Goal: Task Accomplishment & Management: Manage account settings

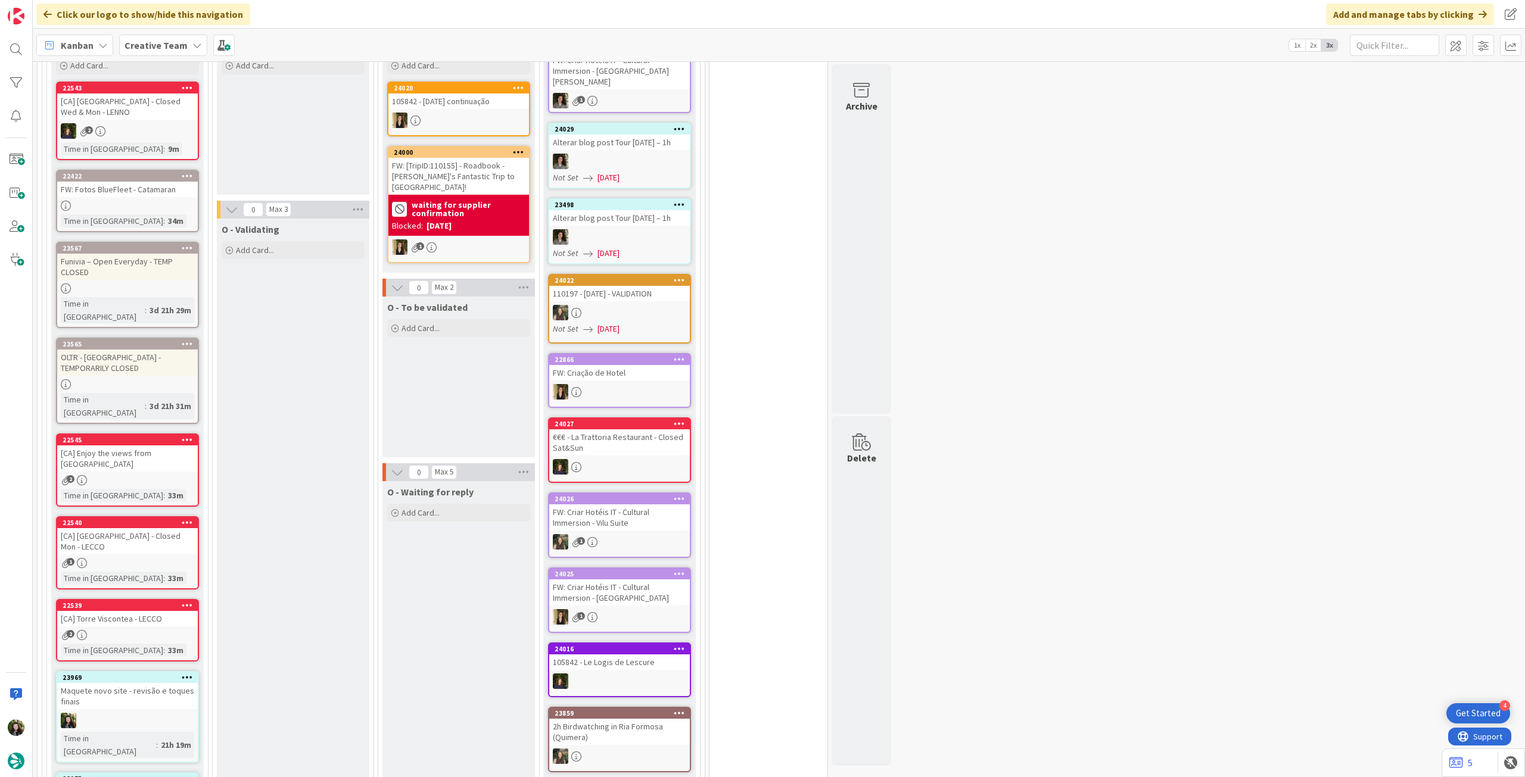
scroll to position [397, 0]
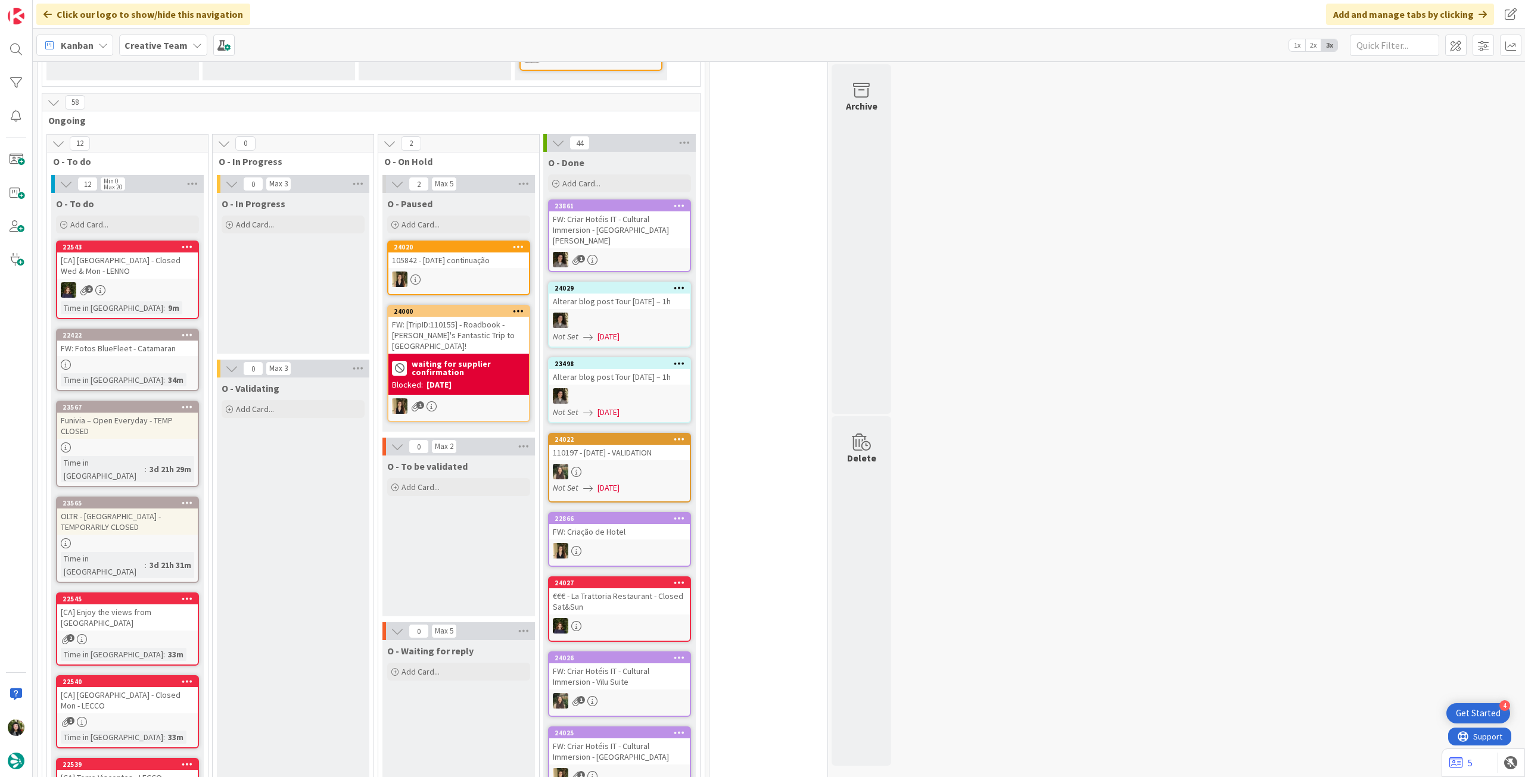
click at [129, 44] on b "Creative Team" at bounding box center [156, 45] width 63 height 12
click at [173, 174] on h4 "Creative Team - Análise" at bounding box center [214, 170] width 162 height 12
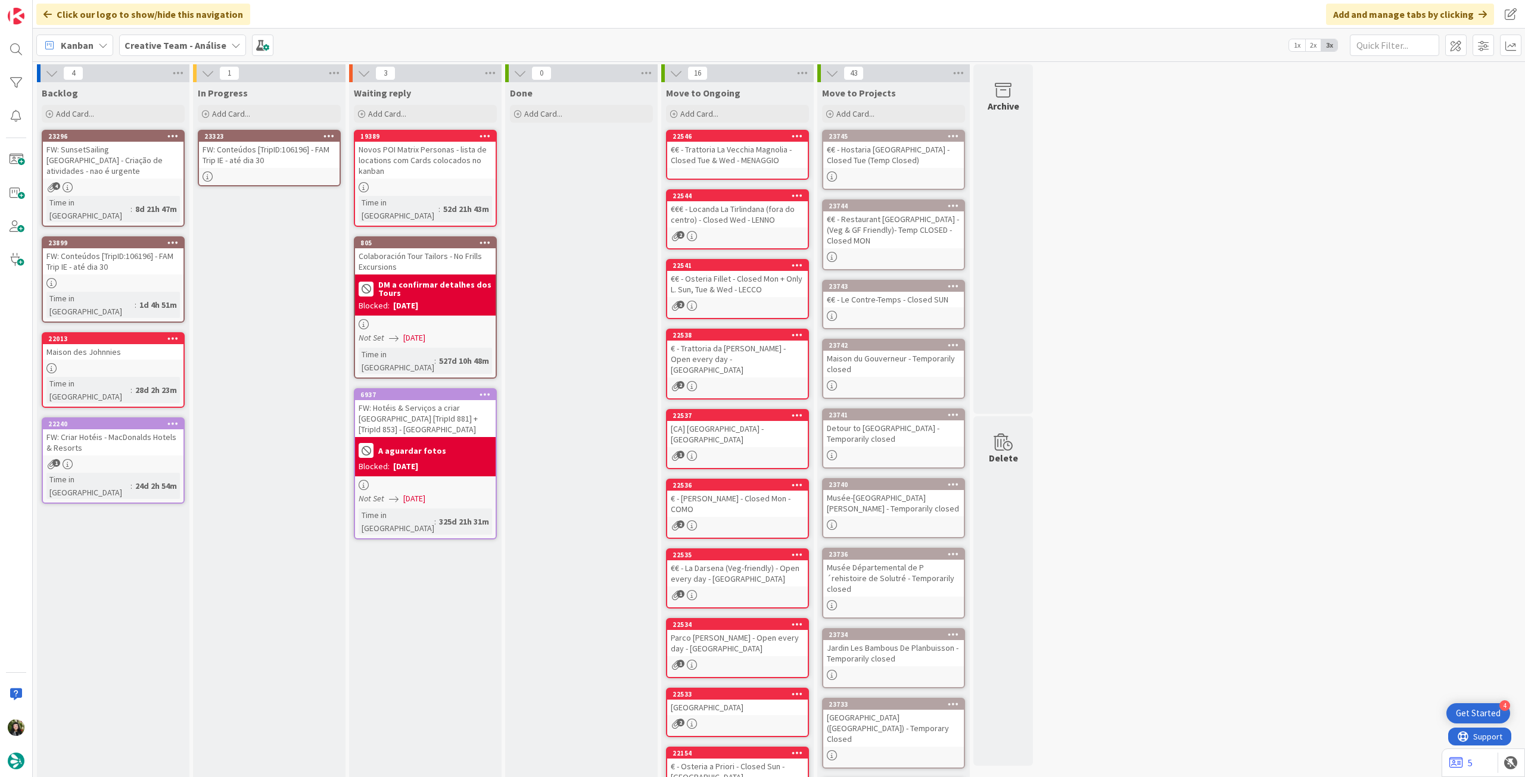
click at [332, 184] on div "23323 FW: Conteúdos [TripID:106196] - FAM Trip IE - até dia 30" at bounding box center [269, 158] width 143 height 57
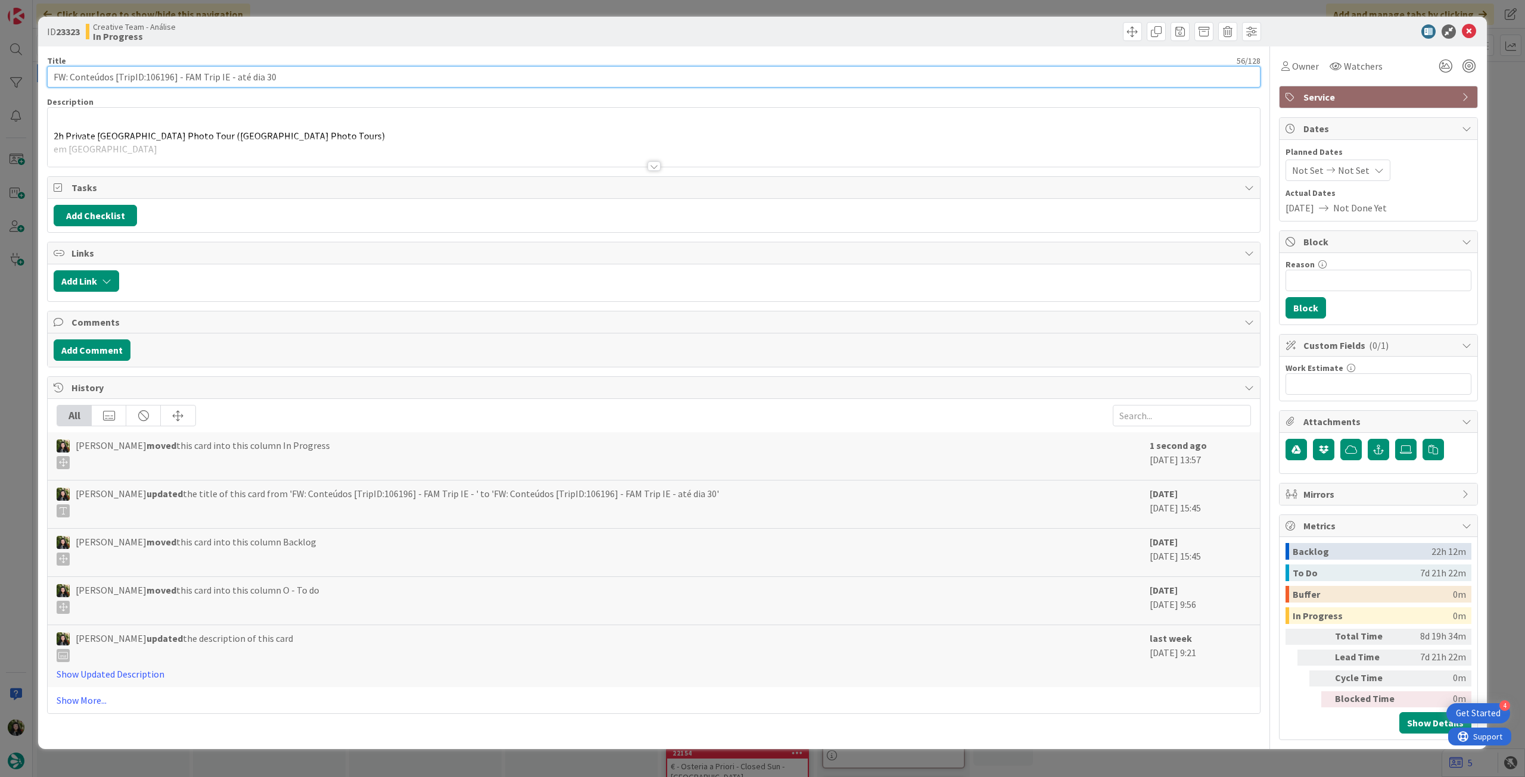
drag, startPoint x: 247, startPoint y: 74, endPoint x: 394, endPoint y: 76, distance: 147.2
click at [393, 76] on input "FW: Conteúdos [TripID:106196] - FAM Trip IE - até dia 30" at bounding box center [654, 76] width 1214 height 21
type input "FW: Conteúdos [TripID:106196] - FAM Trip IE"
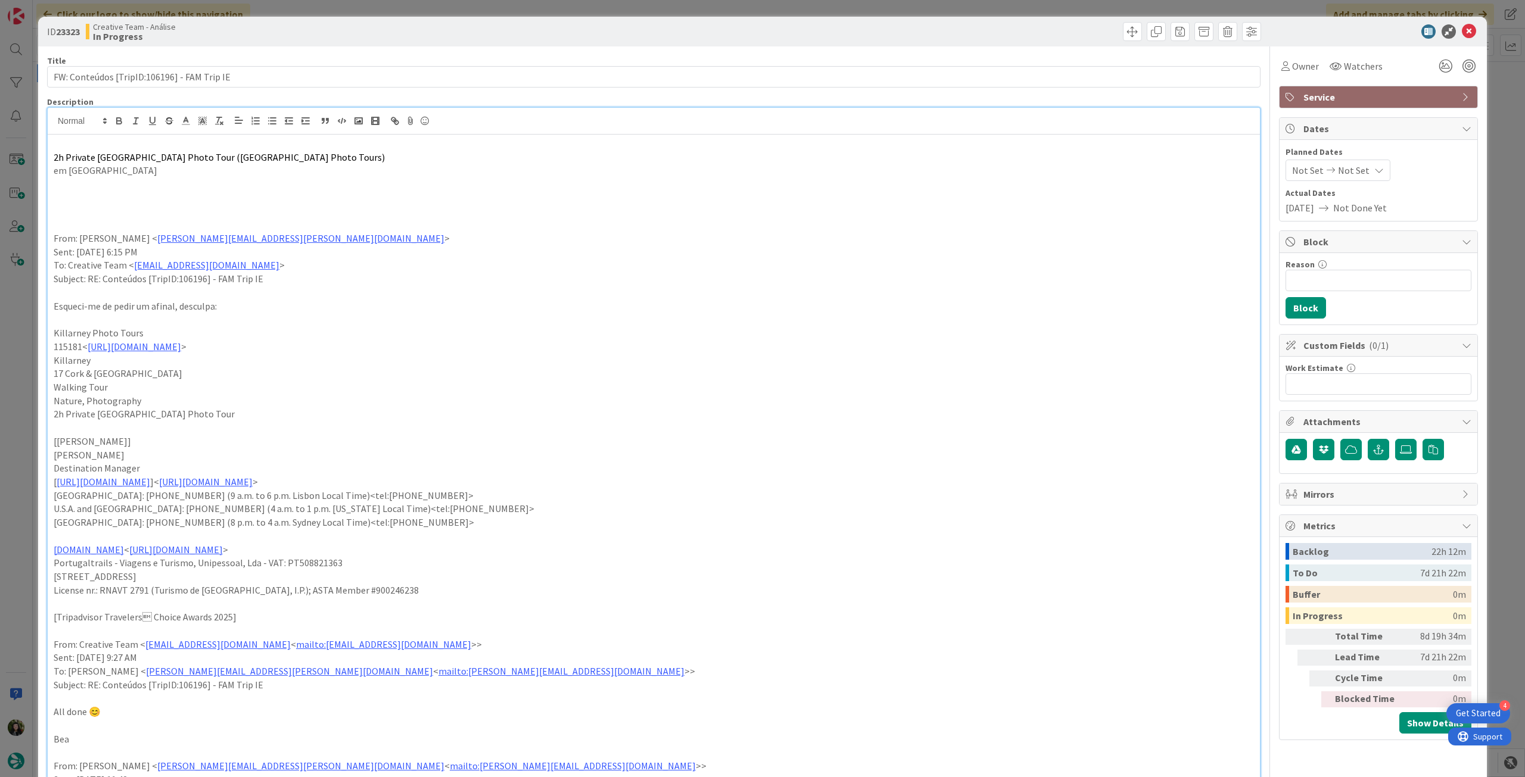
drag, startPoint x: 320, startPoint y: 155, endPoint x: 236, endPoint y: 157, distance: 84.0
click at [236, 157] on span "2h Private [GEOGRAPHIC_DATA] Photo Tour ([GEOGRAPHIC_DATA] Photo Tours)" at bounding box center [219, 157] width 331 height 12
copy span "Killarney Photo Tours"
click at [337, 155] on p "2h Private [GEOGRAPHIC_DATA] Photo Tour ([GEOGRAPHIC_DATA] Photo Tours)" at bounding box center [654, 158] width 1200 height 14
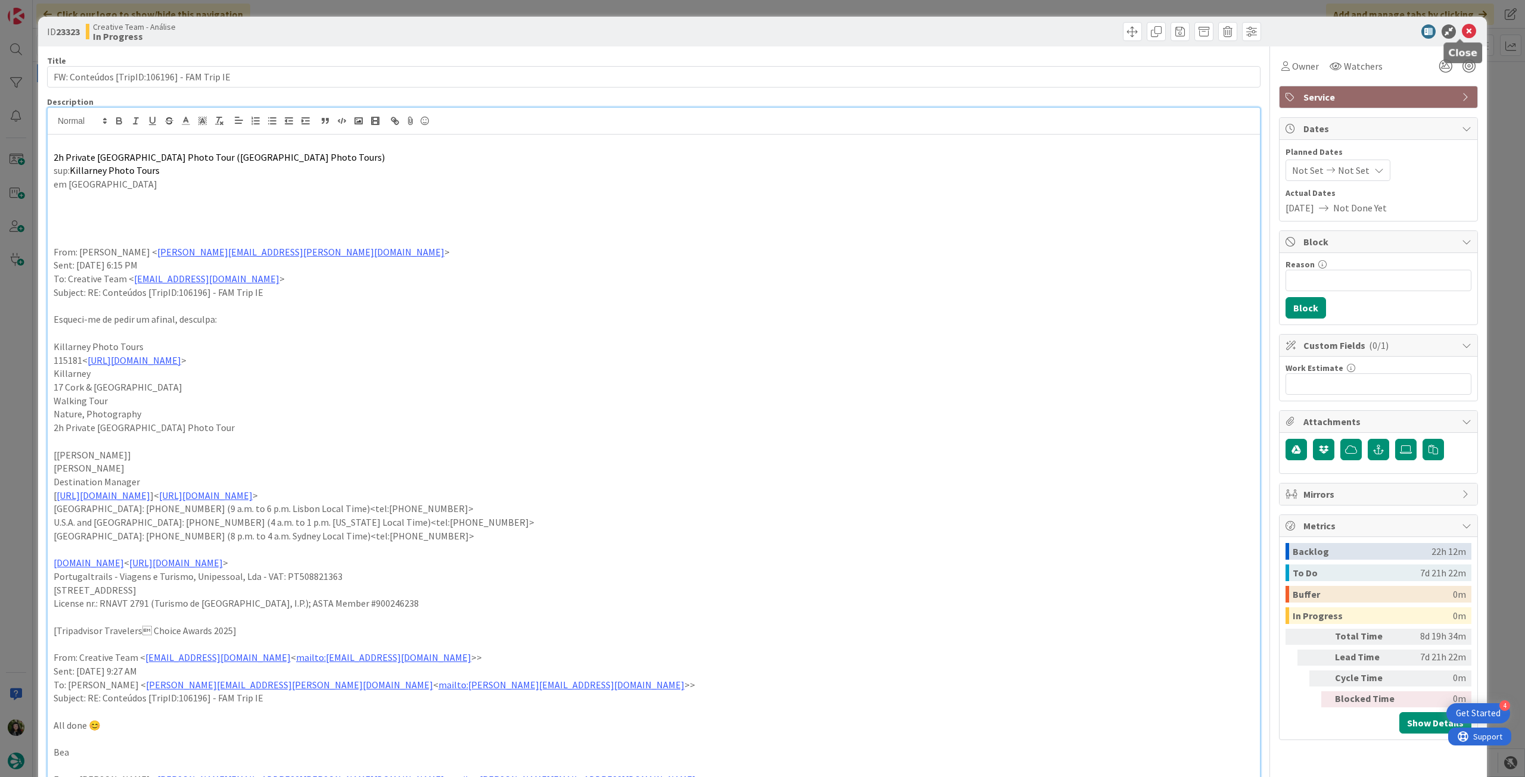
click at [1464, 35] on icon at bounding box center [1469, 31] width 14 height 14
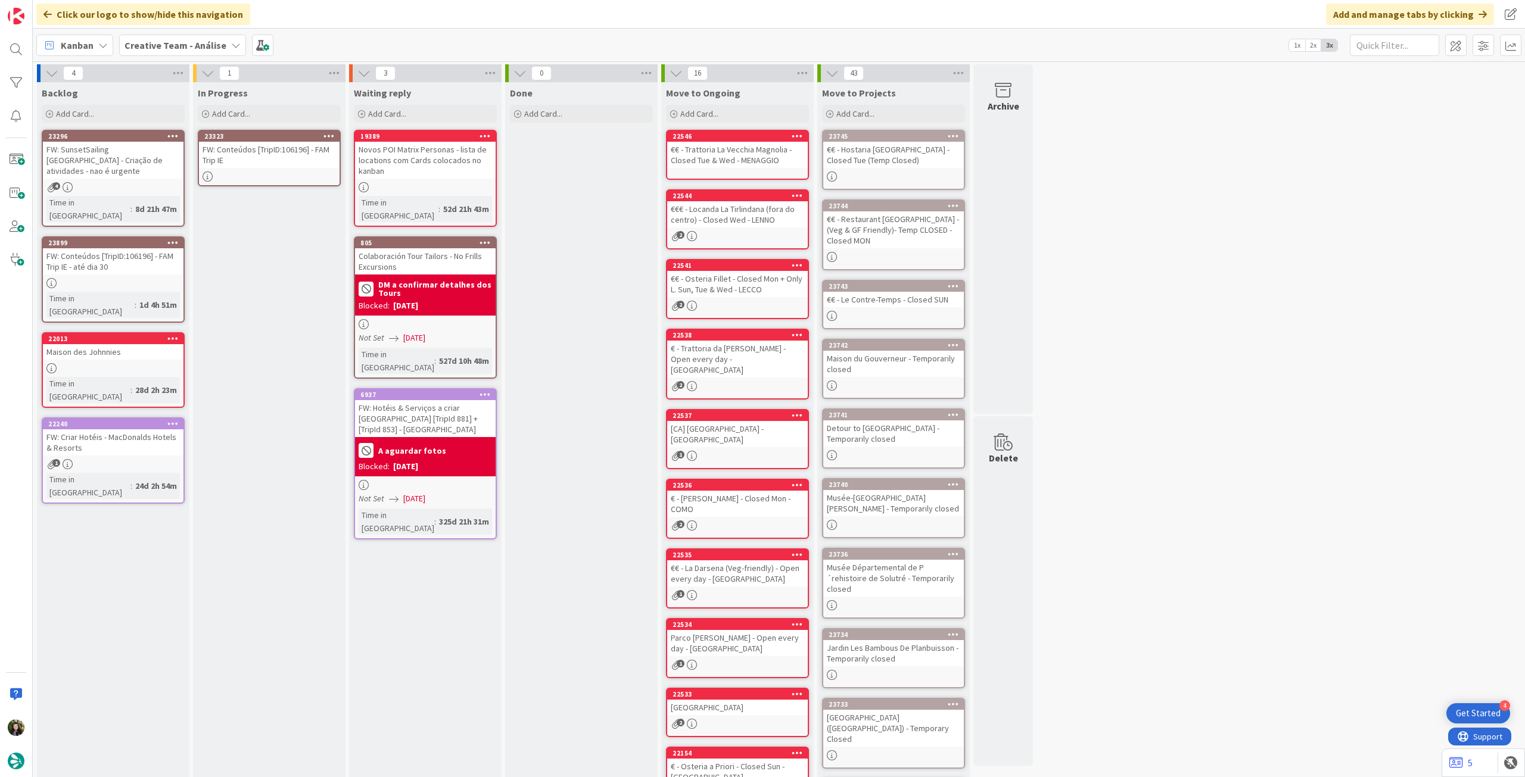
click at [332, 132] on icon at bounding box center [328, 136] width 11 height 8
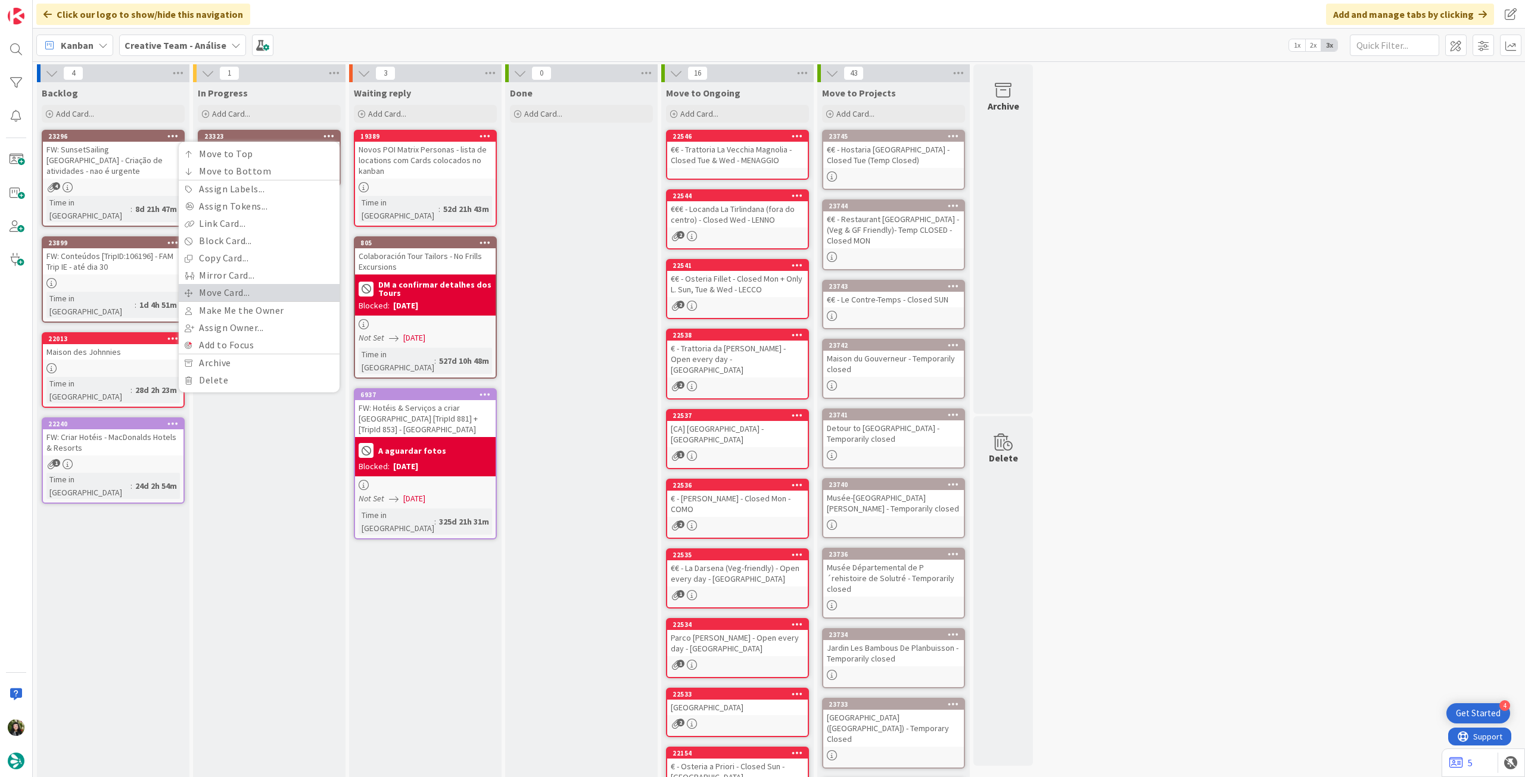
click at [247, 295] on link "Move Card..." at bounding box center [259, 292] width 161 height 17
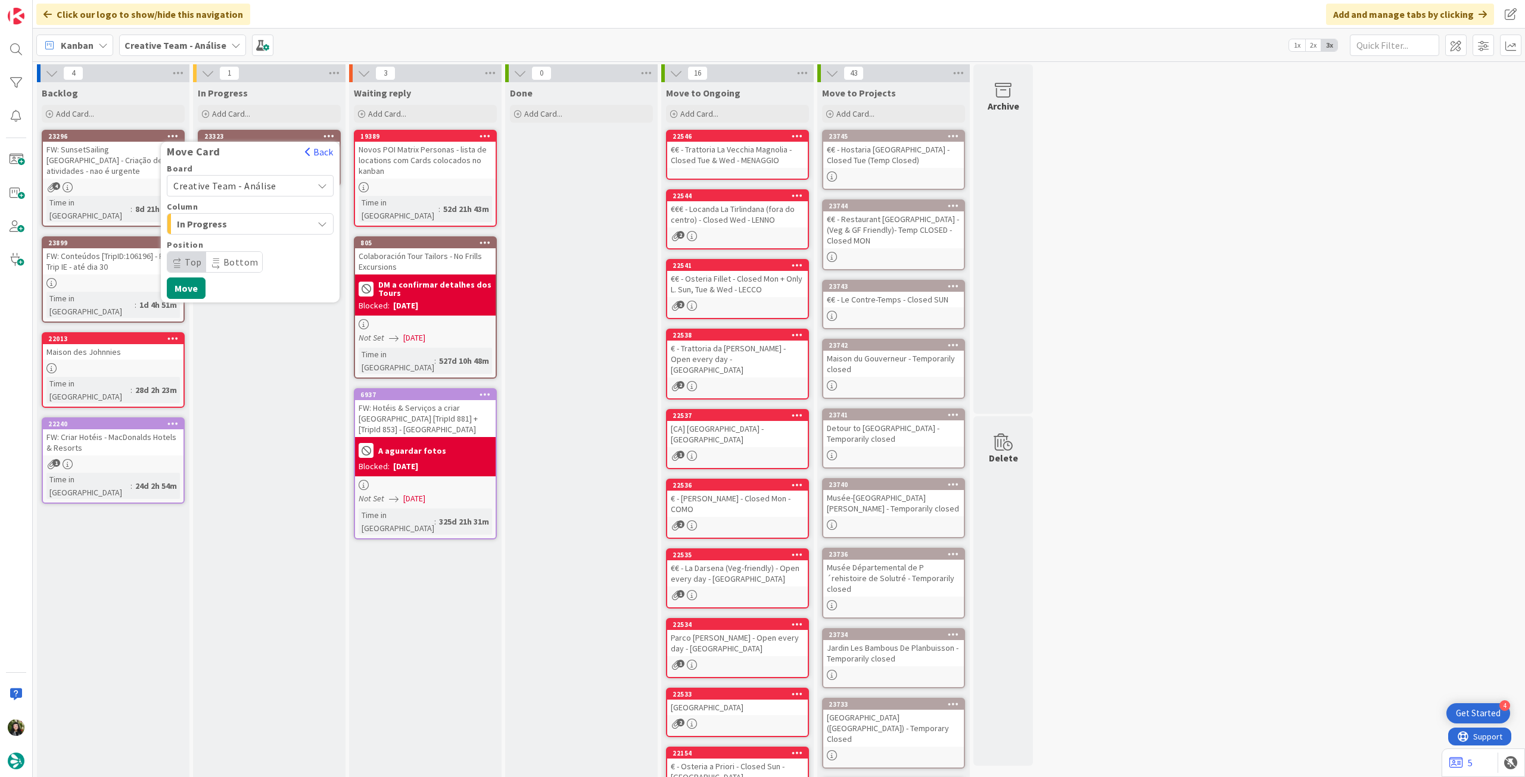
click at [278, 180] on span "Creative Team - Análise" at bounding box center [239, 186] width 133 height 17
click at [261, 240] on span "Creative Team" at bounding box center [258, 242] width 138 height 18
click at [262, 235] on div "Board Creative Team Creative Team - Análise Creative Team Column Select a Colum…" at bounding box center [250, 237] width 167 height 147
click at [231, 222] on span "E - To Do" at bounding box center [221, 223] width 89 height 15
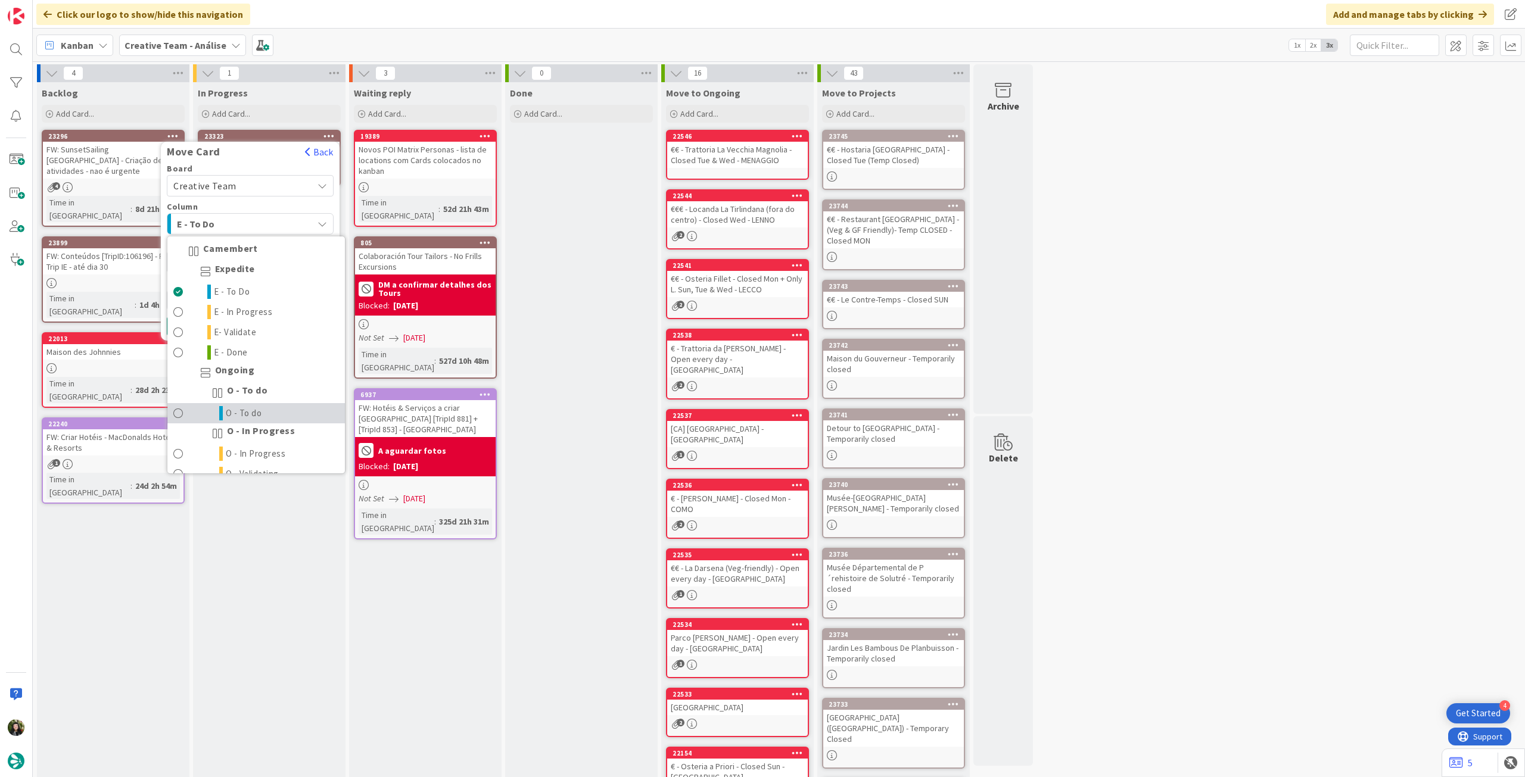
click at [250, 408] on span "O - To do" at bounding box center [244, 413] width 36 height 14
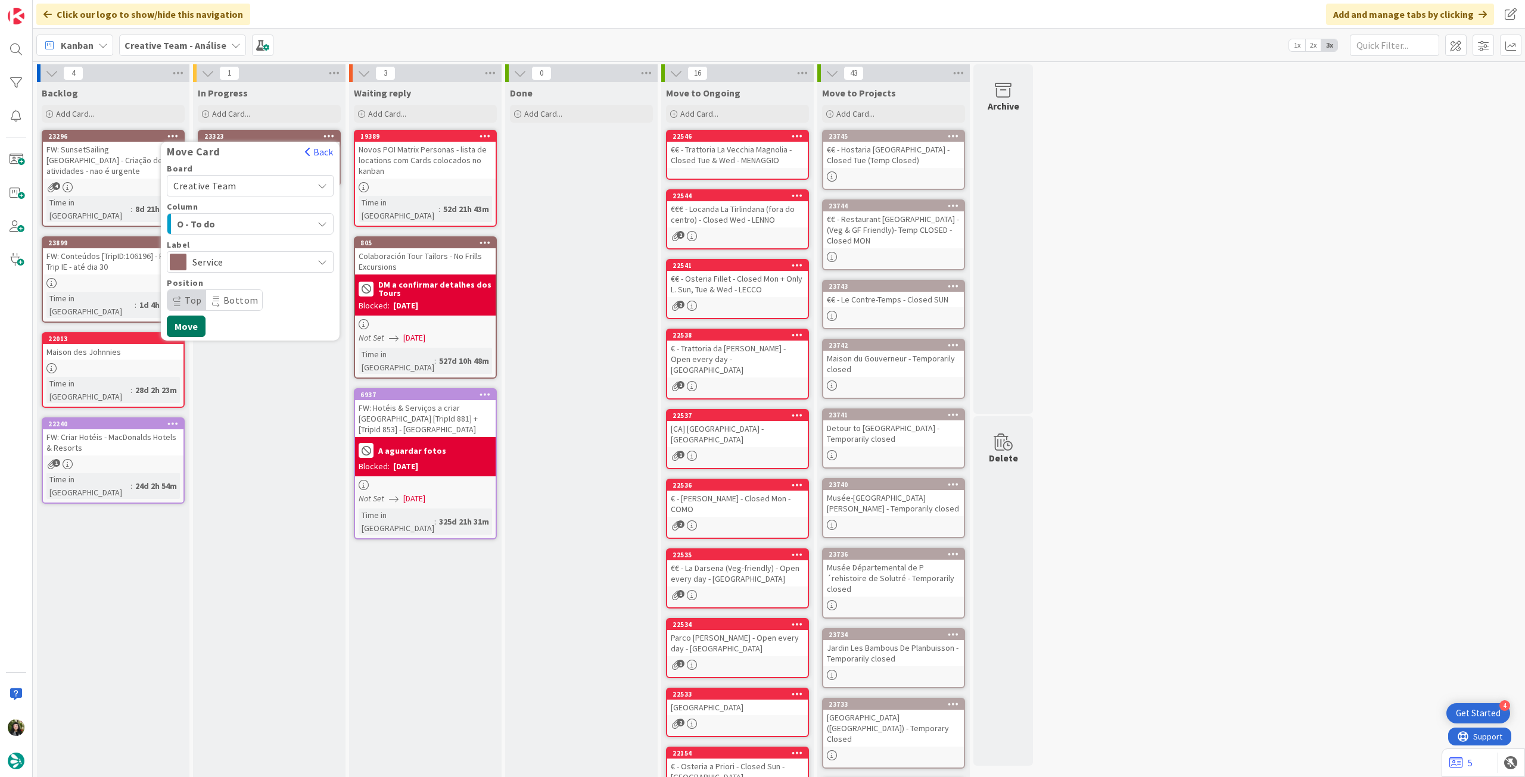
click at [191, 323] on button "Move" at bounding box center [186, 326] width 39 height 21
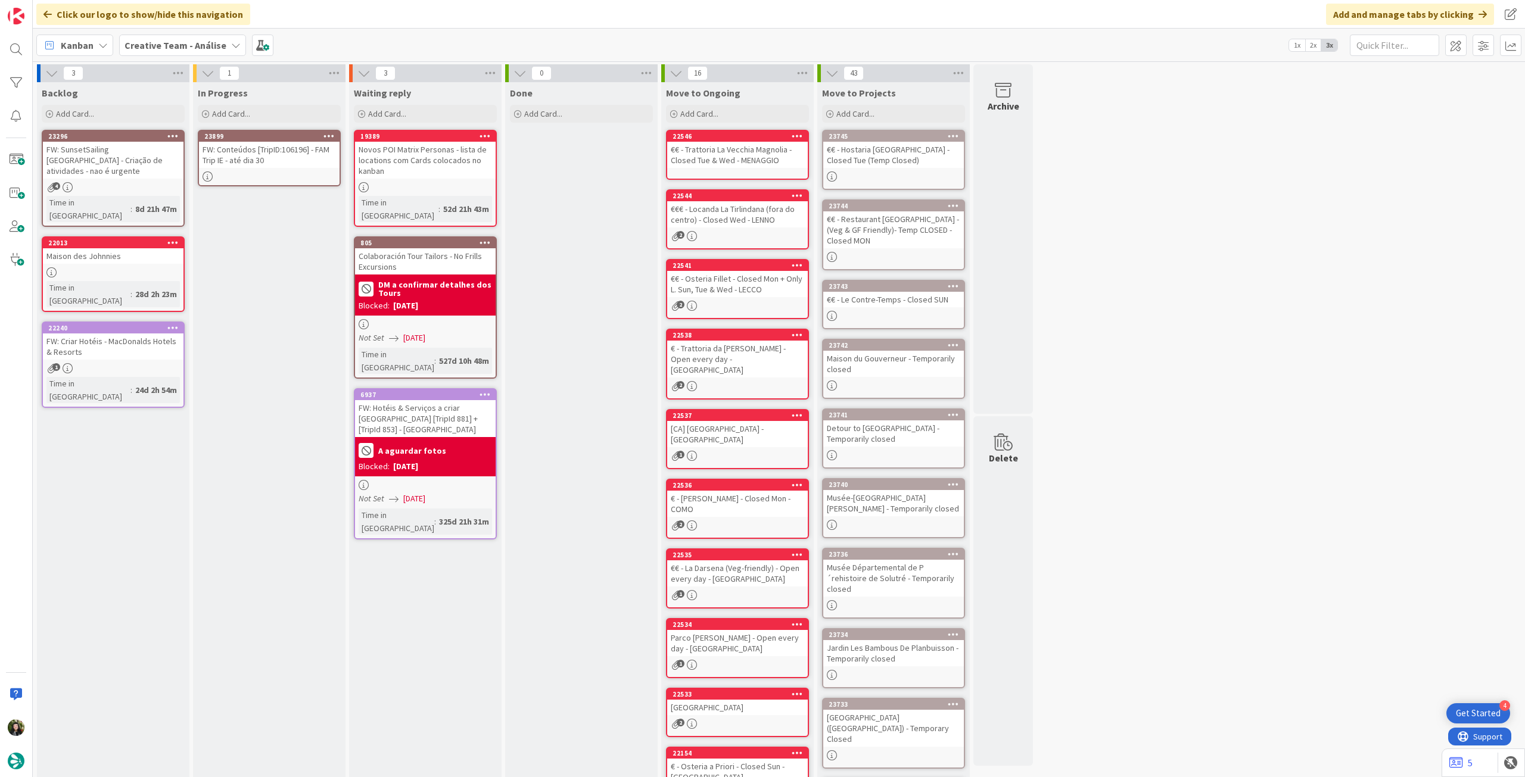
click at [263, 158] on div "FW: Conteúdos [TripID:106196] - FAM Trip IE - até dia 30" at bounding box center [269, 155] width 141 height 26
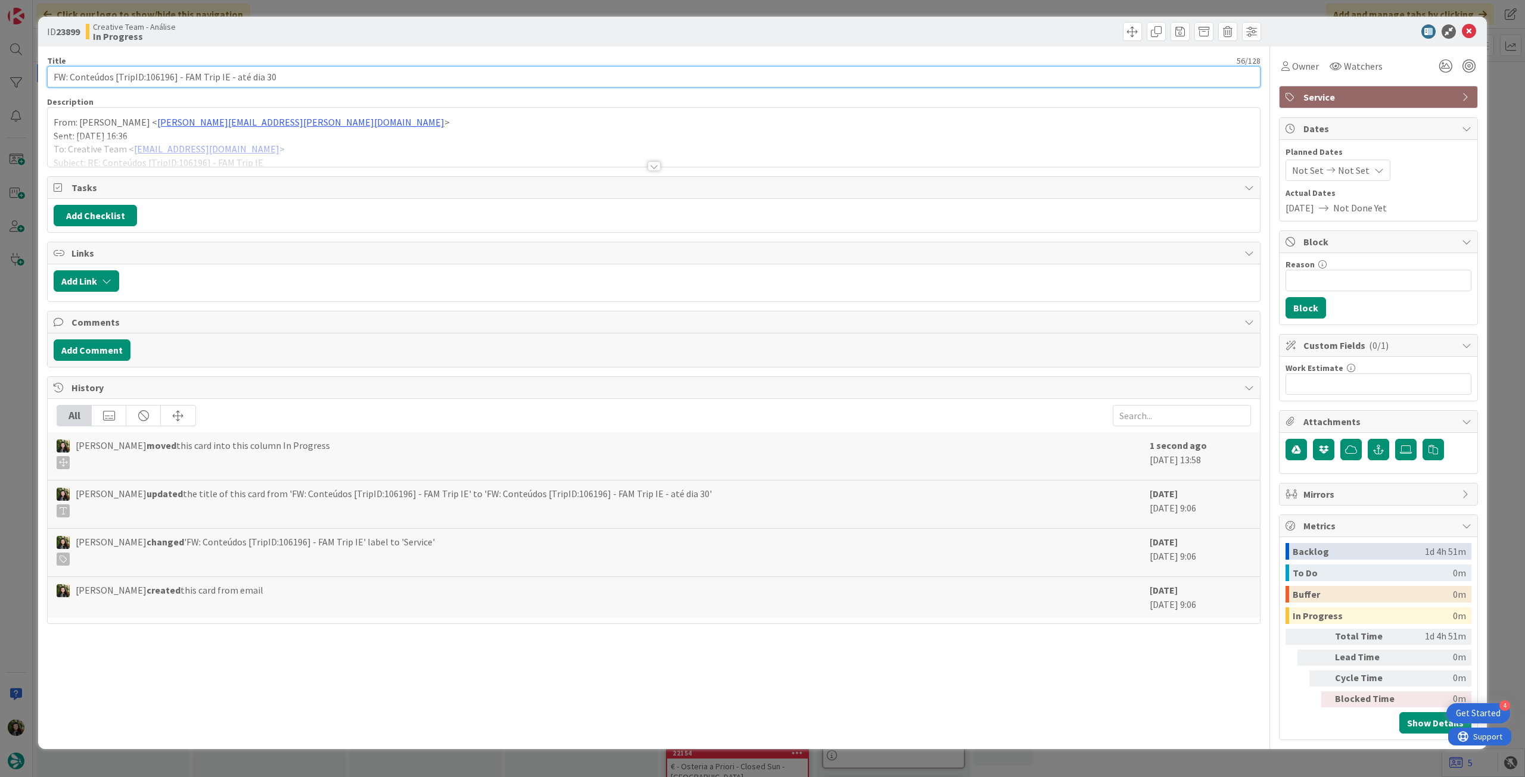
drag, startPoint x: 229, startPoint y: 75, endPoint x: 499, endPoint y: 86, distance: 269.5
click at [497, 85] on input "FW: Conteúdos [TripID:106196] - FAM Trip IE - até dia 30" at bounding box center [654, 76] width 1214 height 21
type input "FW: Conteúdos [TripID:106196] - FAM Trip IE"
click at [474, 138] on div at bounding box center [654, 151] width 1212 height 30
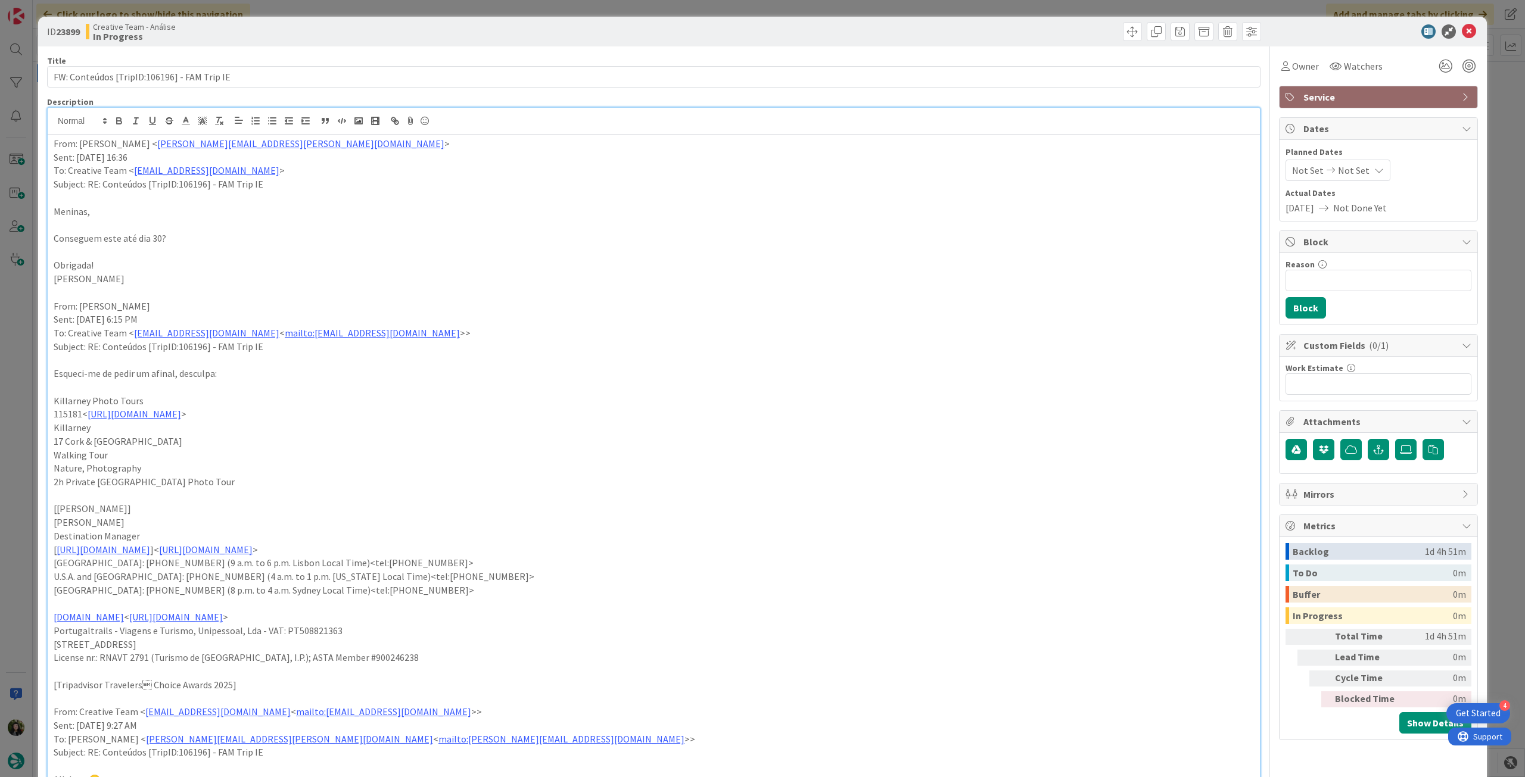
click at [54, 145] on p "From: [PERSON_NAME] < [EMAIL_ADDRESS][DOMAIN_NAME] >" at bounding box center [654, 144] width 1200 height 14
click at [1462, 32] on icon at bounding box center [1469, 31] width 14 height 14
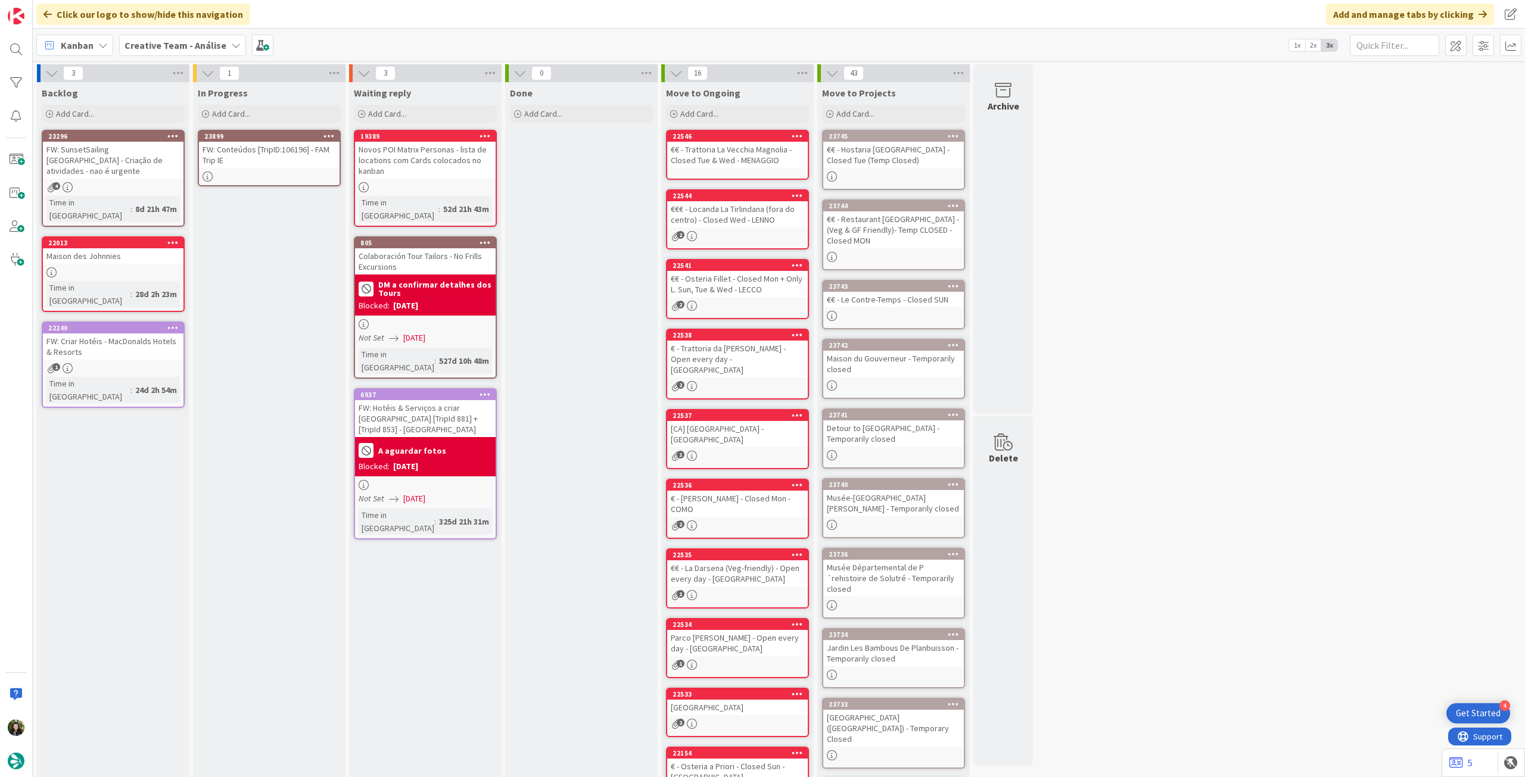
click at [171, 49] on b "Creative Team - Análise" at bounding box center [176, 45] width 102 height 12
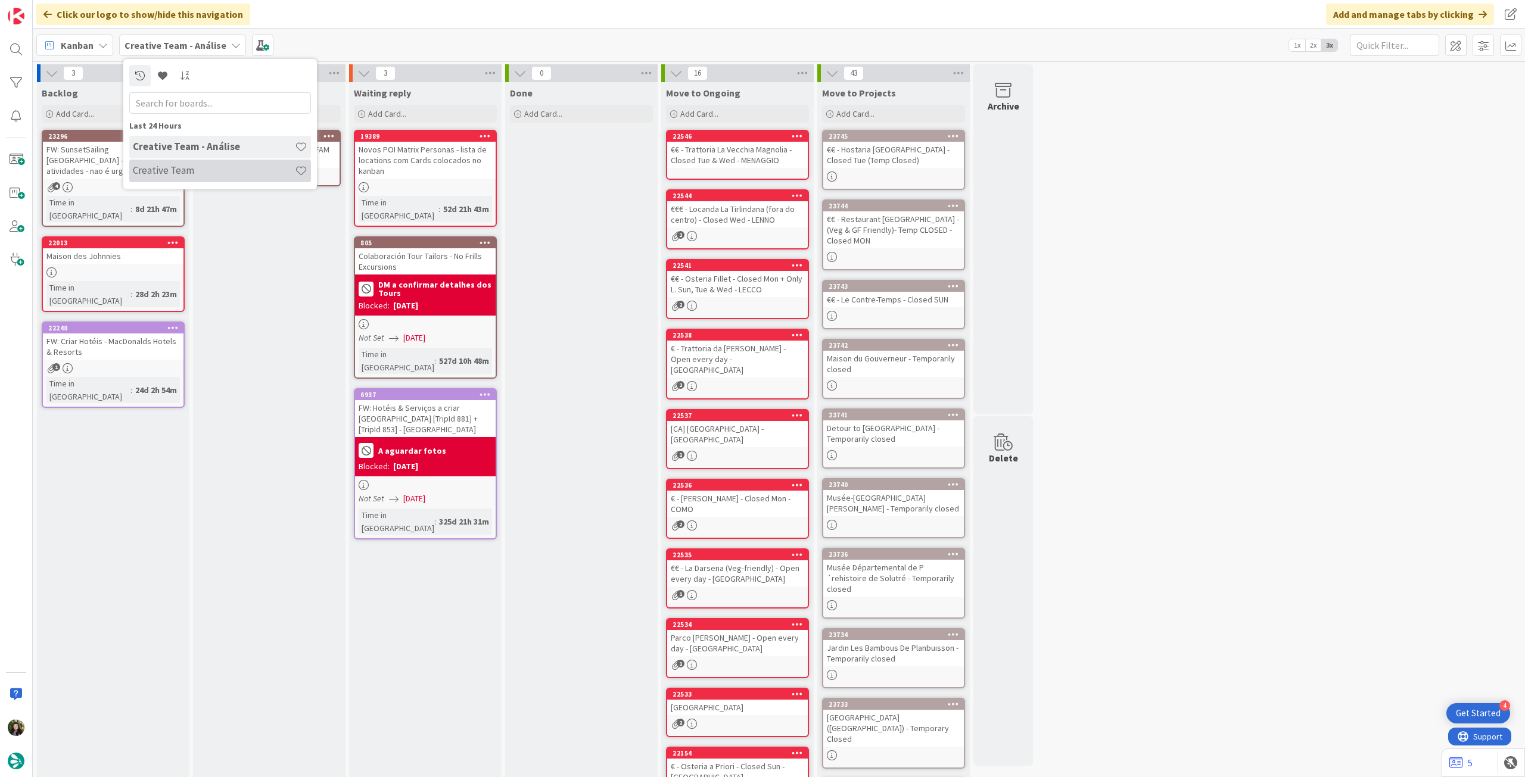
click at [204, 180] on div "Creative Team" at bounding box center [220, 171] width 182 height 23
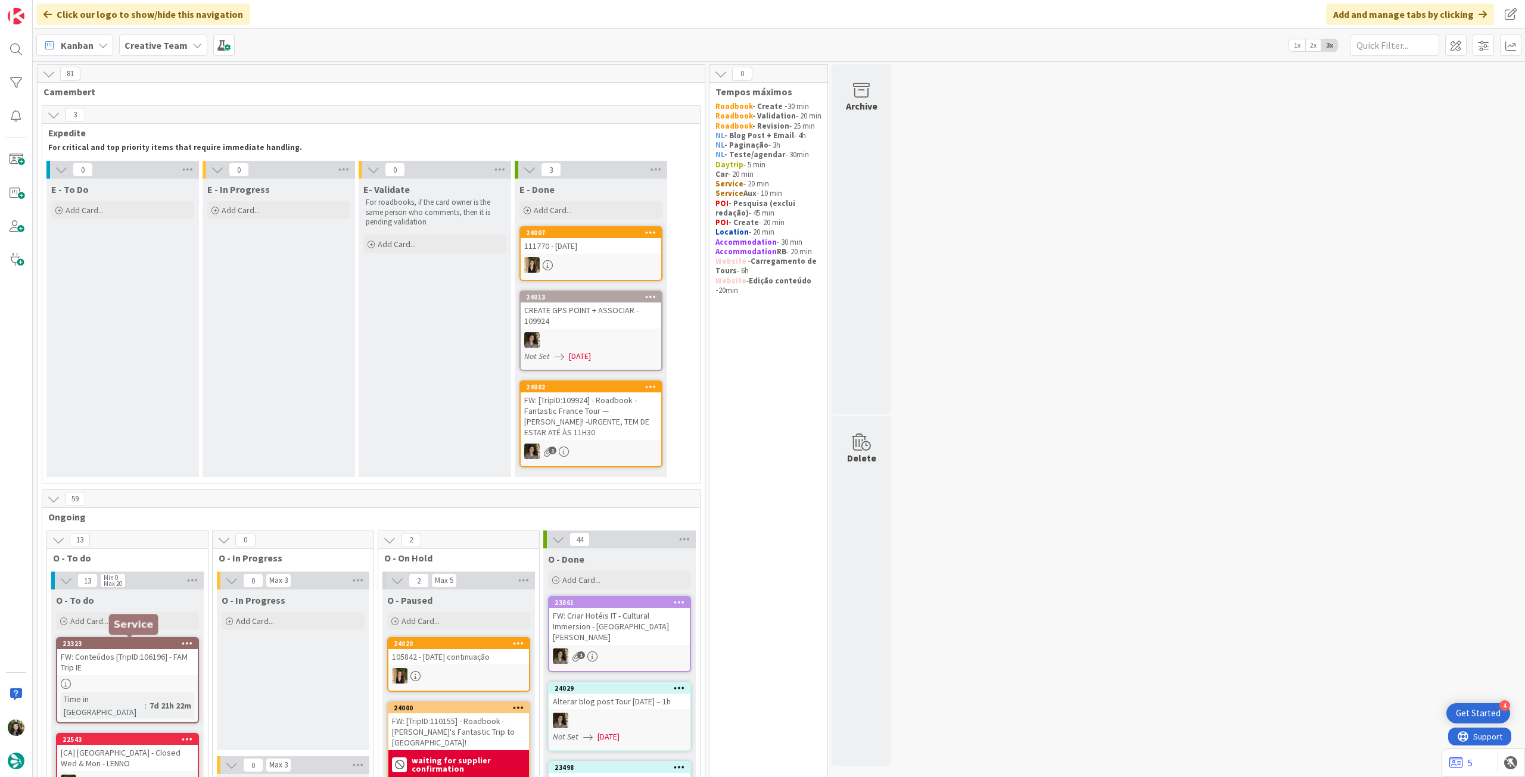
click at [167, 646] on div "23323" at bounding box center [130, 644] width 135 height 8
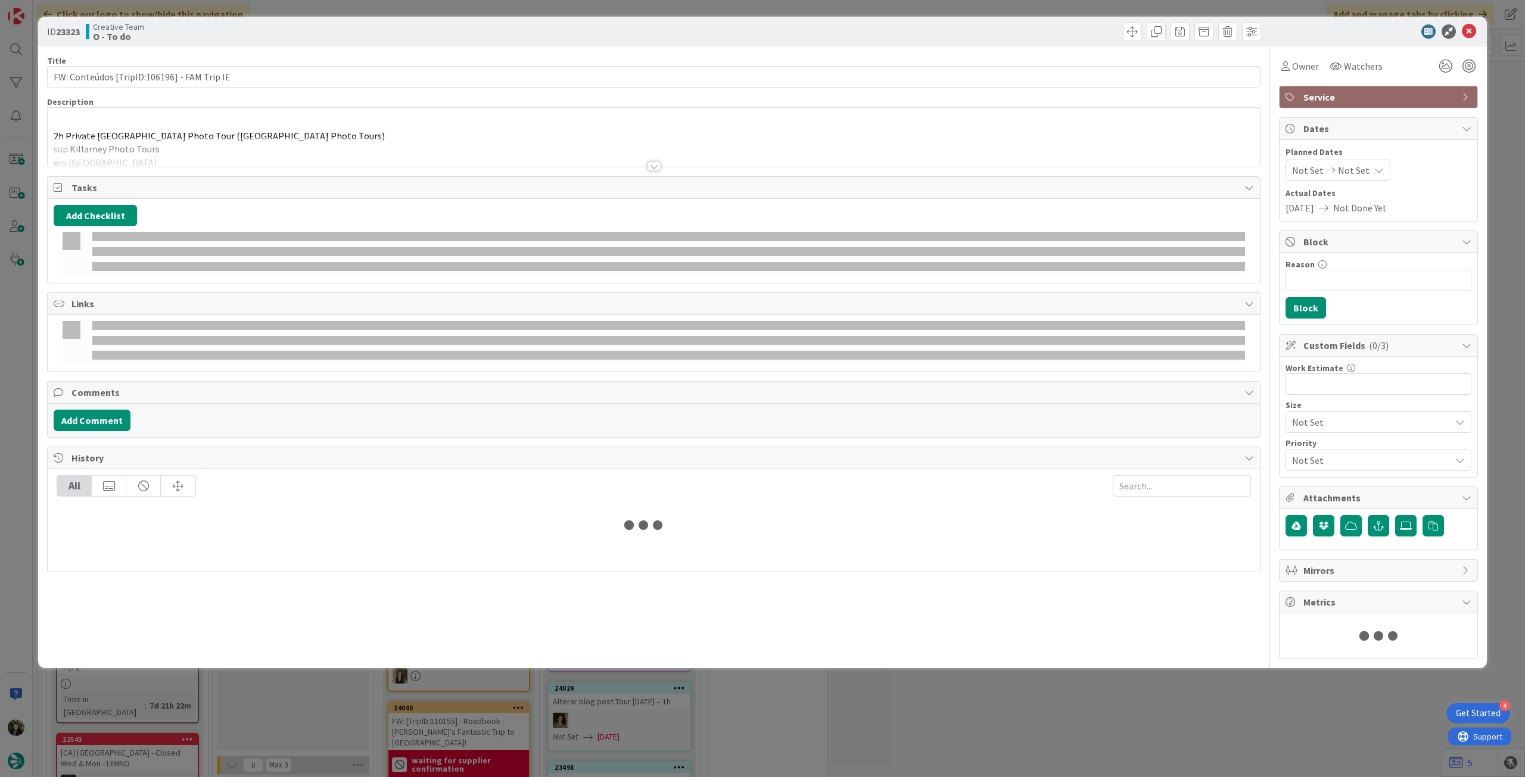
click at [229, 145] on div at bounding box center [654, 151] width 1212 height 30
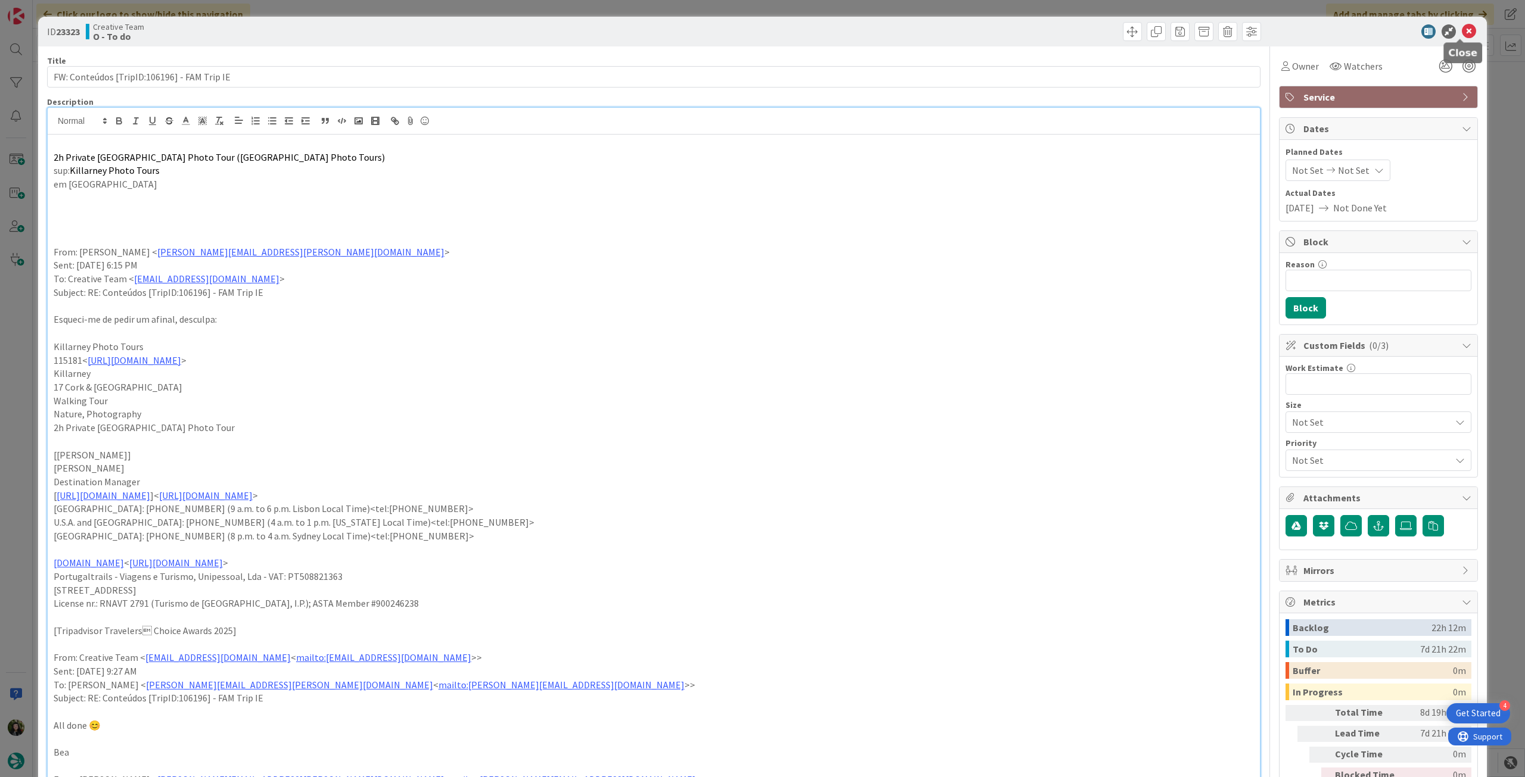
click at [1462, 34] on icon at bounding box center [1469, 31] width 14 height 14
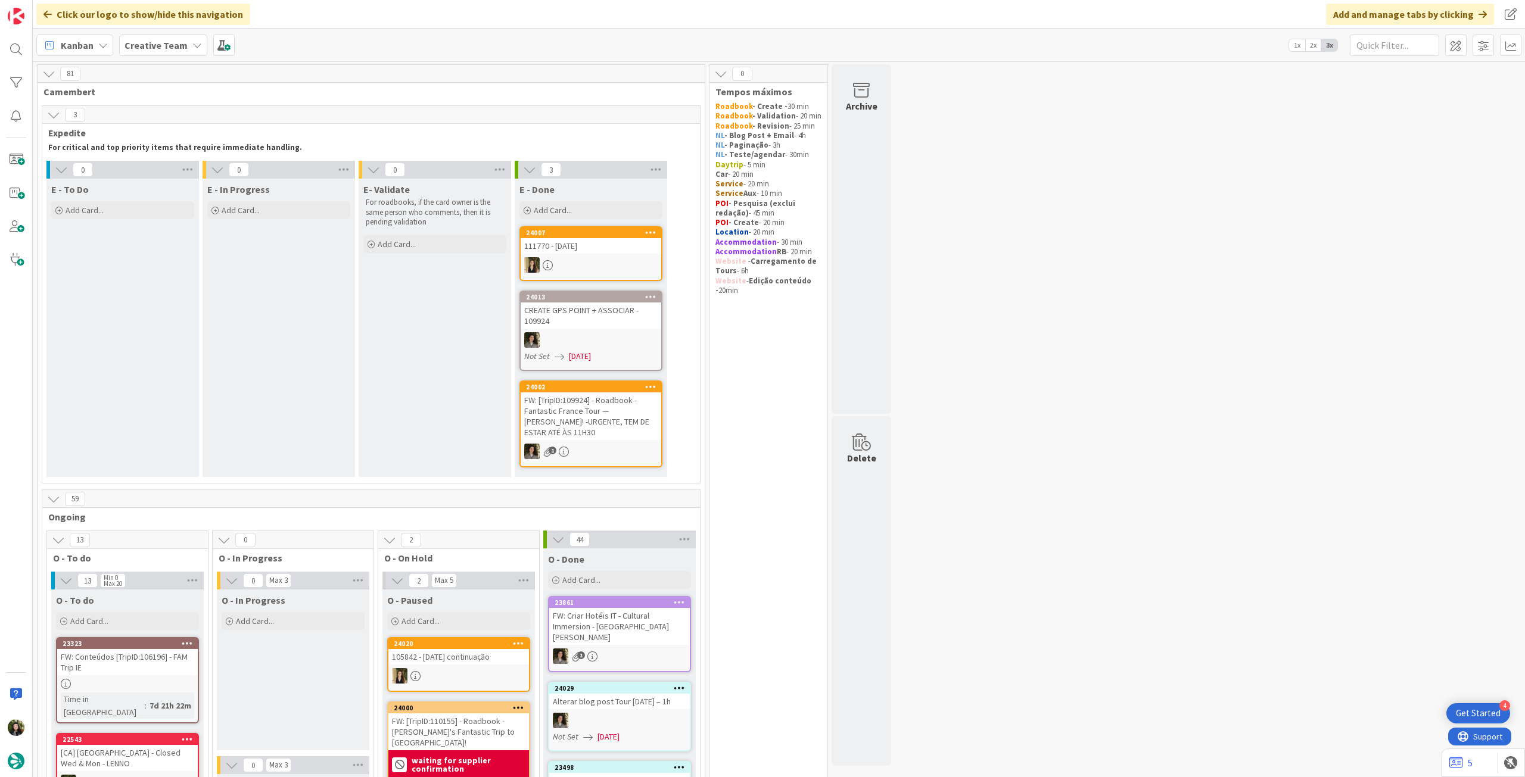
click at [172, 49] on b "Creative Team" at bounding box center [156, 45] width 63 height 12
click at [169, 173] on h4 "Creative Team - Análise" at bounding box center [214, 170] width 162 height 12
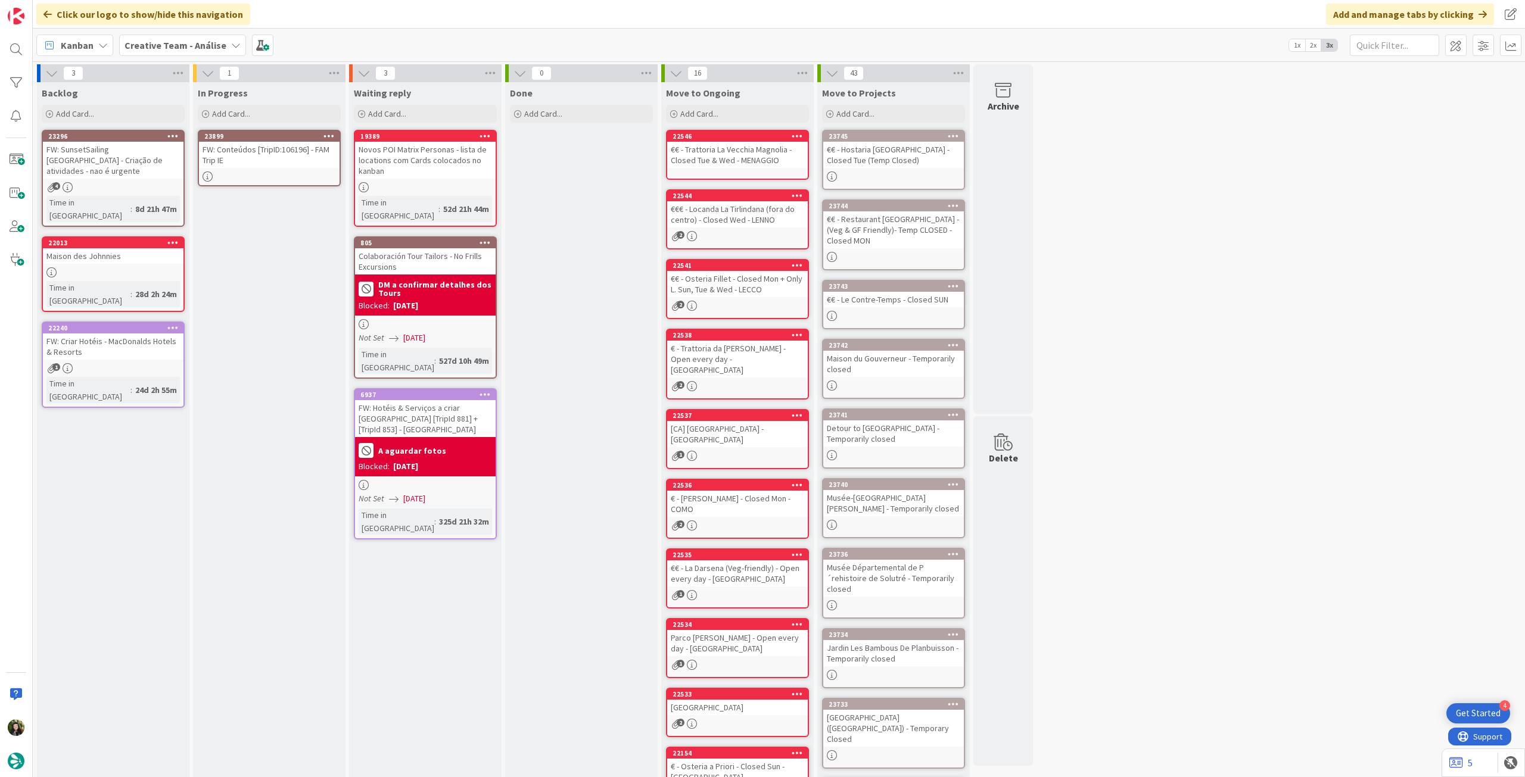
click at [266, 175] on div at bounding box center [269, 177] width 141 height 10
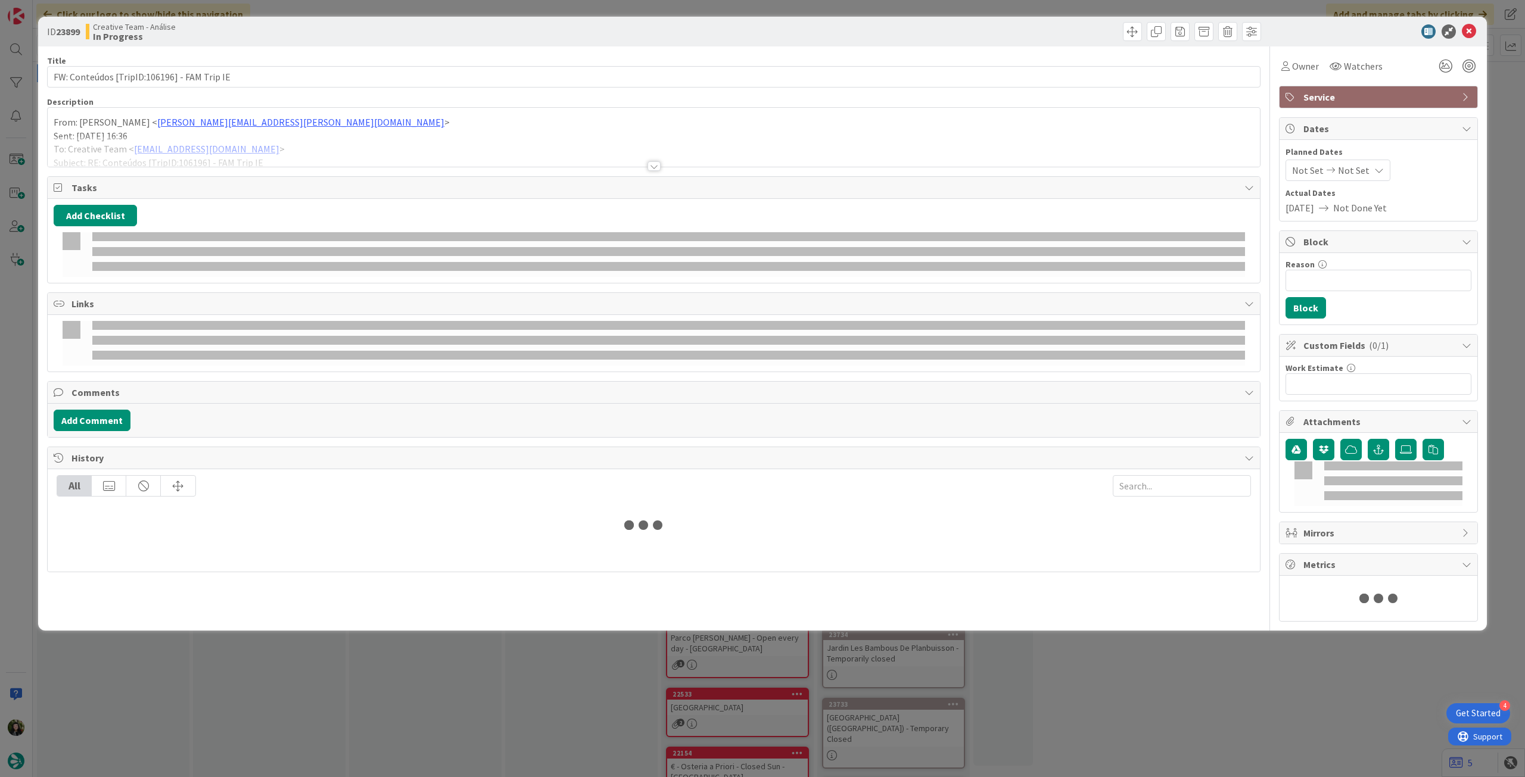
click at [253, 140] on div at bounding box center [654, 151] width 1212 height 30
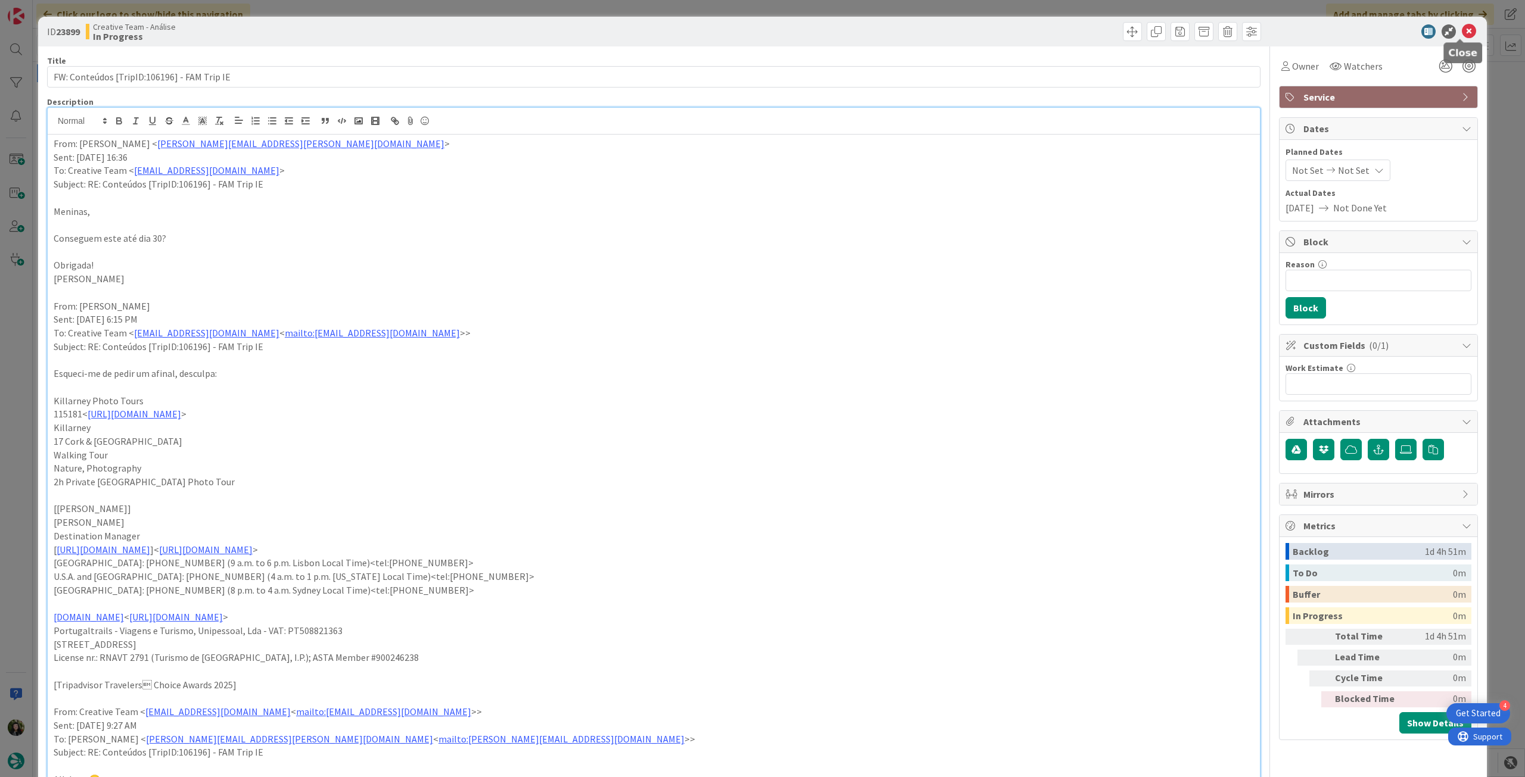
click at [1462, 37] on icon at bounding box center [1469, 31] width 14 height 14
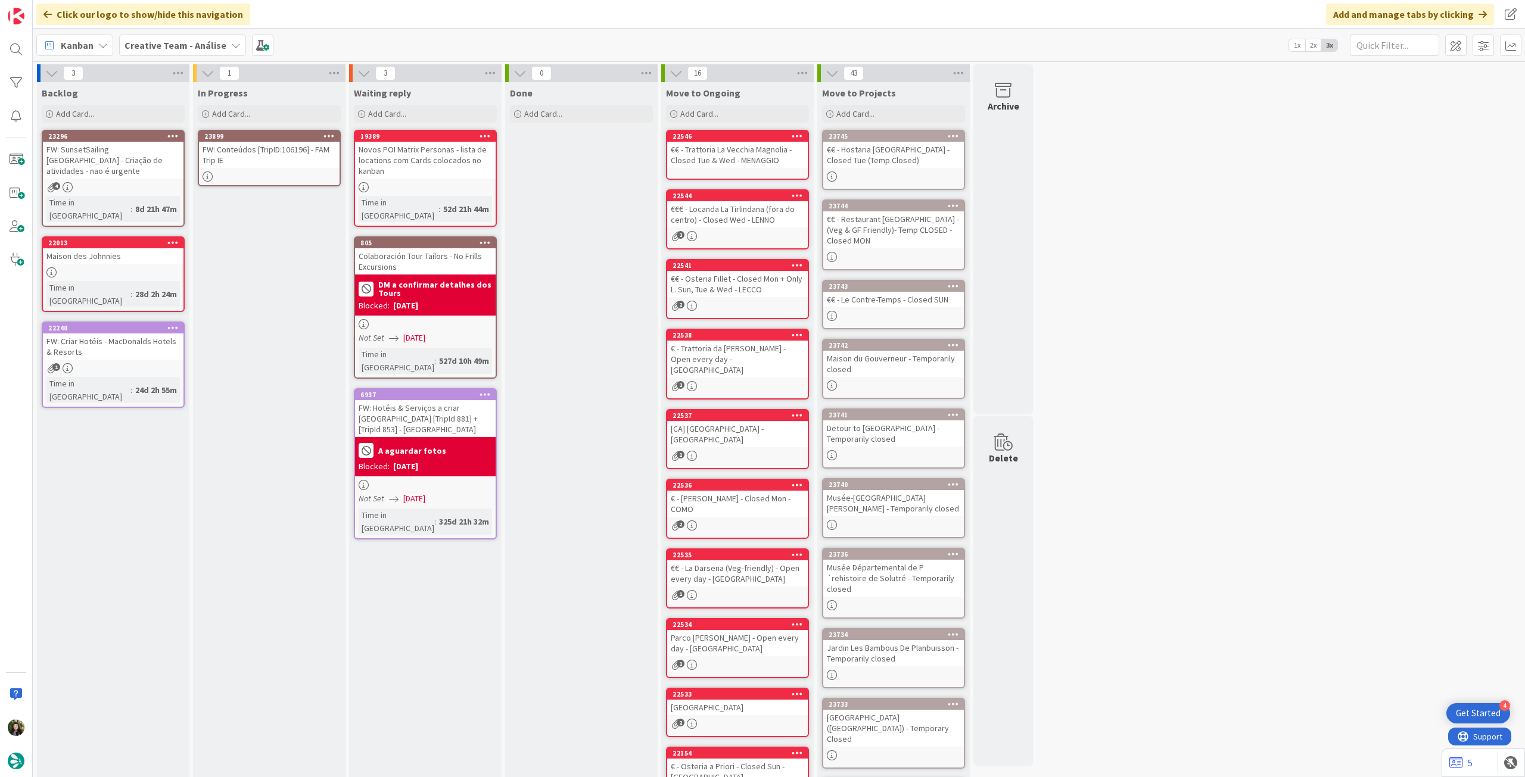
click at [328, 135] on icon at bounding box center [328, 136] width 11 height 8
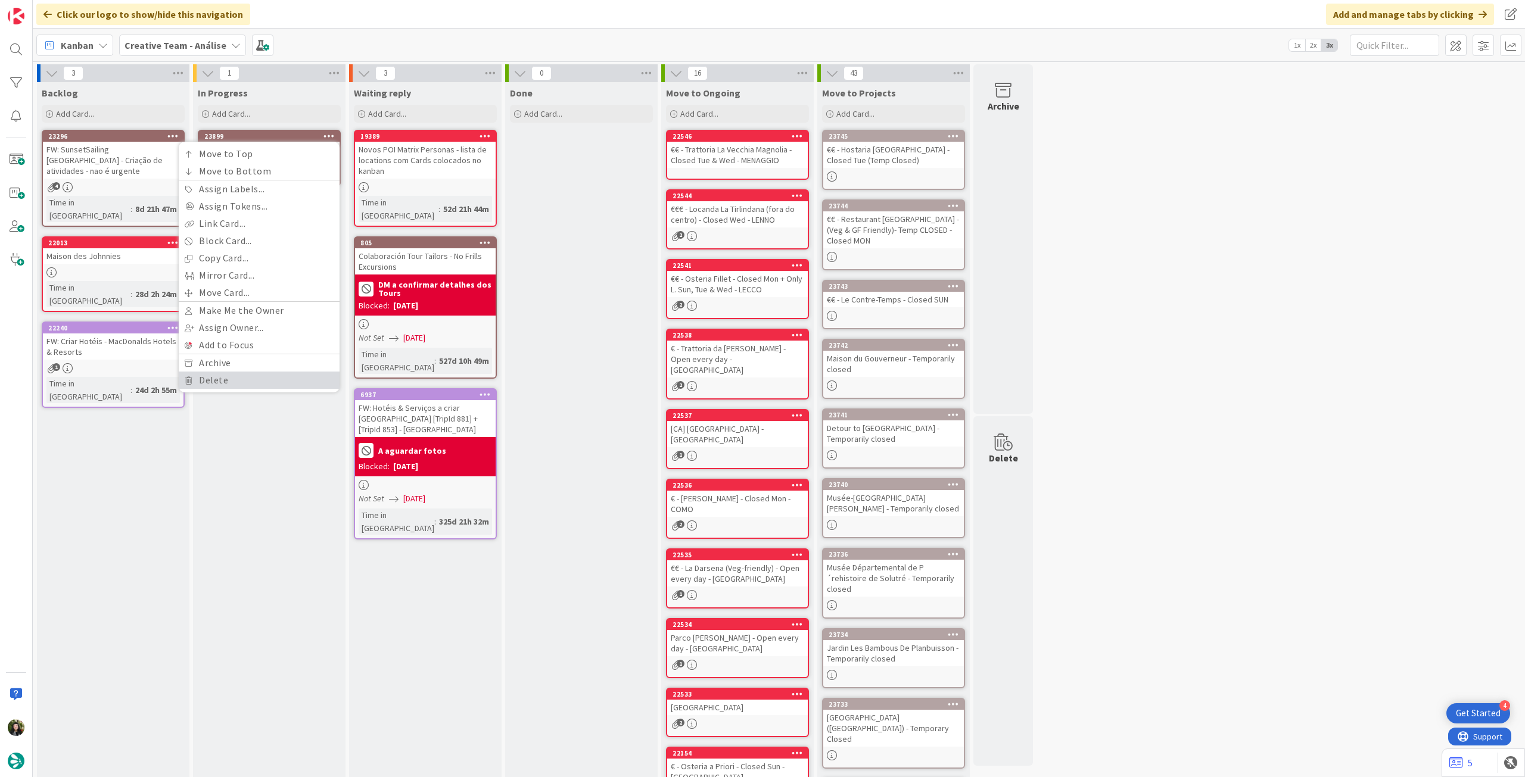
click at [230, 376] on link "Delete" at bounding box center [259, 380] width 161 height 17
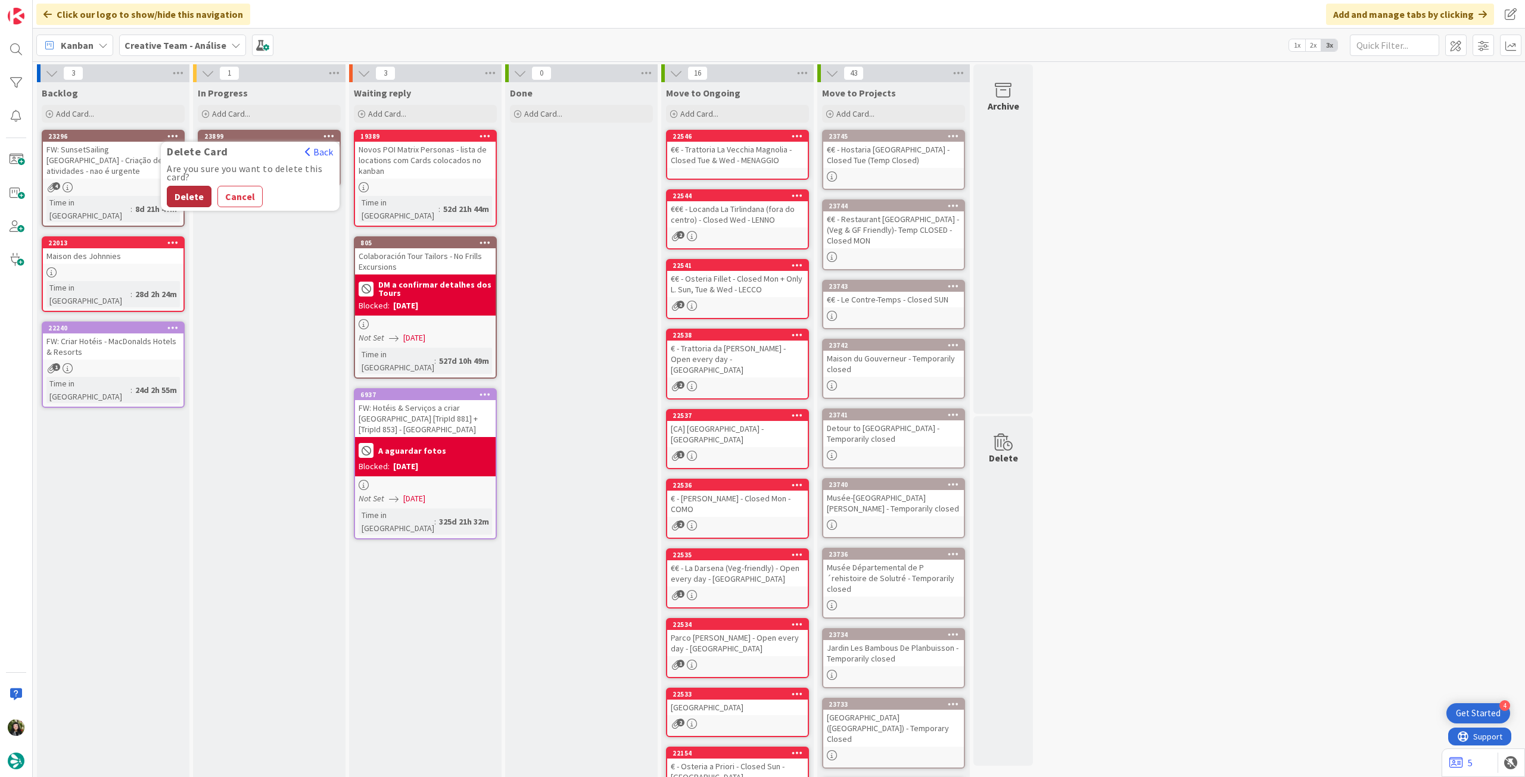
click at [200, 200] on button "Delete" at bounding box center [189, 196] width 45 height 21
click at [101, 334] on div "FW: Criar Hotéis - MacDonalds Hotels & Resorts" at bounding box center [113, 347] width 141 height 26
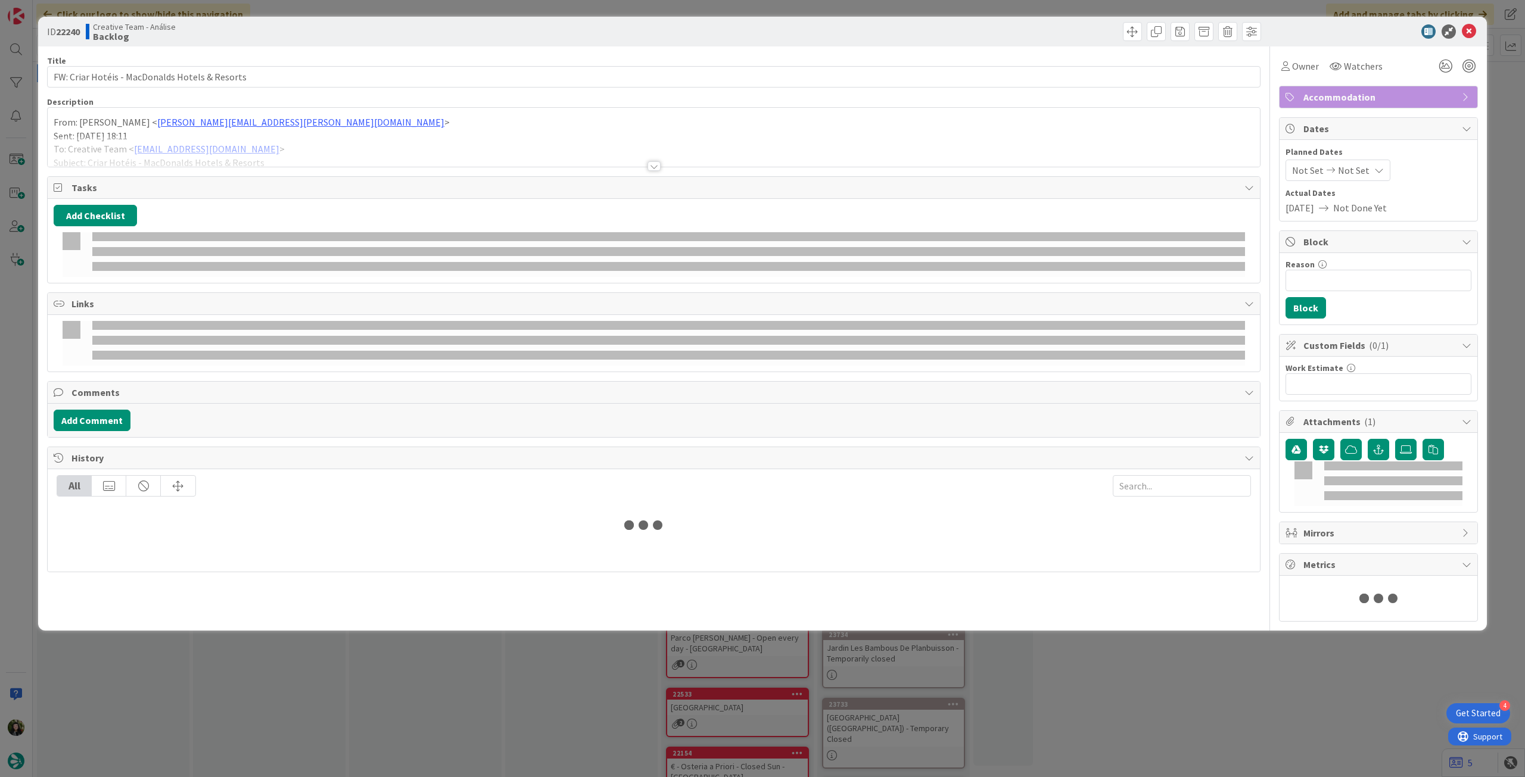
click at [181, 145] on div at bounding box center [654, 151] width 1212 height 30
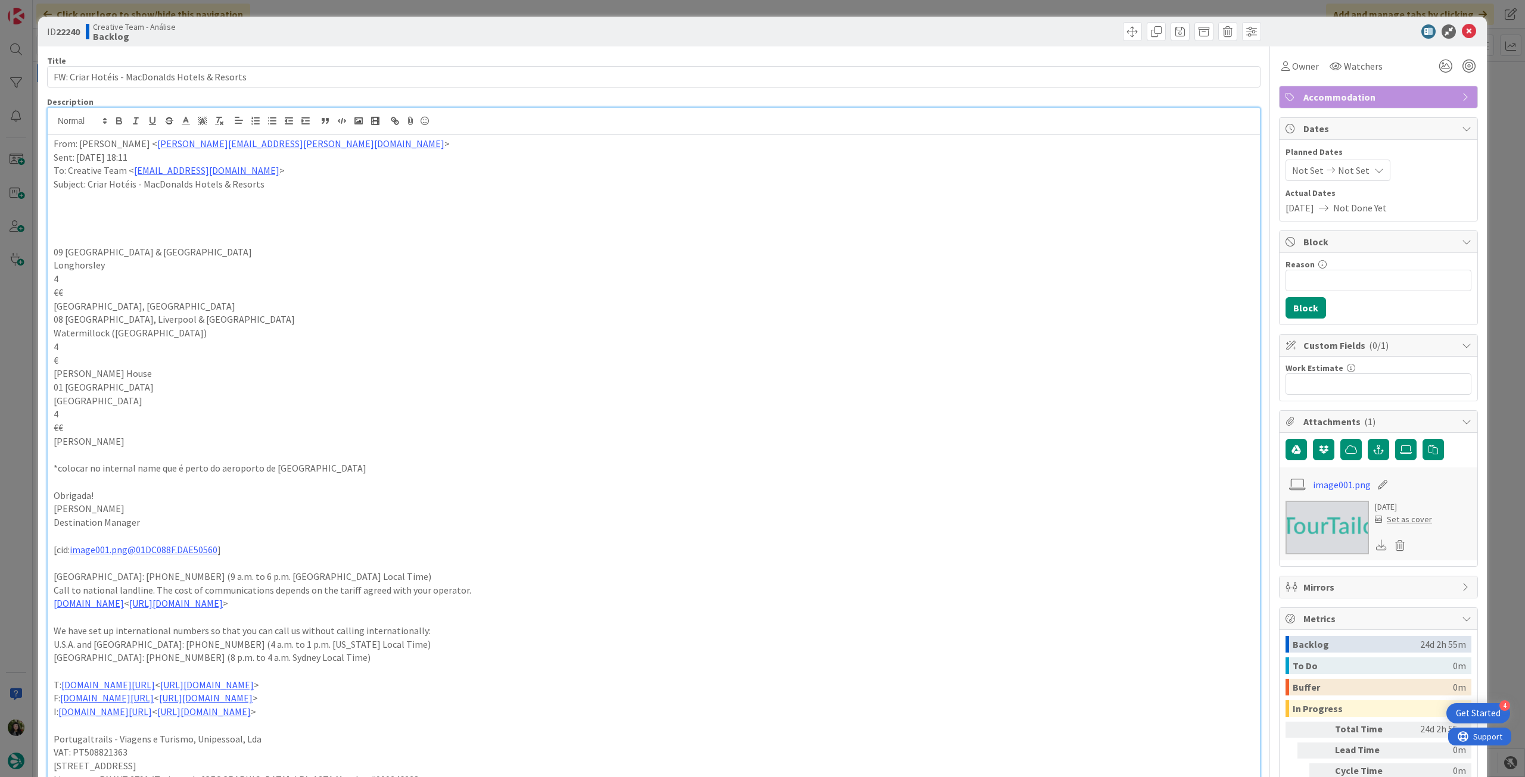
drag, startPoint x: 213, startPoint y: 301, endPoint x: 58, endPoint y: 309, distance: 155.1
click at [50, 307] on div "From: [PERSON_NAME] < [PERSON_NAME][EMAIL_ADDRESS][PERSON_NAME][DOMAIN_NAME] > …" at bounding box center [654, 467] width 1212 height 664
copy p "[GEOGRAPHIC_DATA], [GEOGRAPHIC_DATA]"
click at [54, 139] on p "From: [PERSON_NAME] < [EMAIL_ADDRESS][DOMAIN_NAME] >" at bounding box center [654, 144] width 1200 height 14
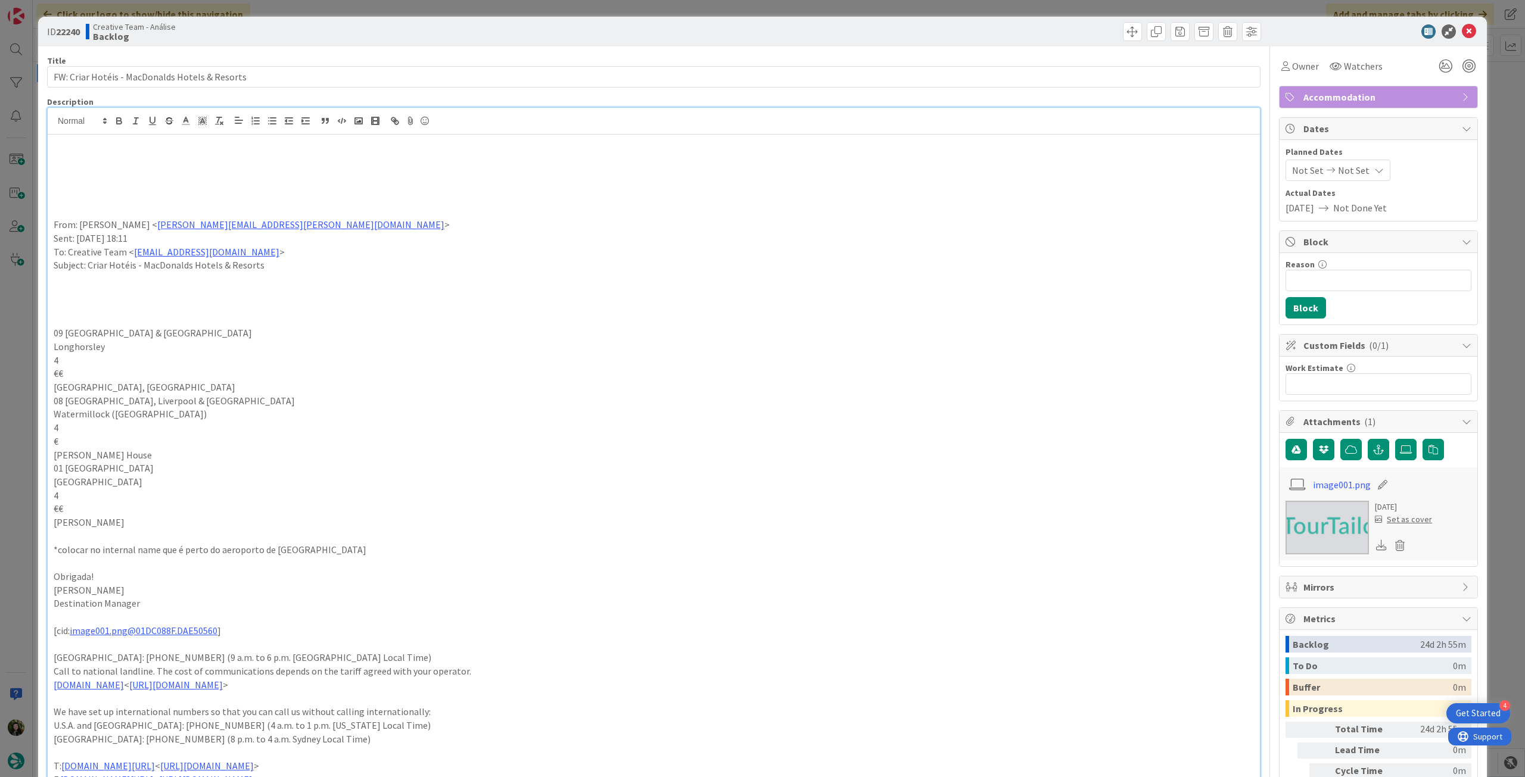
click at [101, 169] on p at bounding box center [654, 171] width 1200 height 14
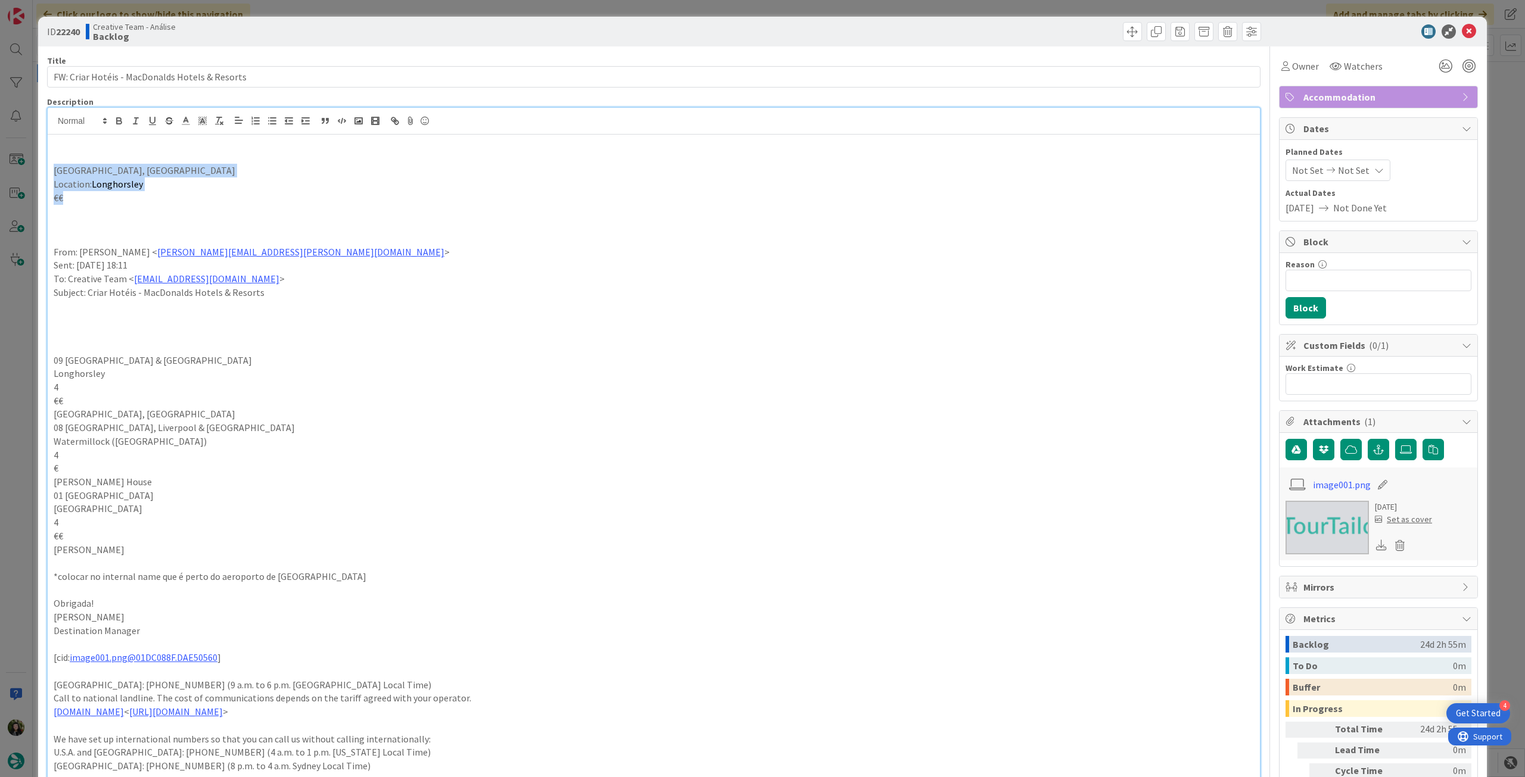
drag, startPoint x: 79, startPoint y: 201, endPoint x: 52, endPoint y: 175, distance: 37.5
click at [52, 175] on div "[GEOGRAPHIC_DATA], [GEOGRAPHIC_DATA] Location: [GEOGRAPHIC_DATA] €€ From: [PERS…" at bounding box center [654, 521] width 1212 height 772
click at [114, 116] on icon "button" at bounding box center [119, 121] width 11 height 11
click at [425, 236] on p at bounding box center [654, 239] width 1200 height 14
click at [1348, 281] on input "Reason" at bounding box center [1379, 280] width 186 height 21
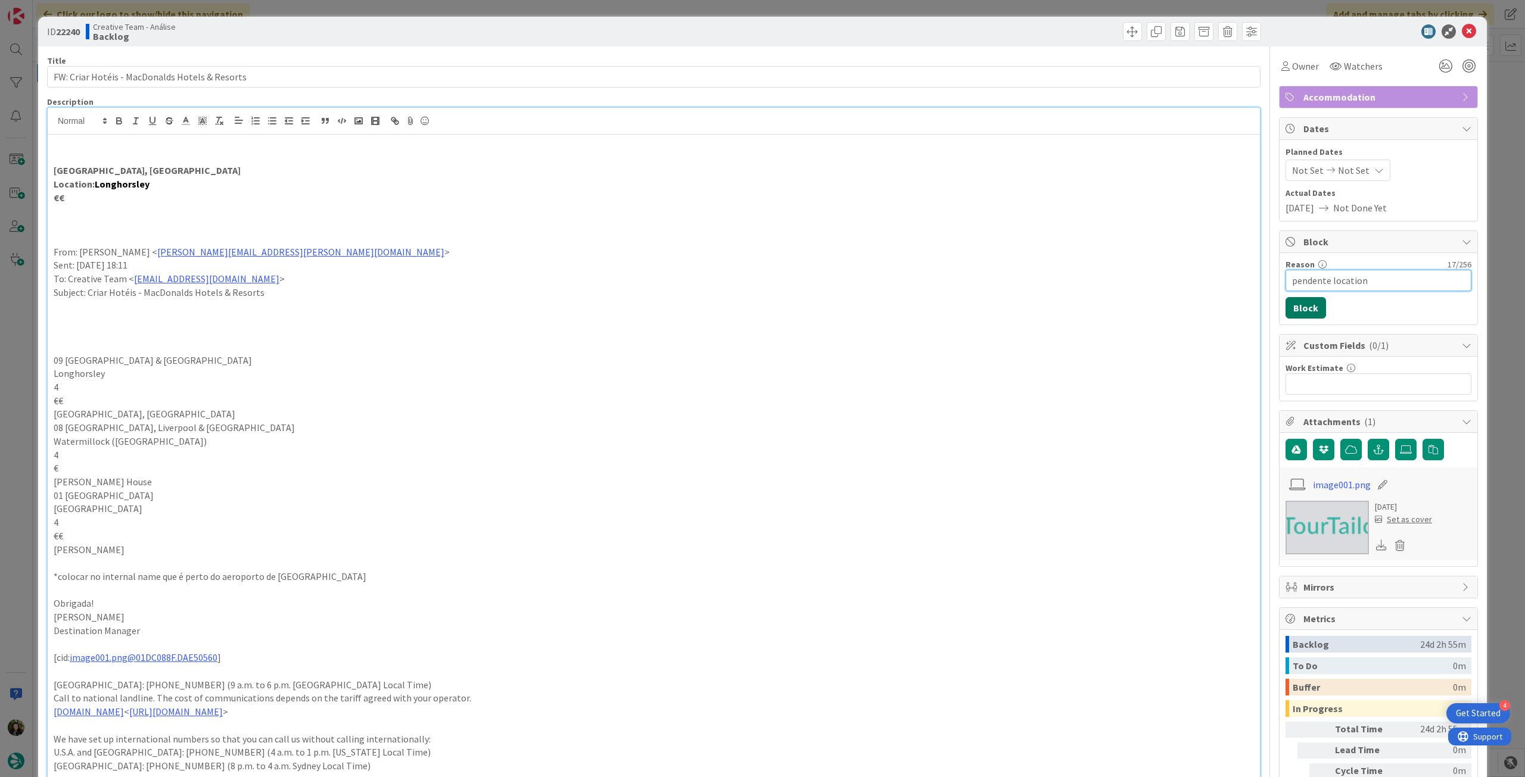
type input "pendente location"
click at [1289, 299] on button "Block" at bounding box center [1306, 307] width 41 height 21
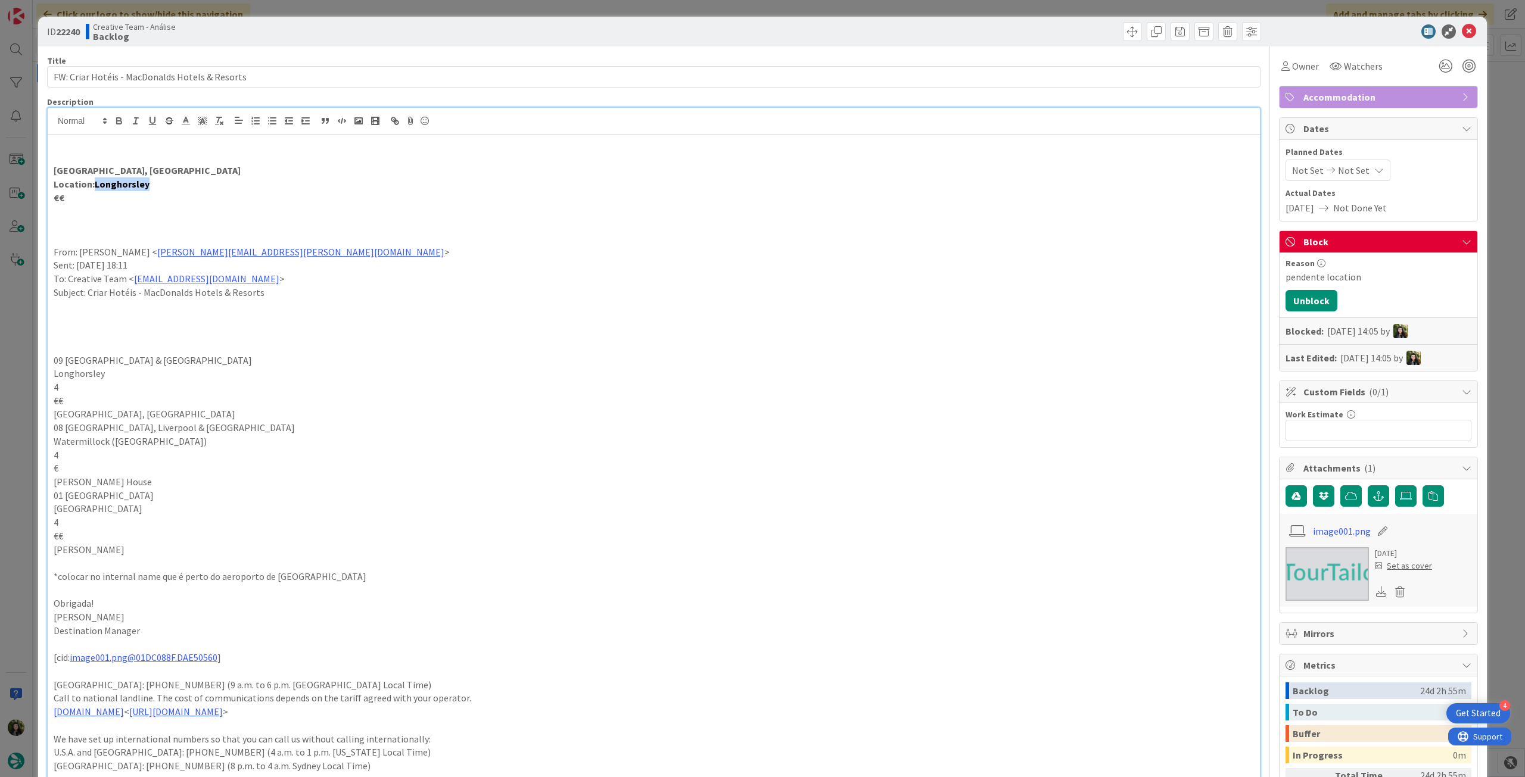
drag, startPoint x: 147, startPoint y: 187, endPoint x: 125, endPoint y: 185, distance: 22.1
click at [92, 185] on p "Location: [GEOGRAPHIC_DATA]" at bounding box center [654, 185] width 1200 height 14
click at [223, 189] on p "Location: [GEOGRAPHIC_DATA]" at bounding box center [654, 185] width 1200 height 14
click at [163, 185] on p "Location: [GEOGRAPHIC_DATA]" at bounding box center [654, 185] width 1200 height 14
drag, startPoint x: 147, startPoint y: 183, endPoint x: 94, endPoint y: 182, distance: 52.4
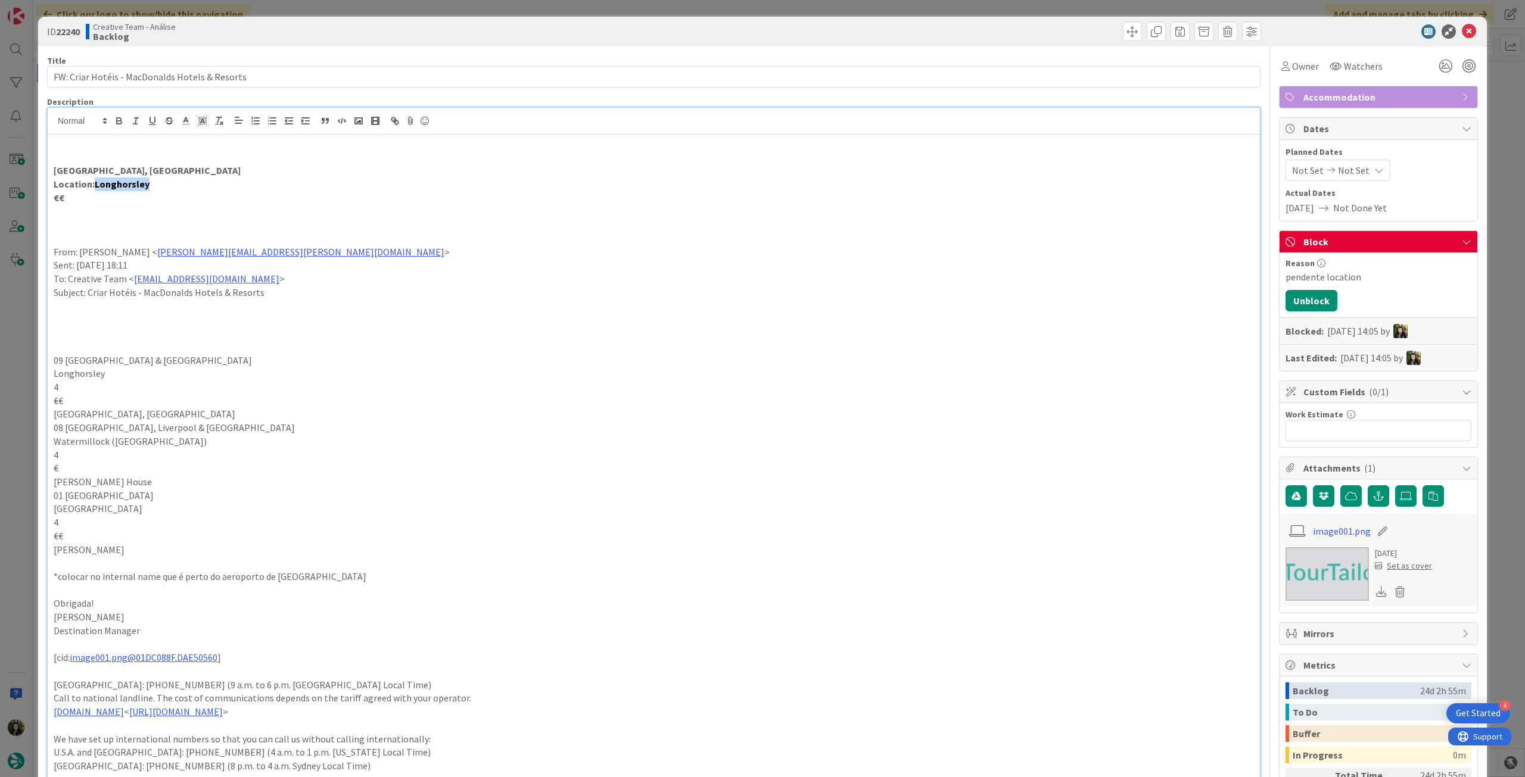
click at [94, 182] on p "Location: [GEOGRAPHIC_DATA]" at bounding box center [654, 185] width 1200 height 14
copy strong "Longhorsley"
click at [1462, 33] on icon at bounding box center [1469, 31] width 14 height 14
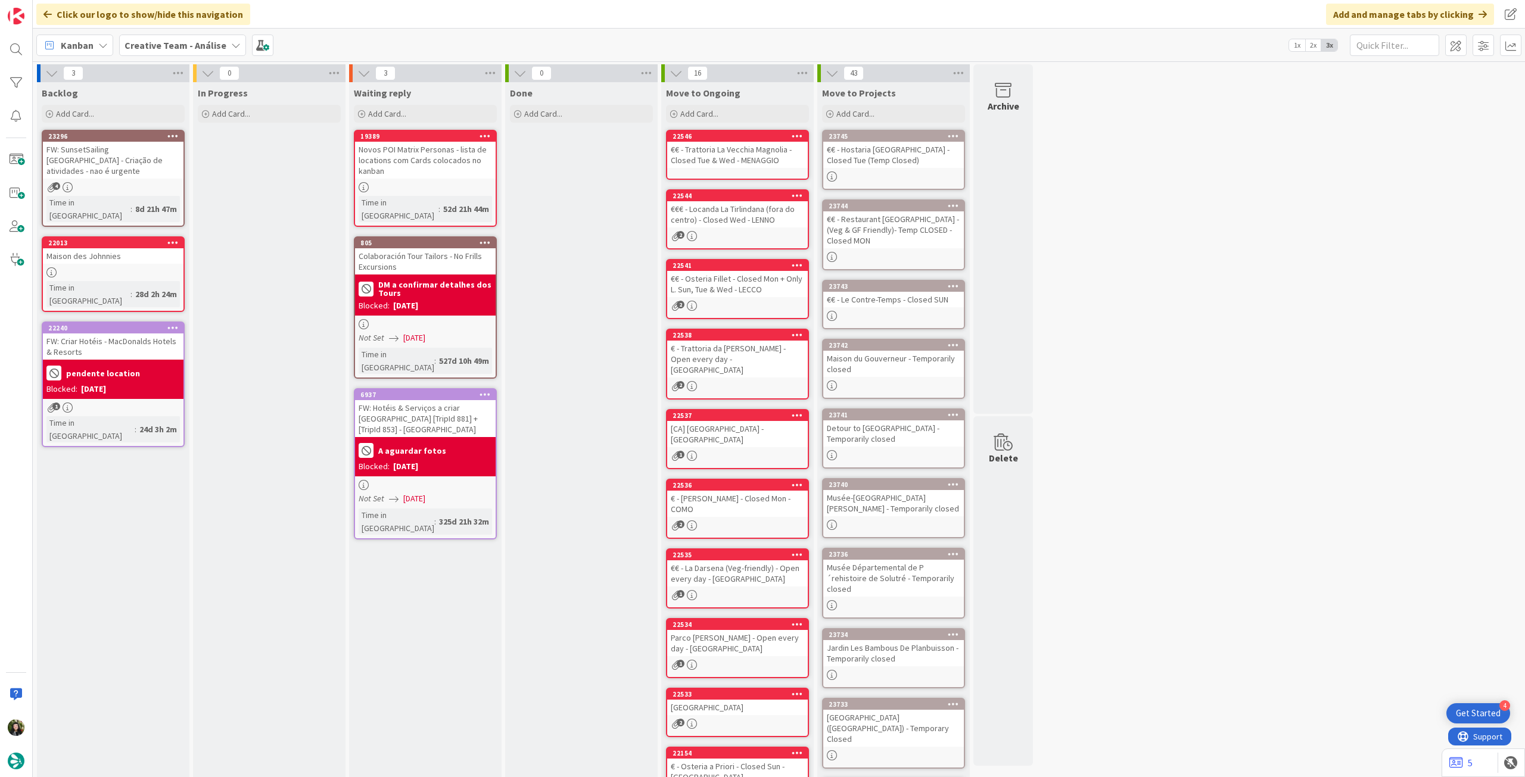
click at [170, 323] on icon at bounding box center [172, 327] width 11 height 8
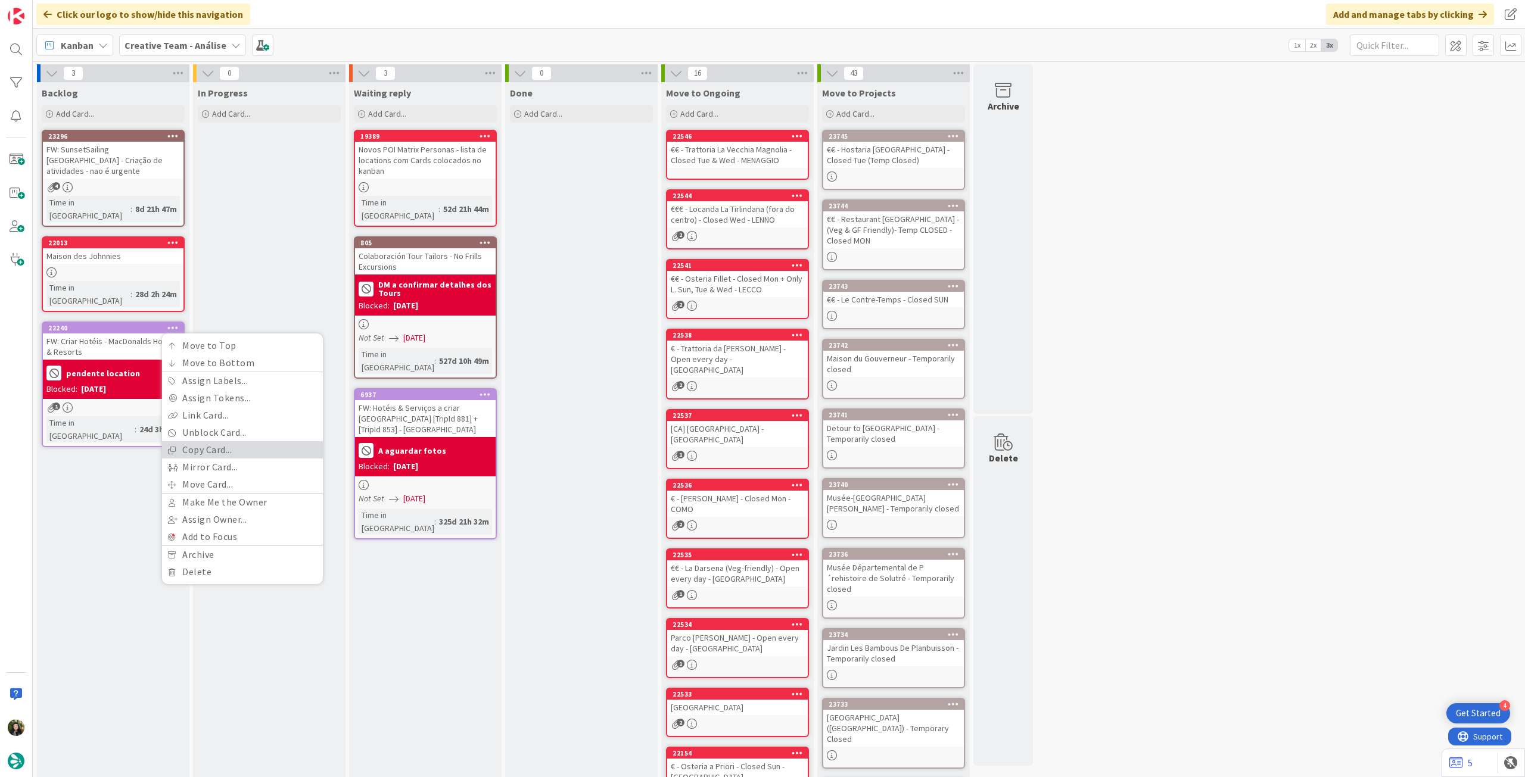
click at [246, 441] on link "Copy Card..." at bounding box center [242, 449] width 161 height 17
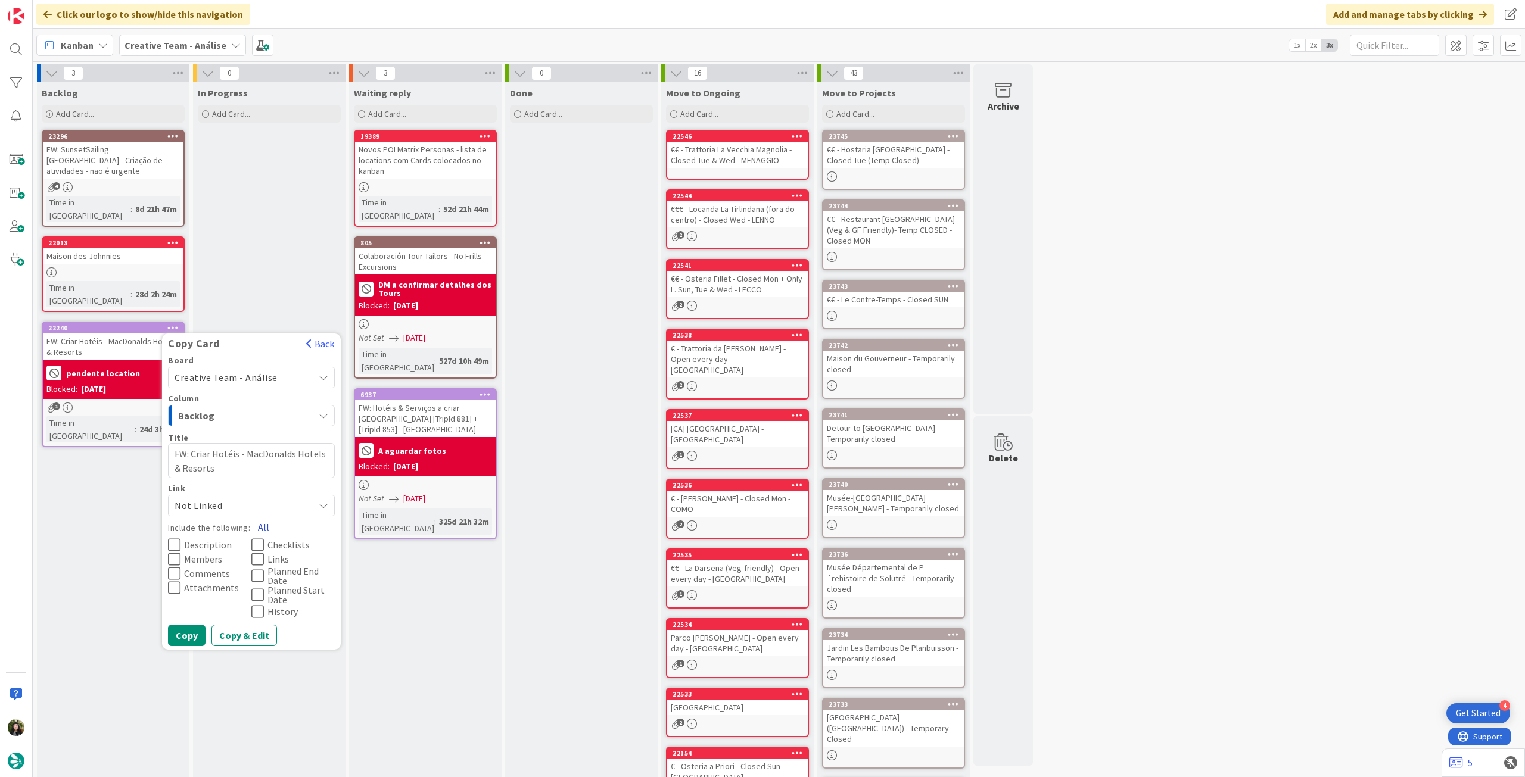
click at [260, 517] on button "All" at bounding box center [263, 527] width 27 height 21
click at [192, 625] on button "Copy" at bounding box center [187, 635] width 38 height 21
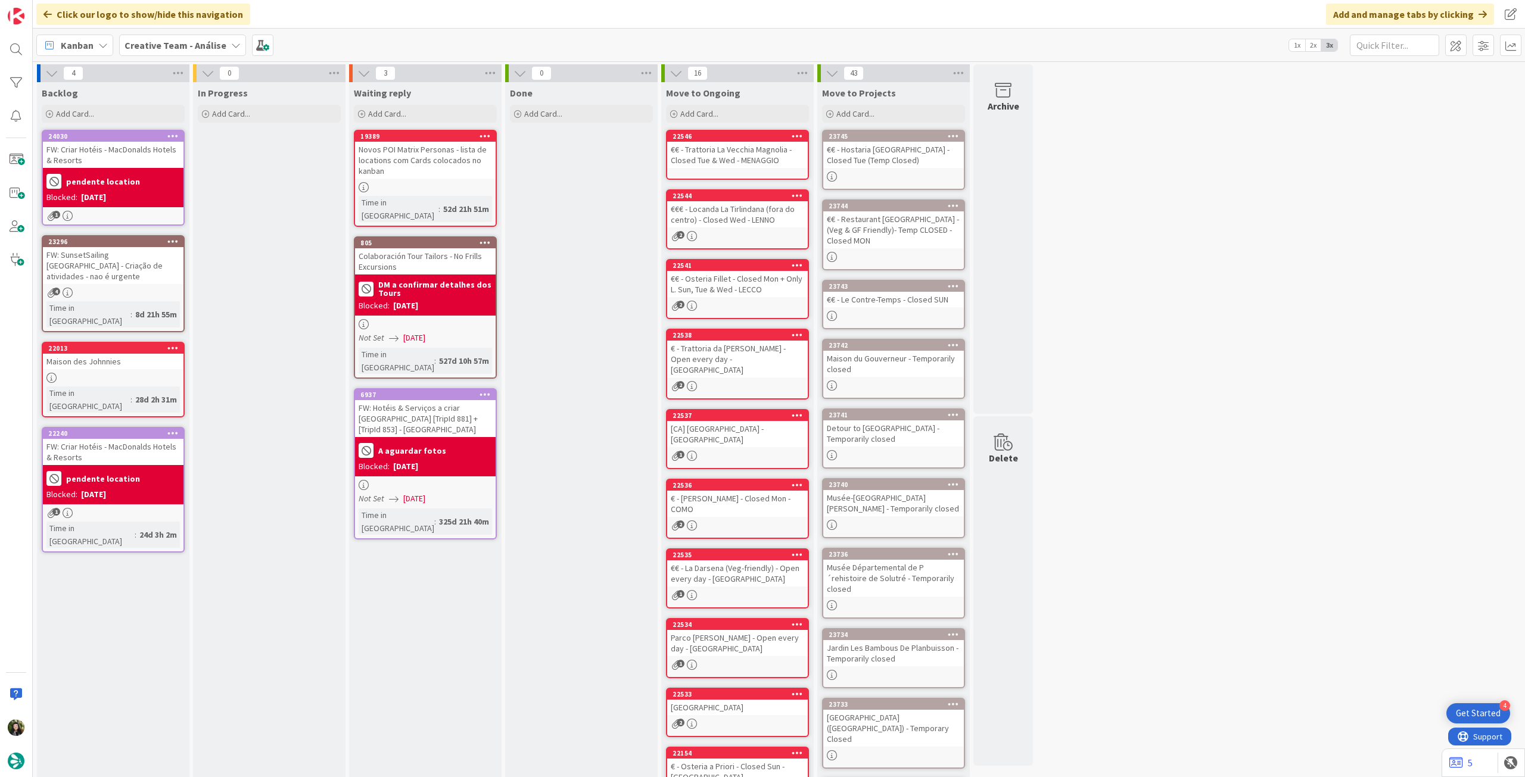
click at [146, 469] on div "pendente location" at bounding box center [112, 479] width 133 height 20
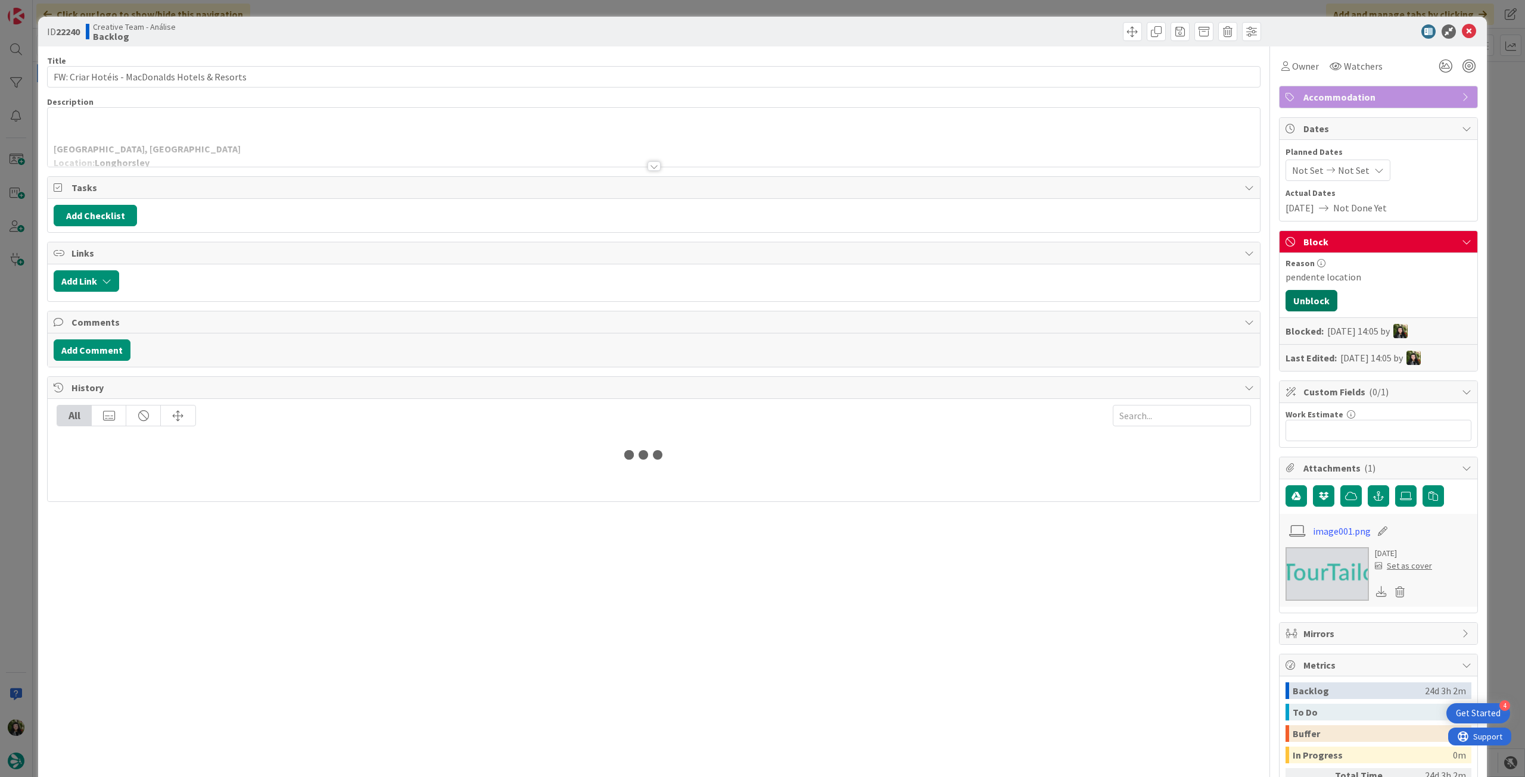
click at [1319, 302] on button "Unblock" at bounding box center [1312, 300] width 52 height 21
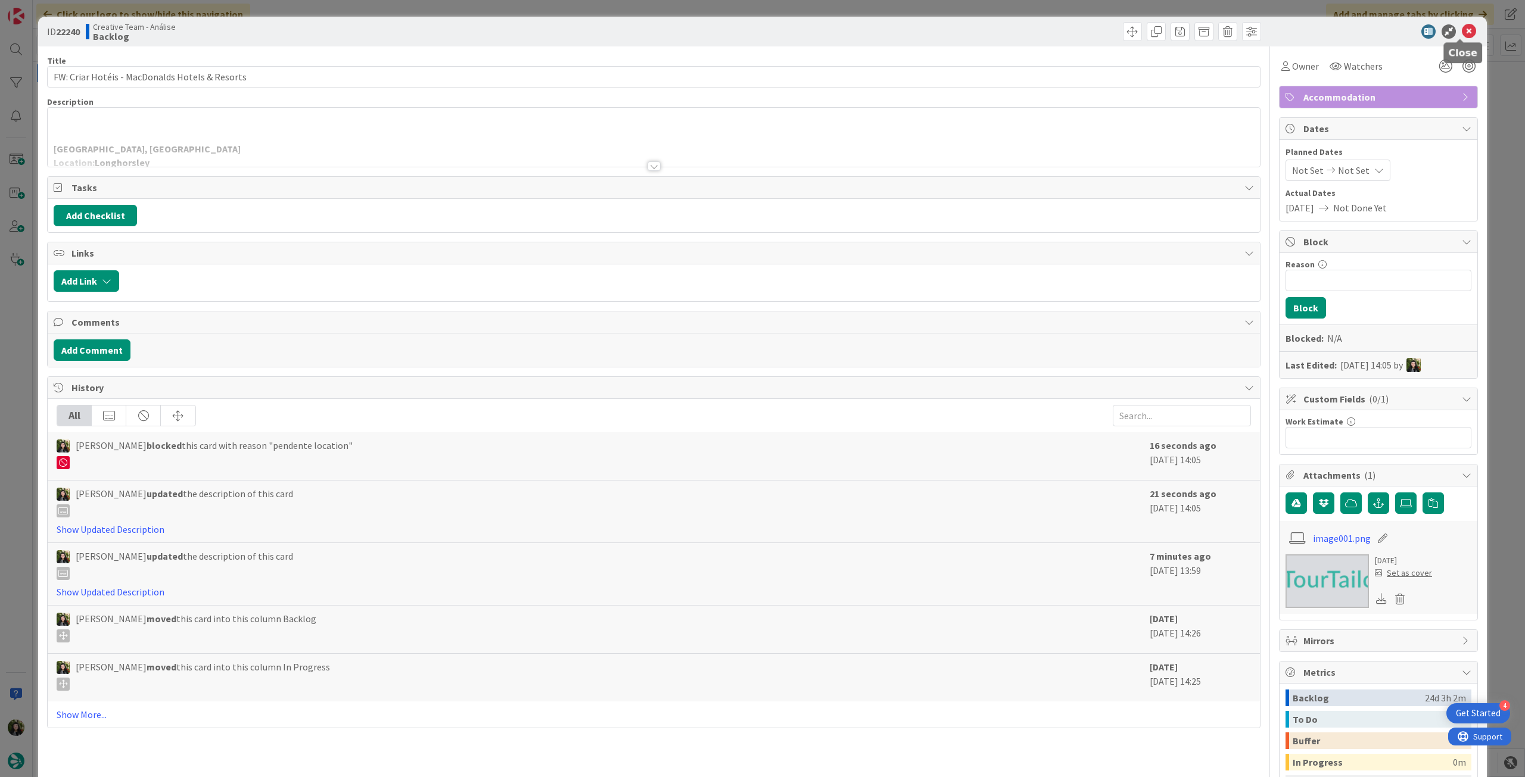
click at [1462, 35] on icon at bounding box center [1469, 31] width 14 height 14
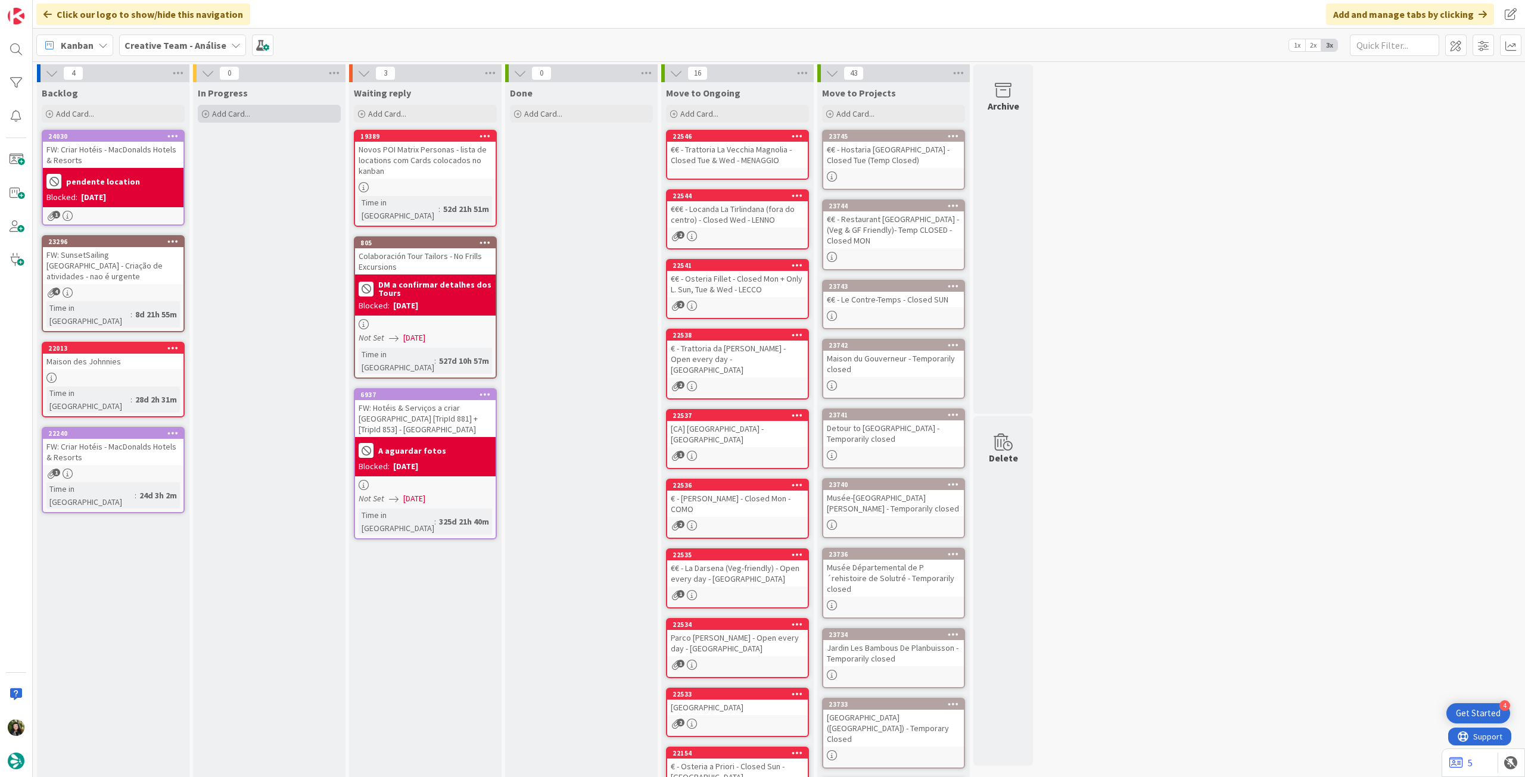
click at [295, 118] on div "Add Card..." at bounding box center [269, 114] width 143 height 18
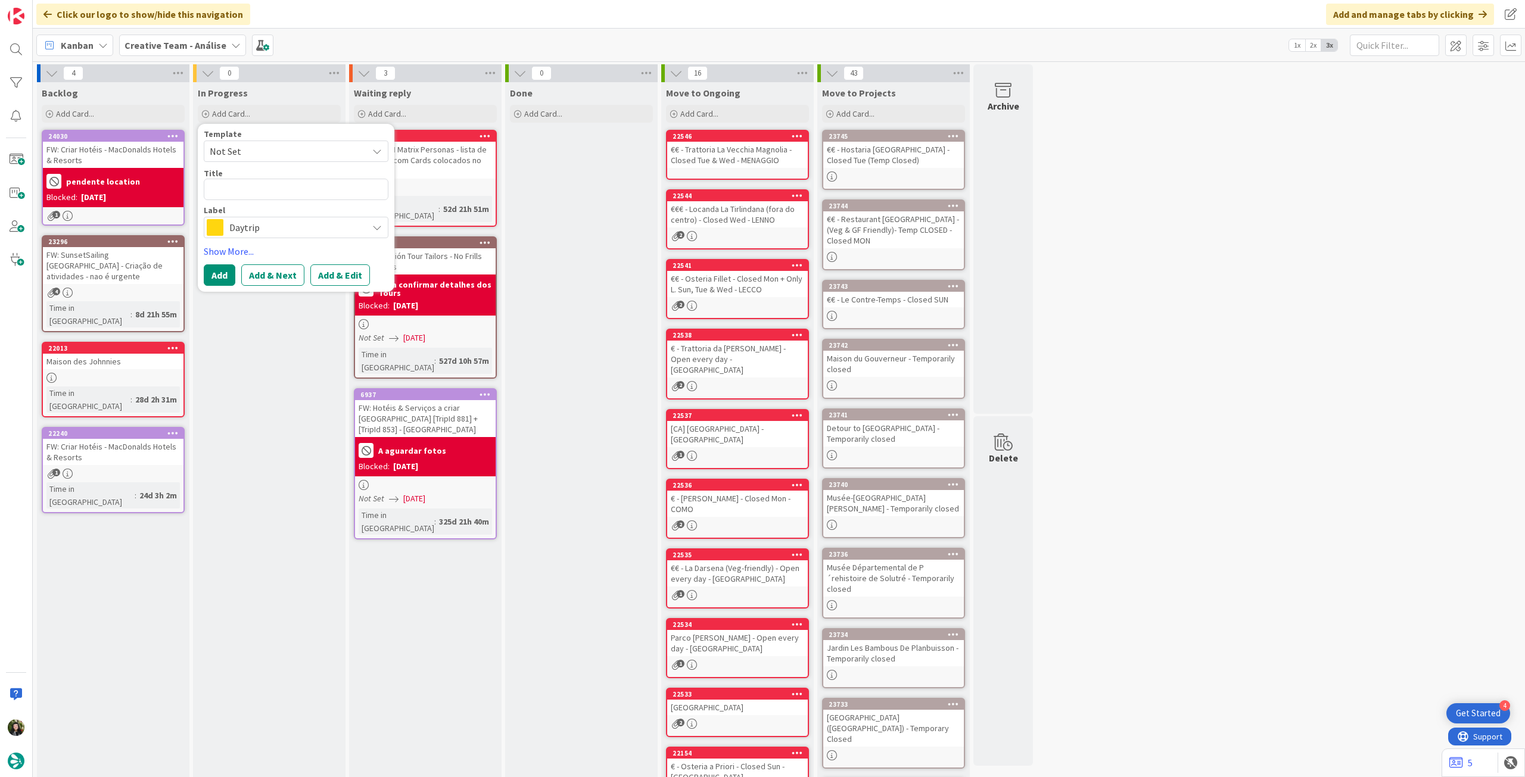
click at [257, 231] on span "Daytrip" at bounding box center [295, 227] width 132 height 17
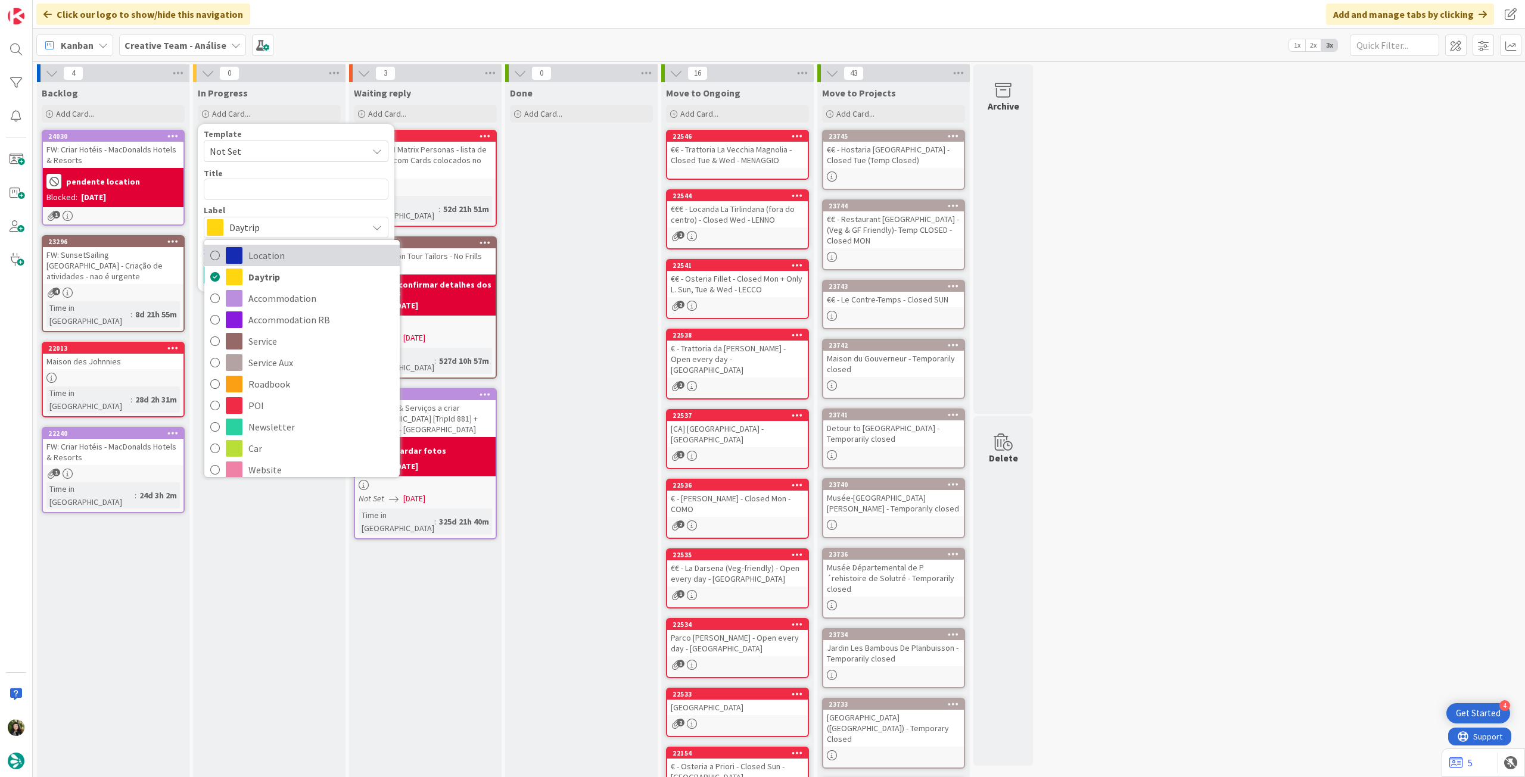
click at [329, 256] on span "Location" at bounding box center [320, 256] width 145 height 18
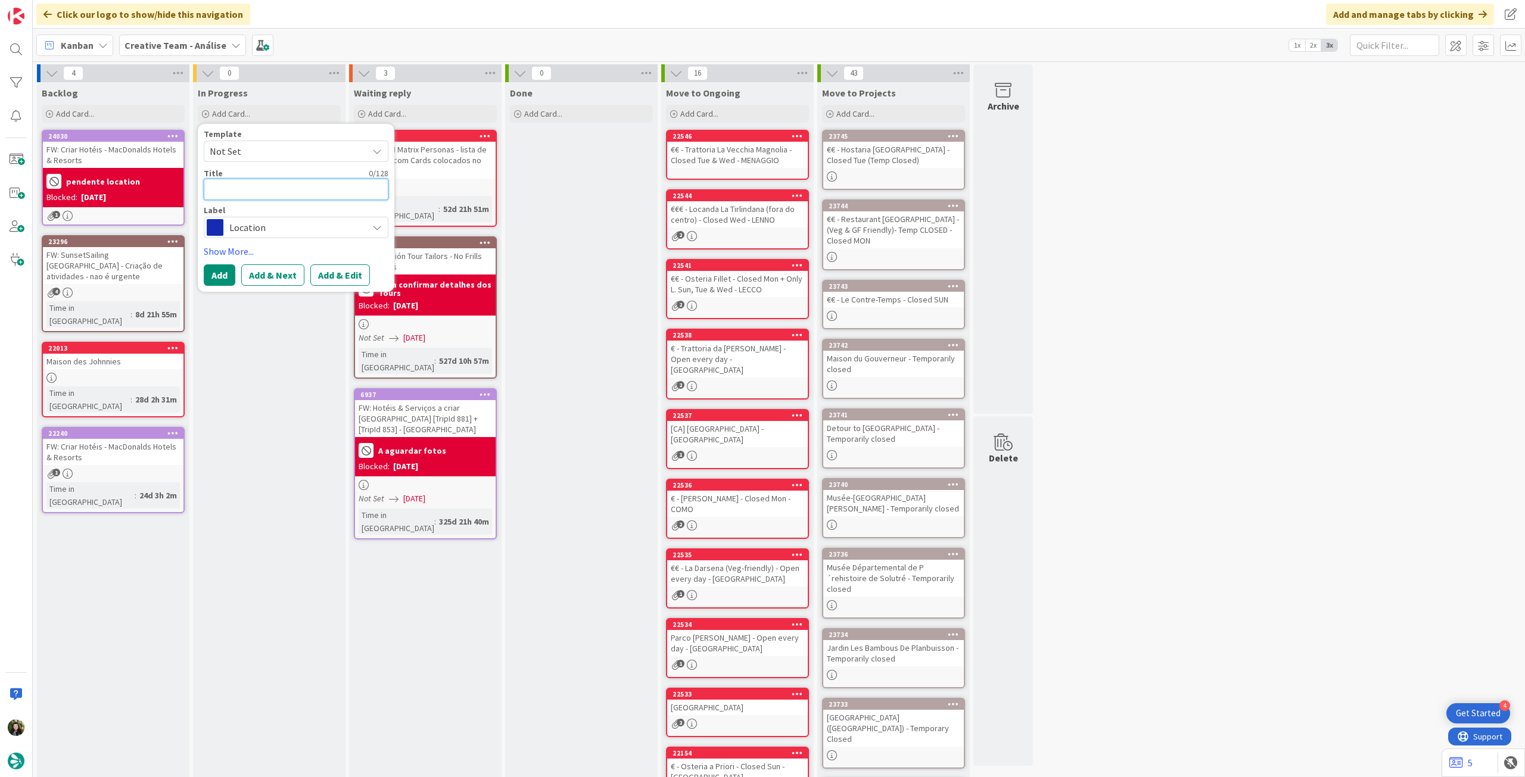
click at [304, 192] on textarea at bounding box center [296, 189] width 185 height 21
paste textarea "Longhorsley"
type textarea "x"
type textarea "Longhorsley"
click at [228, 274] on button "Add" at bounding box center [220, 275] width 32 height 21
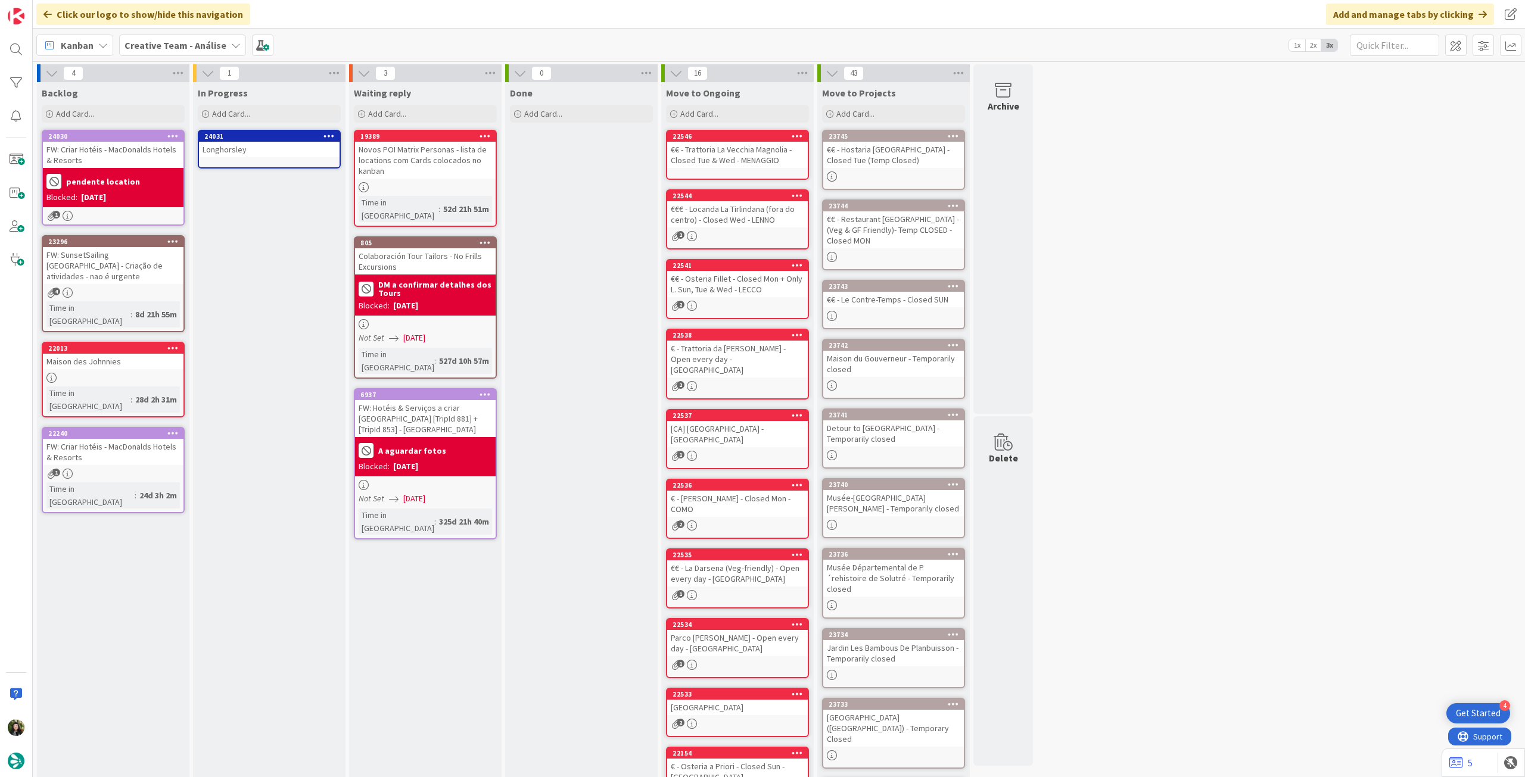
click at [123, 155] on div "FW: Criar Hotéis - MacDonalds Hotels & Resorts" at bounding box center [113, 155] width 141 height 26
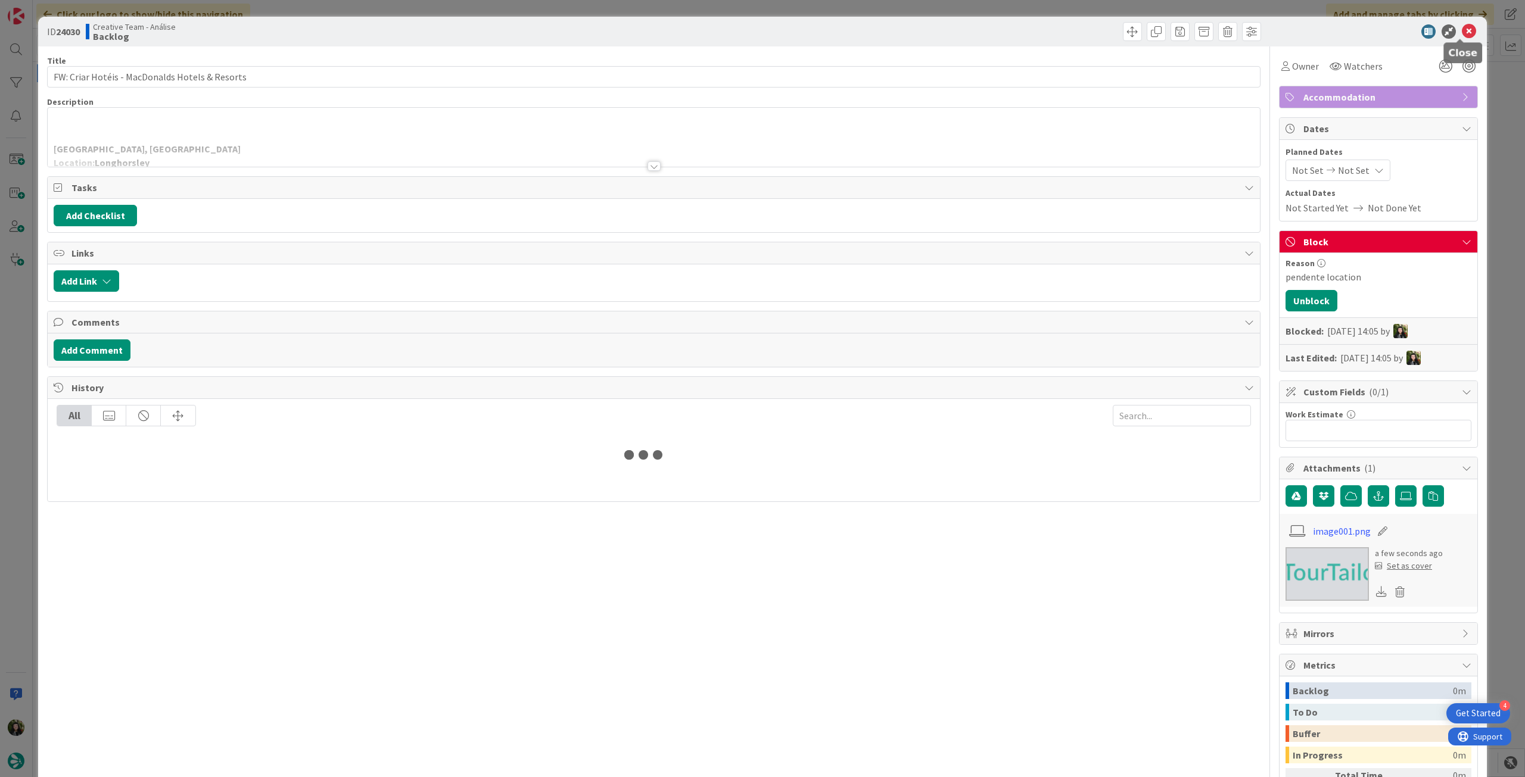
click at [1462, 34] on icon at bounding box center [1469, 31] width 14 height 14
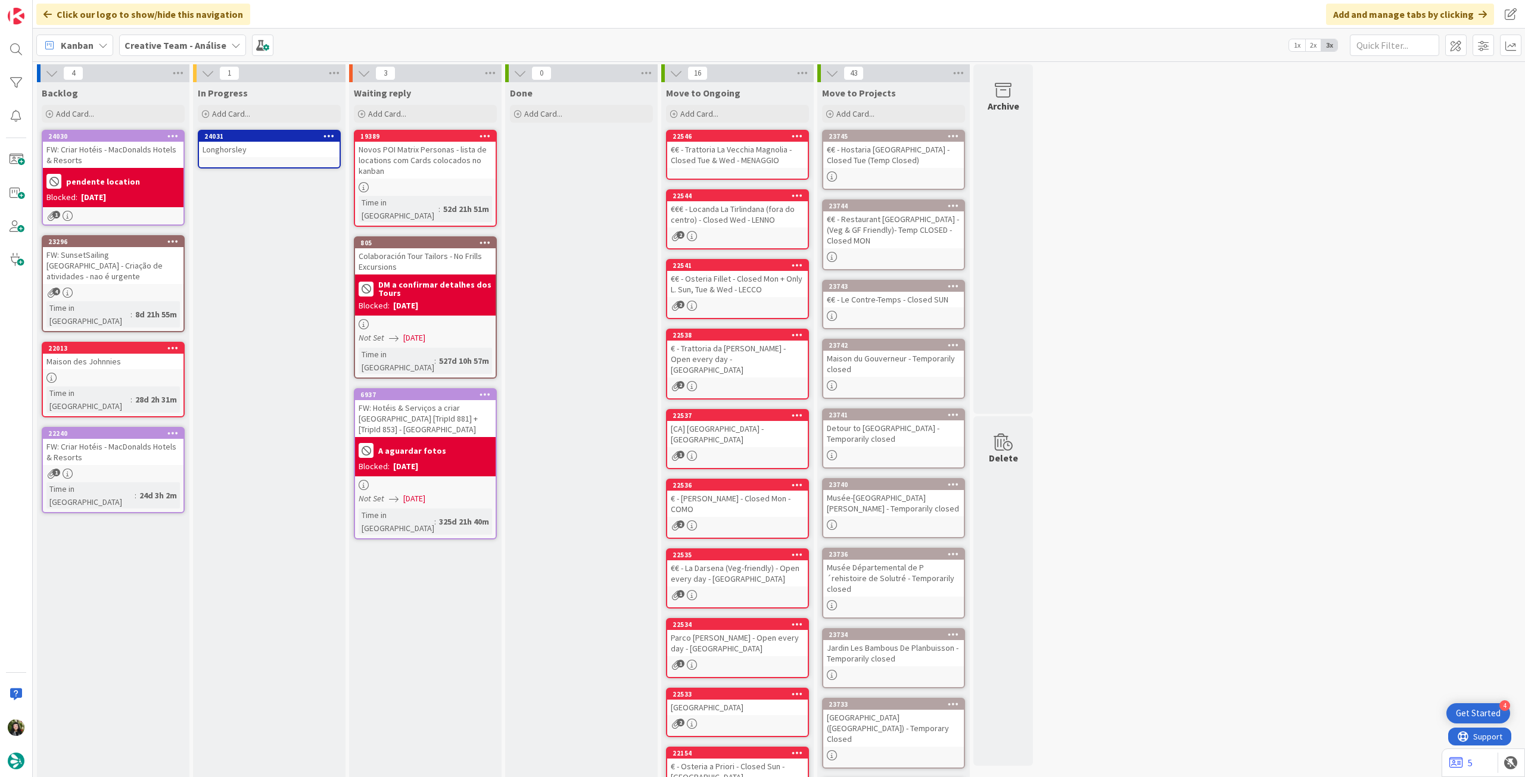
click at [257, 154] on div "Longhorsley" at bounding box center [269, 149] width 141 height 15
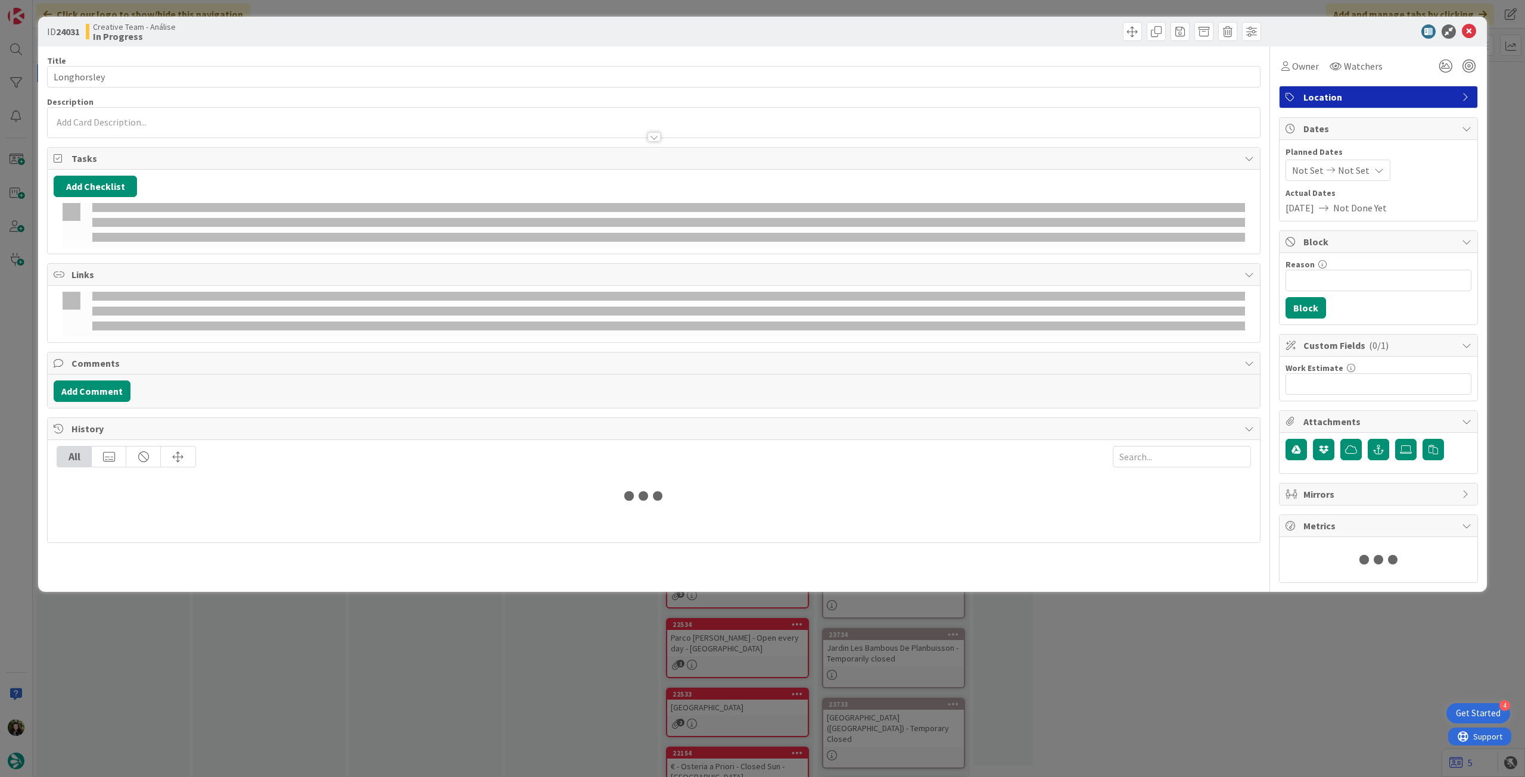
click at [182, 135] on div at bounding box center [654, 131] width 1212 height 13
type textarea "x"
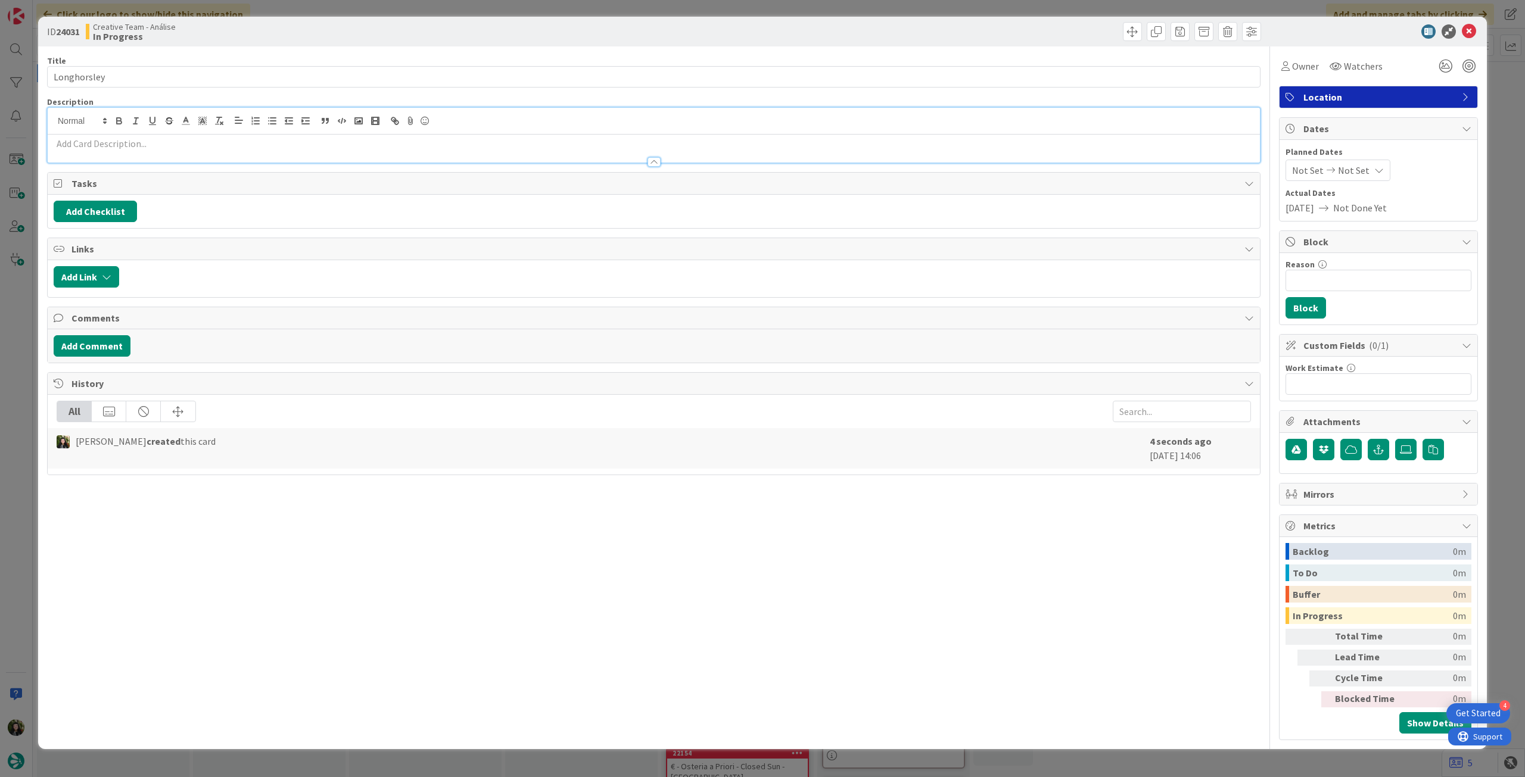
click at [181, 137] on p at bounding box center [654, 144] width 1200 height 14
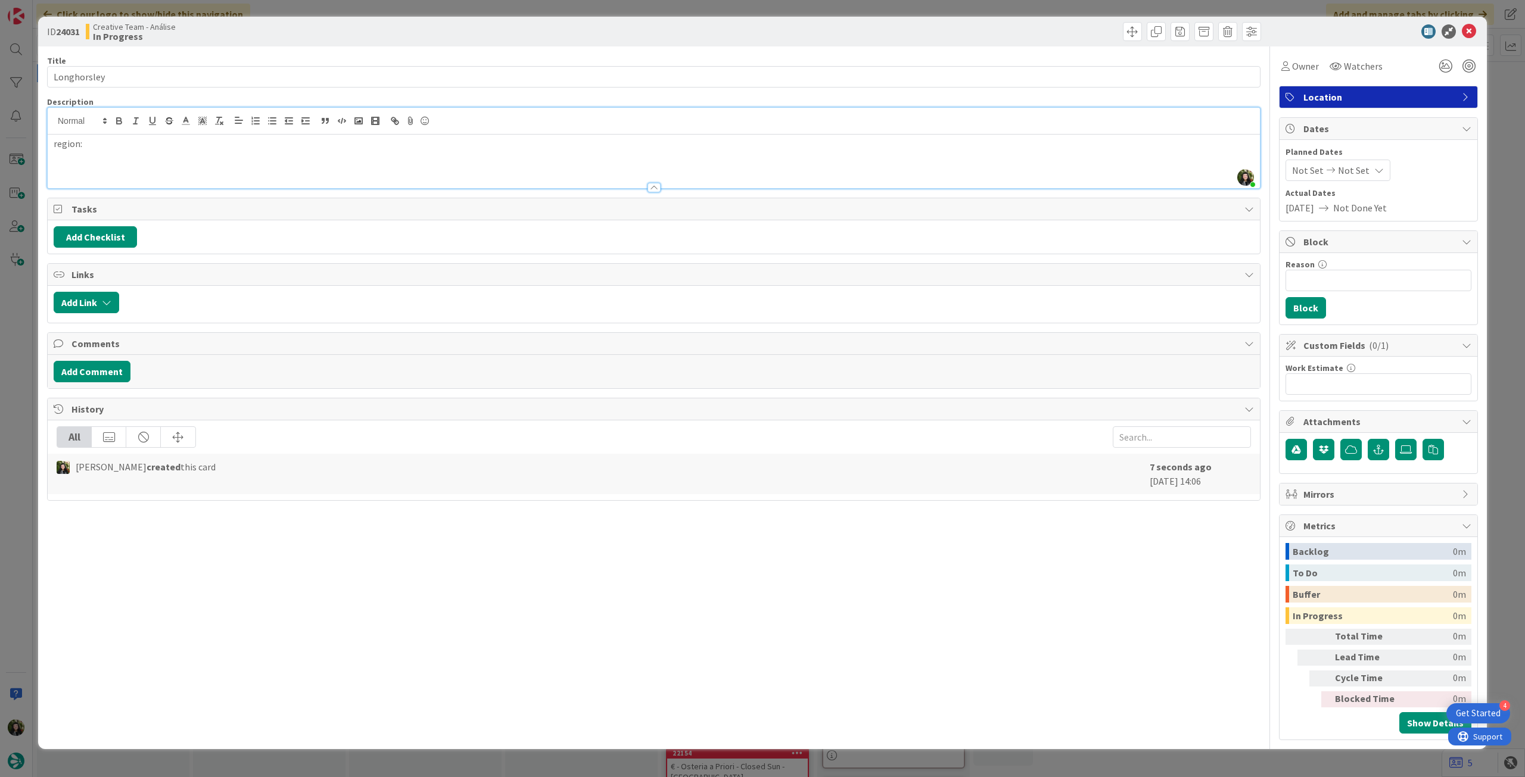
click at [247, 160] on div "region:" at bounding box center [654, 162] width 1212 height 54
click at [1466, 28] on icon at bounding box center [1469, 31] width 14 height 14
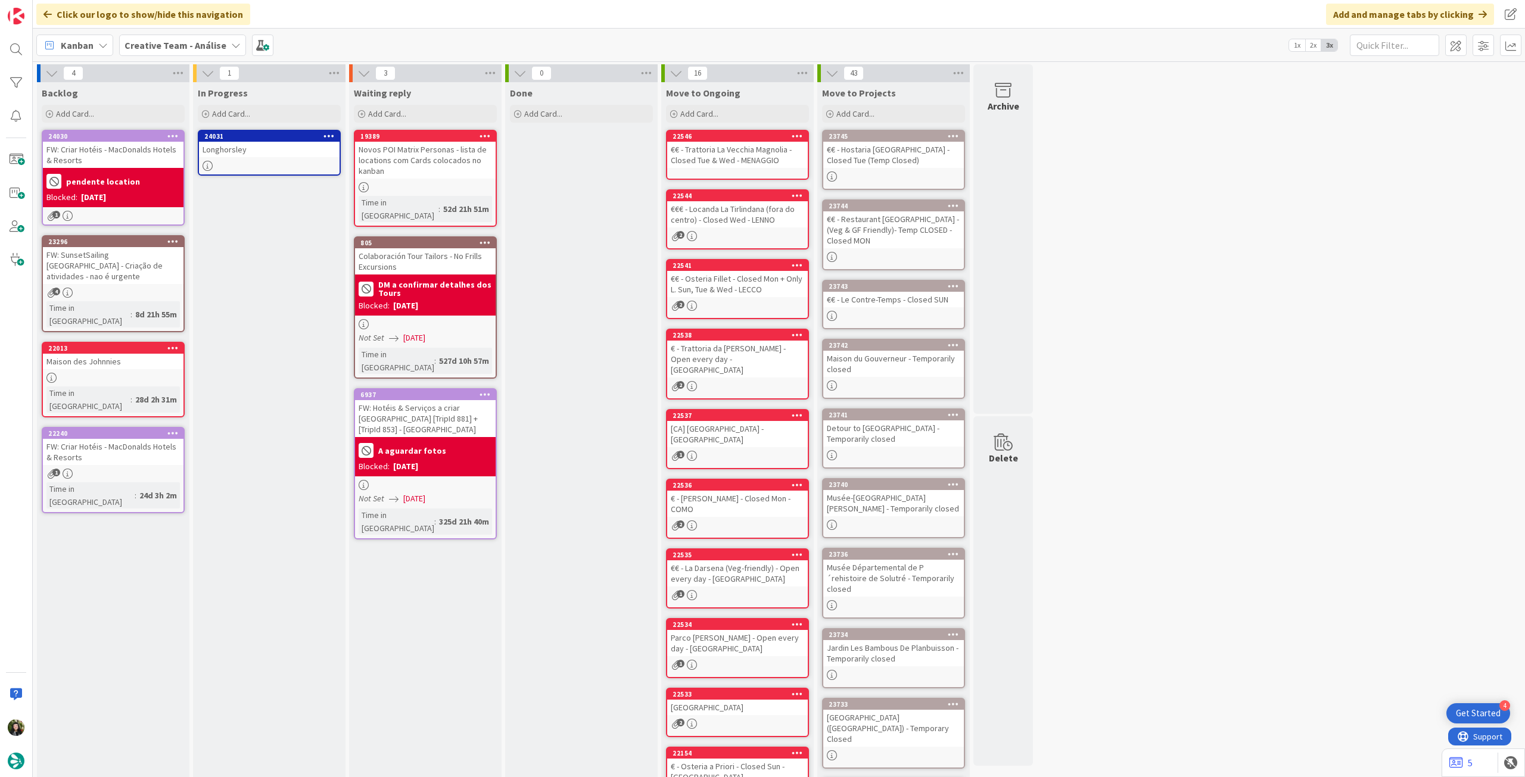
click at [123, 185] on b "pendente location" at bounding box center [103, 182] width 74 height 8
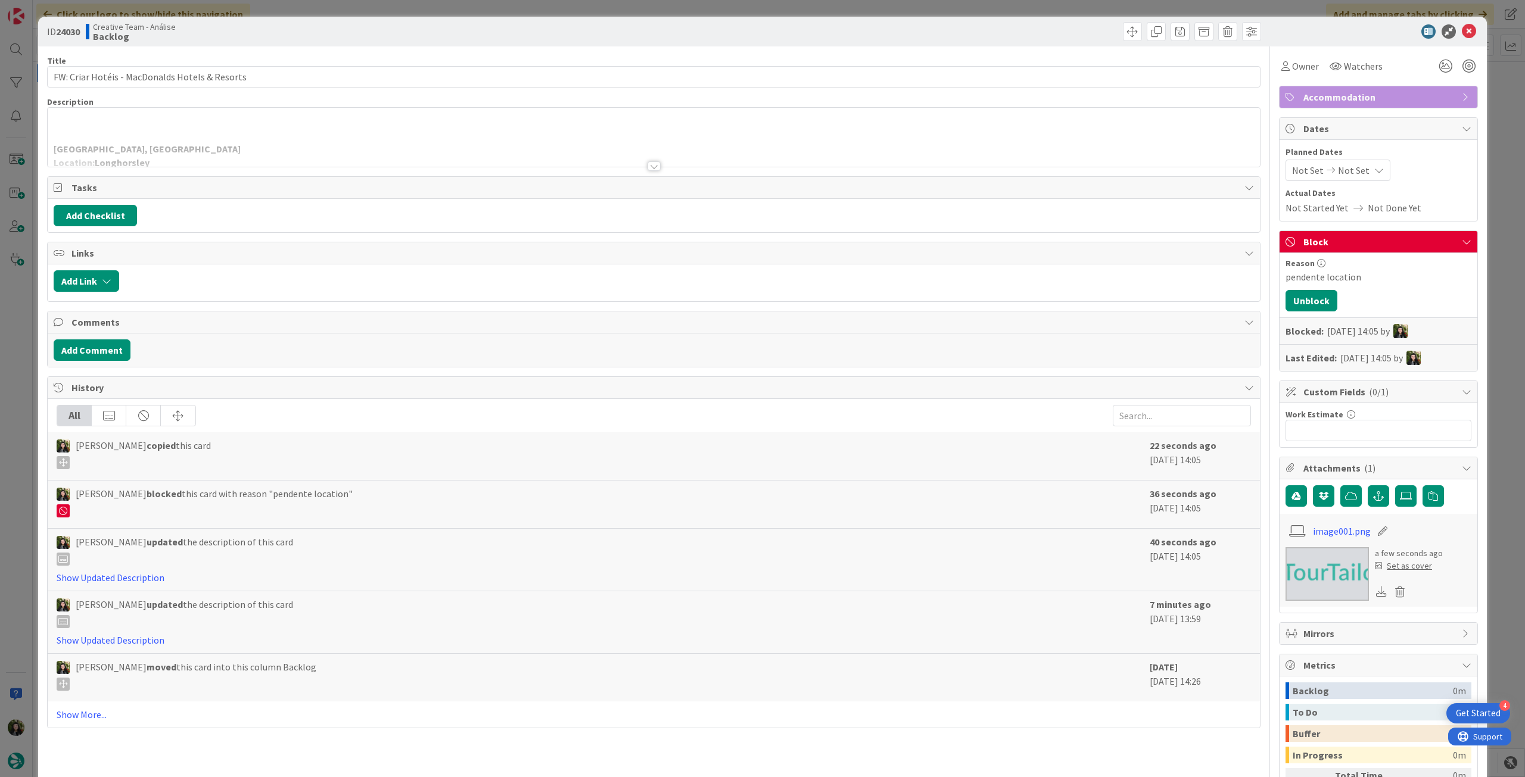
click at [1470, 34] on div "ID 24030 Creative Team - Análise Backlog" at bounding box center [762, 32] width 1449 height 30
click at [1467, 32] on icon at bounding box center [1469, 31] width 14 height 14
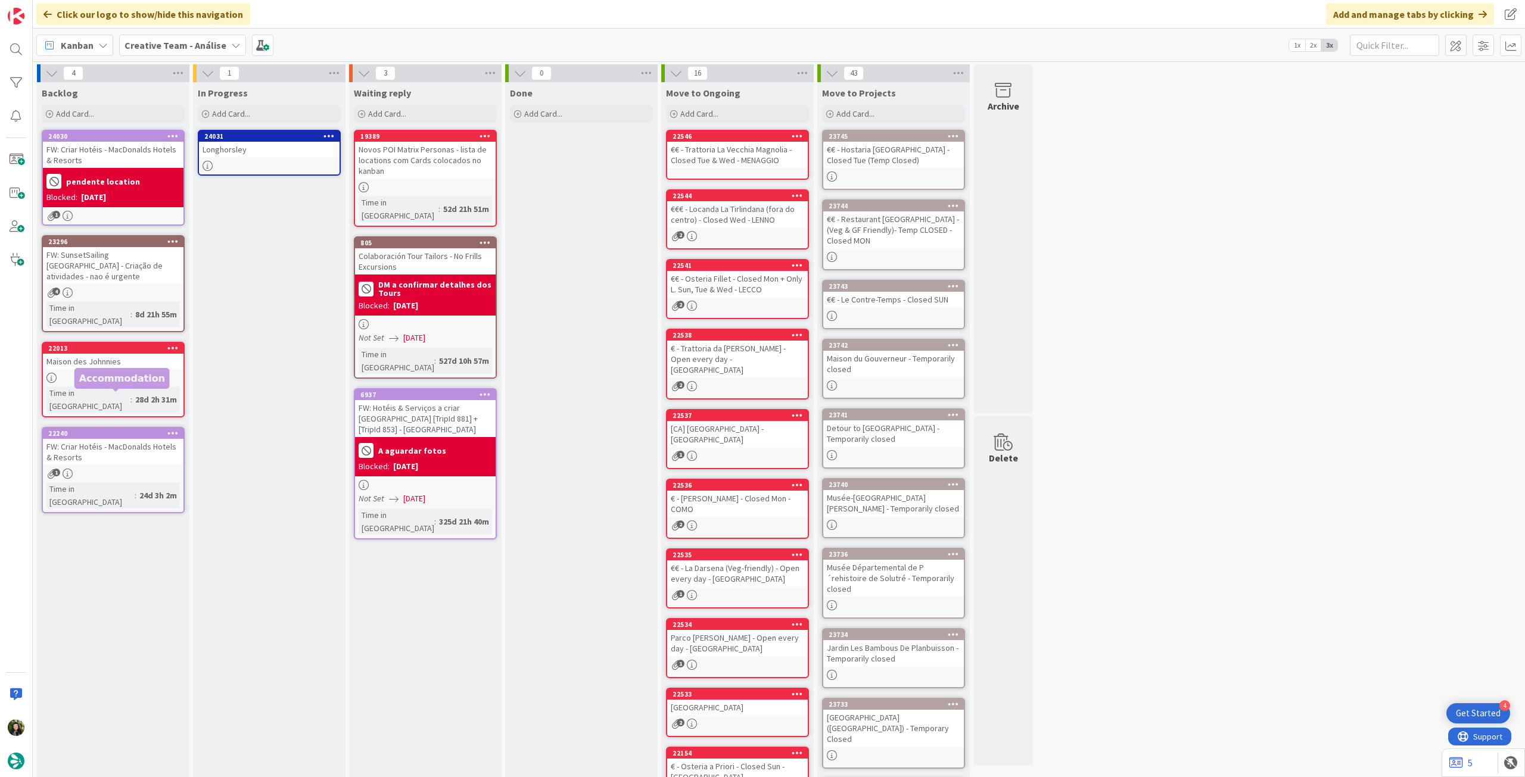
click at [113, 439] on div "FW: Criar Hotéis - MacDonalds Hotels & Resorts" at bounding box center [113, 452] width 141 height 26
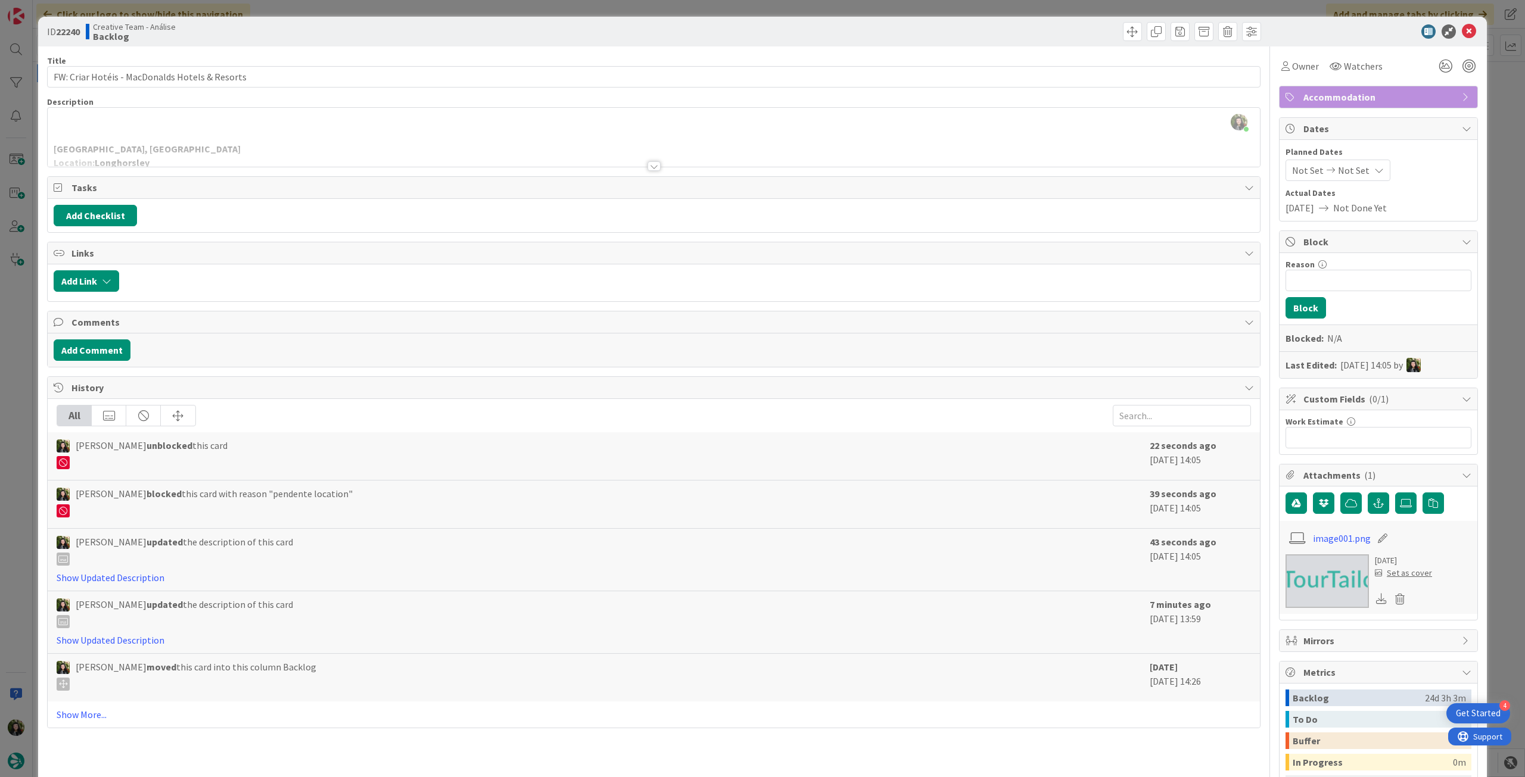
click at [264, 155] on div at bounding box center [654, 151] width 1212 height 30
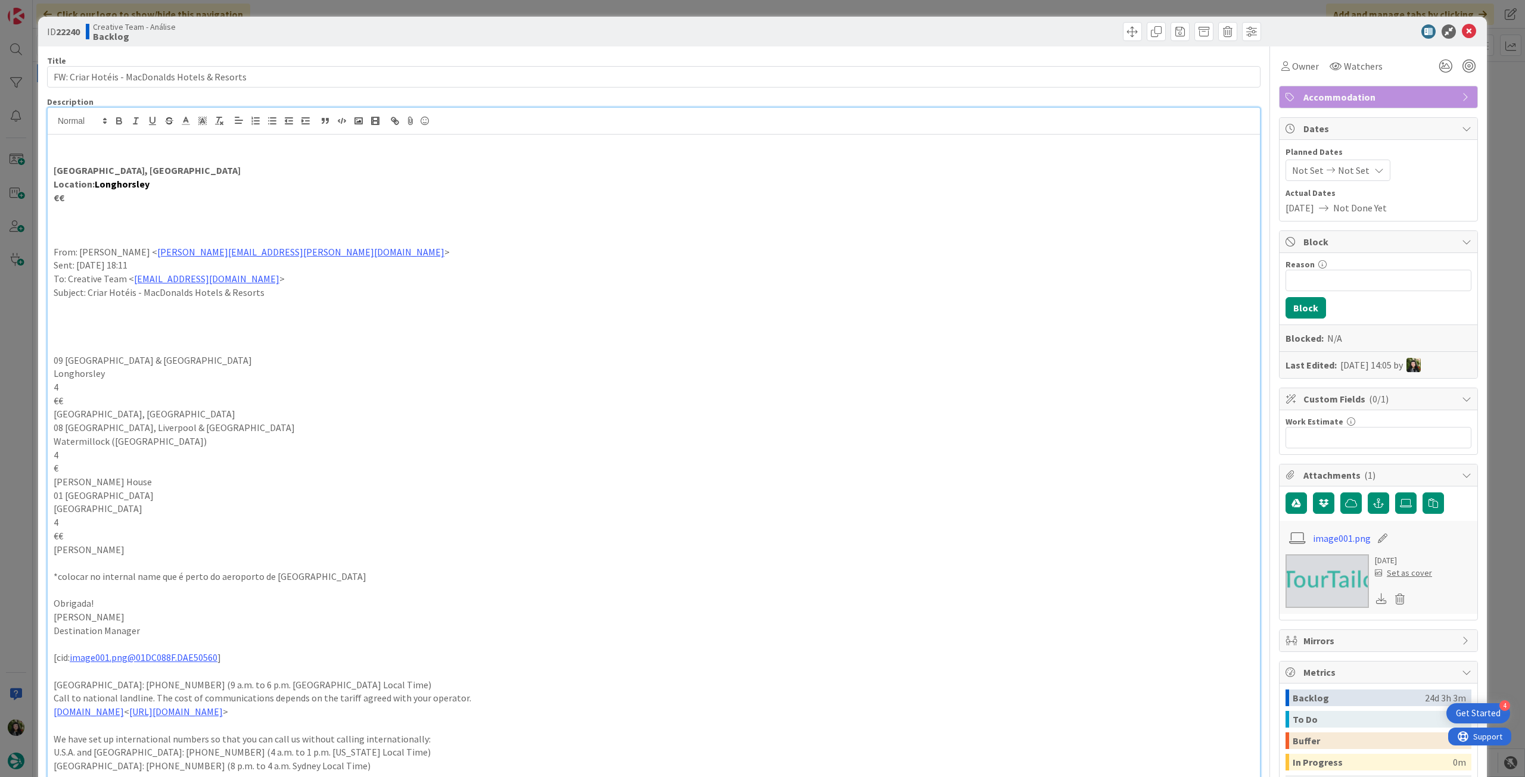
drag, startPoint x: 266, startPoint y: 170, endPoint x: 64, endPoint y: 172, distance: 202.0
click at [64, 172] on p "[GEOGRAPHIC_DATA], [GEOGRAPHIC_DATA]" at bounding box center [654, 171] width 1200 height 14
click at [137, 172] on strong "[GEOGRAPHIC_DATA], [GEOGRAPHIC_DATA]" at bounding box center [147, 170] width 187 height 12
drag, startPoint x: 220, startPoint y: 172, endPoint x: 54, endPoint y: 173, distance: 166.8
click at [54, 173] on strong "[GEOGRAPHIC_DATA], [GEOGRAPHIC_DATA]" at bounding box center [147, 170] width 187 height 12
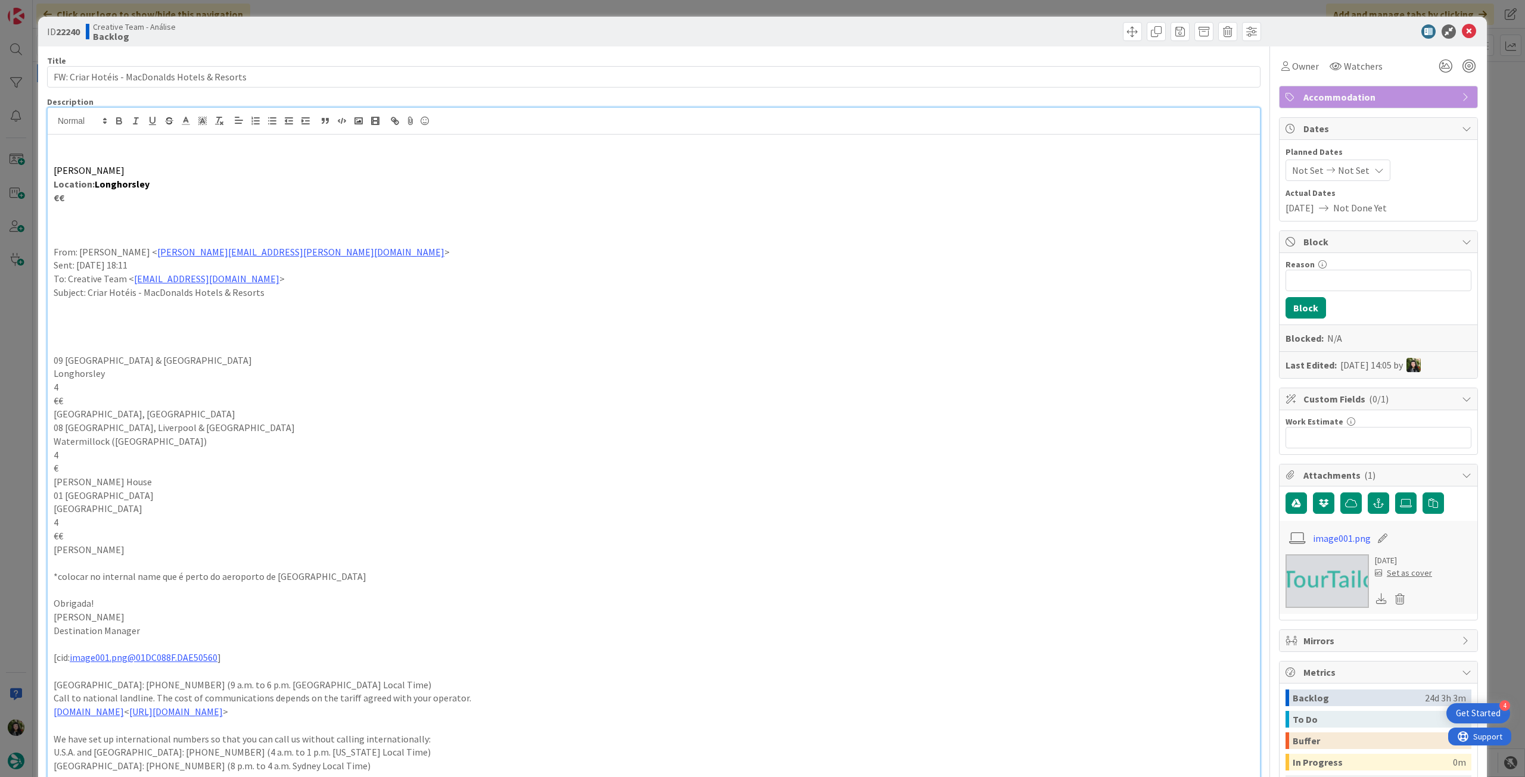
drag, startPoint x: 134, startPoint y: 182, endPoint x: 167, endPoint y: 181, distance: 32.8
click at [132, 183] on strong "Longhorsley" at bounding box center [122, 184] width 55 height 12
drag, startPoint x: 129, startPoint y: 185, endPoint x: 97, endPoint y: 185, distance: 32.2
click at [97, 185] on p "Location: [GEOGRAPHIC_DATA]" at bounding box center [654, 185] width 1200 height 14
click at [1462, 27] on icon at bounding box center [1469, 31] width 14 height 14
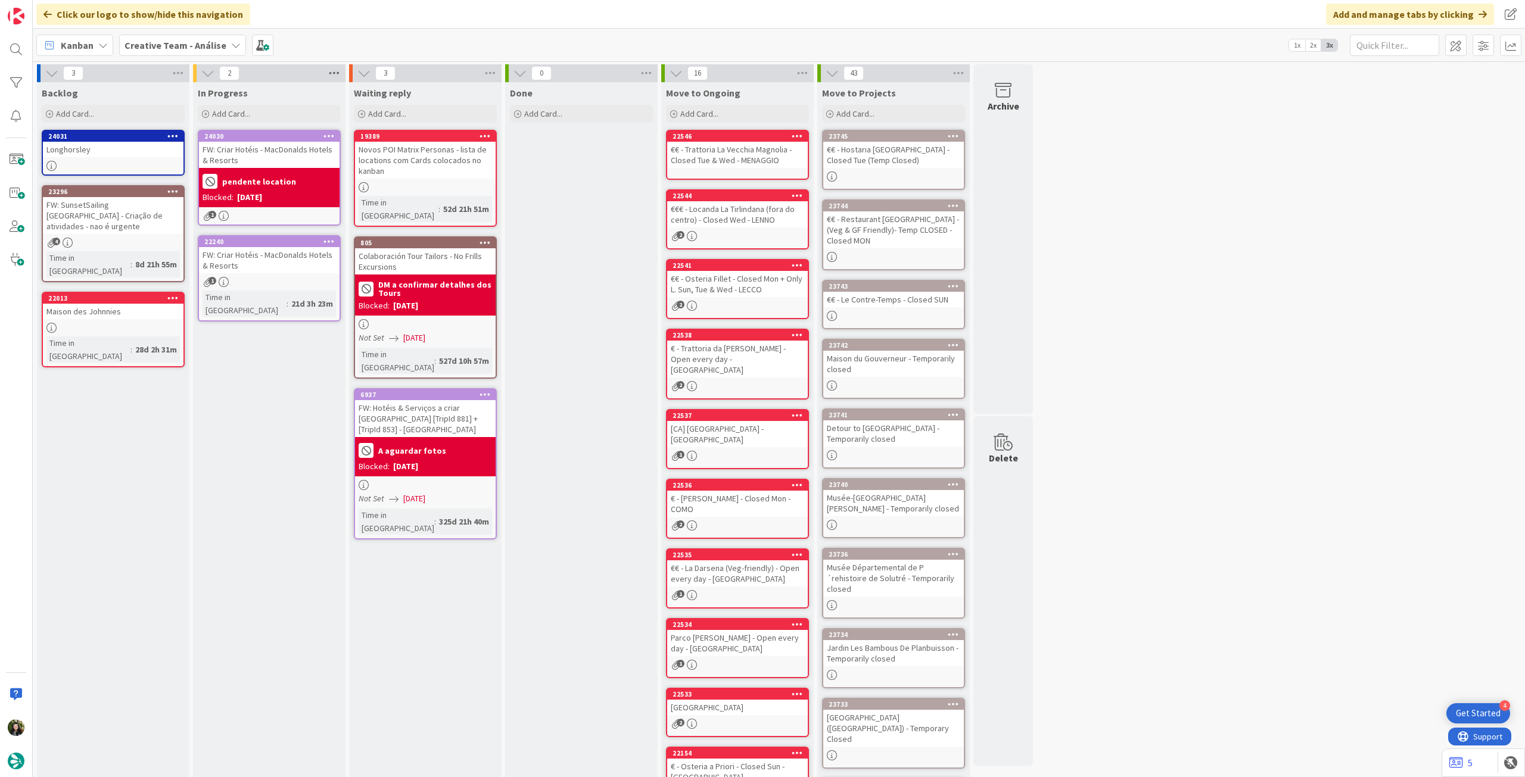
click at [330, 79] on icon at bounding box center [333, 73] width 15 height 18
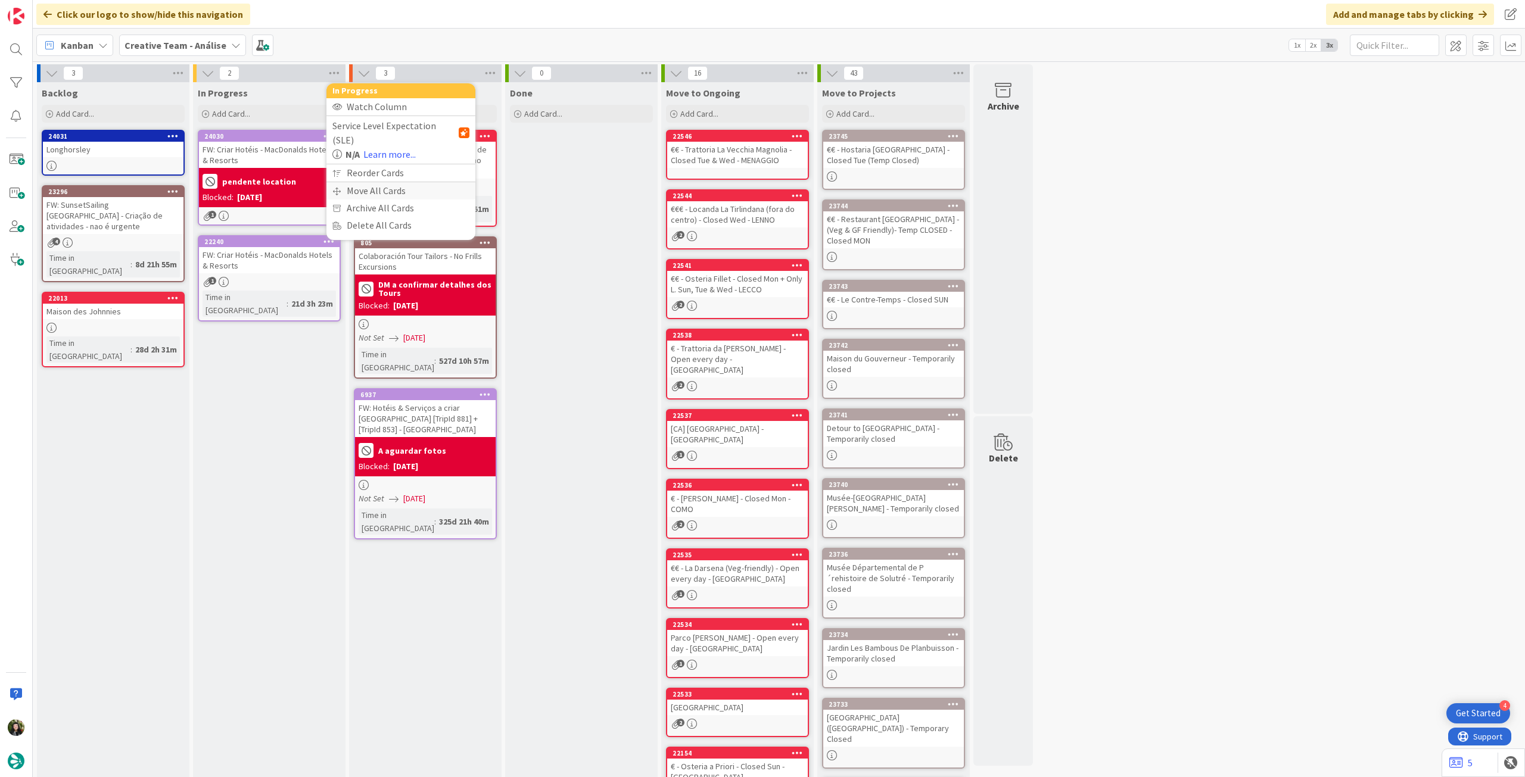
click at [368, 182] on div "Move All Cards" at bounding box center [400, 190] width 149 height 17
click at [387, 130] on span "Creative Team - Análise" at bounding box center [387, 130] width 96 height 12
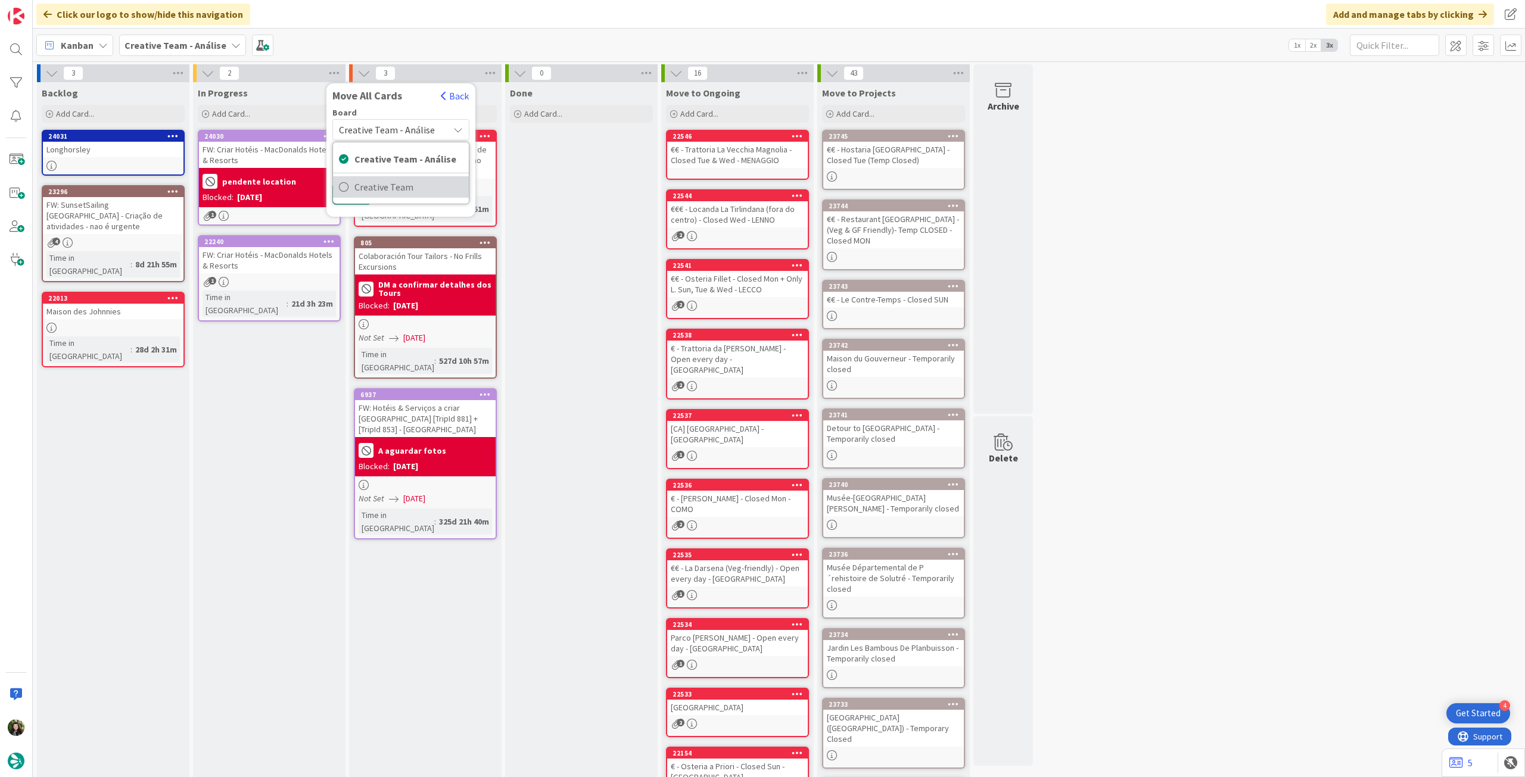
click at [386, 180] on span "Creative Team" at bounding box center [408, 187] width 108 height 18
click at [390, 169] on span "Select a Column..." at bounding box center [378, 167] width 78 height 15
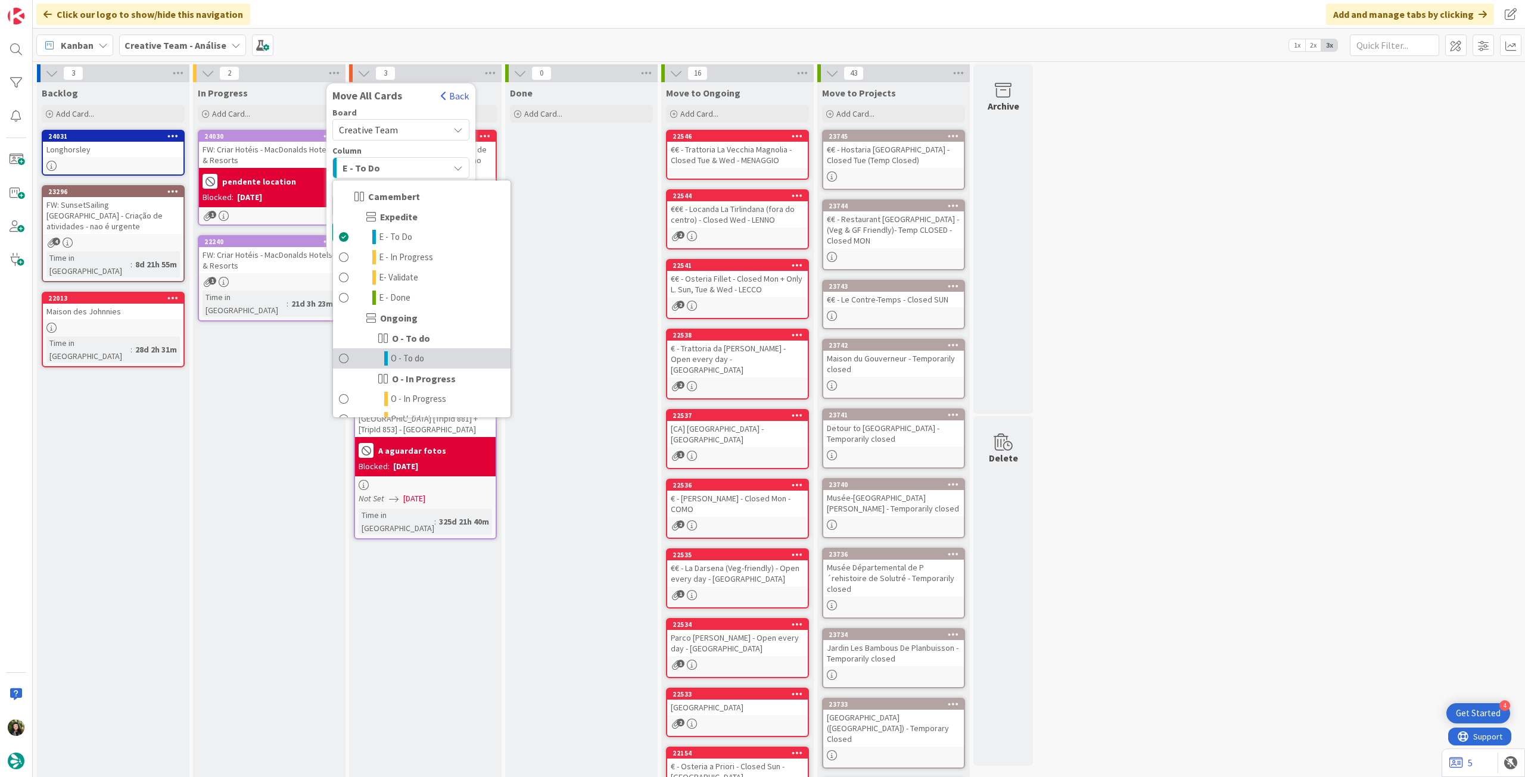
drag, startPoint x: 409, startPoint y: 354, endPoint x: 407, endPoint y: 330, distance: 24.5
click at [409, 354] on span "O - To do" at bounding box center [407, 358] width 33 height 14
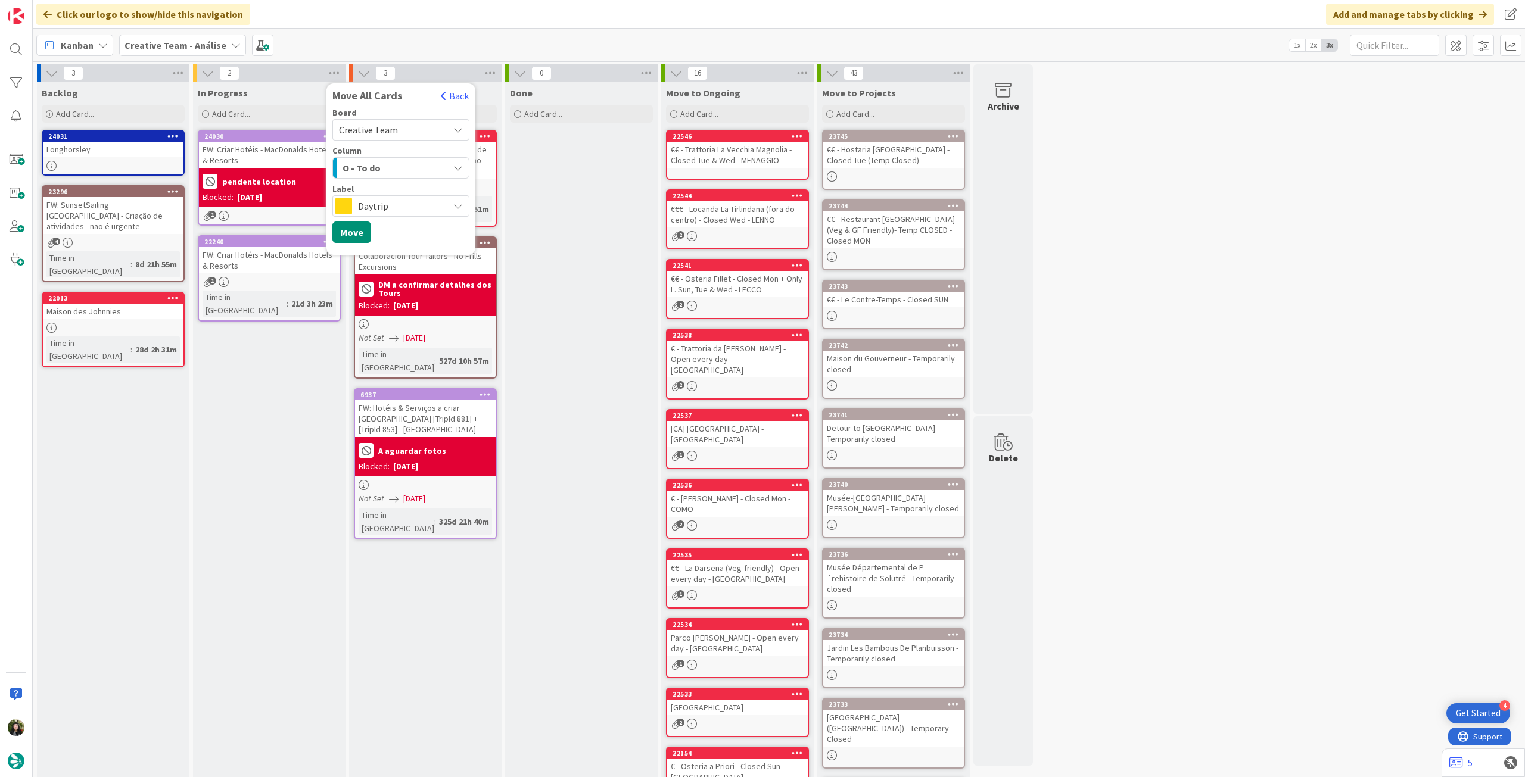
click at [381, 196] on div "Daytrip" at bounding box center [400, 205] width 137 height 21
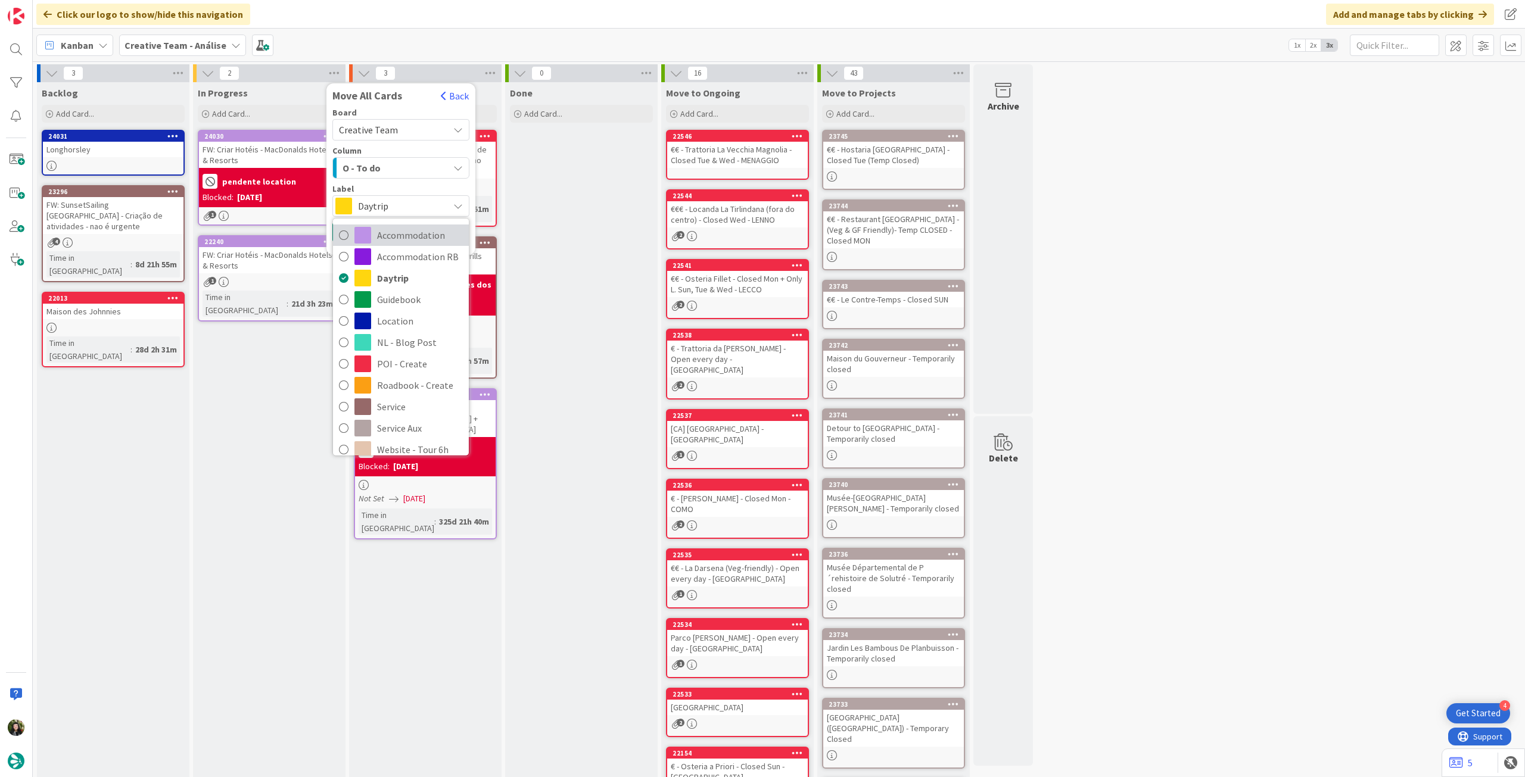
click at [381, 229] on span "Accommodation" at bounding box center [420, 235] width 86 height 18
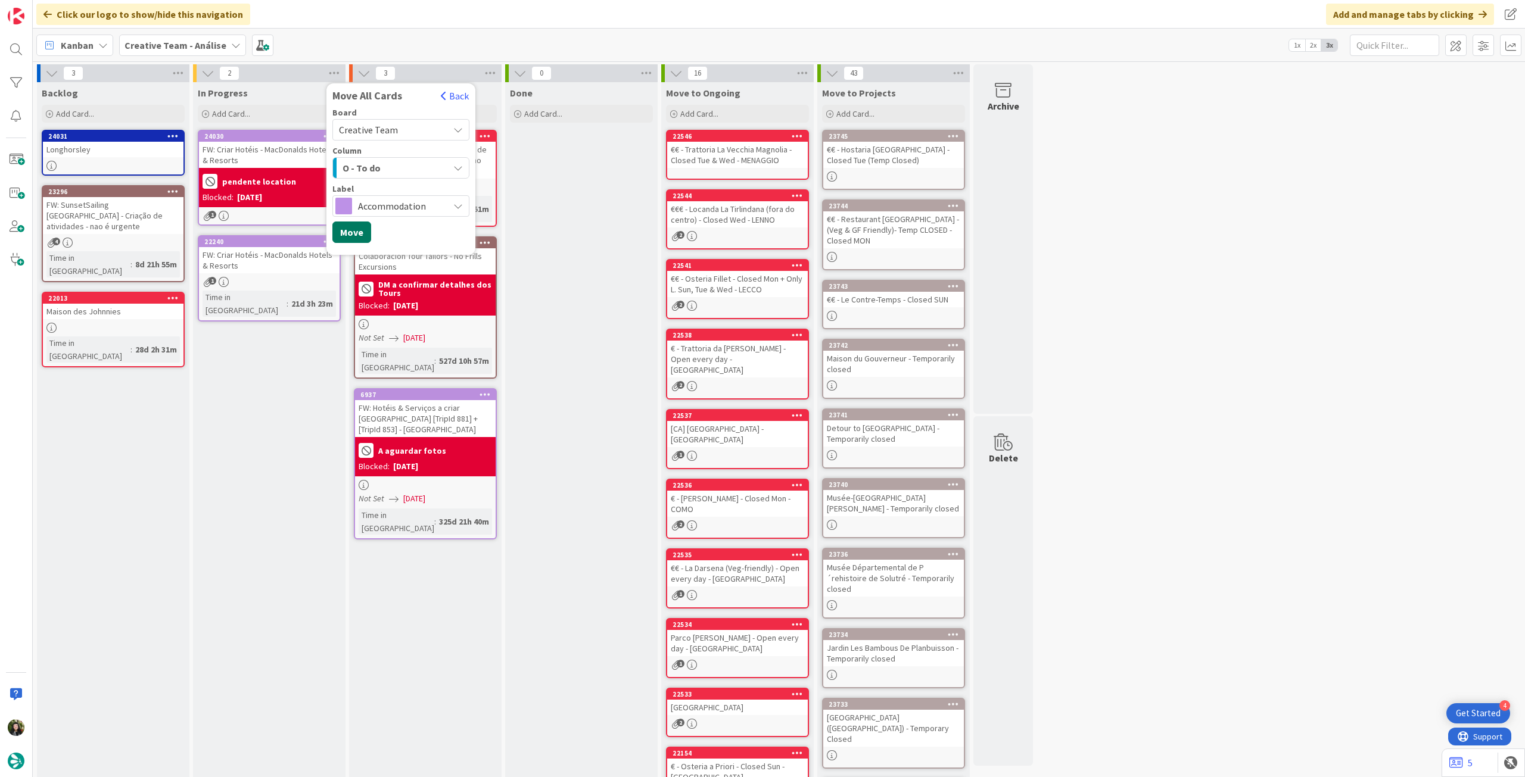
click at [355, 232] on button "Move" at bounding box center [351, 232] width 39 height 21
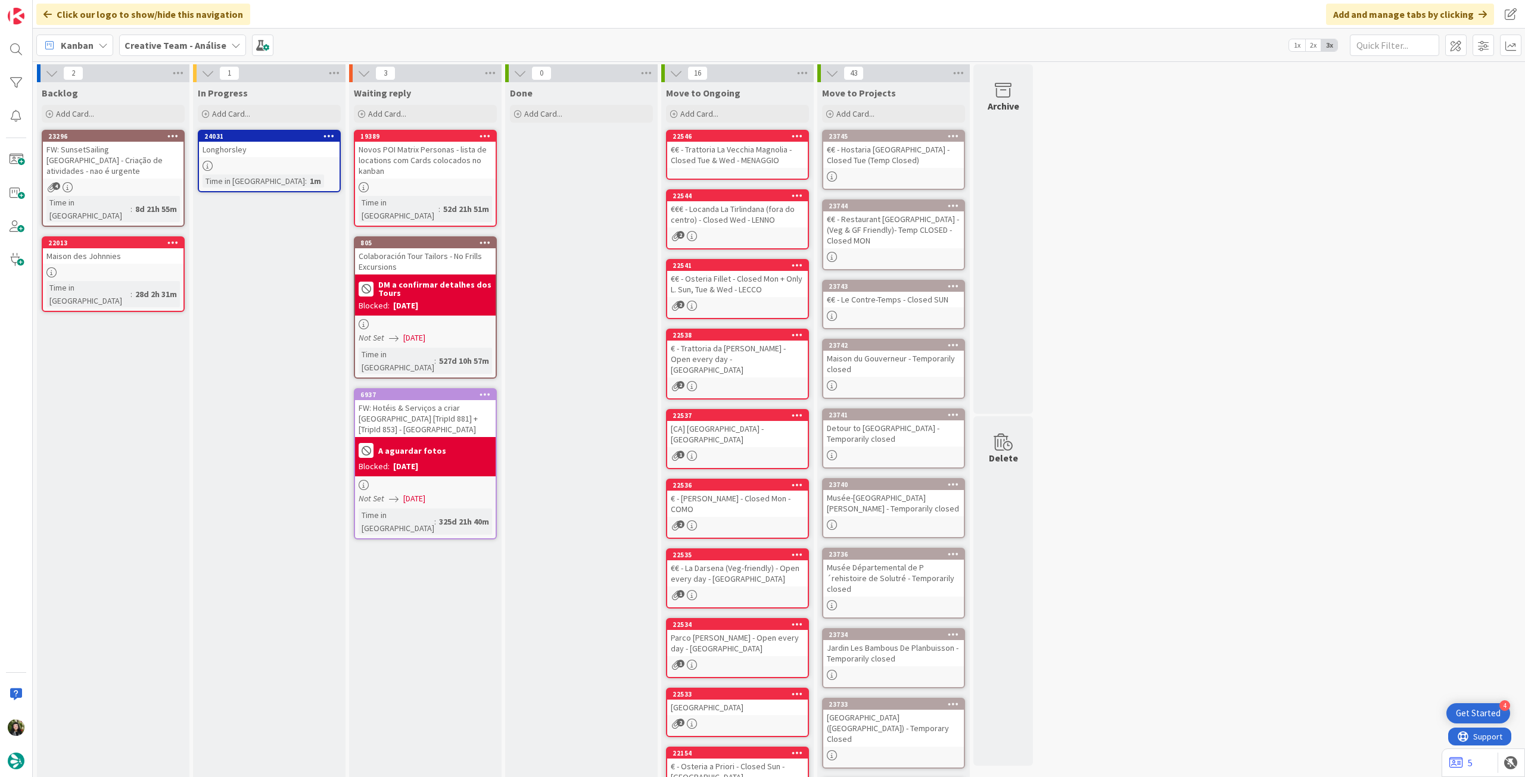
click at [331, 136] on icon at bounding box center [328, 136] width 11 height 8
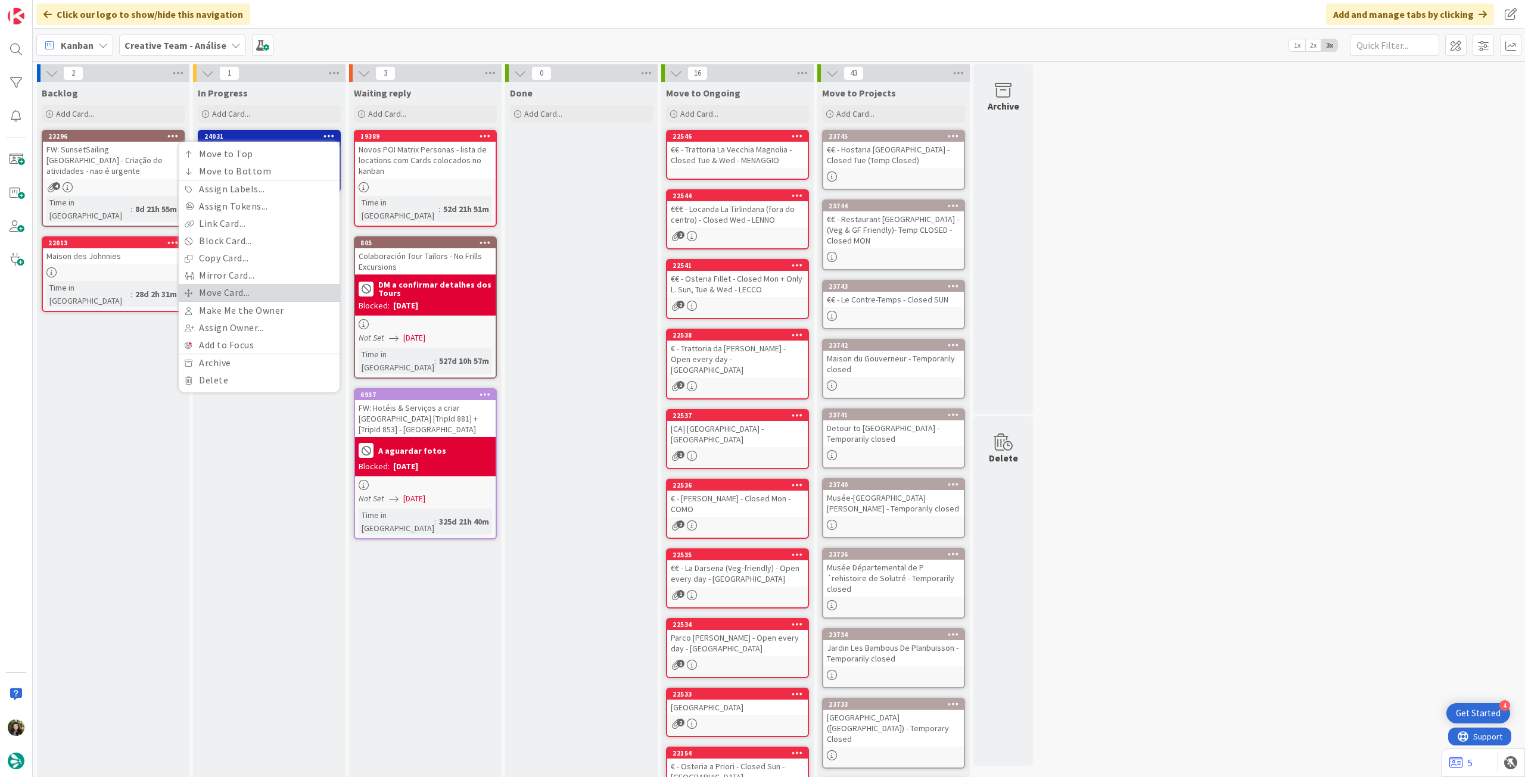
click at [242, 289] on link "Move Card..." at bounding box center [259, 292] width 161 height 17
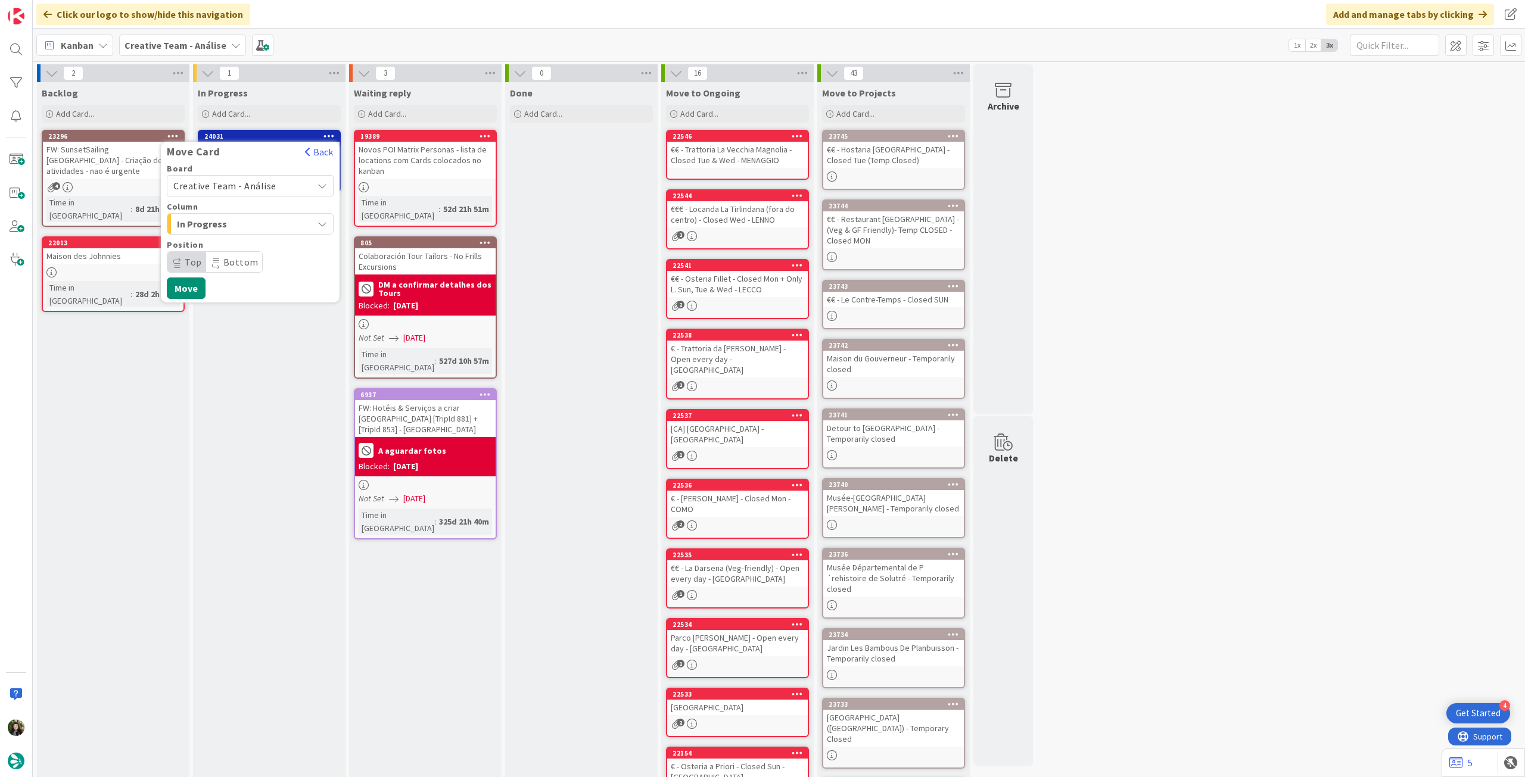
click at [232, 186] on span "Creative Team - Análise" at bounding box center [224, 186] width 103 height 12
click at [232, 238] on span "Creative Team" at bounding box center [258, 242] width 138 height 18
click at [238, 231] on span "Select a Column..." at bounding box center [217, 223] width 89 height 15
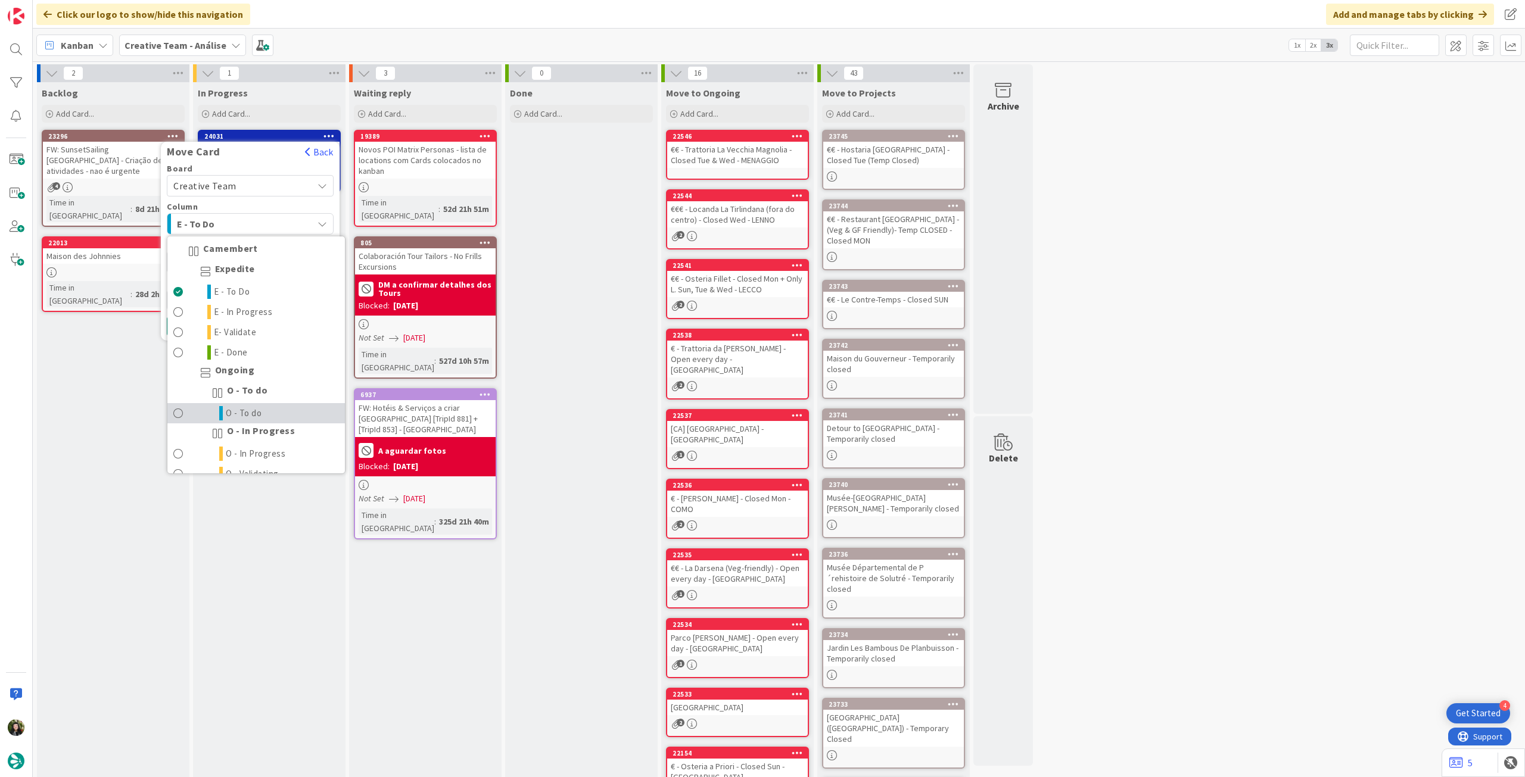
click at [293, 412] on link "O - To do" at bounding box center [256, 413] width 178 height 20
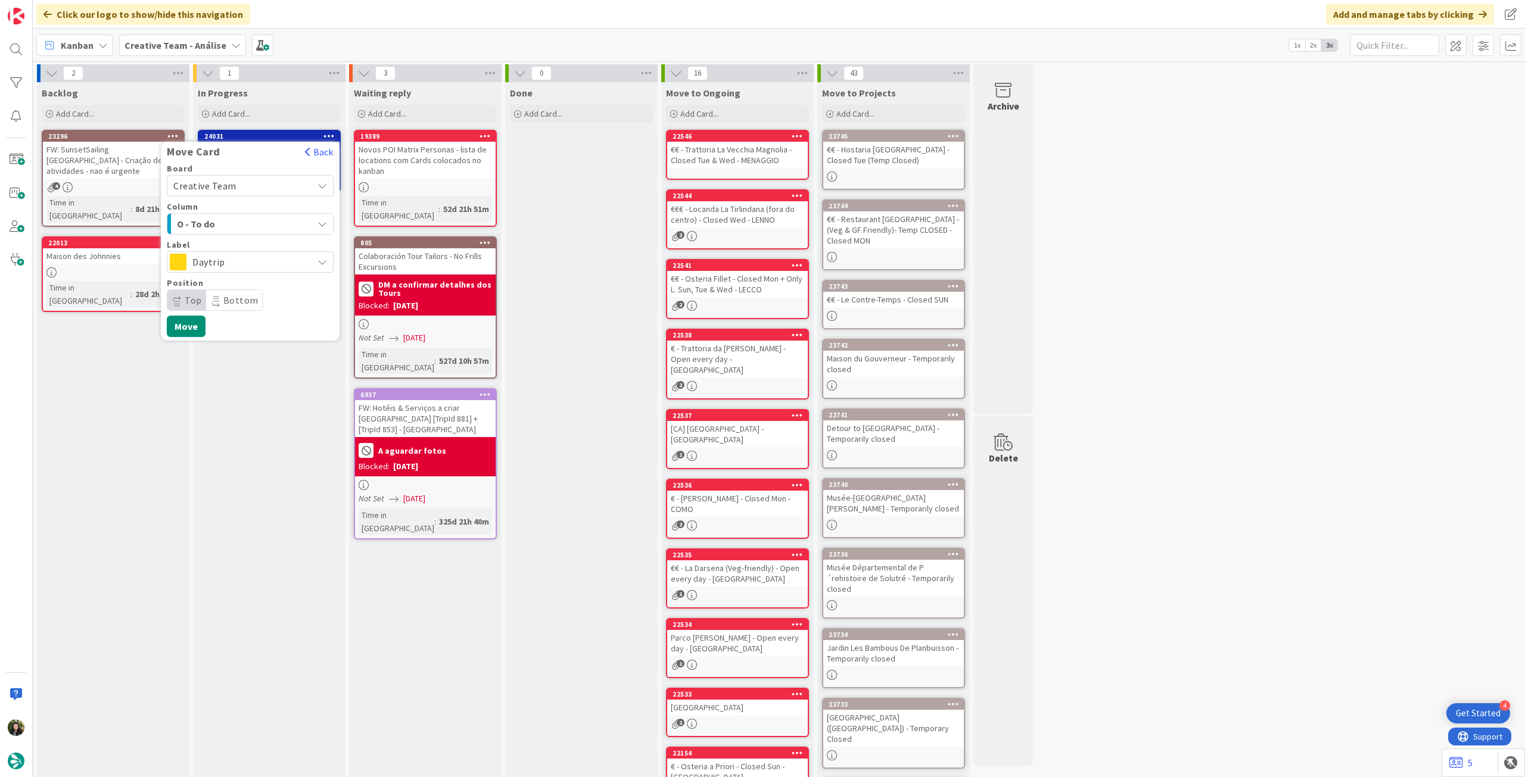
click at [234, 270] on div "Daytrip" at bounding box center [250, 261] width 167 height 21
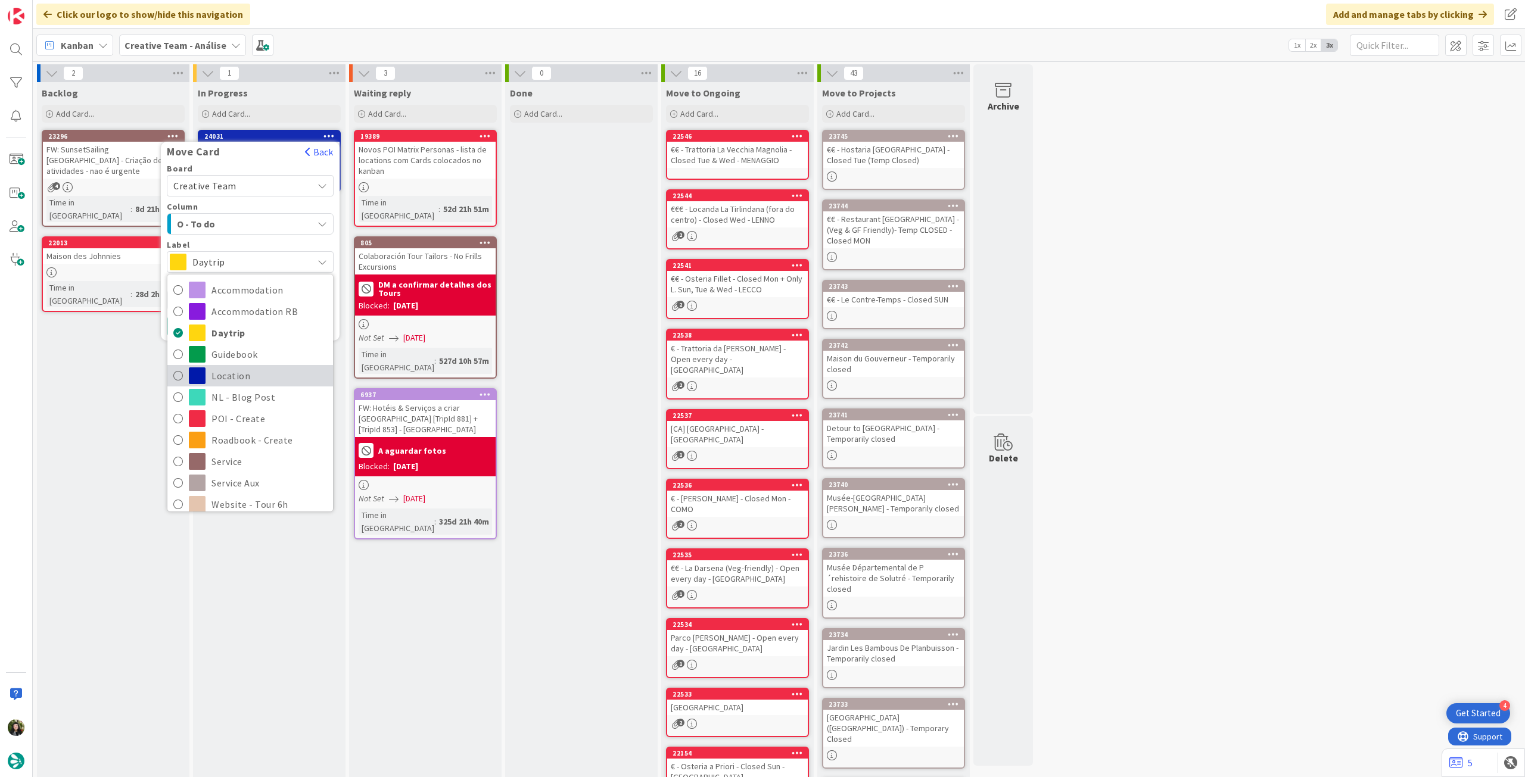
click at [251, 375] on span "Location" at bounding box center [269, 376] width 116 height 18
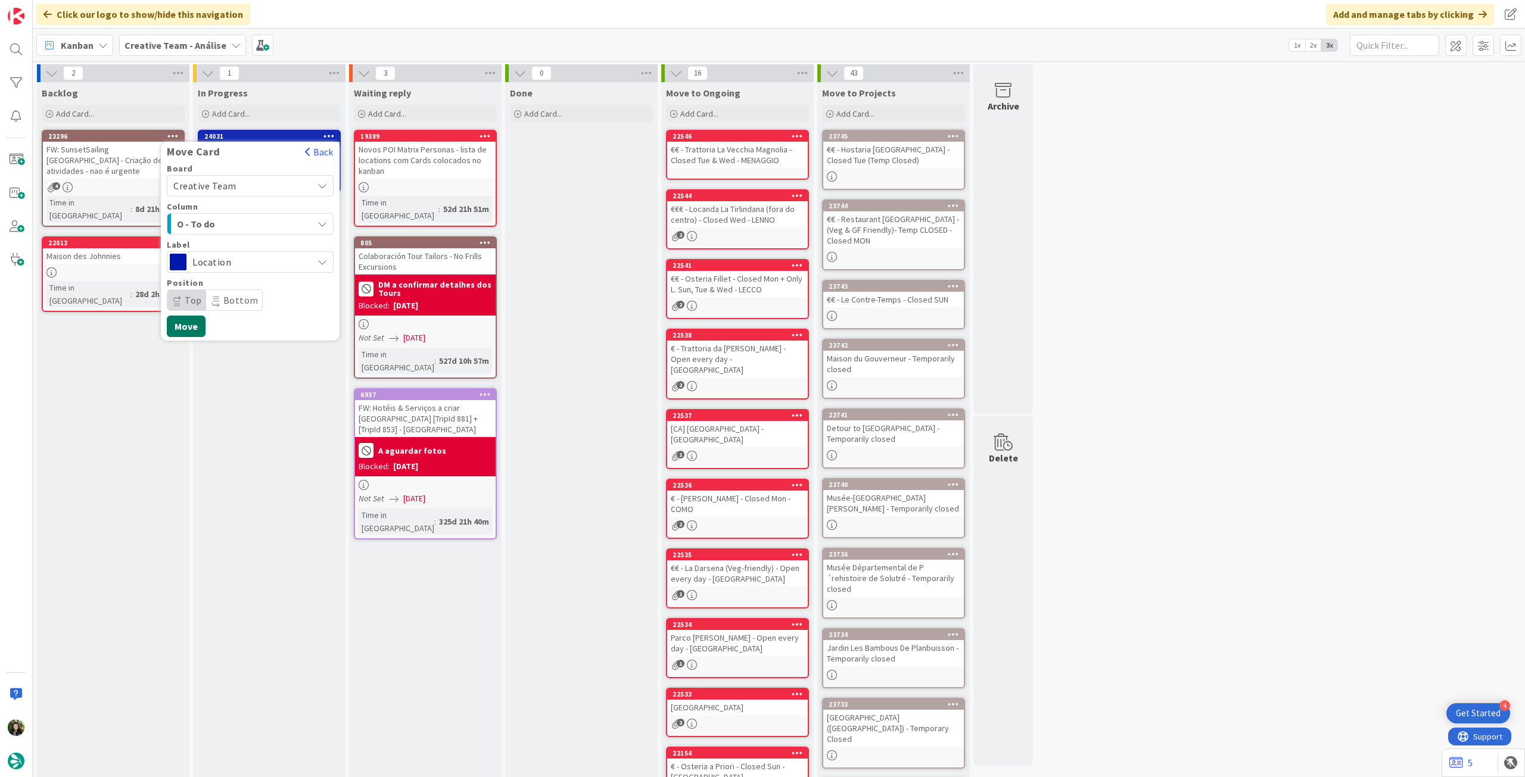
click at [183, 323] on button "Move" at bounding box center [186, 326] width 39 height 21
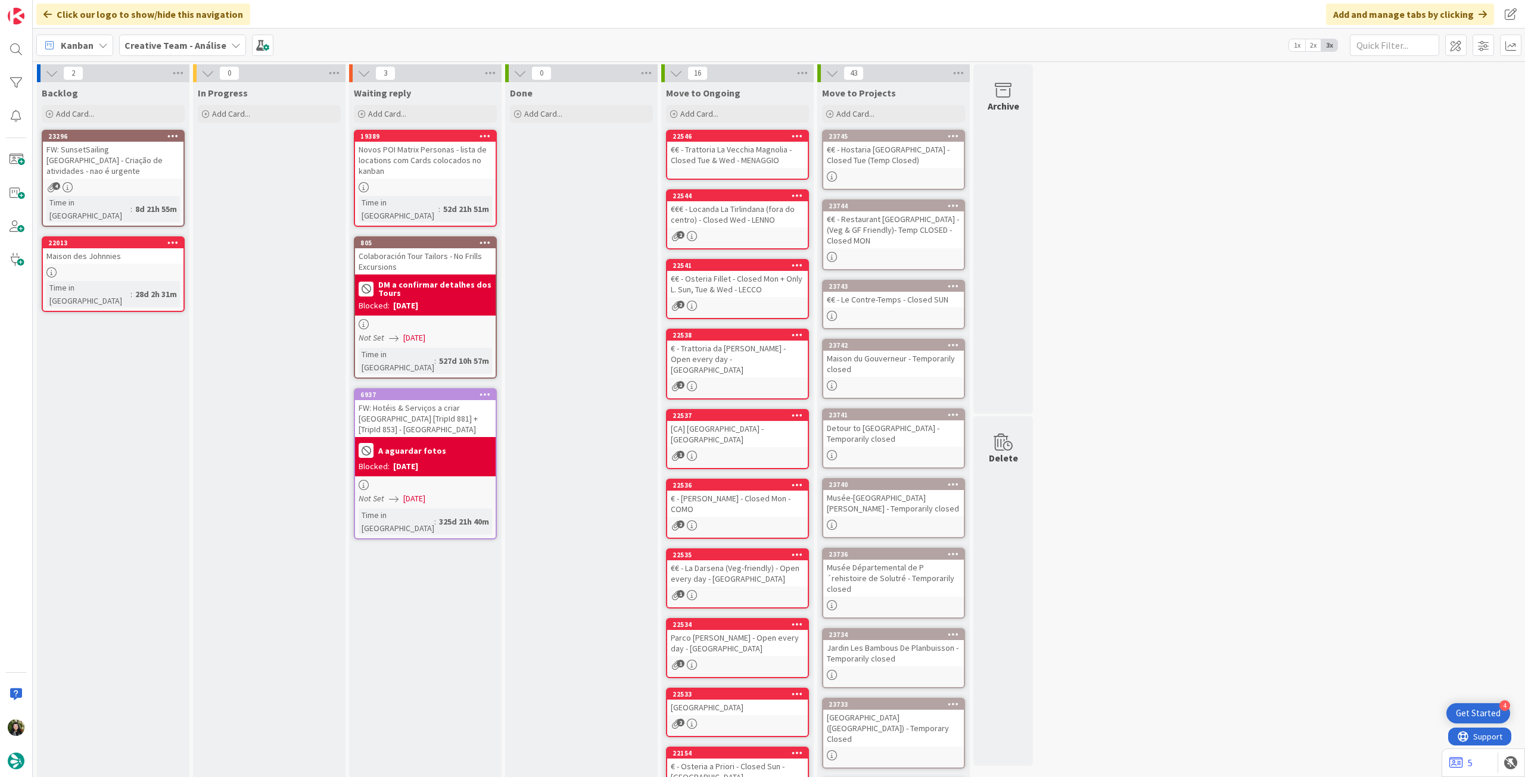
click at [149, 41] on b "Creative Team - Análise" at bounding box center [176, 45] width 102 height 12
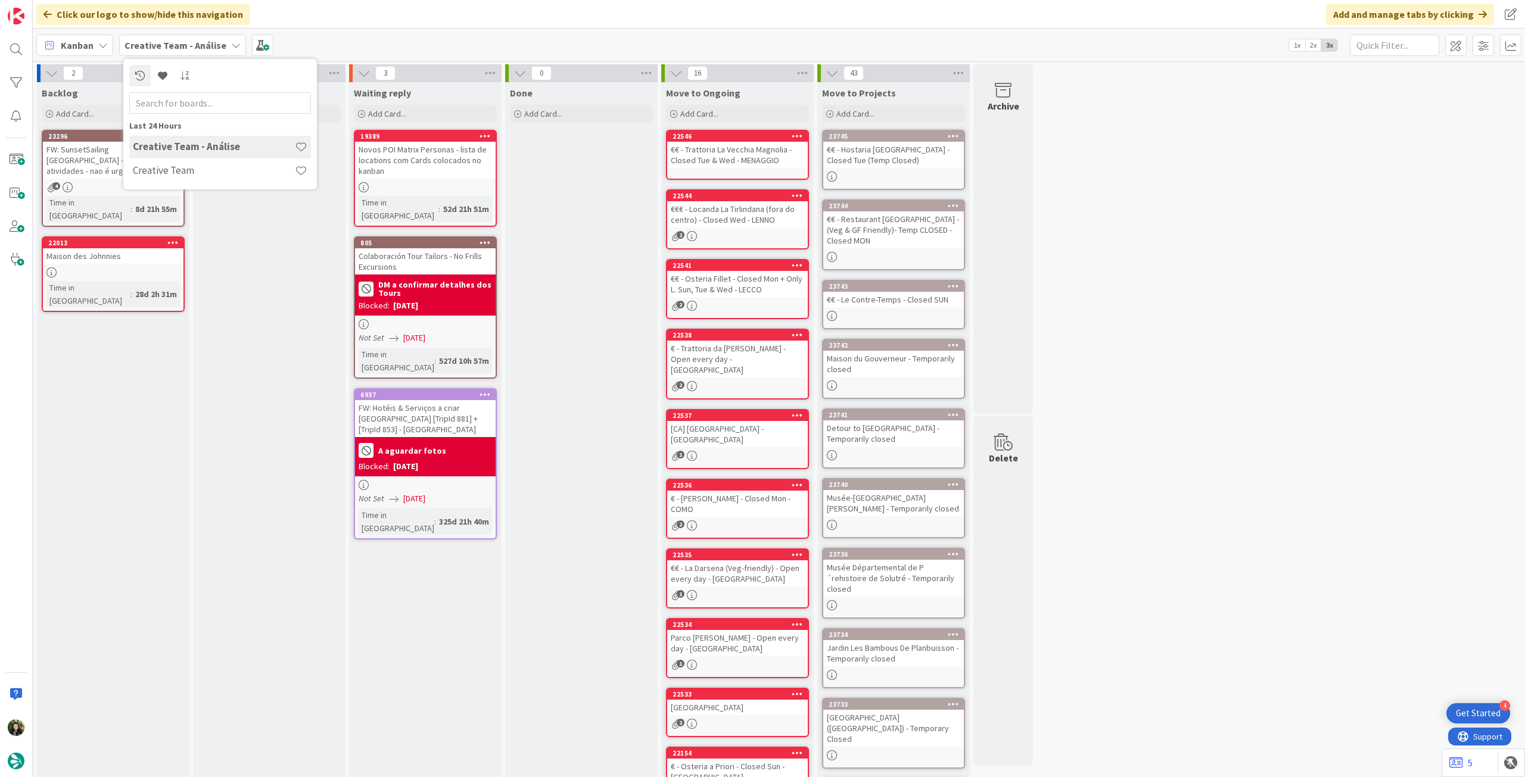
click at [189, 180] on div "Creative Team" at bounding box center [220, 171] width 182 height 23
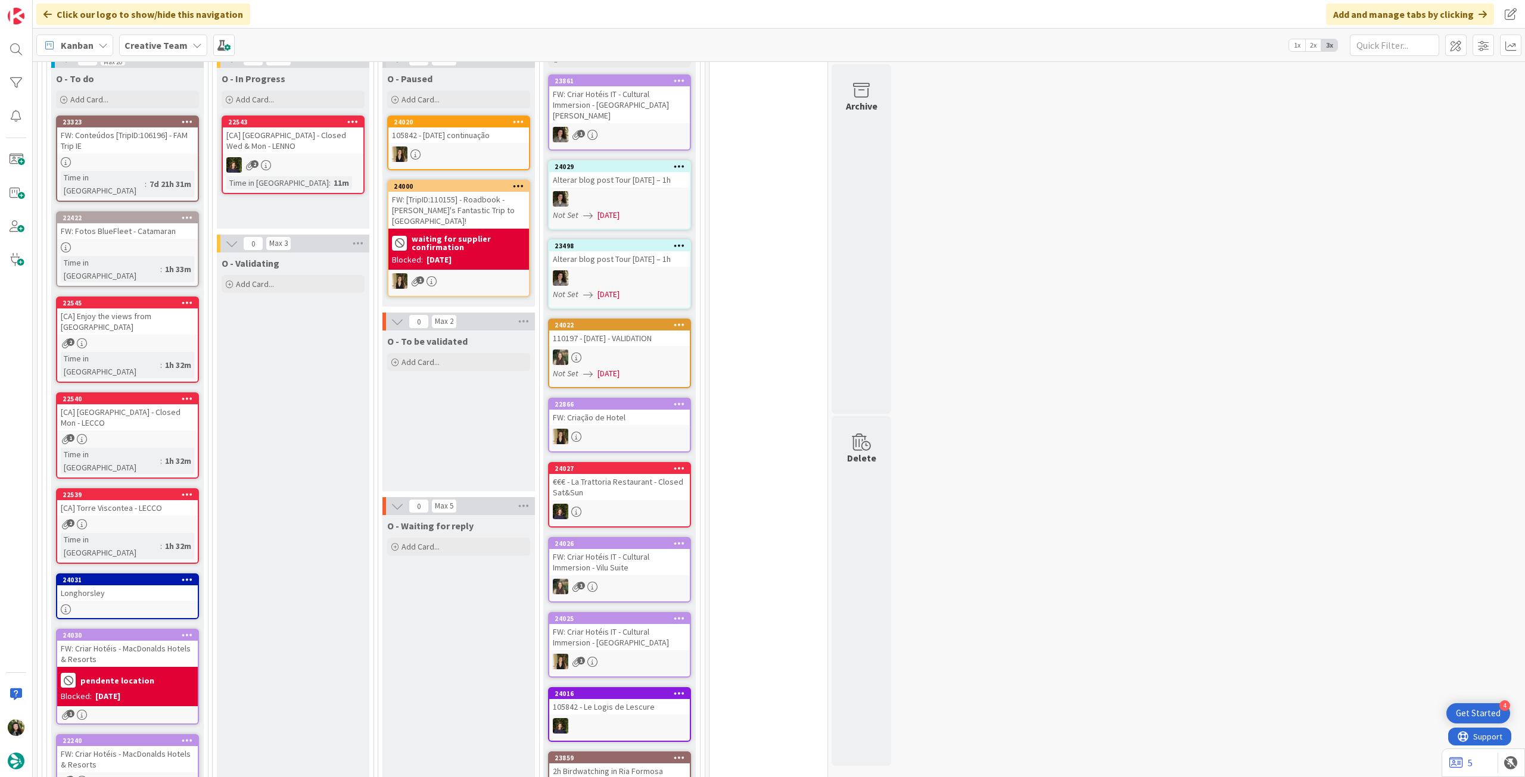
scroll to position [372, 0]
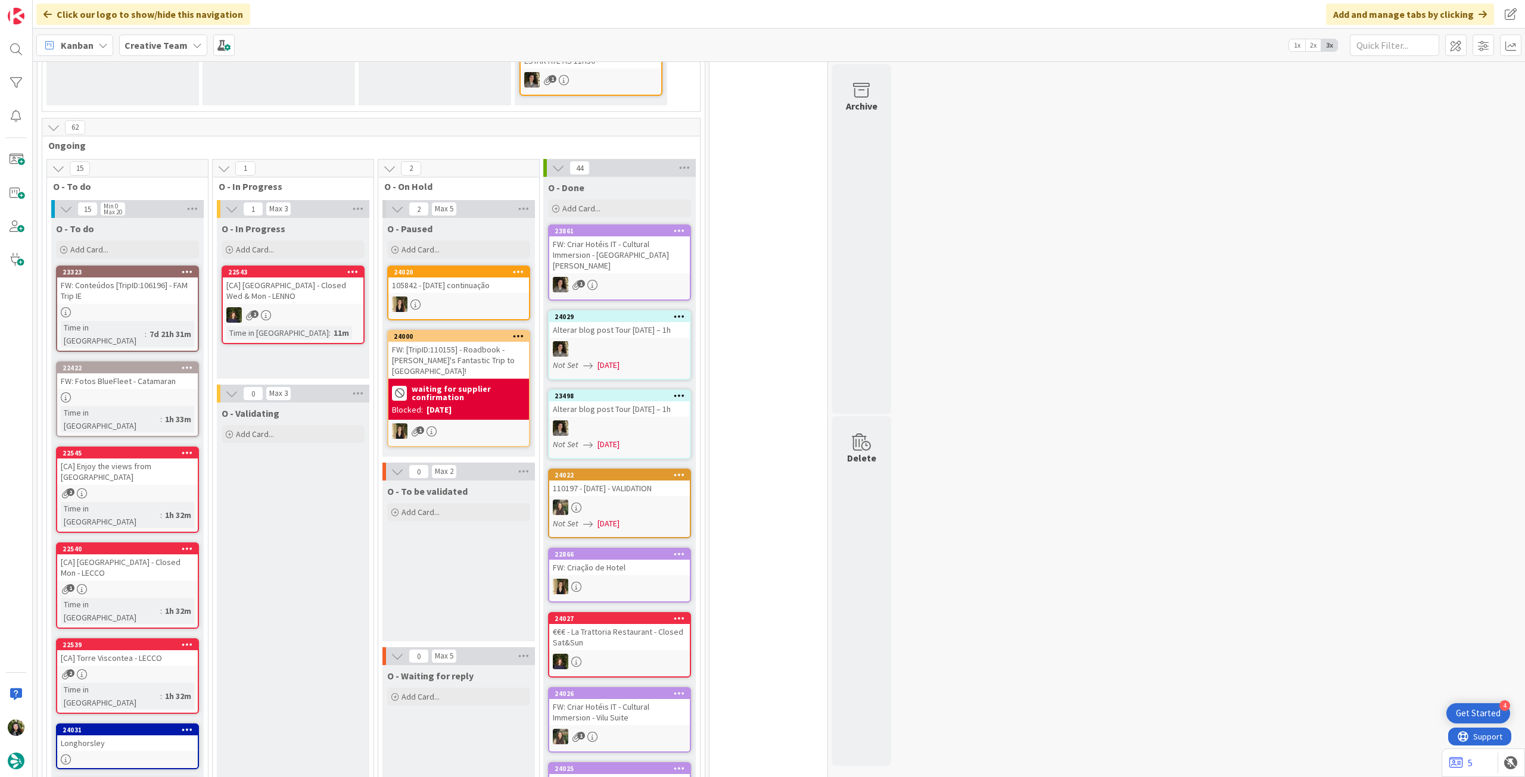
click at [178, 50] on b "Creative Team" at bounding box center [156, 45] width 63 height 12
click at [185, 170] on h4 "Creative Team - Análise" at bounding box center [214, 170] width 162 height 12
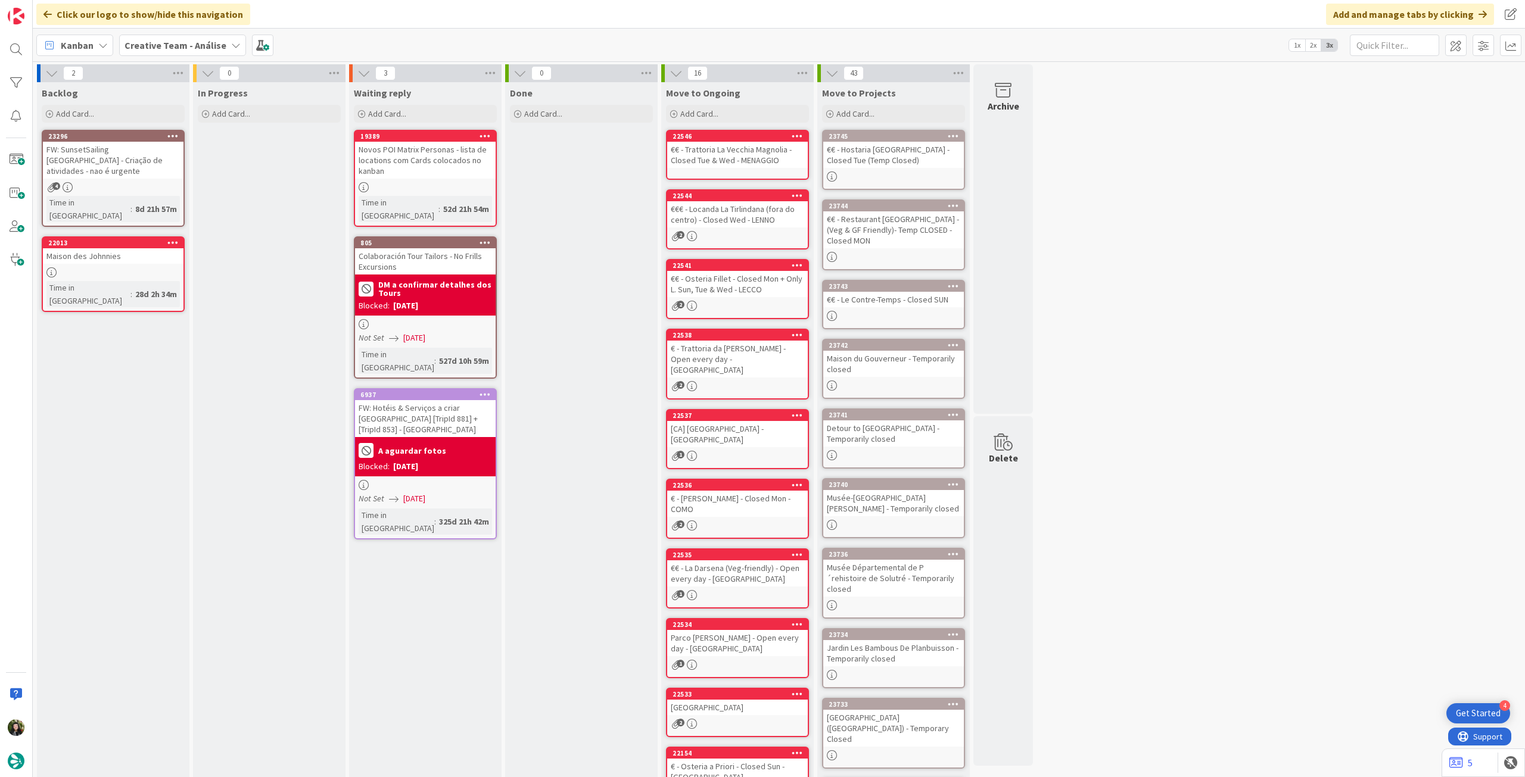
click at [185, 48] on b "Creative Team - Análise" at bounding box center [176, 45] width 102 height 12
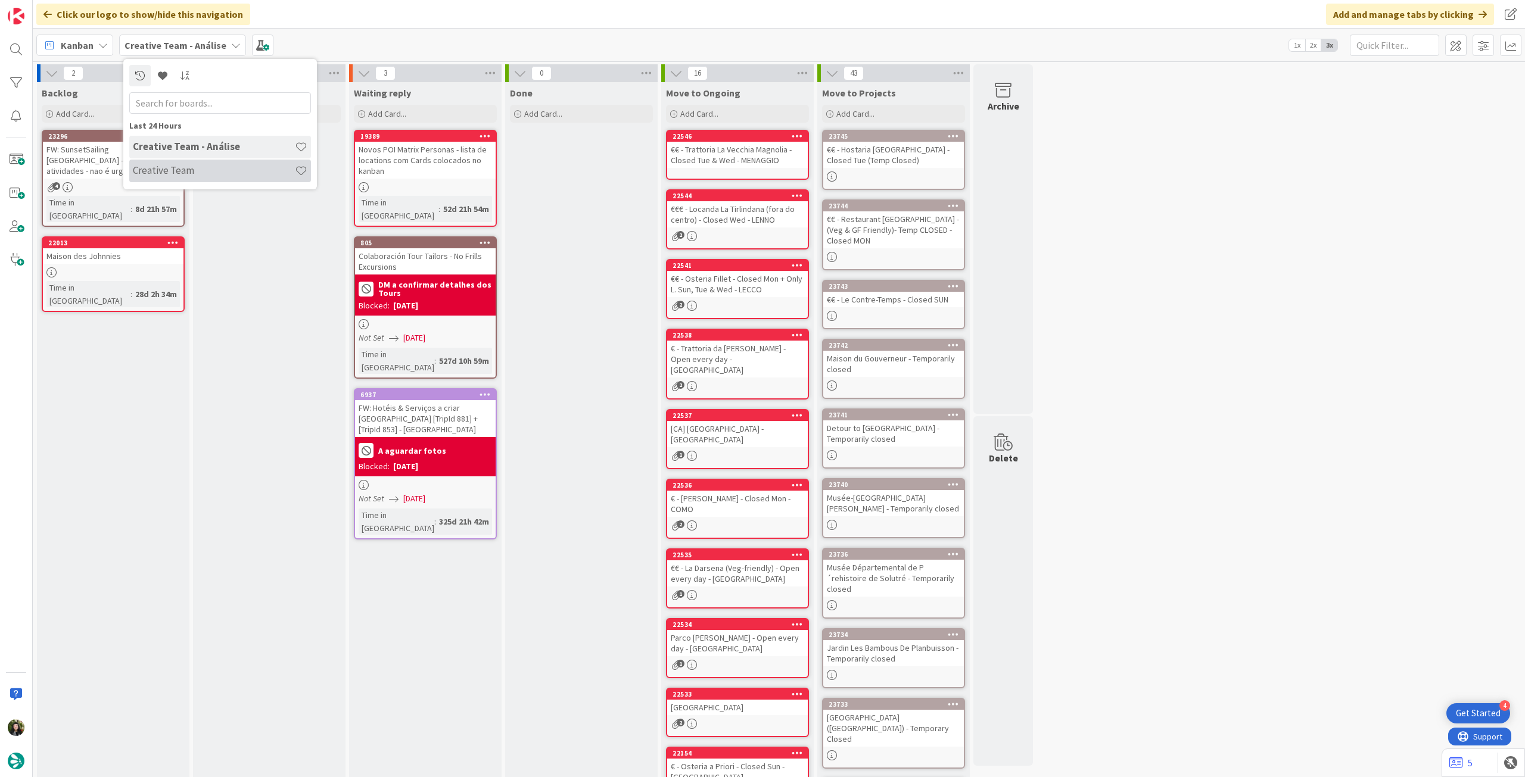
click at [169, 169] on h4 "Creative Team" at bounding box center [214, 170] width 162 height 12
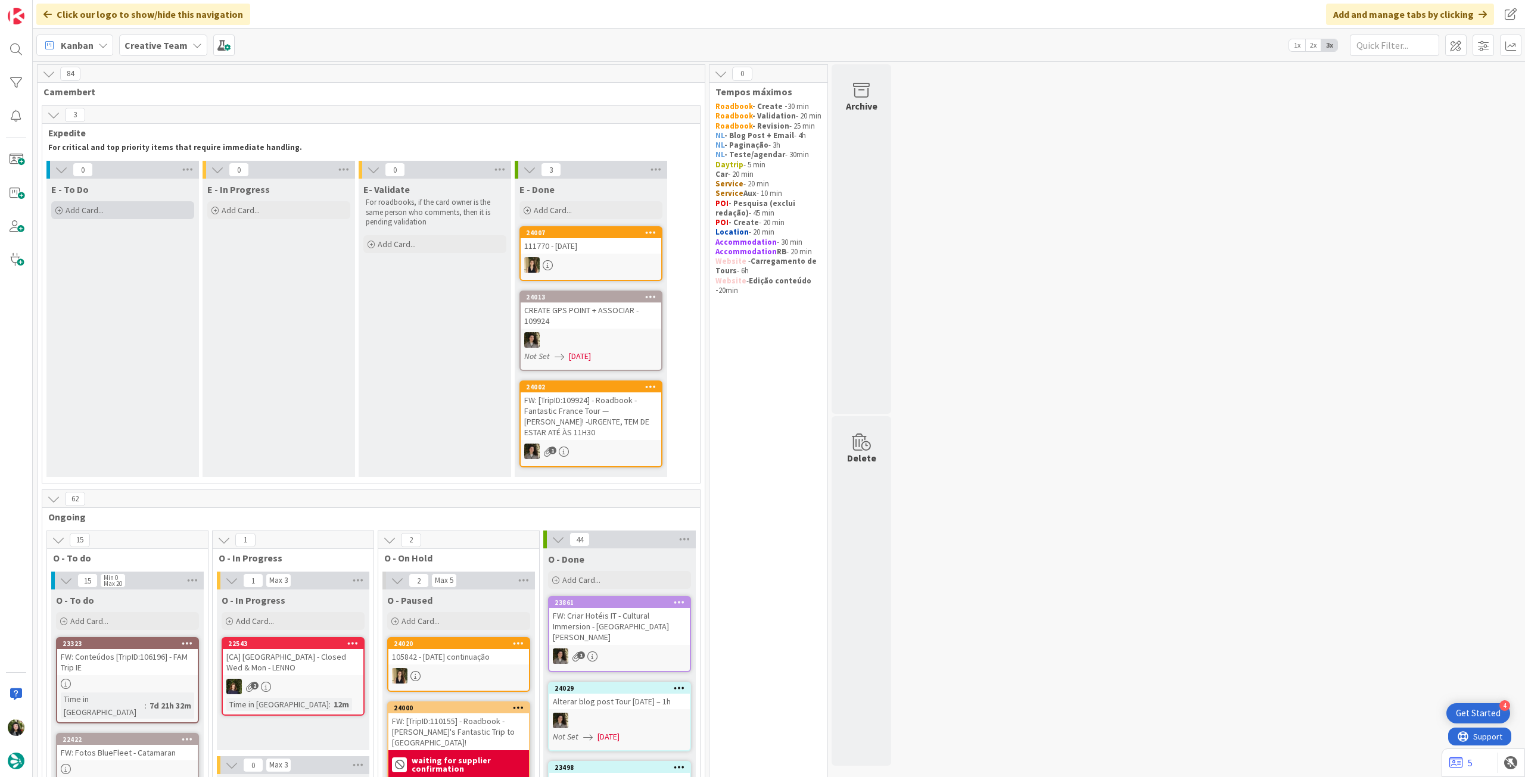
click at [135, 201] on div "Add Card..." at bounding box center [122, 210] width 143 height 18
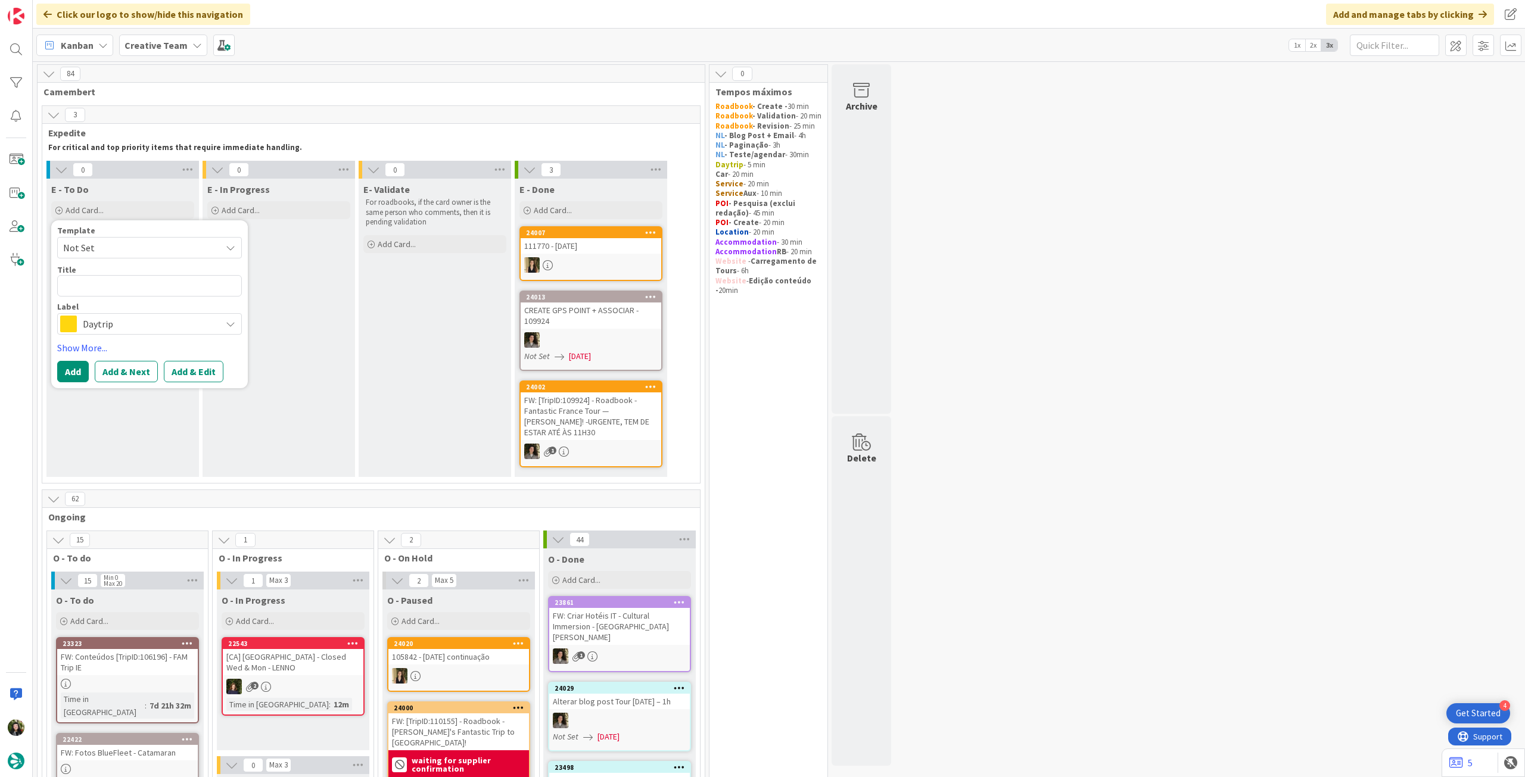
click at [126, 316] on span "Daytrip" at bounding box center [149, 324] width 132 height 17
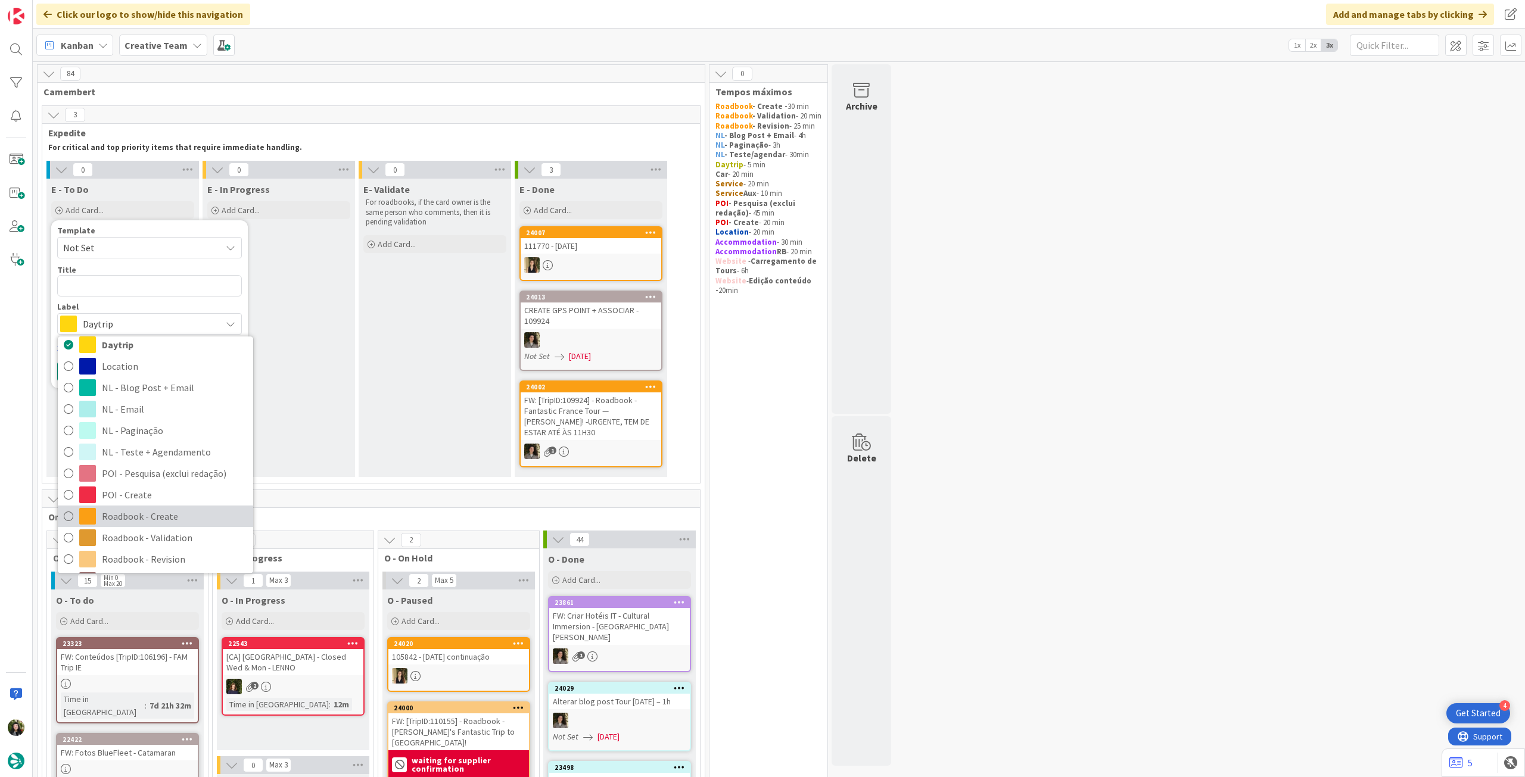
scroll to position [158, 0]
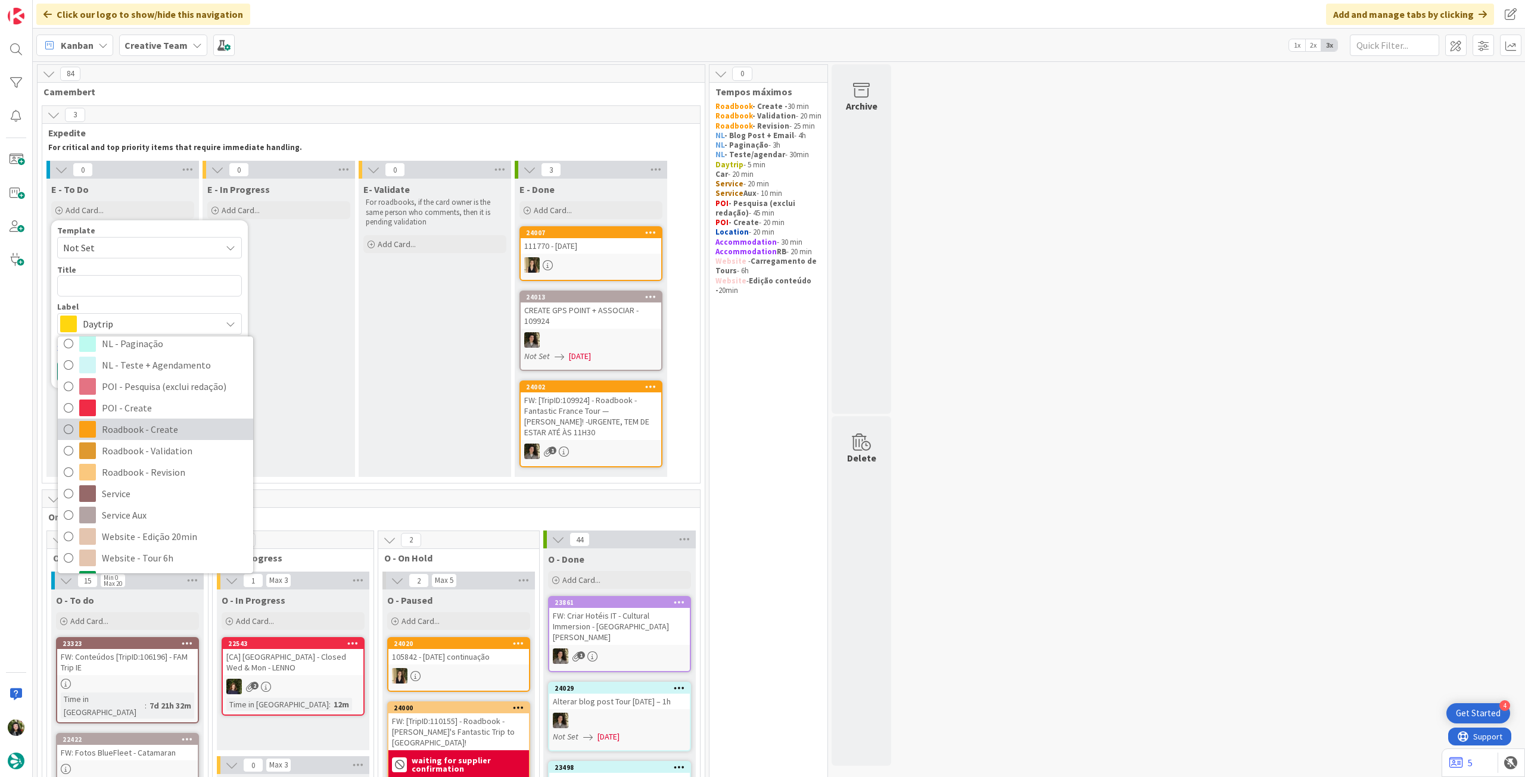
click at [176, 432] on span "Roadbook - Create" at bounding box center [174, 430] width 145 height 18
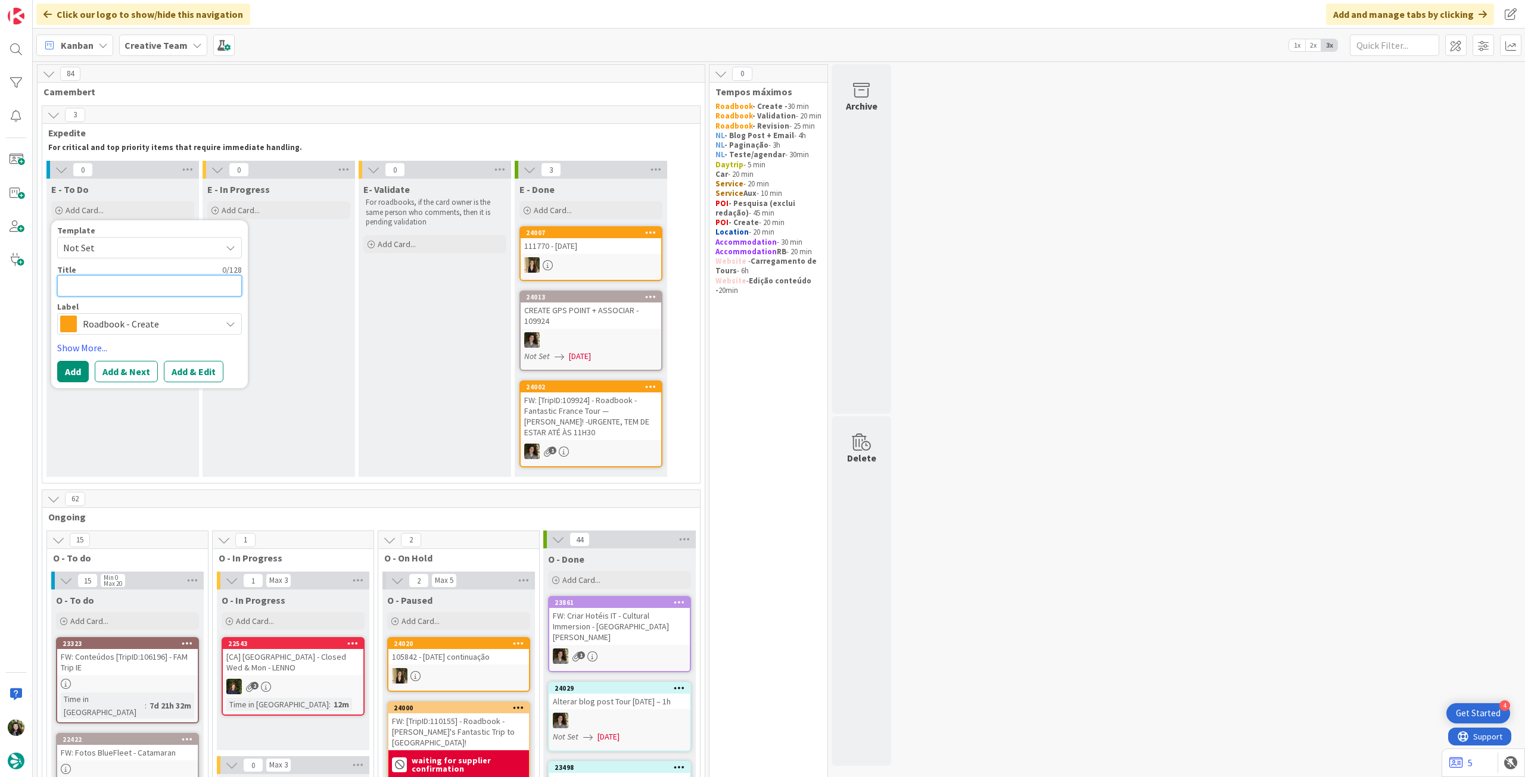
click at [153, 285] on textarea at bounding box center [149, 285] width 185 height 21
paste textarea "109966"
type textarea "x"
type textarea "109966"
type textarea "x"
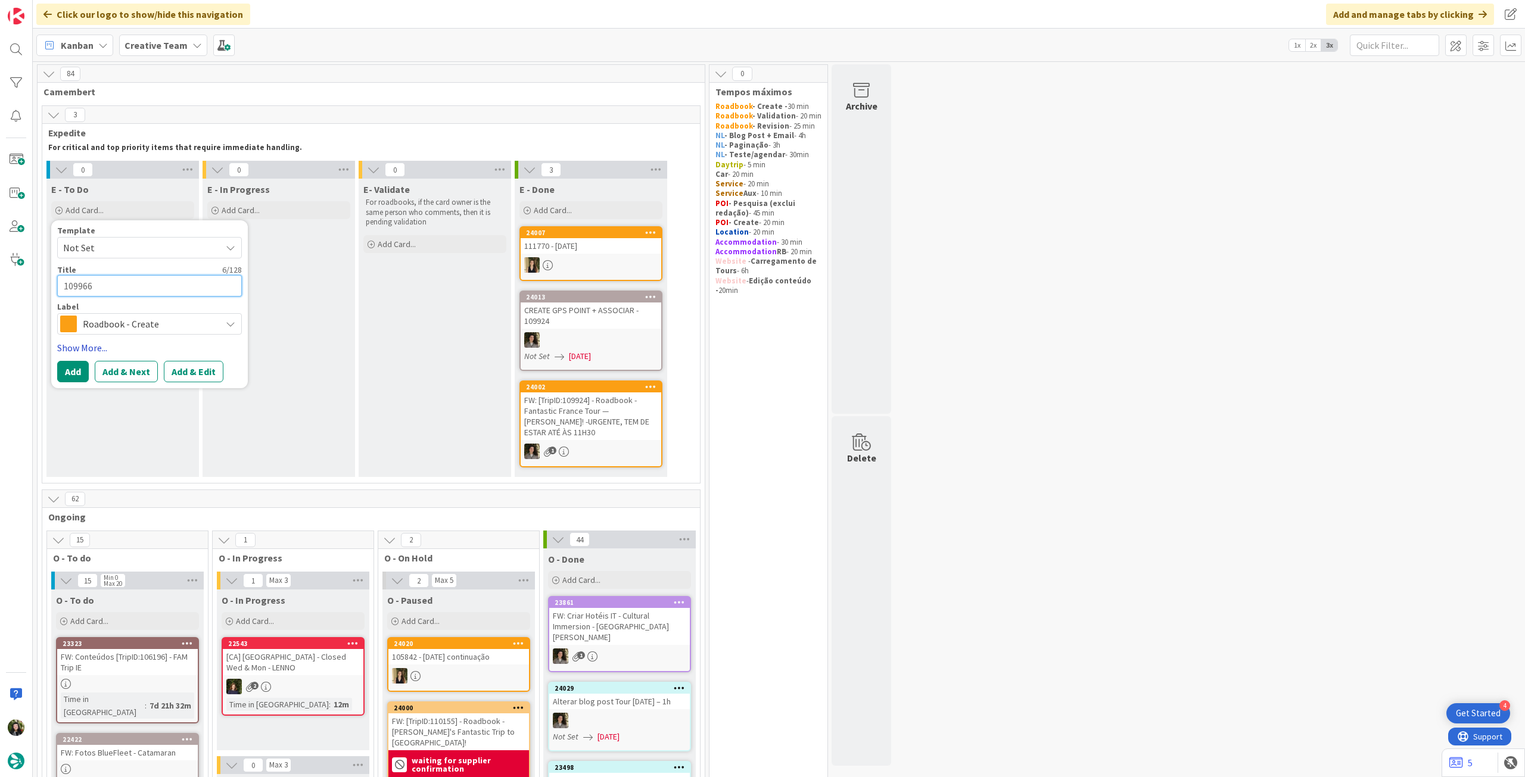
type textarea "109966"
type textarea "x"
type textarea "109966 -"
type textarea "x"
type textarea "109966 -"
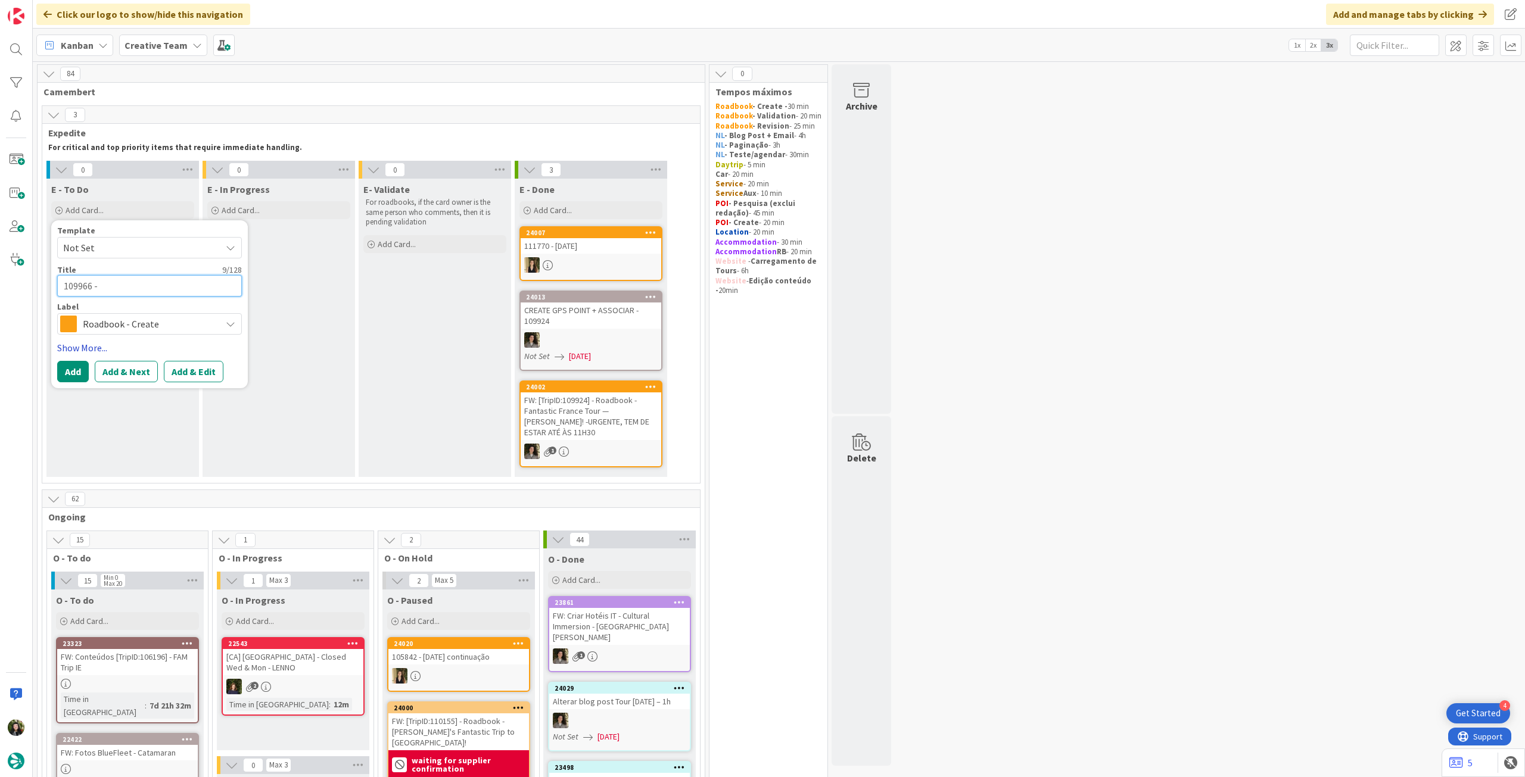
type textarea "x"
type textarea "109966 - 2"
type textarea "x"
type textarea "109966 - 26"
type textarea "x"
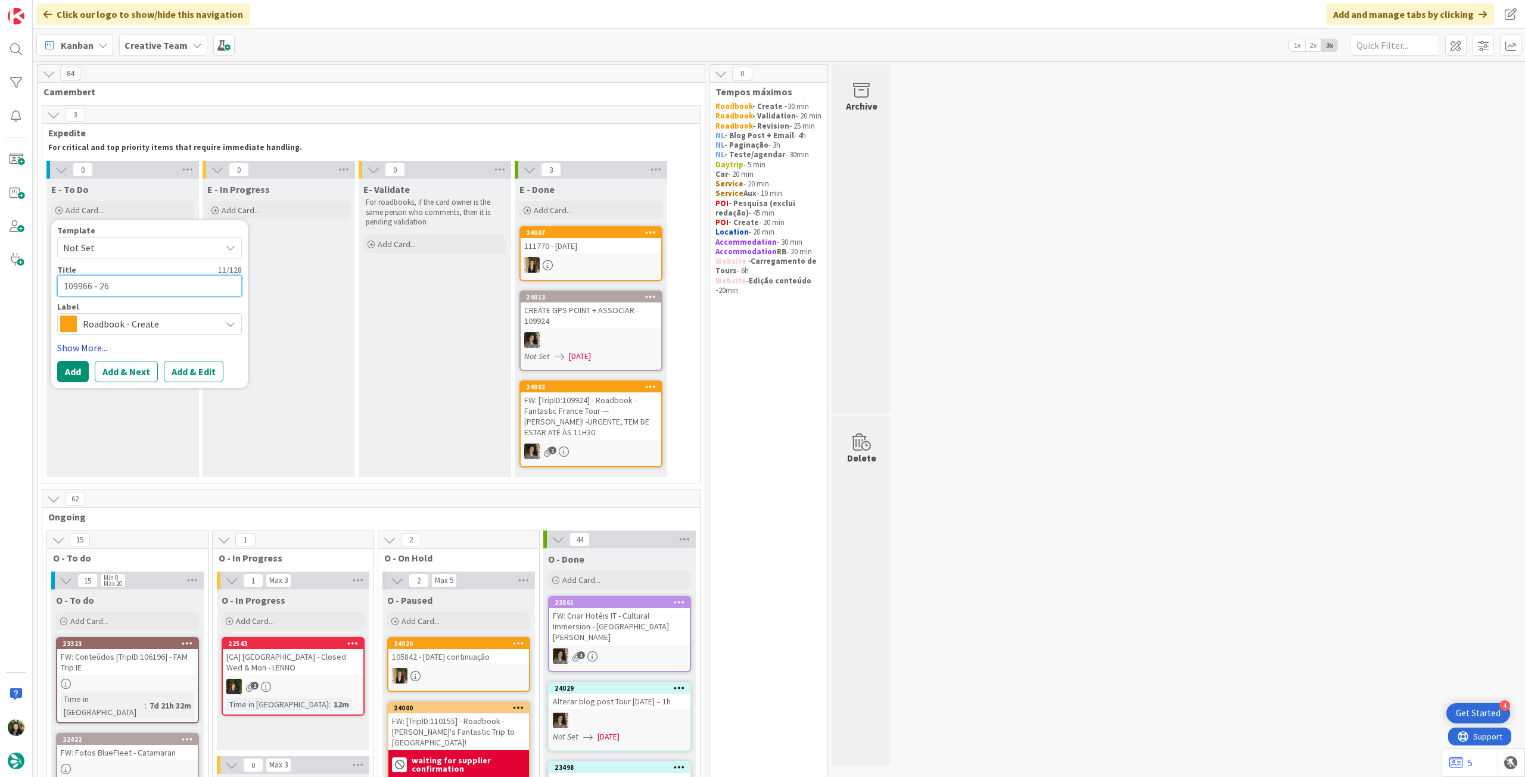
type textarea "109966 - 26"
type textarea "x"
type textarea "109966 - 26 o"
type textarea "x"
type textarea "109966 - 26 oc"
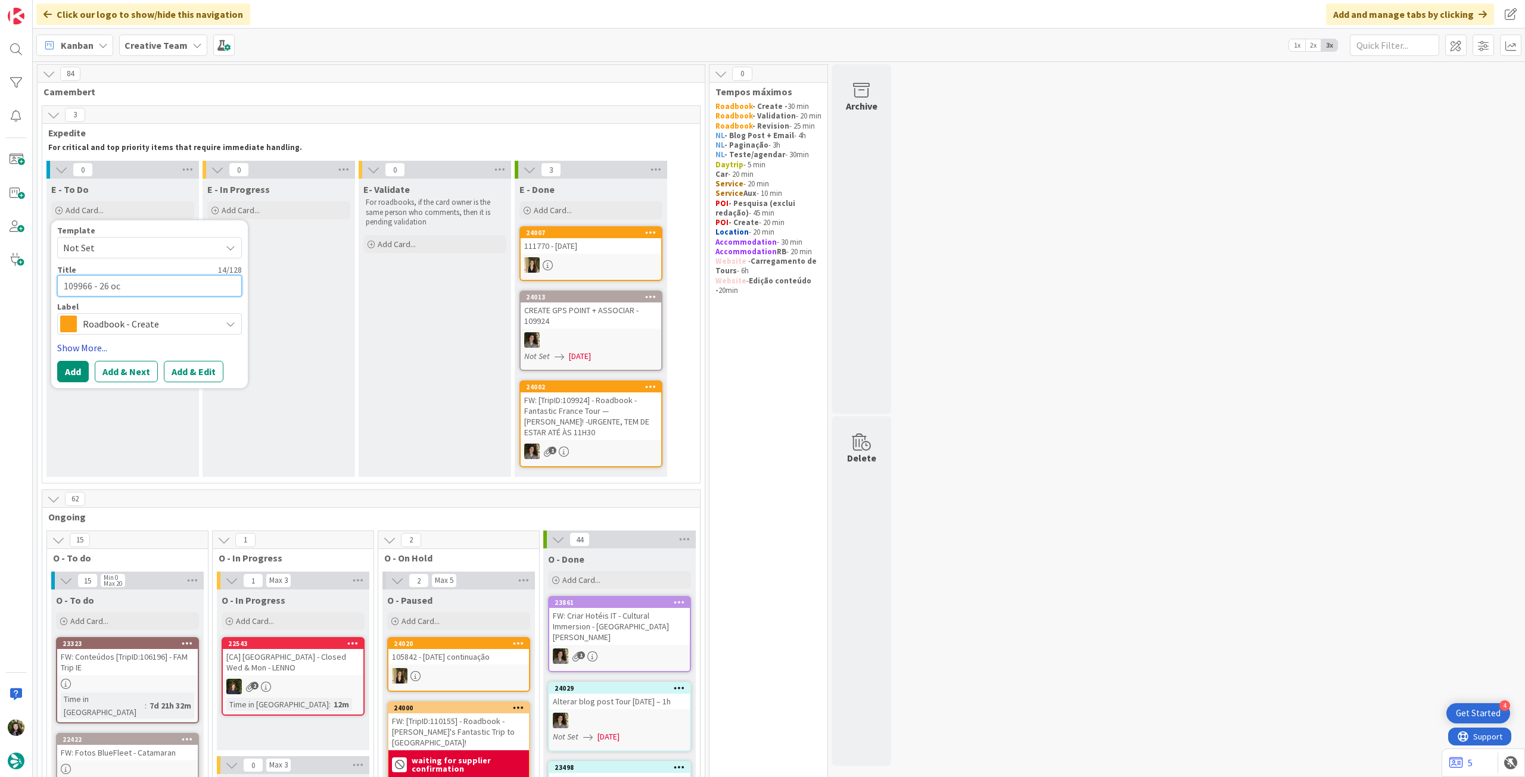
type textarea "x"
type textarea "109966 - [DATE]"
click at [62, 363] on button "Add" at bounding box center [73, 371] width 32 height 21
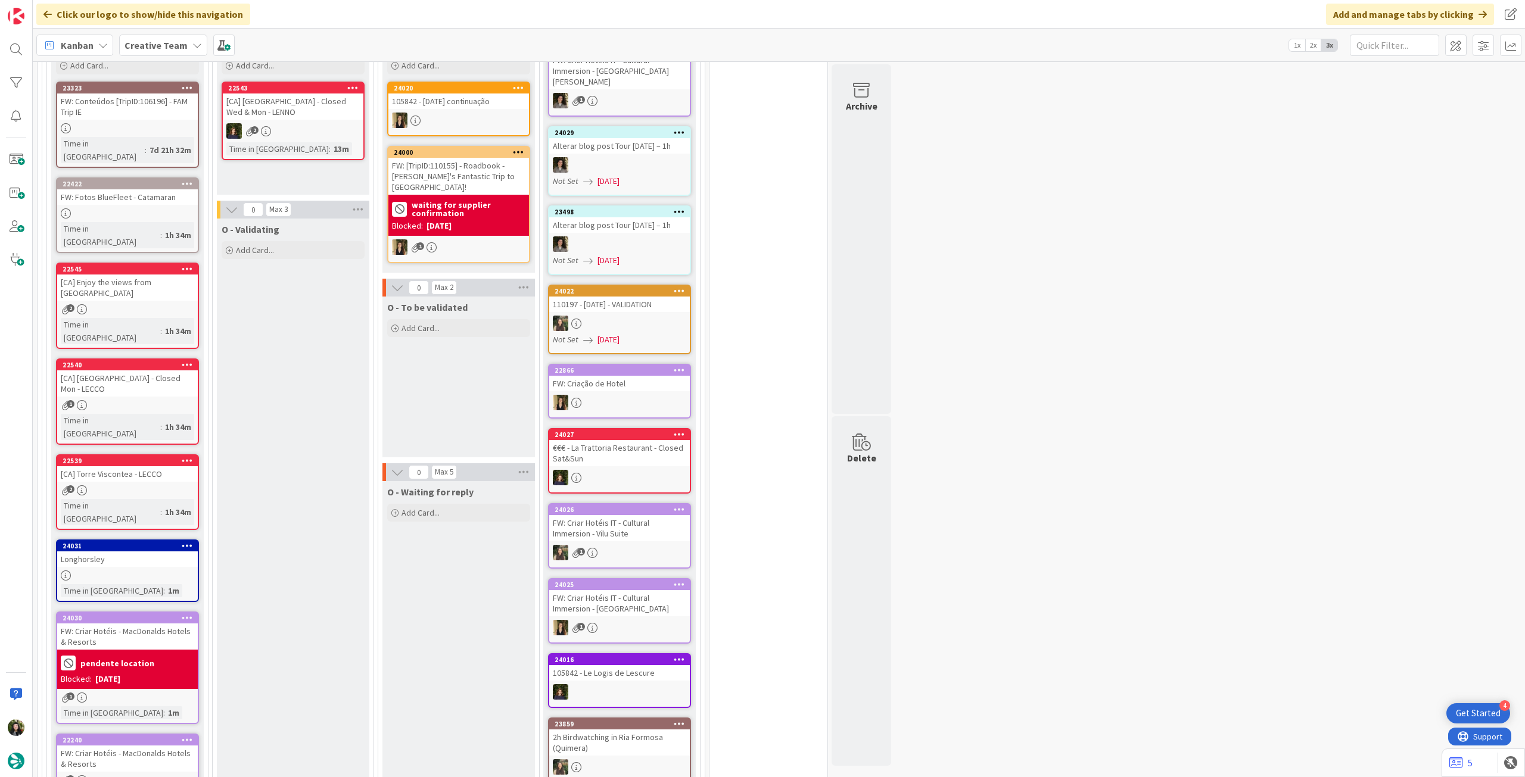
scroll to position [318, 0]
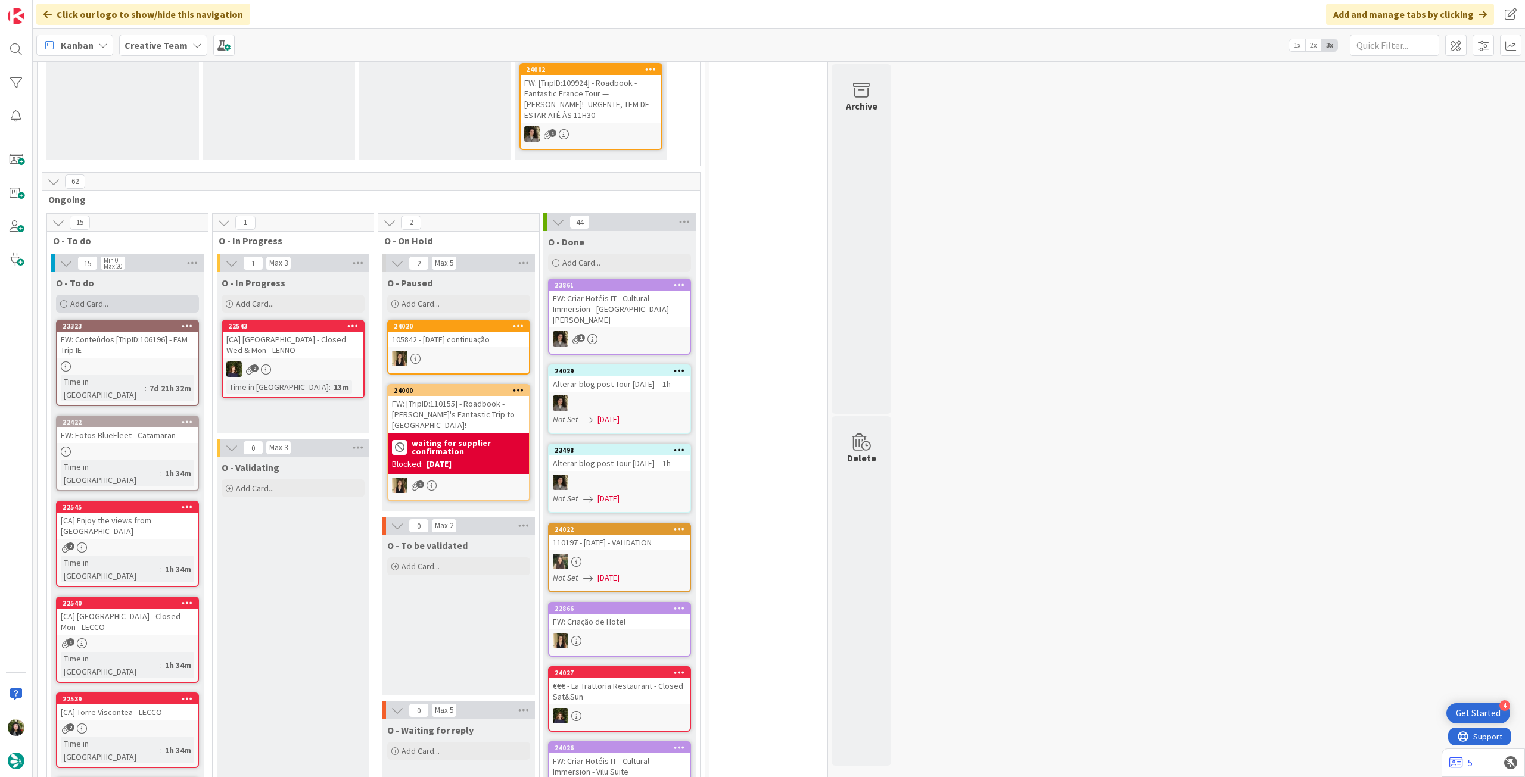
click at [116, 300] on div "Add Card..." at bounding box center [127, 304] width 143 height 18
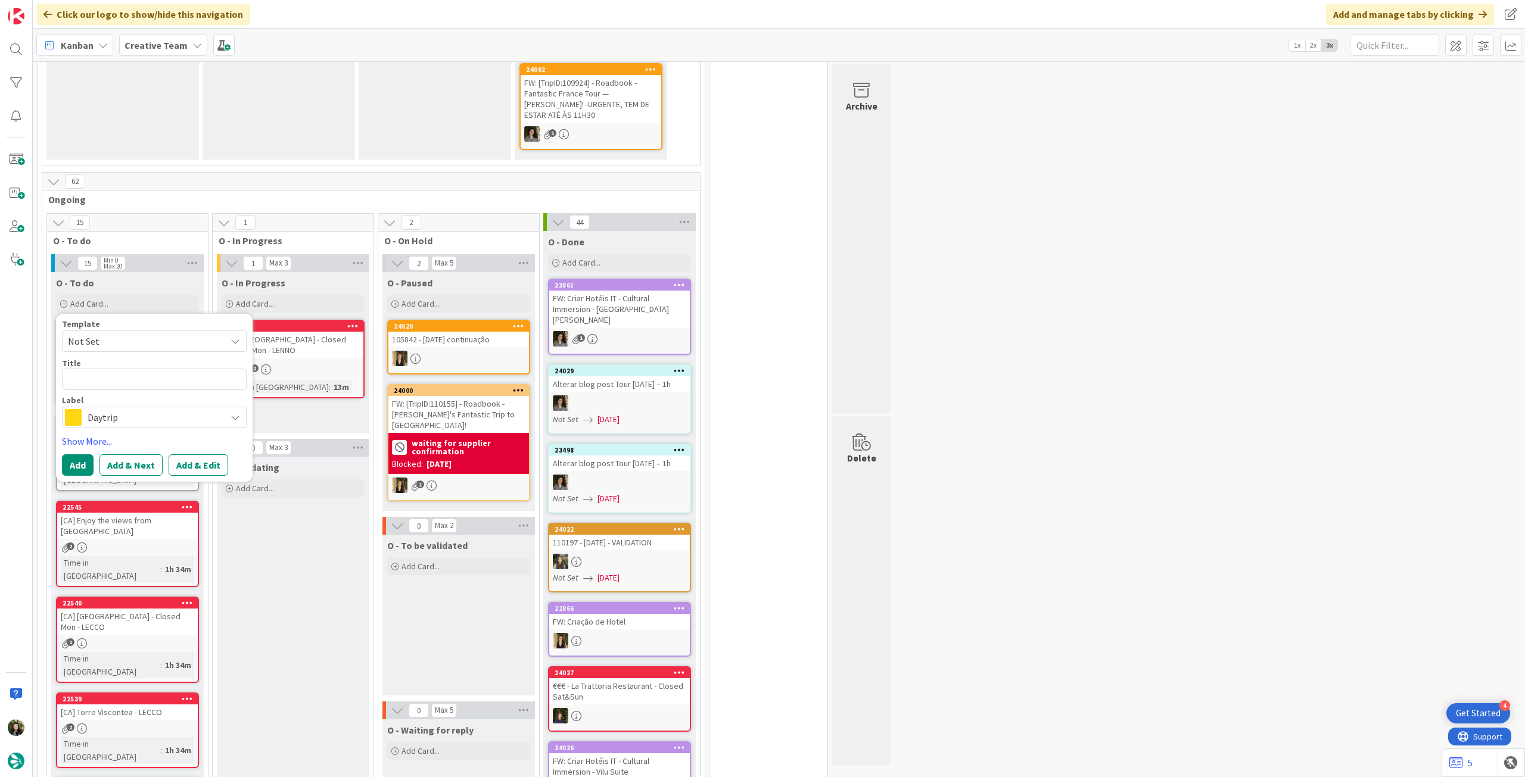
click at [133, 415] on span "Daytrip" at bounding box center [154, 417] width 132 height 17
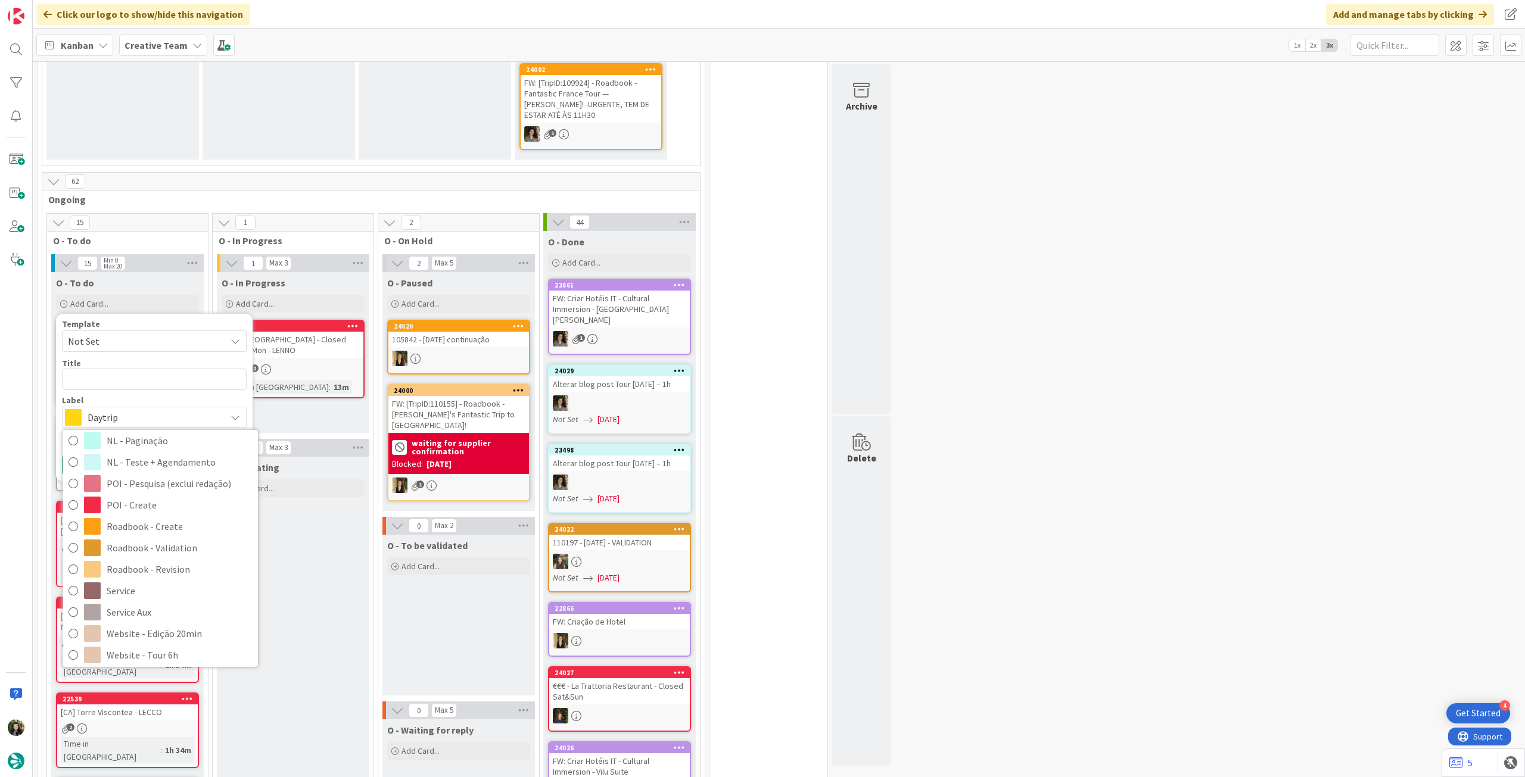
scroll to position [158, 0]
drag, startPoint x: 216, startPoint y: 519, endPoint x: 185, endPoint y: 451, distance: 74.4
click at [216, 519] on span "Roadbook - Create" at bounding box center [179, 523] width 145 height 18
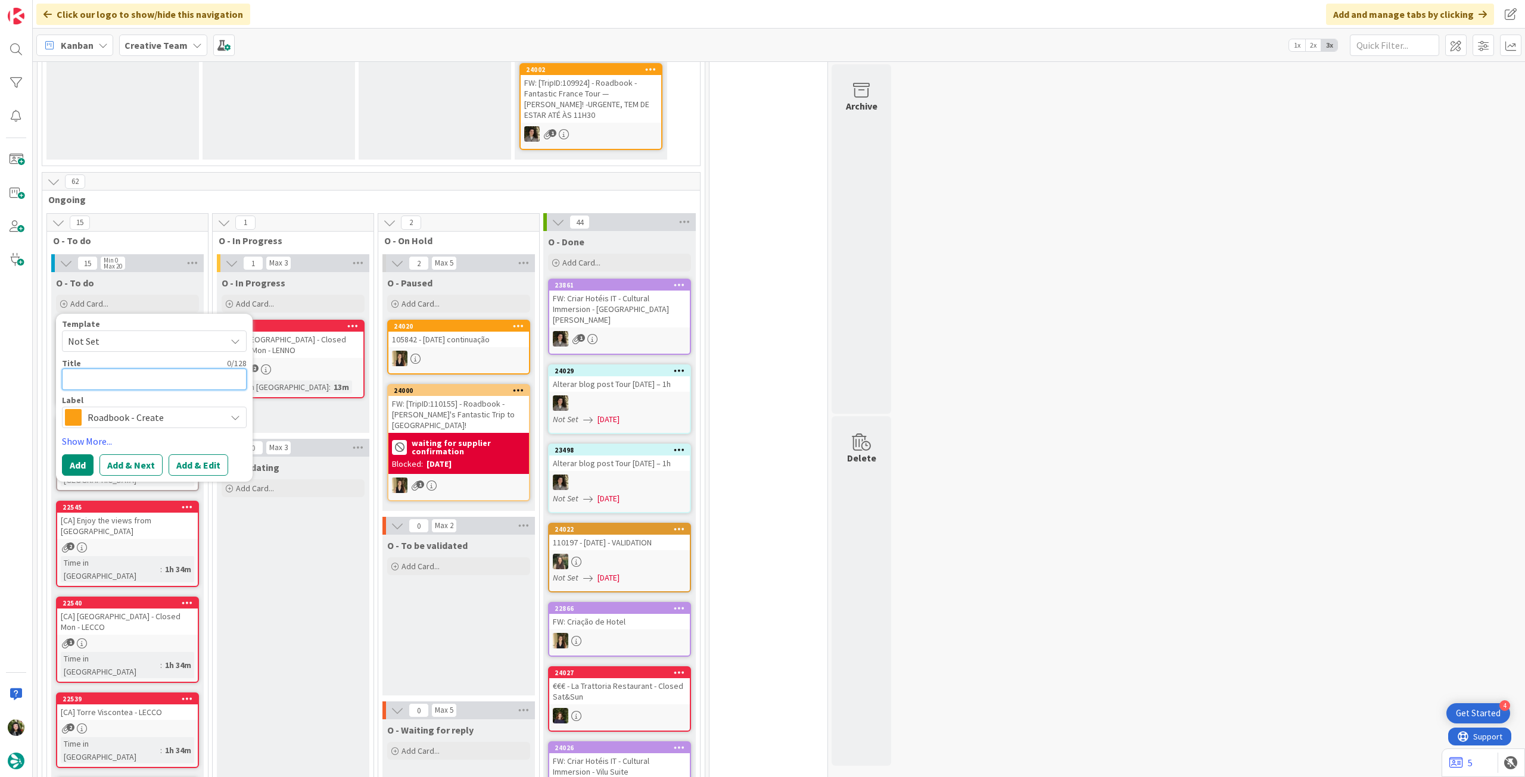
click at [167, 376] on textarea at bounding box center [154, 379] width 185 height 21
paste textarea "110594"
type textarea "x"
type textarea "110594"
type textarea "x"
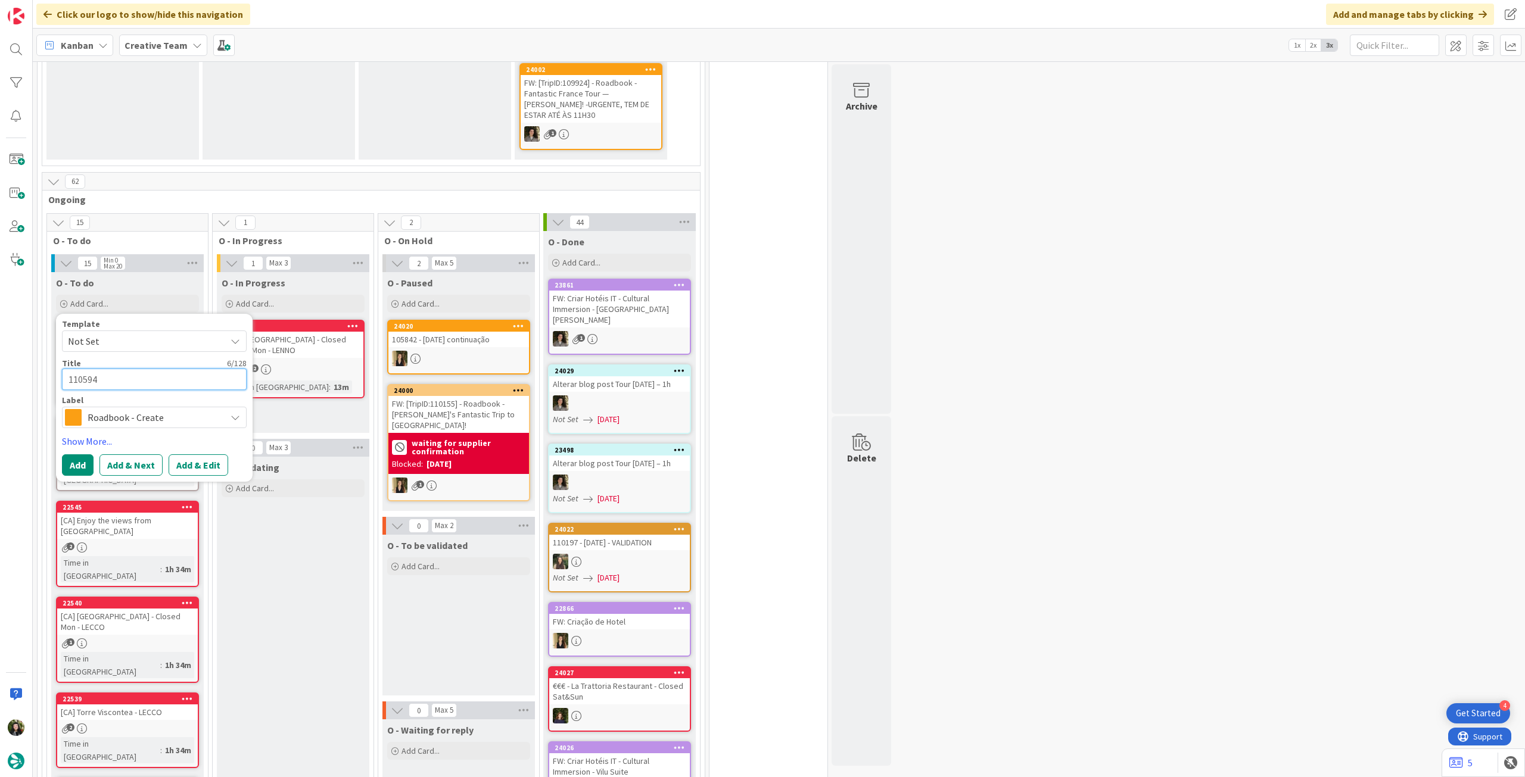
type textarea "110594"
type textarea "x"
type textarea "110594 -"
type textarea "x"
type textarea "110594 -"
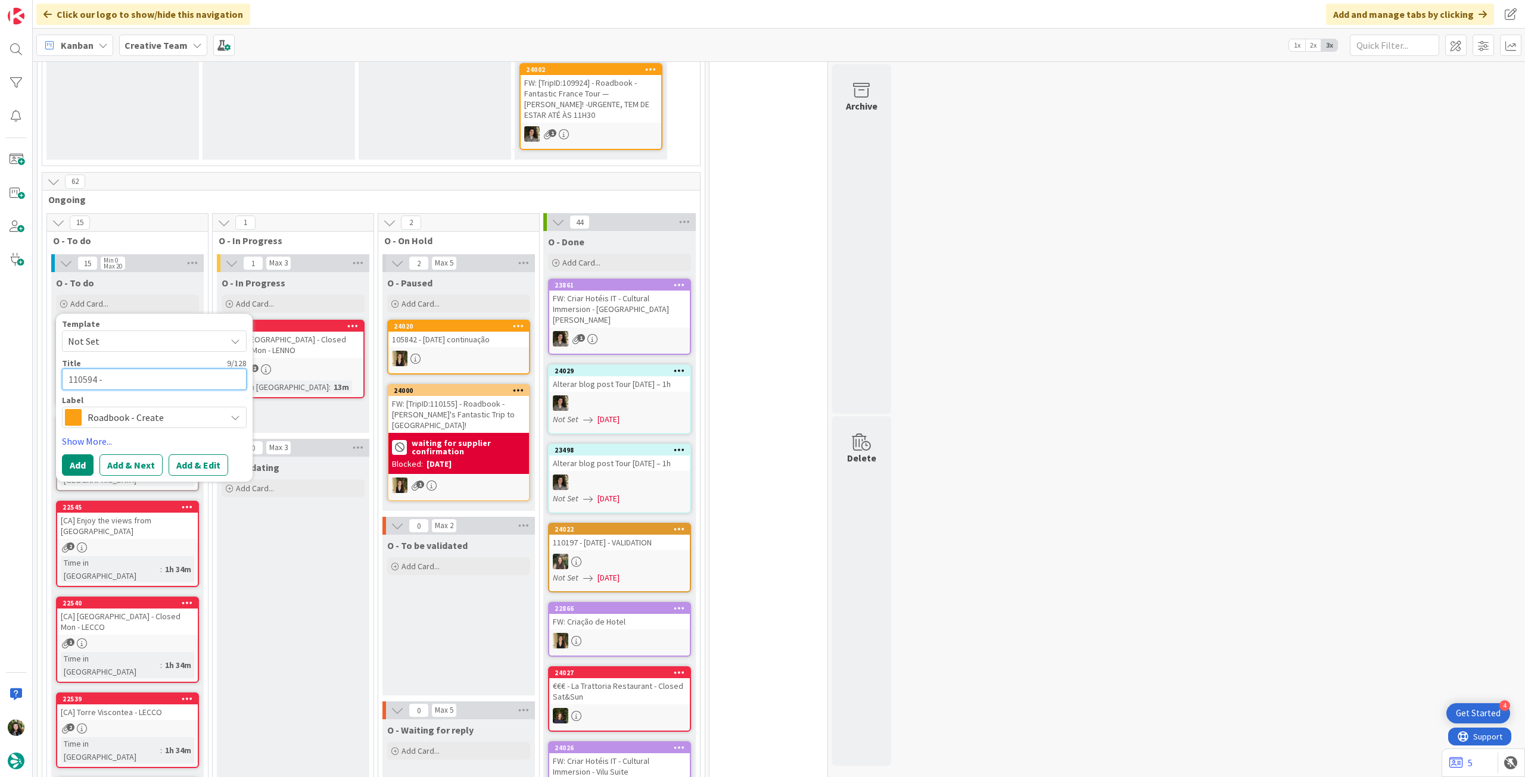
type textarea "x"
type textarea "110594 - 3"
type textarea "x"
type textarea "110594 - 31"
type textarea "x"
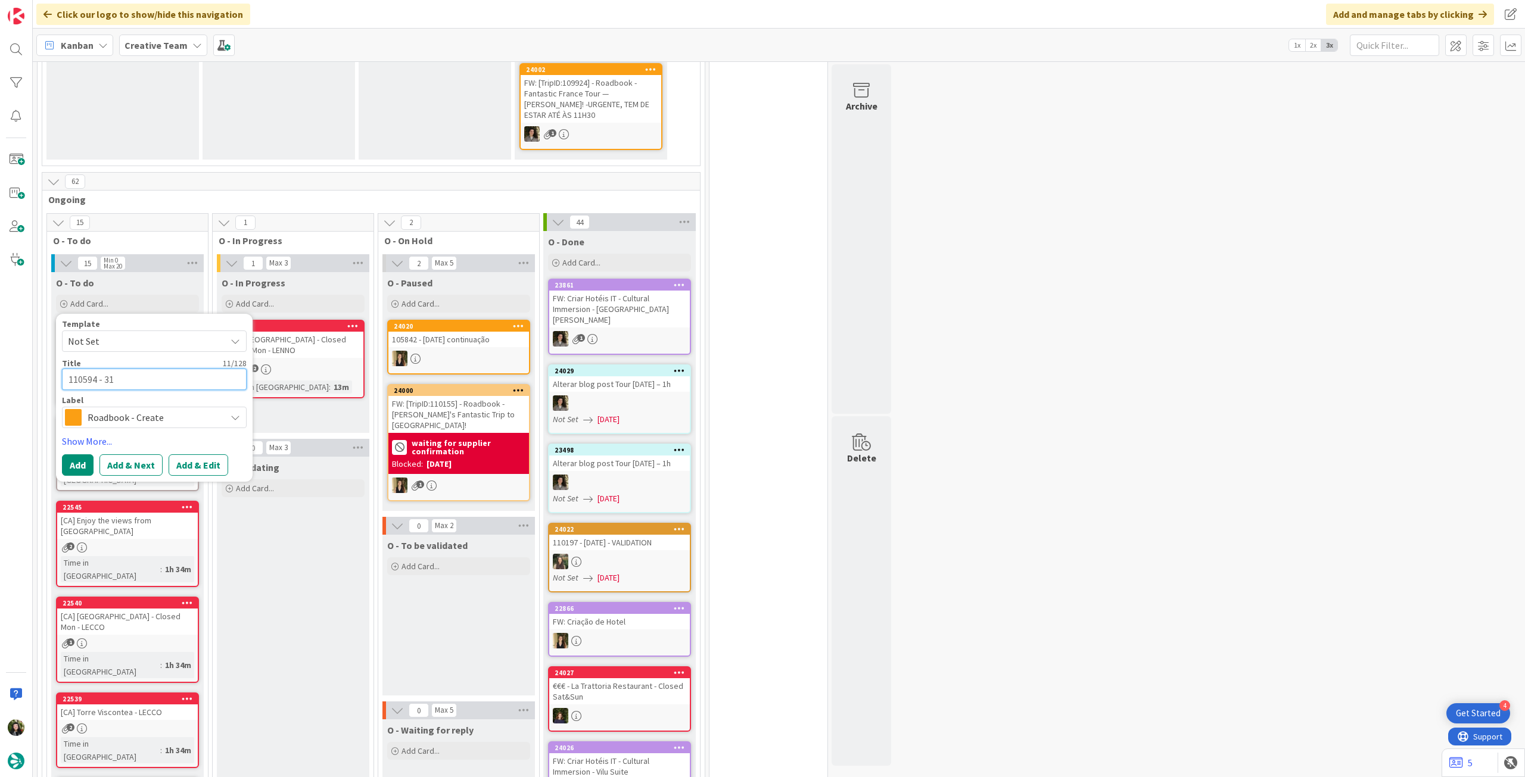
type textarea "110594 - 31"
type textarea "x"
type textarea "110594 - 31 o"
type textarea "x"
type textarea "110594 - 31 oc"
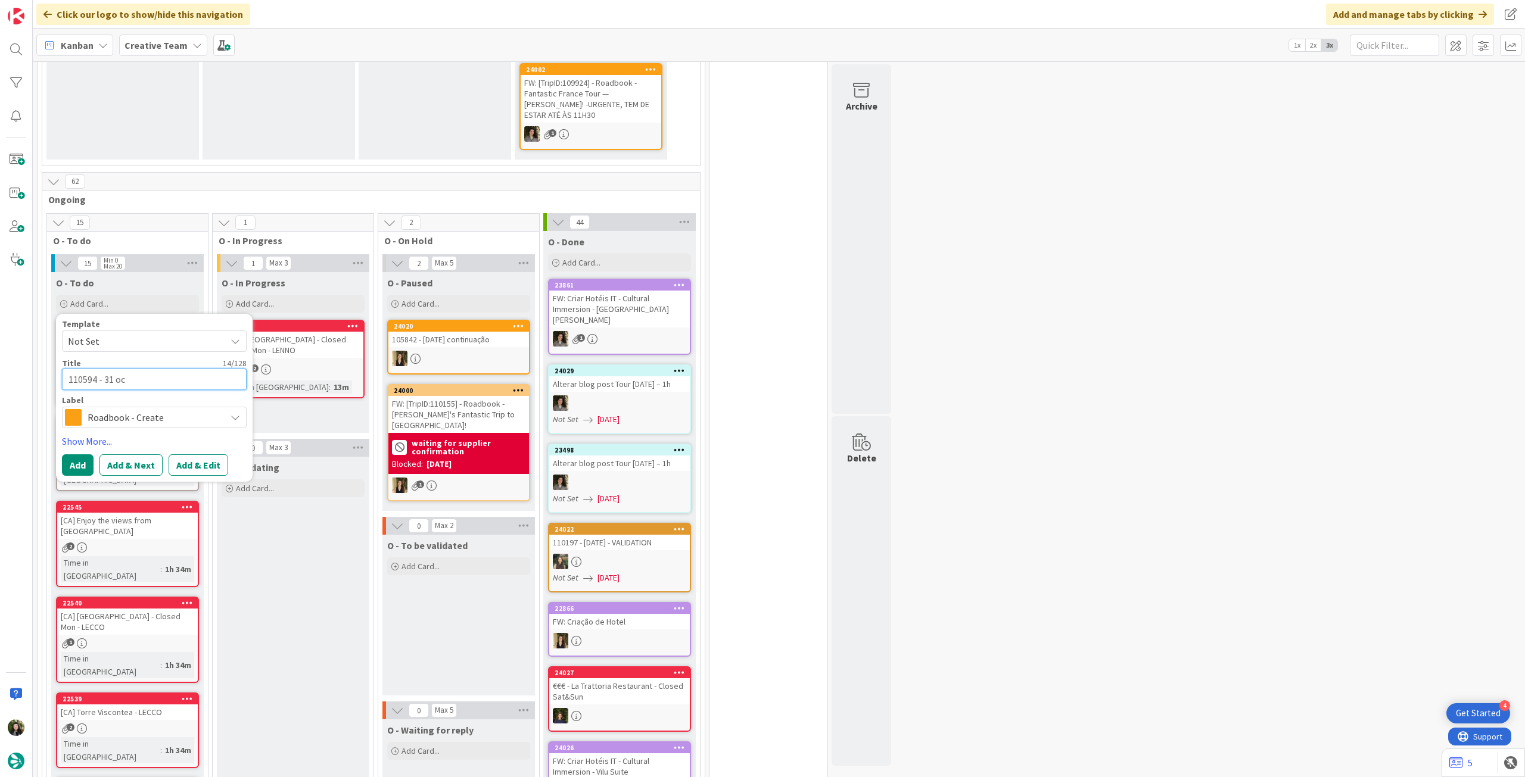
type textarea "x"
type textarea "110594 - [DATE]"
click at [71, 466] on button "Add" at bounding box center [78, 465] width 32 height 21
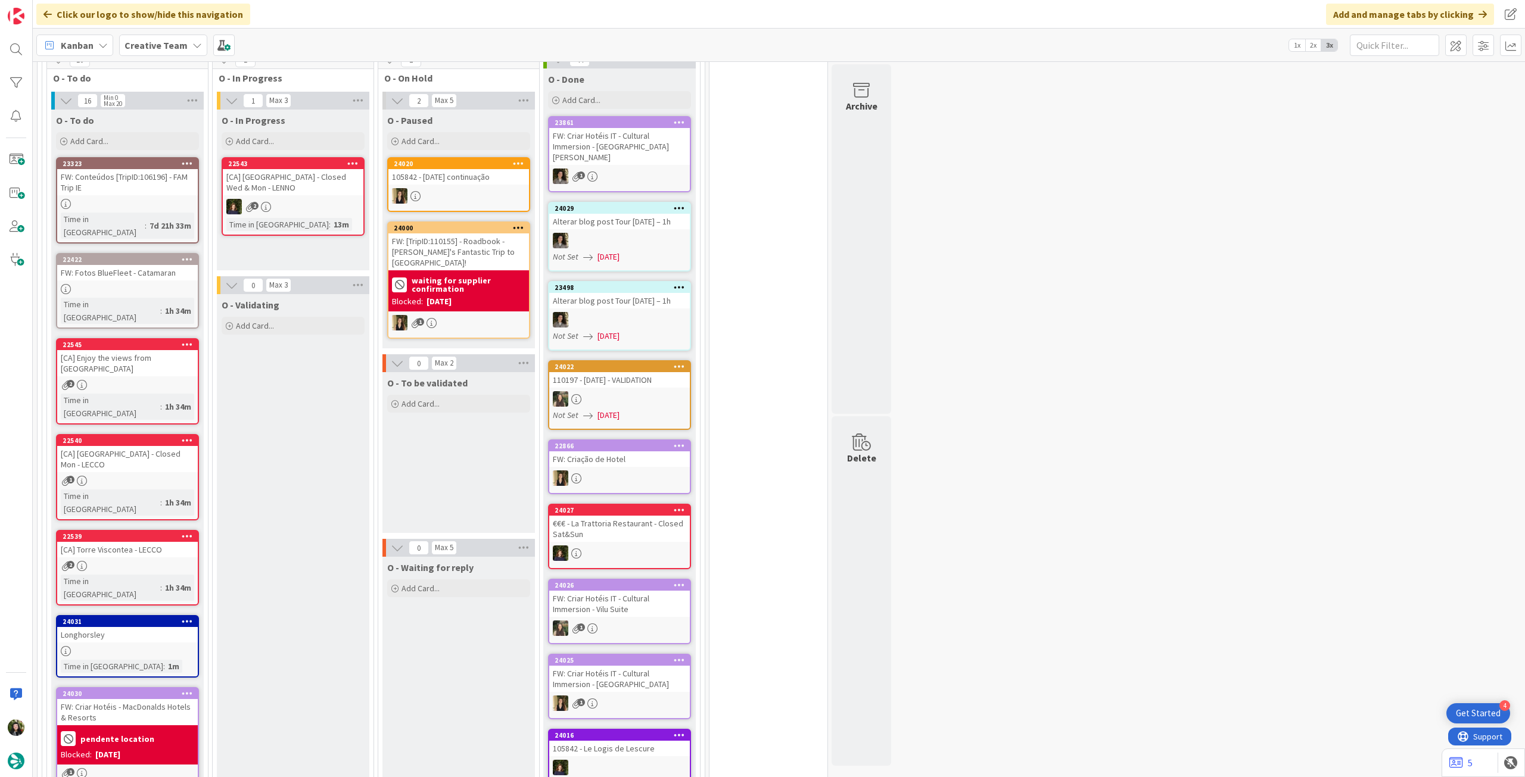
scroll to position [462, 0]
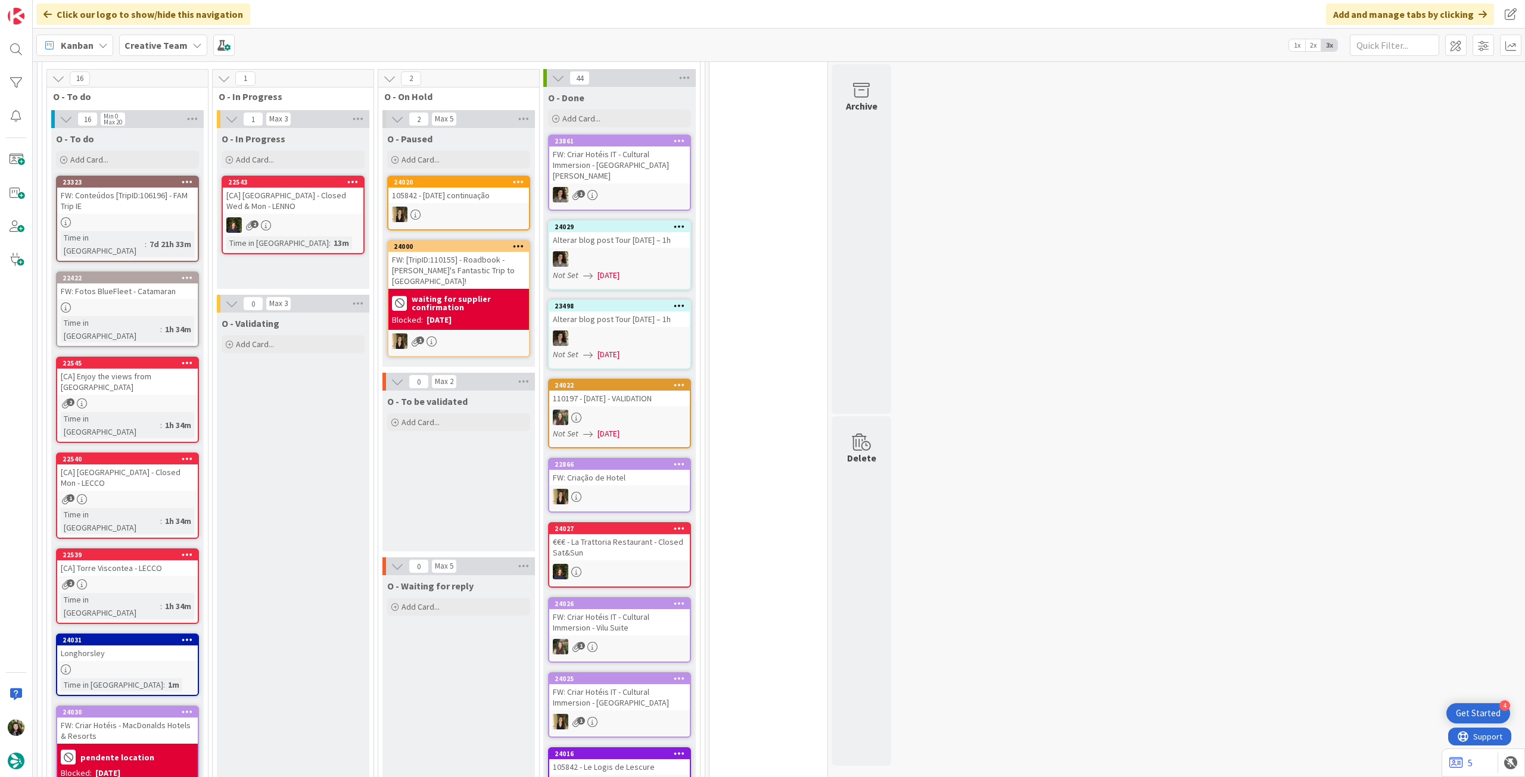
click at [124, 160] on div "Add Card..." at bounding box center [127, 160] width 143 height 18
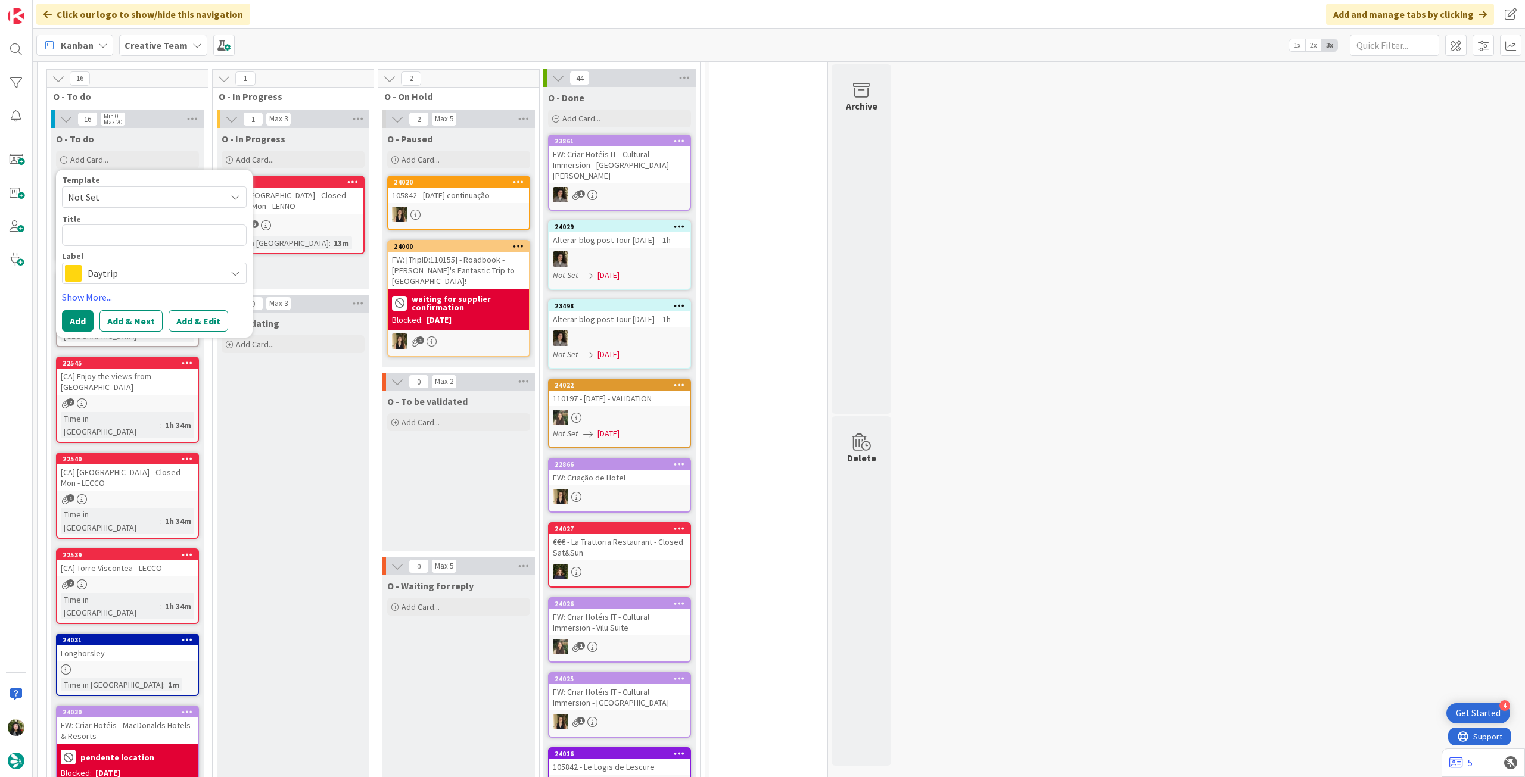
click at [124, 275] on span "Daytrip" at bounding box center [154, 273] width 132 height 17
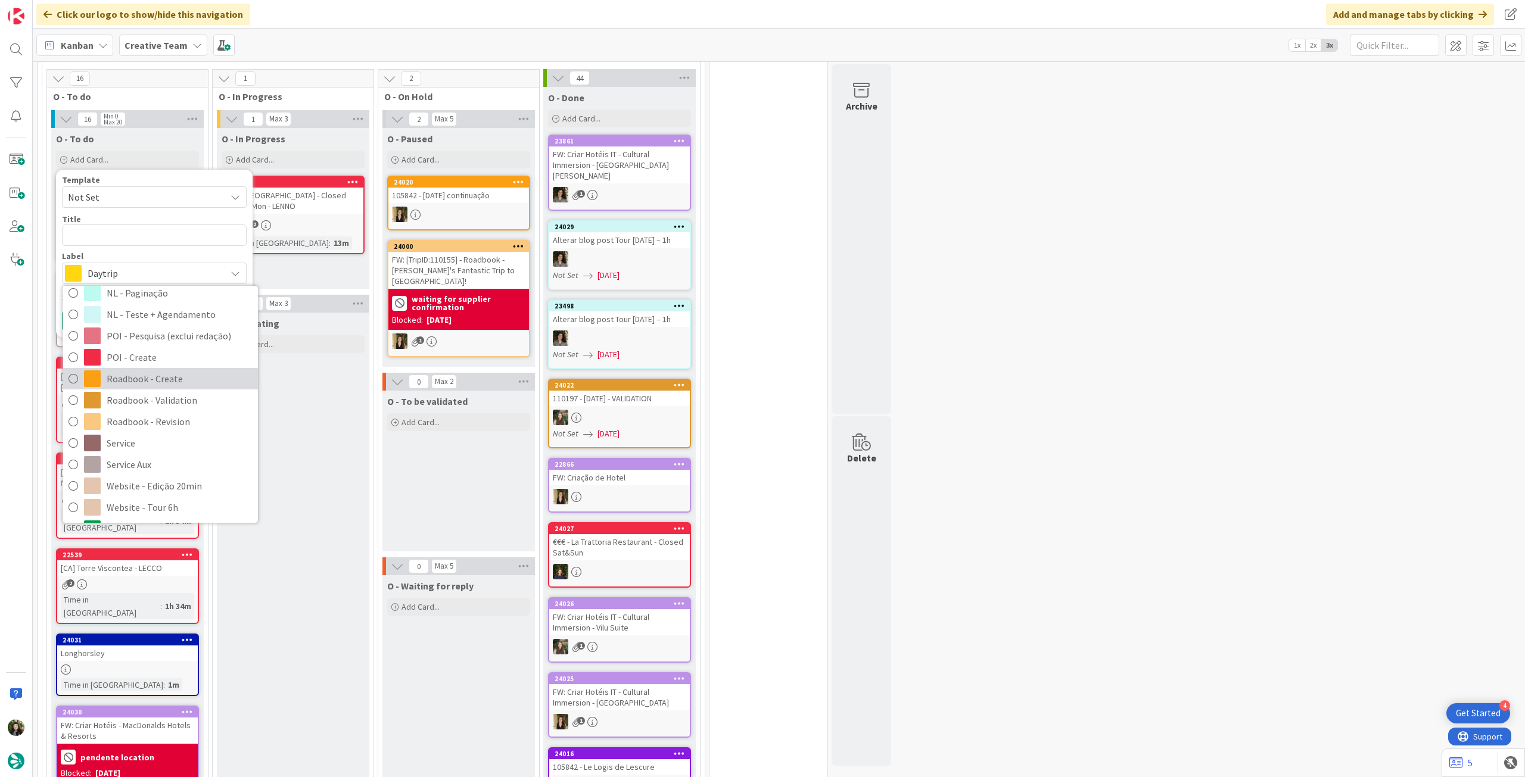
click at [167, 379] on span "Roadbook - Create" at bounding box center [179, 379] width 145 height 18
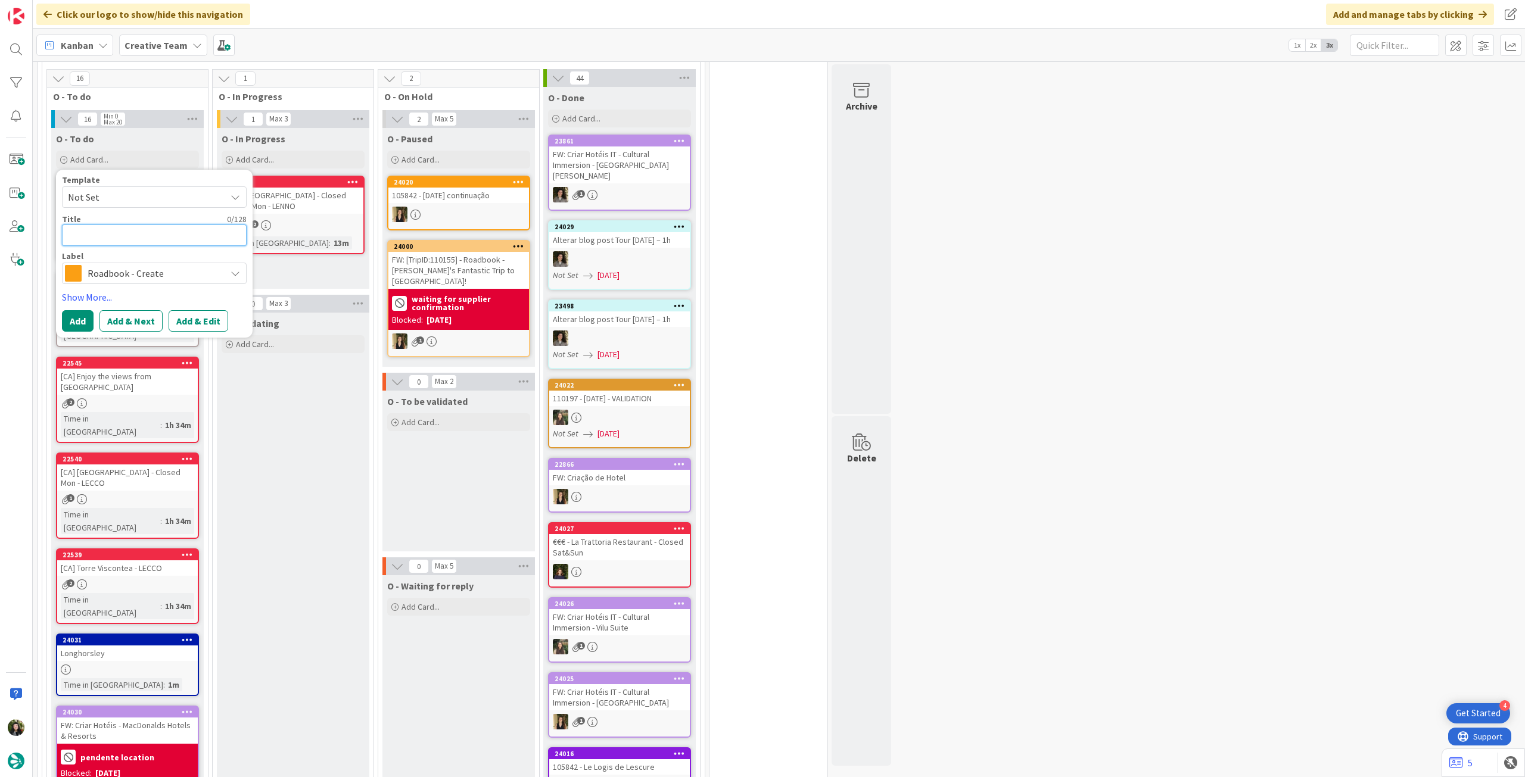
click at [165, 238] on textarea at bounding box center [154, 235] width 185 height 21
paste textarea "106336"
type textarea "x"
type textarea "106336"
type textarea "x"
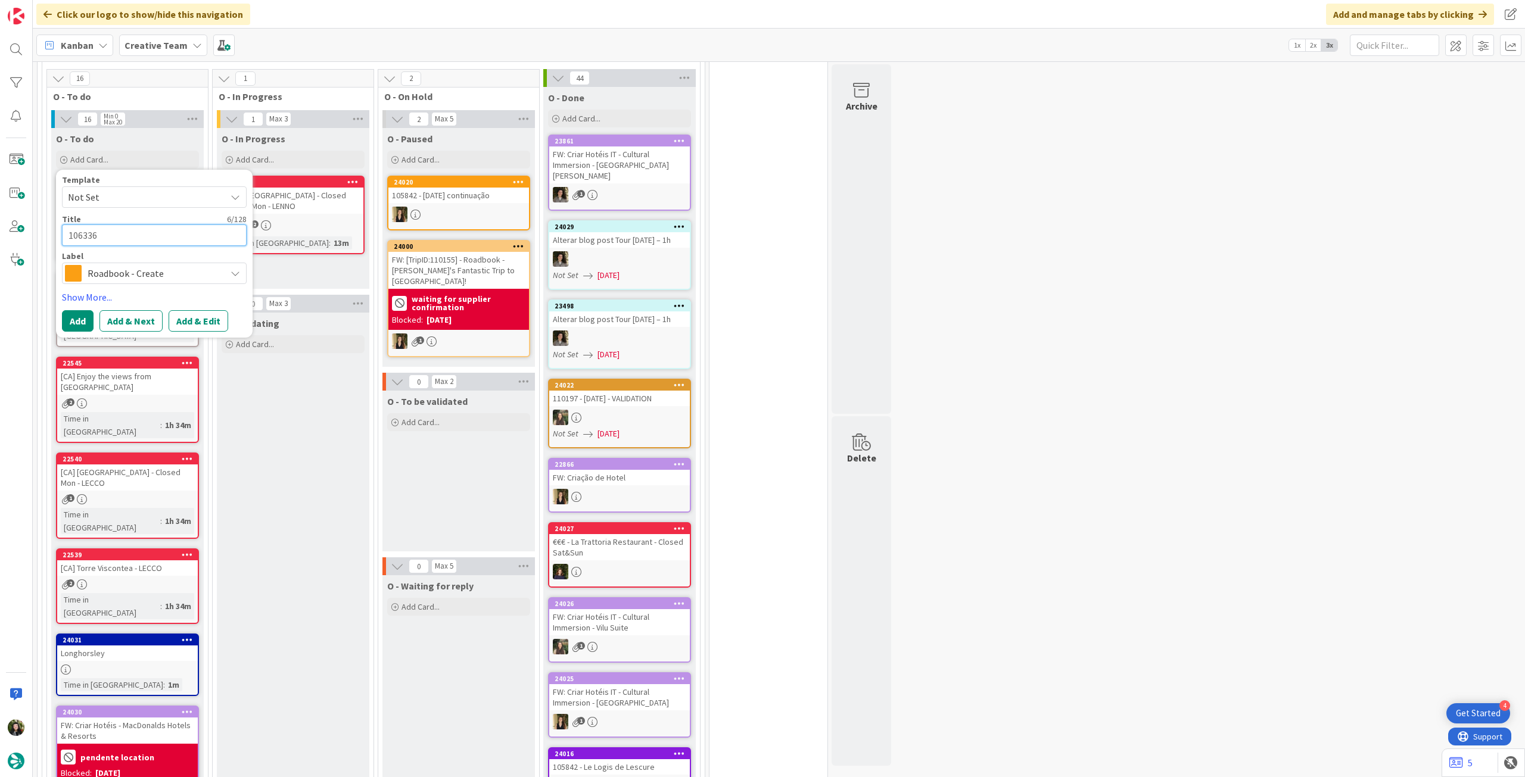
type textarea "106336"
type textarea "x"
type textarea "106336 -"
type textarea "x"
type textarea "106336 - 3"
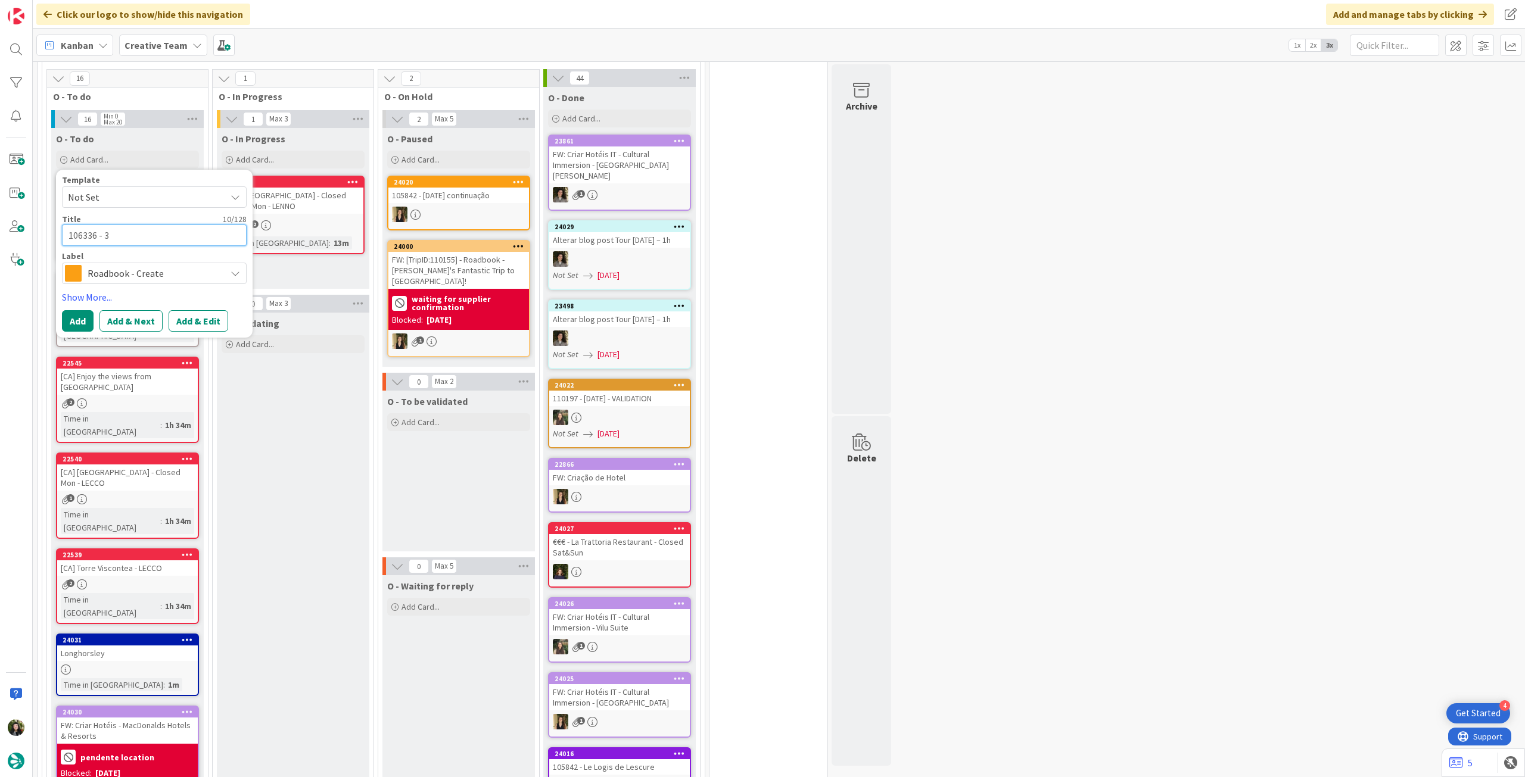
type textarea "x"
type textarea "106336 - 31"
type textarea "x"
type textarea "106336 - 31"
type textarea "x"
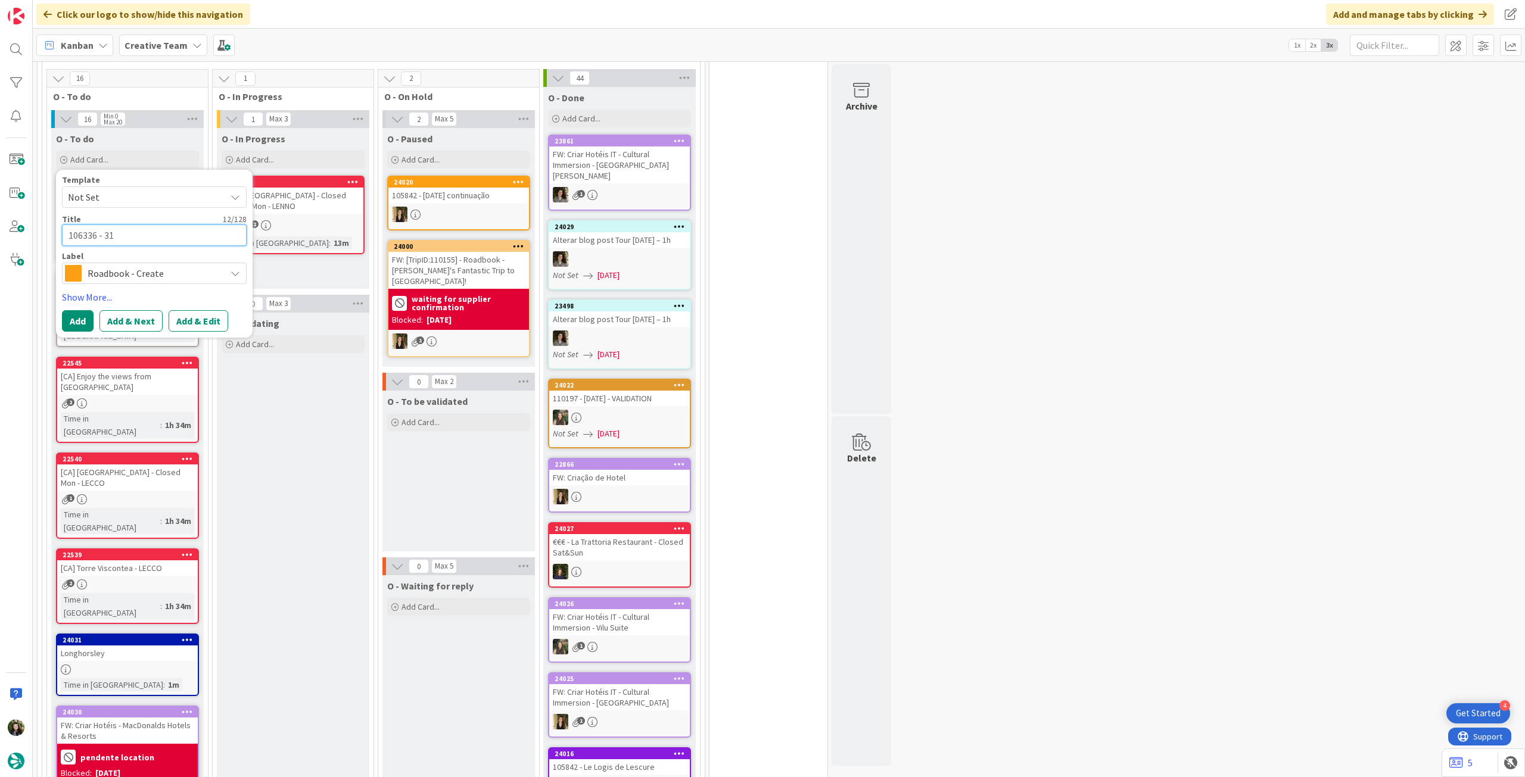
type textarea "106336 - 31 o"
type textarea "x"
type textarea "106336 - 31 oc"
type textarea "x"
type textarea "106336 - [DATE]"
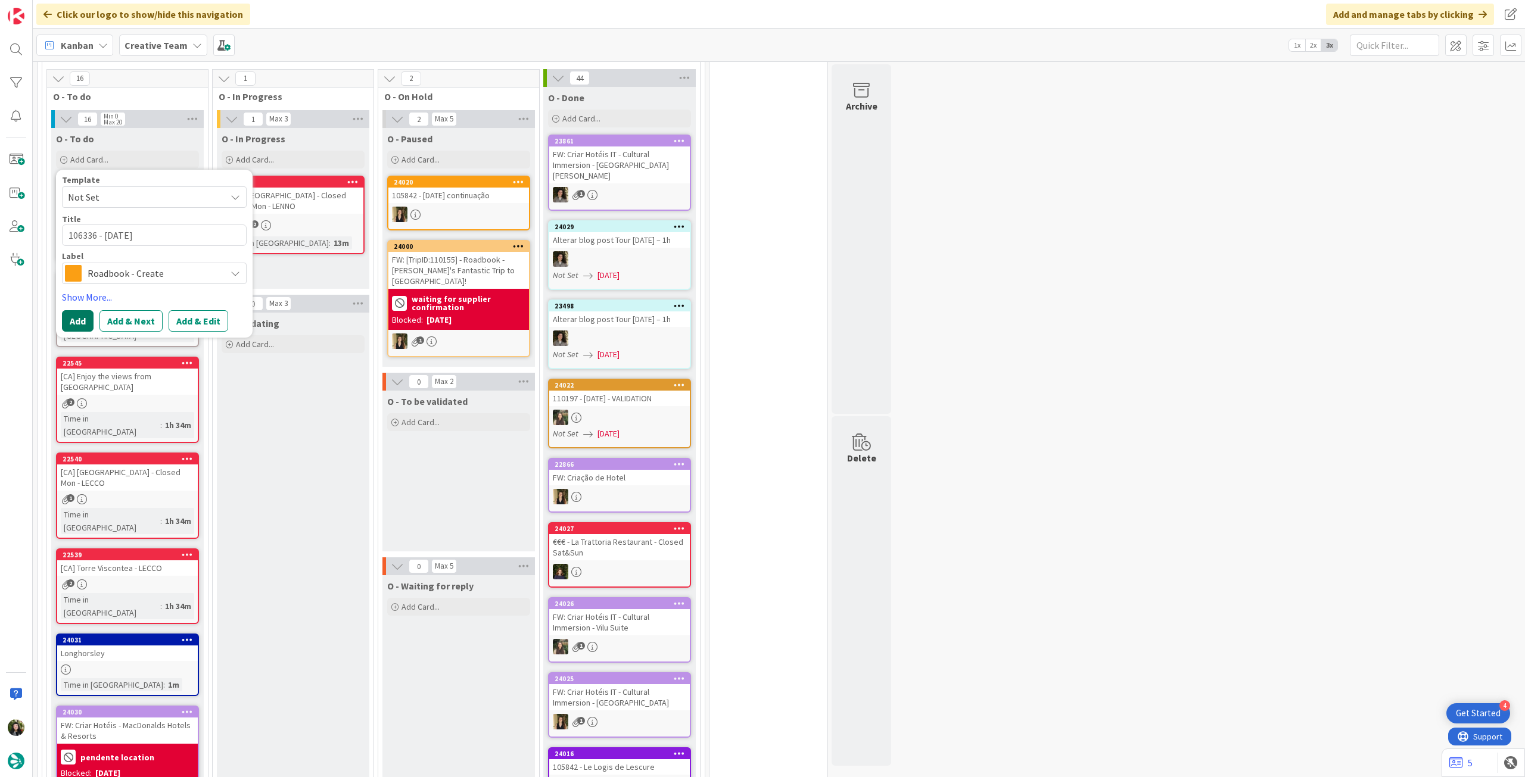
click at [88, 320] on button "Add" at bounding box center [78, 320] width 32 height 21
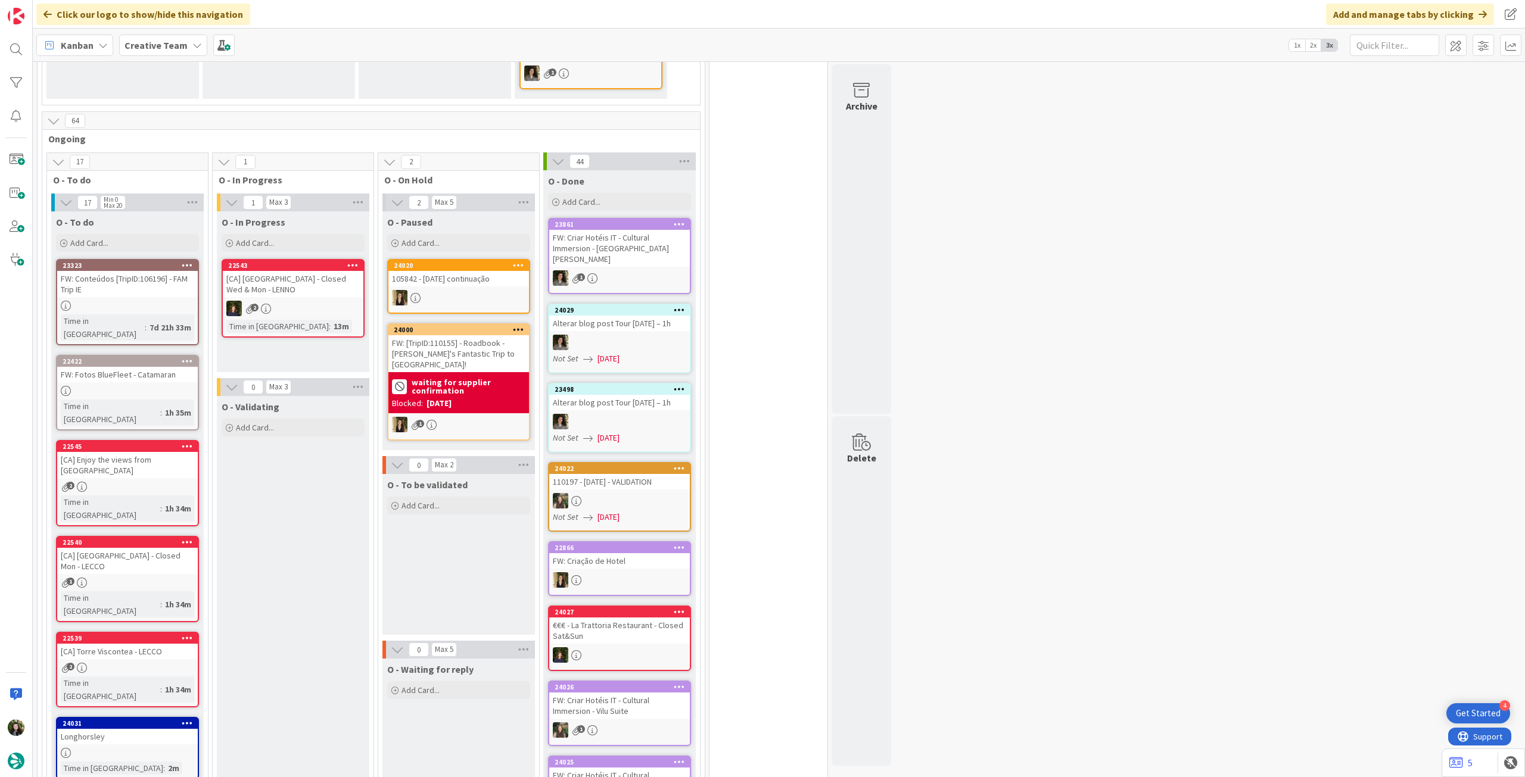
scroll to position [397, 0]
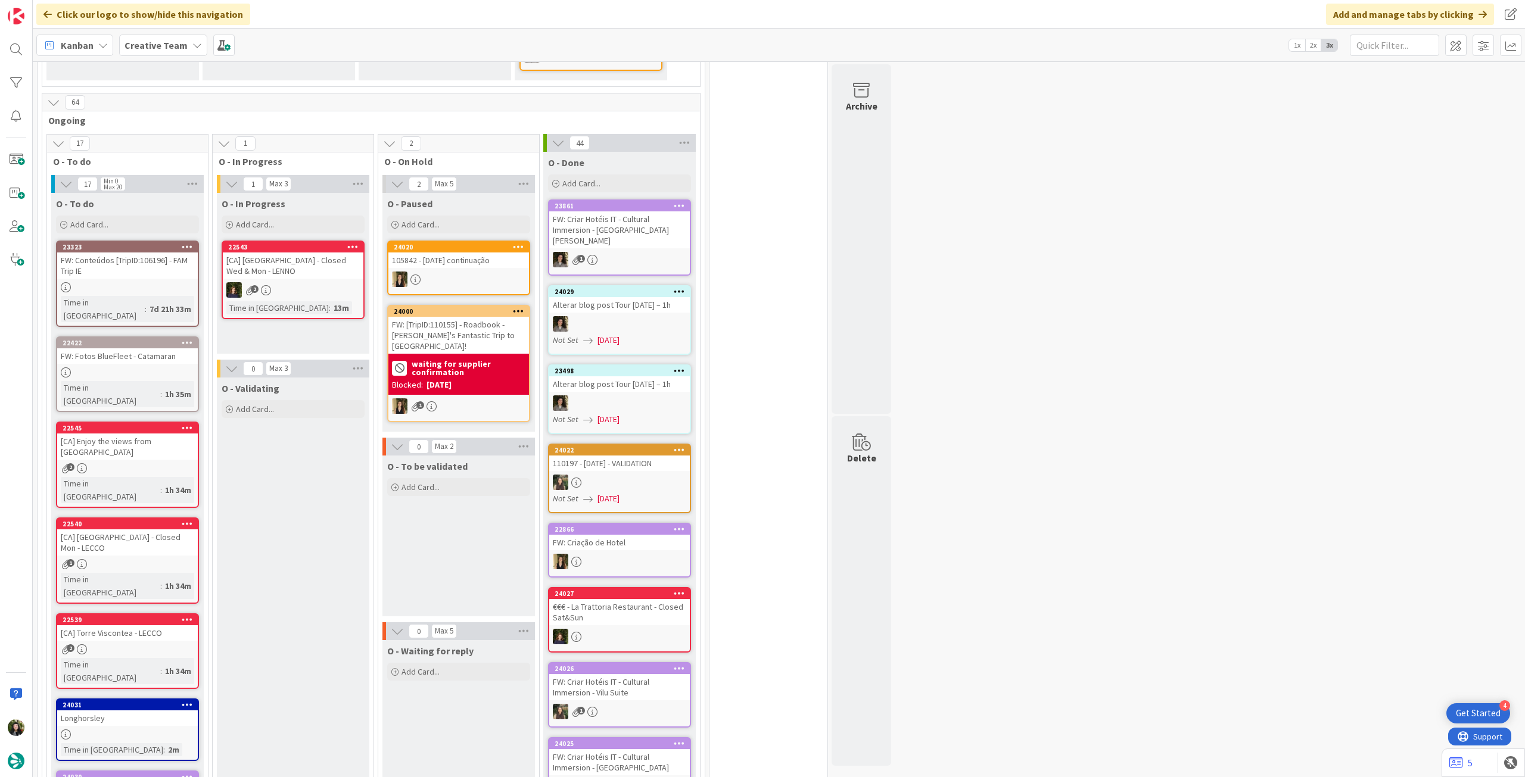
click at [164, 49] on b "Creative Team" at bounding box center [156, 45] width 63 height 12
click at [211, 170] on h4 "Creative Team - Análise" at bounding box center [214, 170] width 162 height 12
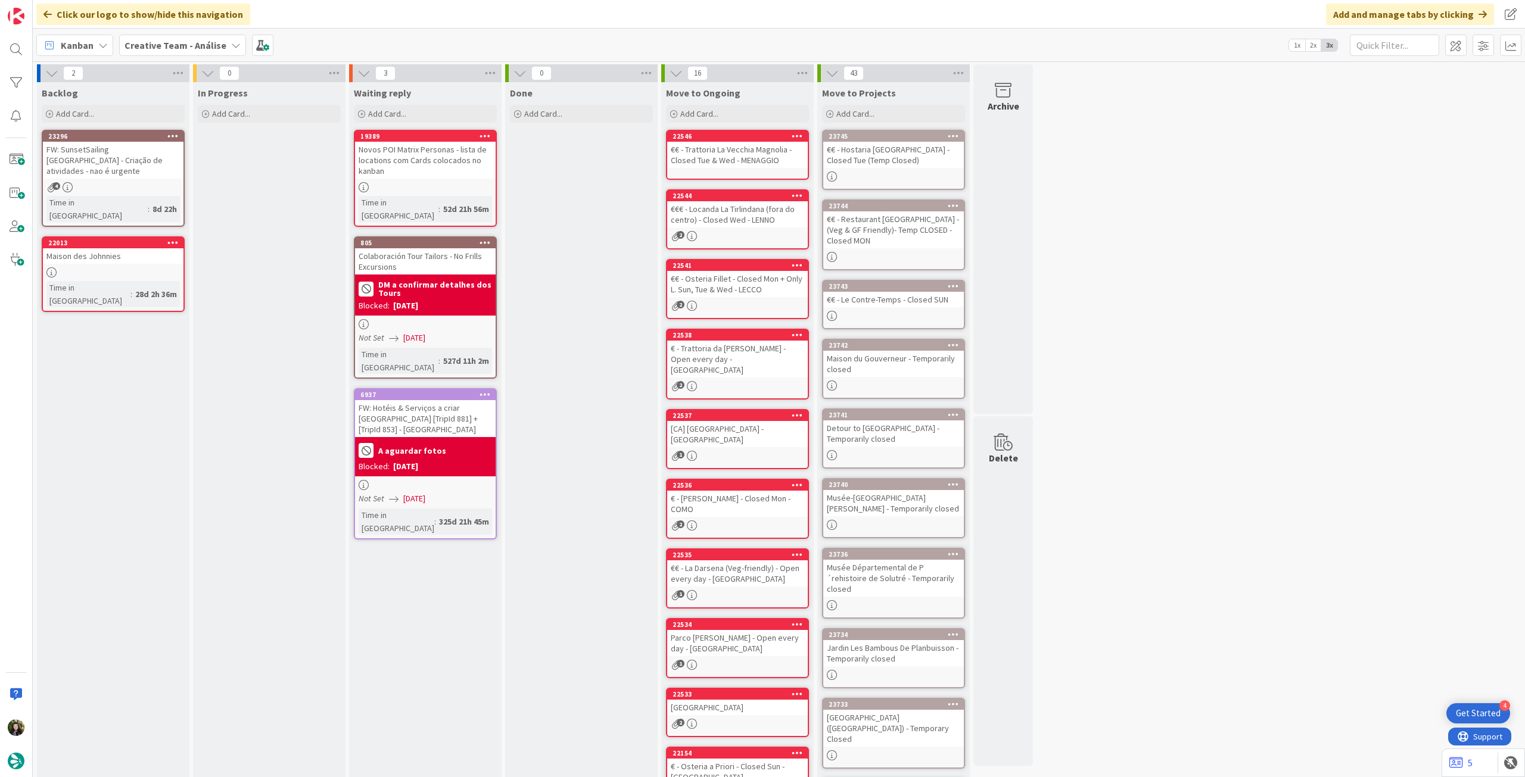
click at [189, 42] on b "Creative Team - Análise" at bounding box center [176, 45] width 102 height 12
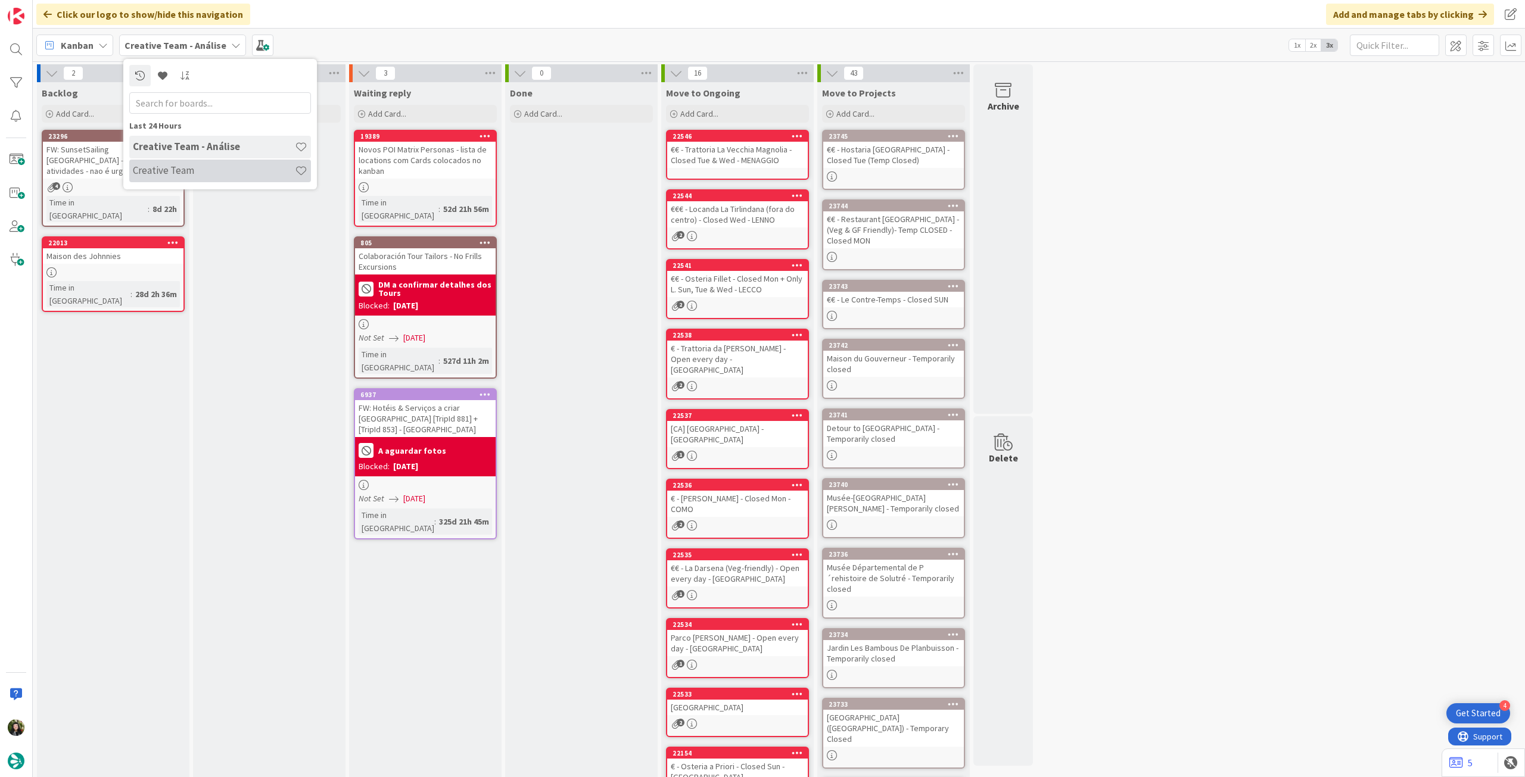
click at [242, 178] on div "Creative Team" at bounding box center [220, 171] width 182 height 23
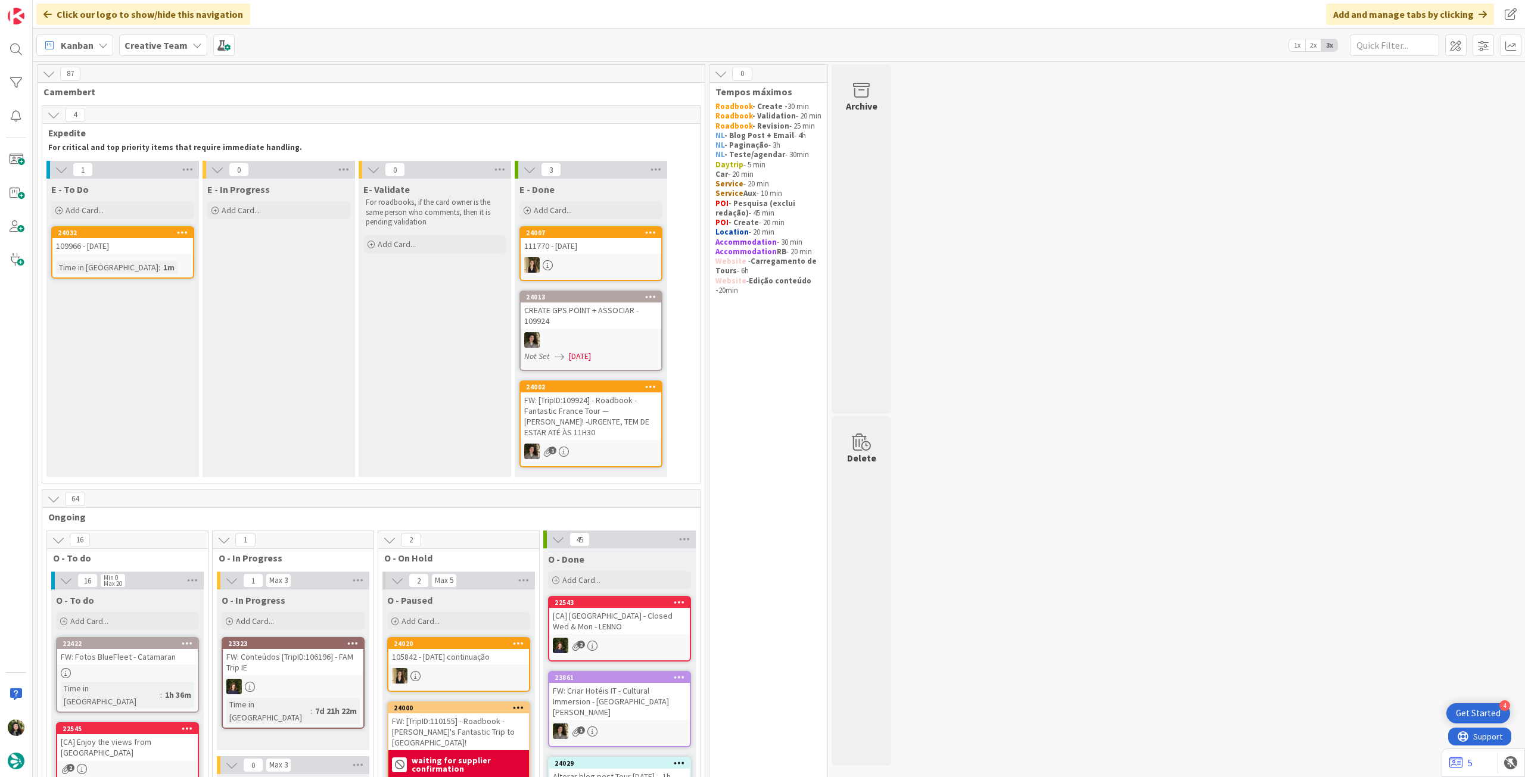
click at [154, 53] on div "Creative Team" at bounding box center [163, 45] width 88 height 21
click at [192, 181] on div "Creative Team - Análise" at bounding box center [220, 171] width 182 height 23
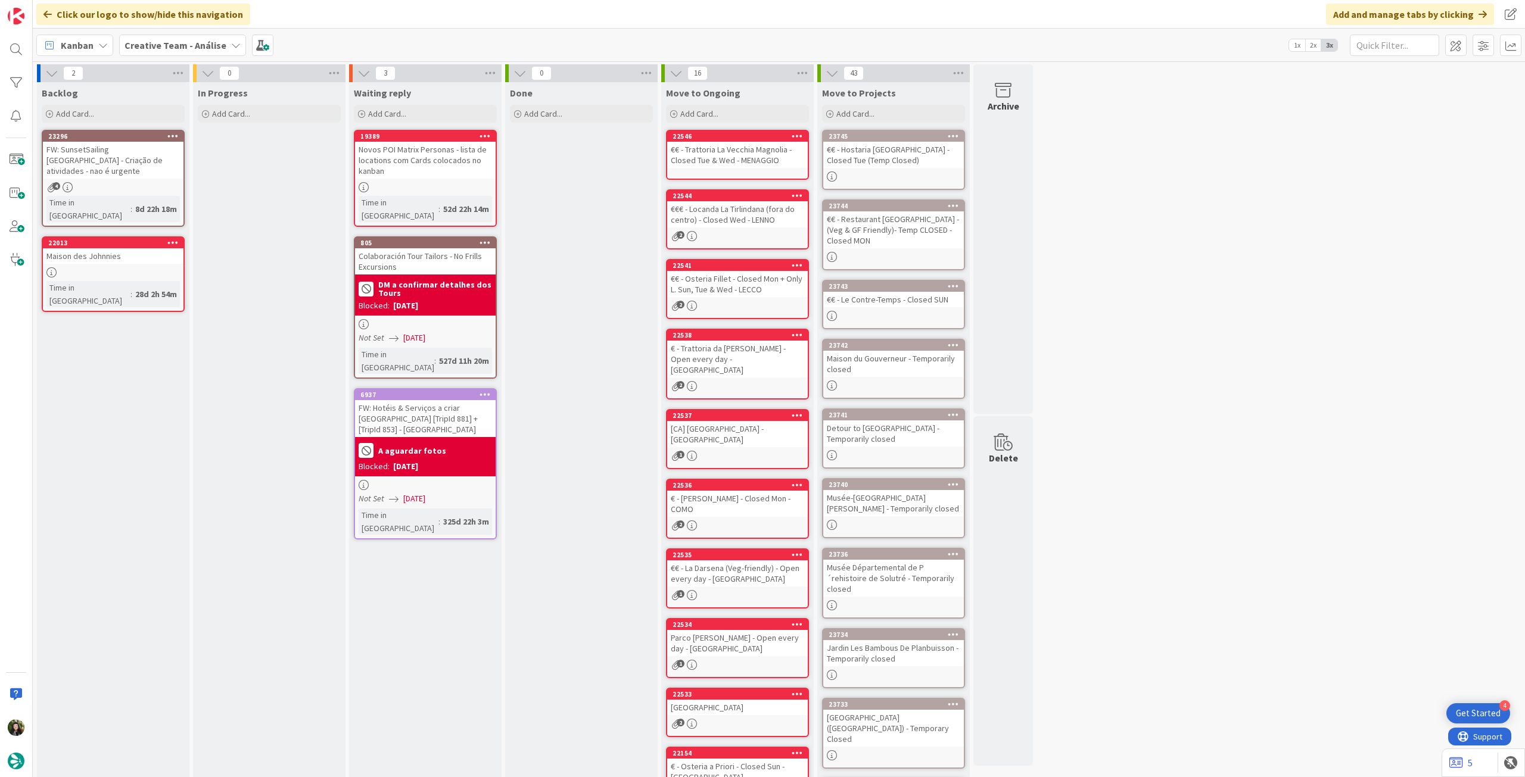
click at [142, 47] on b "Creative Team - Análise" at bounding box center [176, 45] width 102 height 12
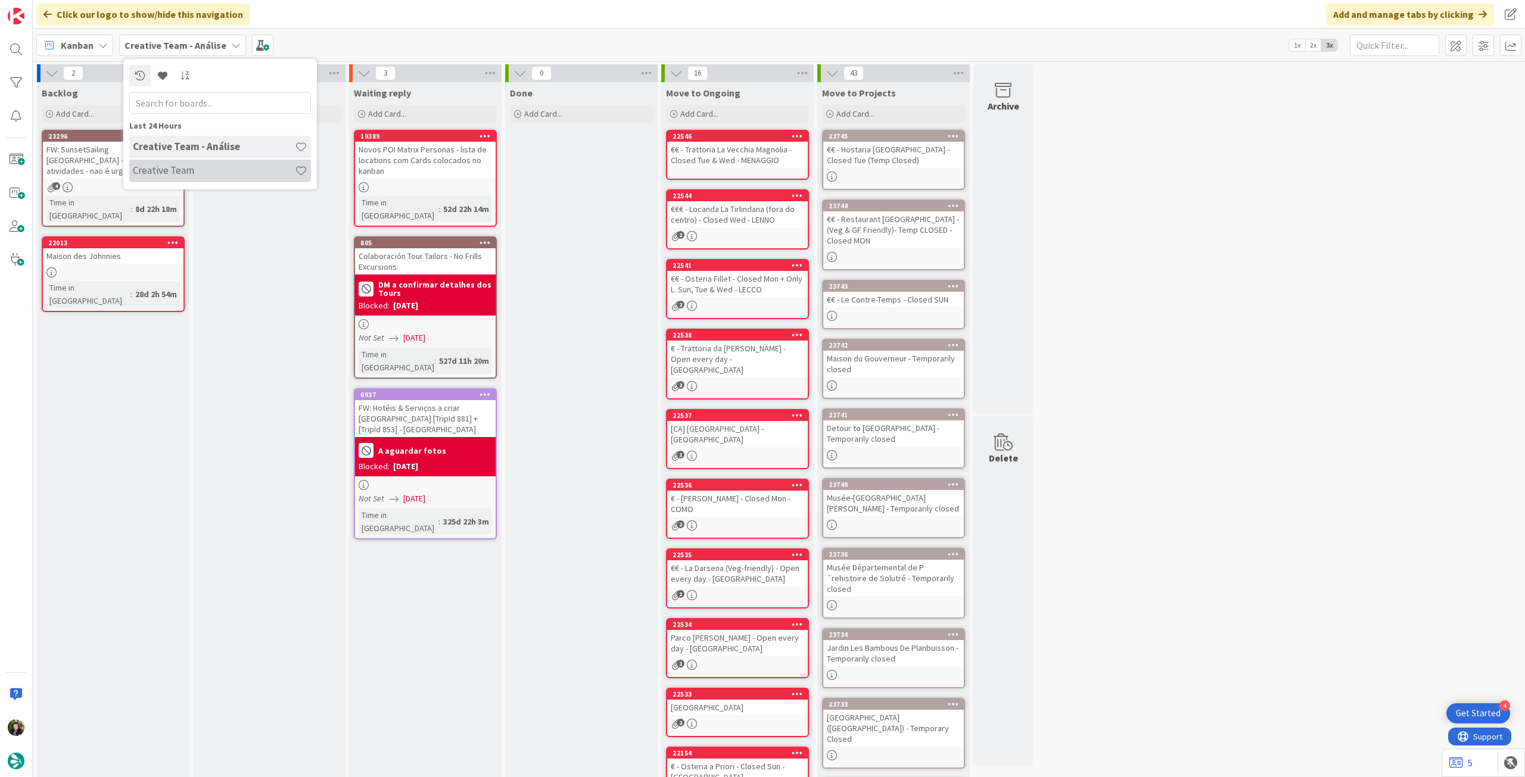
click at [201, 175] on h4 "Creative Team" at bounding box center [214, 170] width 162 height 12
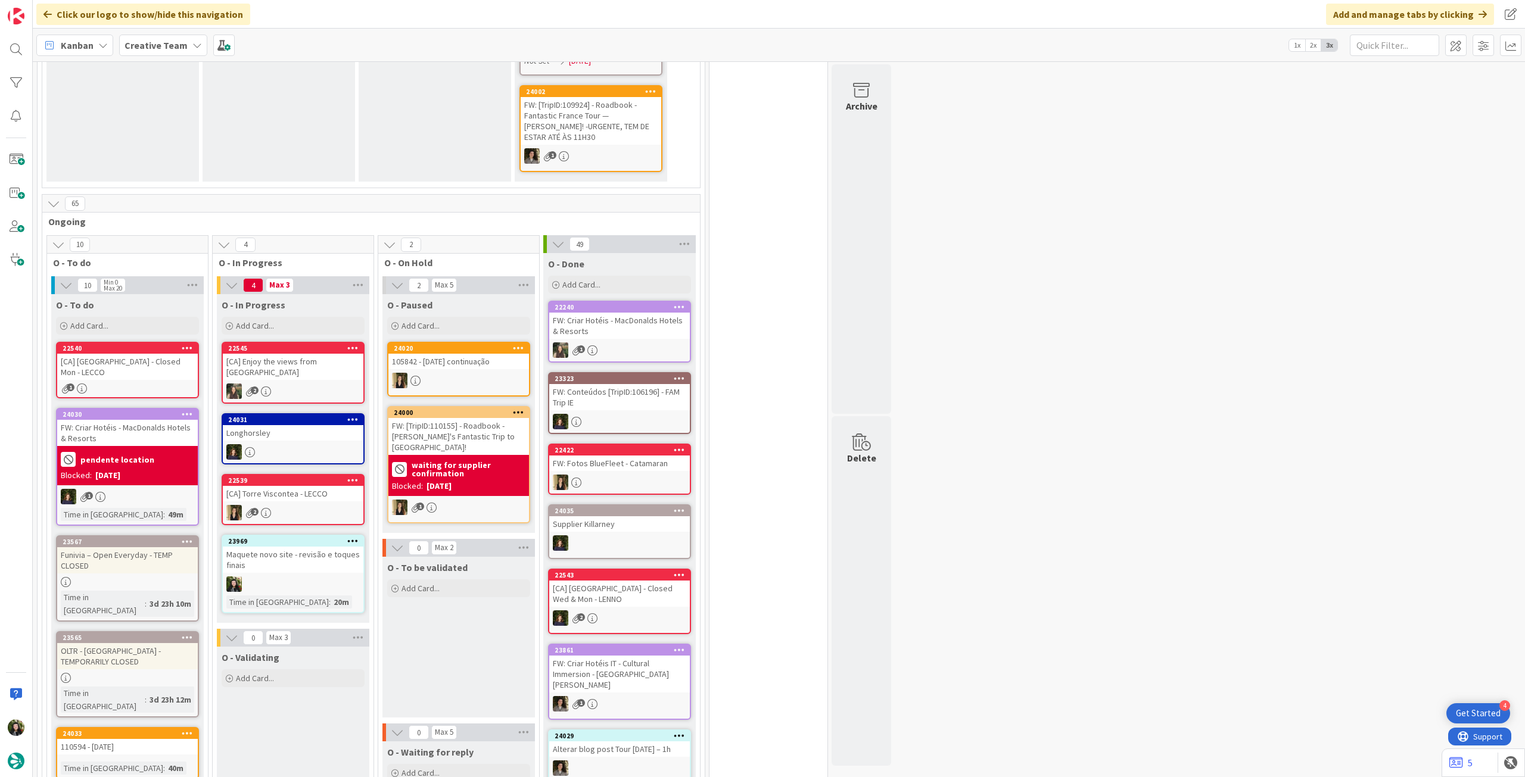
scroll to position [238, 0]
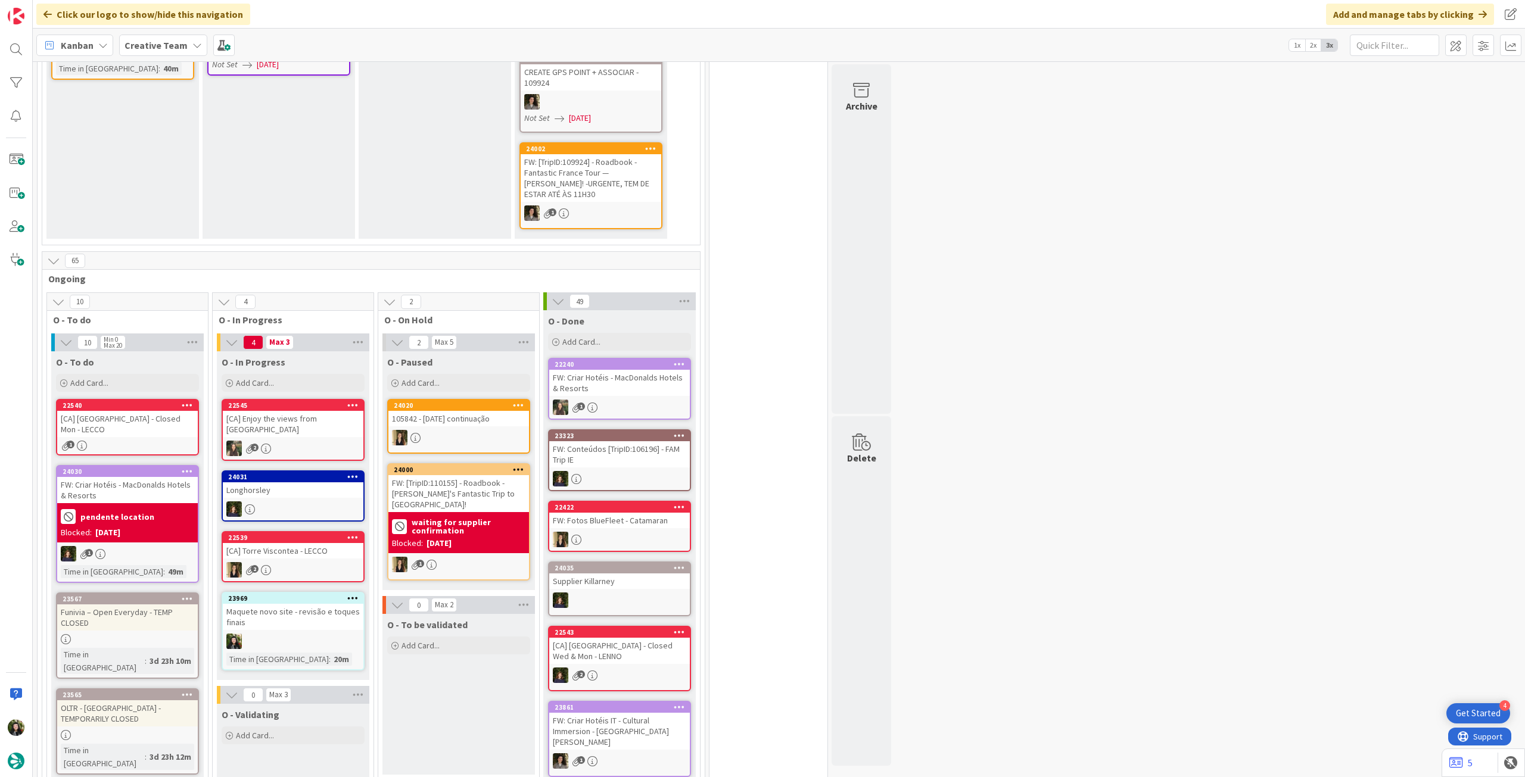
drag, startPoint x: 174, startPoint y: 39, endPoint x: 175, endPoint y: 49, distance: 10.7
click at [174, 39] on b "Creative Team" at bounding box center [156, 45] width 63 height 12
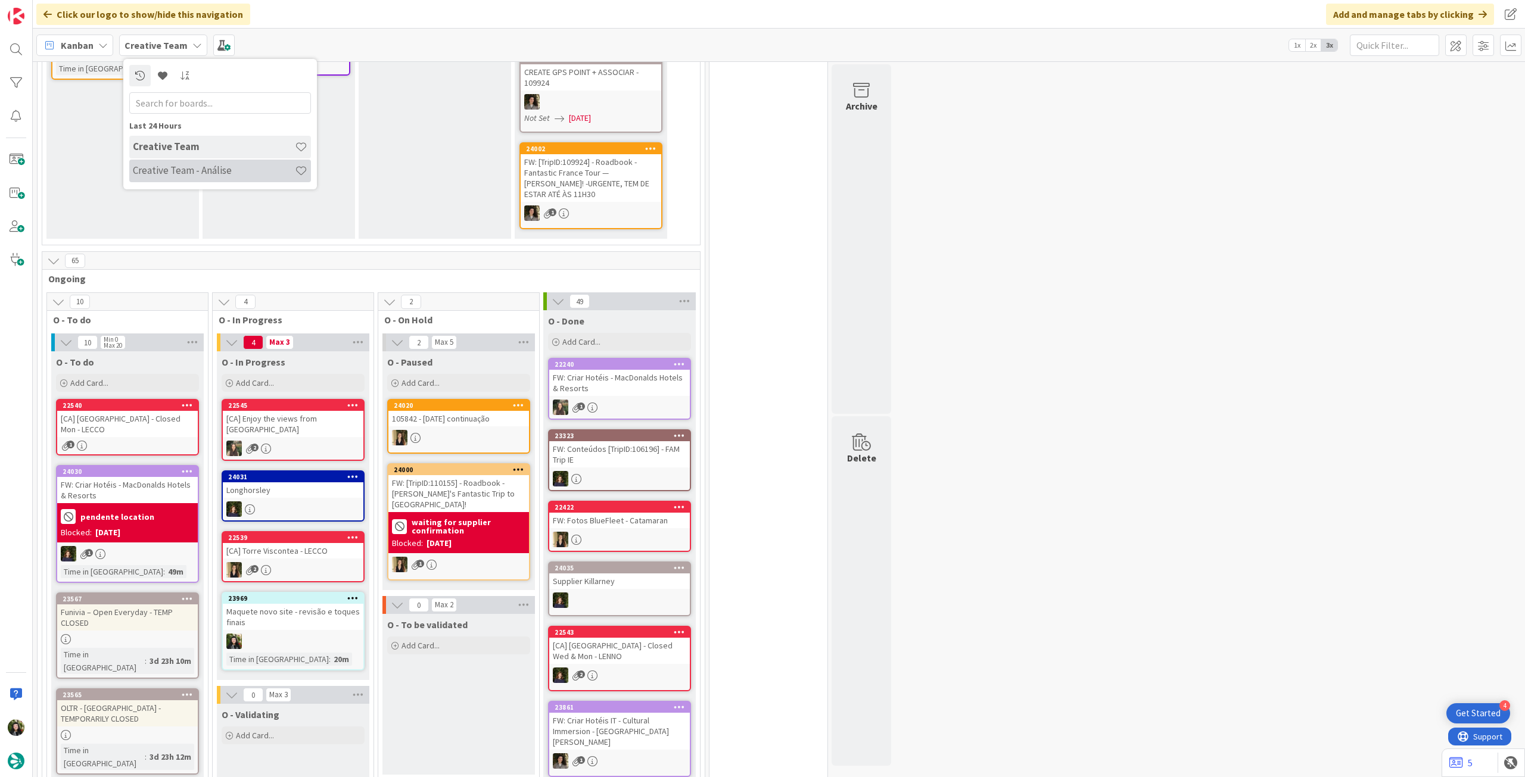
click at [179, 166] on h4 "Creative Team - Análise" at bounding box center [214, 170] width 162 height 12
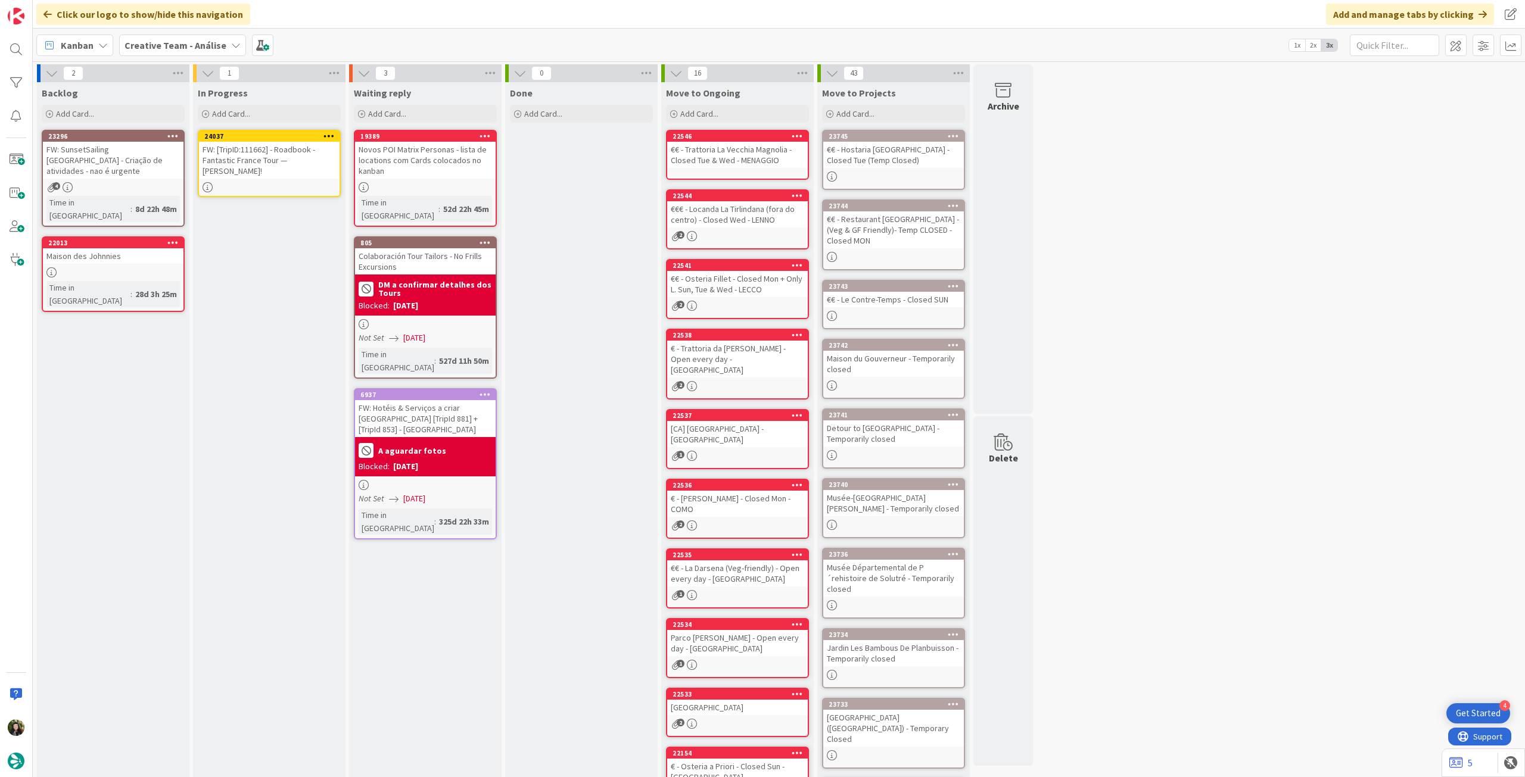
drag, startPoint x: 113, startPoint y: 156, endPoint x: 120, endPoint y: 155, distance: 6.7
click at [254, 157] on div "FW: [TripID:111662] - Roadbook - Fantastic France Tour — [PERSON_NAME]!" at bounding box center [269, 160] width 141 height 37
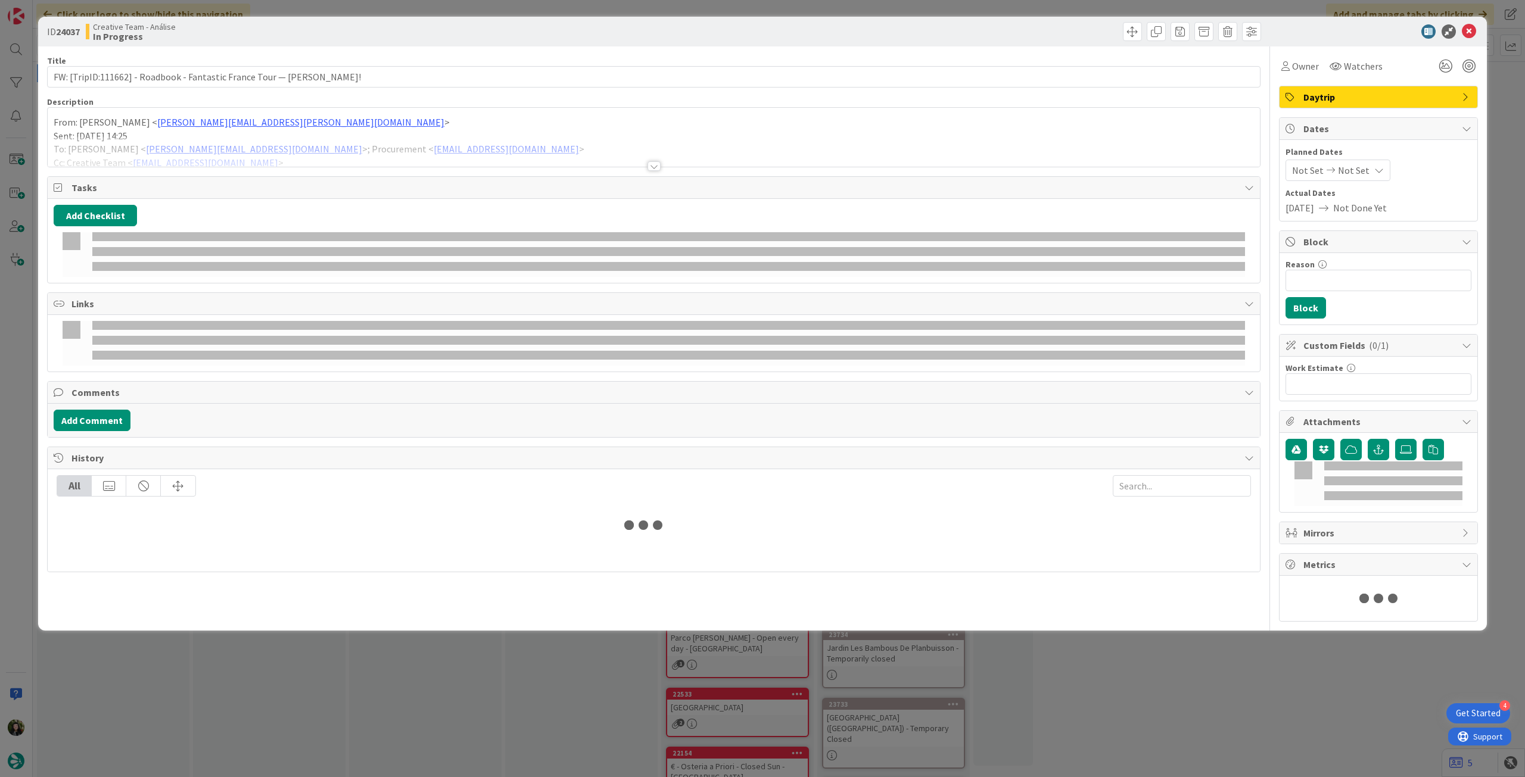
click at [266, 139] on div at bounding box center [654, 151] width 1212 height 30
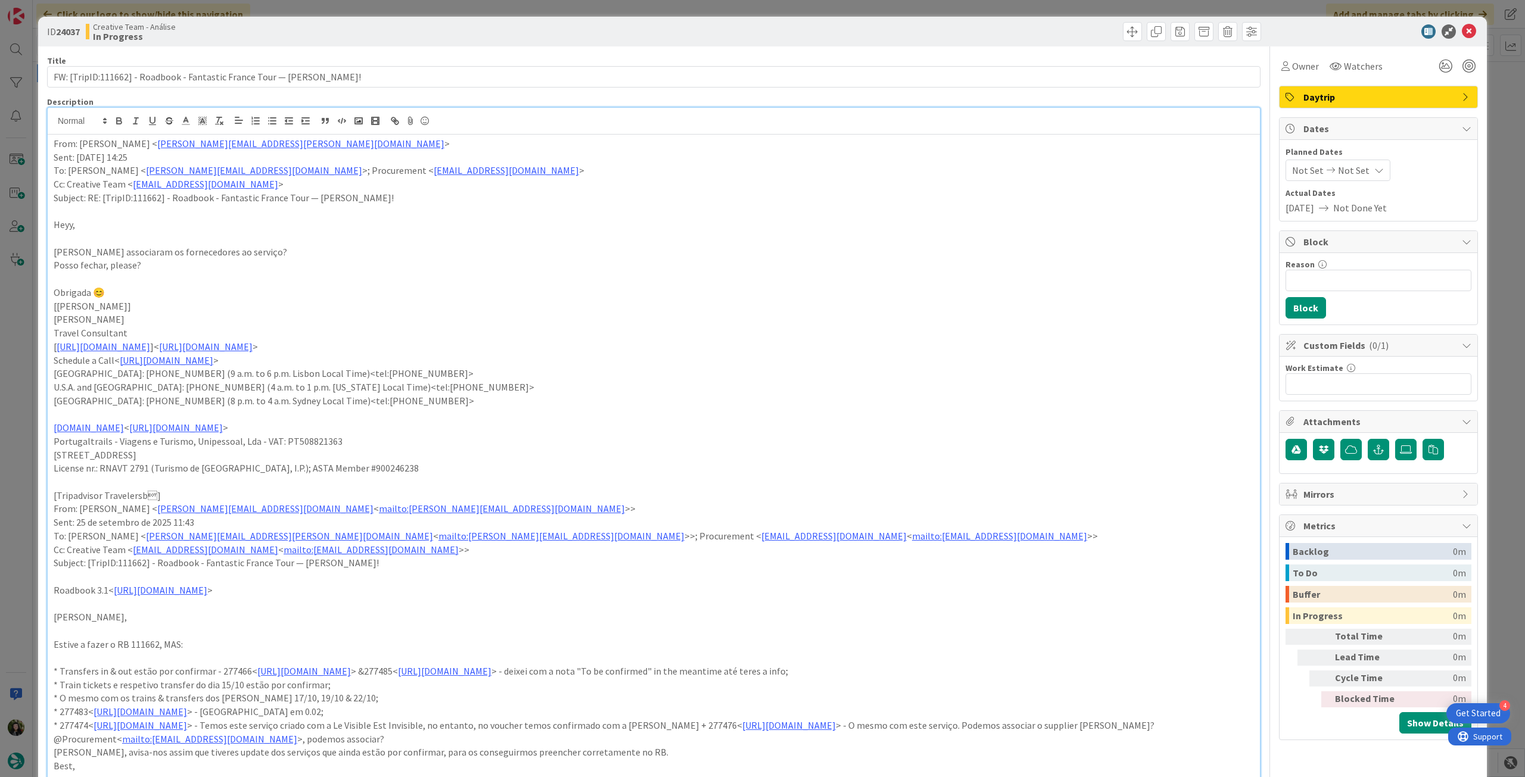
click at [54, 143] on p "From: [PERSON_NAME] < [PERSON_NAME][EMAIL_ADDRESS][PERSON_NAME][DOMAIN_NAME] >" at bounding box center [654, 144] width 1200 height 14
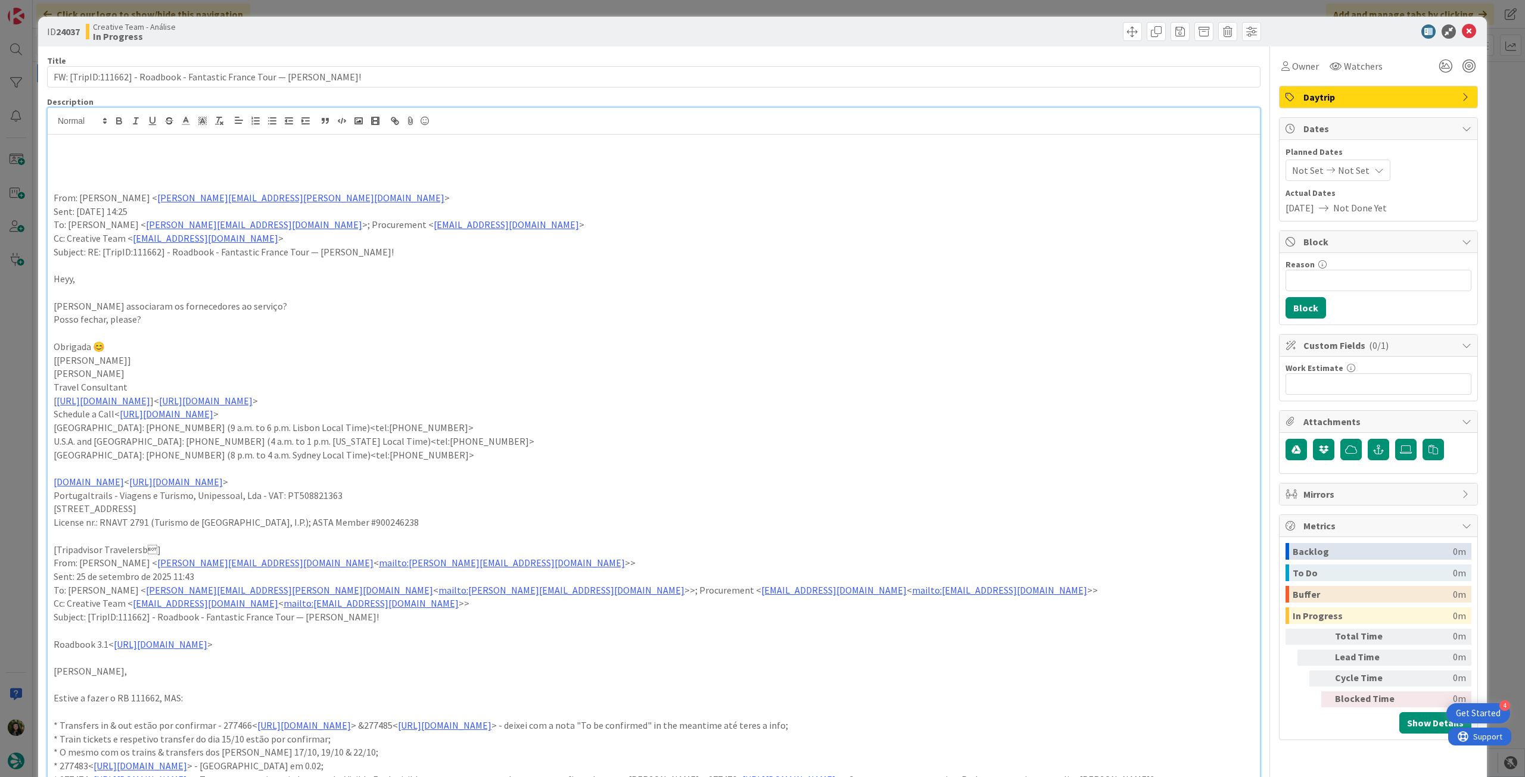
click at [72, 159] on p at bounding box center [654, 158] width 1200 height 14
click at [150, 157] on p "fornecedores associados, ver restantes notas da [PERSON_NAME]" at bounding box center [654, 158] width 1200 height 14
click at [117, 127] on button "button" at bounding box center [119, 121] width 17 height 14
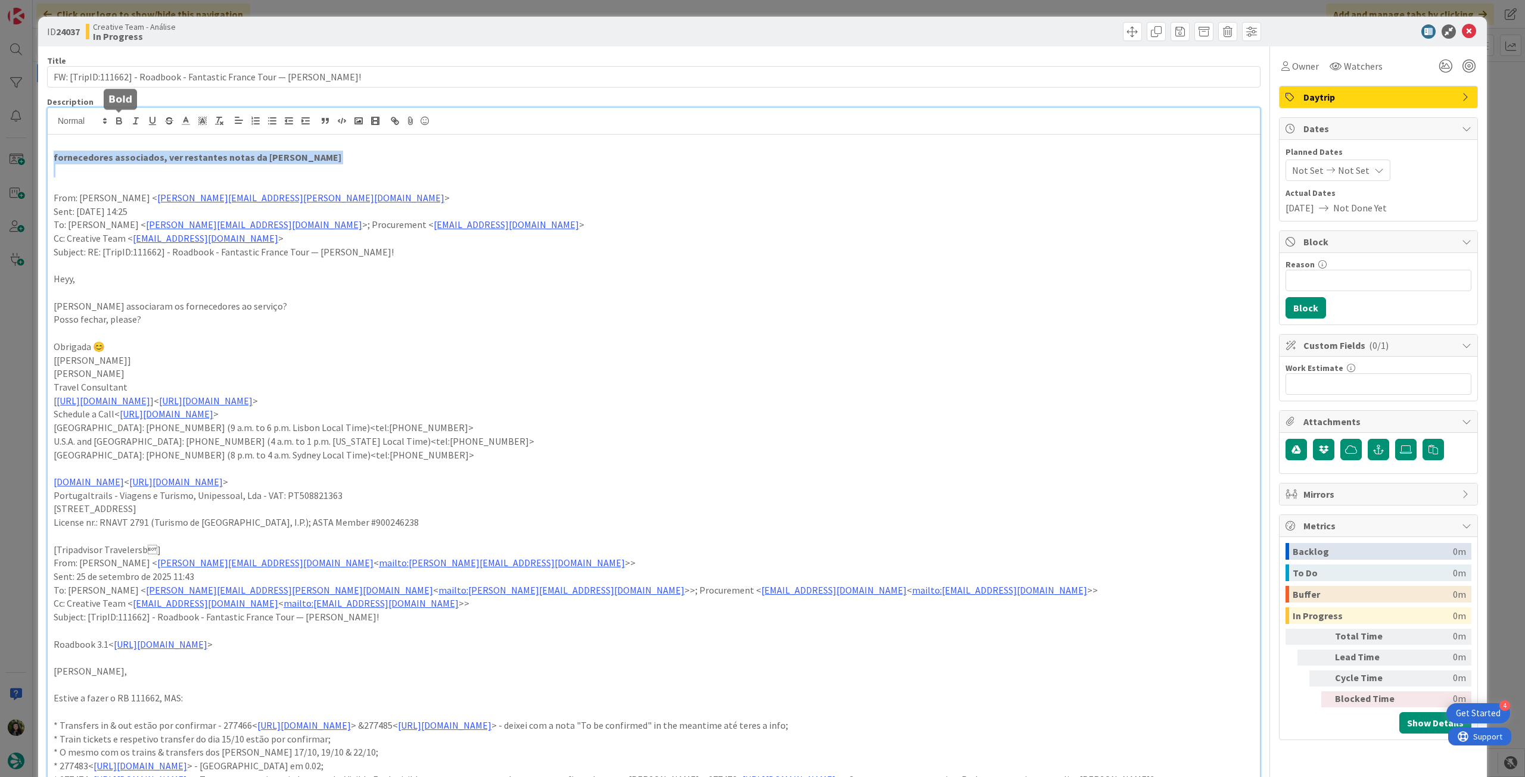
drag, startPoint x: 396, startPoint y: 177, endPoint x: 410, endPoint y: 183, distance: 14.9
click at [399, 178] on div "fornecedores associados, ver restantes notas da [PERSON_NAME]: [PERSON_NAME] < …" at bounding box center [654, 568] width 1212 height 867
click at [1463, 33] on icon at bounding box center [1469, 31] width 14 height 14
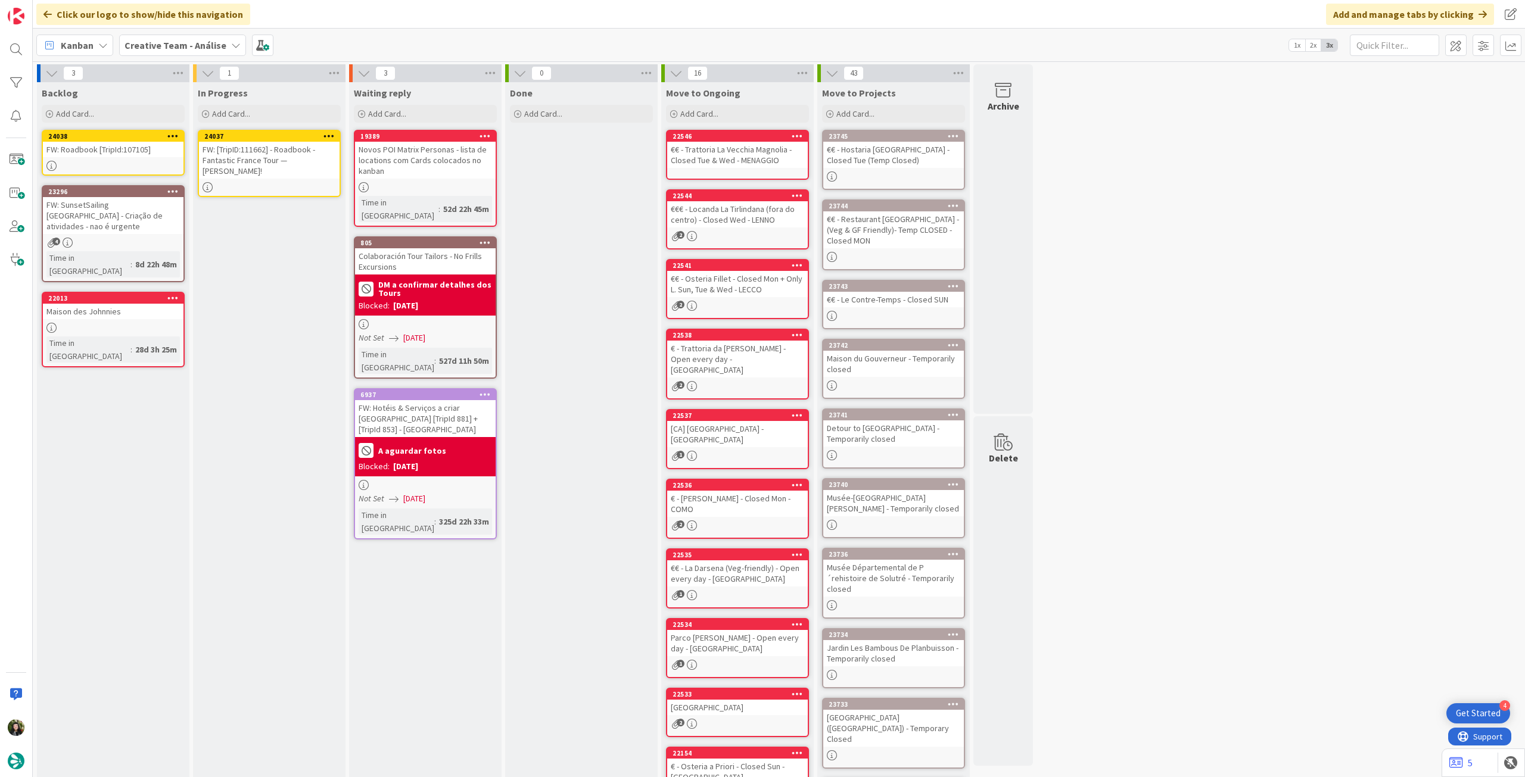
click at [326, 133] on icon at bounding box center [328, 136] width 11 height 8
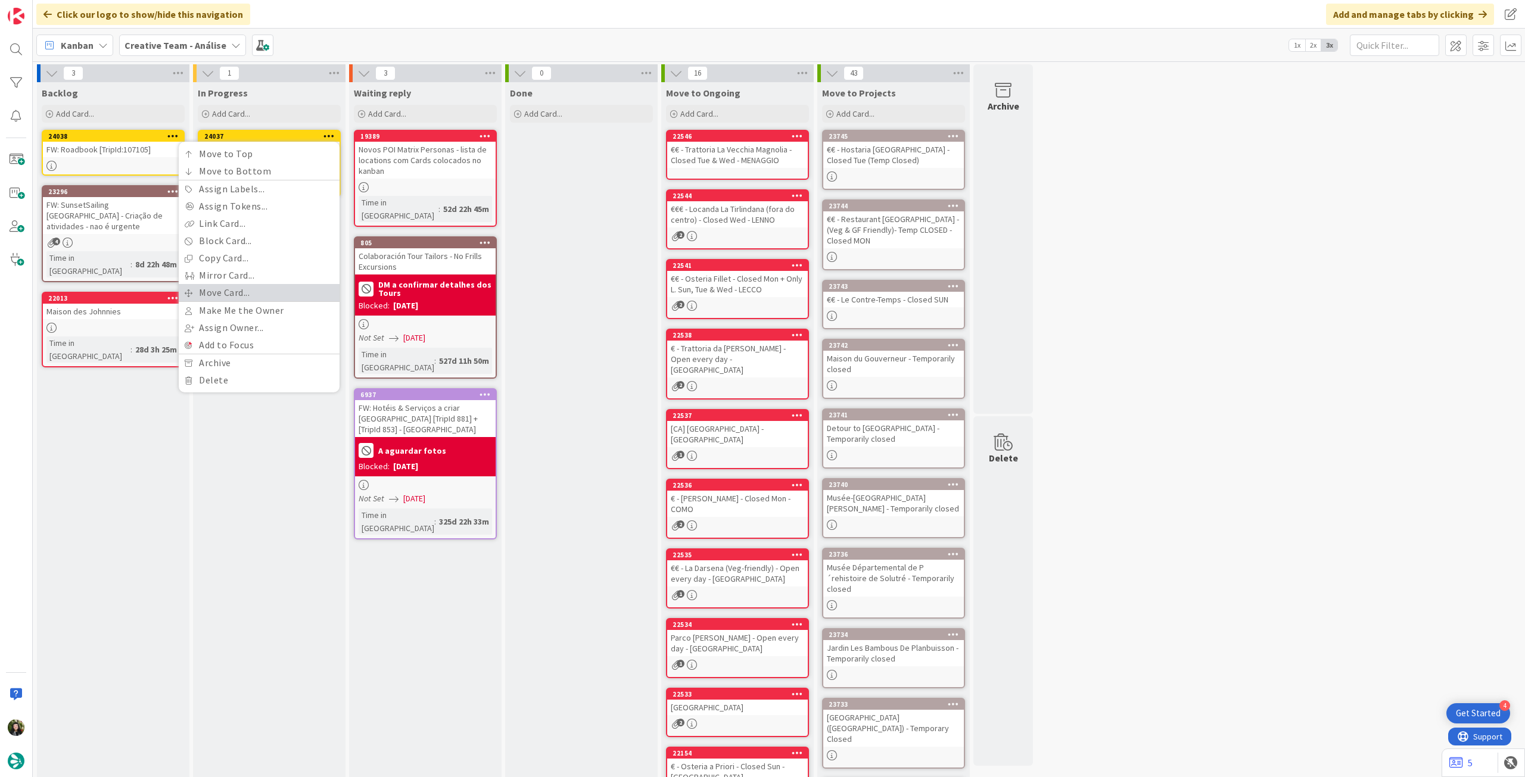
click at [270, 296] on link "Move Card..." at bounding box center [259, 292] width 161 height 17
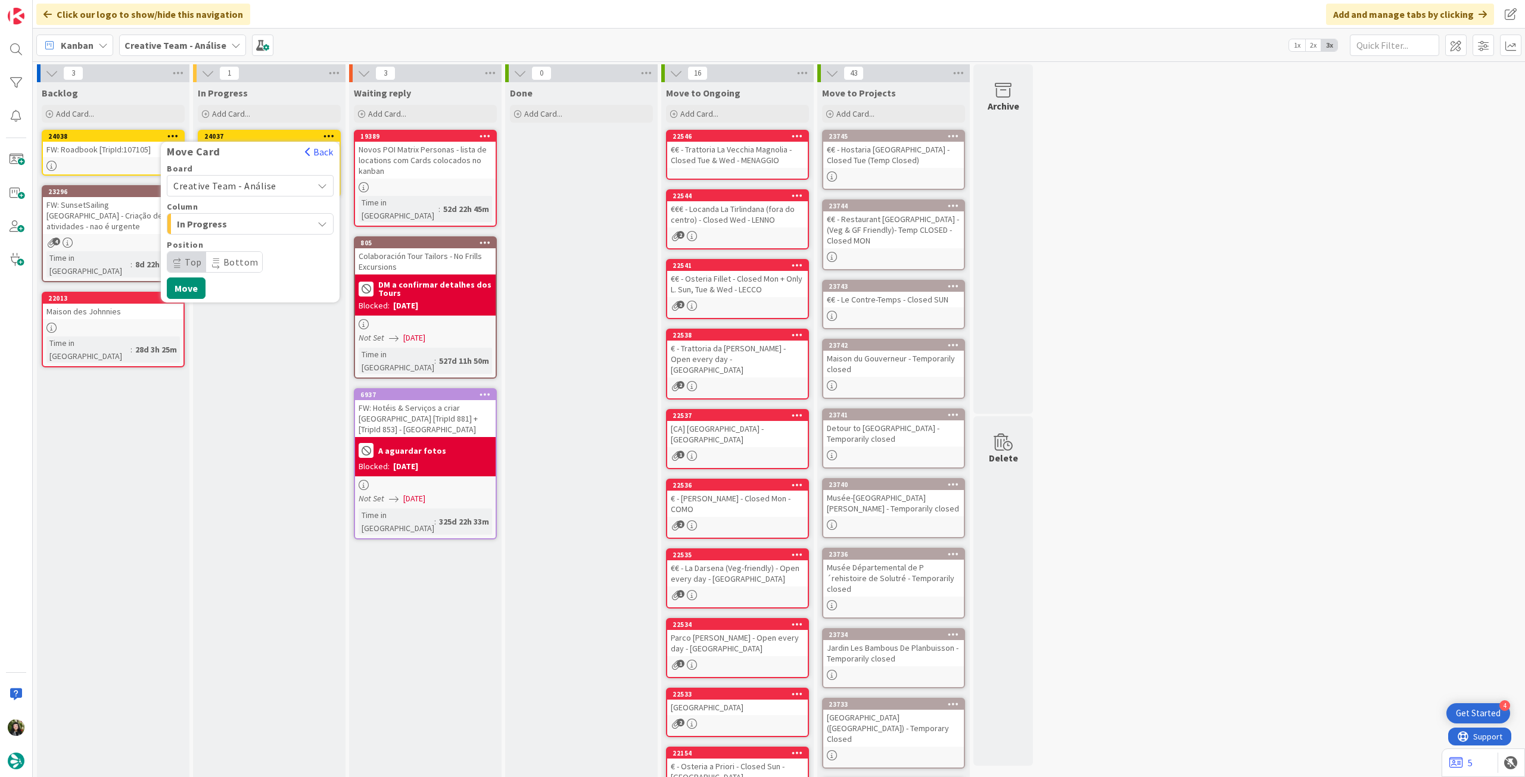
click at [279, 179] on span "Creative Team - Análise" at bounding box center [239, 186] width 133 height 17
click at [257, 244] on span "Creative Team" at bounding box center [258, 242] width 138 height 18
click at [240, 259] on span "Daytrip" at bounding box center [249, 262] width 114 height 17
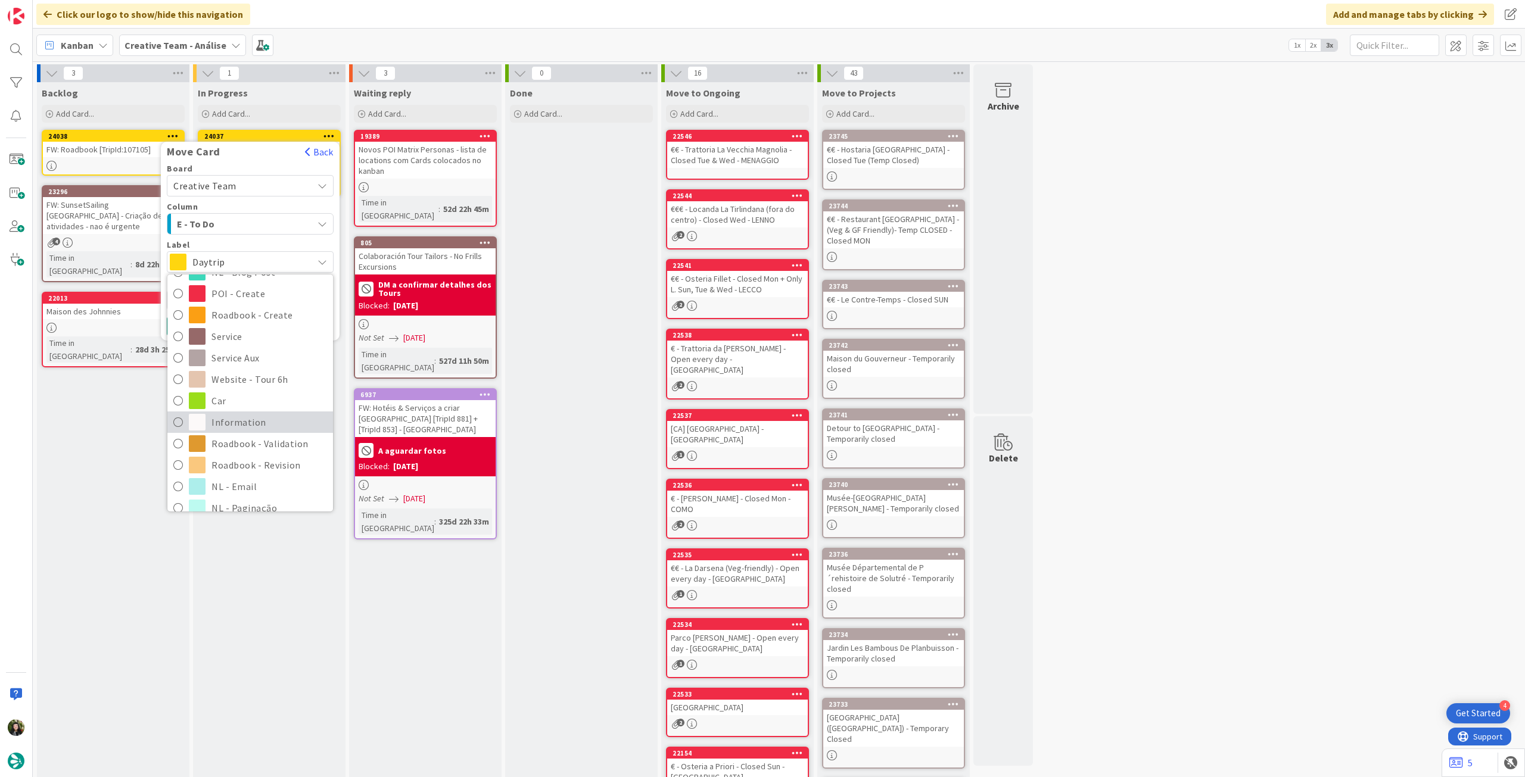
scroll to position [158, 0]
drag, startPoint x: 250, startPoint y: 426, endPoint x: 237, endPoint y: 407, distance: 23.5
click at [250, 426] on span "Roadbook - Revision" at bounding box center [269, 432] width 116 height 18
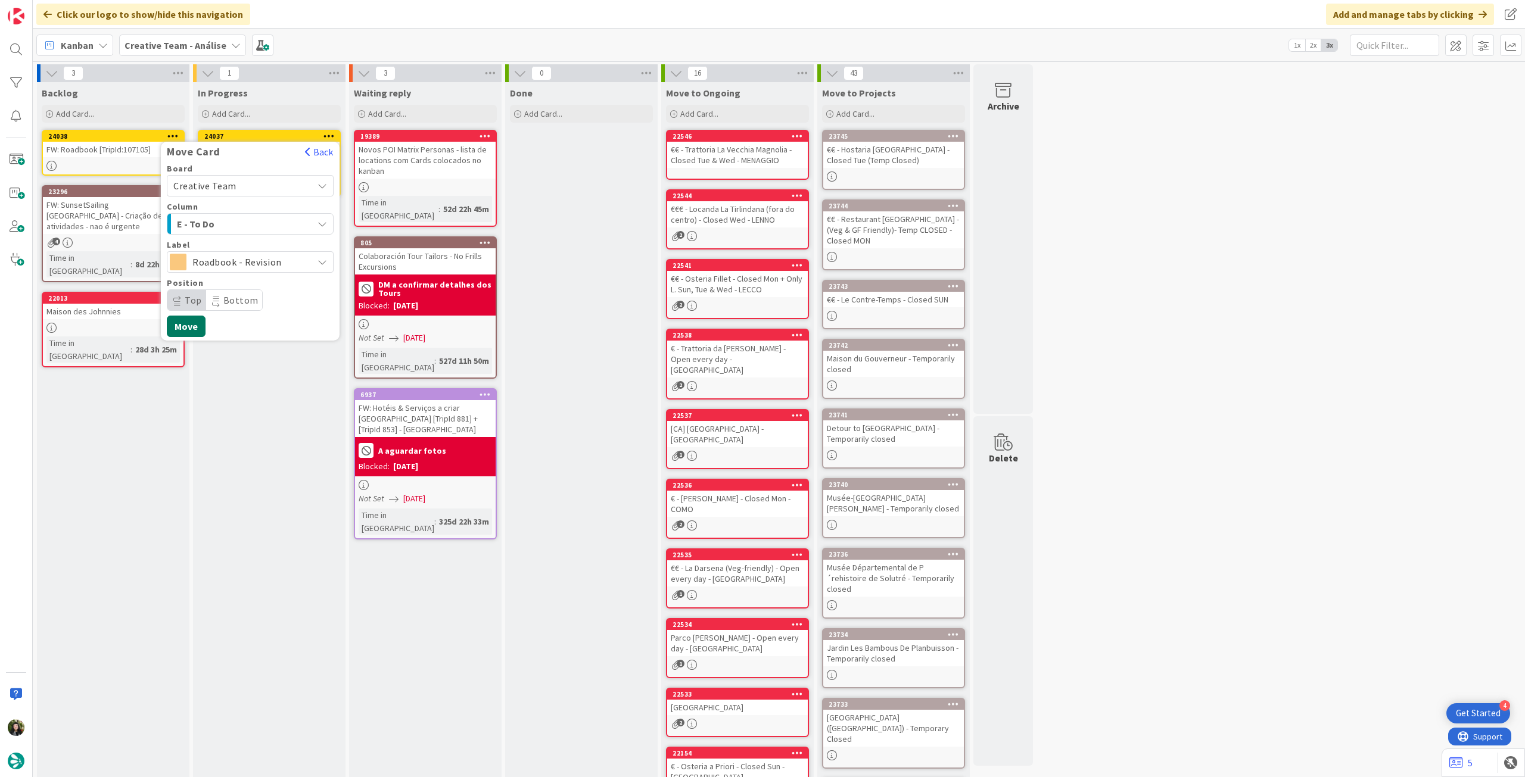
click at [192, 328] on button "Move" at bounding box center [186, 326] width 39 height 21
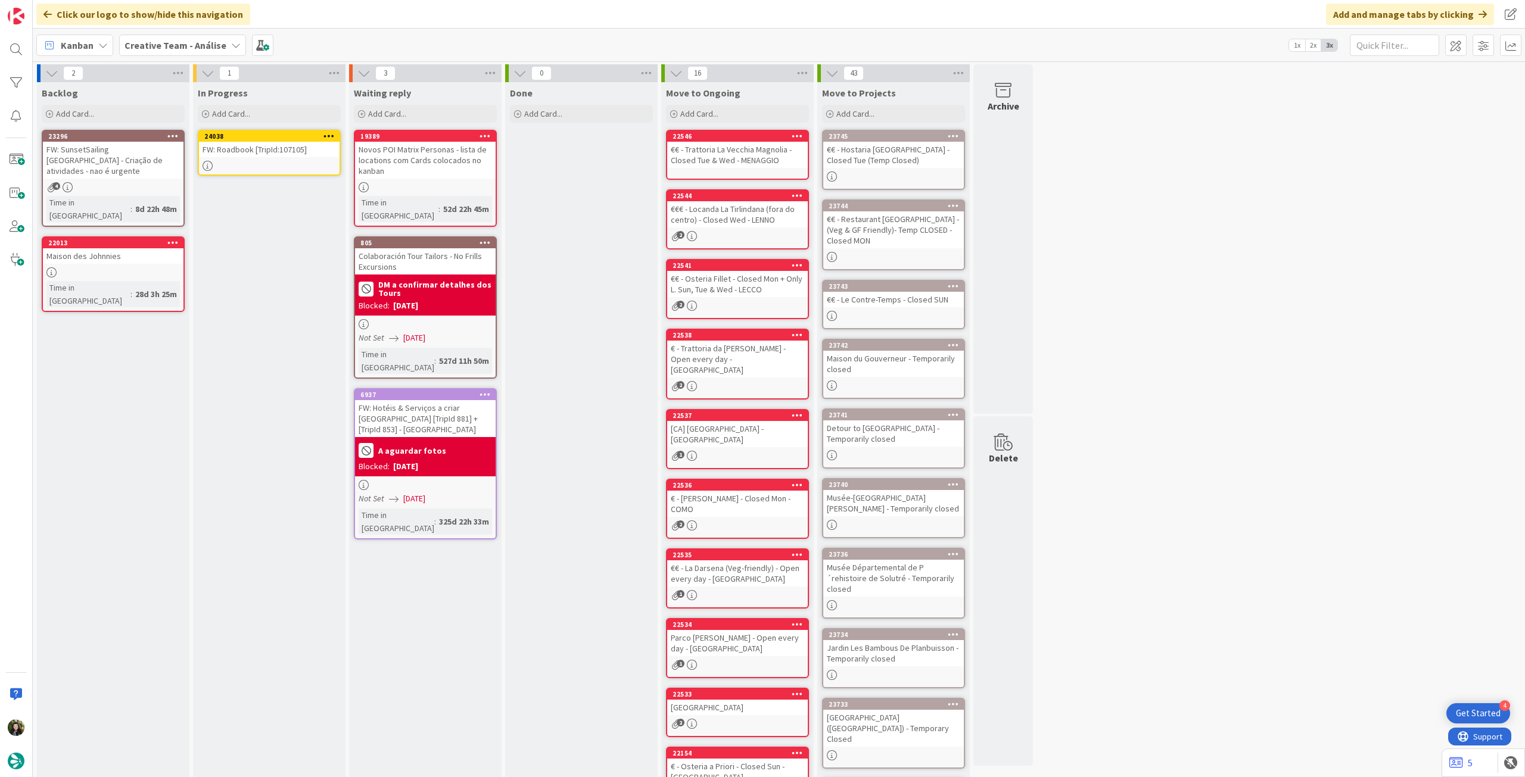
click at [330, 136] on icon at bounding box center [328, 136] width 11 height 8
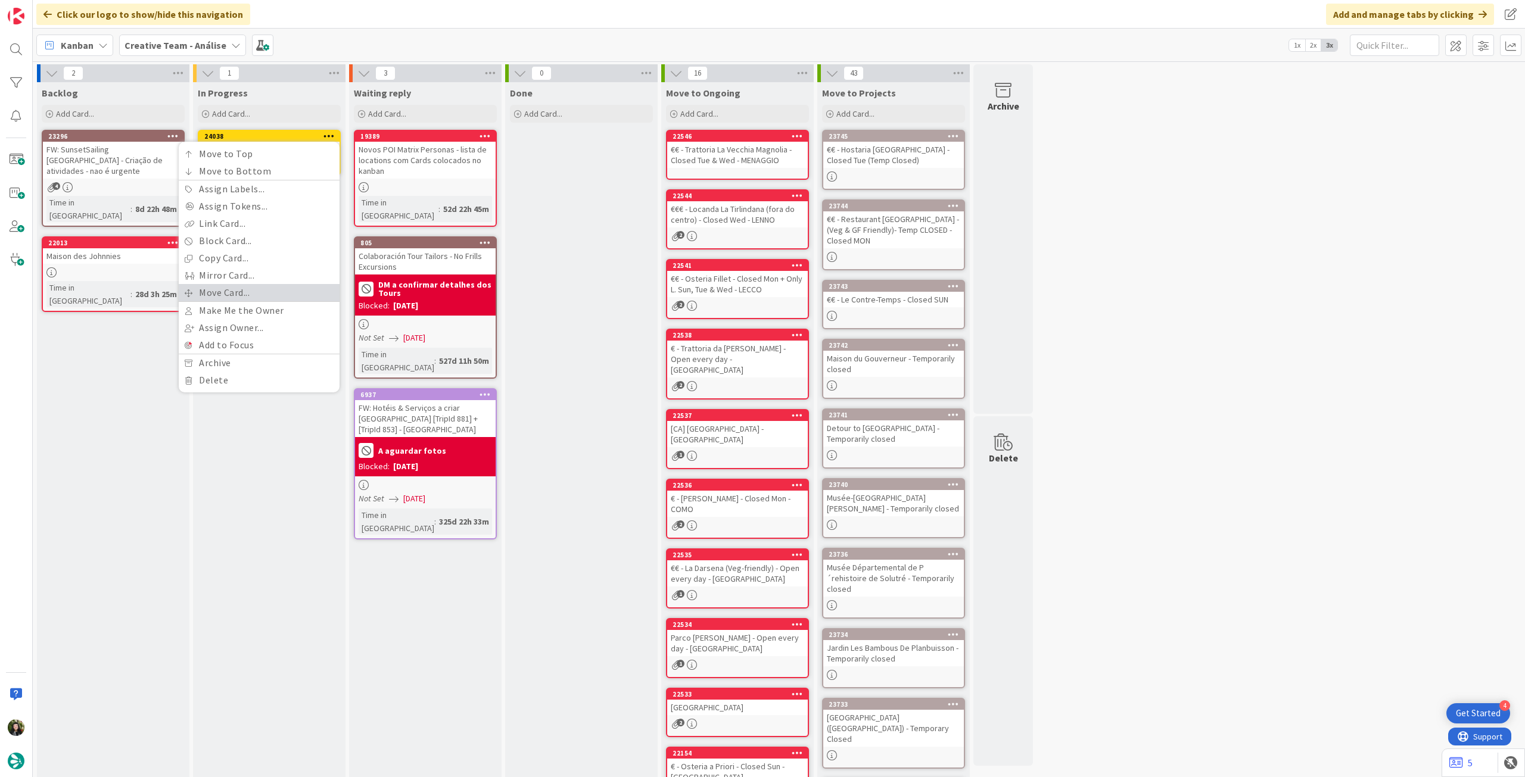
click at [261, 300] on link "Move Card..." at bounding box center [259, 292] width 161 height 17
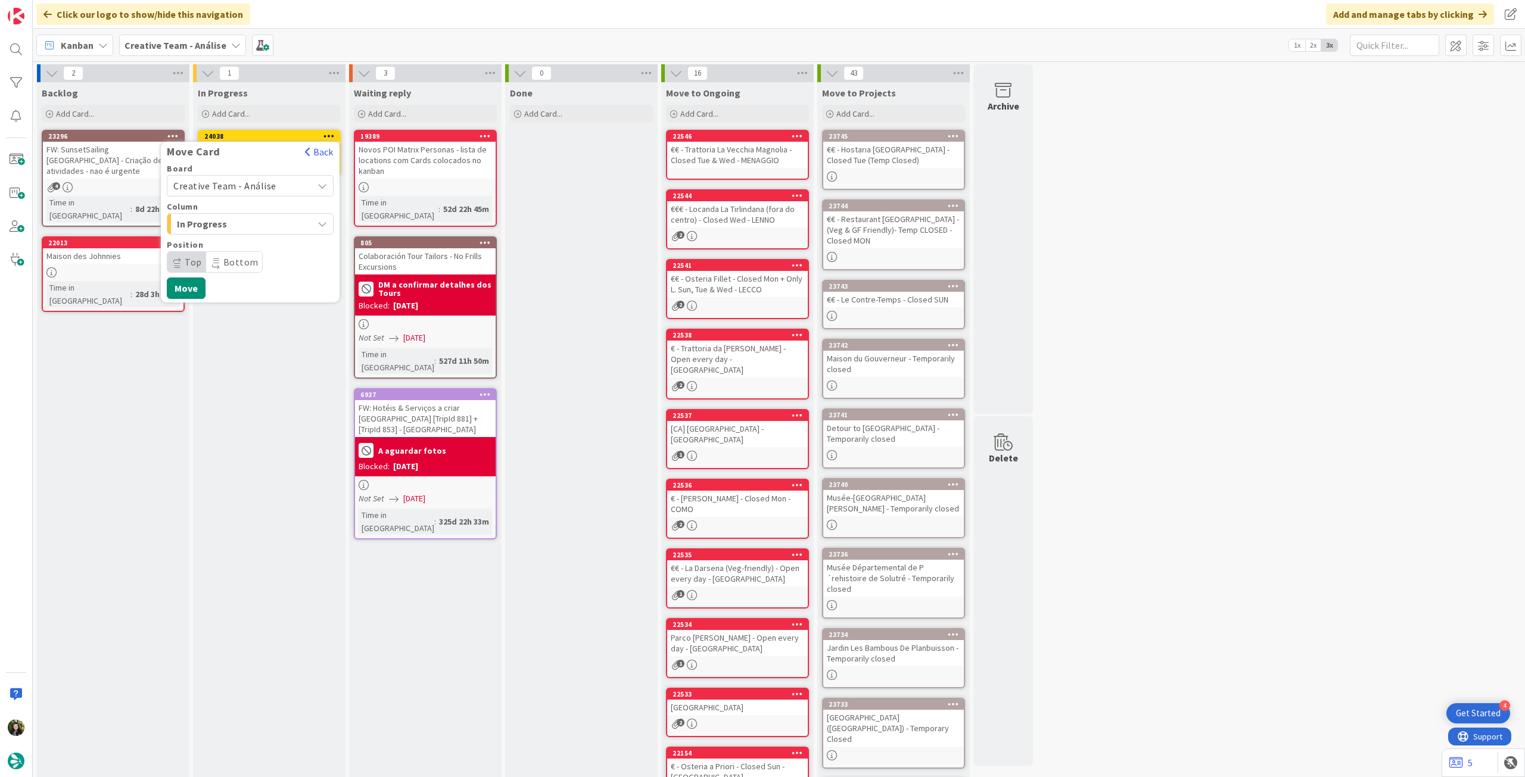
click at [279, 187] on span "Creative Team - Análise" at bounding box center [239, 186] width 133 height 17
click at [256, 241] on span "Creative Team" at bounding box center [258, 242] width 138 height 18
click at [238, 263] on span "Daytrip" at bounding box center [249, 262] width 114 height 17
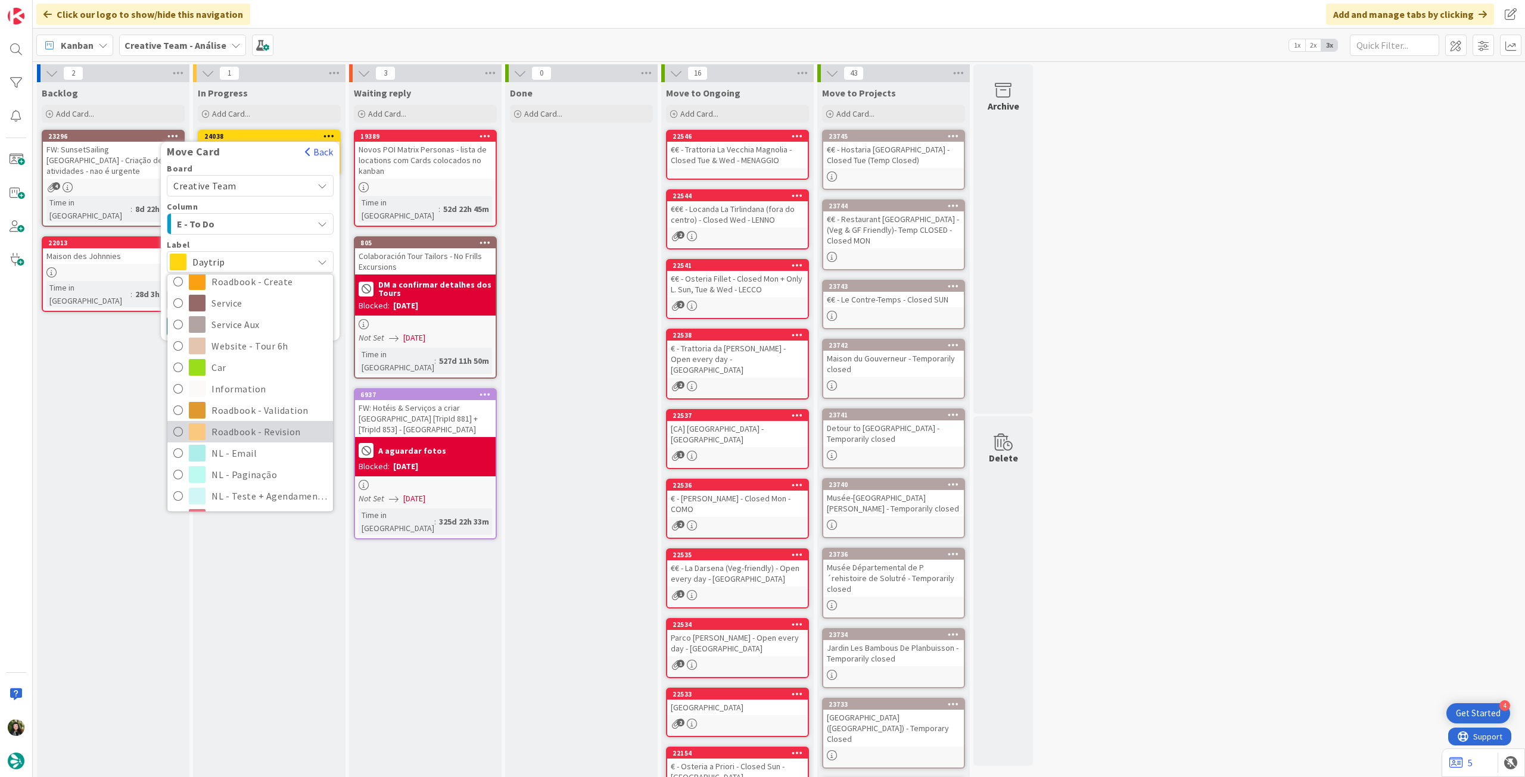
click at [250, 434] on span "Roadbook - Revision" at bounding box center [269, 432] width 116 height 18
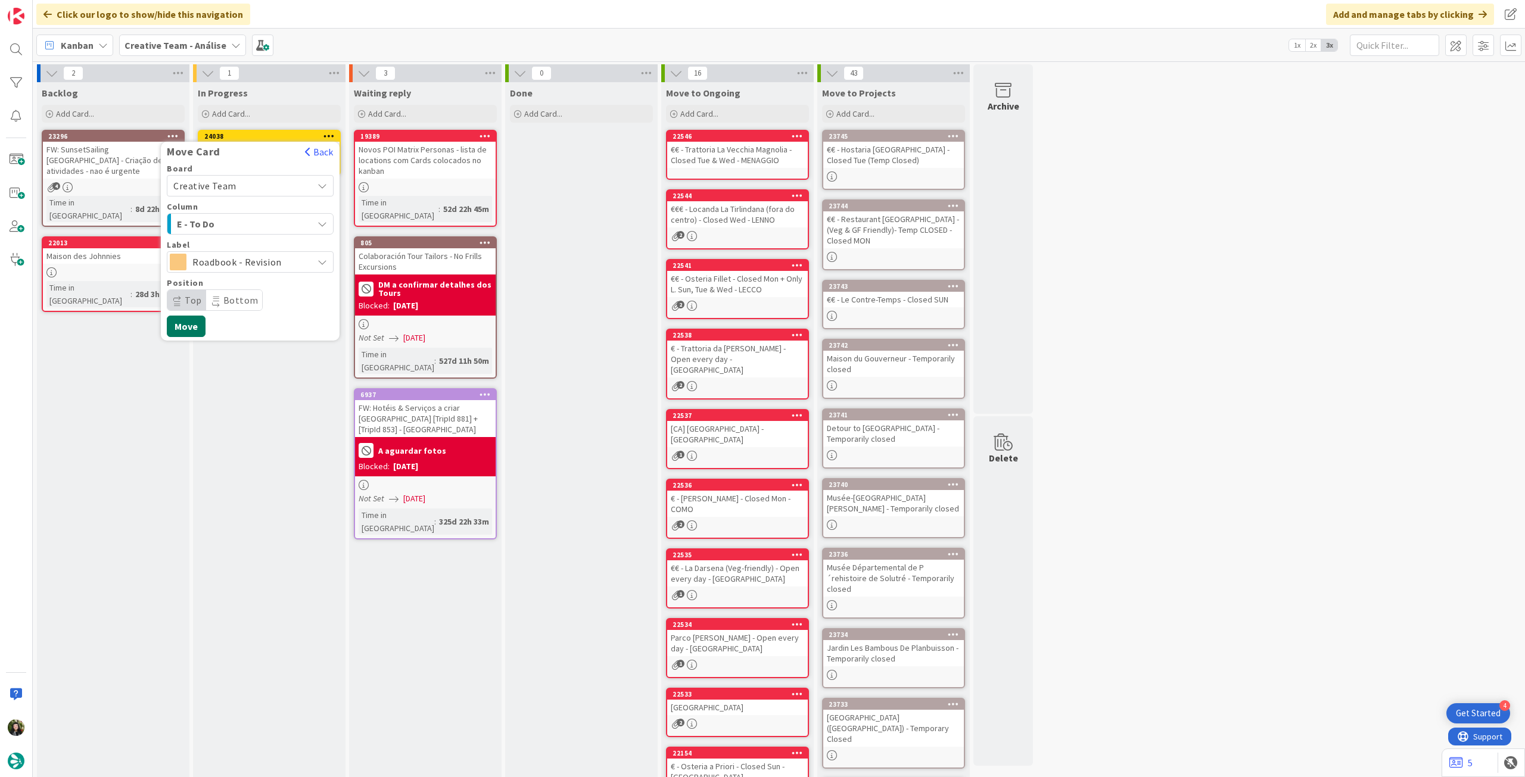
click at [192, 322] on button "Move" at bounding box center [186, 326] width 39 height 21
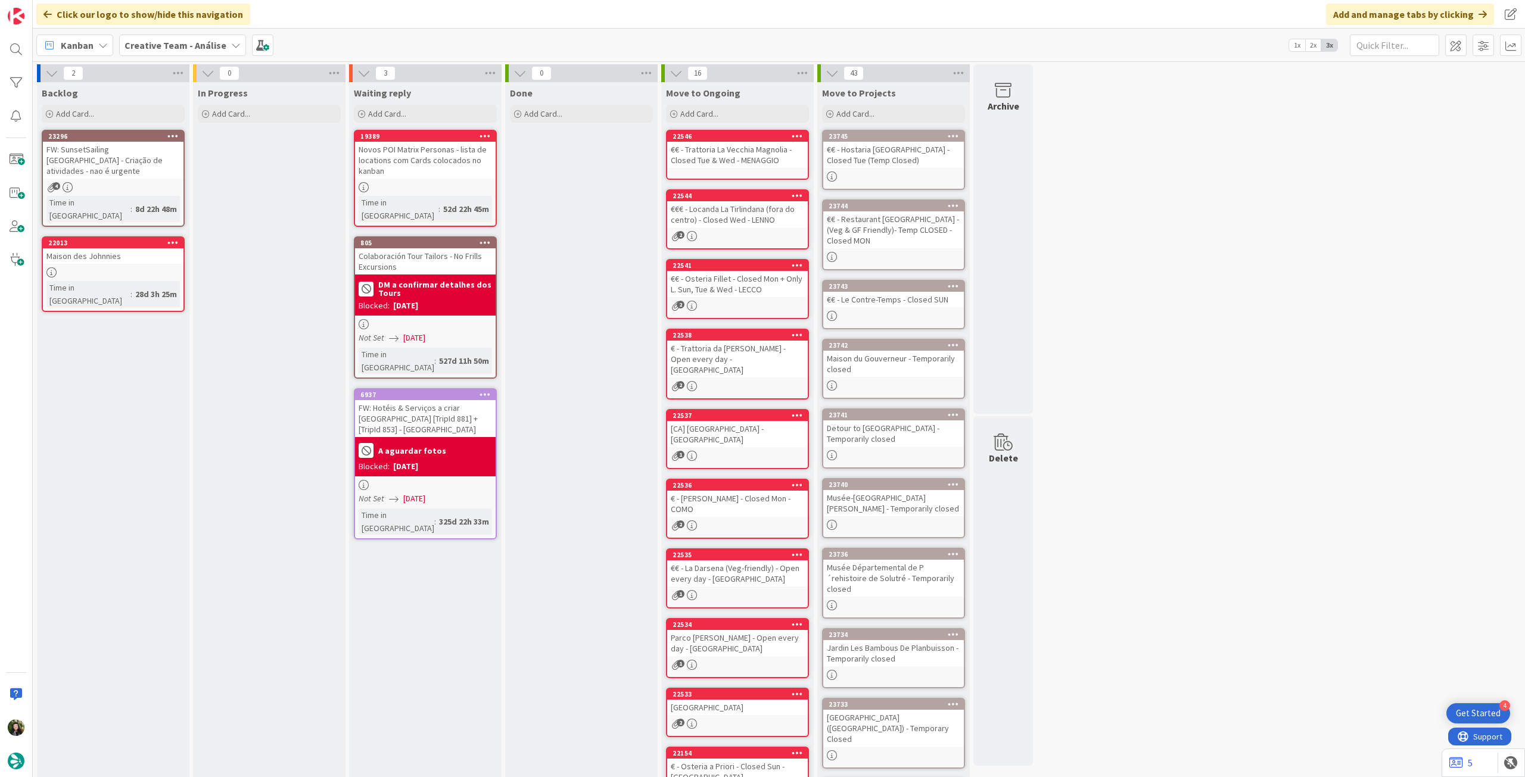
click at [163, 45] on b "Creative Team - Análise" at bounding box center [176, 45] width 102 height 12
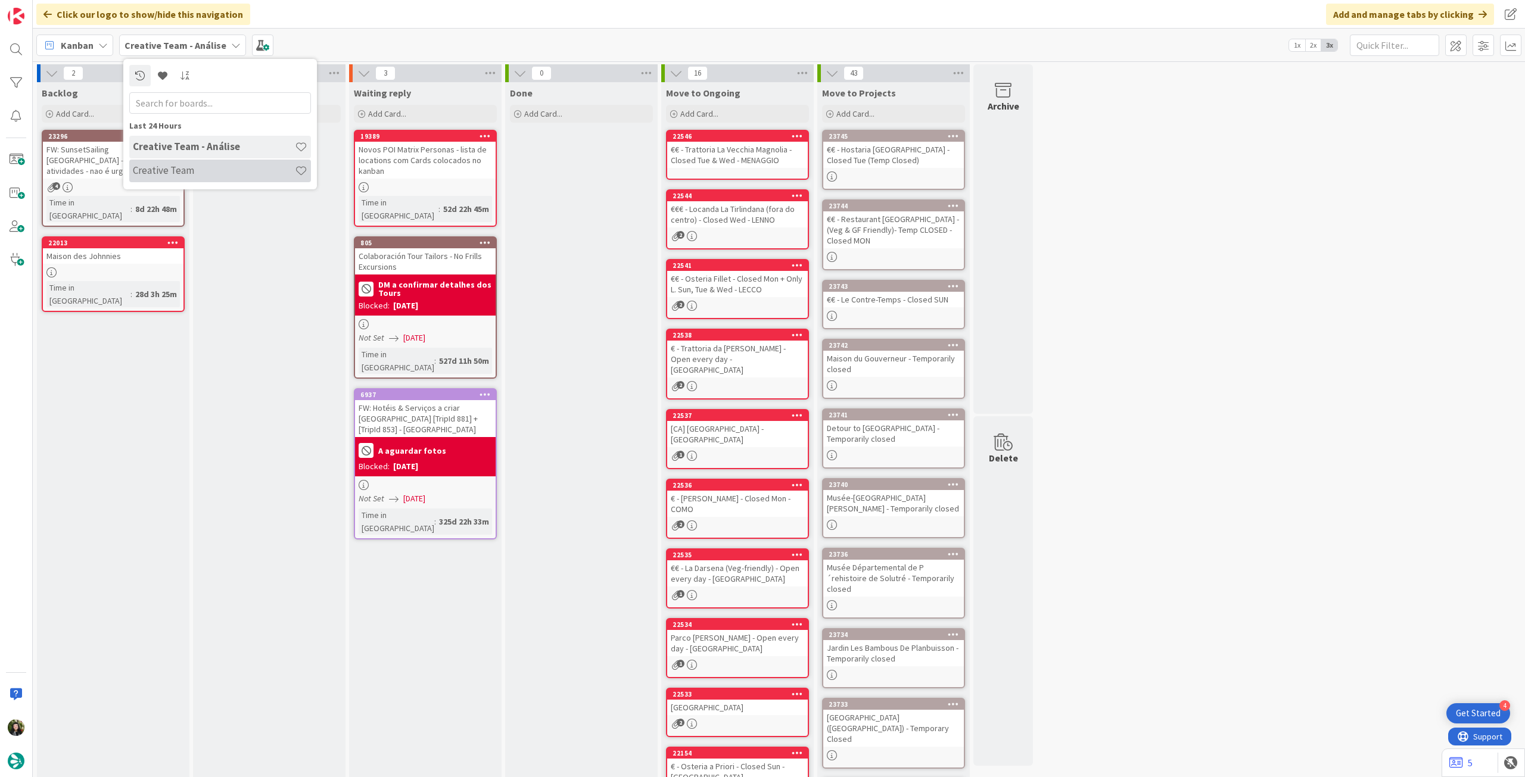
click at [198, 170] on h4 "Creative Team" at bounding box center [214, 170] width 162 height 12
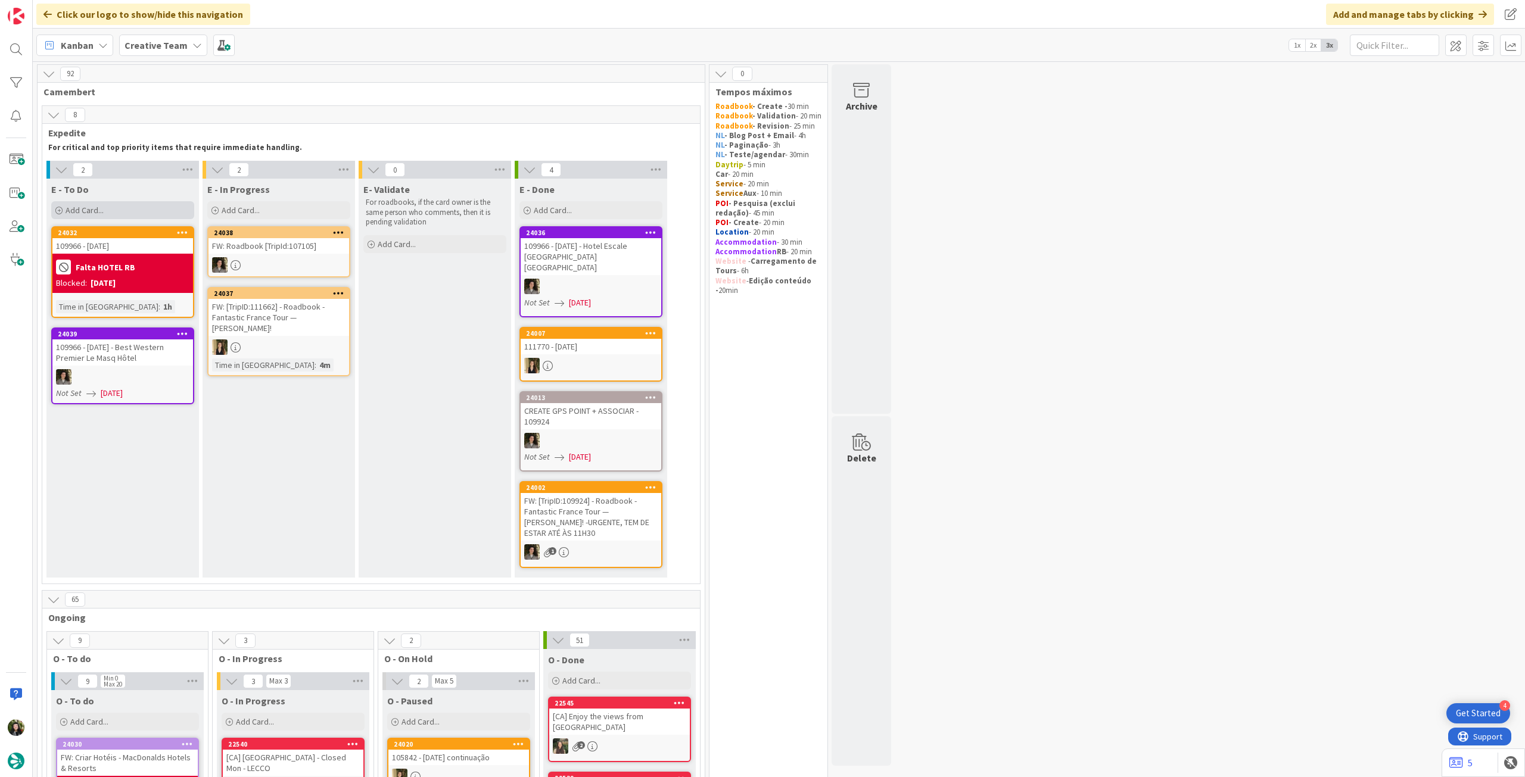
click at [113, 209] on div "Add Card..." at bounding box center [122, 210] width 143 height 18
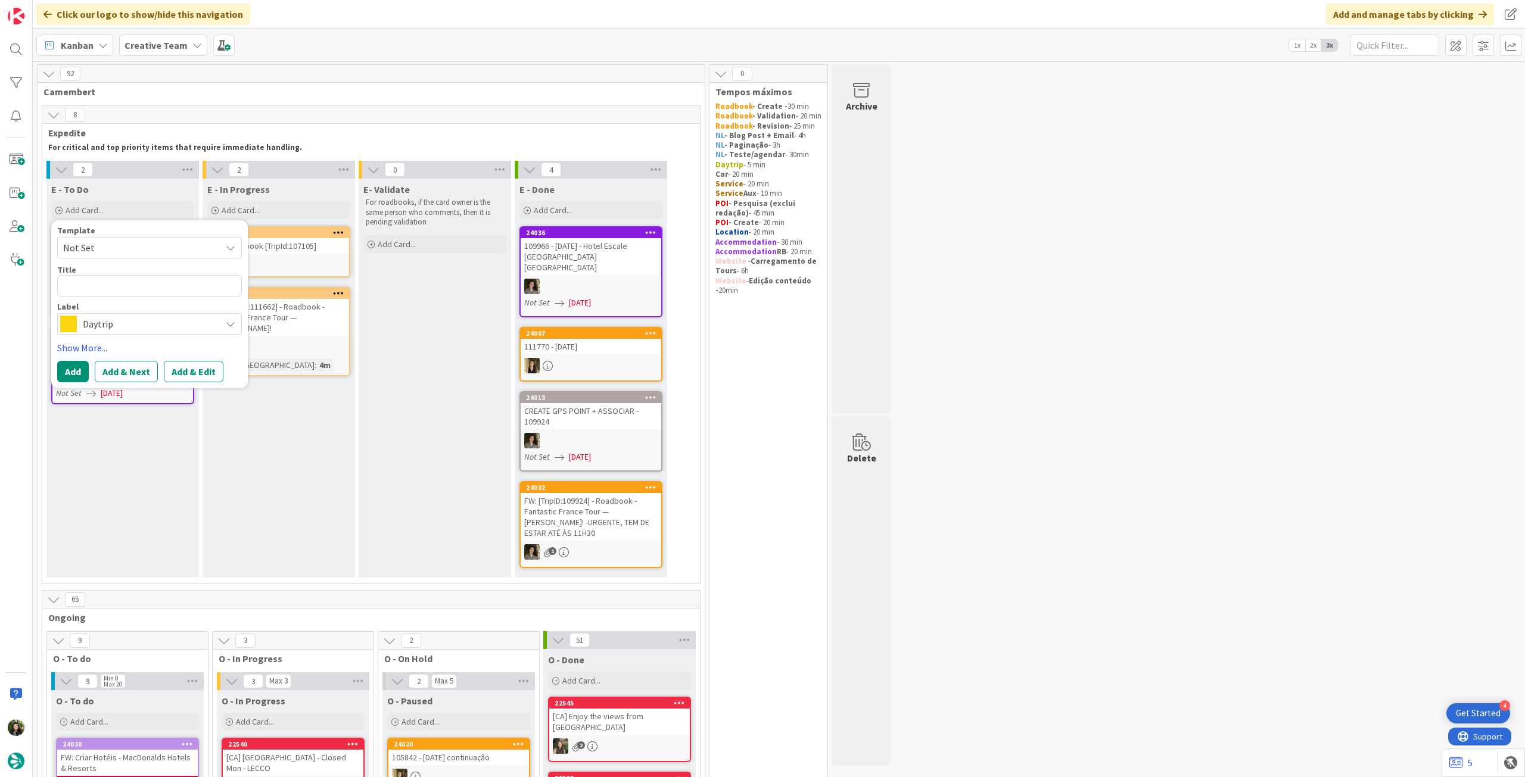
click at [117, 325] on span "Daytrip" at bounding box center [149, 324] width 132 height 17
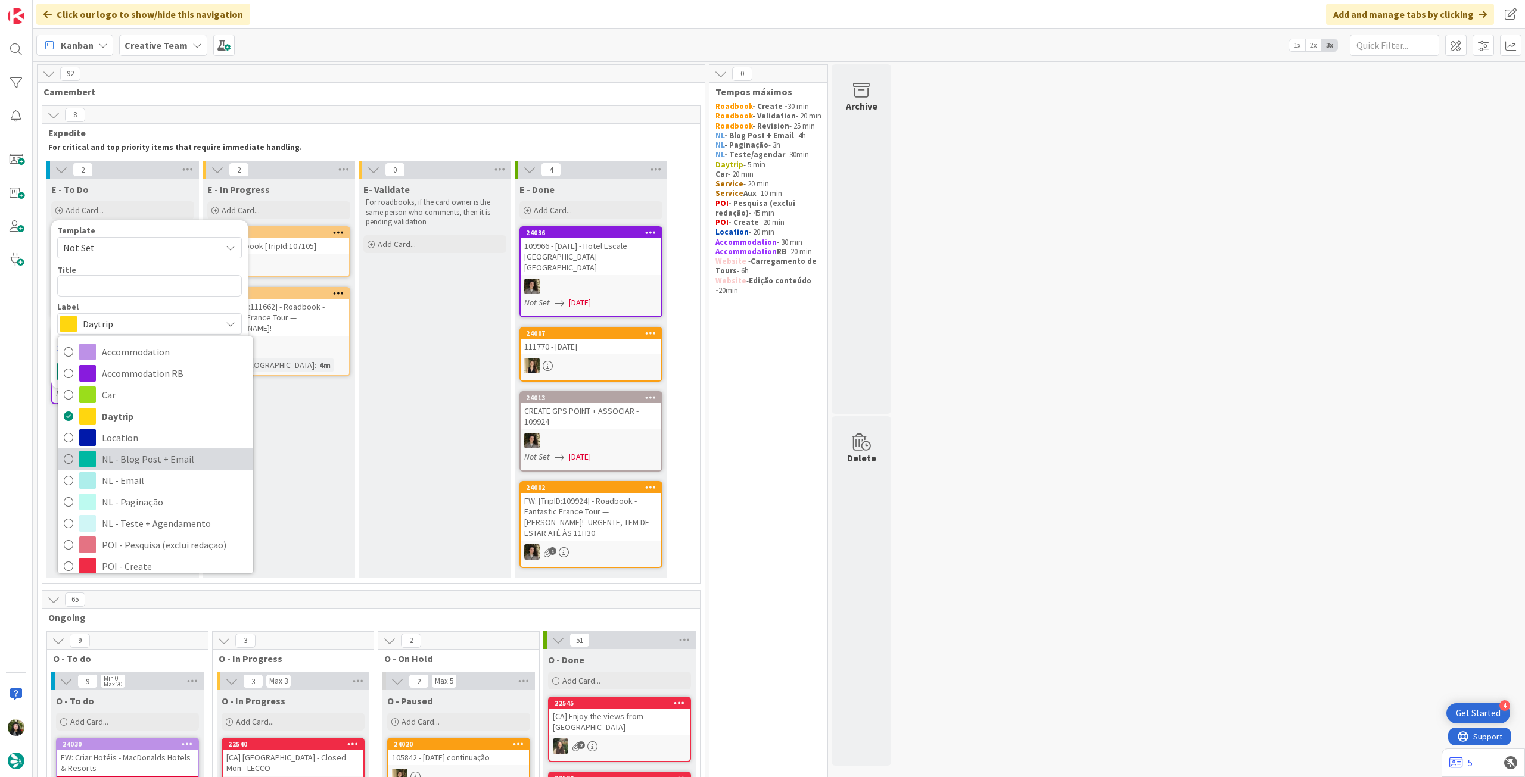
scroll to position [79, 0]
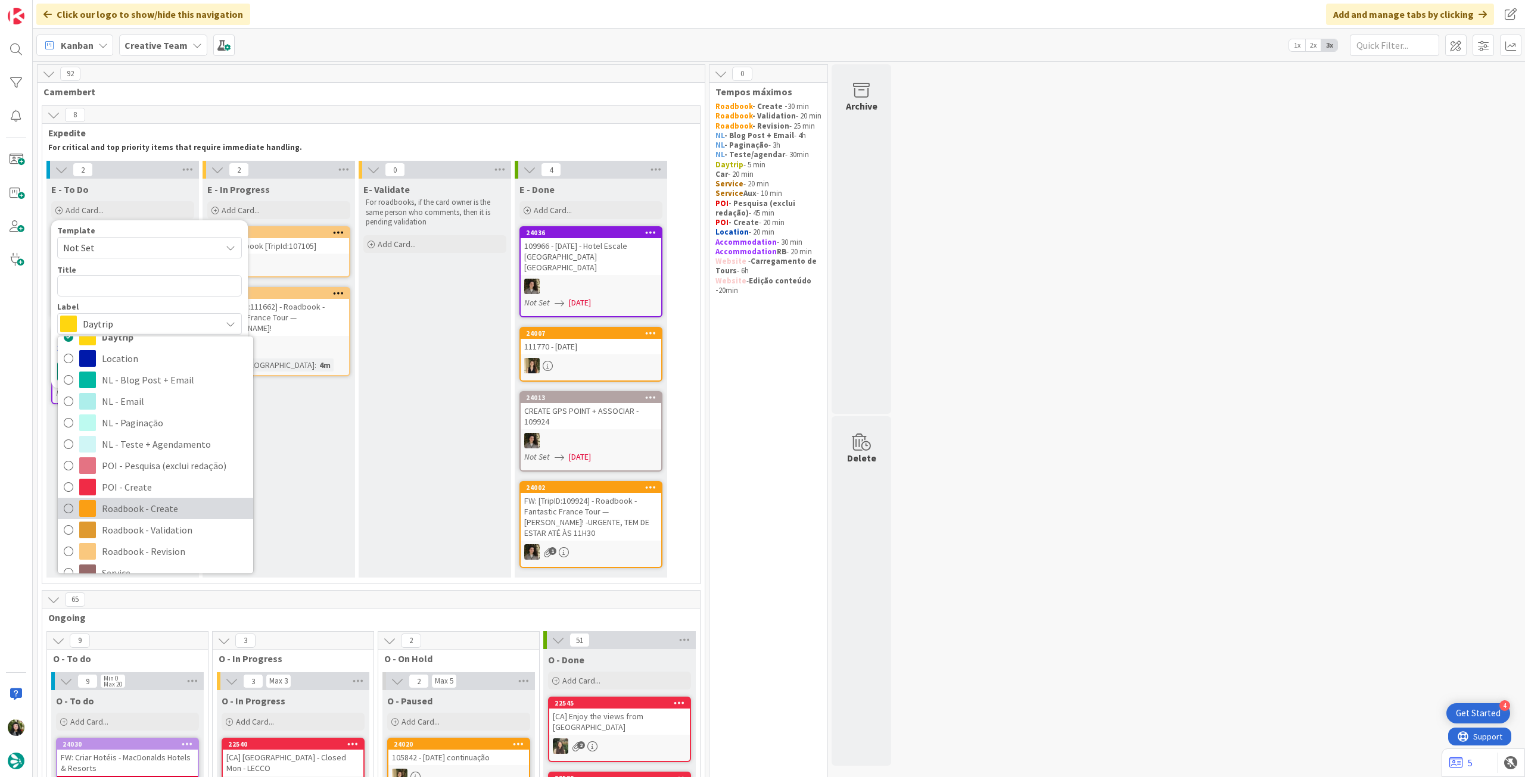
click at [139, 500] on span "Roadbook - Create" at bounding box center [174, 509] width 145 height 18
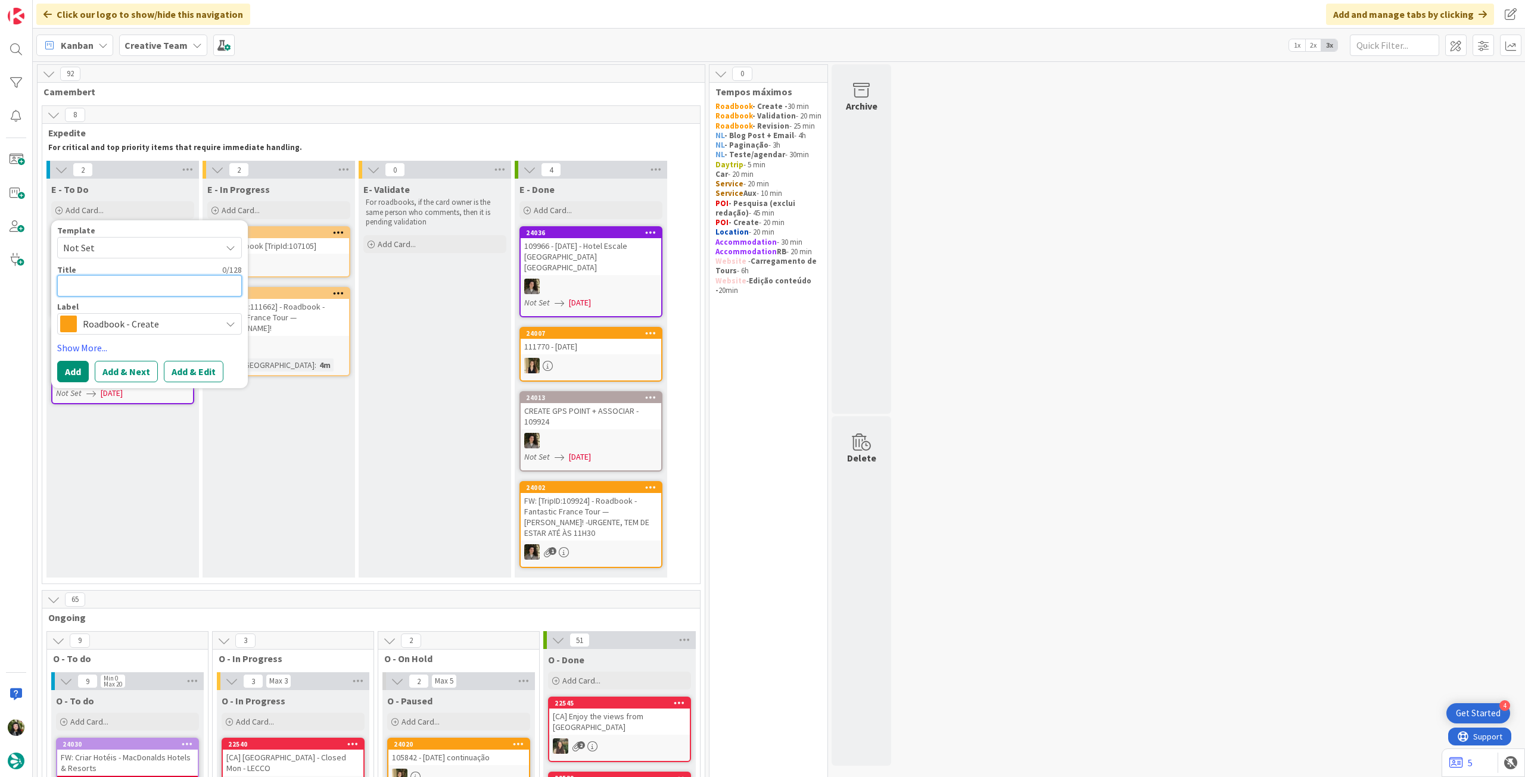
click at [138, 294] on textarea at bounding box center [149, 285] width 185 height 21
paste textarea "109703"
type textarea "x"
type textarea "109703"
click at [77, 365] on button "Add" at bounding box center [73, 371] width 32 height 21
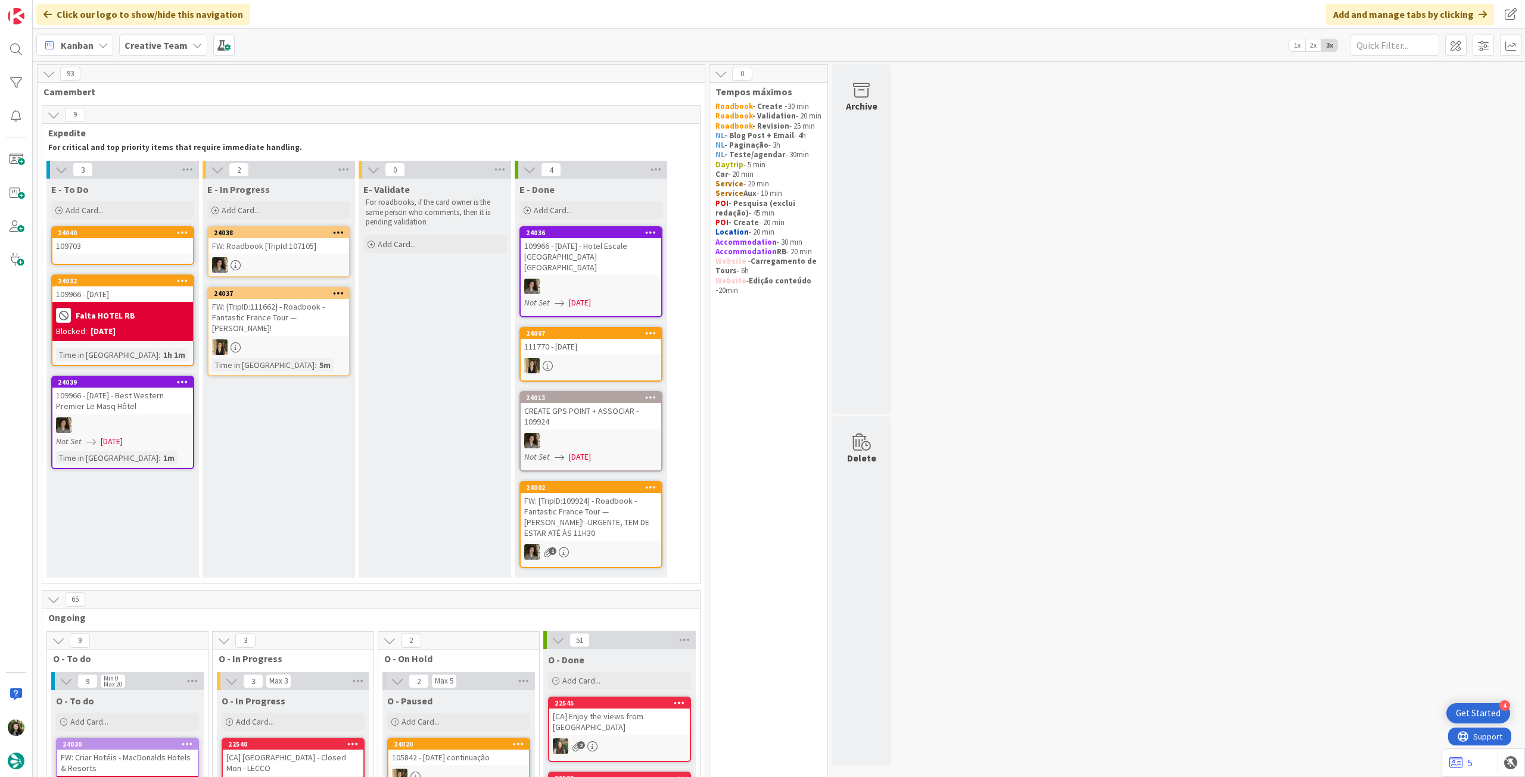
click at [126, 250] on div "109703" at bounding box center [122, 245] width 141 height 15
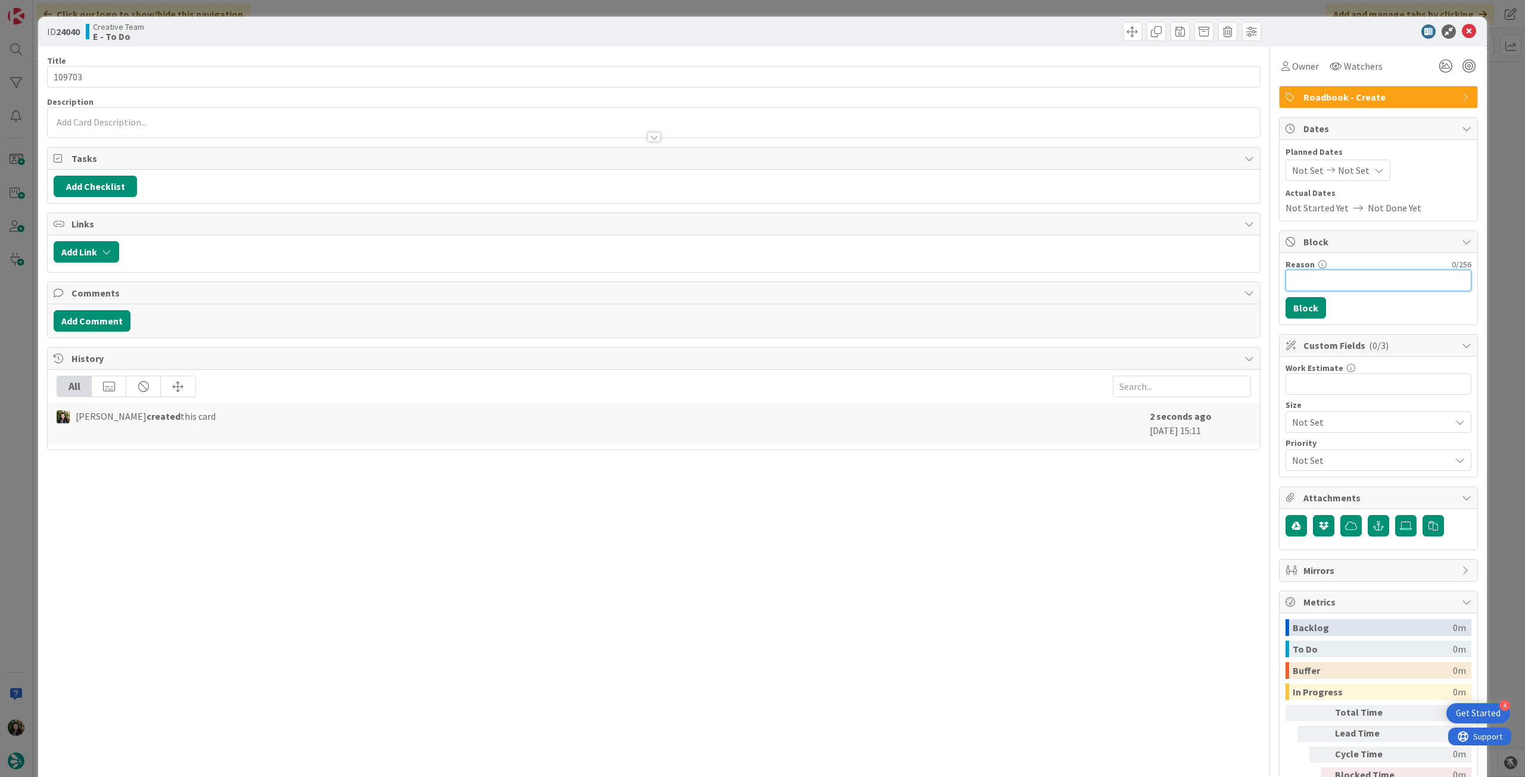
click at [1368, 279] on input "Reason" at bounding box center [1379, 280] width 186 height 21
type input "aguarda mudanças TC"
click at [1311, 306] on button "Block" at bounding box center [1306, 307] width 41 height 21
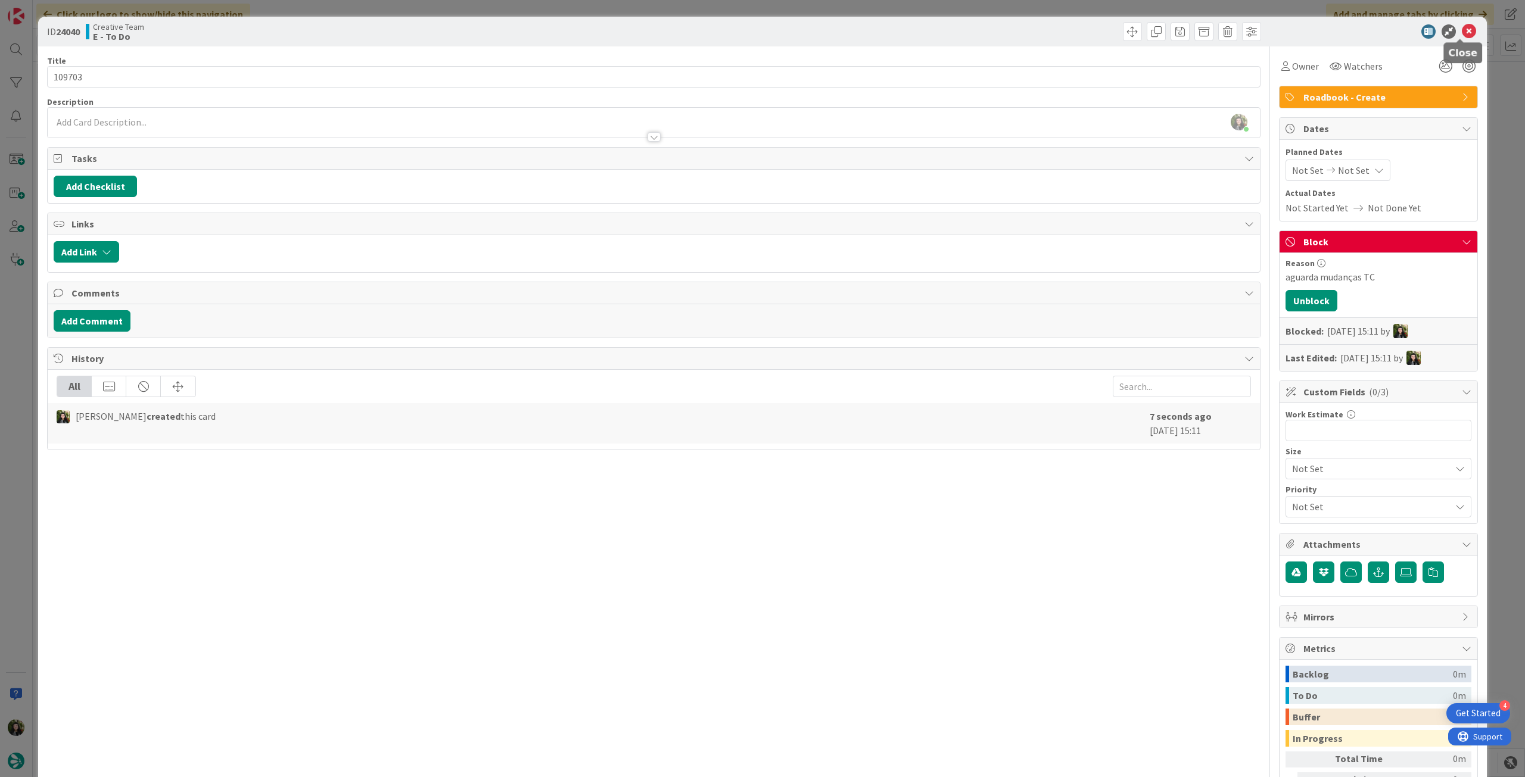
click at [1463, 35] on icon at bounding box center [1469, 31] width 14 height 14
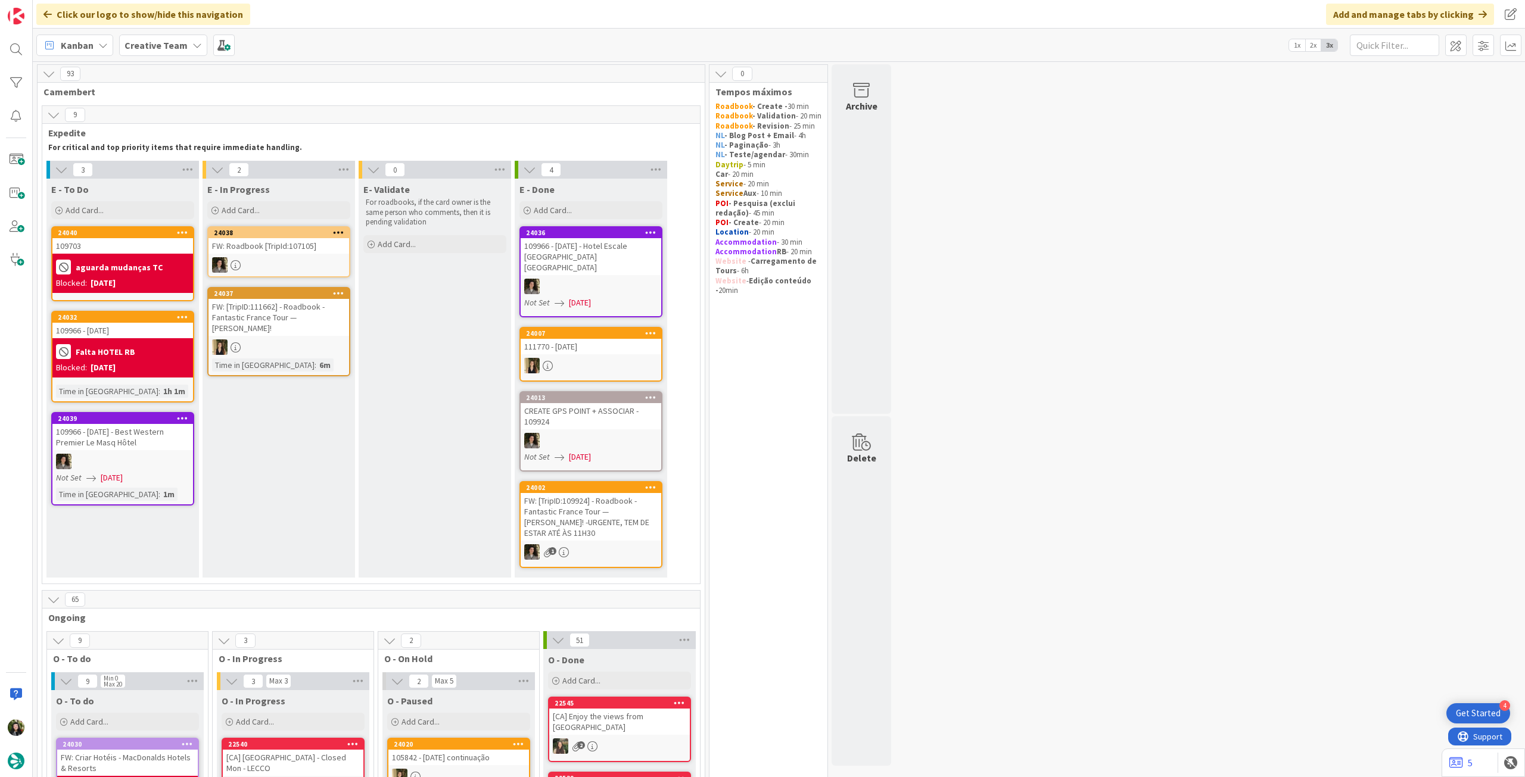
click at [129, 260] on div "aguarda mudanças TC" at bounding box center [122, 267] width 133 height 20
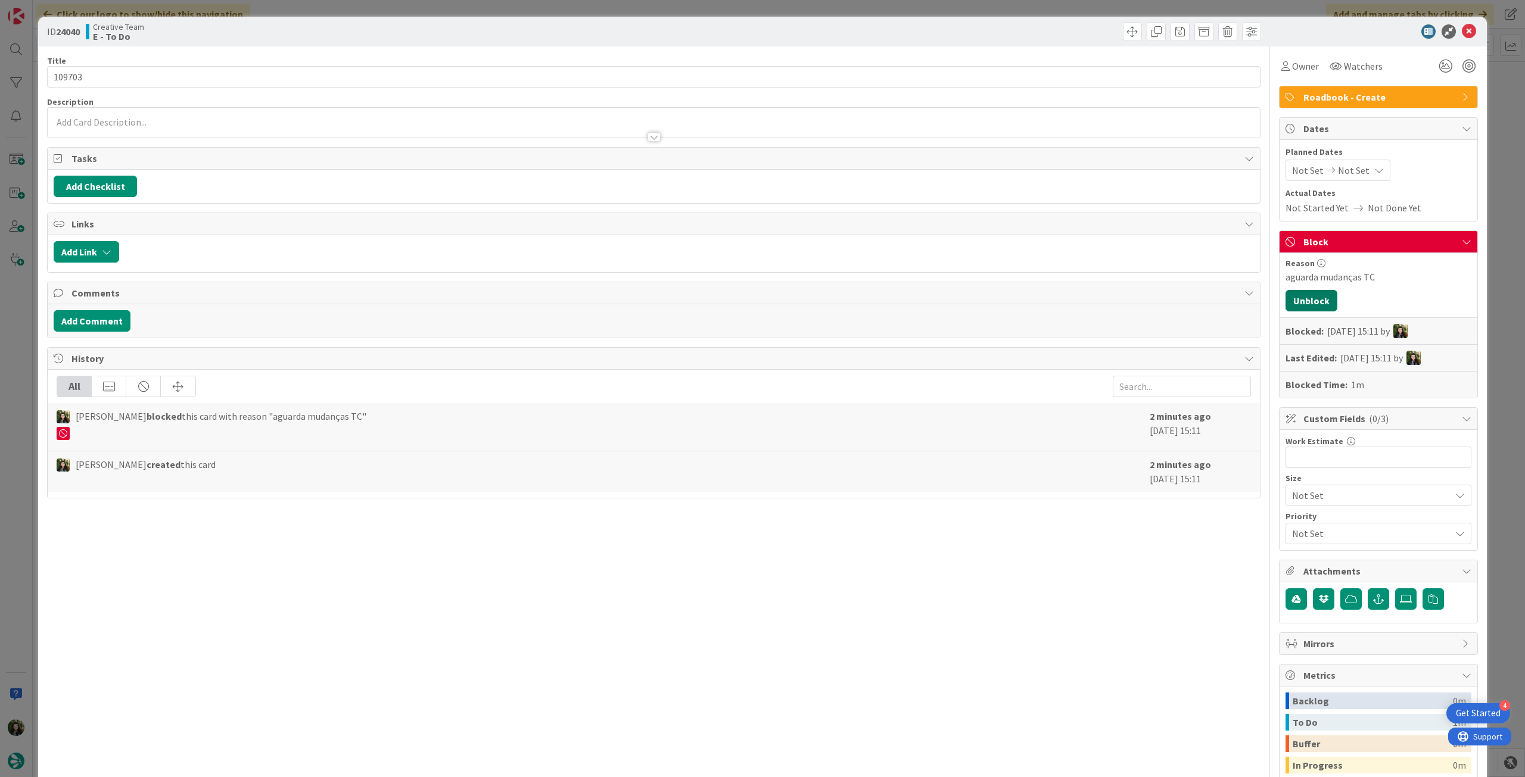
click at [1324, 297] on button "Unblock" at bounding box center [1312, 300] width 52 height 21
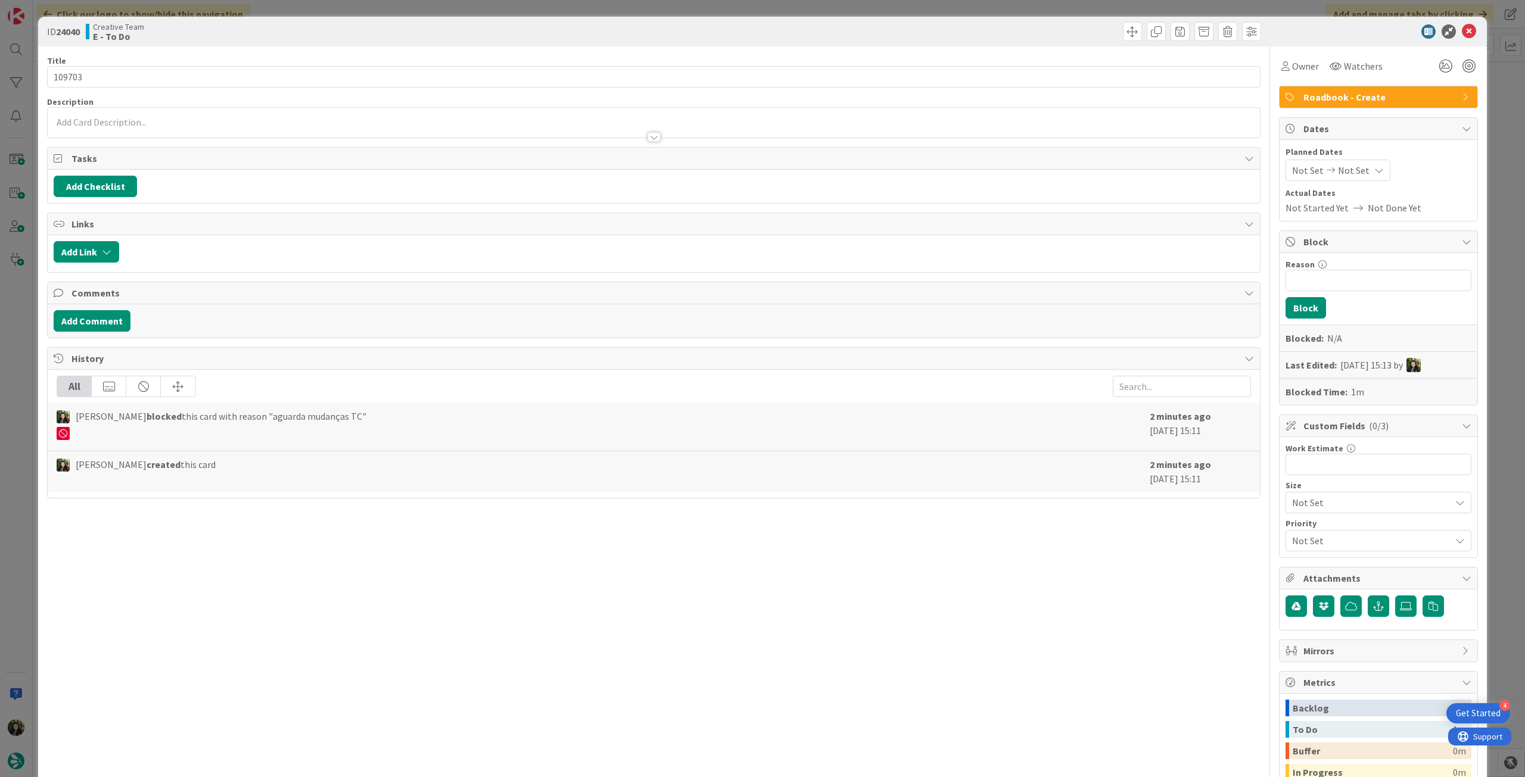
click at [274, 87] on div "Title 6 / 128 109703 Description Owner Watchers Roadbook - Create Tasks Add Che…" at bounding box center [654, 471] width 1214 height 851
click at [275, 81] on input "109703" at bounding box center [654, 76] width 1214 height 21
drag, startPoint x: 173, startPoint y: 110, endPoint x: 167, endPoint y: 115, distance: 7.6
click at [167, 115] on div "[PERSON_NAME] just joined" at bounding box center [654, 123] width 1212 height 30
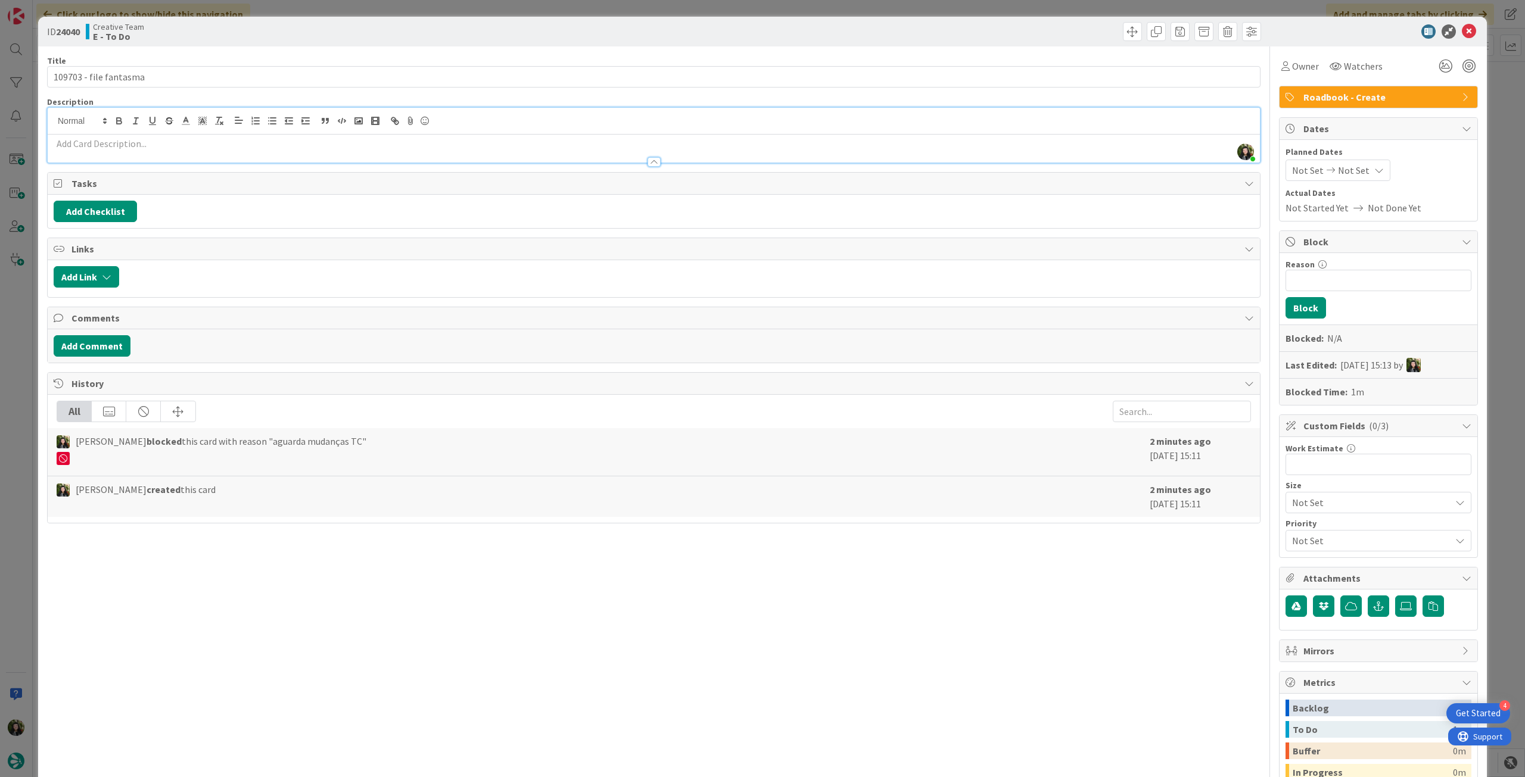
click at [160, 140] on p at bounding box center [654, 144] width 1200 height 14
click at [231, 76] on input "109703 - file fantasma" at bounding box center [654, 76] width 1214 height 21
paste input "95360"
type input "109703 - file fantasma - ver os VOs no 95360"
click at [1462, 30] on icon at bounding box center [1469, 31] width 14 height 14
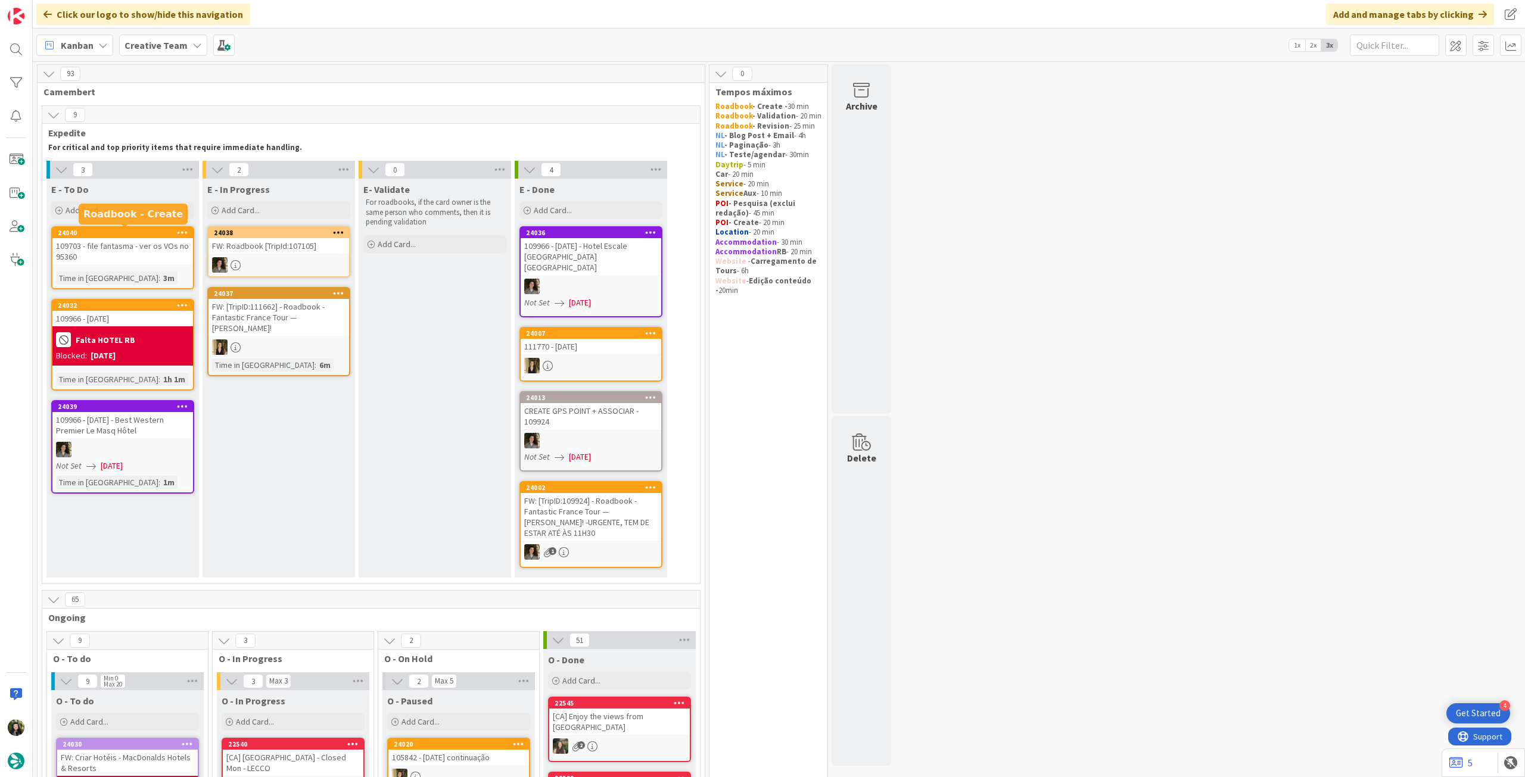
click at [147, 256] on div "109703 - file fantasma - ver os VOs no 95360" at bounding box center [122, 251] width 141 height 26
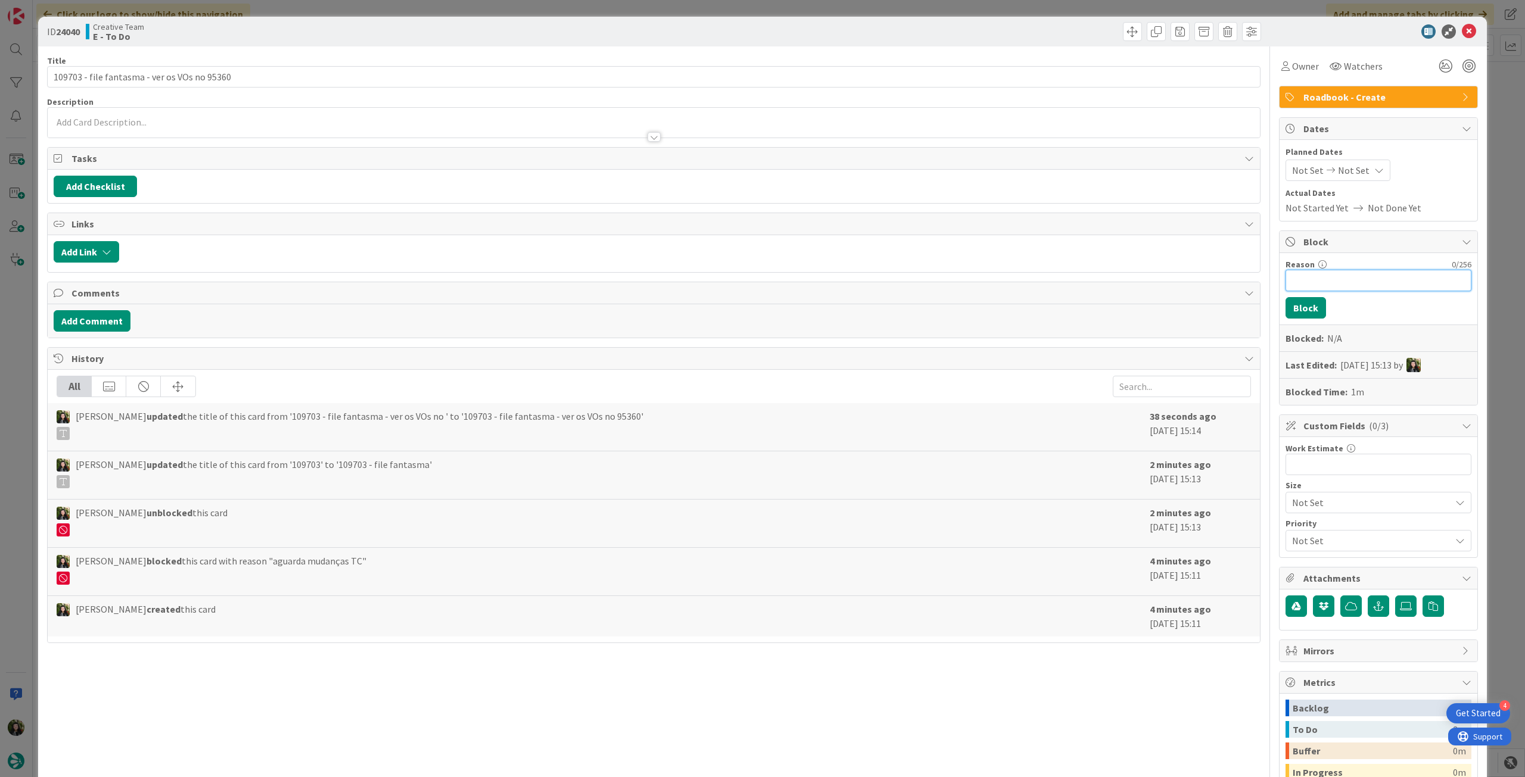
click at [1330, 276] on input "Reason" at bounding box center [1379, 280] width 186 height 21
type input "falta TC ver datas"
click at [1304, 307] on button "Block" at bounding box center [1306, 307] width 41 height 21
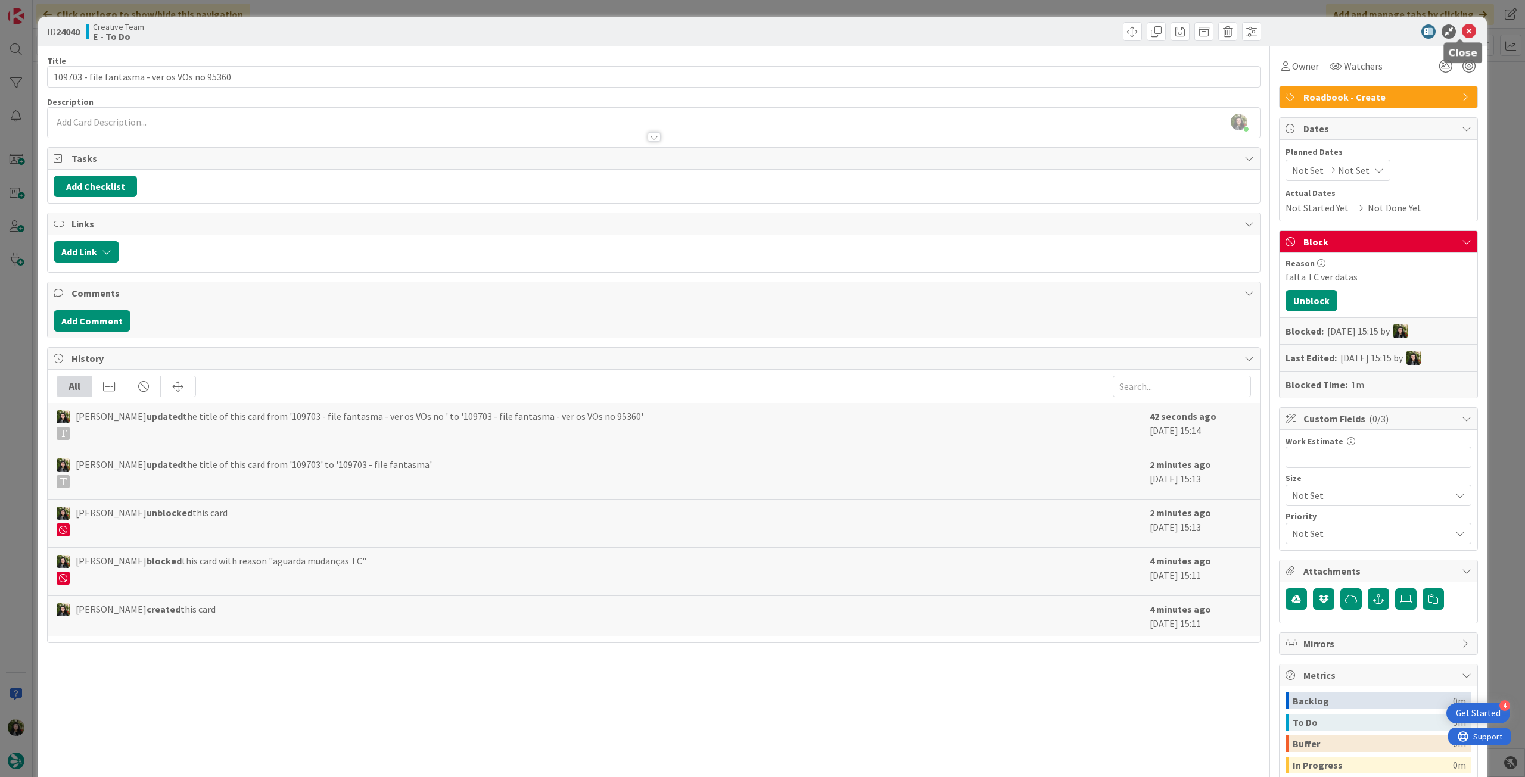
click at [1462, 34] on icon at bounding box center [1469, 31] width 14 height 14
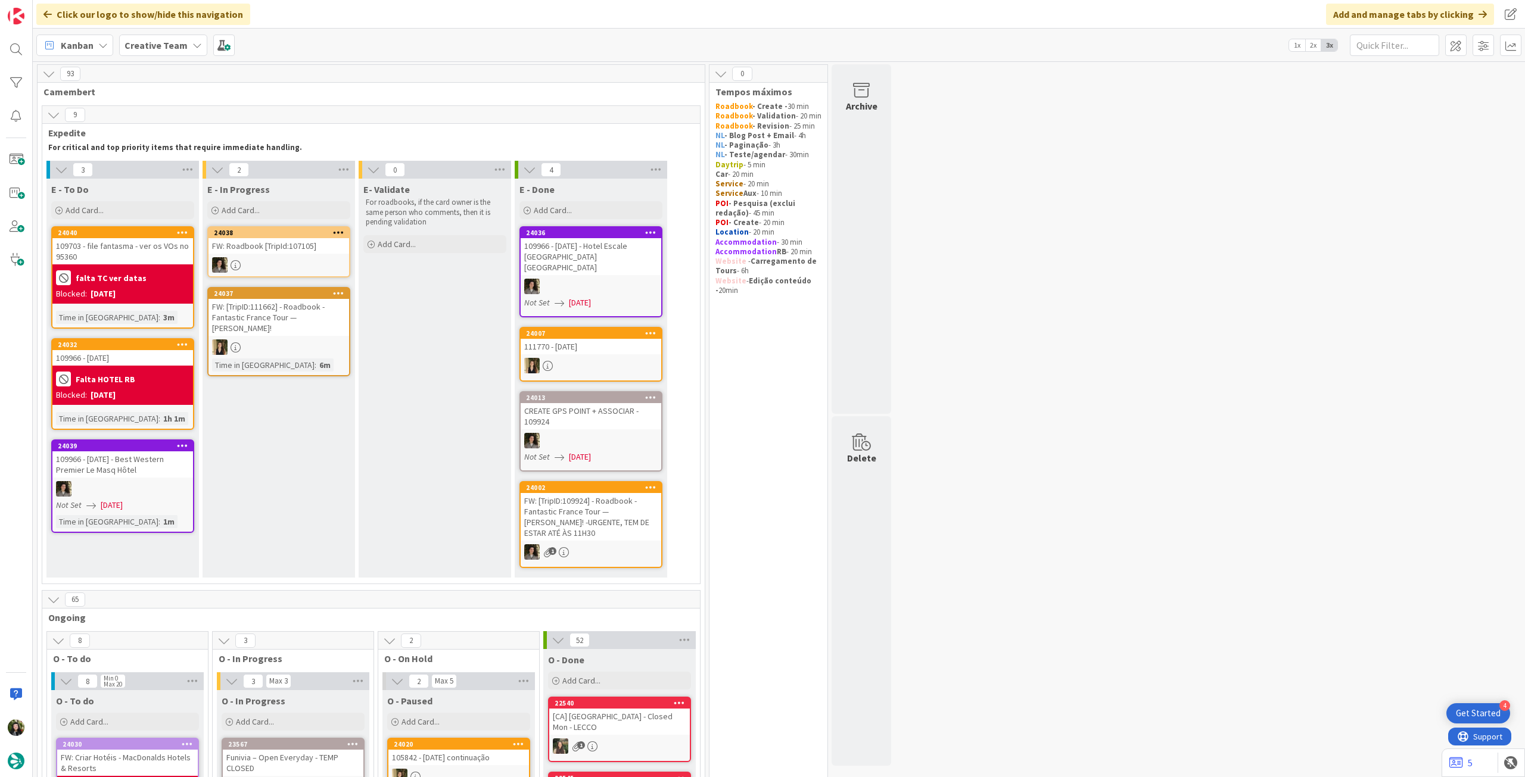
click at [158, 45] on b "Creative Team" at bounding box center [156, 45] width 63 height 12
click at [187, 172] on h4 "Creative Team - Análise" at bounding box center [214, 170] width 162 height 12
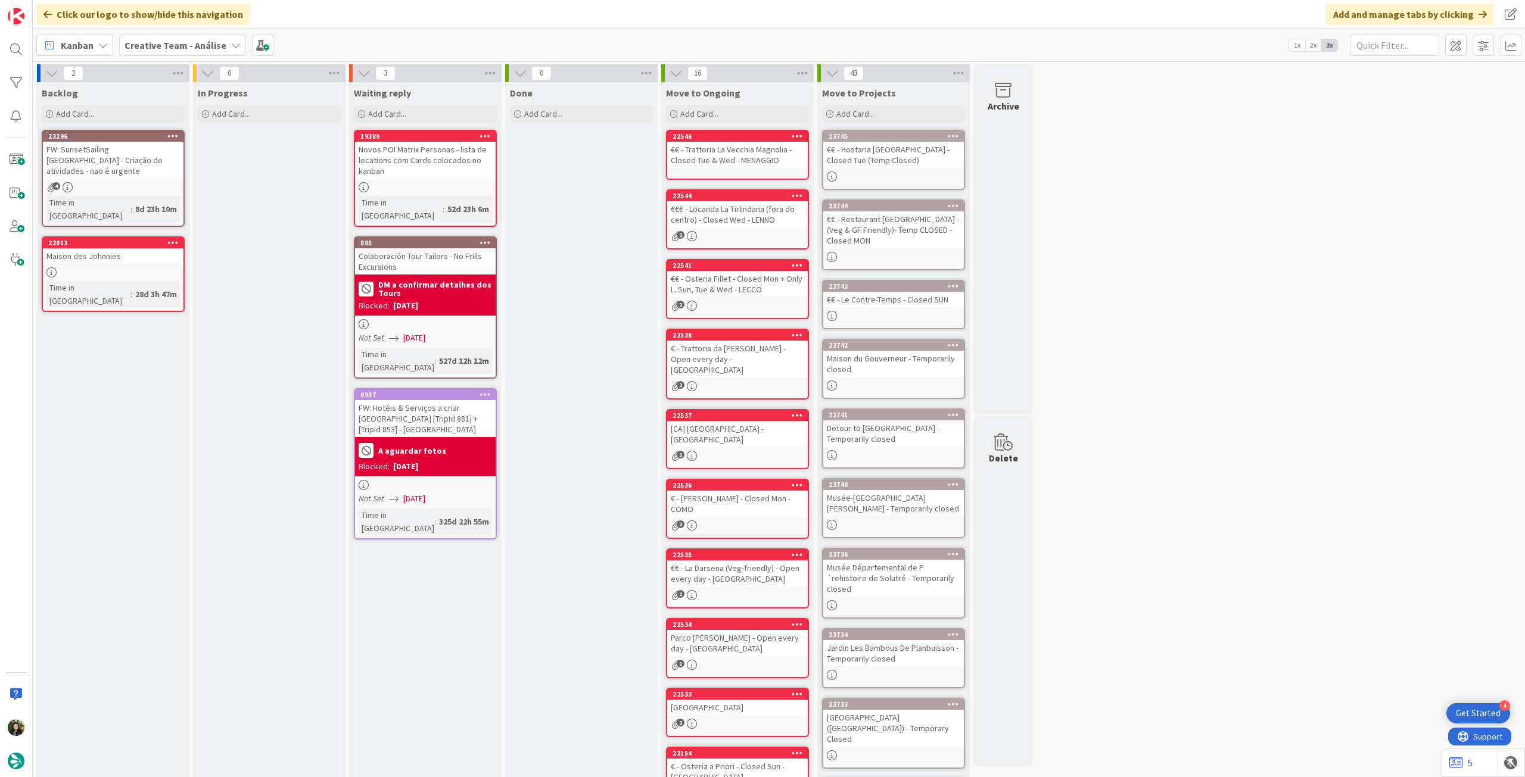
click at [195, 44] on b "Creative Team - Análise" at bounding box center [176, 45] width 102 height 12
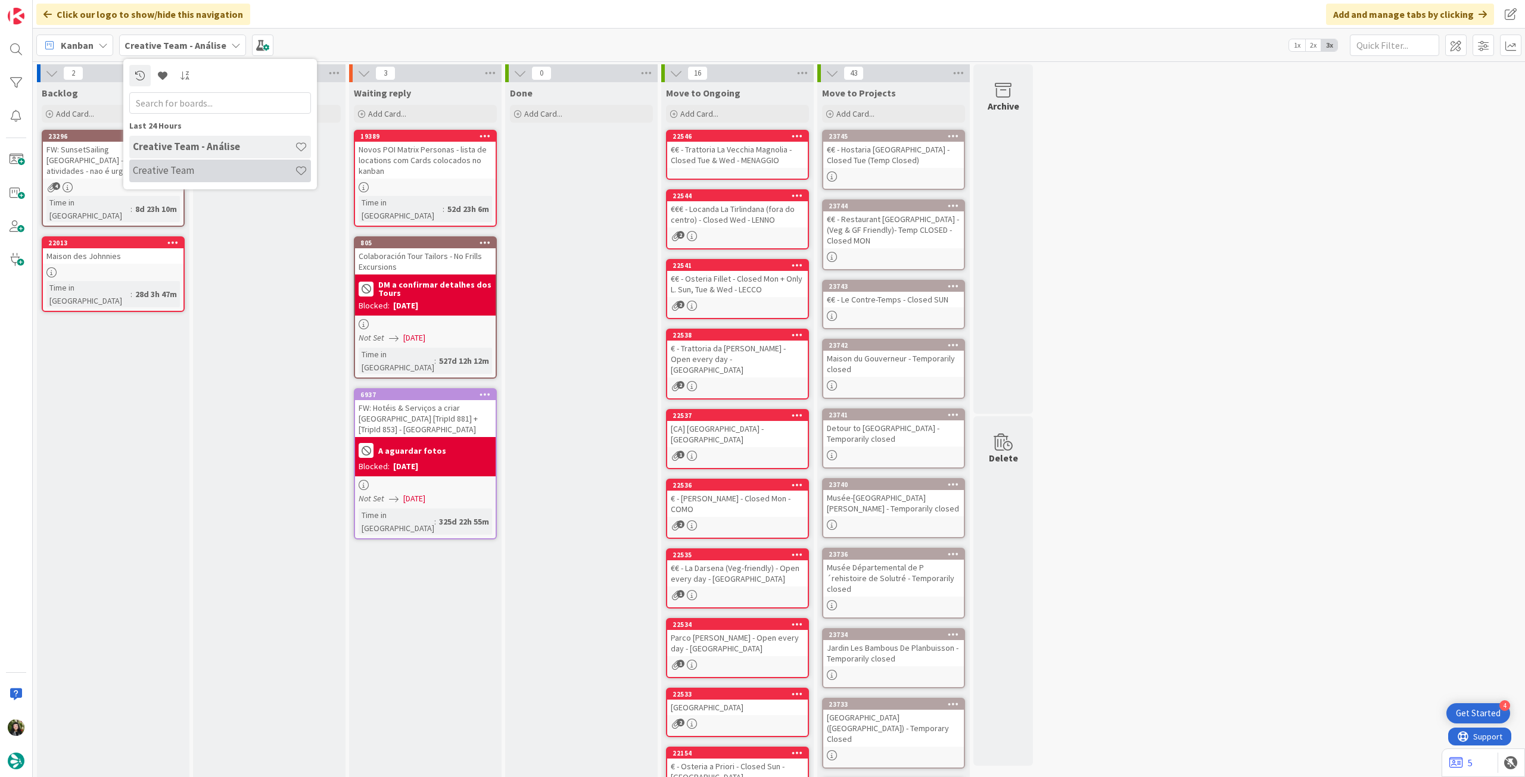
click at [202, 166] on h4 "Creative Team" at bounding box center [214, 170] width 162 height 12
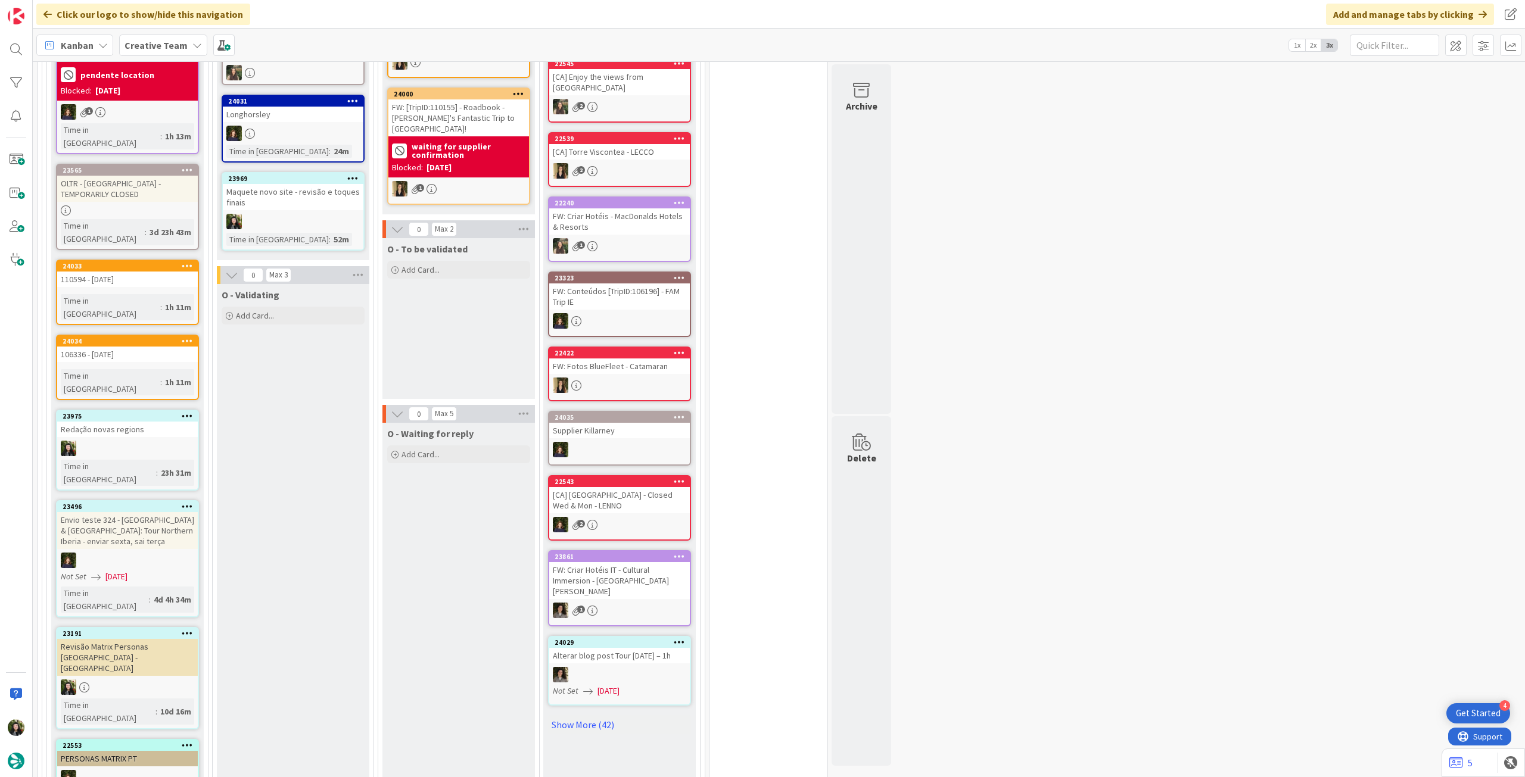
scroll to position [397, 0]
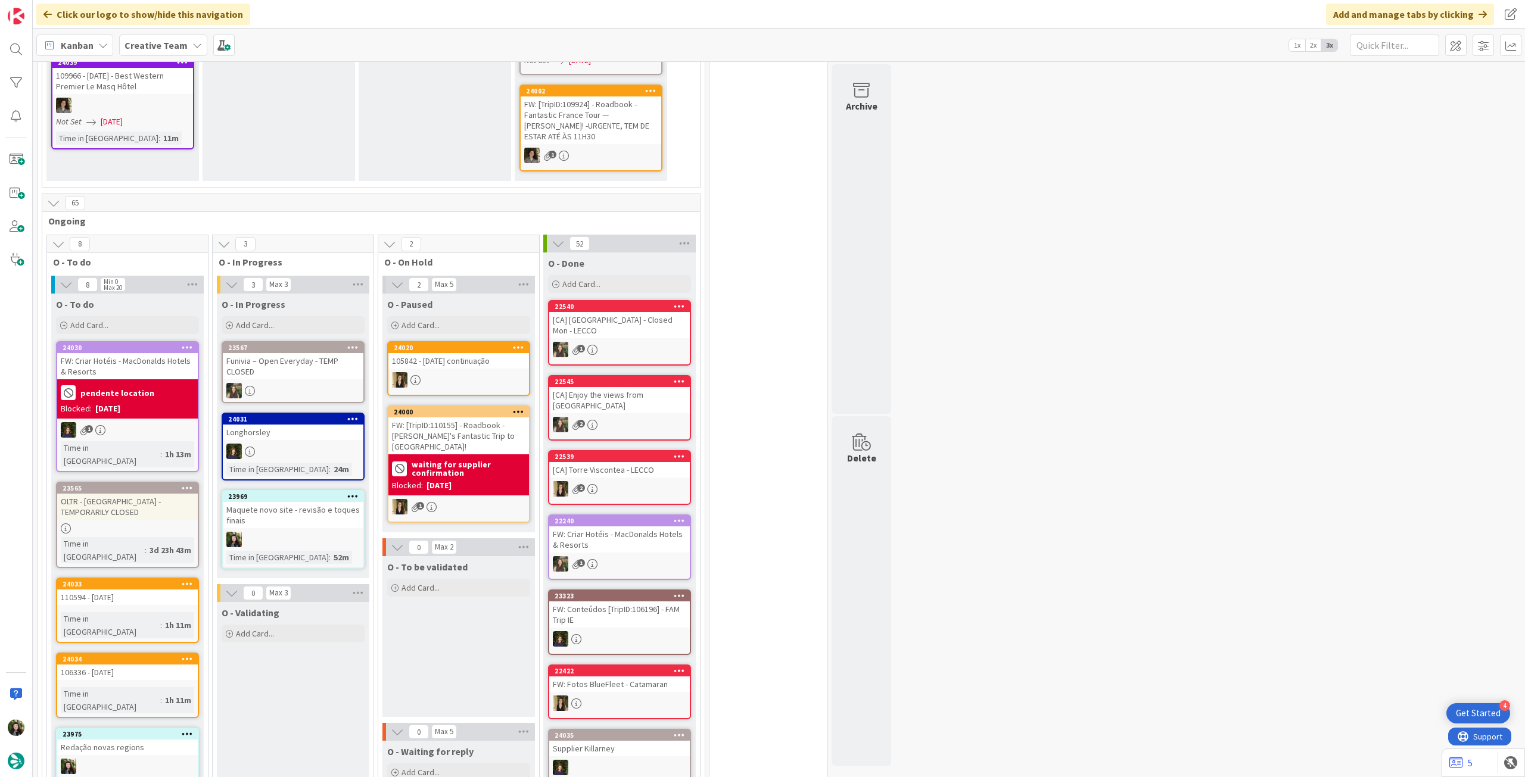
click at [335, 505] on div "Maquete novo site - revisão e toques finais" at bounding box center [293, 515] width 141 height 26
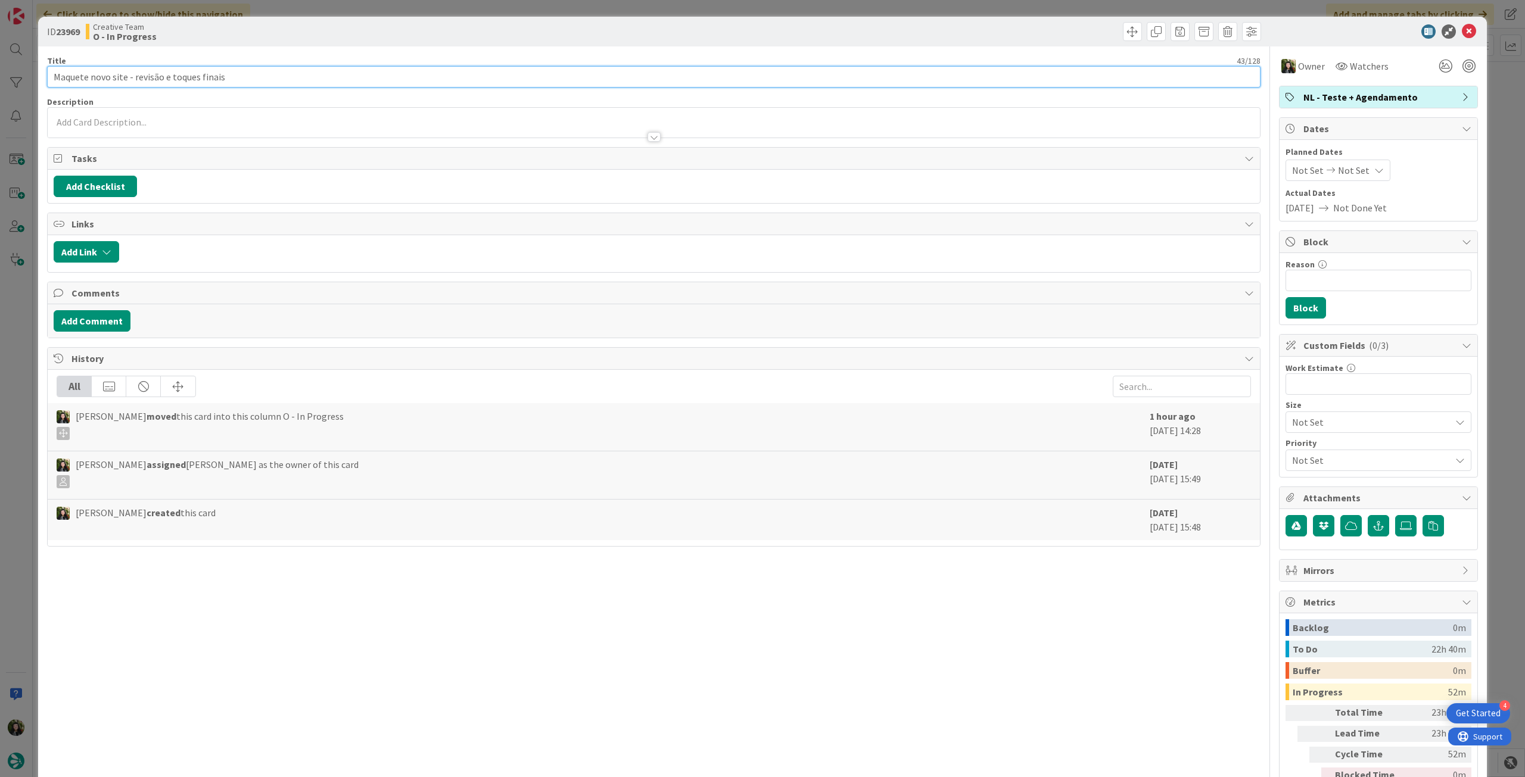
drag, startPoint x: 206, startPoint y: 78, endPoint x: 40, endPoint y: 77, distance: 165.6
click at [40, 77] on div "ID 23969 Creative Team O - In Progress Title 43 / 128 Maquete novo site - revis…" at bounding box center [762, 421] width 1449 height 809
click at [1464, 30] on icon at bounding box center [1469, 31] width 14 height 14
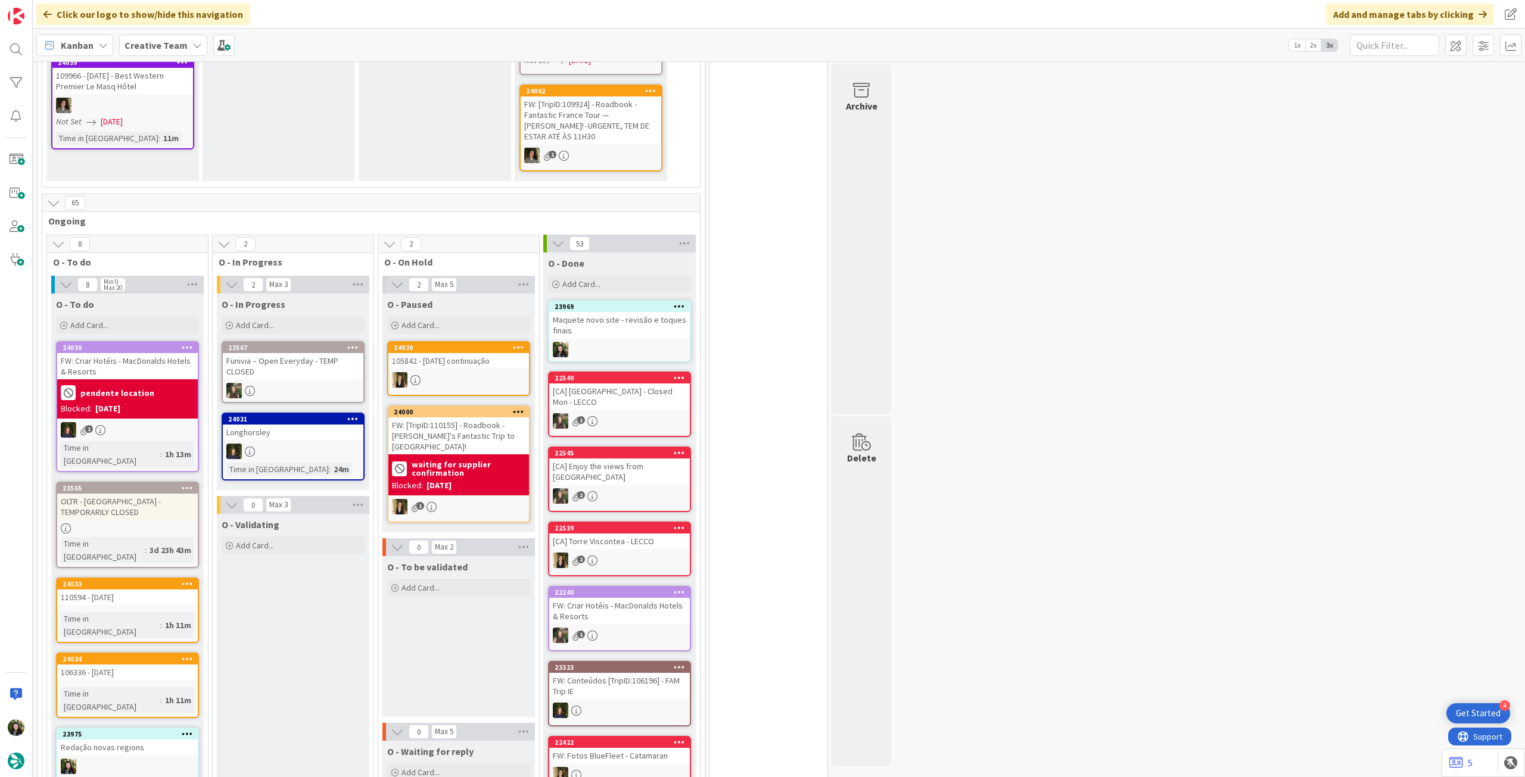
click at [310, 323] on div "O - In Progress Add Card..." at bounding box center [293, 315] width 153 height 43
click at [310, 321] on div "Add Card..." at bounding box center [293, 325] width 143 height 18
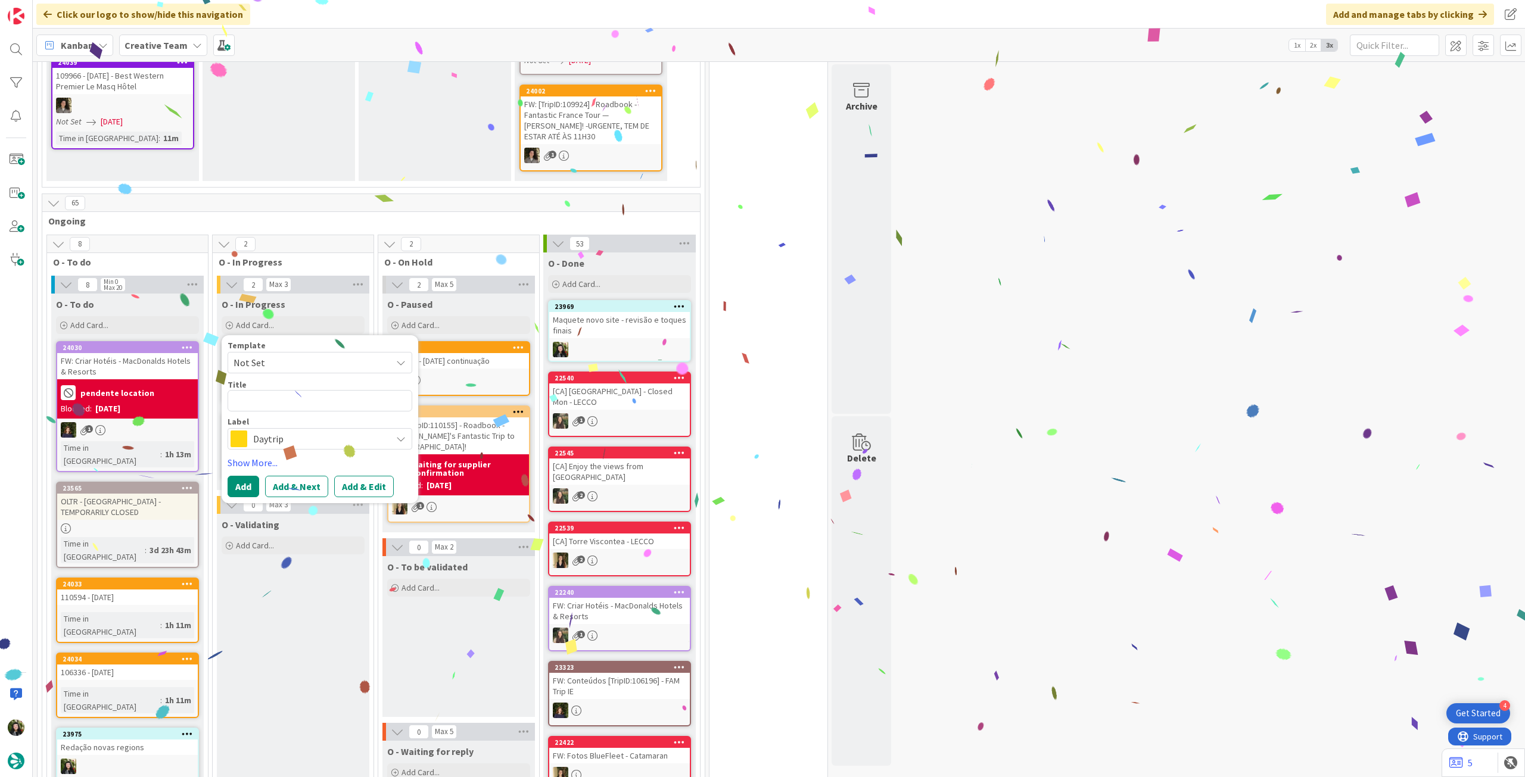
click at [276, 431] on span "Daytrip" at bounding box center [319, 439] width 132 height 17
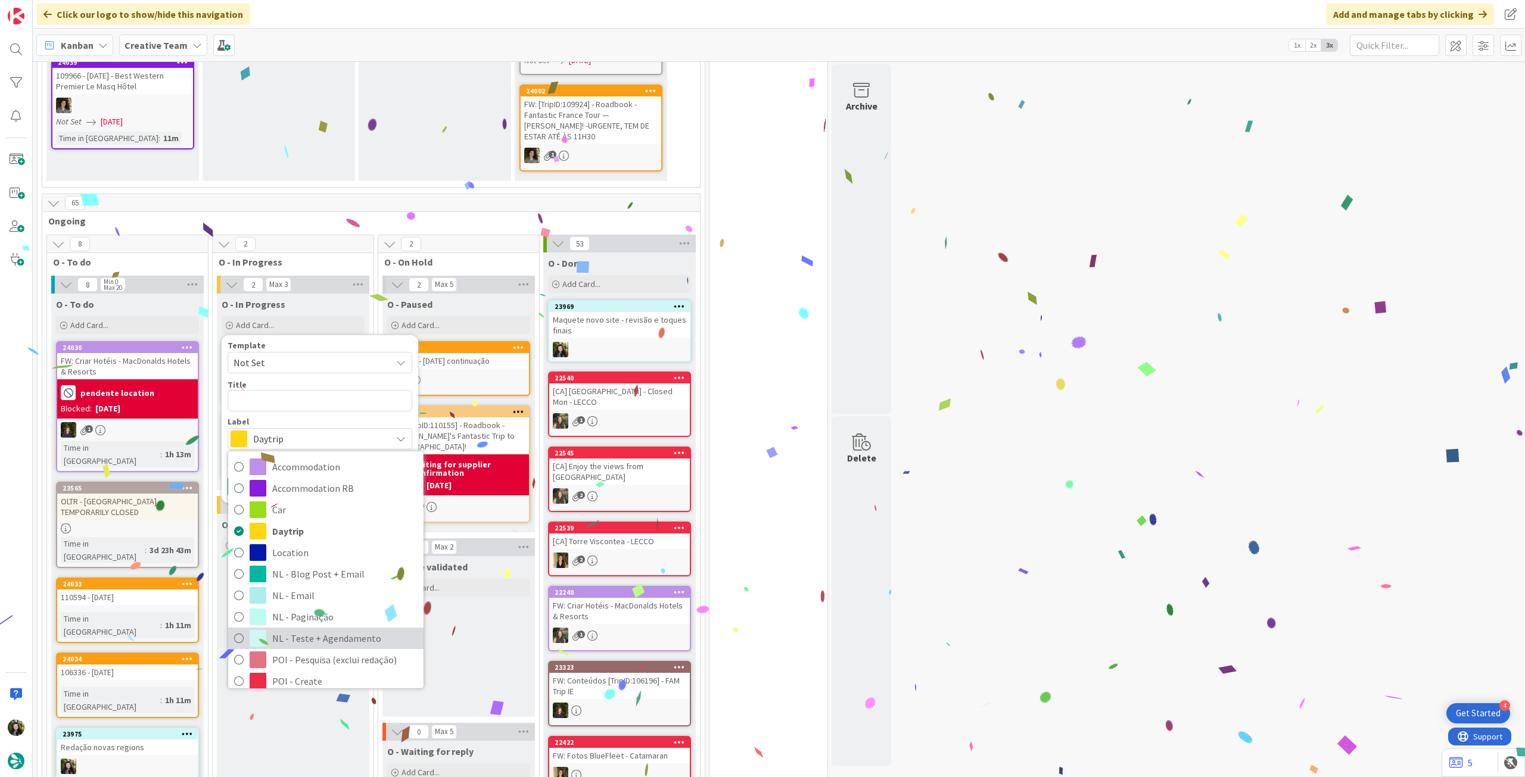
click at [305, 630] on span "NL - Teste + Agendamento" at bounding box center [344, 639] width 145 height 18
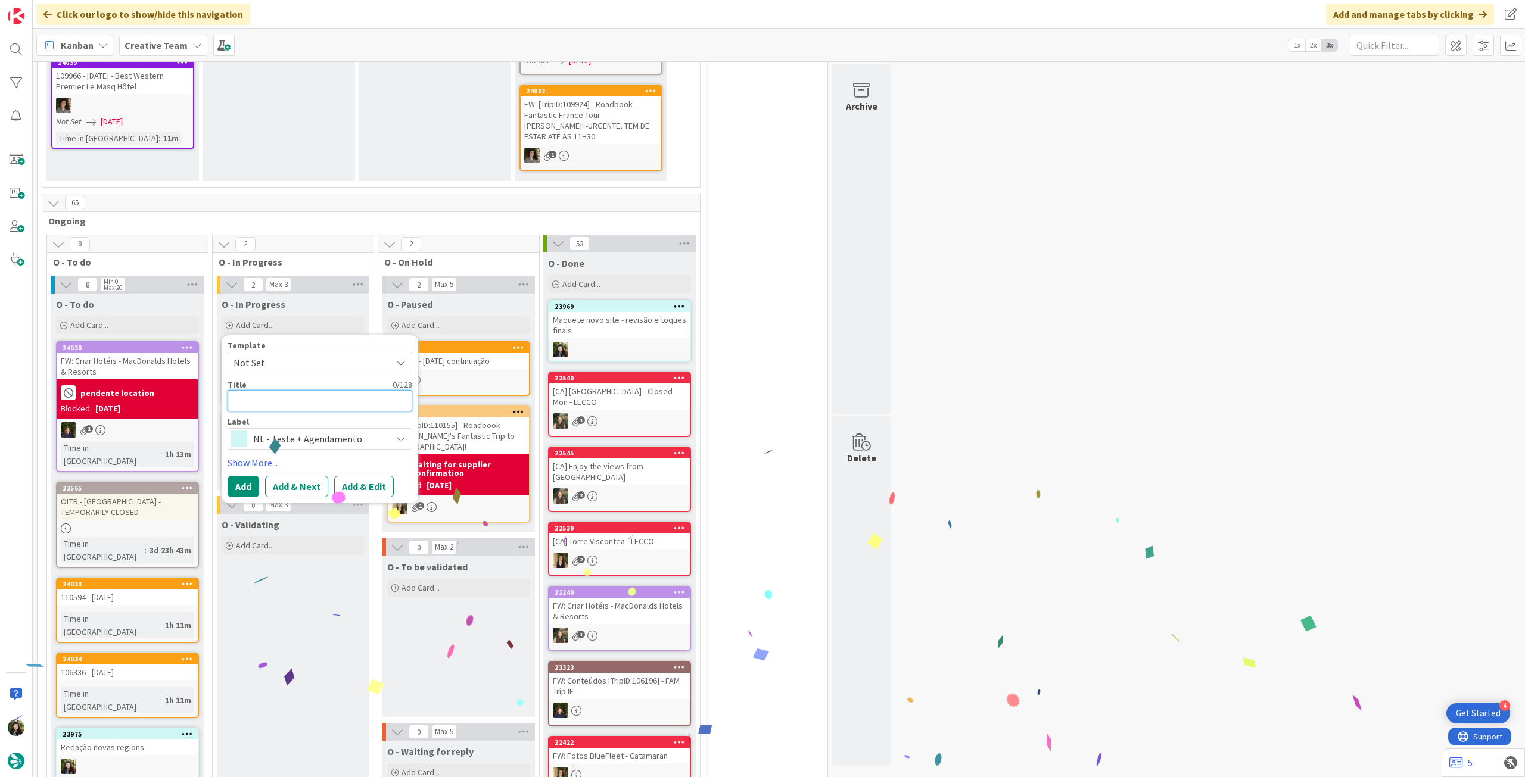
click at [311, 391] on textarea at bounding box center [320, 400] width 185 height 21
paste textarea "Maquete novo site - revisão e toques finais"
type textarea "x"
type textarea "Maquete novo site - revisão e toques finais"
click at [249, 476] on button "Add" at bounding box center [244, 486] width 32 height 21
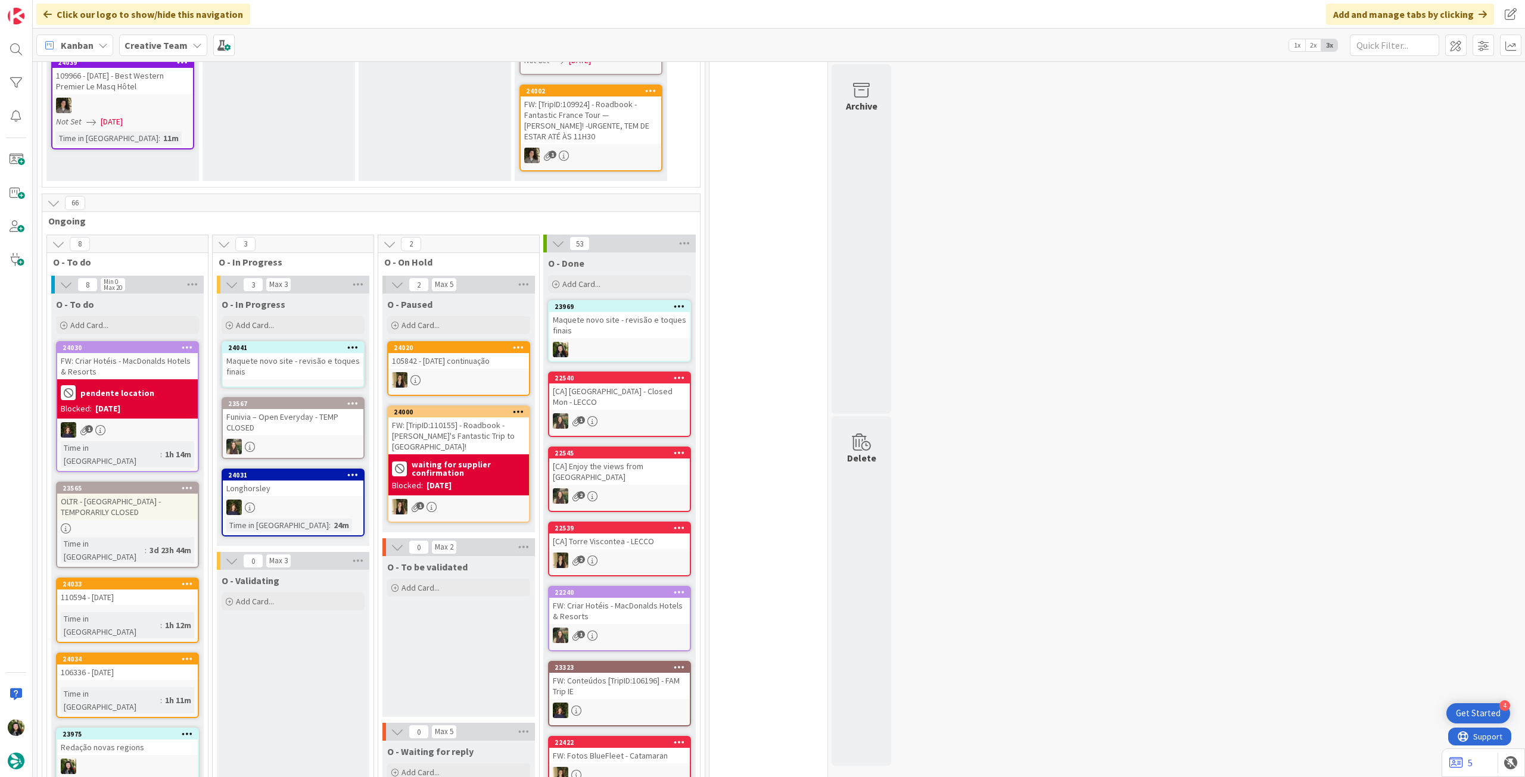
click at [299, 353] on div "Maquete novo site - revisão e toques finais" at bounding box center [293, 366] width 141 height 26
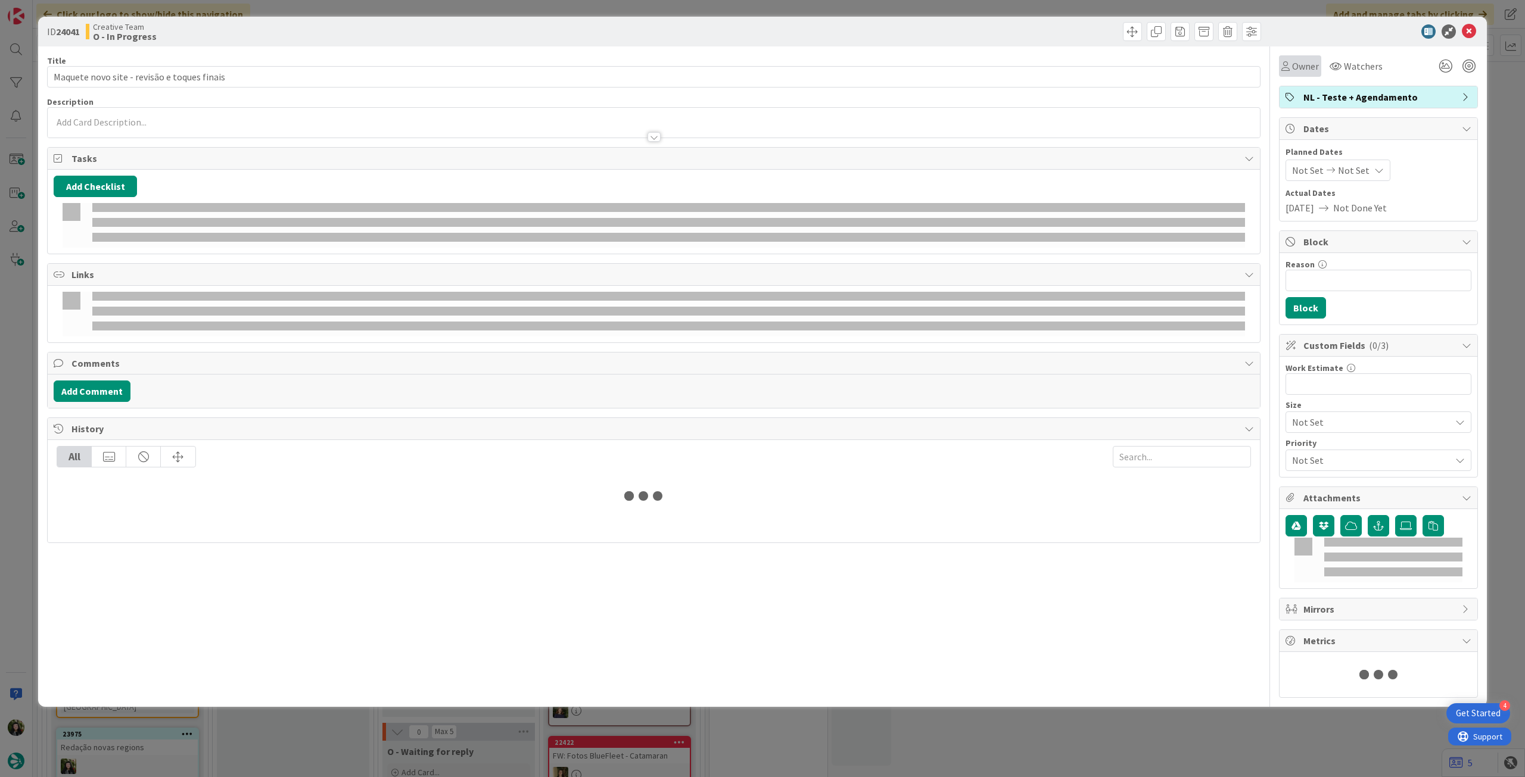
click at [1292, 61] on span "Owner" at bounding box center [1305, 66] width 27 height 14
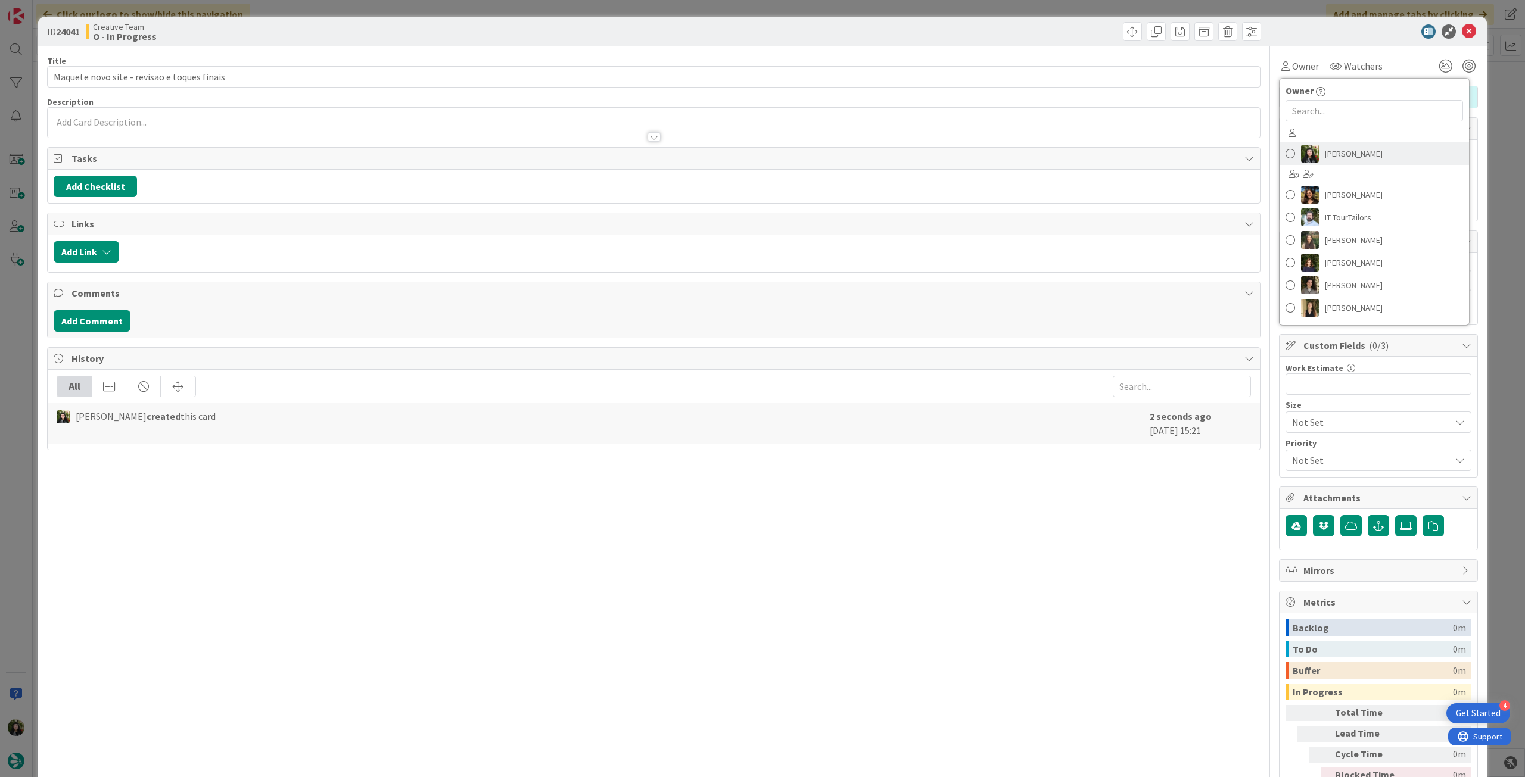
click at [1343, 148] on span "[PERSON_NAME]" at bounding box center [1354, 154] width 58 height 18
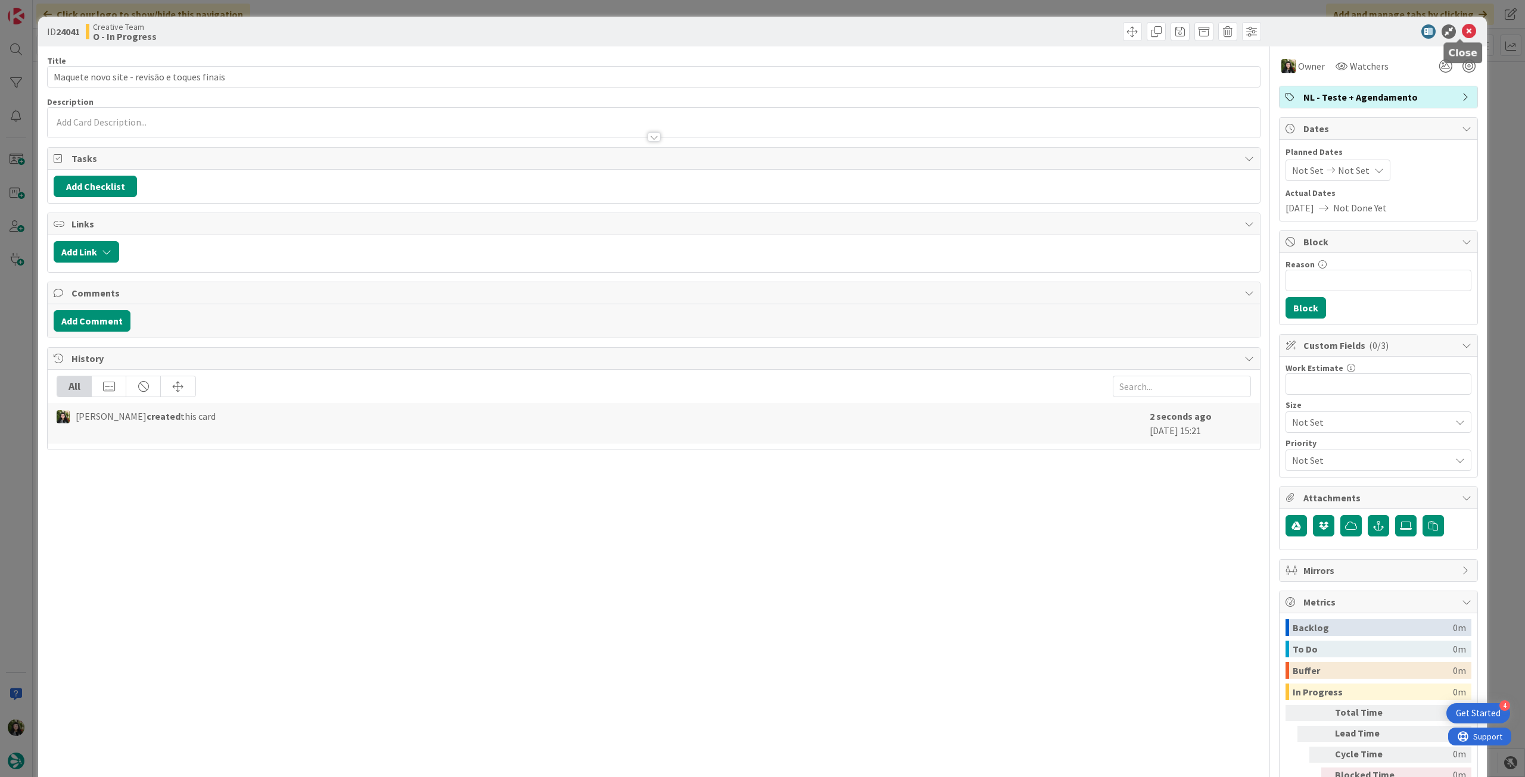
click at [1462, 26] on icon at bounding box center [1469, 31] width 14 height 14
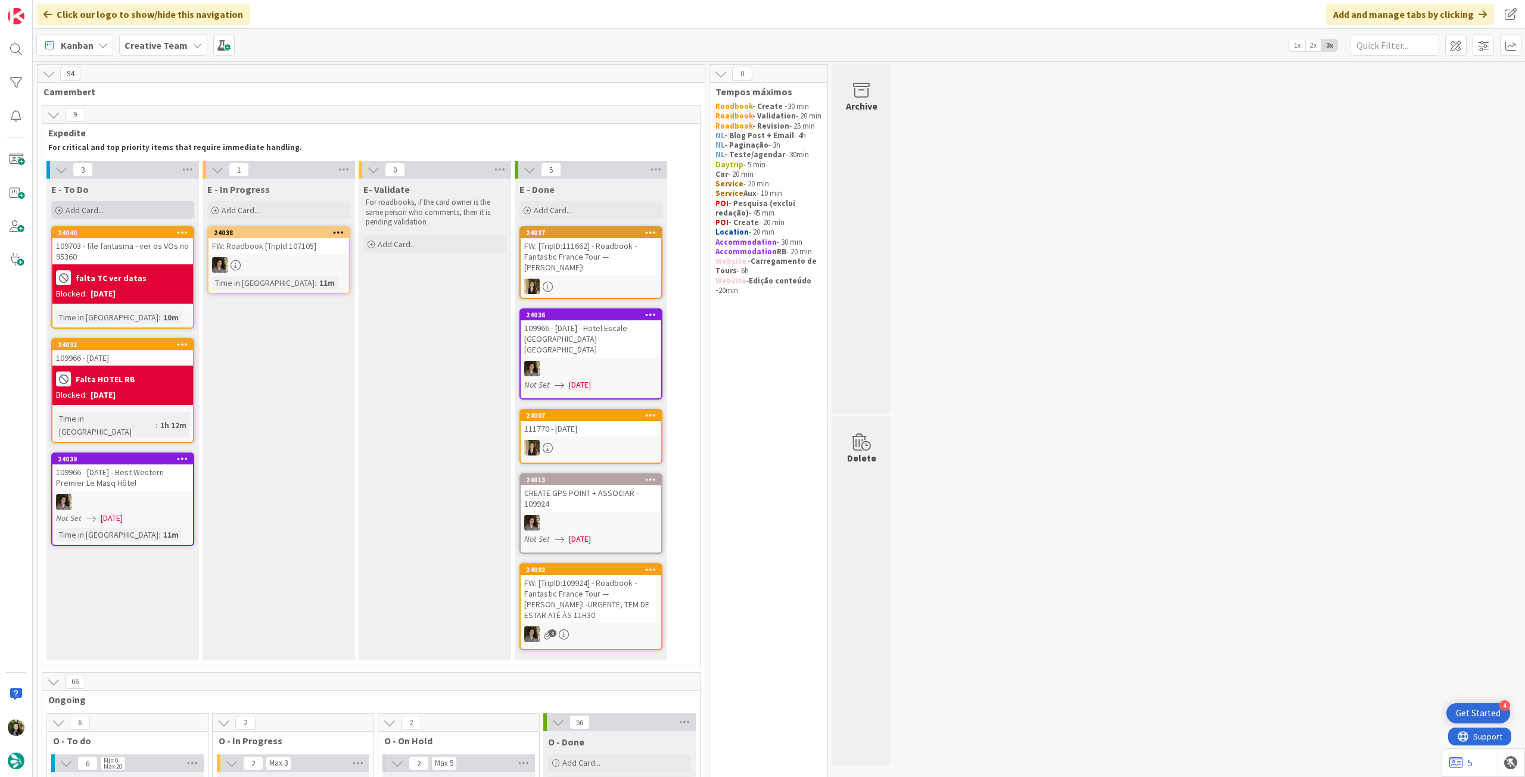
click at [116, 211] on div "Add Card..." at bounding box center [122, 210] width 143 height 18
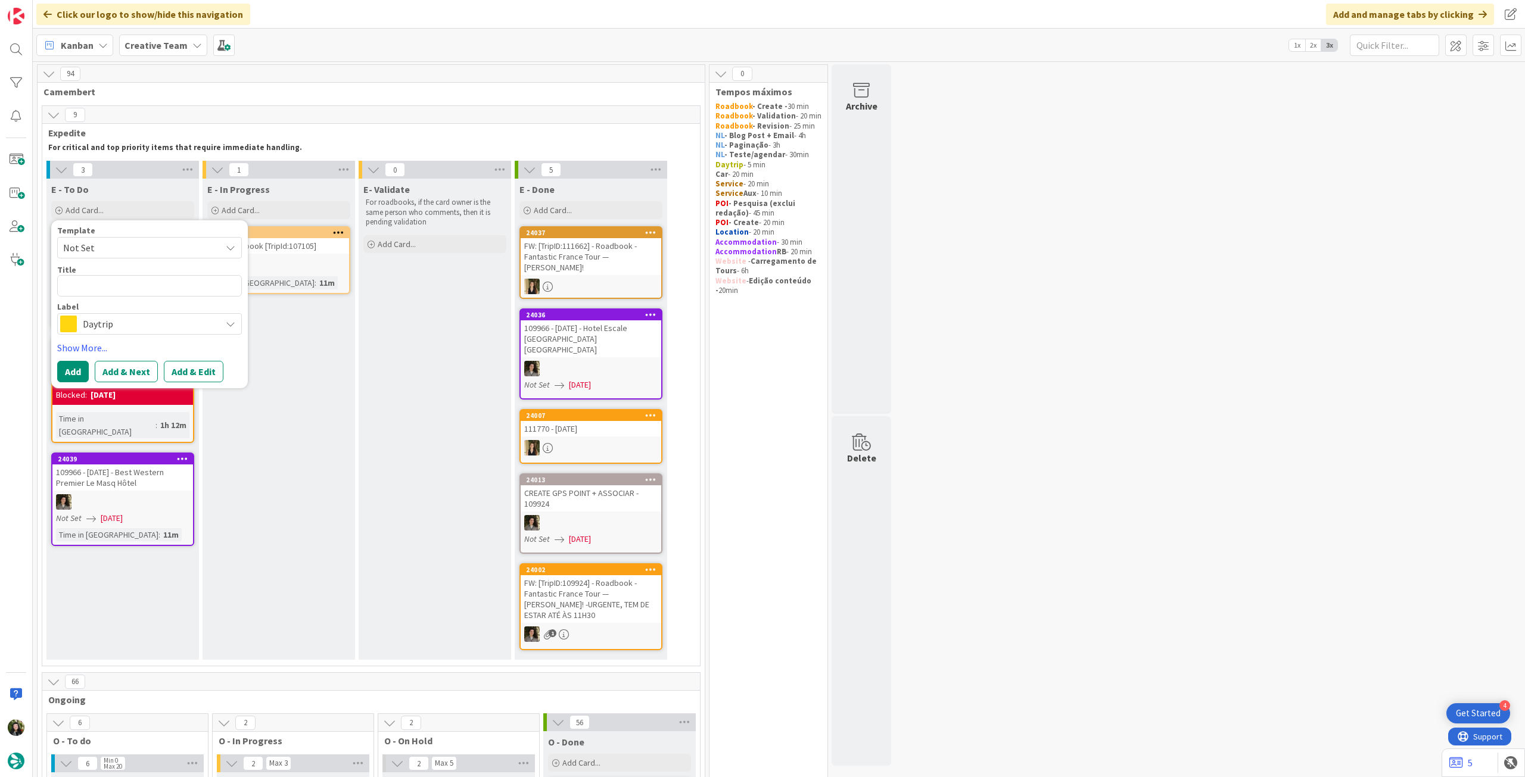
click at [125, 323] on span "Daytrip" at bounding box center [149, 324] width 132 height 17
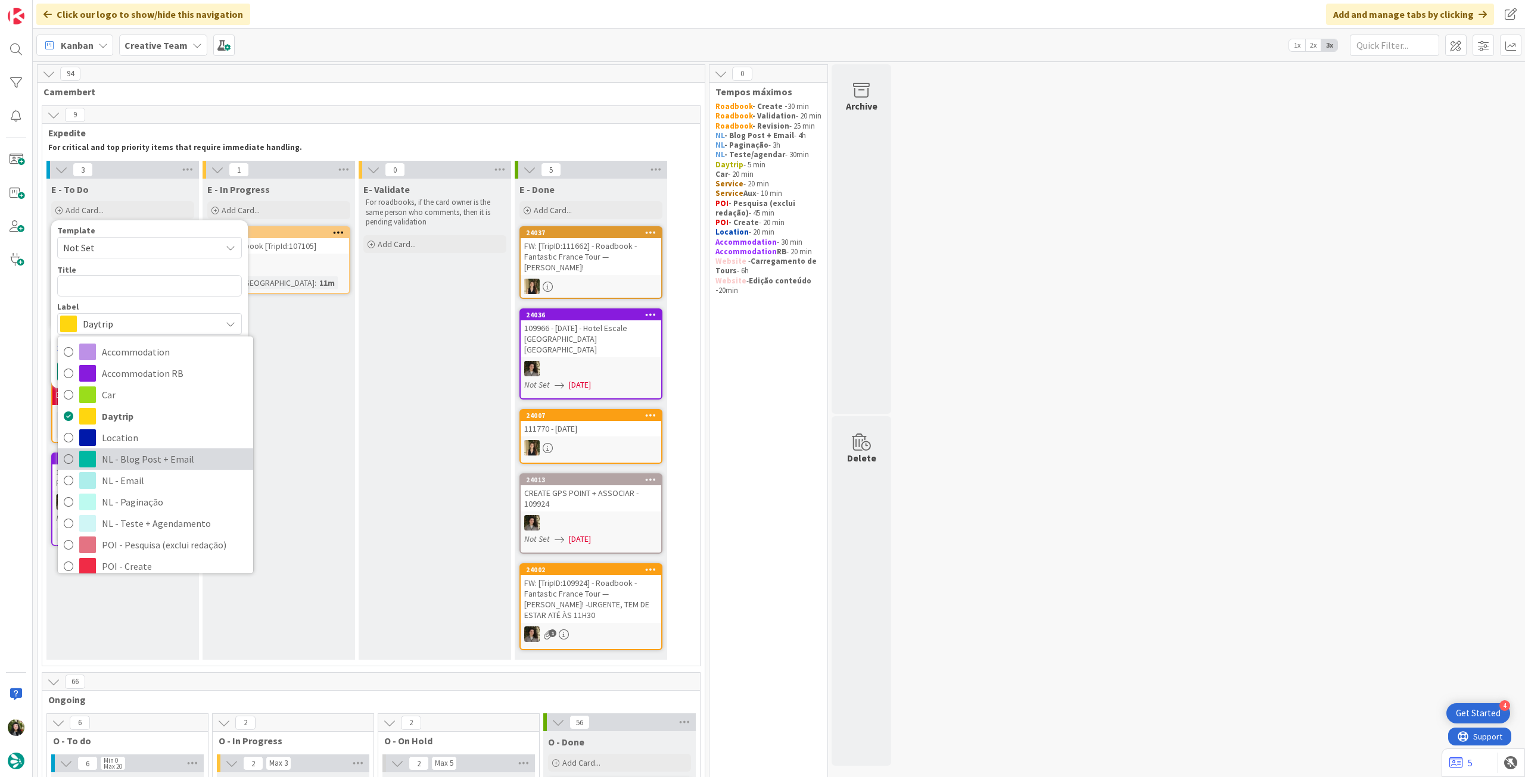
scroll to position [79, 0]
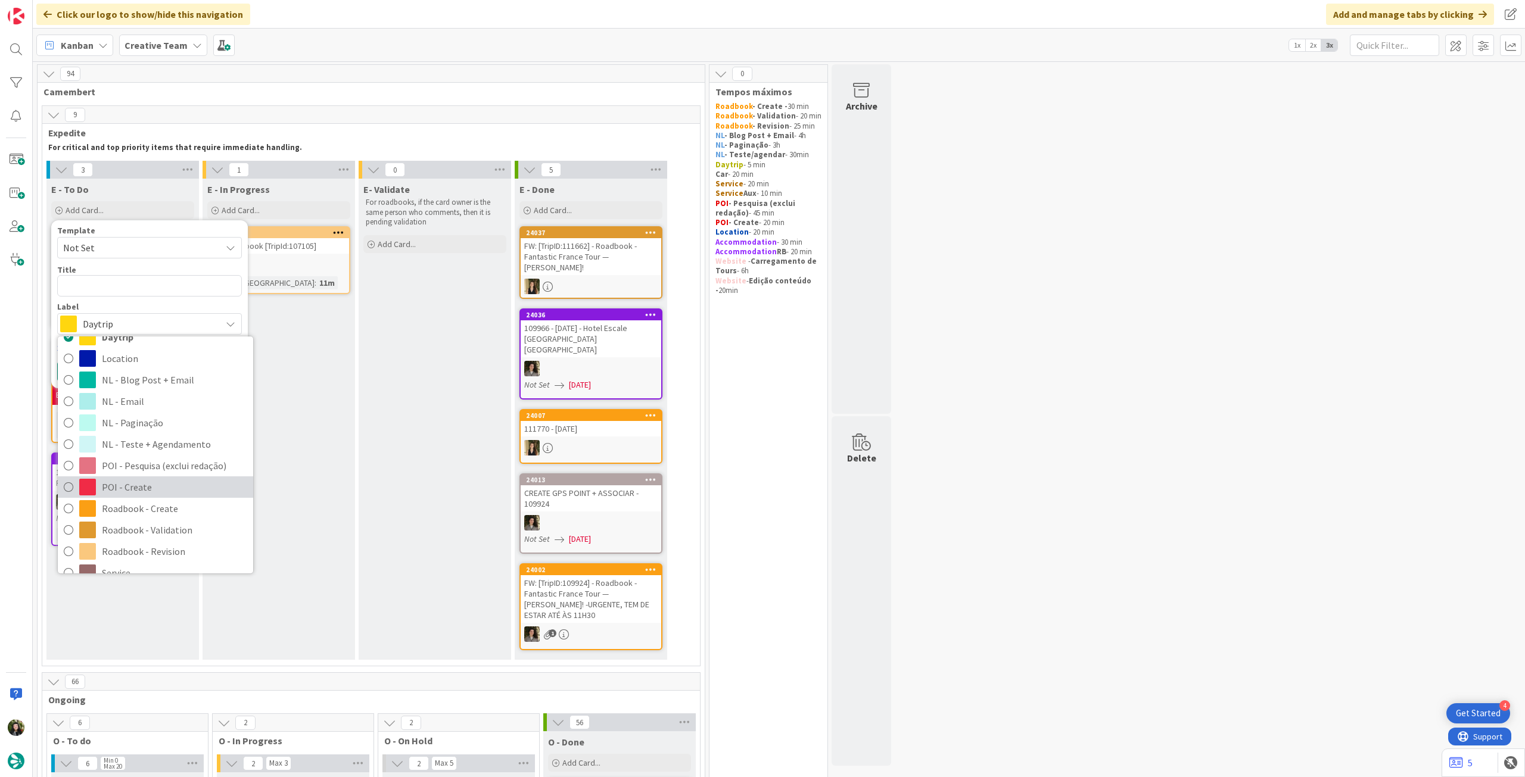
drag, startPoint x: 151, startPoint y: 478, endPoint x: 154, endPoint y: 461, distance: 18.0
click at [151, 478] on span "POI - Create" at bounding box center [174, 487] width 145 height 18
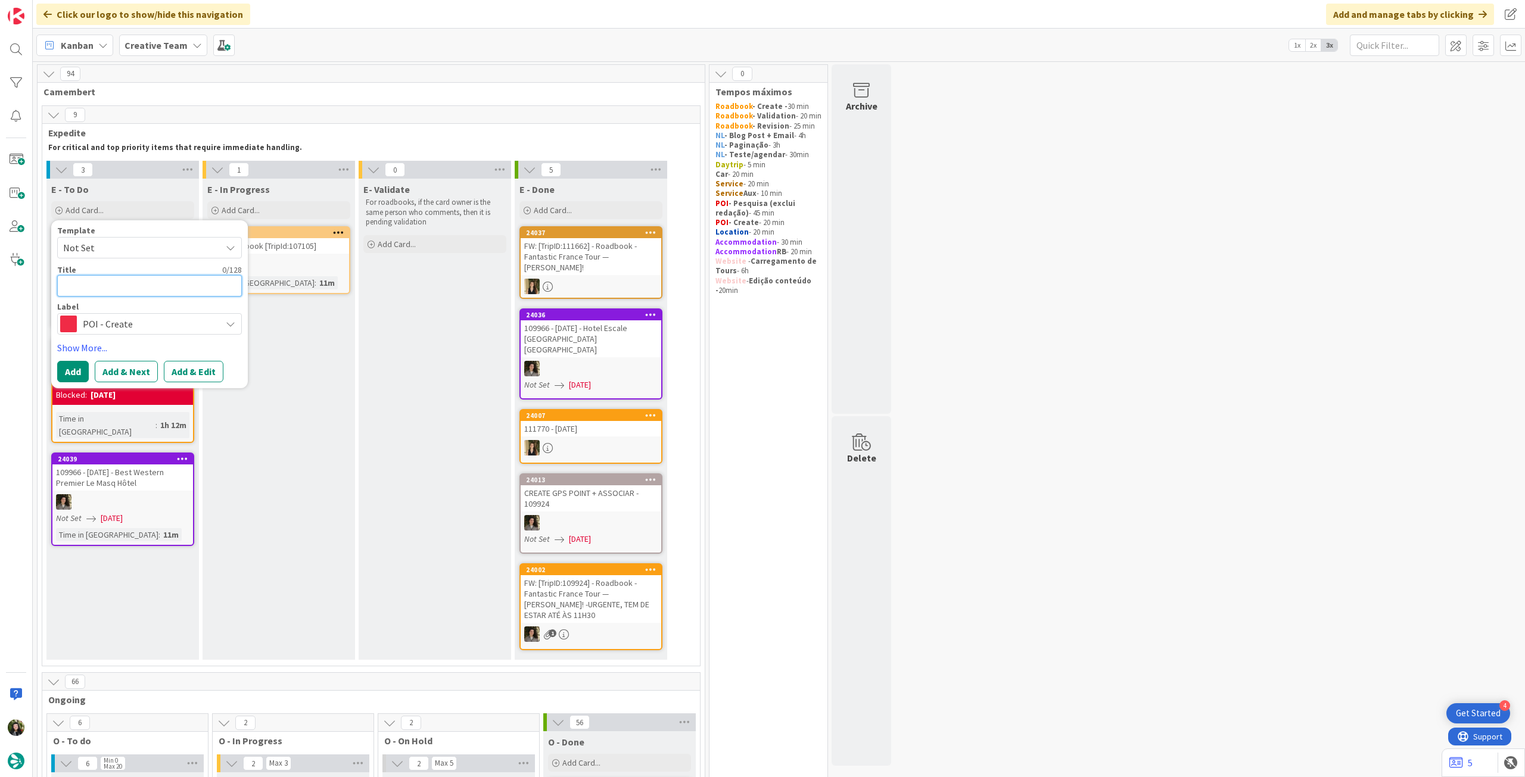
click at [144, 285] on textarea at bounding box center [149, 285] width 185 height 21
type textarea "x"
type textarea "A"
type textarea "x"
type textarea "Av"
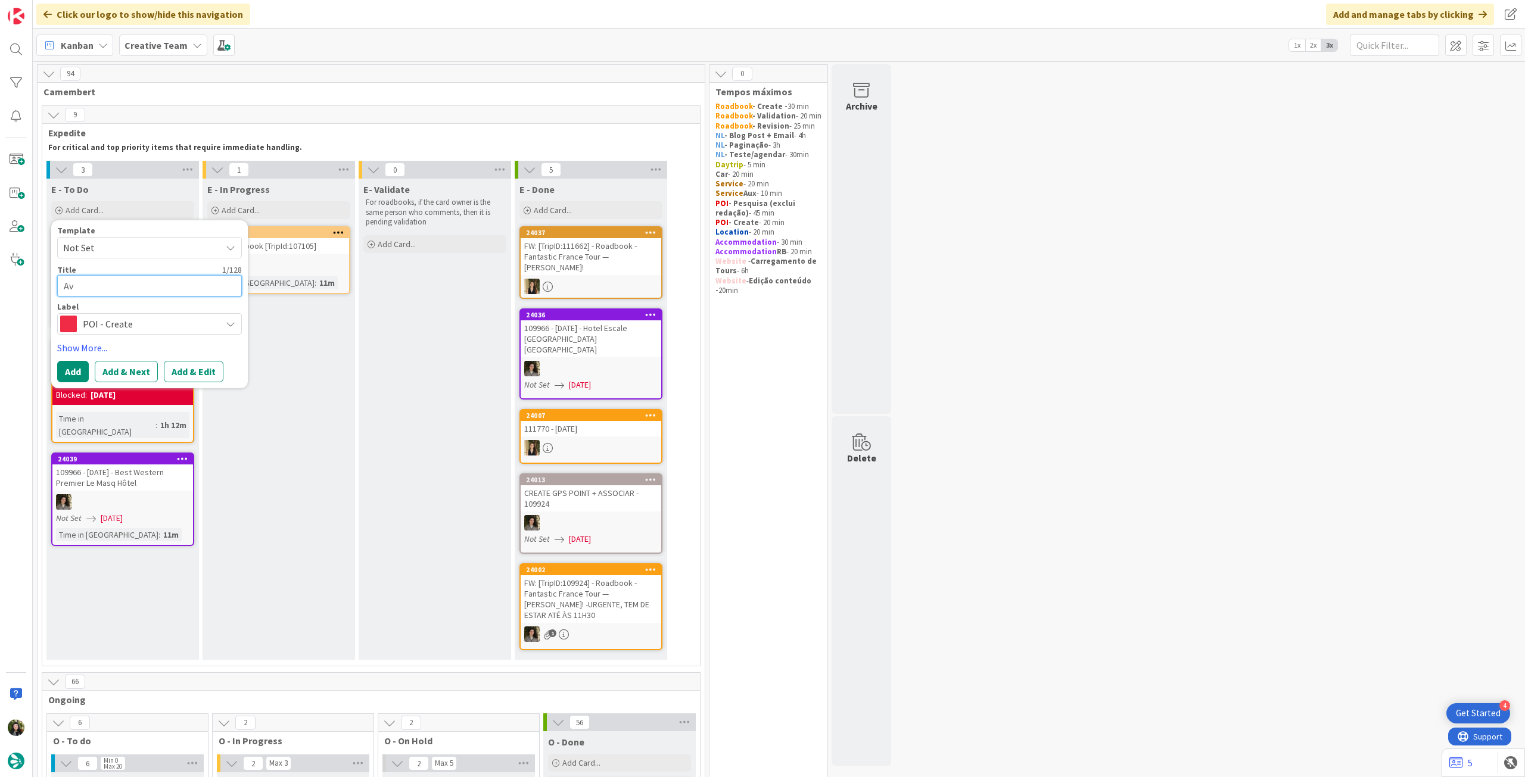
type textarea "x"
type textarea "Avi"
type textarea "x"
type textarea "Avis"
type textarea "x"
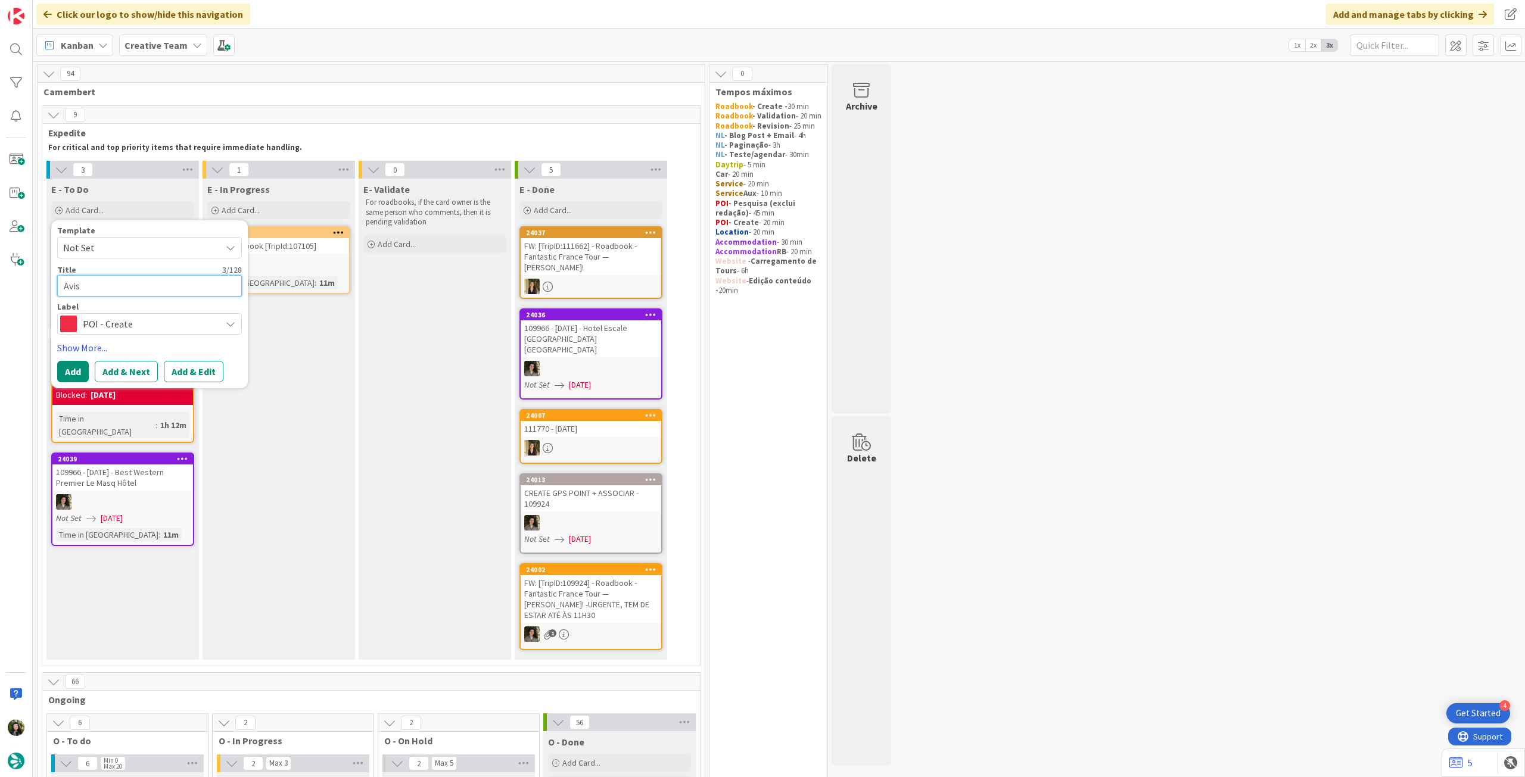
type textarea "Avis"
paste textarea "[GEOGRAPHIC_DATA]"
type textarea "x"
type textarea "Avis [GEOGRAPHIC_DATA]"
click at [71, 369] on button "Add" at bounding box center [73, 371] width 32 height 21
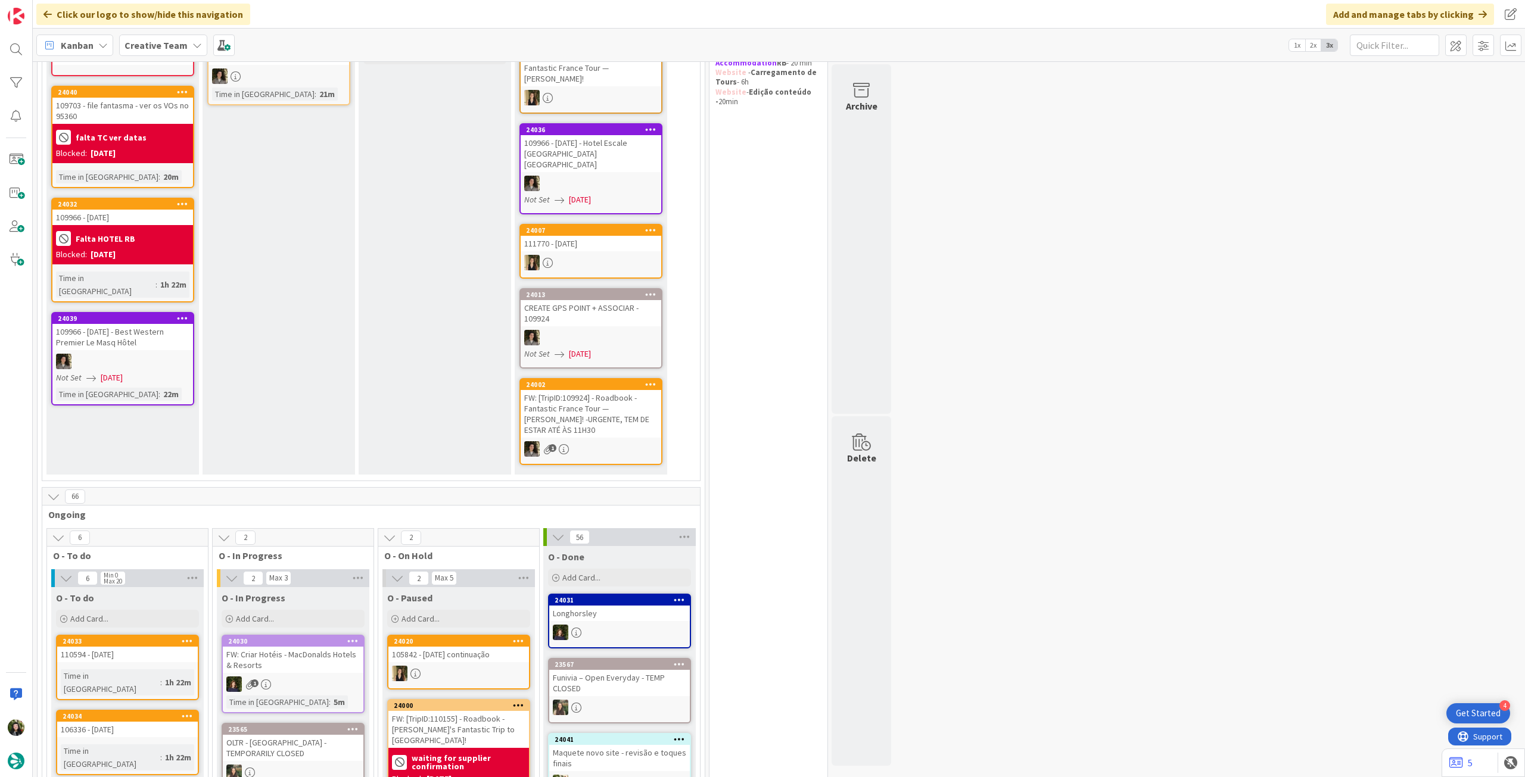
scroll to position [318, 0]
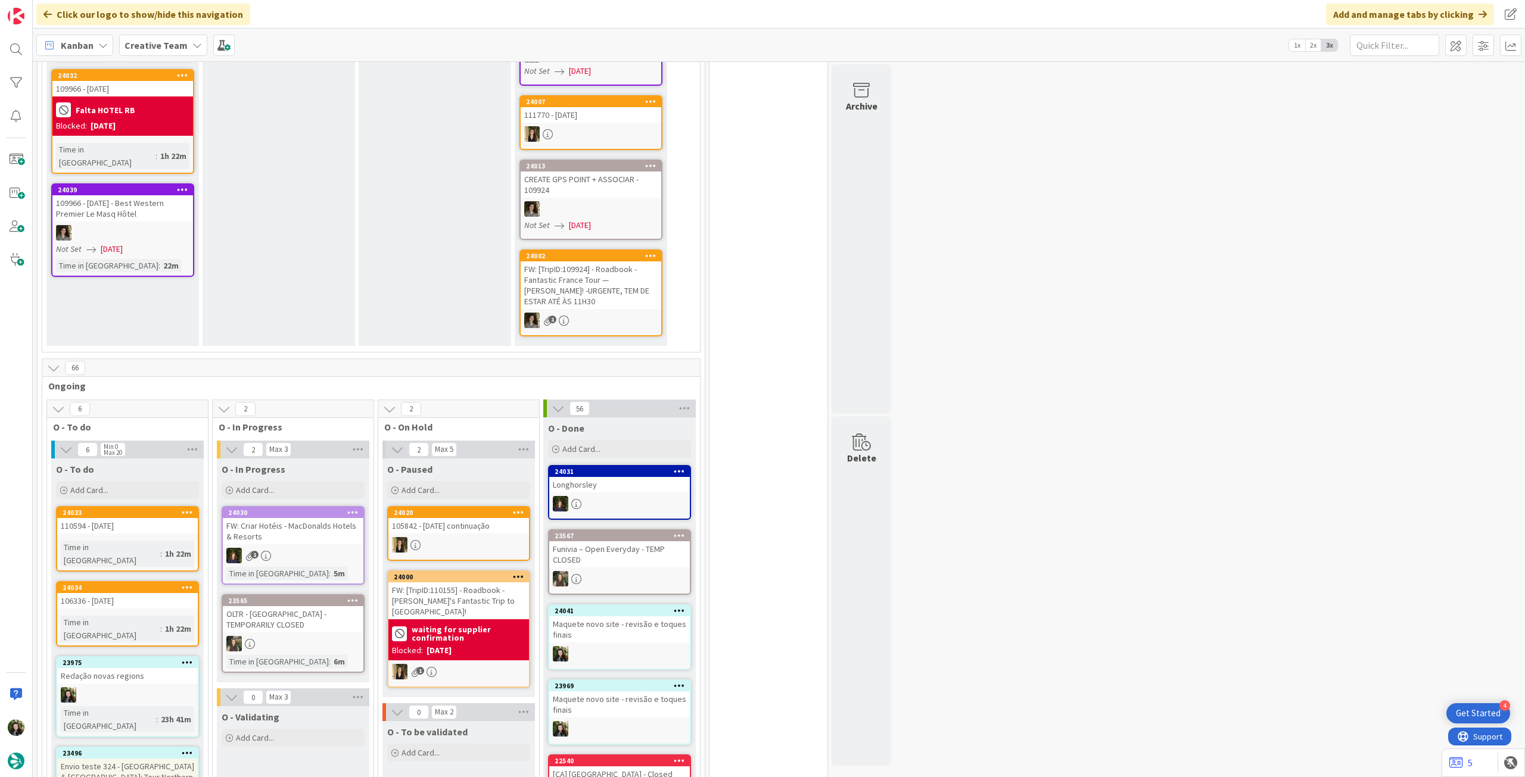
click at [503, 537] on div at bounding box center [458, 544] width 141 height 15
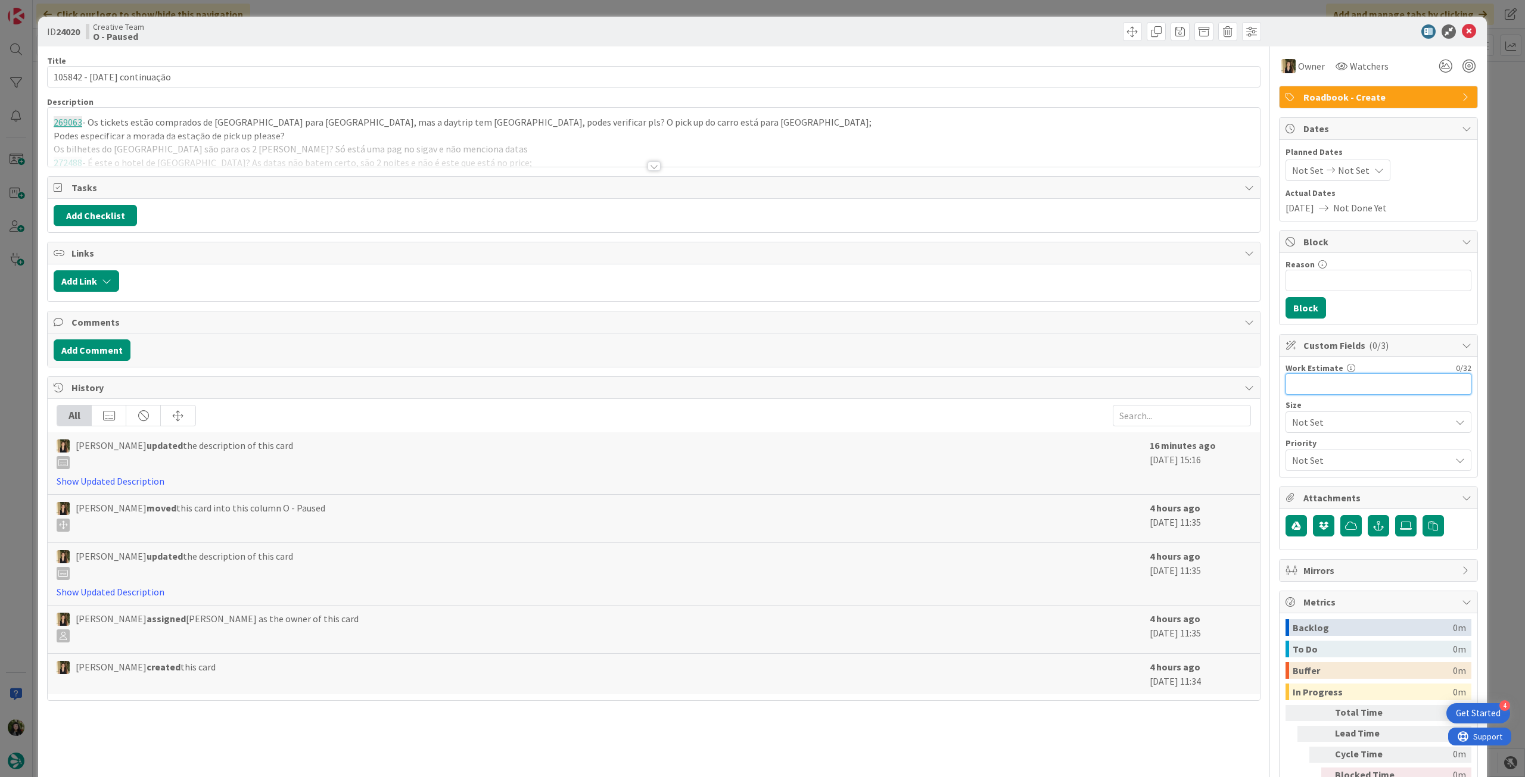
click at [1352, 383] on input "text" at bounding box center [1379, 384] width 186 height 21
click at [1361, 278] on input "Reason" at bounding box center [1379, 280] width 186 height 21
type input "pentende desk"
click at [1308, 309] on button "Block" at bounding box center [1306, 307] width 41 height 21
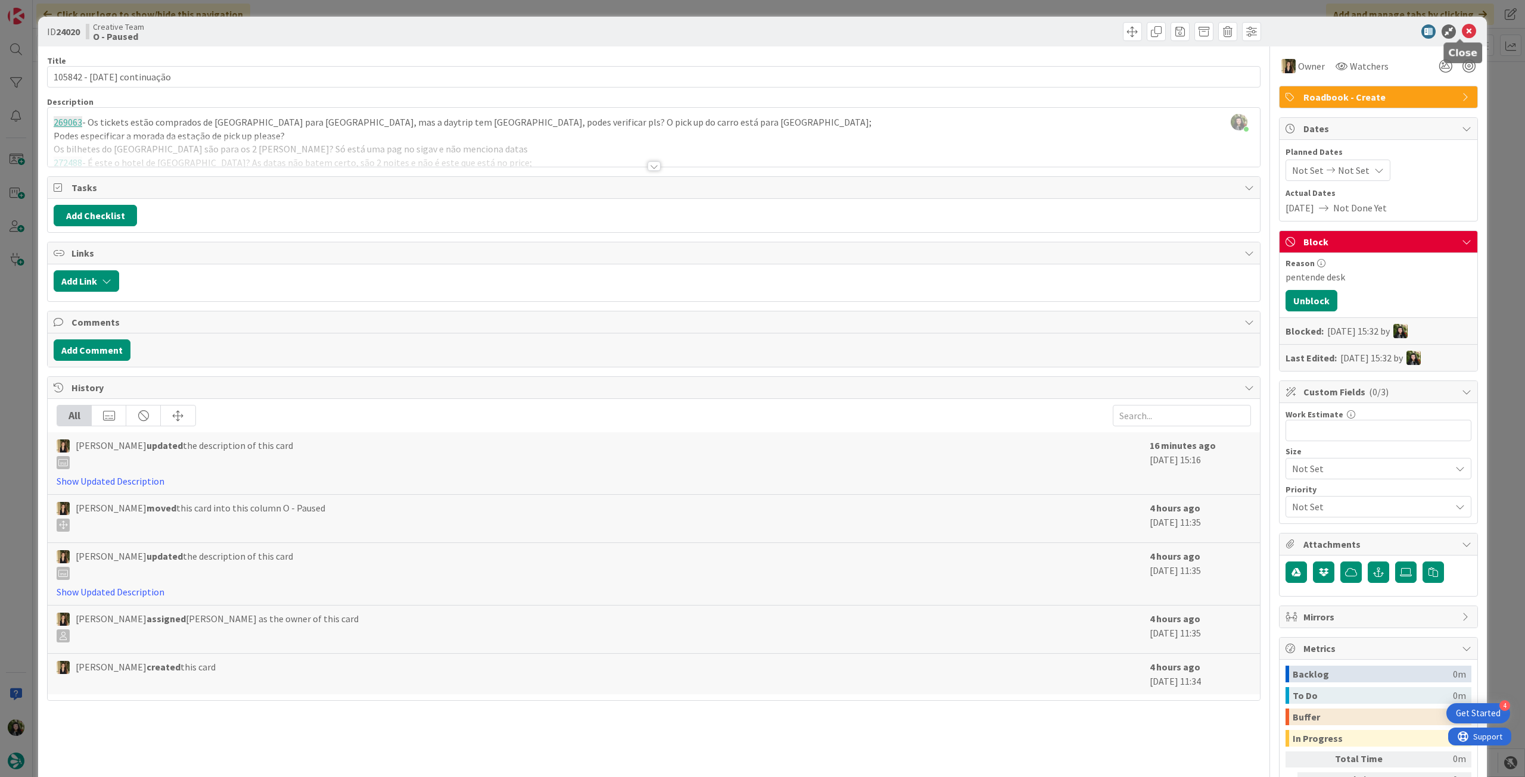
click at [1464, 29] on icon at bounding box center [1469, 31] width 14 height 14
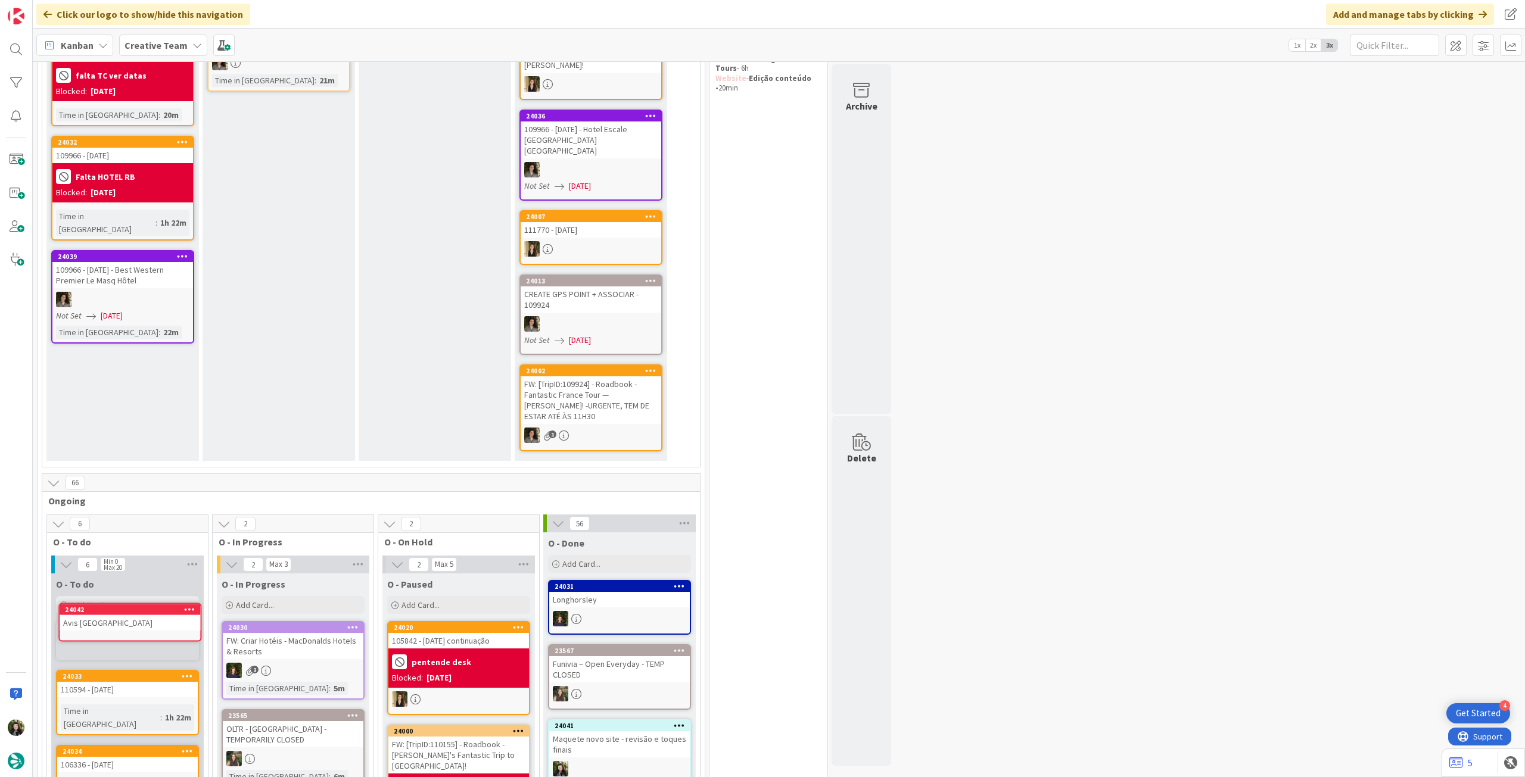
scroll to position [205, 0]
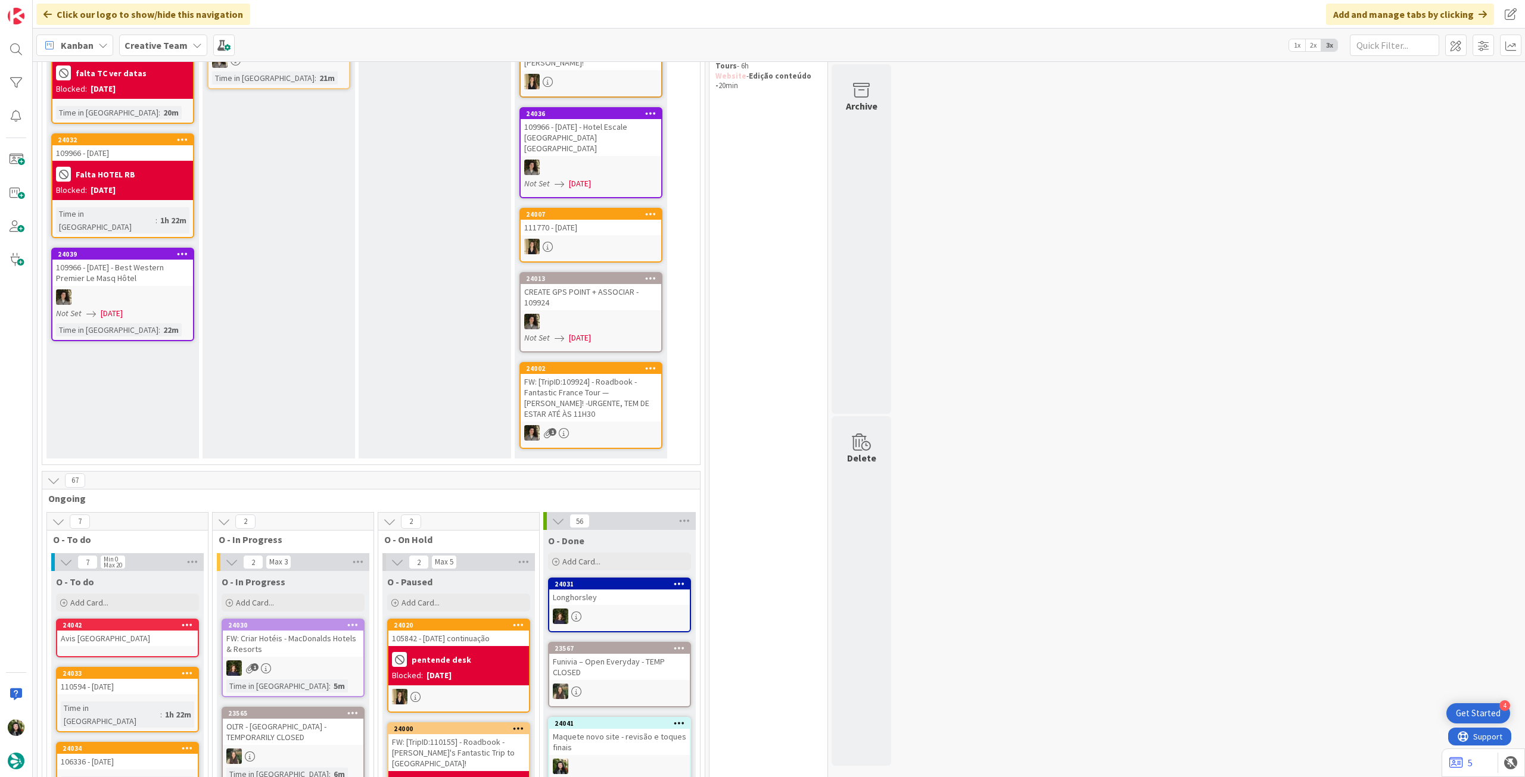
click at [141, 631] on div "Avis [GEOGRAPHIC_DATA]" at bounding box center [127, 638] width 141 height 15
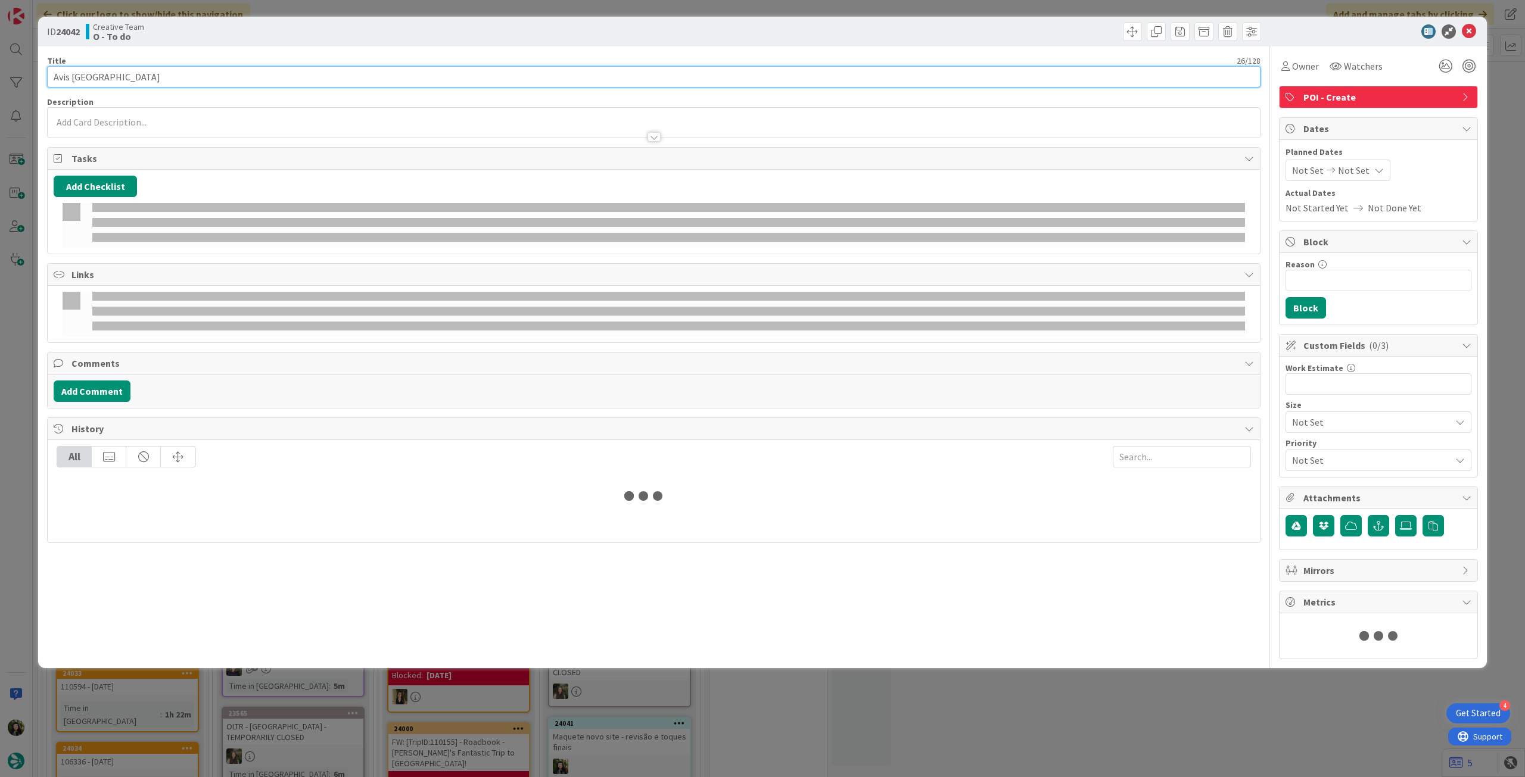
click at [297, 82] on input "Avis [GEOGRAPHIC_DATA]" at bounding box center [654, 76] width 1214 height 21
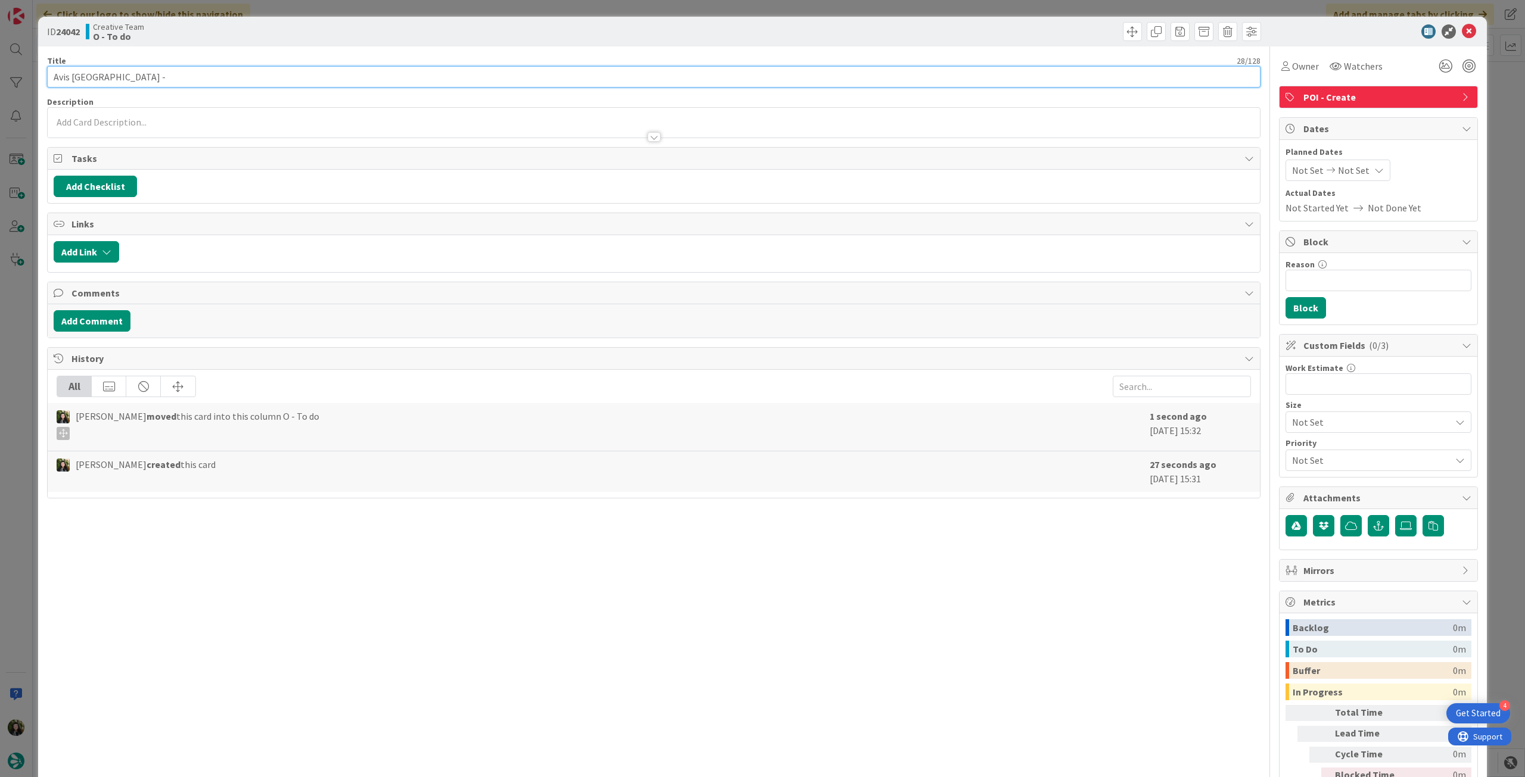
paste input "105842"
type input "Avis [GEOGRAPHIC_DATA] - 105842"
click at [1462, 30] on icon at bounding box center [1469, 31] width 14 height 14
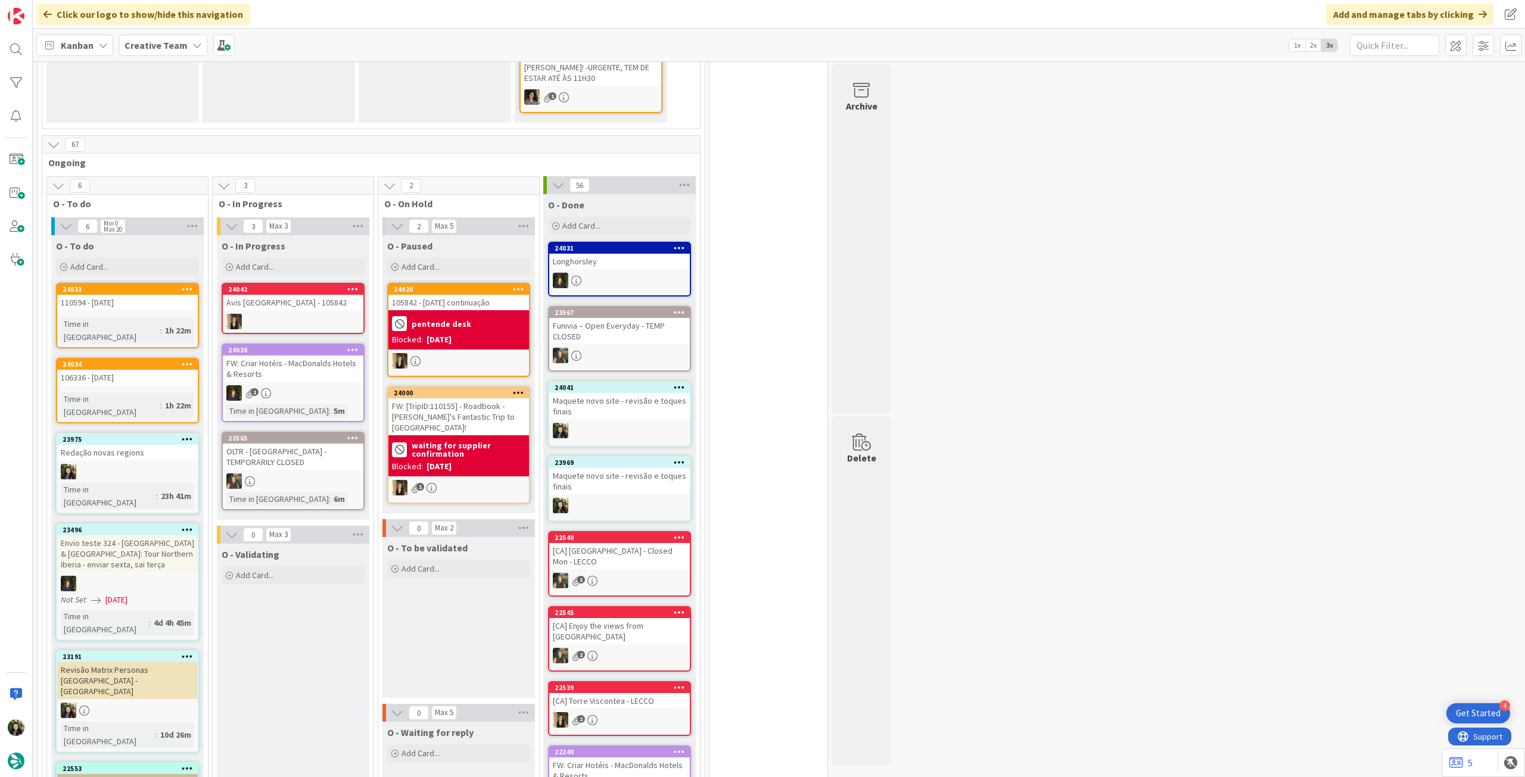
scroll to position [556, 0]
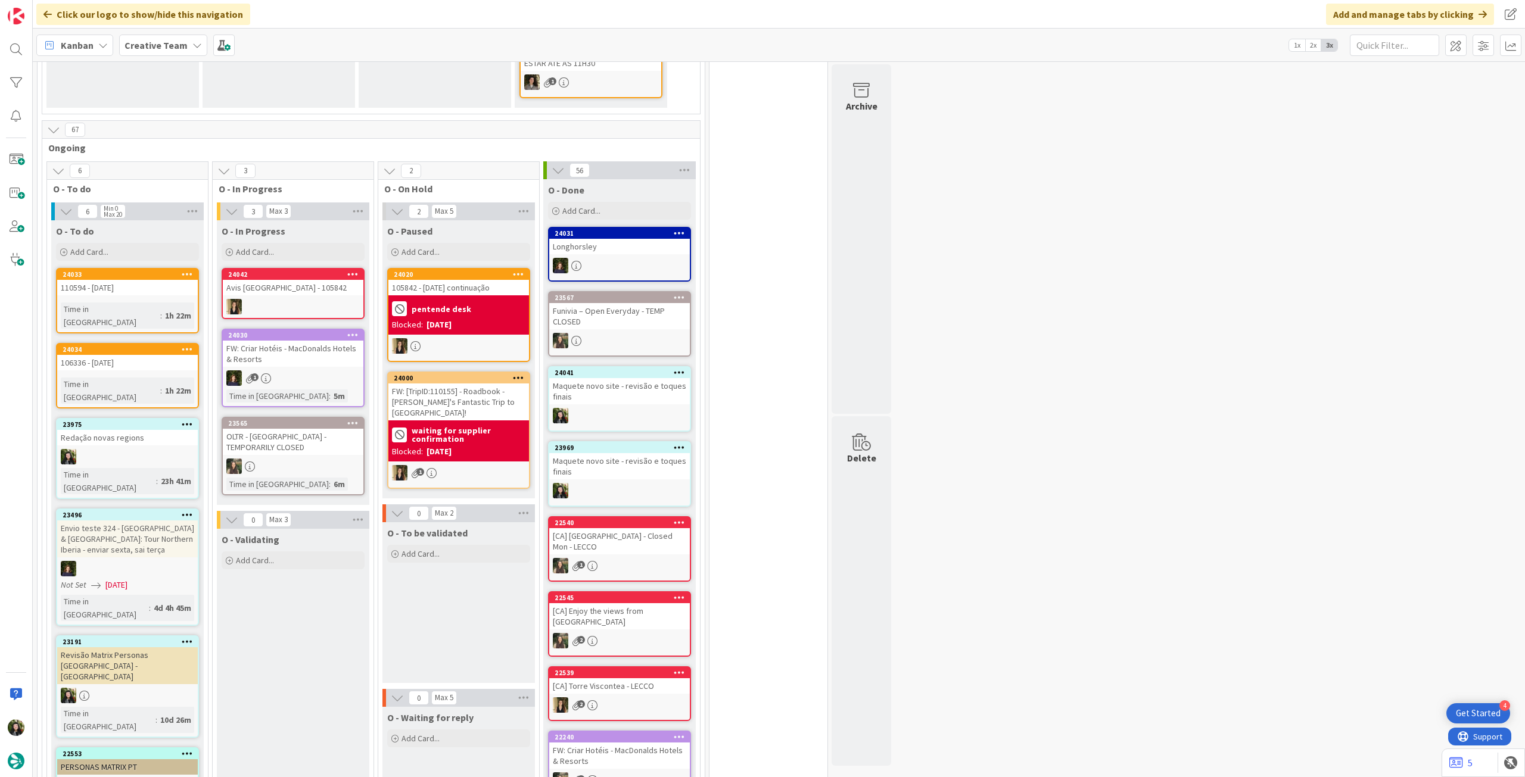
click at [188, 511] on icon at bounding box center [187, 515] width 11 height 8
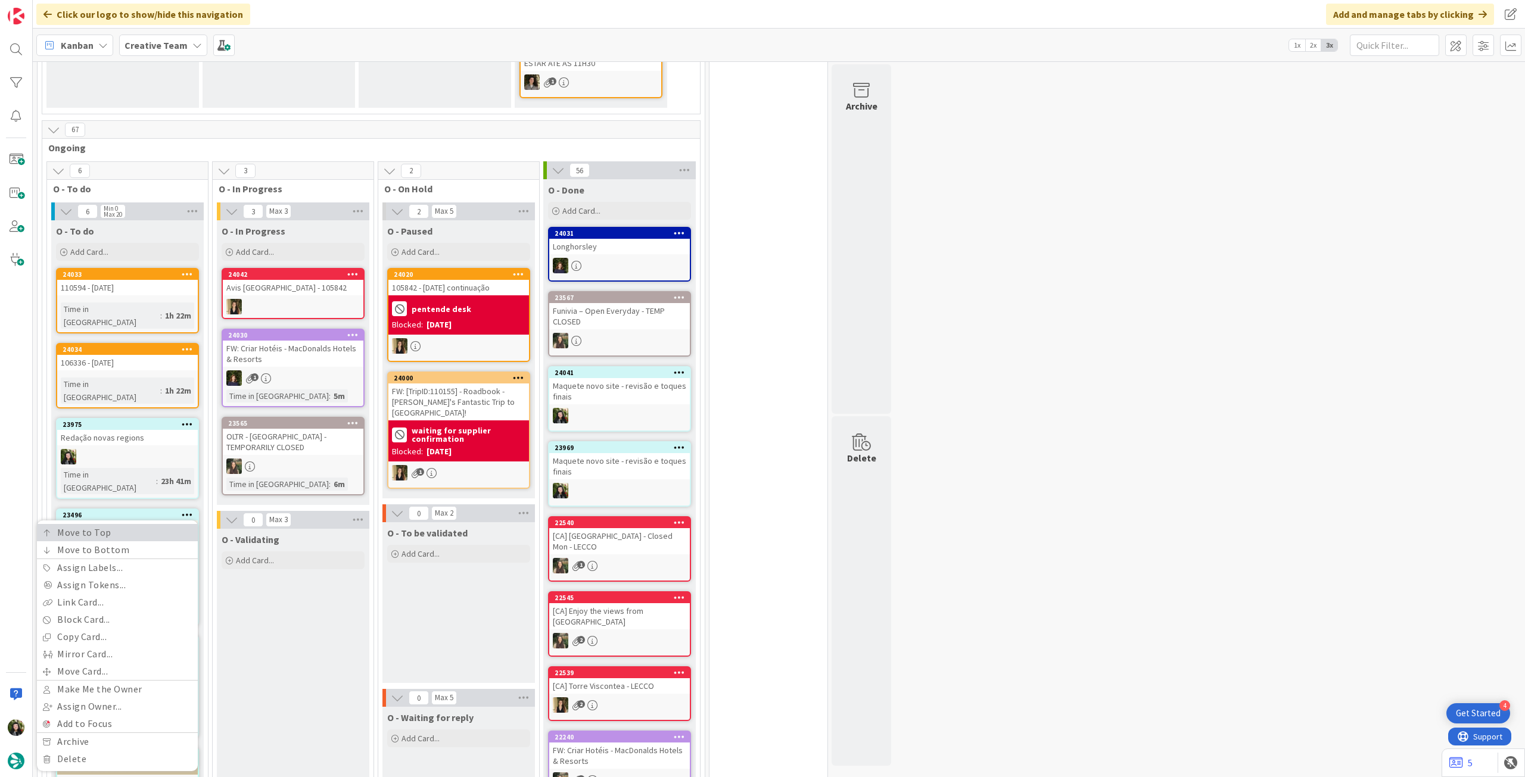
drag, startPoint x: 174, startPoint y: 485, endPoint x: 181, endPoint y: 505, distance: 20.7
click at [174, 524] on link "Move to Top" at bounding box center [117, 532] width 161 height 17
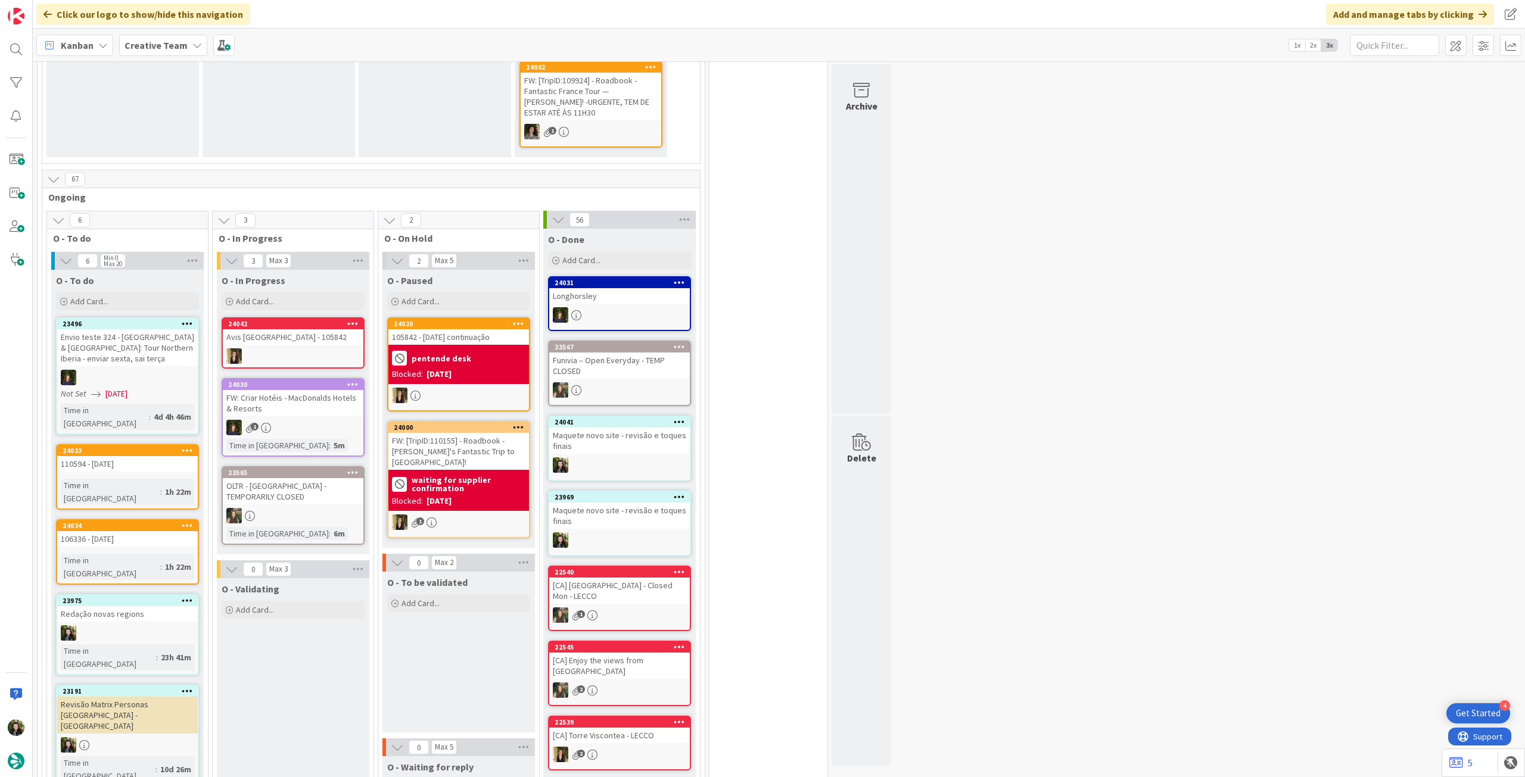
scroll to position [425, 0]
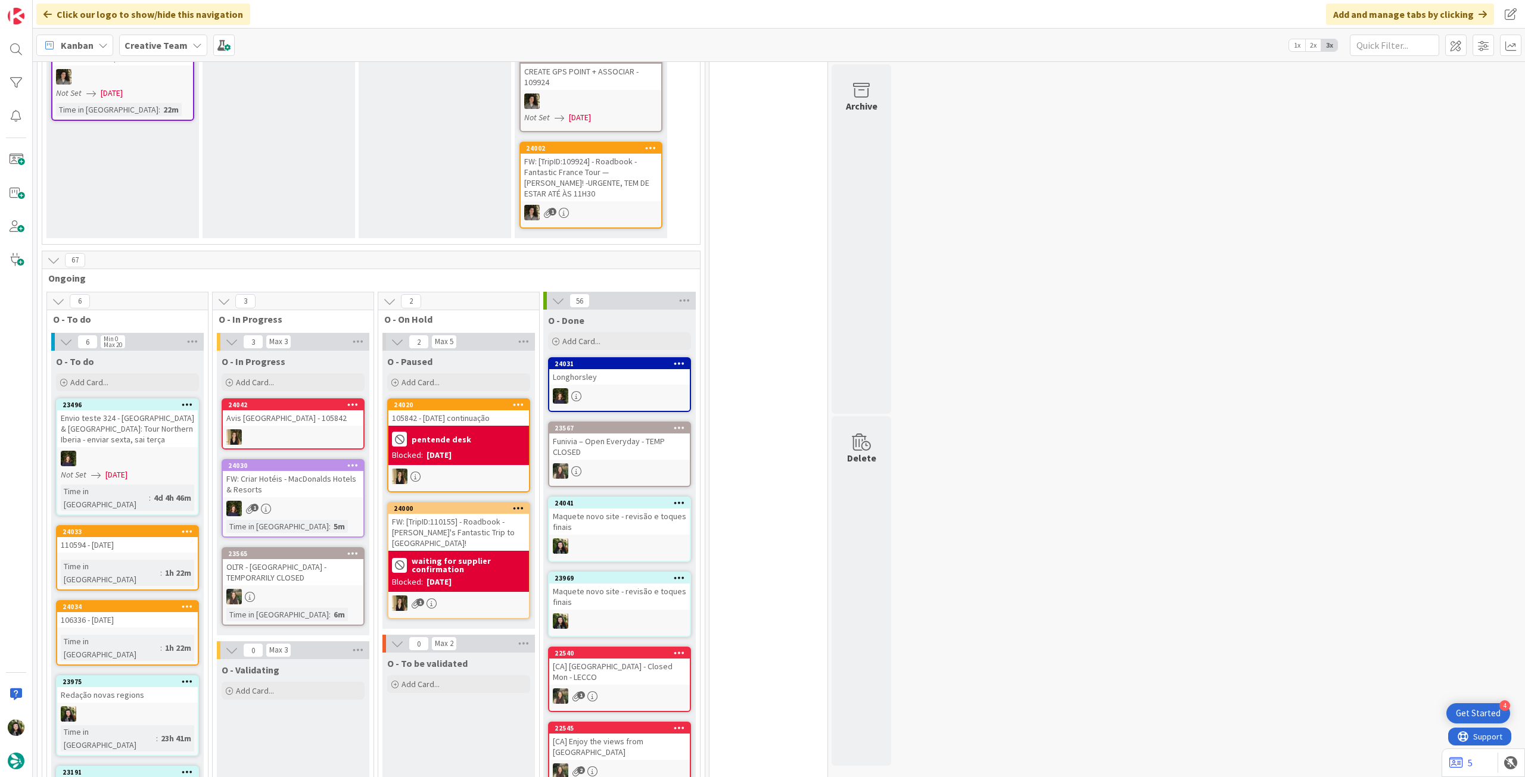
click at [151, 51] on span "Creative Team" at bounding box center [156, 45] width 63 height 14
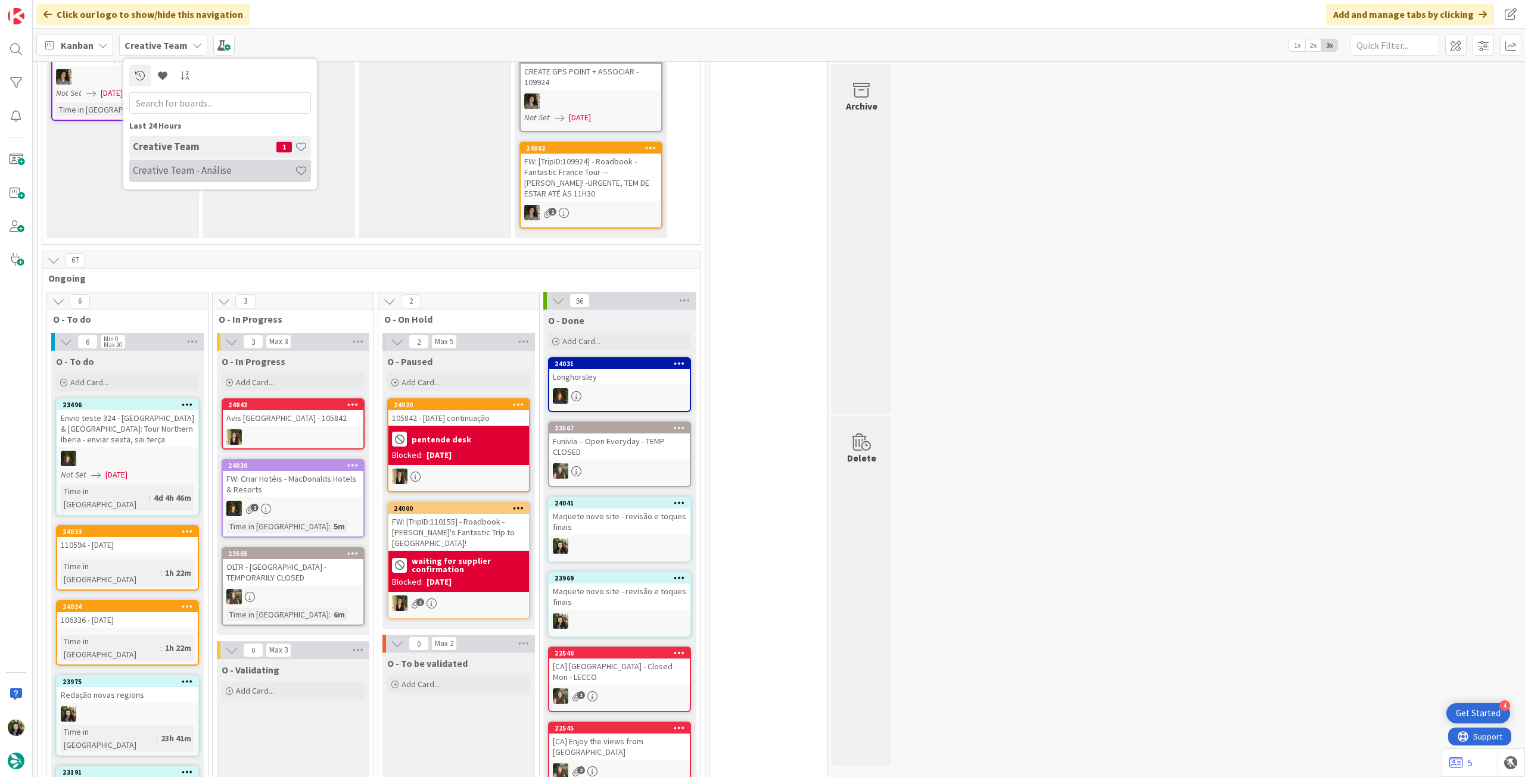
click at [191, 164] on h4 "Creative Team - Análise" at bounding box center [214, 170] width 162 height 12
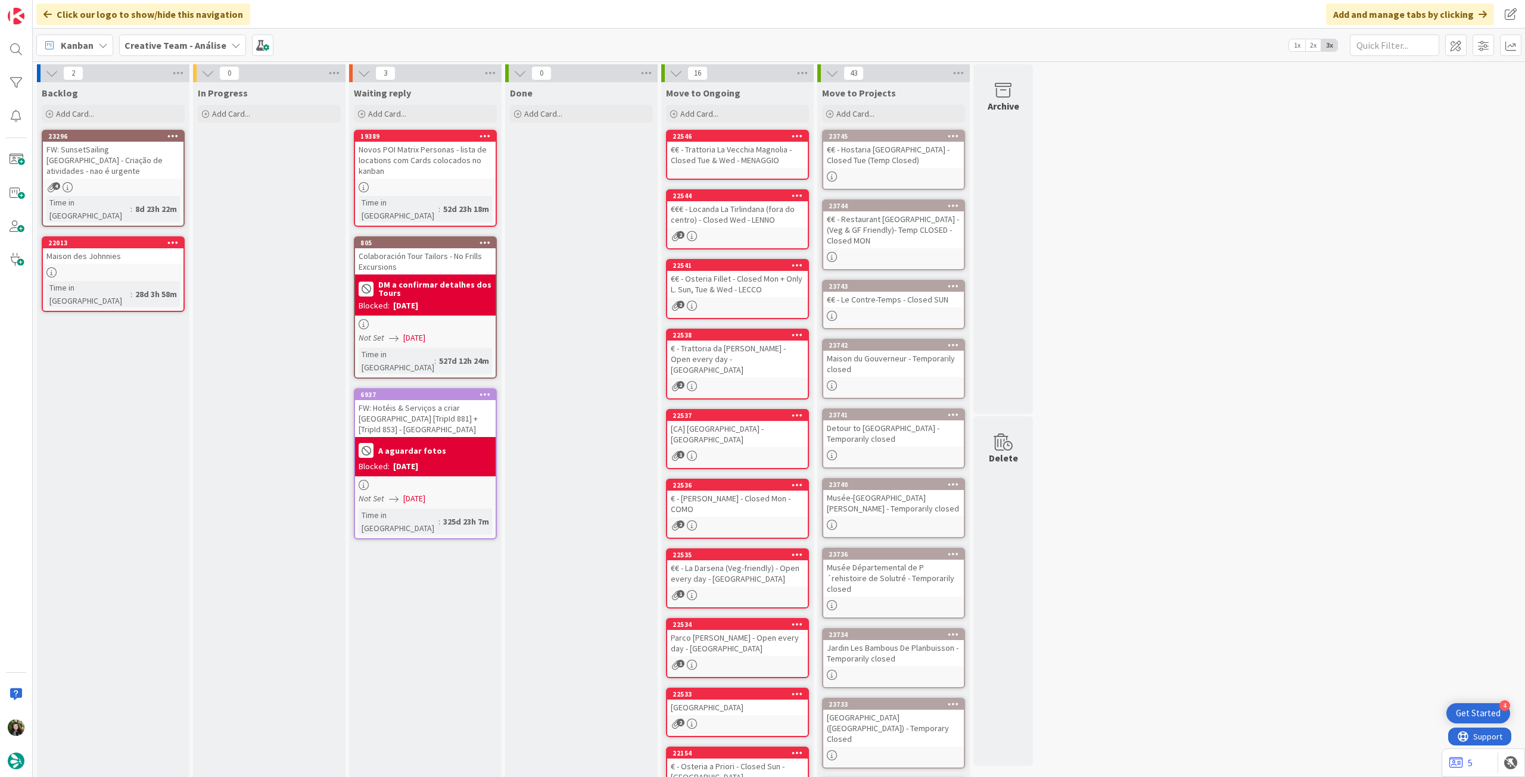
click at [190, 47] on b "Creative Team - Análise" at bounding box center [176, 45] width 102 height 12
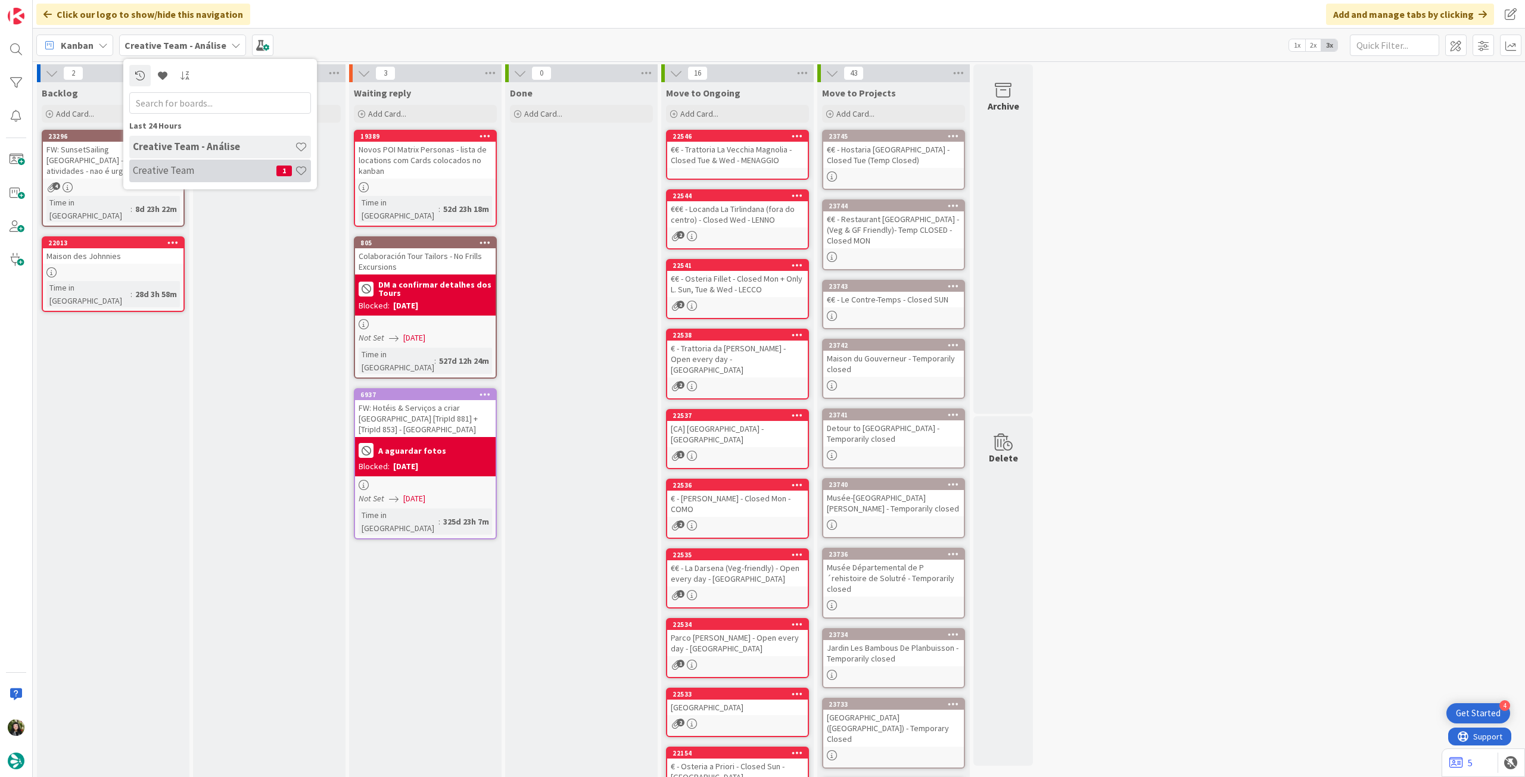
click at [216, 172] on h4 "Creative Team" at bounding box center [205, 170] width 144 height 12
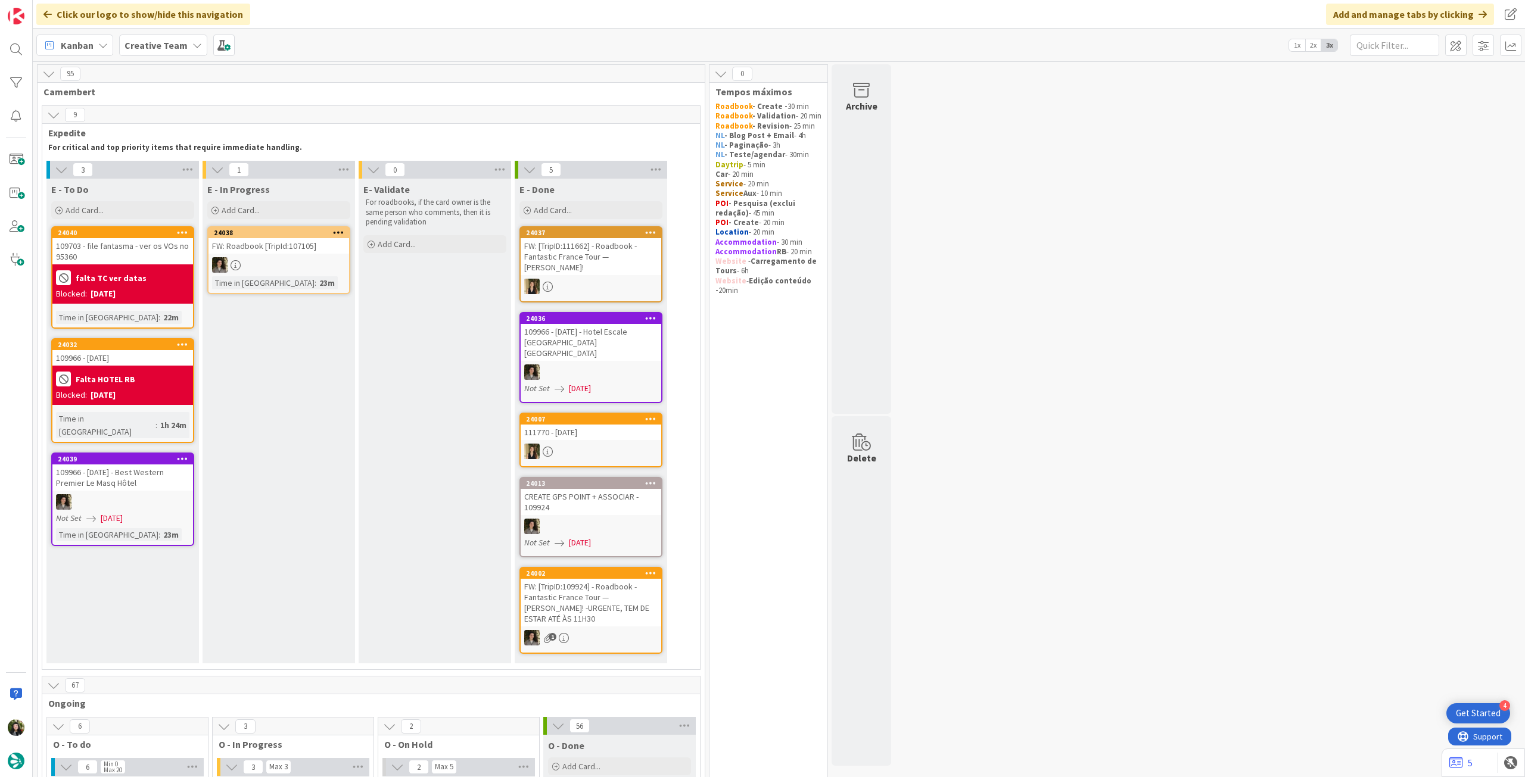
click at [139, 268] on div "falta TC ver datas" at bounding box center [122, 278] width 133 height 20
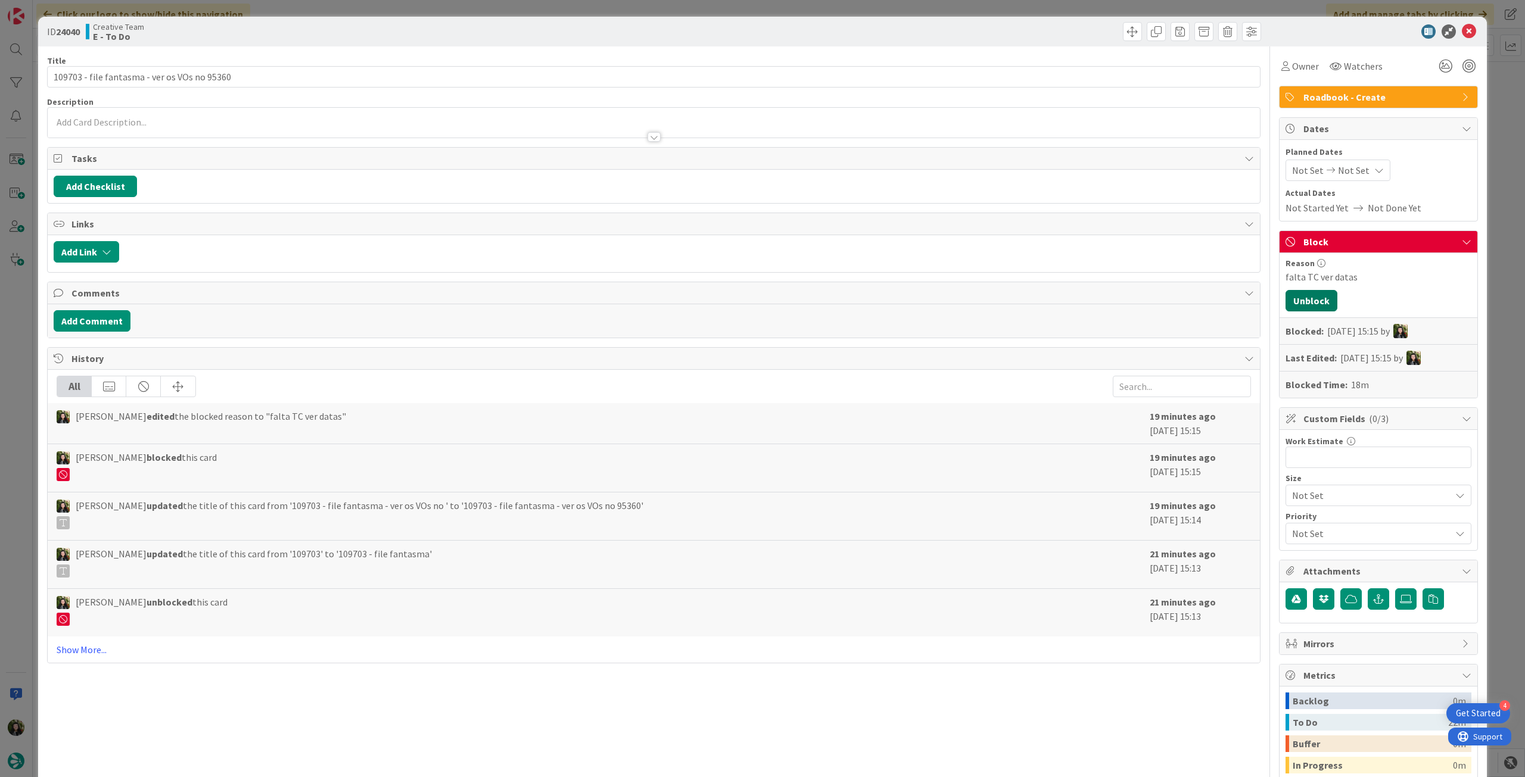
click at [1309, 300] on button "Unblock" at bounding box center [1312, 300] width 52 height 21
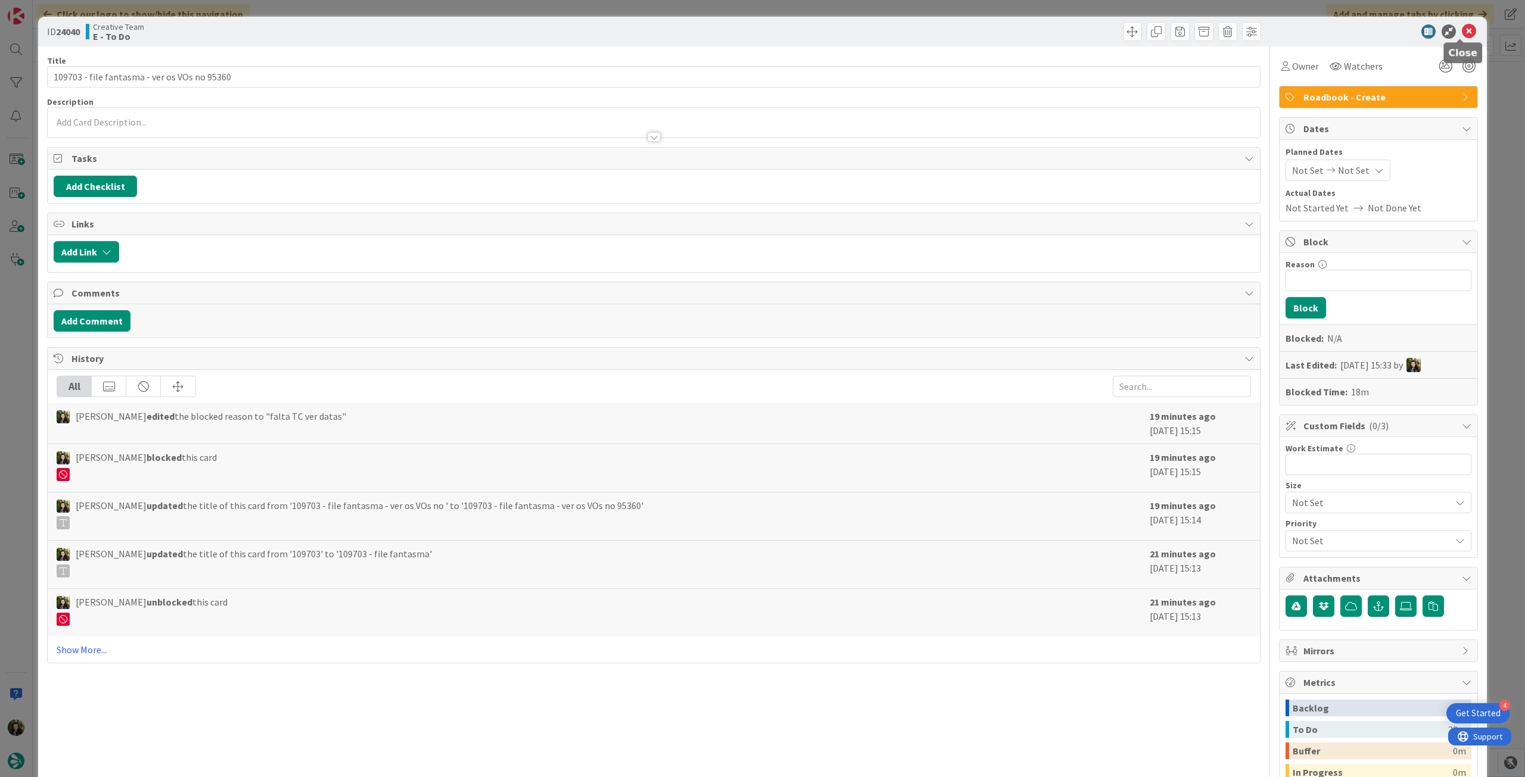
click at [1462, 35] on icon at bounding box center [1469, 31] width 14 height 14
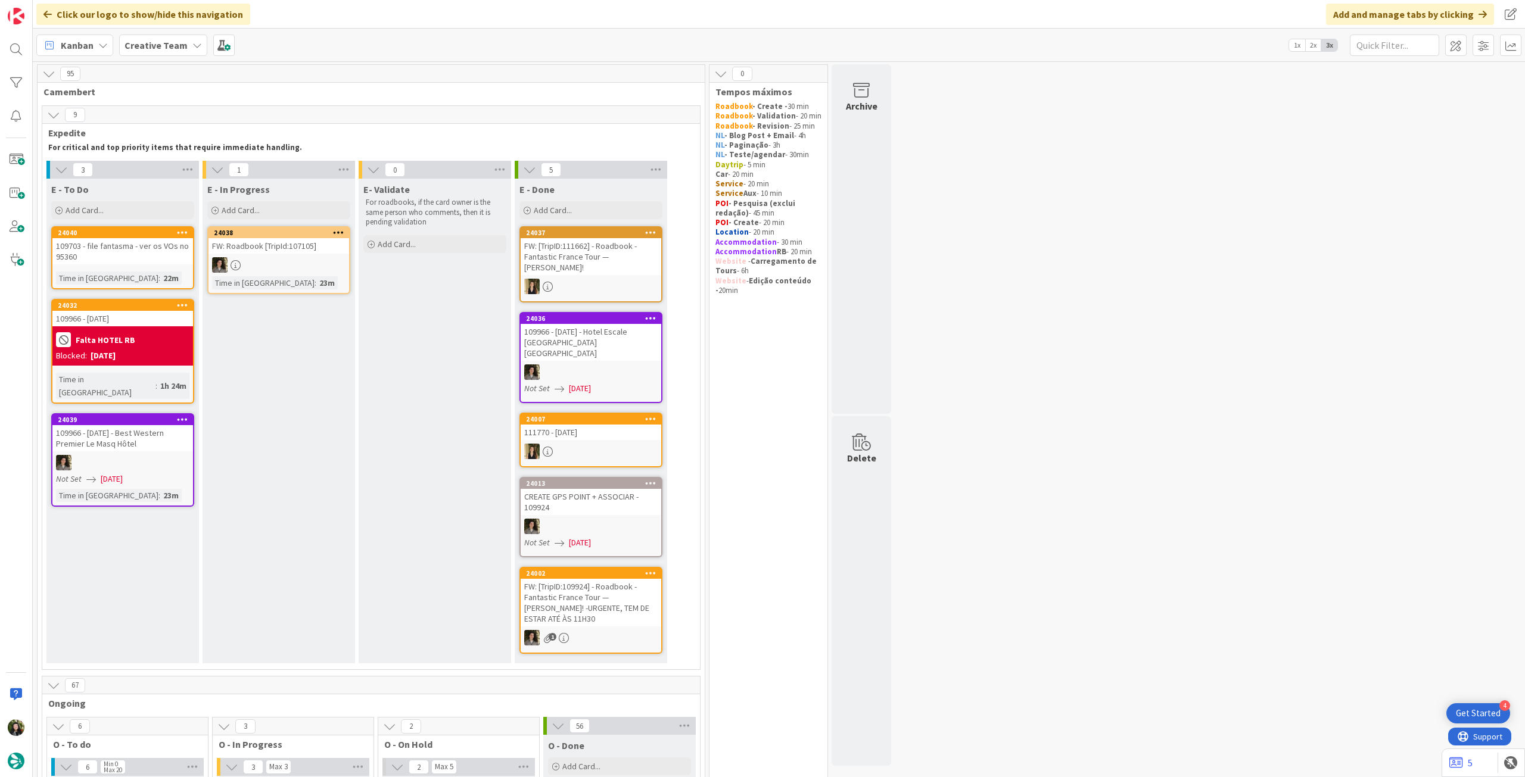
click at [136, 259] on div "109703 - file fantasma - ver os VOs no 95360" at bounding box center [122, 251] width 141 height 26
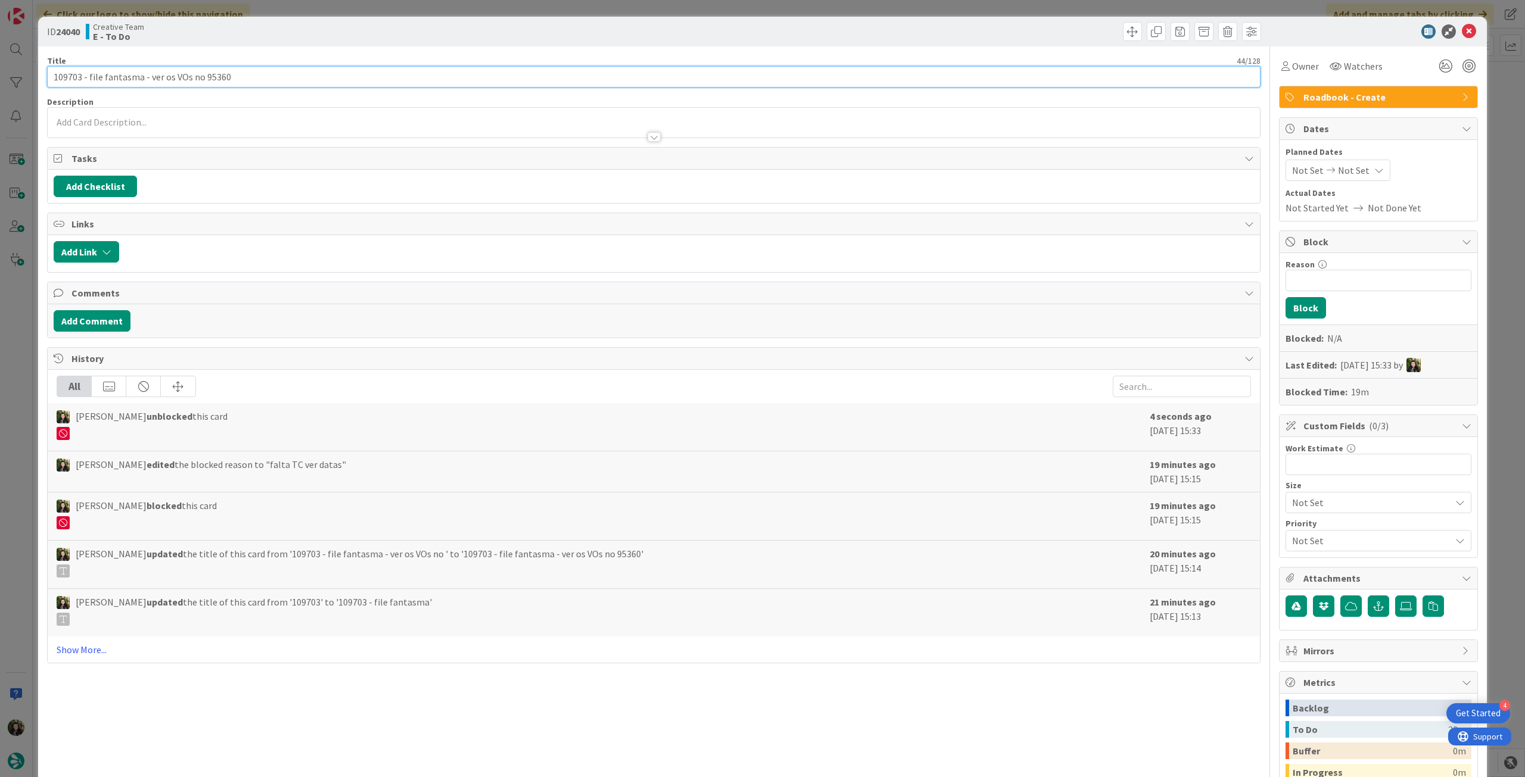
drag, startPoint x: 201, startPoint y: 74, endPoint x: 279, endPoint y: 75, distance: 77.4
click at [279, 75] on input "109703 - file fantasma - ver os VOs no 95360" at bounding box center [654, 76] width 1214 height 21
click at [1462, 34] on icon at bounding box center [1469, 31] width 14 height 14
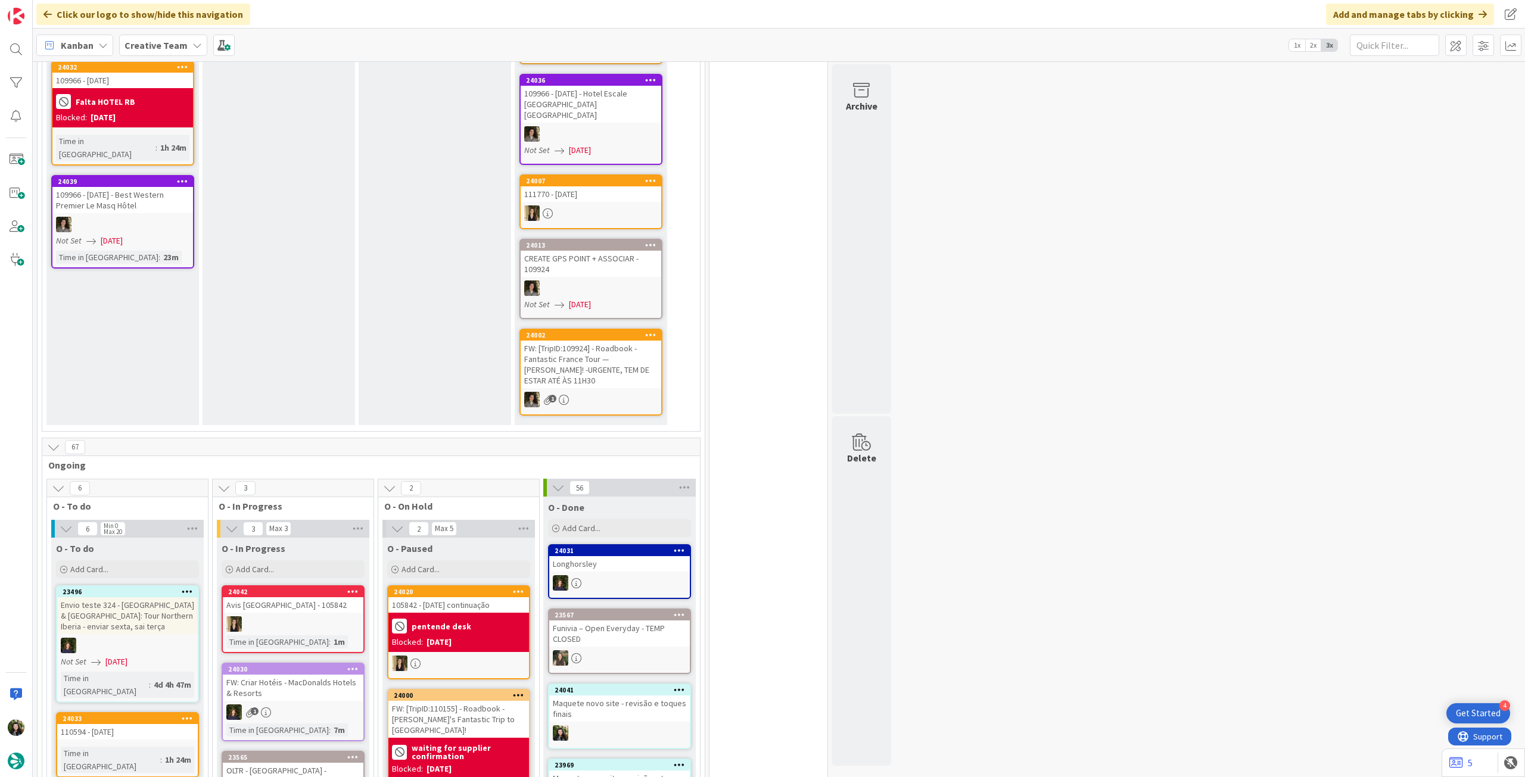
scroll to position [477, 0]
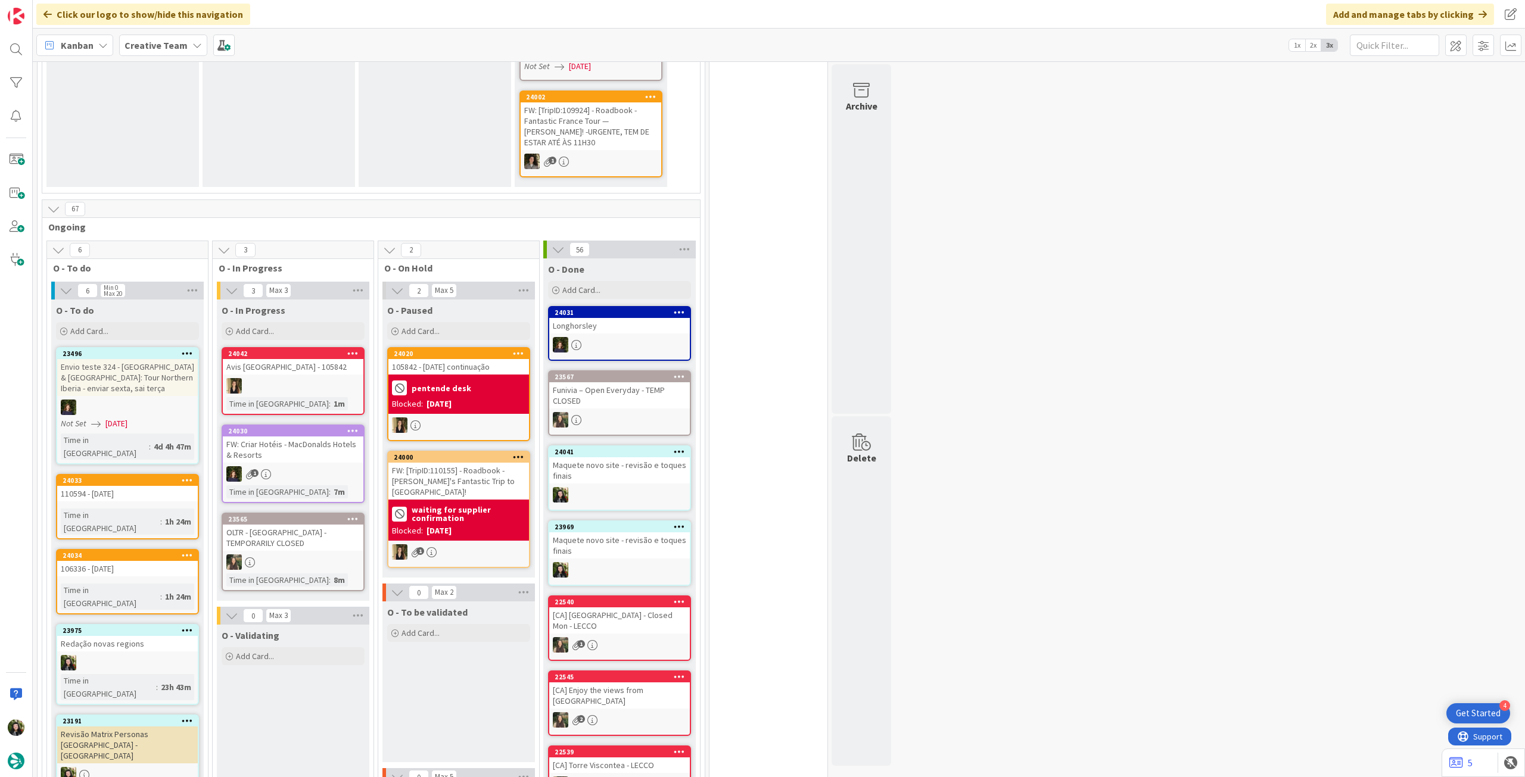
click at [481, 375] on div "pentende desk Blocked: [DATE]" at bounding box center [458, 394] width 141 height 39
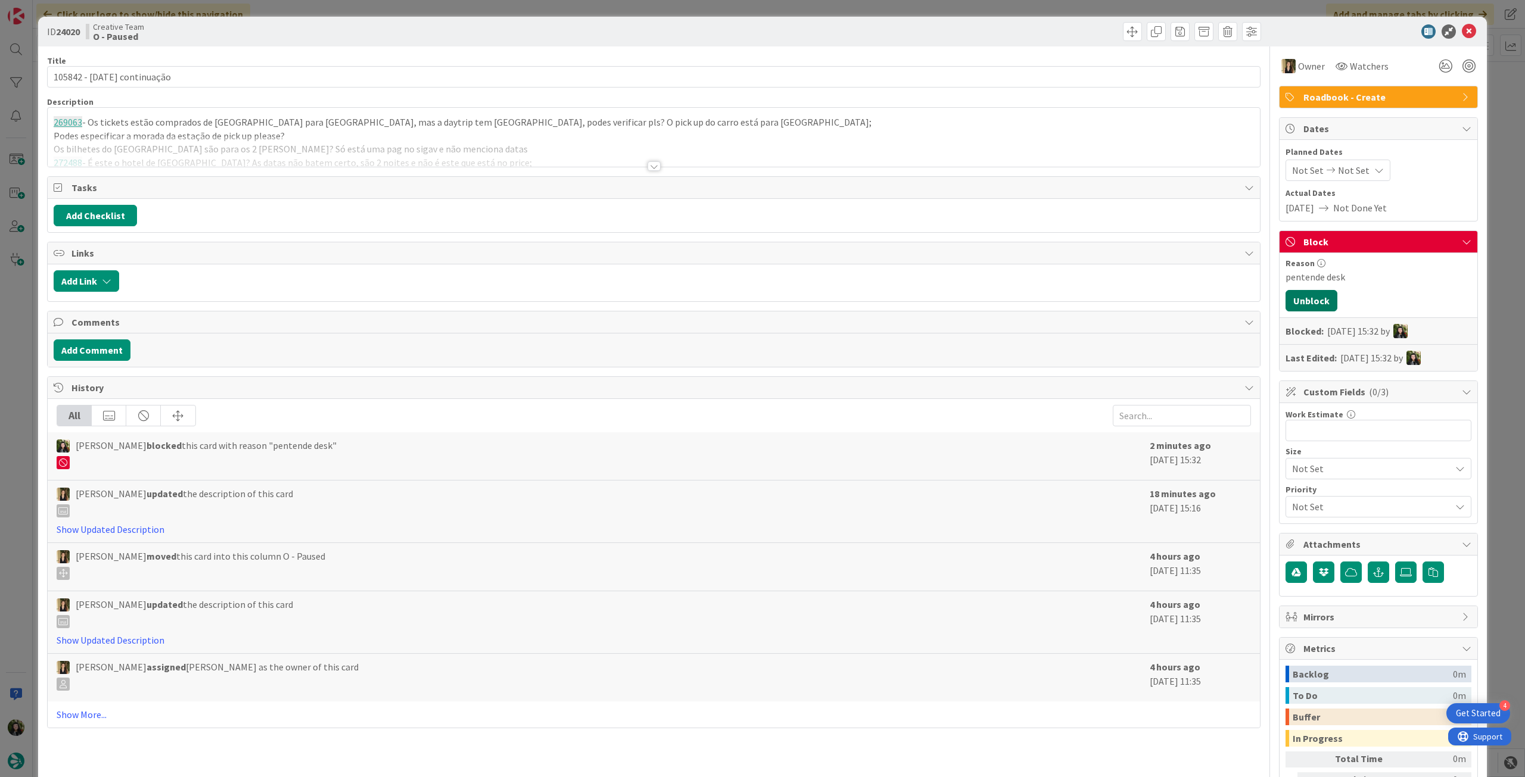
click at [1305, 296] on button "Unblock" at bounding box center [1312, 300] width 52 height 21
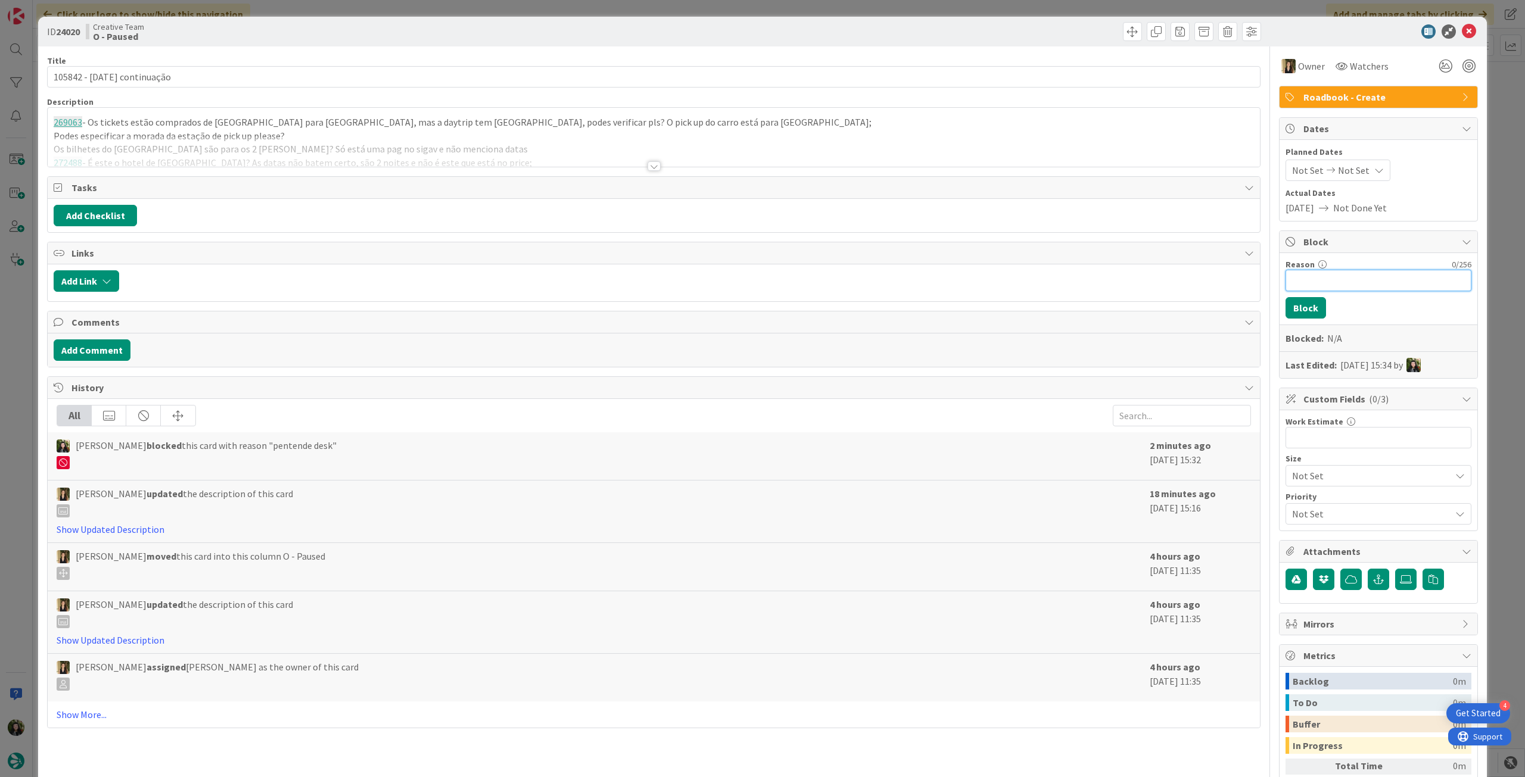
click at [1329, 273] on input "Reason" at bounding box center [1379, 280] width 186 height 21
type input "pendente desk e POIs"
click at [1305, 306] on button "Block" at bounding box center [1306, 307] width 41 height 21
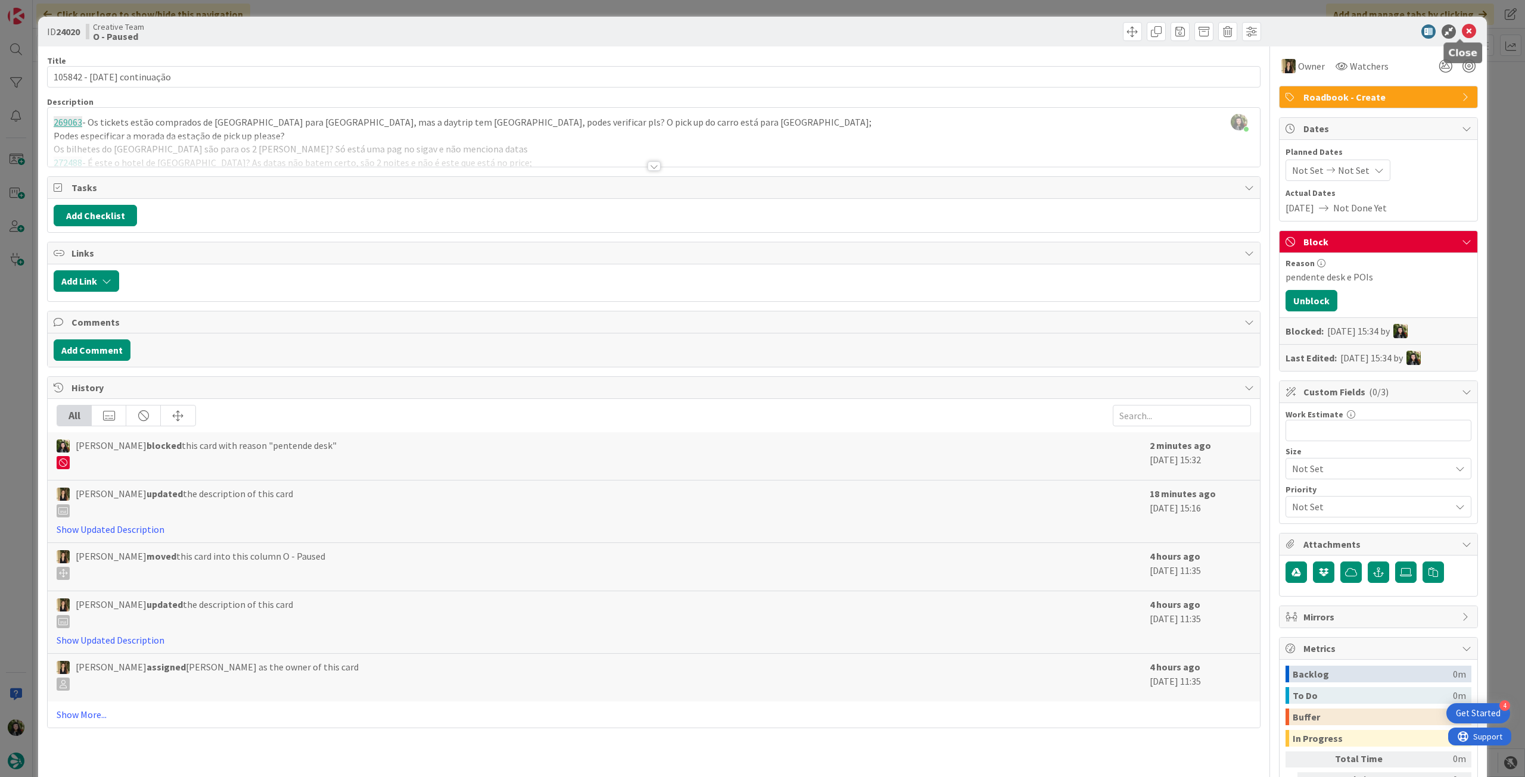
click at [1462, 33] on icon at bounding box center [1469, 31] width 14 height 14
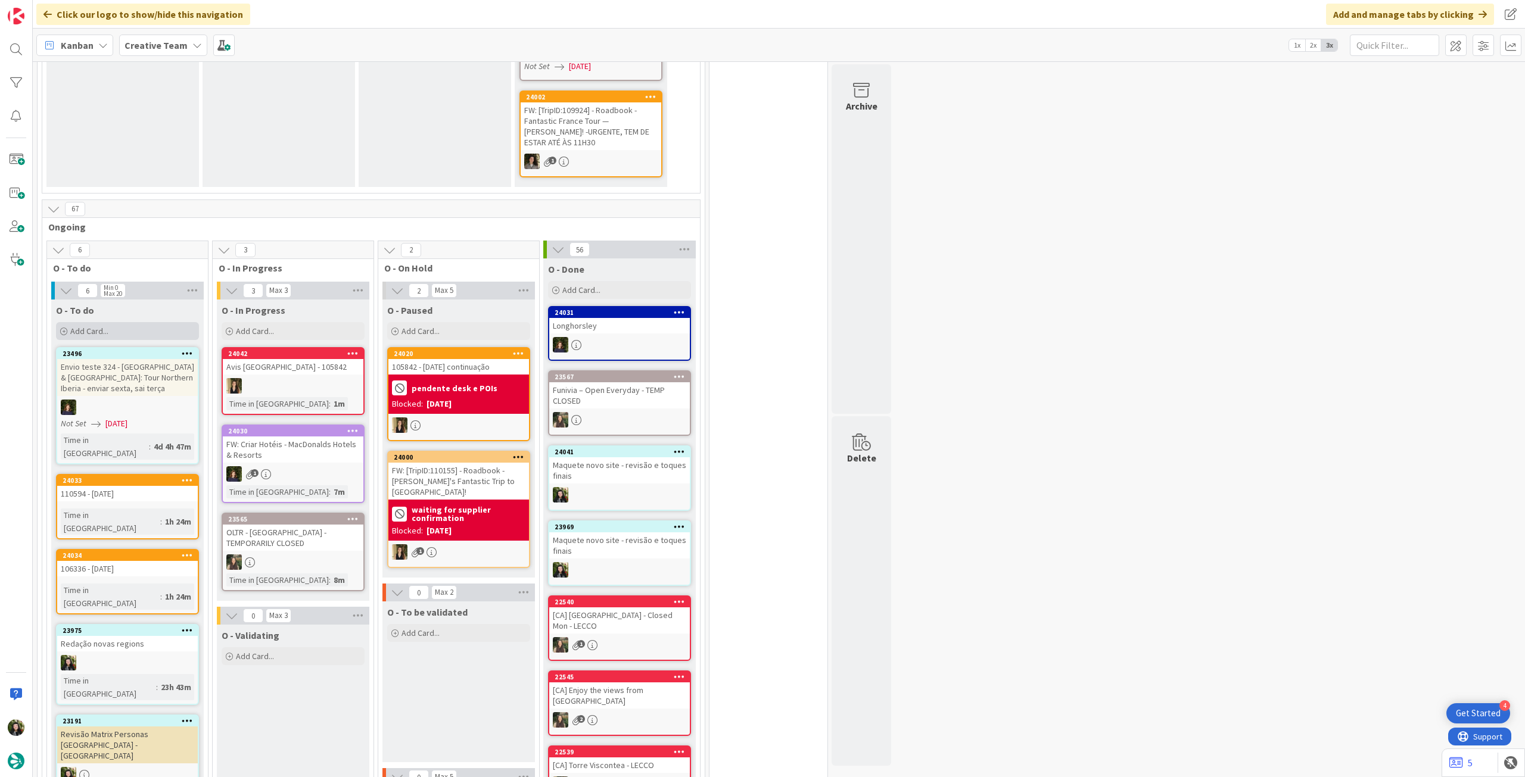
click at [113, 322] on div "Add Card..." at bounding box center [127, 331] width 143 height 18
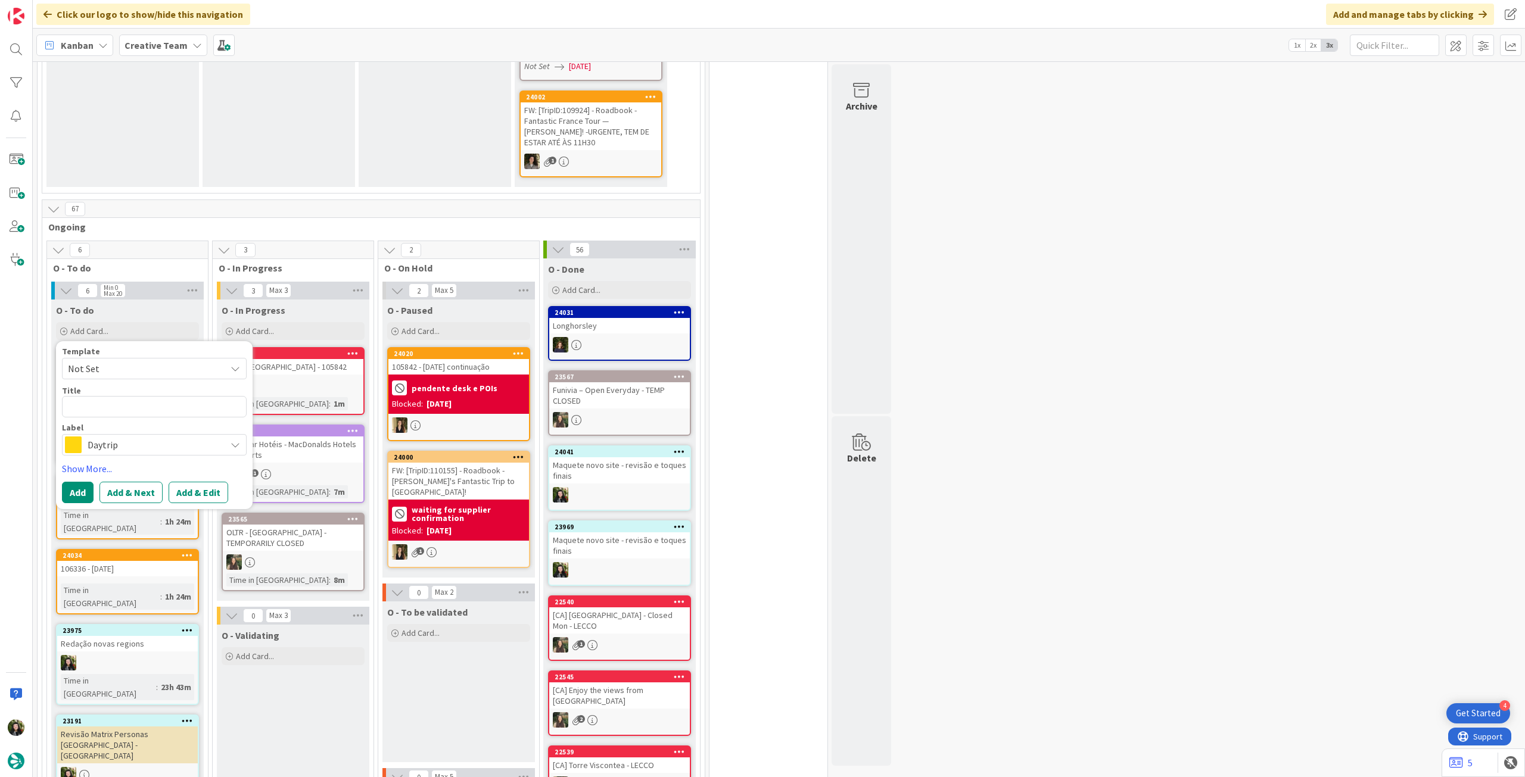
click at [117, 437] on span "Daytrip" at bounding box center [154, 445] width 132 height 17
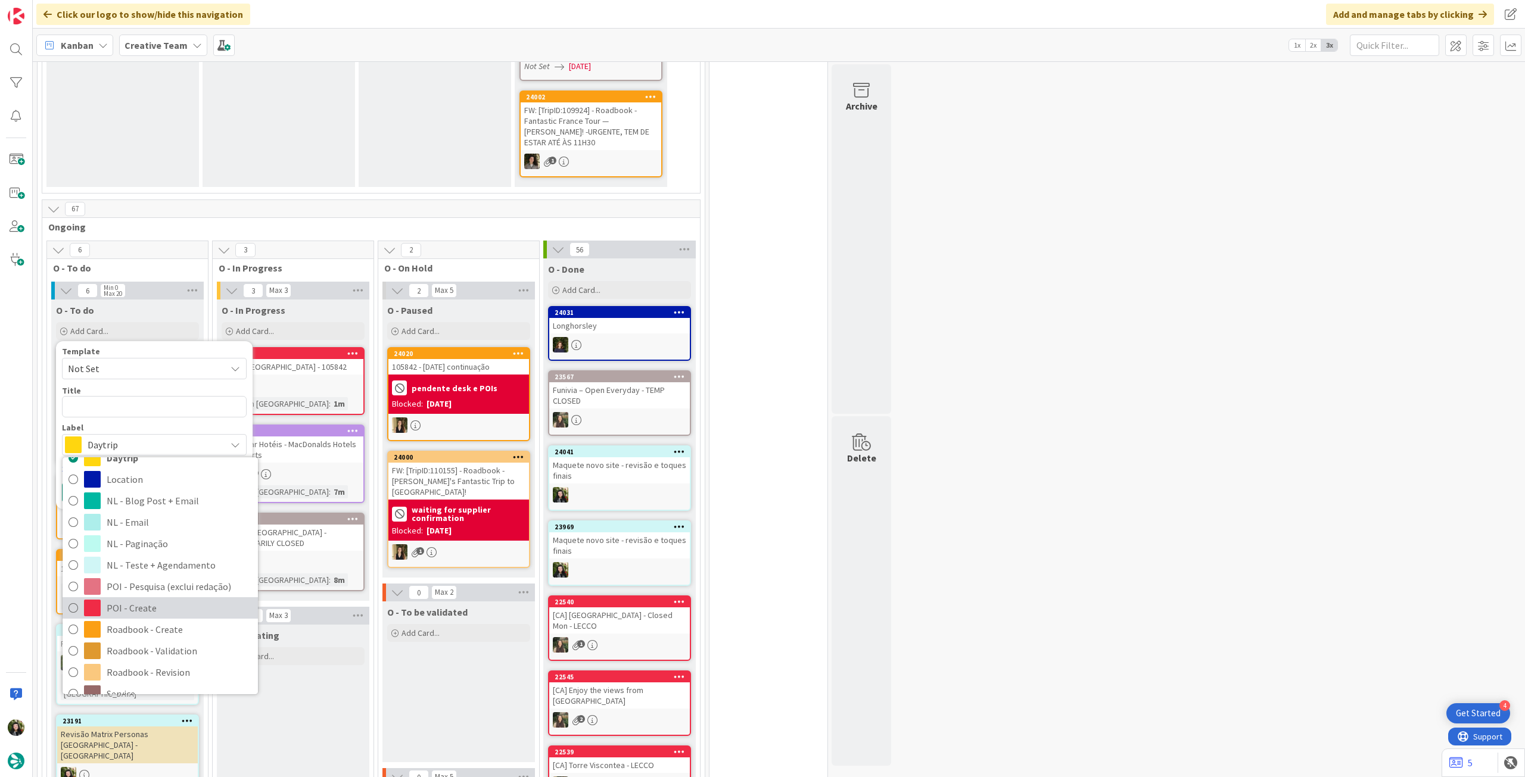
scroll to position [158, 0]
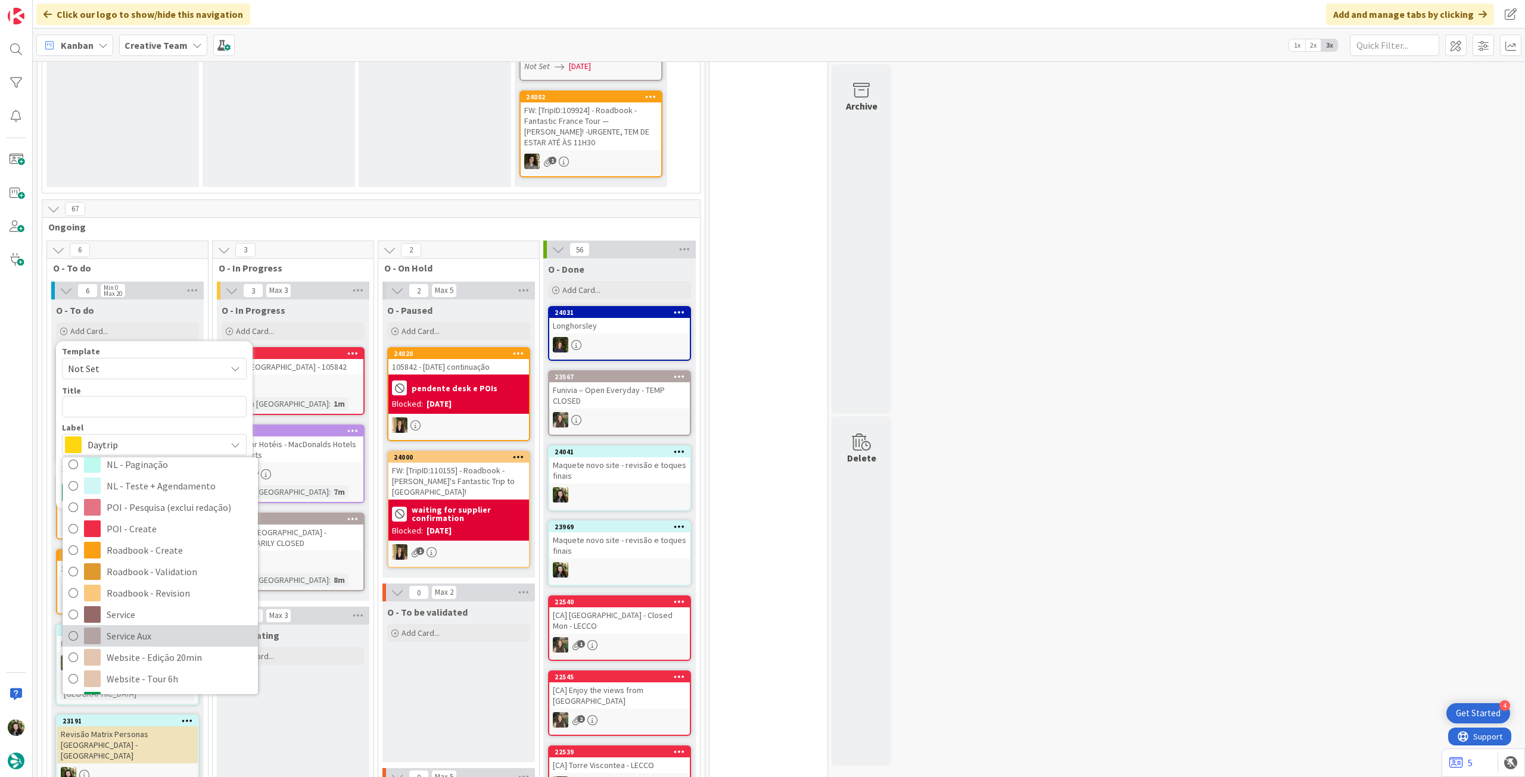
drag, startPoint x: 141, startPoint y: 618, endPoint x: 143, endPoint y: 543, distance: 75.1
click at [141, 627] on span "Service Aux" at bounding box center [179, 636] width 145 height 18
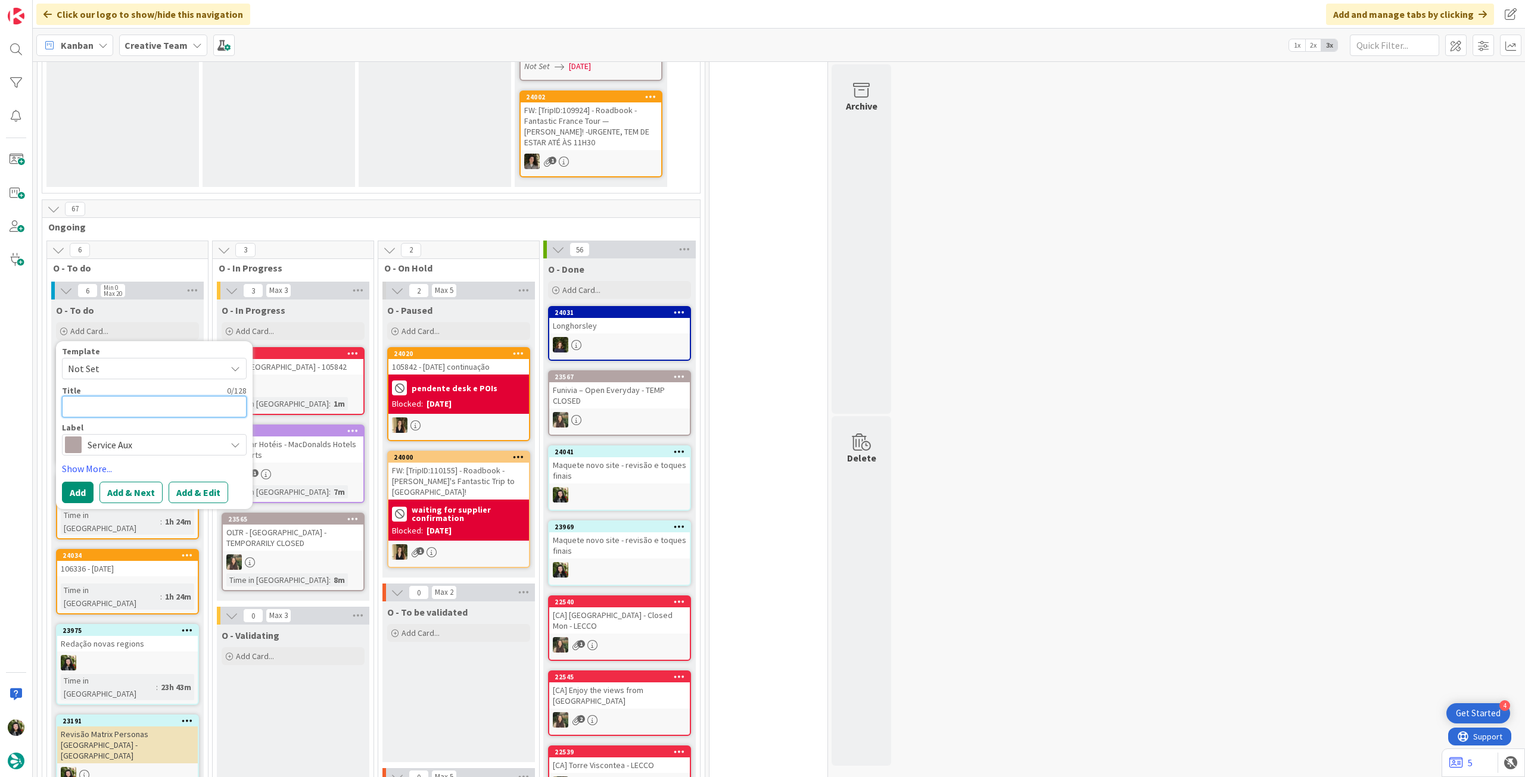
click at [161, 397] on textarea at bounding box center [154, 406] width 185 height 21
type textarea "x"
type textarea "P"
type textarea "x"
type textarea "Pe"
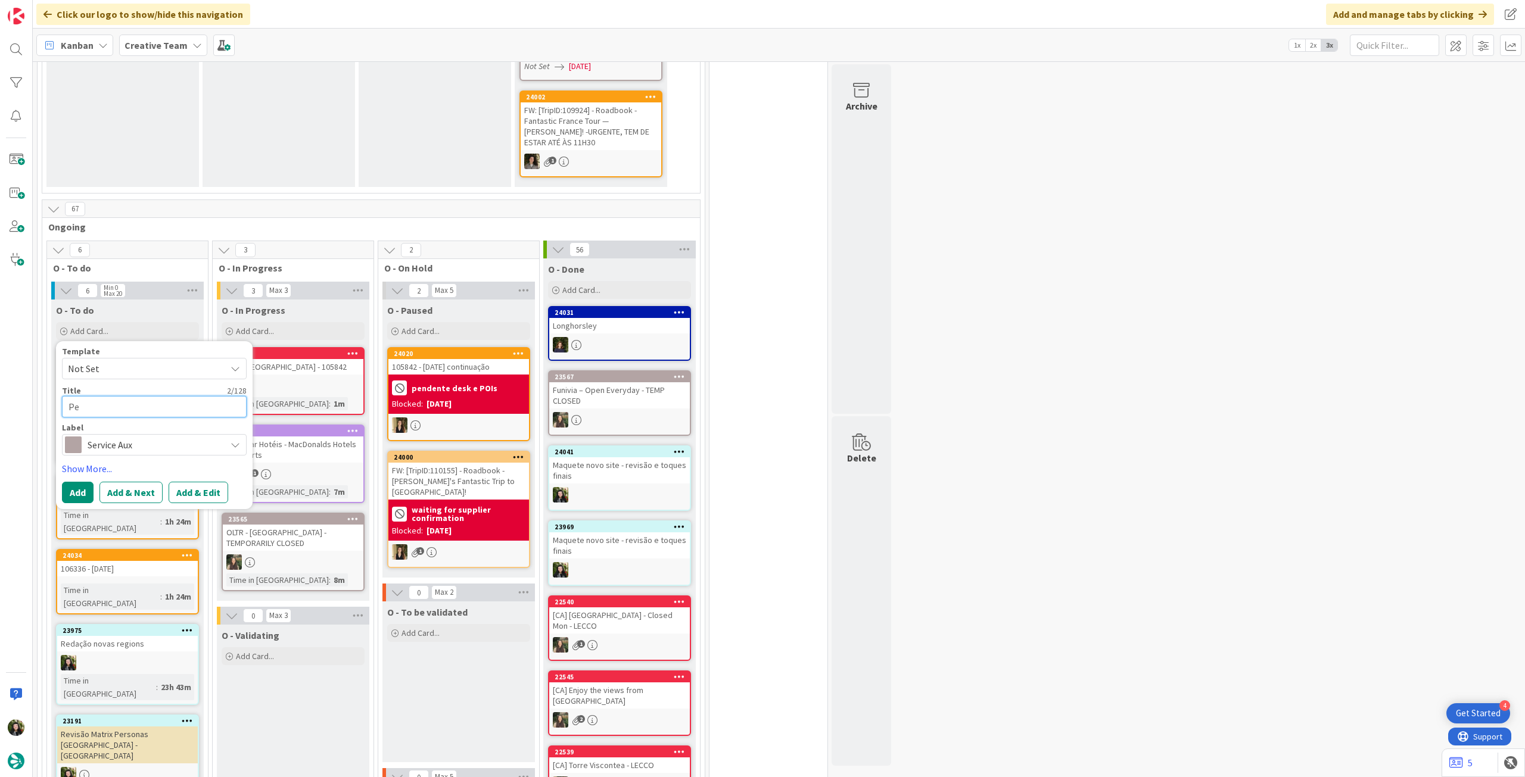
type textarea "x"
type textarea "Pesq"
type textarea "x"
type textarea "Pesqu"
type textarea "x"
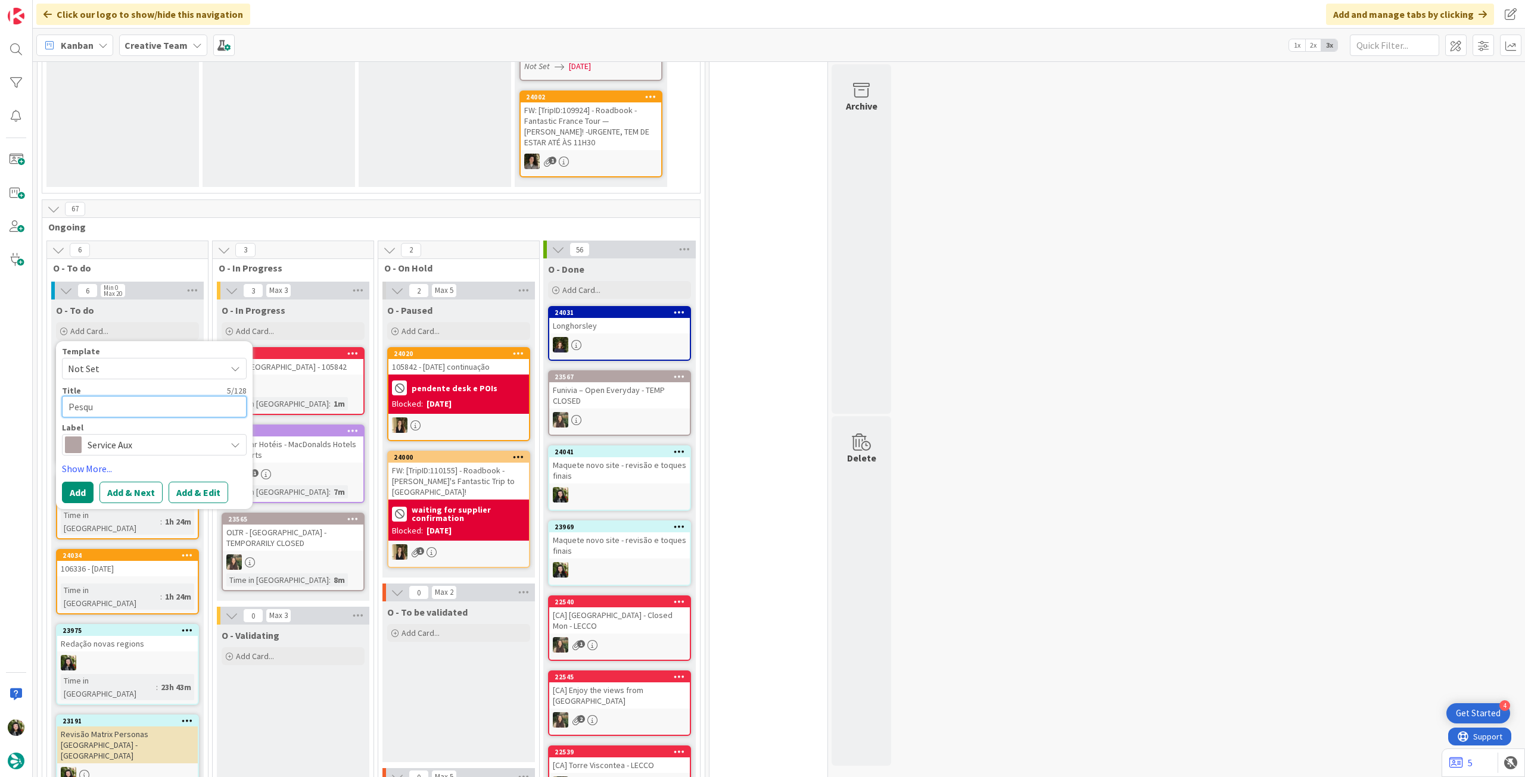
type textarea "Pesqui"
type textarea "x"
type textarea "Pesquis"
type textarea "x"
type textarea "Pesquisa"
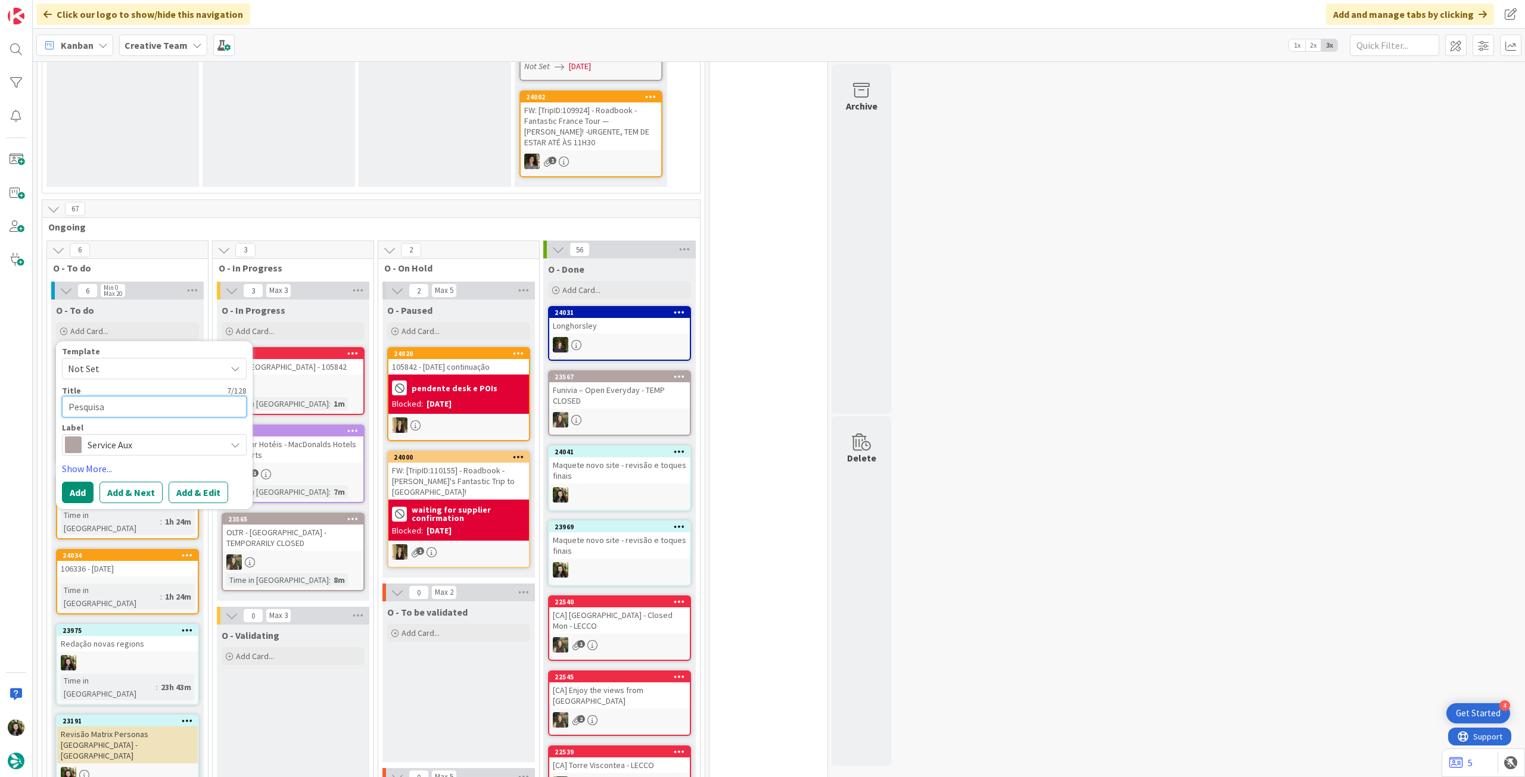
type textarea "x"
type textarea "Pesquisa"
type textarea "x"
type textarea "Pesquisa P"
type textarea "x"
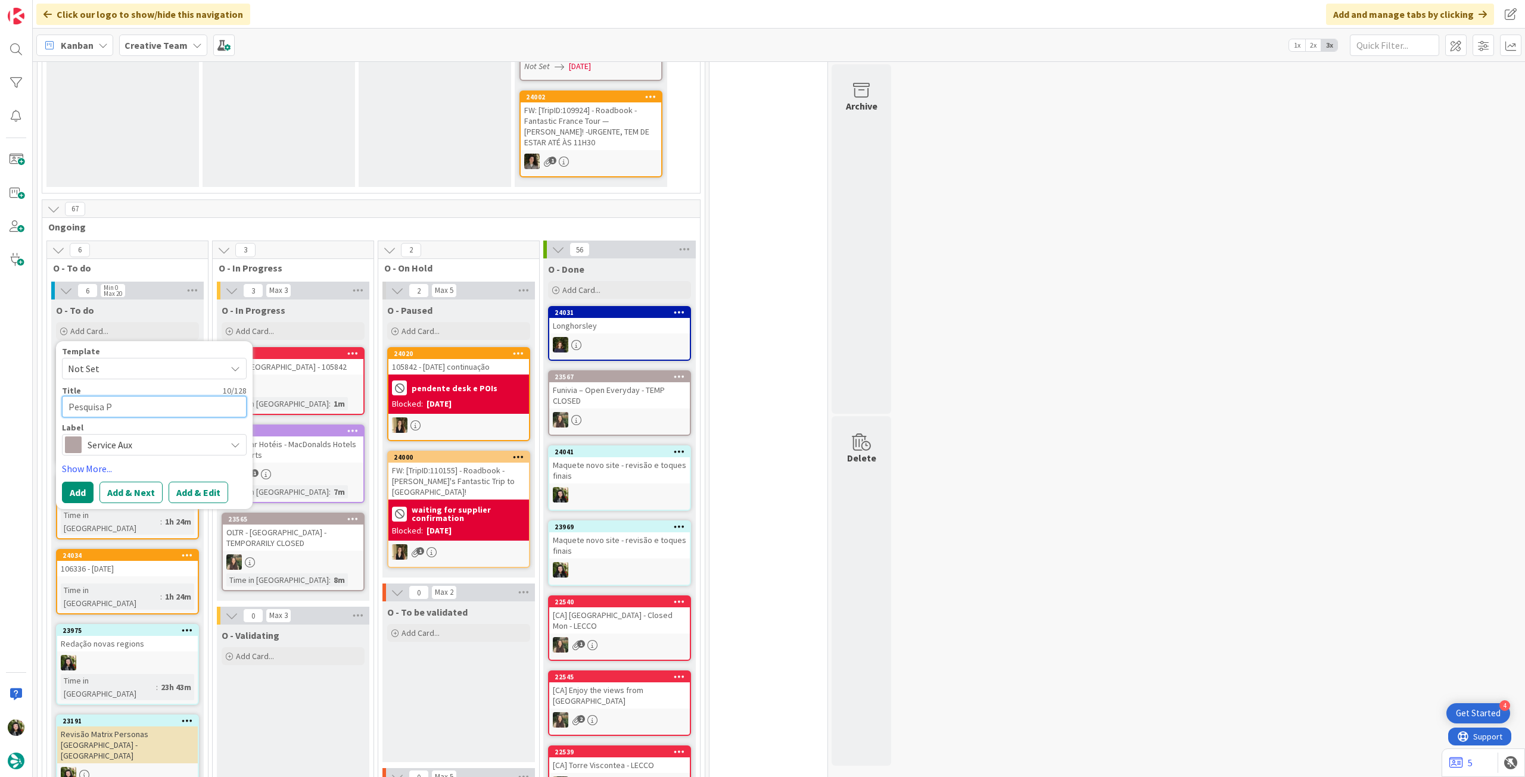
type textarea "Pesquisa PO"
type textarea "x"
type textarea "Pesquisa POI"
type textarea "x"
type textarea "Pesquisa POIs"
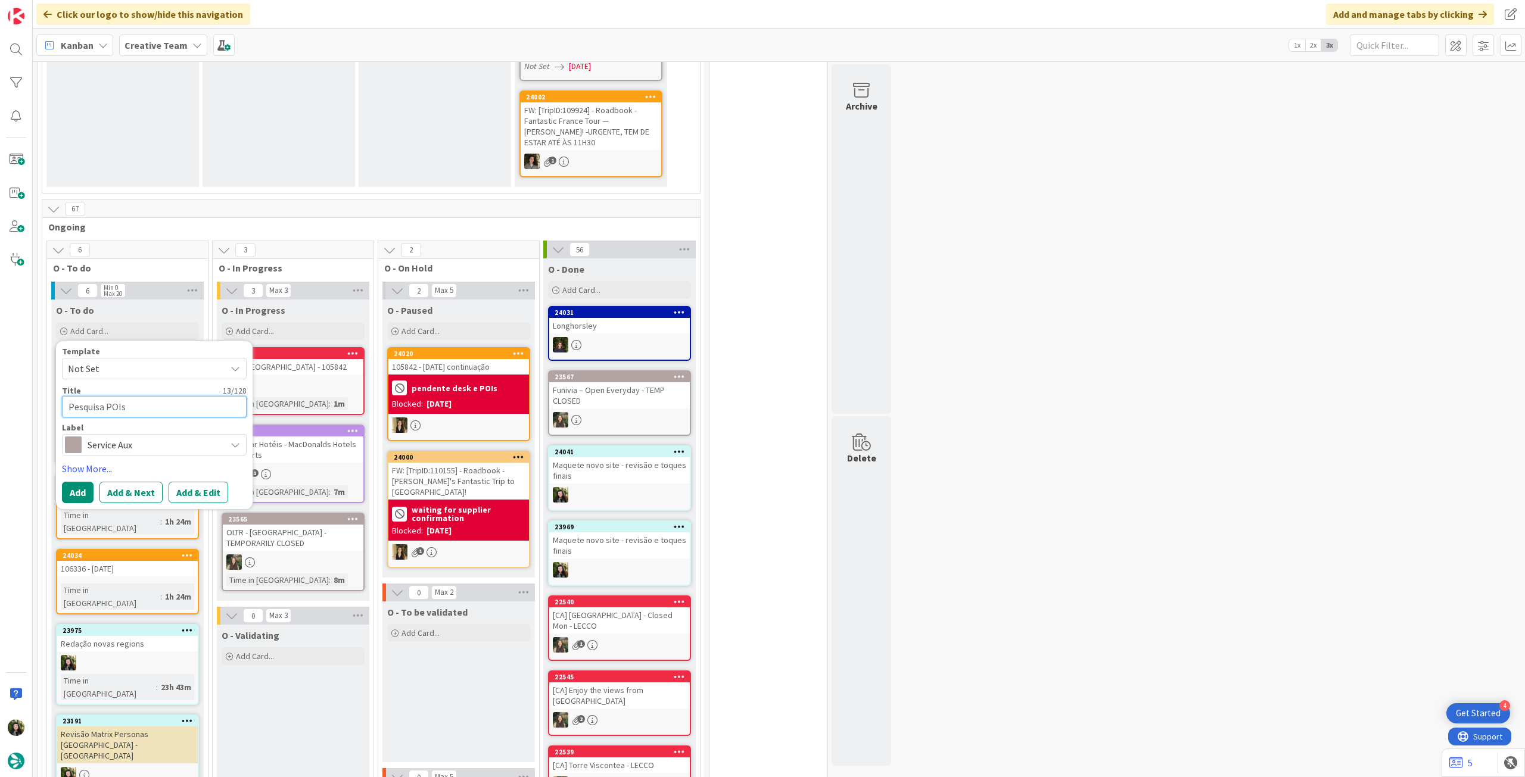
type textarea "x"
type textarea "Pesquisa POIs"
paste textarea "95360"
type textarea "x"
type textarea "Pesquisa POIs 95360"
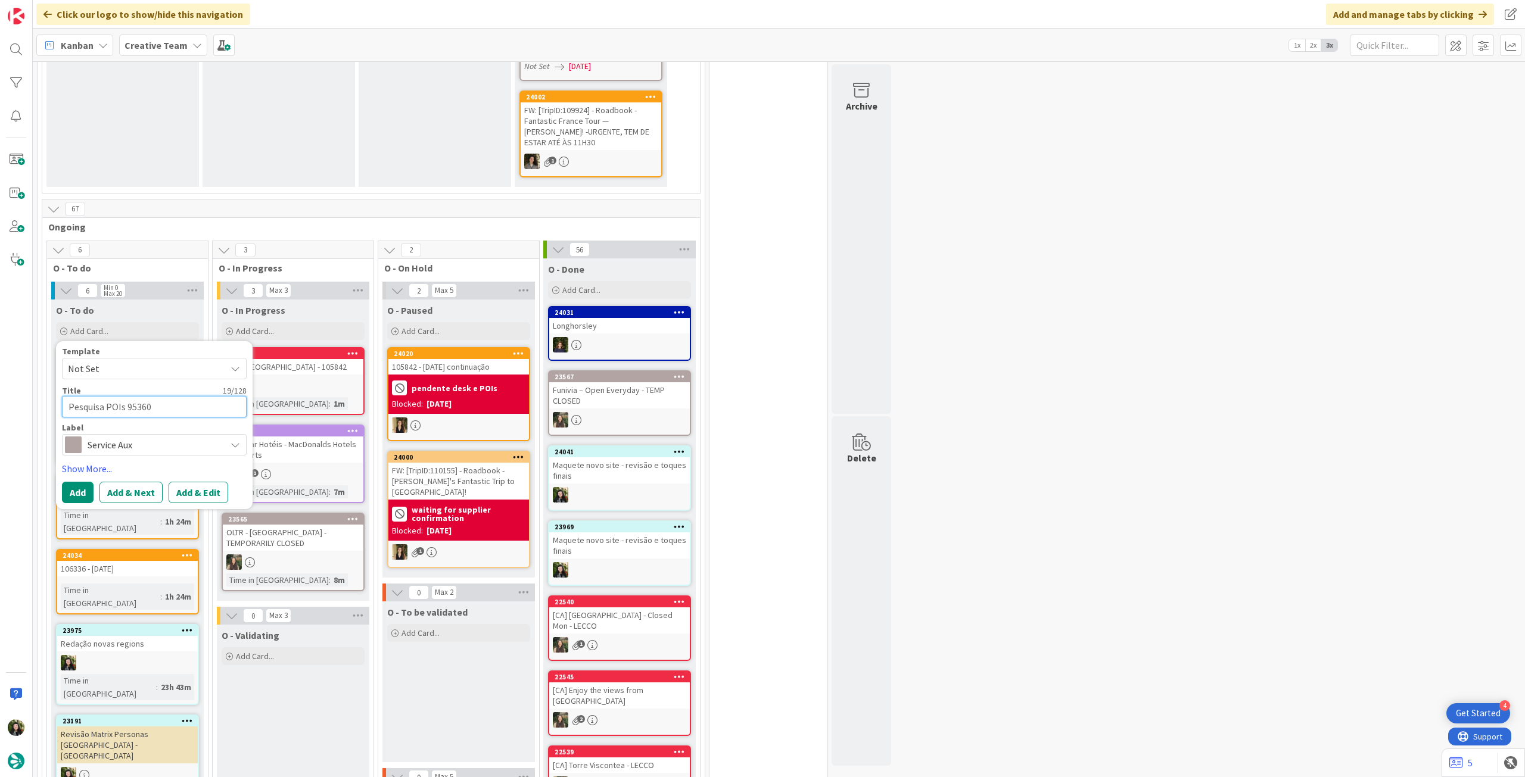
drag, startPoint x: 125, startPoint y: 393, endPoint x: 199, endPoint y: 390, distance: 73.9
click at [199, 396] on textarea "Pesquisa POIs 95360" at bounding box center [154, 406] width 185 height 21
type textarea "x"
type textarea "Pesquisa POIs"
click at [80, 482] on button "Add" at bounding box center [78, 492] width 32 height 21
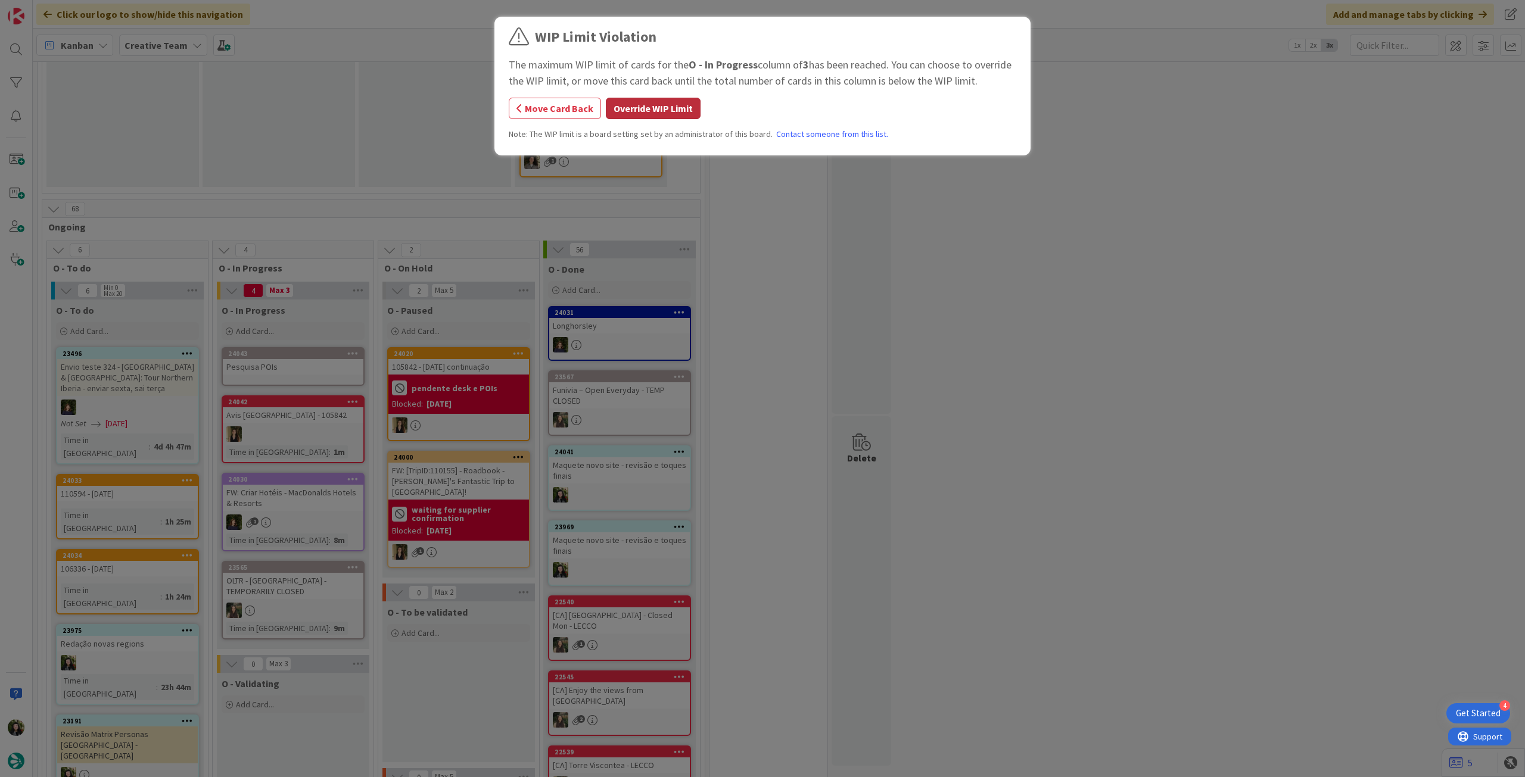
click at [686, 105] on button "Override WIP Limit" at bounding box center [653, 108] width 95 height 21
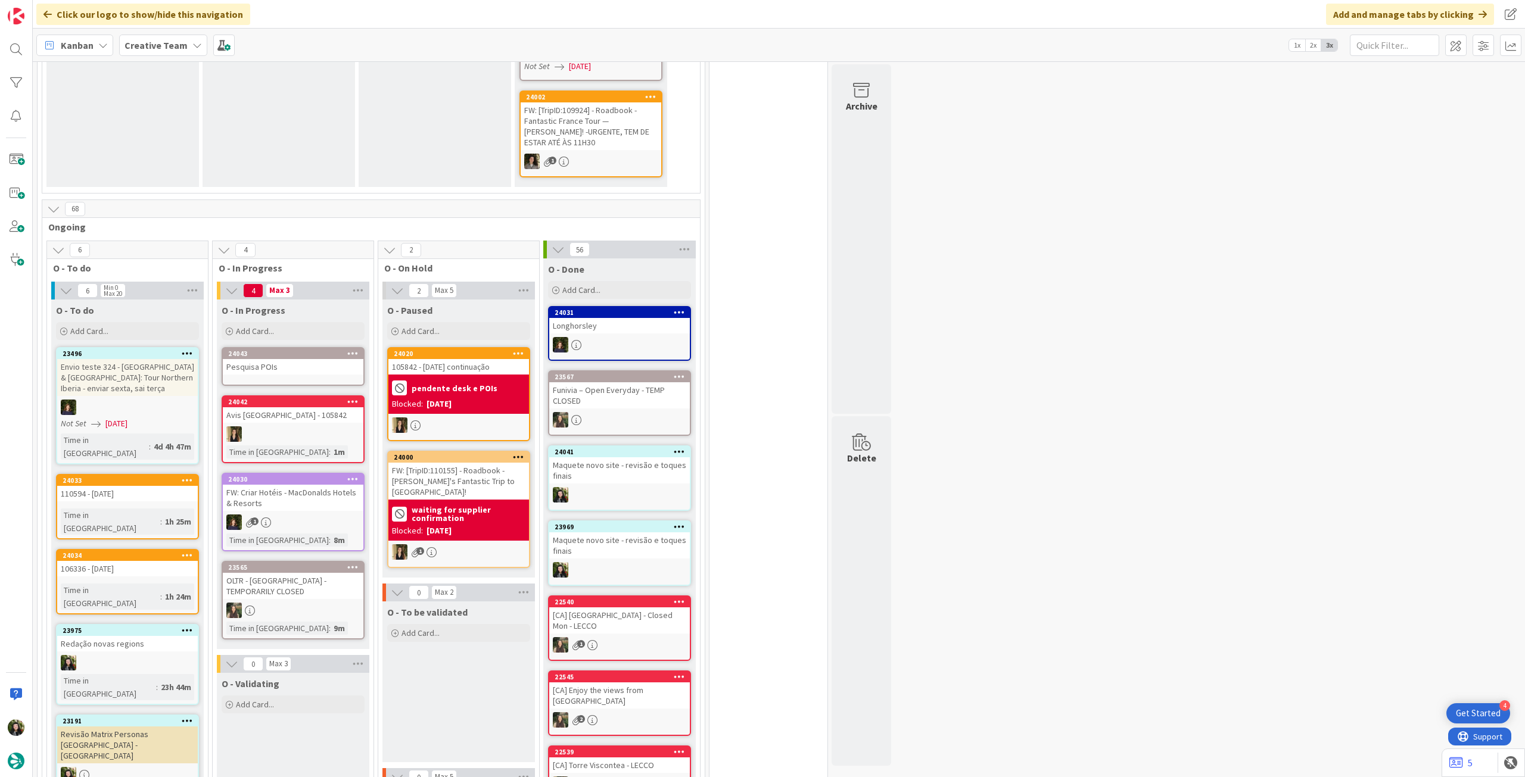
click at [315, 371] on div "24043 Pesquisa POIs" at bounding box center [293, 366] width 143 height 39
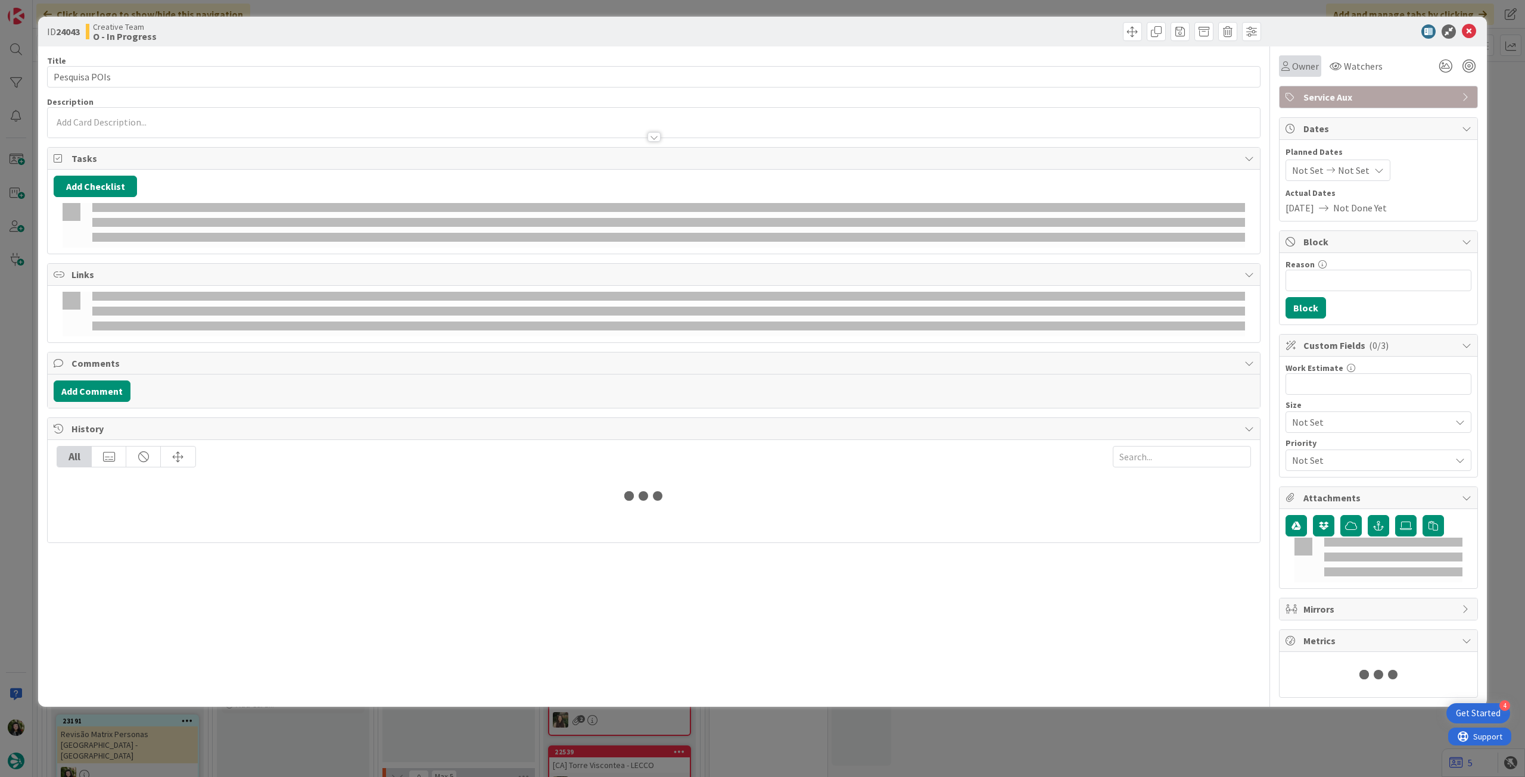
click at [1305, 73] on span "Owner" at bounding box center [1305, 66] width 27 height 14
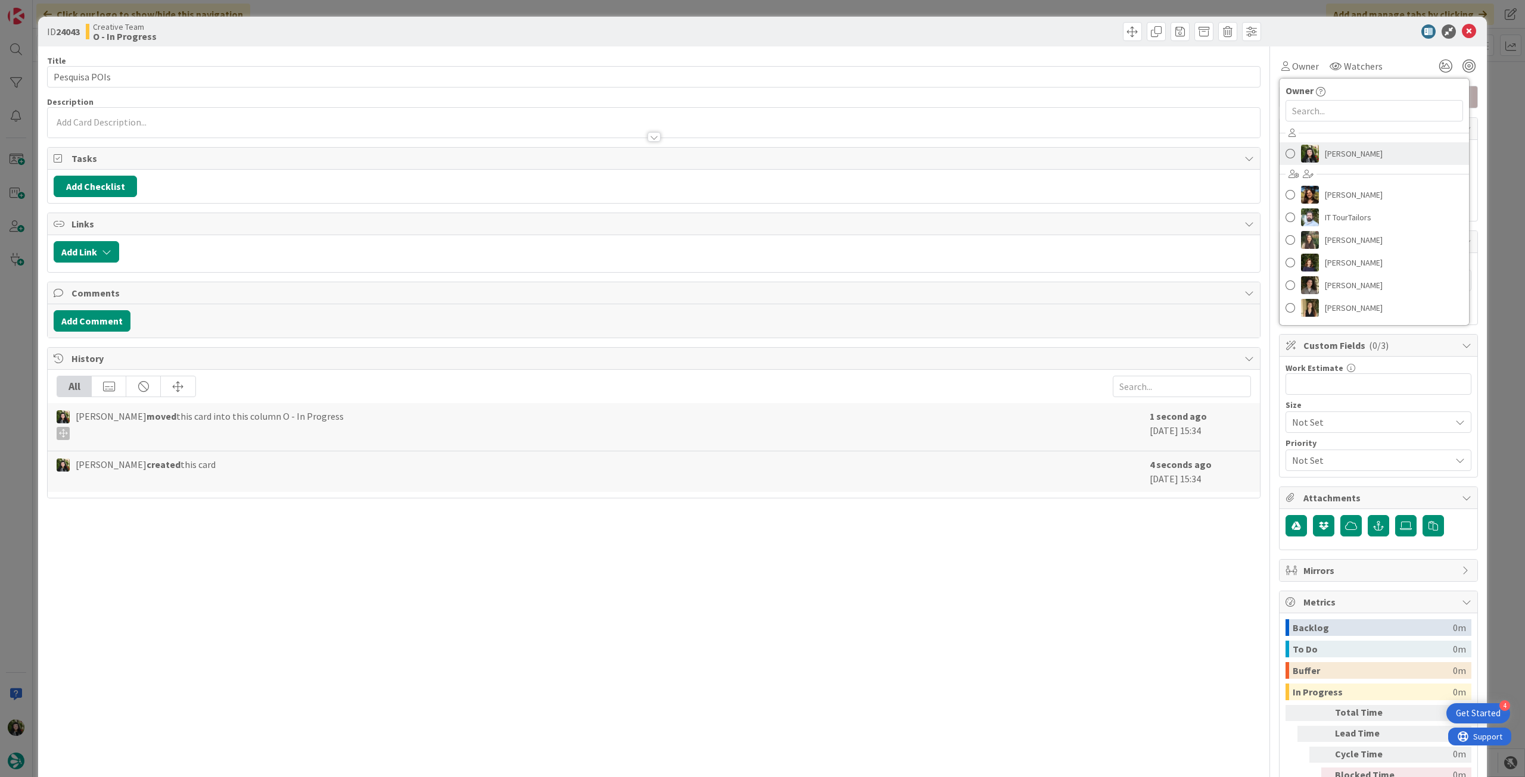
click at [1325, 159] on span "[PERSON_NAME]" at bounding box center [1354, 154] width 58 height 18
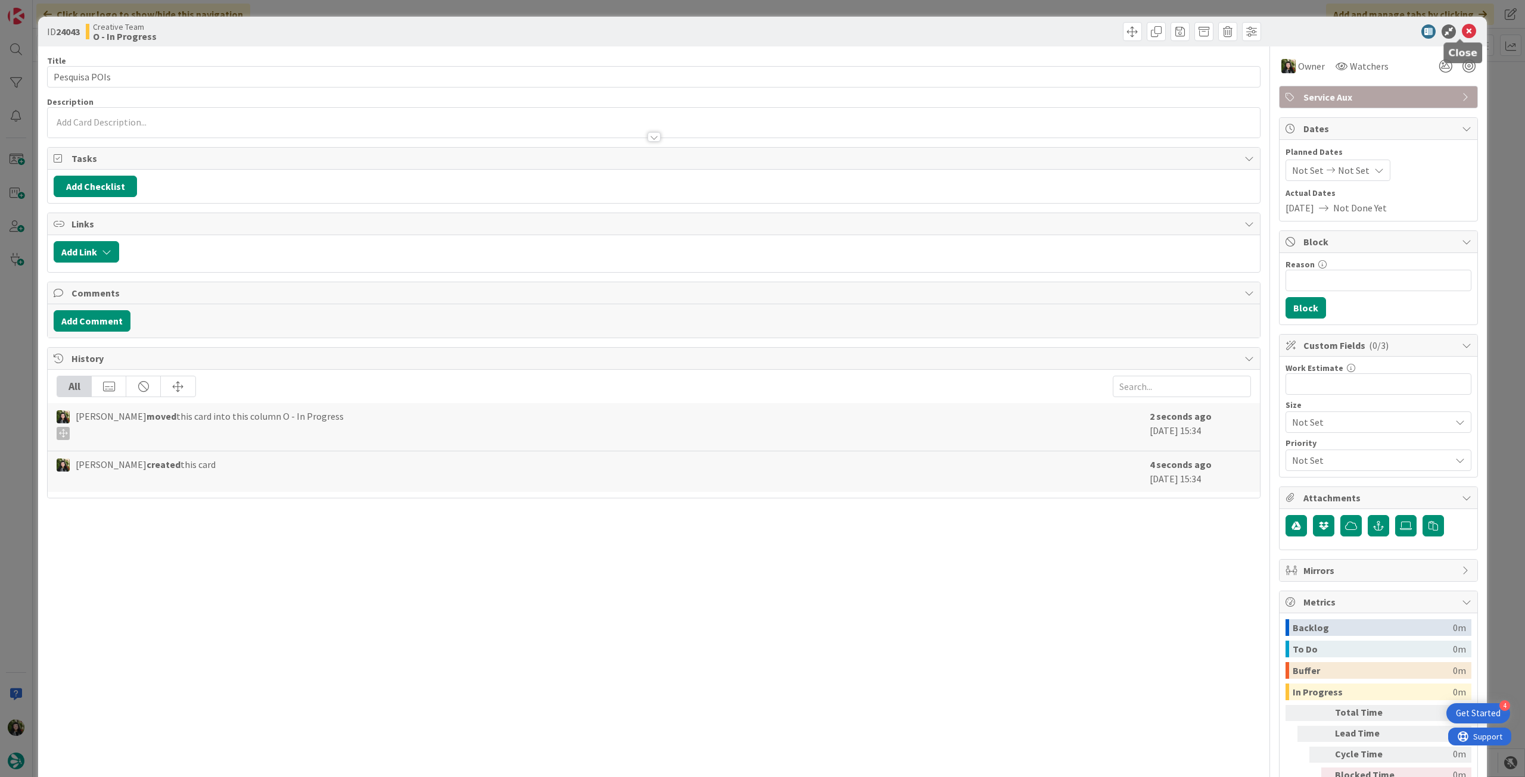
click at [1462, 31] on icon at bounding box center [1469, 31] width 14 height 14
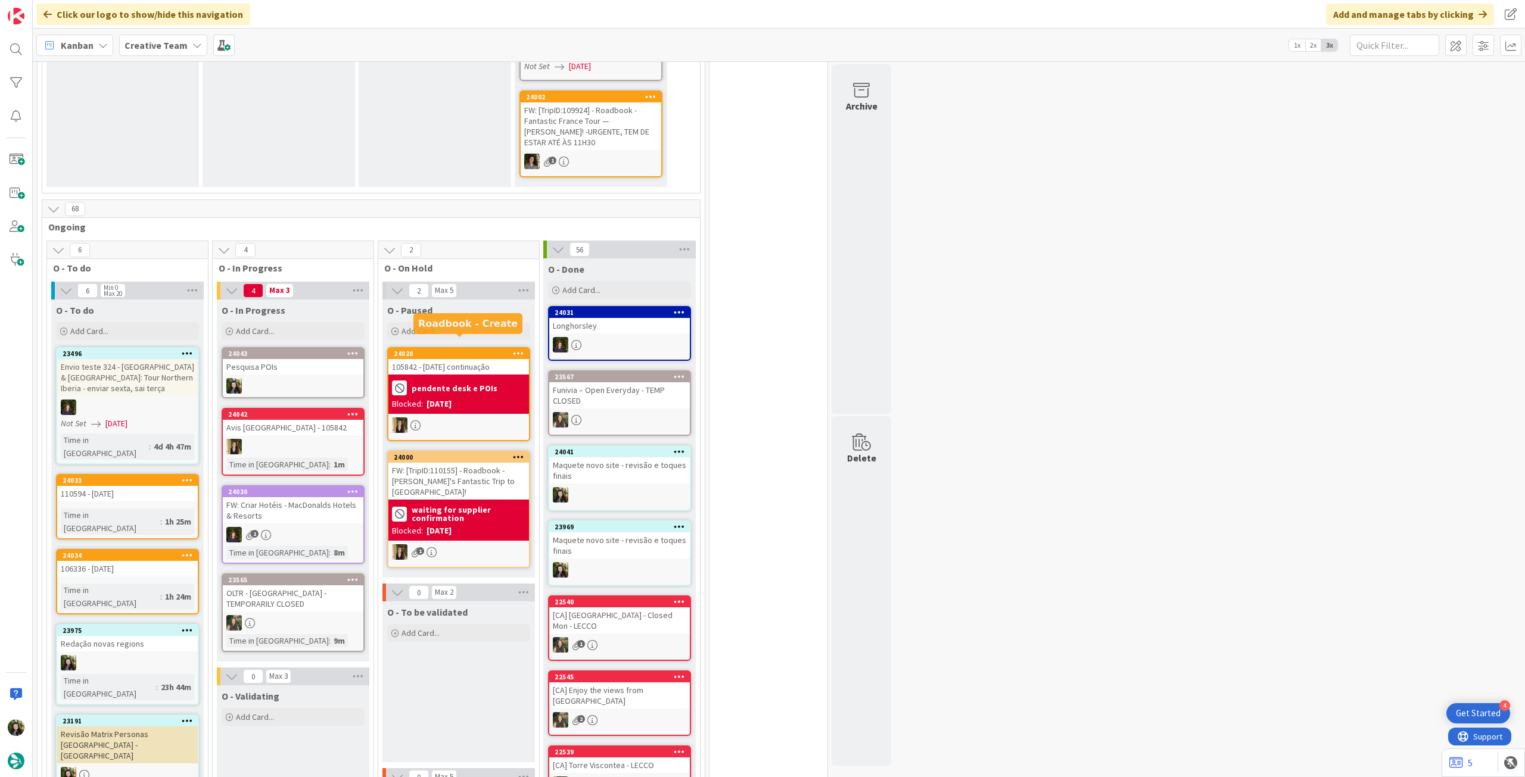
click at [461, 384] on b "pendente desk e POIs" at bounding box center [455, 388] width 86 height 8
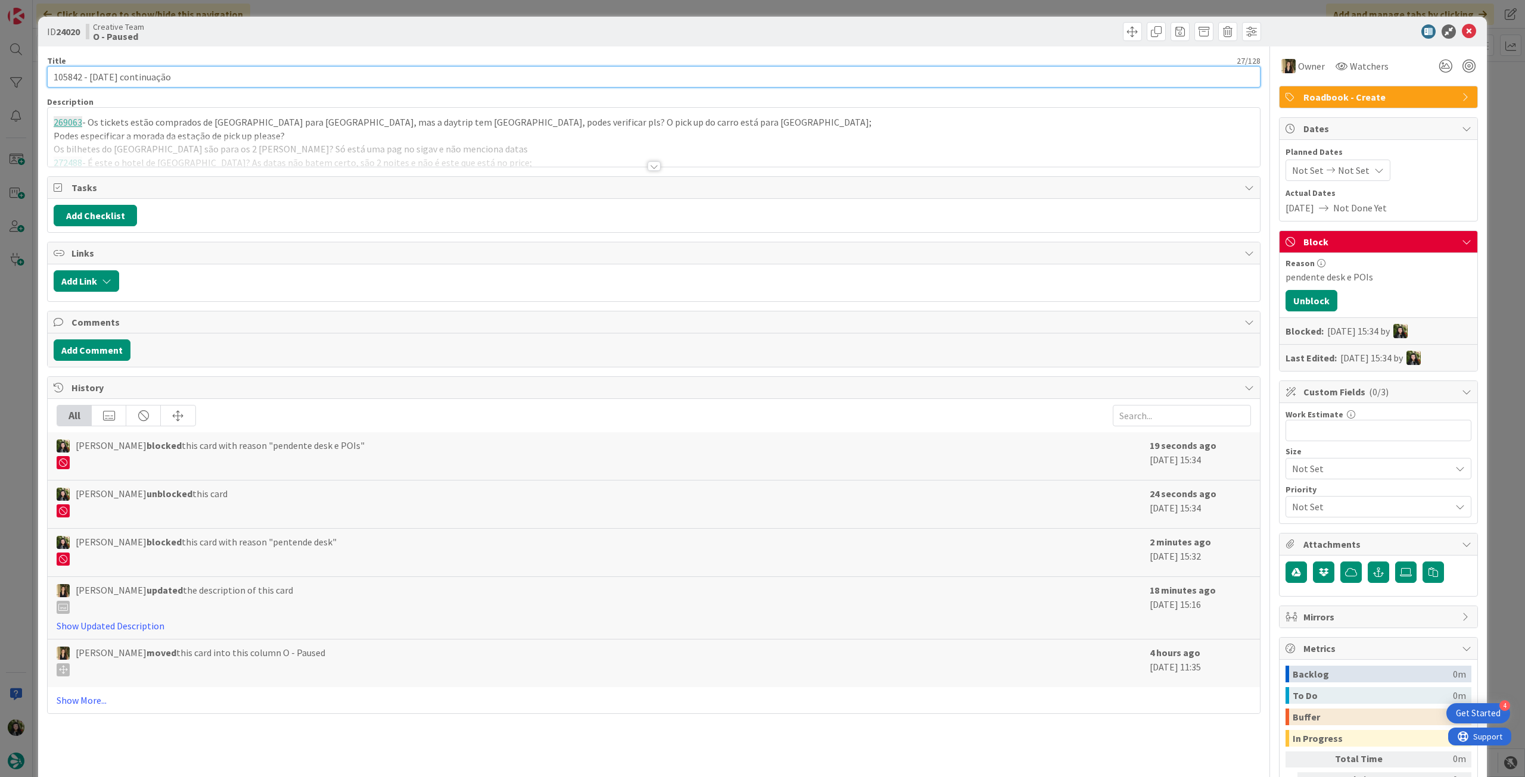
click at [77, 76] on input "105842 - [DATE] continuação" at bounding box center [654, 76] width 1214 height 21
drag, startPoint x: 82, startPoint y: 76, endPoint x: 20, endPoint y: 77, distance: 62.0
click at [20, 77] on div "ID 24020 Creative Team O - Paused Title 27 / 128 105842 - [DATE] continuação De…" at bounding box center [762, 388] width 1525 height 777
click at [1462, 30] on icon at bounding box center [1469, 31] width 14 height 14
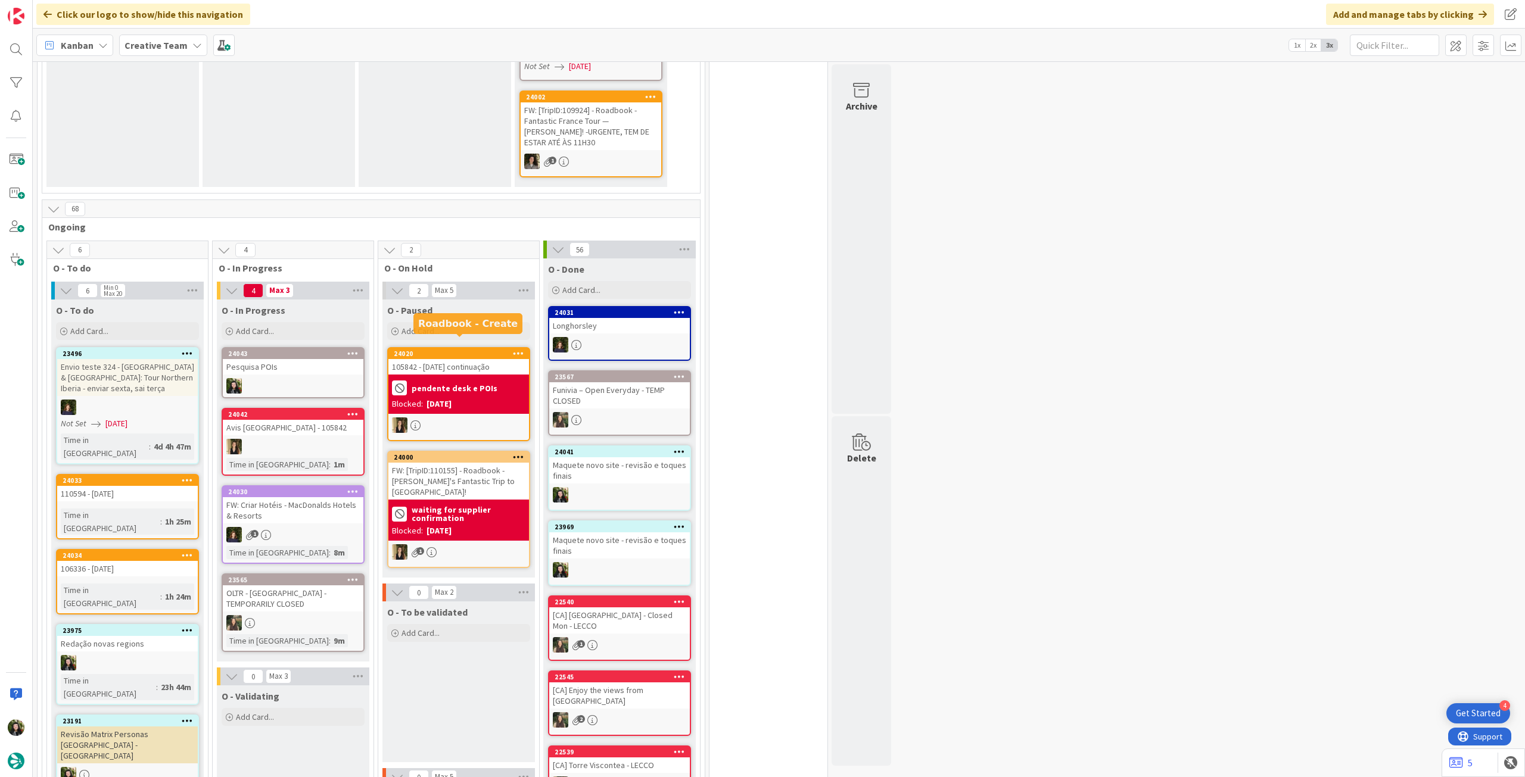
click at [298, 359] on div "Pesquisa POIs" at bounding box center [293, 366] width 141 height 15
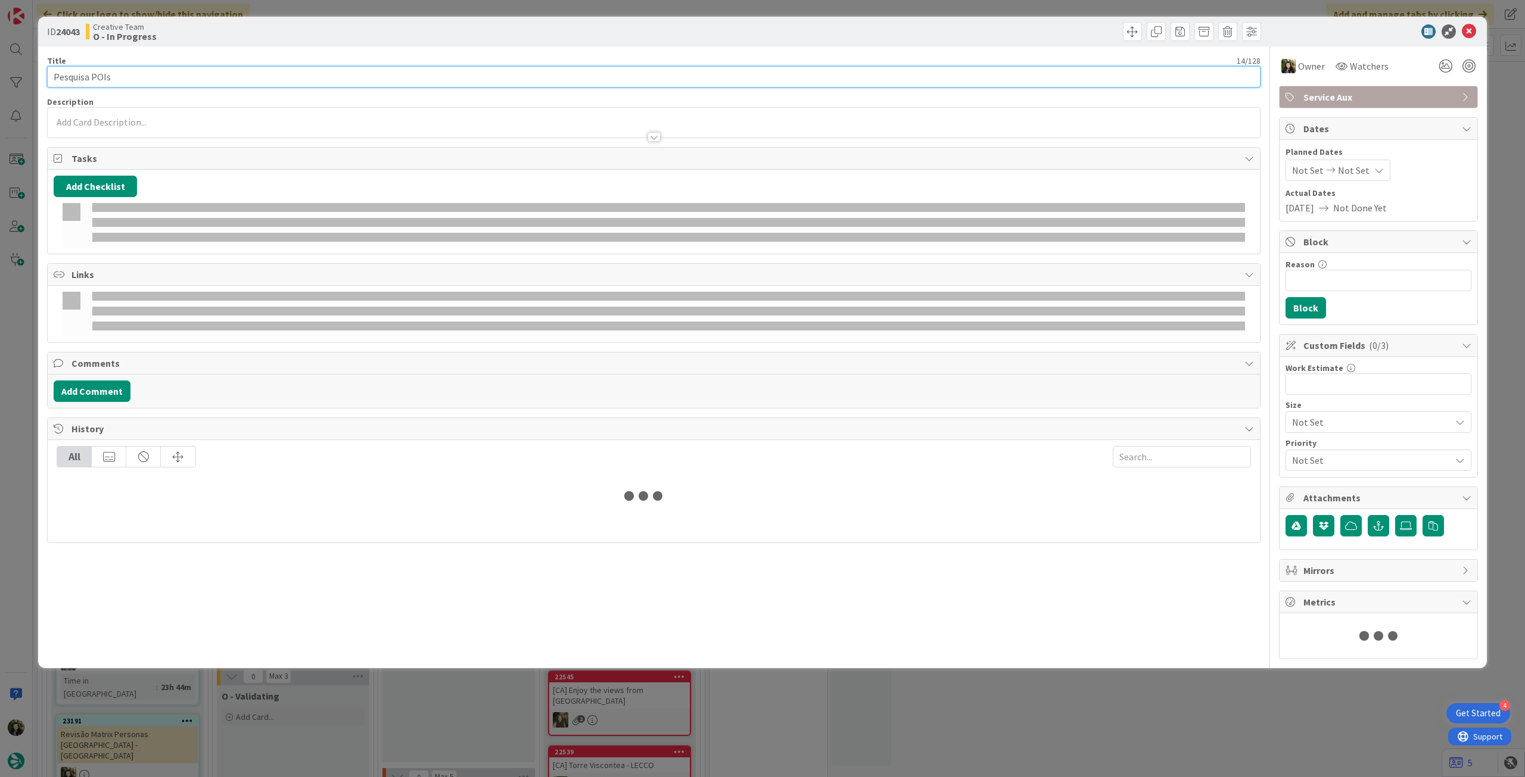
click at [248, 77] on input "Pesquisa POIs" at bounding box center [654, 76] width 1214 height 21
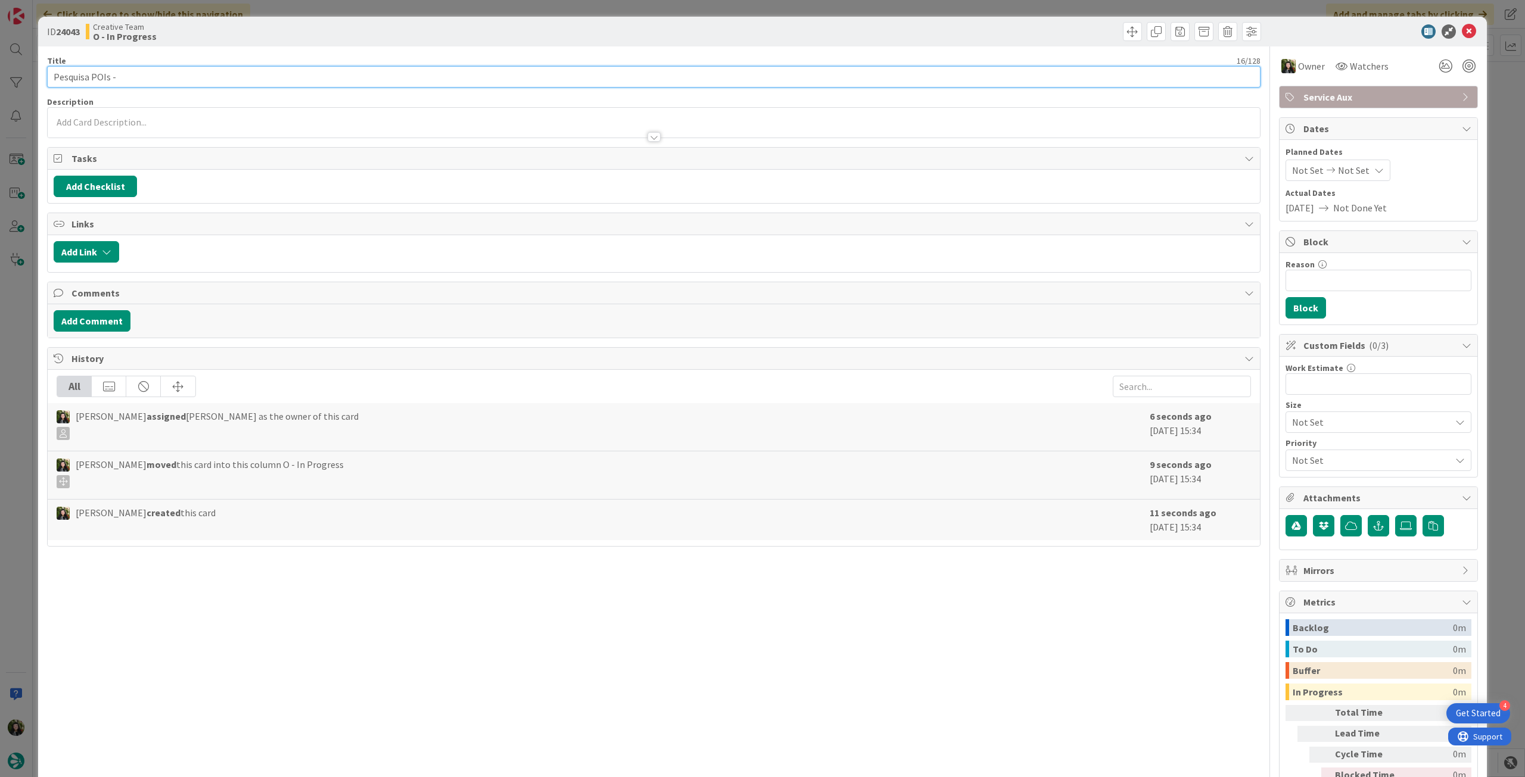
paste input "105842"
type input "Pesquisa POIs - 105842"
click at [1462, 30] on icon at bounding box center [1469, 31] width 14 height 14
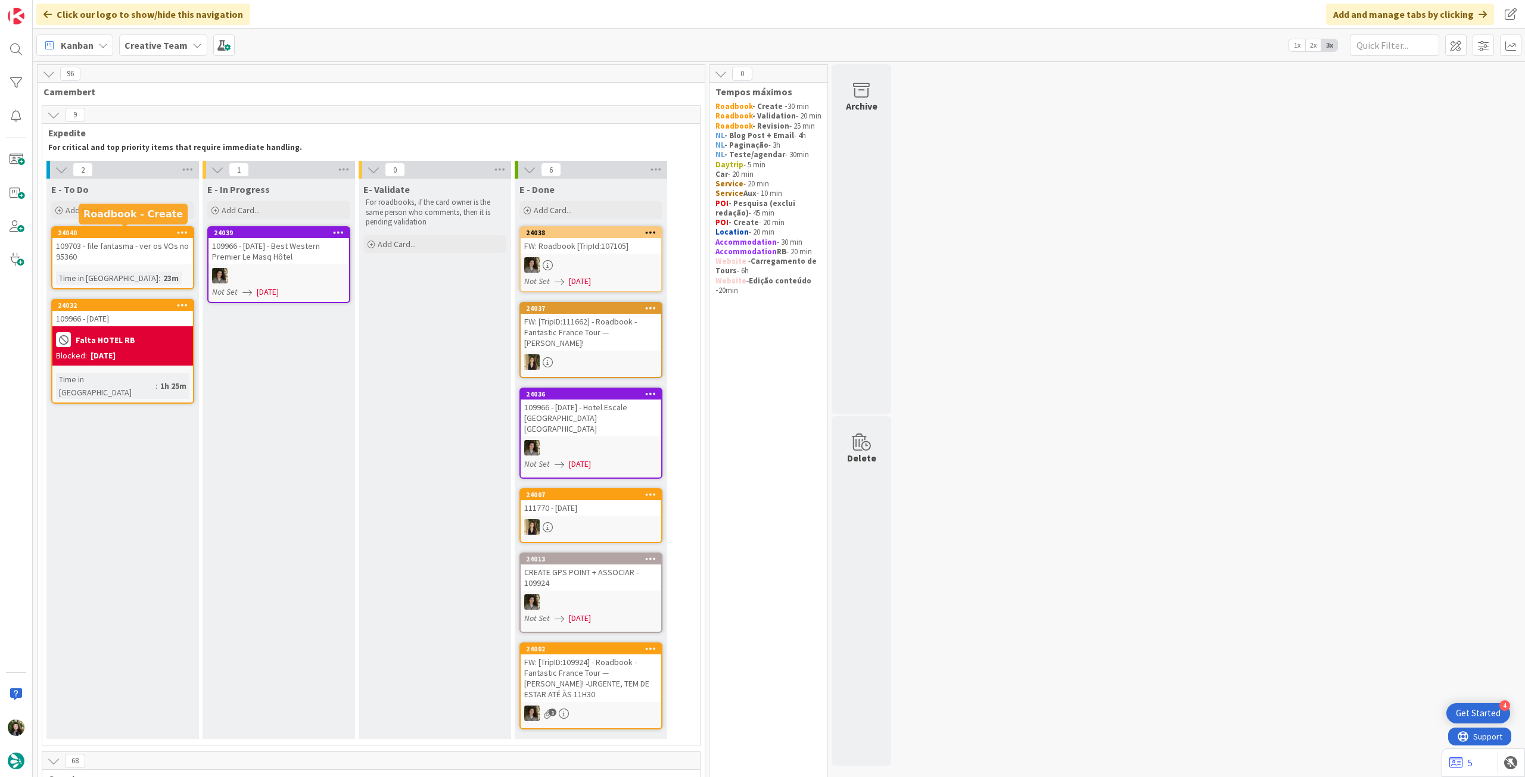
click at [106, 230] on div "24040" at bounding box center [125, 233] width 135 height 8
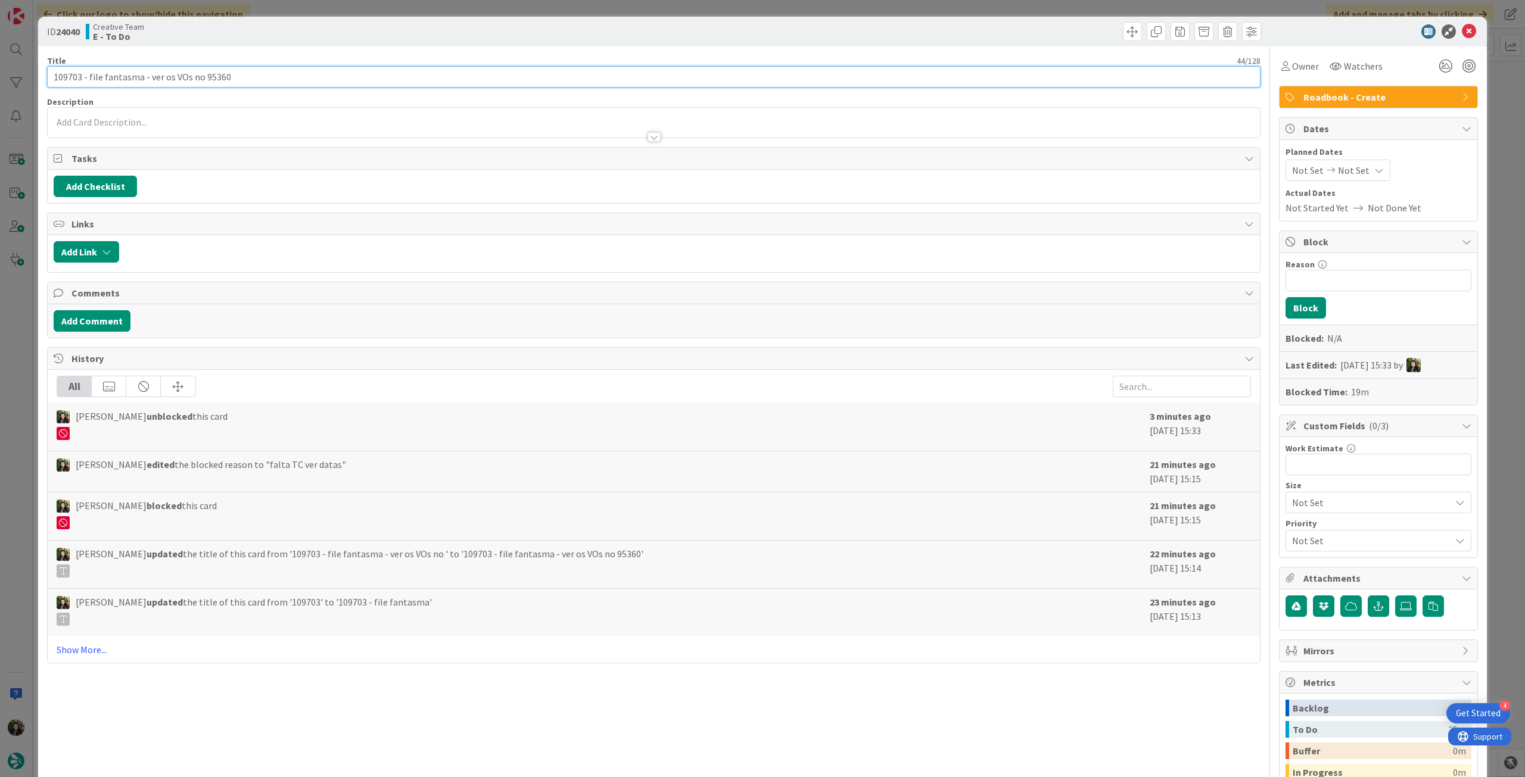
drag, startPoint x: 81, startPoint y: 76, endPoint x: 31, endPoint y: 54, distance: 54.7
click at [31, 54] on div "ID 24040 Creative Team E - To Do Title 44 / 128 109703 - file fantasma - ver os…" at bounding box center [762, 388] width 1525 height 777
click at [1464, 32] on icon at bounding box center [1469, 31] width 14 height 14
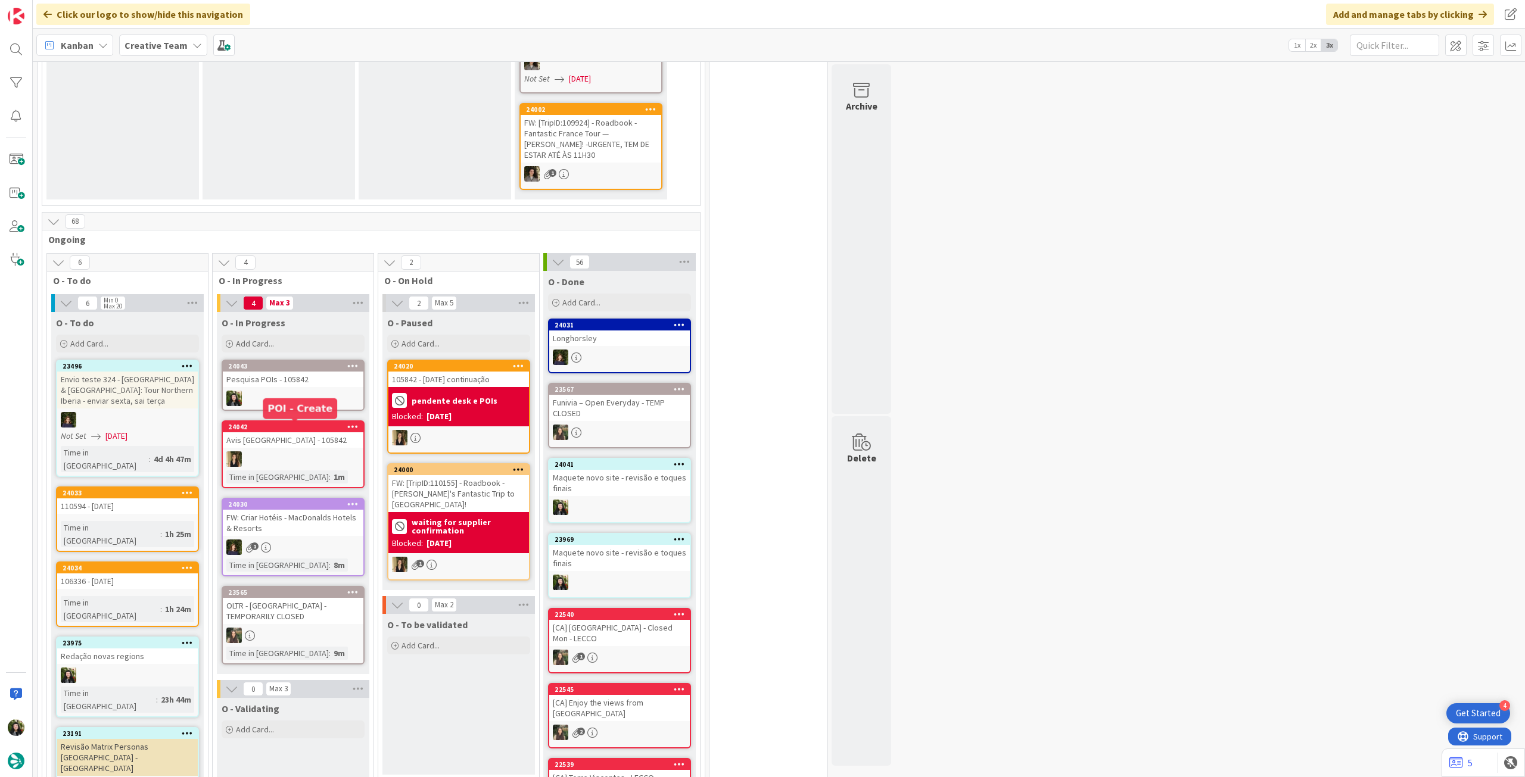
scroll to position [556, 0]
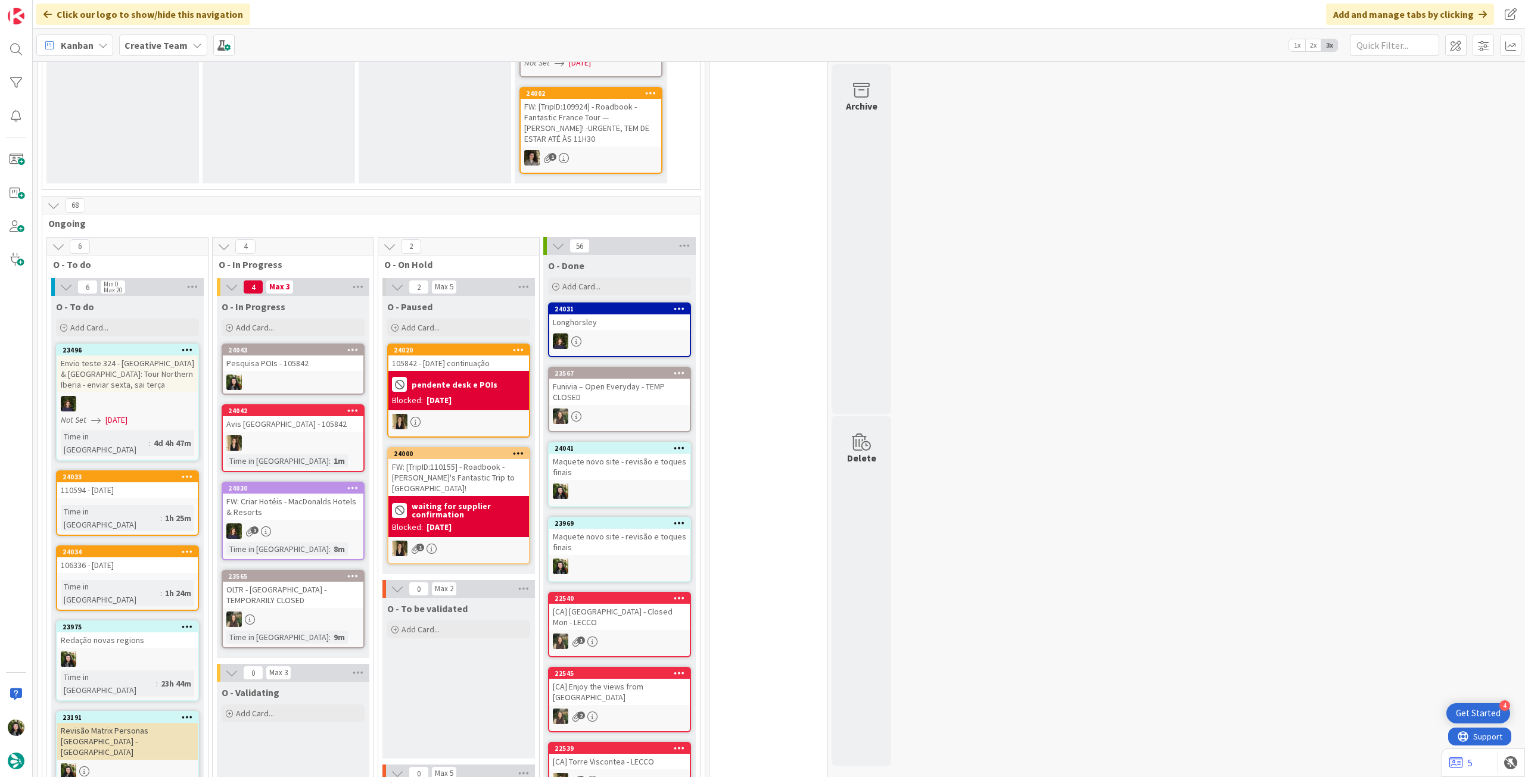
click at [321, 361] on div "24043 Pesquisa POIs - 105842" at bounding box center [293, 369] width 143 height 51
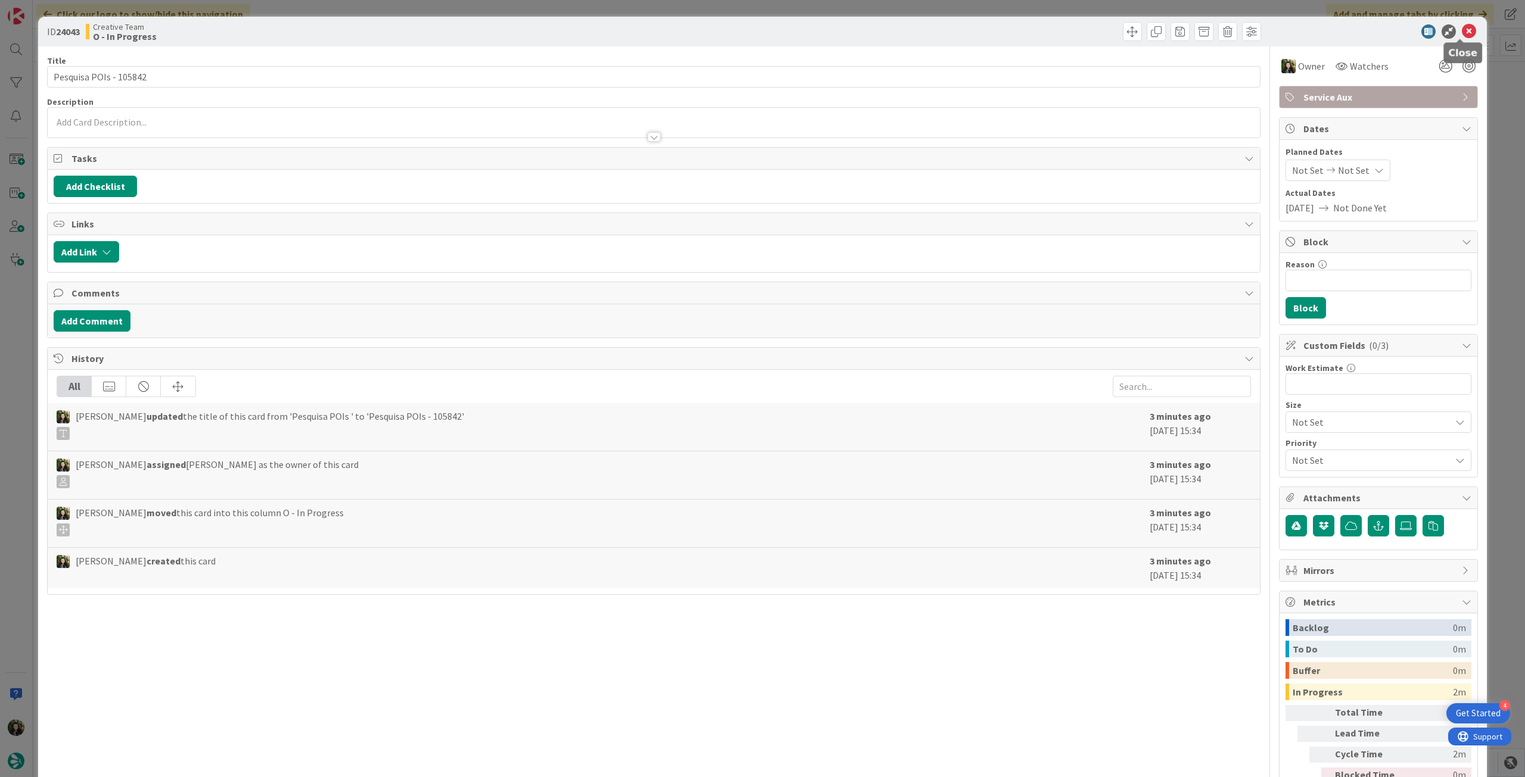
click at [1462, 30] on icon at bounding box center [1469, 31] width 14 height 14
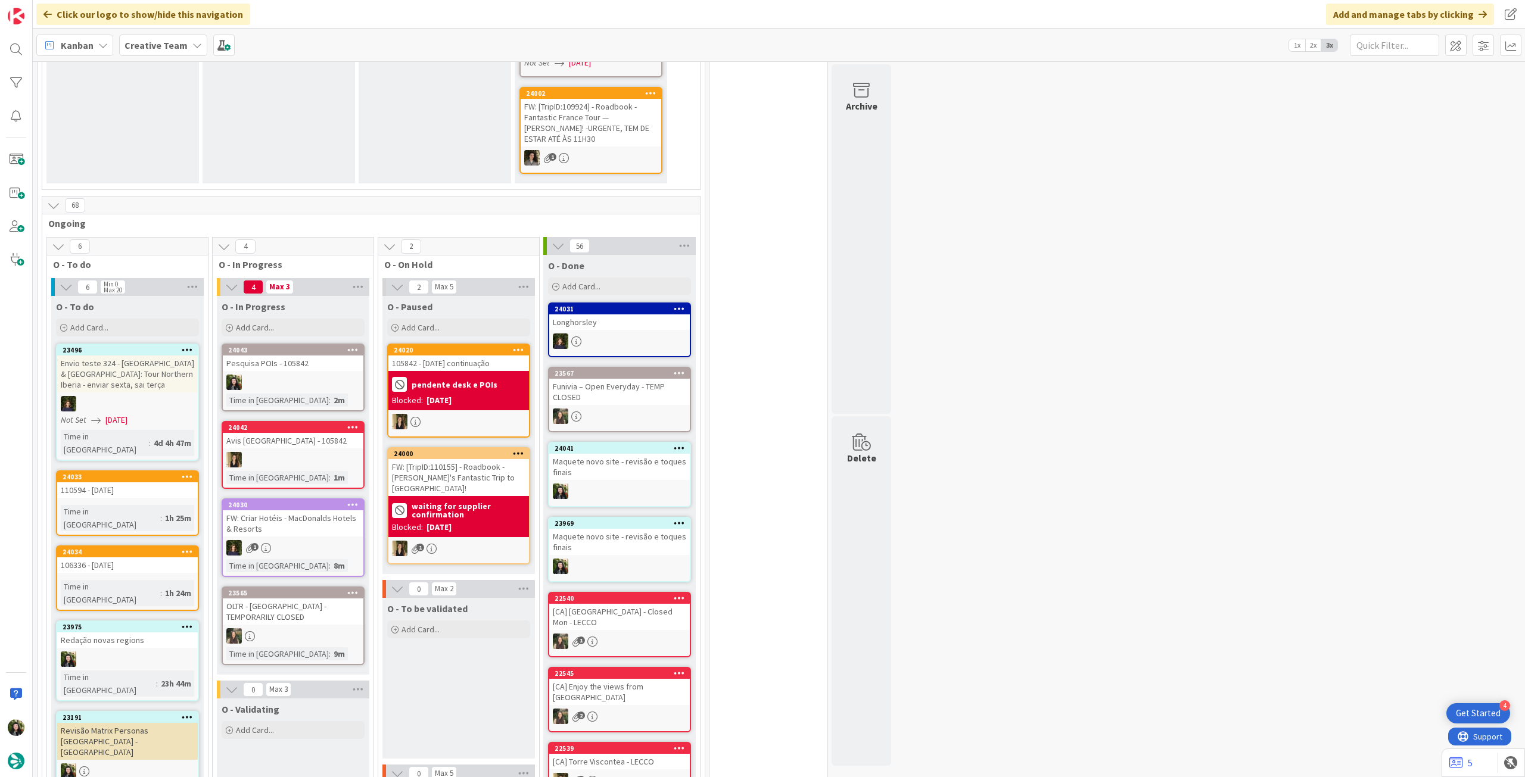
click at [285, 356] on div "Pesquisa POIs - 105842" at bounding box center [293, 363] width 141 height 15
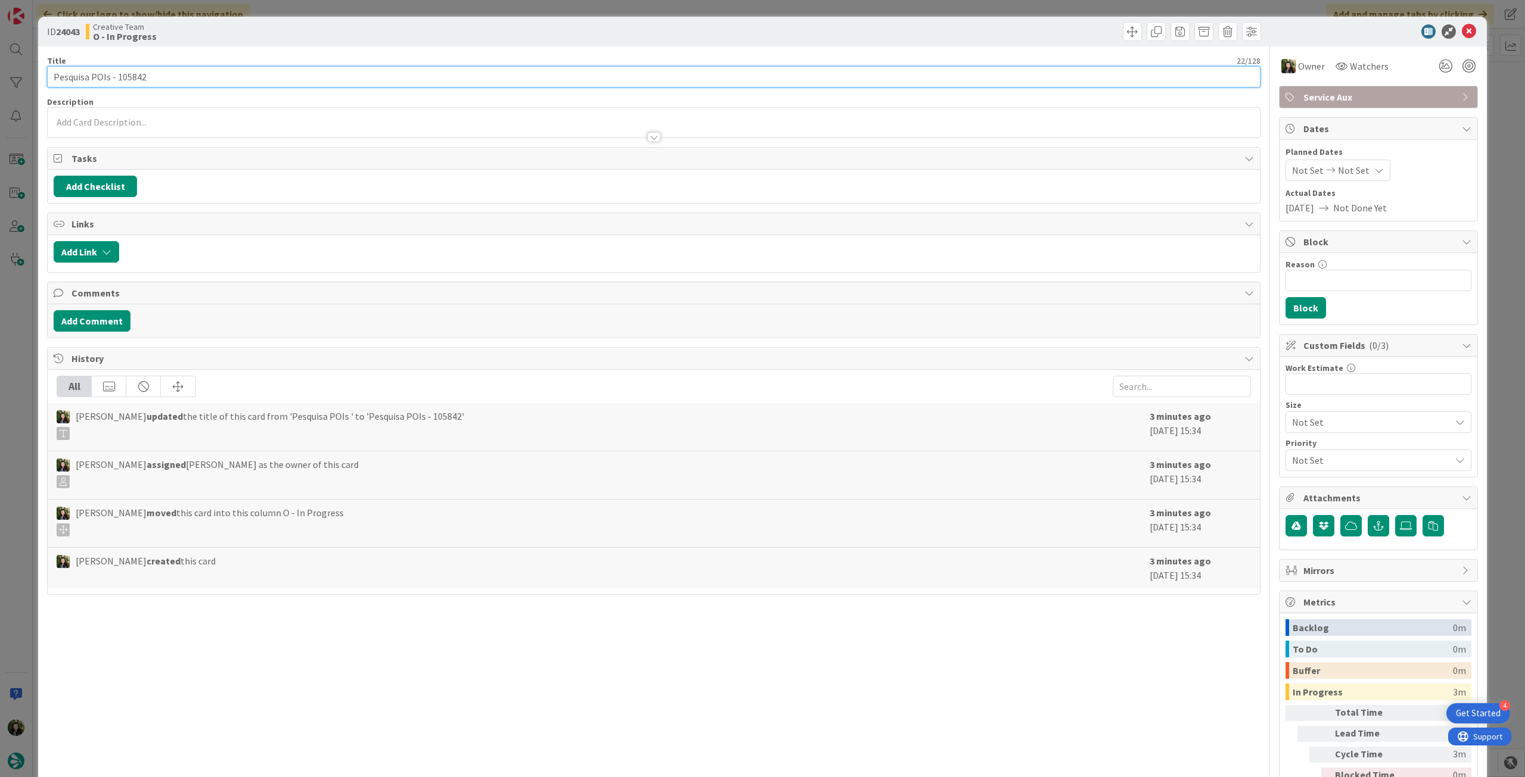
click at [117, 78] on input "Pesquisa POIs - 105842" at bounding box center [654, 76] width 1214 height 21
drag, startPoint x: 116, startPoint y: 77, endPoint x: 196, endPoint y: 47, distance: 85.8
click at [161, 74] on input "Pesquisa POIs - 105842" at bounding box center [654, 76] width 1214 height 21
click at [1462, 32] on icon at bounding box center [1469, 31] width 14 height 14
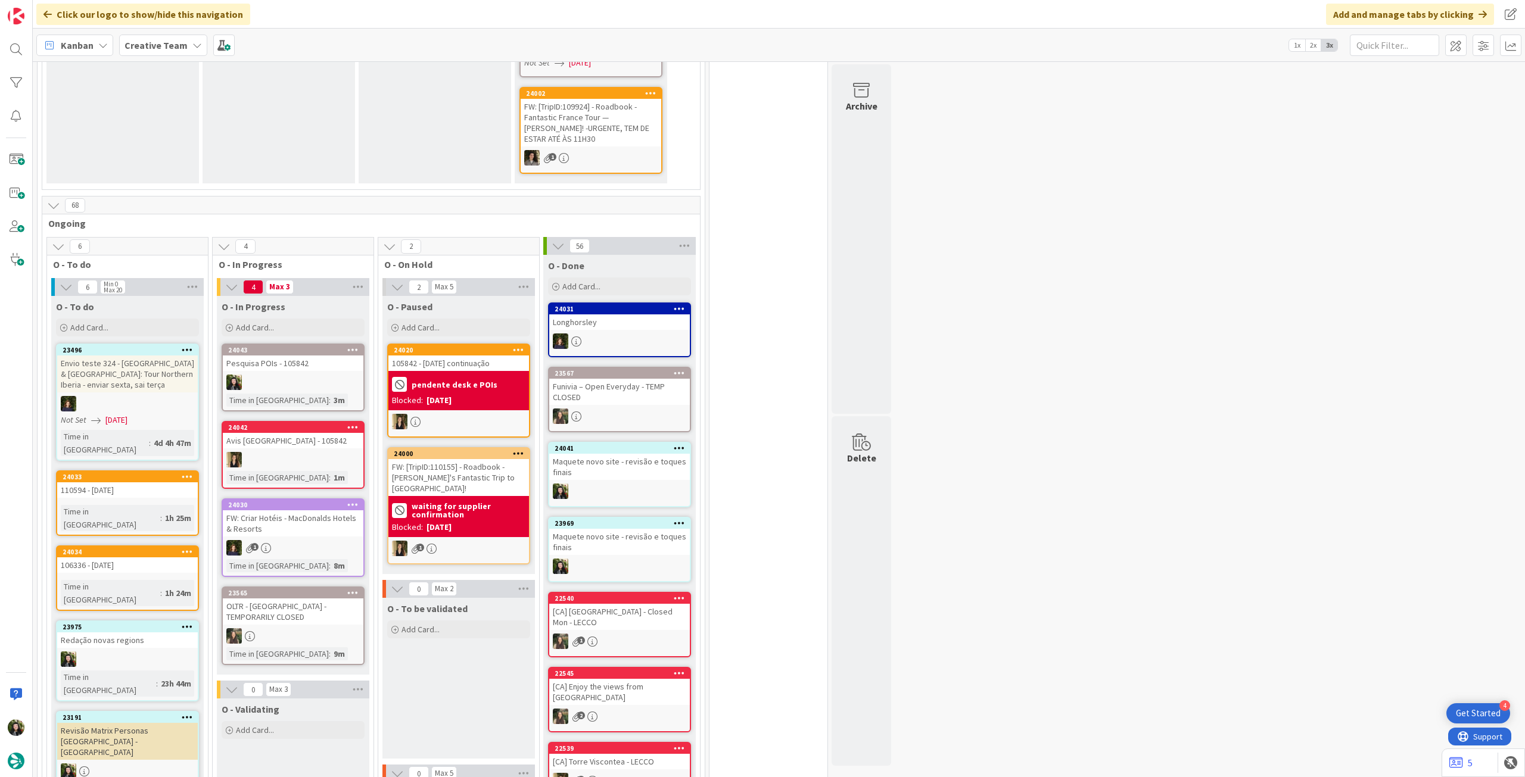
drag, startPoint x: 118, startPoint y: 318, endPoint x: 125, endPoint y: 377, distance: 59.4
click at [118, 319] on div "Add Card..." at bounding box center [127, 328] width 143 height 18
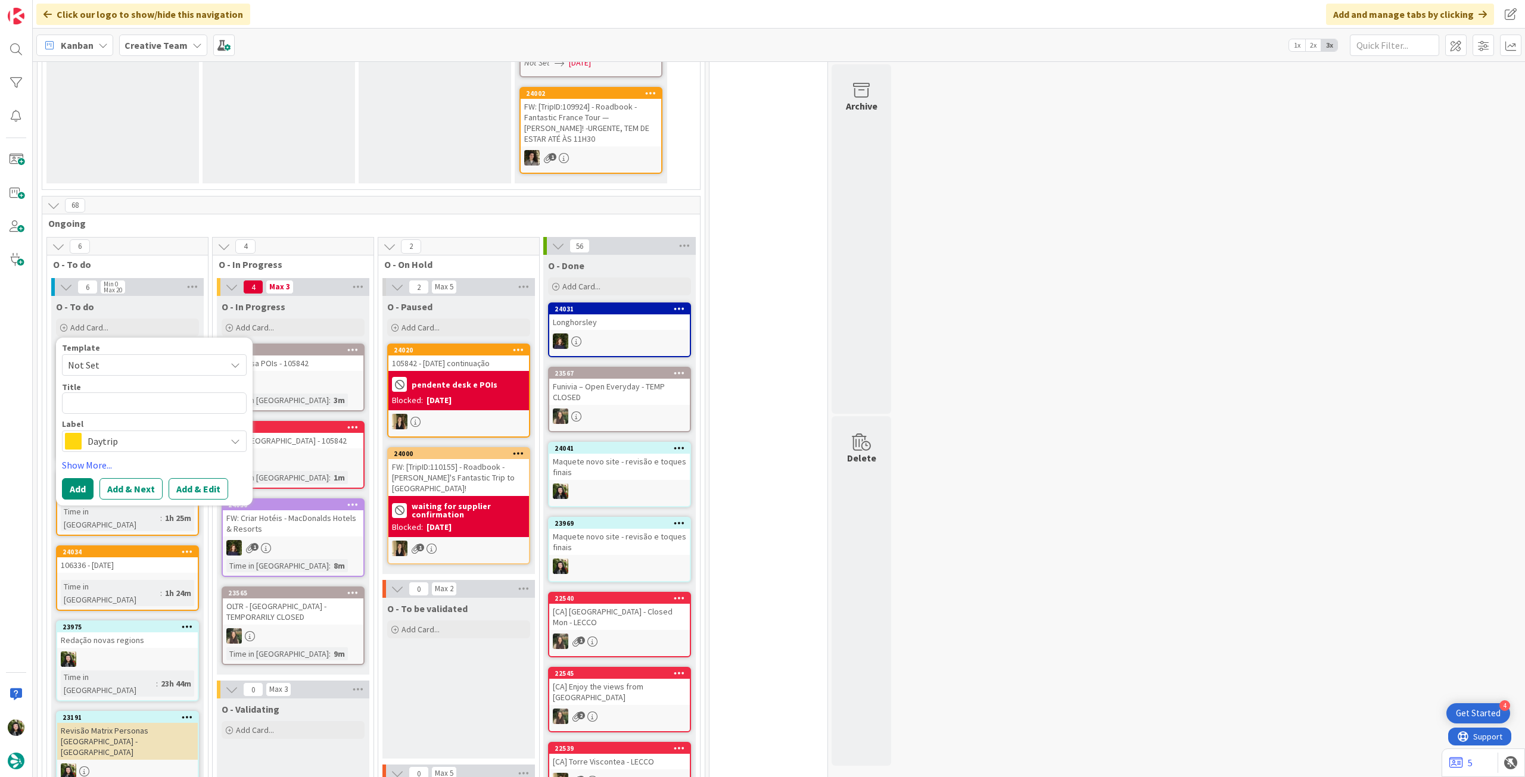
click at [127, 433] on span "Daytrip" at bounding box center [154, 441] width 132 height 17
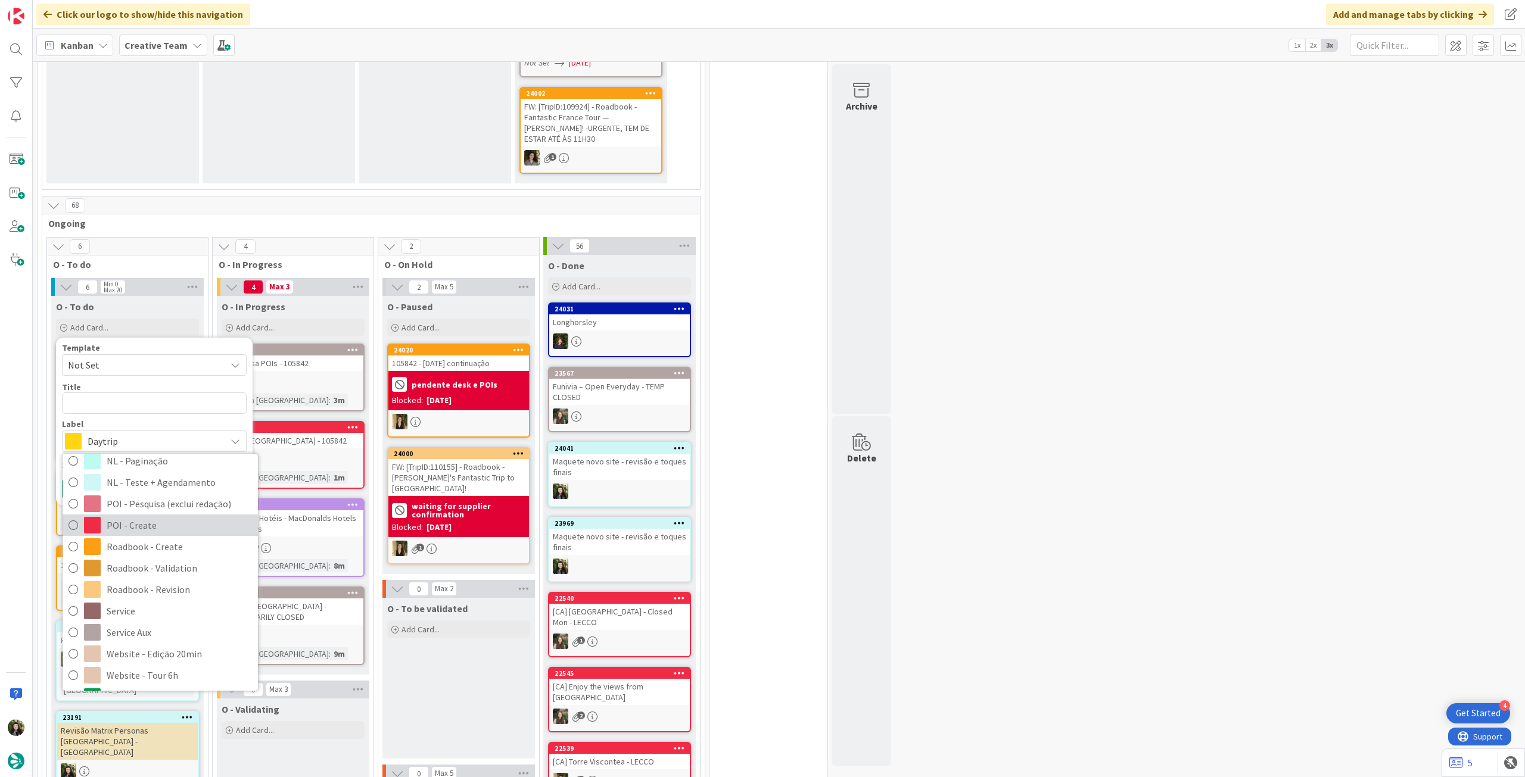
click at [138, 517] on span "POI - Create" at bounding box center [179, 526] width 145 height 18
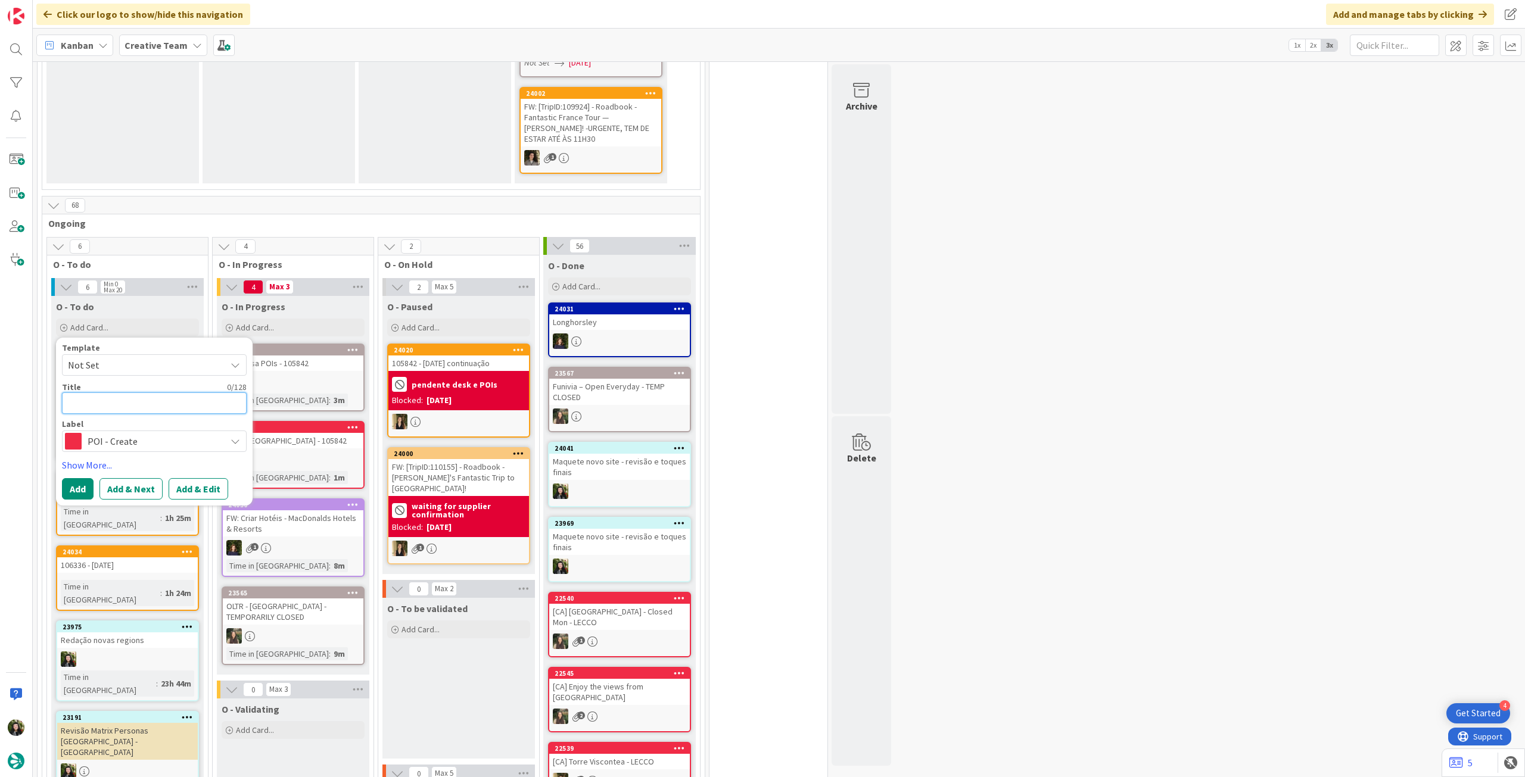
click at [122, 393] on textarea at bounding box center [154, 403] width 185 height 21
paste textarea "Museo Vivanco de la Cultura del Vino"
type textarea "x"
type textarea "Museo Vivanco de la Cultura del Vino"
click at [77, 478] on button "Add" at bounding box center [78, 488] width 32 height 21
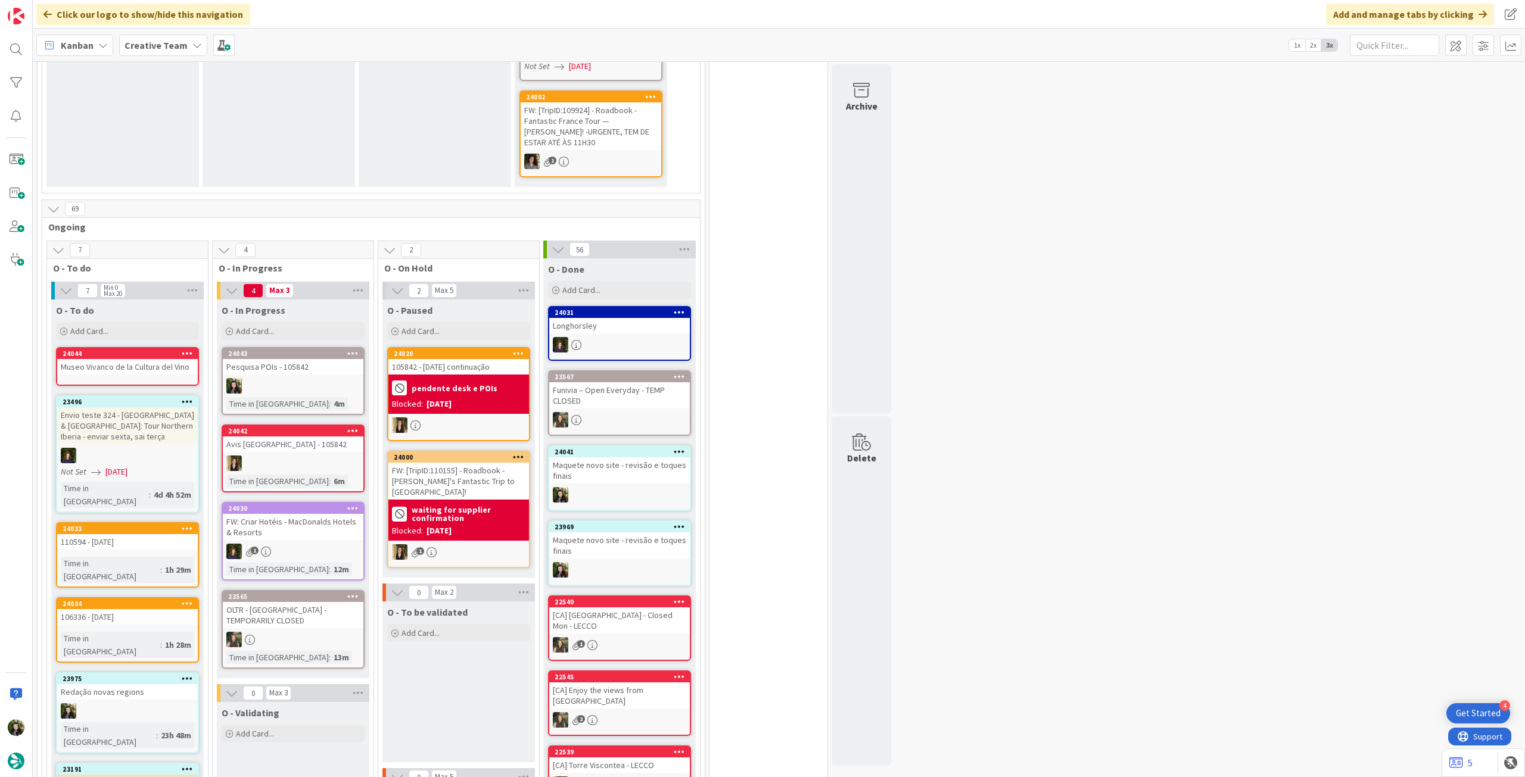
click at [127, 359] on div "Museo Vivanco de la Cultura del Vino" at bounding box center [127, 366] width 141 height 15
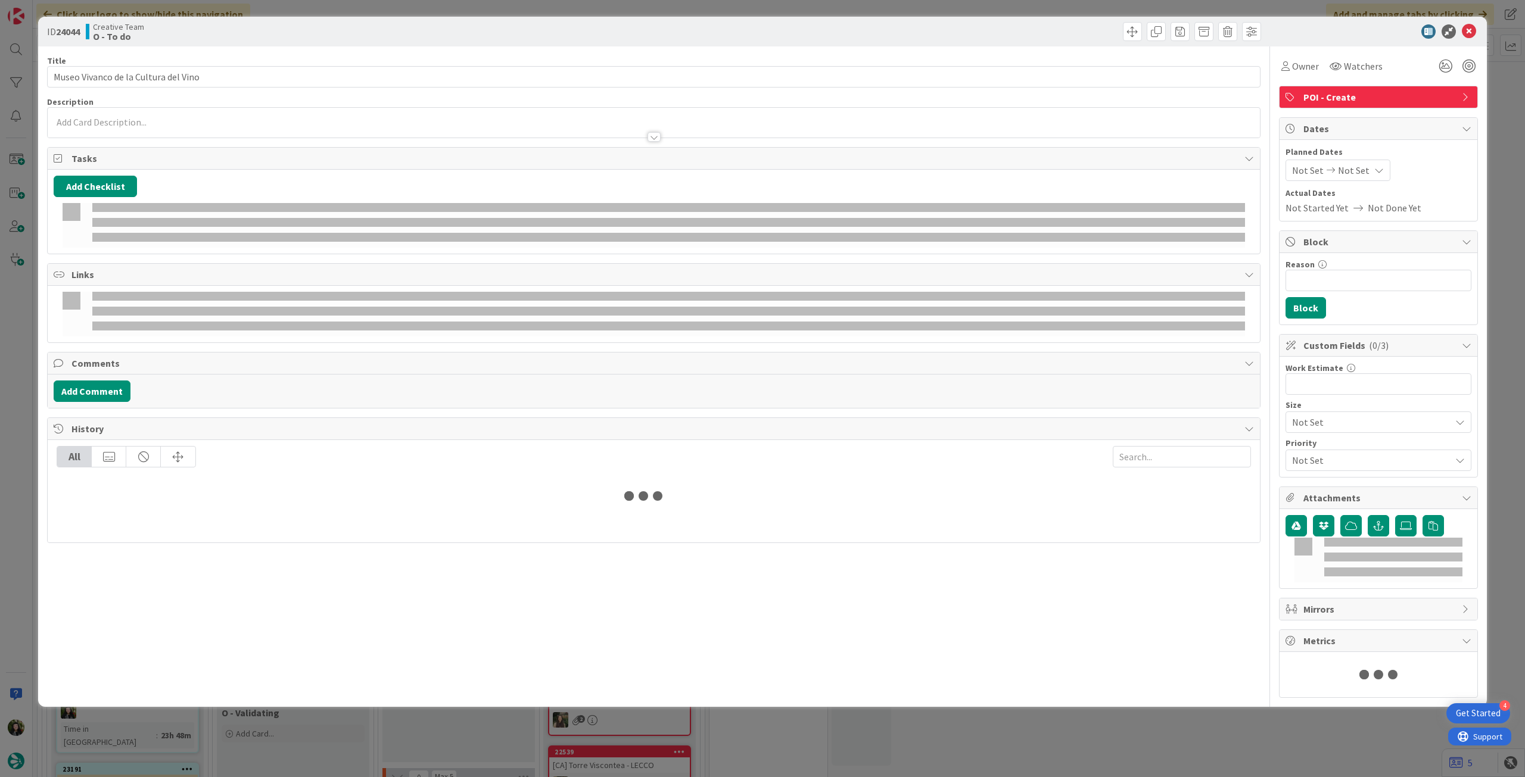
click at [129, 109] on div at bounding box center [654, 123] width 1212 height 30
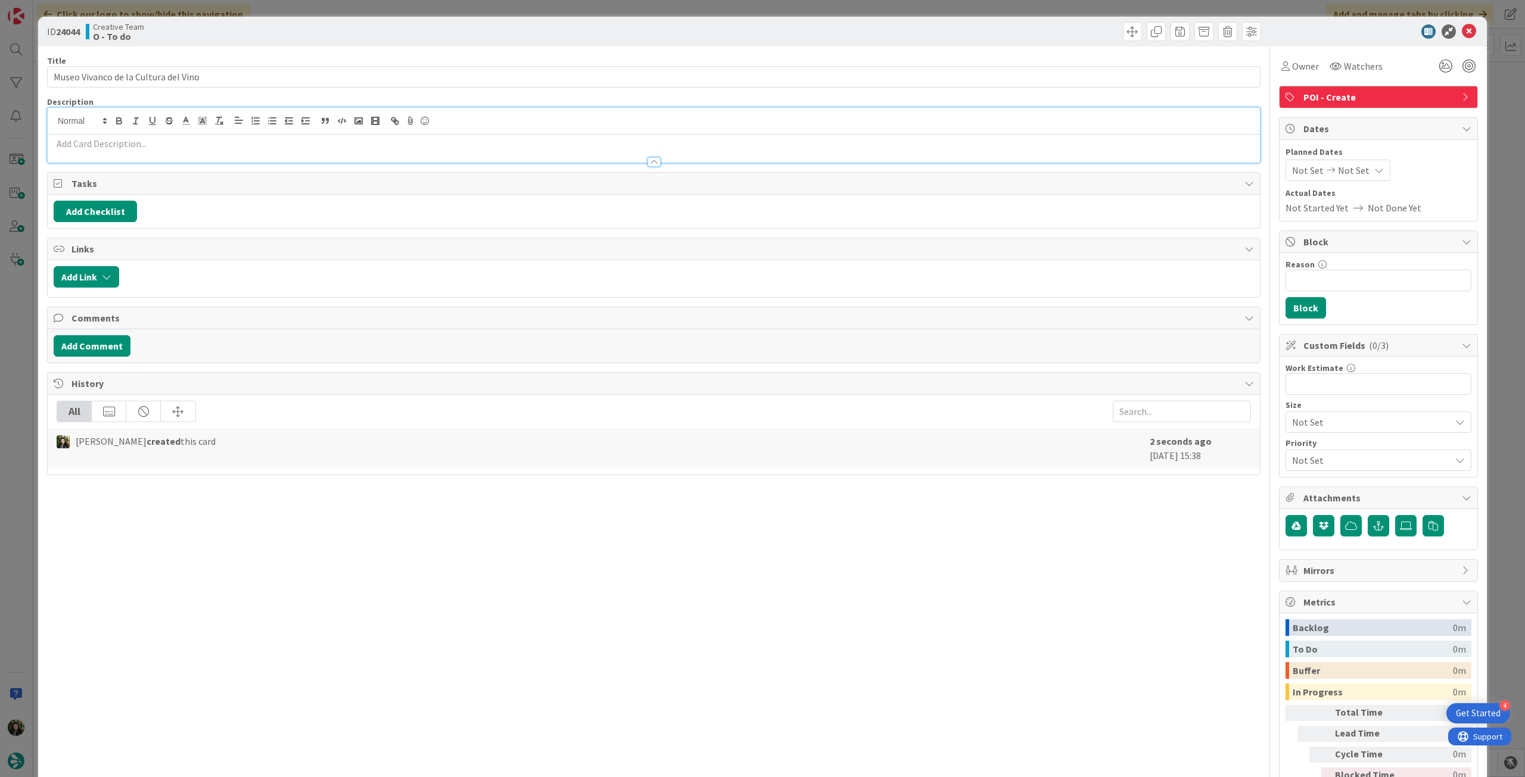
click at [121, 138] on p at bounding box center [654, 144] width 1200 height 14
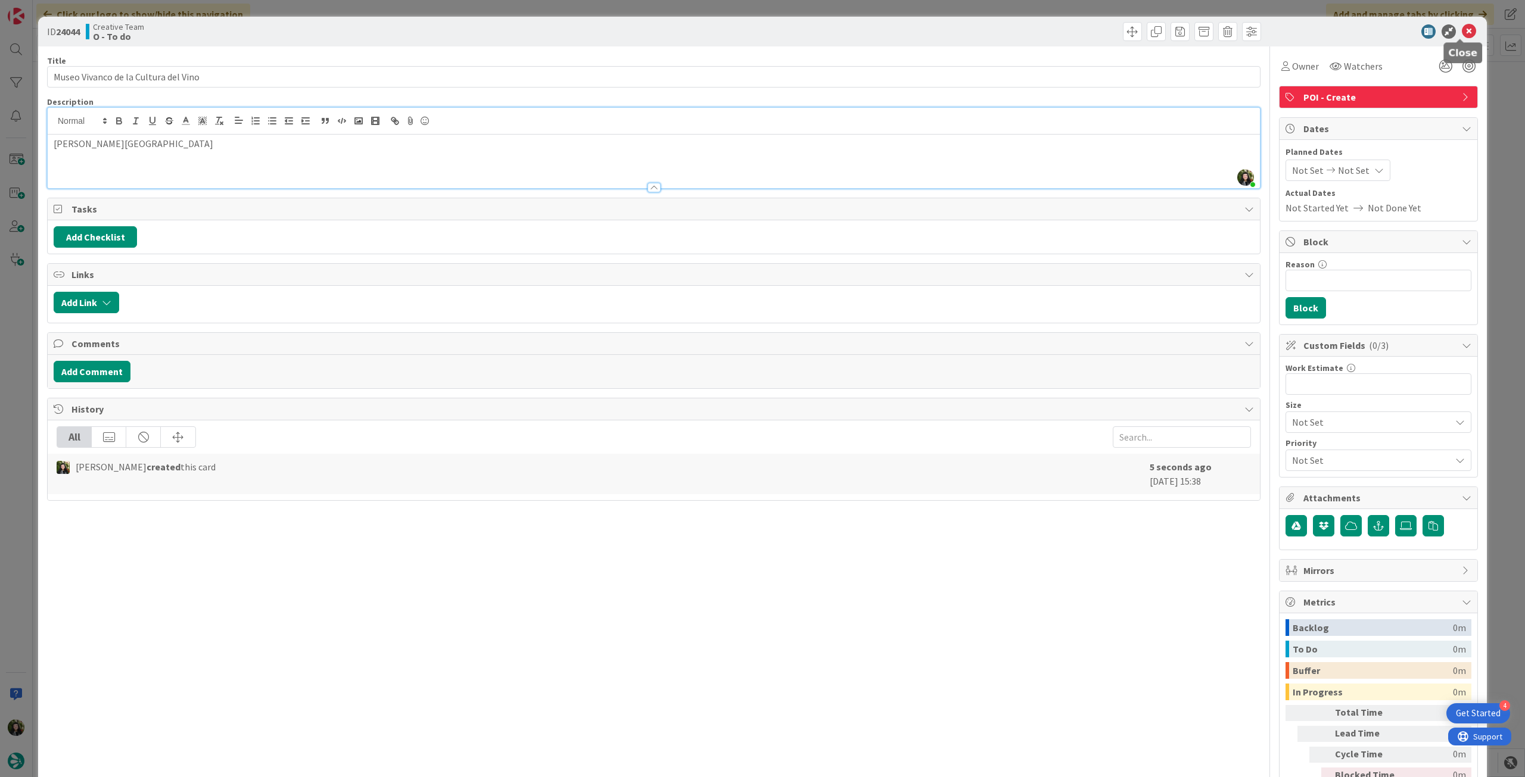
click at [1462, 30] on icon at bounding box center [1469, 31] width 14 height 14
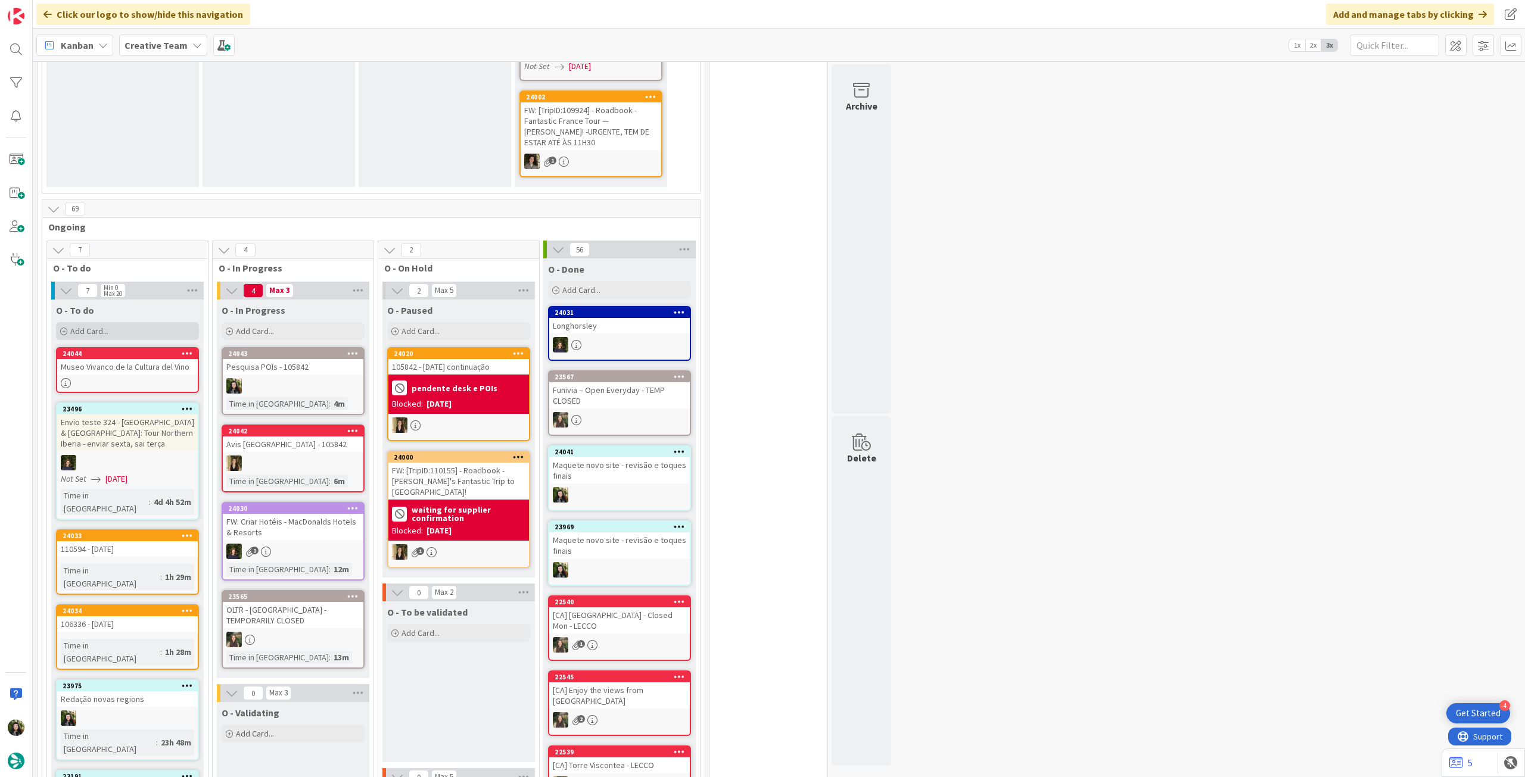
click at [118, 325] on div "Add Card..." at bounding box center [127, 331] width 143 height 18
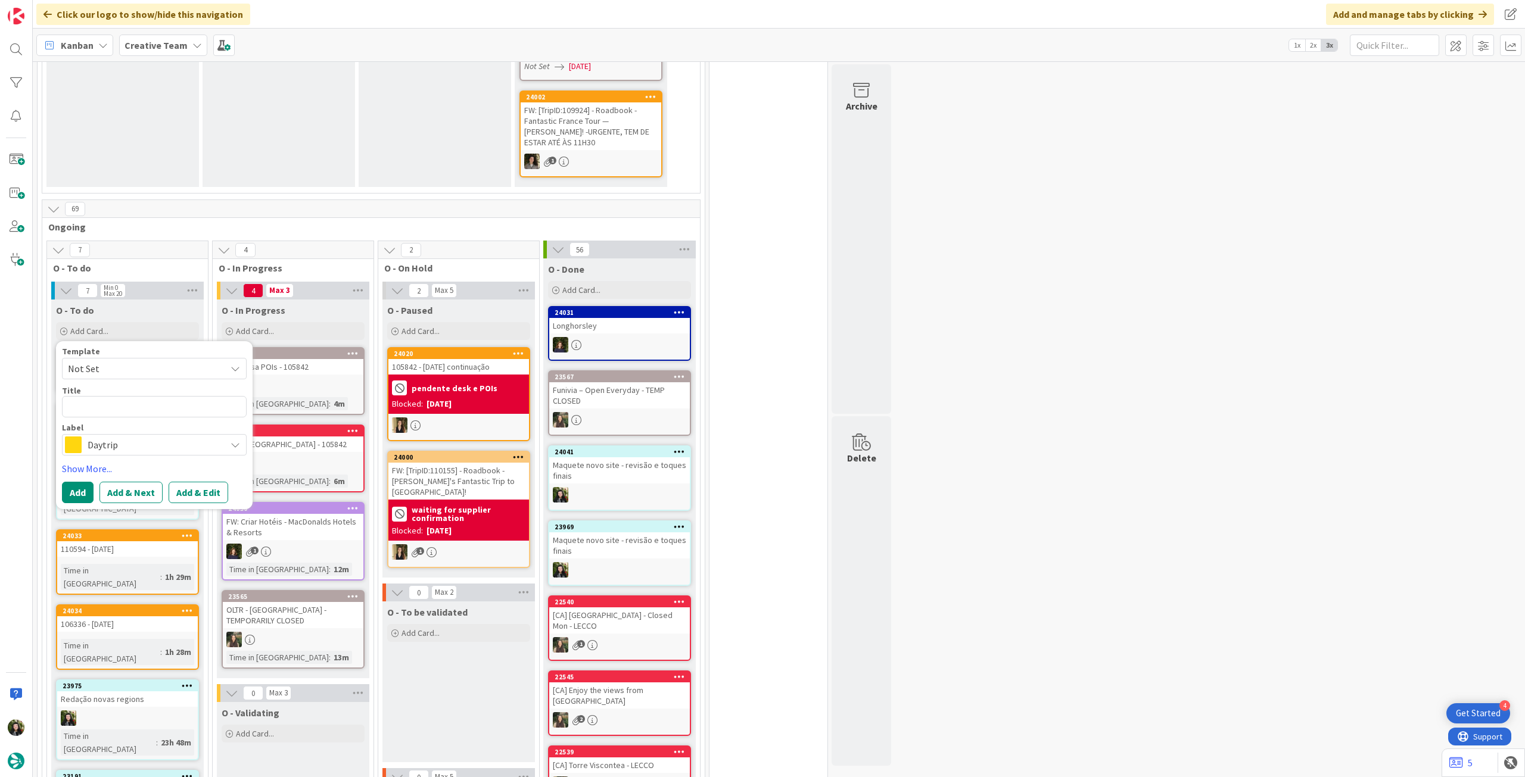
click at [120, 439] on span "Daytrip" at bounding box center [154, 445] width 132 height 17
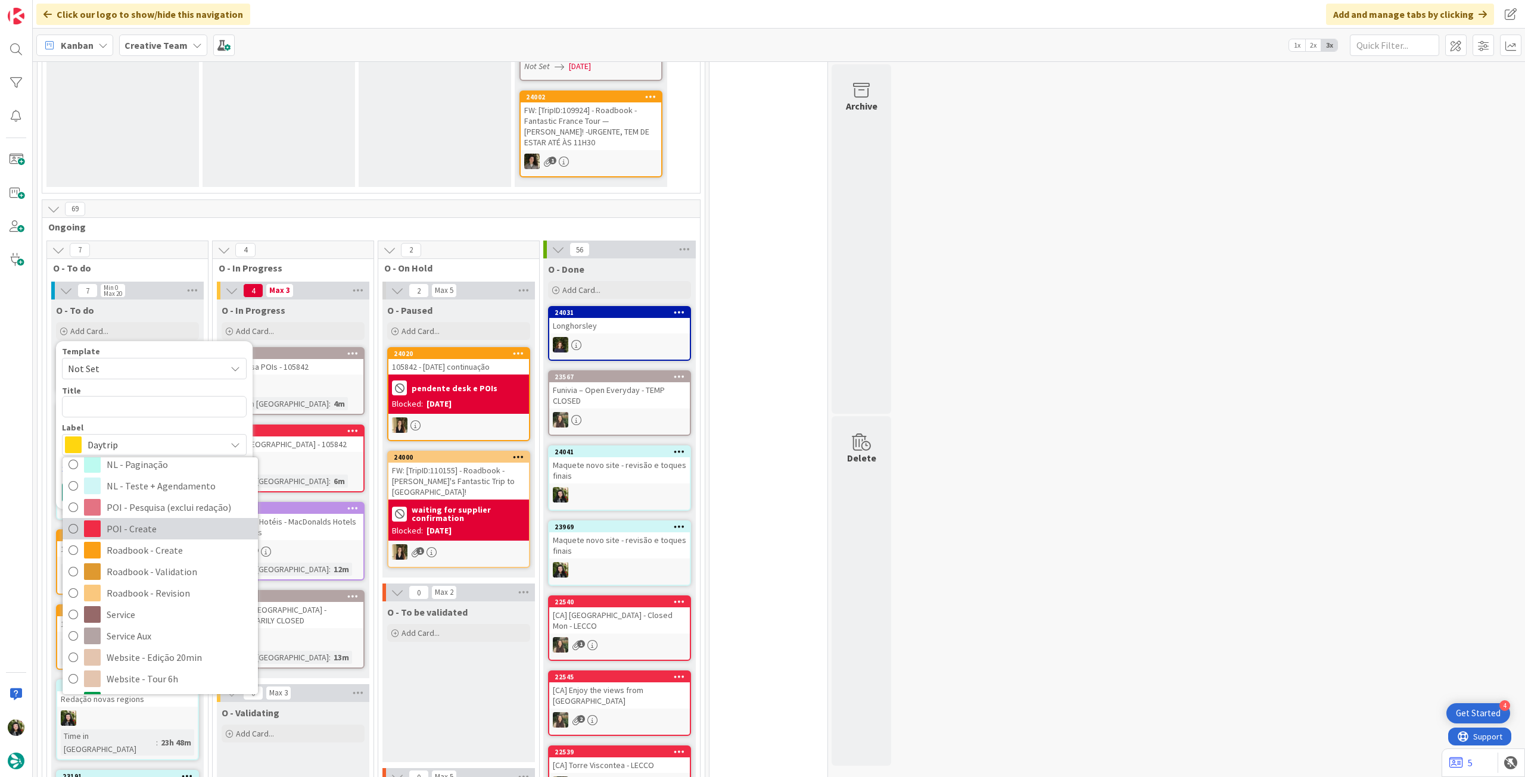
click at [183, 520] on span "POI - Create" at bounding box center [179, 529] width 145 height 18
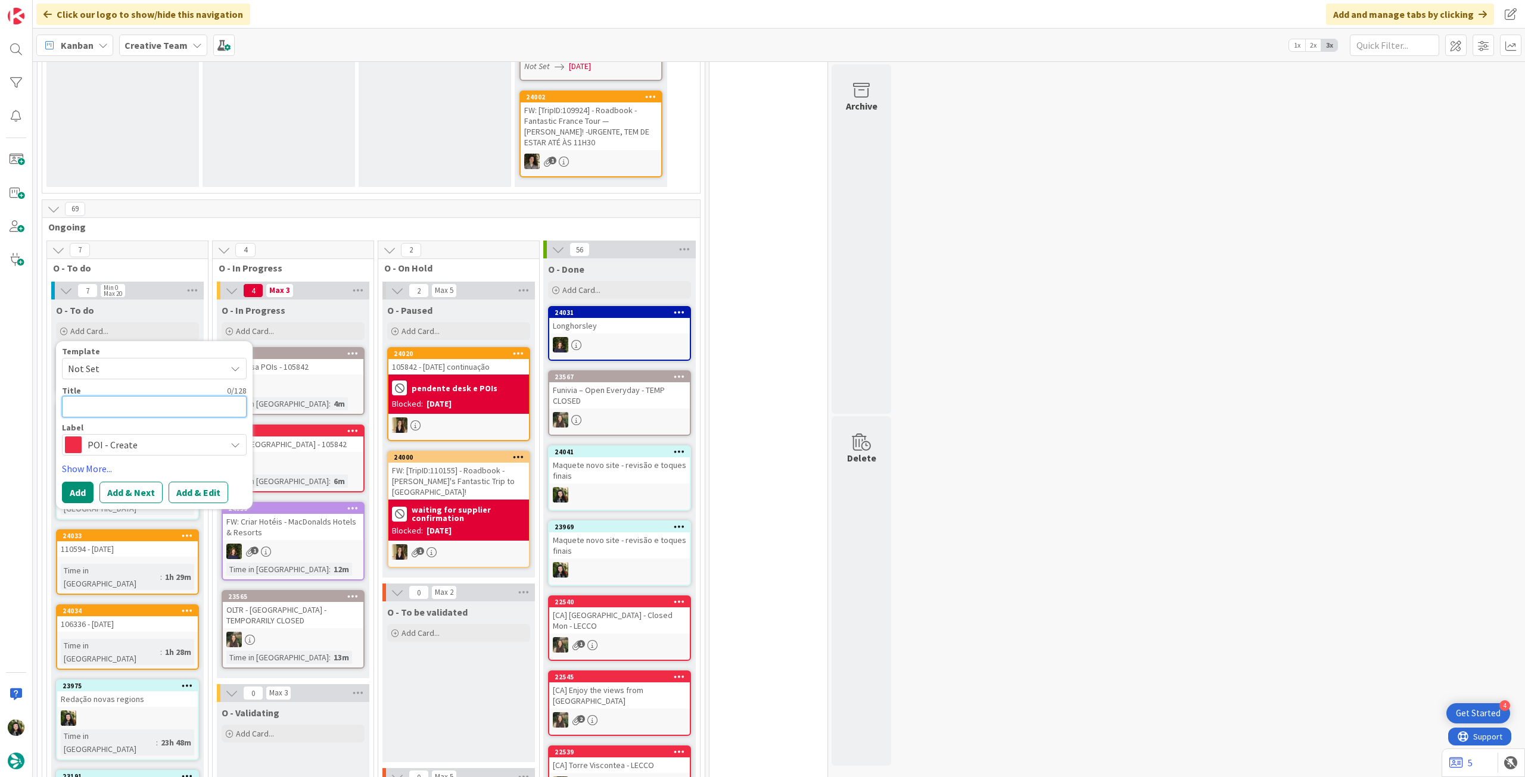
click at [166, 396] on textarea at bounding box center [154, 406] width 185 height 21
paste textarea "[GEOGRAPHIC_DATA]"
type textarea "x"
type textarea "[GEOGRAPHIC_DATA]"
type textarea "x"
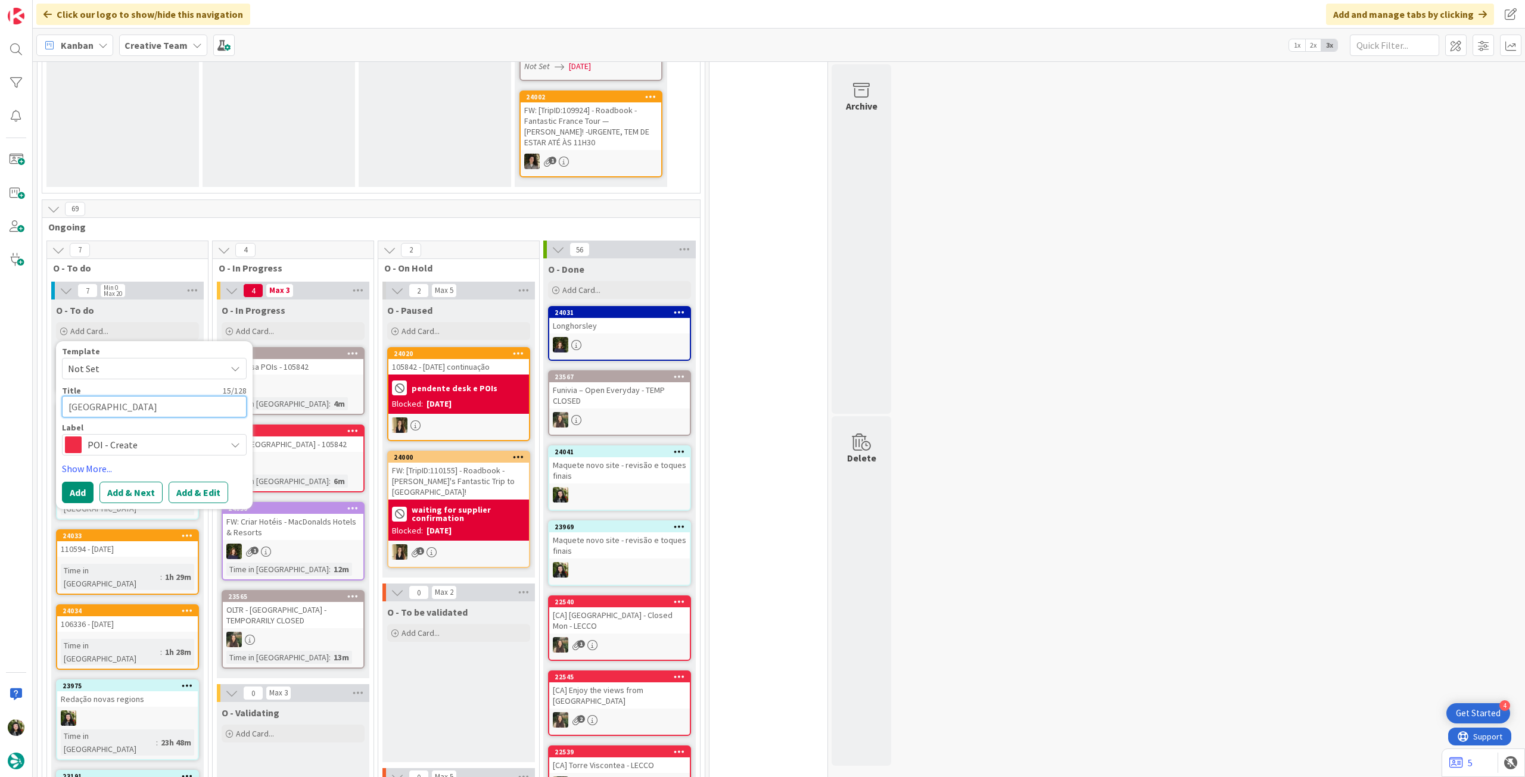
type textarea "[GEOGRAPHIC_DATA]"
type textarea "x"
type textarea "[GEOGRAPHIC_DATA] &"
type textarea "x"
type textarea "[GEOGRAPHIC_DATA] &"
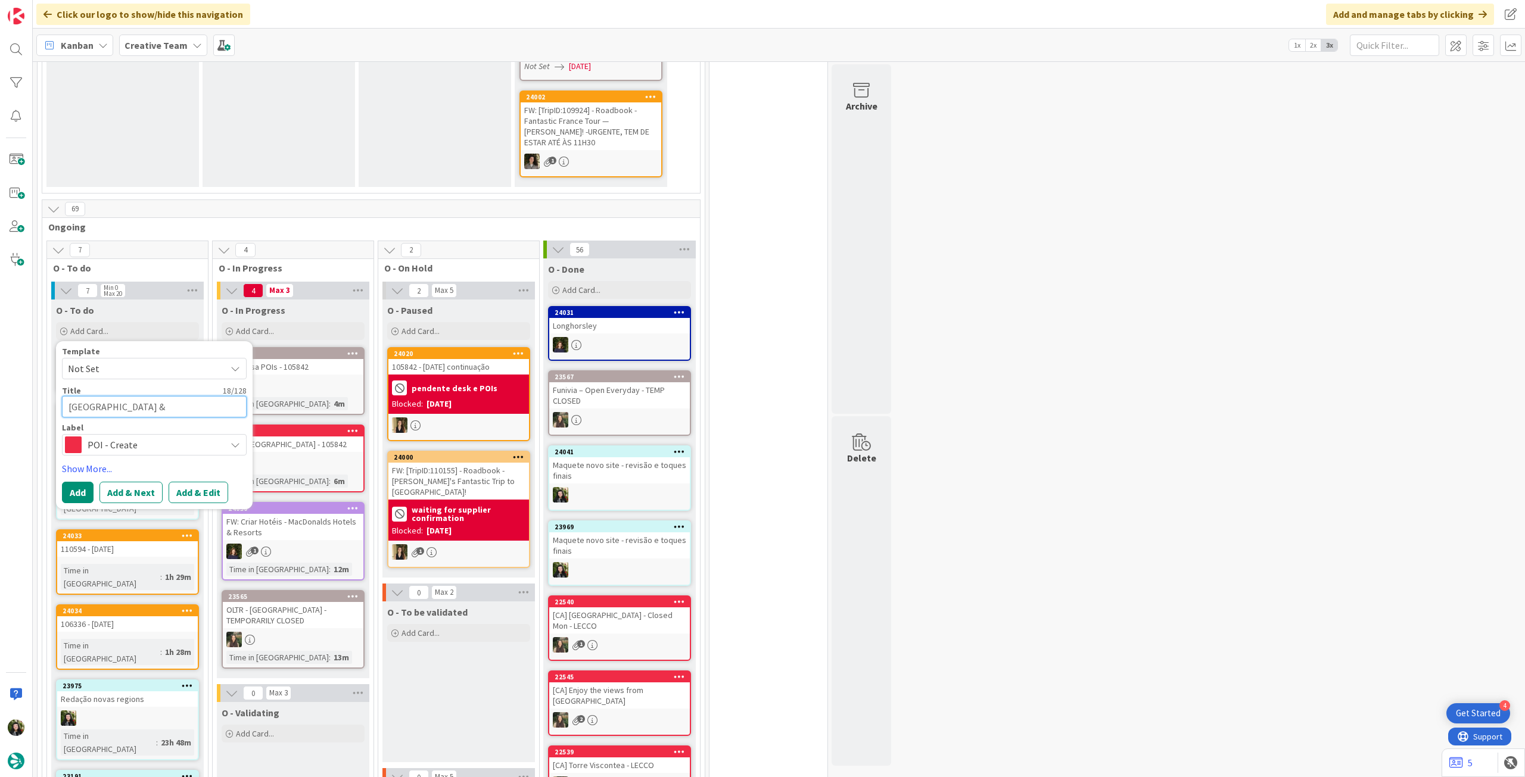
type textarea "x"
type textarea "[GEOGRAPHIC_DATA] &"
type textarea "x"
type textarea "[GEOGRAPHIC_DATA]"
type textarea "x"
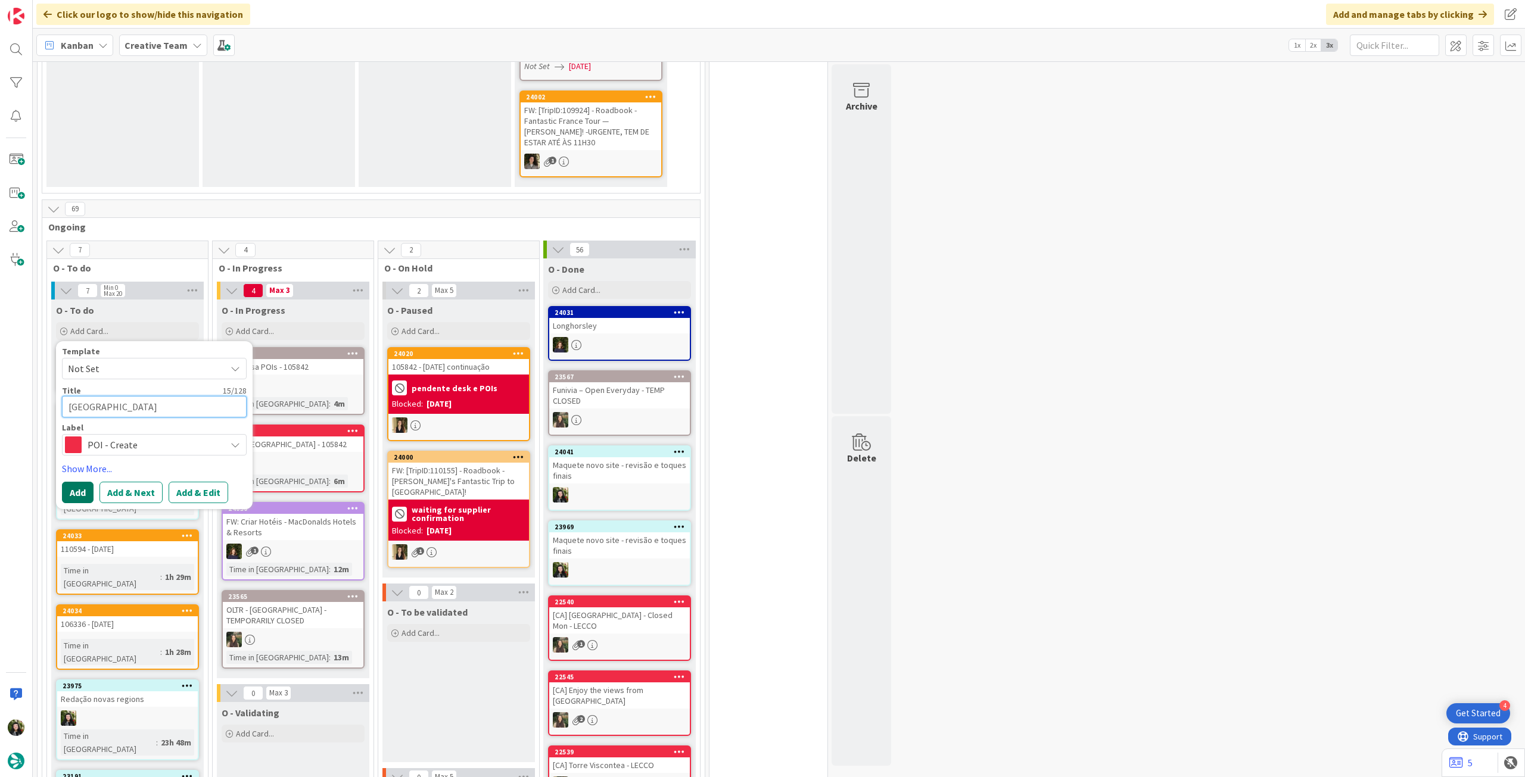
type textarea "[GEOGRAPHIC_DATA]"
click at [80, 482] on button "Add" at bounding box center [78, 492] width 32 height 21
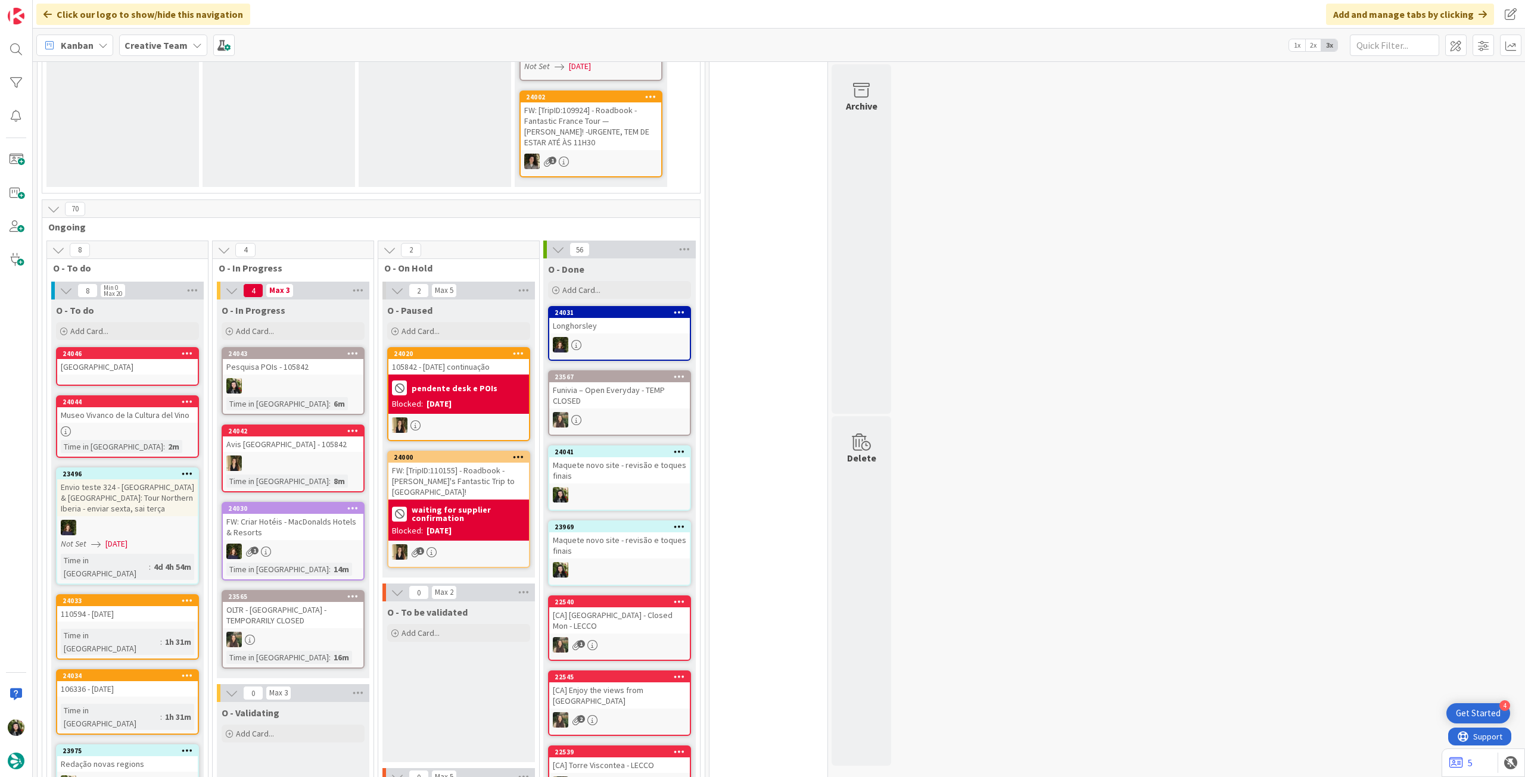
click at [113, 360] on div "[GEOGRAPHIC_DATA]" at bounding box center [127, 366] width 141 height 15
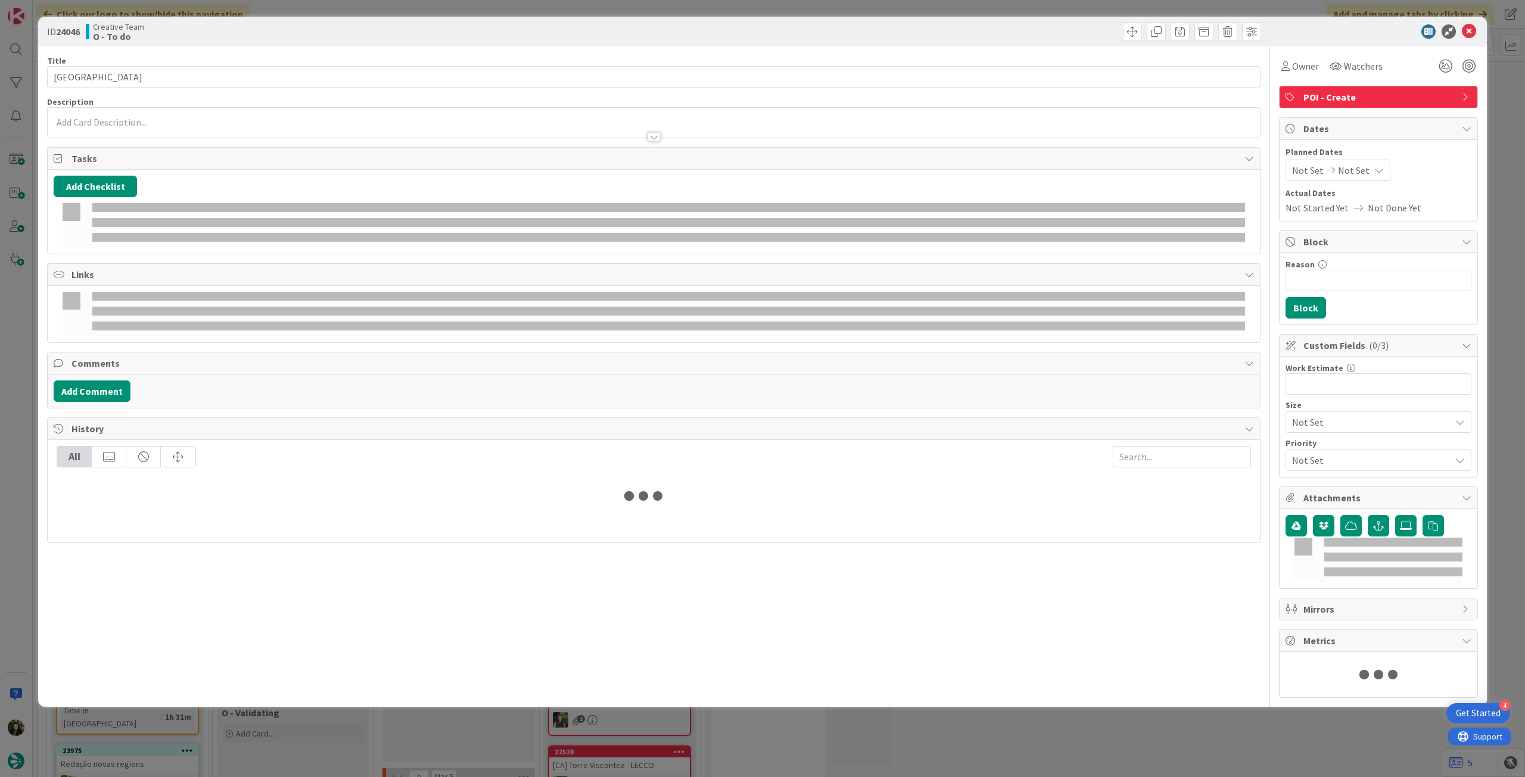
click at [131, 119] on p at bounding box center [654, 123] width 1200 height 14
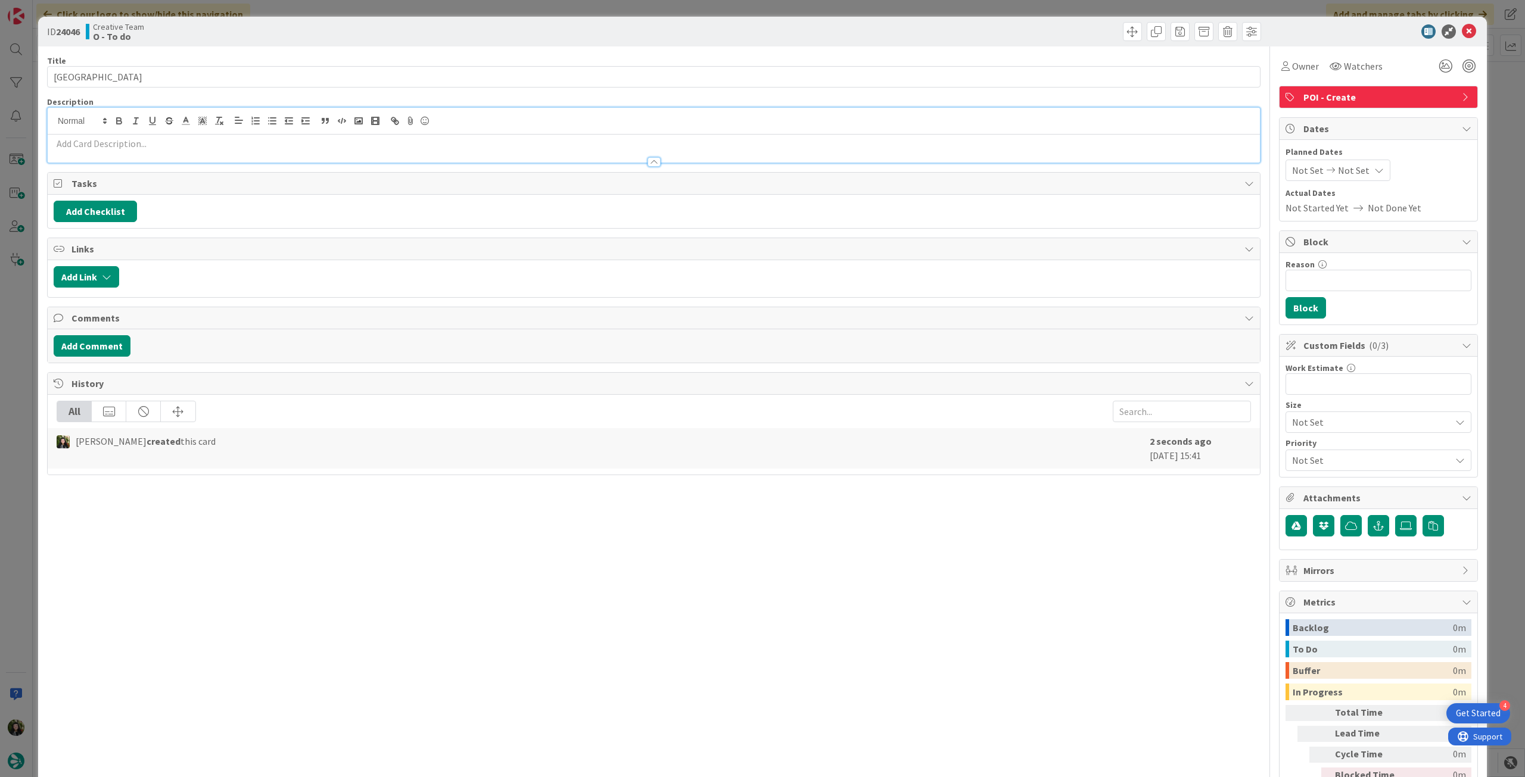
click at [129, 139] on p at bounding box center [654, 144] width 1200 height 14
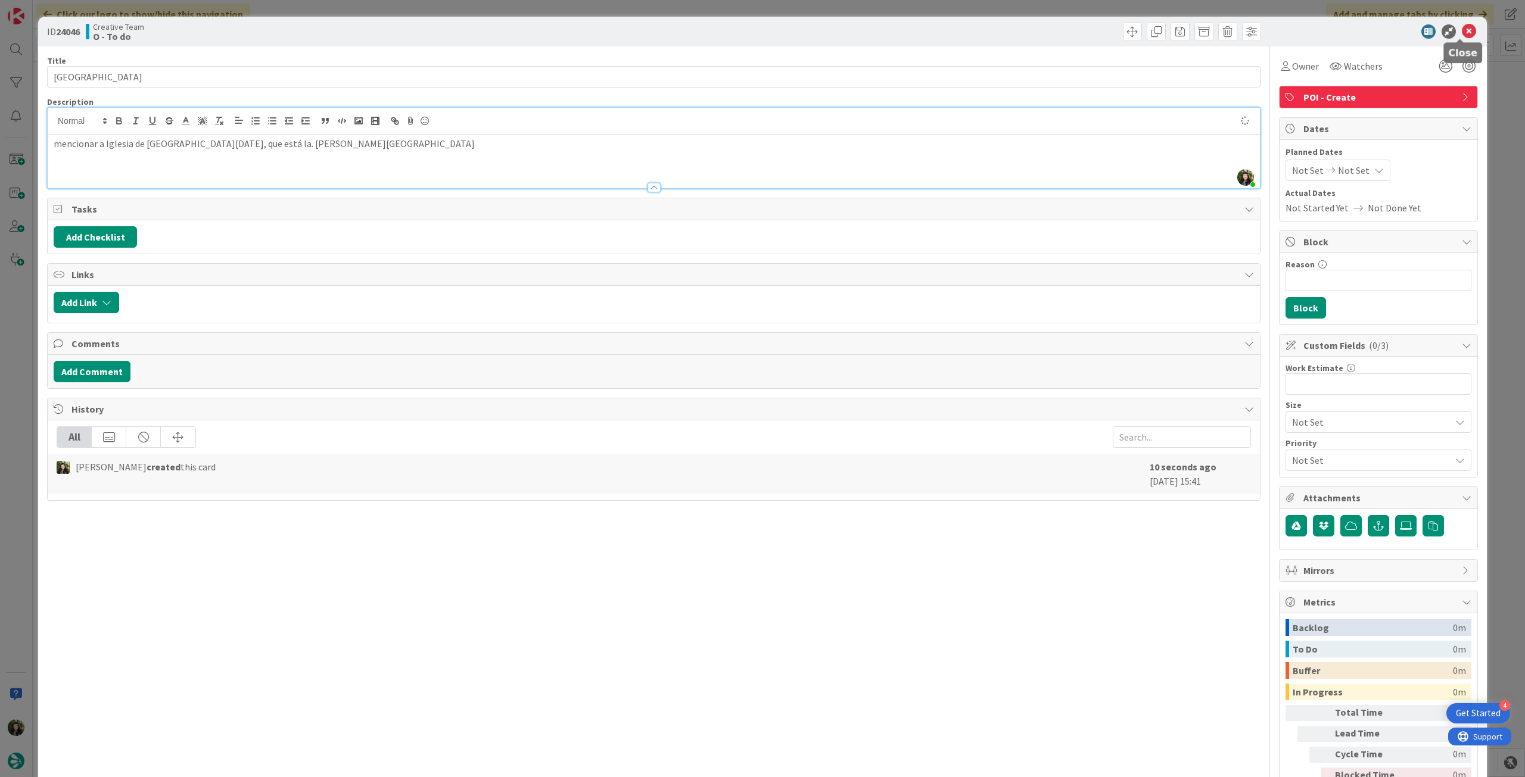
click at [1462, 27] on icon at bounding box center [1469, 31] width 14 height 14
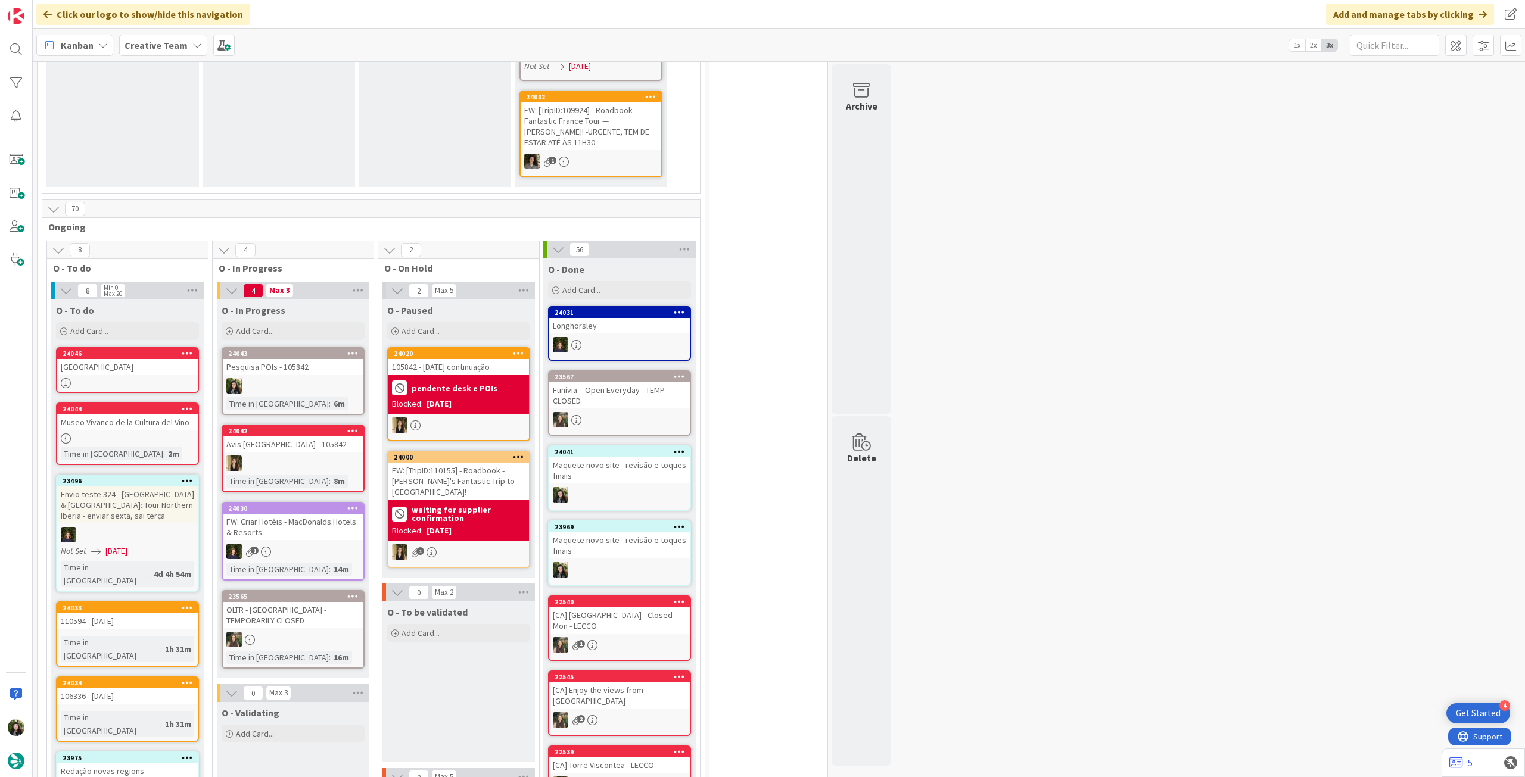
click at [331, 378] on div at bounding box center [293, 385] width 141 height 15
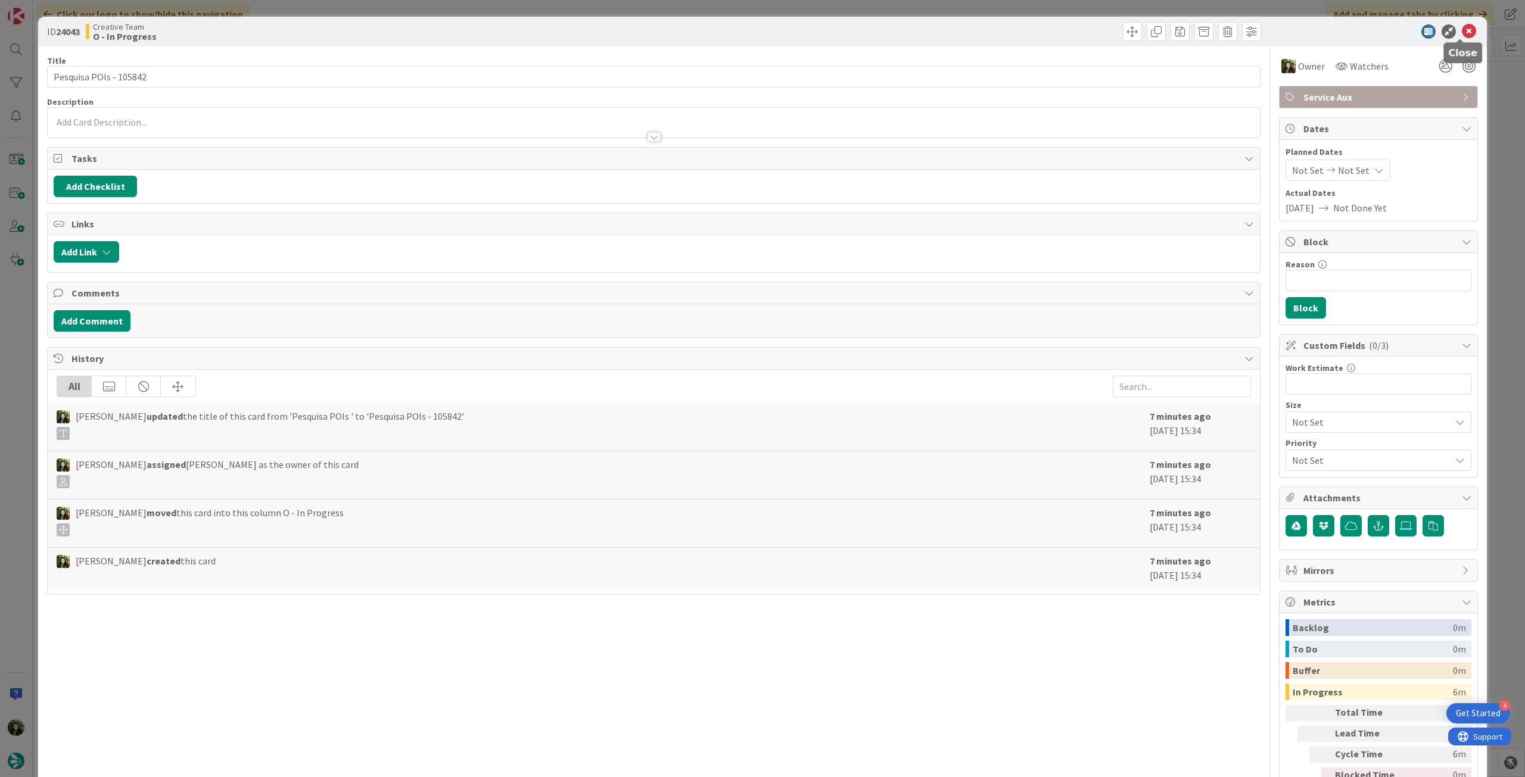
click at [1462, 26] on icon at bounding box center [1469, 31] width 14 height 14
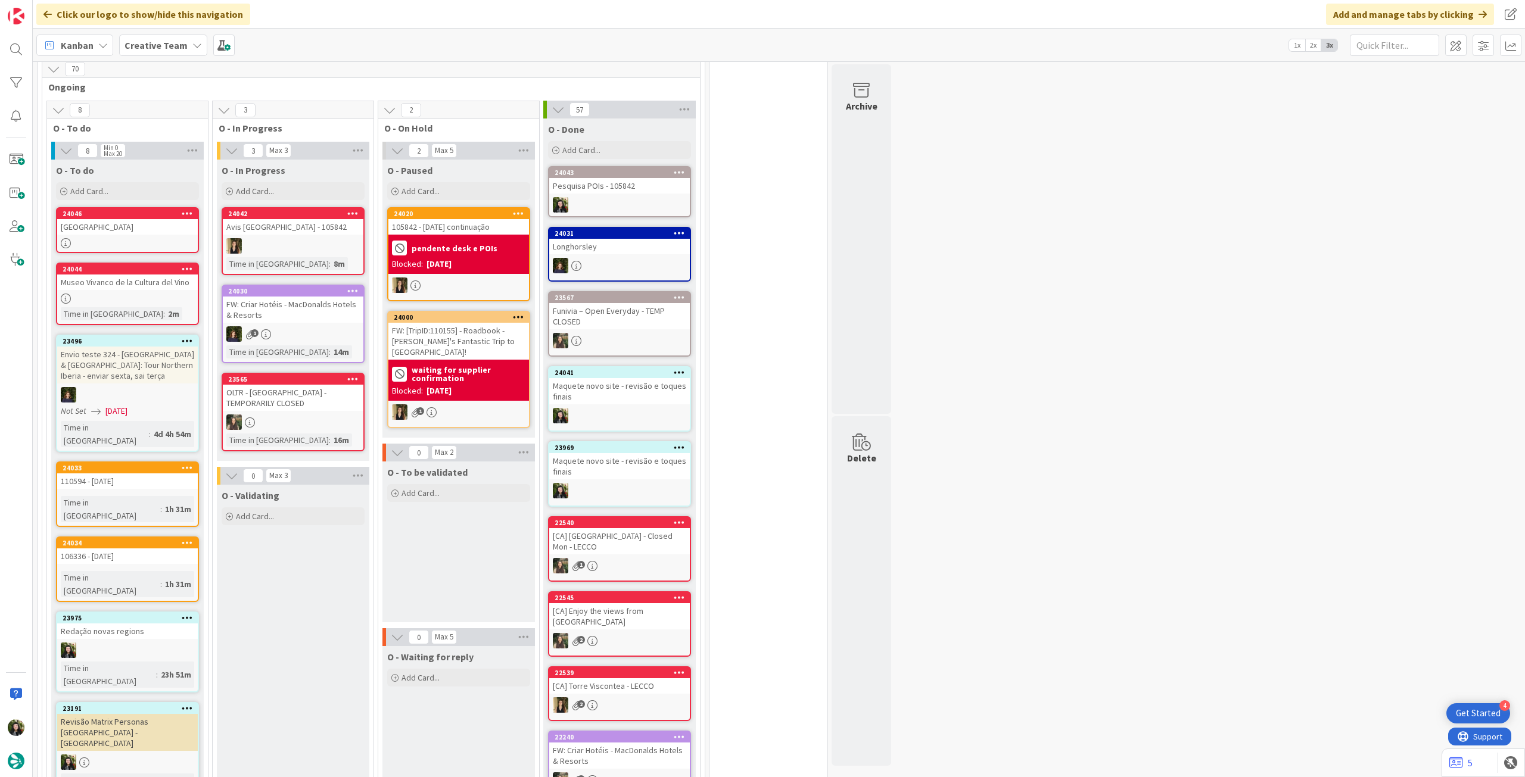
scroll to position [715, 0]
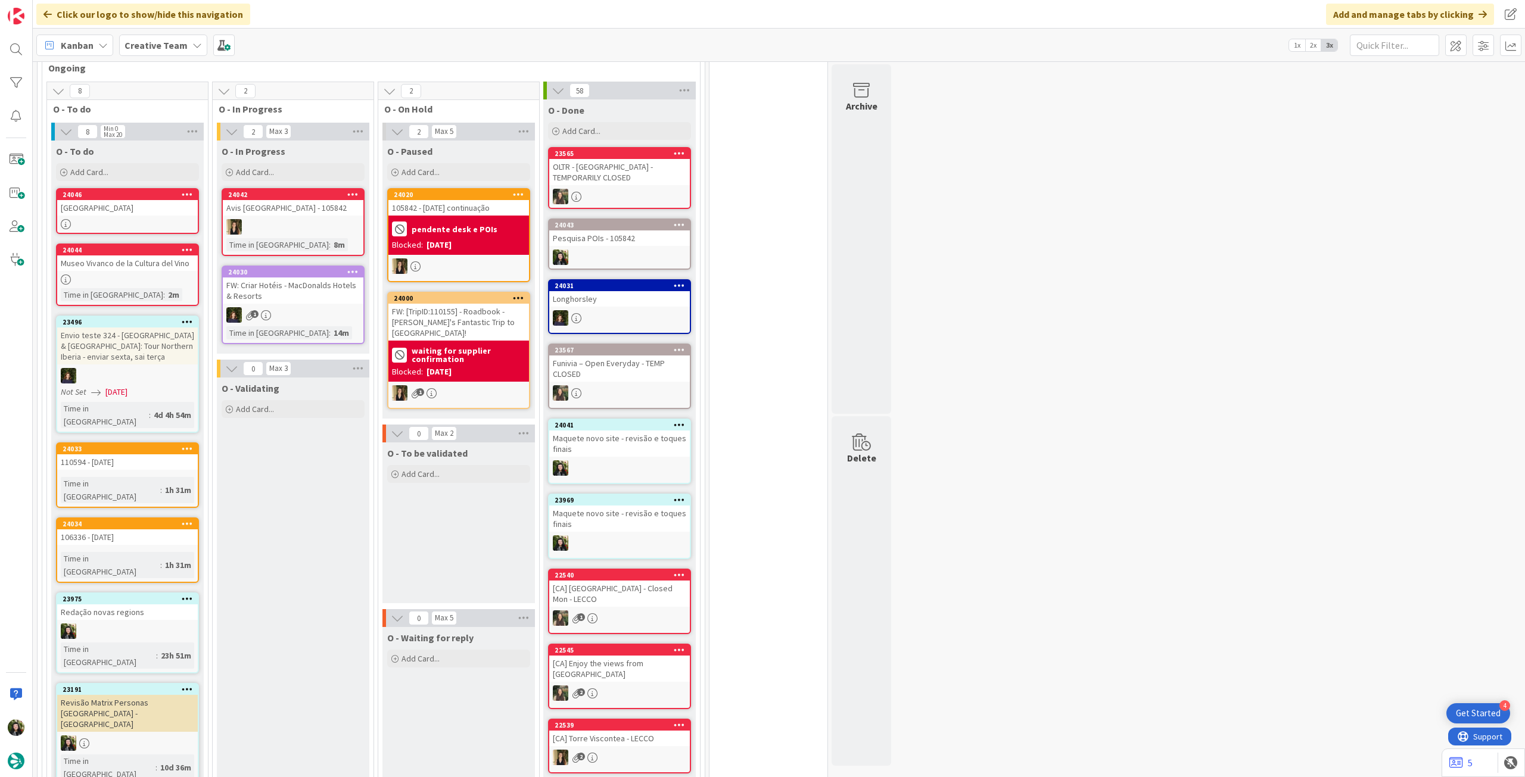
click at [152, 51] on b "Creative Team" at bounding box center [156, 45] width 63 height 12
click at [170, 173] on h4 "Creative Team - Análise" at bounding box center [214, 170] width 162 height 12
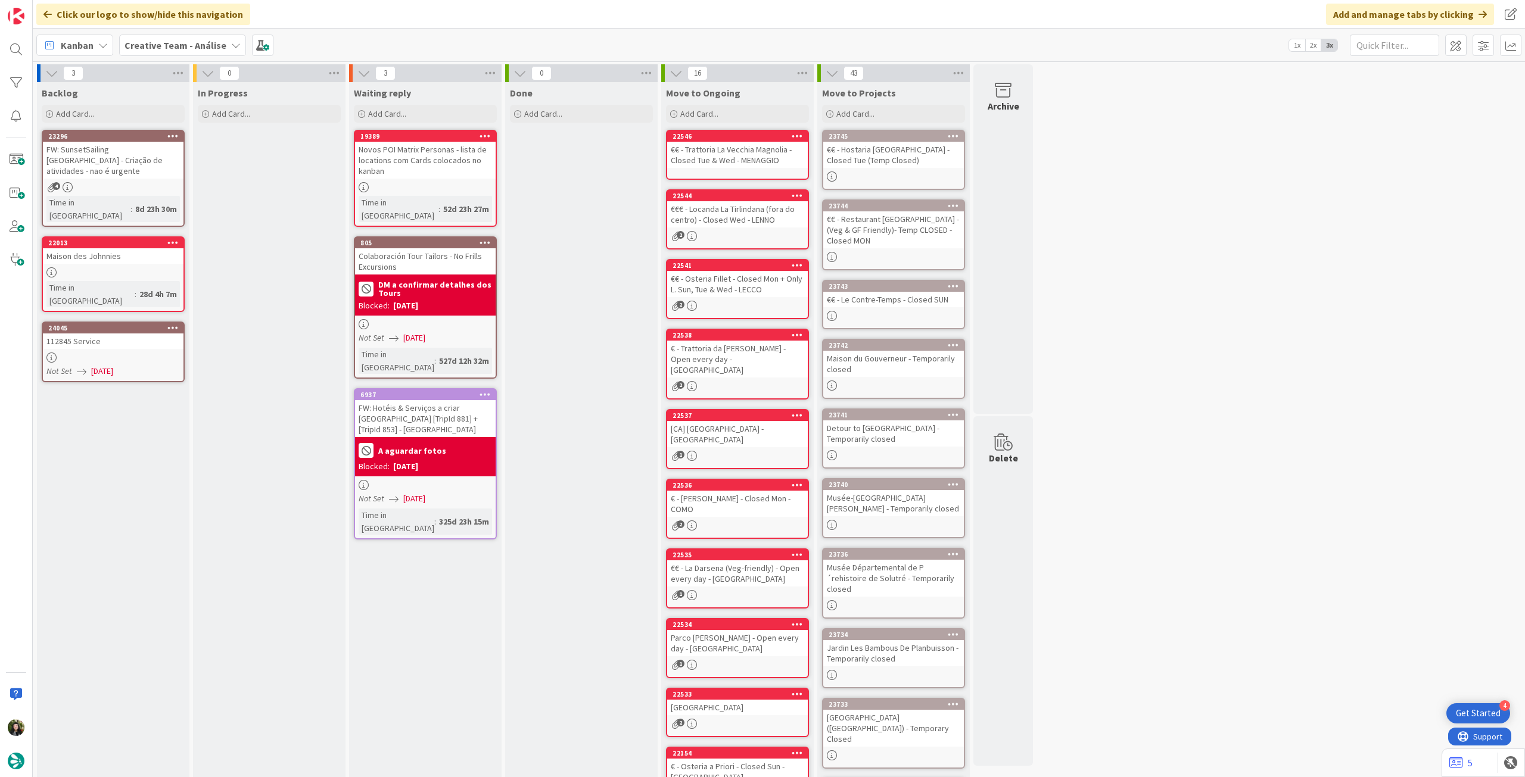
click at [151, 41] on b "Creative Team - Análise" at bounding box center [176, 45] width 102 height 12
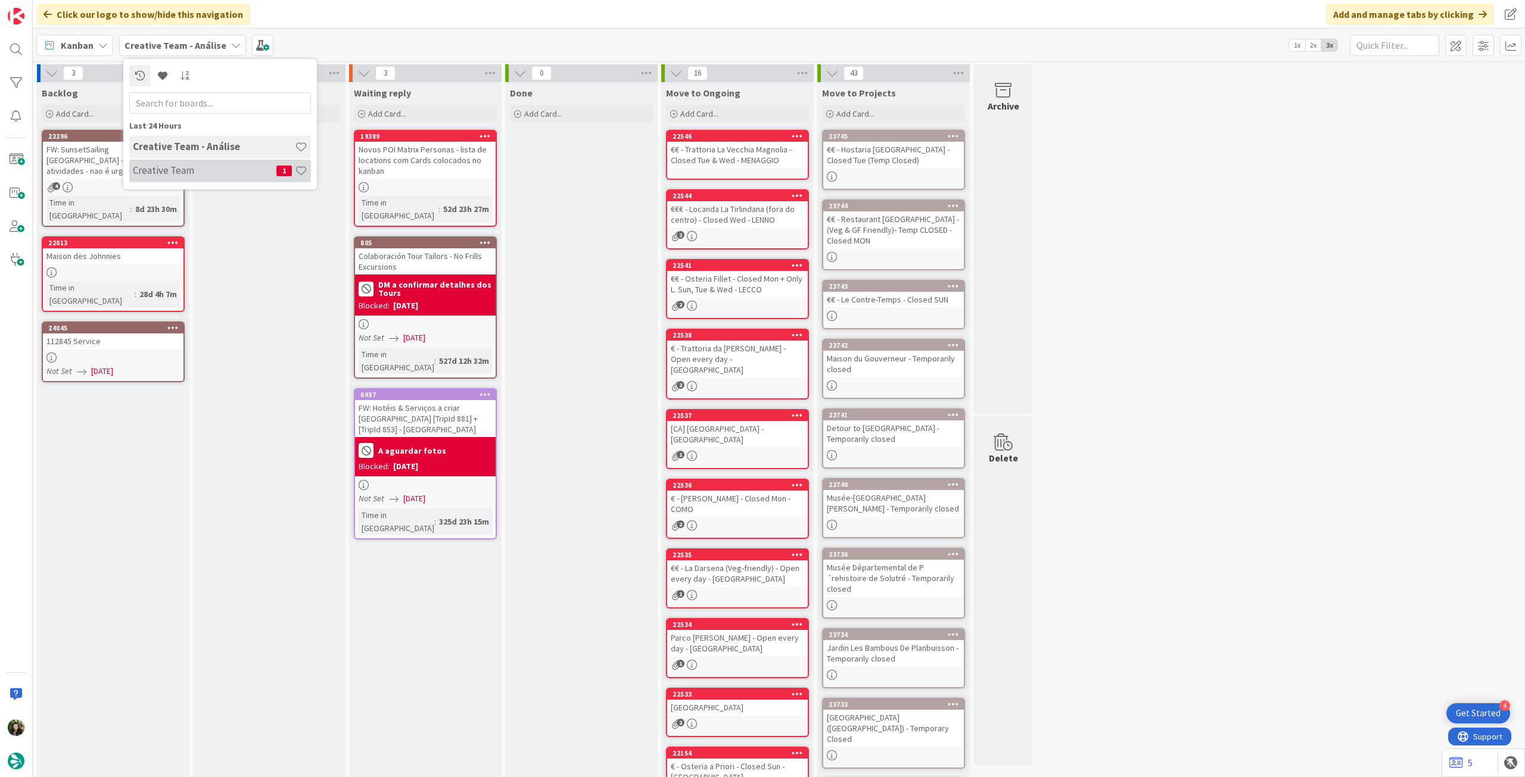
click at [197, 166] on h4 "Creative Team" at bounding box center [205, 170] width 144 height 12
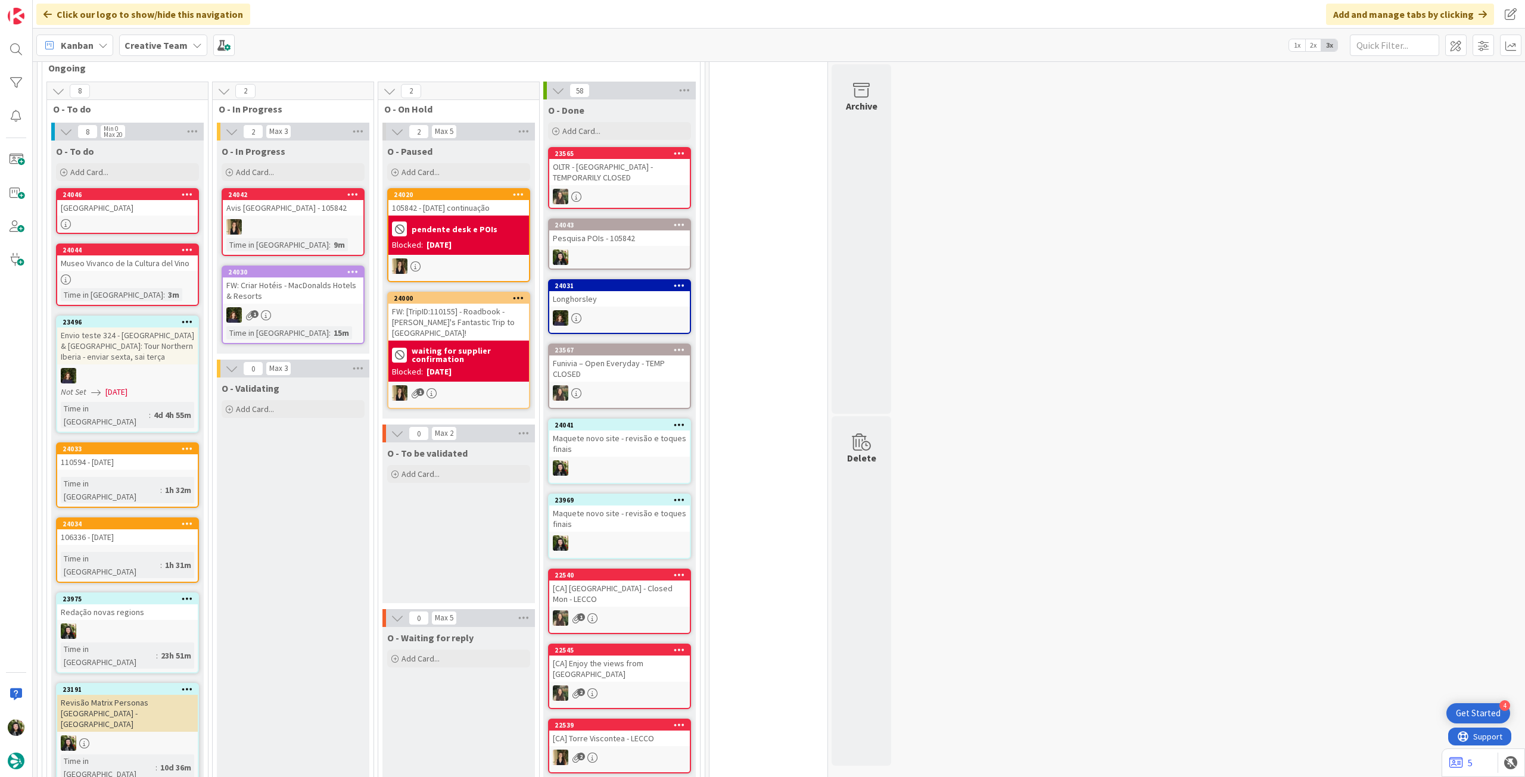
click at [621, 170] on div "OLTR - [GEOGRAPHIC_DATA] - TEMPORARILY CLOSED" at bounding box center [619, 172] width 141 height 26
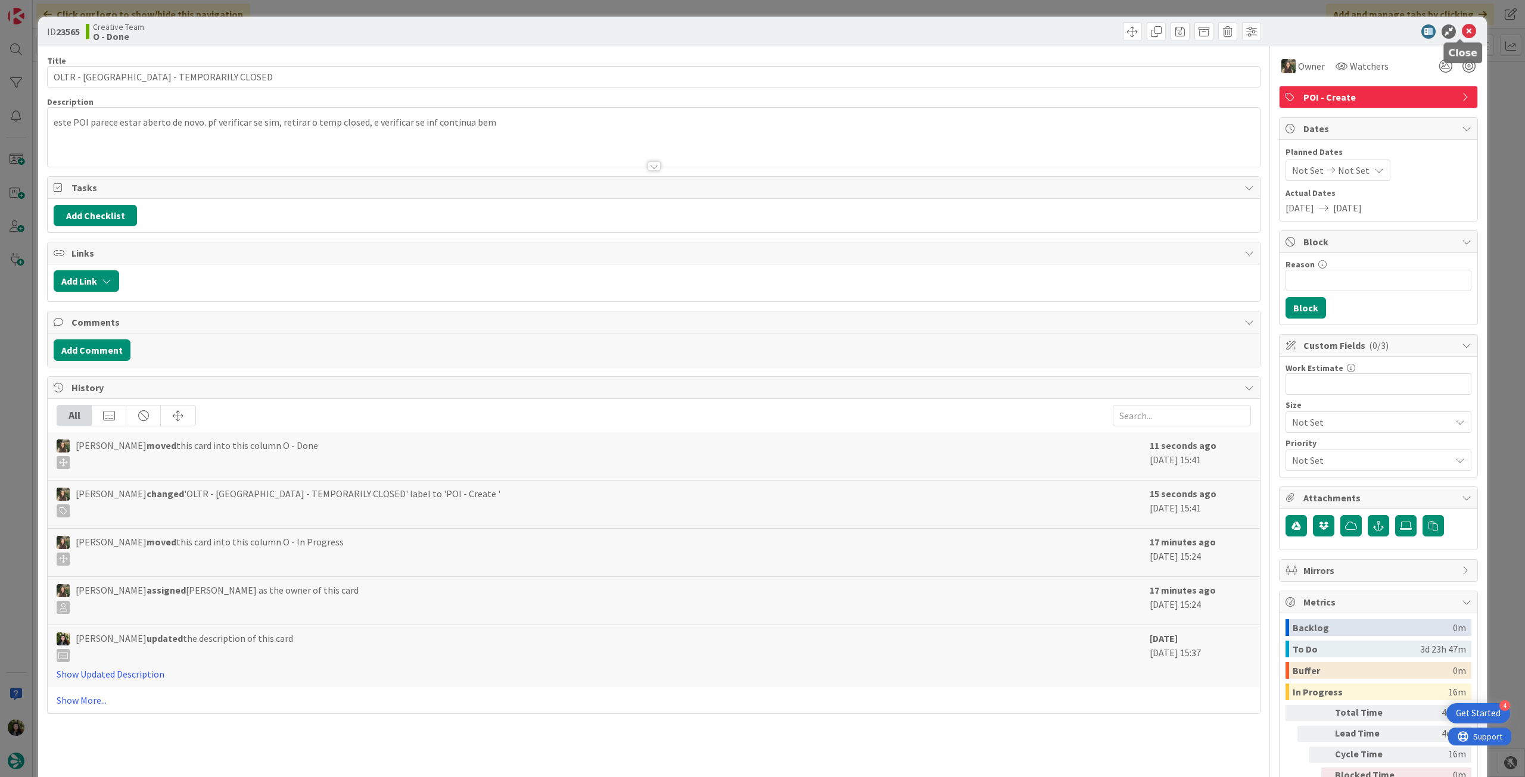
click at [1471, 29] on div "ID 23565 Creative Team O - Done" at bounding box center [762, 32] width 1449 height 30
click at [1462, 29] on icon at bounding box center [1469, 31] width 14 height 14
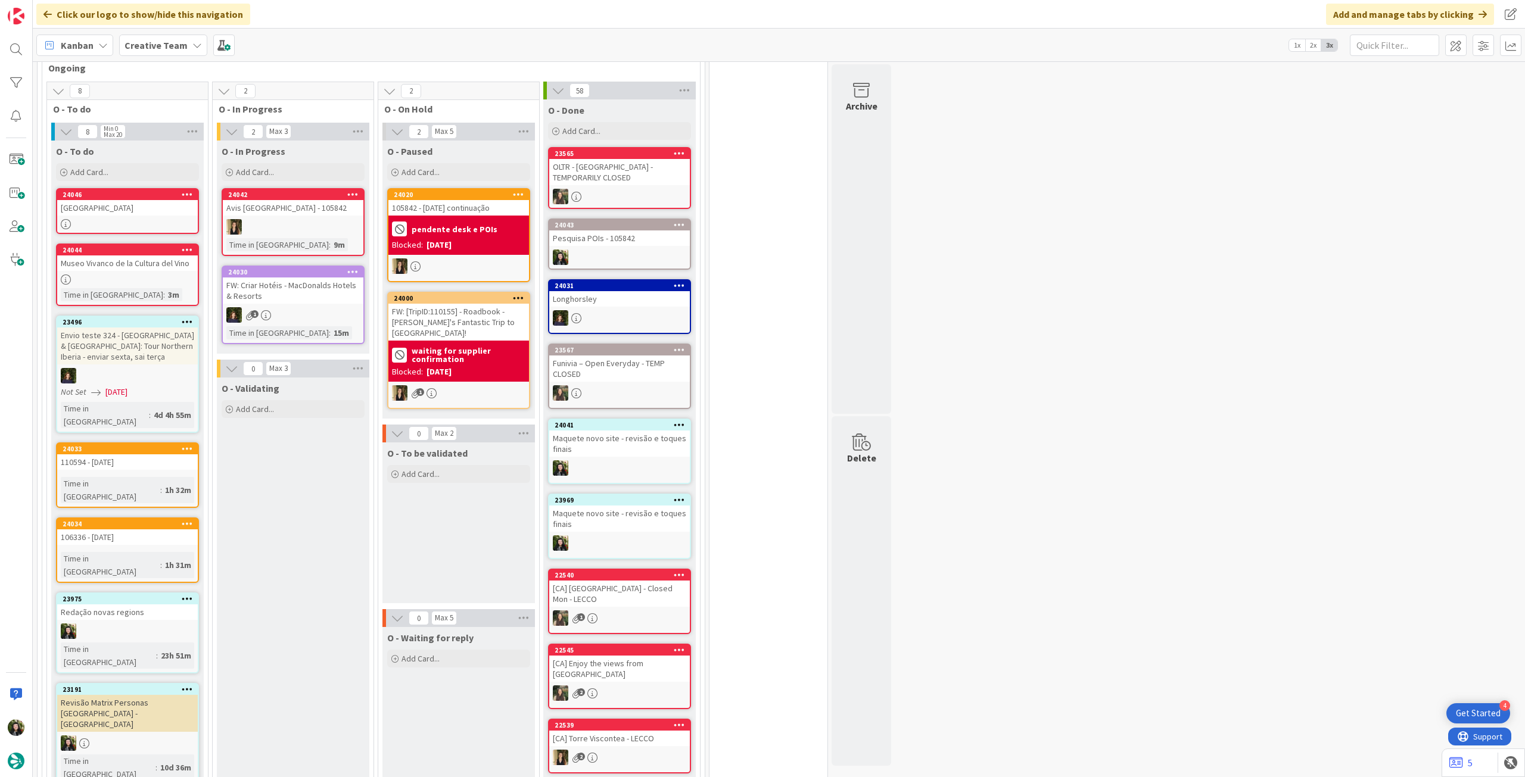
click at [575, 231] on div "Pesquisa POIs - 105842" at bounding box center [619, 238] width 141 height 15
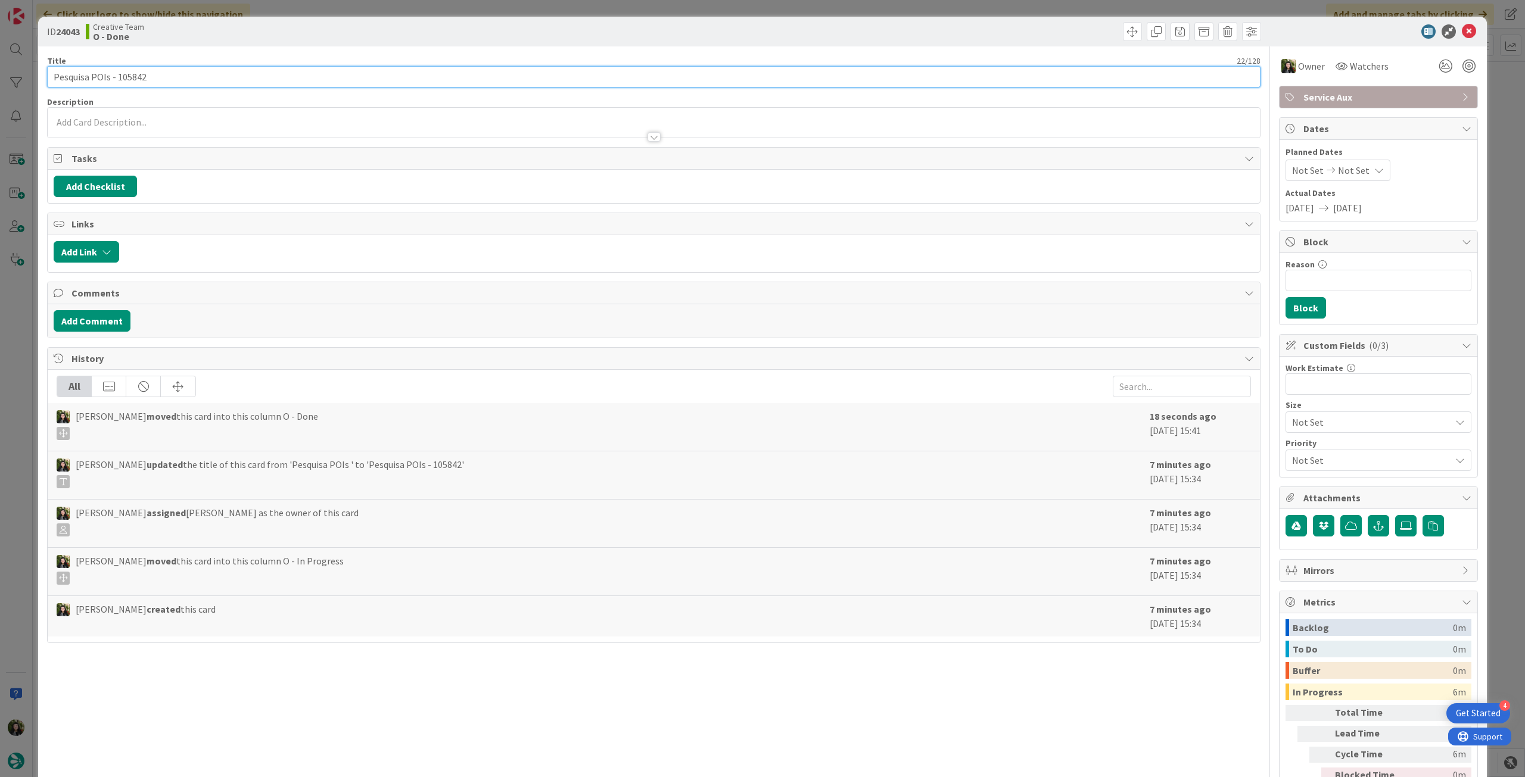
drag, startPoint x: 115, startPoint y: 81, endPoint x: 459, endPoint y: 63, distance: 344.2
click at [278, 78] on input "Pesquisa POIs - 105842" at bounding box center [654, 76] width 1214 height 21
click at [1462, 28] on icon at bounding box center [1469, 31] width 14 height 14
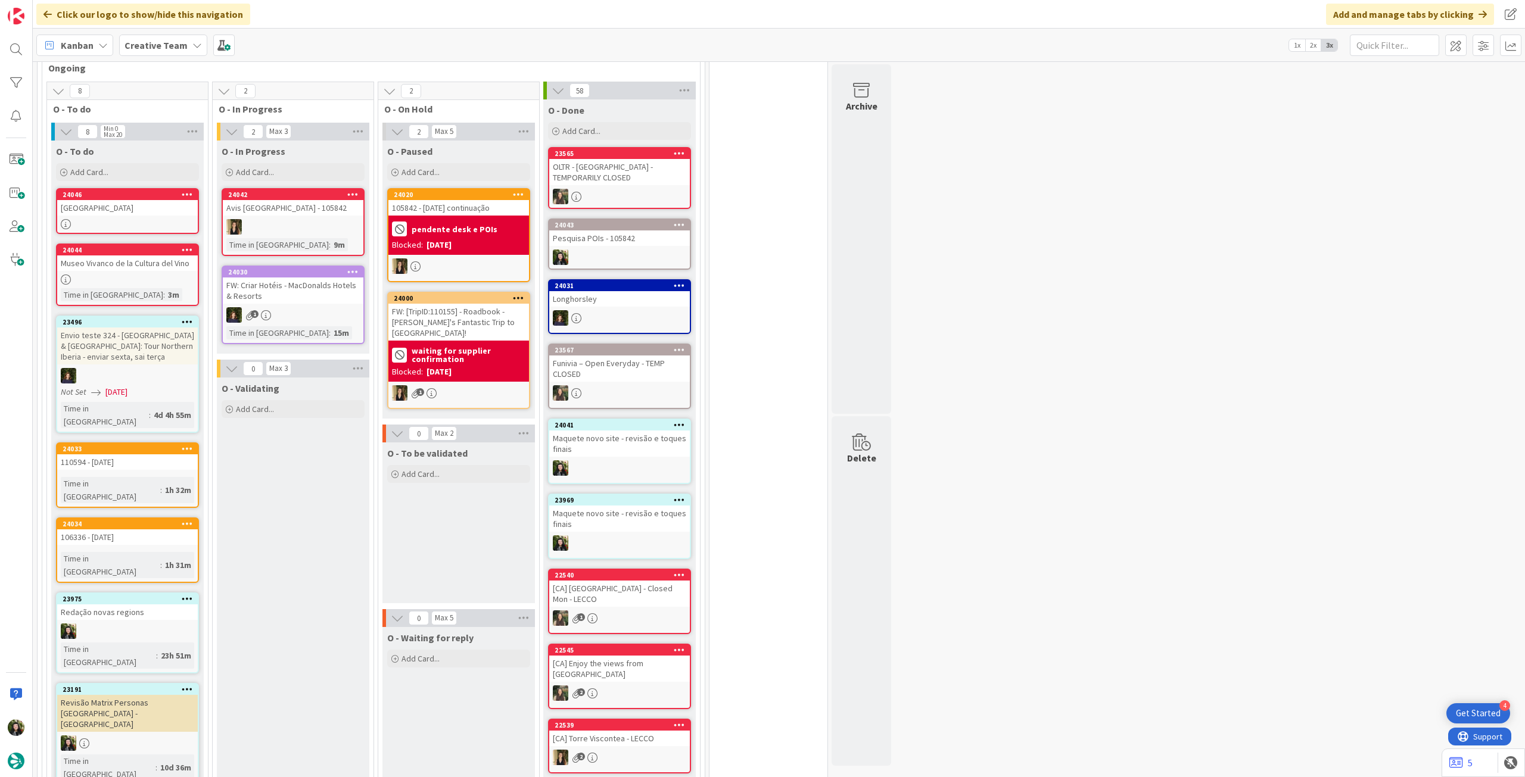
click at [111, 203] on div "[GEOGRAPHIC_DATA]" at bounding box center [127, 207] width 141 height 15
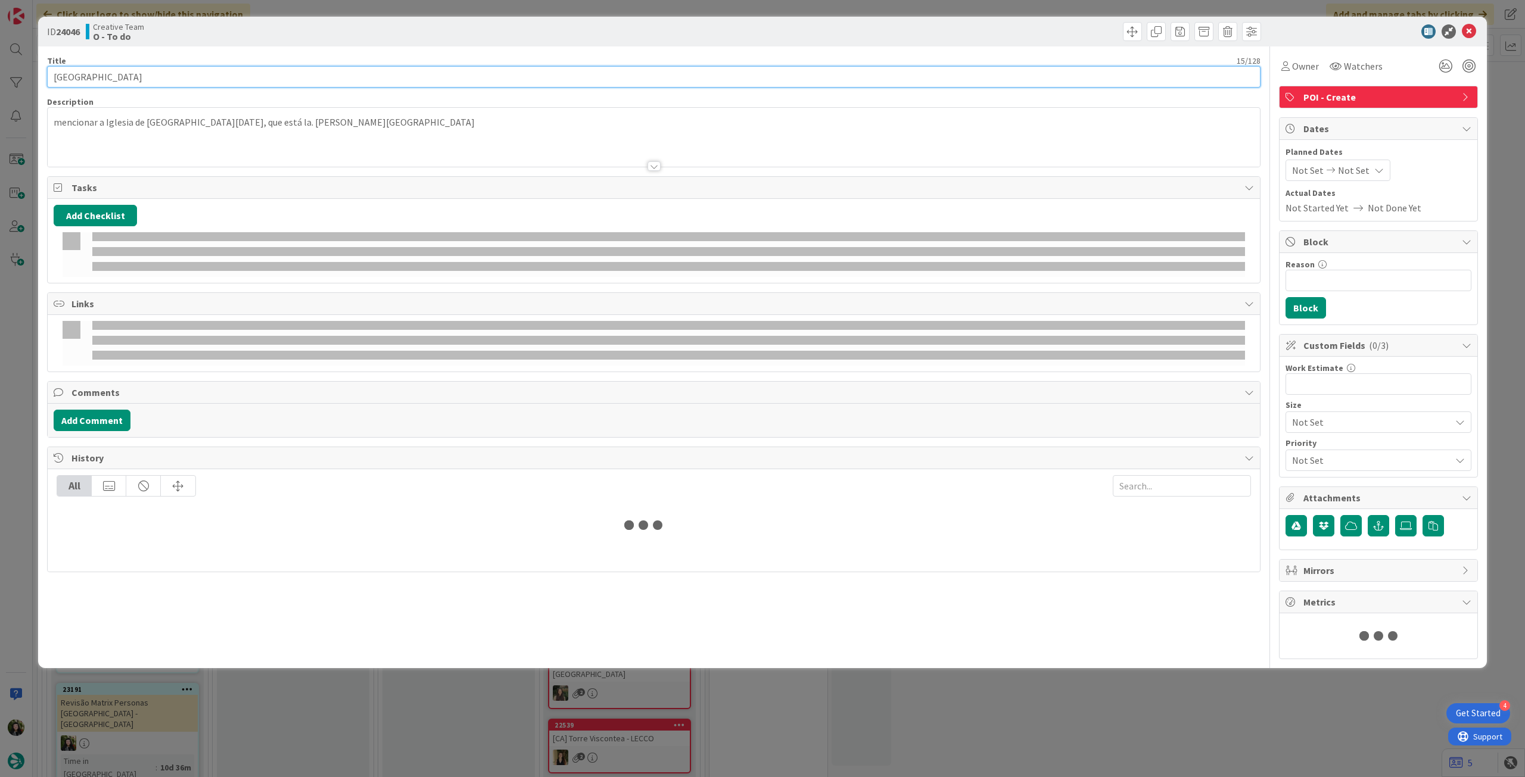
click at [174, 78] on input "[GEOGRAPHIC_DATA]" at bounding box center [654, 76] width 1214 height 21
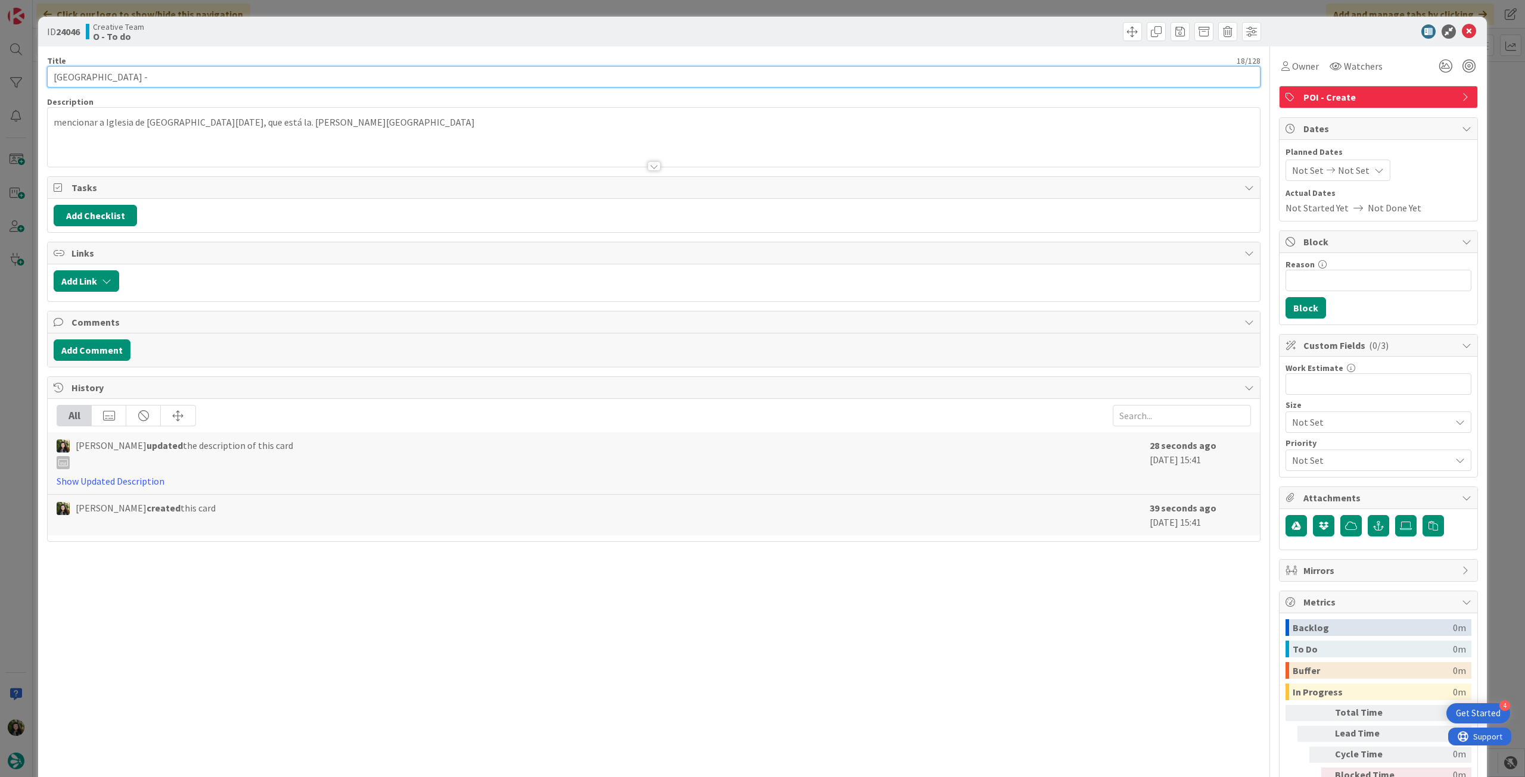
paste input "105842"
type input "[GEOGRAPHIC_DATA] - 105842"
click at [1462, 29] on icon at bounding box center [1469, 31] width 14 height 14
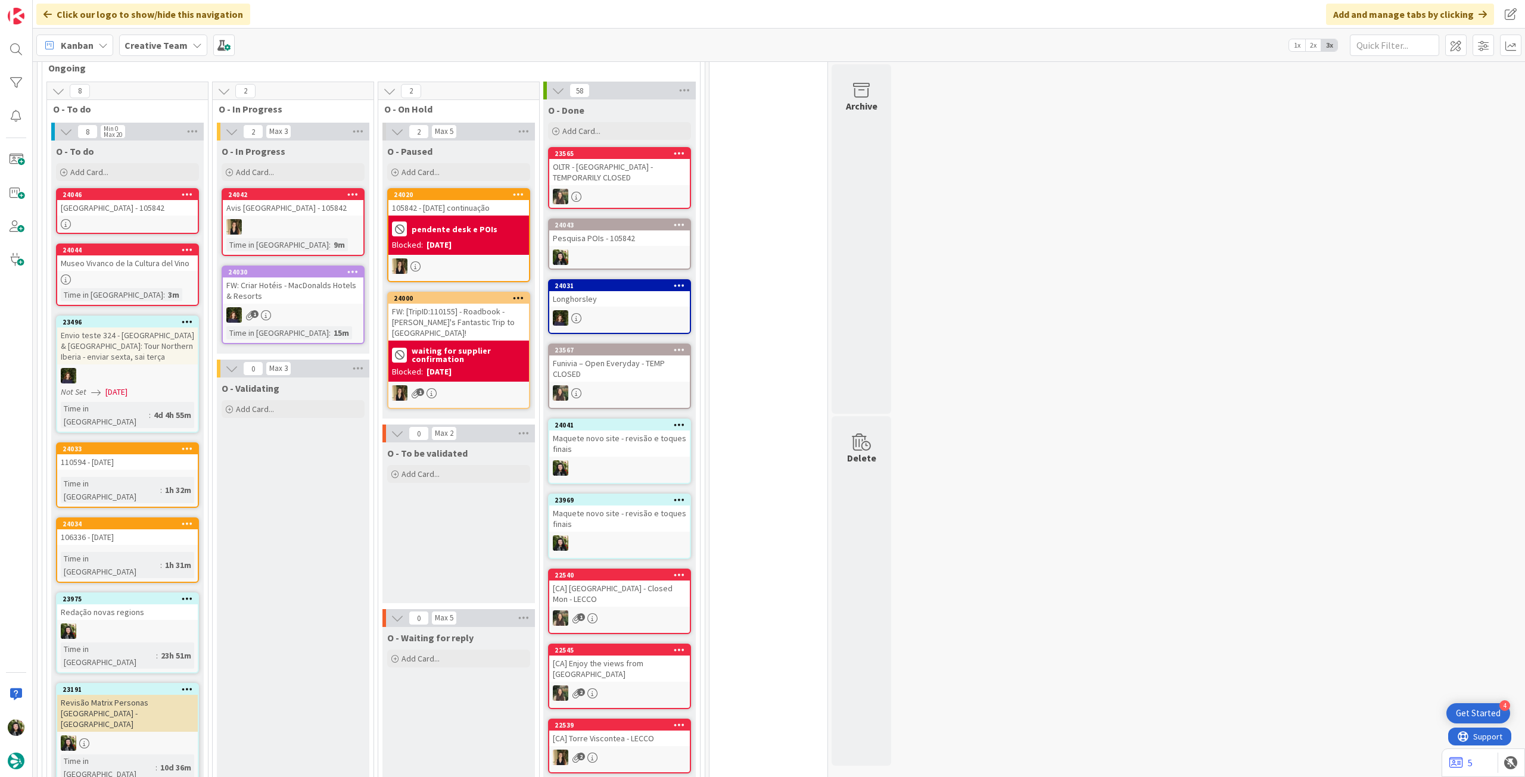
click at [164, 275] on div at bounding box center [127, 280] width 141 height 10
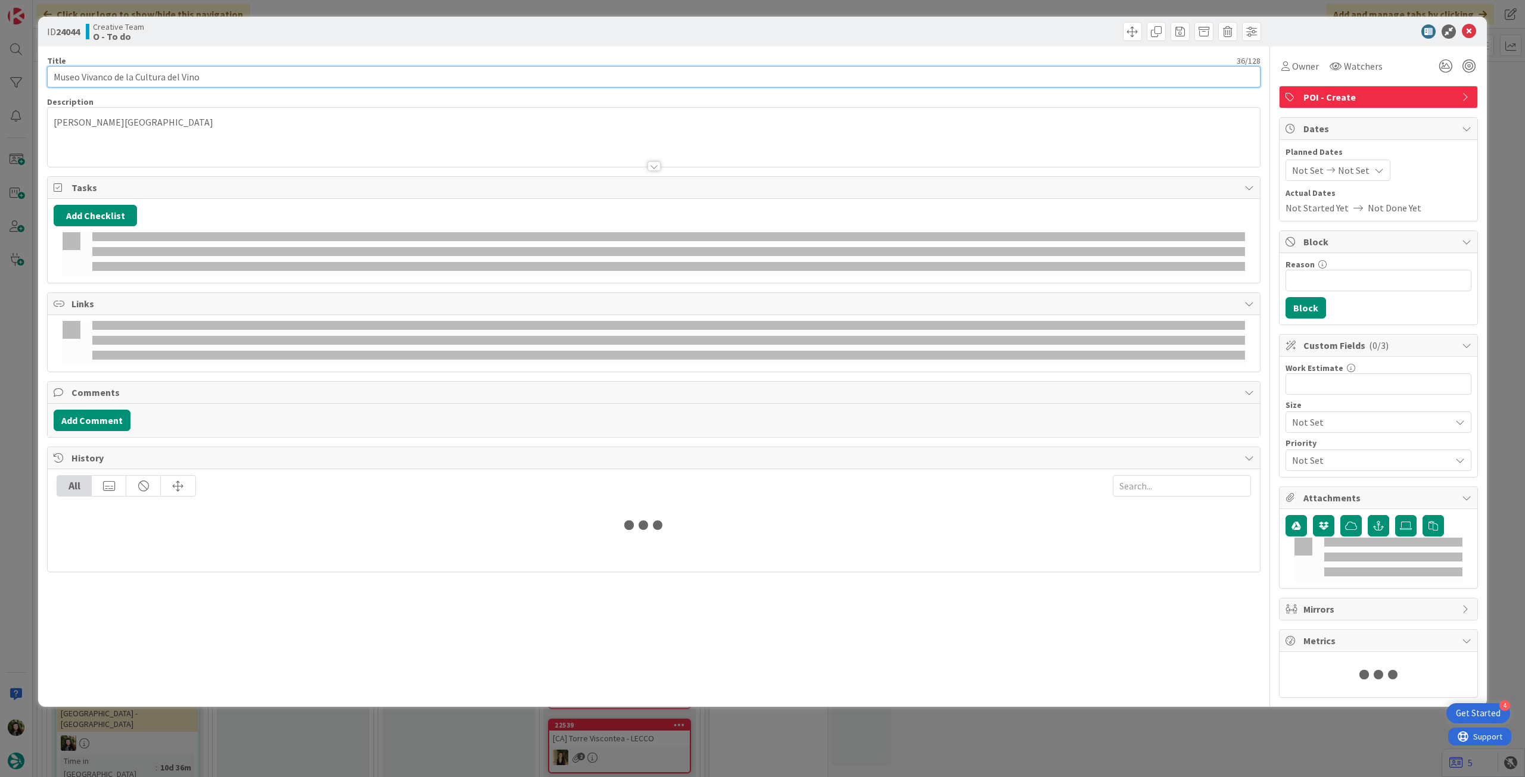
click at [256, 73] on input "Museo Vivanco de la Cultura del Vino" at bounding box center [654, 76] width 1214 height 21
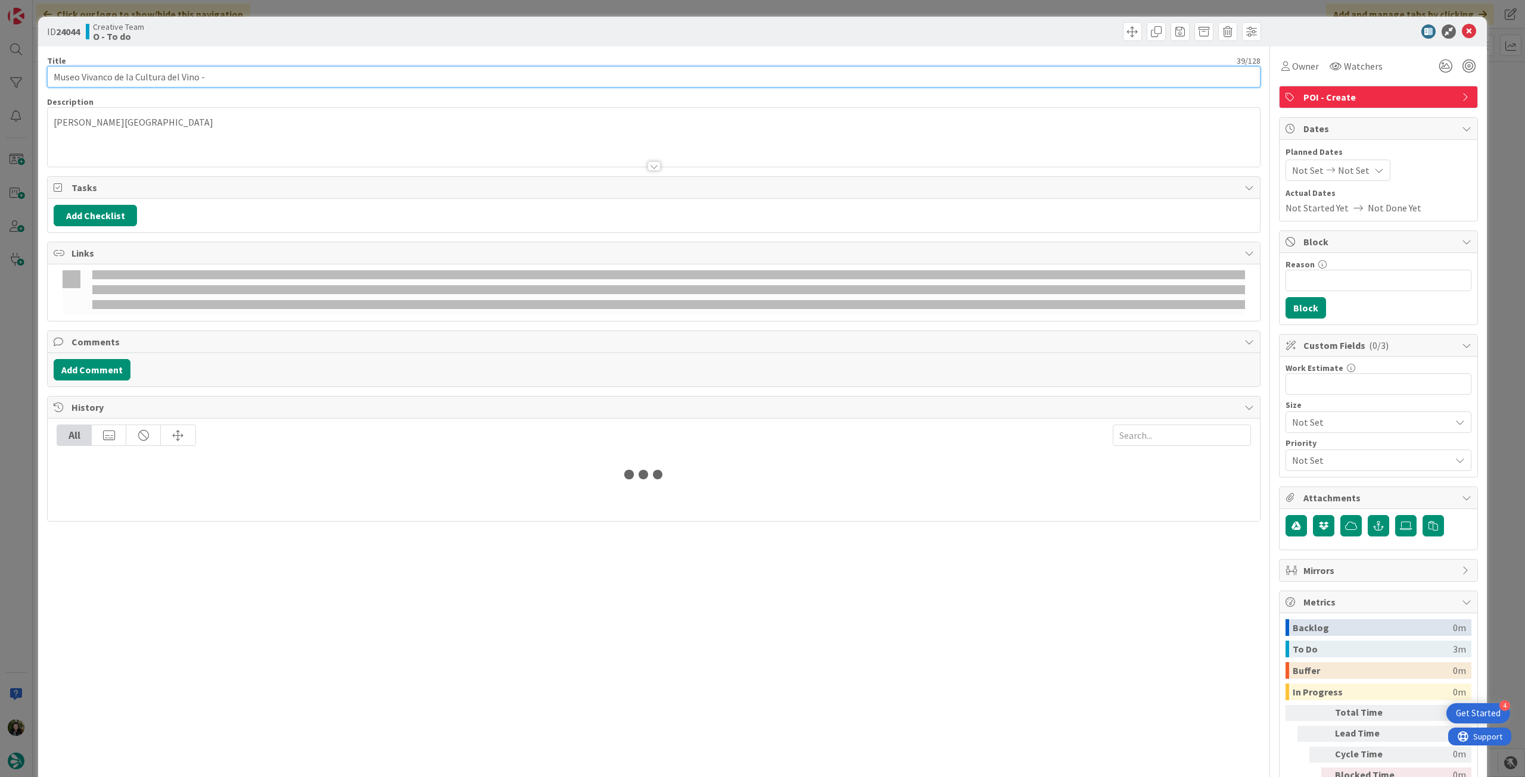
paste input "105842"
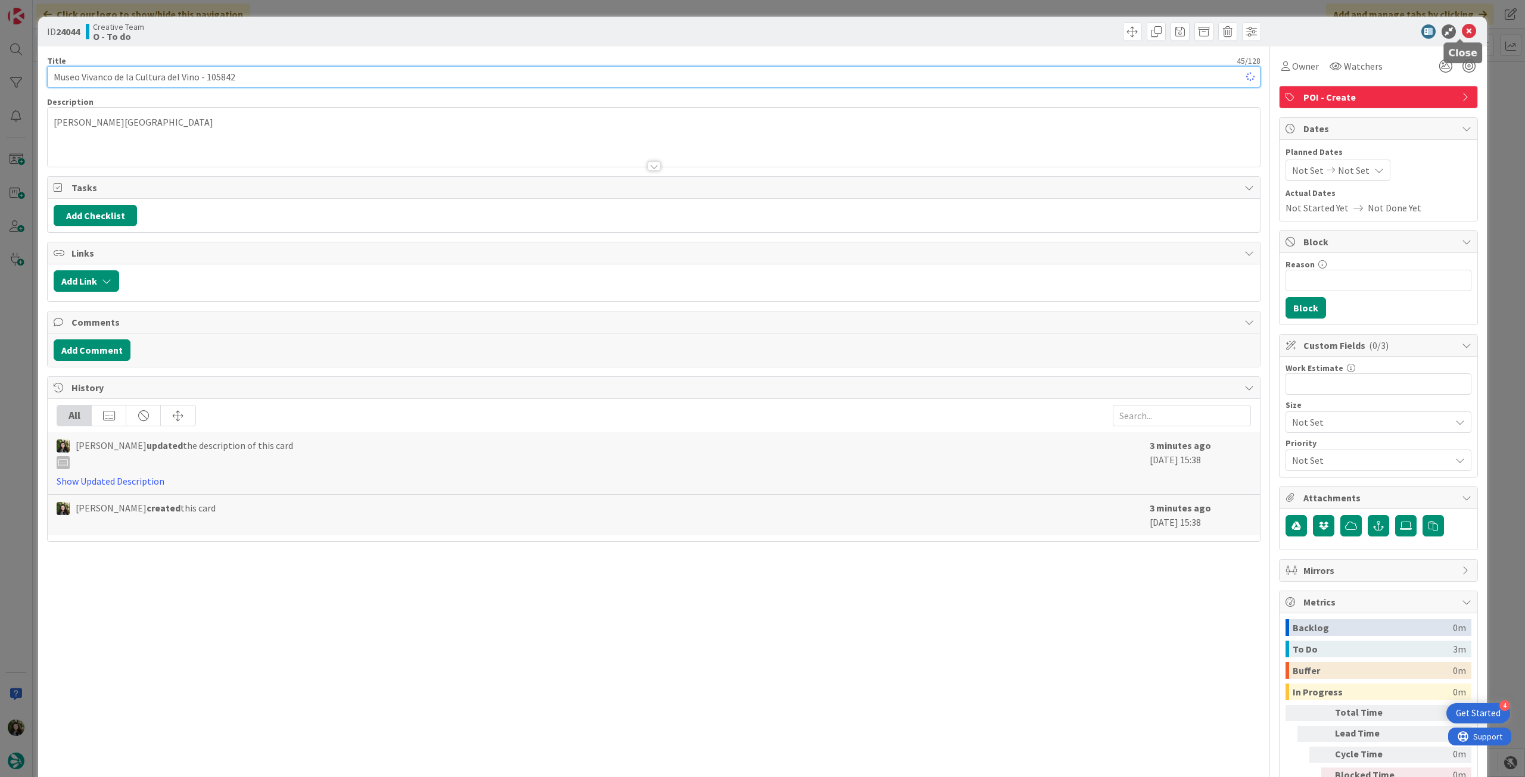
type input "Museo Vivanco de la Cultura del Vino - 105842"
click at [1463, 29] on icon at bounding box center [1469, 31] width 14 height 14
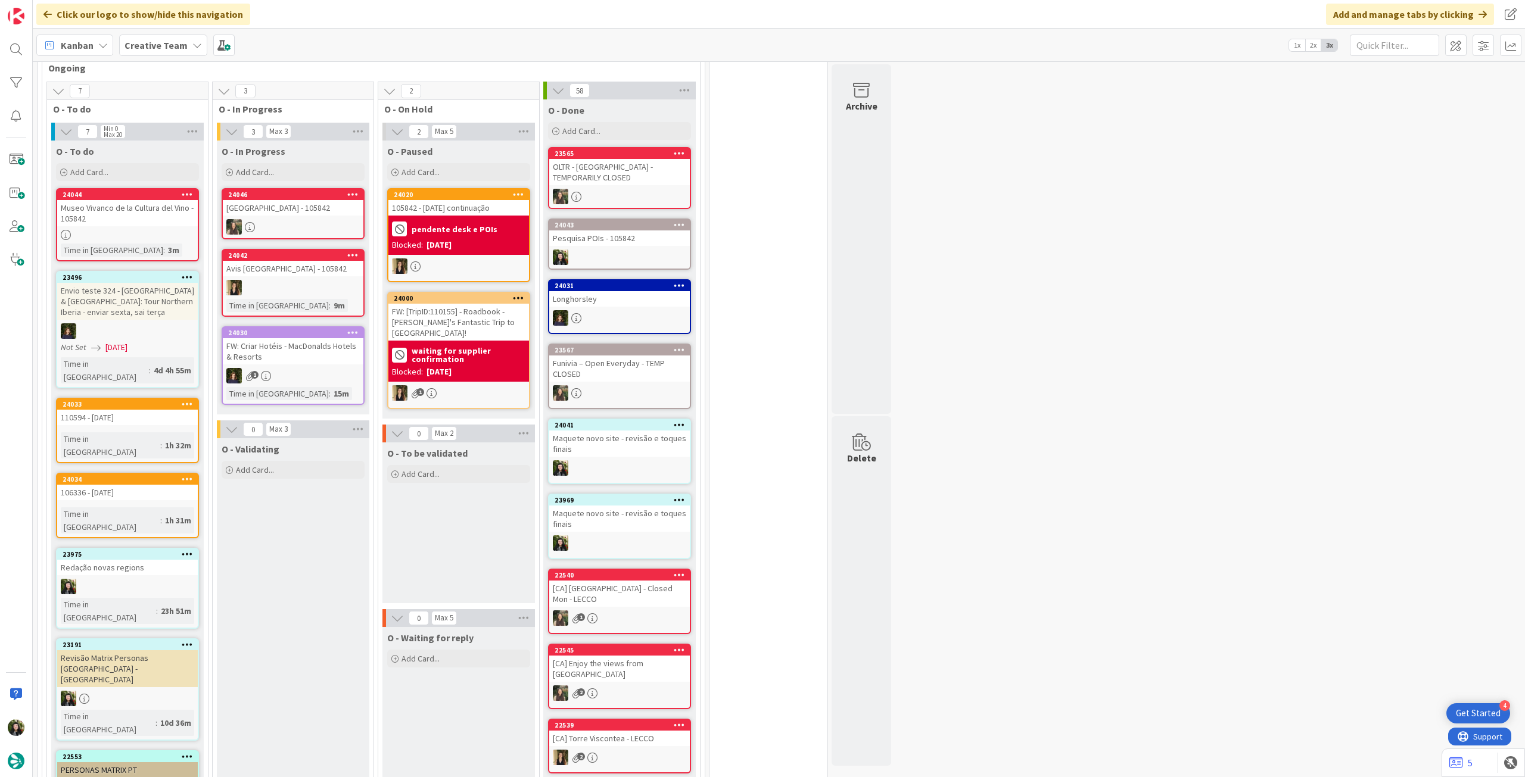
scroll to position [635, 0]
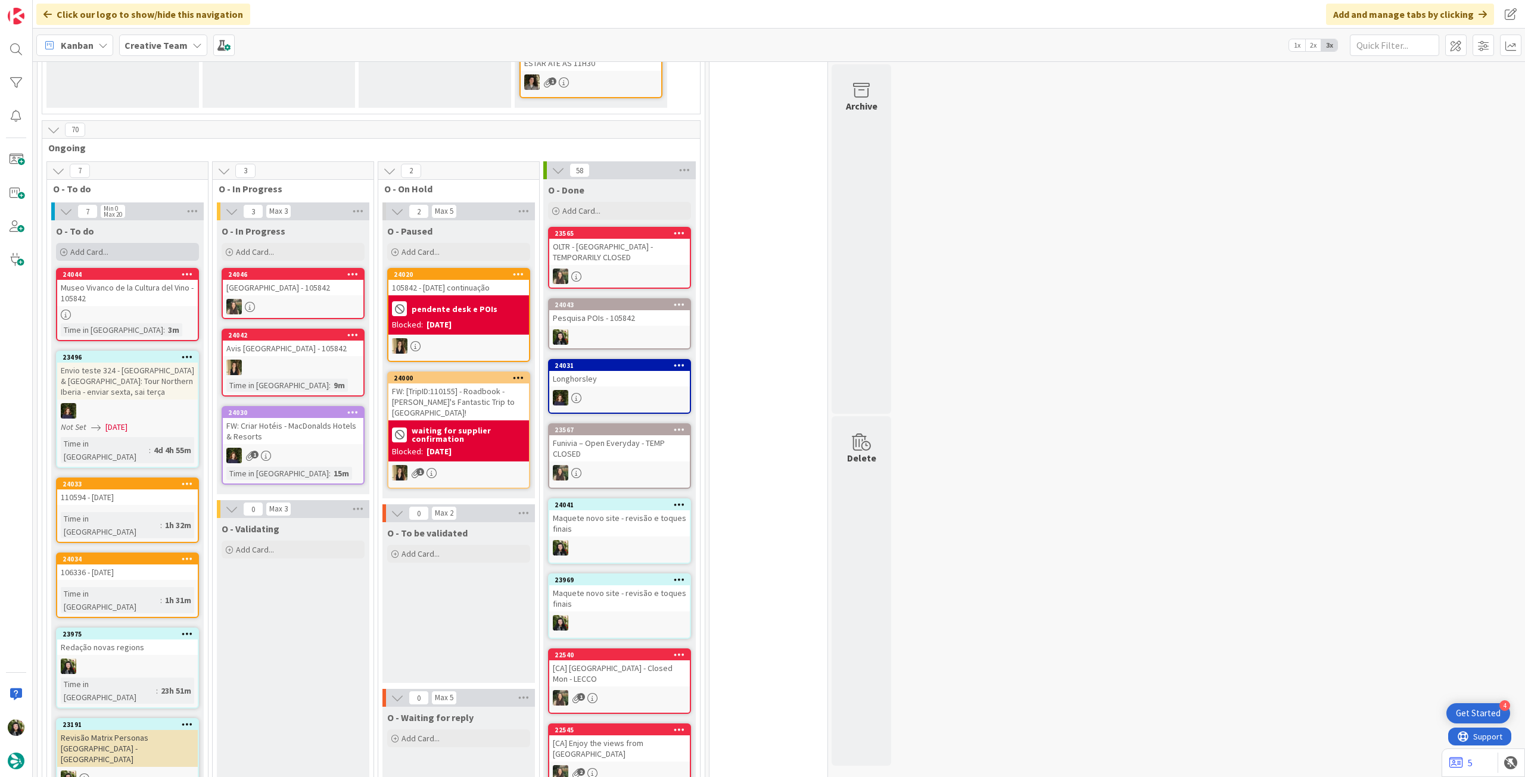
click at [121, 243] on div "Add Card..." at bounding box center [127, 252] width 143 height 18
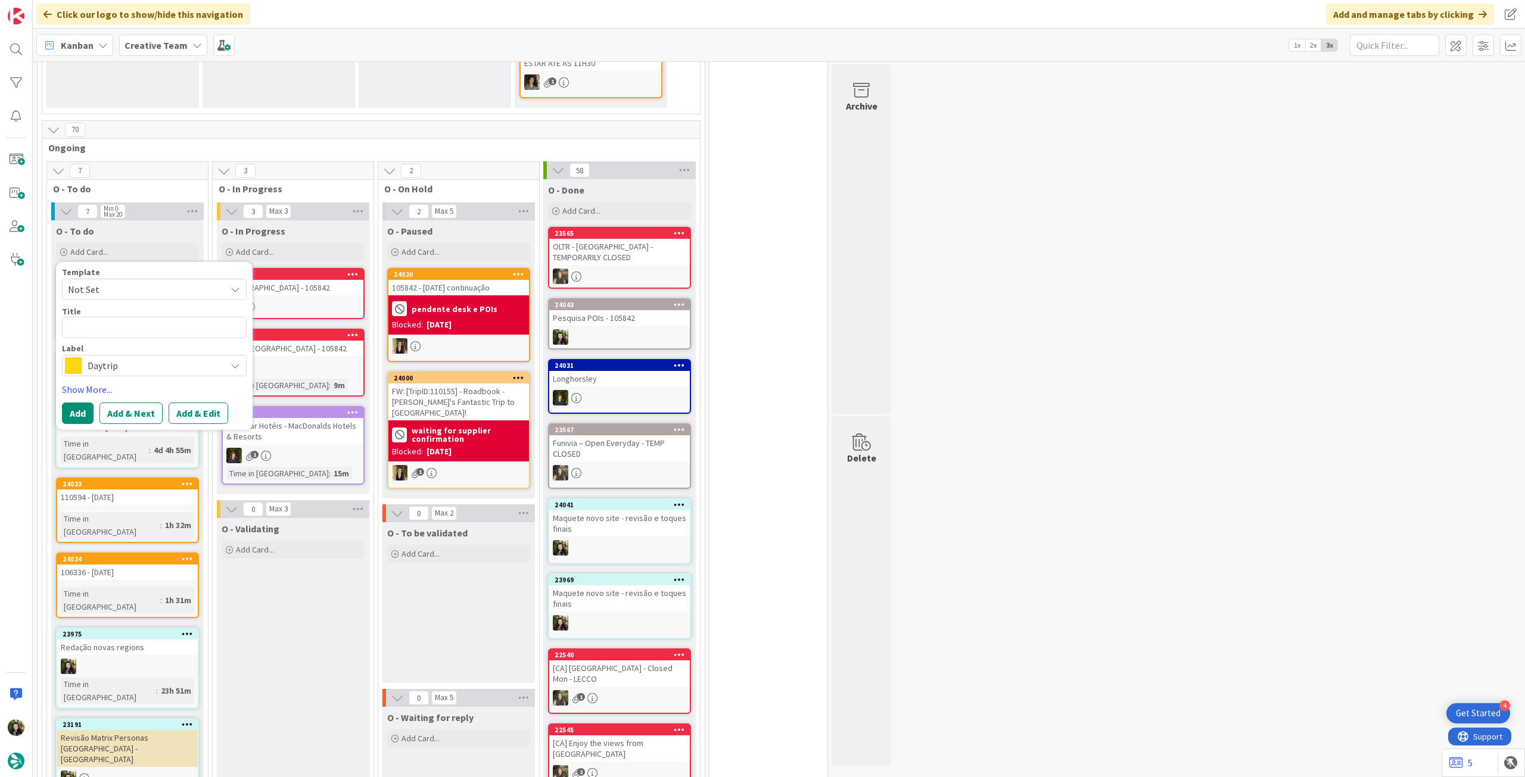
click at [122, 363] on div "Daytrip" at bounding box center [154, 365] width 185 height 21
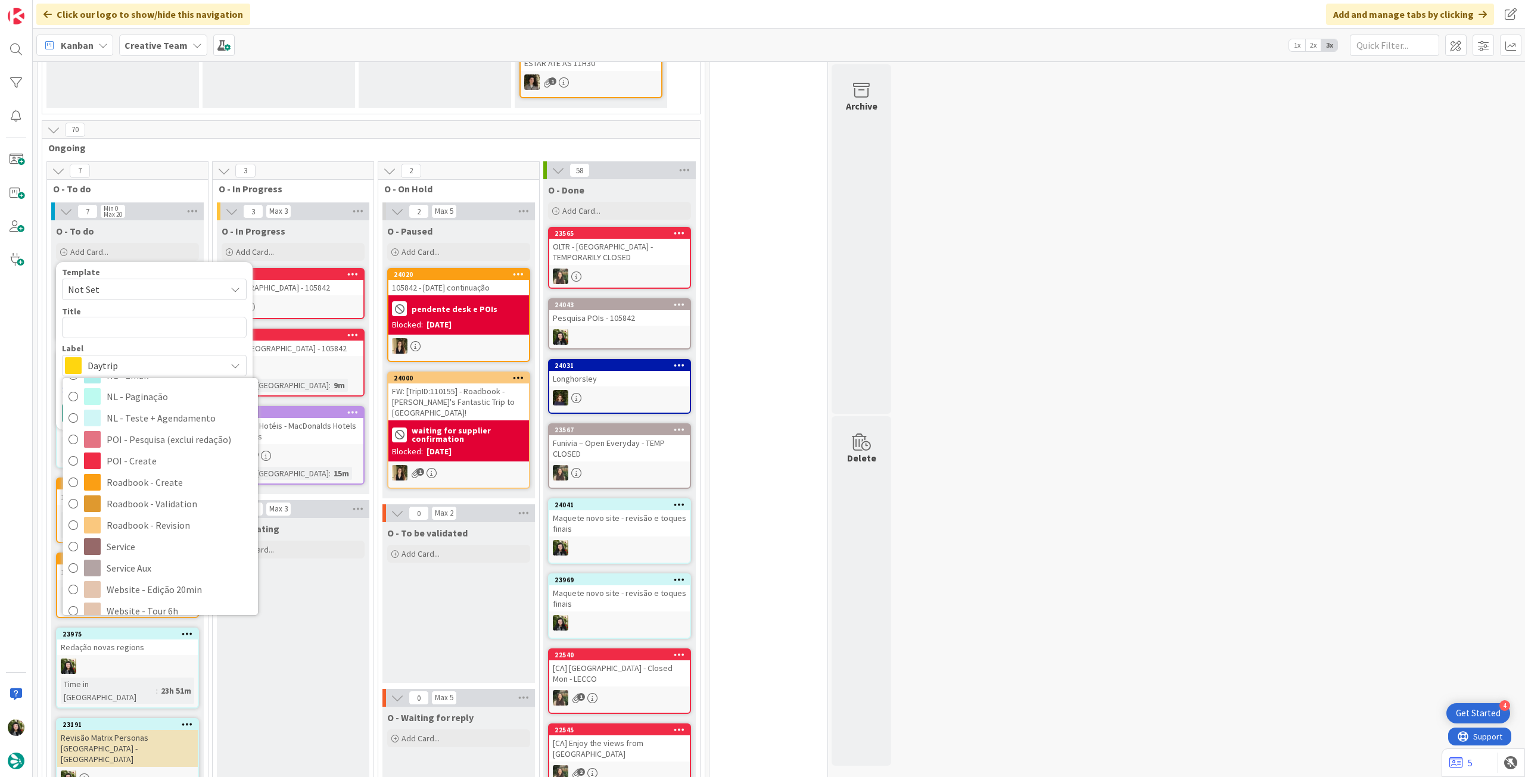
scroll to position [158, 0]
drag, startPoint x: 182, startPoint y: 462, endPoint x: 163, endPoint y: 396, distance: 68.2
click at [182, 462] on span "Roadbook - Create" at bounding box center [179, 471] width 145 height 18
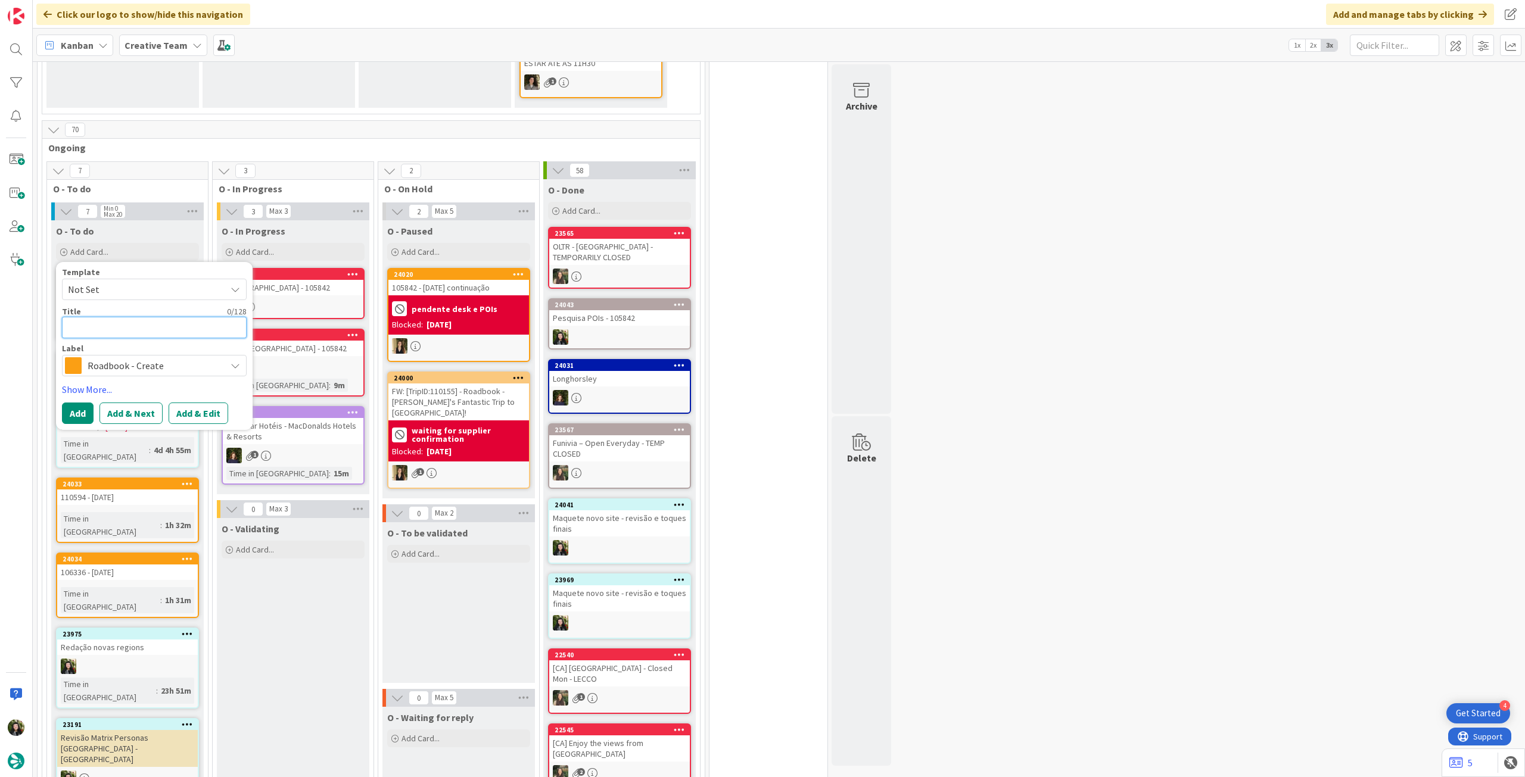
click at [158, 323] on textarea at bounding box center [154, 327] width 185 height 21
paste textarea "104098"
type textarea "x"
type textarea "104098"
type textarea "x"
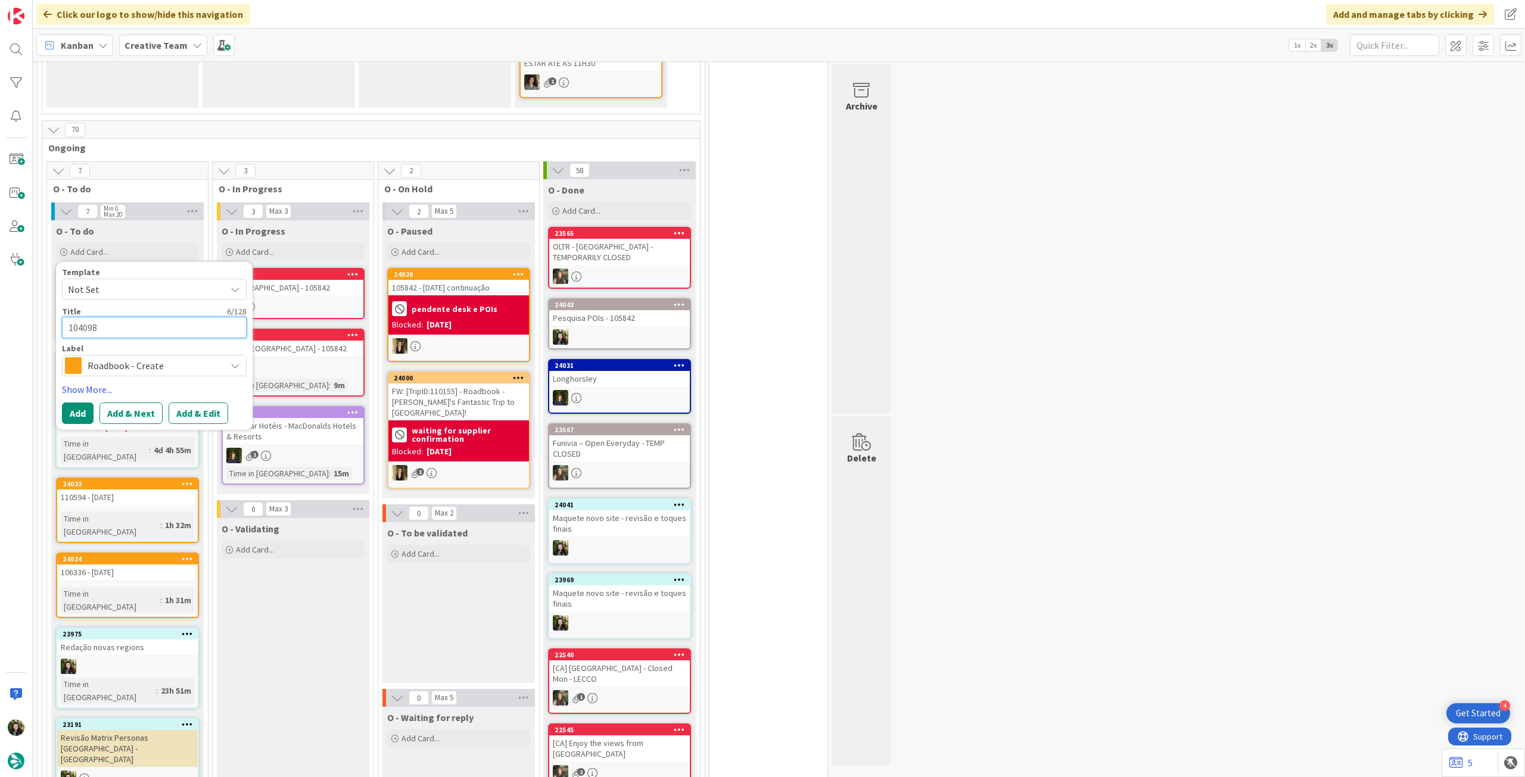
type textarea "104098"
type textarea "x"
type textarea "104098 -"
type textarea "x"
type textarea "104098 -"
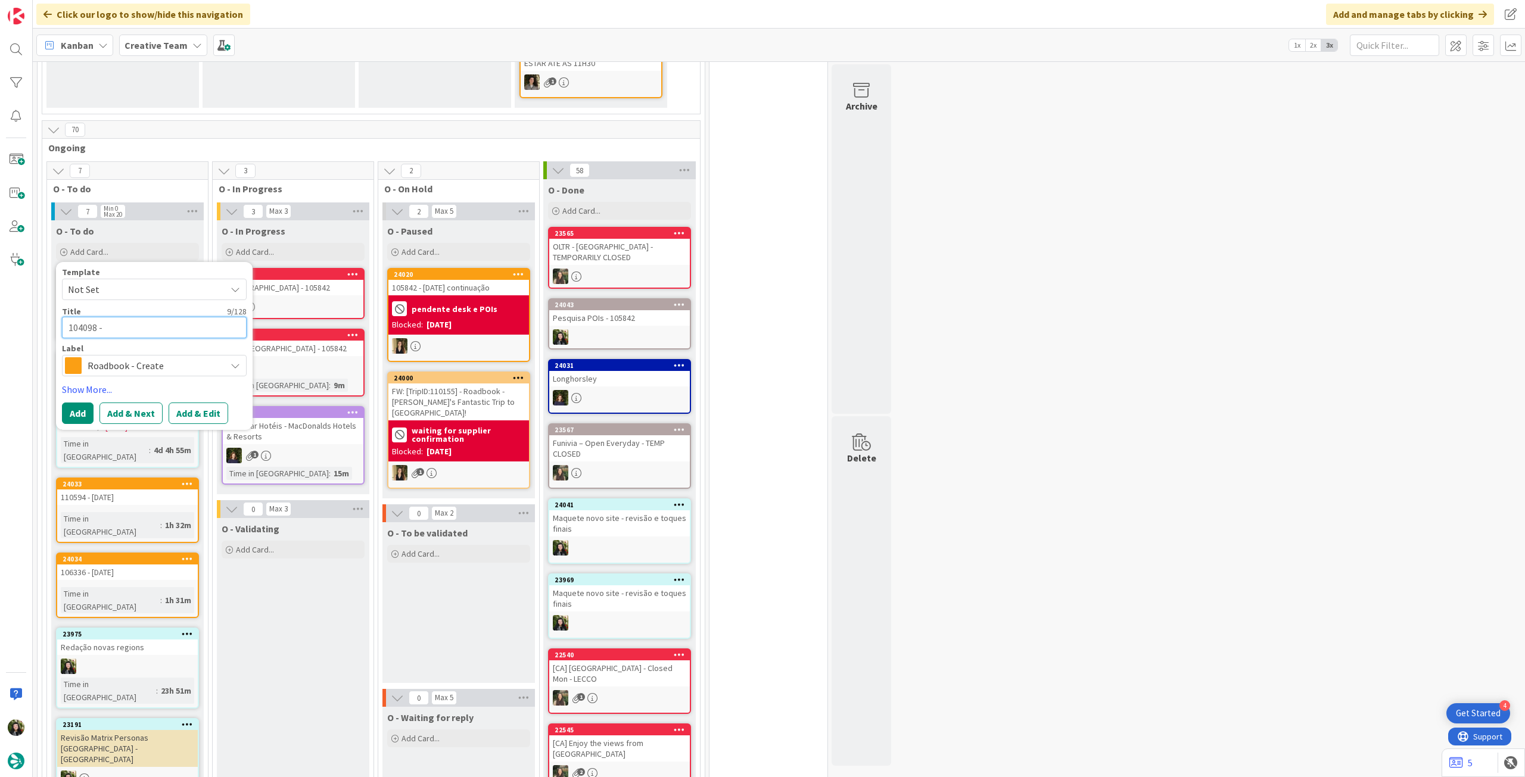
type textarea "x"
type textarea "104098 - 1"
type textarea "x"
type textarea "104098 - 1"
type textarea "x"
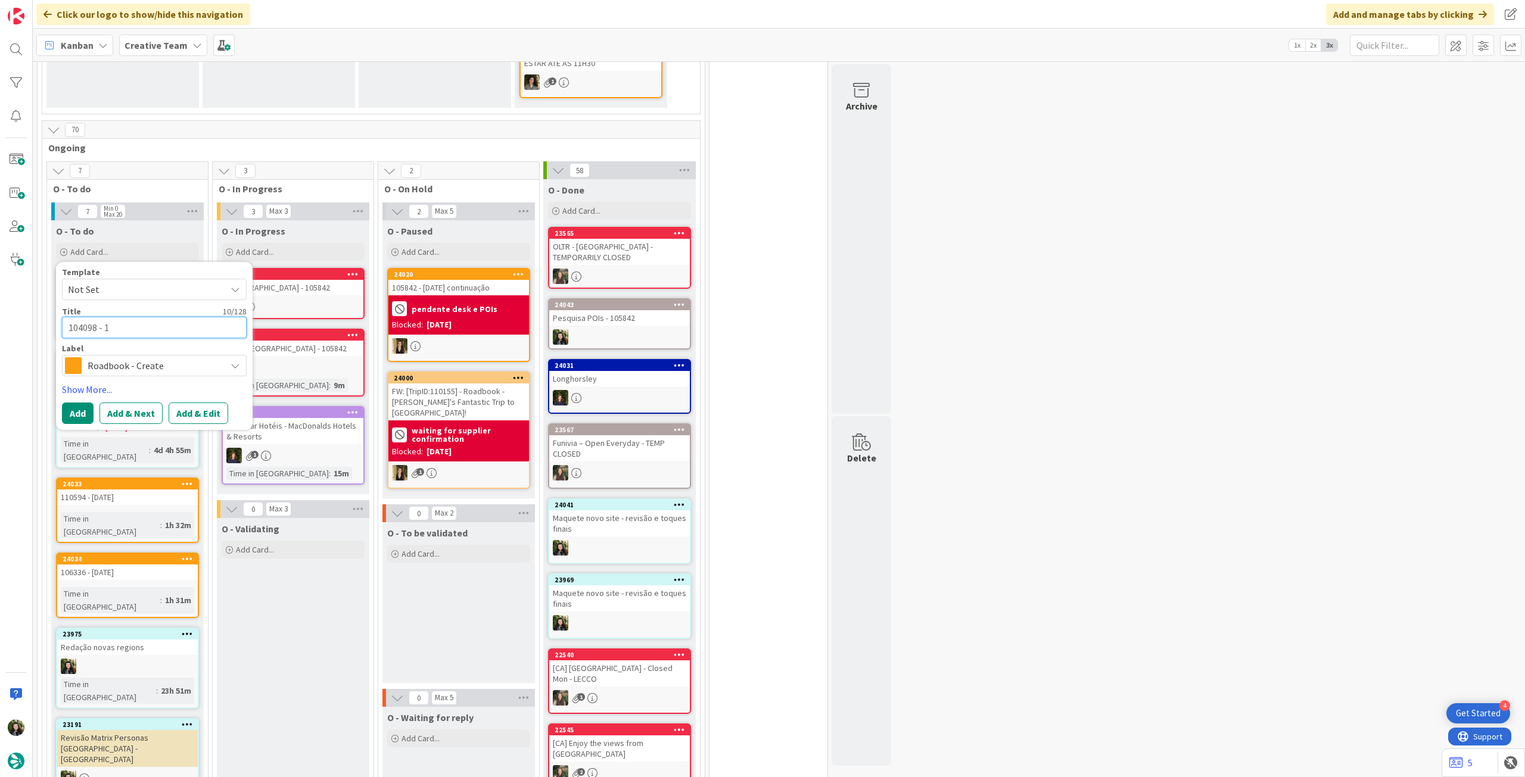
type textarea "104098 - 1 n"
type textarea "x"
type textarea "104098 - 1 no"
type textarea "x"
type textarea "104098 - [DATE]"
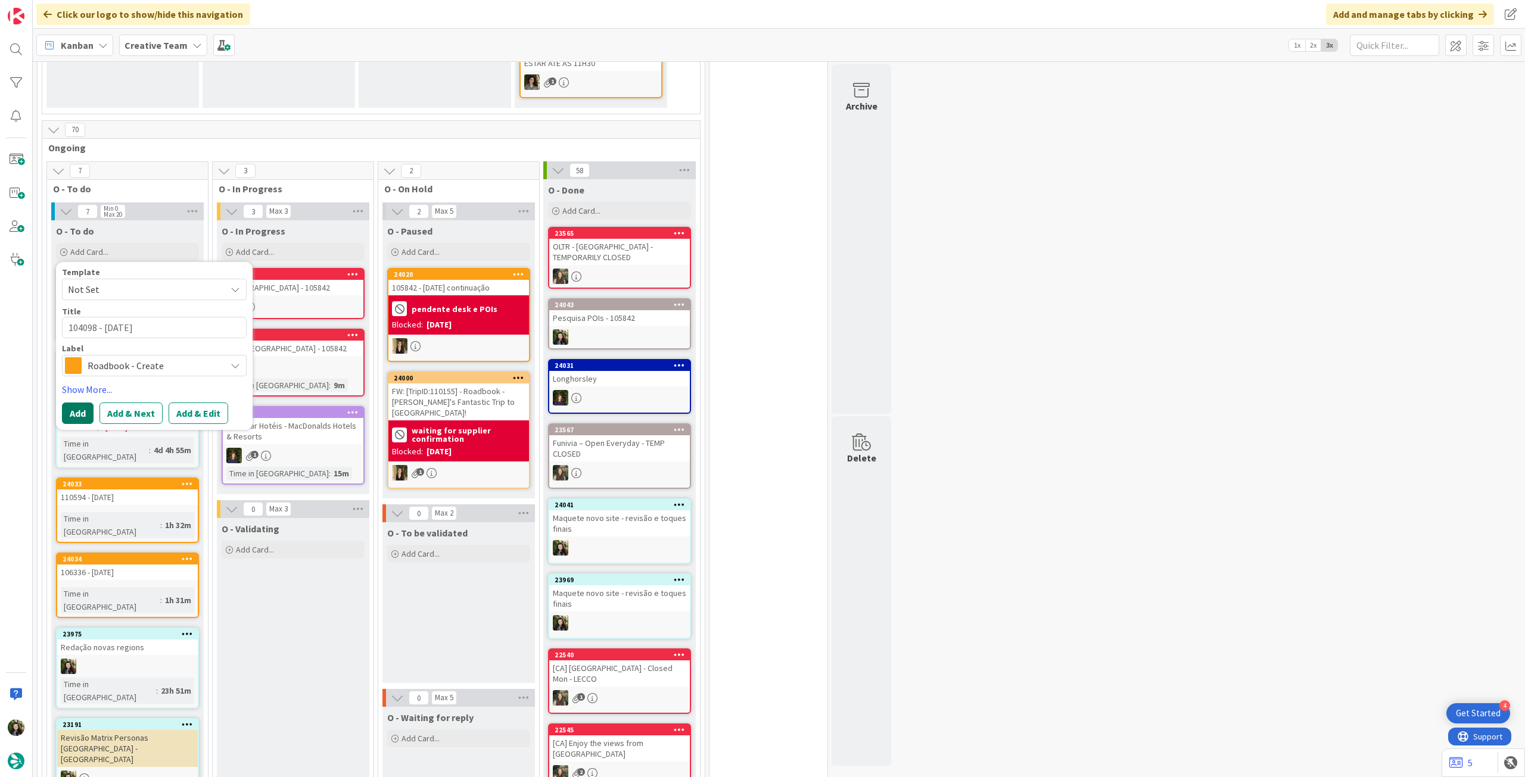
click at [66, 403] on button "Add" at bounding box center [78, 413] width 32 height 21
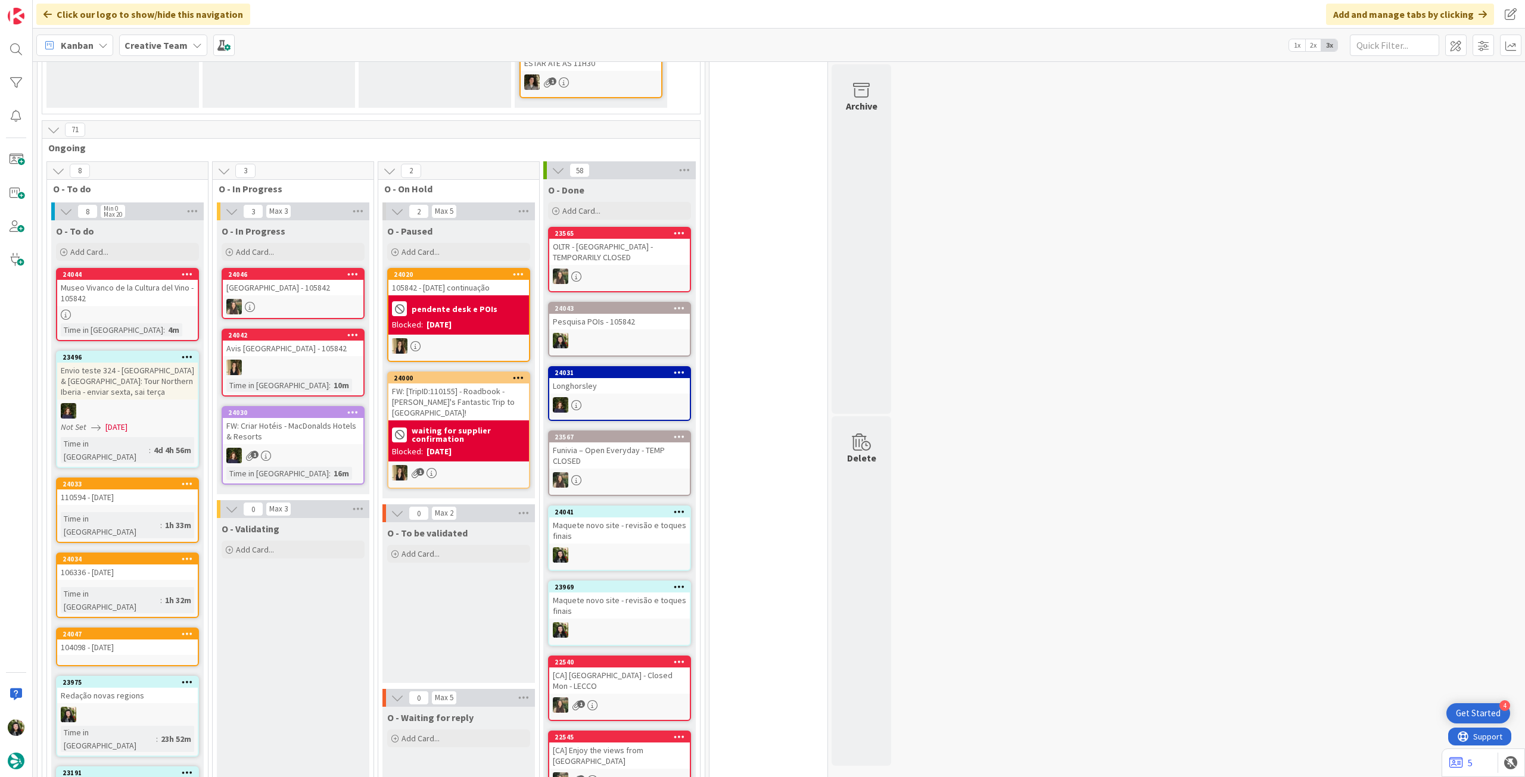
click at [155, 59] on div "Kanban Creative Team 1x 2x 3x" at bounding box center [779, 45] width 1492 height 33
click at [163, 45] on b "Creative Team" at bounding box center [156, 45] width 63 height 12
click at [175, 167] on h4 "Creative Team - Análise" at bounding box center [214, 170] width 162 height 12
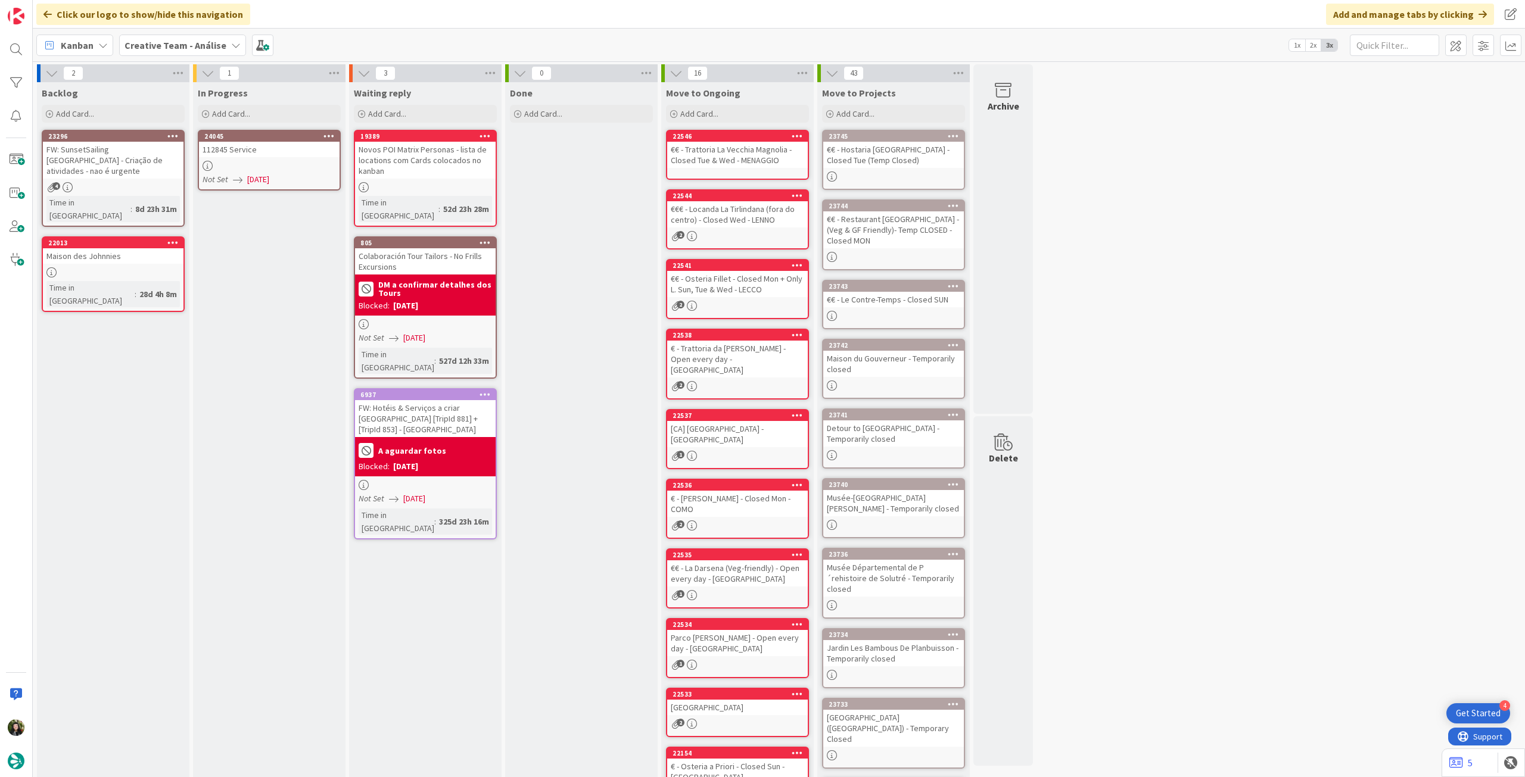
click at [289, 173] on div "Not Set [DATE]" at bounding box center [271, 179] width 137 height 13
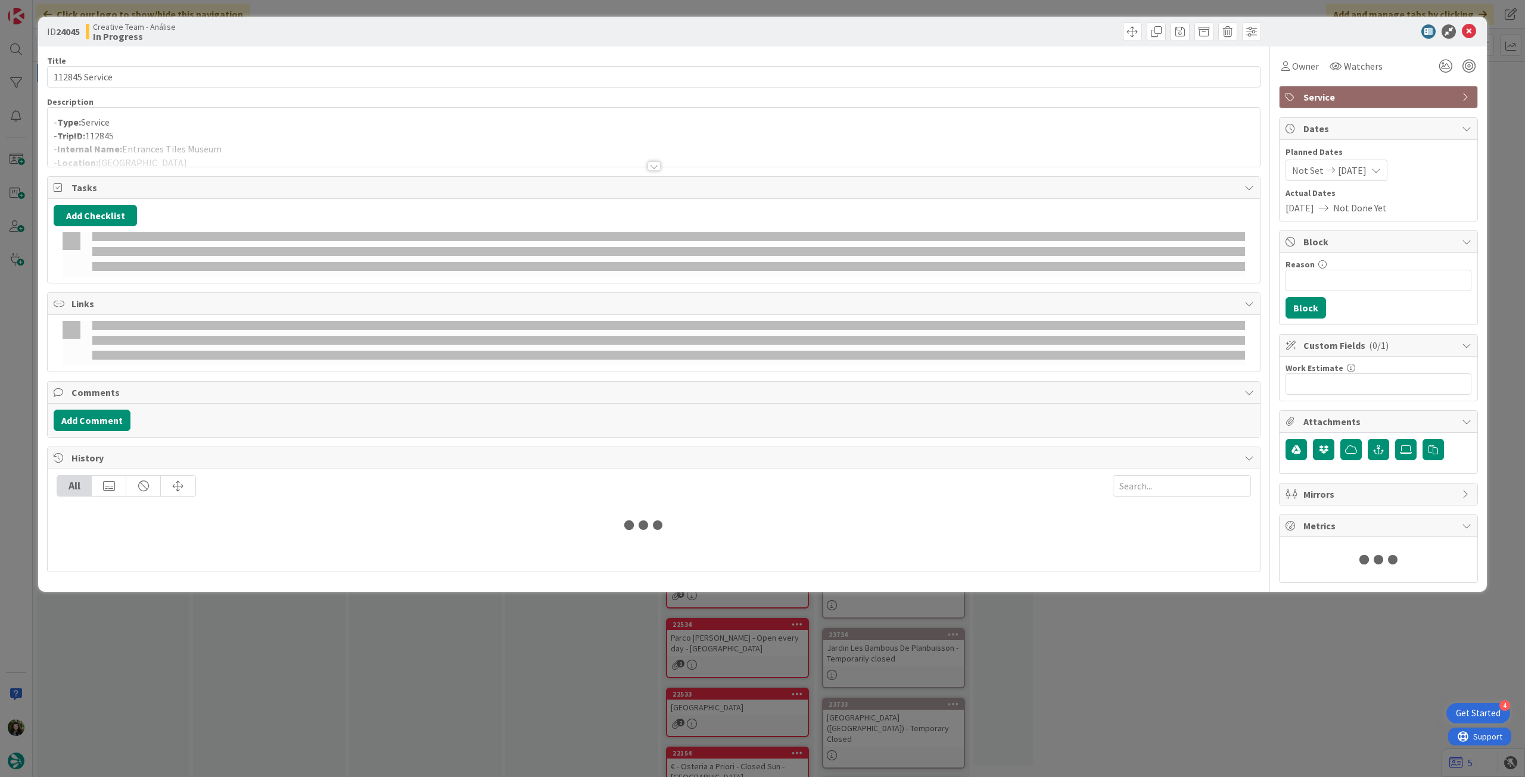
click at [286, 136] on div at bounding box center [654, 151] width 1212 height 30
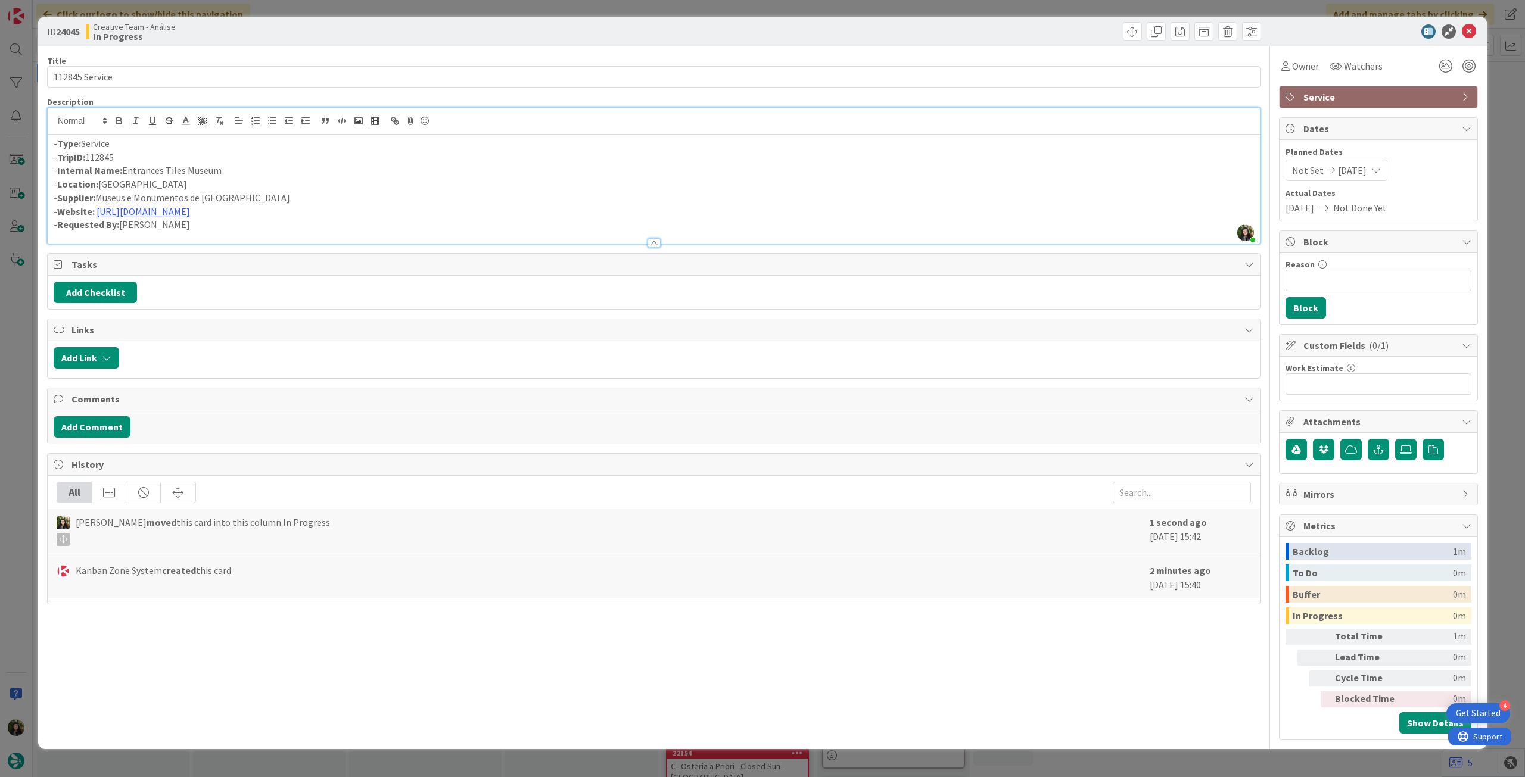
drag, startPoint x: 164, startPoint y: 170, endPoint x: 301, endPoint y: 167, distance: 136.4
click at [301, 167] on p "- Internal Name: Entrances Tiles Museum" at bounding box center [654, 171] width 1200 height 14
click at [1466, 27] on icon at bounding box center [1469, 31] width 14 height 14
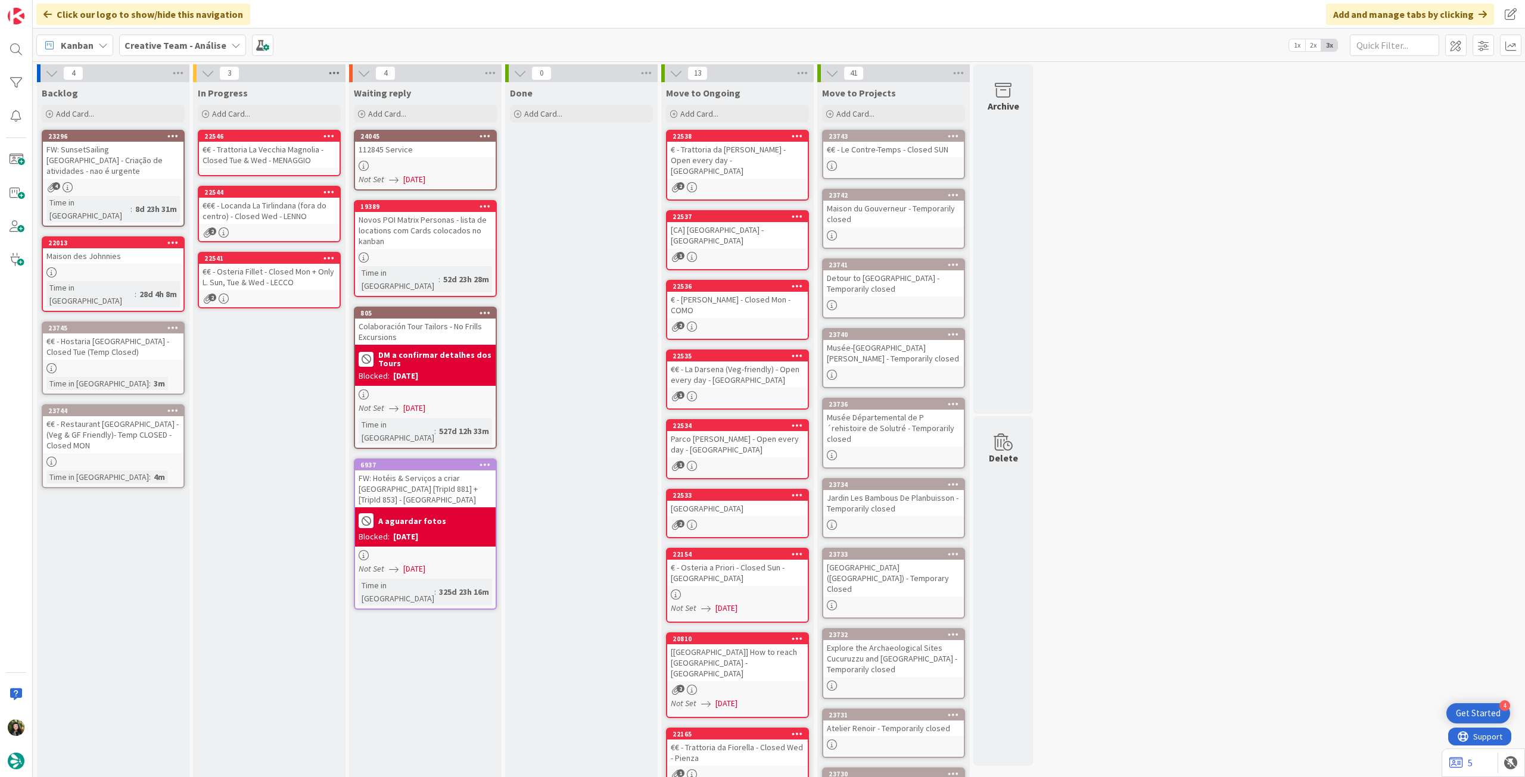
click at [337, 72] on icon at bounding box center [333, 73] width 15 height 18
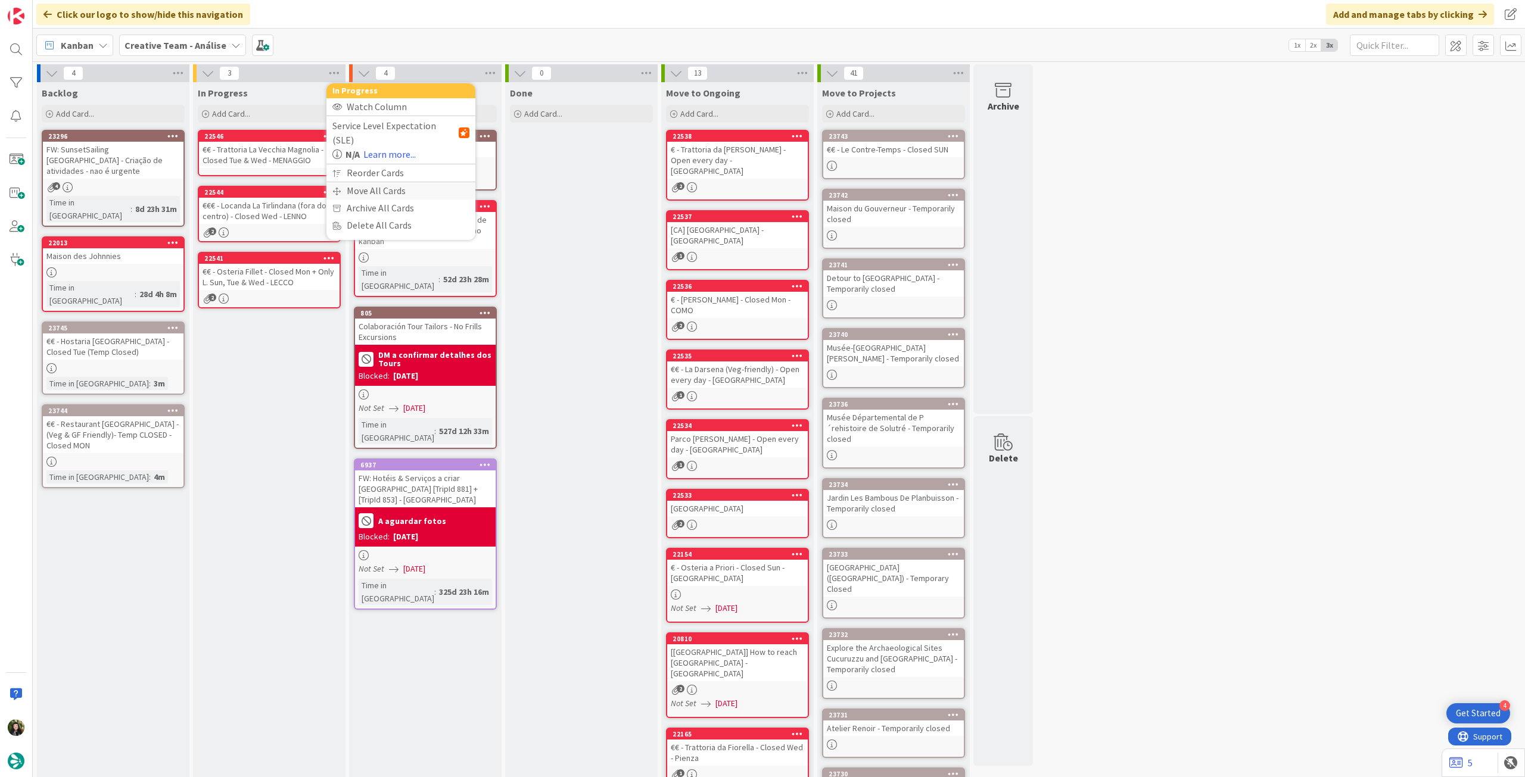
click at [366, 182] on div "Move All Cards" at bounding box center [400, 190] width 149 height 17
click at [388, 128] on span "Creative Team - Análise" at bounding box center [387, 130] width 96 height 12
click at [382, 188] on span "Creative Team" at bounding box center [408, 187] width 108 height 18
click at [387, 172] on div "E - To Do" at bounding box center [394, 167] width 109 height 19
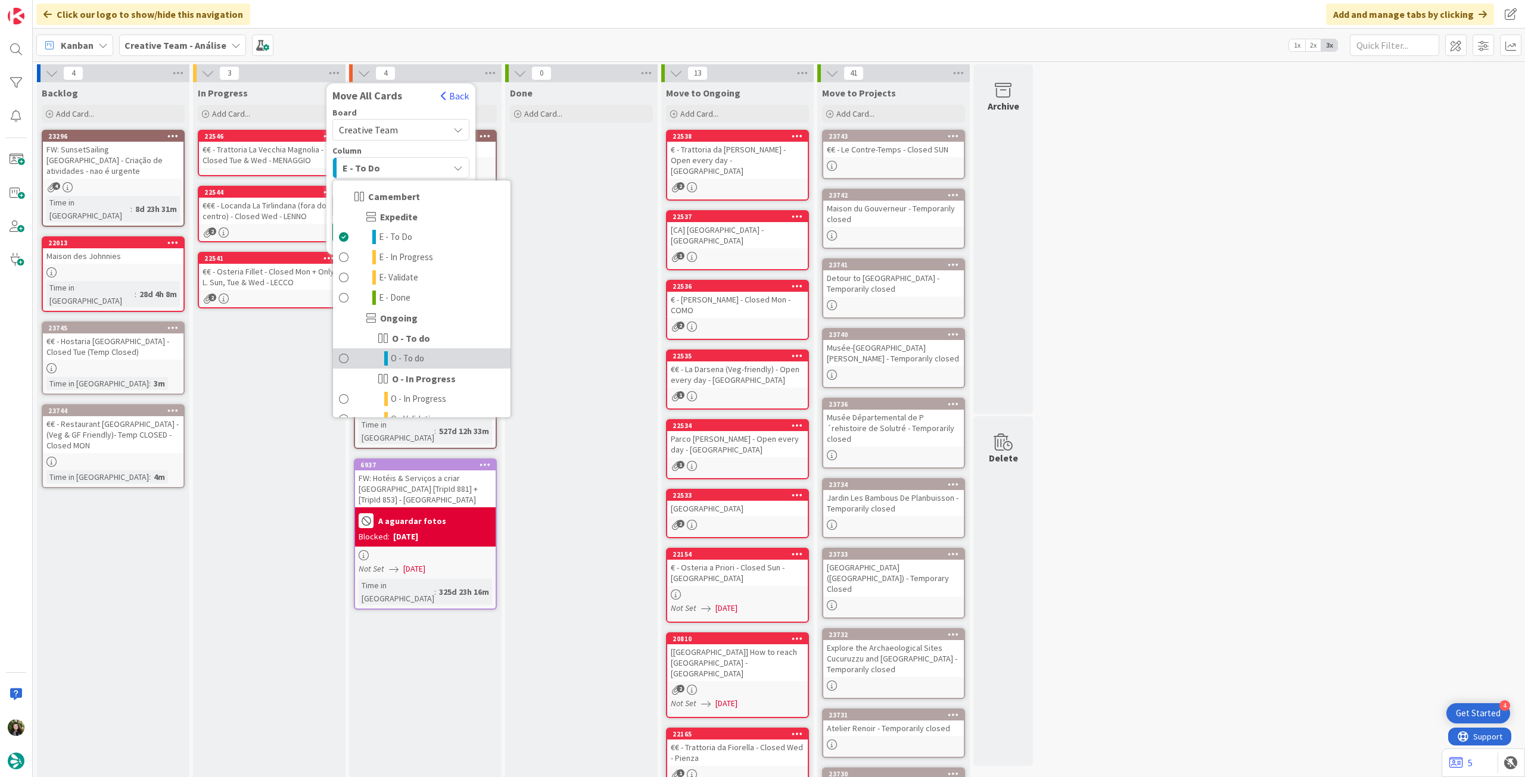
click at [429, 350] on link "O - To do" at bounding box center [422, 359] width 178 height 20
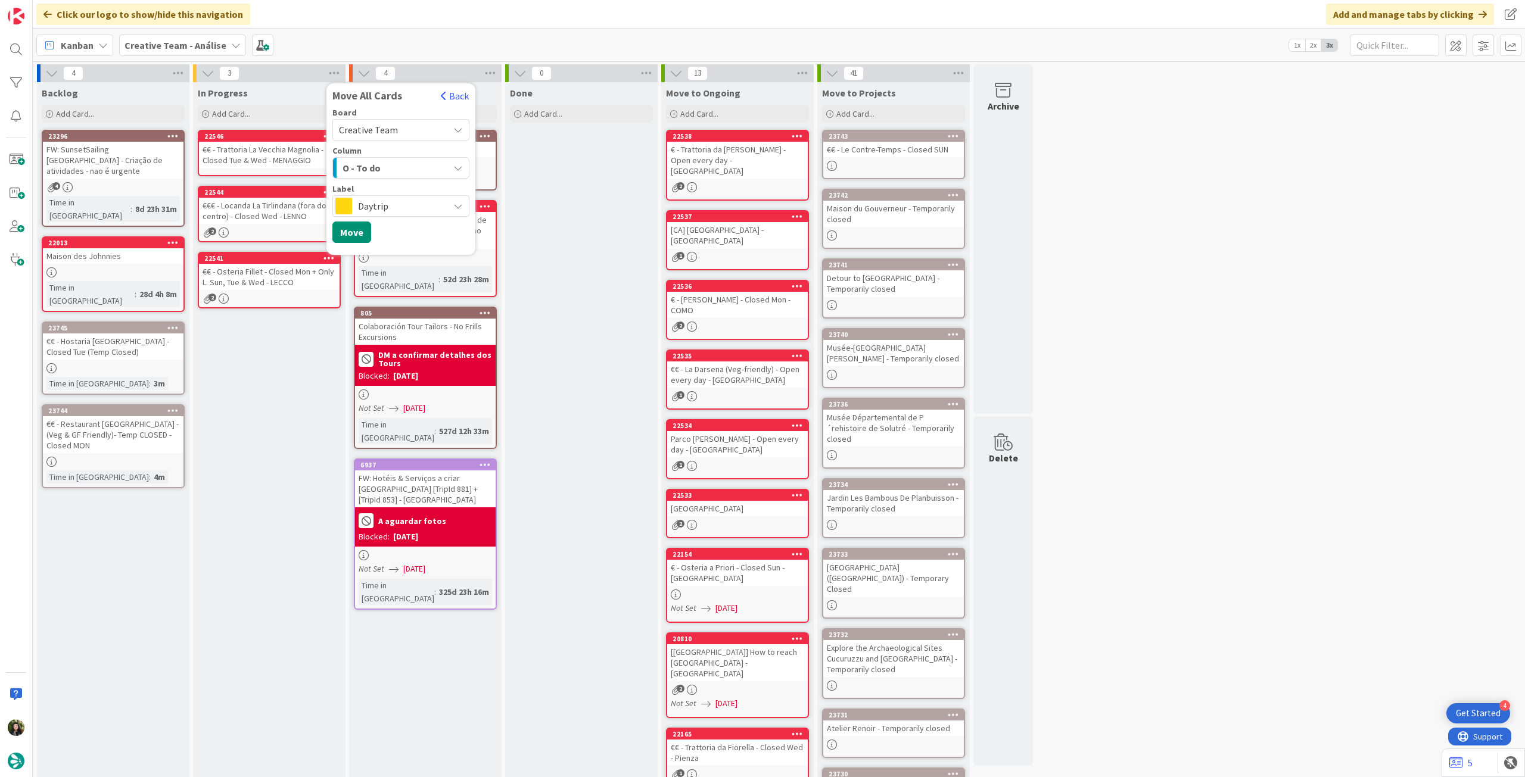
click at [411, 210] on span "Daytrip" at bounding box center [400, 206] width 85 height 17
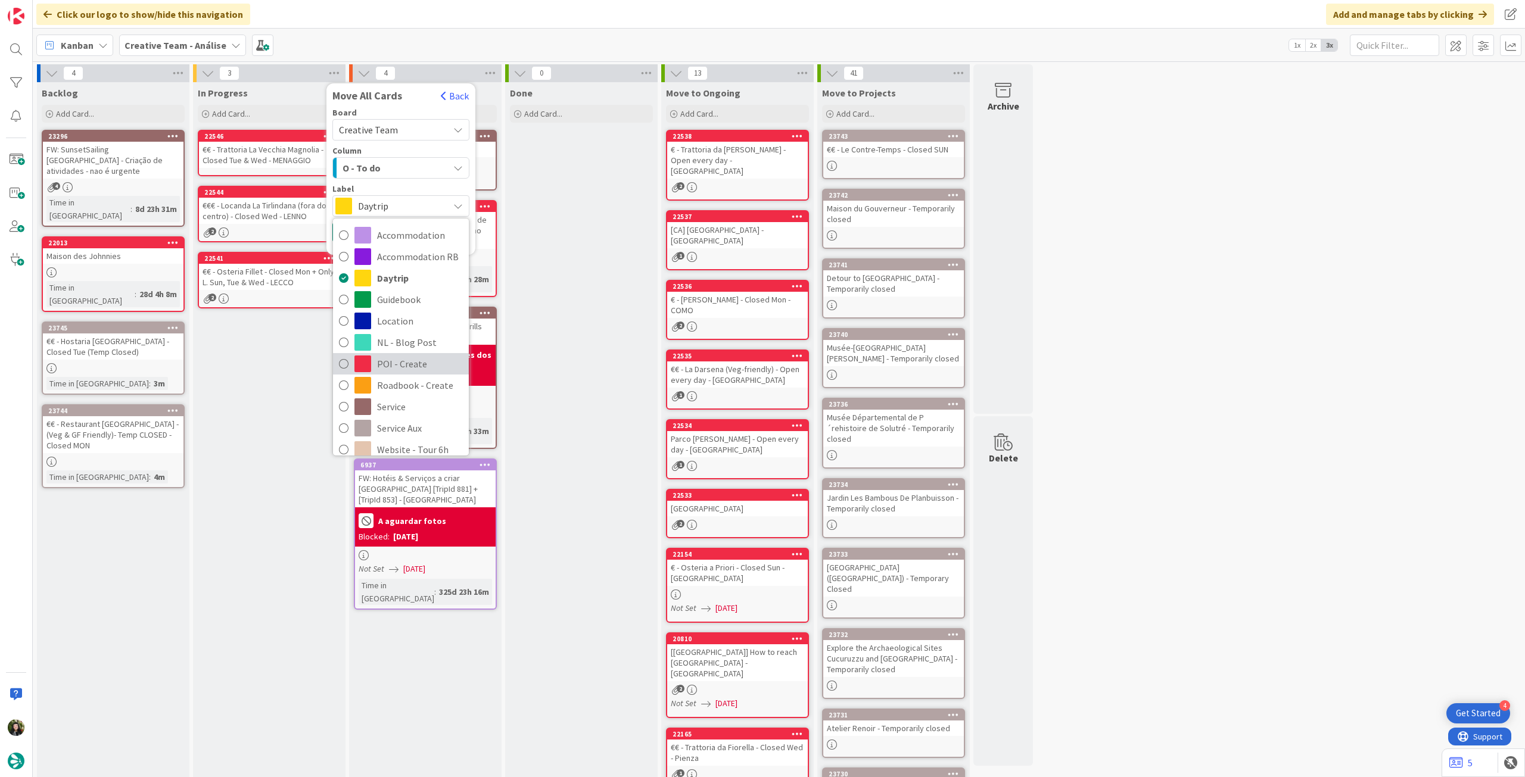
click at [422, 357] on span "POI - Create" at bounding box center [420, 364] width 86 height 18
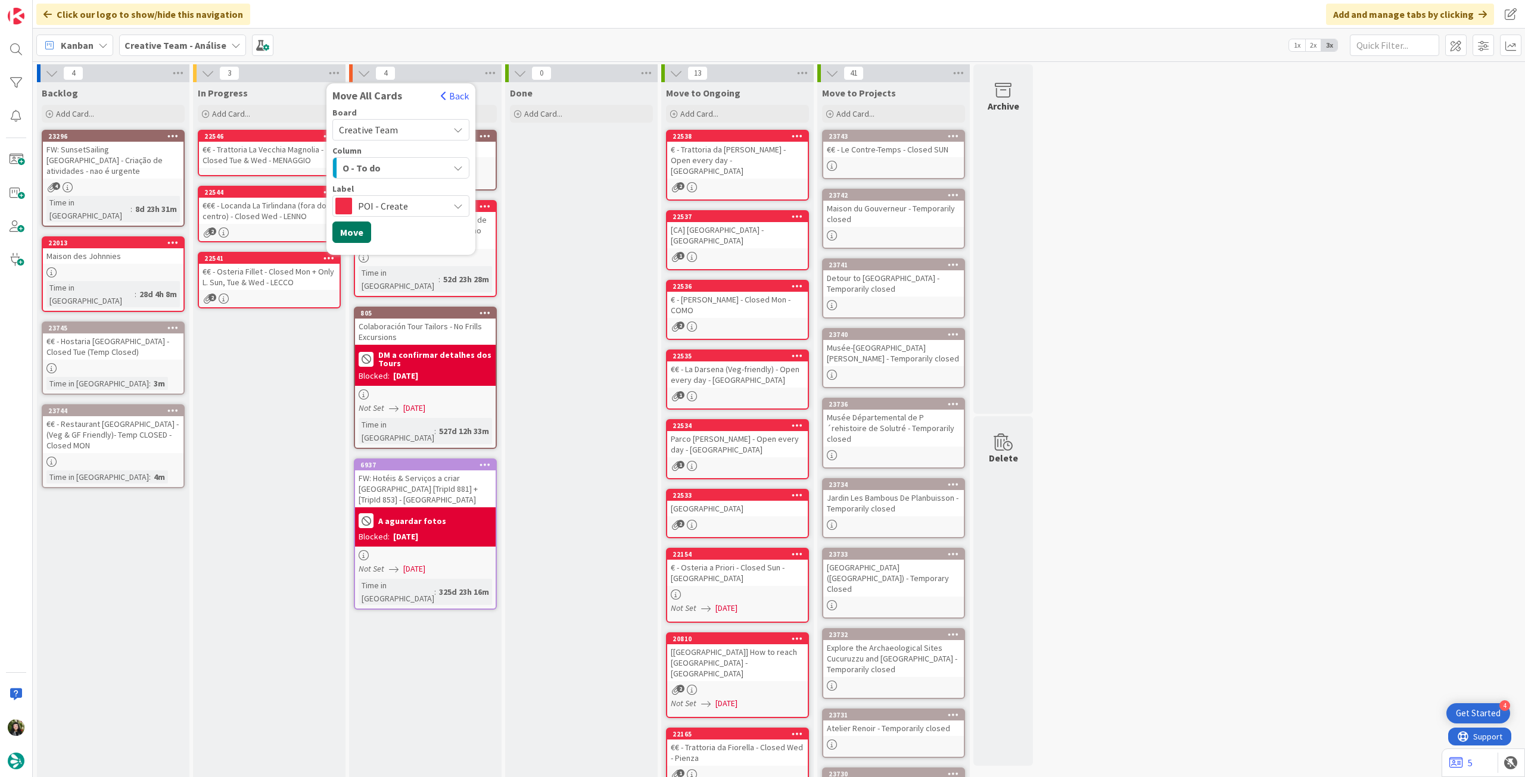
click at [357, 237] on button "Move" at bounding box center [351, 232] width 39 height 21
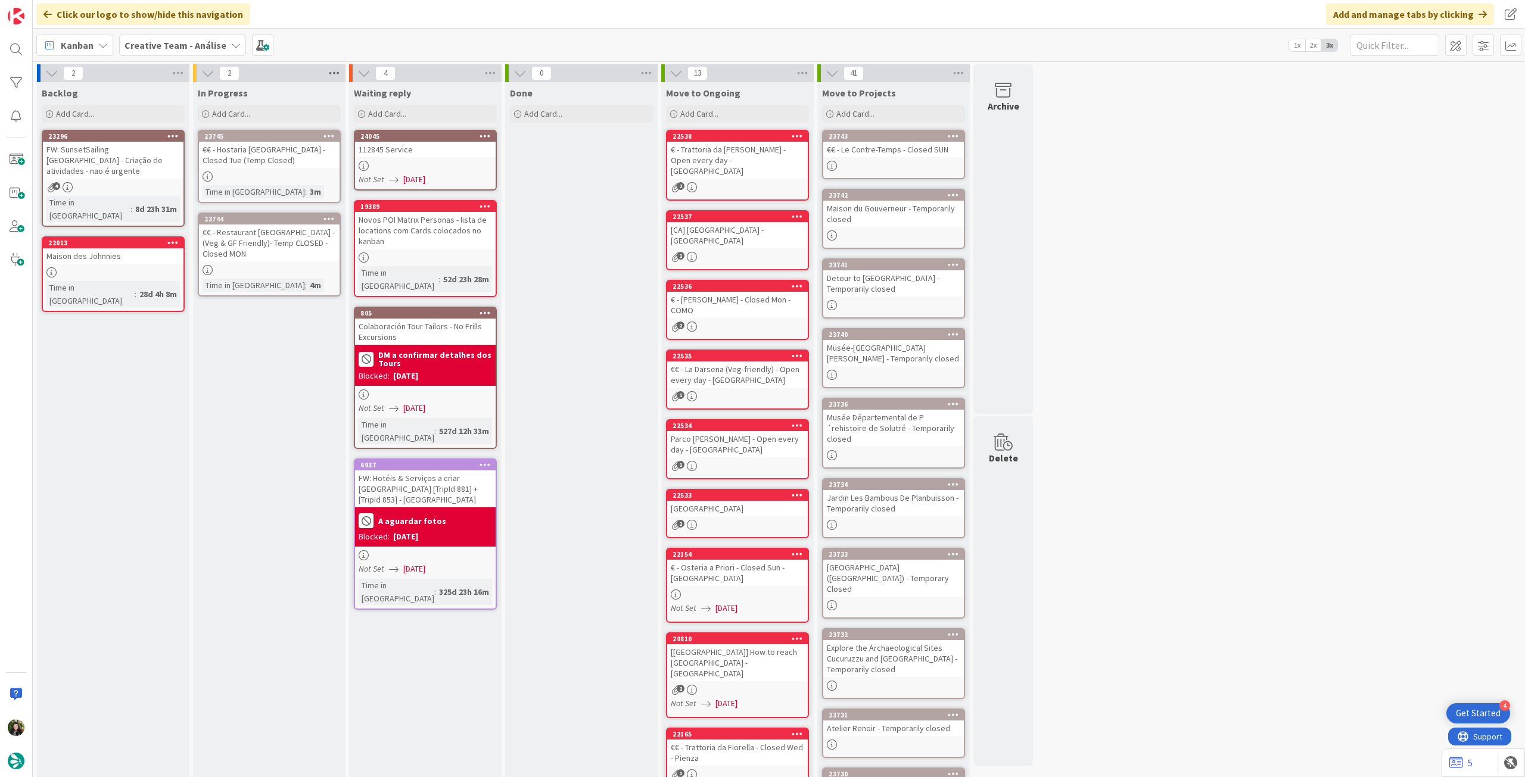
click at [330, 74] on icon at bounding box center [333, 73] width 15 height 18
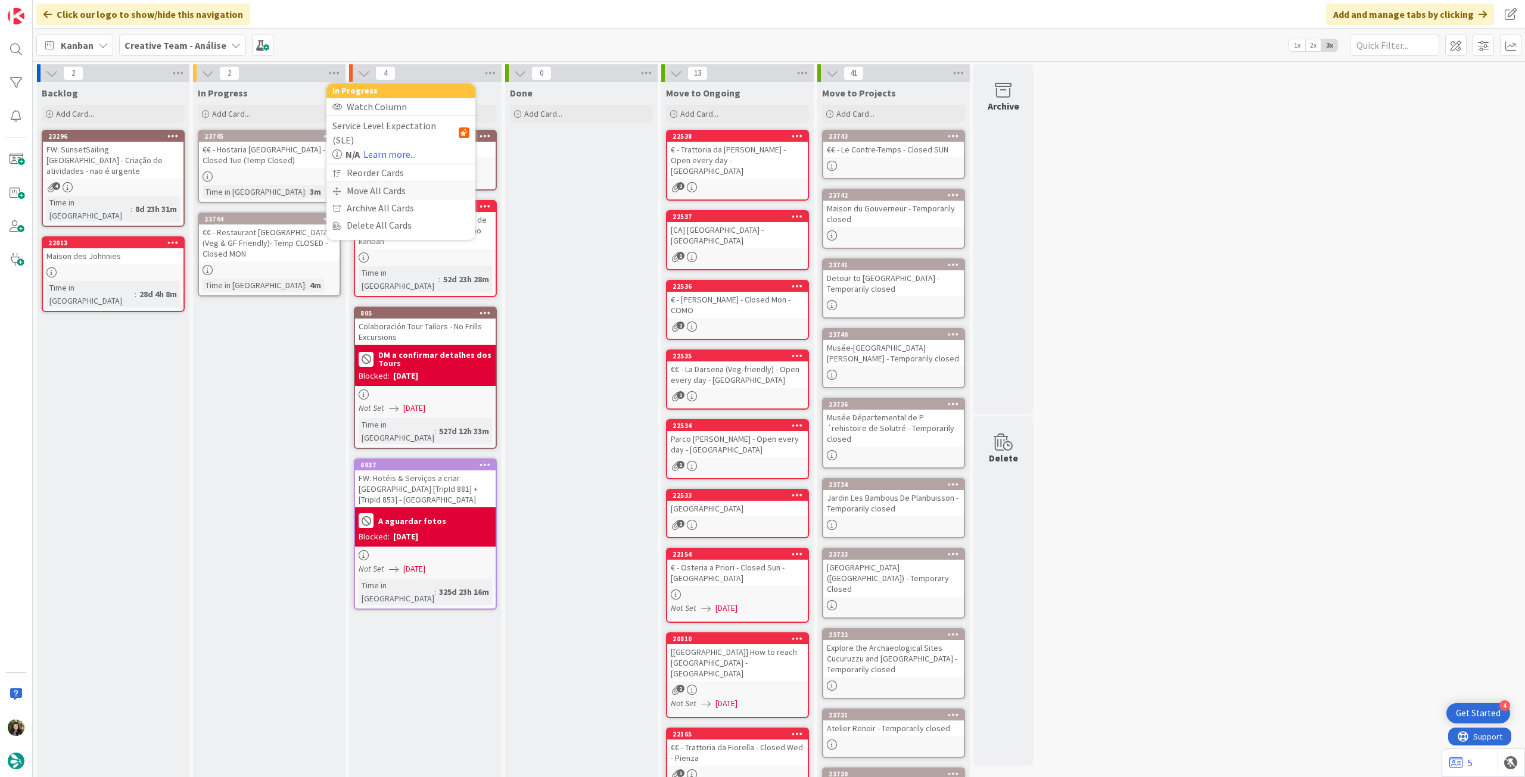
click at [363, 182] on div "Move All Cards" at bounding box center [400, 190] width 149 height 17
click at [397, 134] on span "Creative Team - Análise" at bounding box center [387, 130] width 96 height 12
click at [385, 186] on span "Creative Team" at bounding box center [408, 187] width 108 height 18
click at [388, 170] on span "Select a Column..." at bounding box center [378, 167] width 78 height 15
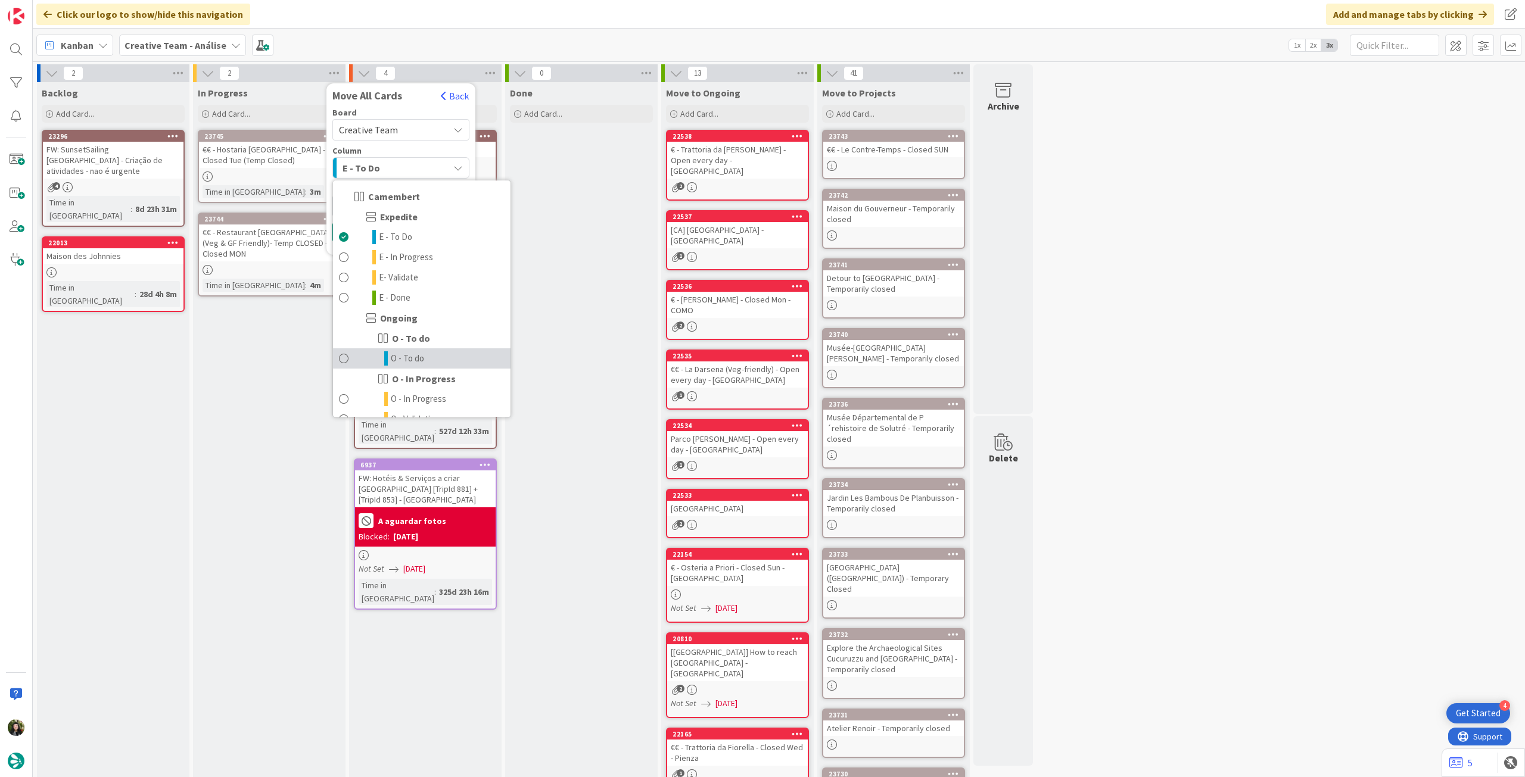
click at [429, 353] on link "O - To do" at bounding box center [422, 359] width 178 height 20
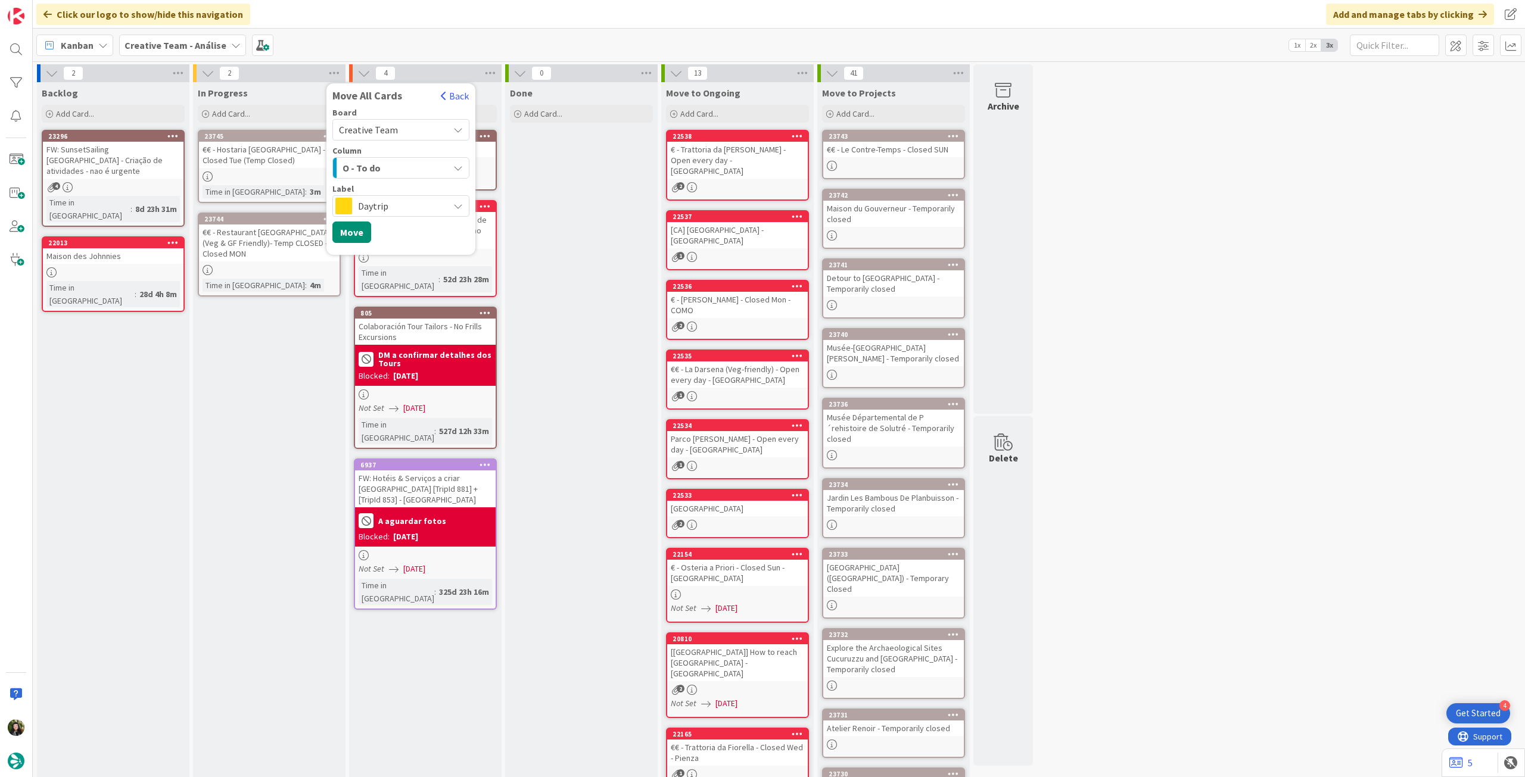
click at [400, 194] on div "Label Daytrip" at bounding box center [400, 201] width 137 height 32
click at [399, 206] on span "Daytrip" at bounding box center [400, 206] width 85 height 17
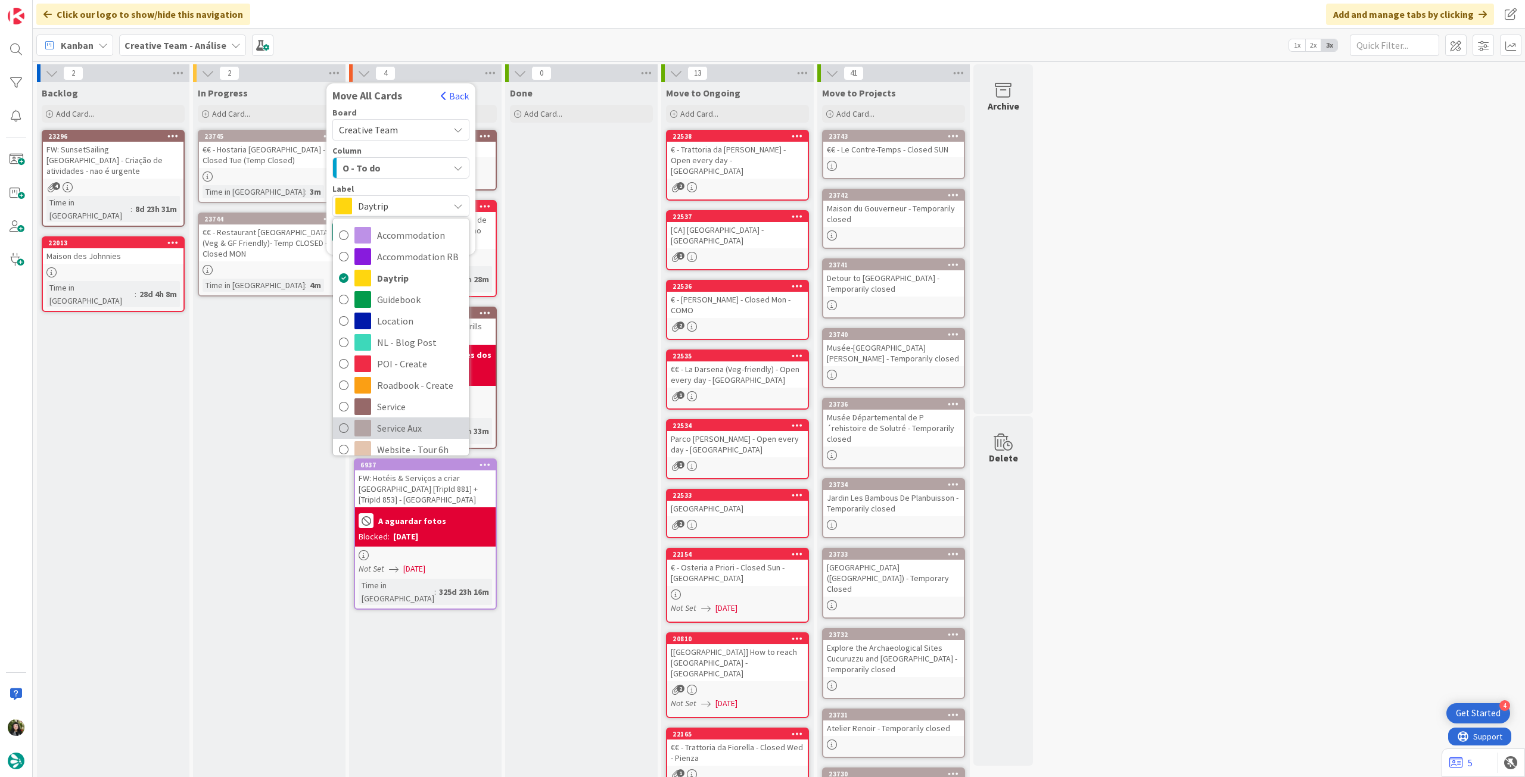
click at [399, 421] on span "Service Aux" at bounding box center [420, 428] width 86 height 18
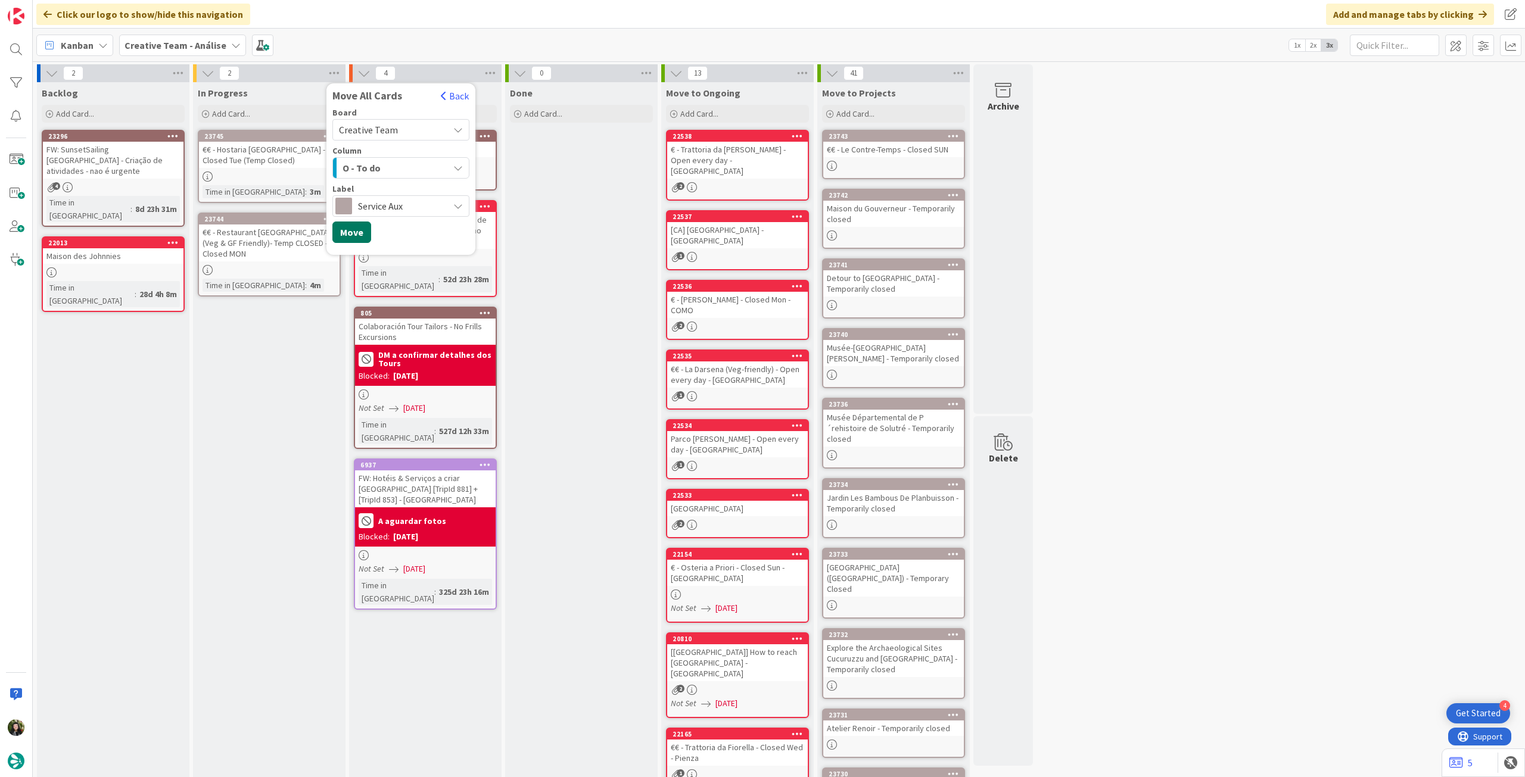
click at [357, 233] on button "Move" at bounding box center [351, 232] width 39 height 21
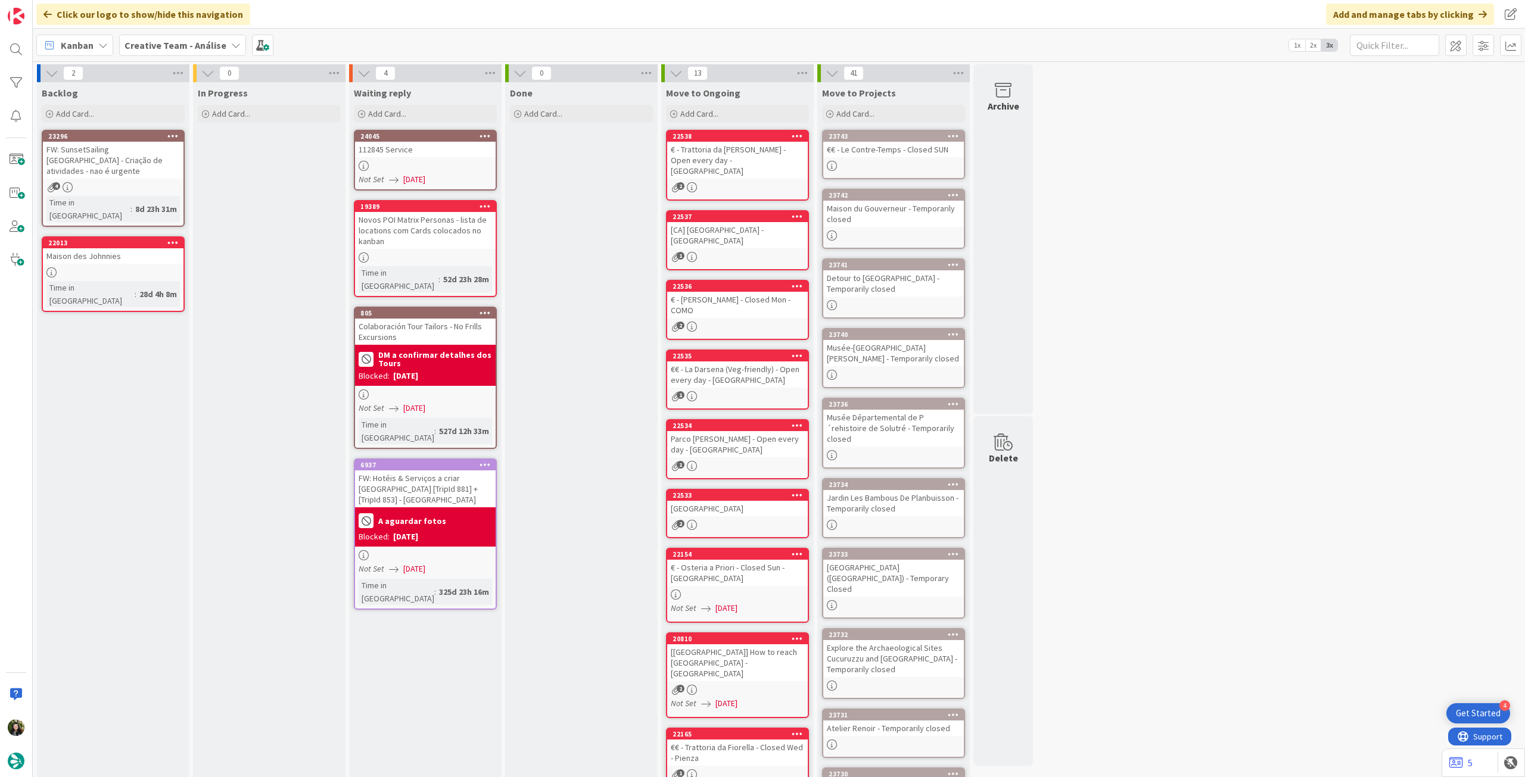
click at [181, 43] on b "Creative Team - Análise" at bounding box center [176, 45] width 102 height 12
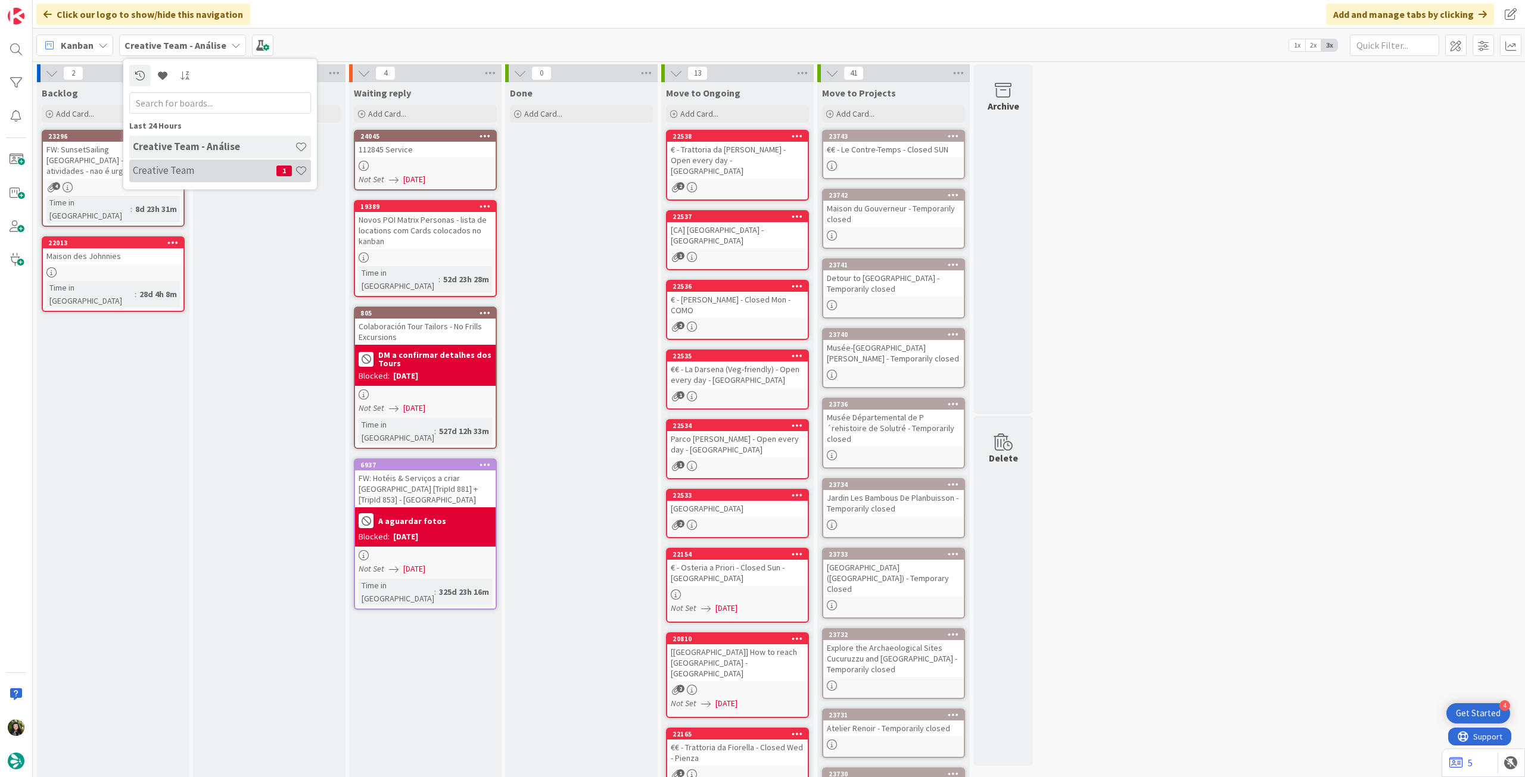
click at [170, 172] on h4 "Creative Team" at bounding box center [205, 170] width 144 height 12
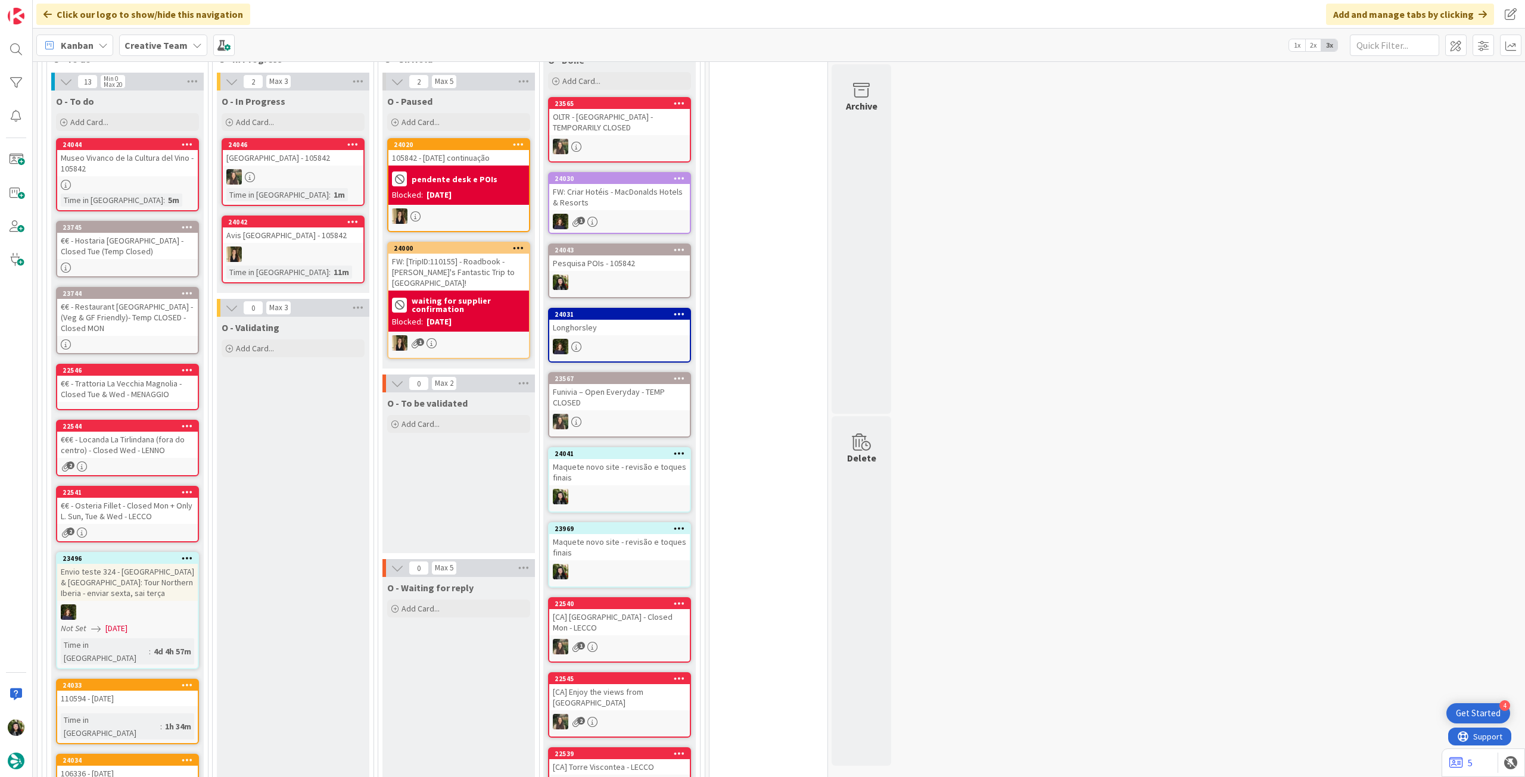
scroll to position [794, 0]
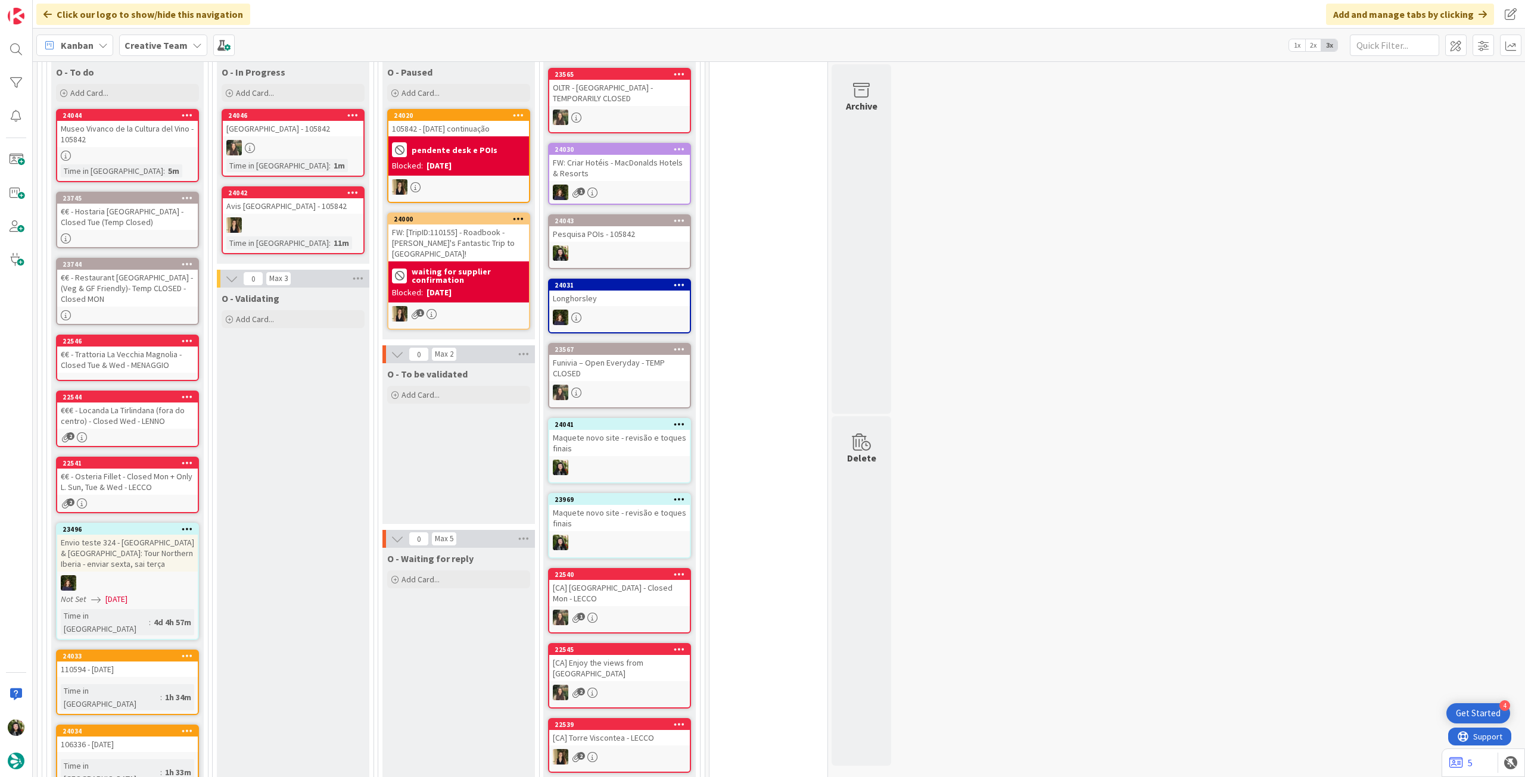
click at [188, 525] on icon at bounding box center [187, 529] width 11 height 8
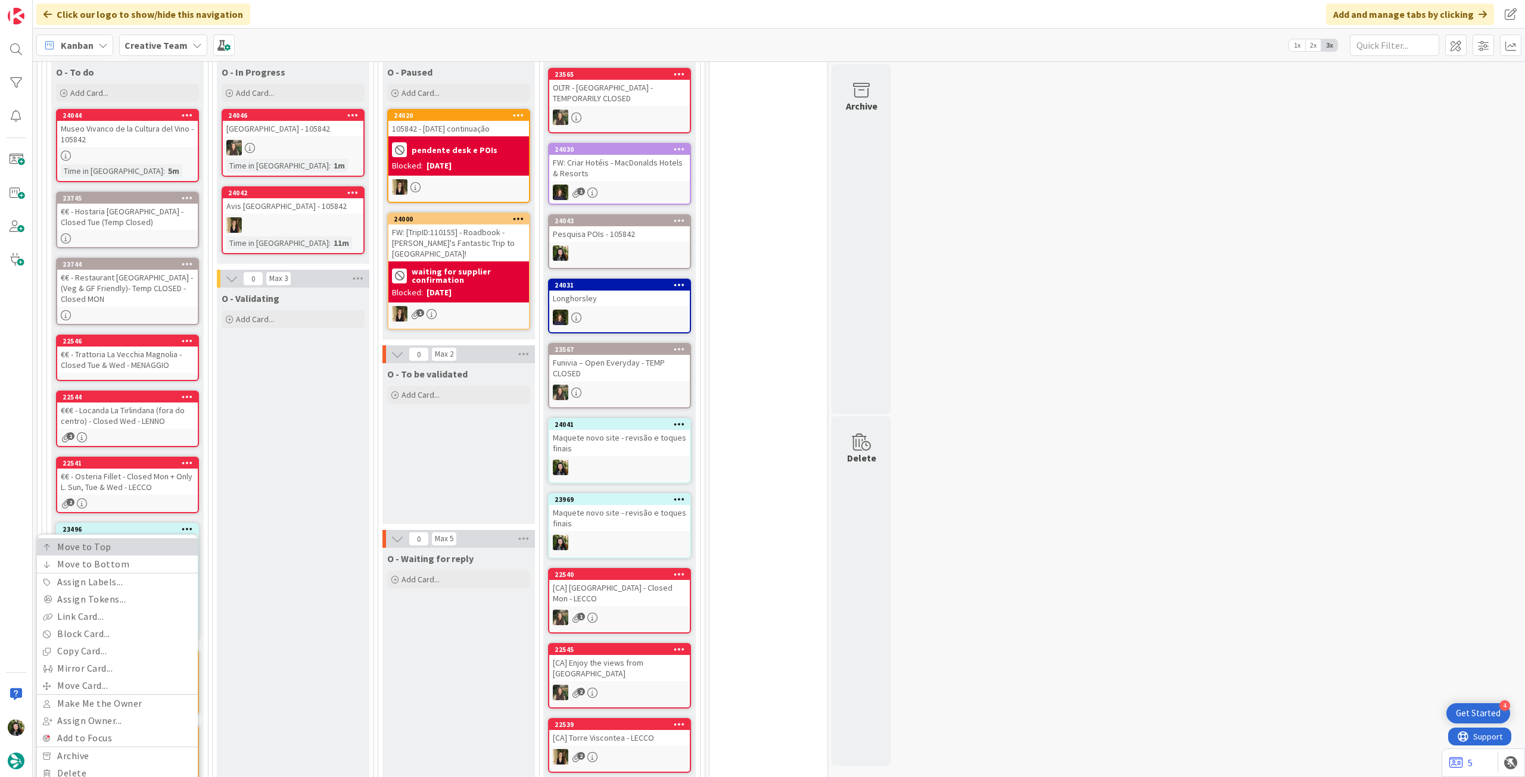
click at [181, 539] on link "Move to Top" at bounding box center [117, 547] width 161 height 17
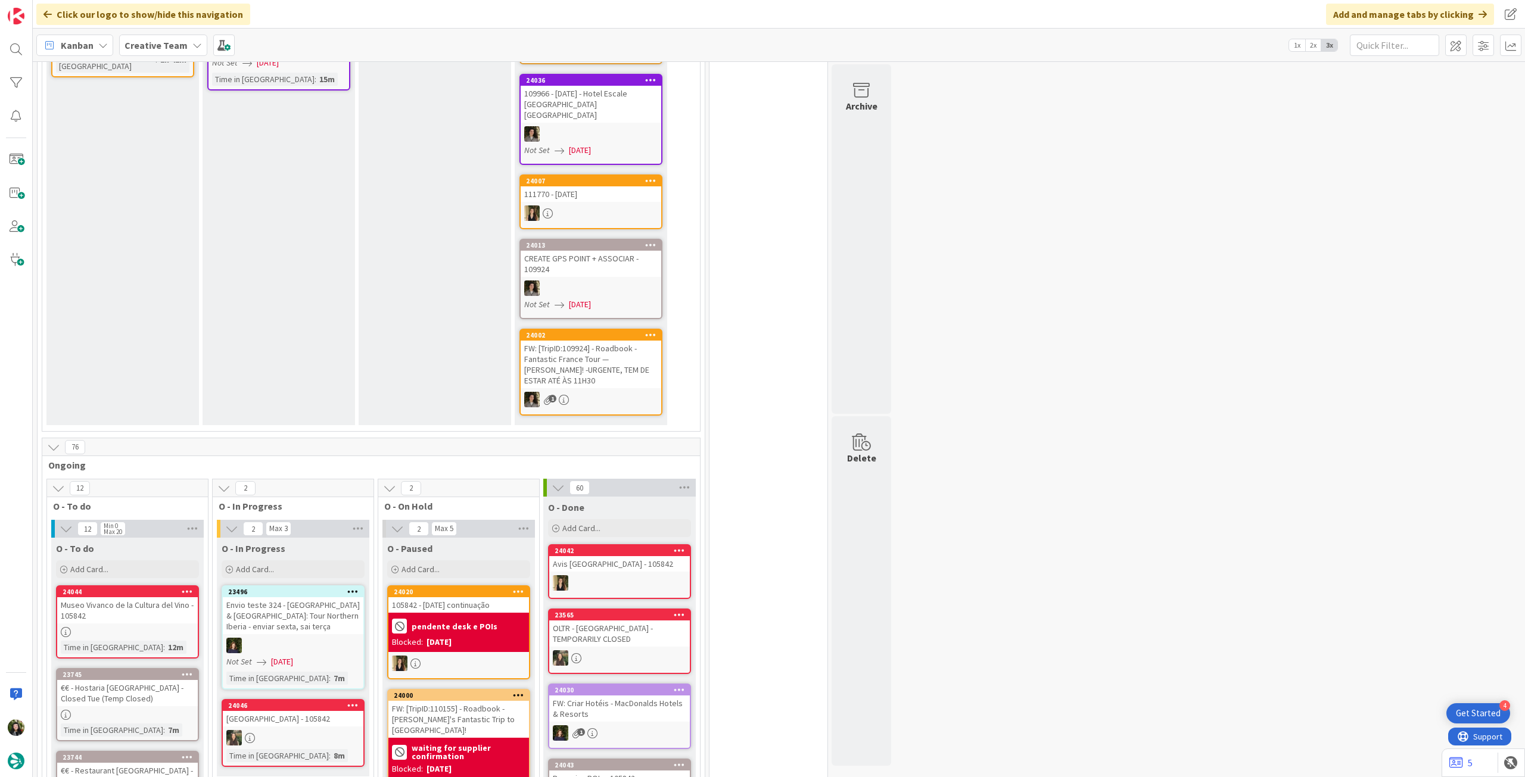
scroll to position [0, 0]
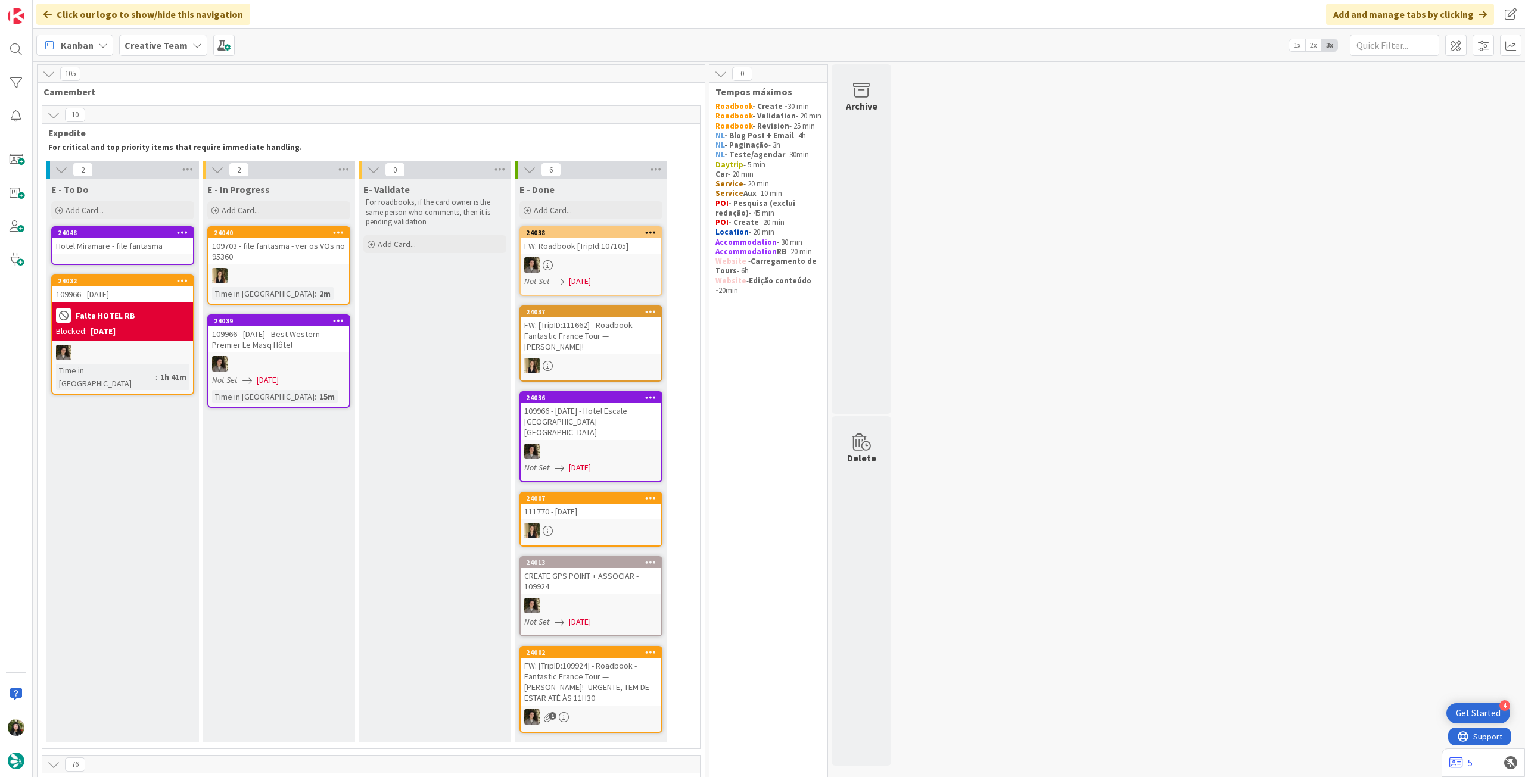
click at [119, 200] on div "E - To Do Add Card..." at bounding box center [122, 200] width 153 height 43
click at [118, 207] on div "Add Card..." at bounding box center [122, 210] width 143 height 18
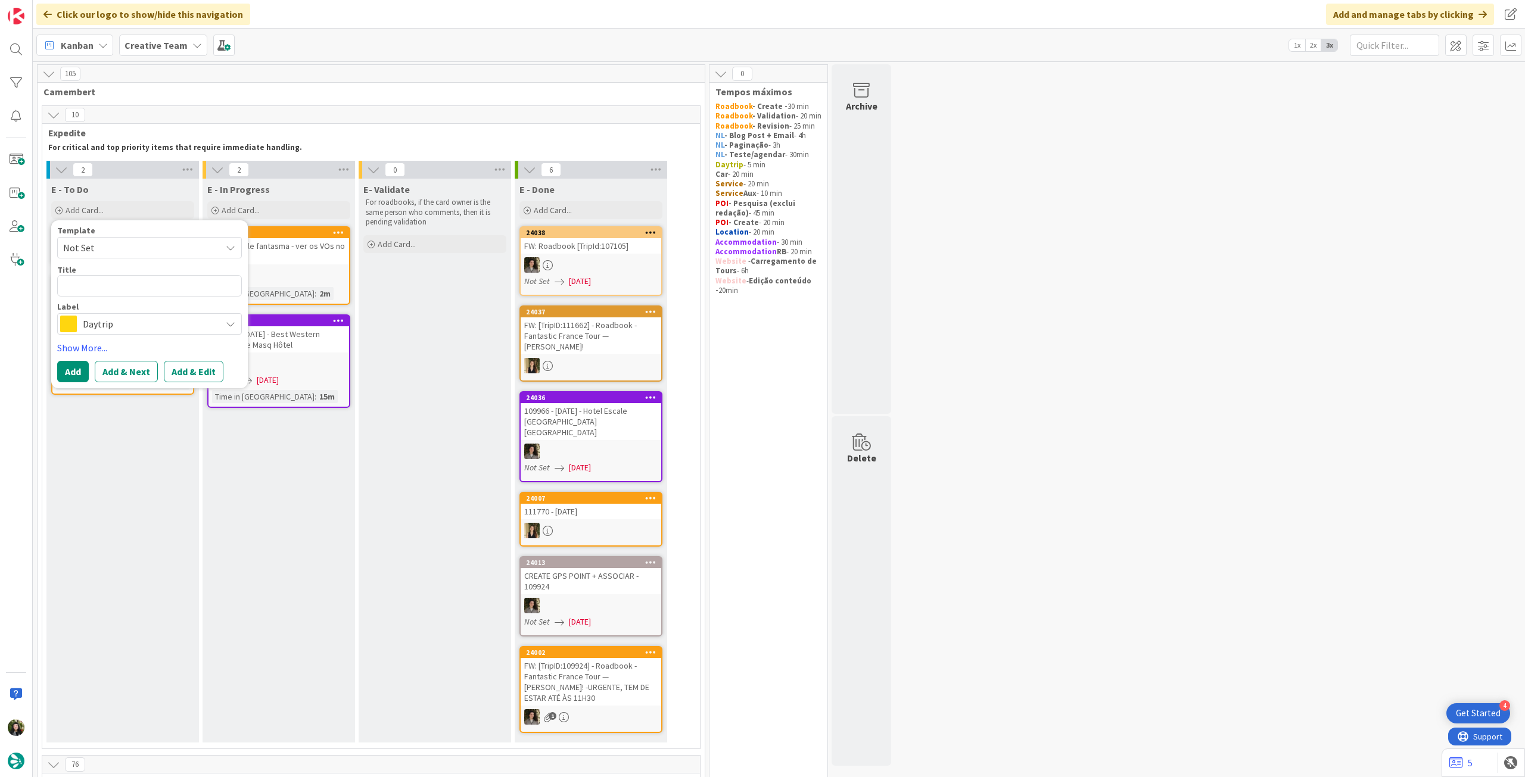
click at [155, 331] on span "Daytrip" at bounding box center [149, 324] width 132 height 17
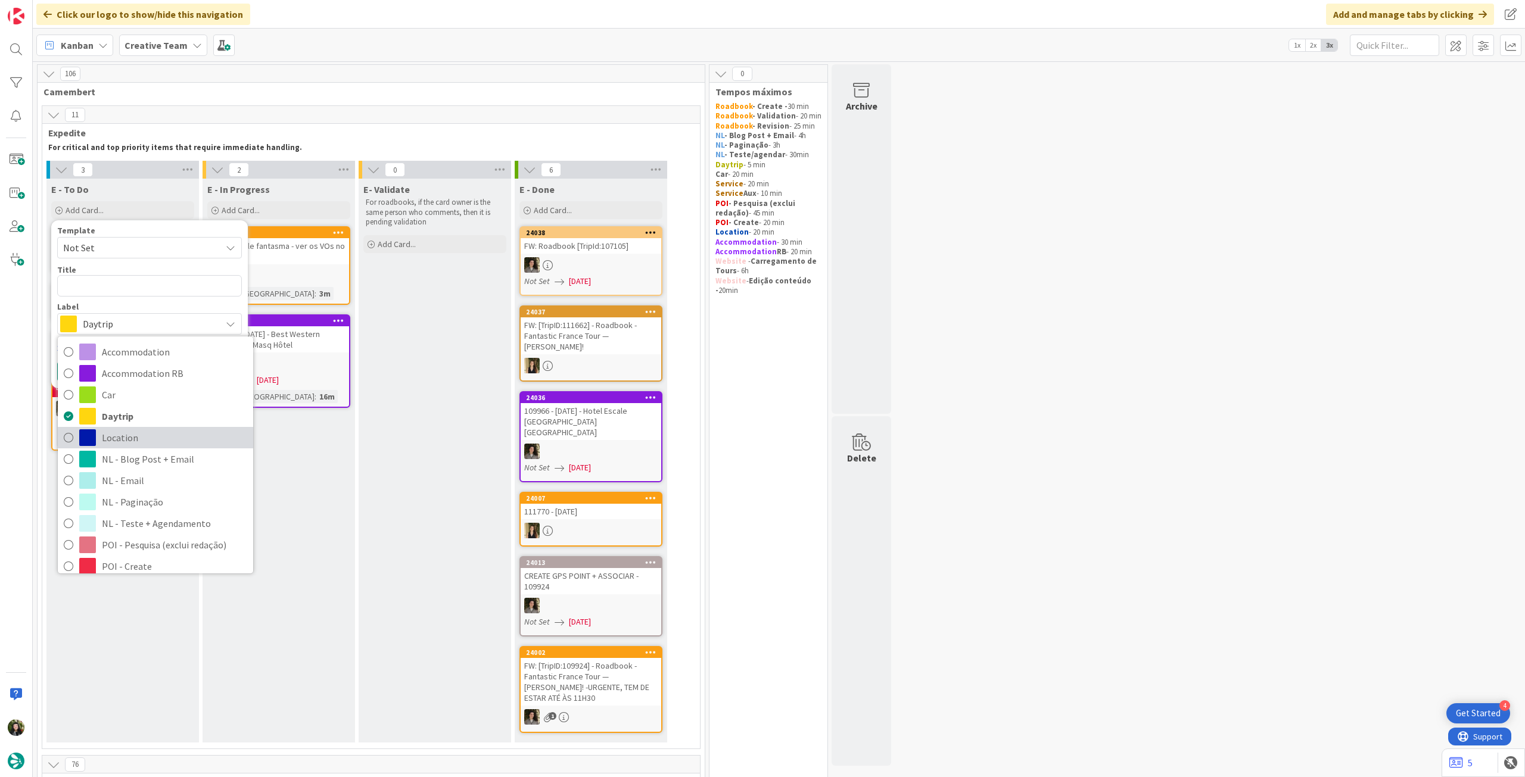
drag, startPoint x: 149, startPoint y: 438, endPoint x: 153, endPoint y: 408, distance: 30.0
click at [149, 438] on span "Location" at bounding box center [174, 438] width 145 height 18
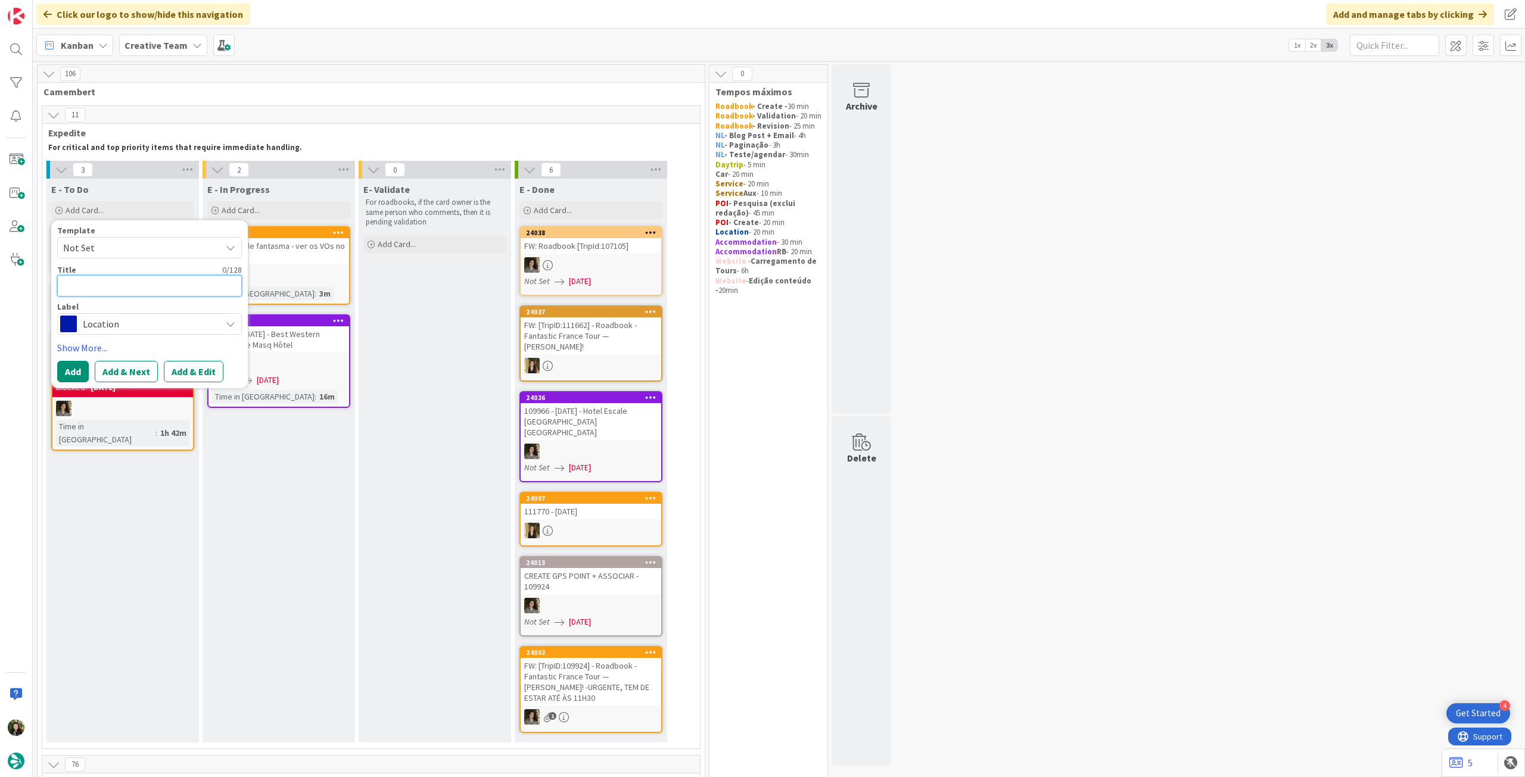
click at [173, 285] on textarea at bounding box center [149, 285] width 185 height 21
type textarea "x"
type textarea "L"
type textarea "x"
type textarea "Lu"
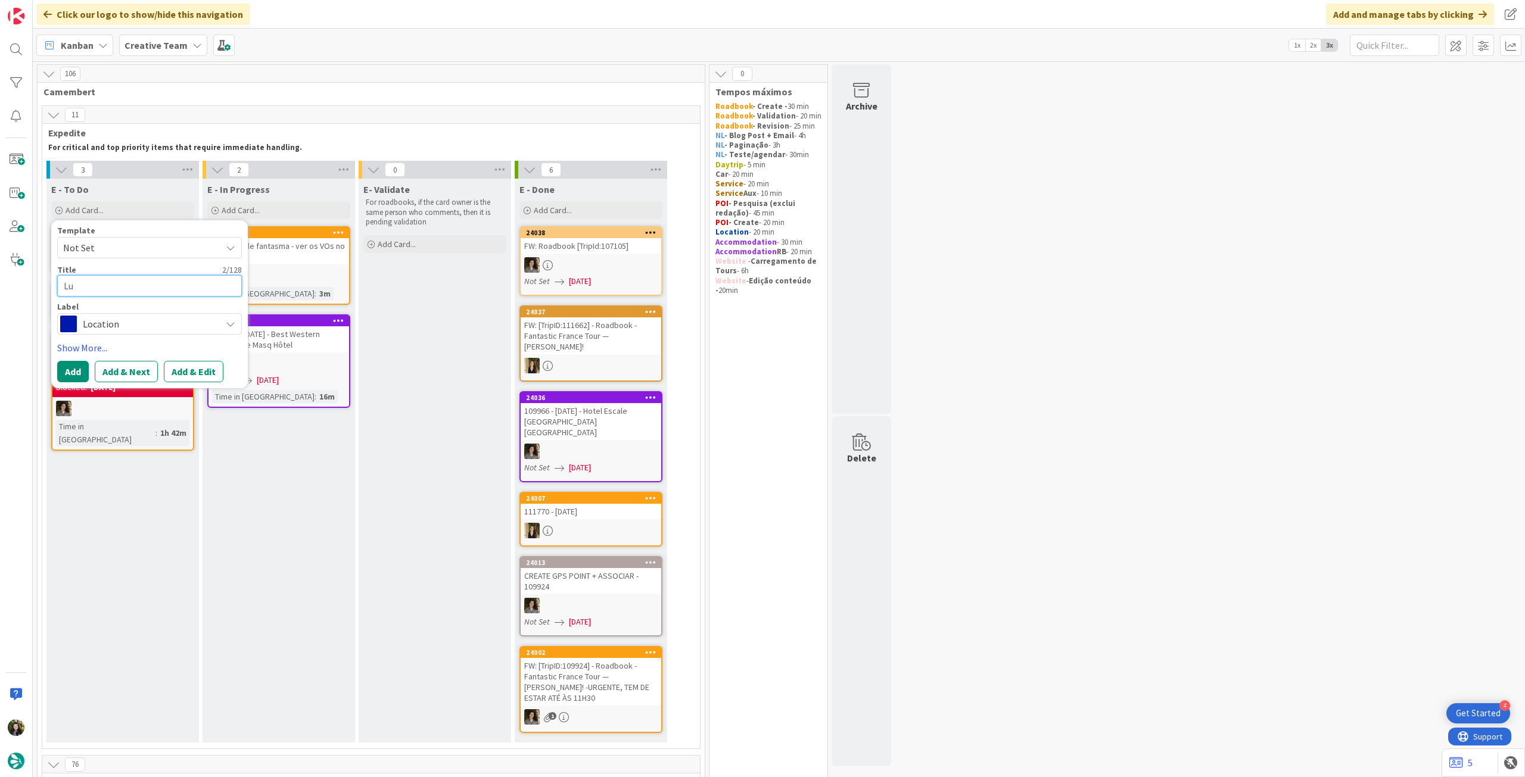
type textarea "x"
type textarea "Luz"
type textarea "x"
type textarea "Luz"
type textarea "x"
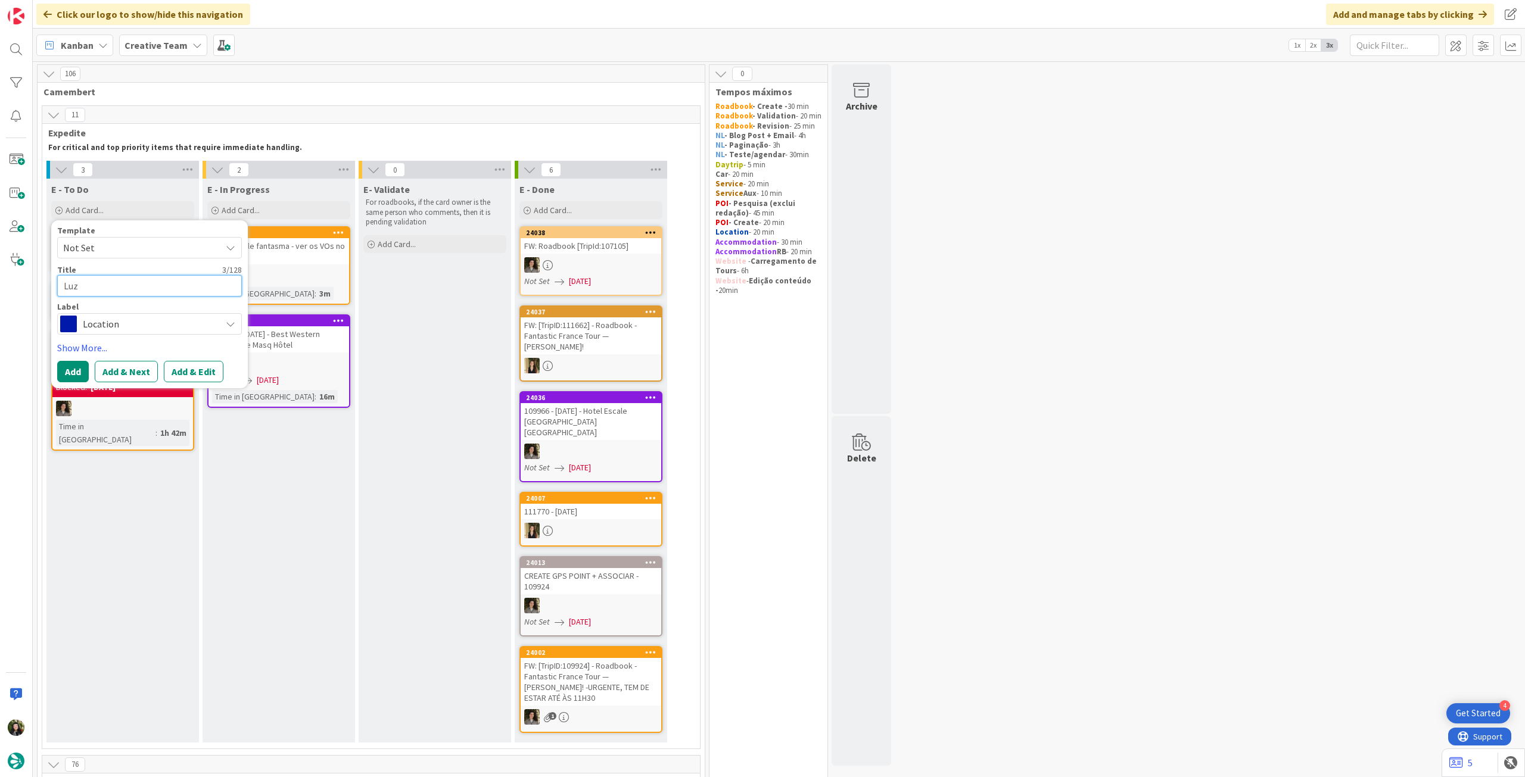
type textarea "Luz -"
type textarea "x"
type textarea "Luz -"
paste textarea "95395"
type textarea "x"
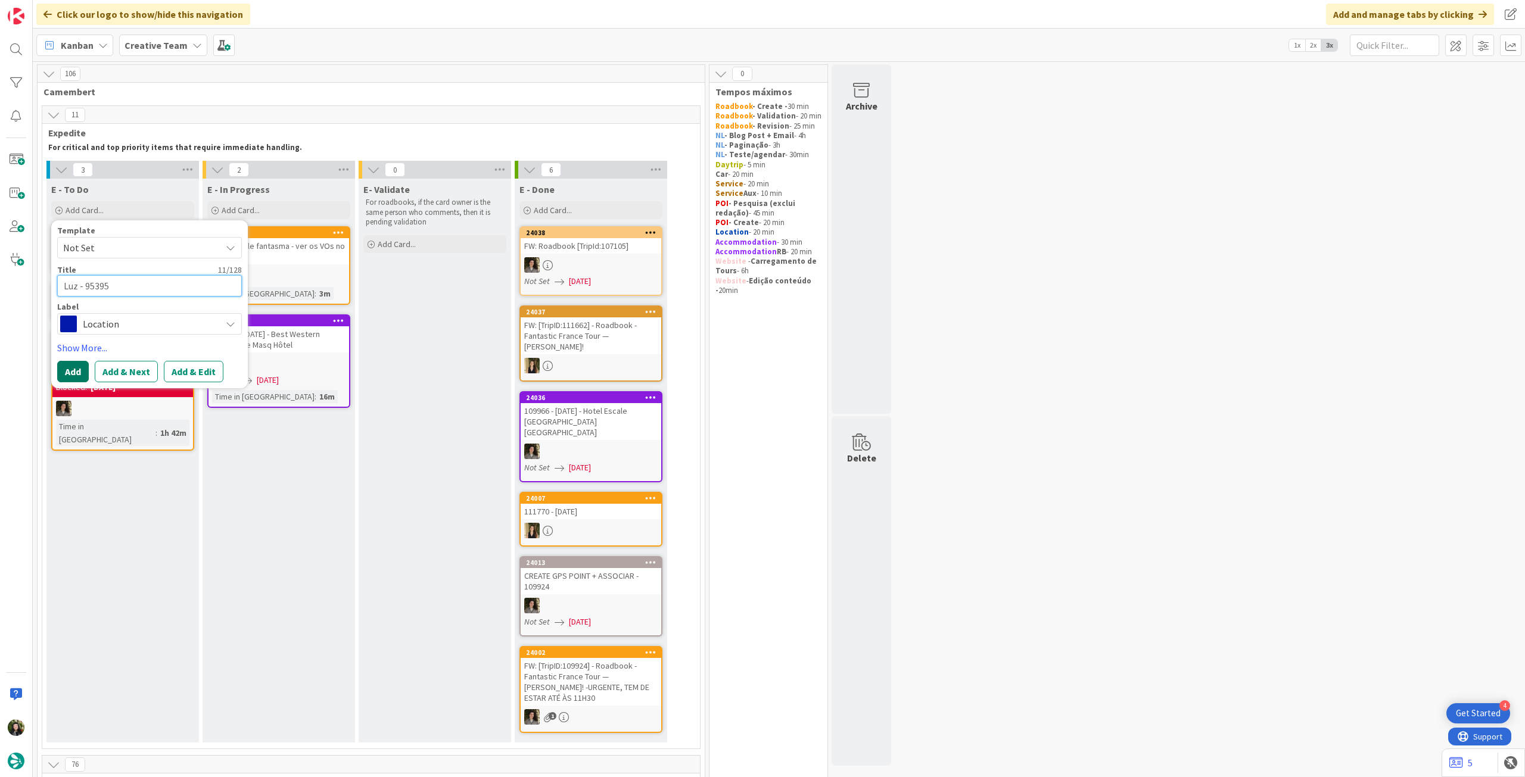
type textarea "Luz - 95395"
click at [77, 369] on button "Add" at bounding box center [73, 371] width 32 height 21
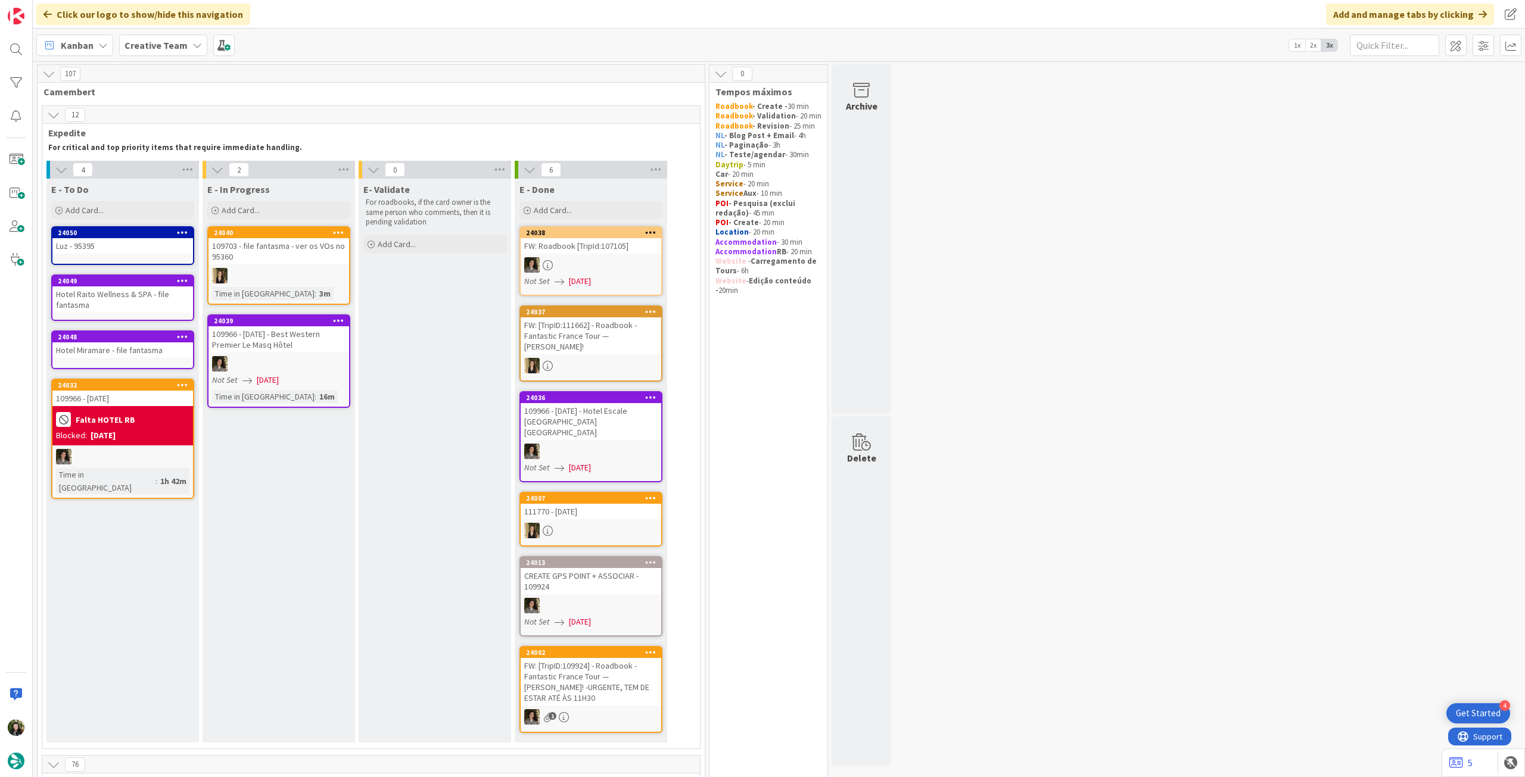
click at [119, 245] on div "Luz - 95395" at bounding box center [122, 245] width 141 height 15
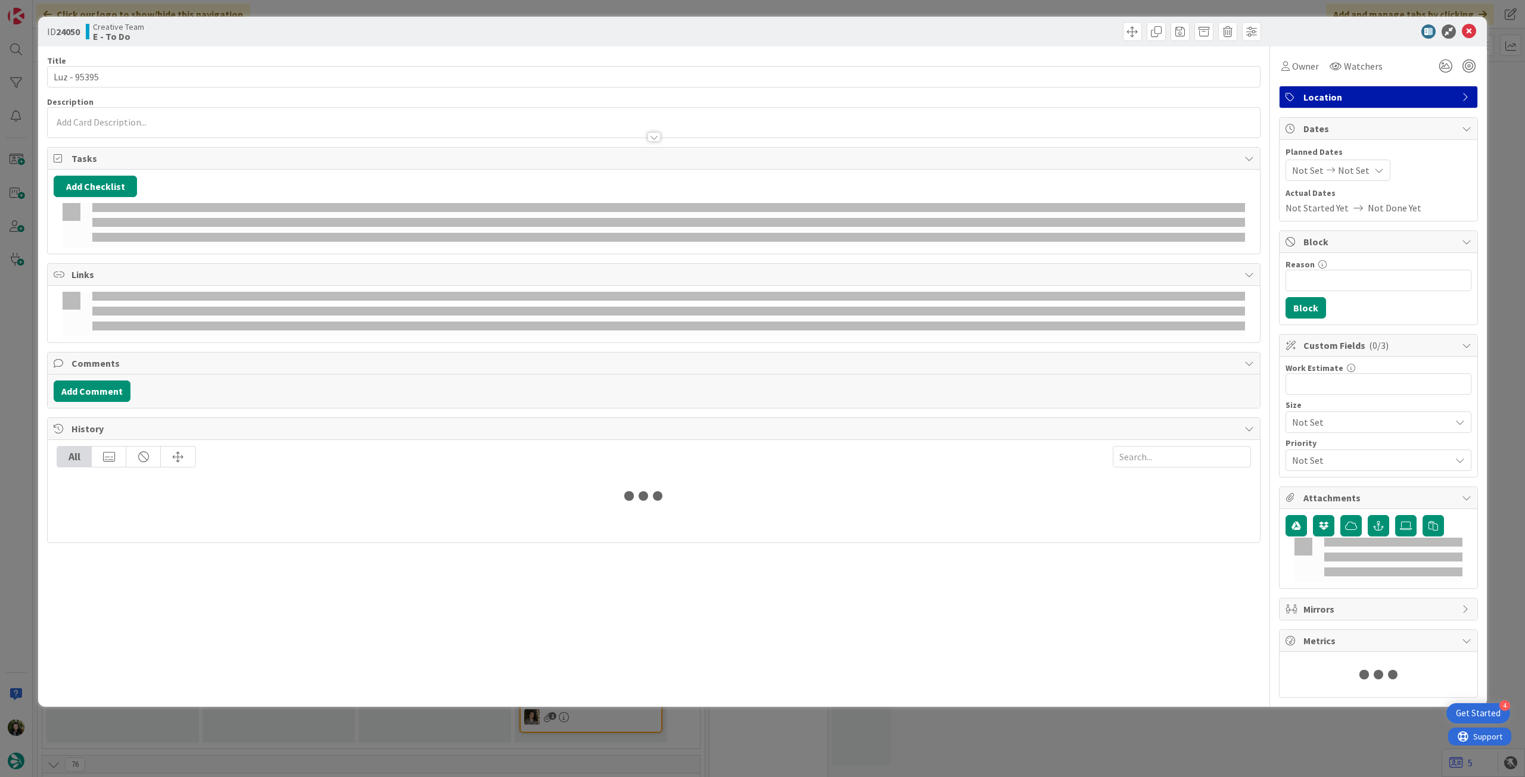
click at [125, 129] on div at bounding box center [654, 131] width 1212 height 13
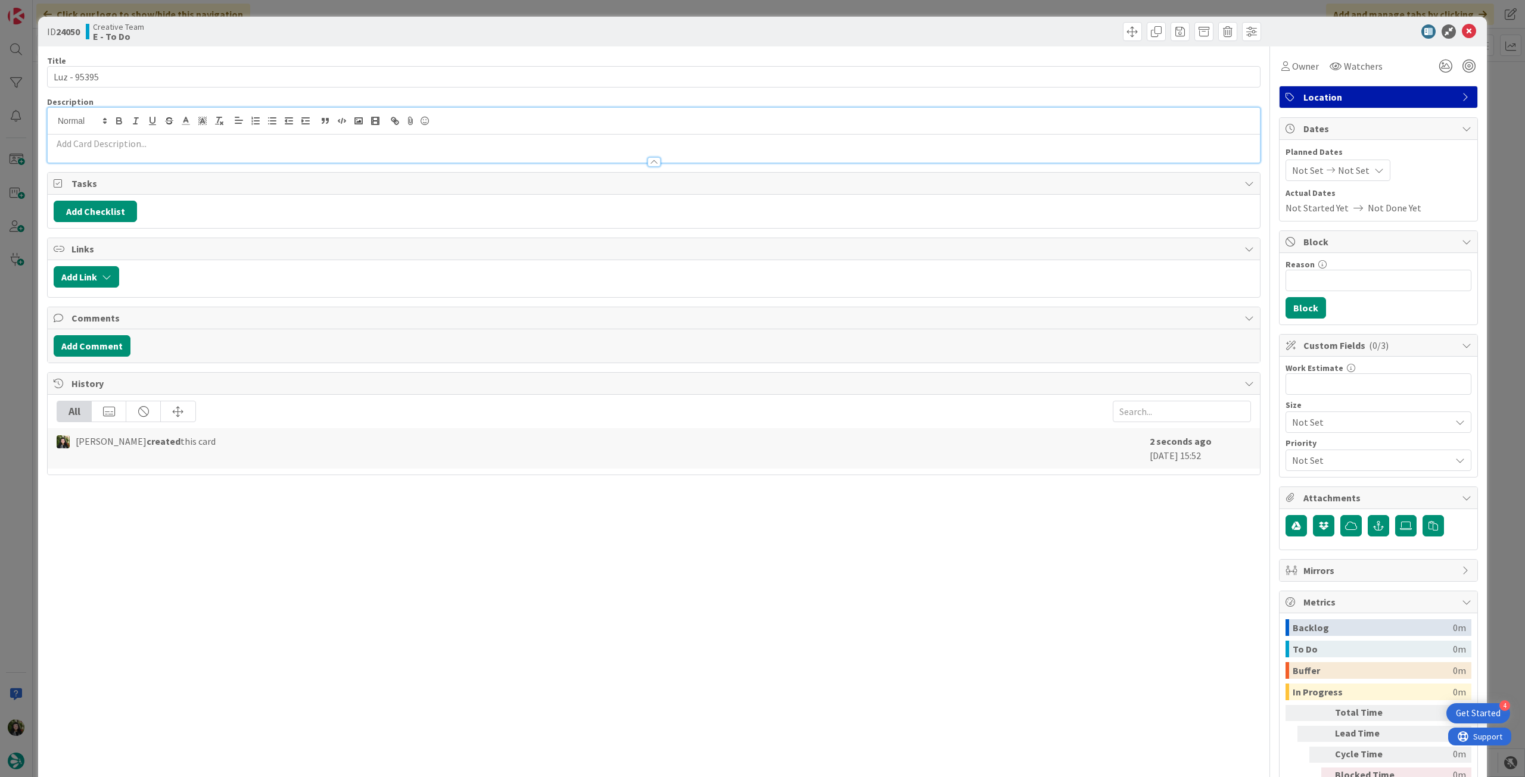
click at [127, 140] on p at bounding box center [654, 144] width 1200 height 14
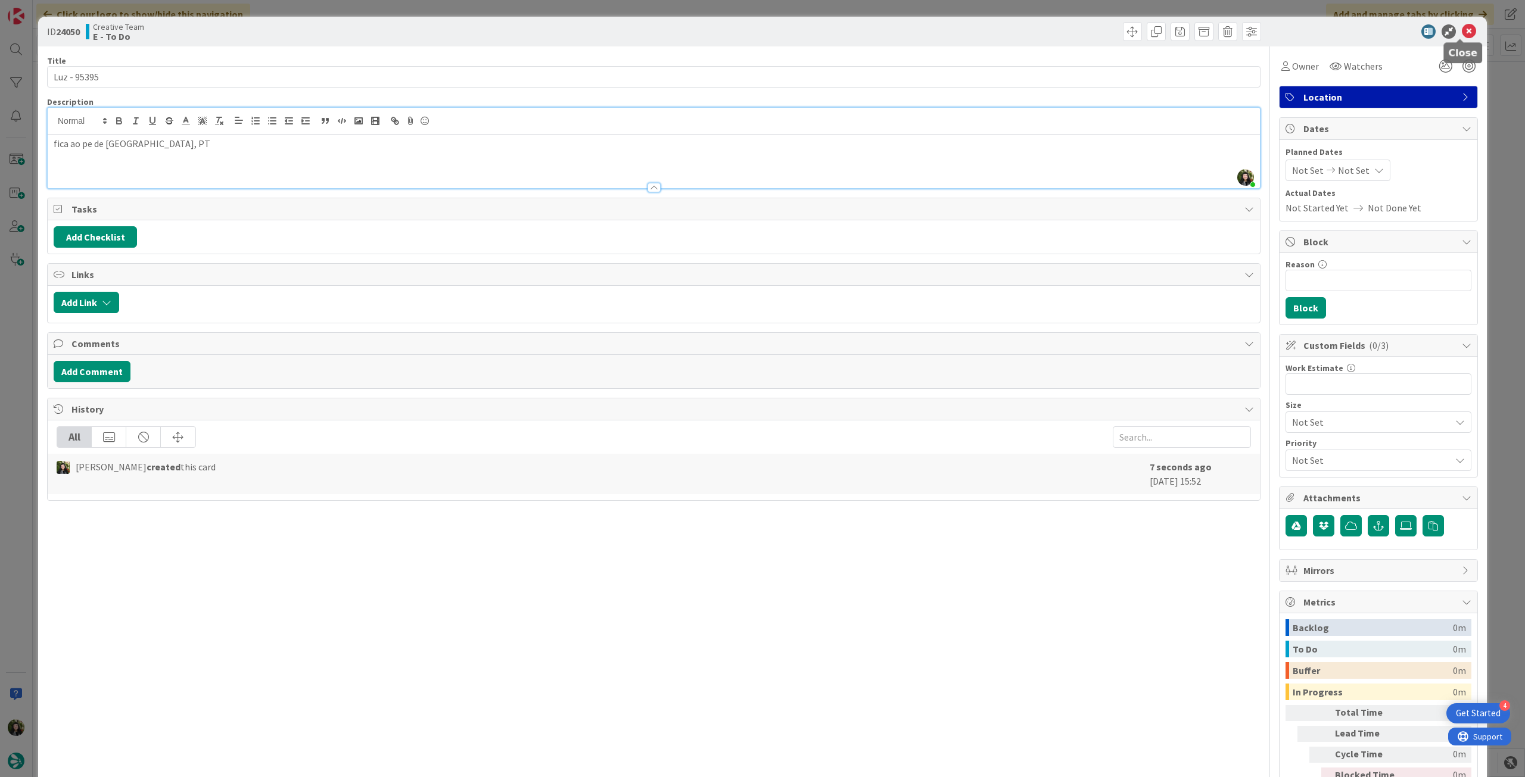
click at [1465, 30] on icon at bounding box center [1469, 31] width 14 height 14
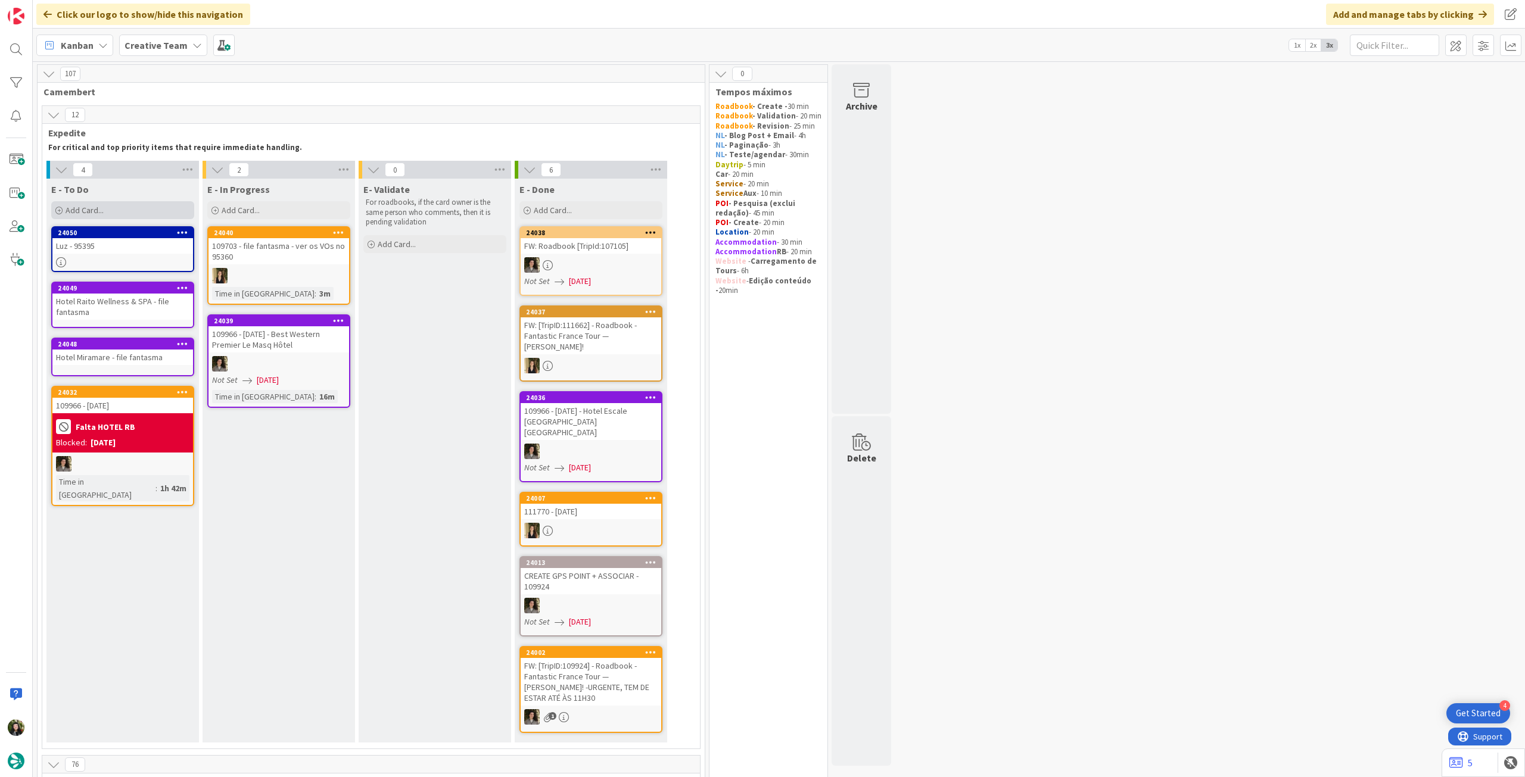
click at [164, 216] on div "Add Card..." at bounding box center [122, 210] width 143 height 18
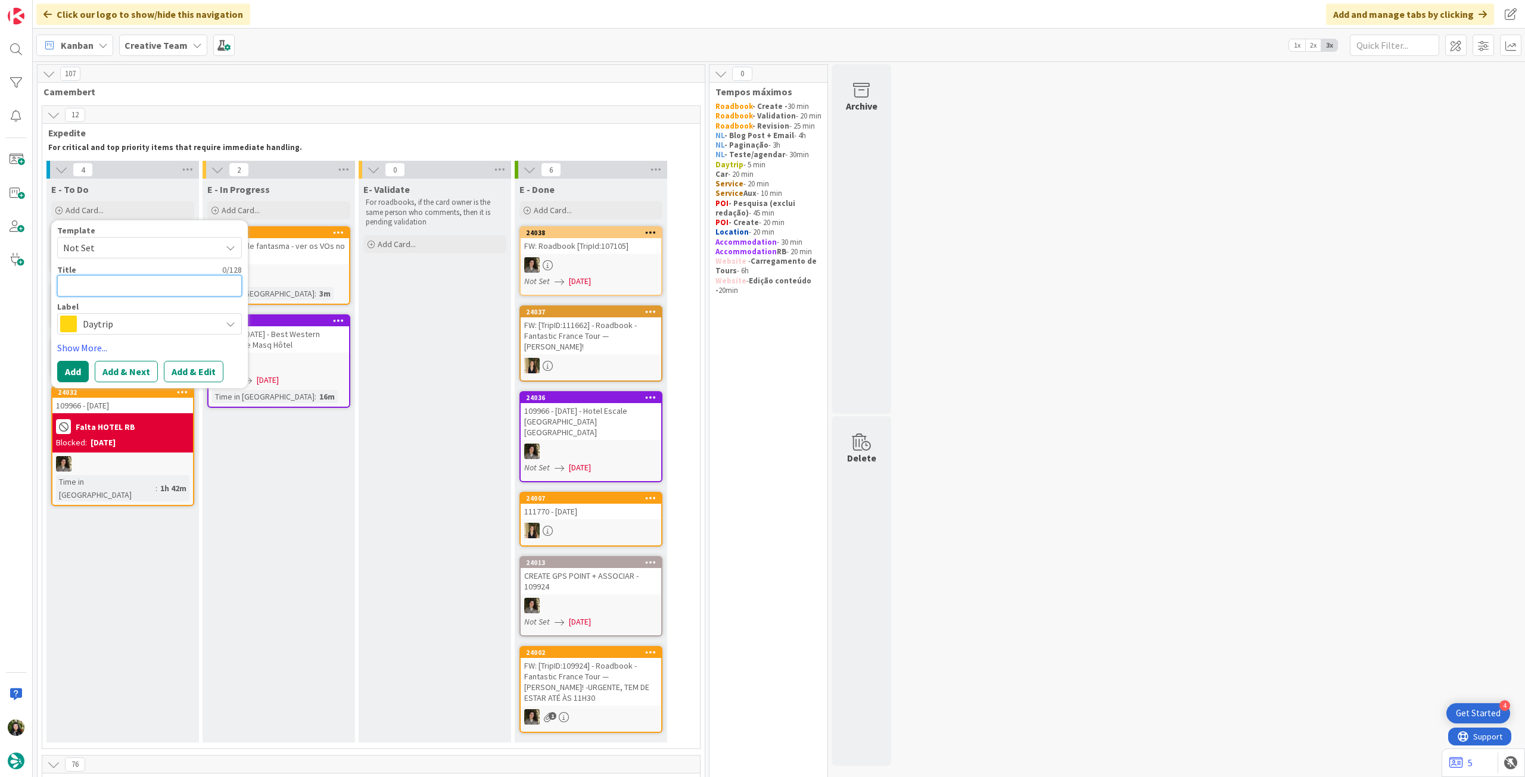
type textarea "x"
type textarea "L"
type textarea "x"
type textarea "Lu"
type textarea "x"
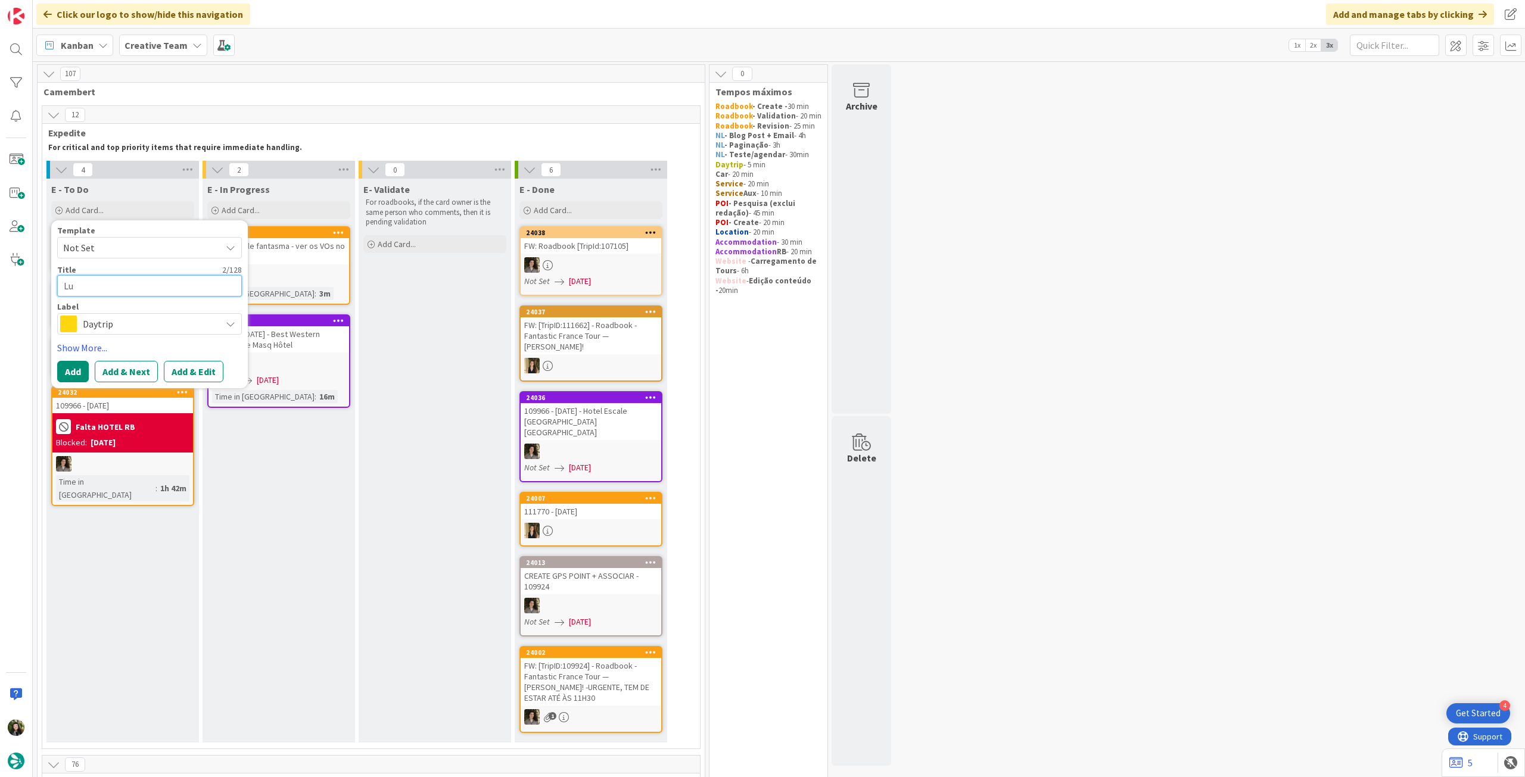
type textarea "Lux"
type textarea "x"
type textarea "Lu"
type textarea "x"
type textarea "Luz"
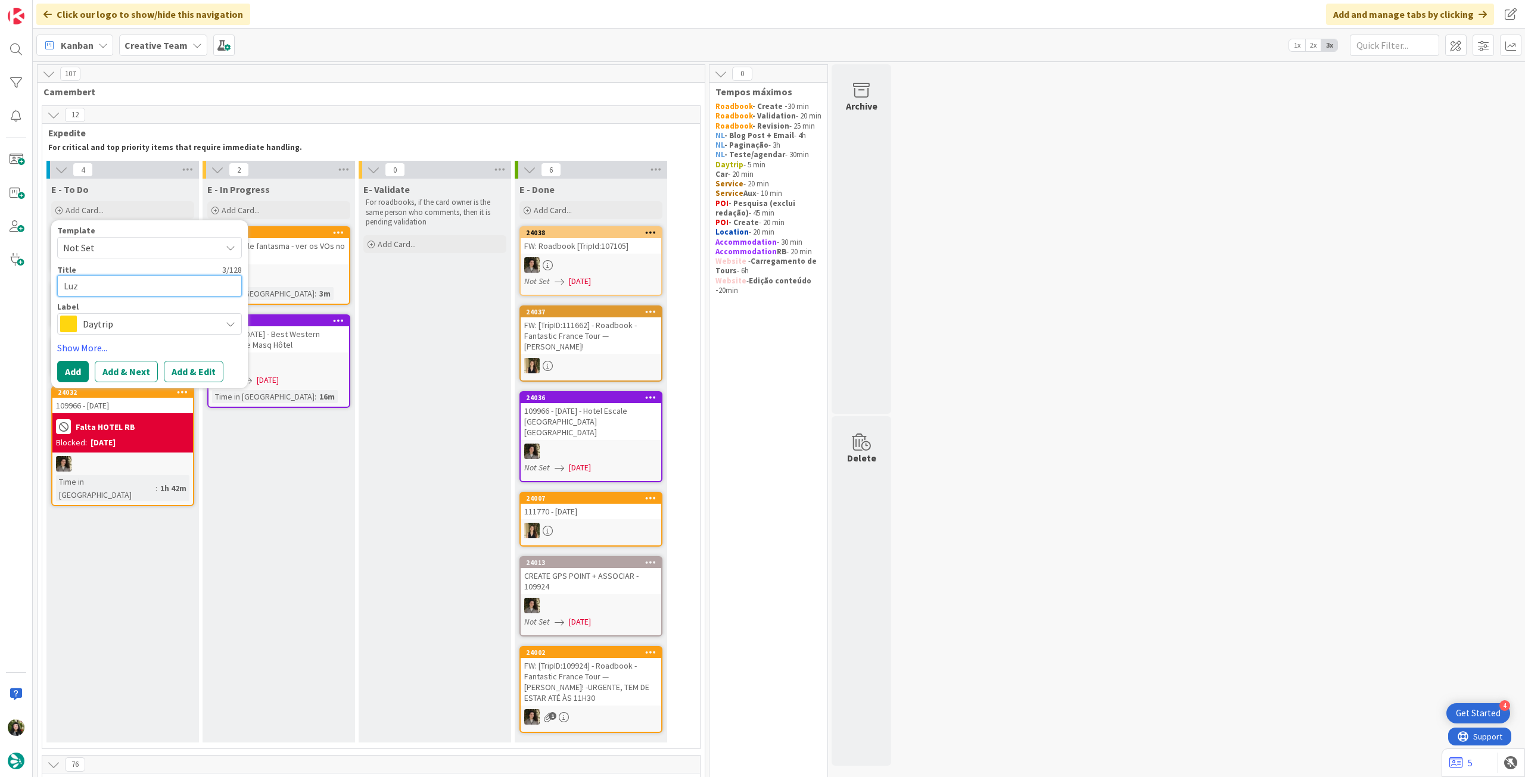
type textarea "x"
type textarea "Luz"
type textarea "x"
type textarea "[PERSON_NAME] /"
type textarea "x"
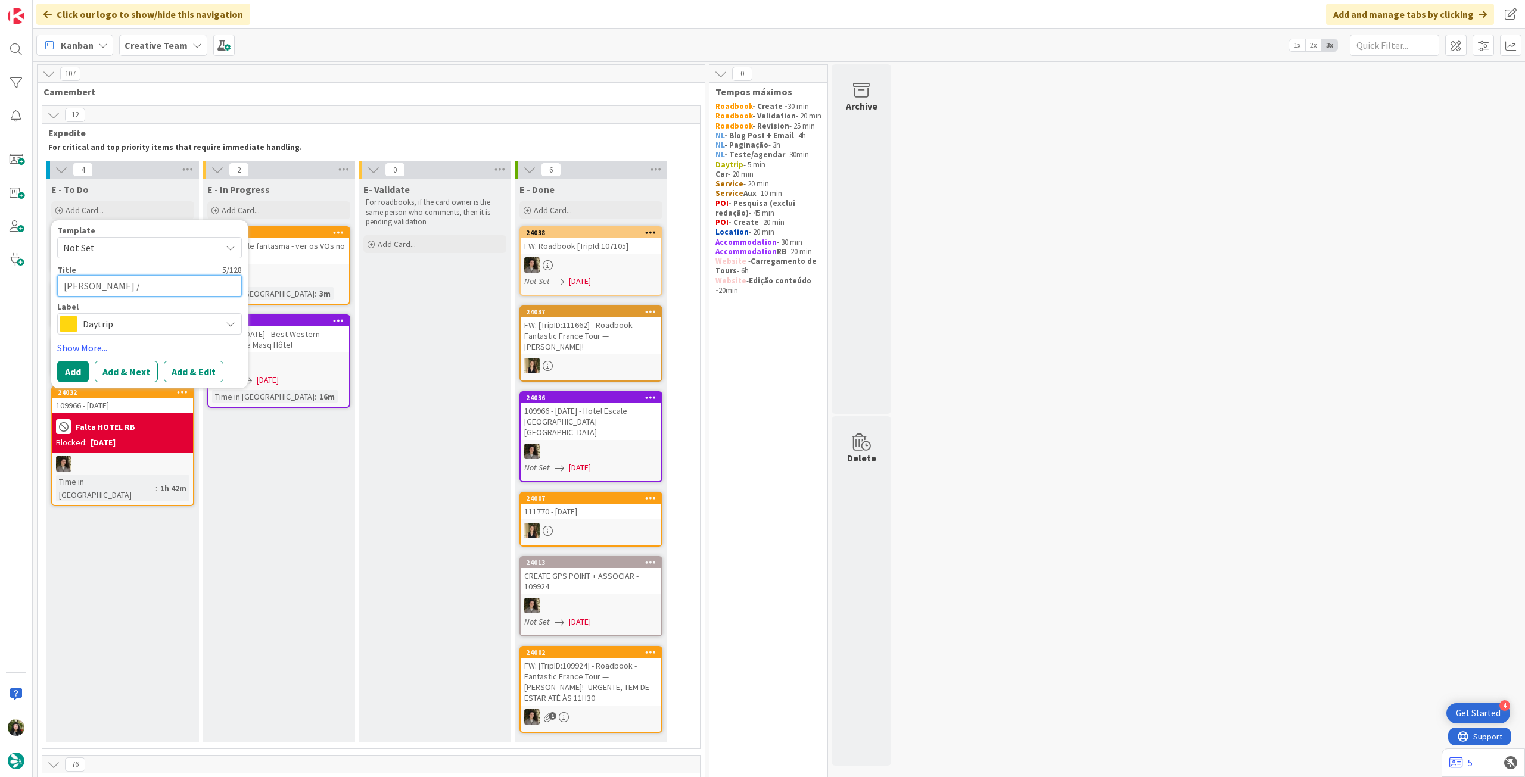
type textarea "[PERSON_NAME] /"
type textarea "x"
type textarea "[PERSON_NAME] / L"
type textarea "x"
type textarea "Luz / La"
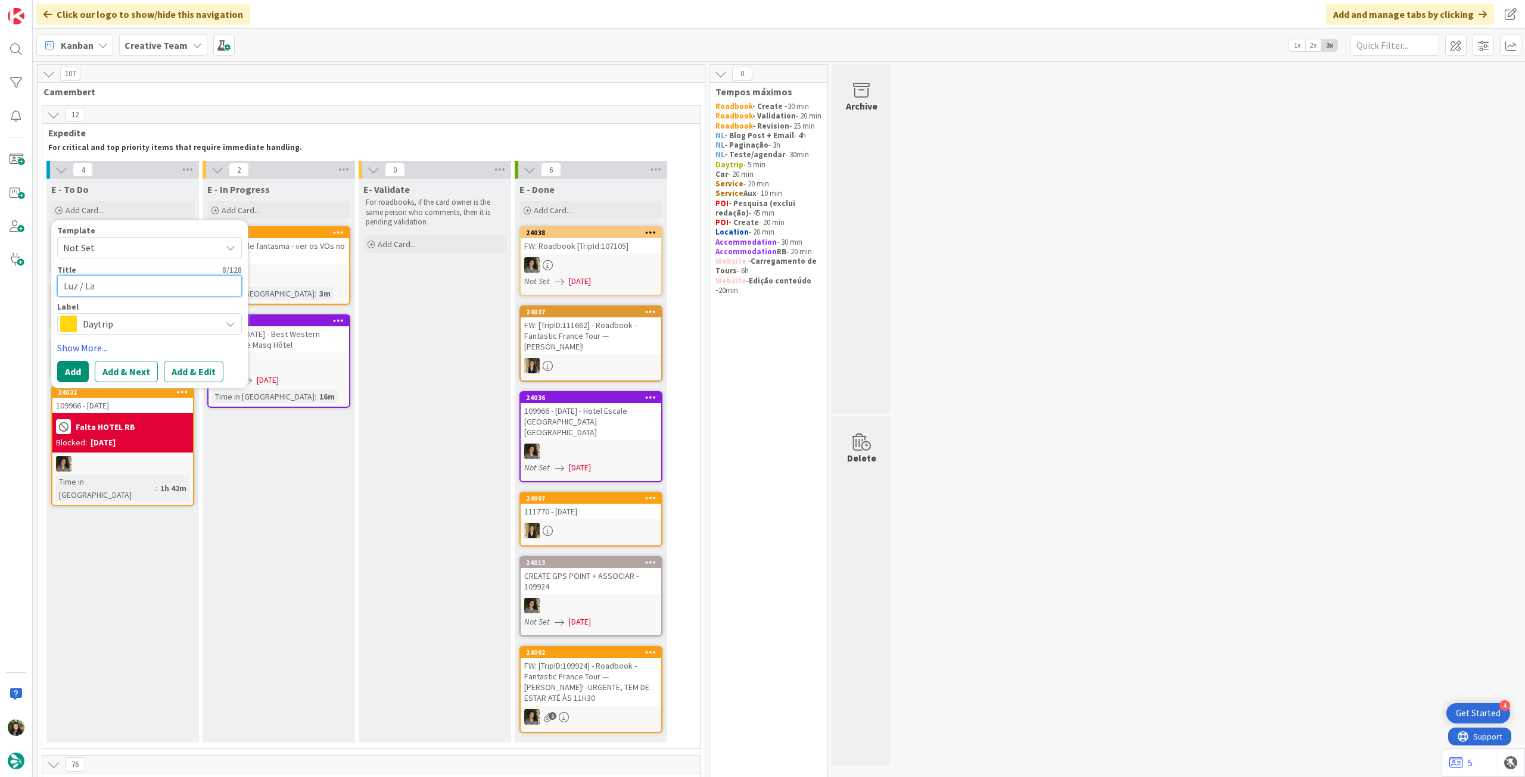
type textarea "x"
type textarea "[PERSON_NAME] / Lag"
type textarea "x"
type textarea "Luz / Lago"
type textarea "x"
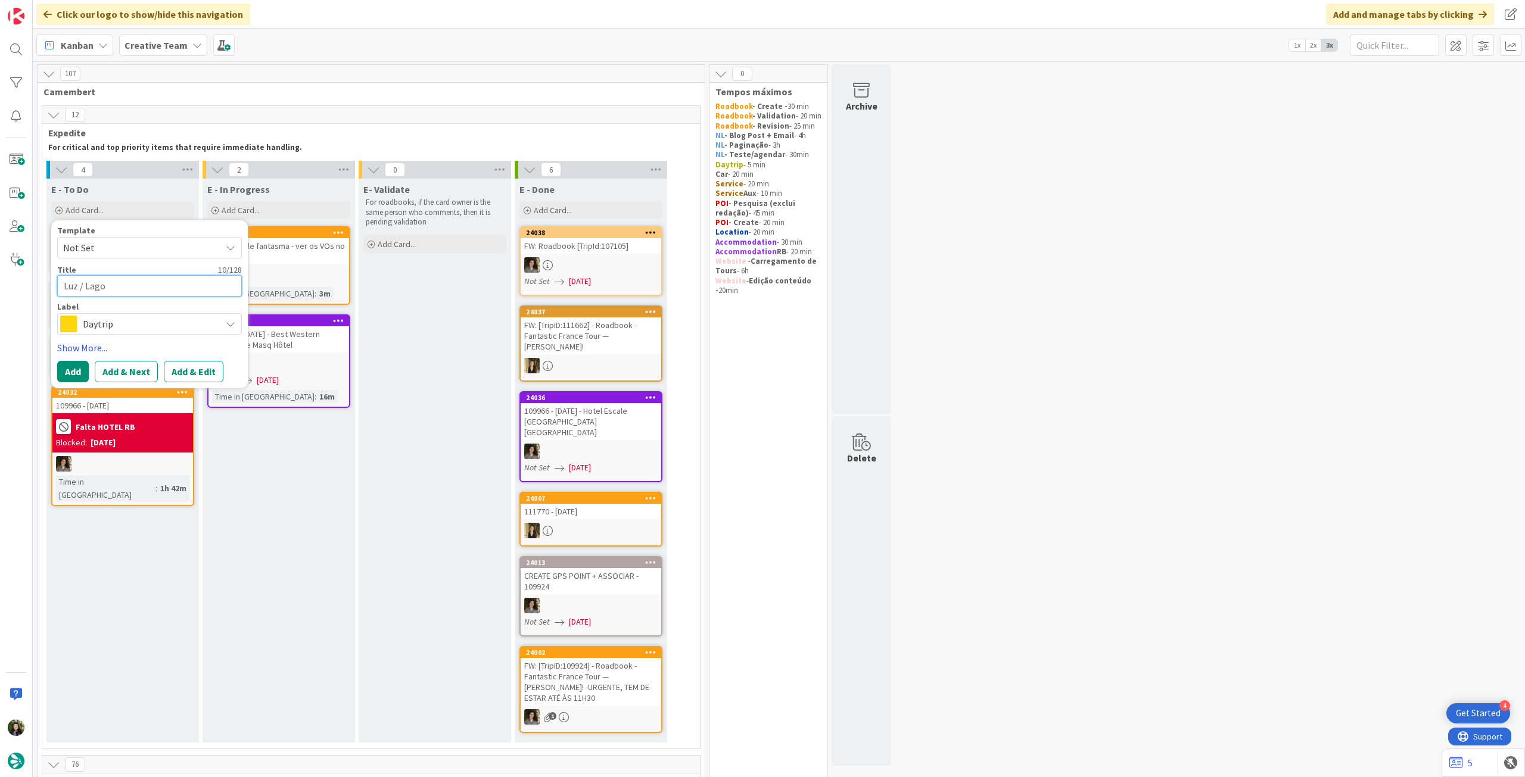
type textarea "[PERSON_NAME] / [GEOGRAPHIC_DATA]"
click at [62, 372] on button "Add" at bounding box center [73, 371] width 32 height 21
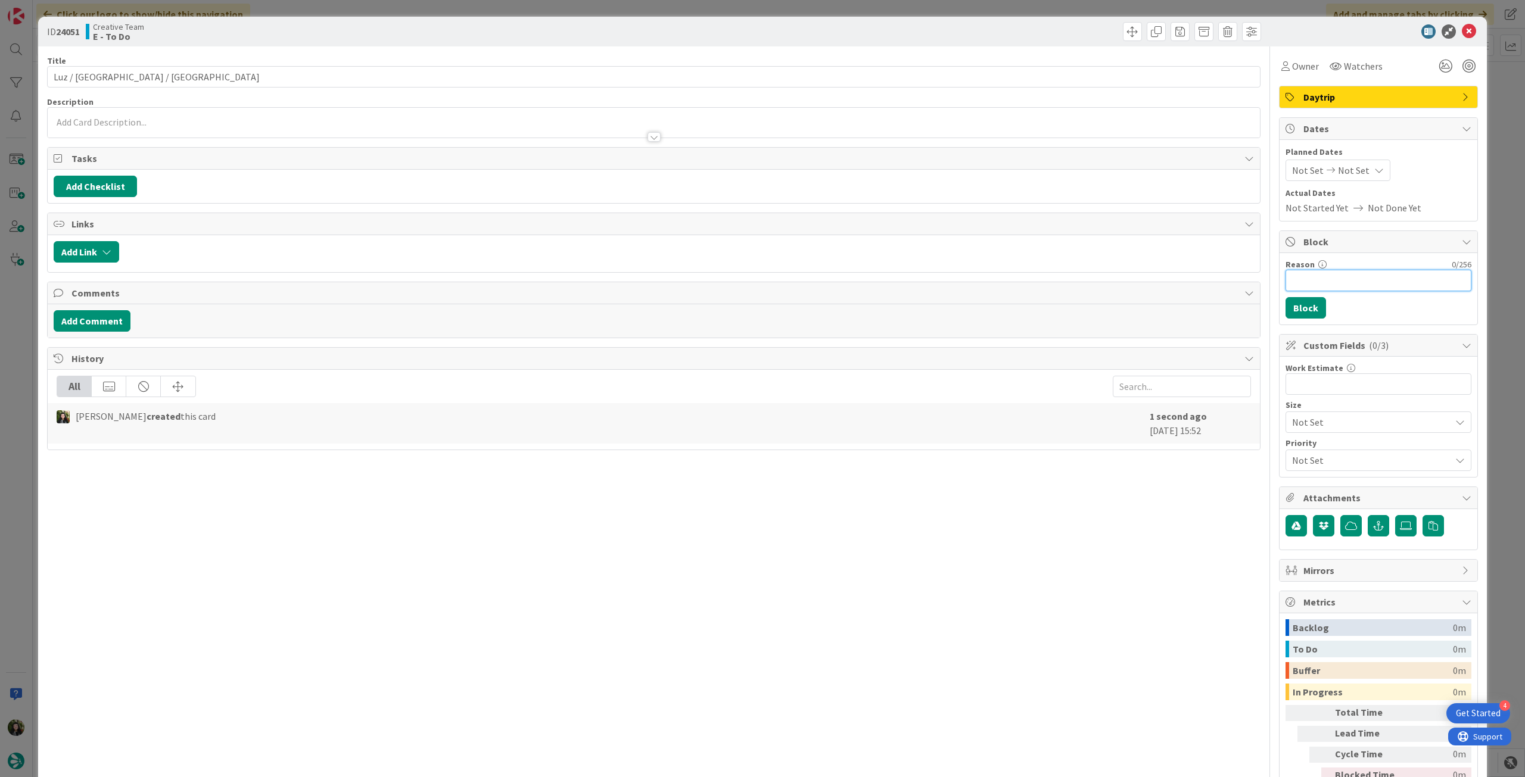
click at [1344, 281] on input "Reason" at bounding box center [1379, 280] width 186 height 21
click at [1309, 297] on button "Block" at bounding box center [1306, 307] width 41 height 21
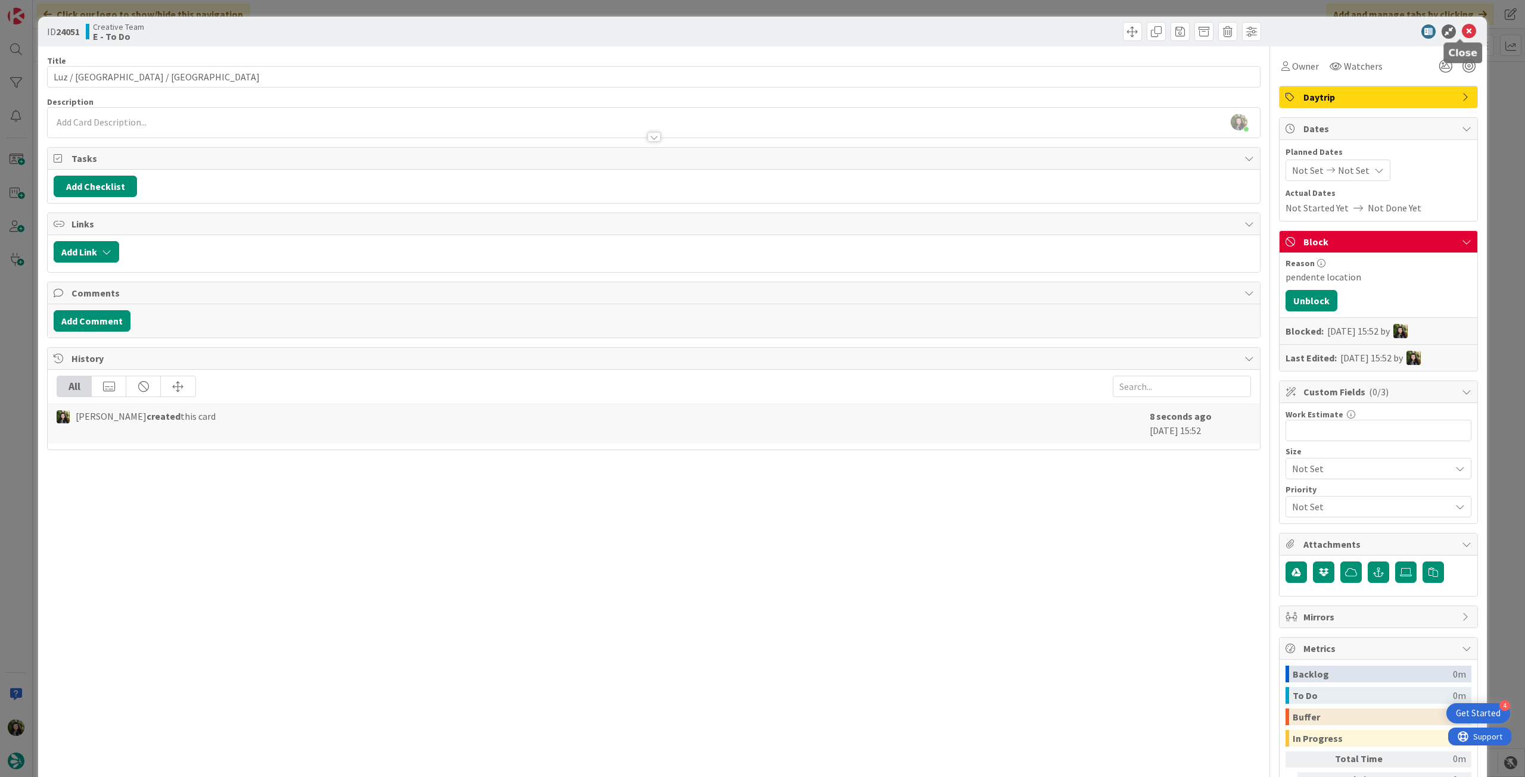
click at [1462, 31] on icon at bounding box center [1469, 31] width 14 height 14
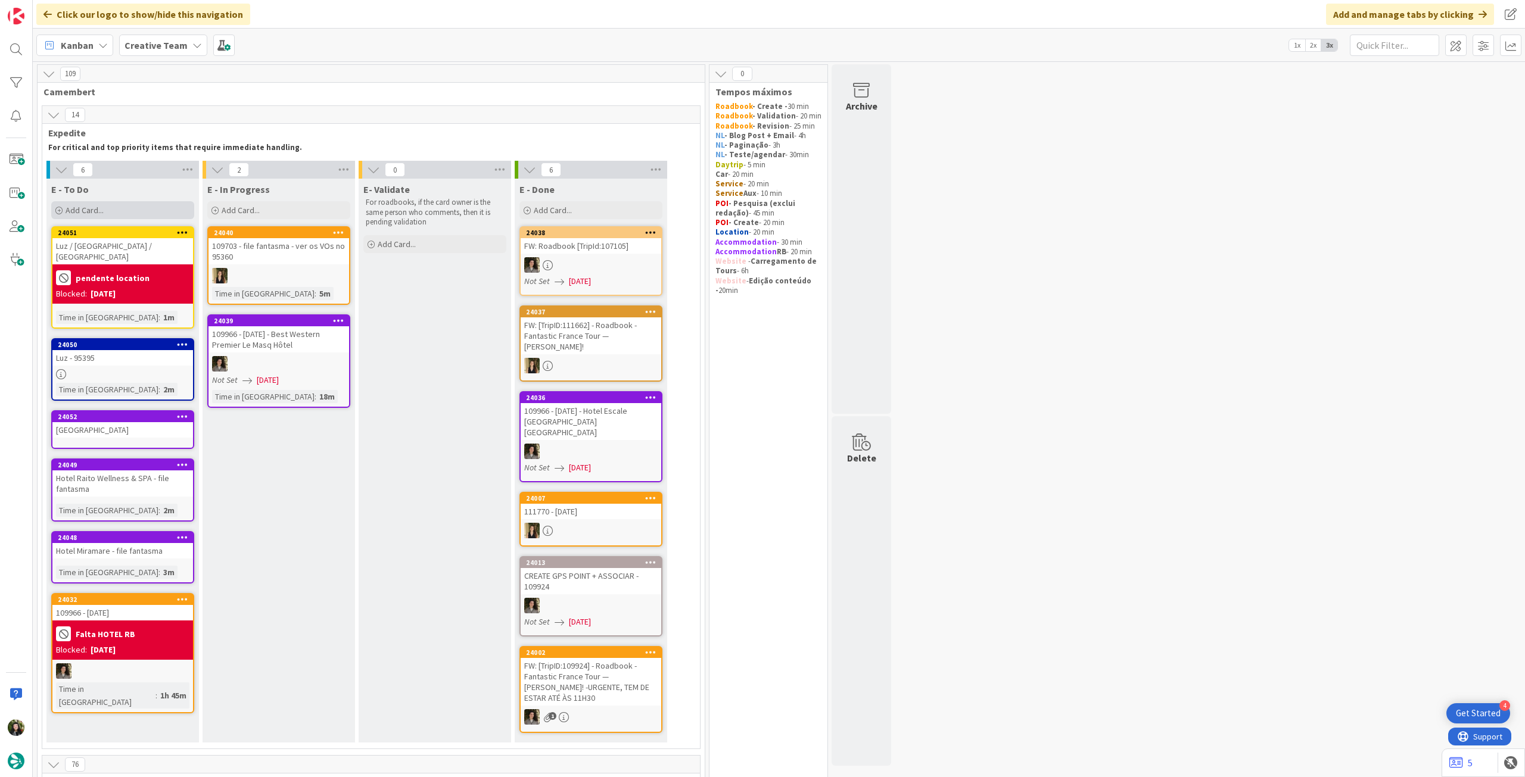
click at [129, 213] on div "Add Card..." at bounding box center [122, 210] width 143 height 18
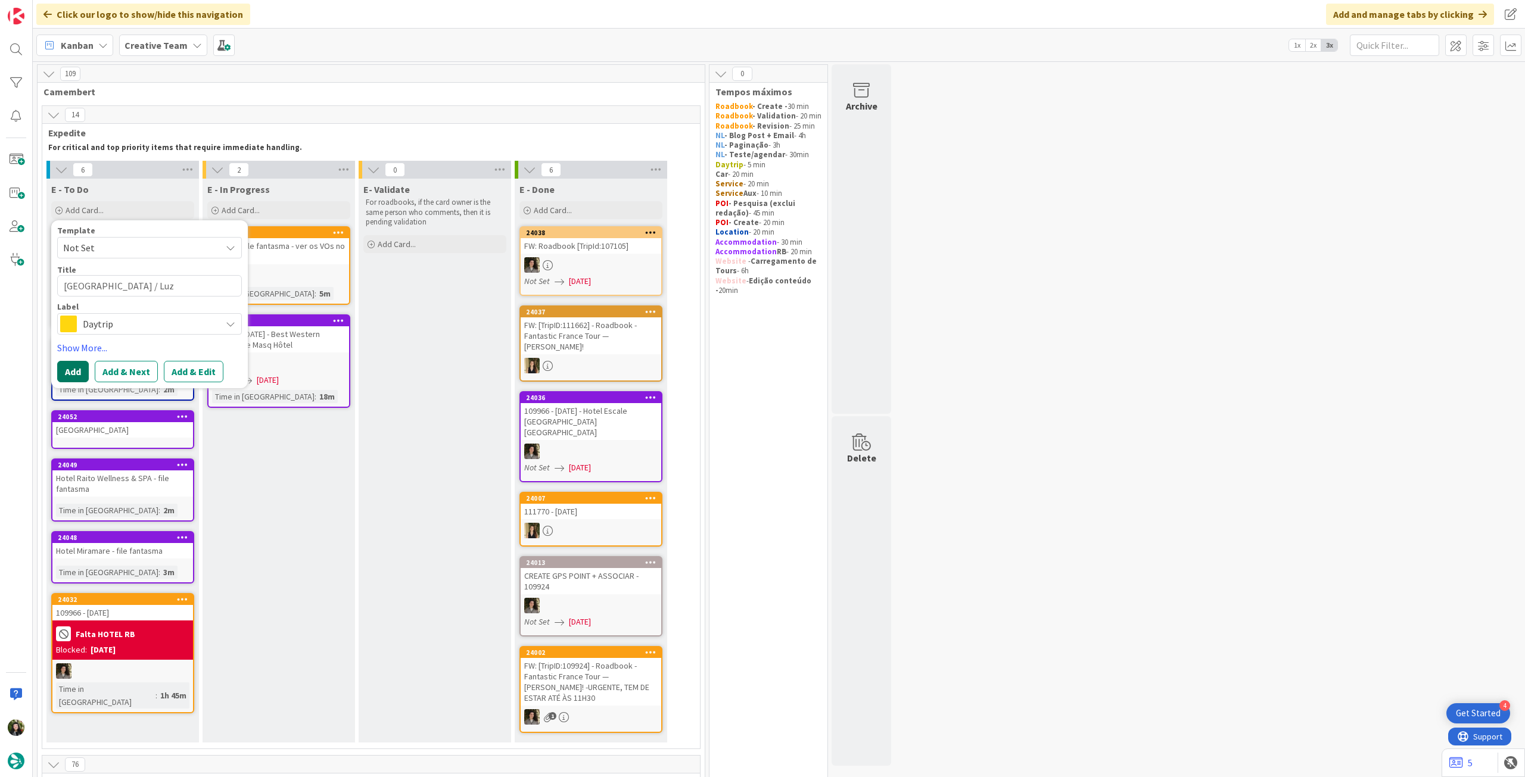
click at [78, 364] on button "Add" at bounding box center [73, 371] width 32 height 21
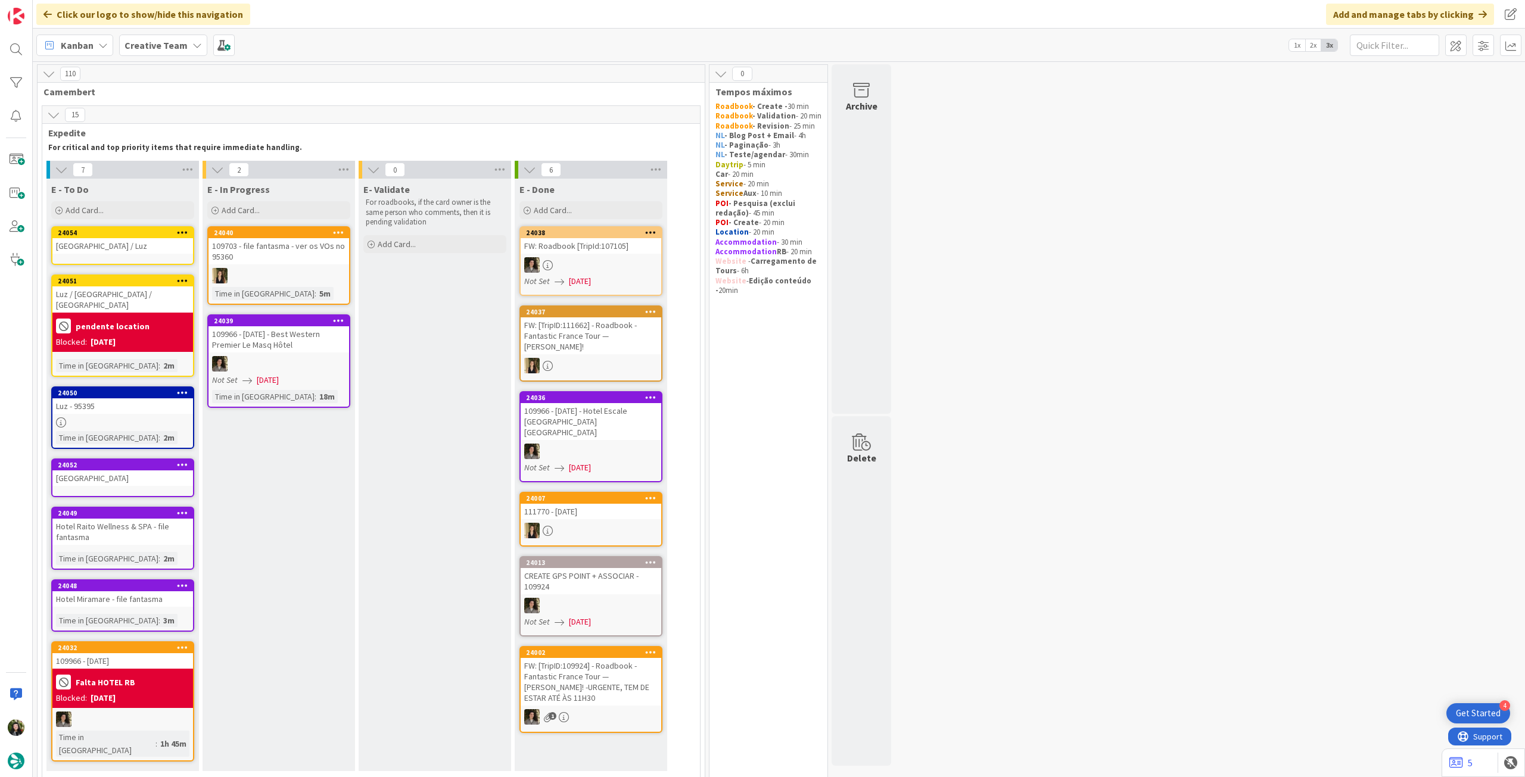
click at [119, 257] on div "24054 [GEOGRAPHIC_DATA] / Luz" at bounding box center [122, 245] width 143 height 39
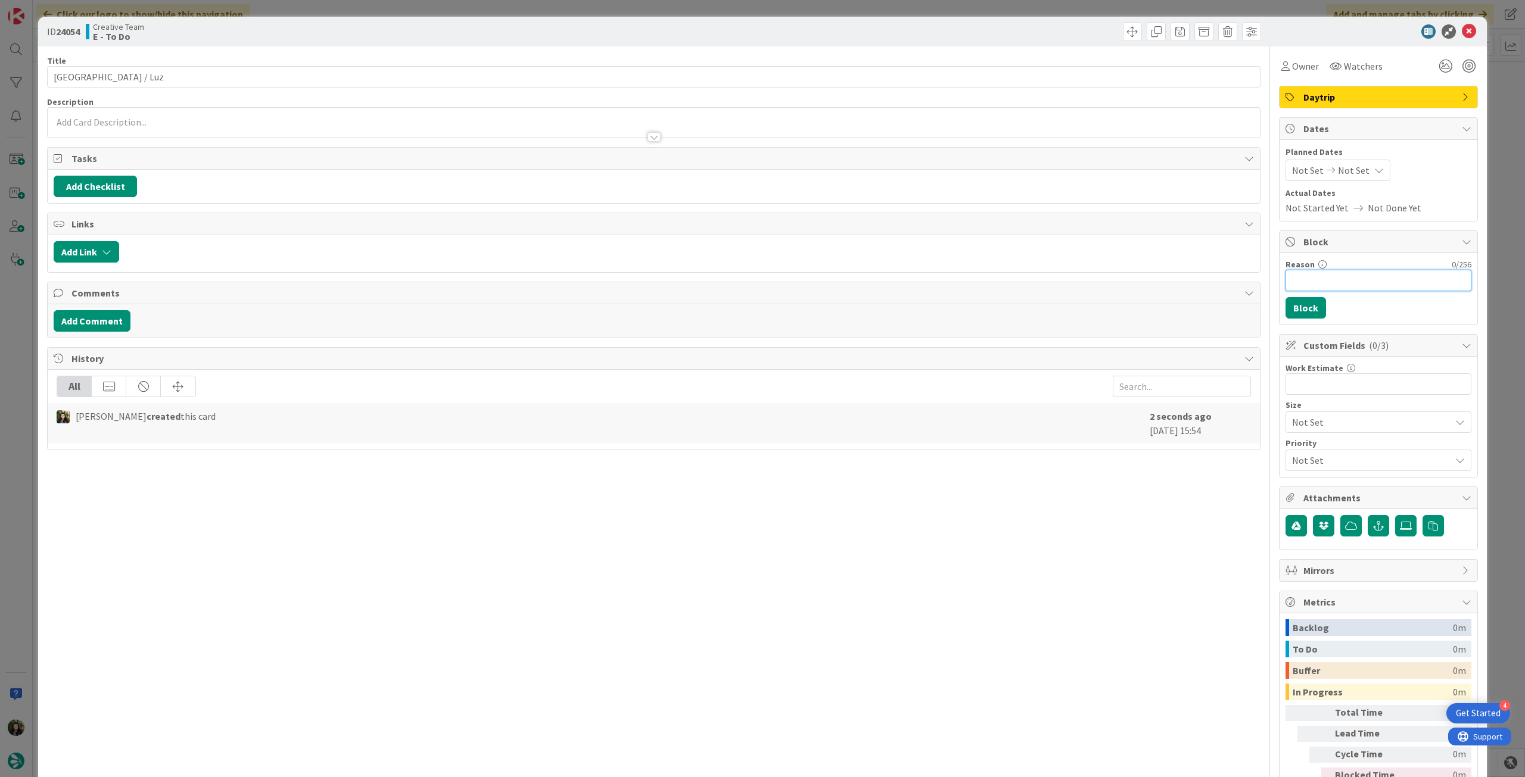
click at [1364, 281] on input "Reason" at bounding box center [1379, 280] width 186 height 21
click at [1300, 299] on button "Block" at bounding box center [1306, 307] width 41 height 21
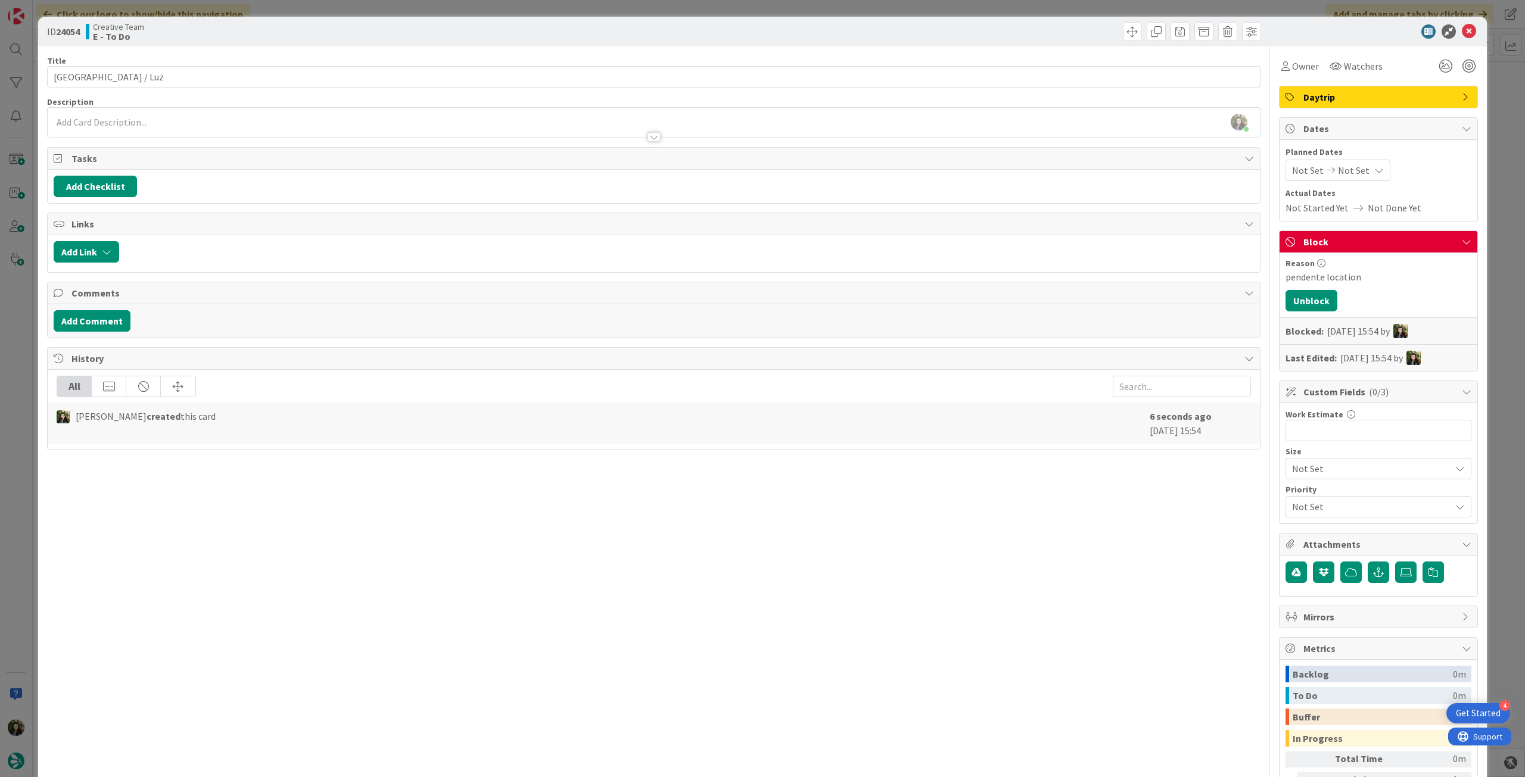
click at [1464, 30] on icon at bounding box center [1469, 31] width 14 height 14
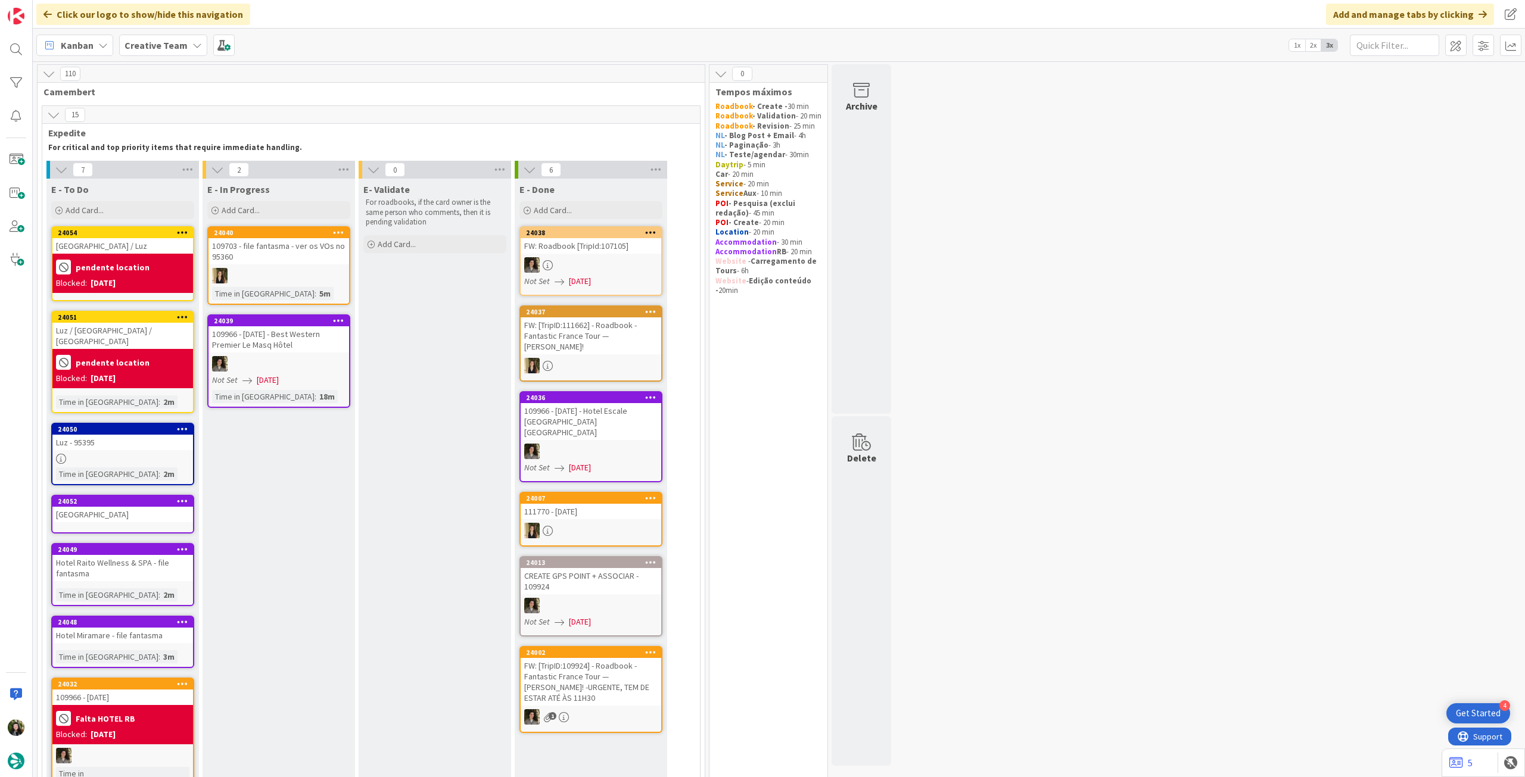
click at [96, 454] on div at bounding box center [122, 459] width 141 height 10
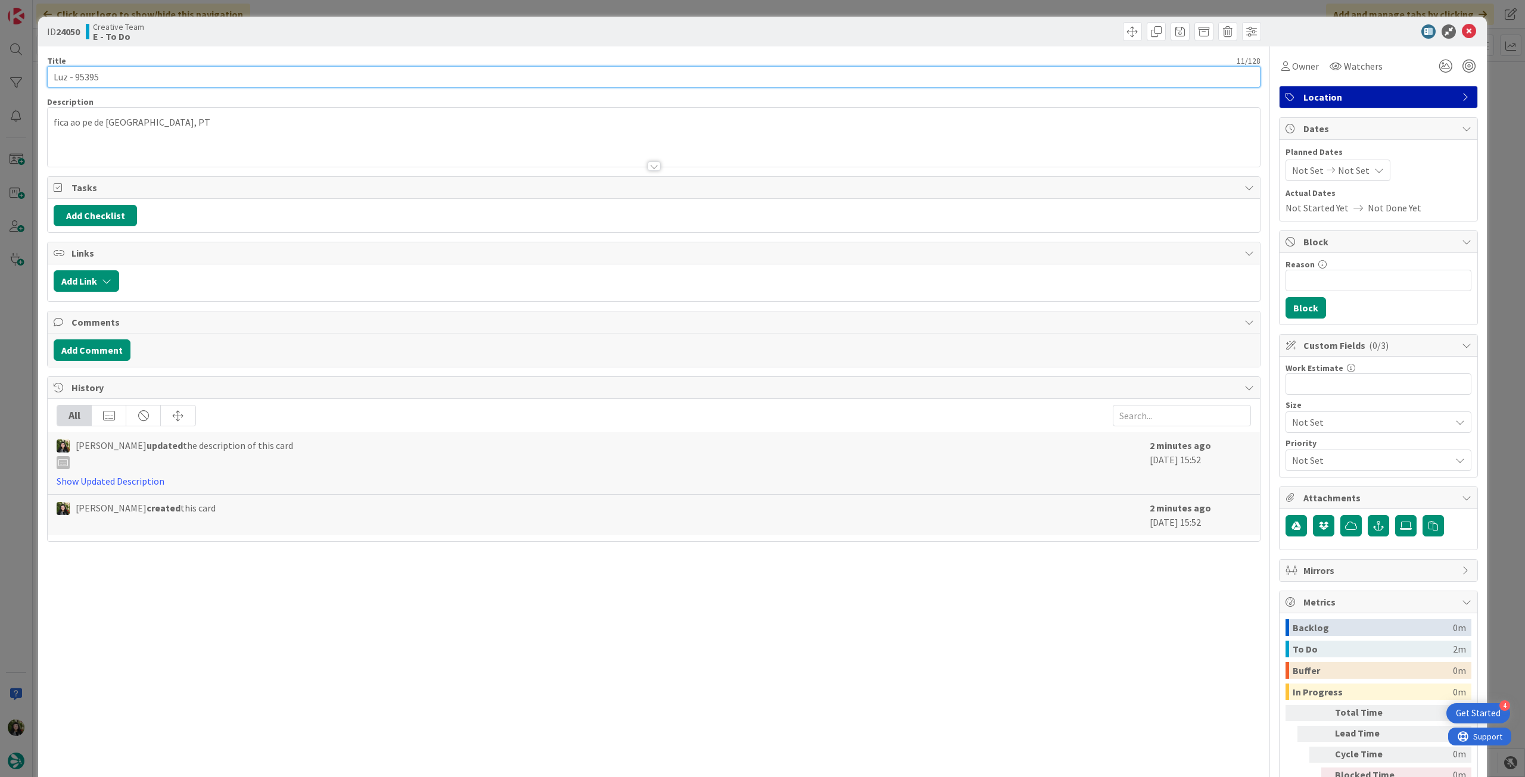
drag, startPoint x: 76, startPoint y: 78, endPoint x: 118, endPoint y: 77, distance: 42.3
click at [118, 77] on input "Luz - 95395" at bounding box center [654, 76] width 1214 height 21
click at [1462, 29] on icon at bounding box center [1469, 31] width 14 height 14
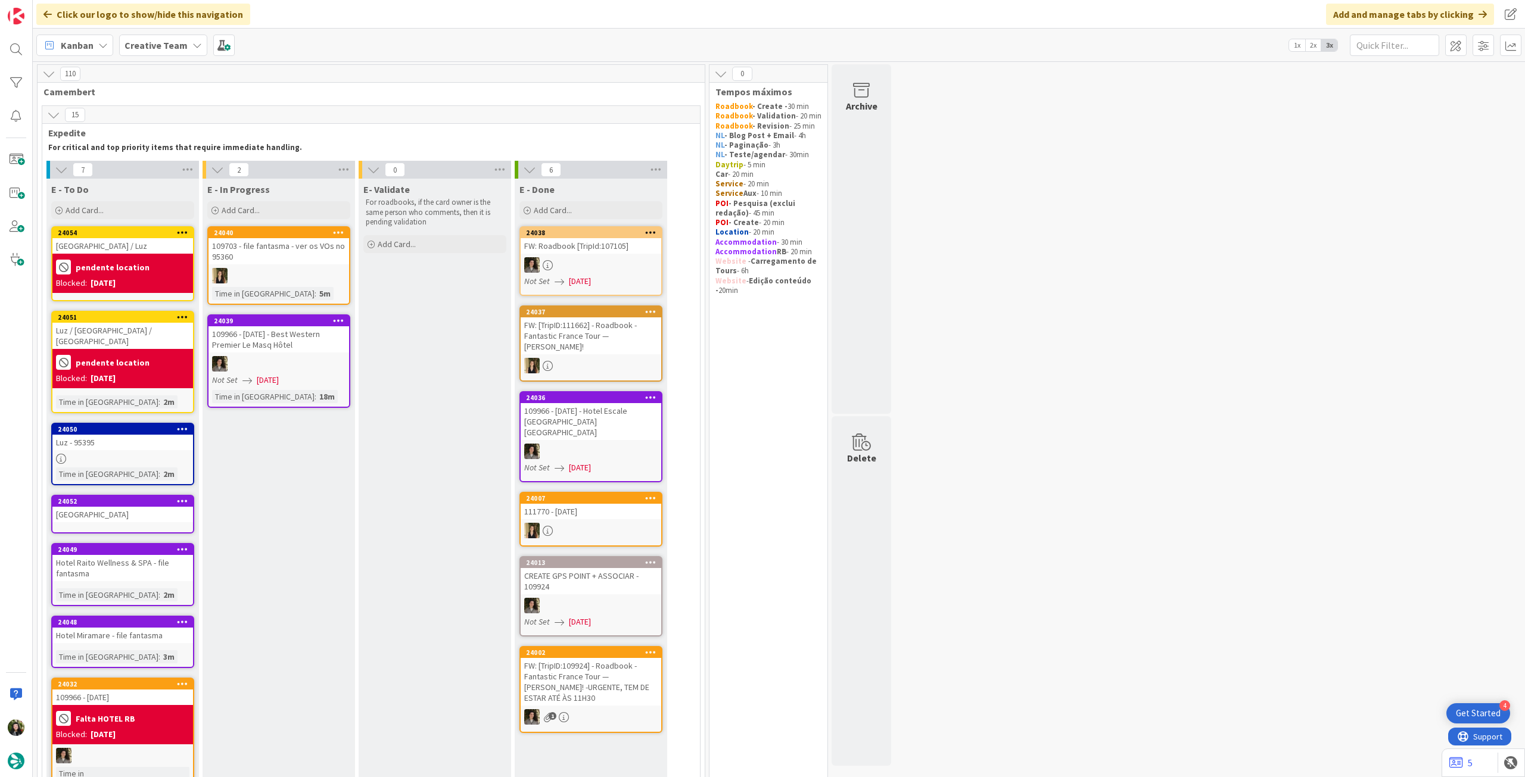
click at [133, 359] on b "pendente location" at bounding box center [113, 363] width 74 height 8
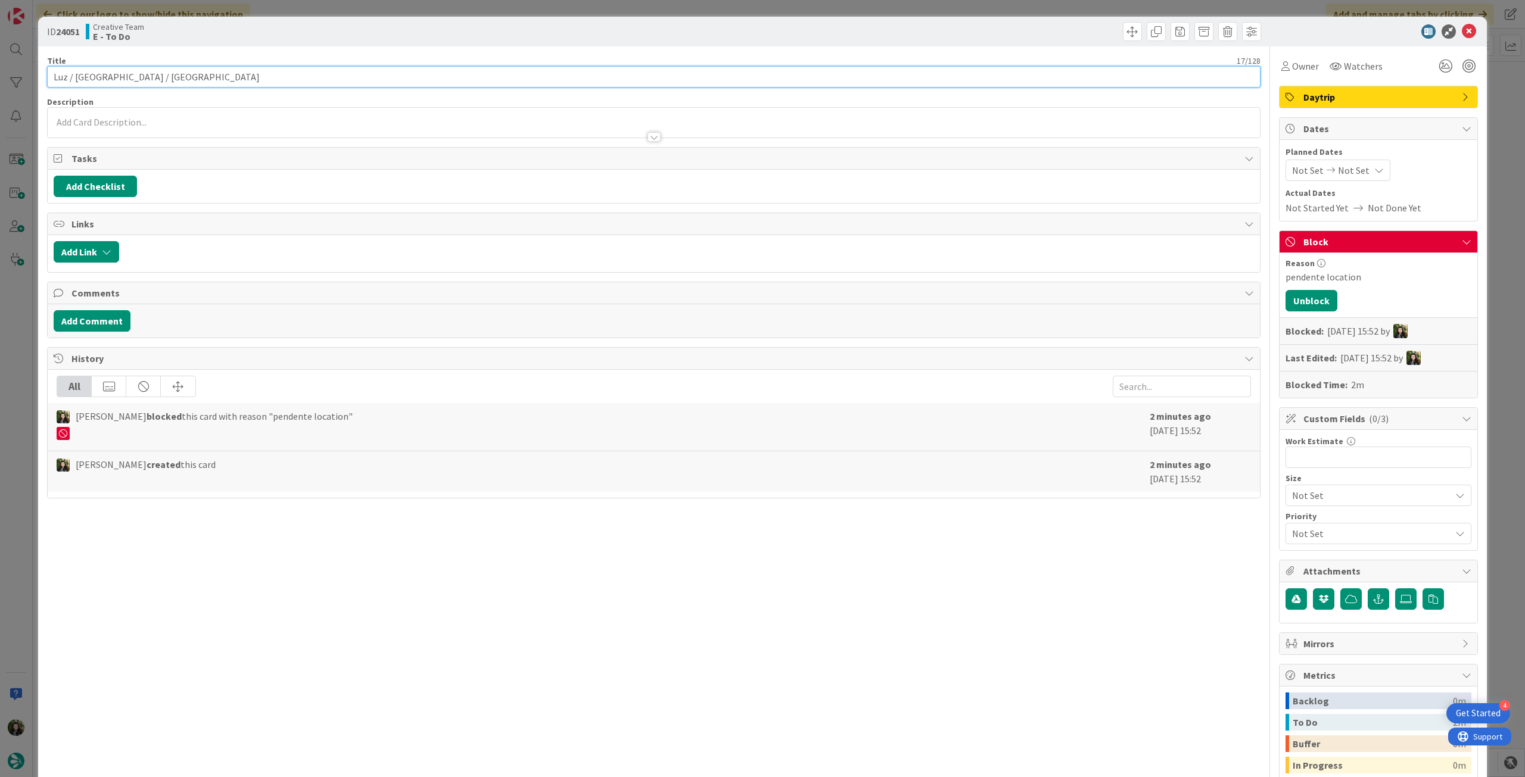
click at [243, 76] on input "Luz / [GEOGRAPHIC_DATA] / [GEOGRAPHIC_DATA]" at bounding box center [654, 76] width 1214 height 21
paste input "95395"
click at [1462, 32] on icon at bounding box center [1469, 31] width 14 height 14
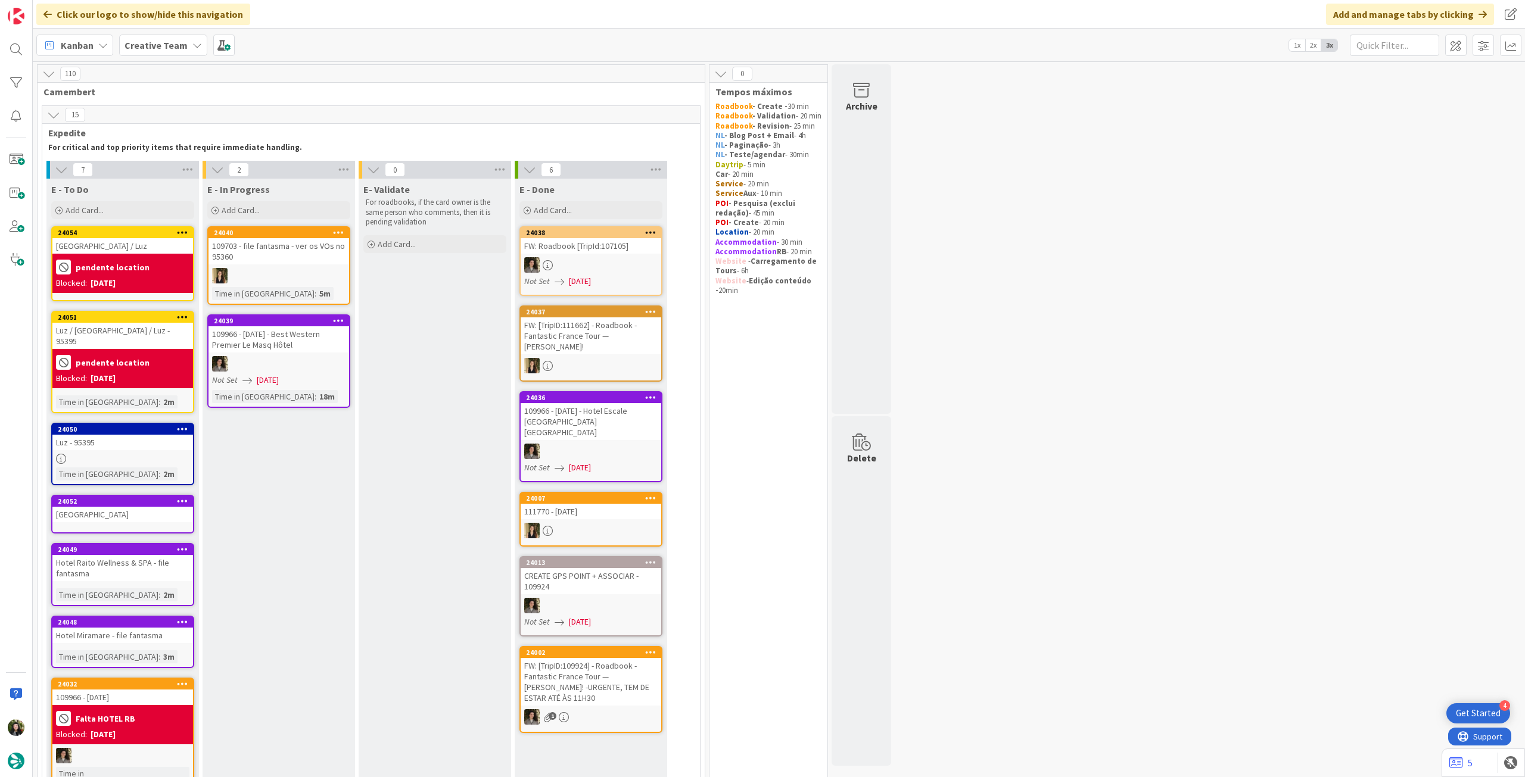
click at [151, 263] on div "pendente location" at bounding box center [122, 267] width 133 height 20
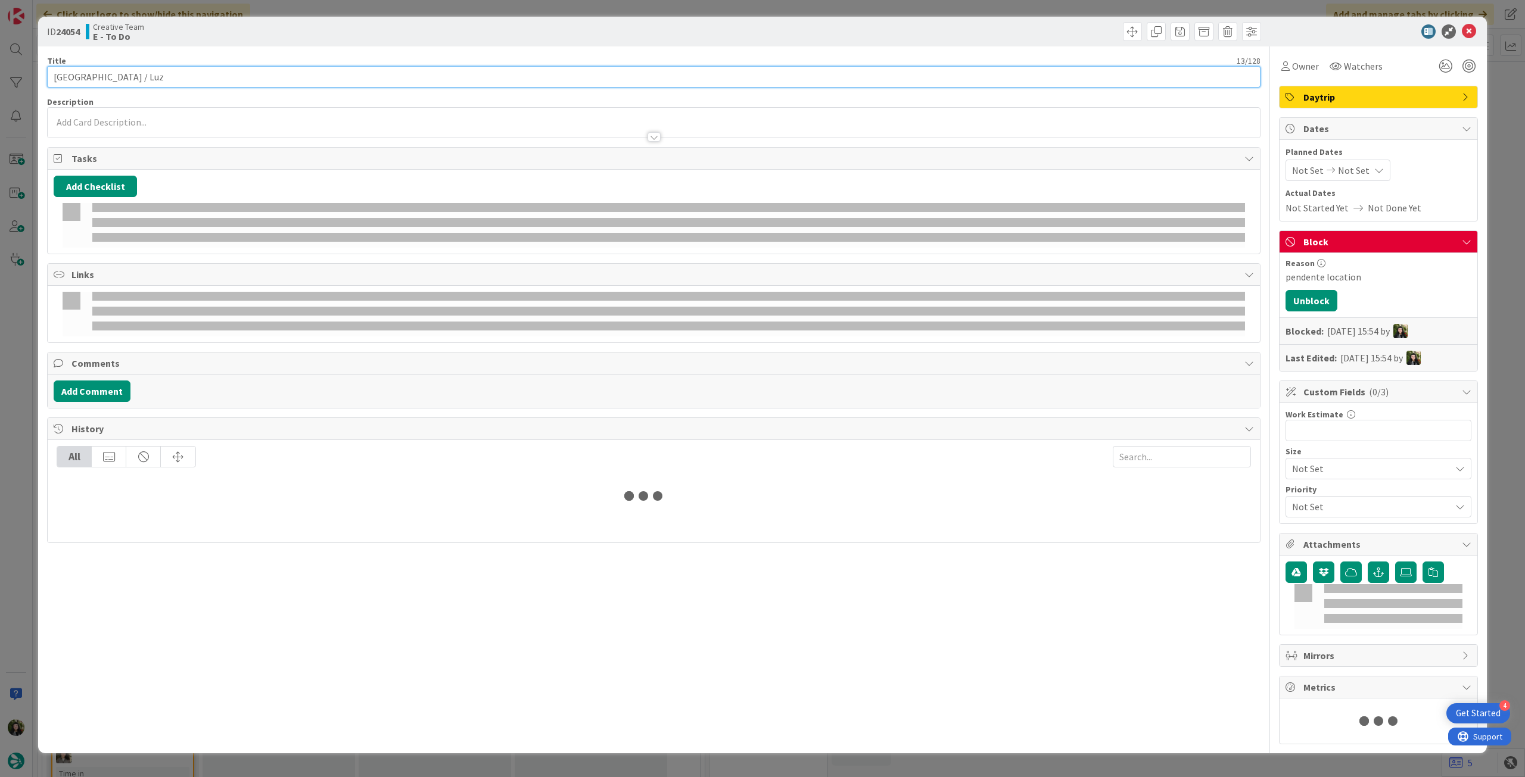
click at [188, 76] on input "[GEOGRAPHIC_DATA] / Luz" at bounding box center [654, 76] width 1214 height 21
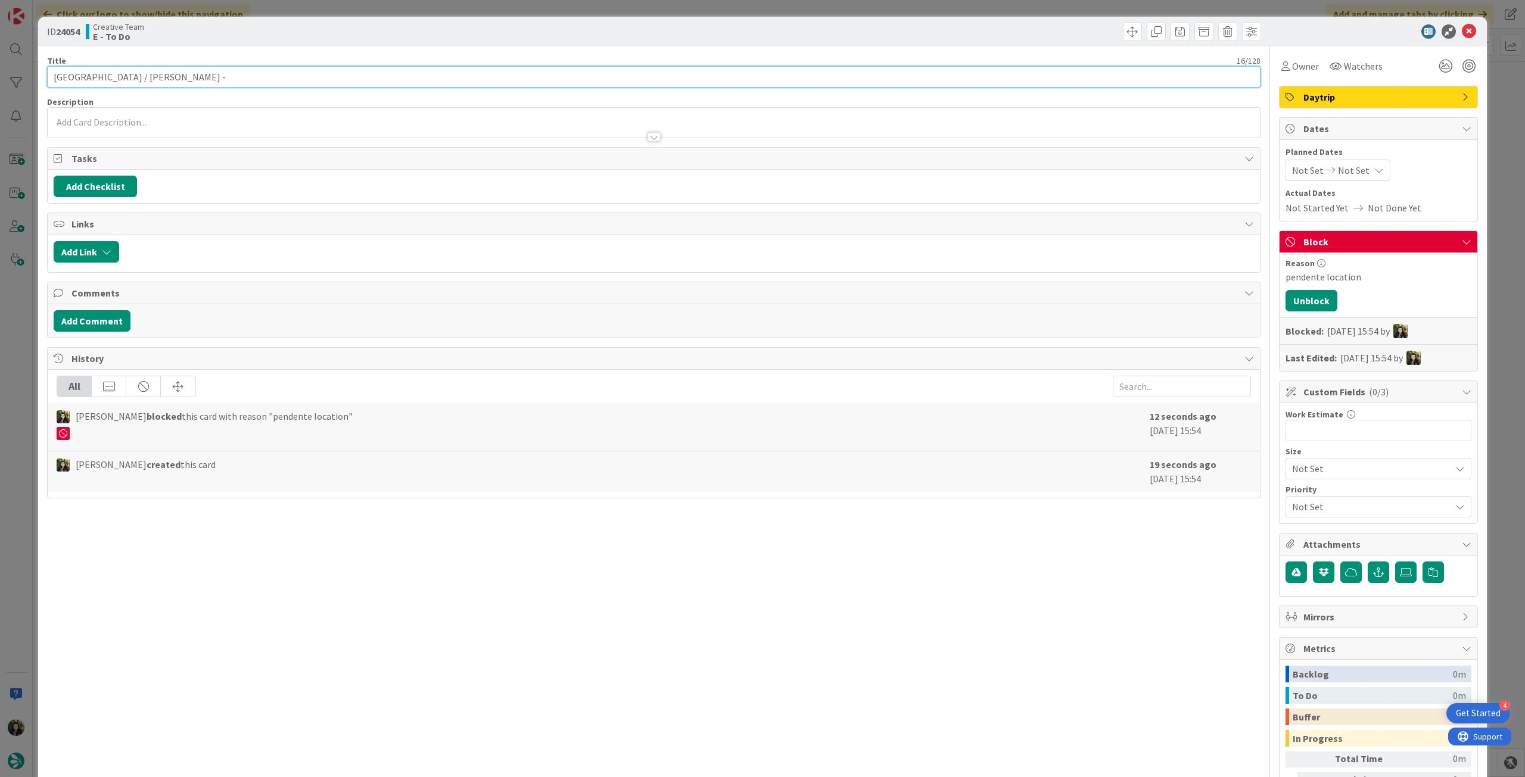
paste input "95395"
click at [1462, 26] on icon at bounding box center [1469, 31] width 14 height 14
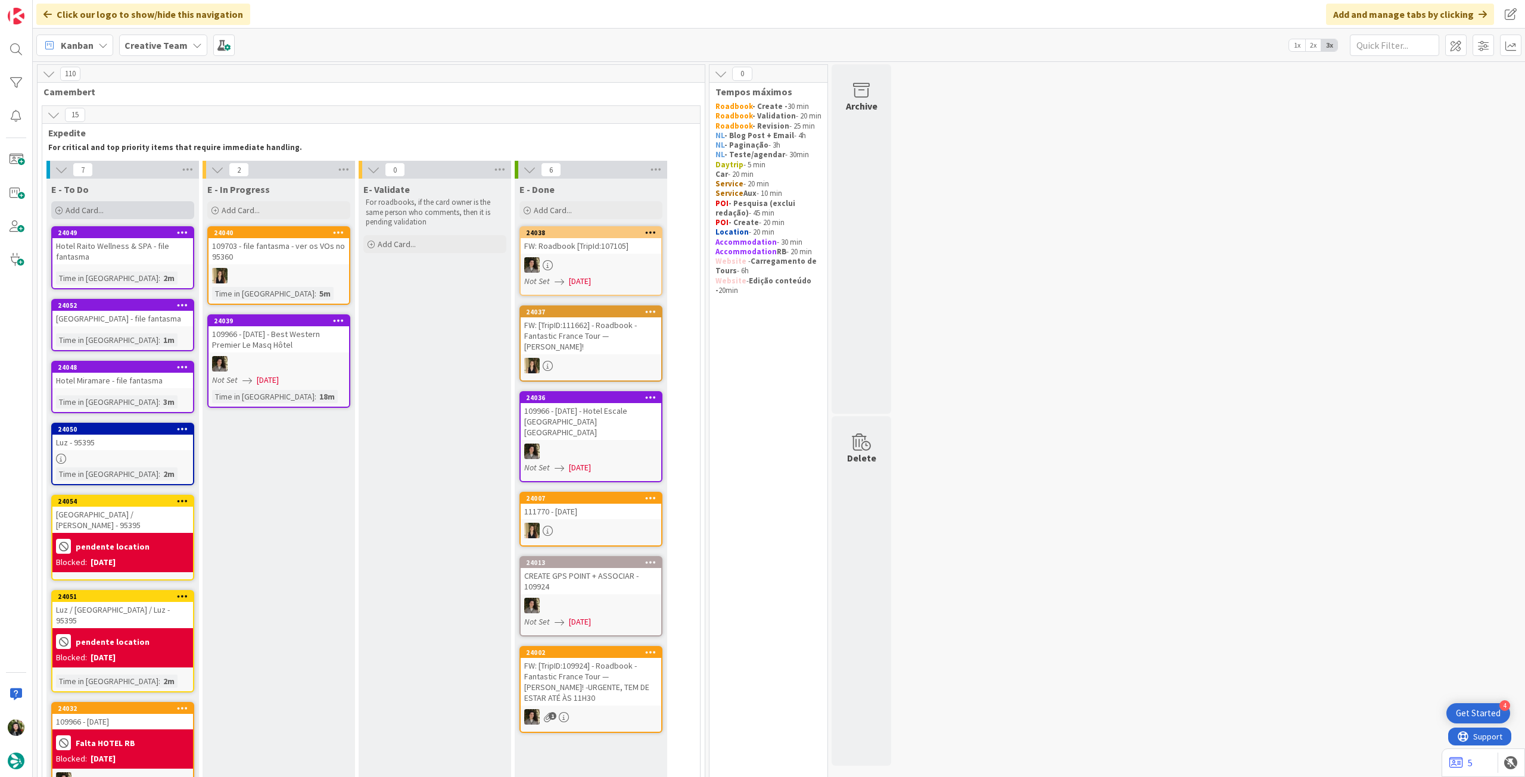
click at [112, 207] on div "Add Card..." at bounding box center [122, 210] width 143 height 18
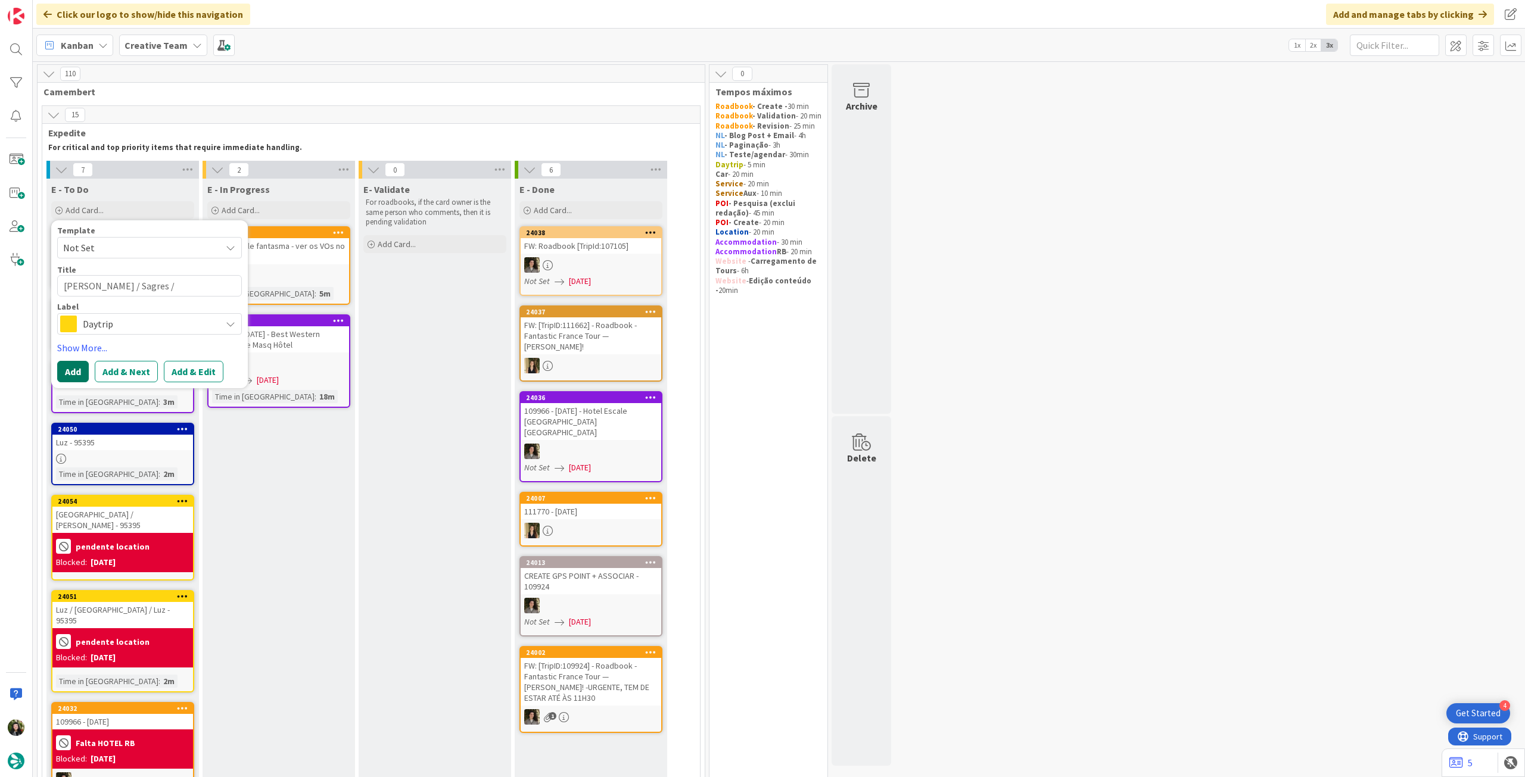
click at [78, 371] on button "Add" at bounding box center [73, 371] width 32 height 21
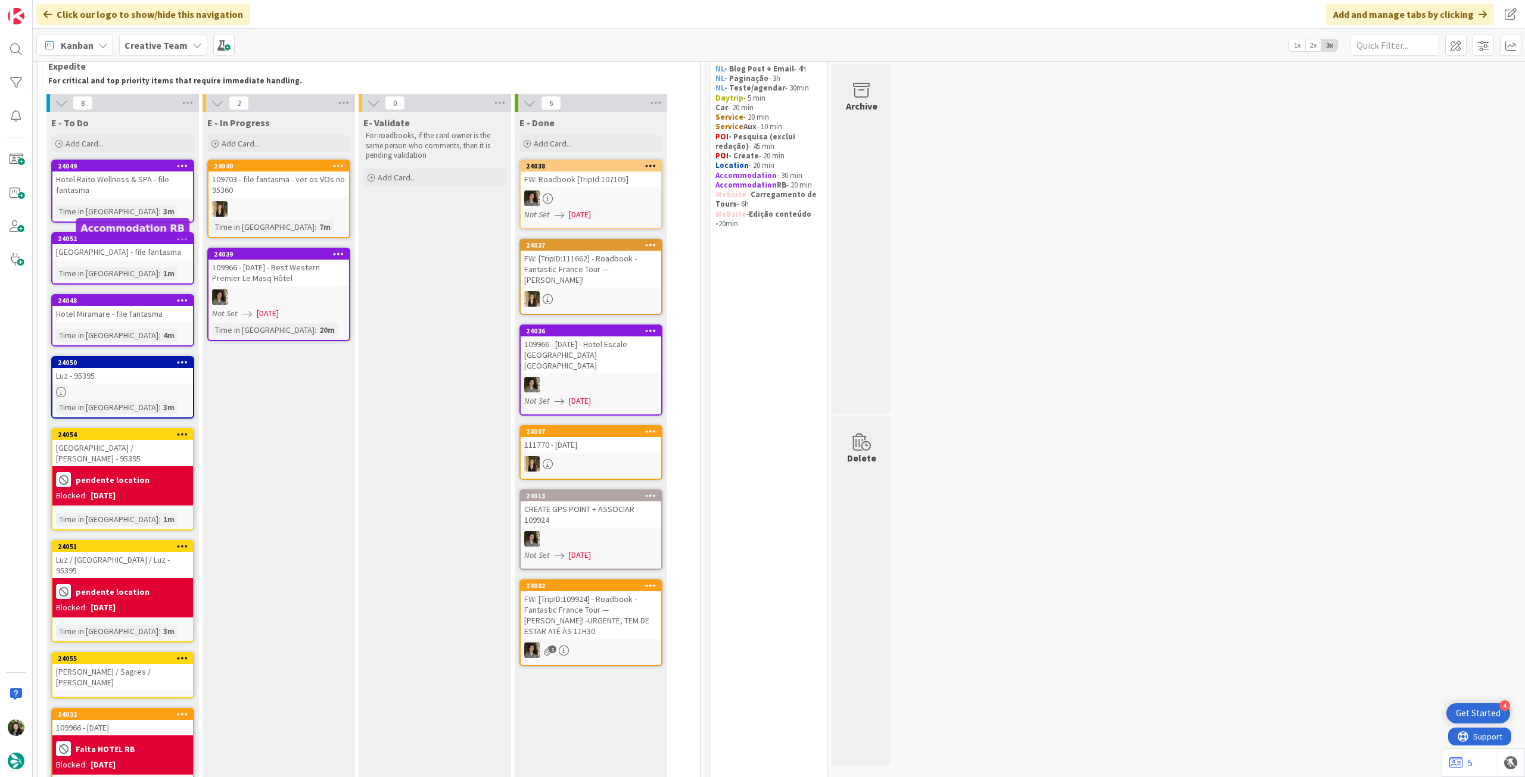
scroll to position [71, 0]
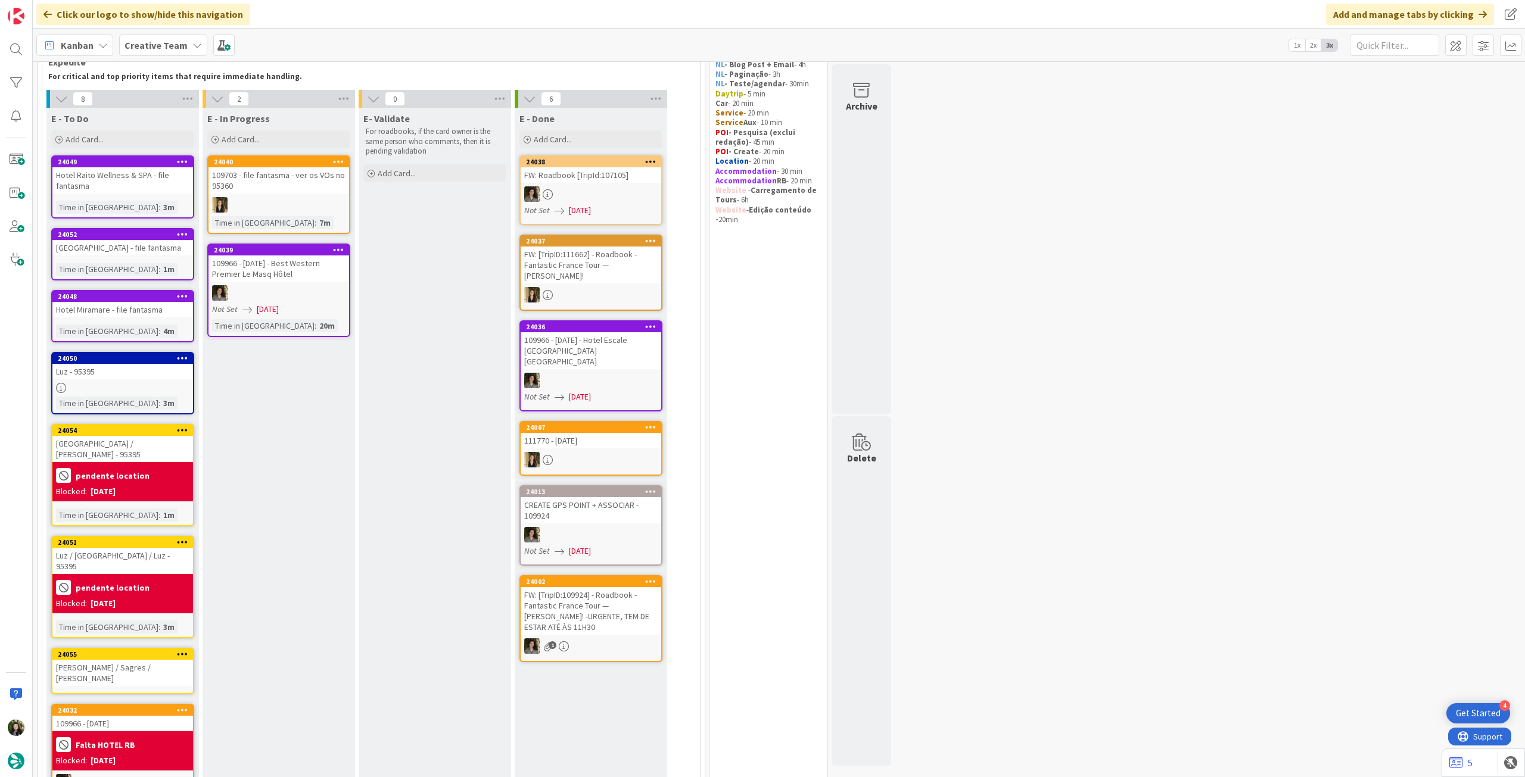
click at [107, 660] on div "[PERSON_NAME] / Sagres / [PERSON_NAME]" at bounding box center [122, 673] width 141 height 26
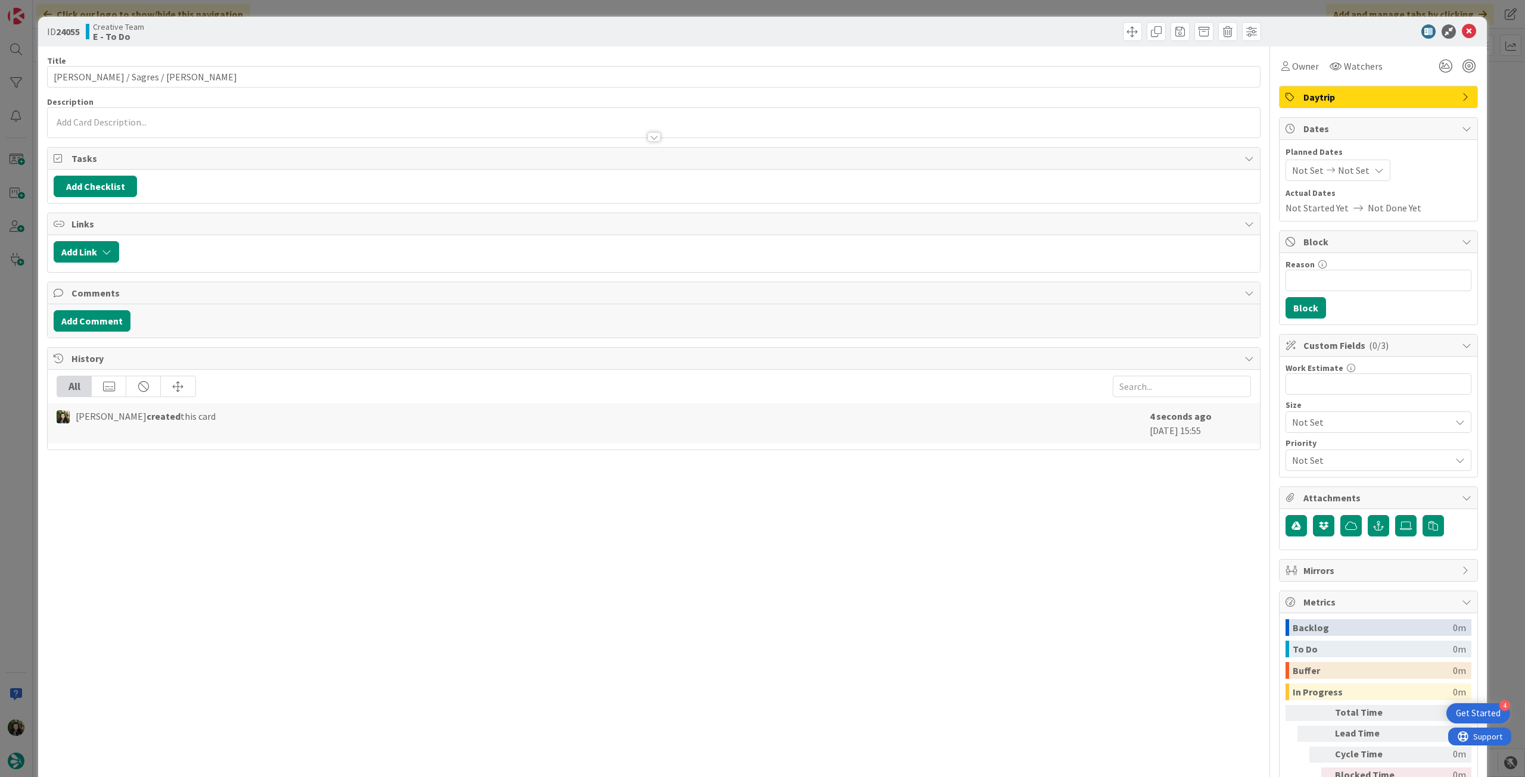
click at [1362, 287] on div "Reason 0 / 256 Block" at bounding box center [1379, 288] width 198 height 71
click at [1372, 270] on input "Reason" at bounding box center [1379, 280] width 186 height 21
click at [1343, 280] on input "pendente locoation" at bounding box center [1379, 280] width 186 height 21
click at [1304, 304] on button "Block" at bounding box center [1306, 307] width 41 height 21
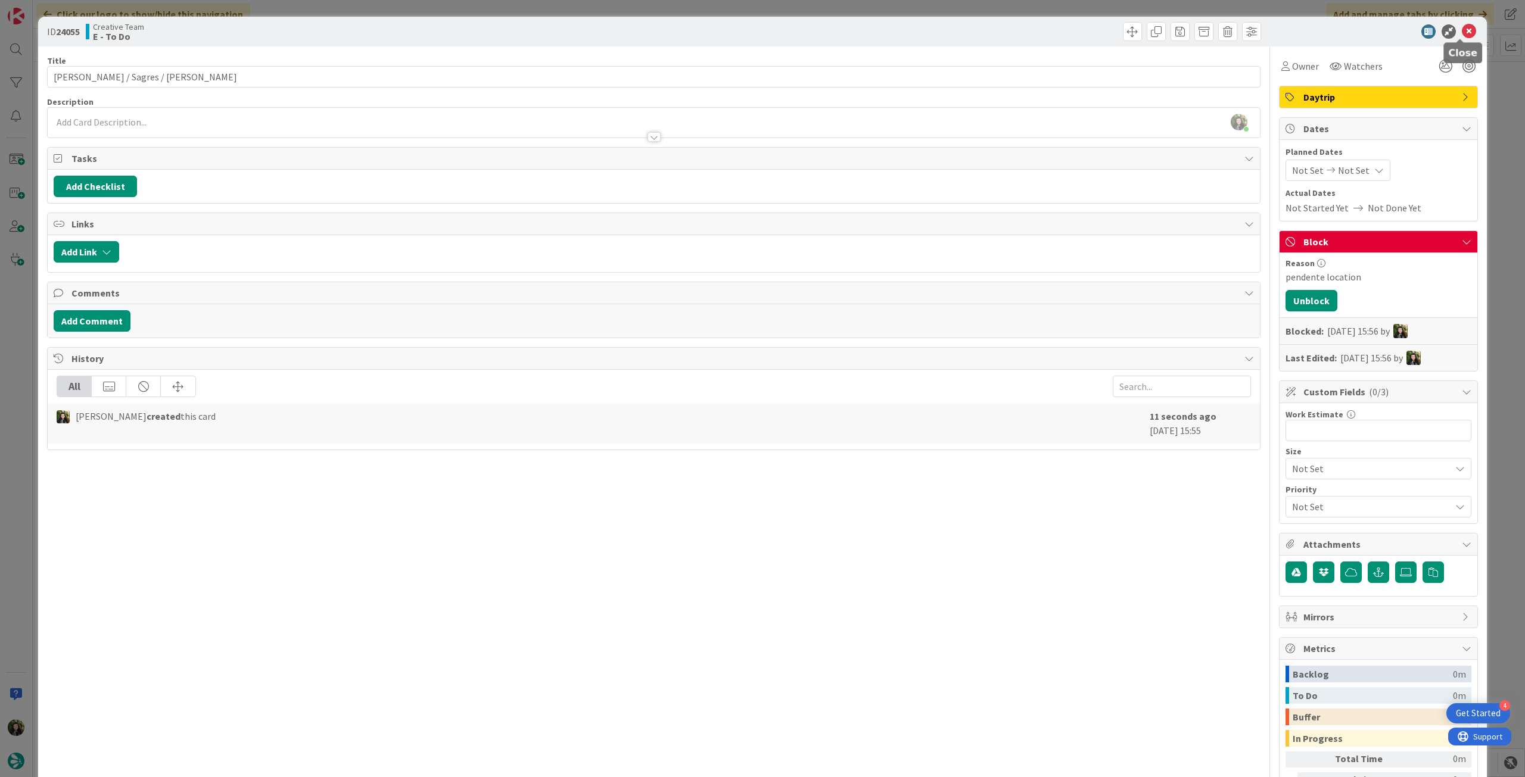
click at [1462, 28] on icon at bounding box center [1469, 31] width 14 height 14
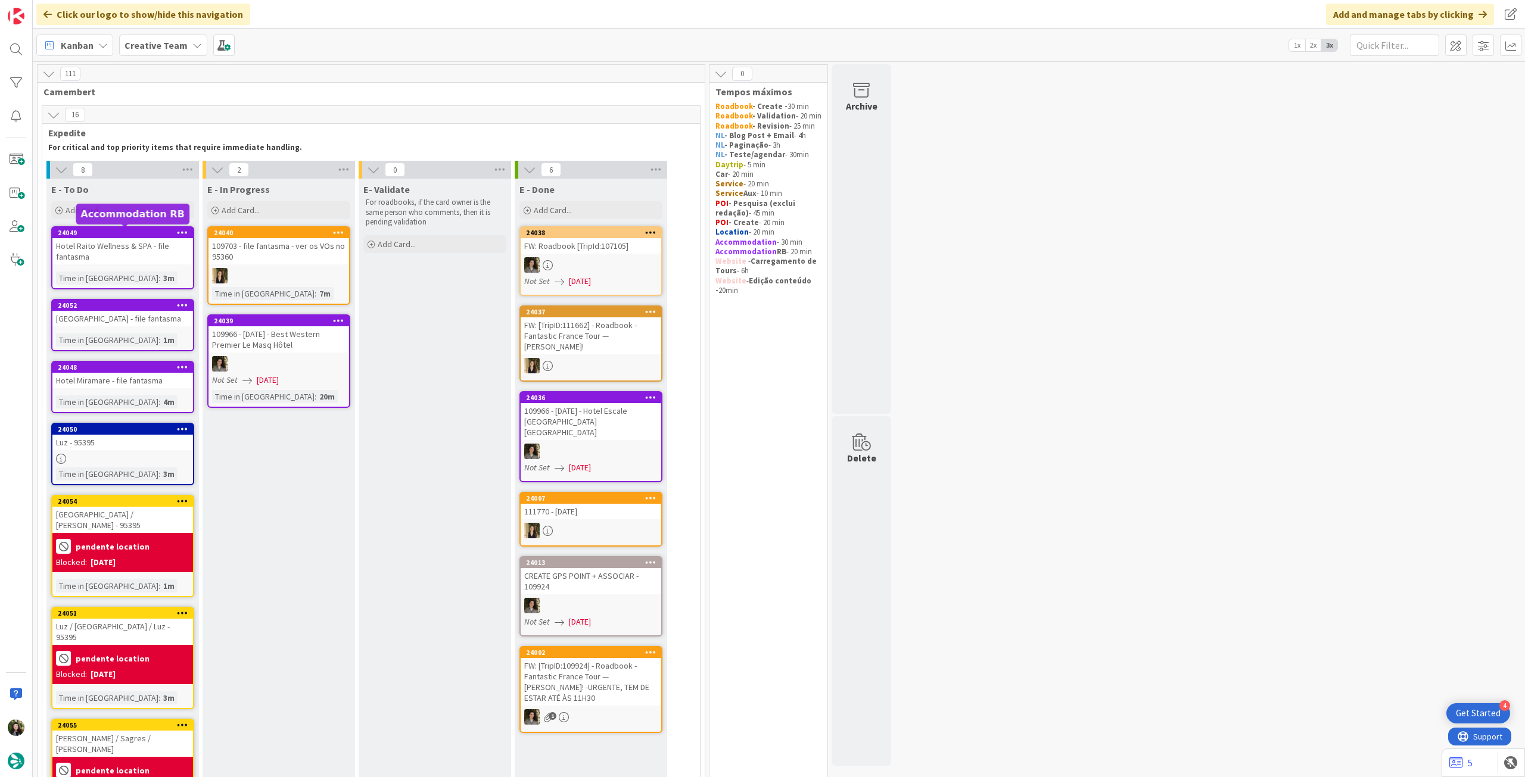
click at [141, 213] on div "Add Card..." at bounding box center [122, 210] width 143 height 18
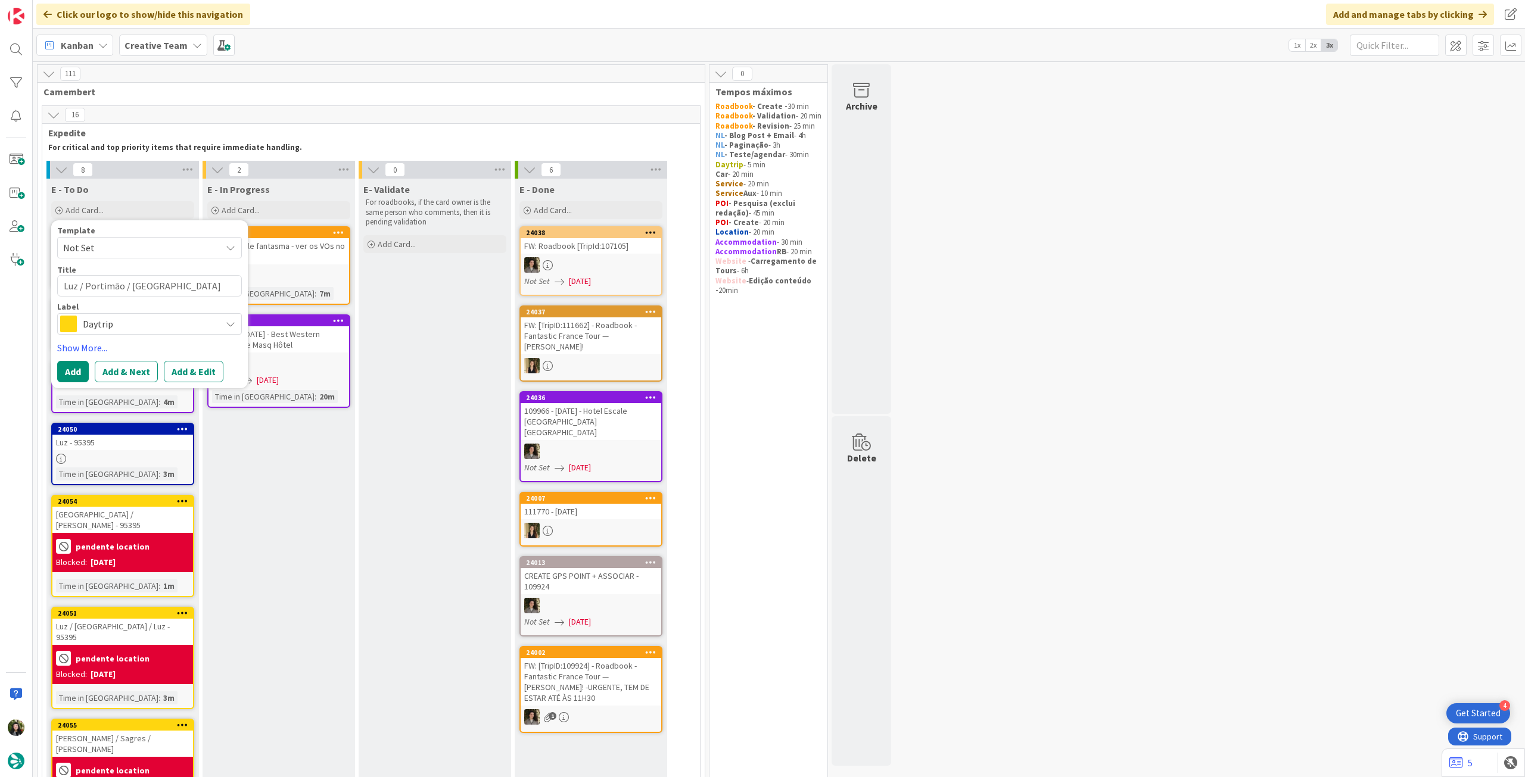
click at [64, 382] on div "Template Not Set Title 20 / 128 [PERSON_NAME] / Portimão / [PERSON_NAME] Label …" at bounding box center [149, 304] width 197 height 168
click at [64, 372] on button "Add" at bounding box center [73, 371] width 32 height 21
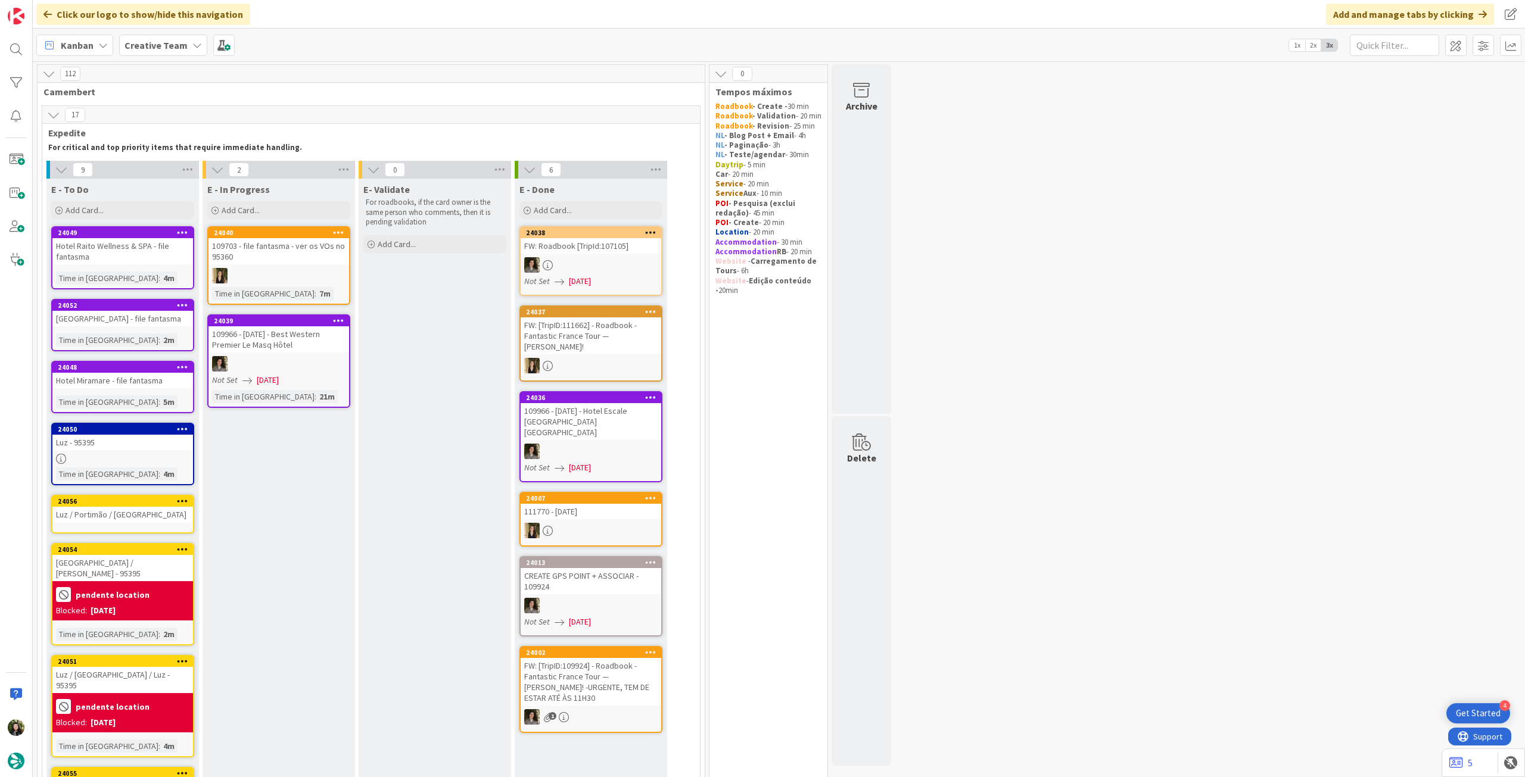
click at [113, 531] on div "24056 [PERSON_NAME] / Portimão / [GEOGRAPHIC_DATA]" at bounding box center [122, 514] width 143 height 39
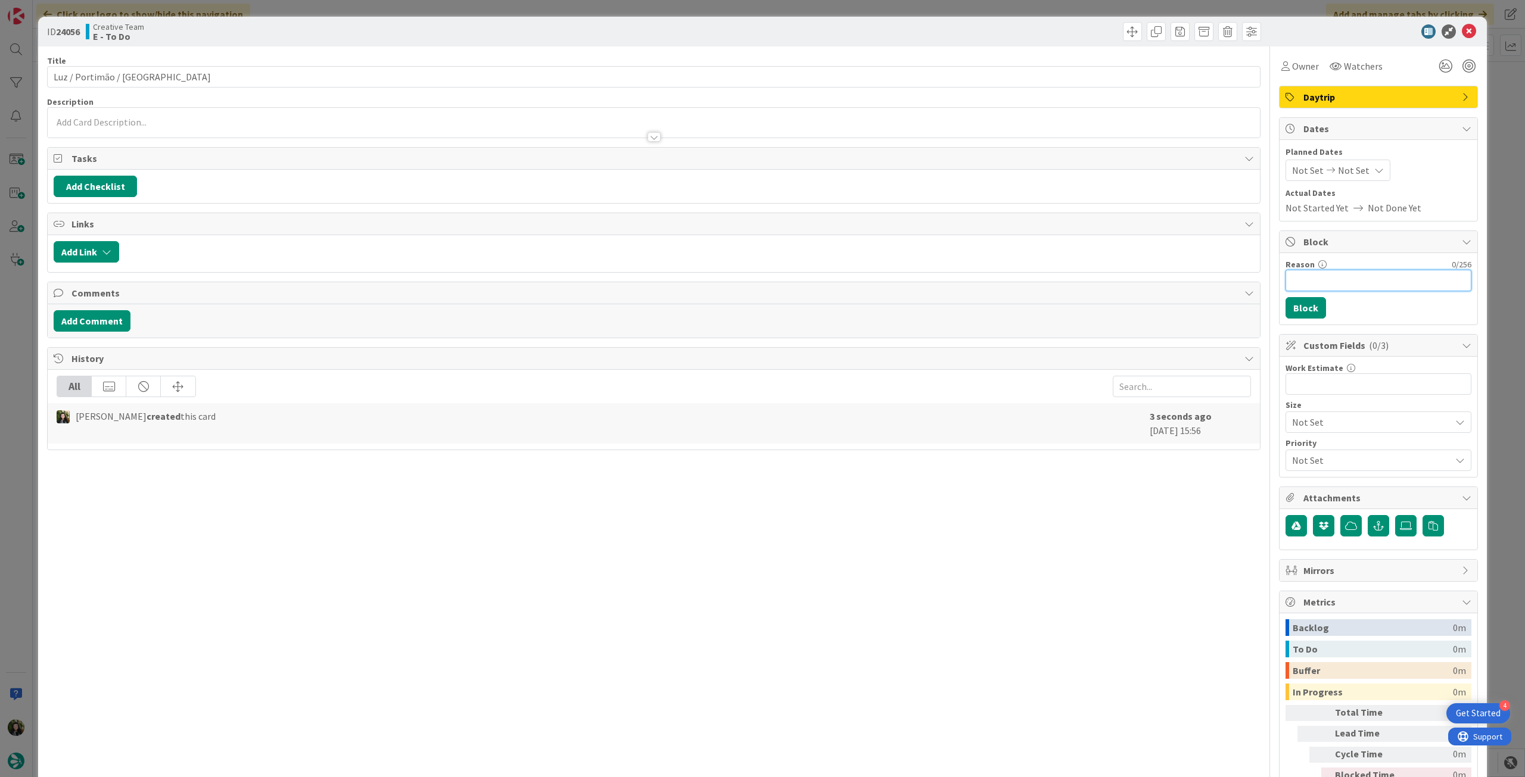
click at [1387, 285] on input "Reason" at bounding box center [1379, 280] width 186 height 21
click at [1307, 310] on button "Block" at bounding box center [1306, 307] width 41 height 21
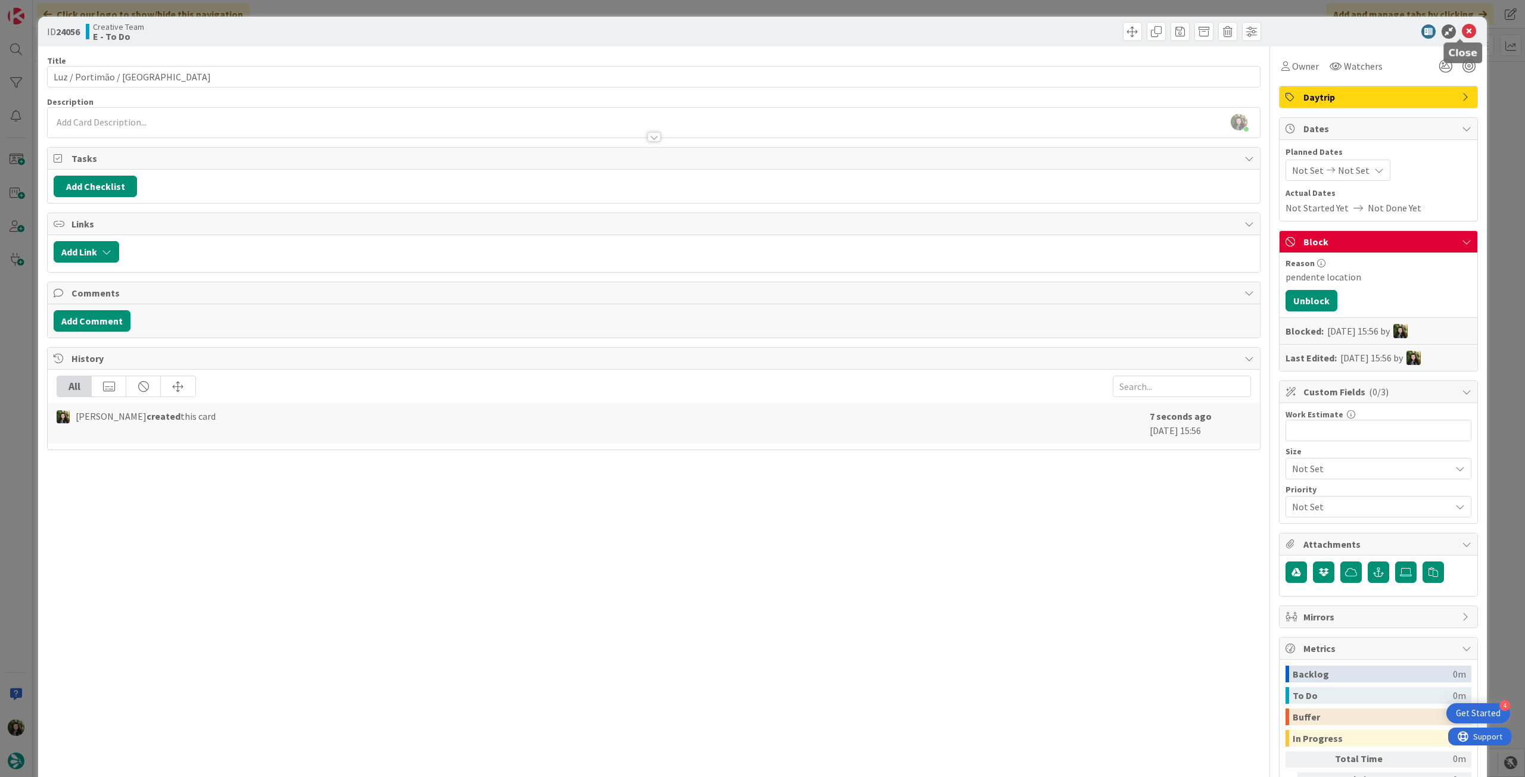
click at [1464, 29] on icon at bounding box center [1469, 31] width 14 height 14
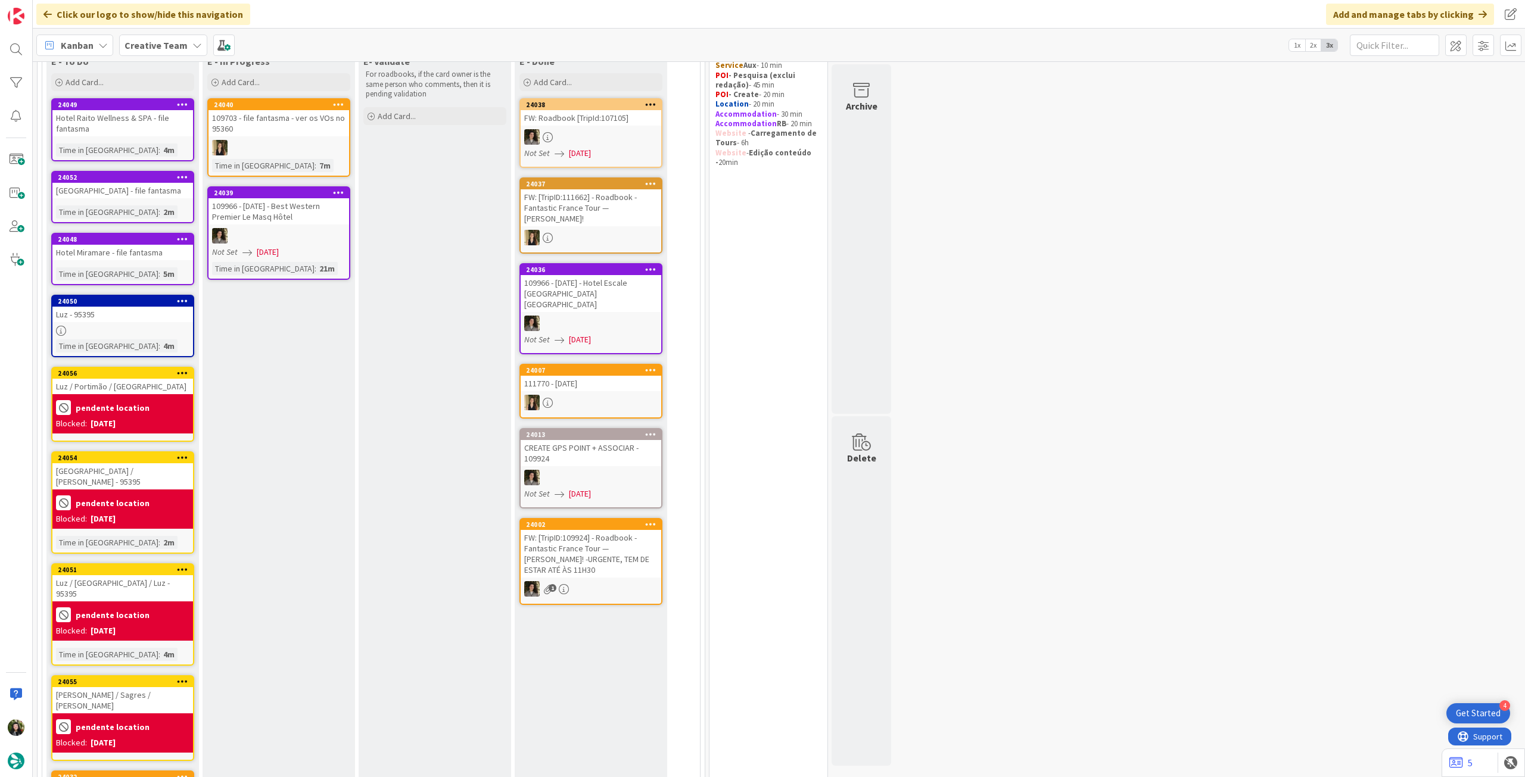
scroll to position [158, 0]
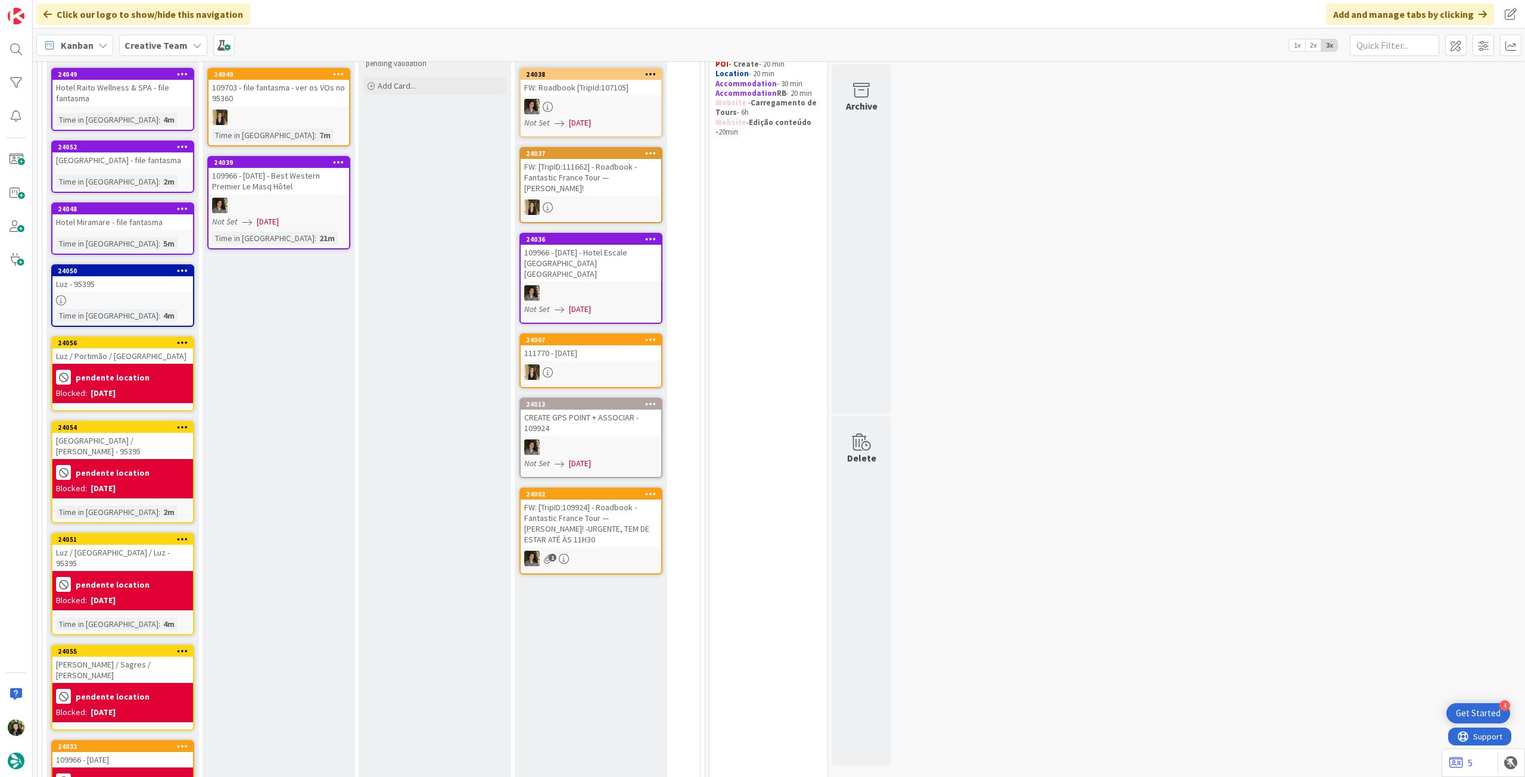
click at [155, 463] on div "pendente location" at bounding box center [122, 473] width 133 height 20
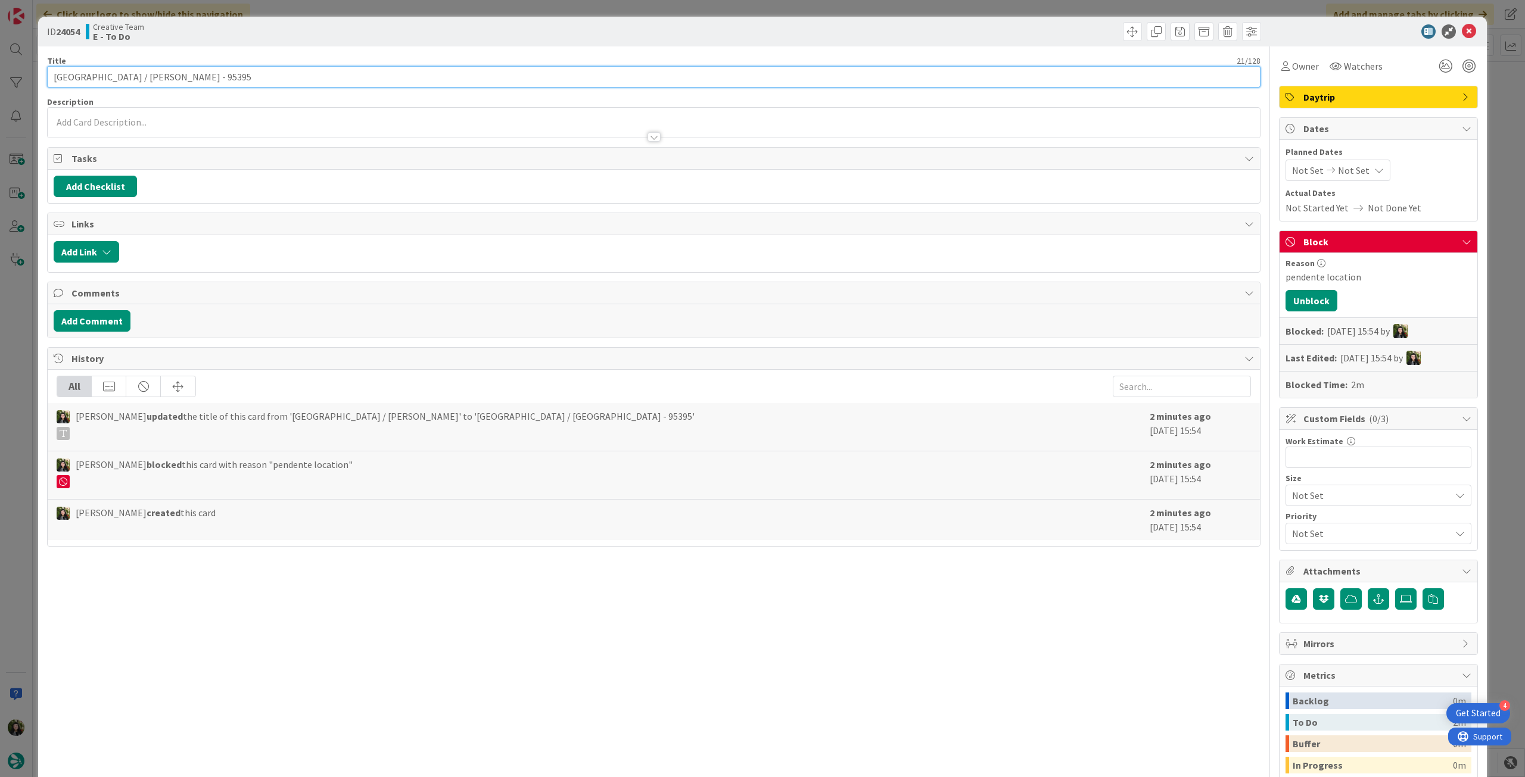
drag, startPoint x: 109, startPoint y: 77, endPoint x: 937, endPoint y: 46, distance: 828.6
click at [420, 58] on div "Title 21 / 128 [GEOGRAPHIC_DATA] / [PERSON_NAME] - 95395" at bounding box center [654, 71] width 1214 height 32
click at [1462, 33] on icon at bounding box center [1469, 31] width 14 height 14
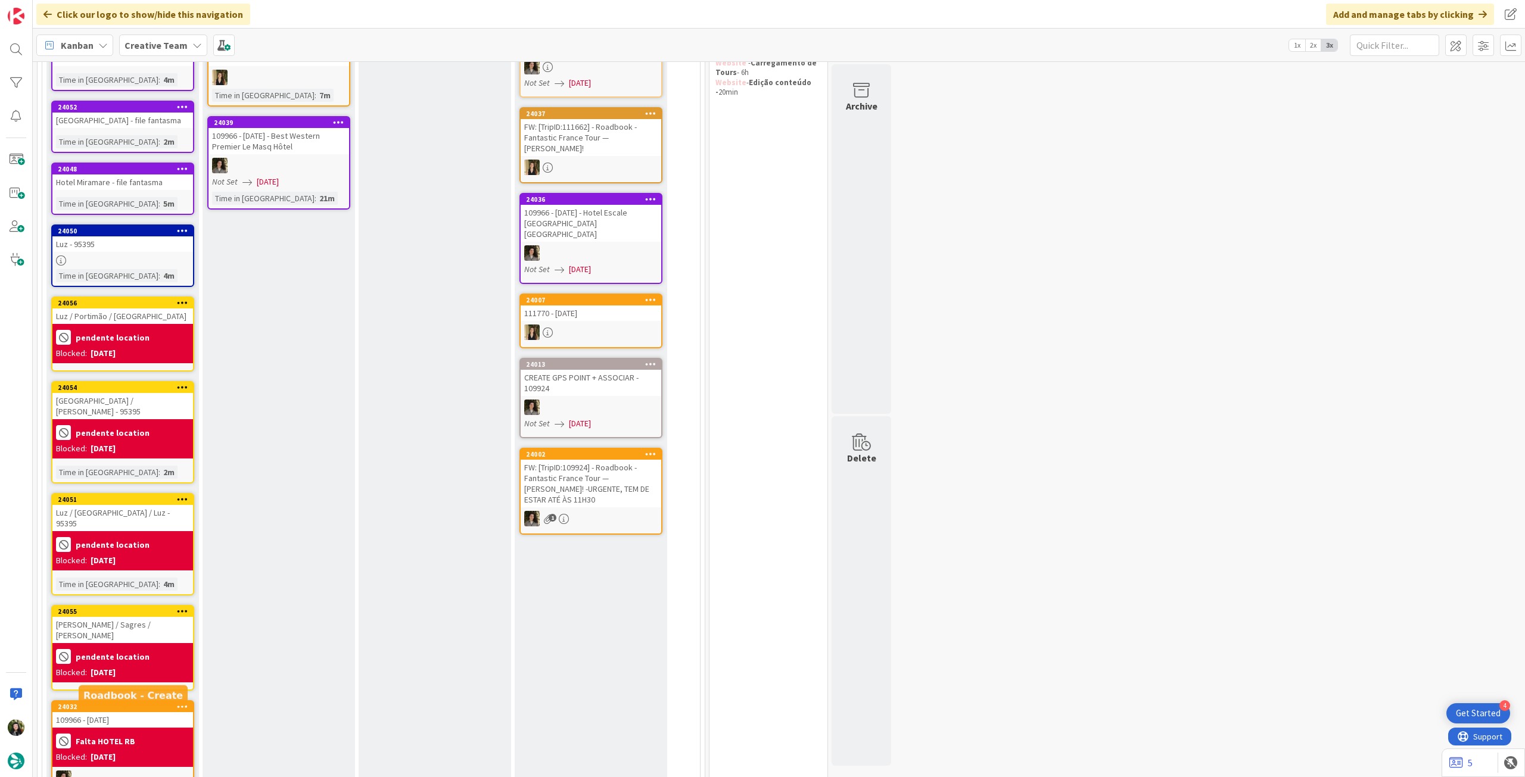
scroll to position [238, 0]
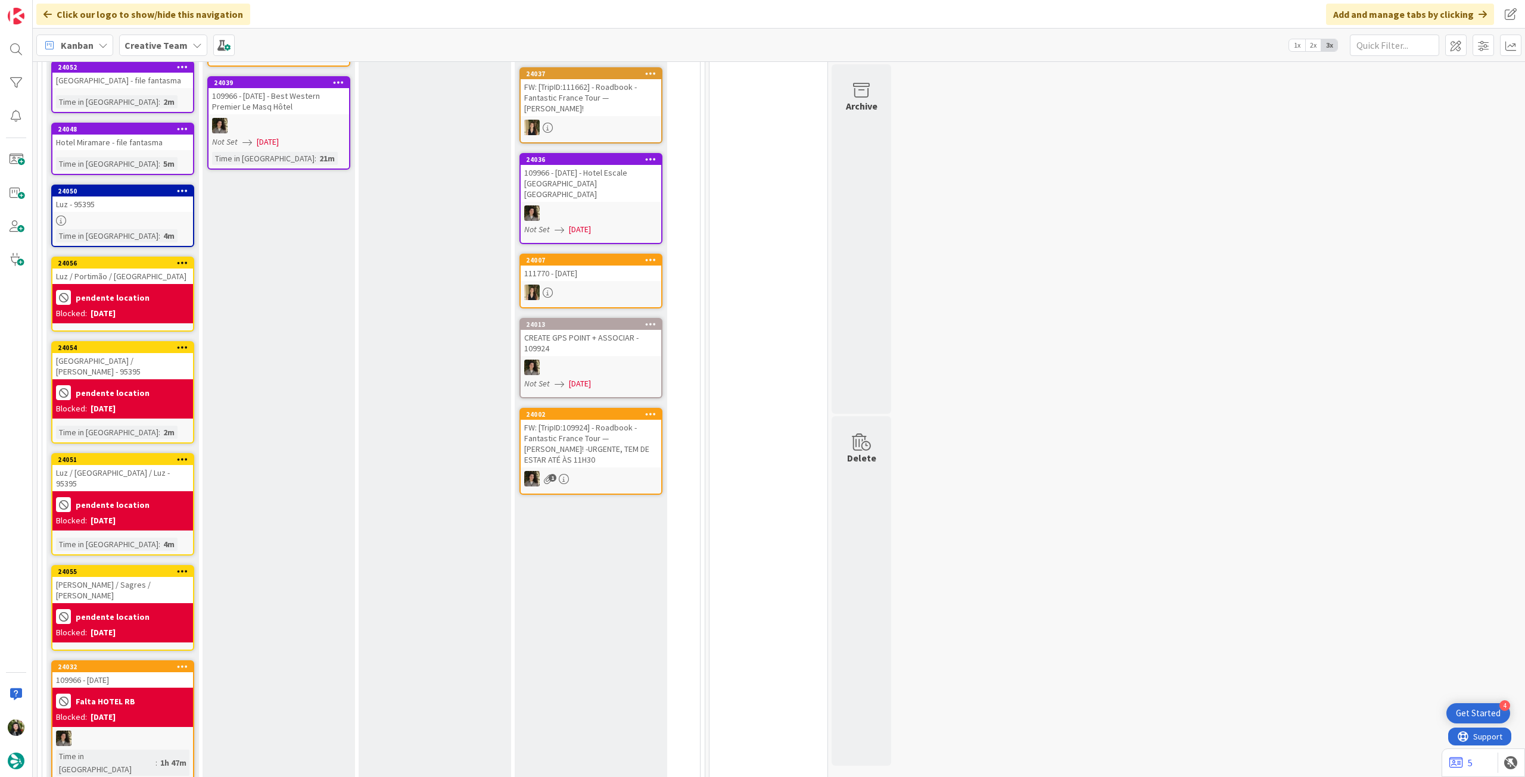
click at [163, 567] on div "24055" at bounding box center [122, 572] width 141 height 11
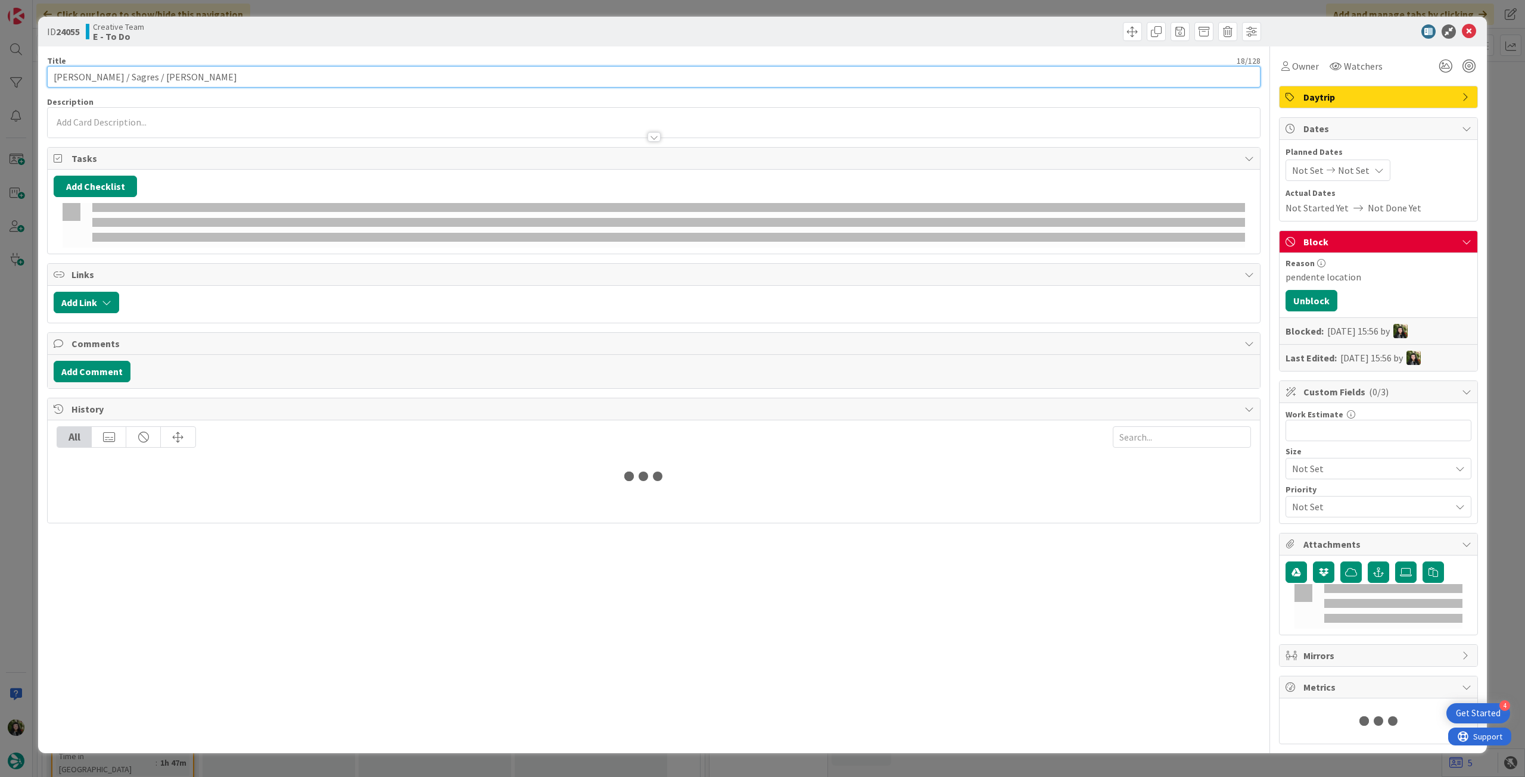
click at [247, 80] on input "[PERSON_NAME] / Sagres / [PERSON_NAME]" at bounding box center [654, 76] width 1214 height 21
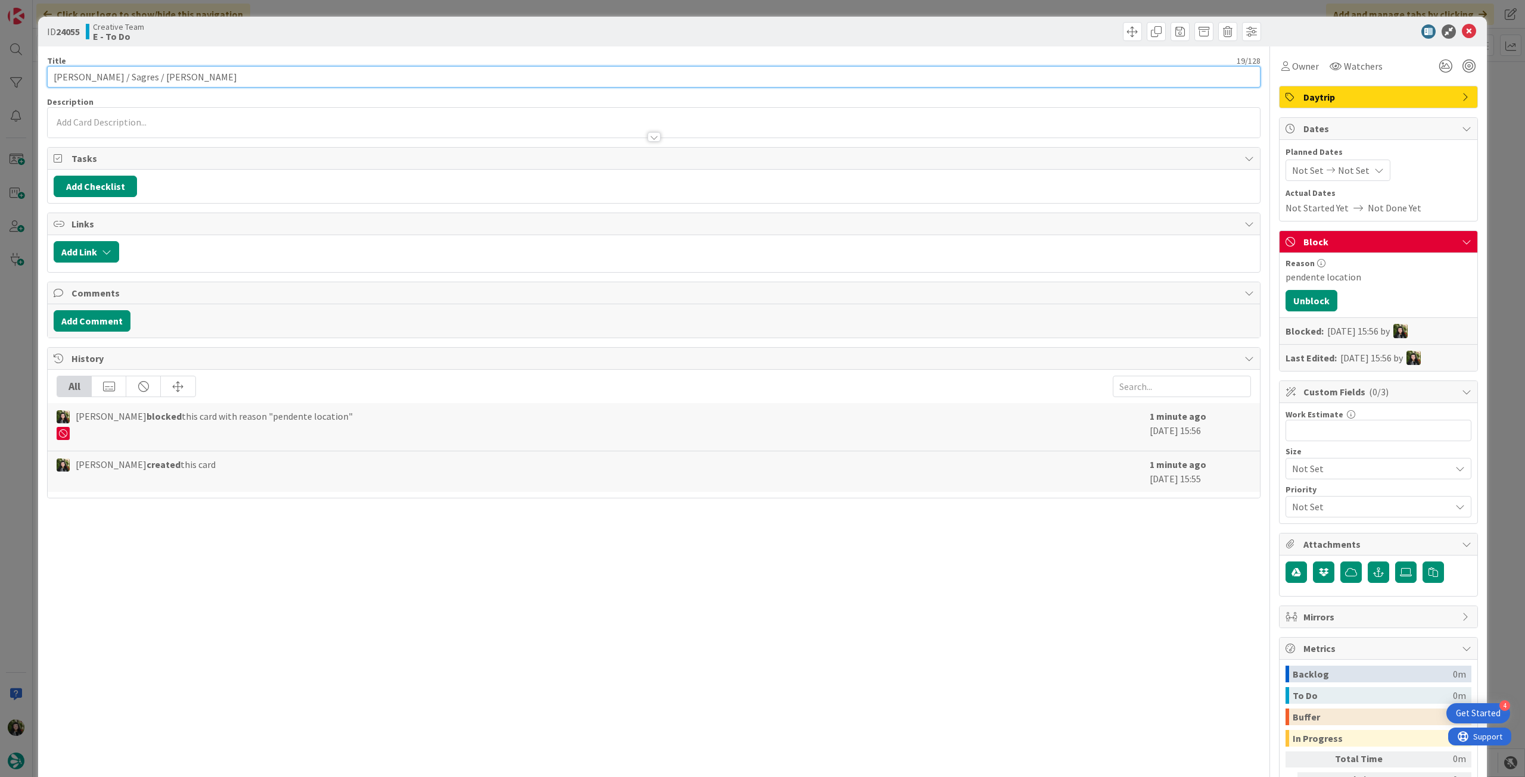
paste input "- 95395"
click at [1462, 27] on icon at bounding box center [1469, 31] width 14 height 14
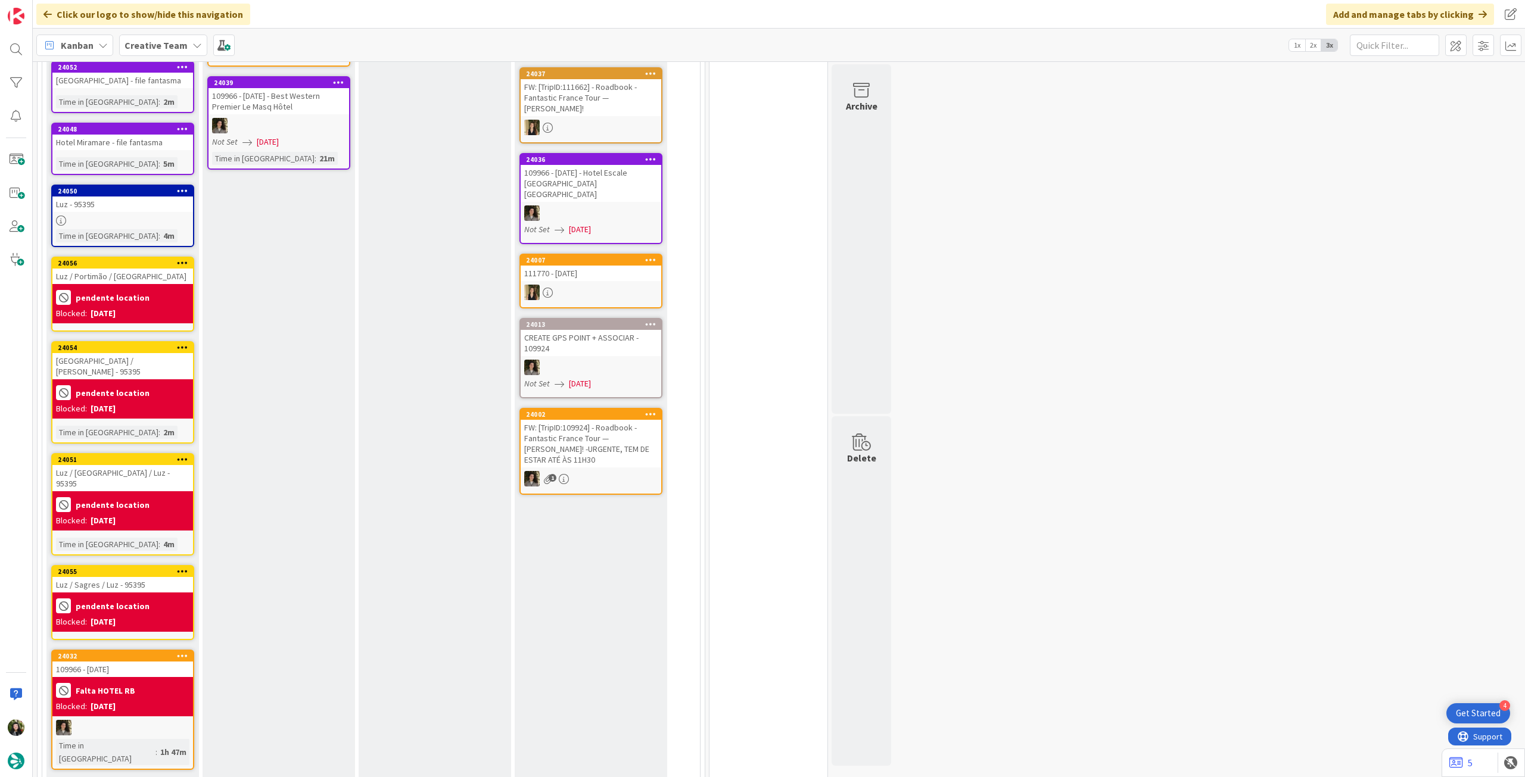
click at [142, 285] on div "pendente location Blocked: [DATE]" at bounding box center [122, 303] width 141 height 39
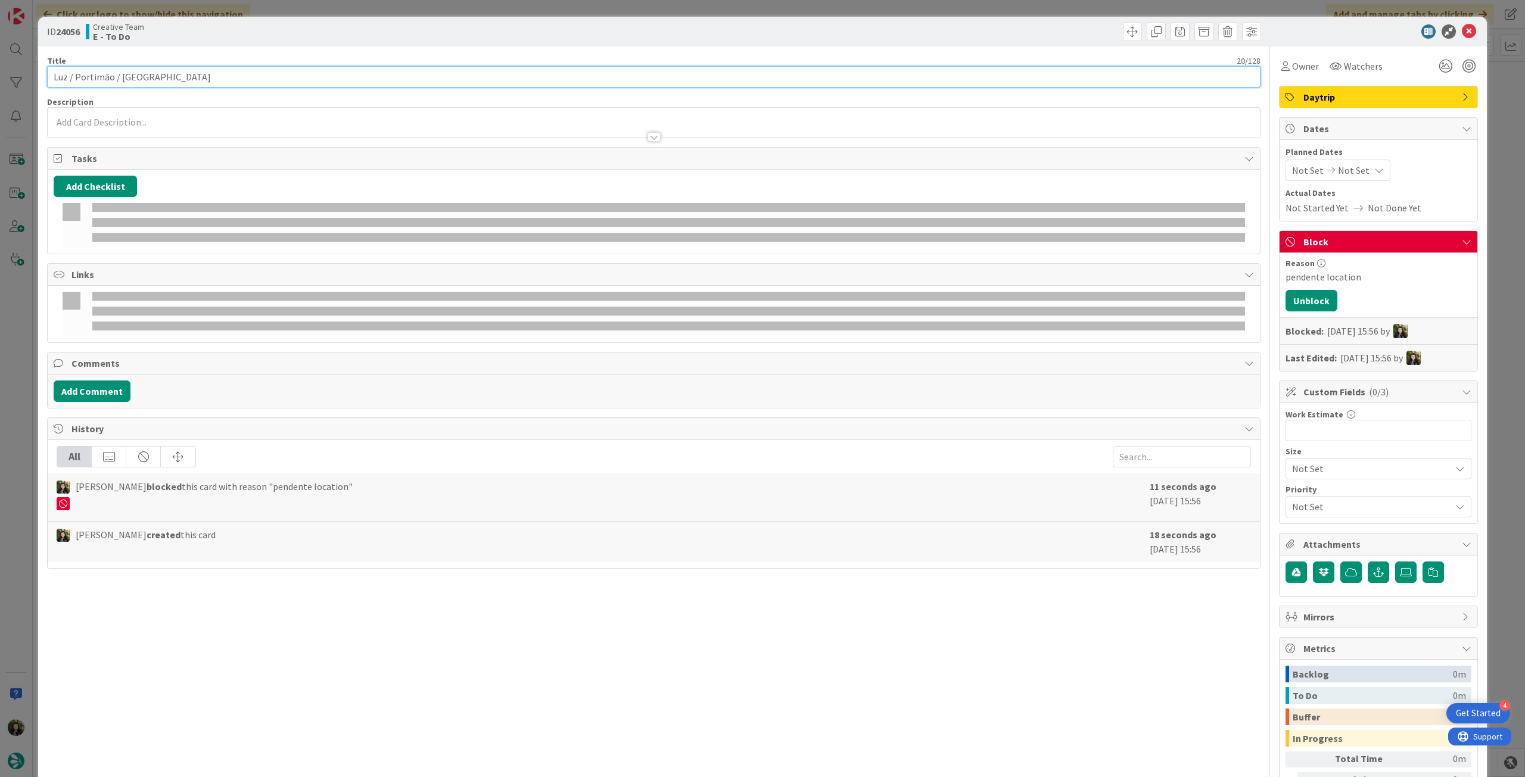
click at [174, 79] on input "Luz / Portimão / [GEOGRAPHIC_DATA]" at bounding box center [654, 76] width 1214 height 21
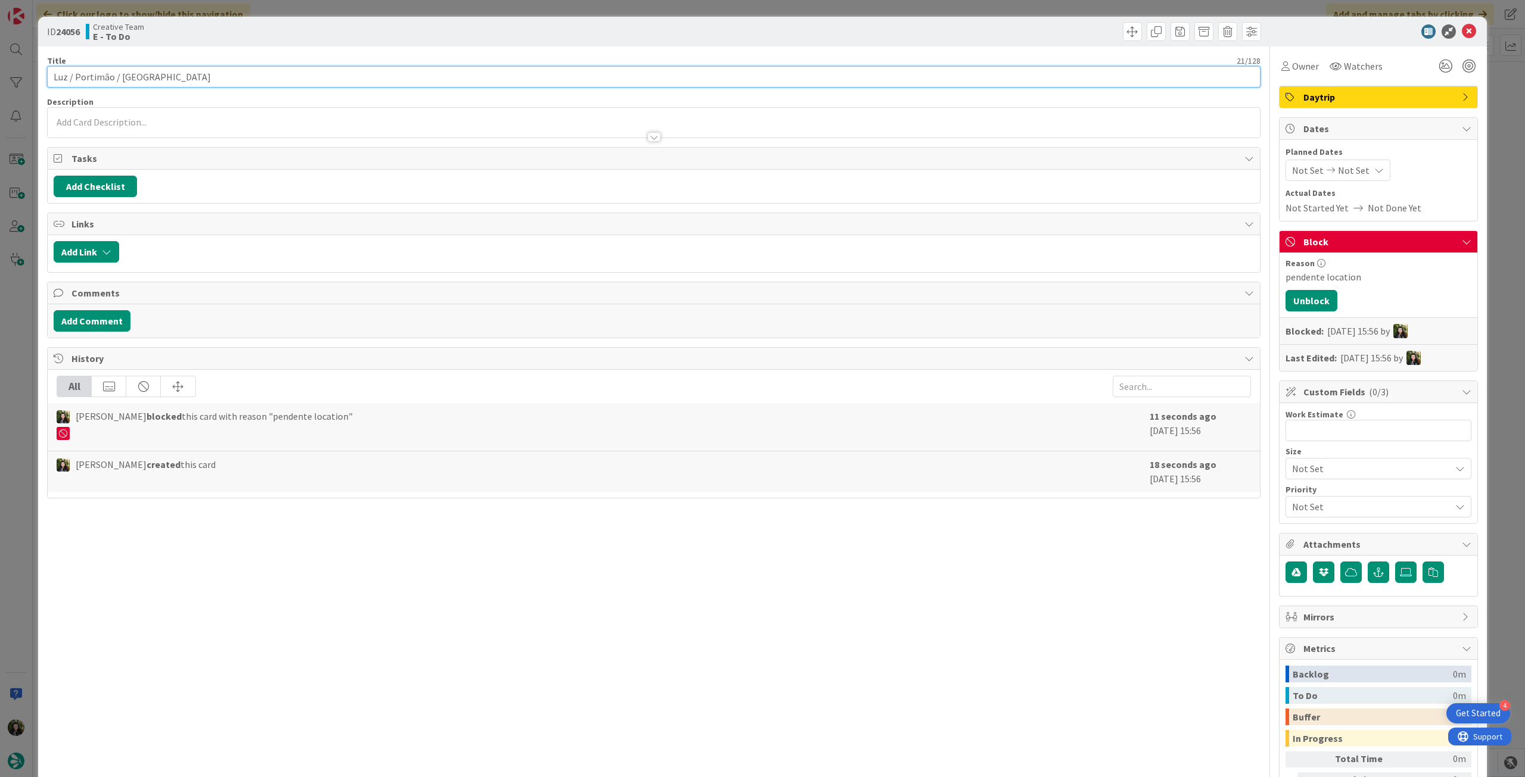
paste input "- 95395"
click at [1462, 32] on icon at bounding box center [1469, 31] width 14 height 14
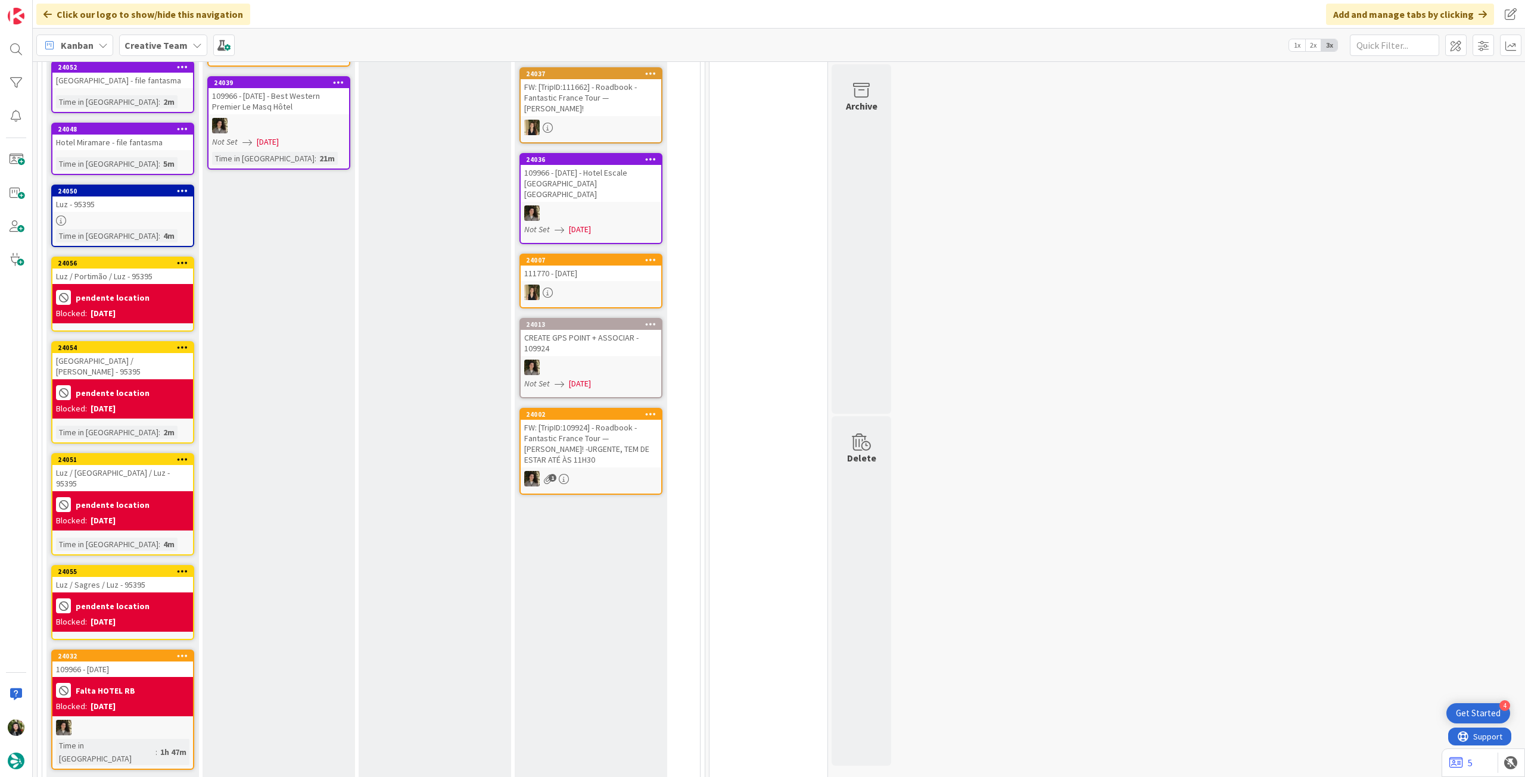
scroll to position [79, 0]
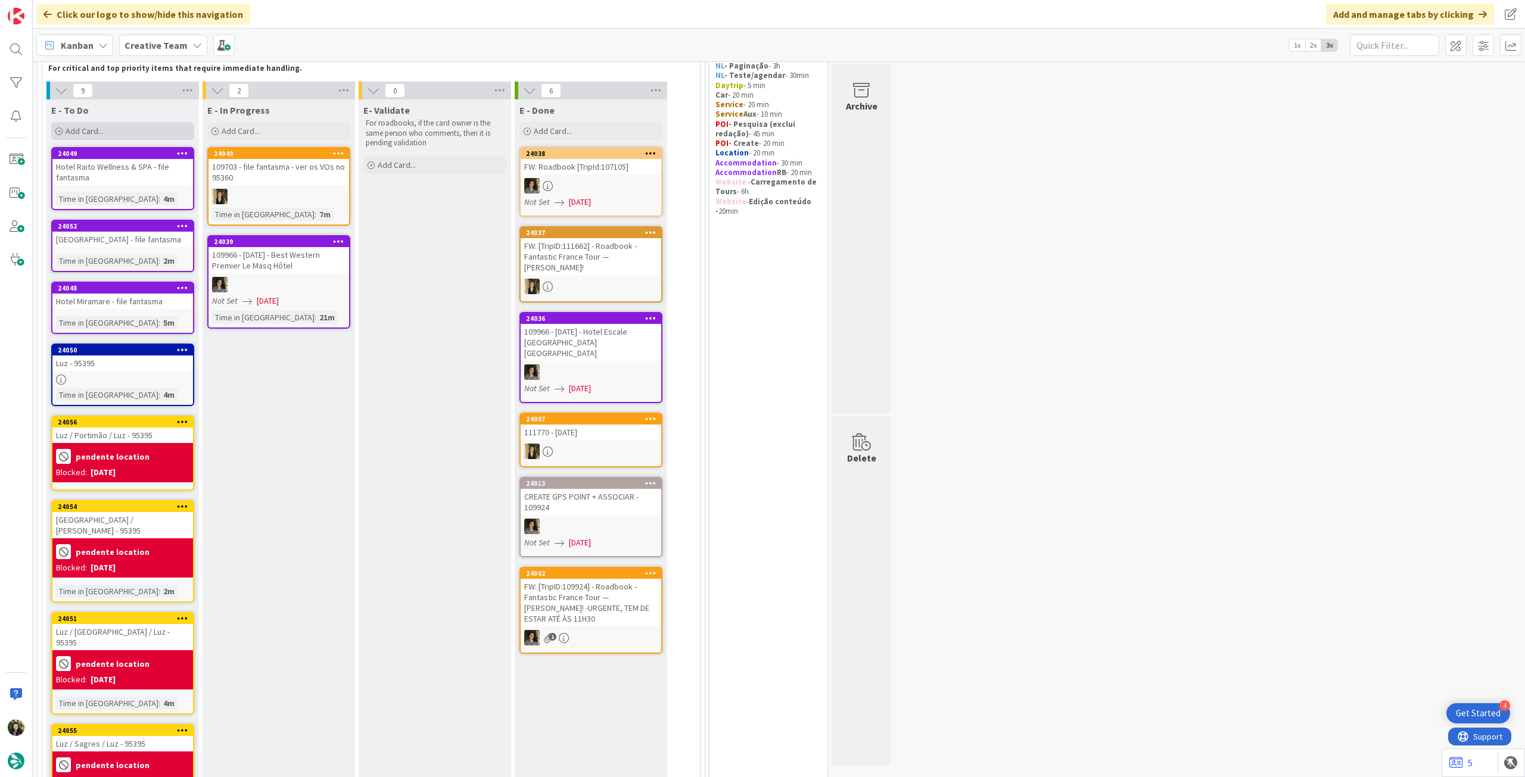
click at [110, 136] on div "Add Card..." at bounding box center [122, 131] width 143 height 18
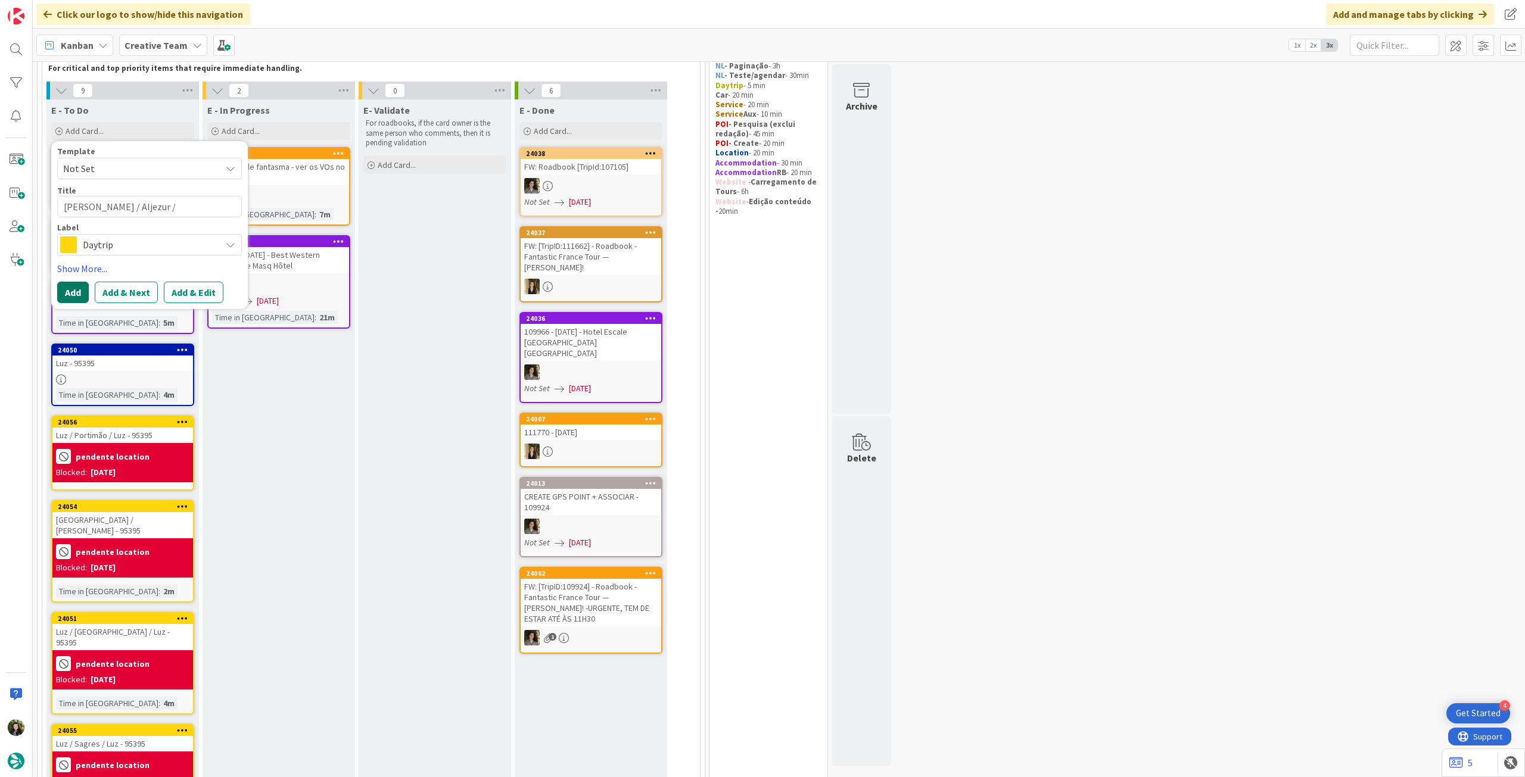
click at [66, 286] on button "Add" at bounding box center [73, 292] width 32 height 21
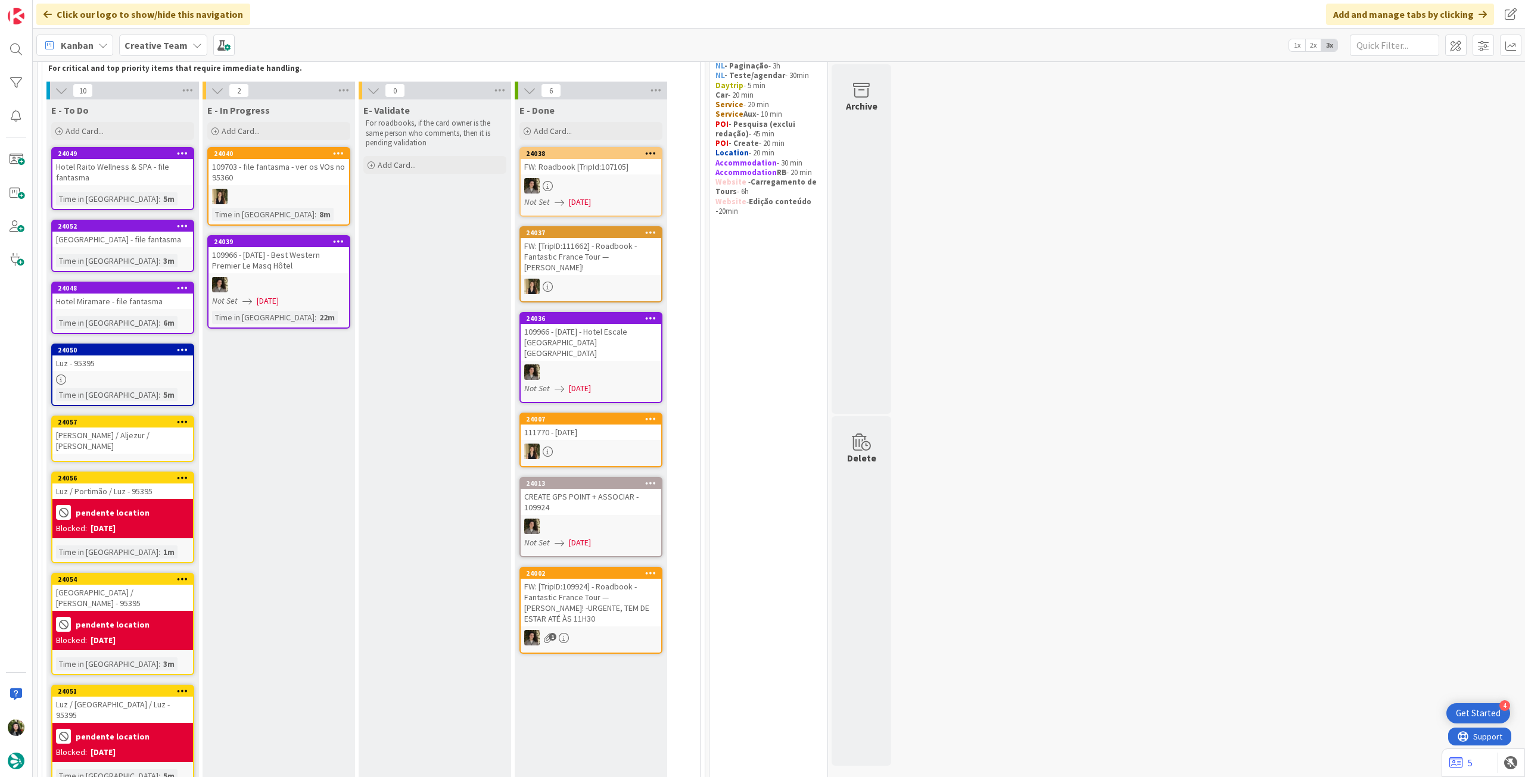
click at [138, 488] on div "Luz / Portimão / Luz - 95395" at bounding box center [122, 491] width 141 height 15
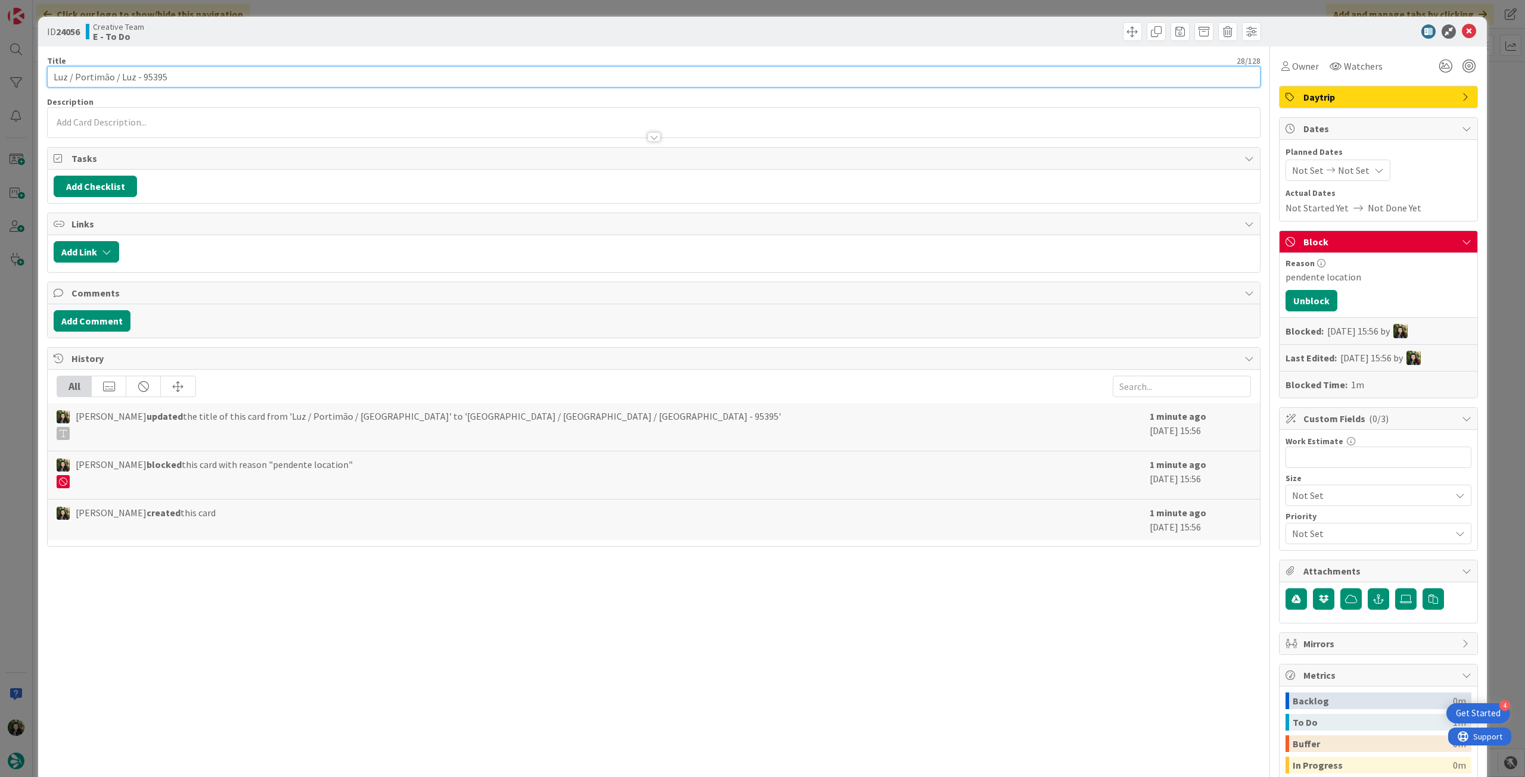
drag, startPoint x: 133, startPoint y: 73, endPoint x: 506, endPoint y: 74, distance: 372.9
click at [489, 74] on input "Luz / Portimão / Luz - 95395" at bounding box center [654, 76] width 1214 height 21
click at [1462, 35] on icon at bounding box center [1469, 31] width 14 height 14
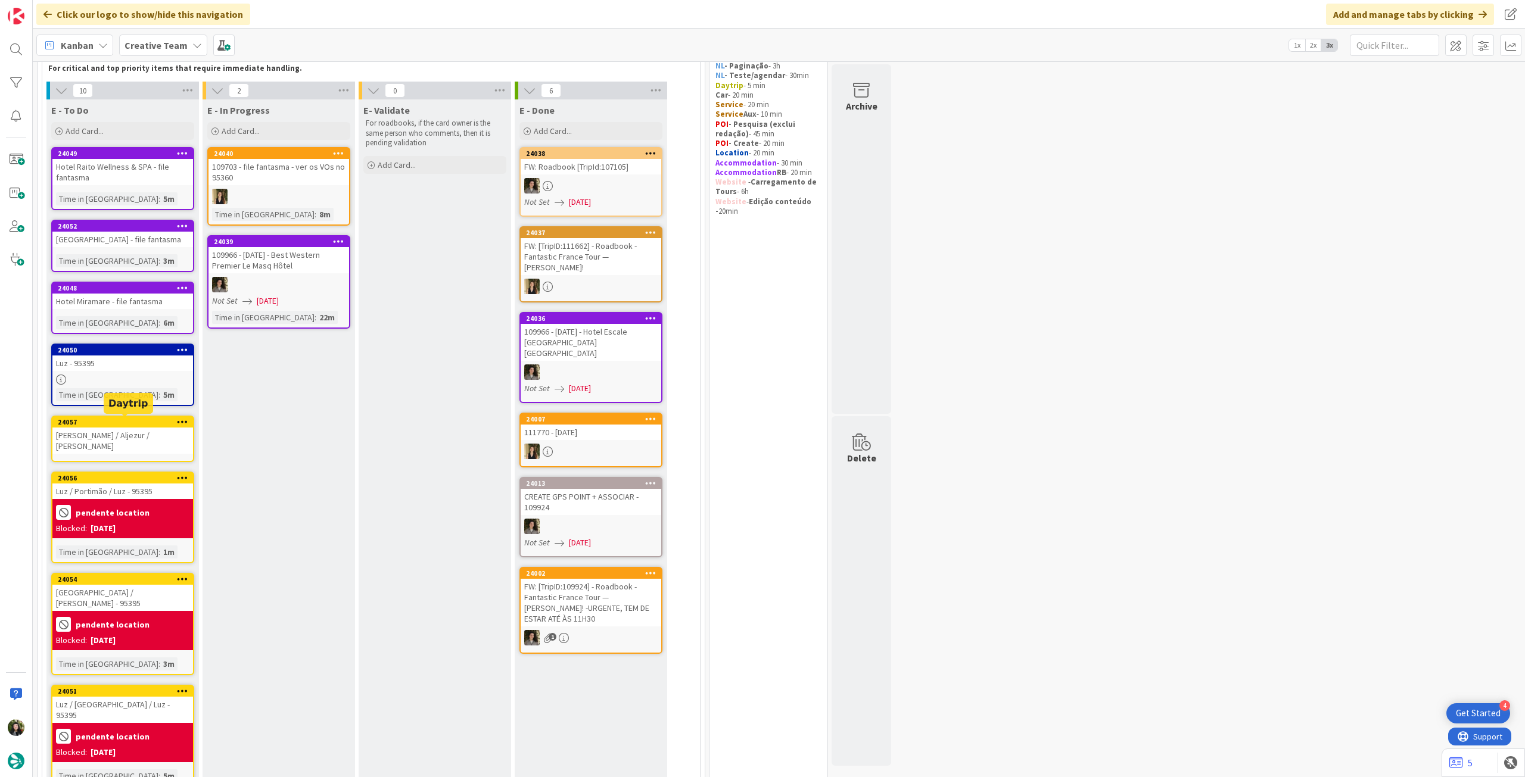
click at [158, 438] on div "[PERSON_NAME] / Aljezur / [PERSON_NAME]" at bounding box center [122, 441] width 141 height 26
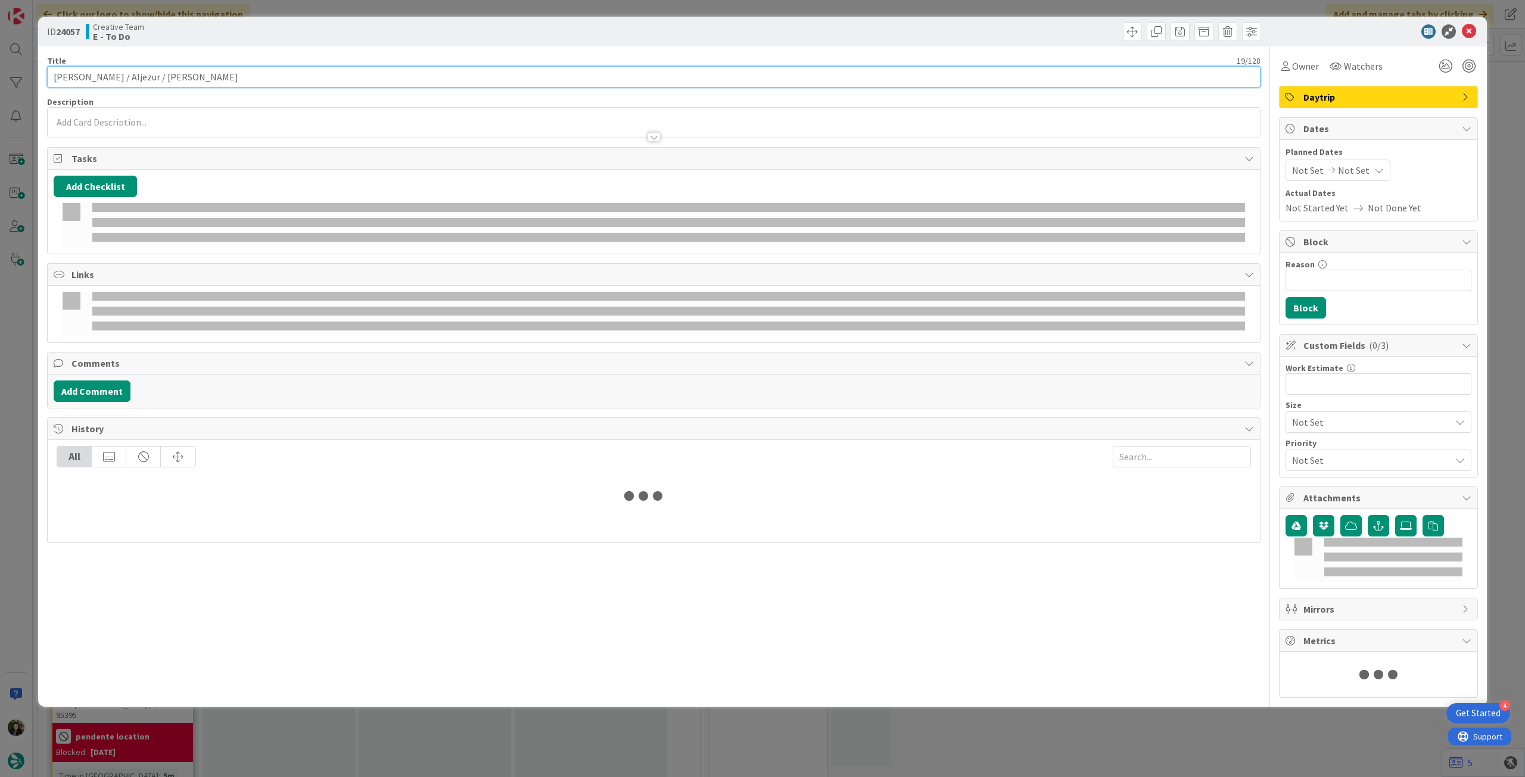
click at [197, 80] on input "[PERSON_NAME] / Aljezur / [PERSON_NAME]" at bounding box center [654, 76] width 1214 height 21
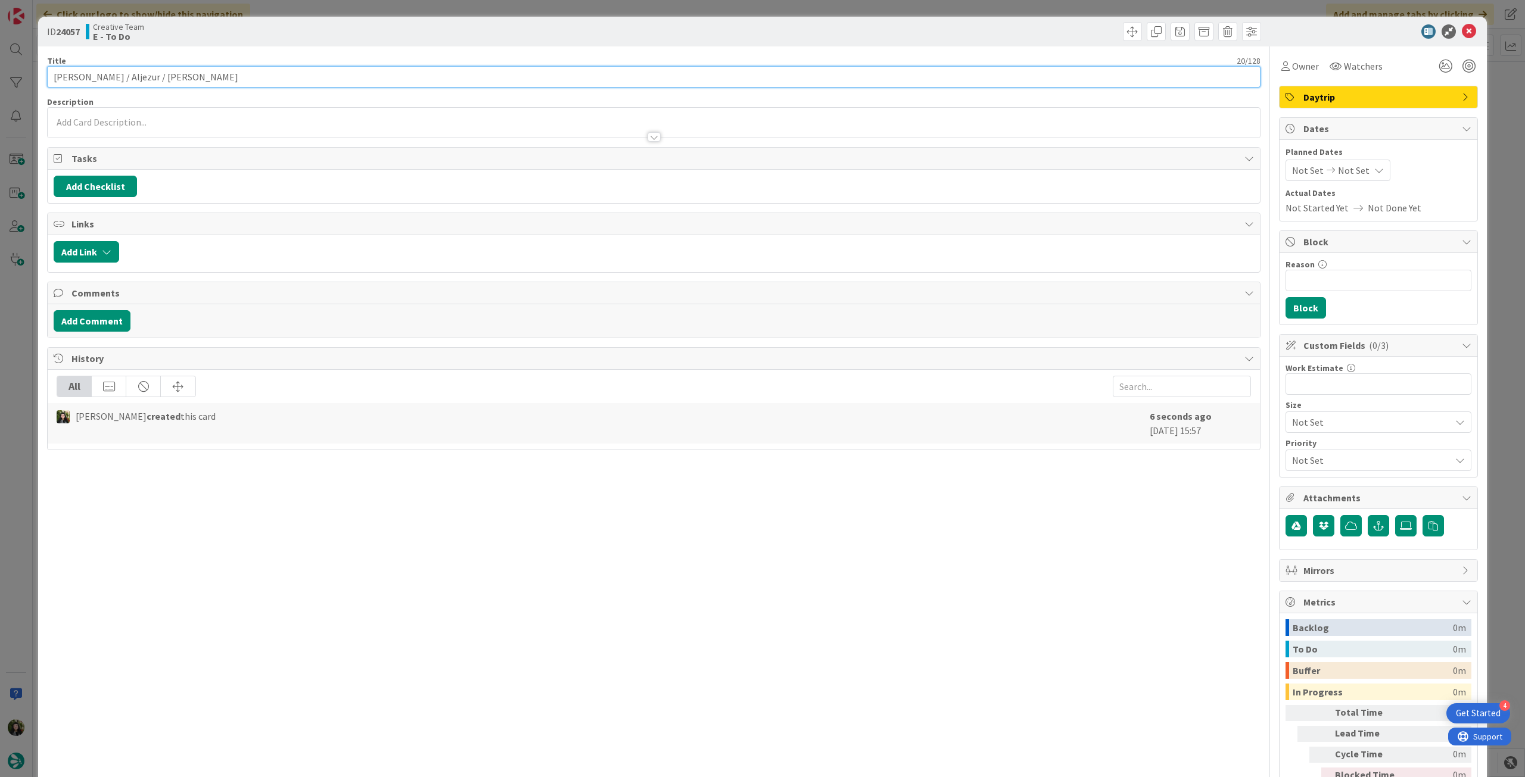
paste input "- 95395"
click at [1395, 270] on input "Reason" at bounding box center [1379, 280] width 186 height 21
click at [1308, 301] on button "Block" at bounding box center [1306, 307] width 41 height 21
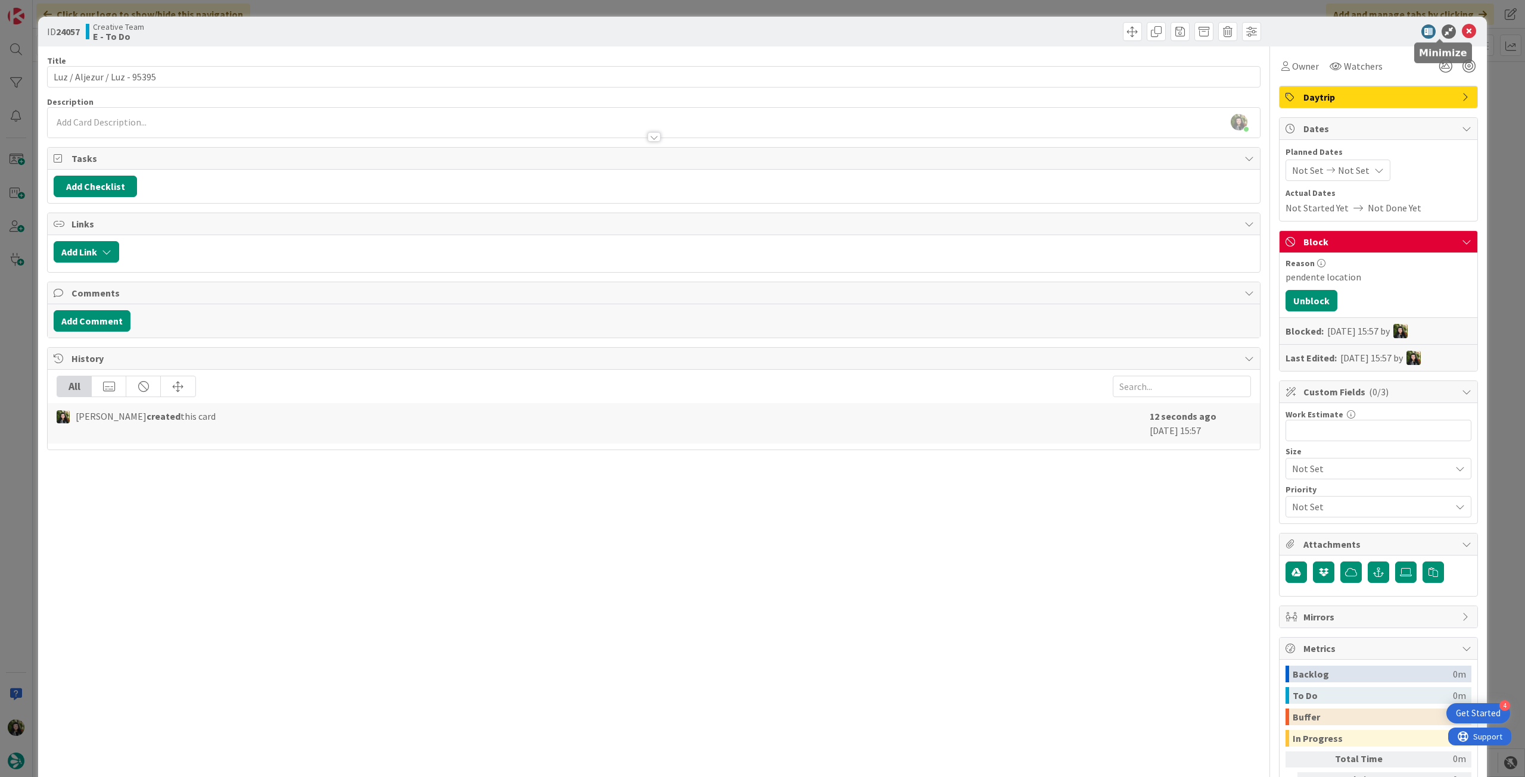
click at [1462, 32] on icon at bounding box center [1469, 31] width 14 height 14
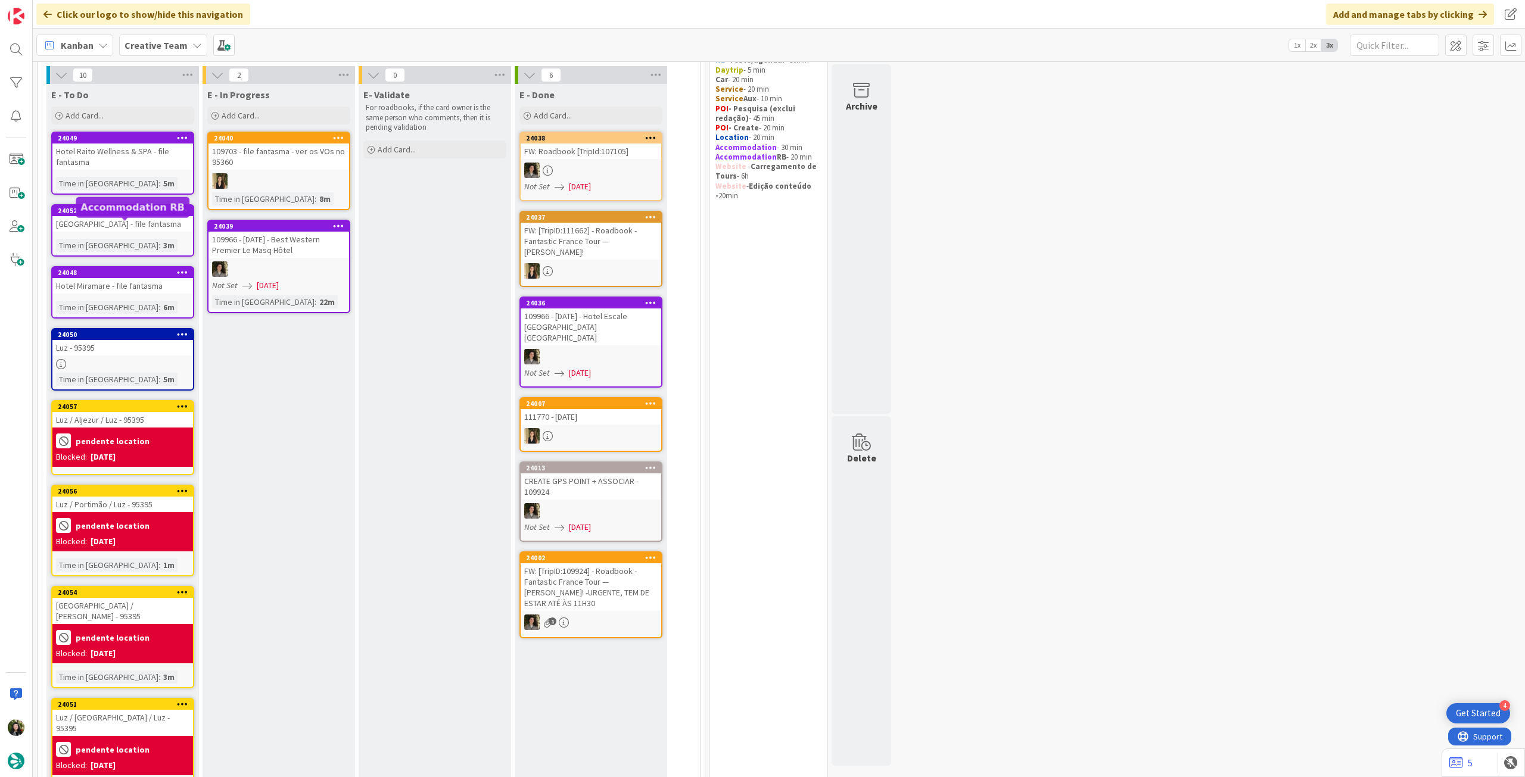
scroll to position [79, 0]
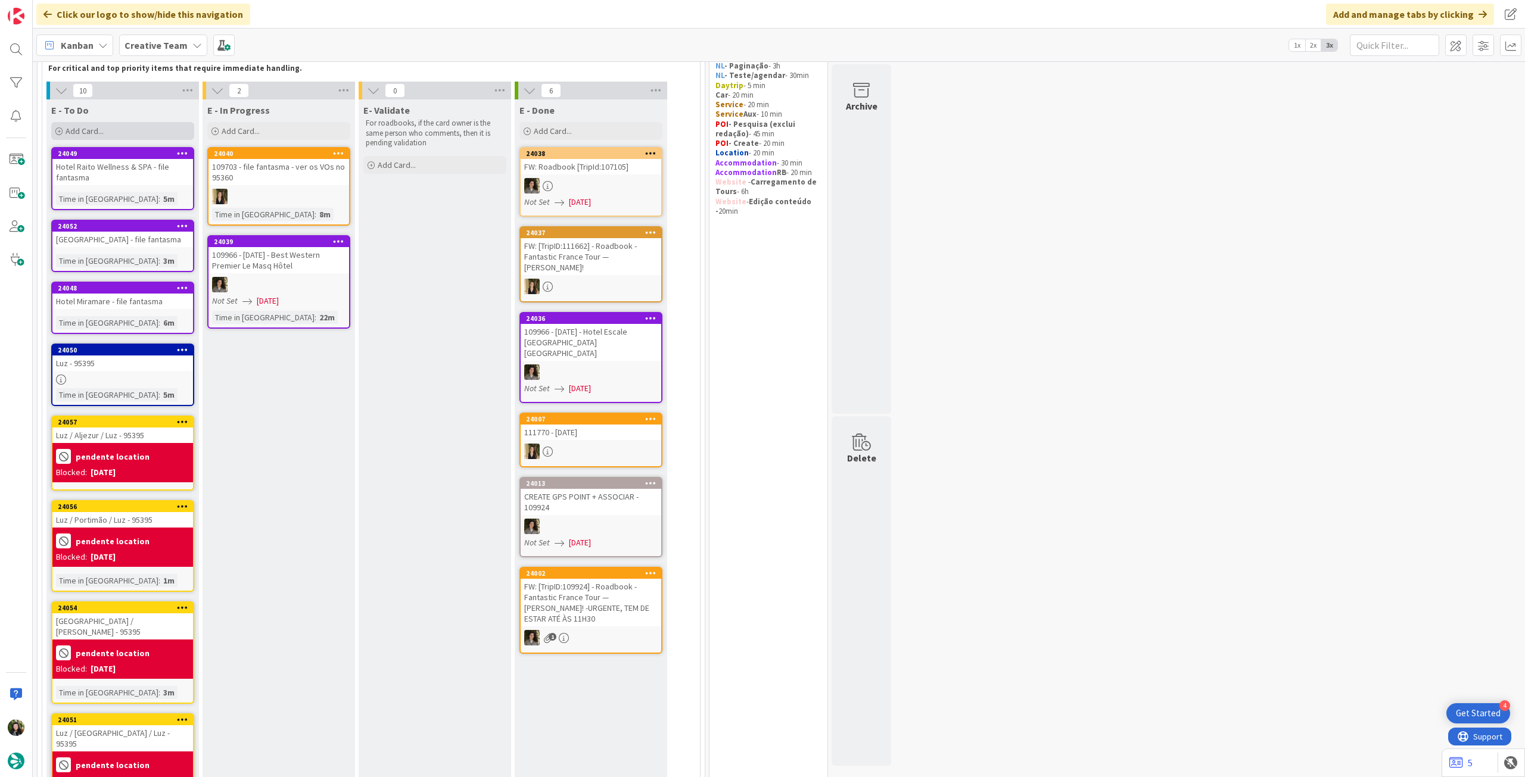
click at [118, 128] on div "Add Card..." at bounding box center [122, 131] width 143 height 18
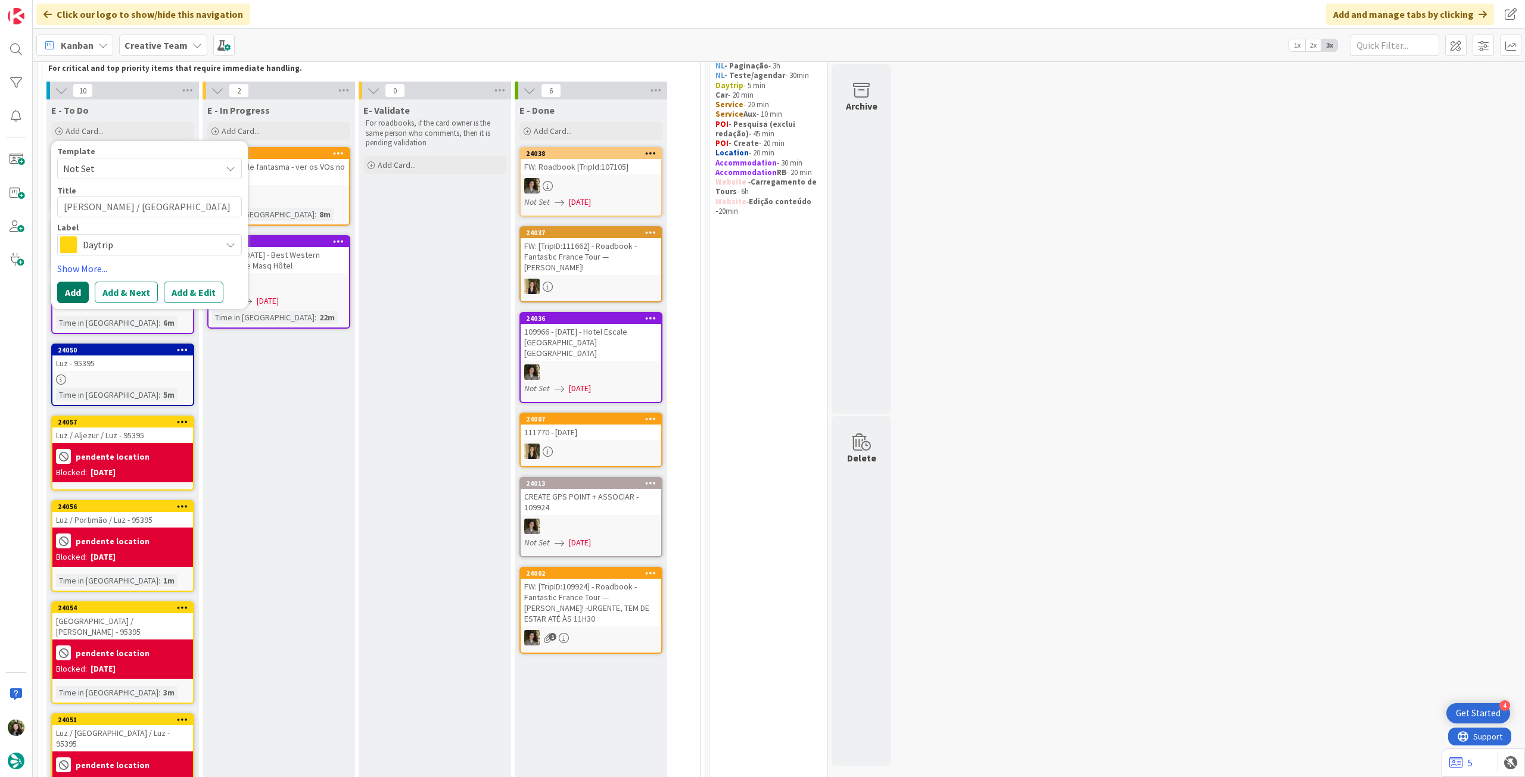
click at [73, 294] on button "Add" at bounding box center [73, 292] width 32 height 21
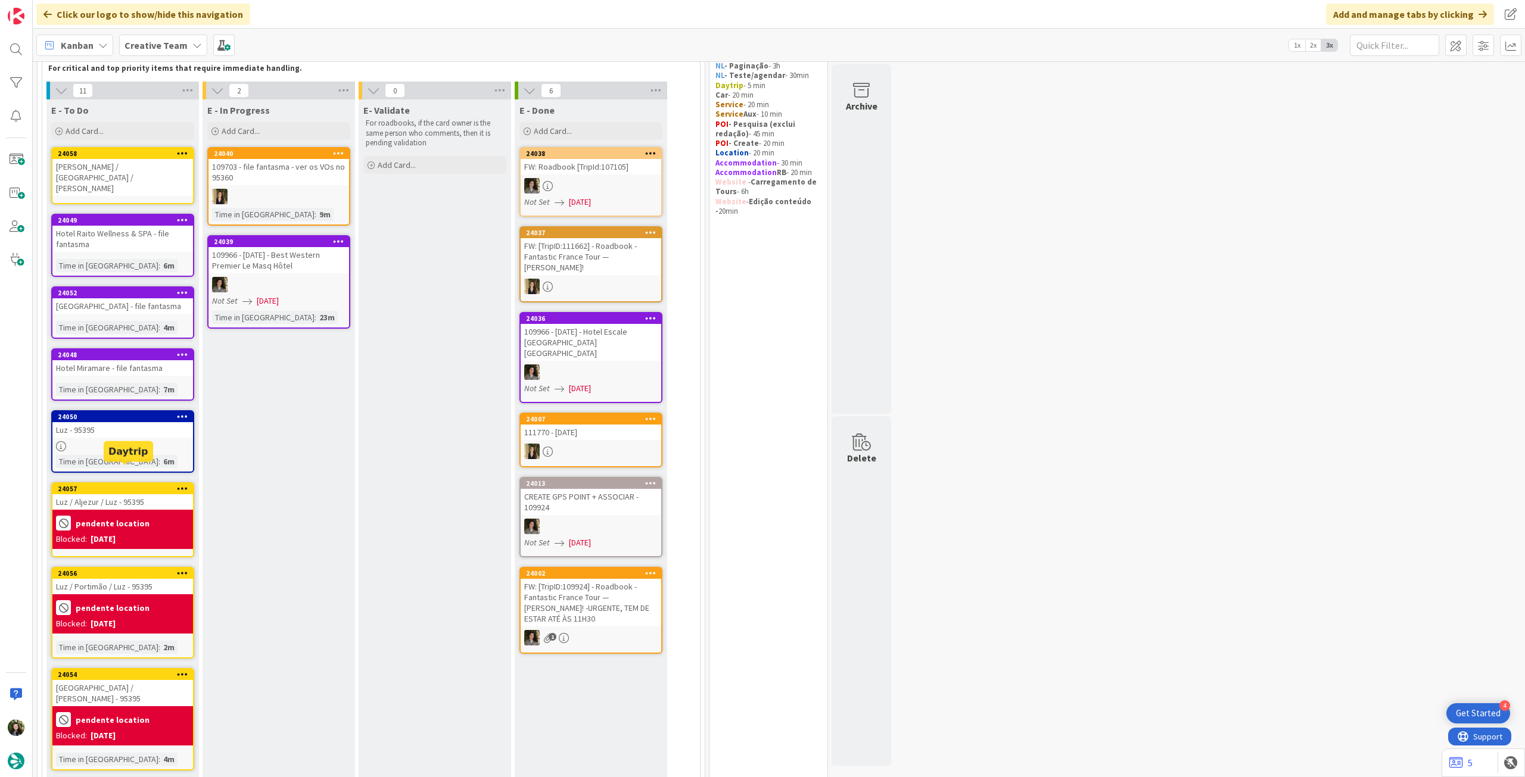
click at [167, 484] on div "24057" at bounding box center [122, 489] width 141 height 11
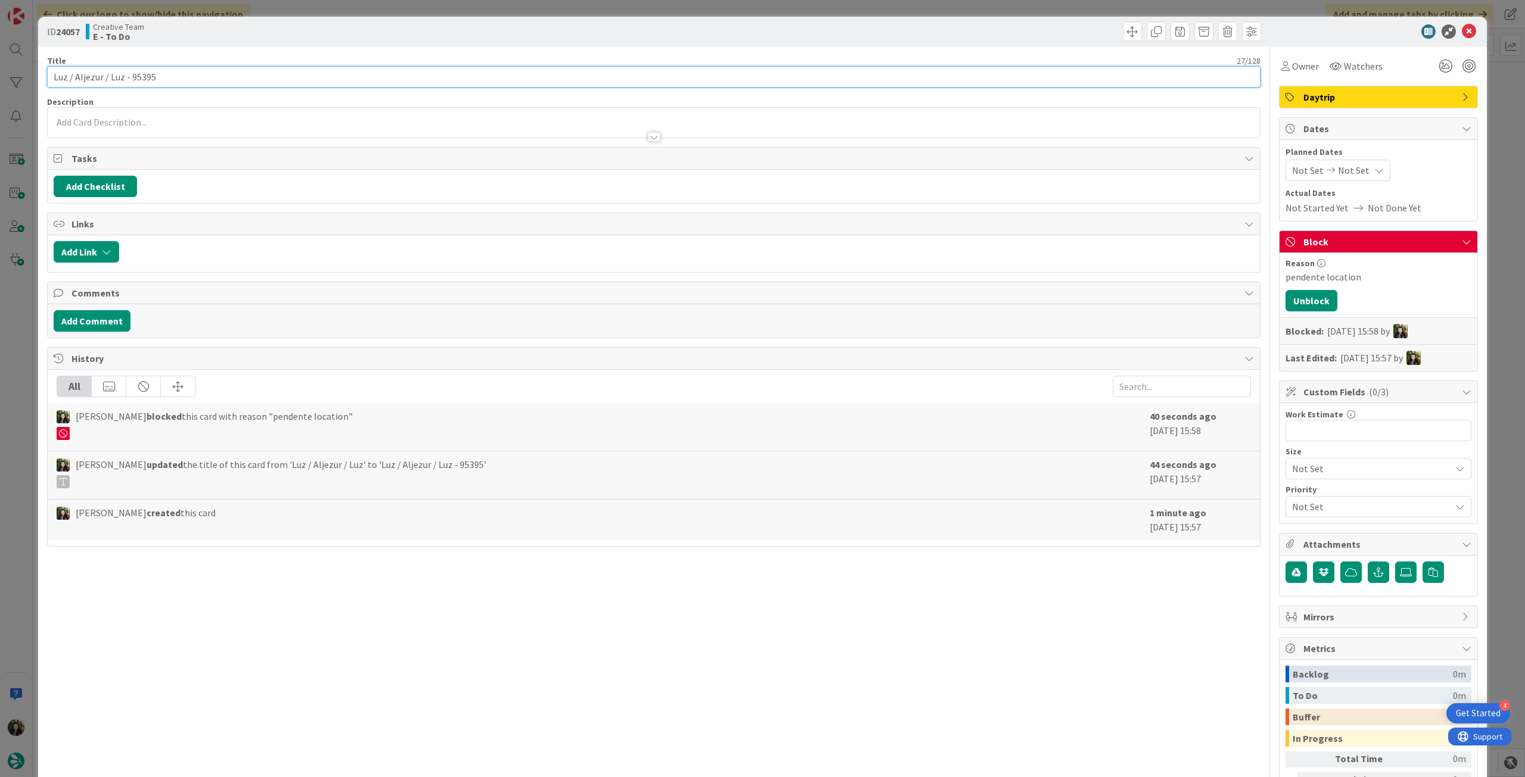
drag, startPoint x: 123, startPoint y: 77, endPoint x: 870, endPoint y: 51, distance: 746.9
click at [311, 73] on input "Luz / Aljezur / Luz - 95395" at bounding box center [654, 76] width 1214 height 21
click at [1464, 35] on icon at bounding box center [1469, 31] width 14 height 14
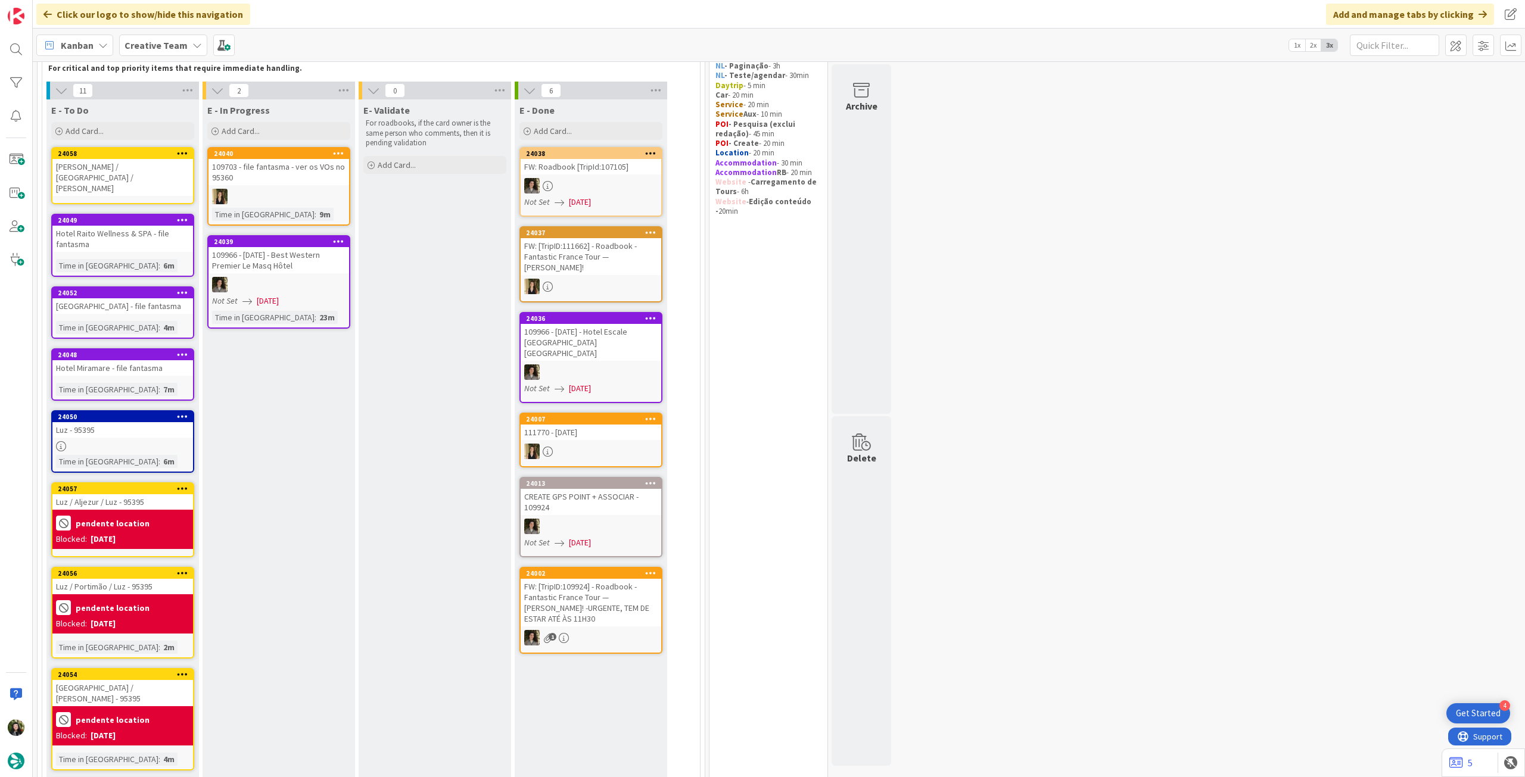
click at [110, 161] on div "[PERSON_NAME] / [GEOGRAPHIC_DATA] / [PERSON_NAME]" at bounding box center [122, 177] width 141 height 37
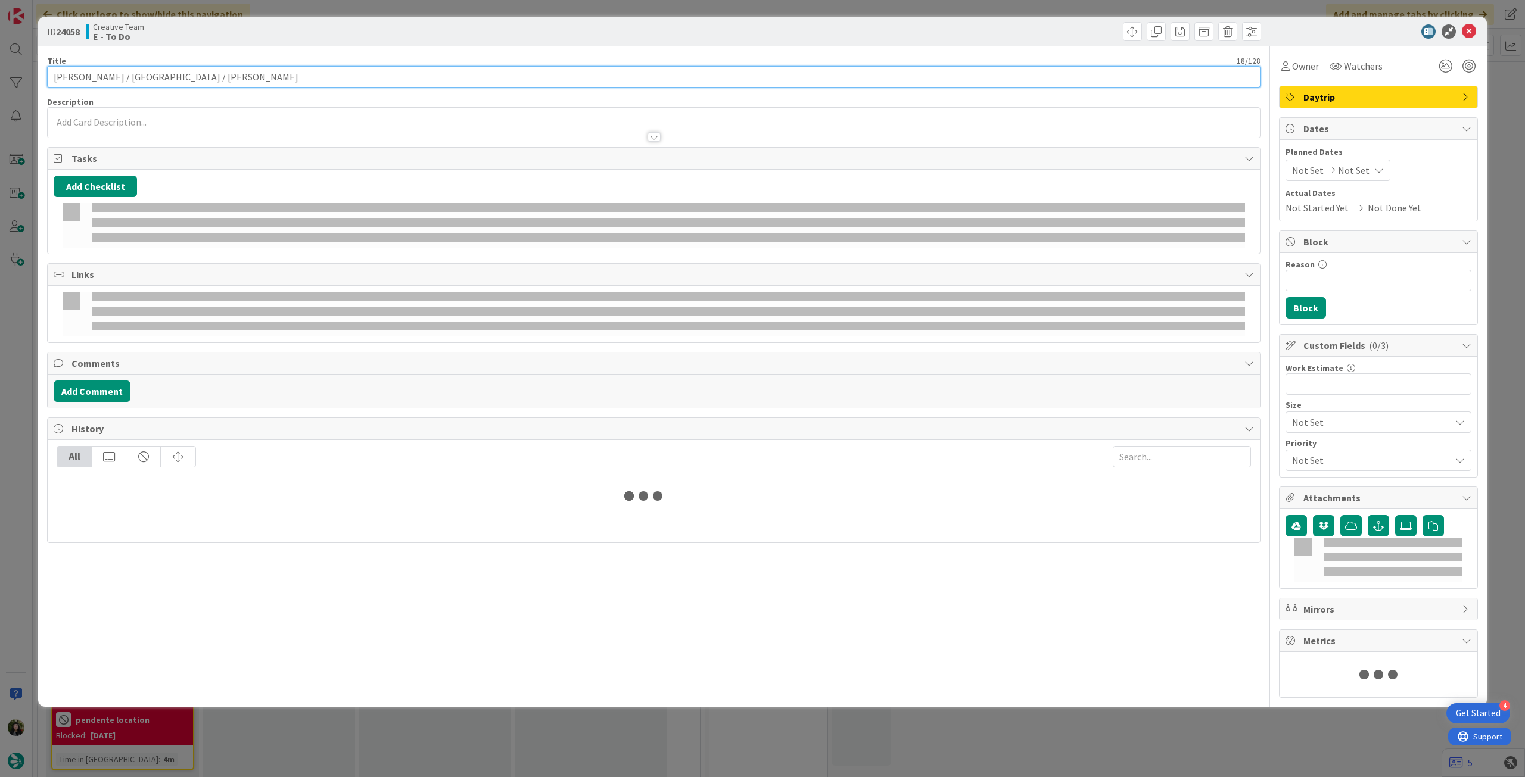
click at [186, 71] on input "[PERSON_NAME] / [GEOGRAPHIC_DATA] / [PERSON_NAME]" at bounding box center [654, 76] width 1214 height 21
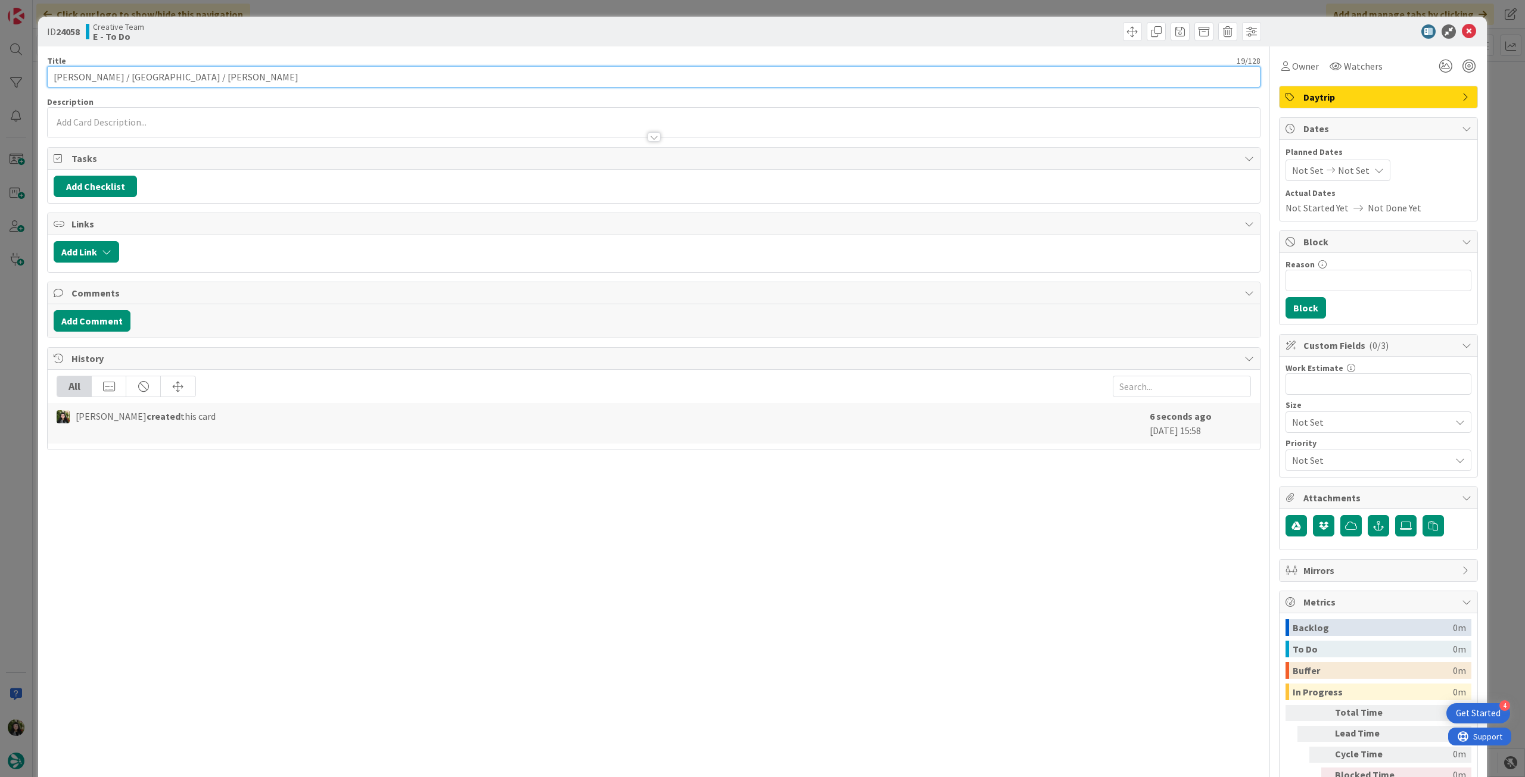
paste input "- 95395"
click at [1365, 278] on input "Reason" at bounding box center [1379, 280] width 186 height 21
click at [1306, 305] on button "Block" at bounding box center [1306, 307] width 41 height 21
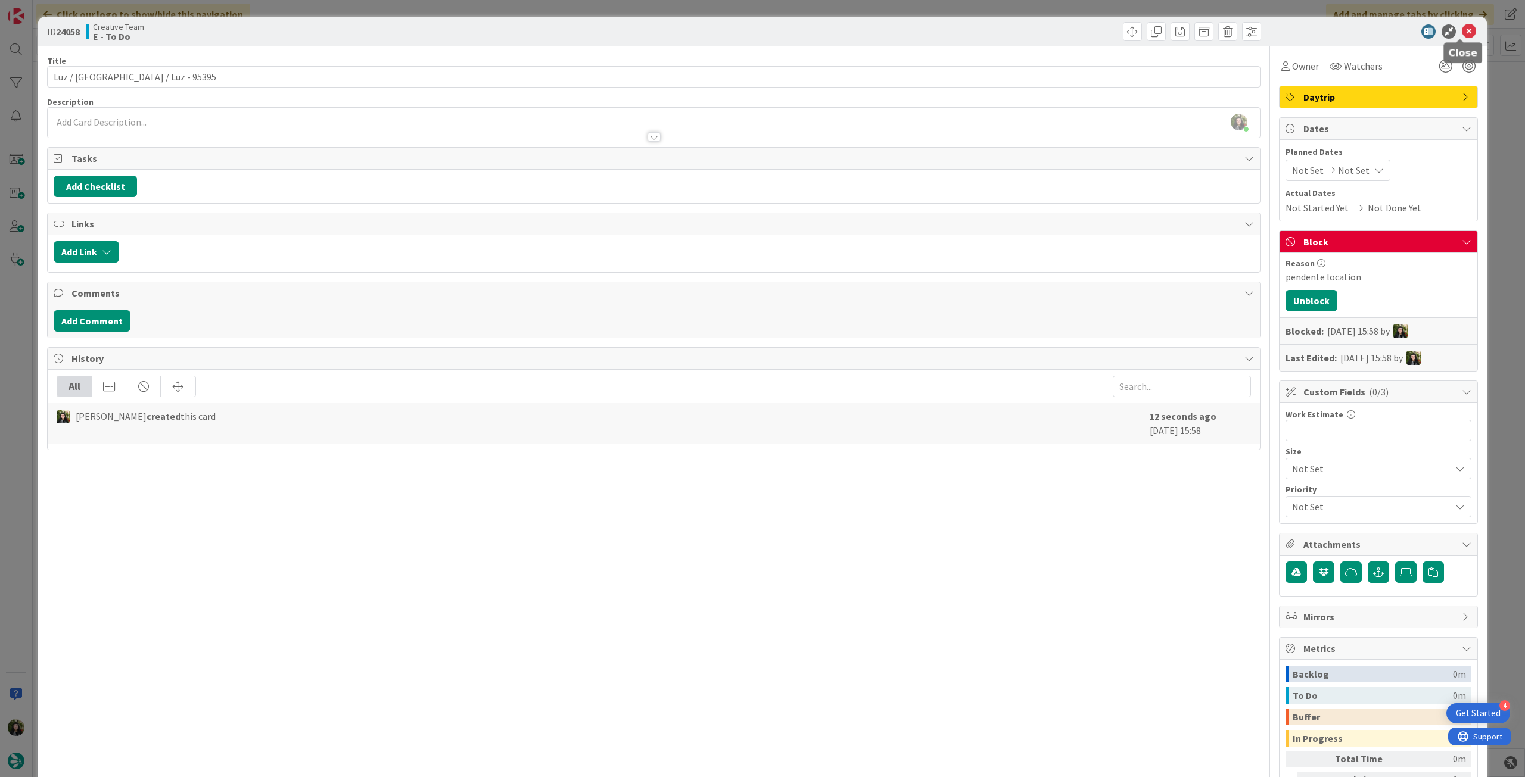
click at [1462, 32] on icon at bounding box center [1469, 31] width 14 height 14
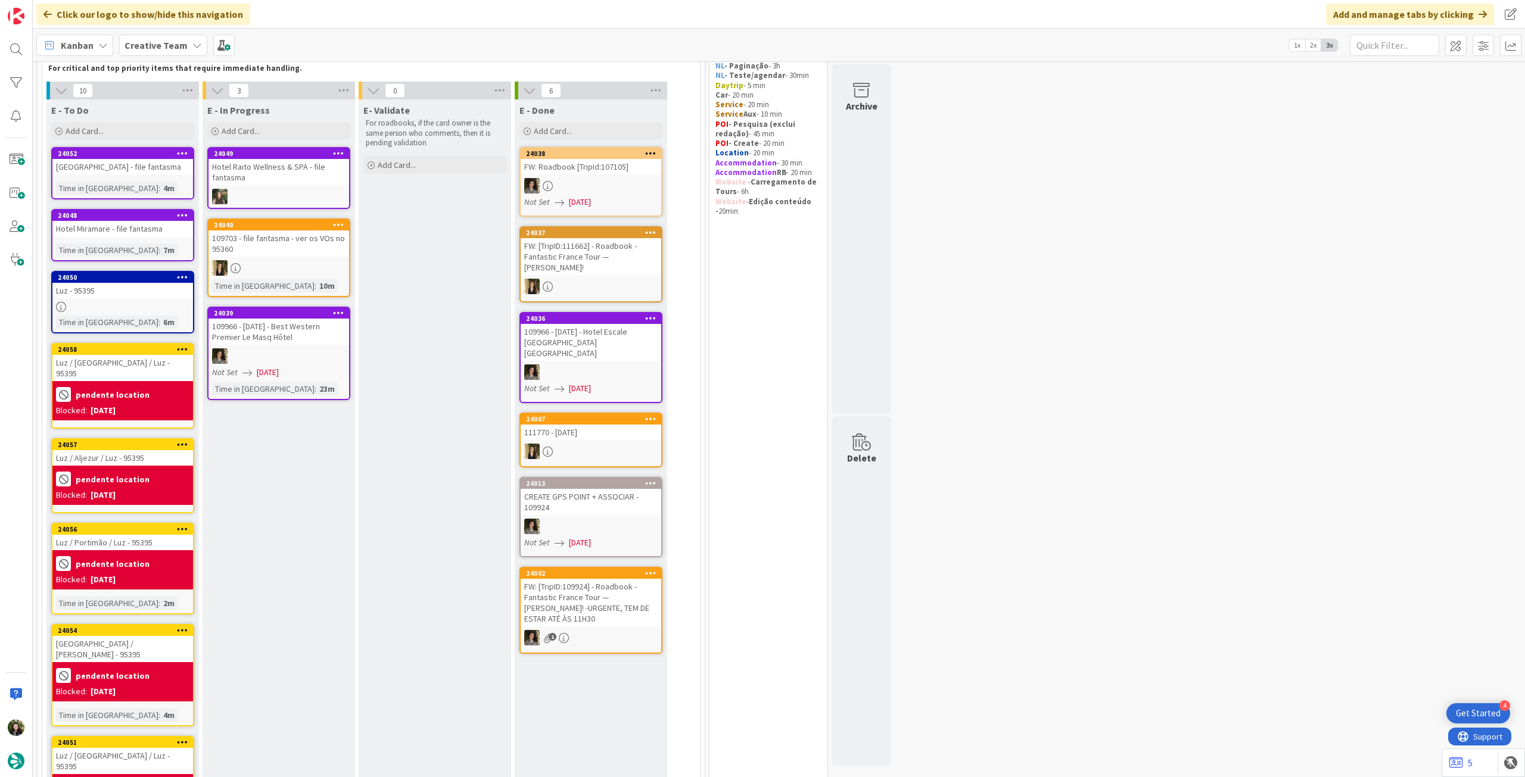
drag, startPoint x: 150, startPoint y: 134, endPoint x: 149, endPoint y: 154, distance: 20.3
click at [149, 134] on div "Add Card..." at bounding box center [122, 131] width 143 height 18
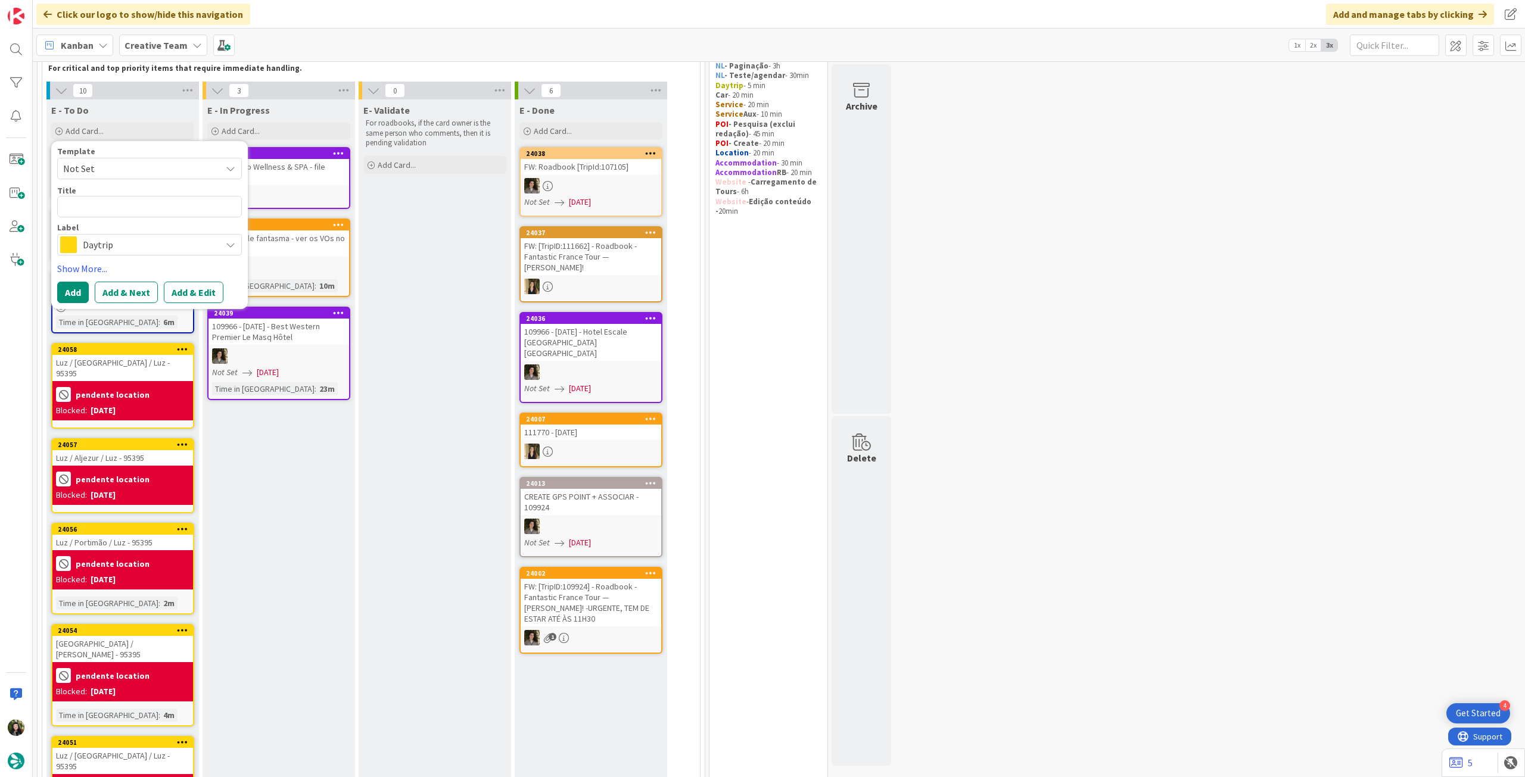
click at [120, 242] on span "Daytrip" at bounding box center [149, 245] width 132 height 17
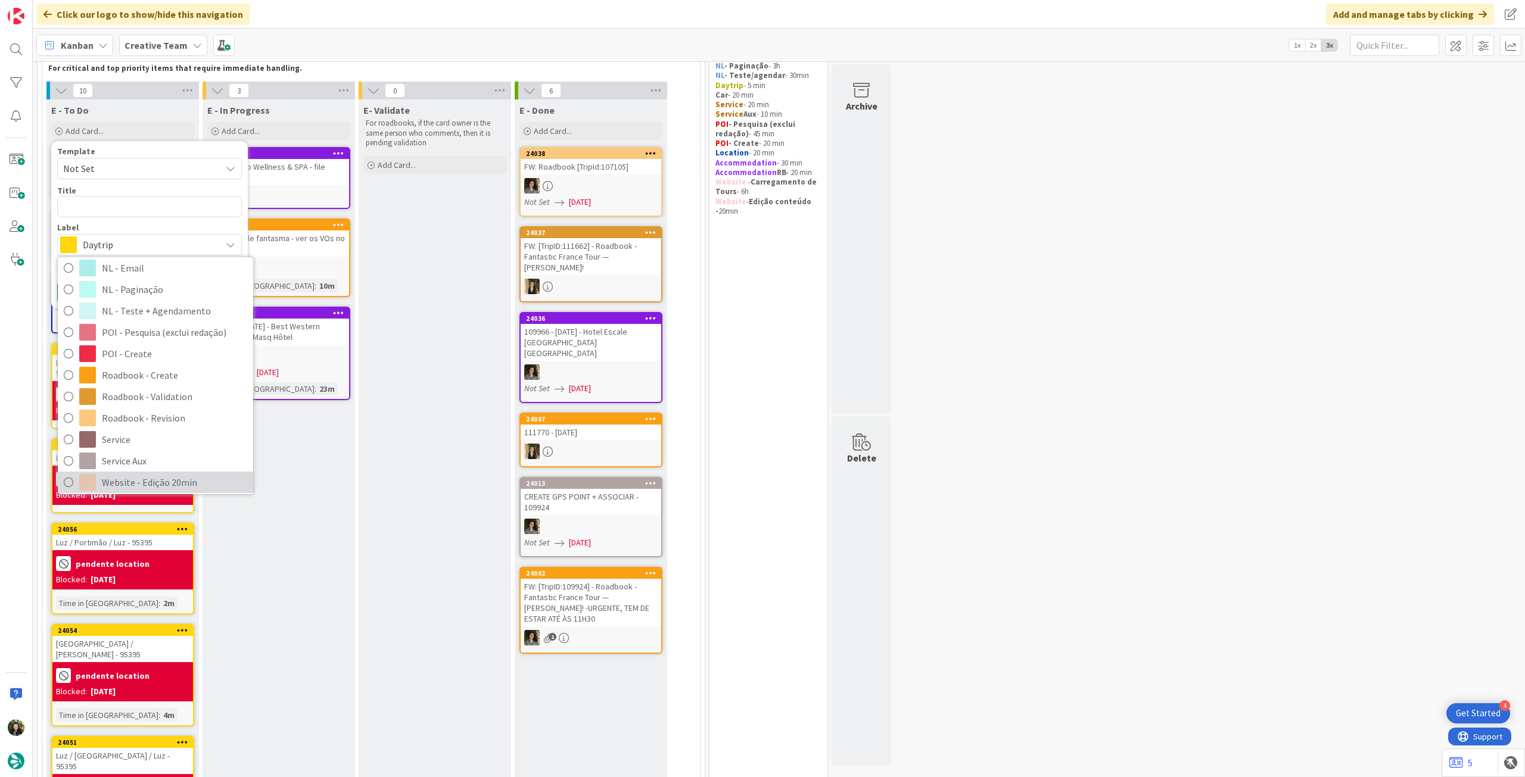
scroll to position [158, 0]
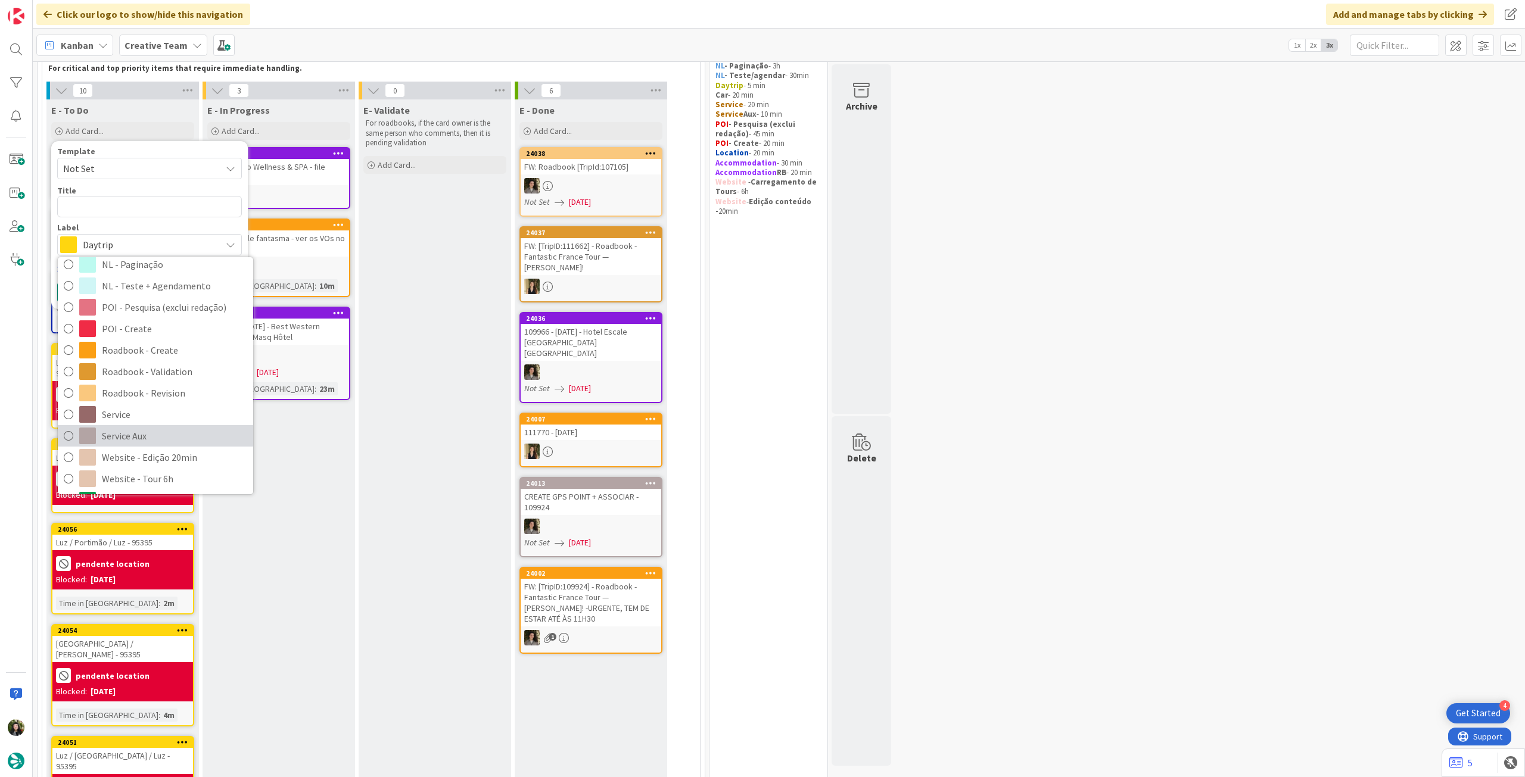
click at [150, 438] on span "Service Aux" at bounding box center [174, 436] width 145 height 18
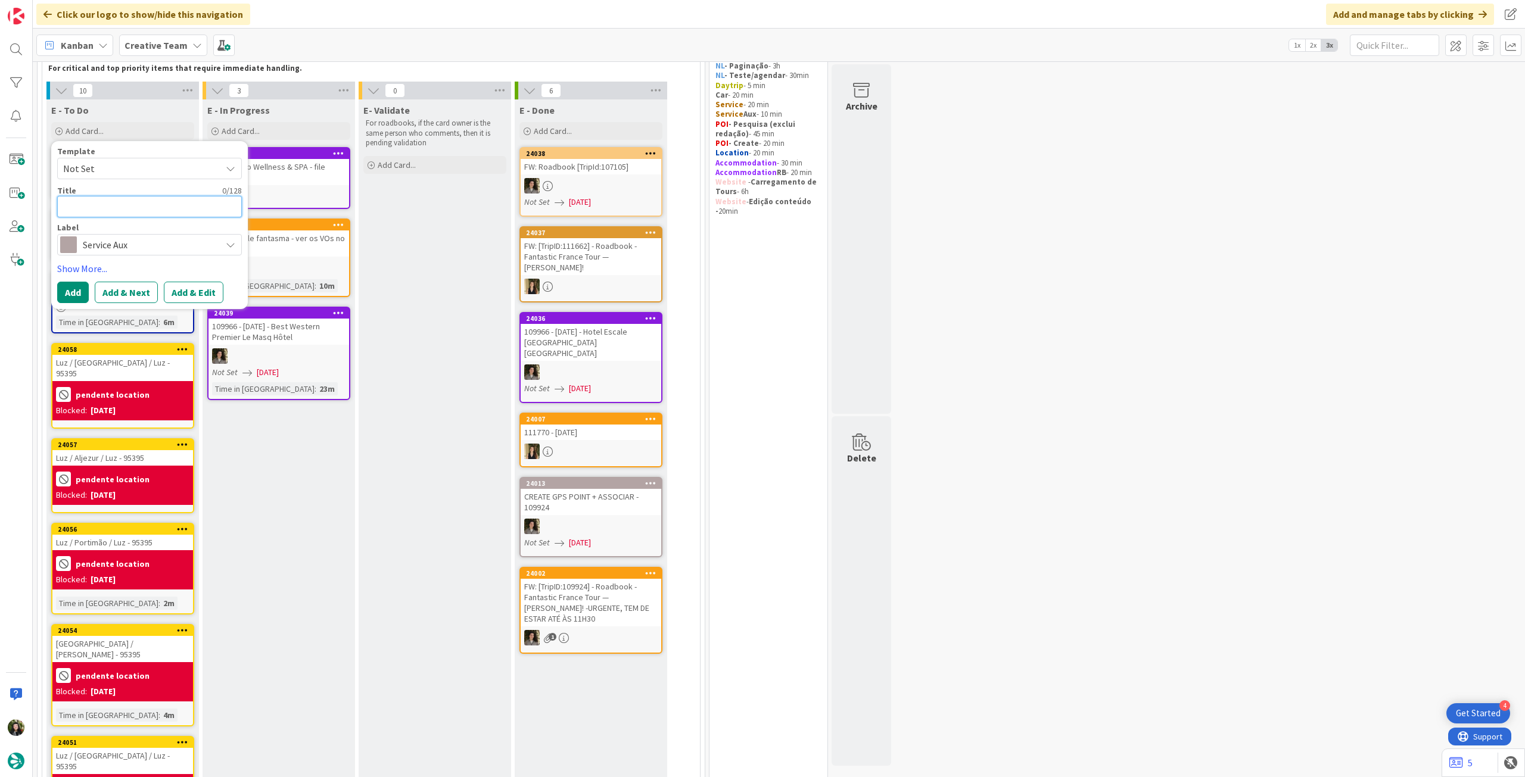
click at [160, 204] on textarea at bounding box center [149, 206] width 185 height 21
paste textarea "95395"
click at [75, 294] on button "Add" at bounding box center [73, 292] width 32 height 21
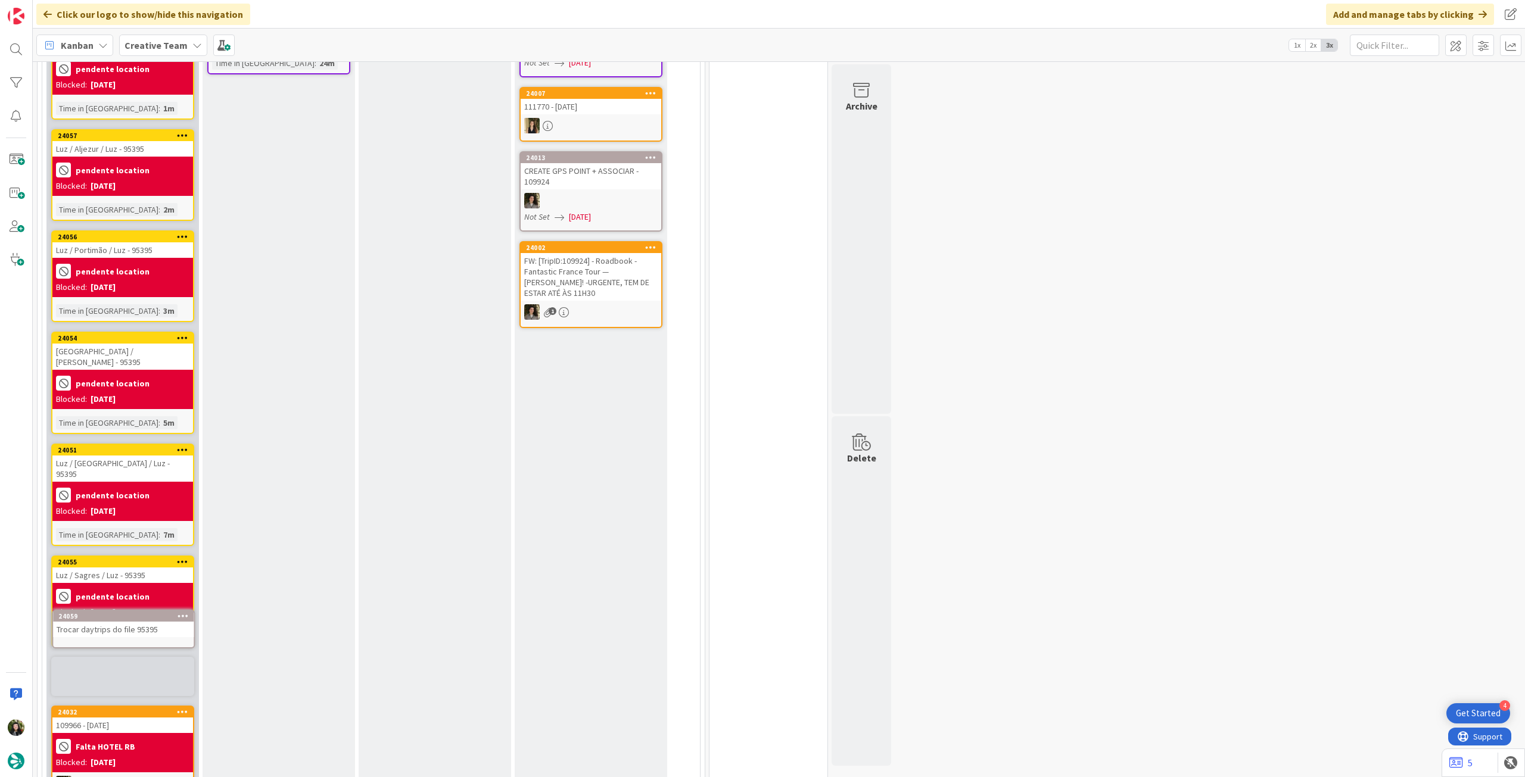
scroll to position [425, 0]
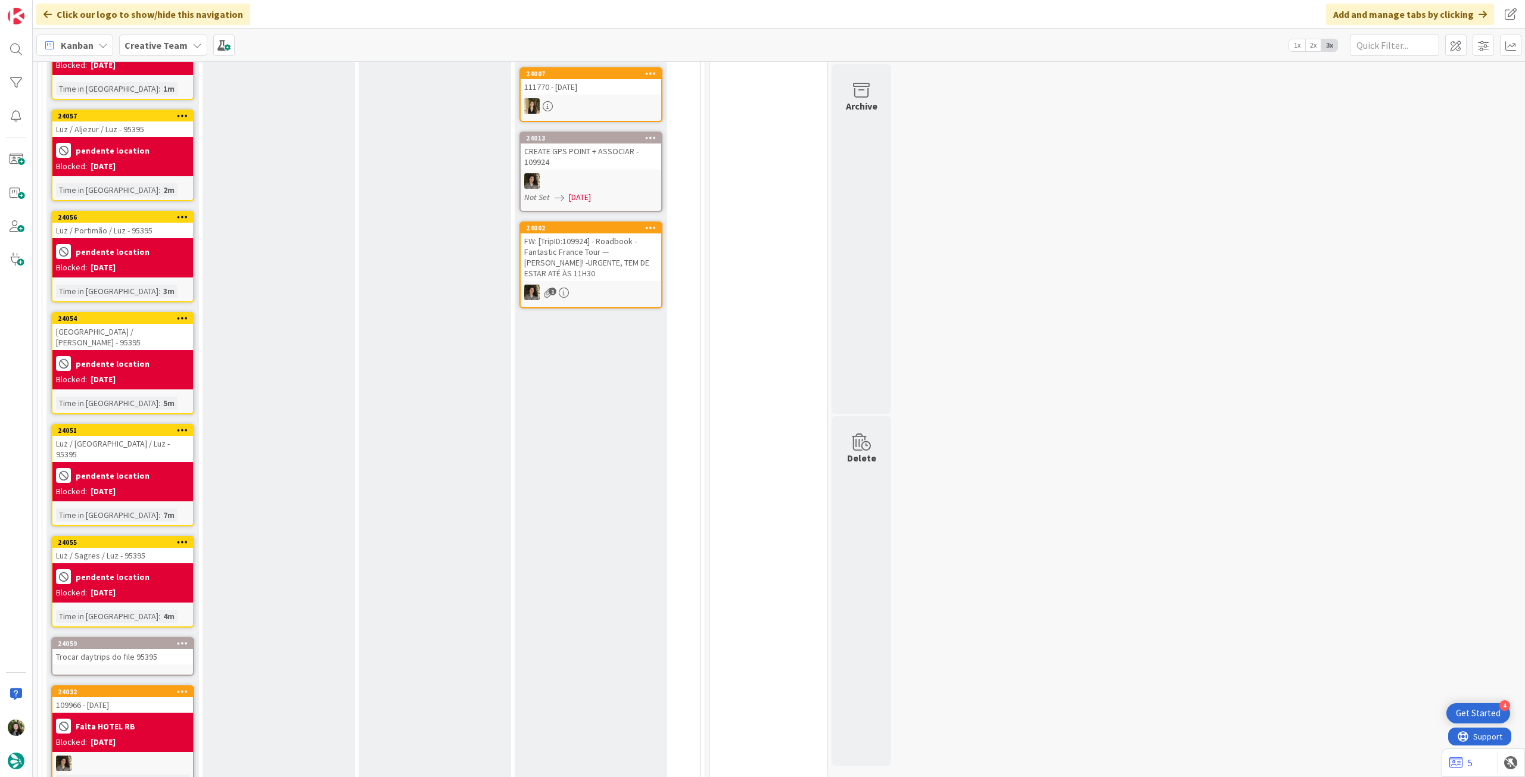
click at [110, 649] on div "Trocar daytrips do file 95395" at bounding box center [122, 656] width 141 height 15
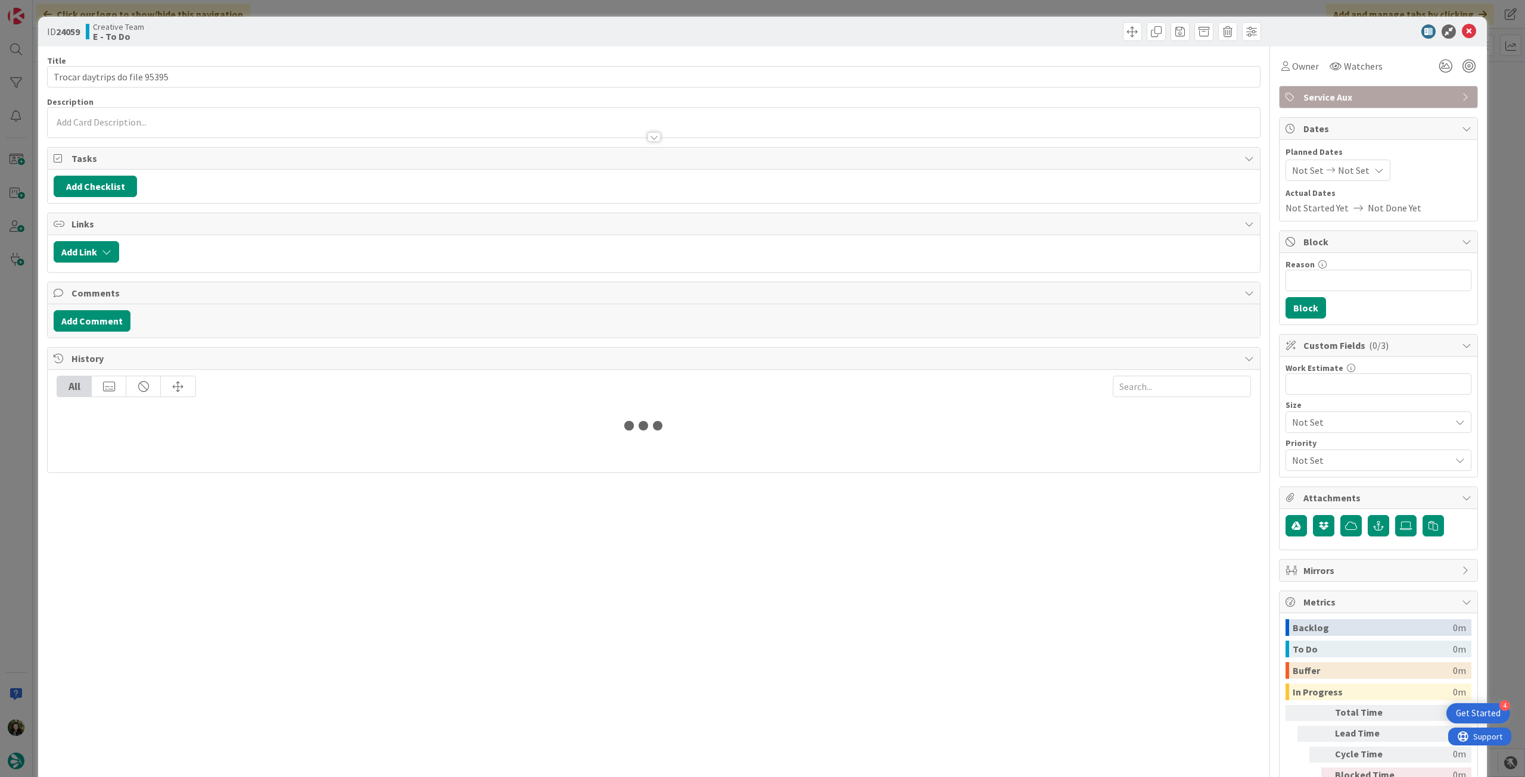
click at [143, 122] on p at bounding box center [654, 123] width 1200 height 14
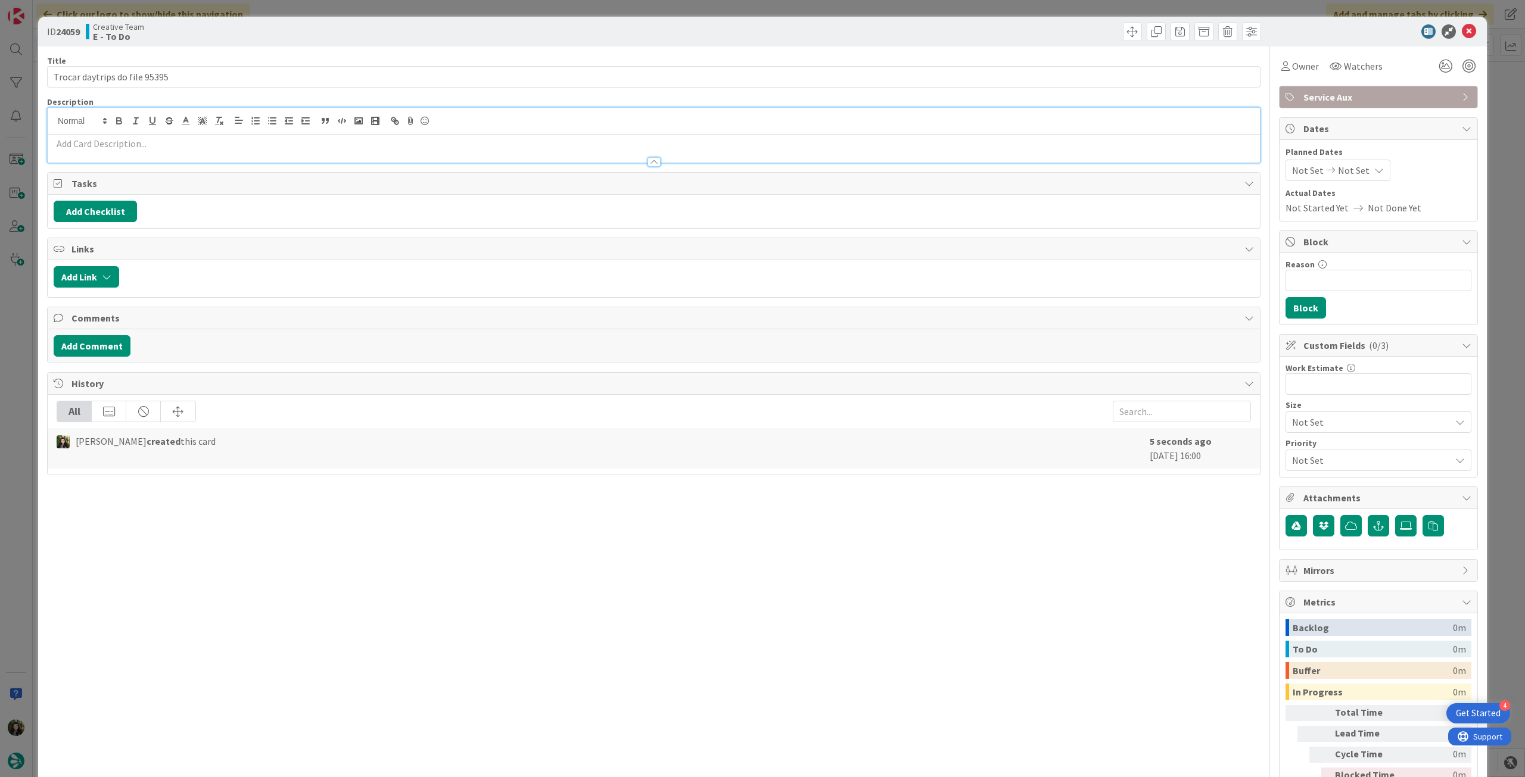
click at [145, 139] on p at bounding box center [654, 144] width 1200 height 14
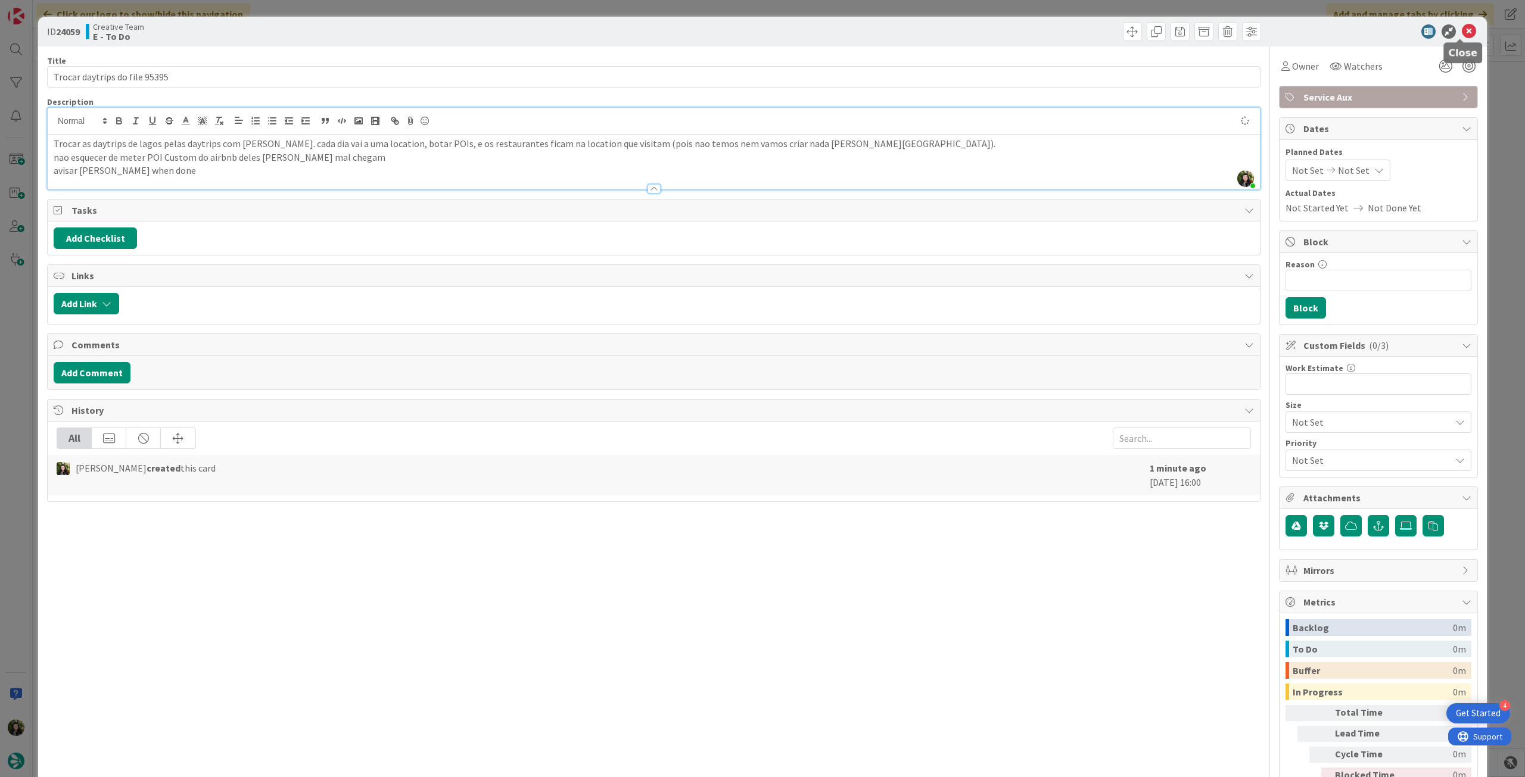
click at [1462, 33] on icon at bounding box center [1469, 31] width 14 height 14
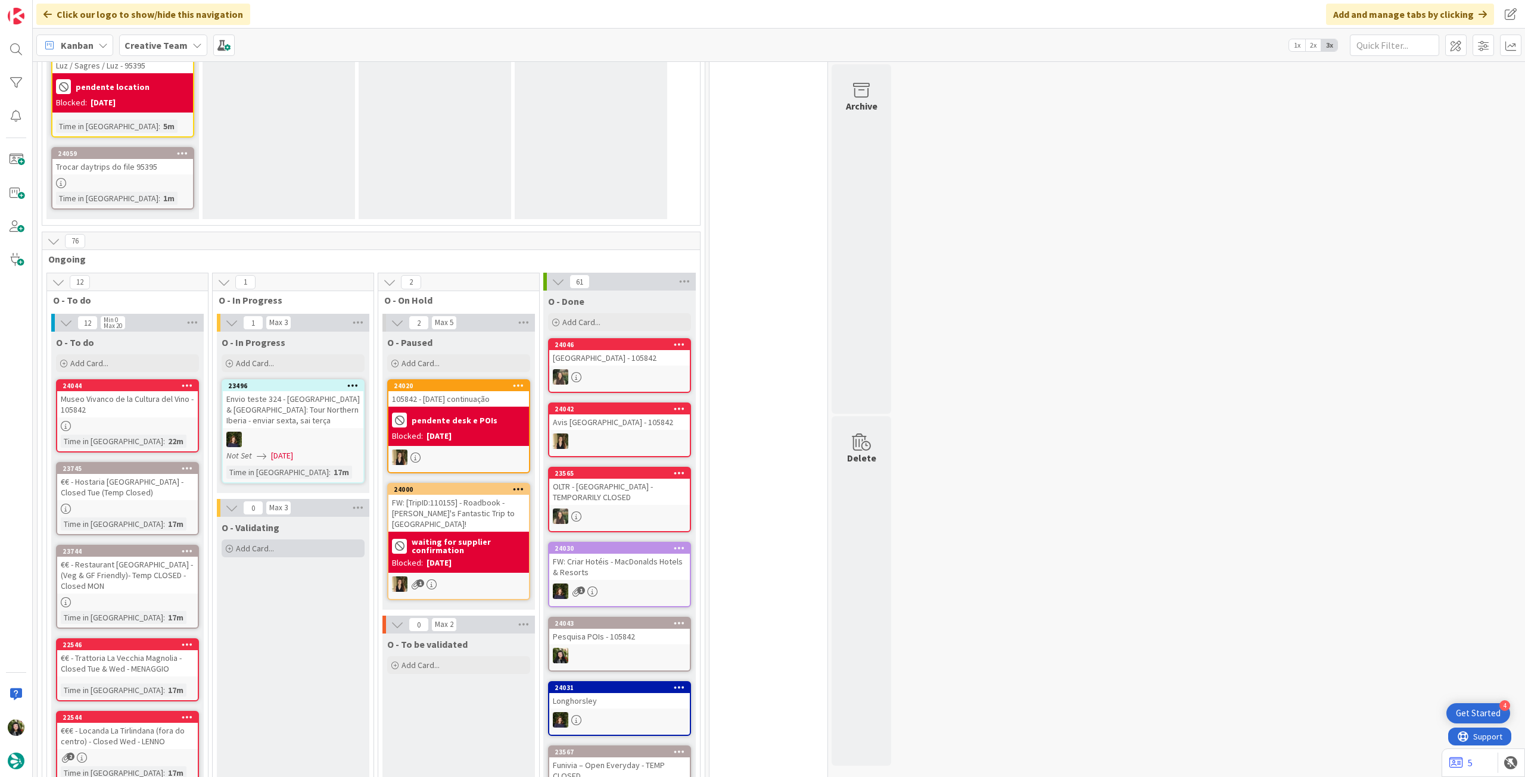
scroll to position [953, 0]
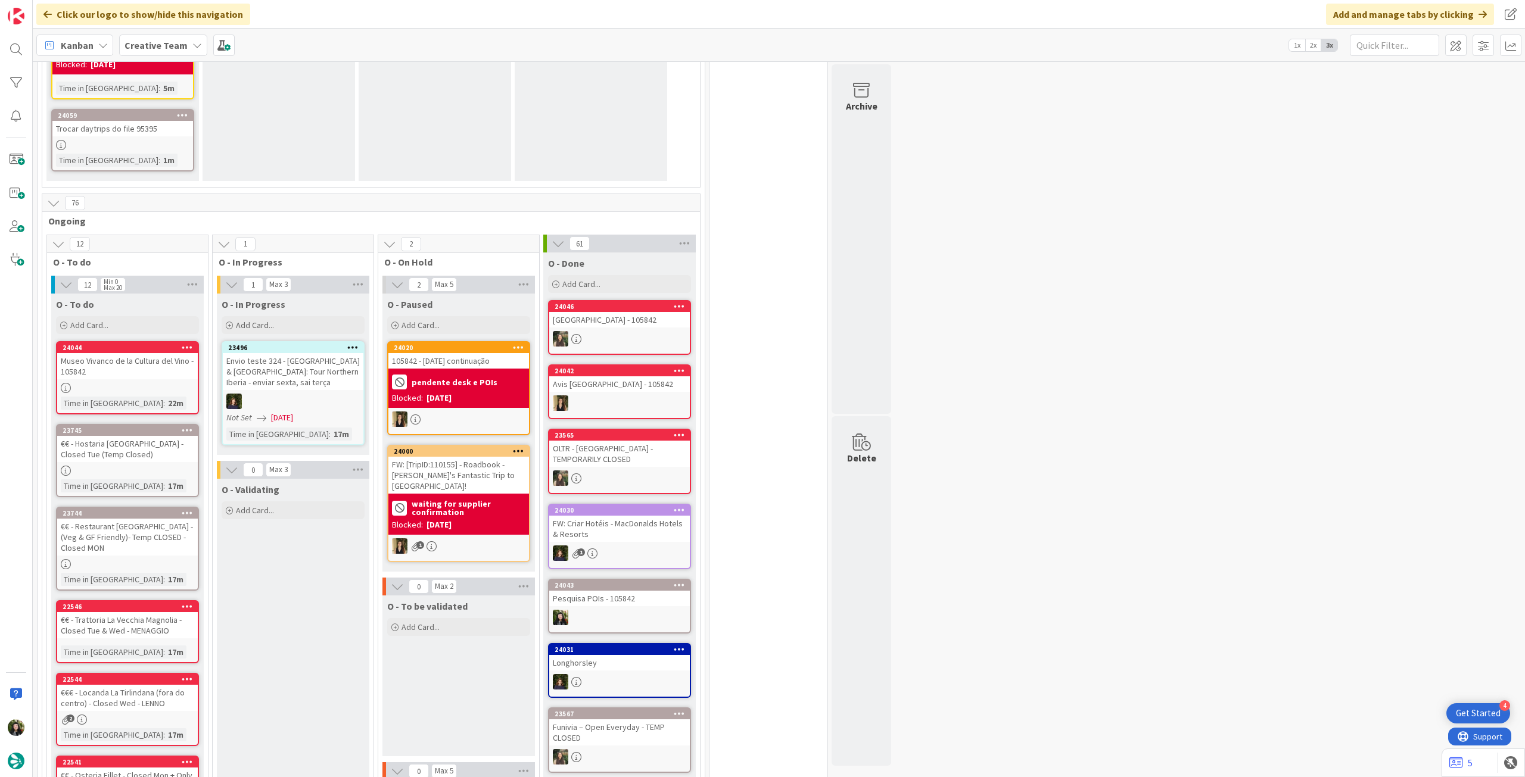
click at [452, 519] on div "[DATE]" at bounding box center [439, 525] width 25 height 13
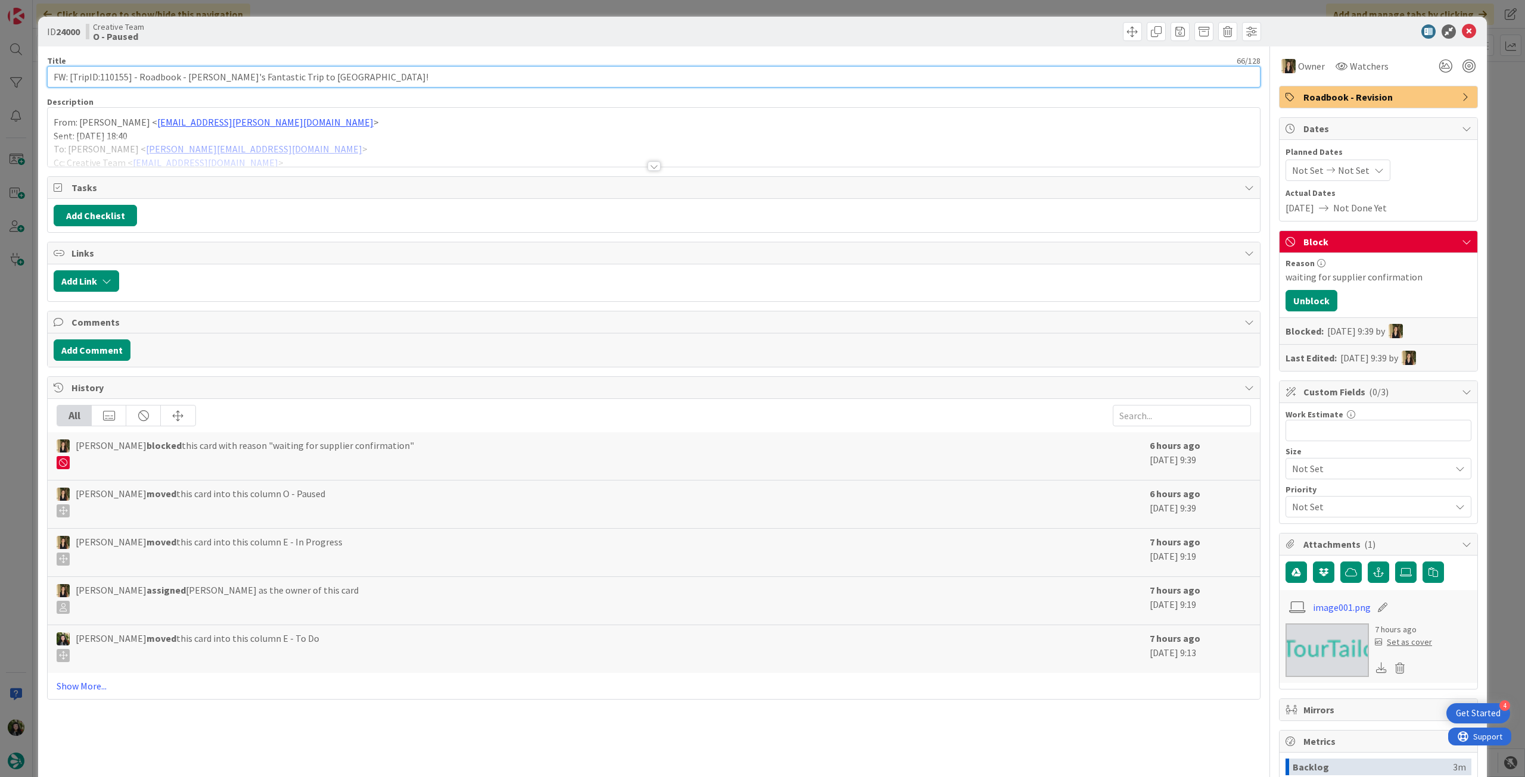
drag, startPoint x: 100, startPoint y: 77, endPoint x: 129, endPoint y: 77, distance: 28.6
click at [129, 77] on input "FW: [TripID:110155] - Roadbook - [PERSON_NAME]'s Fantastic Trip to [GEOGRAPHIC_…" at bounding box center [654, 76] width 1214 height 21
click at [1462, 28] on icon at bounding box center [1469, 31] width 14 height 14
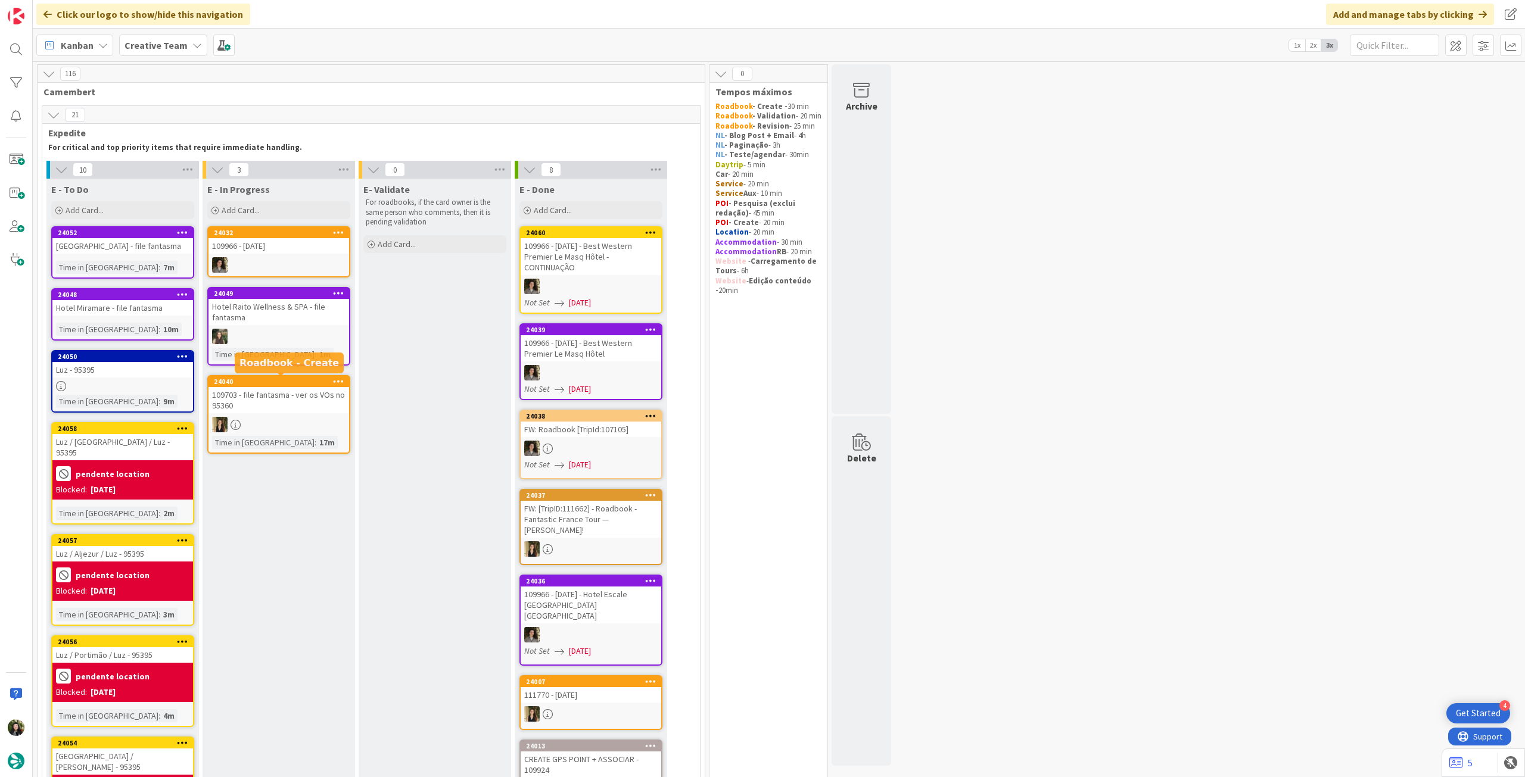
click at [287, 409] on div "109703 - file fantasma - ver os VOs no 95360" at bounding box center [279, 400] width 141 height 26
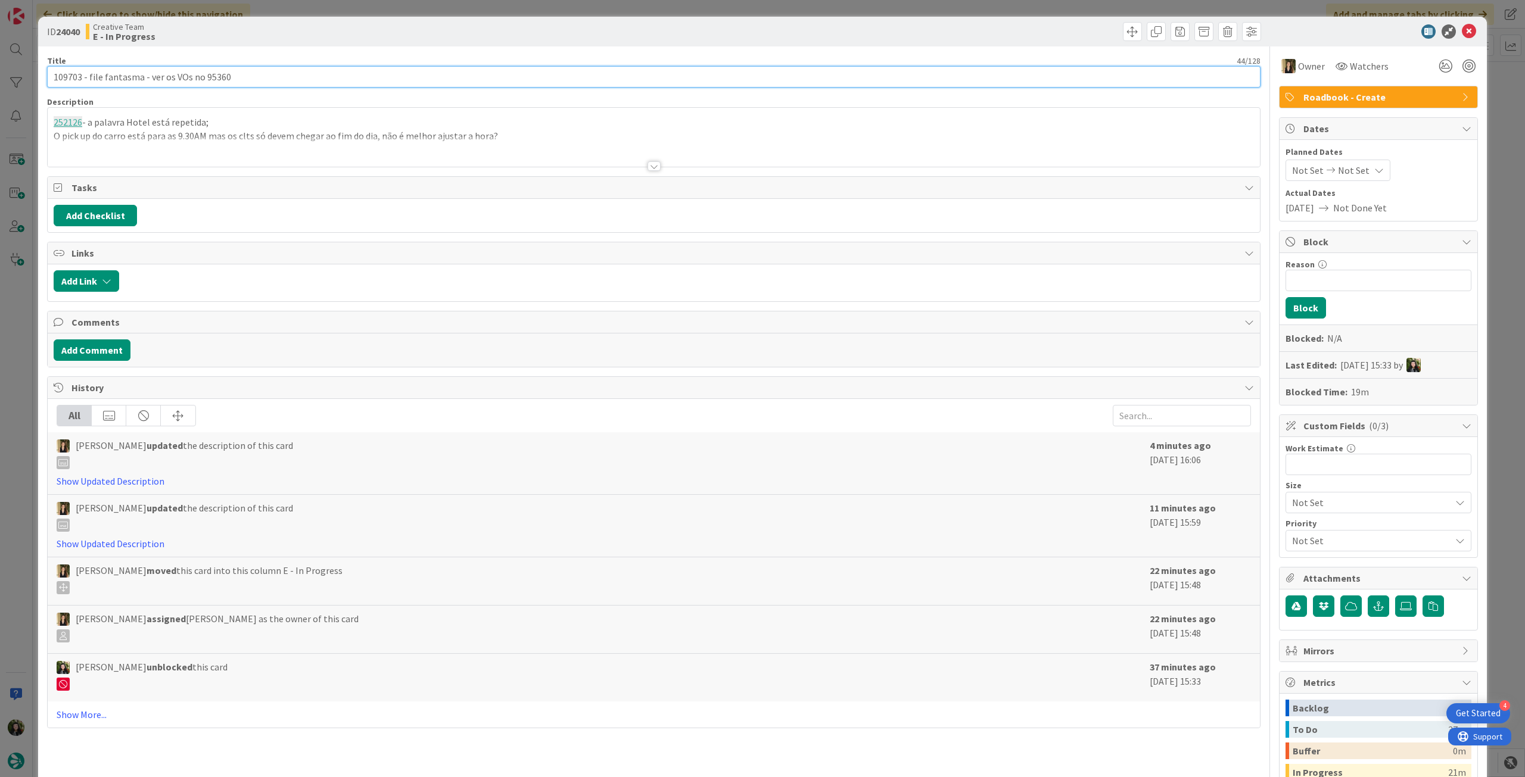
drag, startPoint x: 81, startPoint y: 78, endPoint x: 29, endPoint y: 82, distance: 52.6
click at [29, 82] on div "ID 24040 Creative Team E - In Progress Title 44 / 128 109703 - file fantasma - …" at bounding box center [762, 388] width 1525 height 777
click at [1462, 32] on icon at bounding box center [1469, 31] width 14 height 14
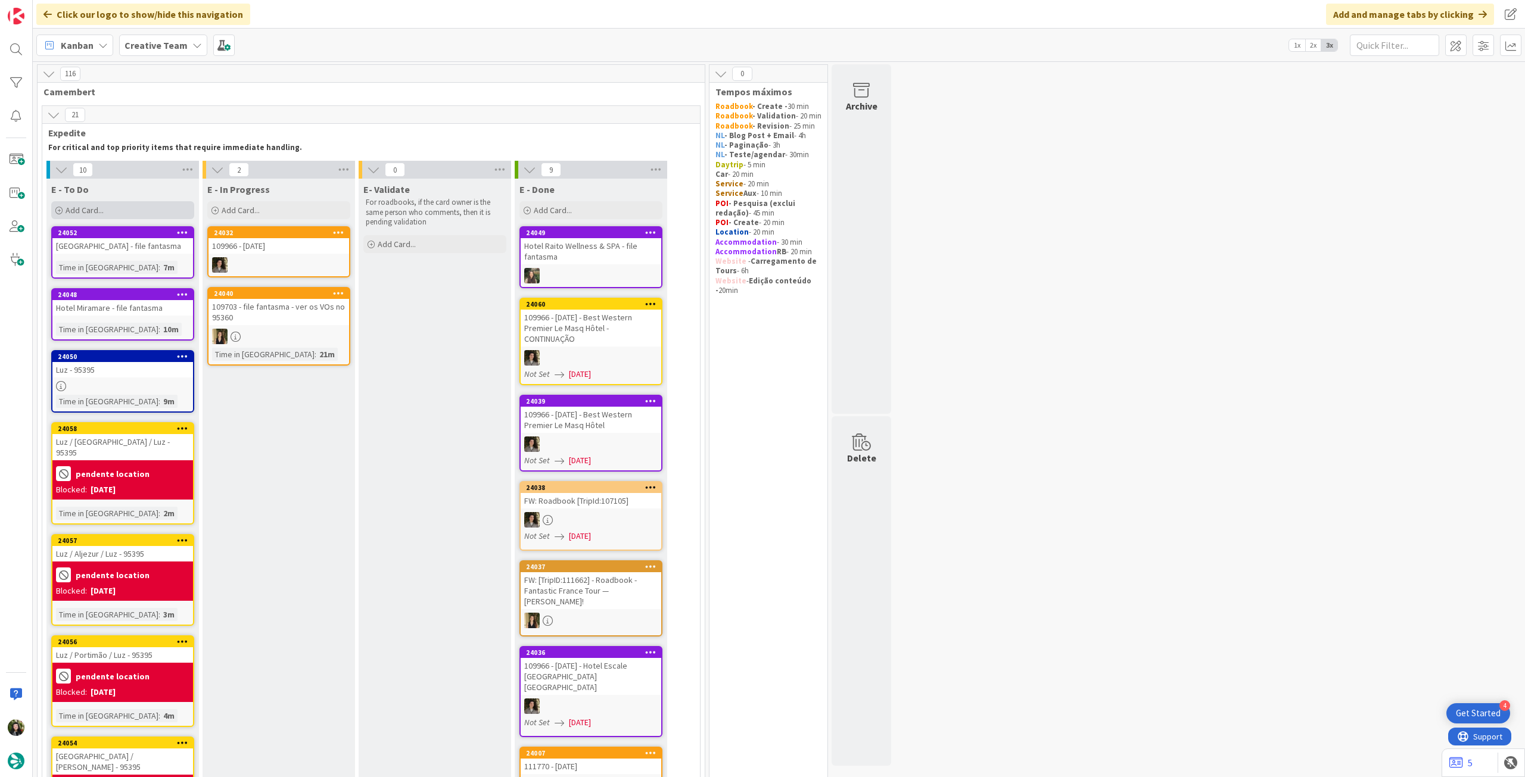
click at [154, 210] on div "Add Card..." at bounding box center [122, 210] width 143 height 18
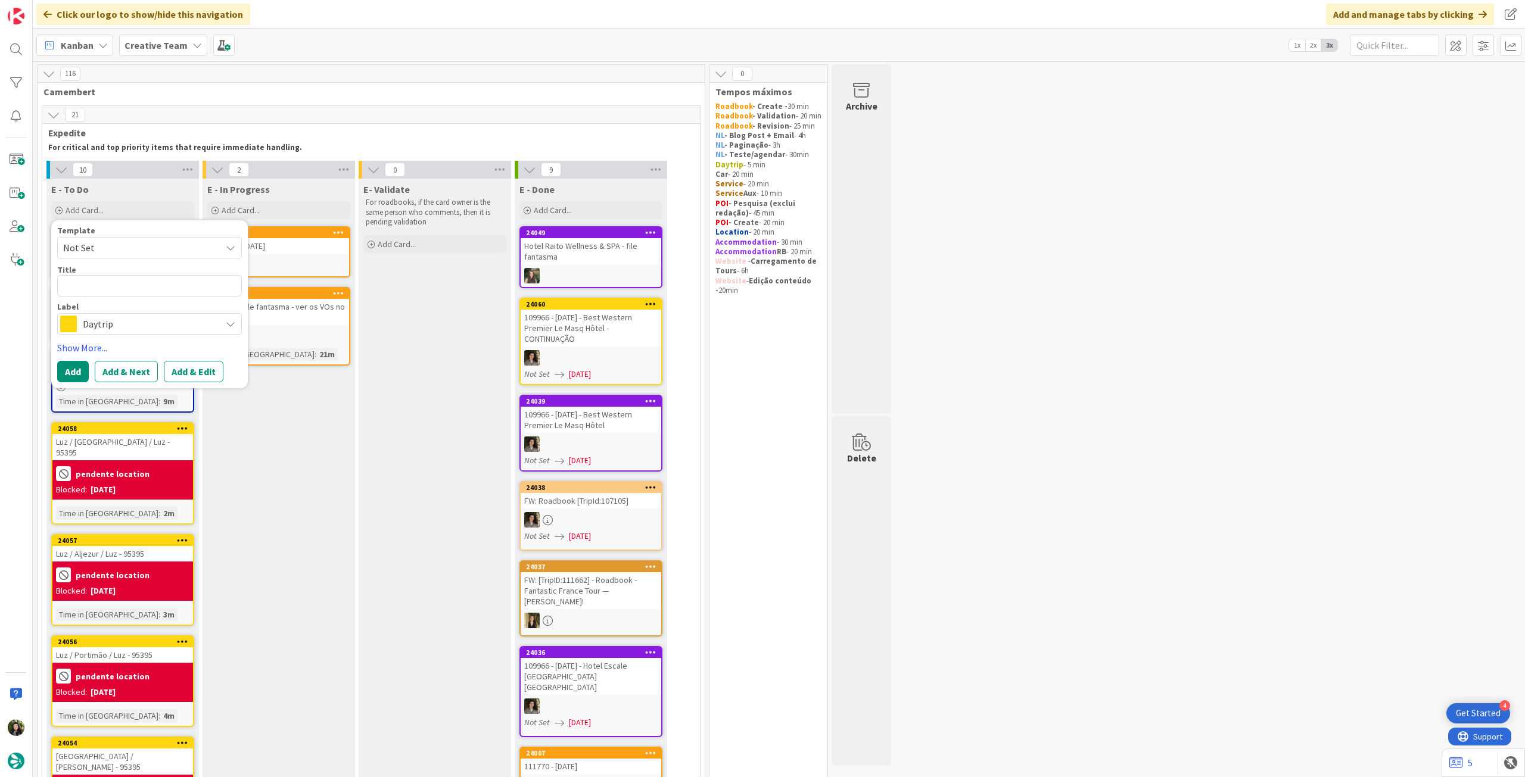
click at [134, 318] on span "Daytrip" at bounding box center [149, 324] width 132 height 17
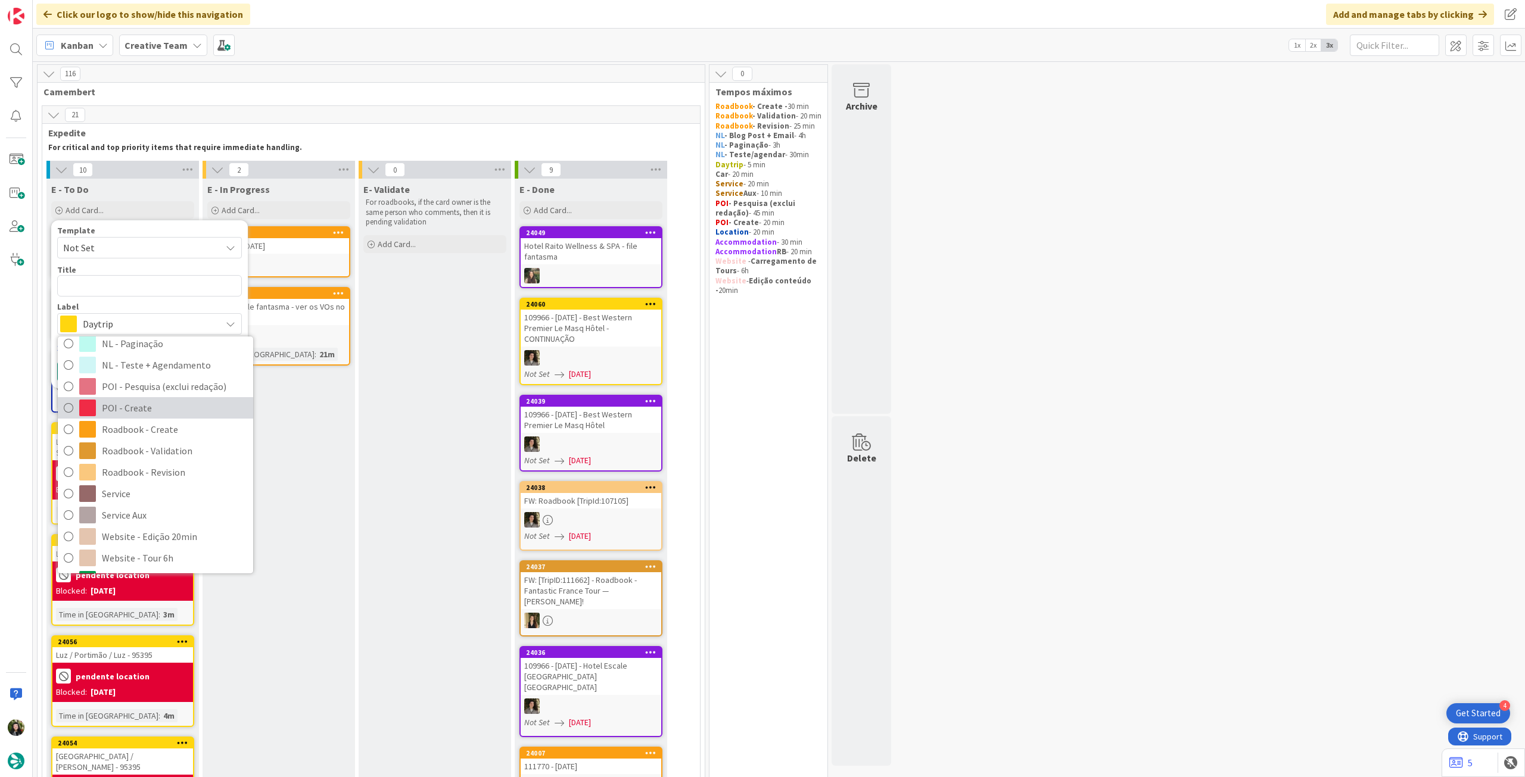
click at [151, 412] on span "POI - Create" at bounding box center [174, 408] width 145 height 18
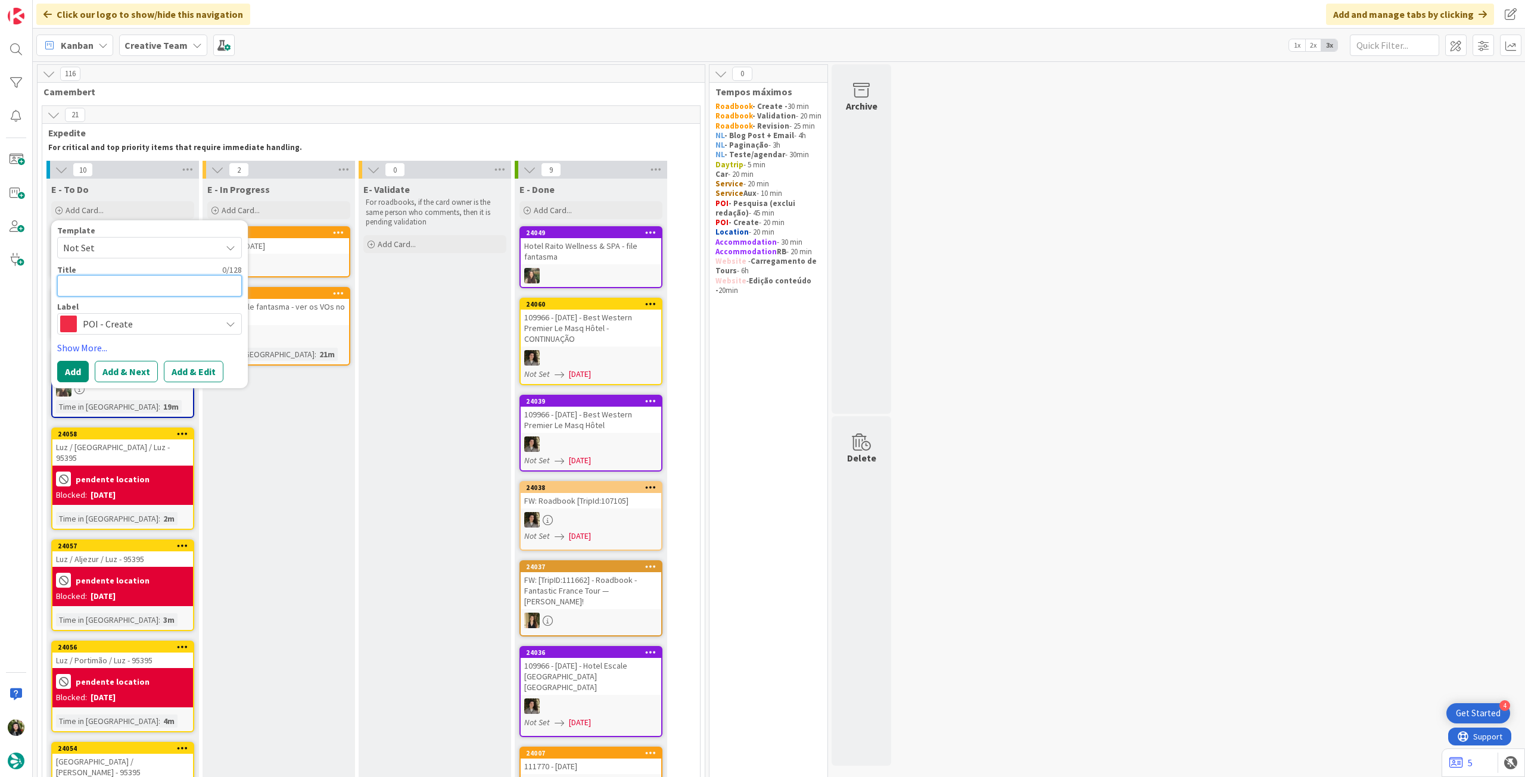
click at [158, 283] on textarea at bounding box center [149, 285] width 185 height 21
paste textarea "109703"
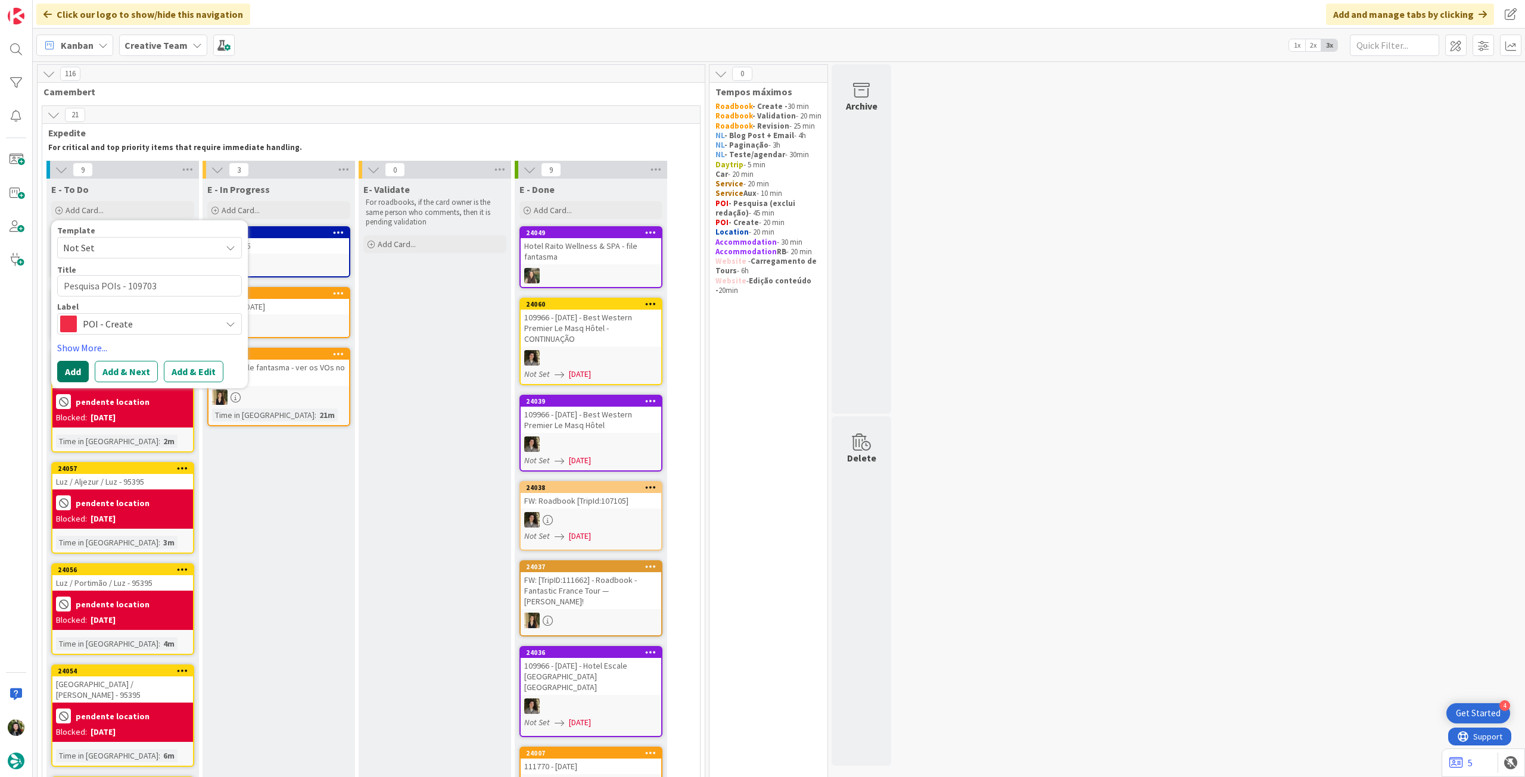
click at [64, 374] on button "Add" at bounding box center [73, 371] width 32 height 21
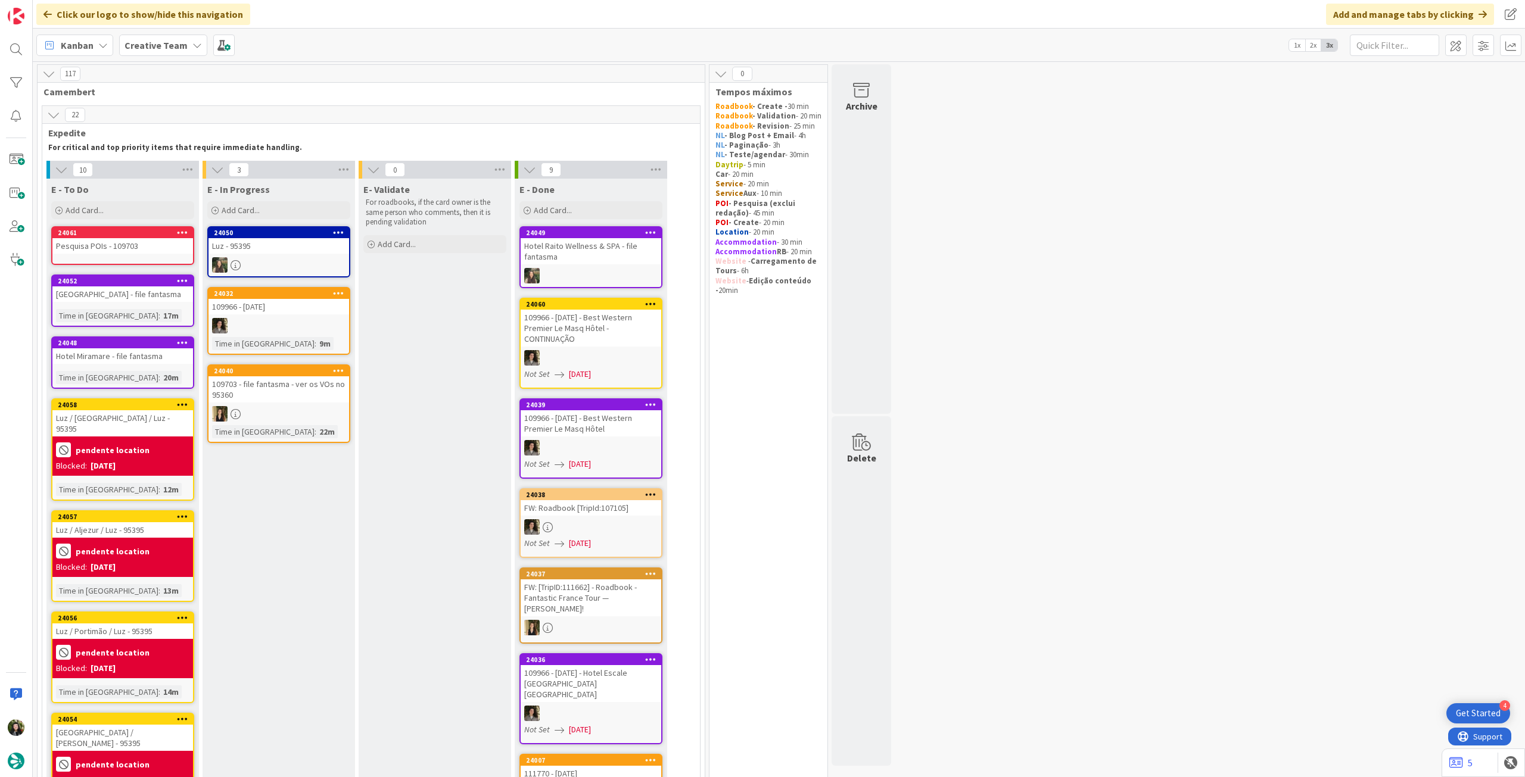
click at [137, 255] on div "24061 Pesquisa POIs - 109703" at bounding box center [122, 245] width 143 height 39
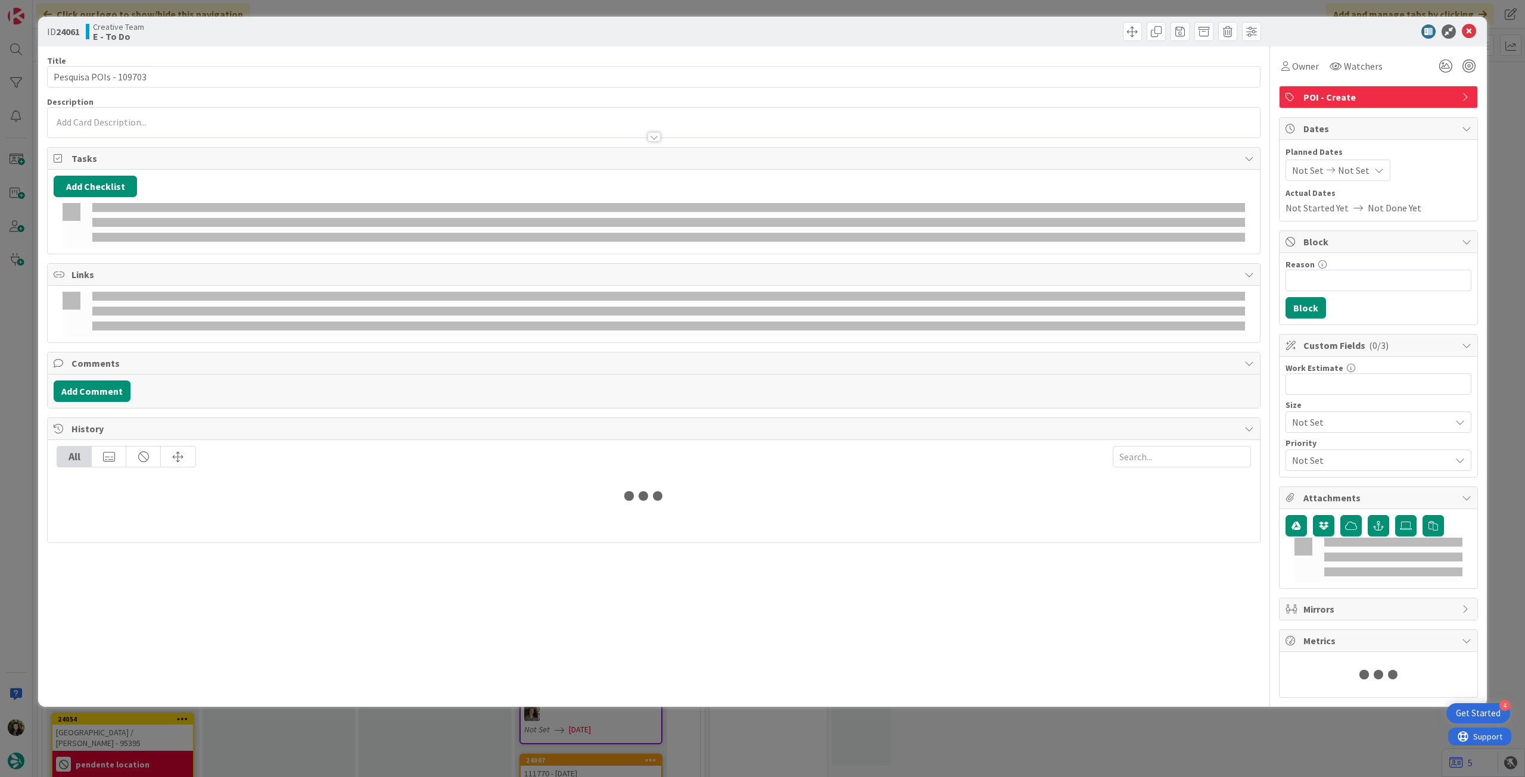
click at [151, 123] on p at bounding box center [654, 123] width 1200 height 14
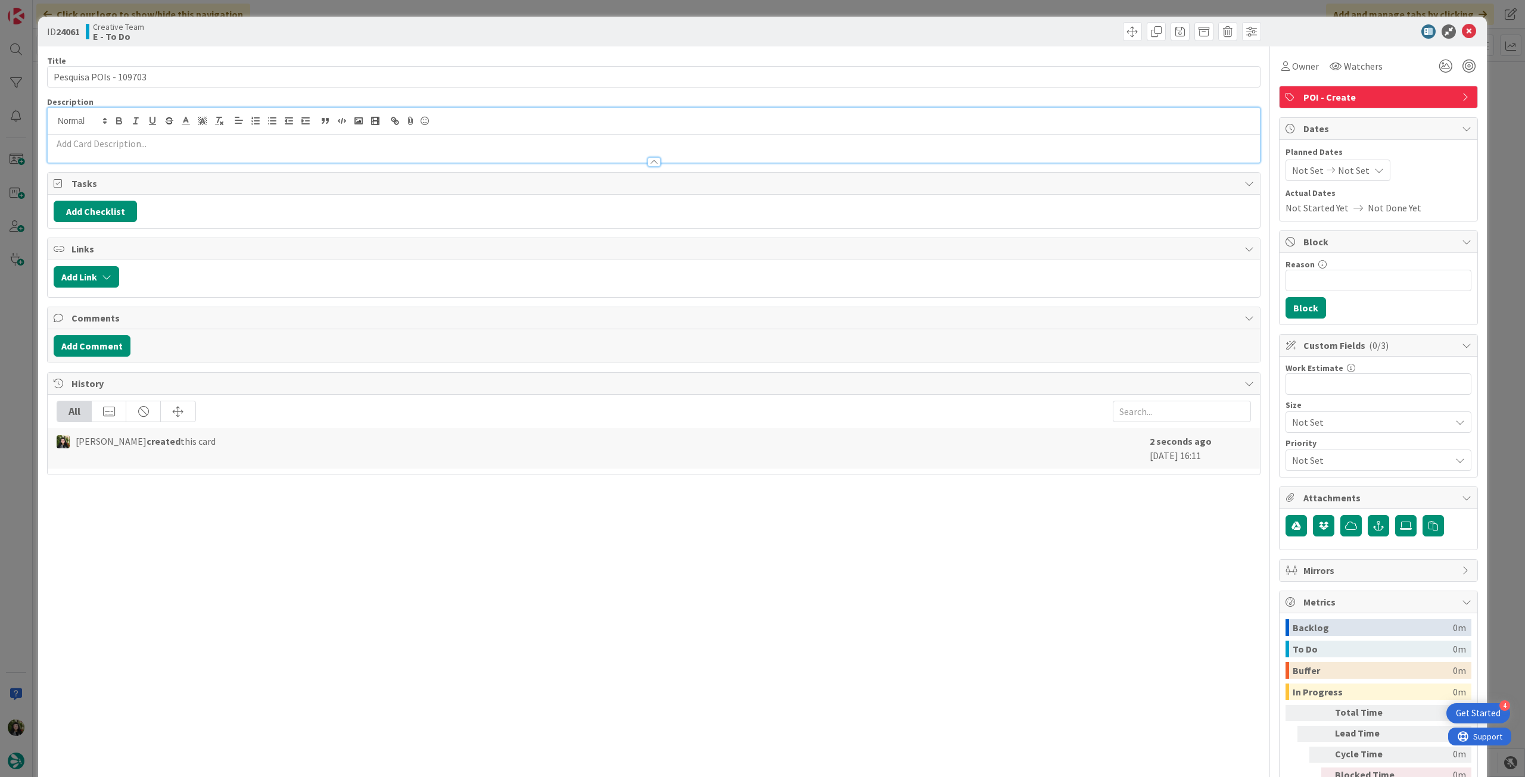
click at [151, 141] on p at bounding box center [654, 144] width 1200 height 14
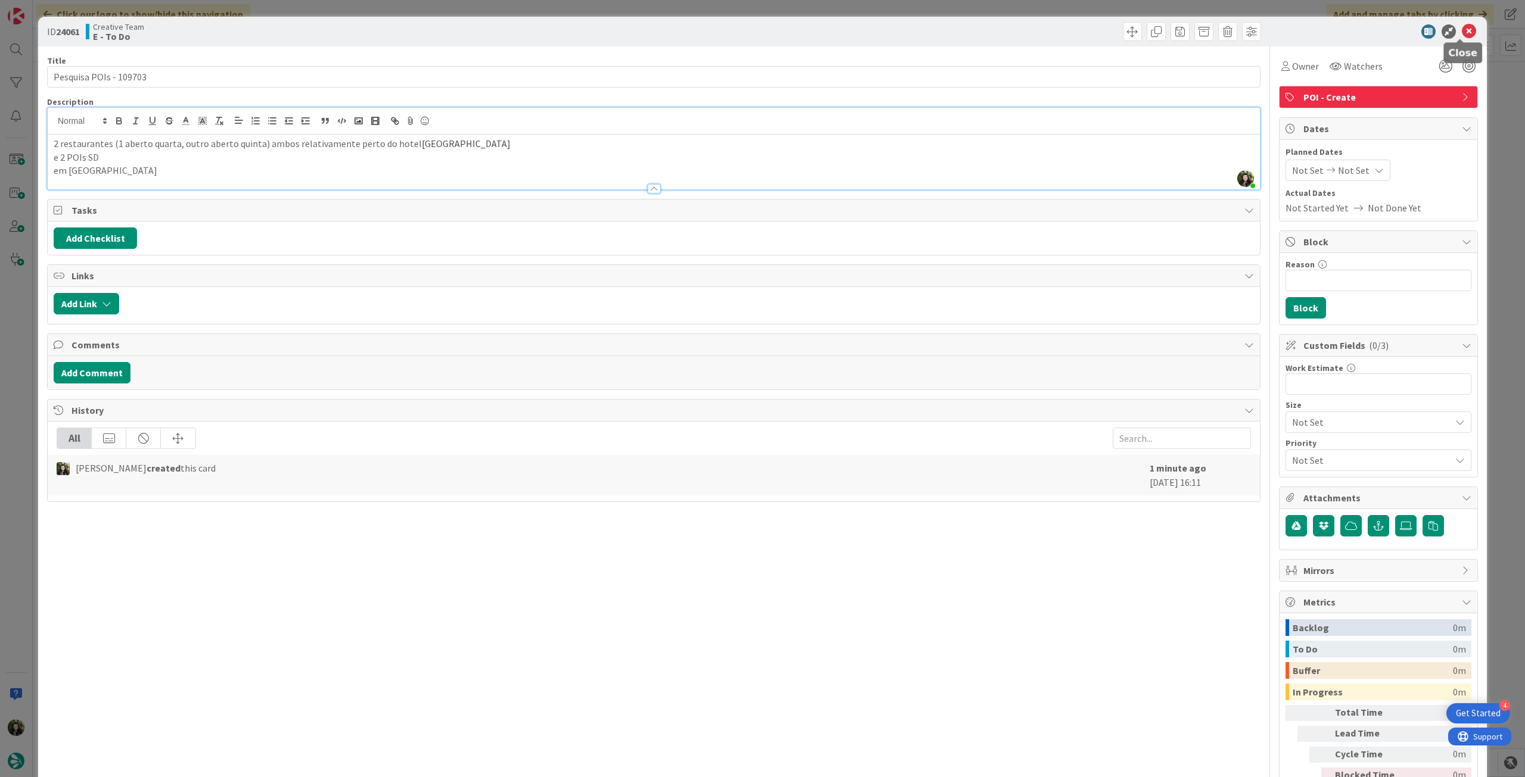
click at [1463, 27] on icon at bounding box center [1469, 31] width 14 height 14
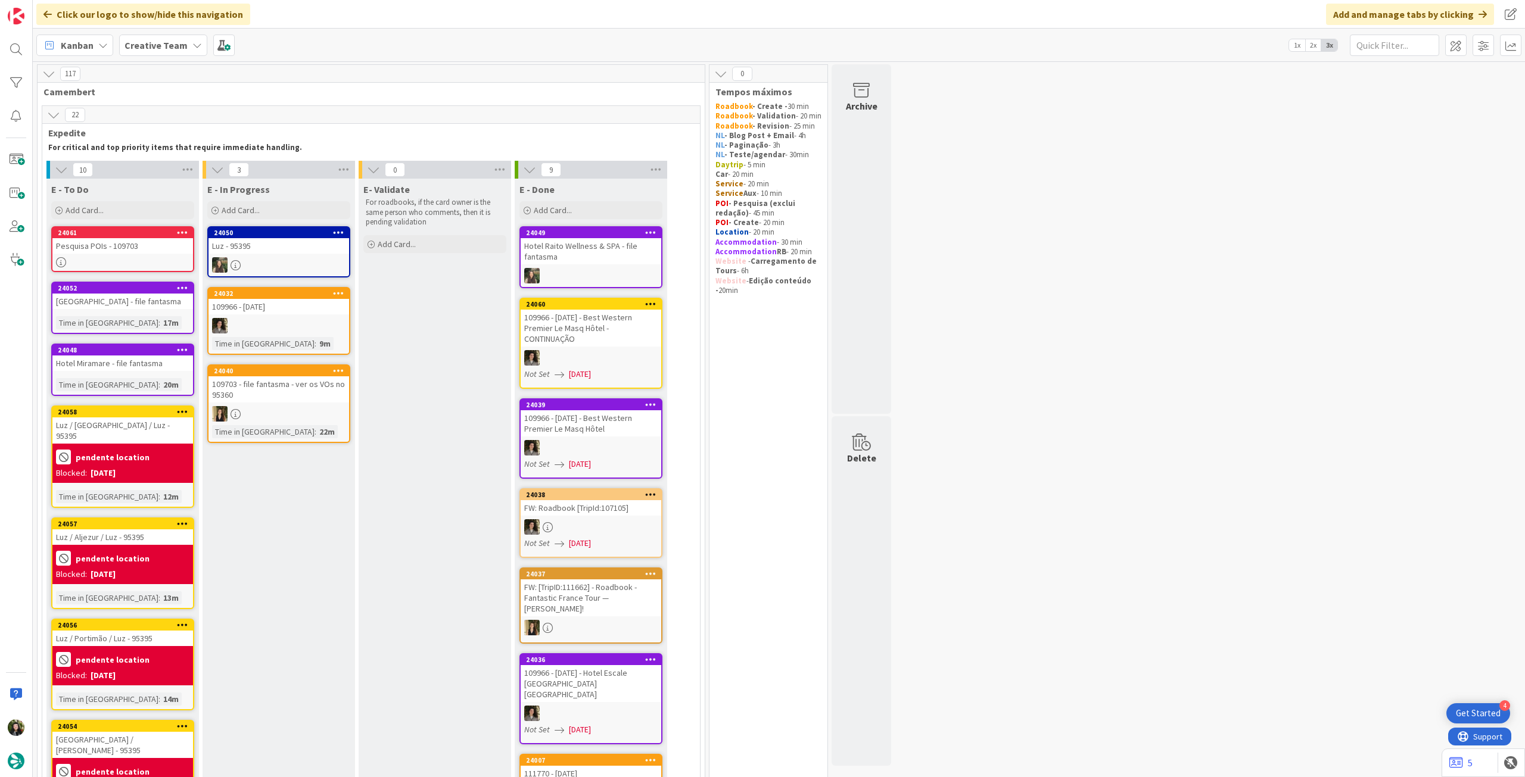
click at [156, 490] on div "Time in [GEOGRAPHIC_DATA] : 12m" at bounding box center [122, 496] width 133 height 13
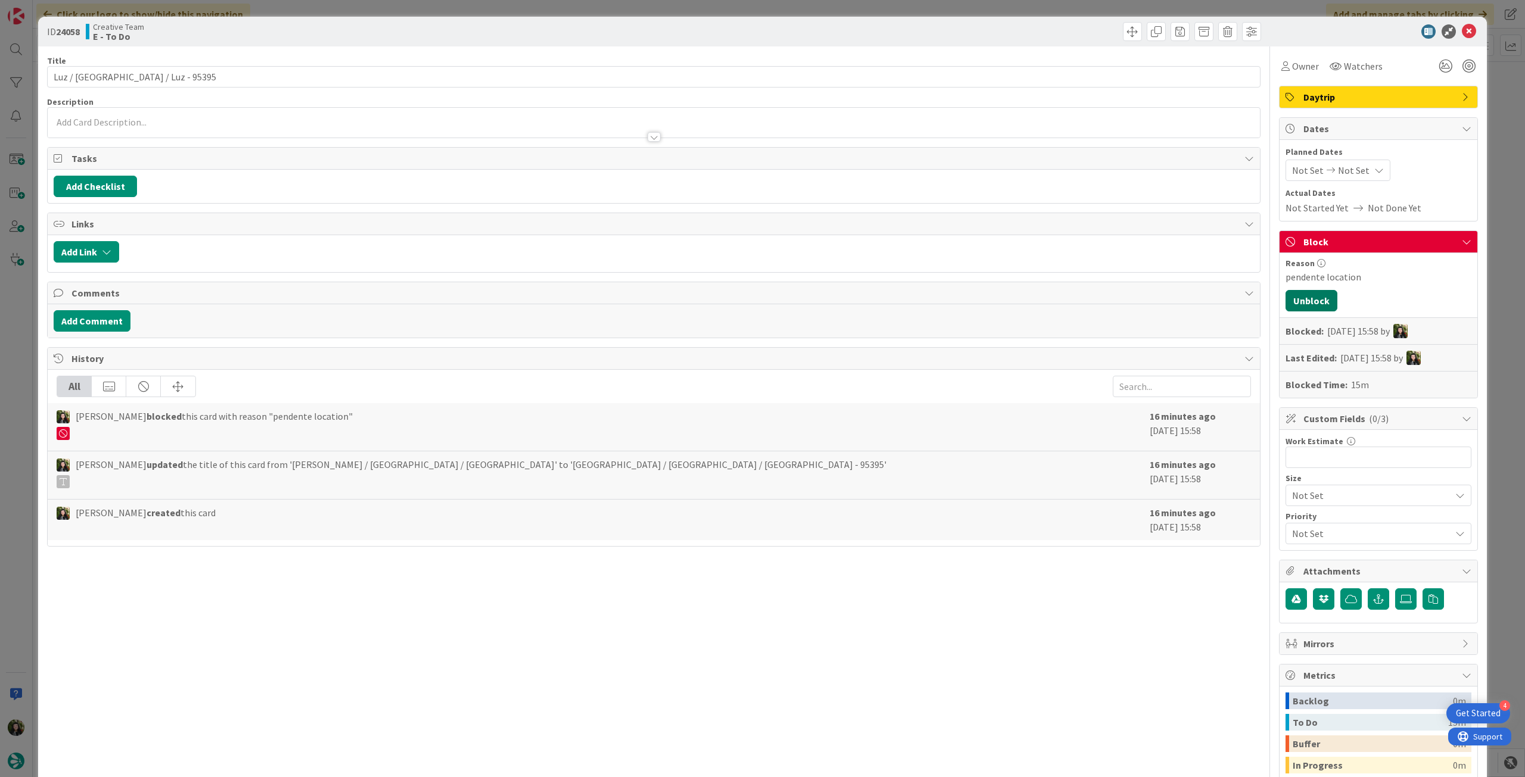
click at [1290, 308] on button "Unblock" at bounding box center [1312, 300] width 52 height 21
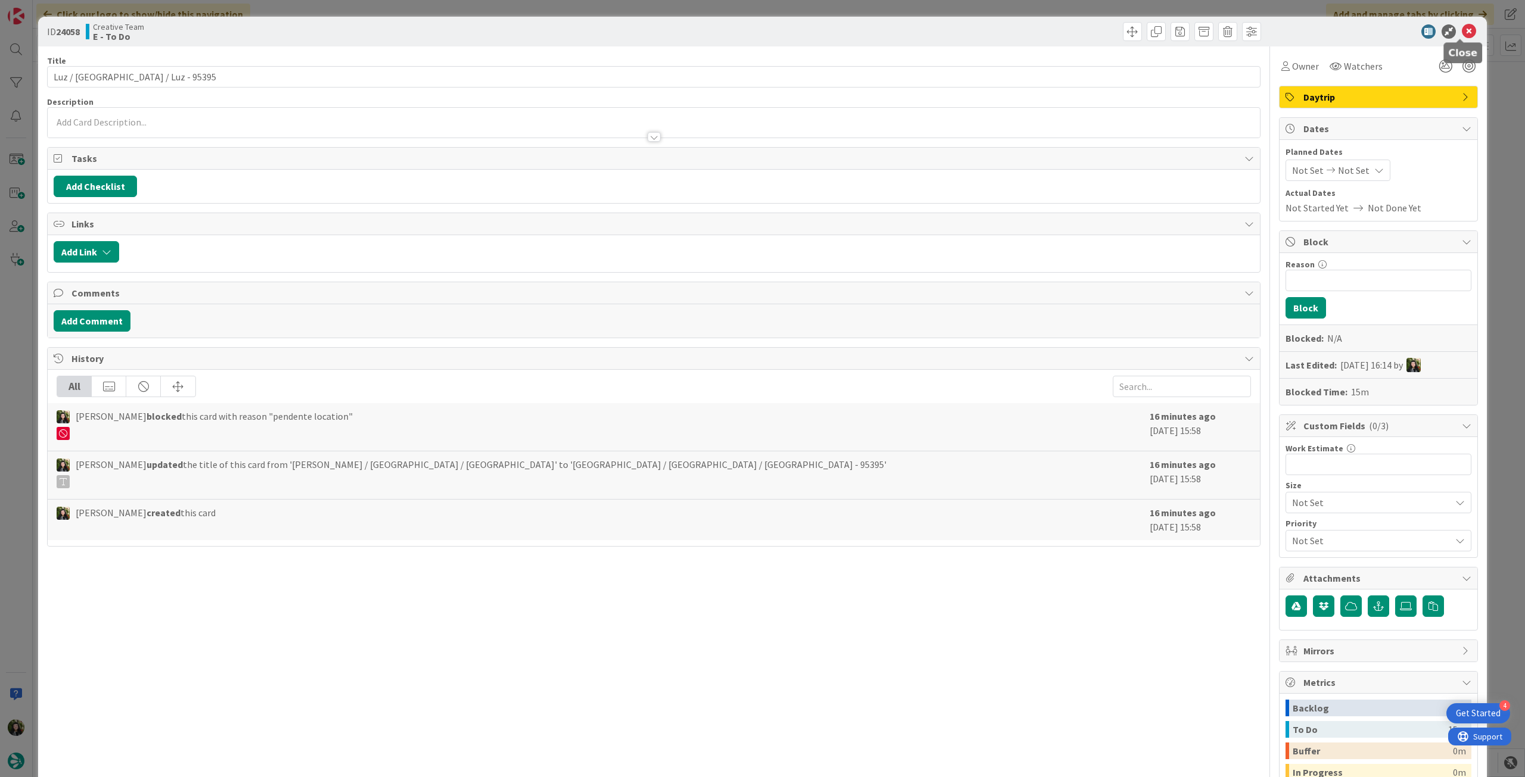
click at [1463, 29] on icon at bounding box center [1469, 31] width 14 height 14
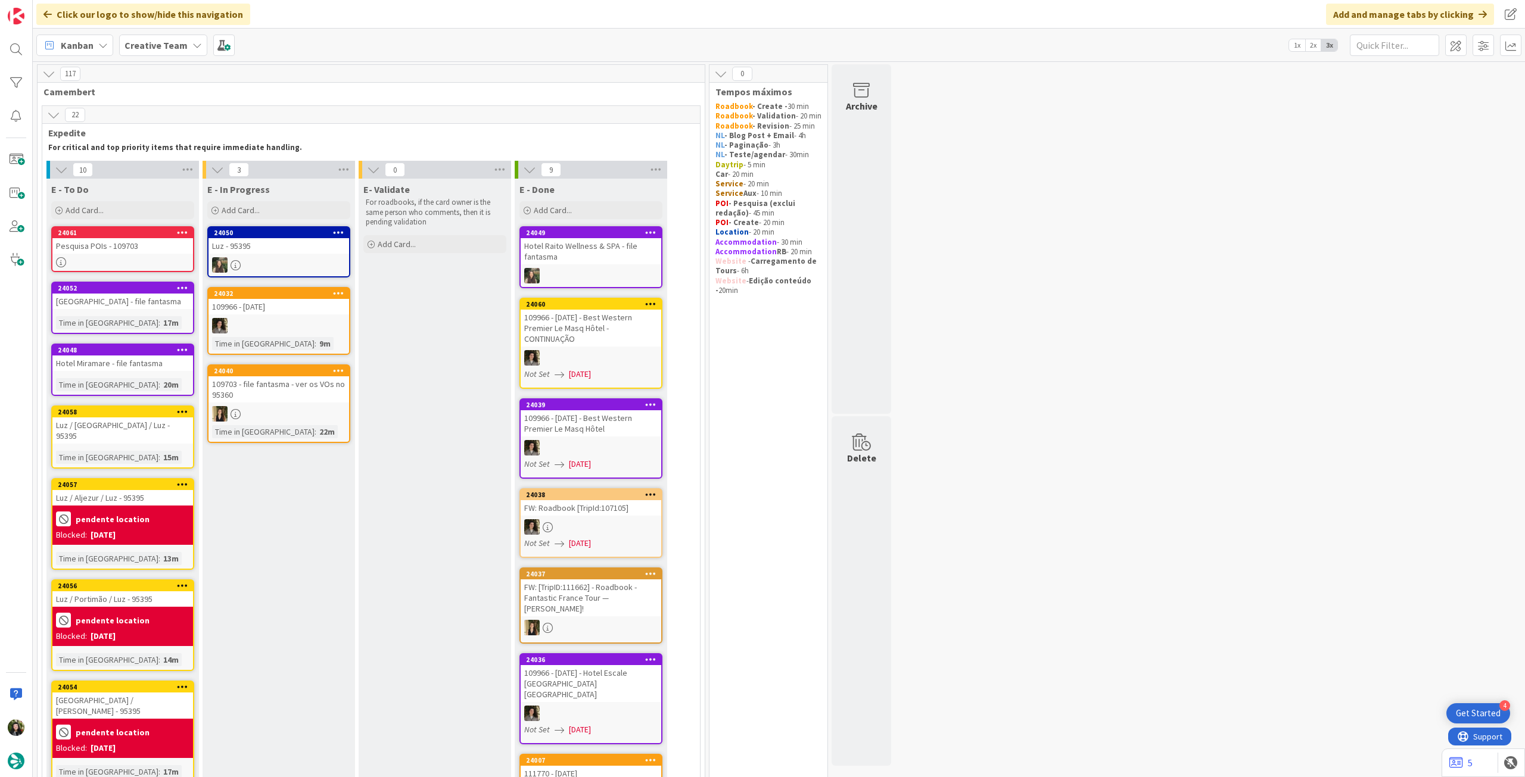
click at [120, 538] on div "24057 [PERSON_NAME] / Aljezur / [GEOGRAPHIC_DATA] - 95395 pendente location Blo…" at bounding box center [122, 524] width 143 height 92
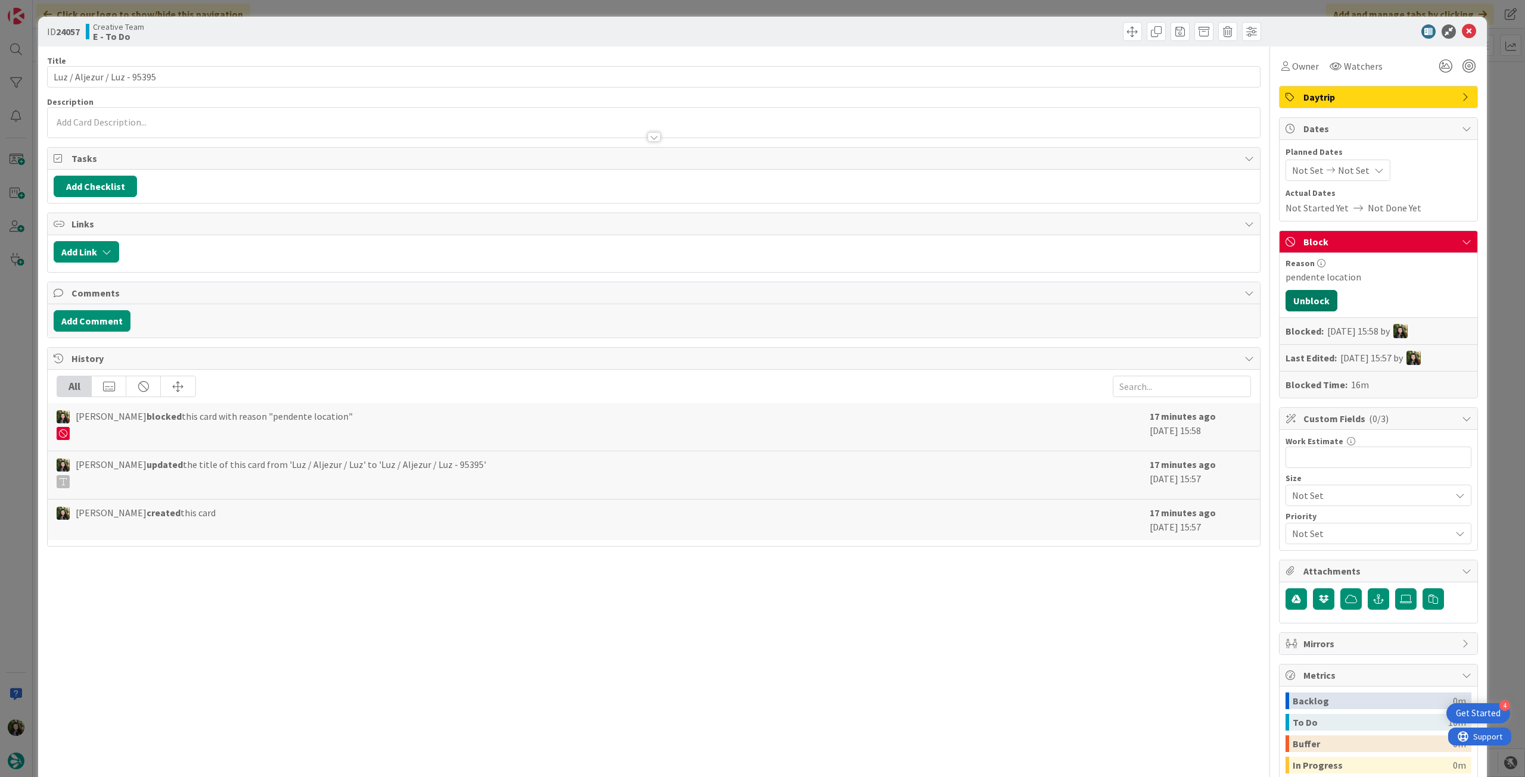
click at [1317, 297] on button "Unblock" at bounding box center [1312, 300] width 52 height 21
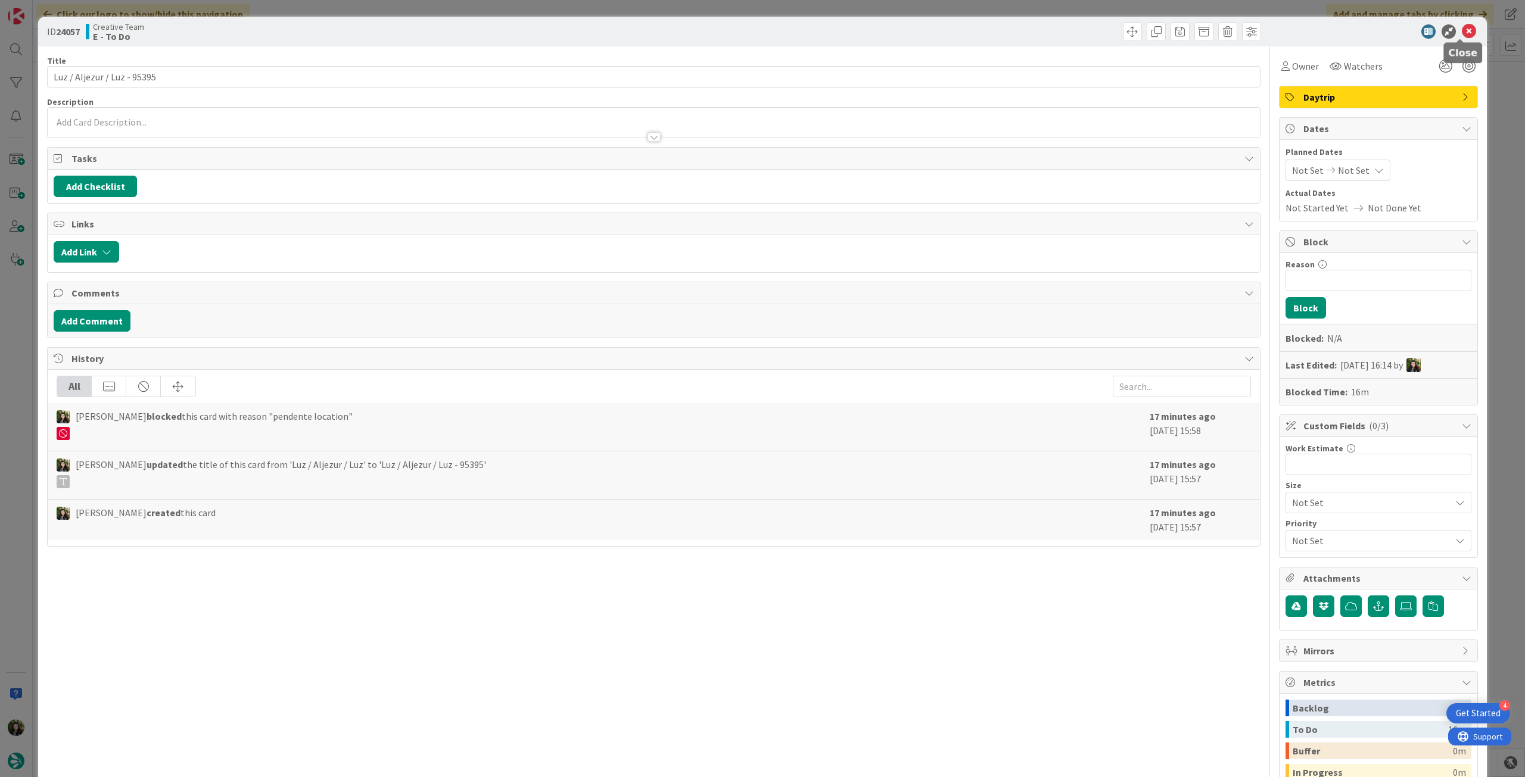
click at [1463, 30] on icon at bounding box center [1469, 31] width 14 height 14
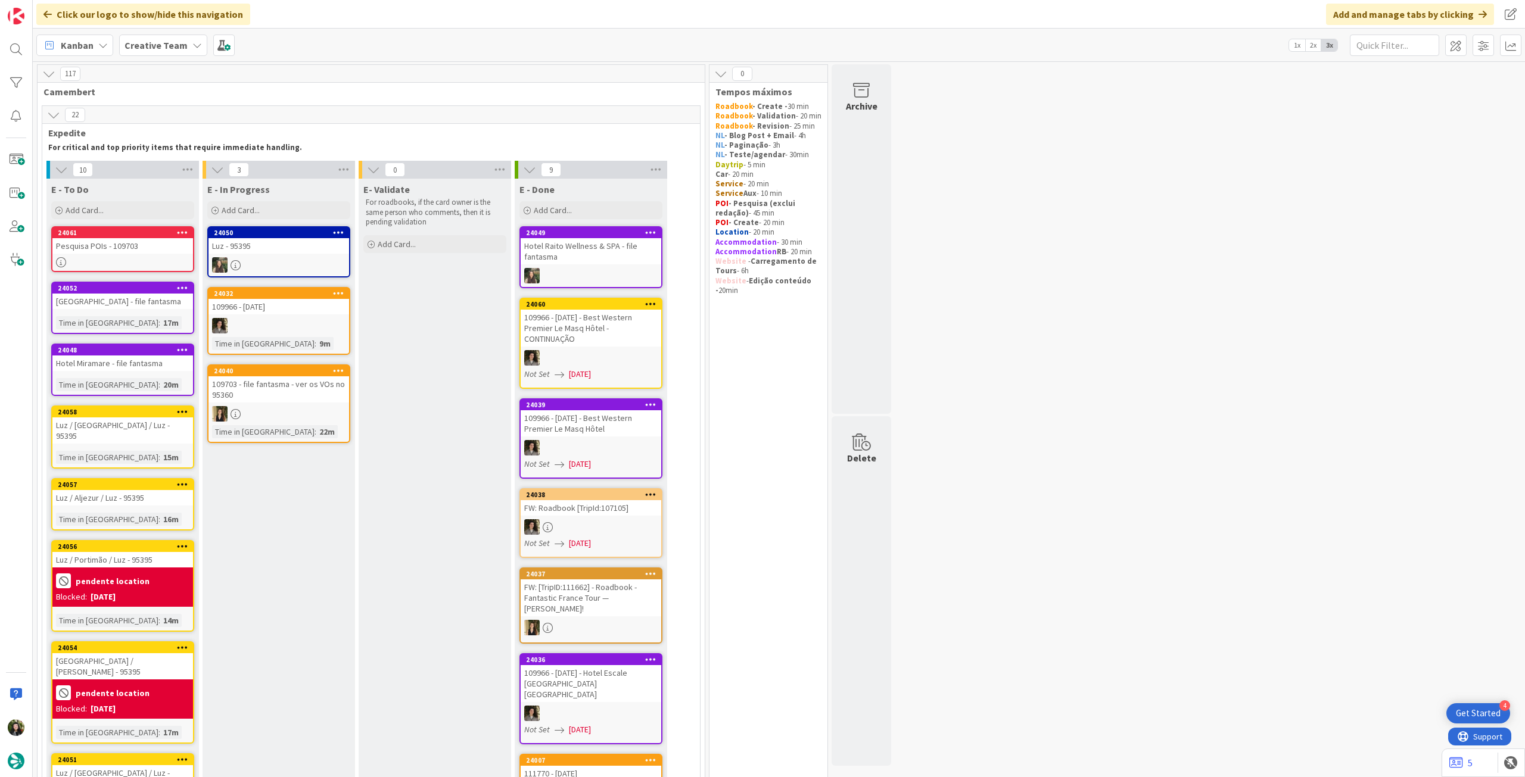
click at [156, 571] on div "pendente location" at bounding box center [122, 581] width 133 height 20
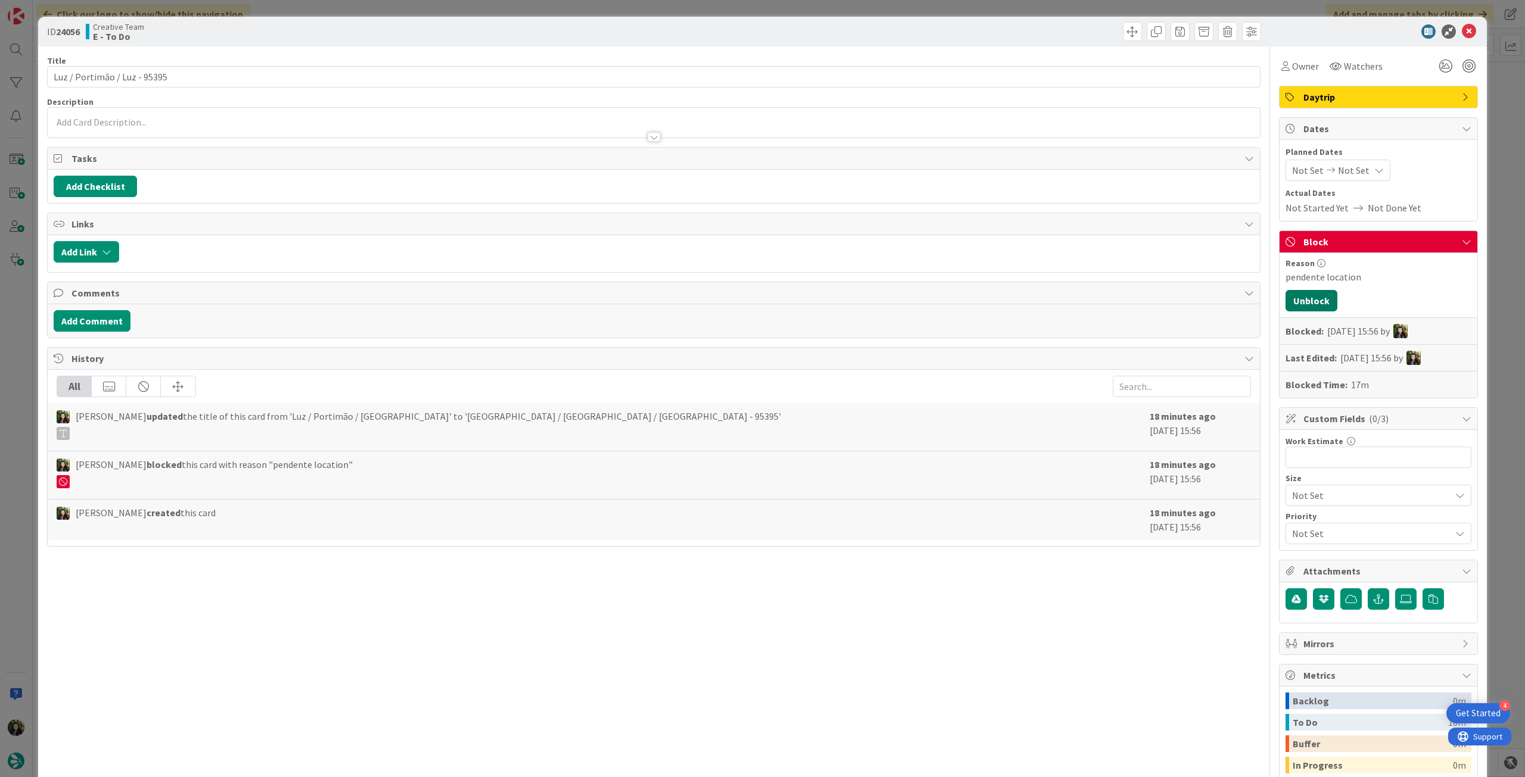
click at [1314, 305] on button "Unblock" at bounding box center [1312, 300] width 52 height 21
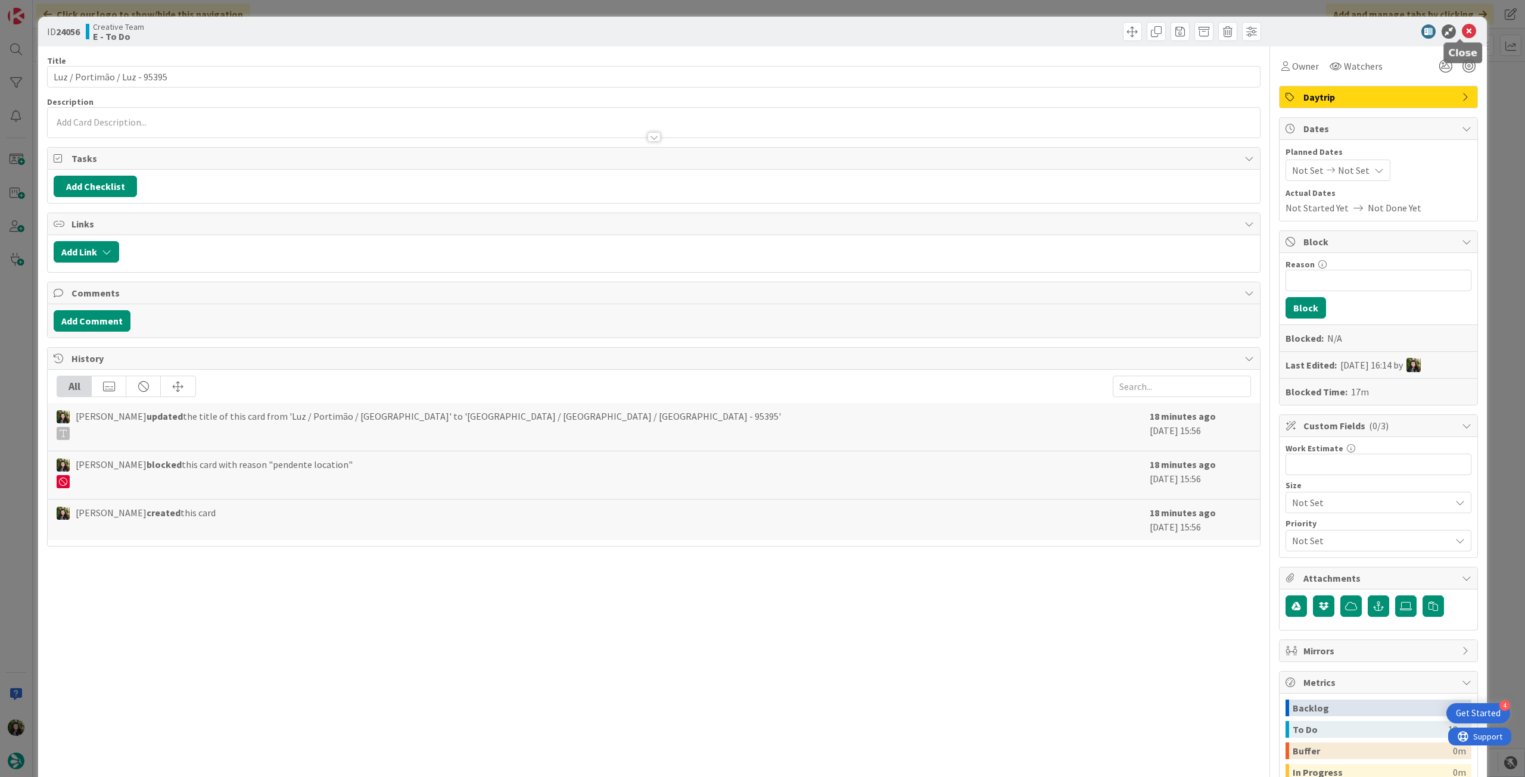
click at [1462, 29] on icon at bounding box center [1469, 31] width 14 height 14
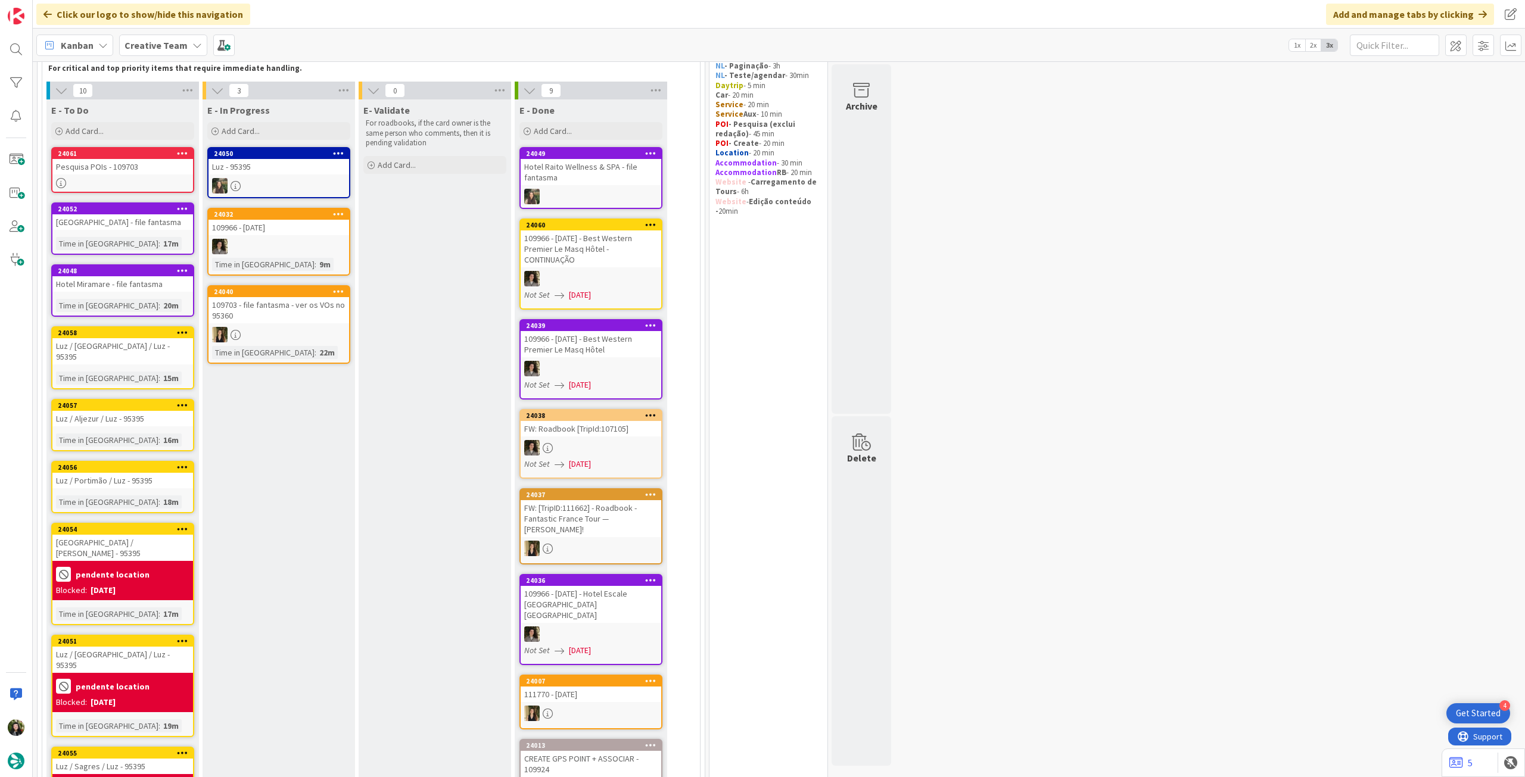
click at [89, 565] on div "pendente location" at bounding box center [122, 575] width 133 height 20
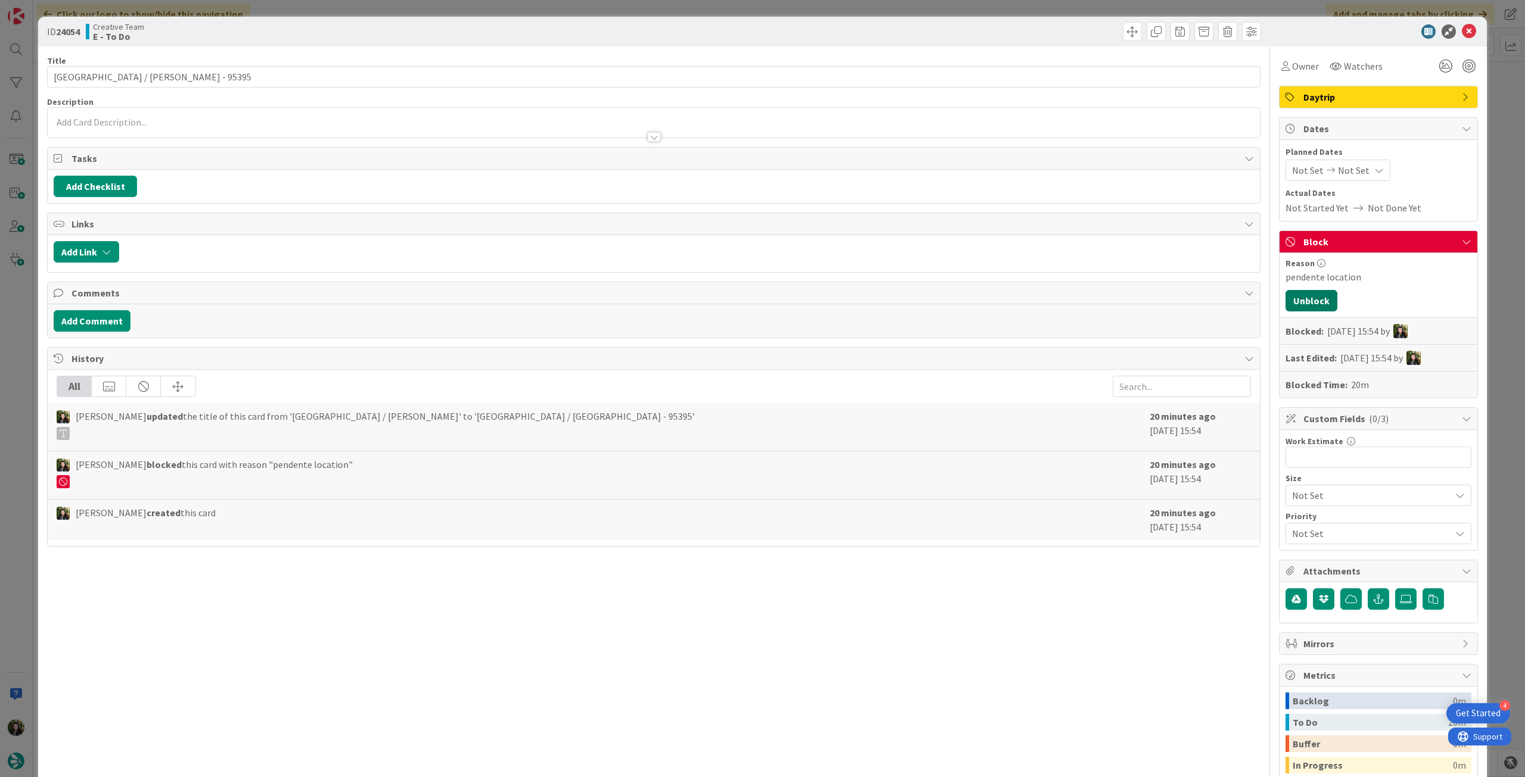
drag, startPoint x: 1312, startPoint y: 299, endPoint x: 1309, endPoint y: 294, distance: 6.1
click at [1304, 303] on button "Unblock" at bounding box center [1312, 300] width 52 height 21
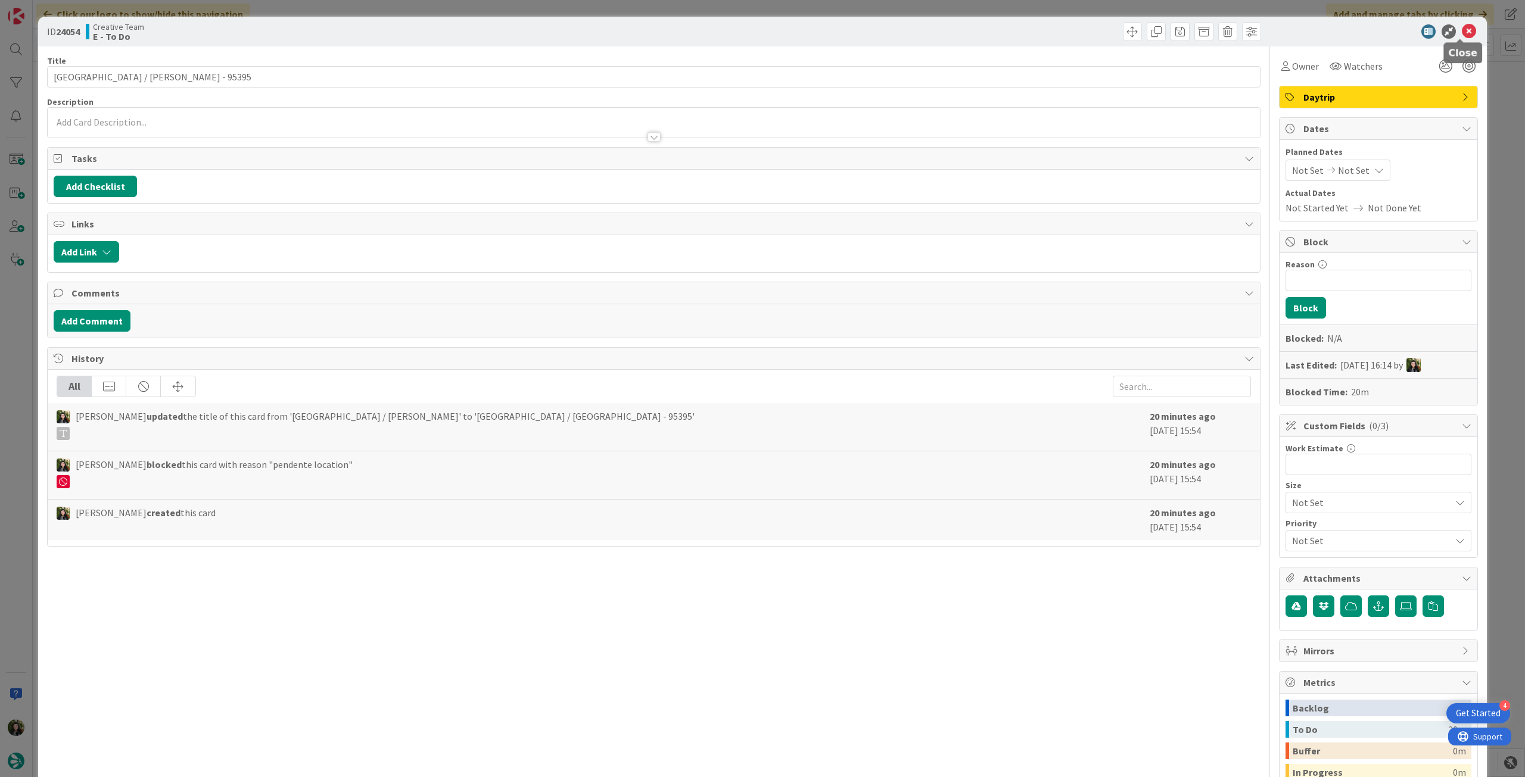
click at [1462, 30] on icon at bounding box center [1469, 31] width 14 height 14
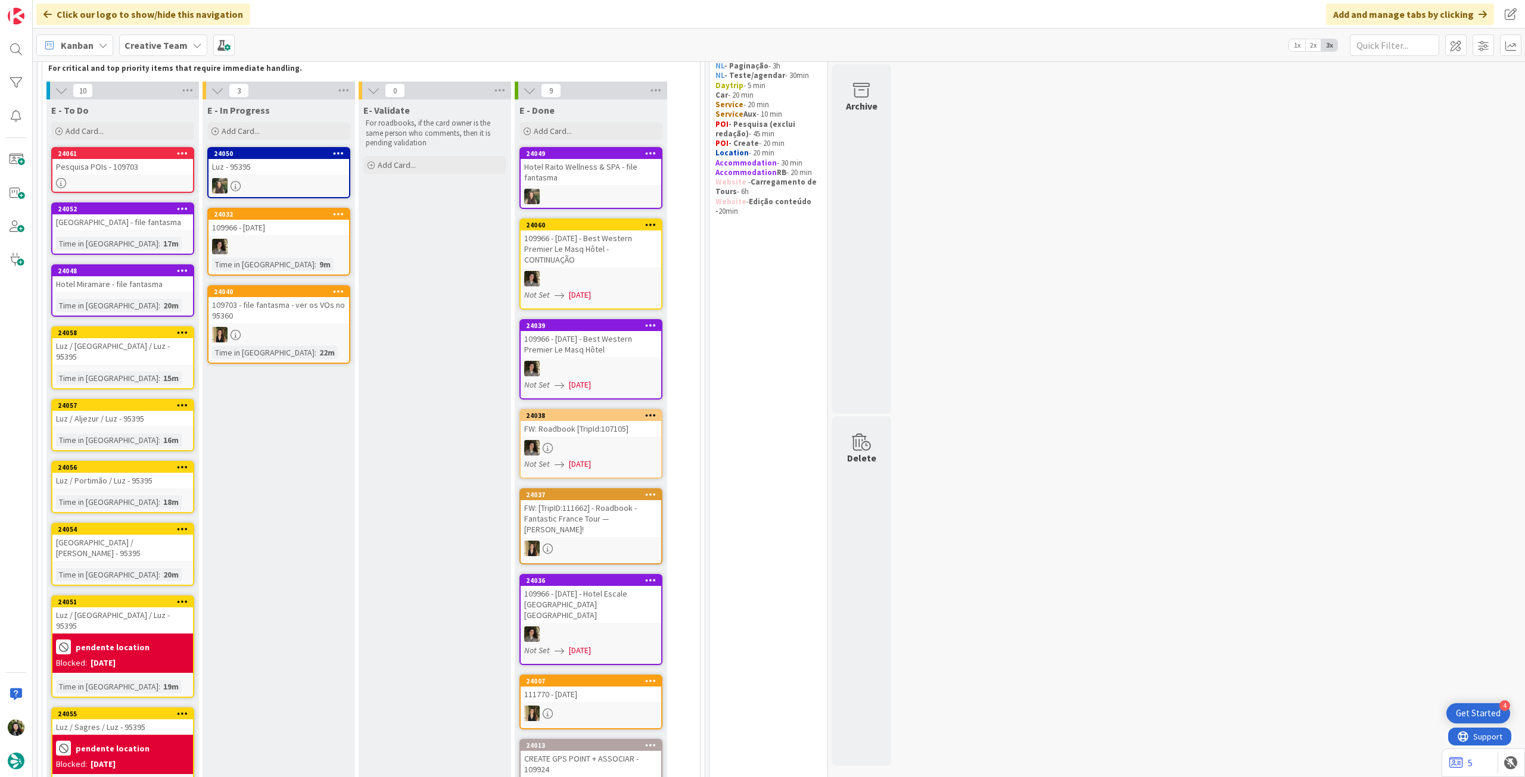
click at [153, 637] on div "pendente location" at bounding box center [122, 647] width 133 height 20
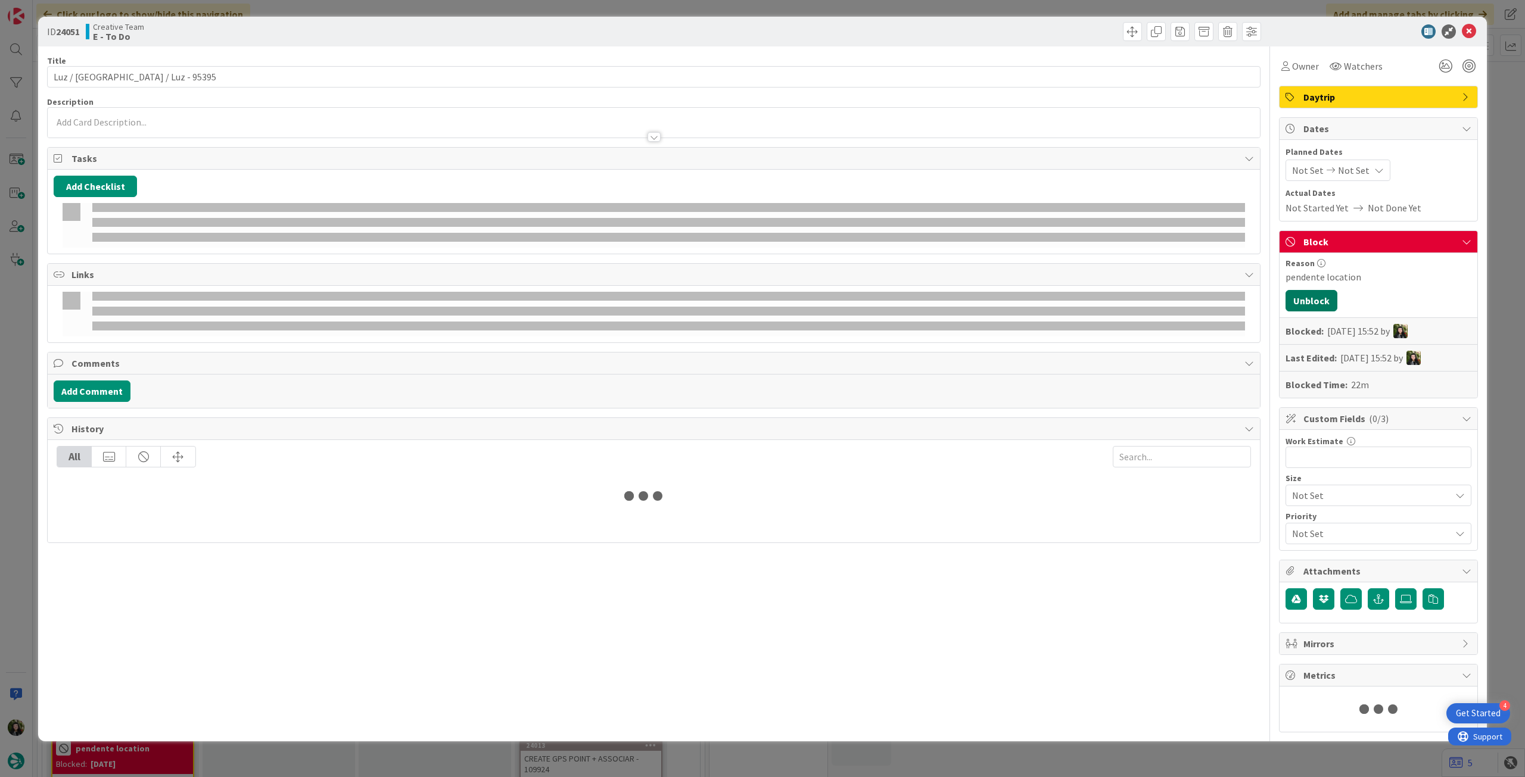
click at [1301, 298] on button "Unblock" at bounding box center [1312, 300] width 52 height 21
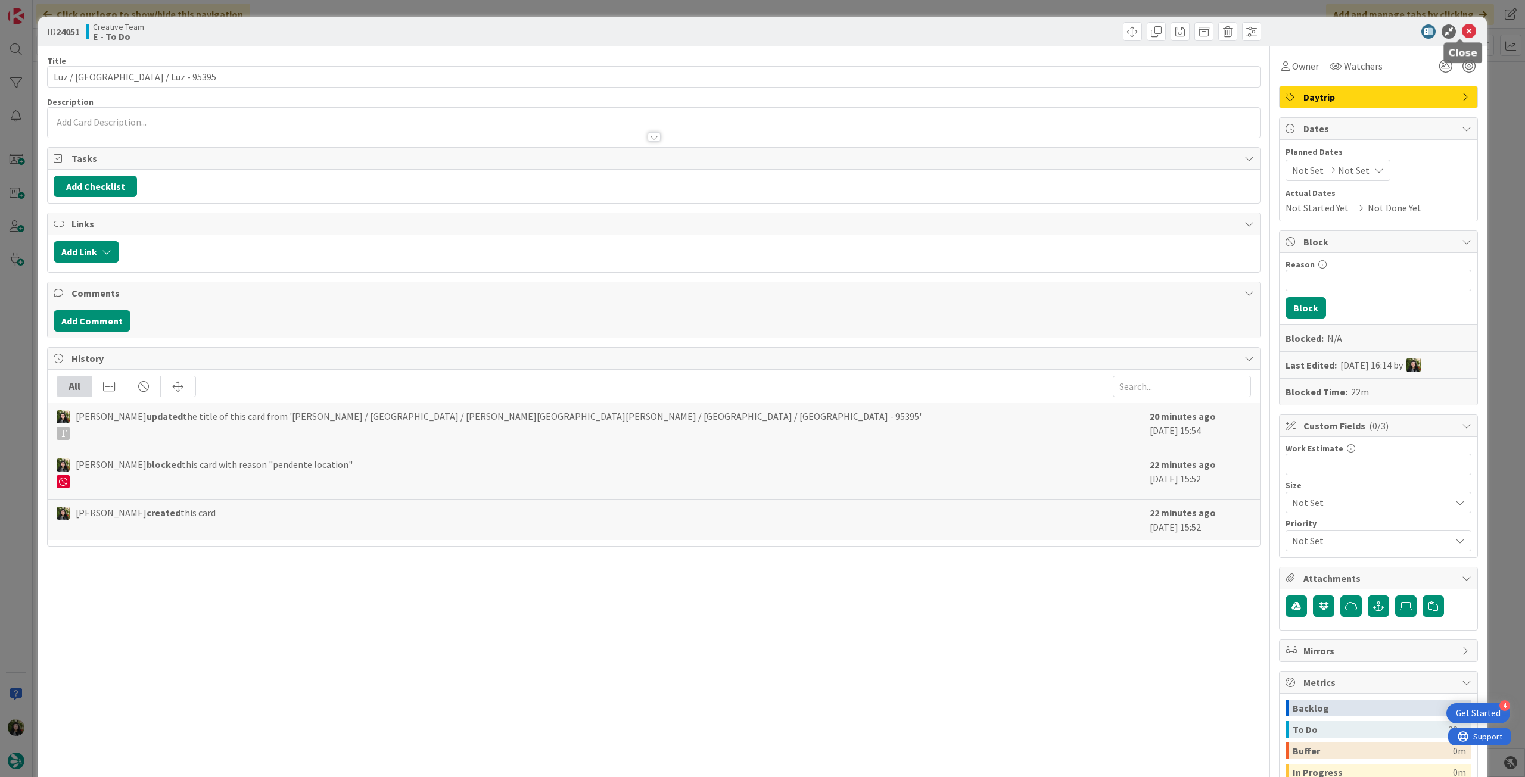
click at [1466, 35] on icon at bounding box center [1469, 31] width 14 height 14
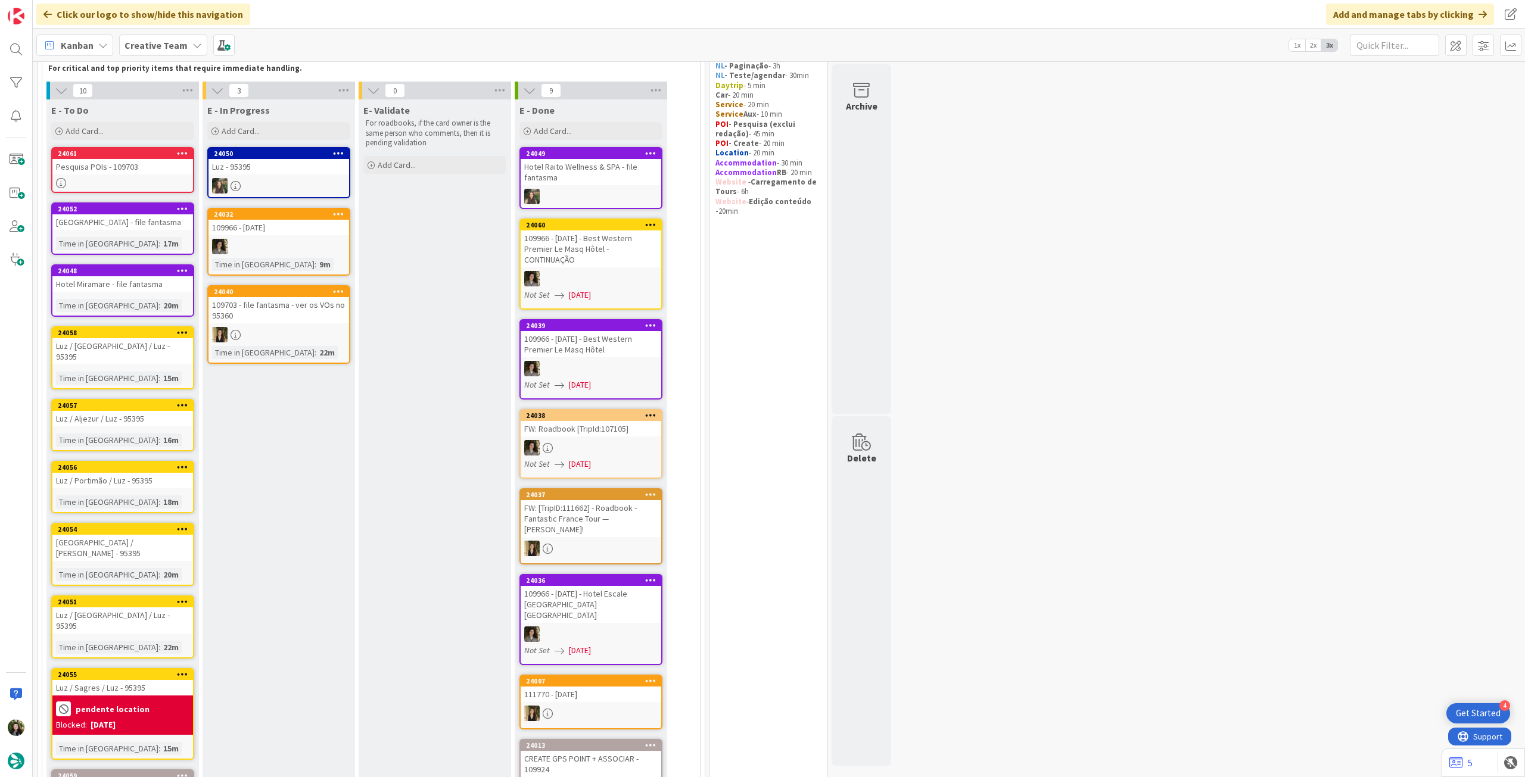
click at [137, 705] on b "pendente location" at bounding box center [113, 709] width 74 height 8
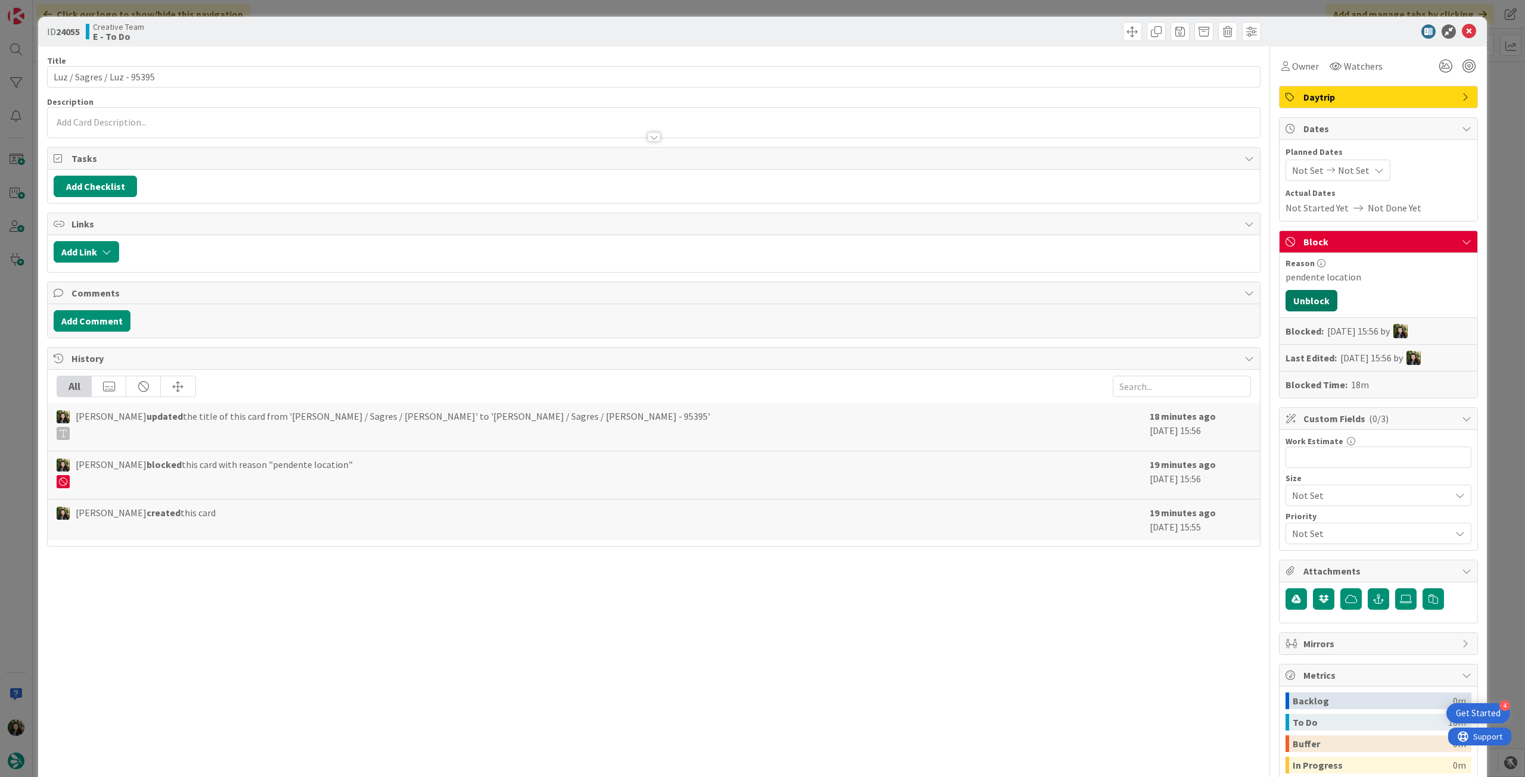
click at [1296, 301] on button "Unblock" at bounding box center [1312, 300] width 52 height 21
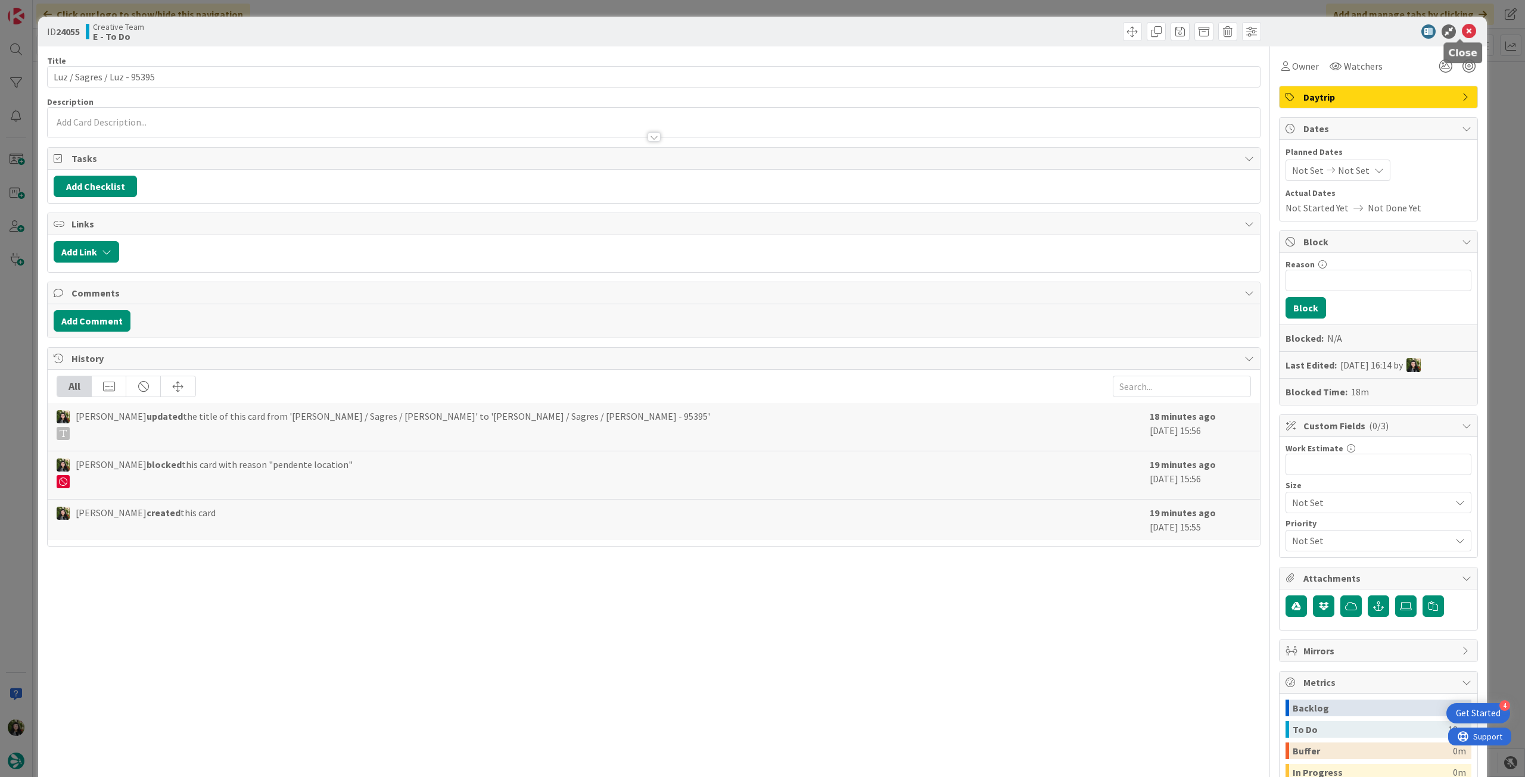
click at [1462, 30] on icon at bounding box center [1469, 31] width 14 height 14
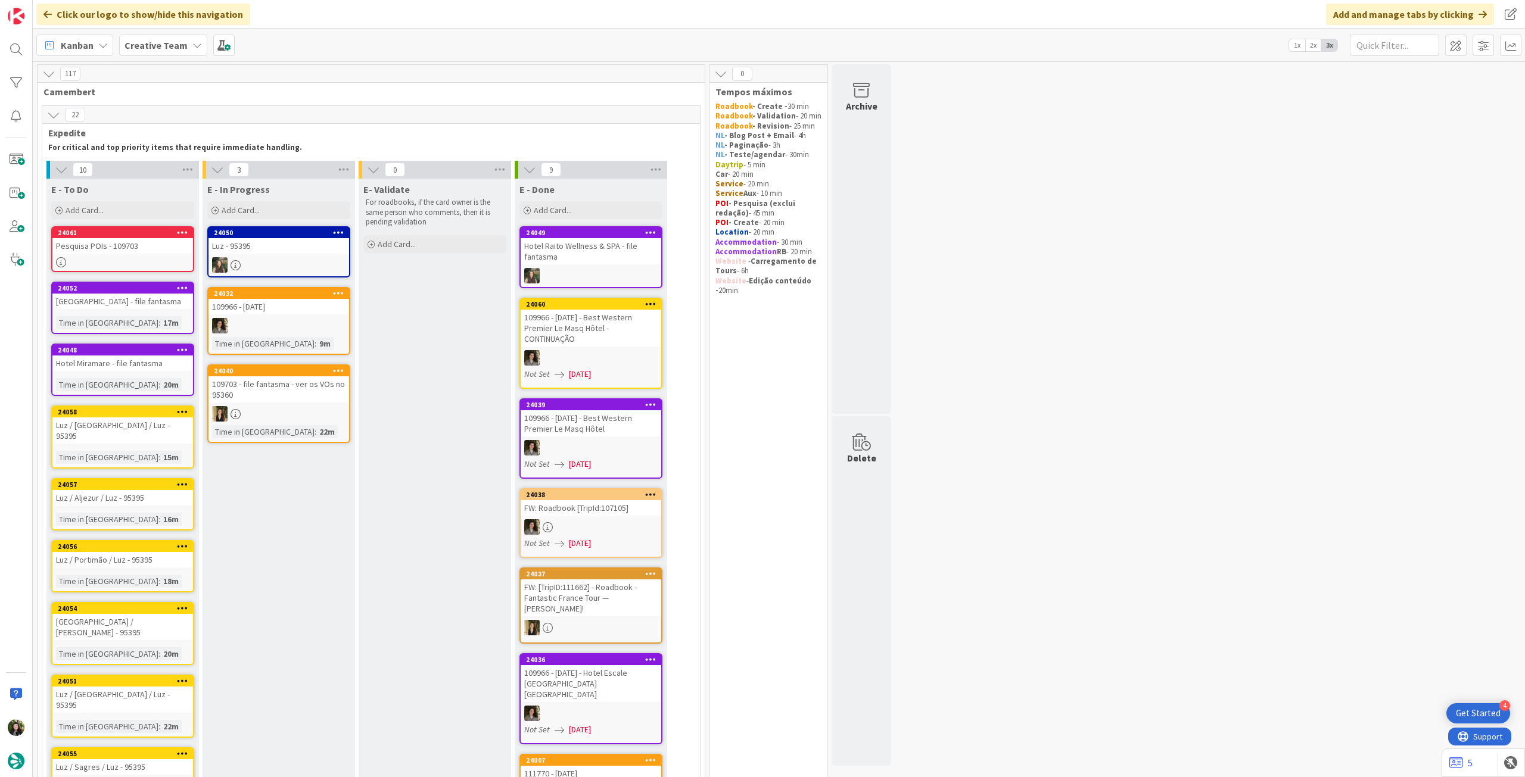
click at [171, 35] on div "Creative Team" at bounding box center [163, 45] width 88 height 21
click at [189, 173] on h4 "Creative Team - Análise" at bounding box center [214, 170] width 162 height 12
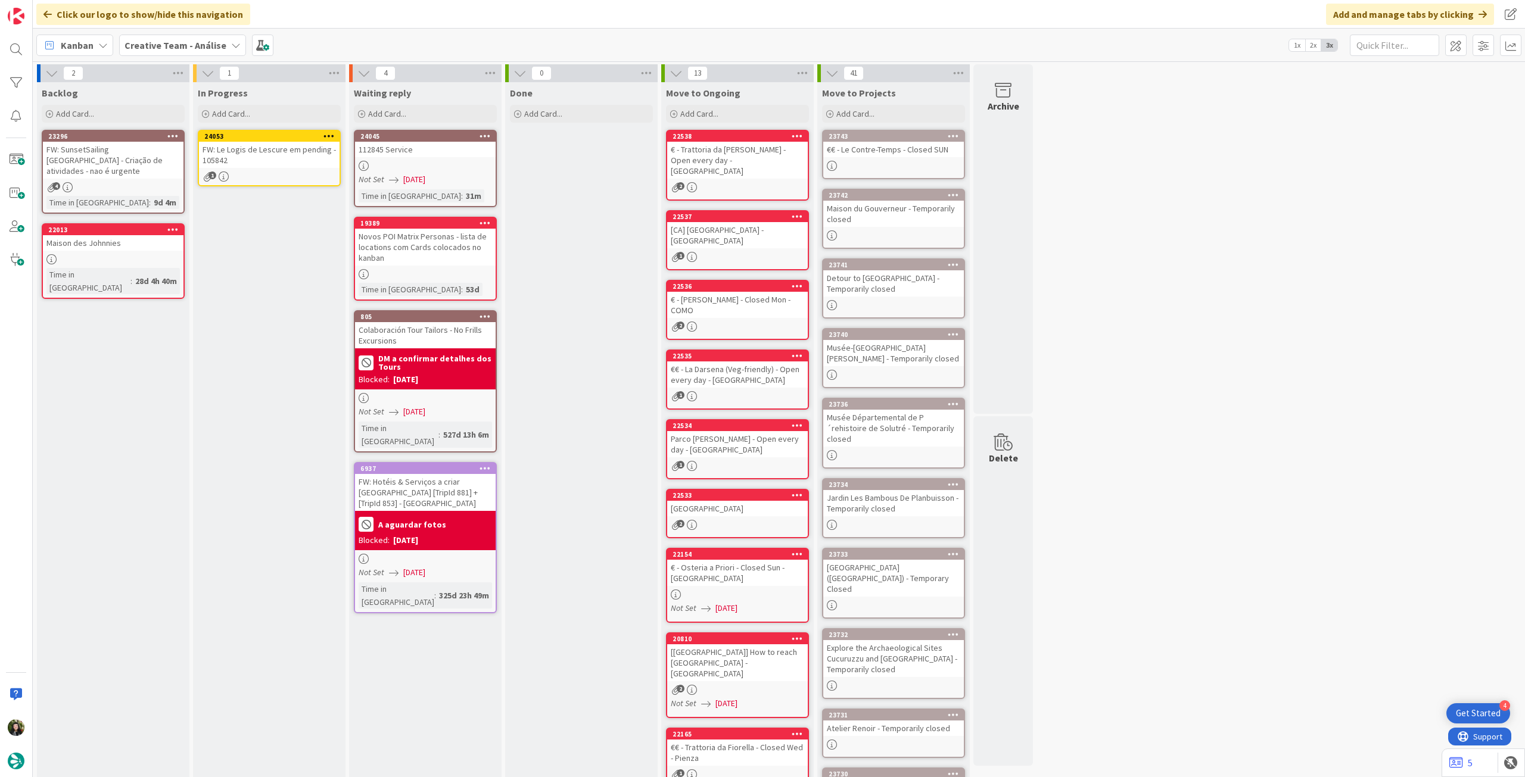
click at [317, 171] on div "24053 FW: Le Logis de Lescure em pending - 105842 1" at bounding box center [269, 158] width 143 height 57
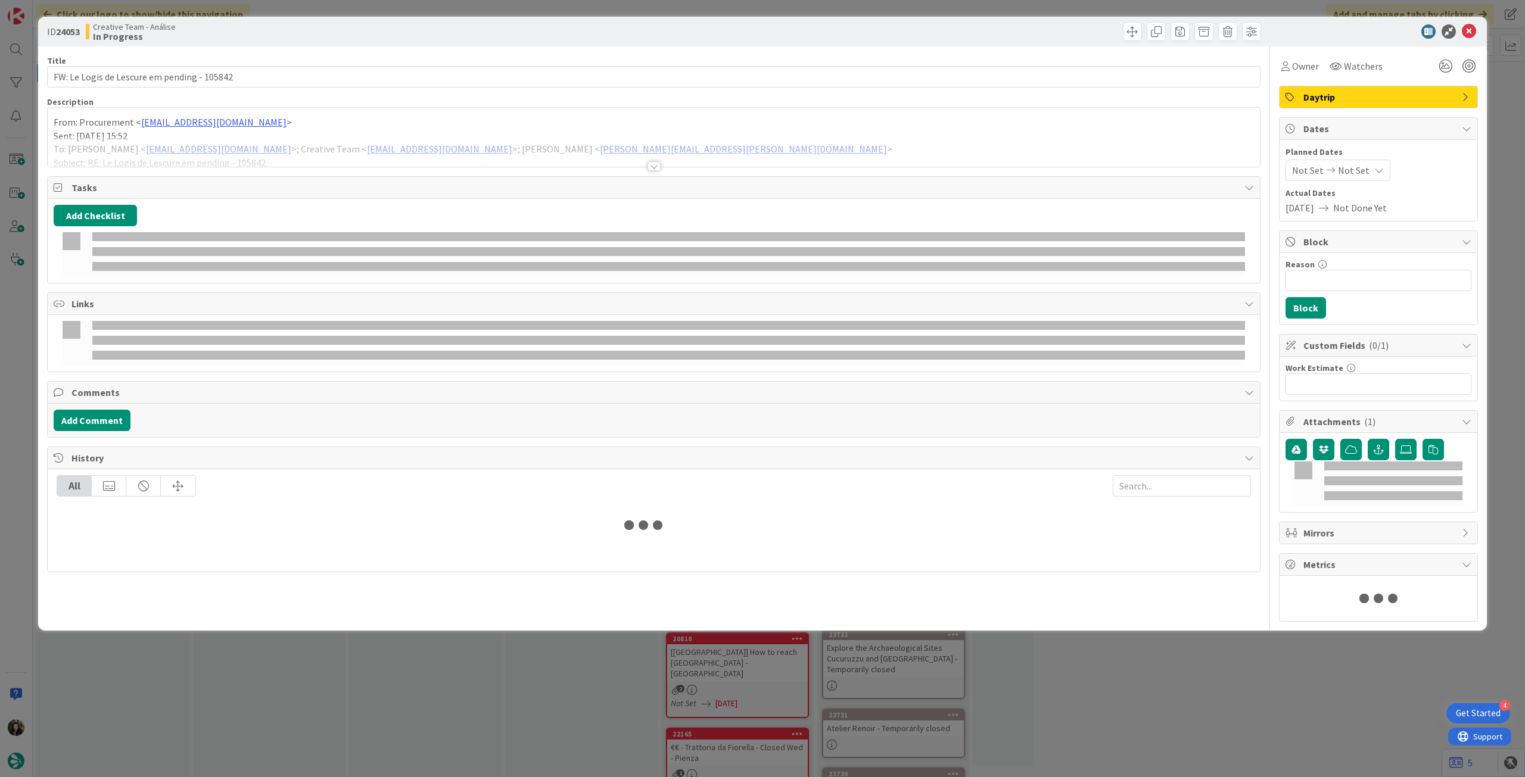
click at [267, 142] on div at bounding box center [654, 151] width 1212 height 30
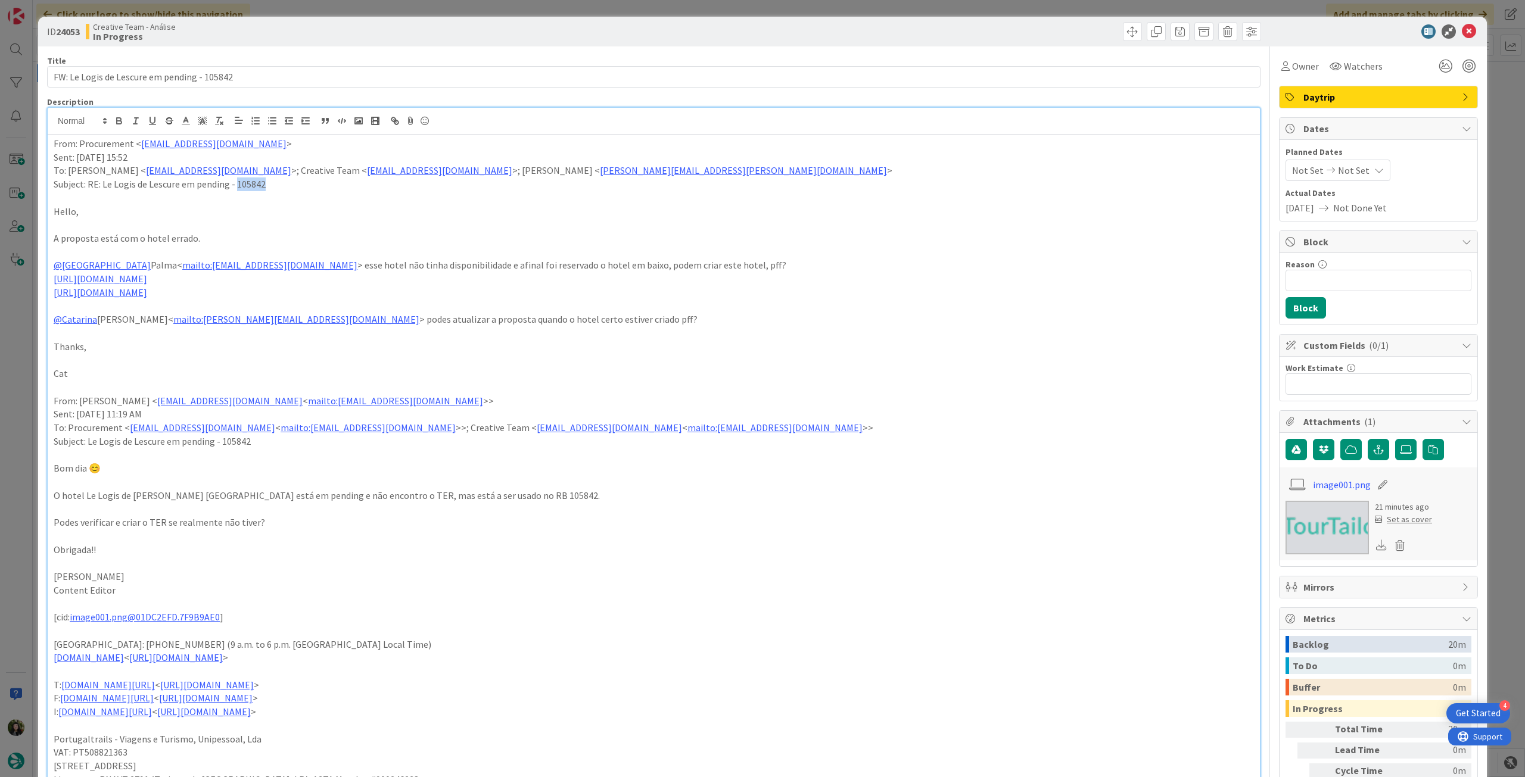
drag, startPoint x: 269, startPoint y: 181, endPoint x: 235, endPoint y: 182, distance: 34.0
click at [235, 182] on p "Subject: RE: Le Logis de Lescure em pending - 105842" at bounding box center [654, 185] width 1200 height 14
copy p "105842"
click at [147, 293] on link "[URL][DOMAIN_NAME]" at bounding box center [101, 293] width 94 height 12
click at [145, 317] on link "[URL][DOMAIN_NAME]" at bounding box center [129, 315] width 82 height 15
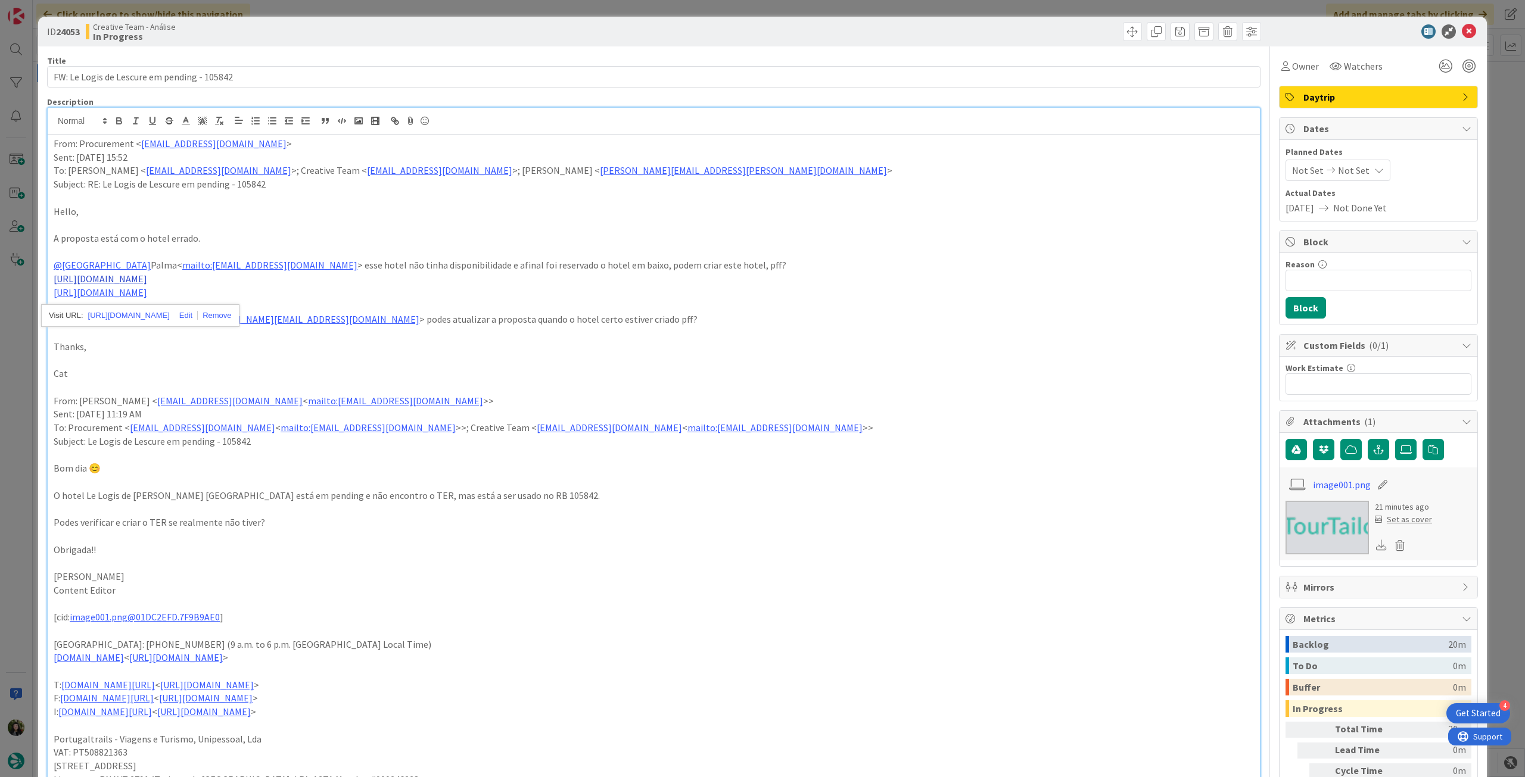
click at [105, 286] on p "[URL][DOMAIN_NAME]" at bounding box center [654, 293] width 1200 height 14
click at [105, 279] on link "[URL][DOMAIN_NAME]" at bounding box center [101, 279] width 94 height 12
click at [105, 300] on link "[URL][DOMAIN_NAME]" at bounding box center [127, 302] width 82 height 15
click at [54, 144] on p "From: Procurement < [EMAIL_ADDRESS][DOMAIN_NAME] >" at bounding box center [654, 144] width 1200 height 14
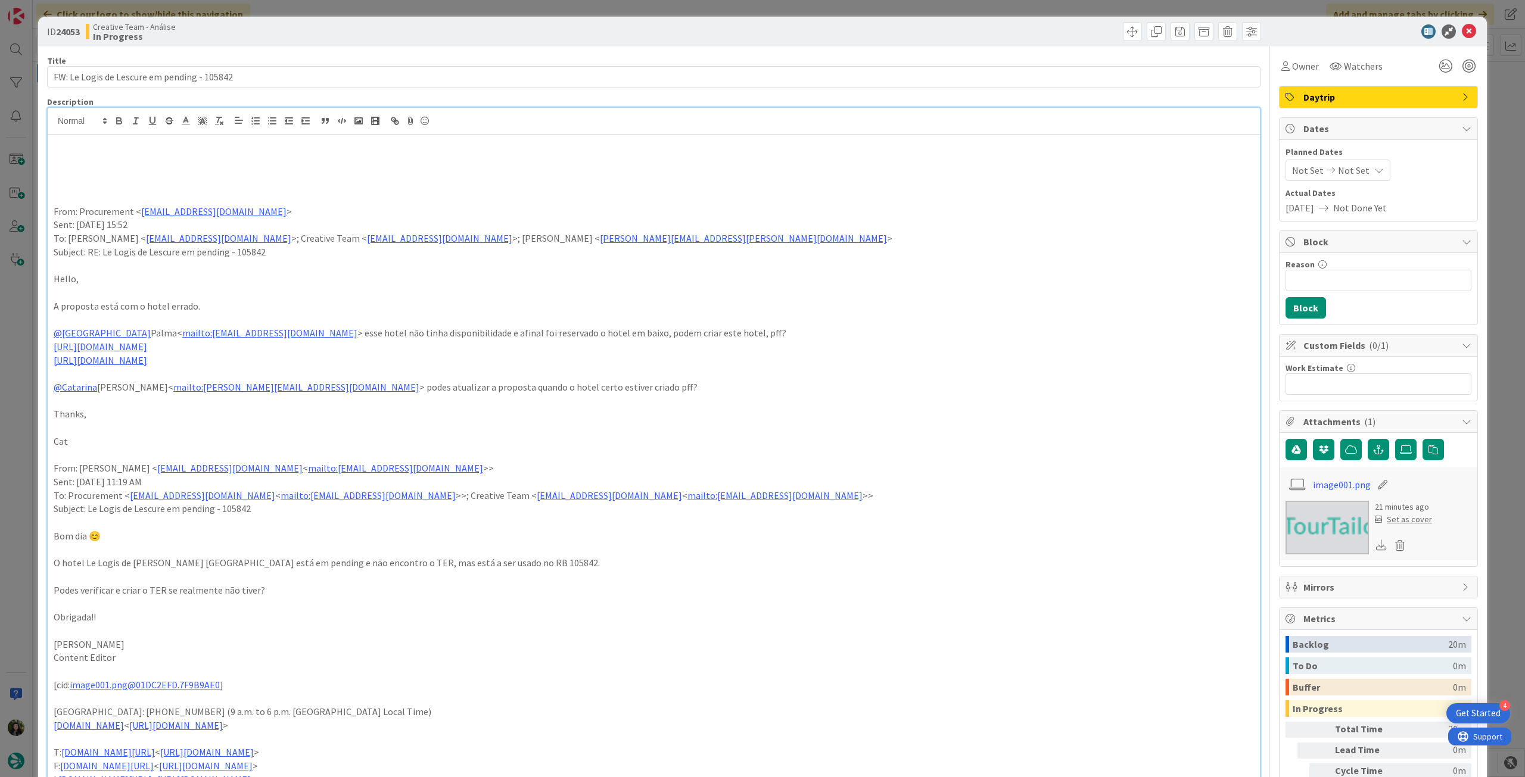
click at [89, 167] on p at bounding box center [654, 171] width 1200 height 14
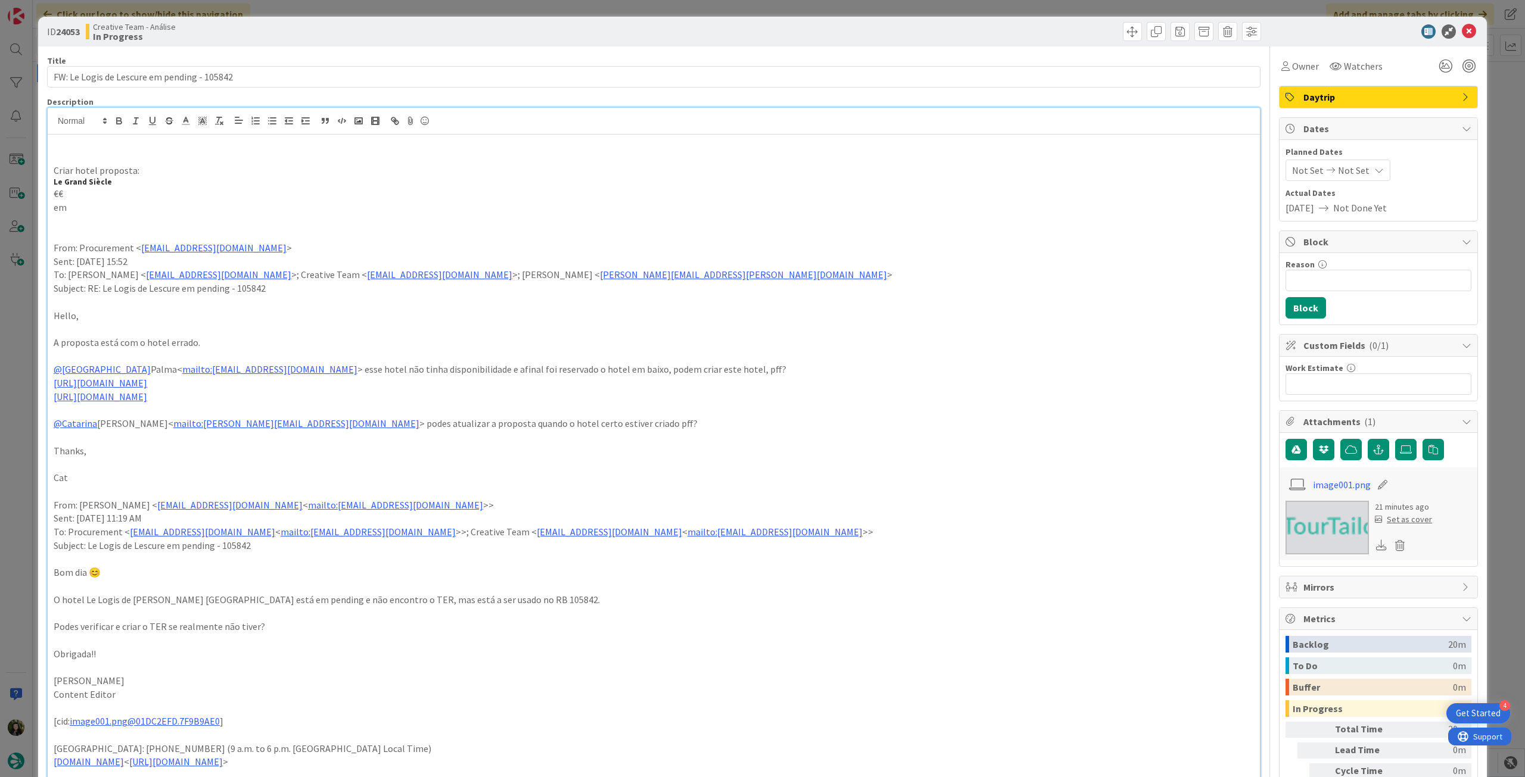
click at [80, 203] on p "em" at bounding box center [654, 208] width 1200 height 14
drag, startPoint x: 178, startPoint y: 602, endPoint x: 223, endPoint y: 598, distance: 46.1
click at [223, 598] on p "O hotel Le Logis de [PERSON_NAME] [GEOGRAPHIC_DATA] está em pending e não encon…" at bounding box center [654, 600] width 1200 height 14
copy p "Les Epesses"
click at [122, 210] on p "em" at bounding box center [654, 208] width 1200 height 14
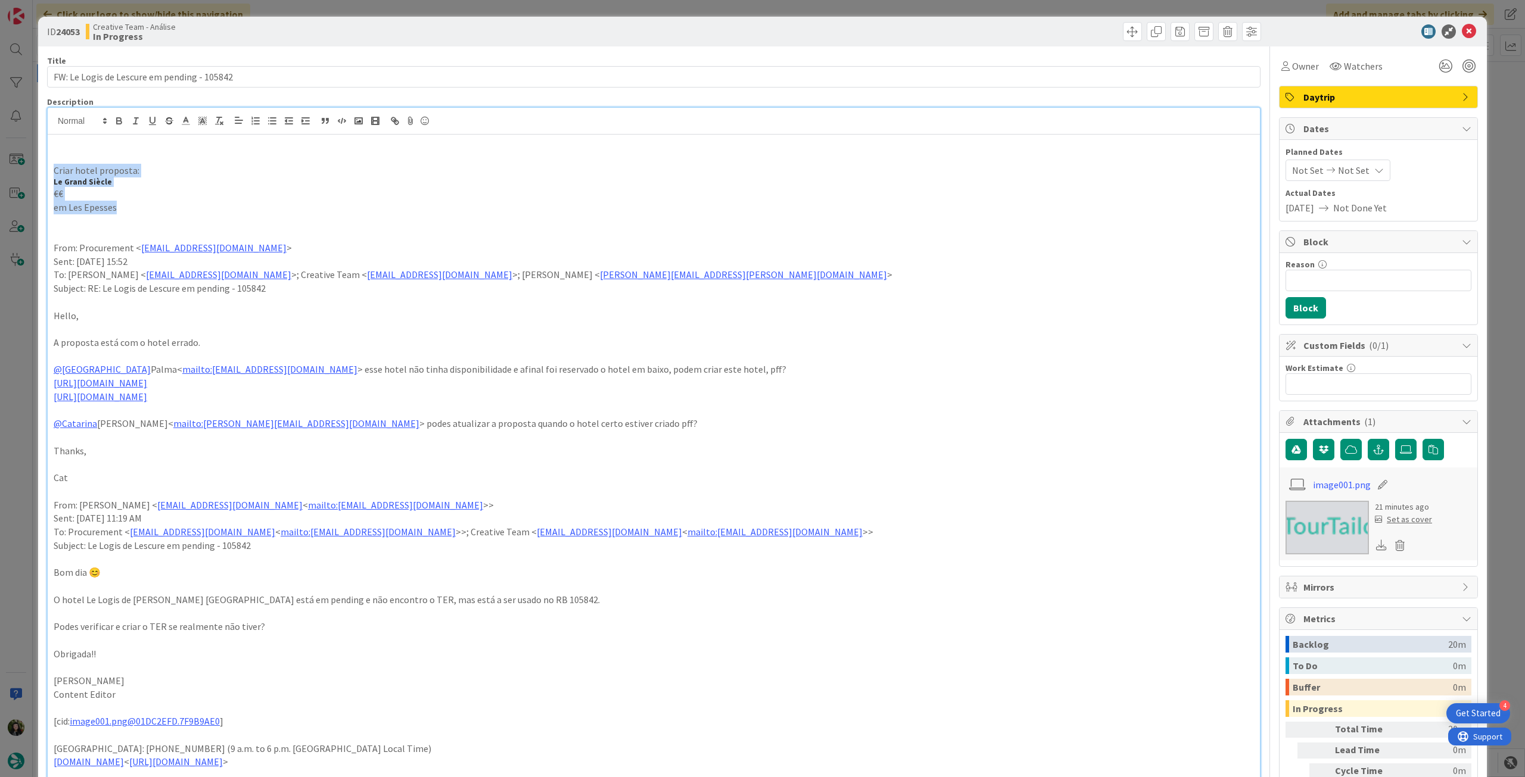
drag, startPoint x: 139, startPoint y: 204, endPoint x: 26, endPoint y: 171, distance: 117.4
click at [26, 171] on div "ID 24053 Creative Team - Análise In Progress Title 43 / 128 FW: Le Logis de [PE…" at bounding box center [762, 388] width 1525 height 777
click at [137, 196] on p "€€" at bounding box center [654, 194] width 1200 height 14
drag, startPoint x: 90, startPoint y: 195, endPoint x: 36, endPoint y: 173, distance: 58.5
click at [36, 173] on div "ID 24053 Creative Team - Análise In Progress Title 43 / 128 FW: Le Logis de [PE…" at bounding box center [762, 388] width 1525 height 777
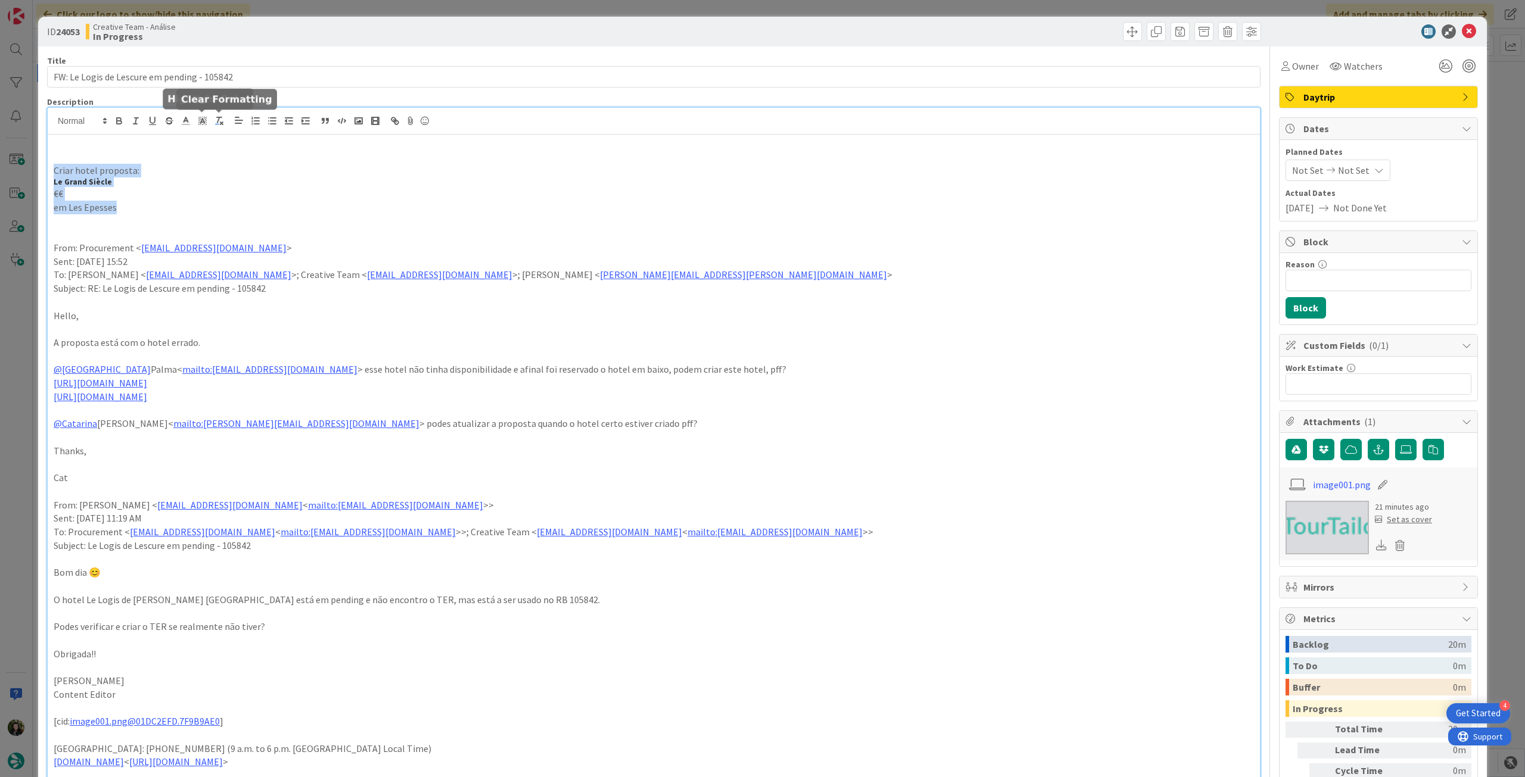
click at [216, 117] on icon "button" at bounding box center [219, 121] width 11 height 11
click at [120, 120] on icon "button" at bounding box center [119, 119] width 4 height 3
click at [332, 215] on p "em Les Epesses" at bounding box center [654, 212] width 1200 height 14
click at [1462, 30] on icon at bounding box center [1469, 31] width 14 height 14
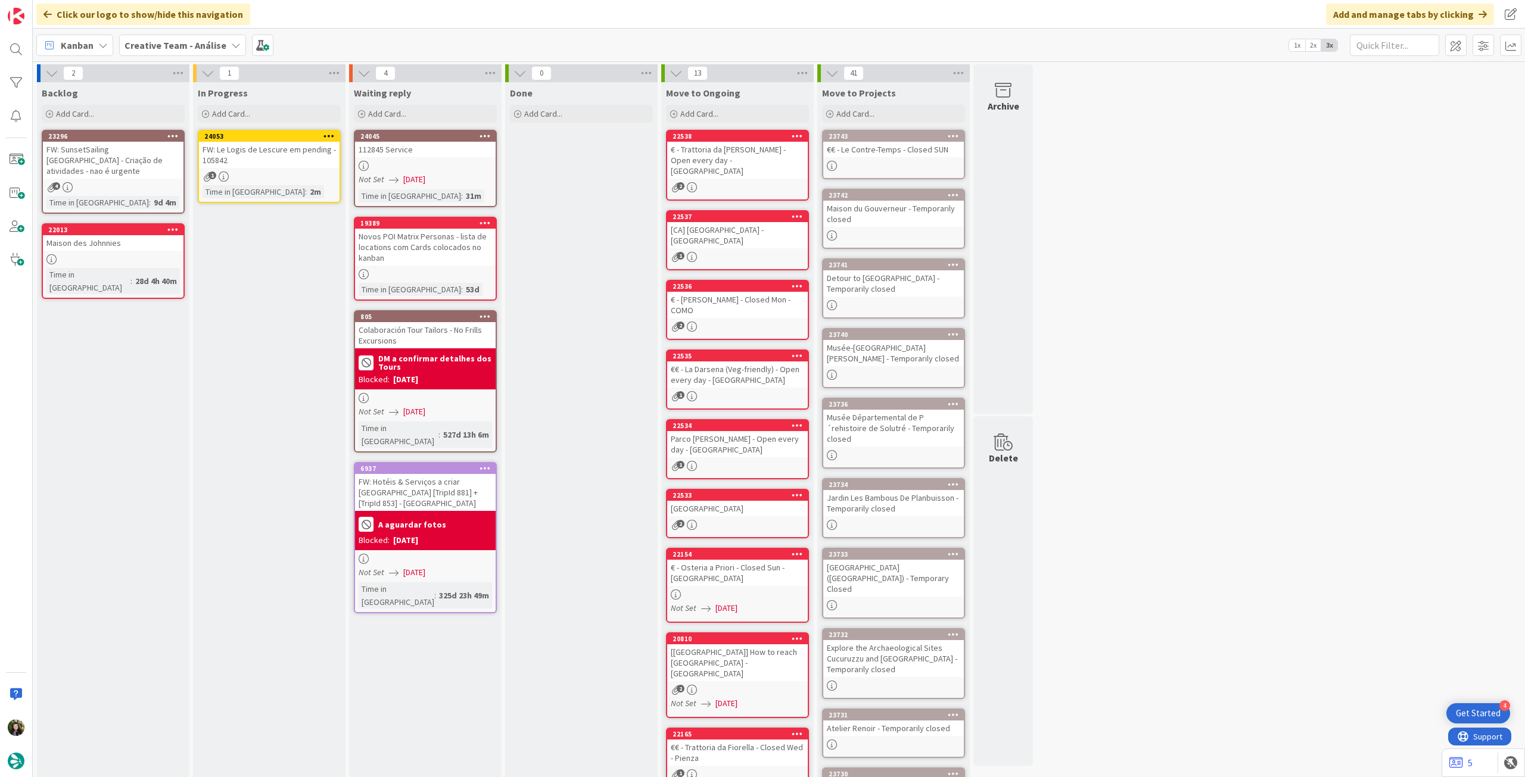
click at [331, 134] on icon at bounding box center [328, 136] width 11 height 8
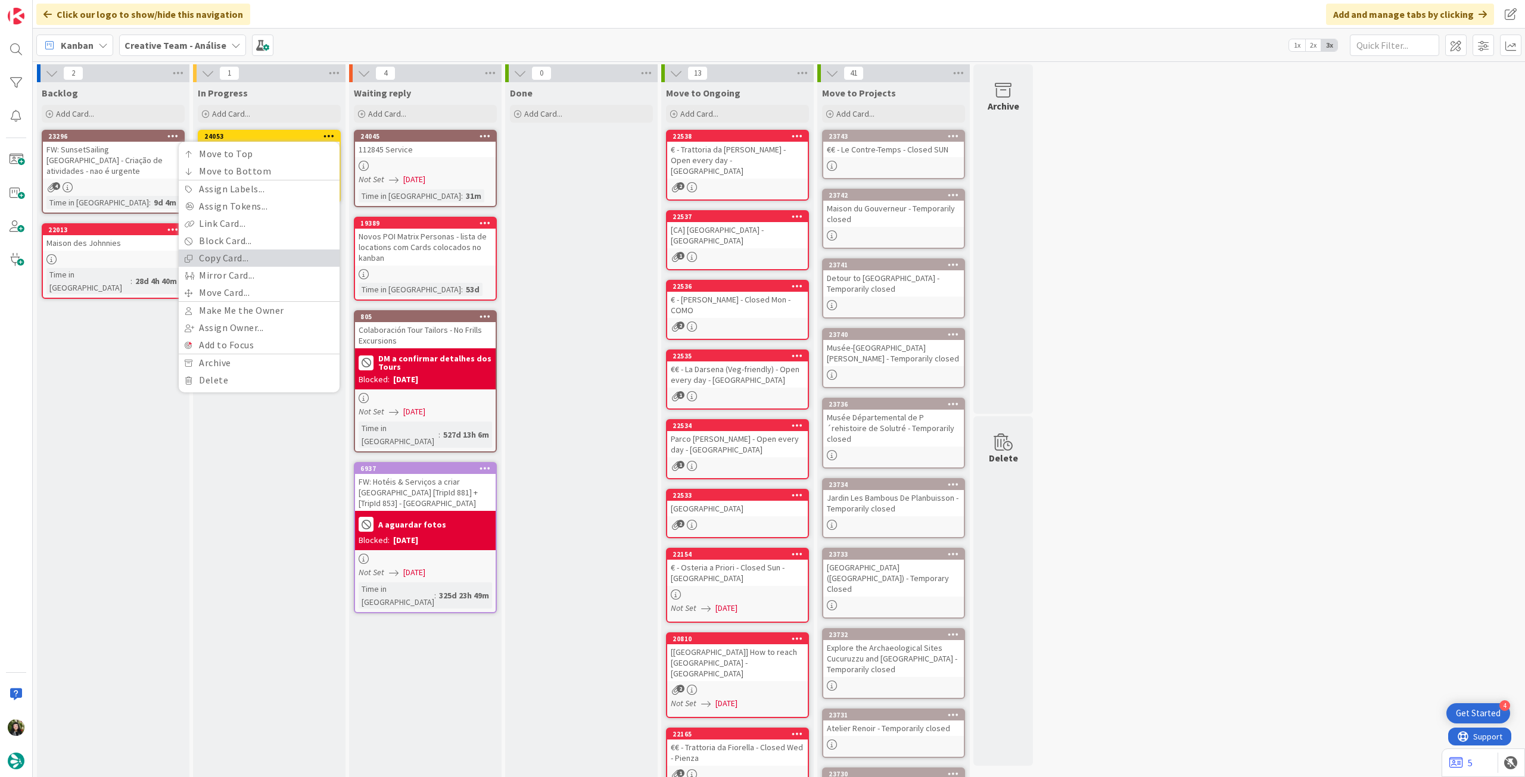
click at [285, 257] on link "Copy Card..." at bounding box center [259, 258] width 161 height 17
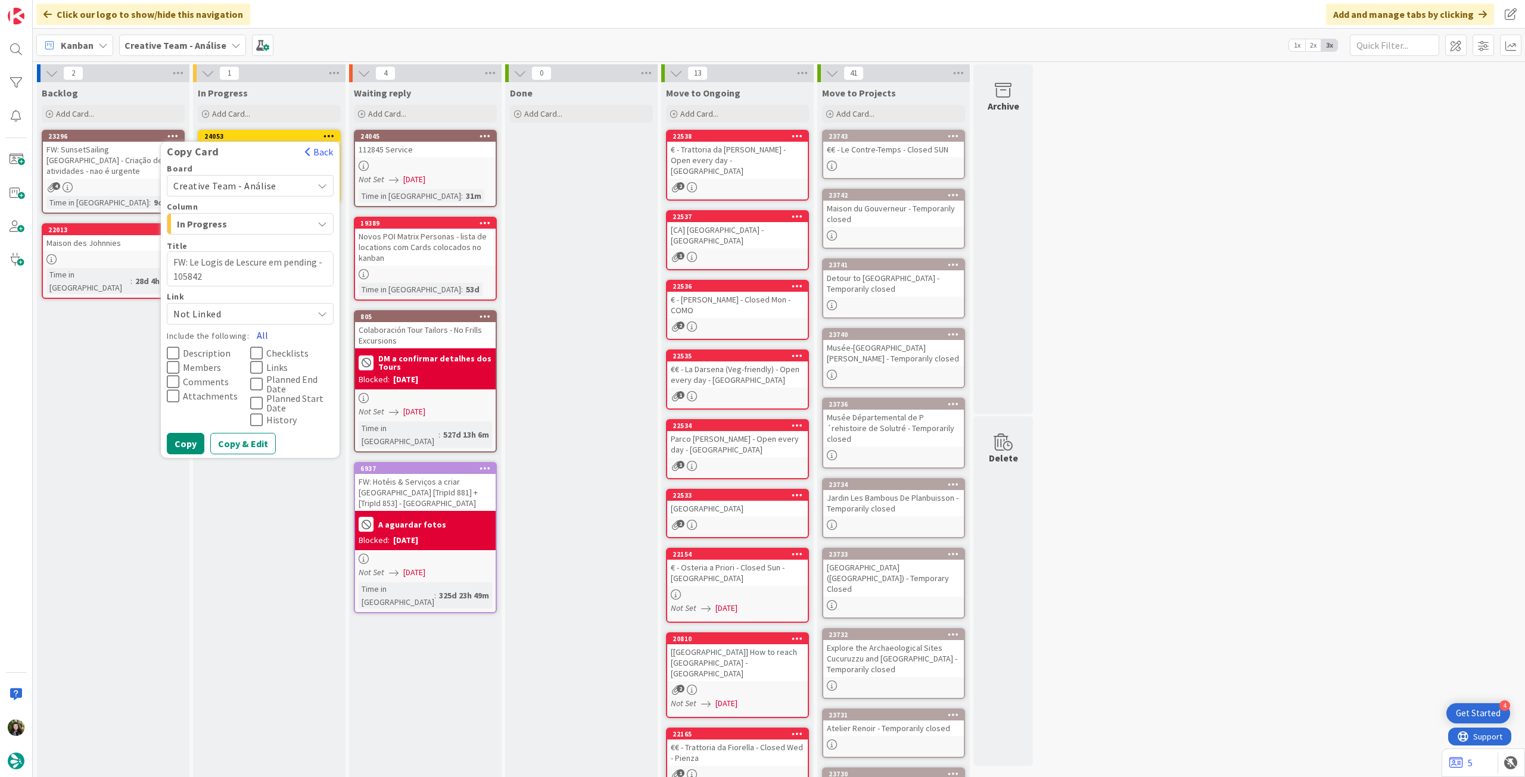
click at [263, 329] on button "All" at bounding box center [262, 335] width 27 height 21
click at [197, 441] on button "Copy" at bounding box center [186, 443] width 38 height 21
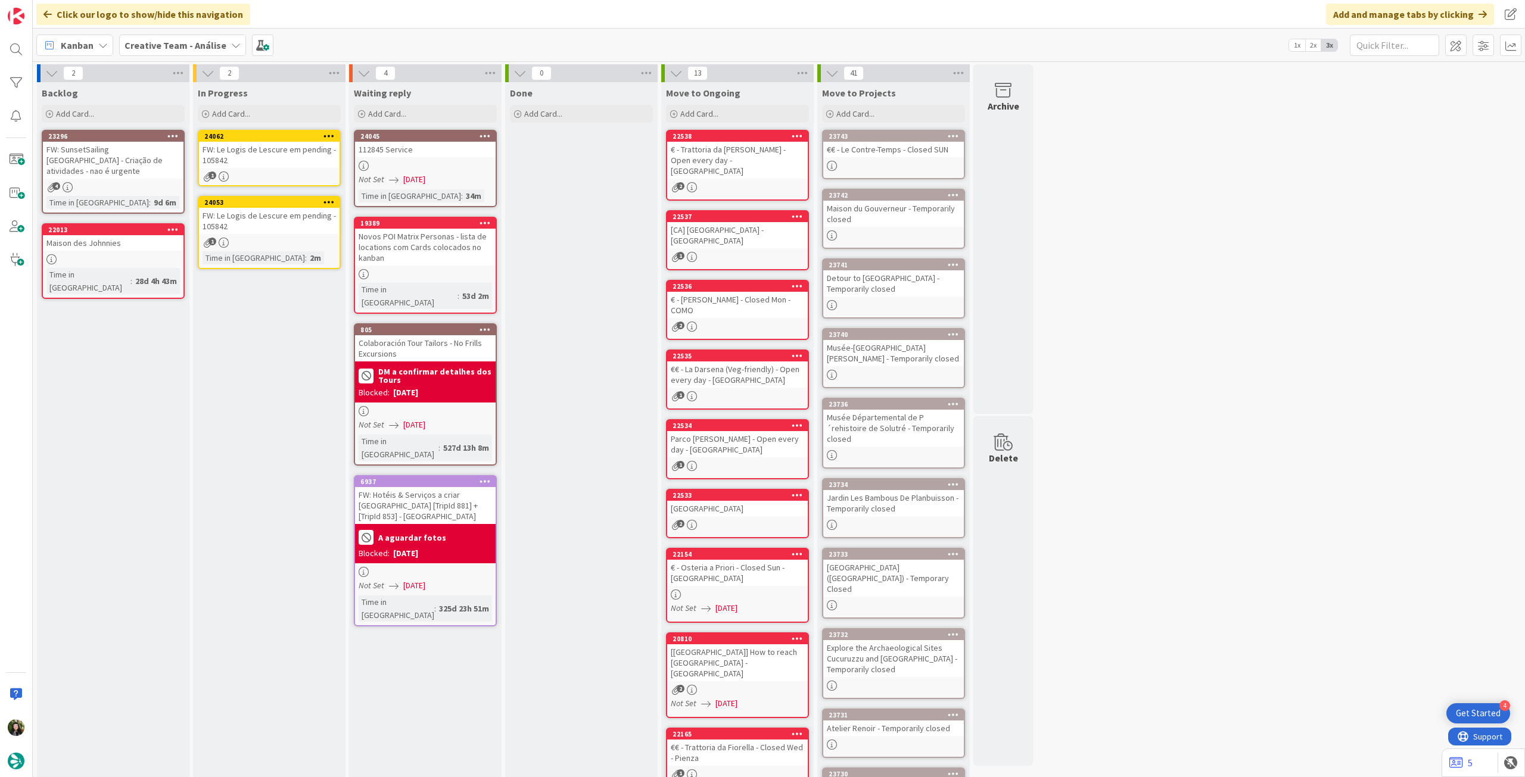
click at [298, 161] on div "FW: Le Logis de Lescure em pending - 105842" at bounding box center [269, 155] width 141 height 26
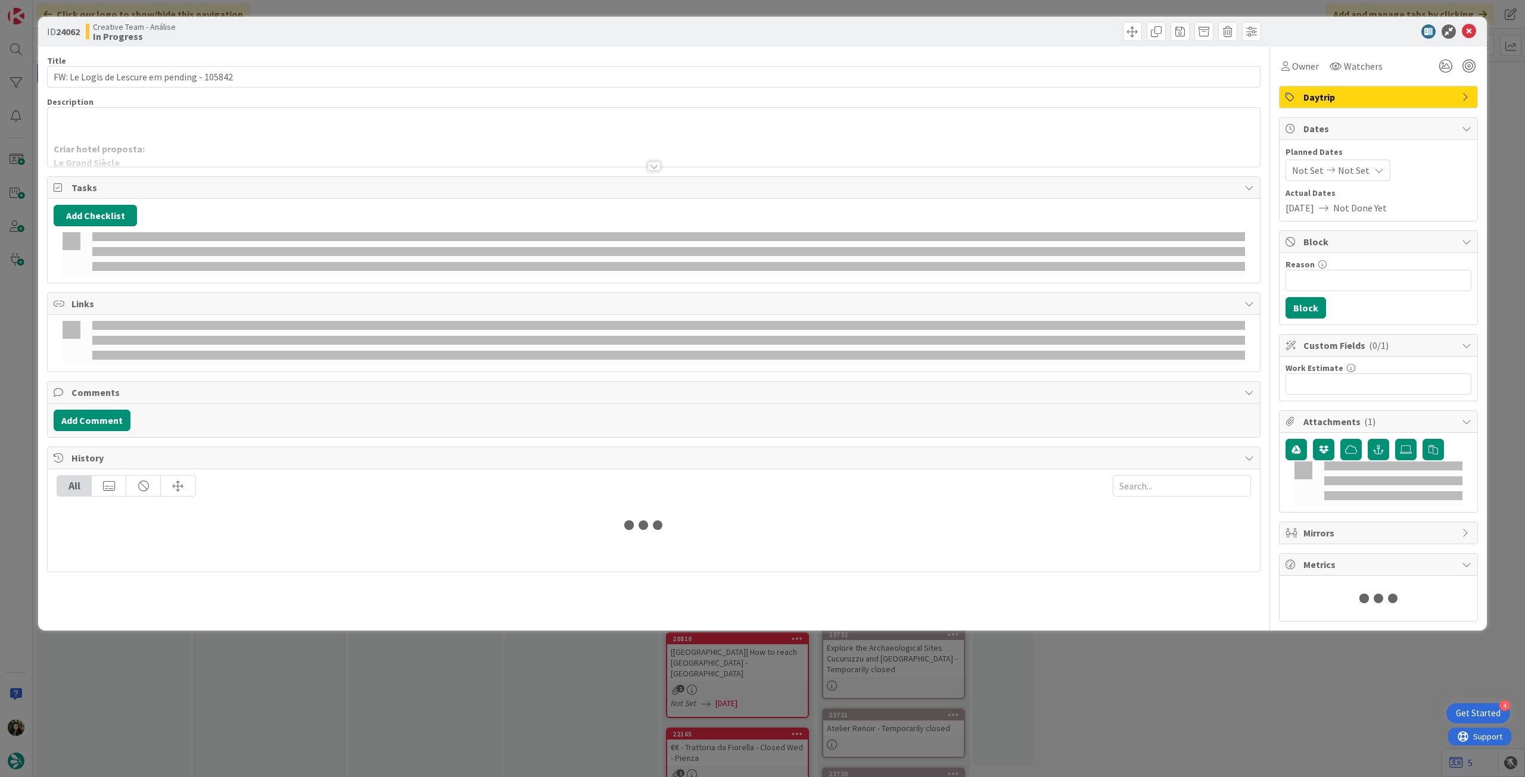
click at [297, 139] on div at bounding box center [654, 151] width 1212 height 30
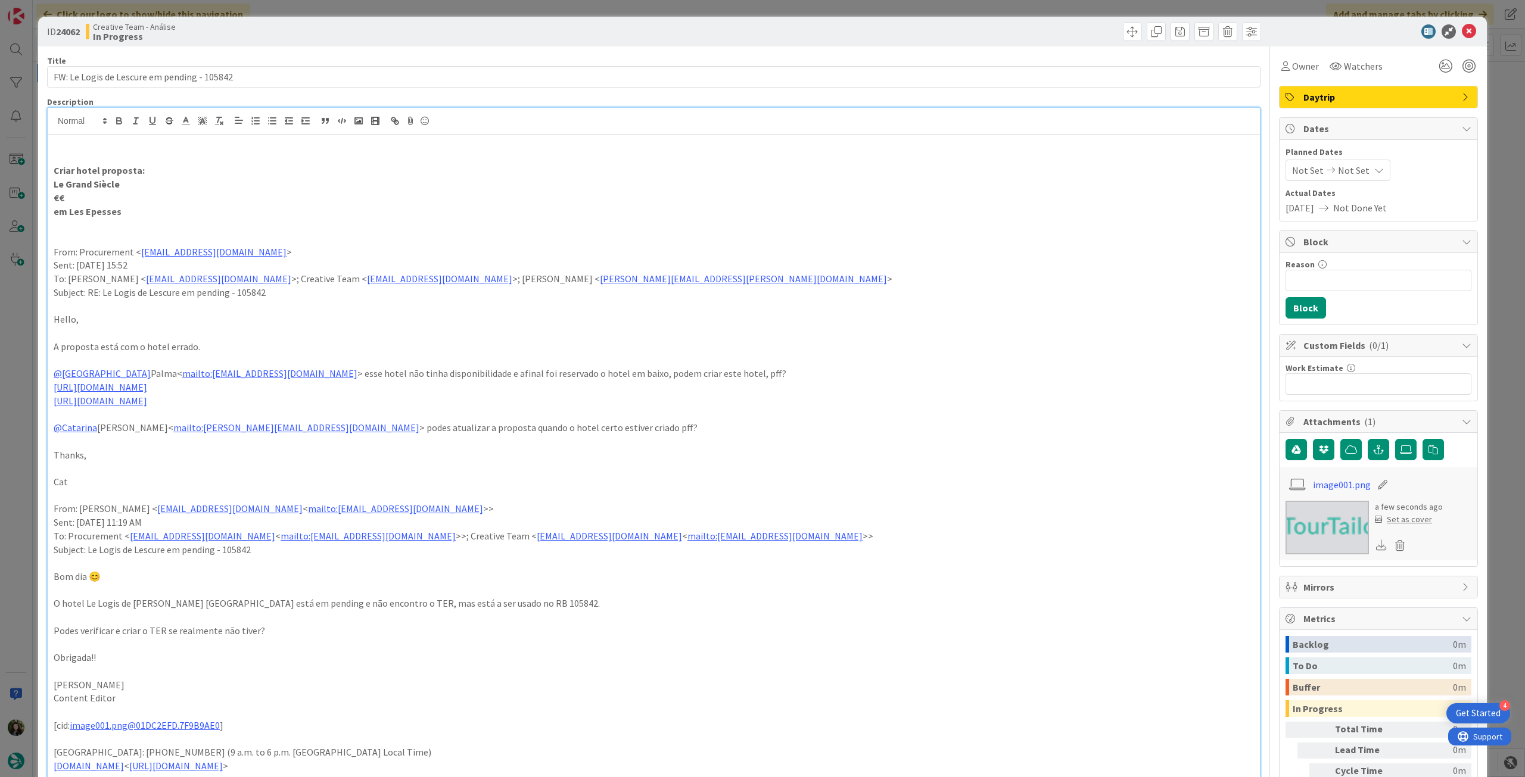
click at [1373, 96] on span "Daytrip" at bounding box center [1379, 97] width 153 height 14
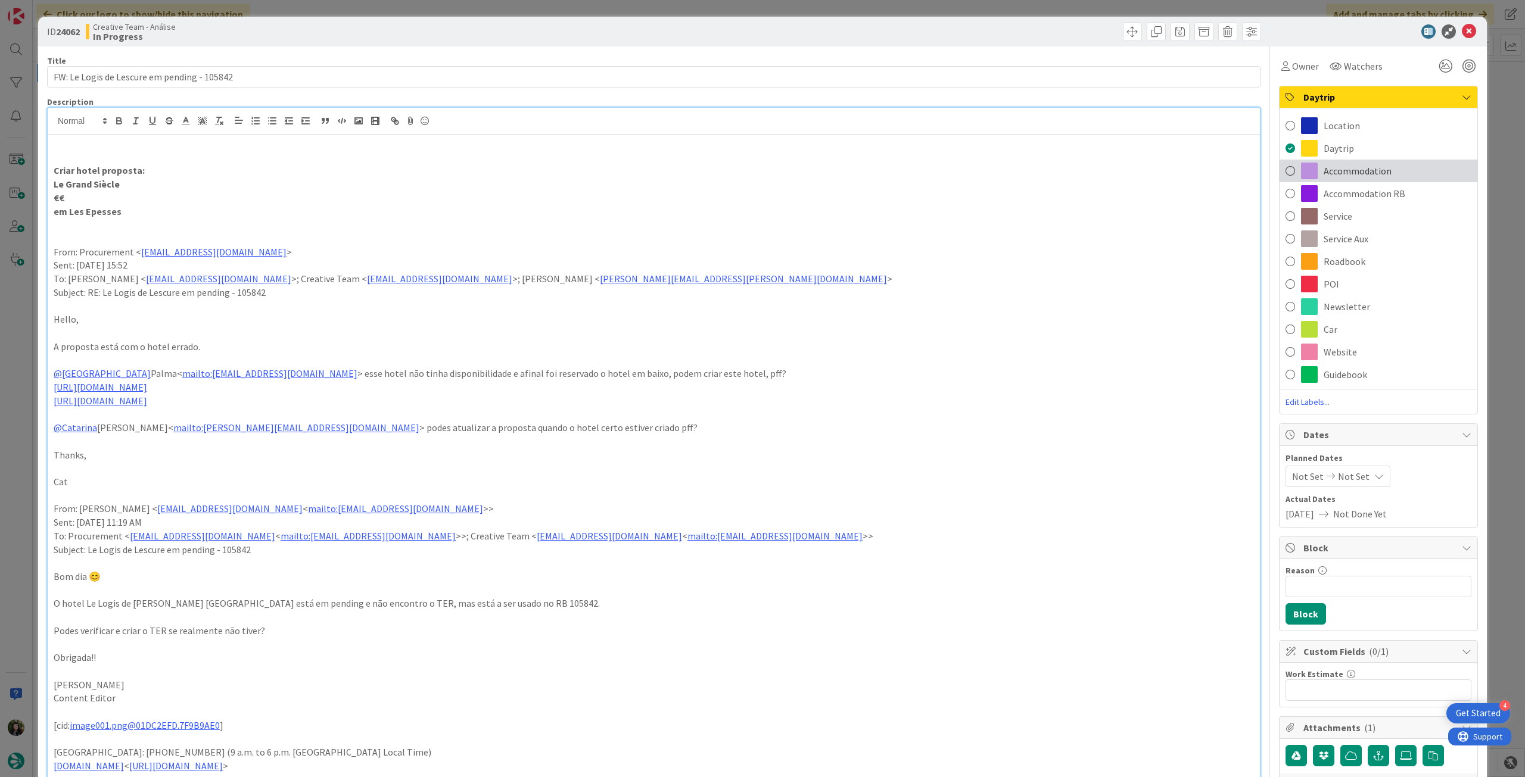
click at [1399, 167] on div "Accommodation" at bounding box center [1379, 171] width 198 height 23
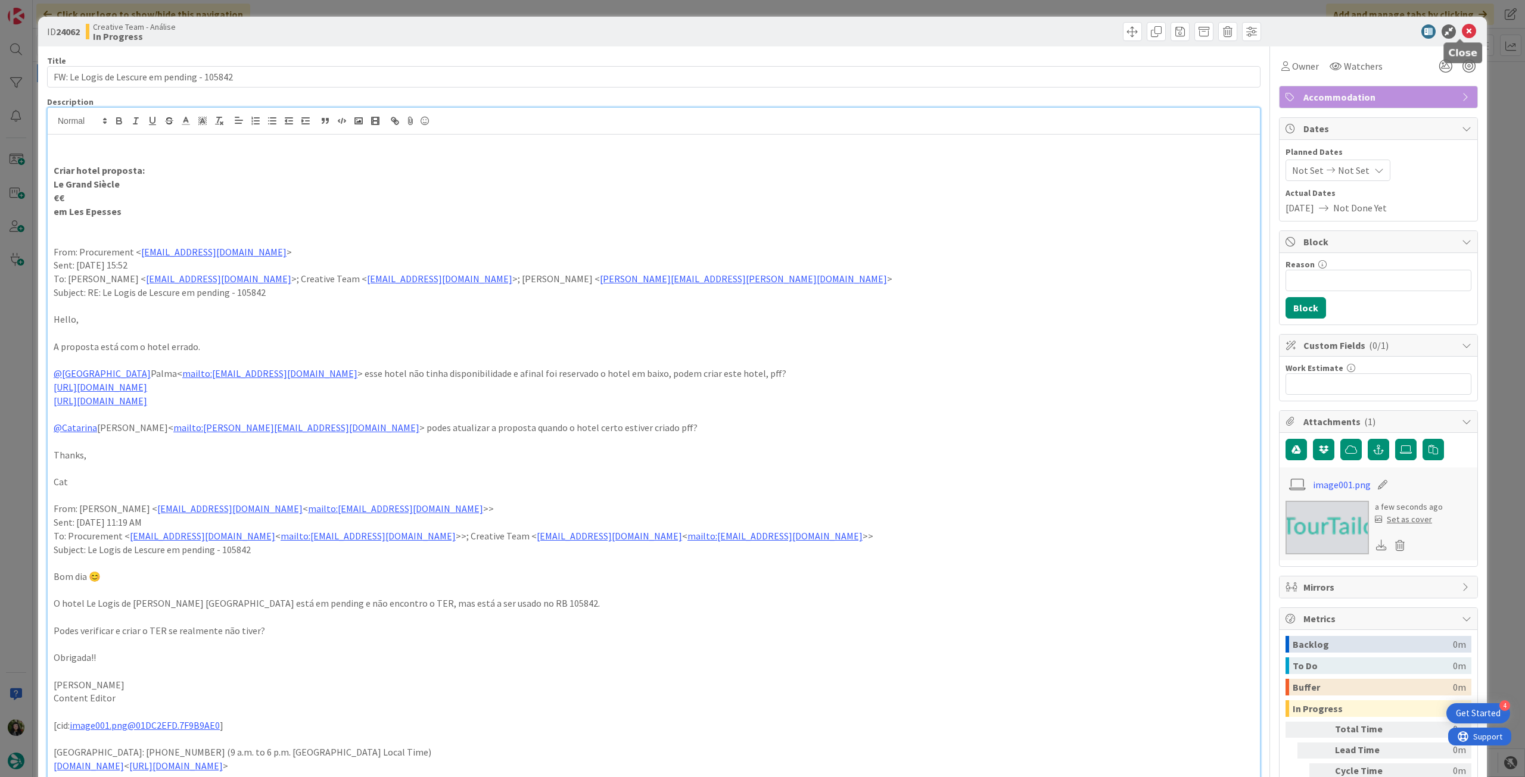
click at [1463, 32] on icon at bounding box center [1469, 31] width 14 height 14
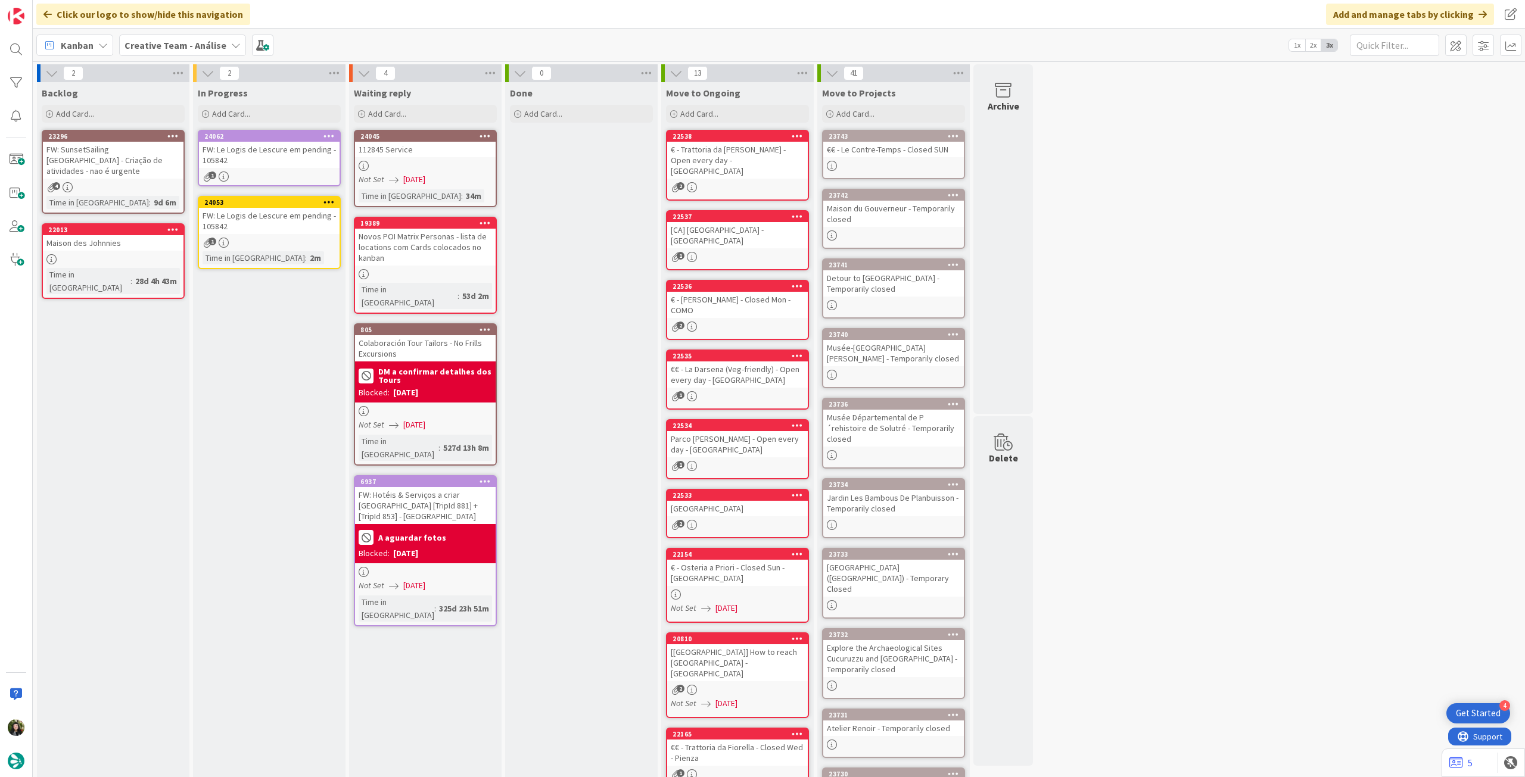
click at [261, 242] on div "1" at bounding box center [269, 243] width 141 height 10
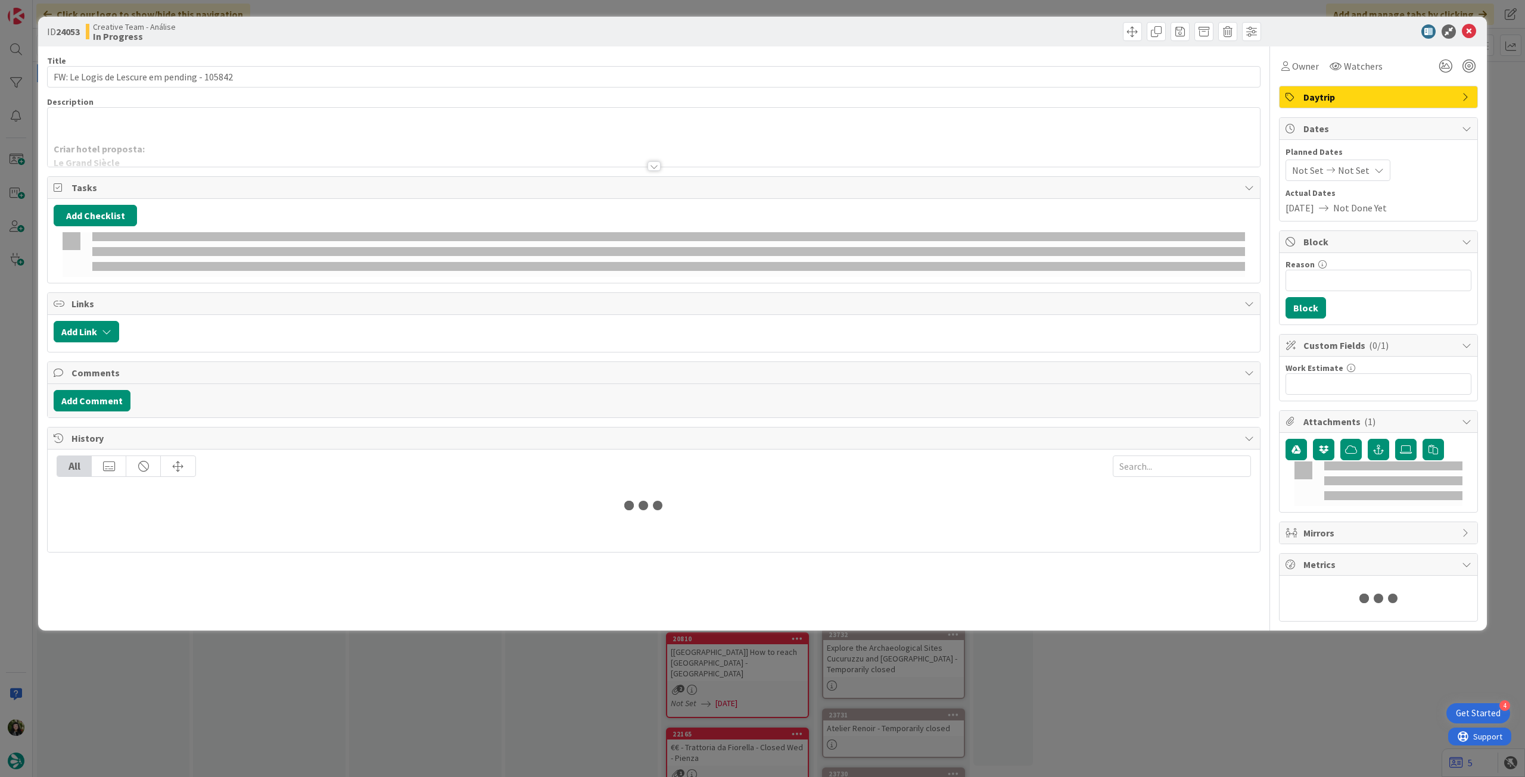
click at [134, 152] on div at bounding box center [654, 151] width 1212 height 30
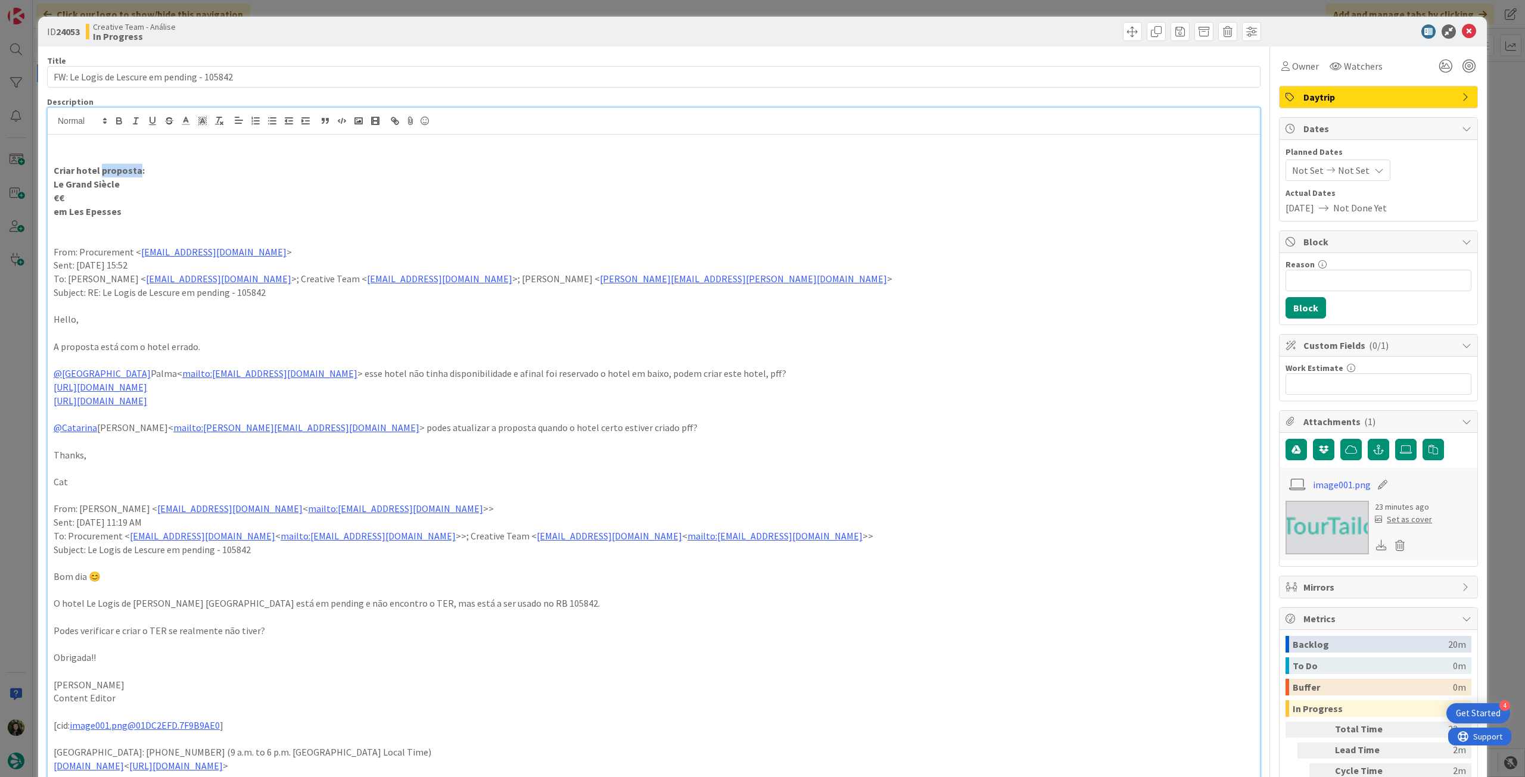
drag, startPoint x: 136, startPoint y: 169, endPoint x: 101, endPoint y: 171, distance: 34.6
click at [101, 171] on strong "Criar hotel proposta:" at bounding box center [99, 170] width 91 height 12
click at [1337, 285] on input "Reason" at bounding box center [1379, 280] width 186 height 21
click at [1339, 94] on span "Daytrip" at bounding box center [1379, 97] width 153 height 14
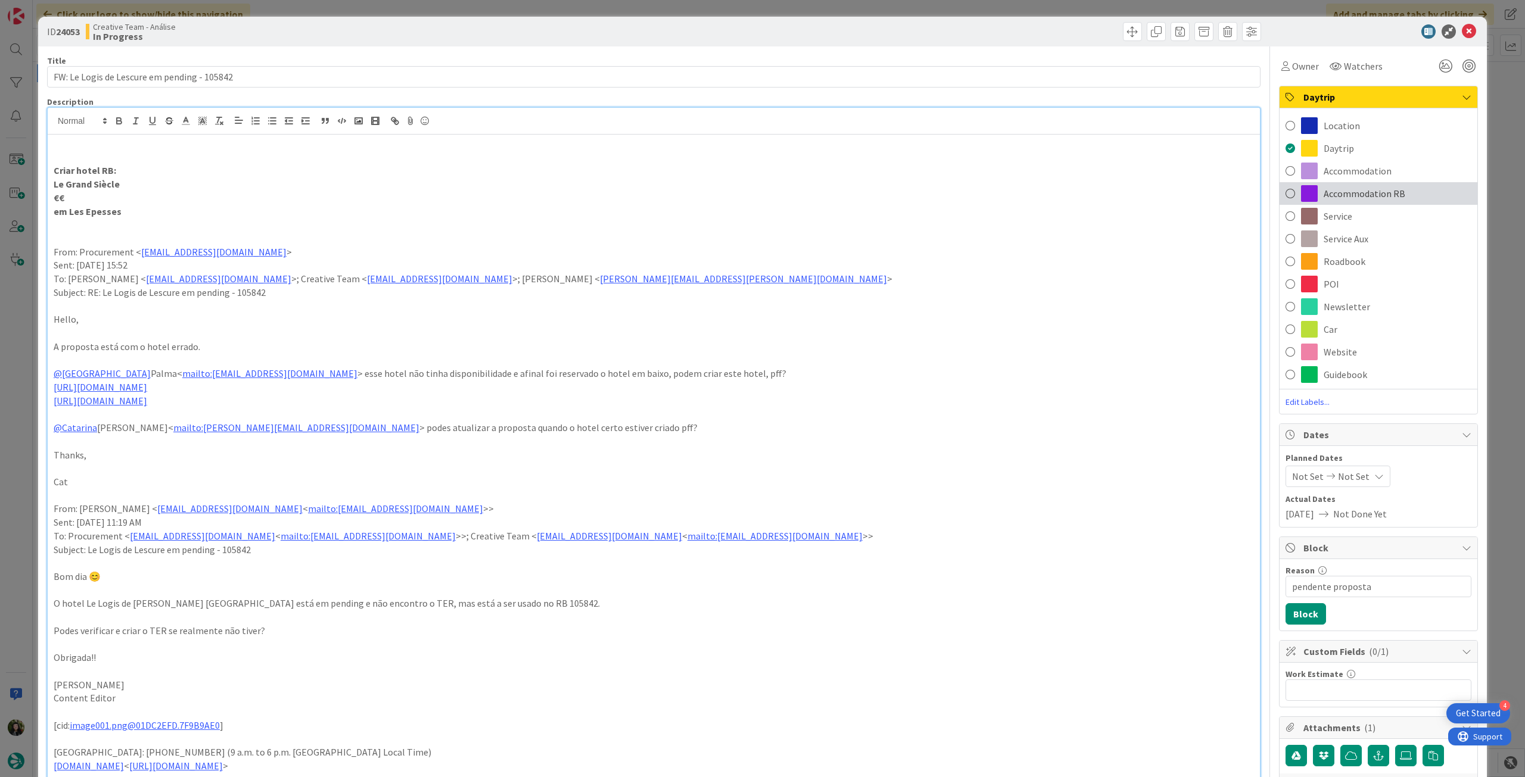
click at [1340, 186] on span "Accommodation RB" at bounding box center [1365, 193] width 82 height 14
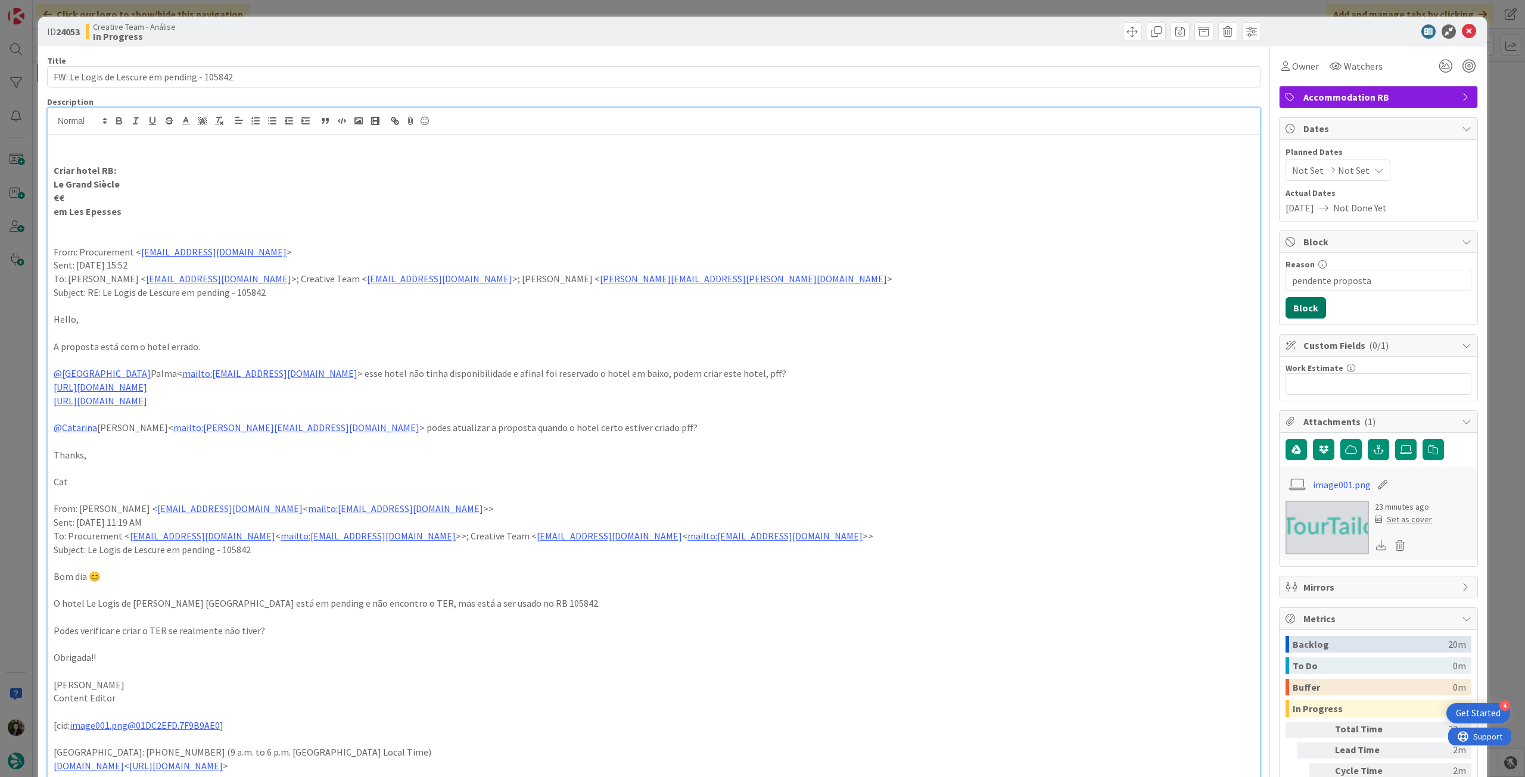
click at [1302, 312] on button "Block" at bounding box center [1306, 307] width 41 height 21
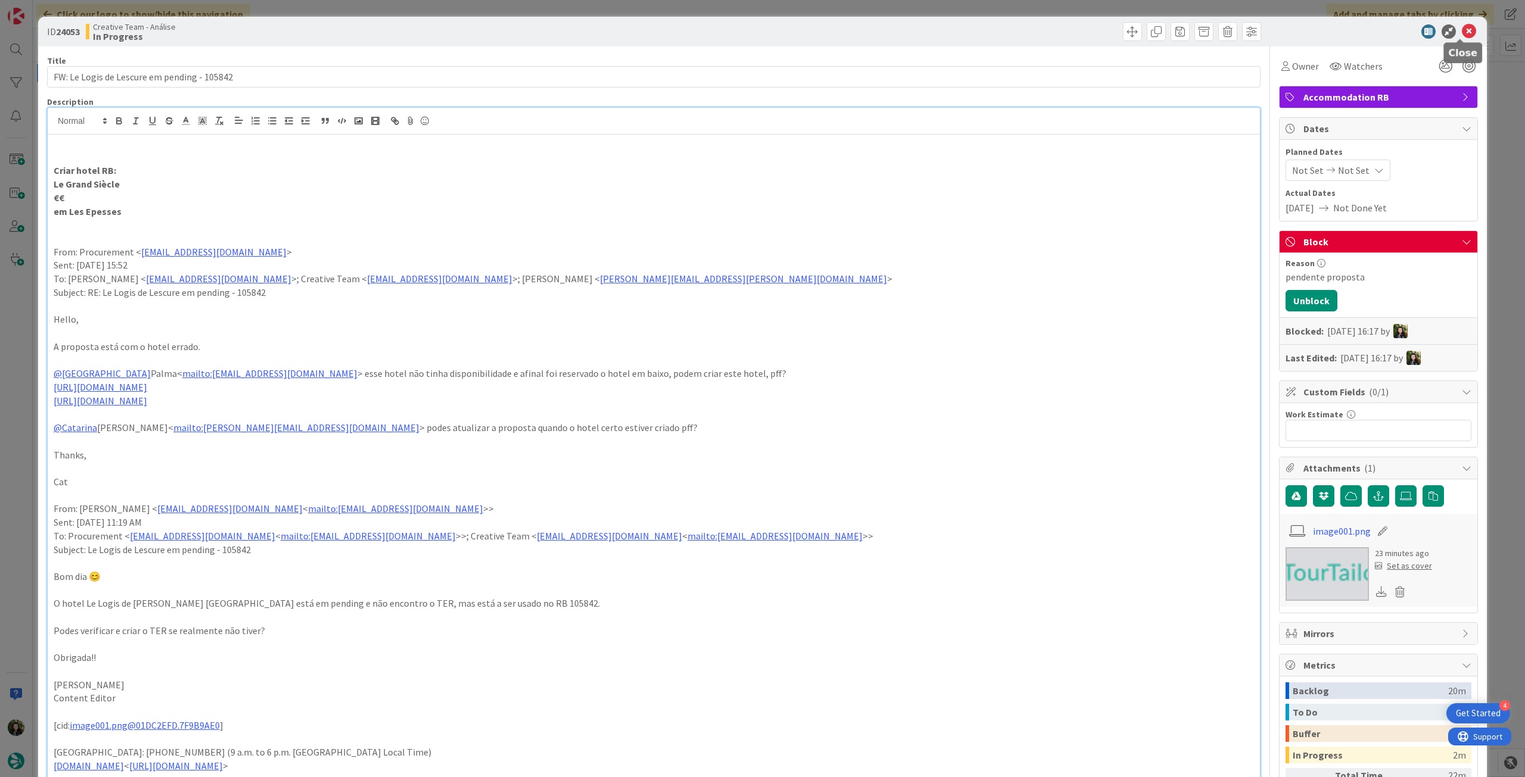
click at [1462, 32] on icon at bounding box center [1469, 31] width 14 height 14
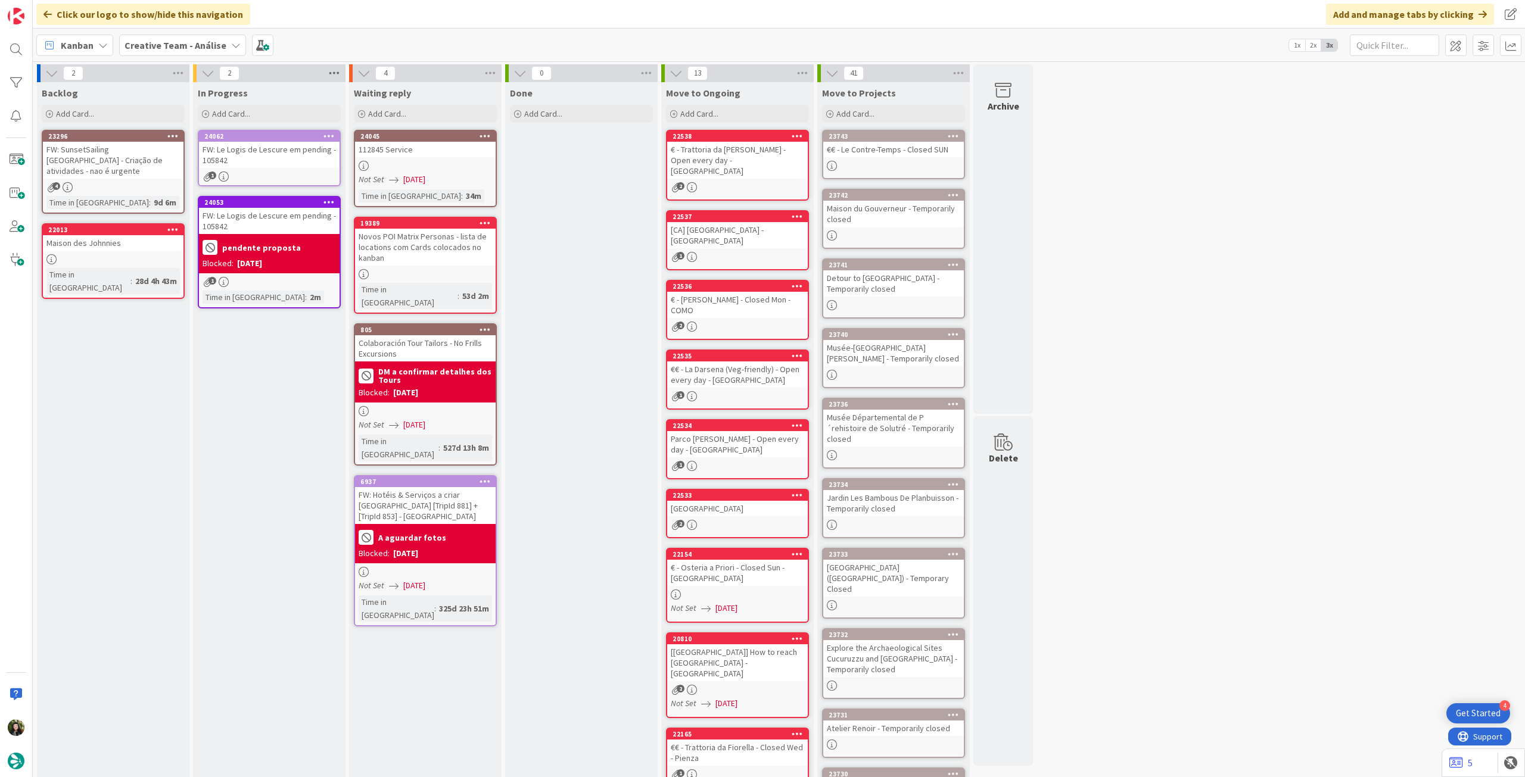
click at [340, 73] on icon at bounding box center [333, 73] width 15 height 18
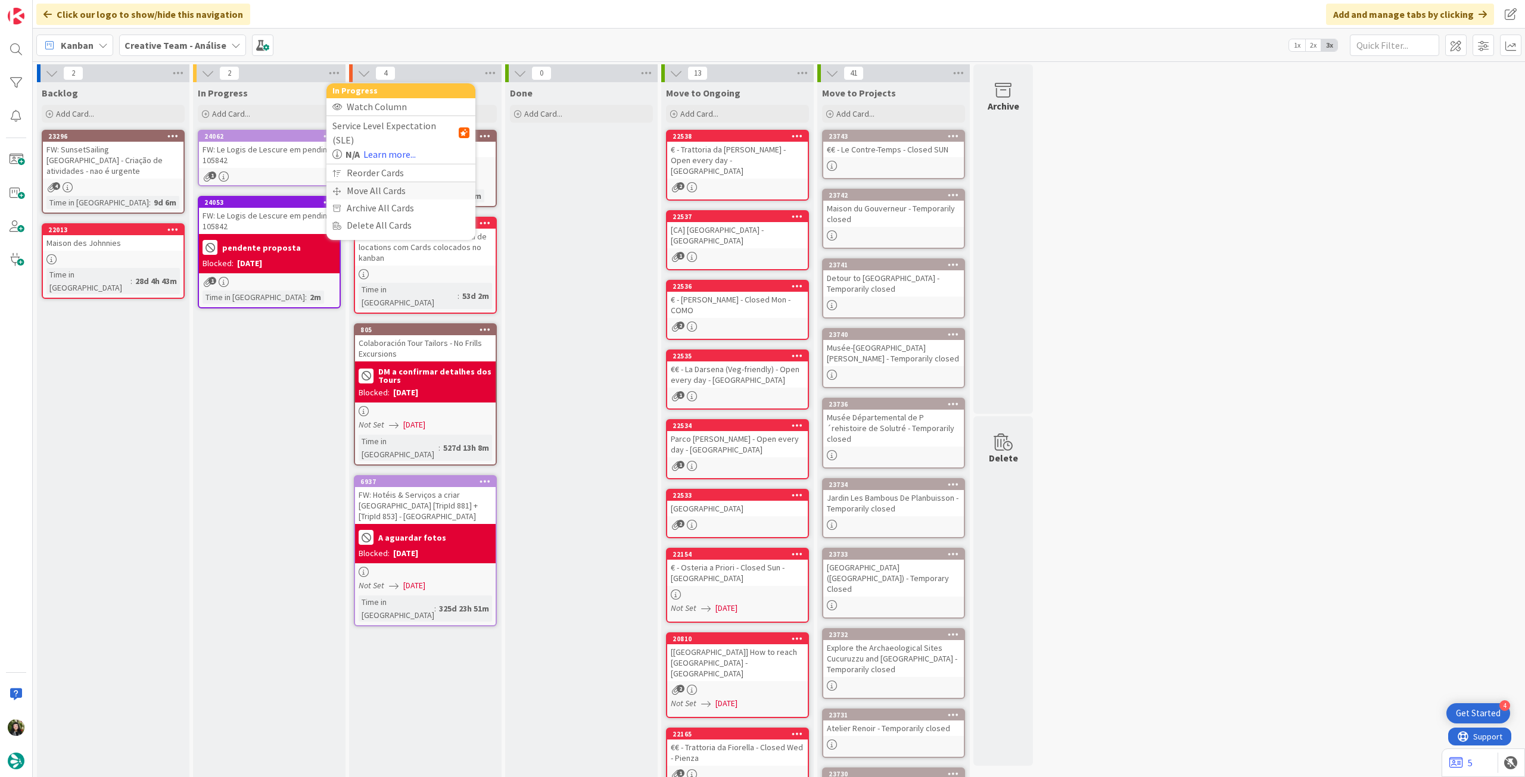
click at [344, 182] on div "Move All Cards" at bounding box center [400, 190] width 149 height 17
click at [366, 132] on span "Creative Team - Análise" at bounding box center [387, 130] width 96 height 12
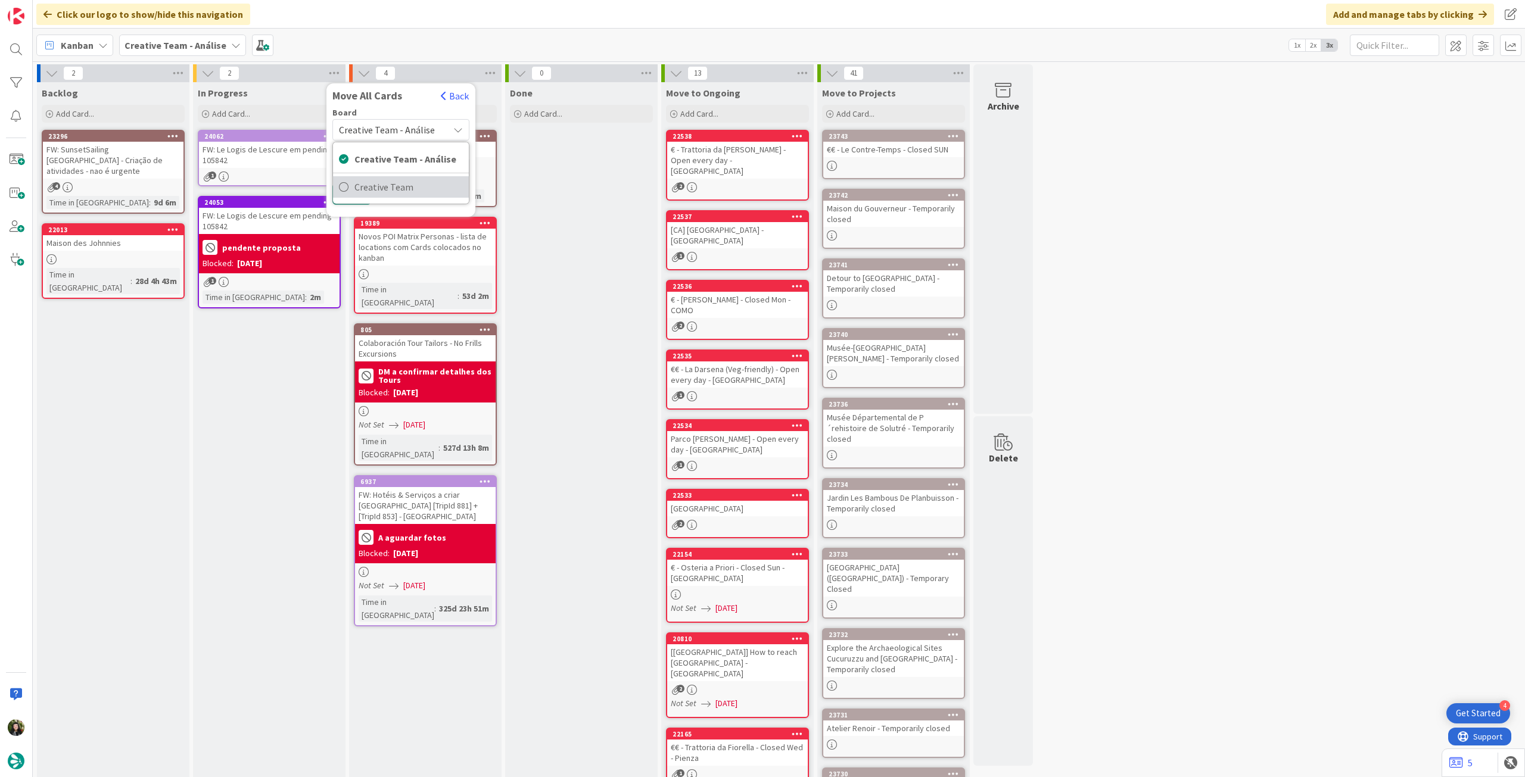
click at [368, 183] on span "Creative Team" at bounding box center [408, 187] width 108 height 18
click at [371, 170] on span "Select a Column..." at bounding box center [378, 167] width 78 height 15
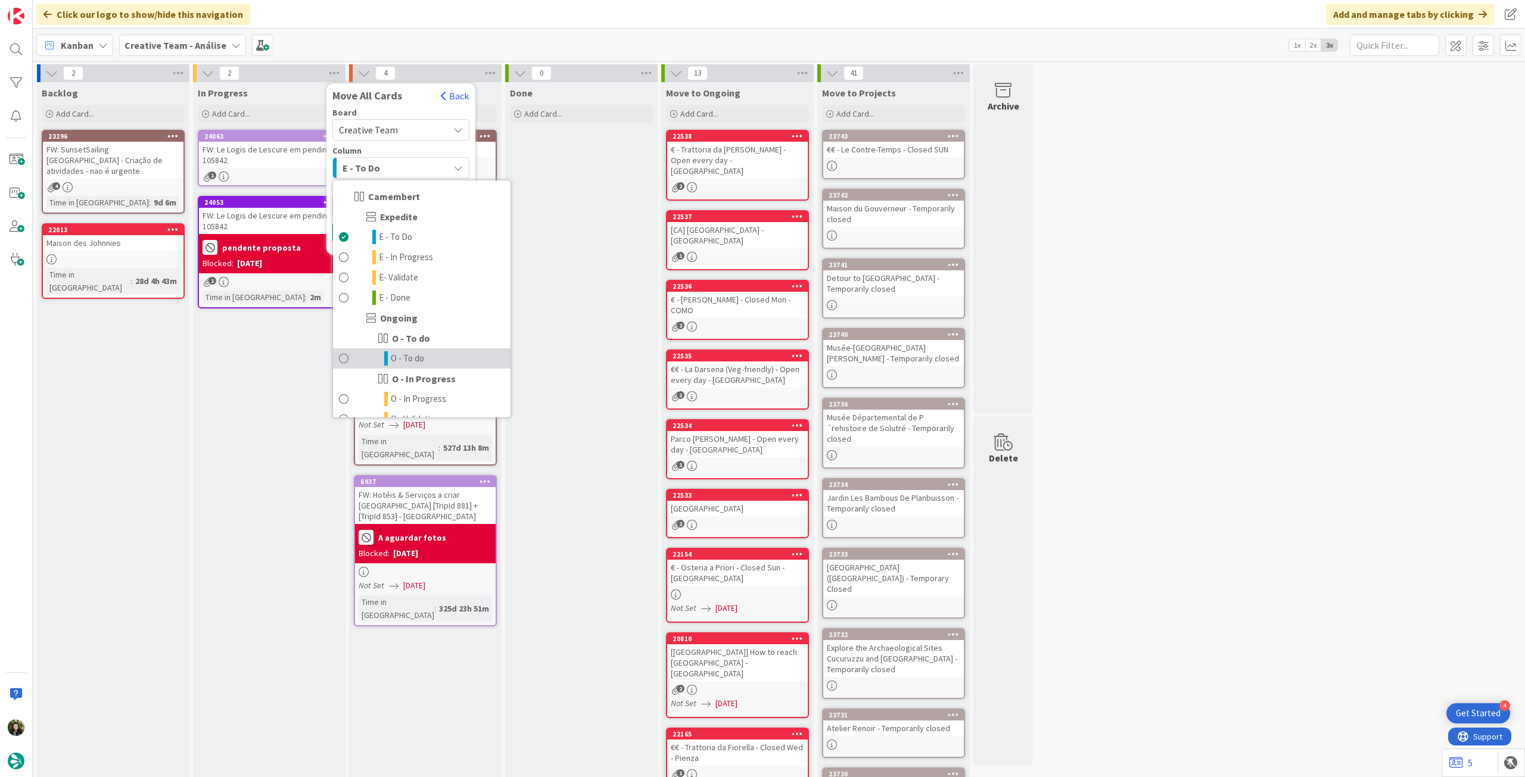
click at [445, 358] on link "O - To do" at bounding box center [422, 359] width 178 height 20
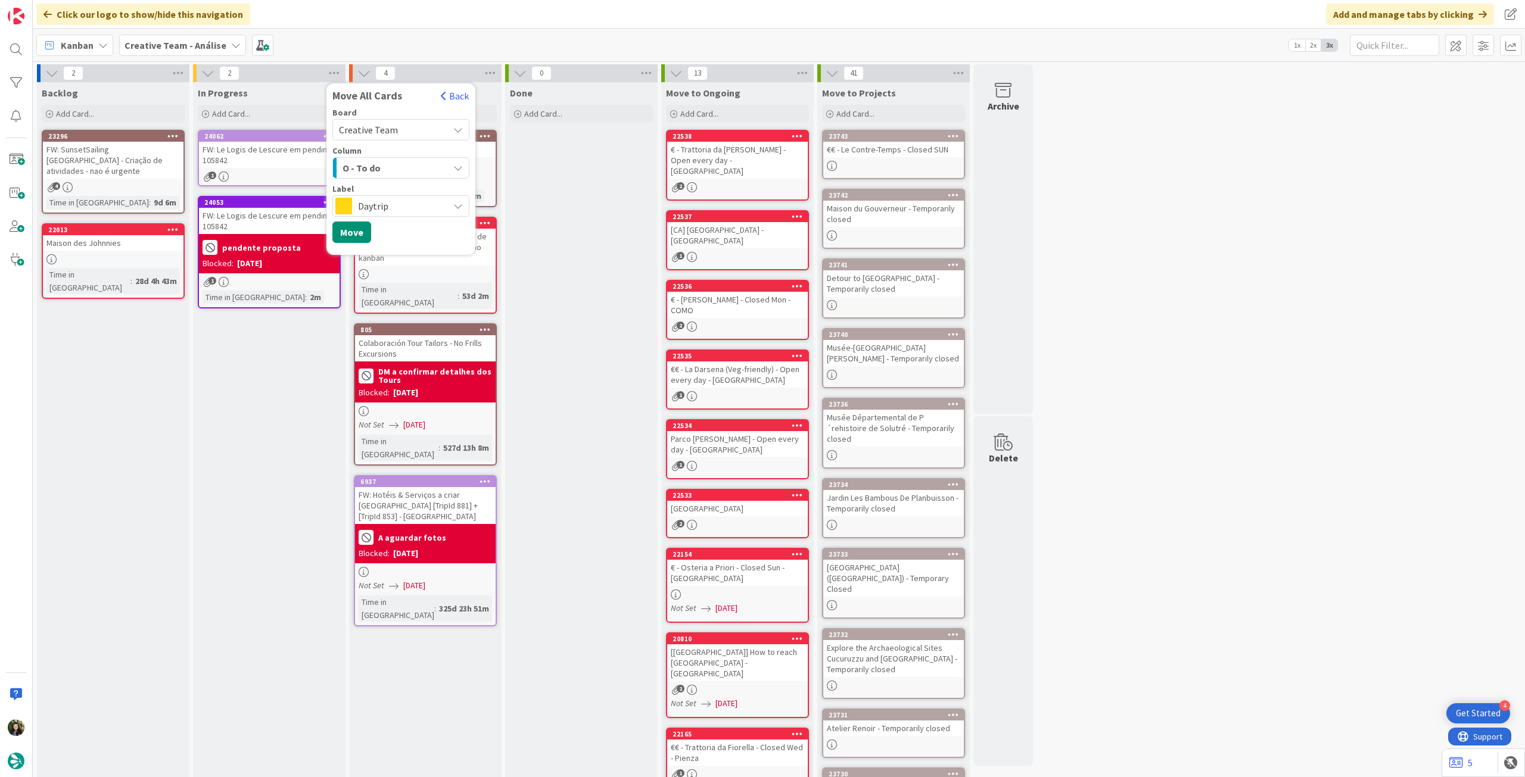
click at [401, 211] on span "Daytrip" at bounding box center [400, 206] width 85 height 17
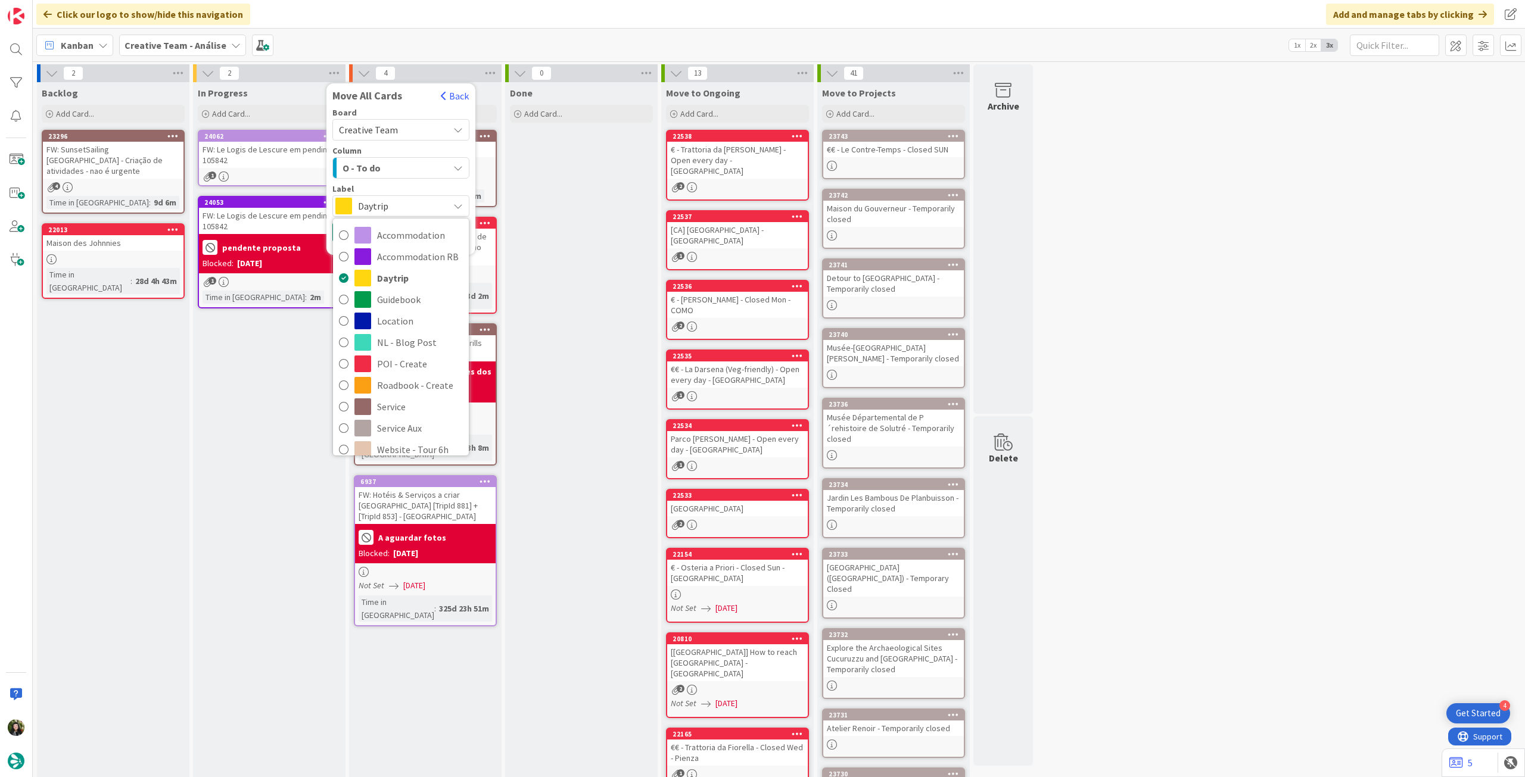
click at [406, 169] on div "O - To do" at bounding box center [394, 167] width 109 height 19
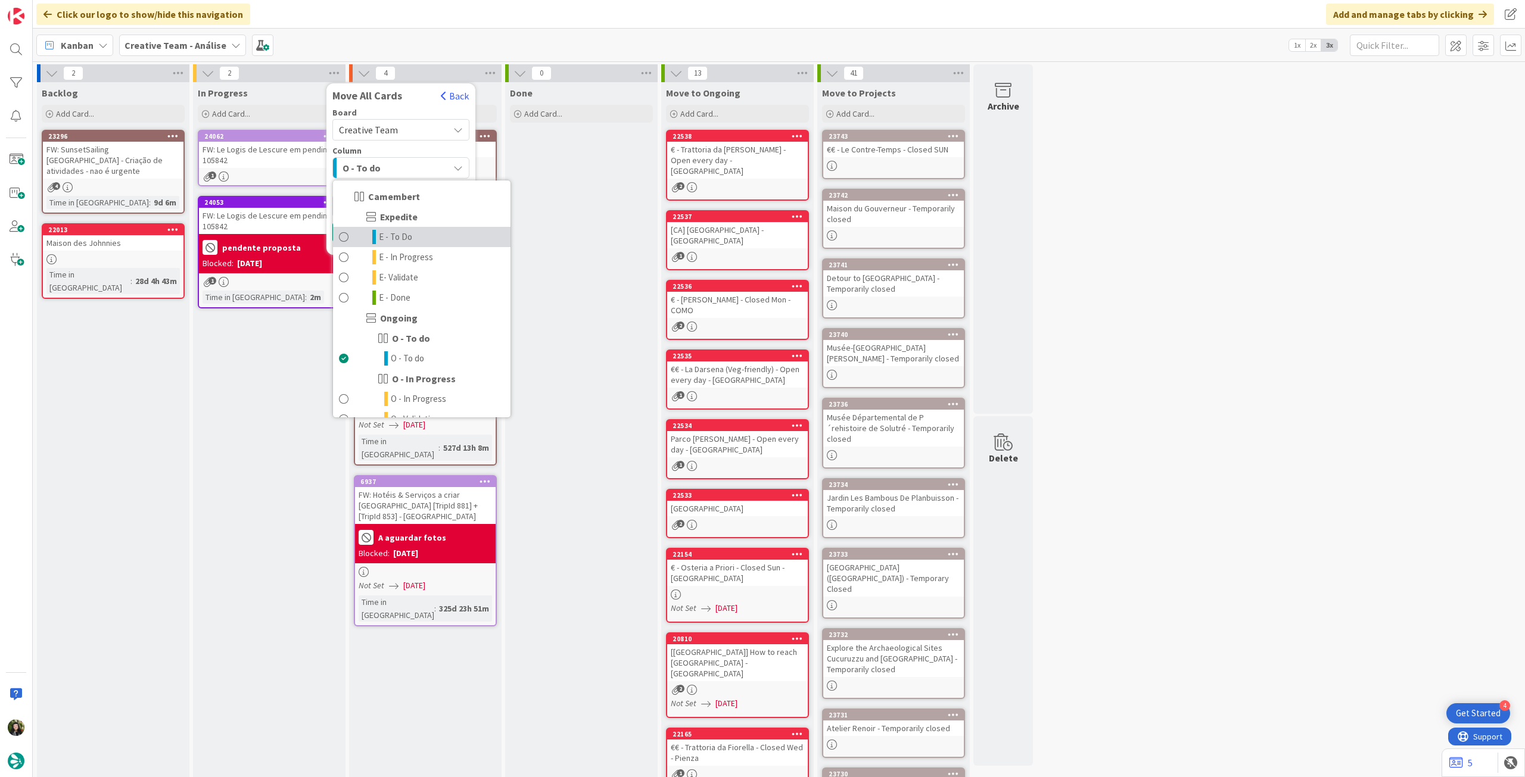
click at [407, 235] on span "E - To Do" at bounding box center [395, 237] width 33 height 14
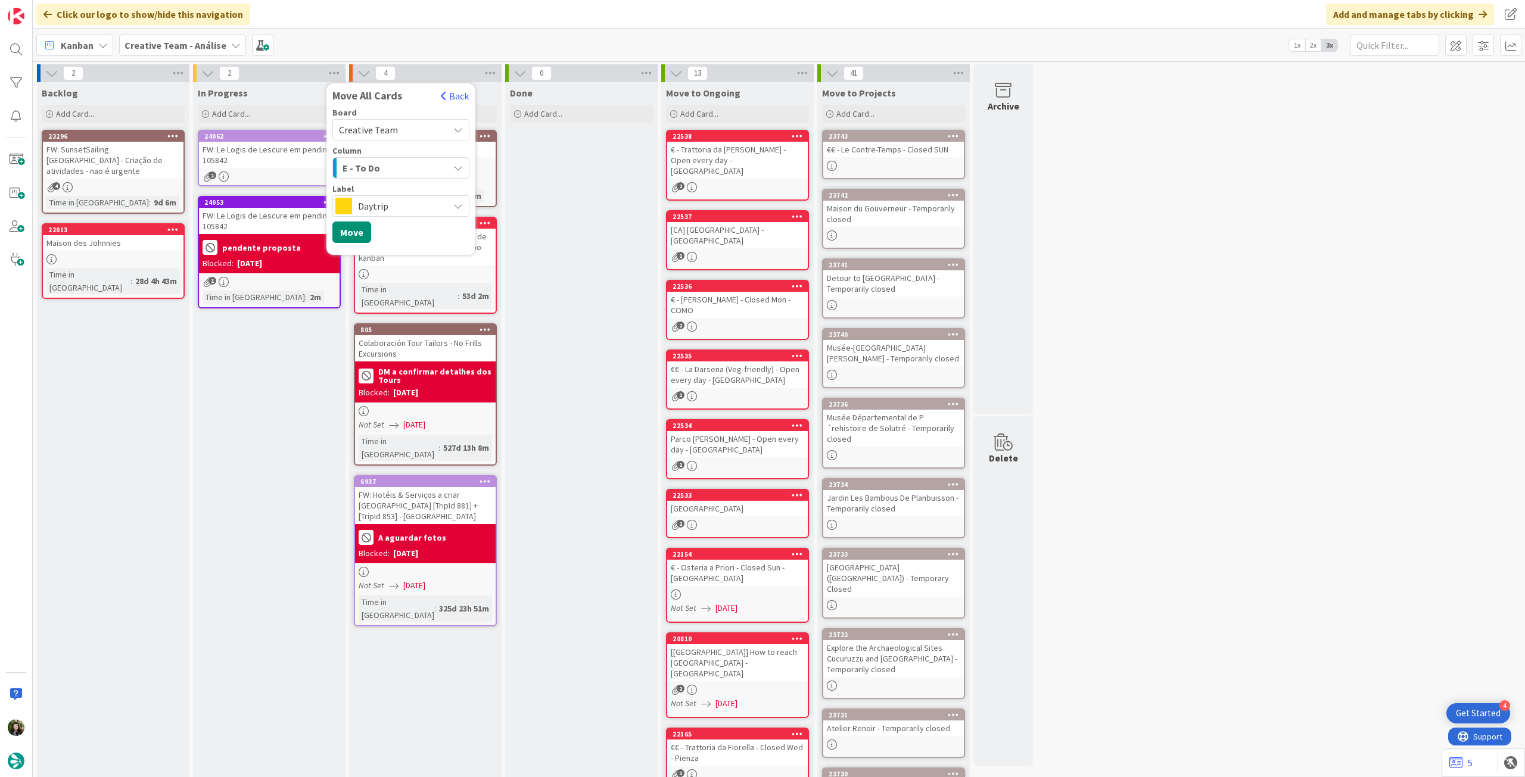
click at [297, 368] on div "In Progress Add Card... 24062 FW: Le Logis de Lescure em pending - 105842 1 240…" at bounding box center [269, 489] width 153 height 814
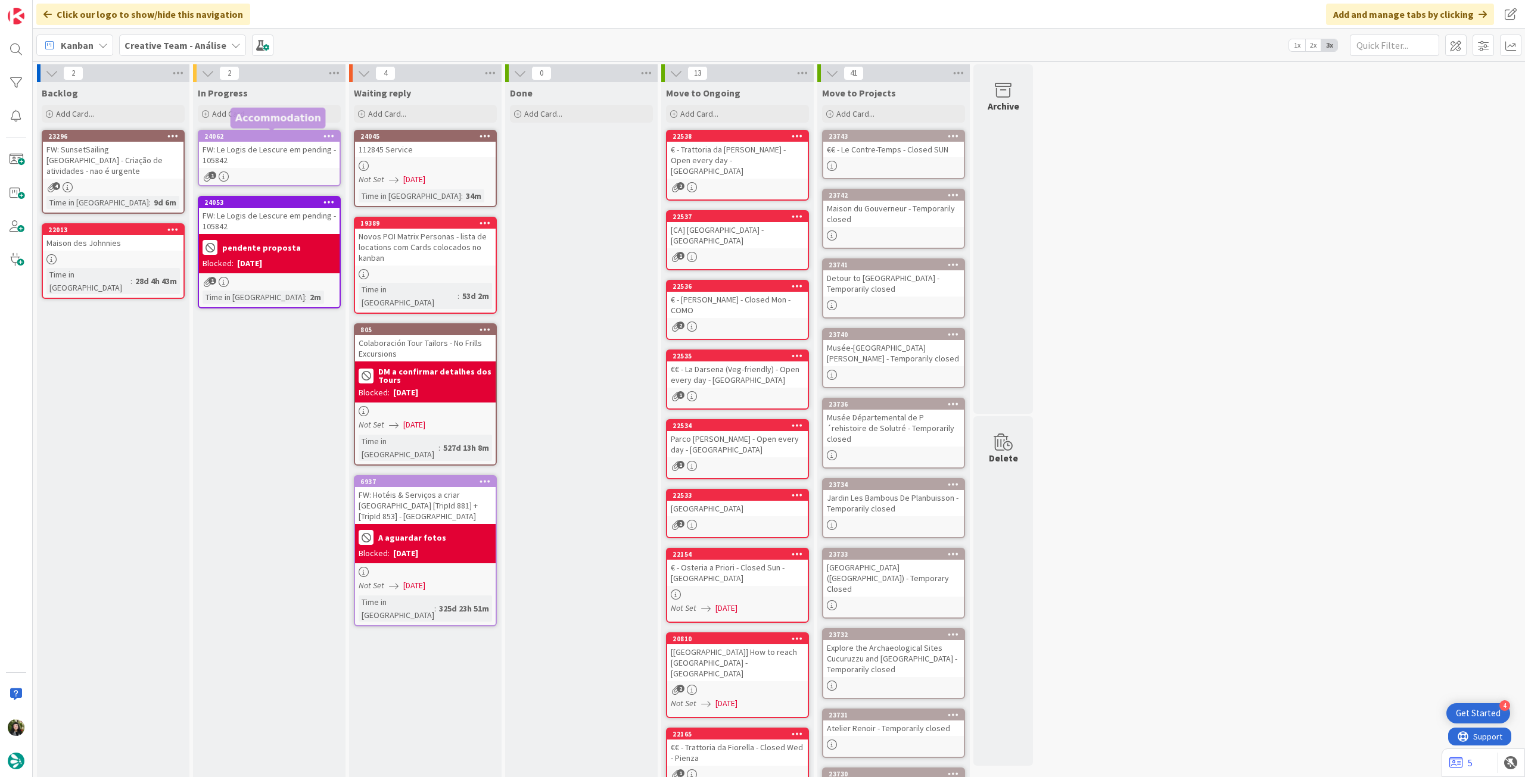
click at [326, 132] on icon at bounding box center [328, 136] width 11 height 8
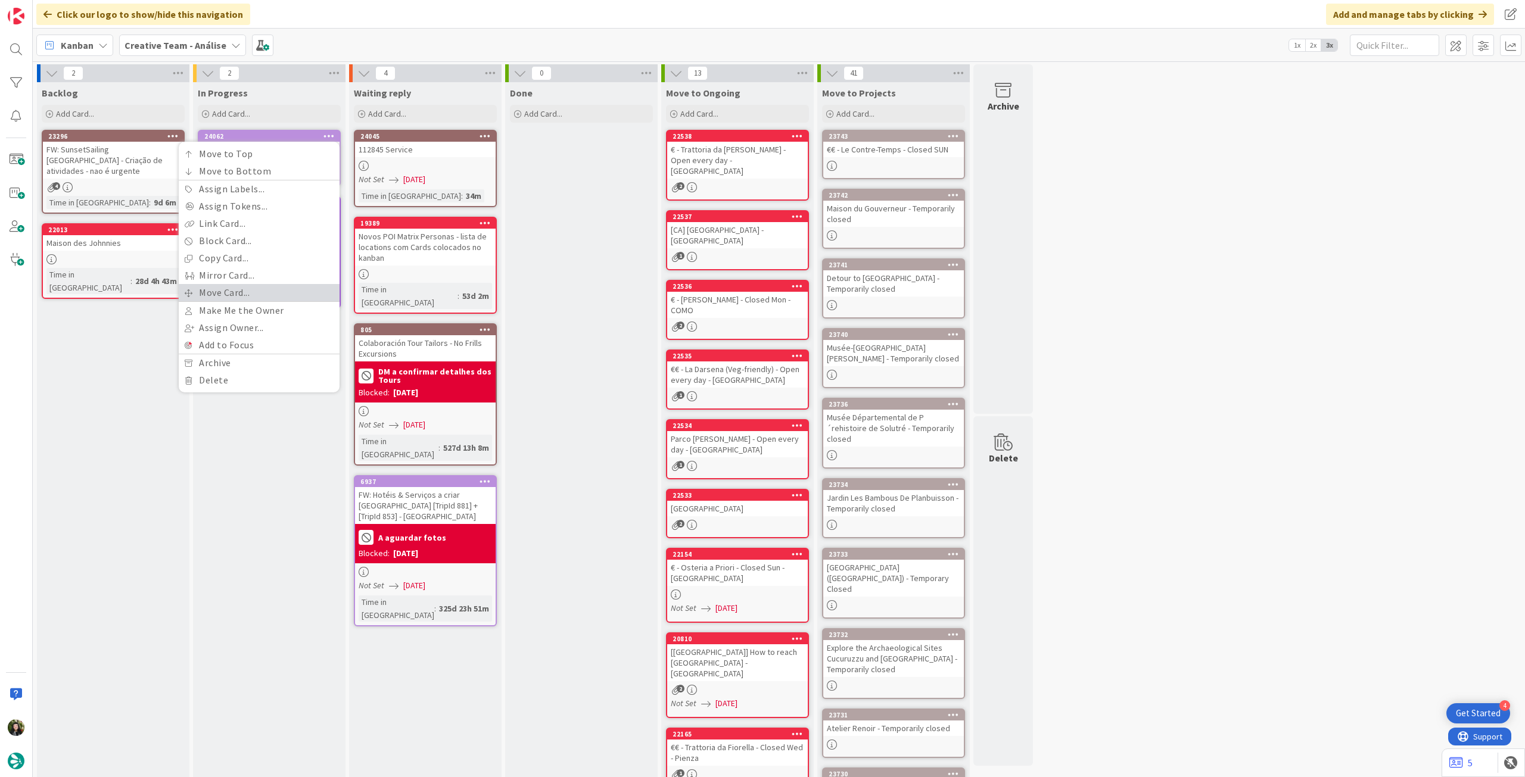
click at [290, 290] on link "Move Card..." at bounding box center [259, 292] width 161 height 17
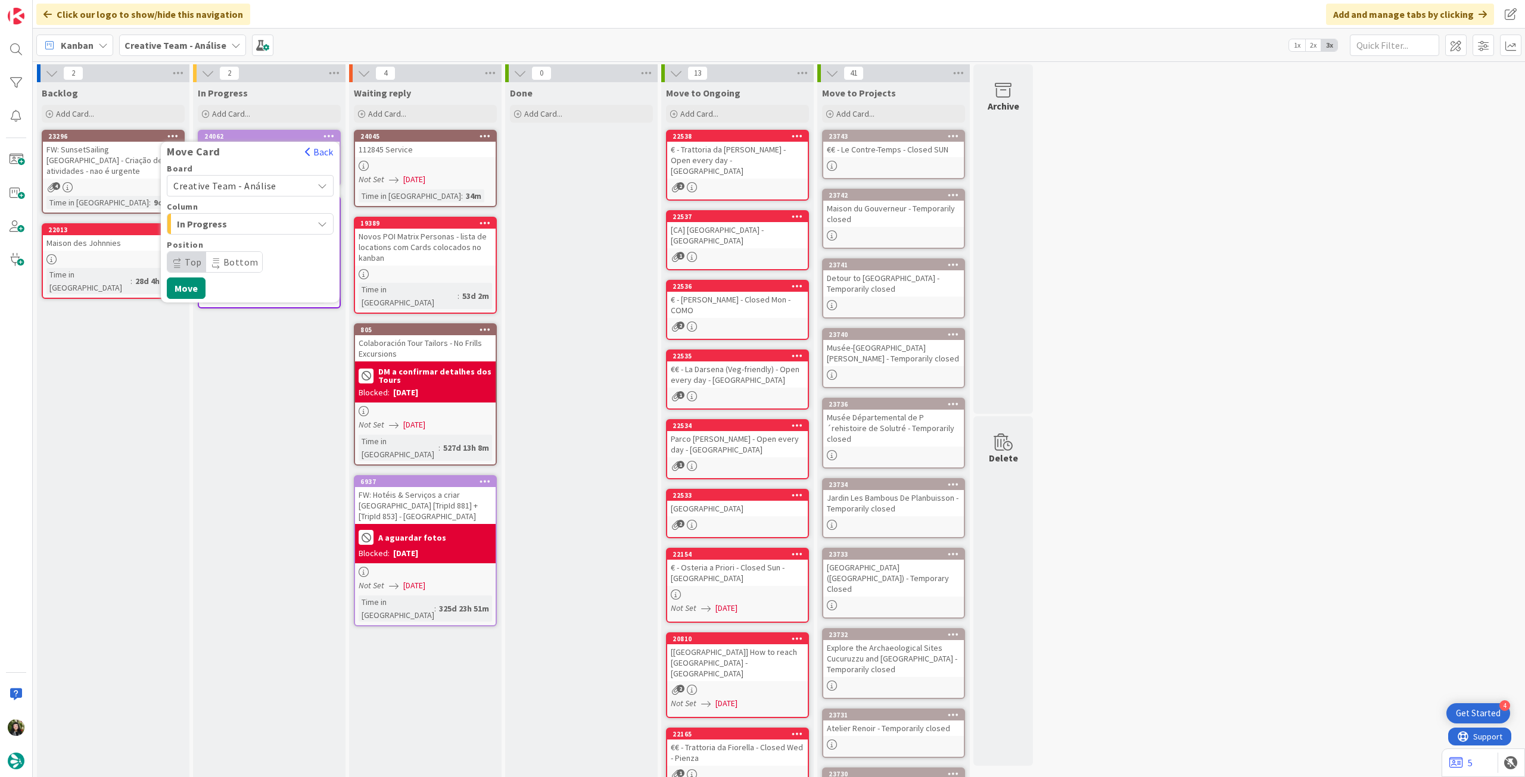
click at [273, 179] on span "Creative Team - Análise" at bounding box center [239, 186] width 133 height 17
click at [249, 238] on span "Creative Team" at bounding box center [258, 242] width 138 height 18
click at [241, 262] on span "Accommodation" at bounding box center [239, 262] width 133 height 17
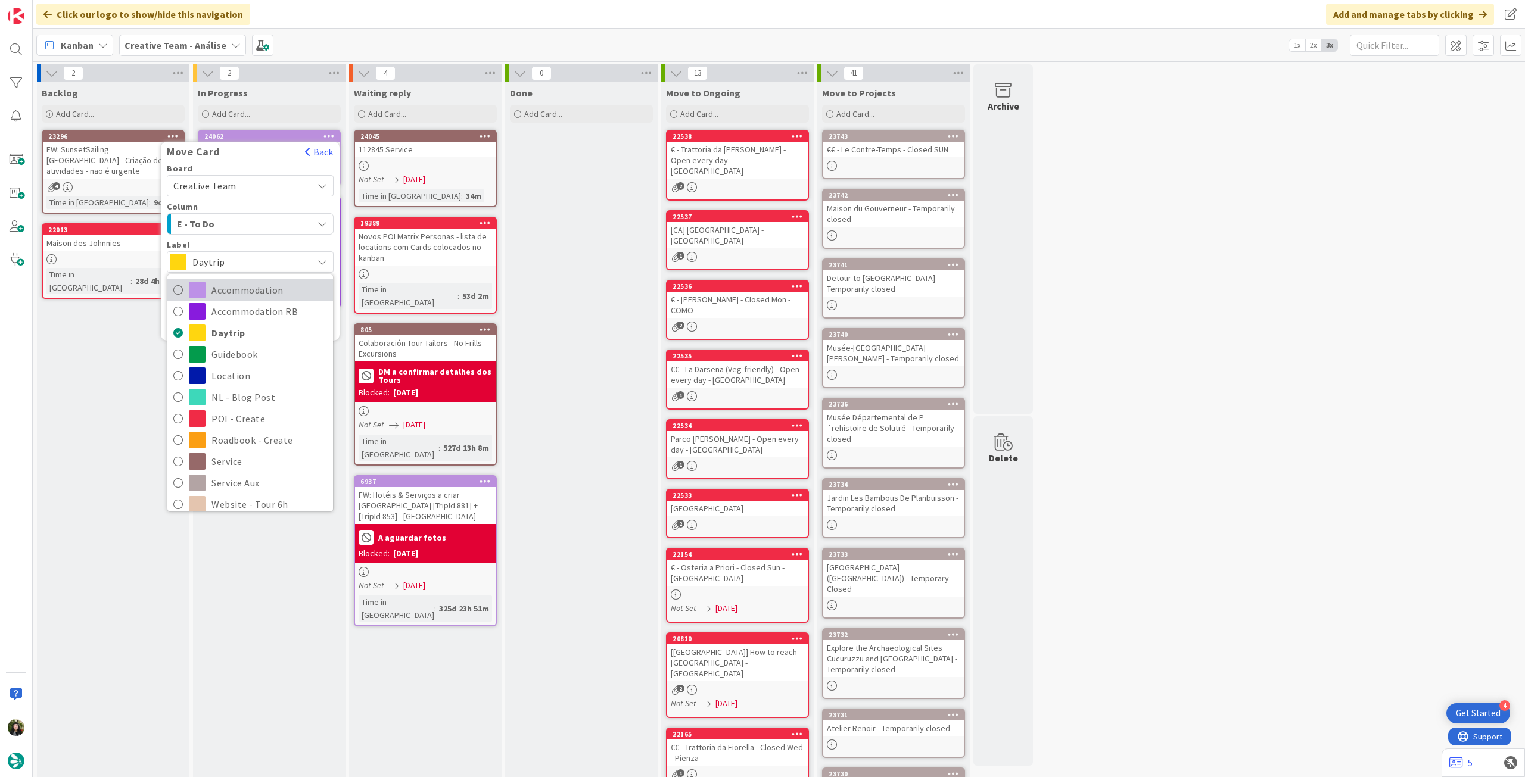
click at [246, 292] on span "Accommodation" at bounding box center [269, 290] width 116 height 18
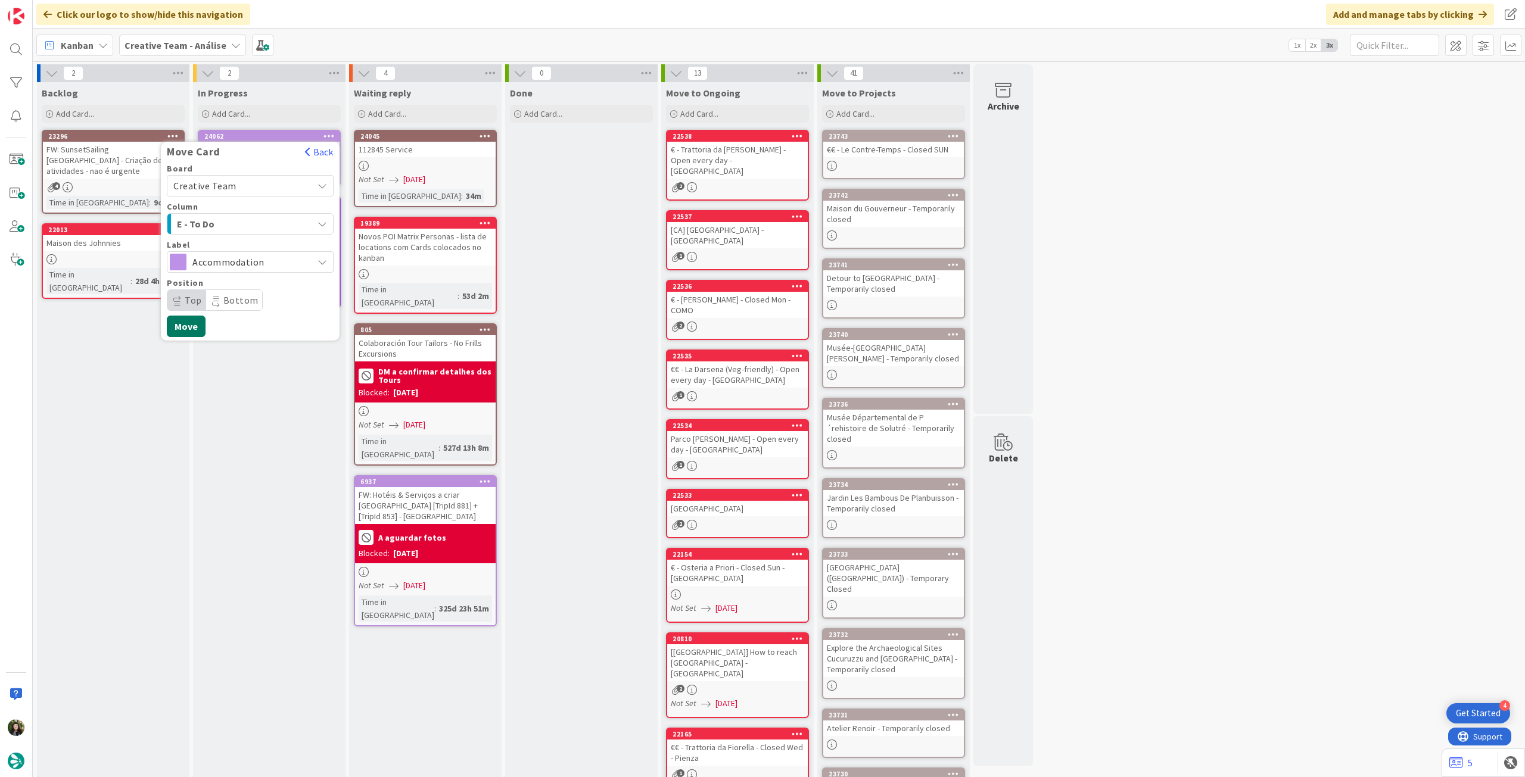
click at [198, 328] on button "Move" at bounding box center [186, 326] width 39 height 21
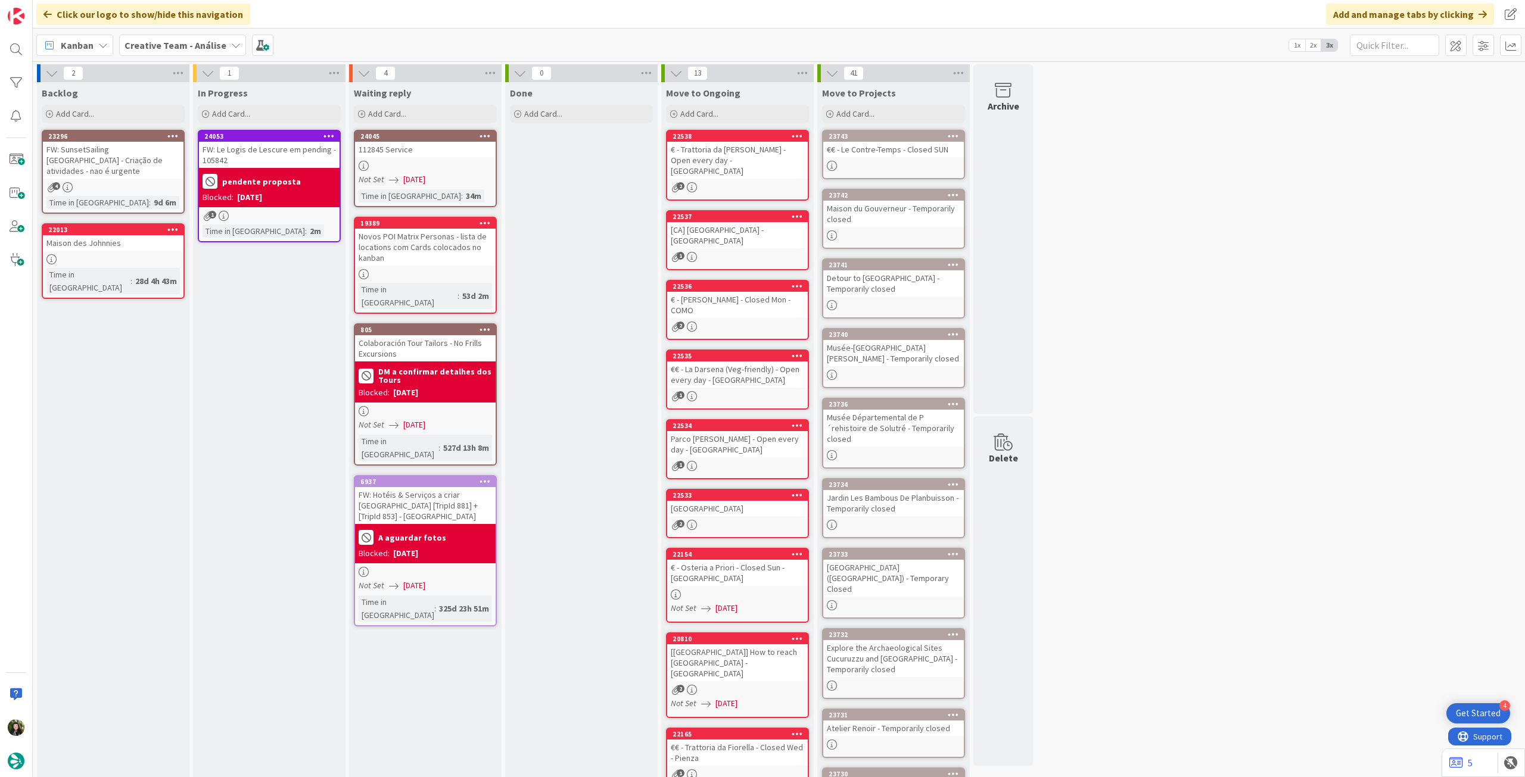
click at [325, 132] on icon at bounding box center [328, 136] width 11 height 8
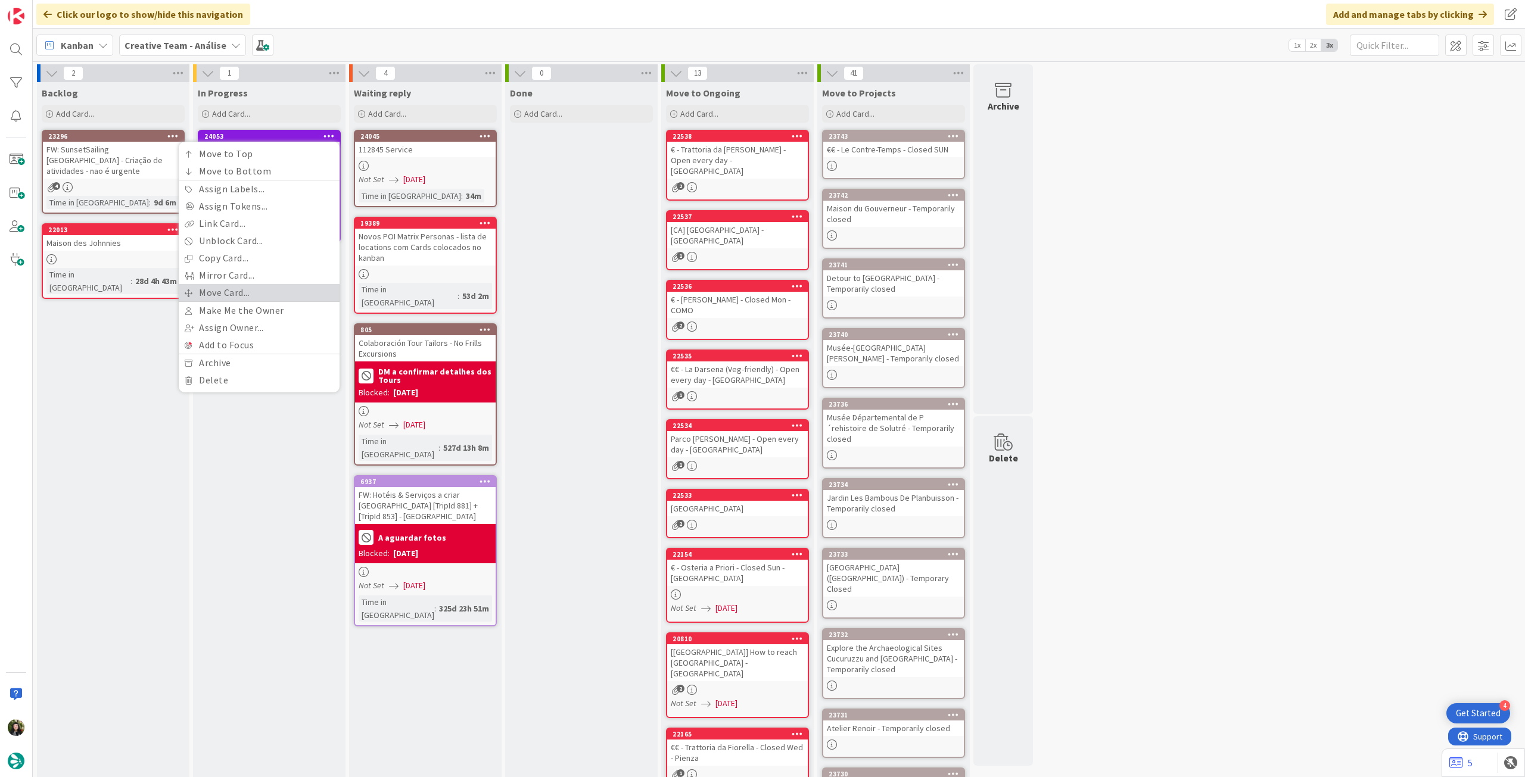
click at [279, 287] on link "Move Card..." at bounding box center [259, 292] width 161 height 17
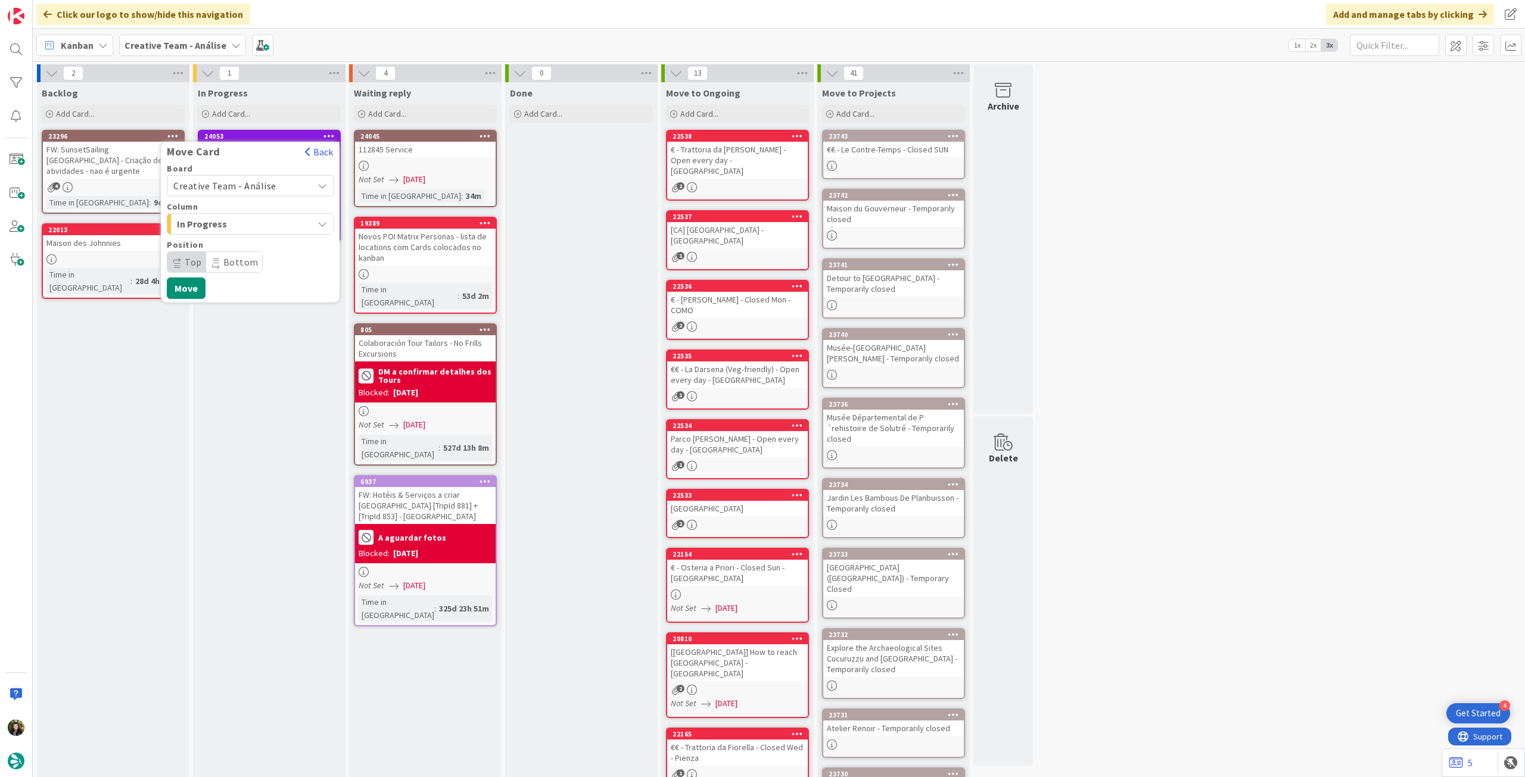
click at [266, 176] on div "Creative Team - Análise" at bounding box center [250, 185] width 167 height 21
click at [236, 237] on span "Creative Team" at bounding box center [258, 242] width 138 height 18
click at [191, 326] on button "Move" at bounding box center [186, 326] width 39 height 21
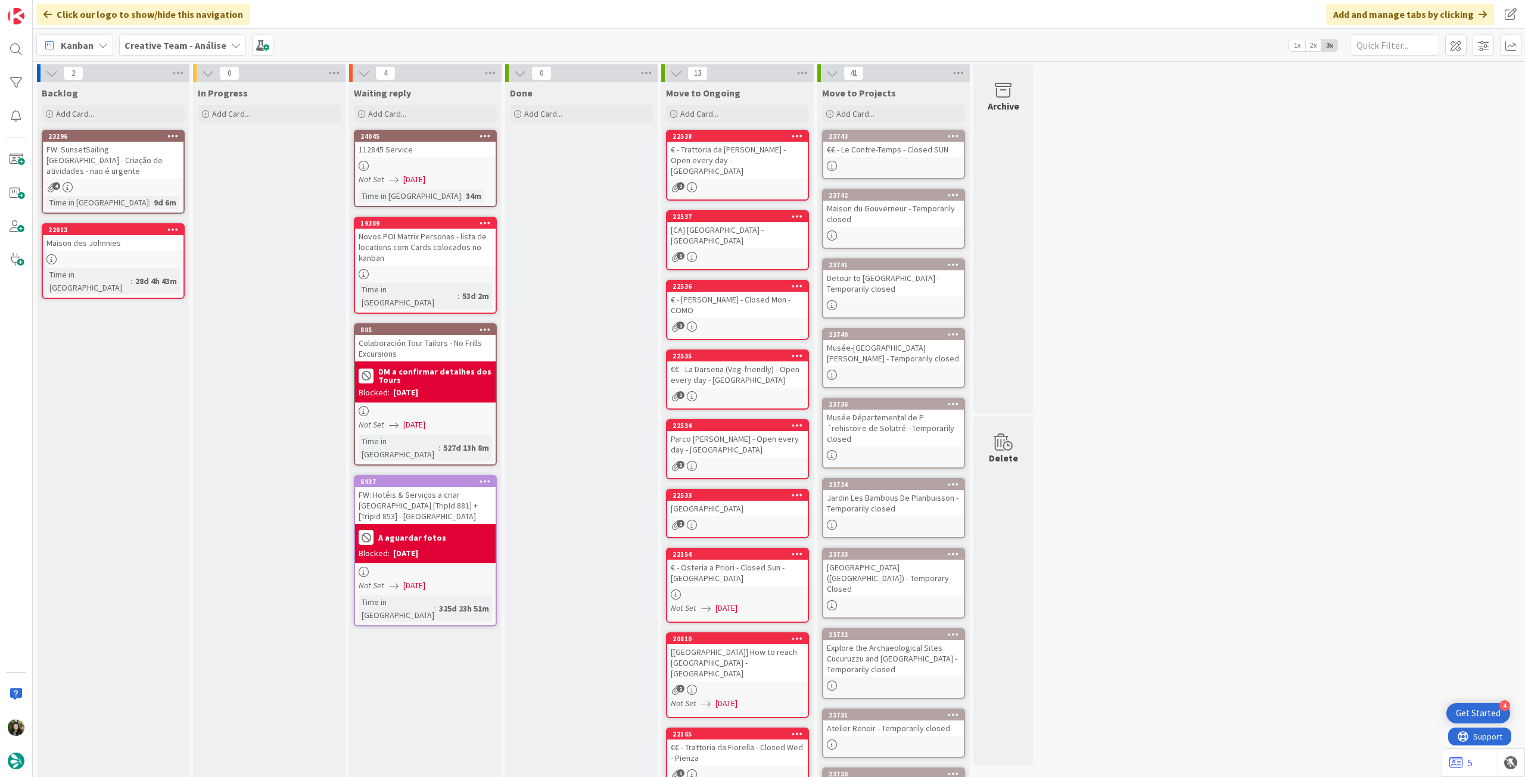
click at [200, 46] on b "Creative Team - Análise" at bounding box center [176, 45] width 102 height 12
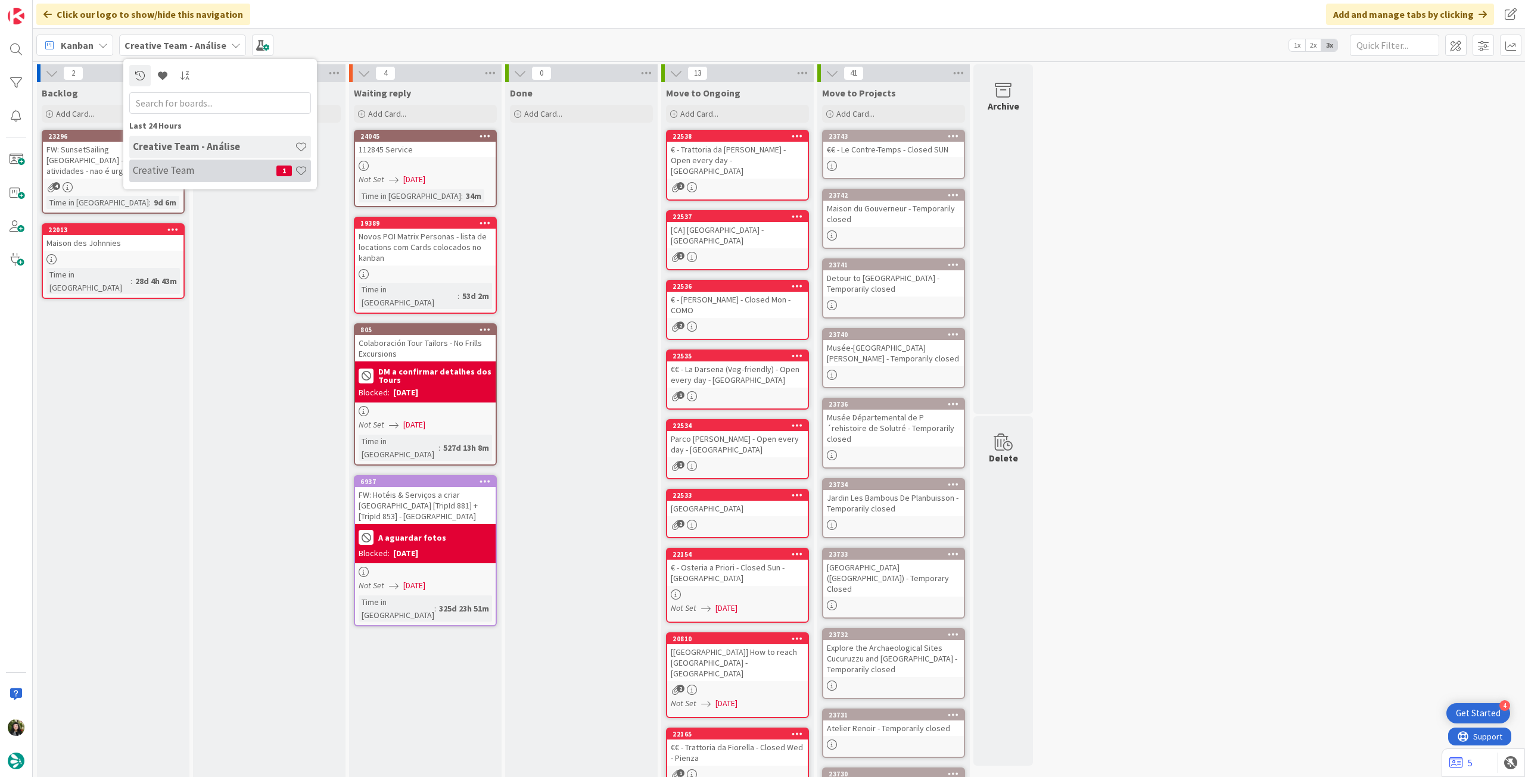
click at [182, 176] on h4 "Creative Team" at bounding box center [205, 170] width 144 height 12
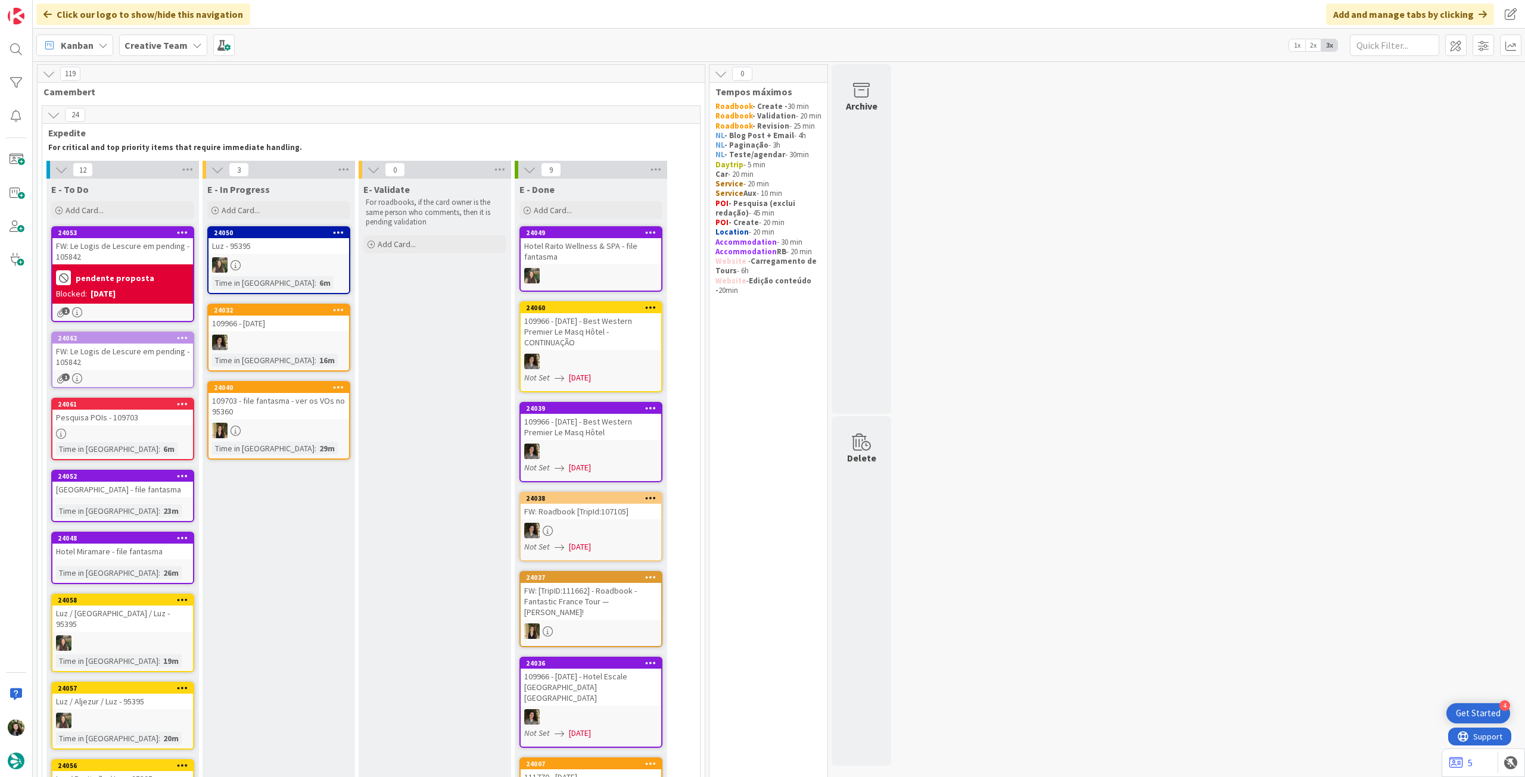
click at [168, 48] on b "Creative Team" at bounding box center [156, 45] width 63 height 12
click at [209, 176] on h4 "Creative Team - Análise" at bounding box center [214, 170] width 162 height 12
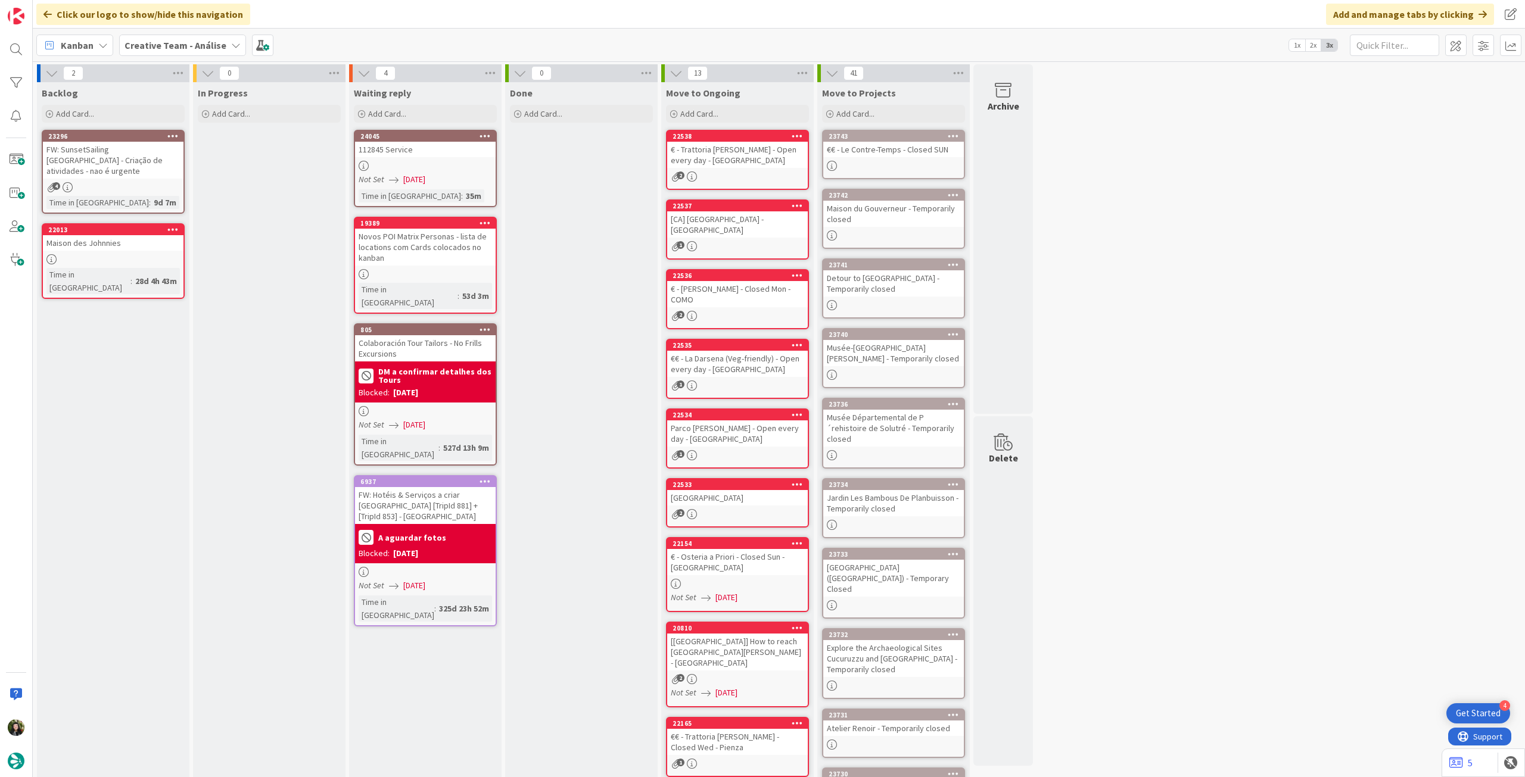
click at [139, 45] on b "Creative Team - Análise" at bounding box center [176, 45] width 102 height 12
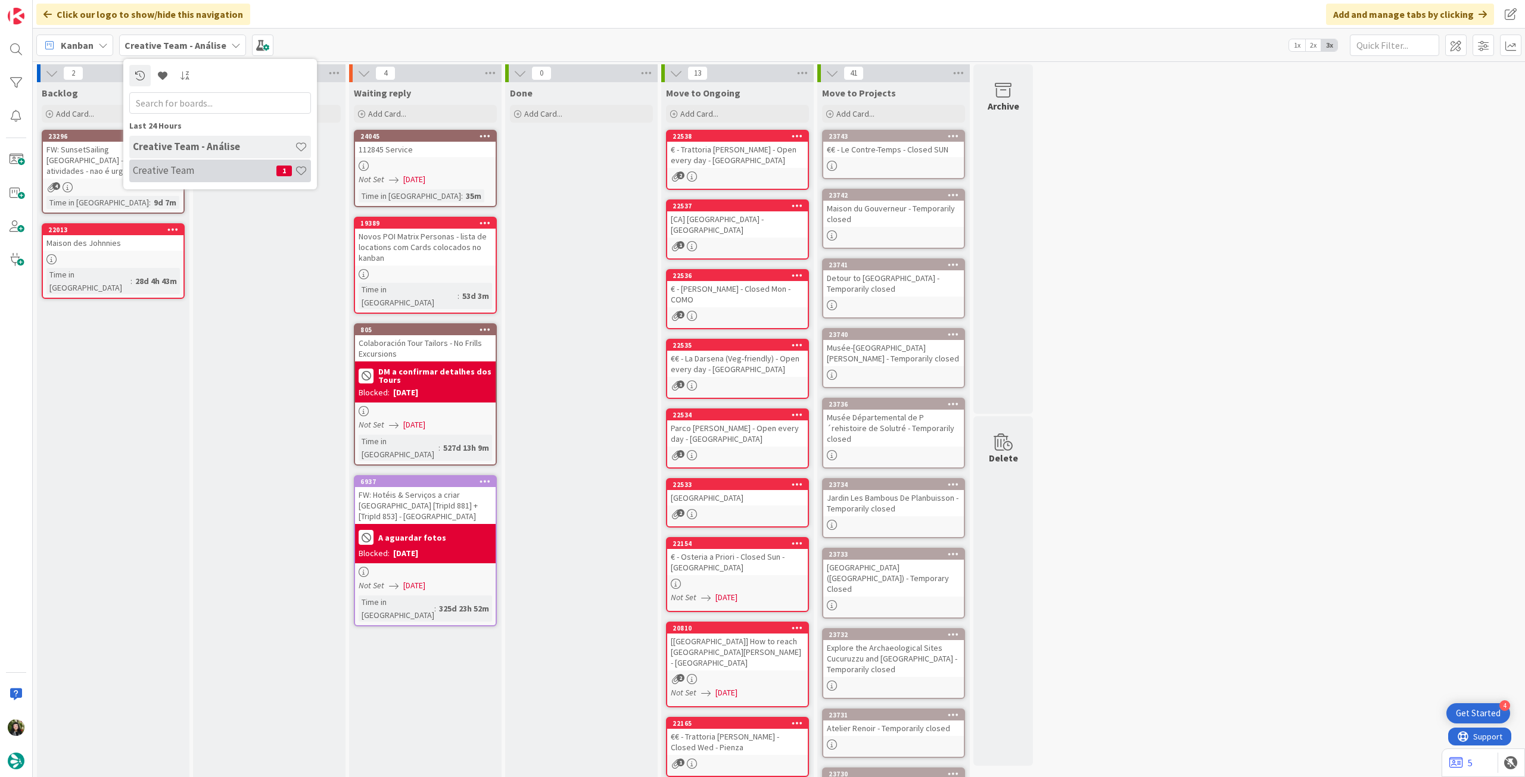
click at [152, 165] on h4 "Creative Team" at bounding box center [205, 170] width 144 height 12
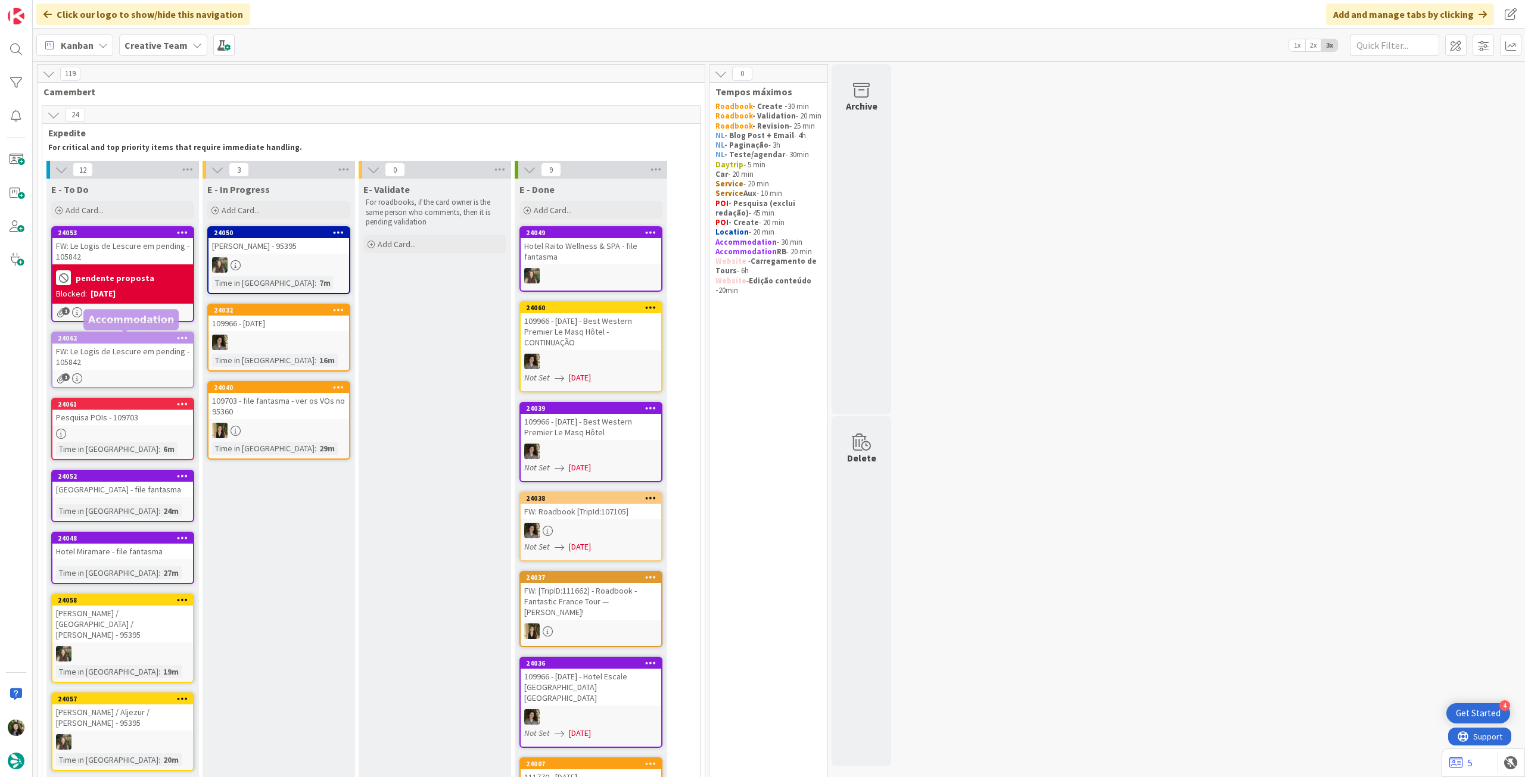
click at [143, 372] on div "24062 FW: Le Logis de Lescure em pending - 105842 1" at bounding box center [122, 360] width 143 height 57
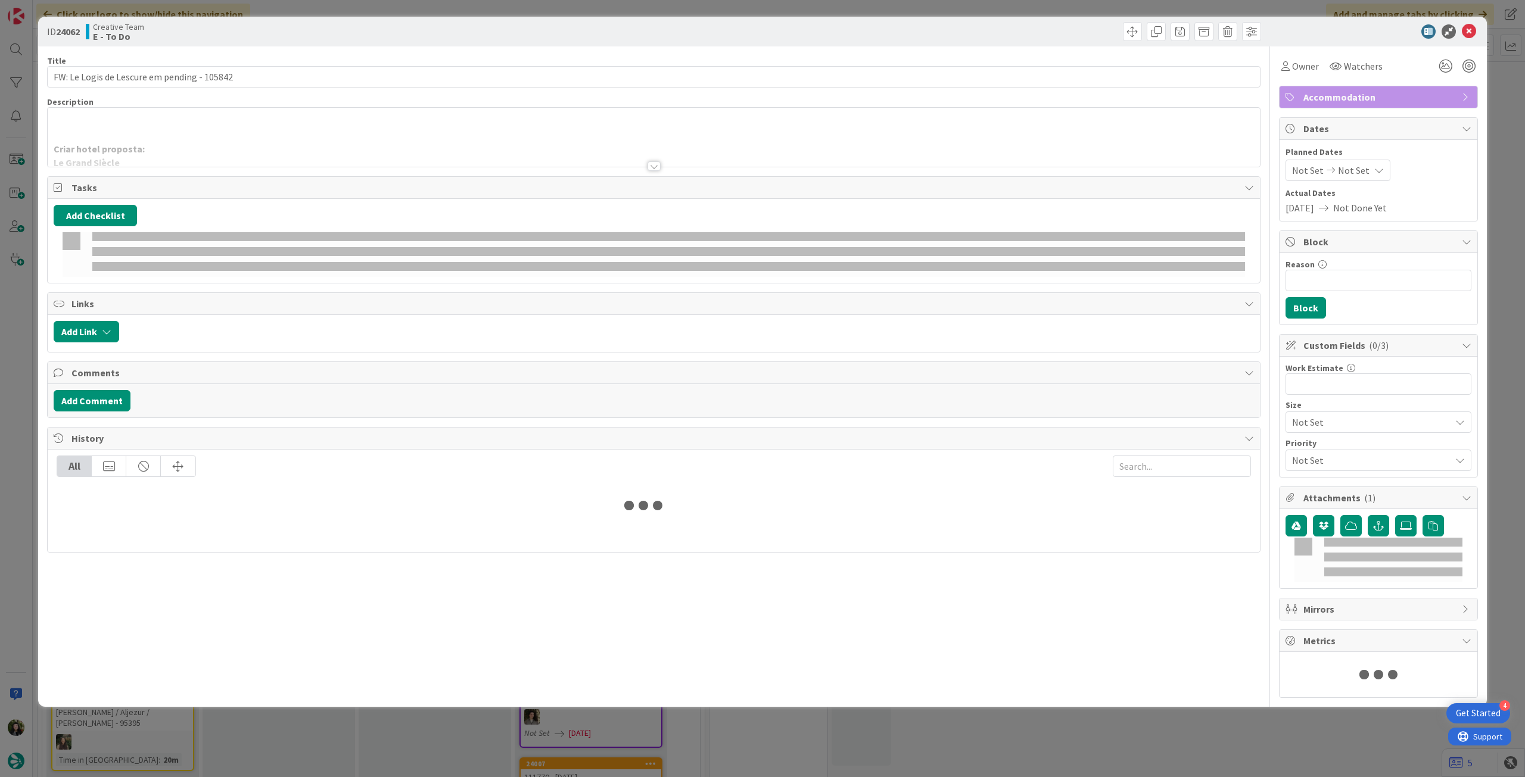
click at [157, 133] on p at bounding box center [654, 136] width 1200 height 14
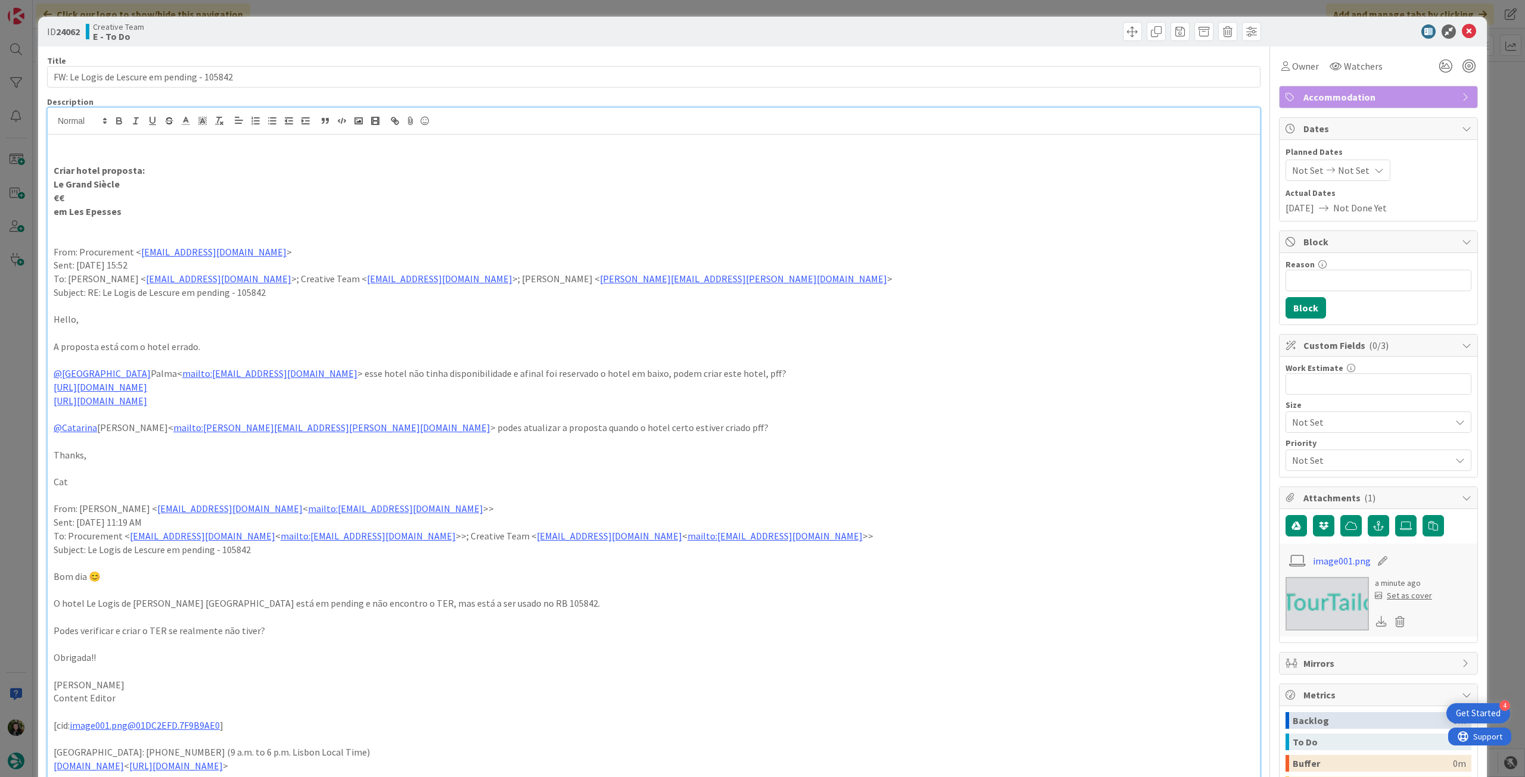
click at [148, 213] on p "em Les Epesses" at bounding box center [654, 212] width 1200 height 14
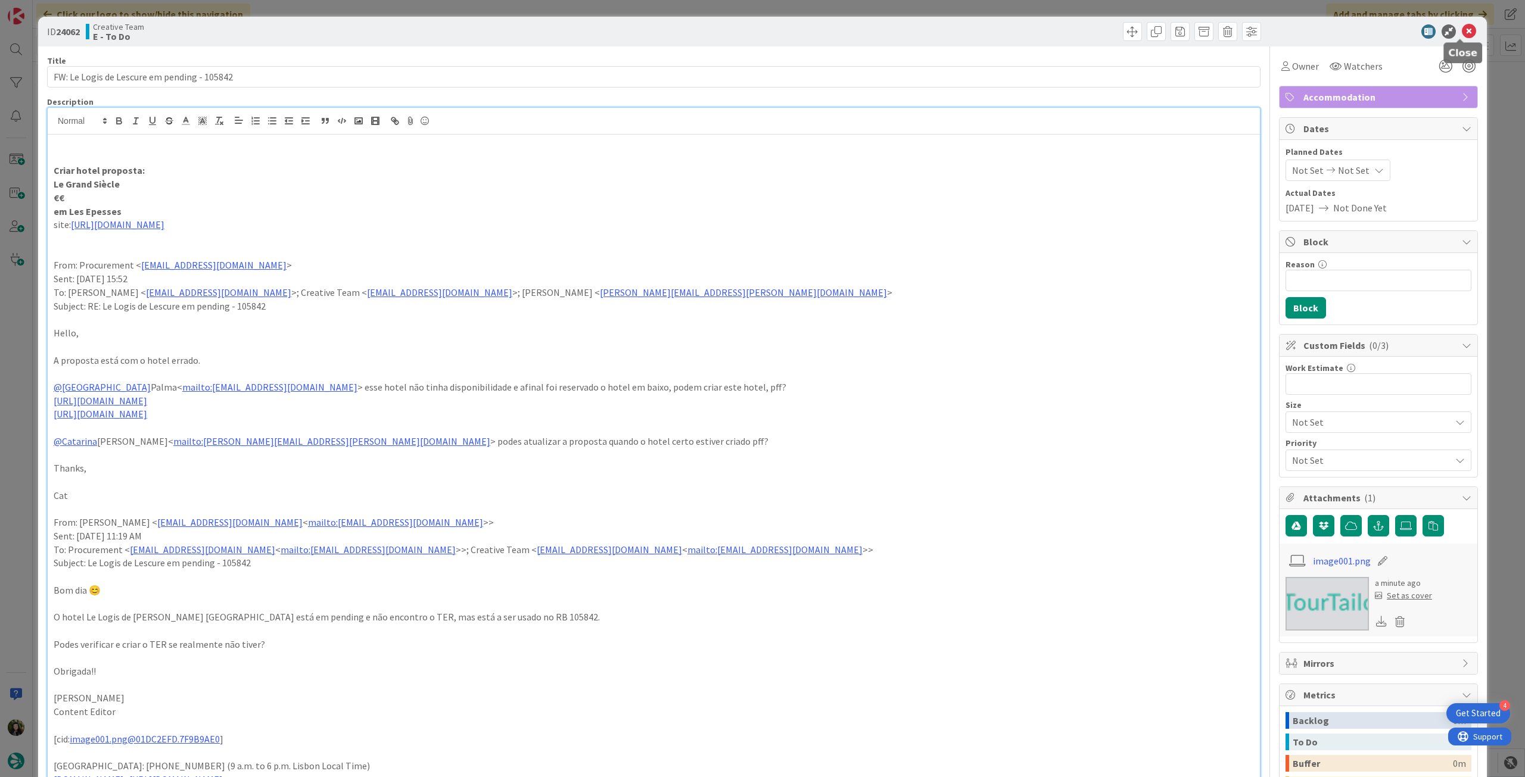
click at [1463, 32] on icon at bounding box center [1469, 31] width 14 height 14
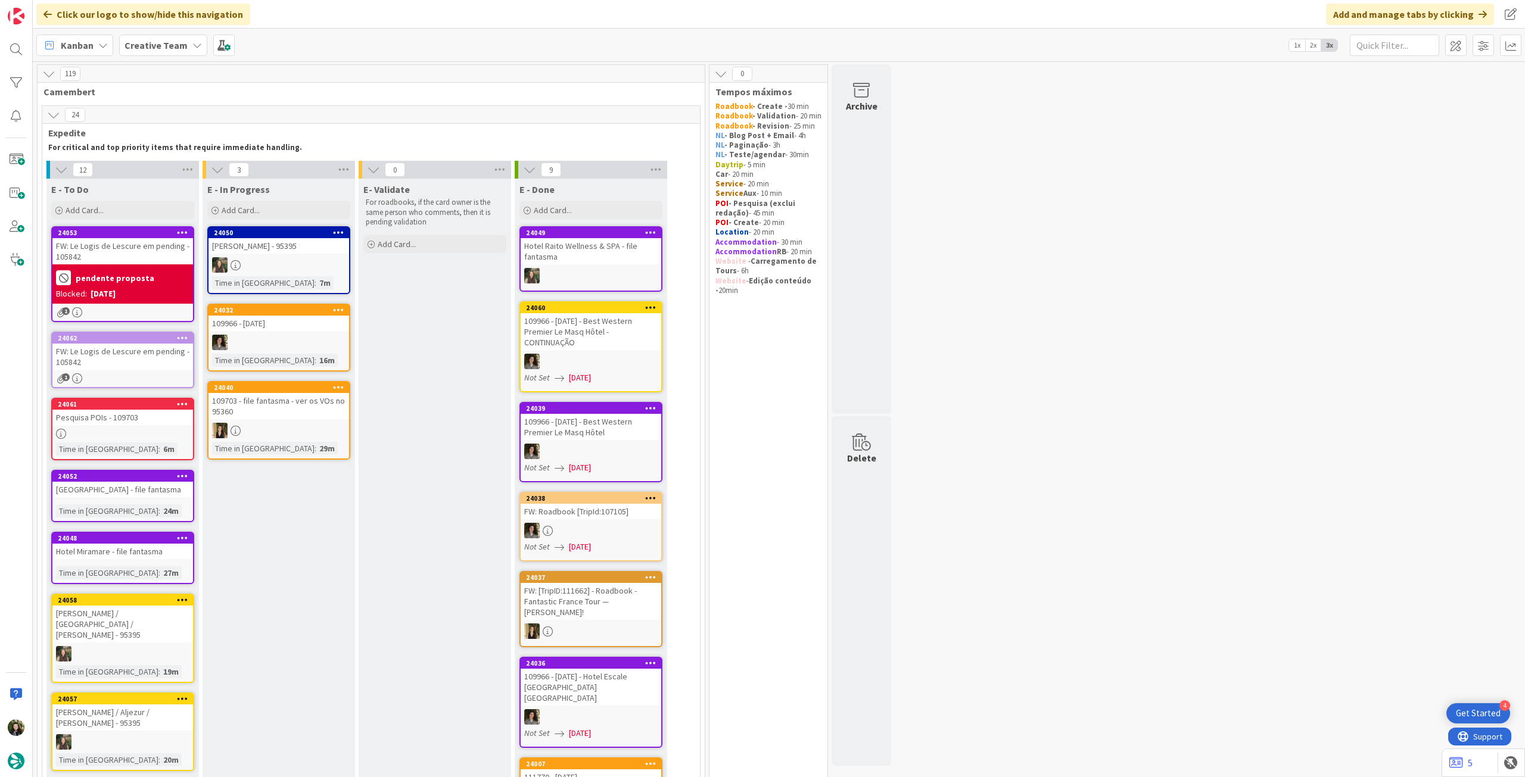
scroll to position [158, 0]
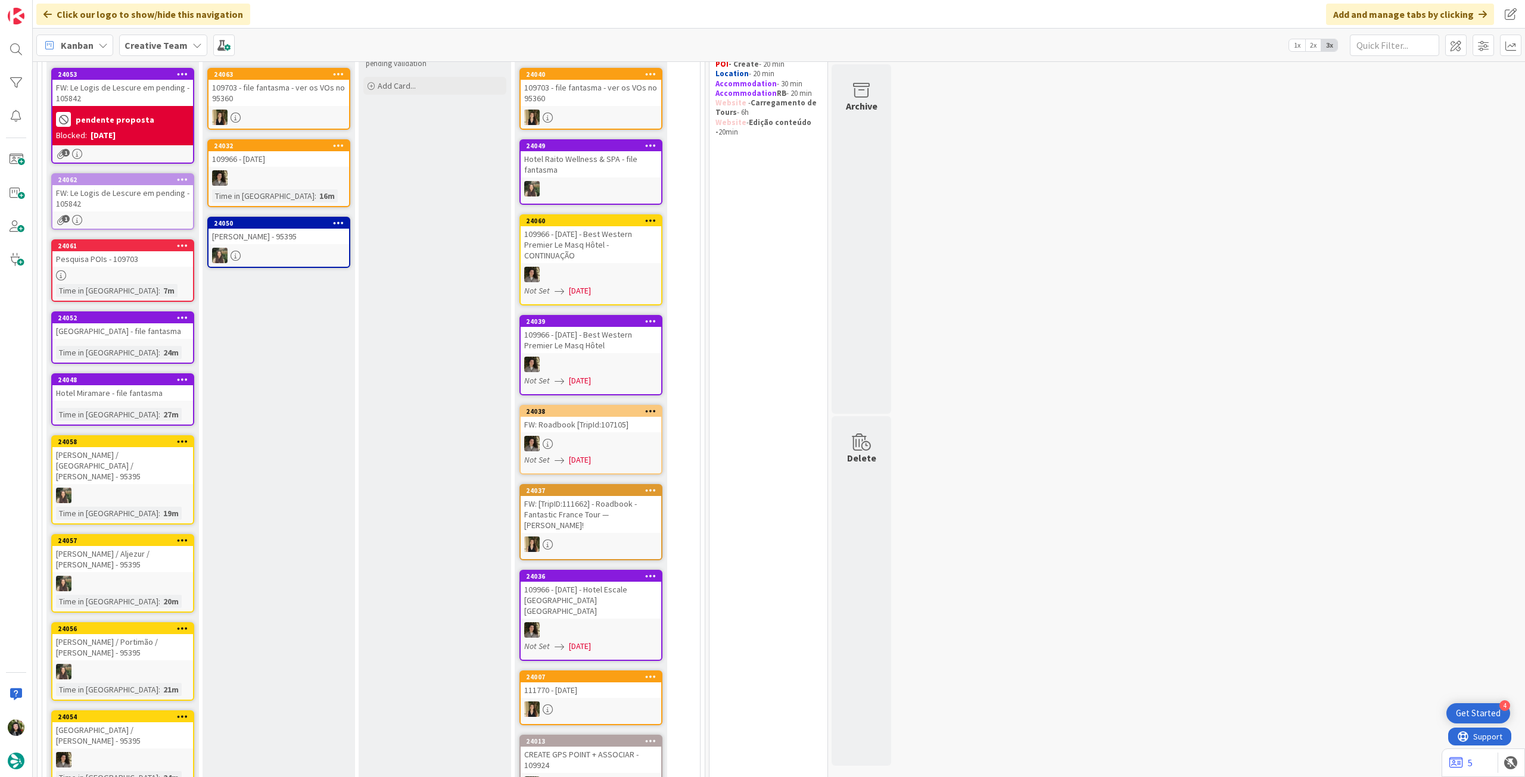
click at [140, 41] on b "Creative Team" at bounding box center [156, 45] width 63 height 12
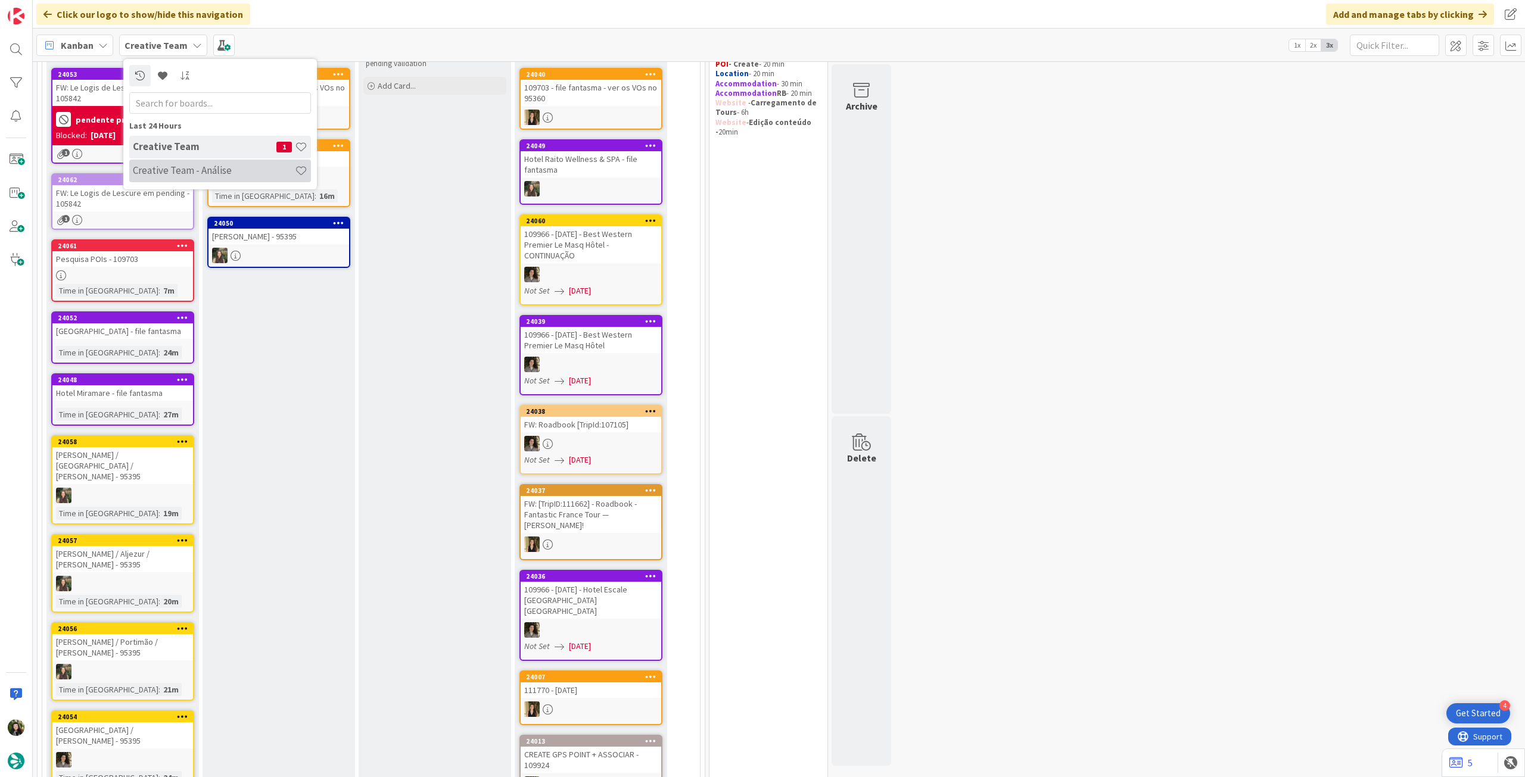
click at [183, 166] on h4 "Creative Team - Análise" at bounding box center [214, 170] width 162 height 12
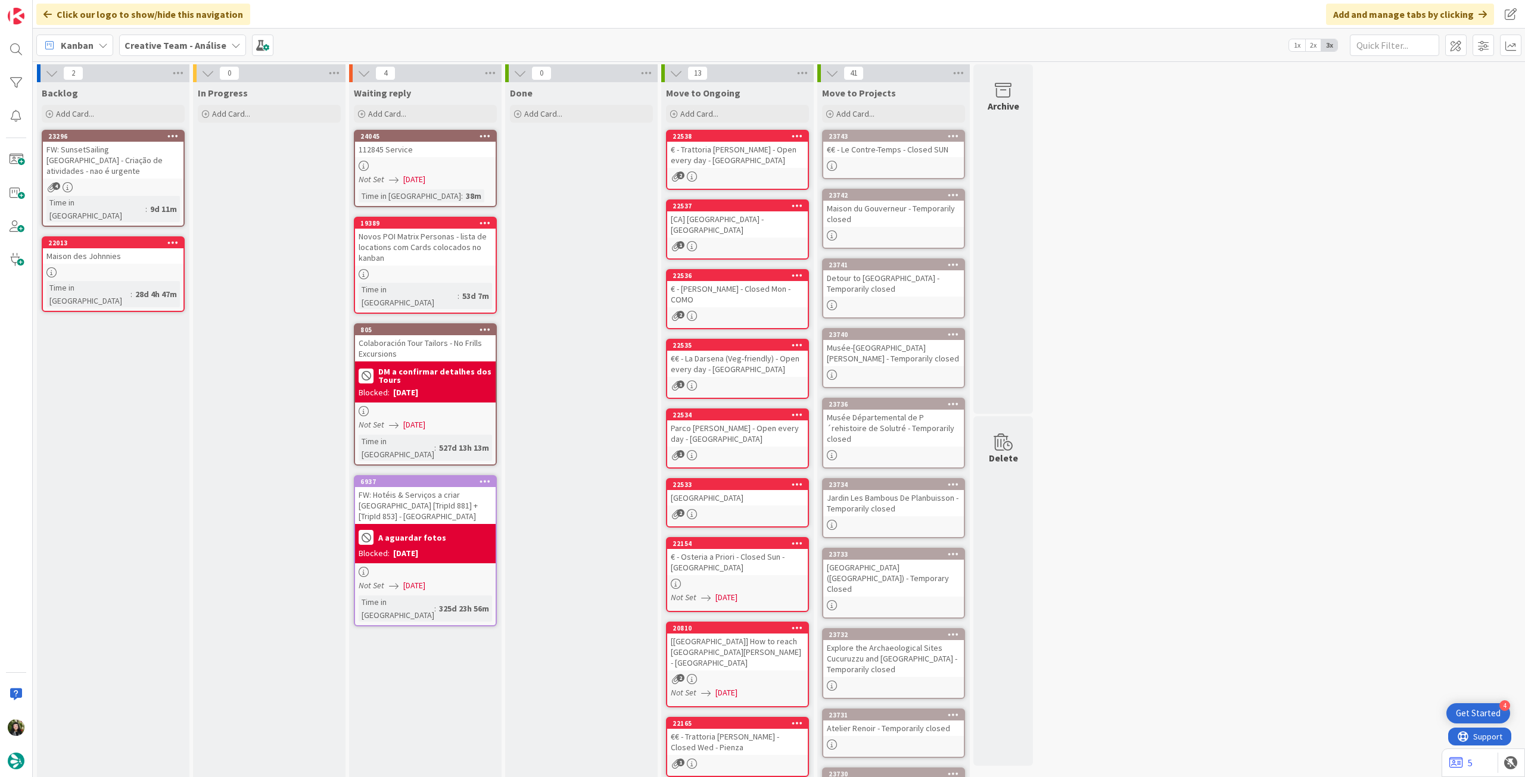
click at [182, 48] on b "Creative Team - Análise" at bounding box center [176, 45] width 102 height 12
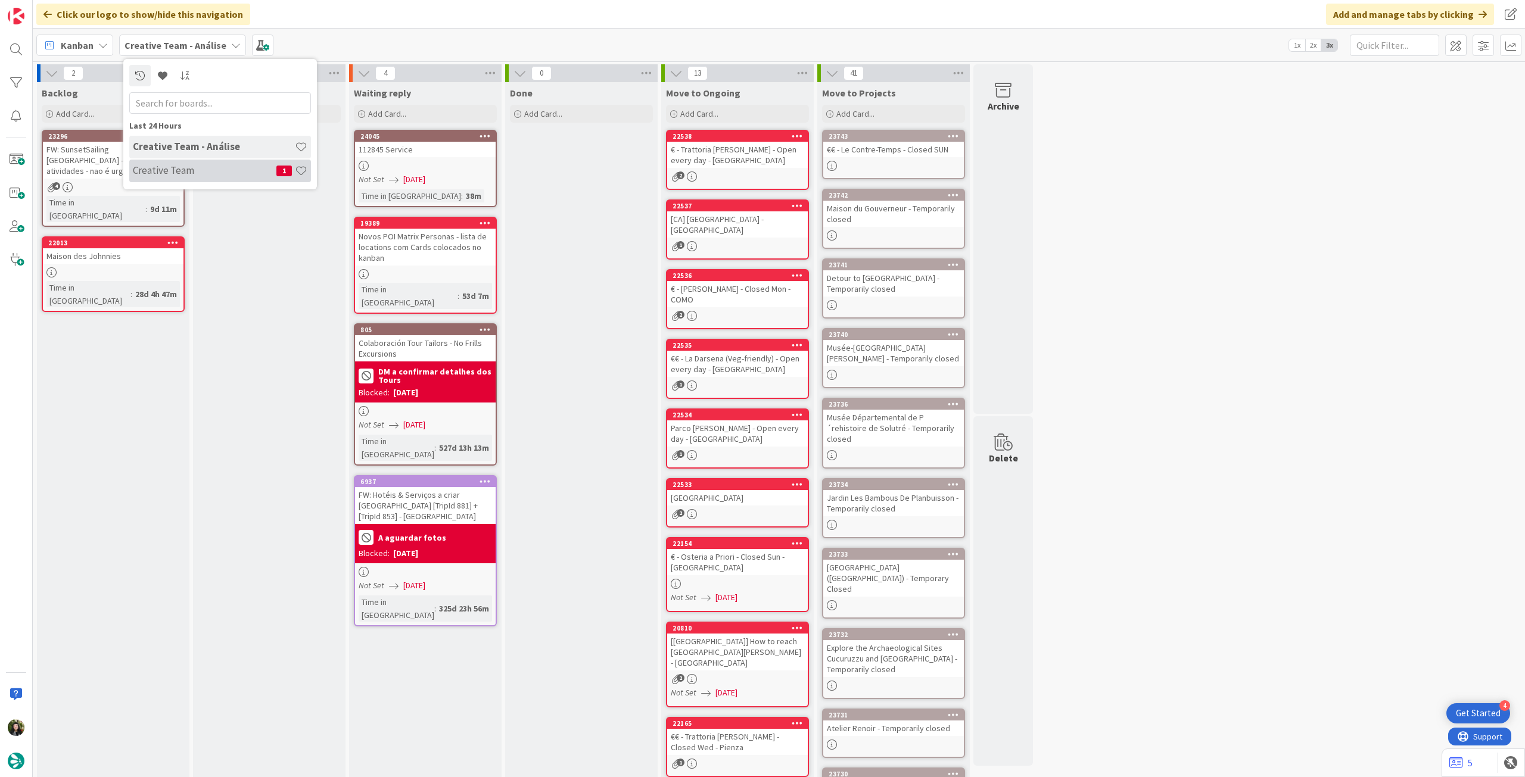
click at [201, 169] on h4 "Creative Team" at bounding box center [205, 170] width 144 height 12
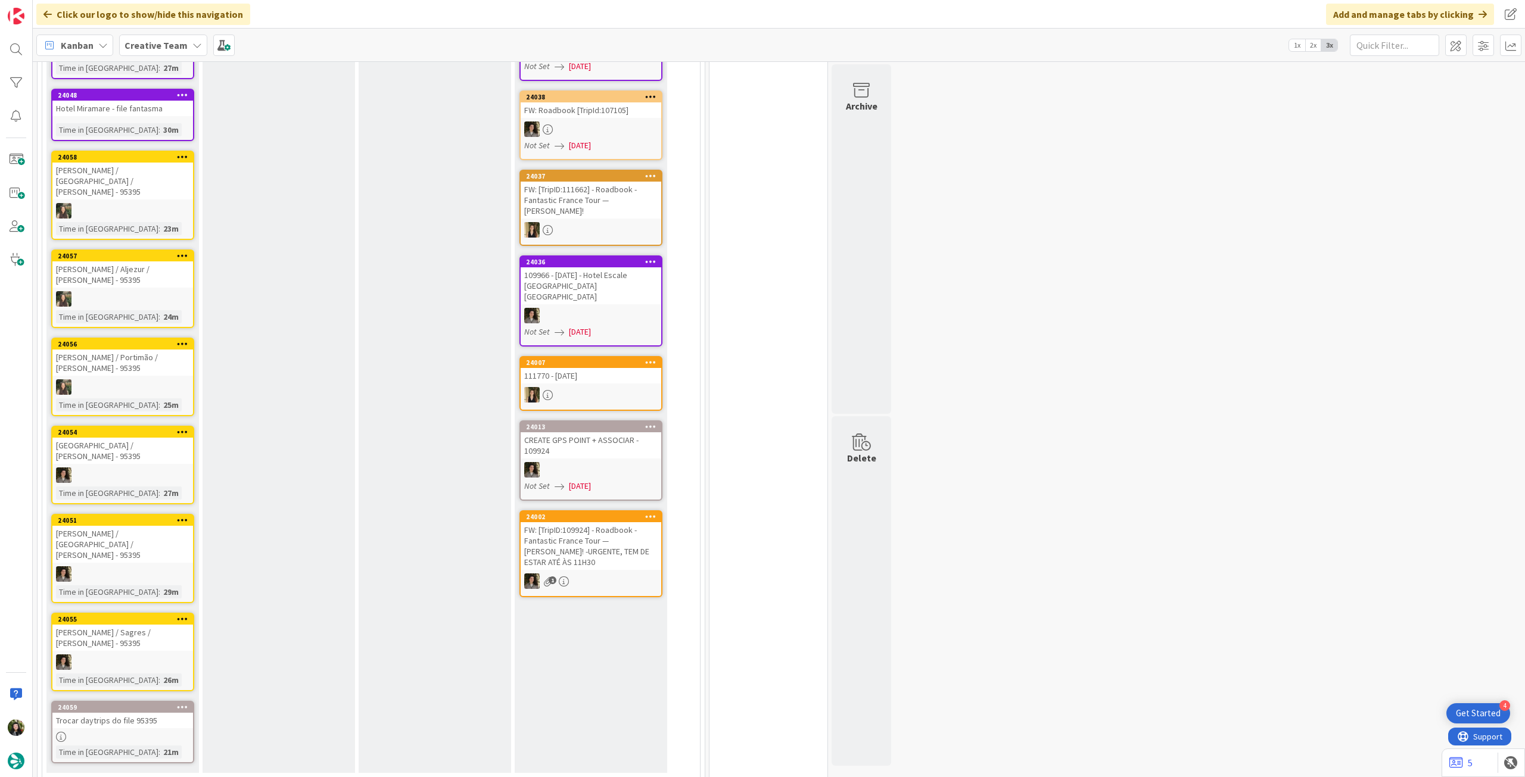
scroll to position [397, 0]
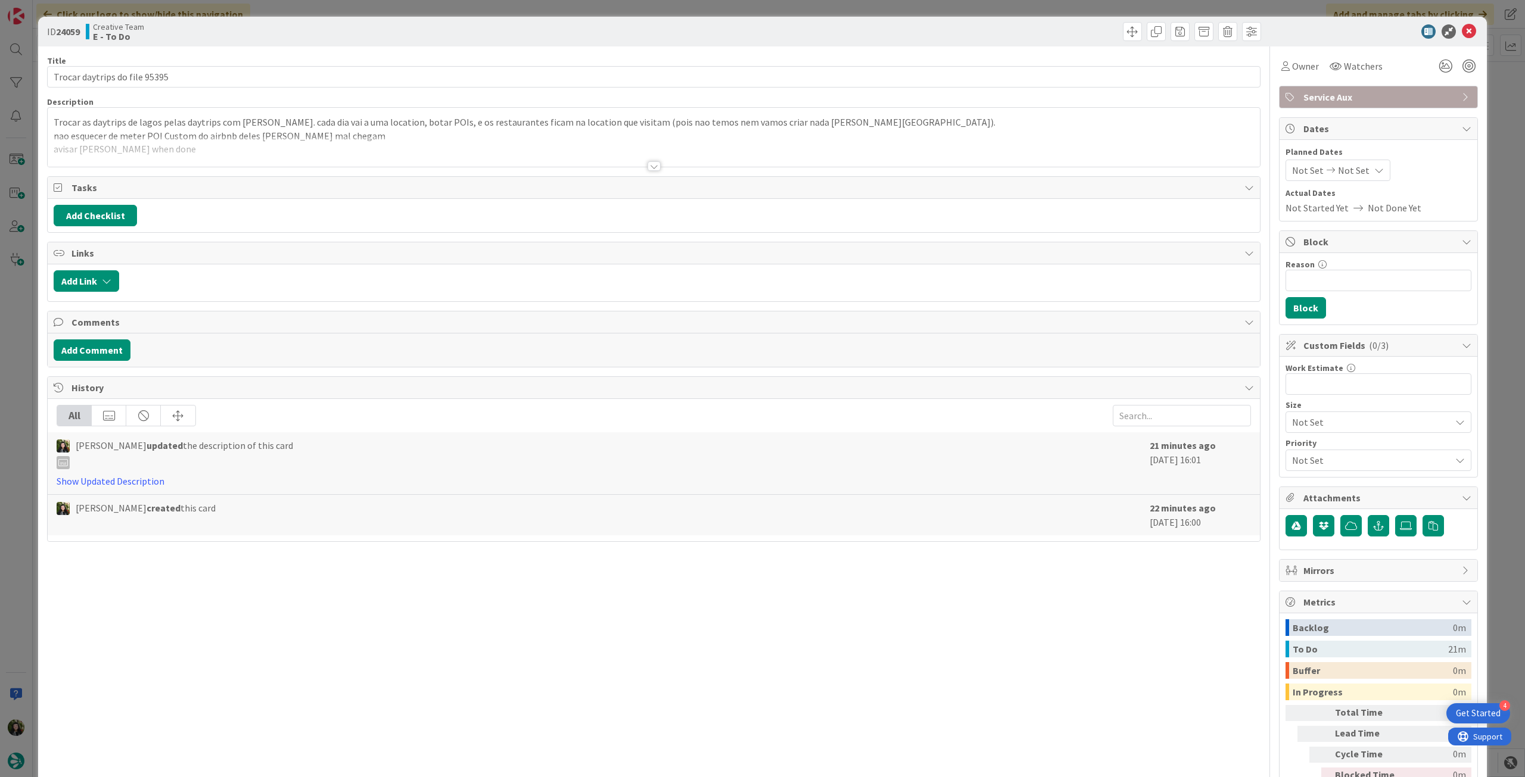
click at [1340, 92] on span "Service Aux" at bounding box center [1379, 97] width 153 height 14
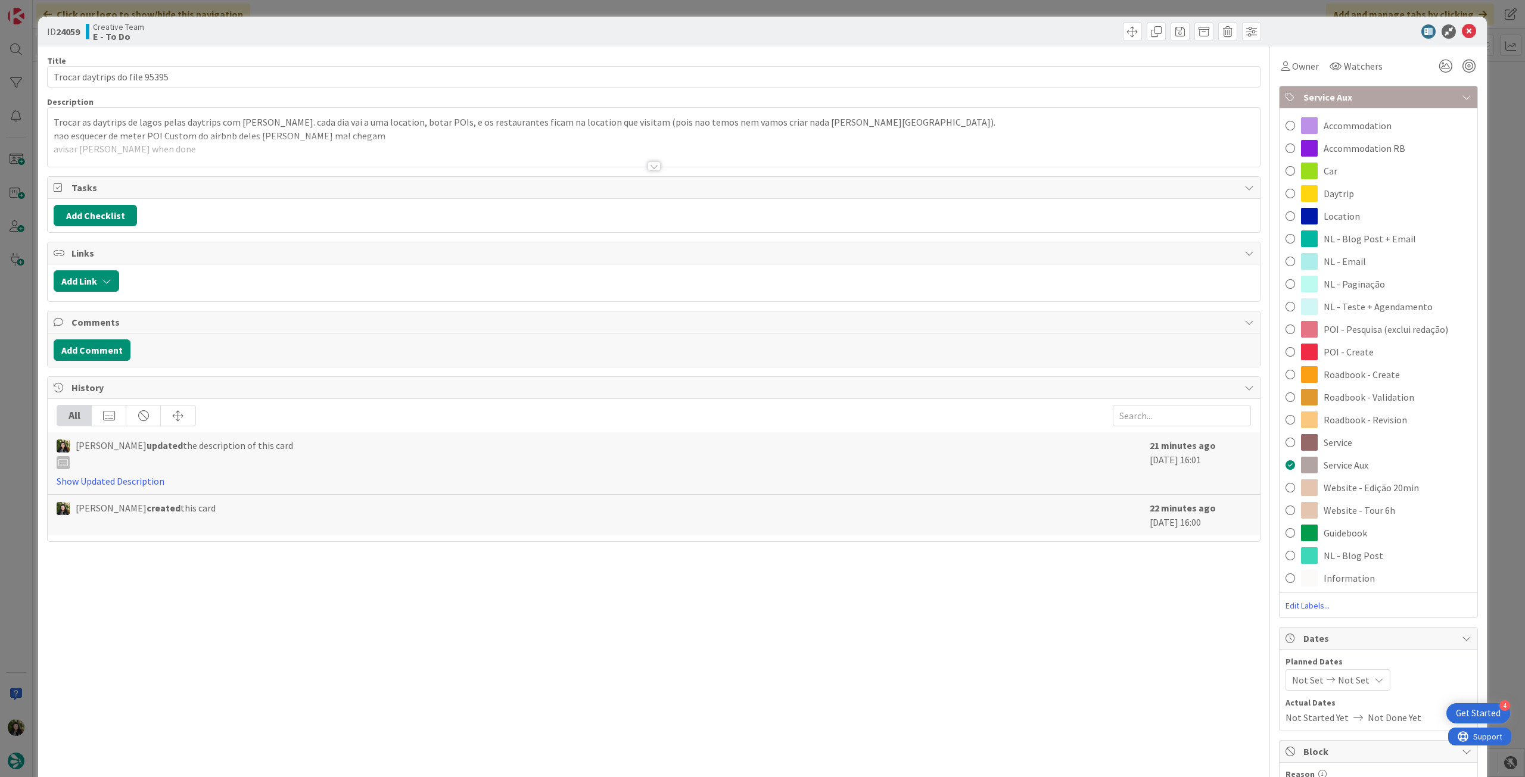
click at [1464, 23] on div "ID 24059 Creative Team E - To Do" at bounding box center [762, 32] width 1449 height 30
click at [1462, 29] on icon at bounding box center [1469, 31] width 14 height 14
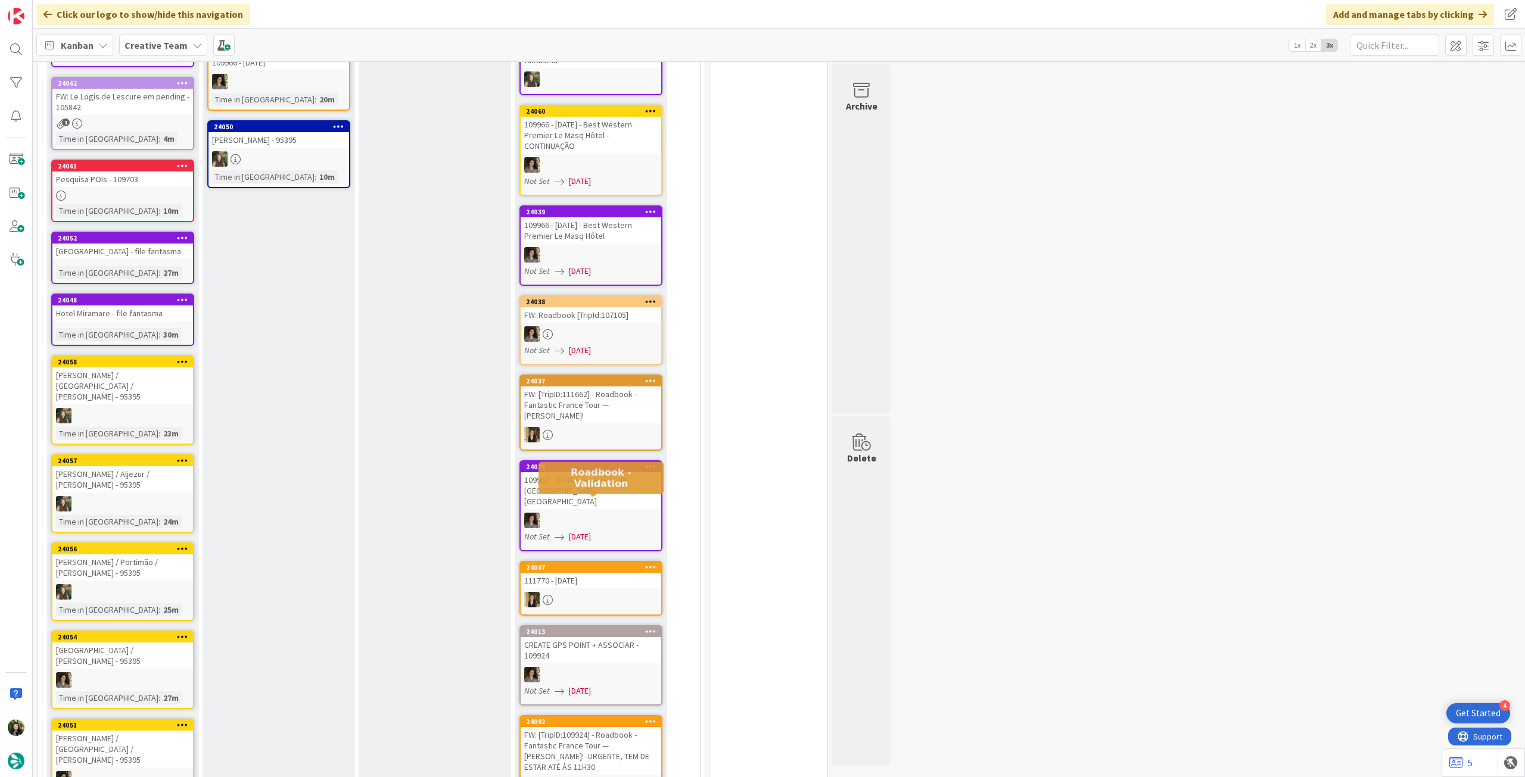
scroll to position [397, 0]
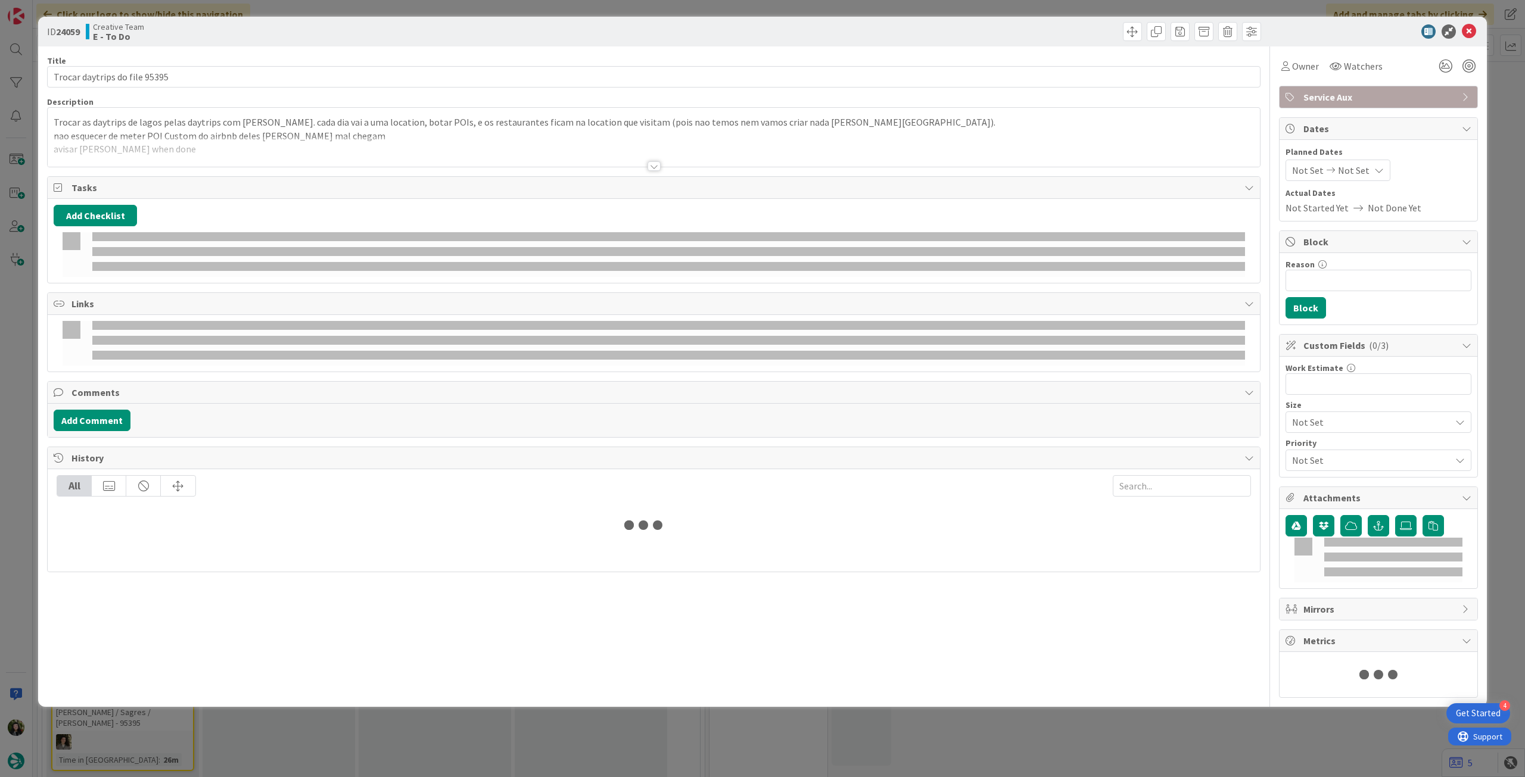
click at [1407, 102] on span "Service Aux" at bounding box center [1379, 97] width 153 height 14
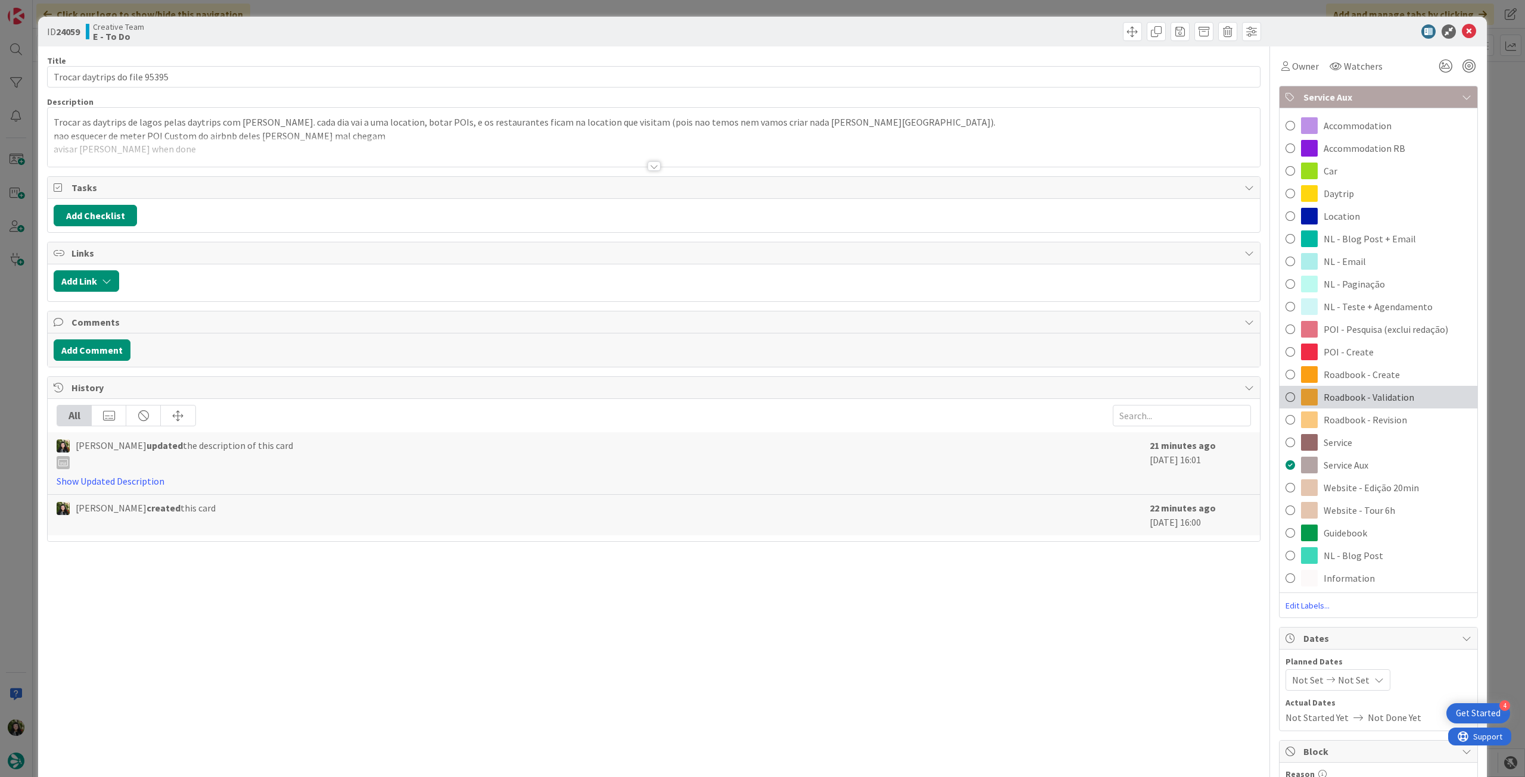
click at [1386, 390] on span "Roadbook - Validation" at bounding box center [1369, 397] width 91 height 14
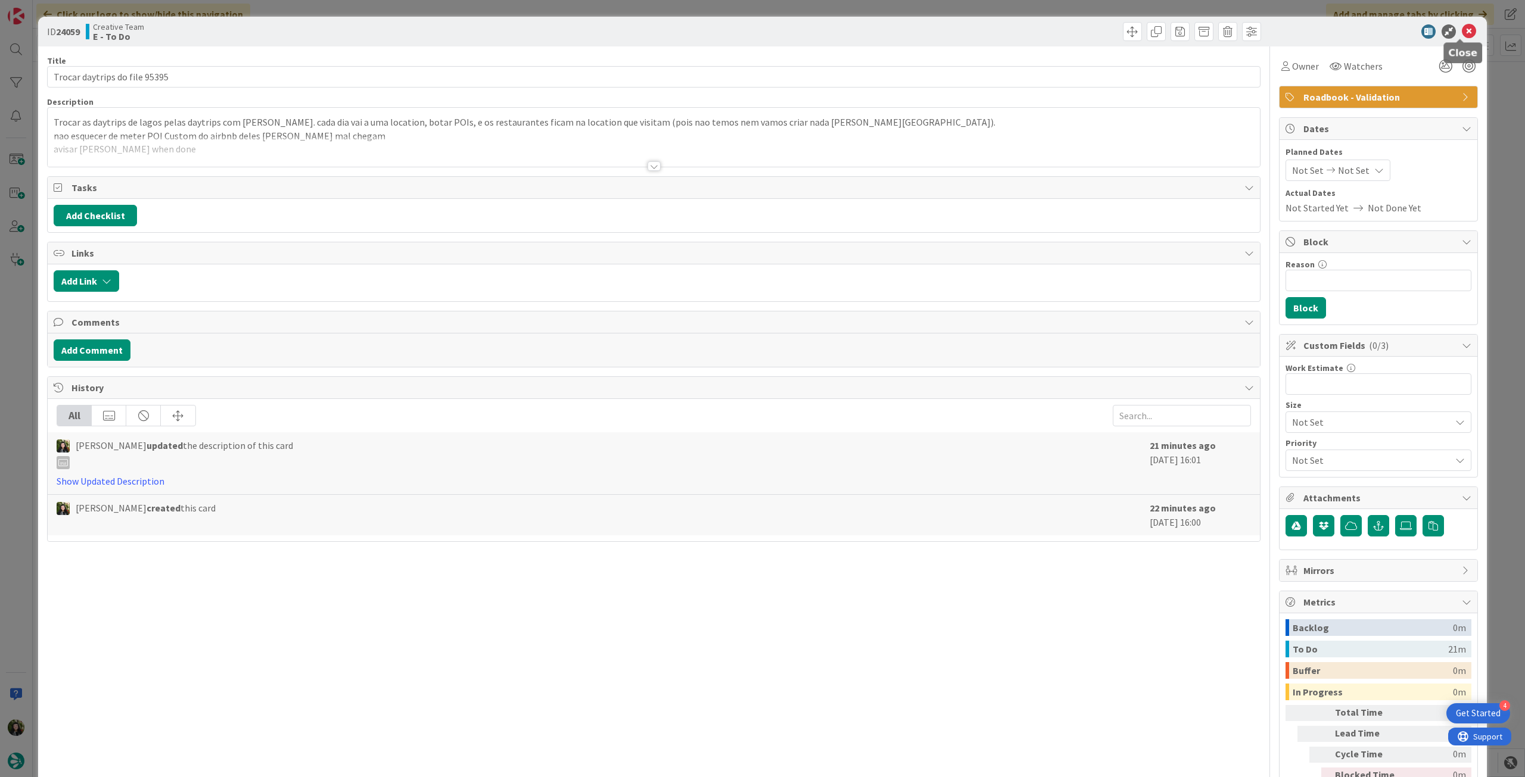
click at [1462, 27] on icon at bounding box center [1469, 31] width 14 height 14
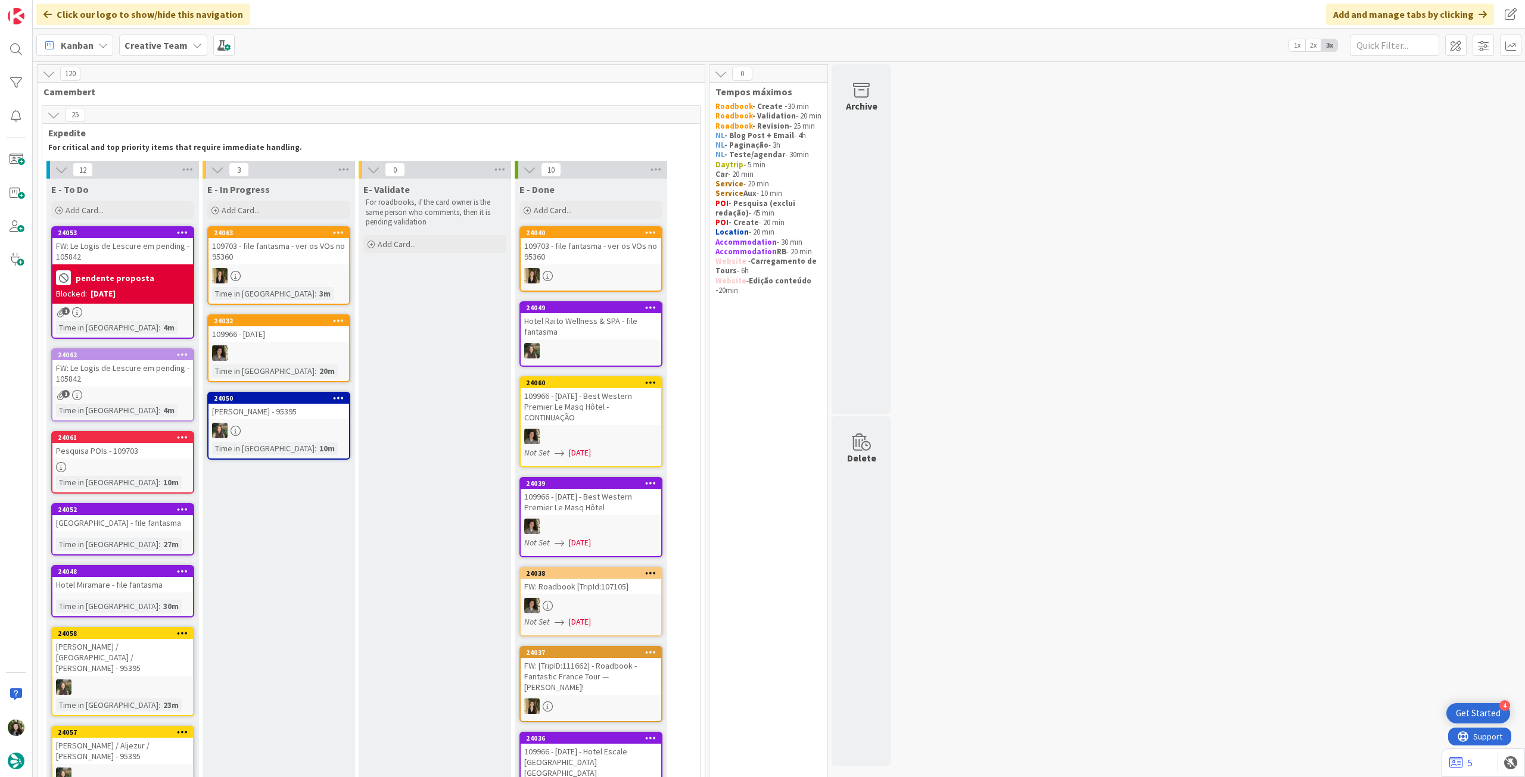
click at [156, 41] on b "Creative Team" at bounding box center [156, 45] width 63 height 12
click at [178, 168] on h4 "Creative Team - Análise" at bounding box center [214, 170] width 162 height 12
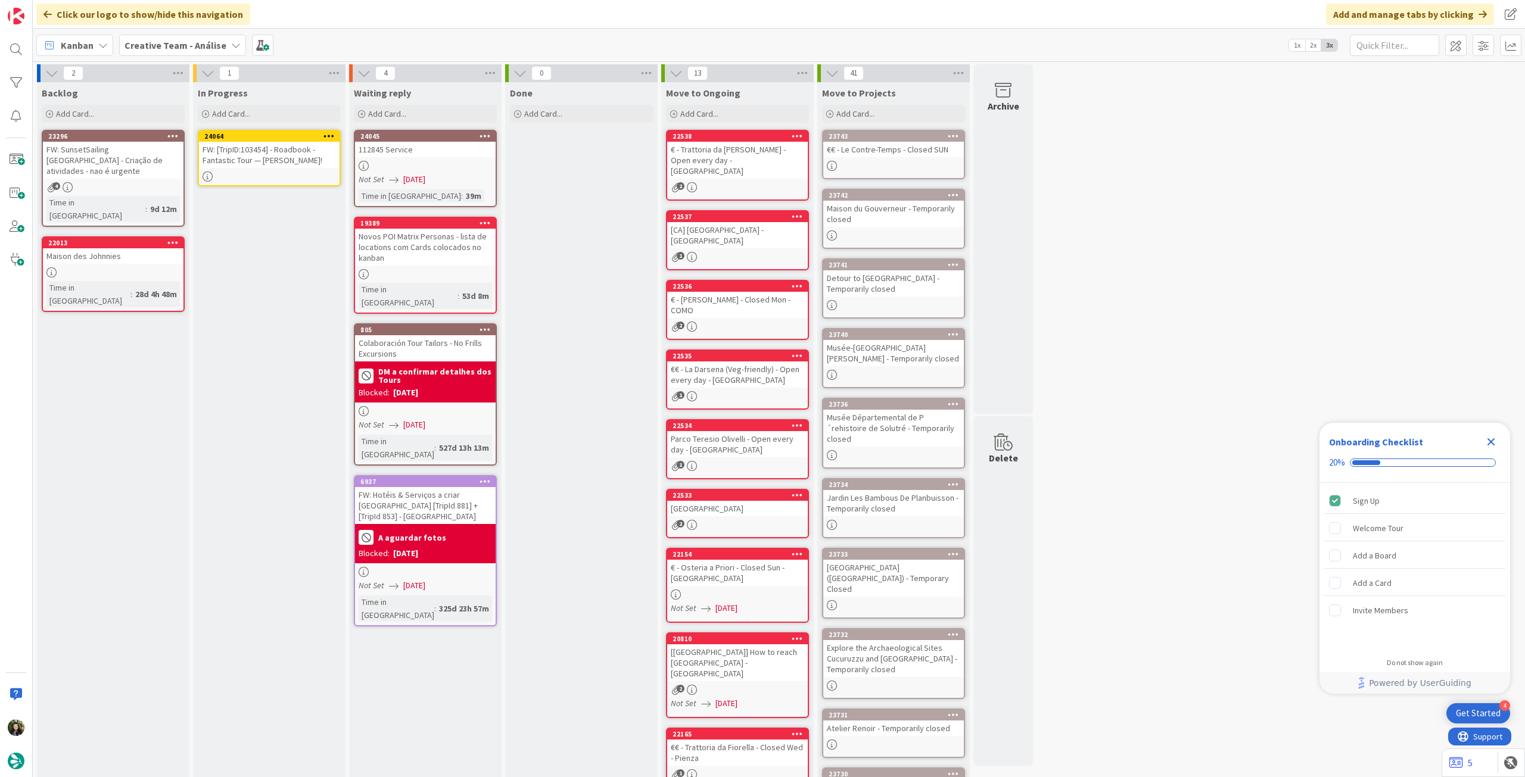
click at [232, 153] on div "FW: [TripID:103454] - Roadbook - Fantastic Tour — [PERSON_NAME]!" at bounding box center [269, 155] width 141 height 26
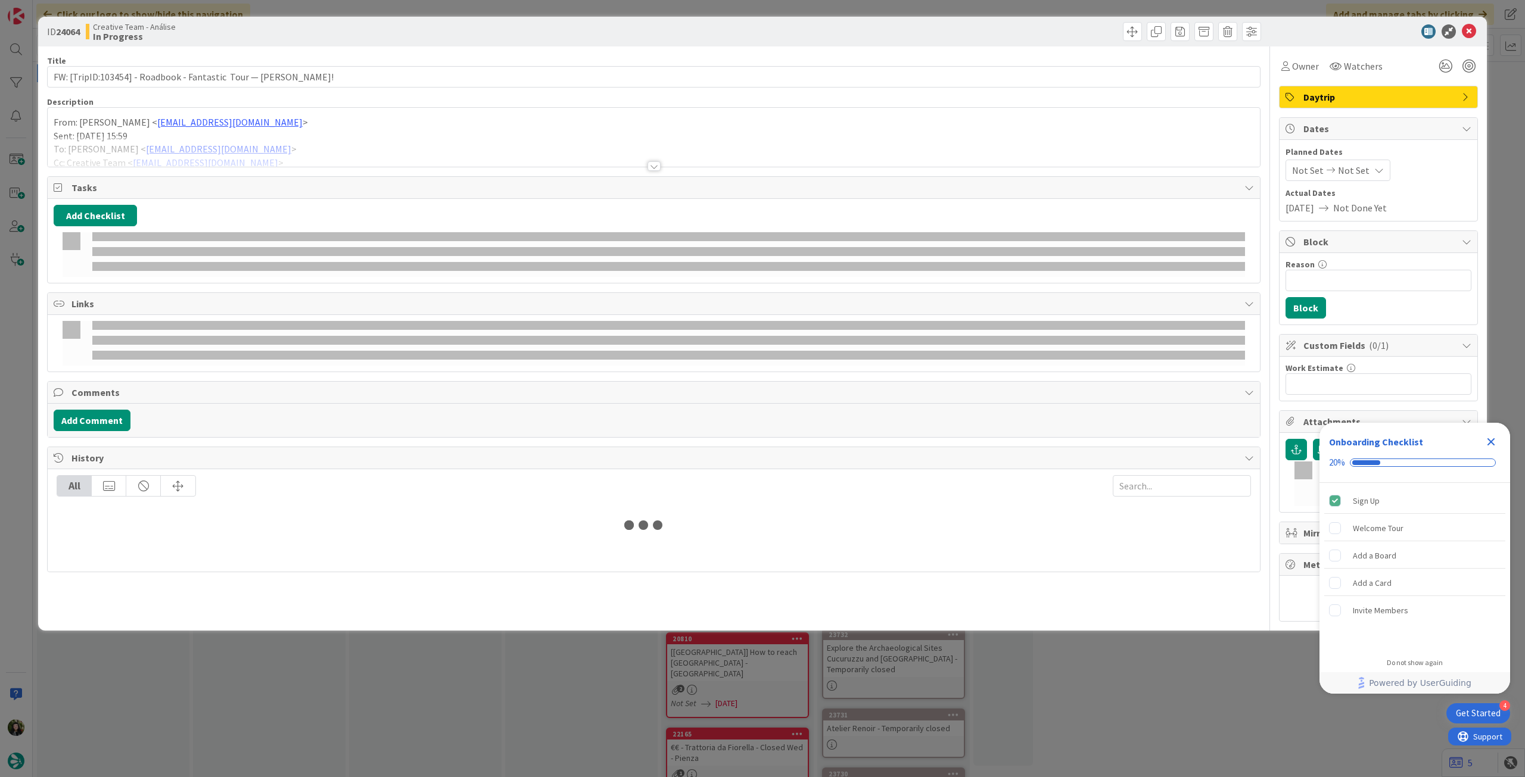
click at [222, 123] on div "From: Inês Martins < ines.martins@tourtailors.com > Sent: Friday, September 26,…" at bounding box center [654, 137] width 1212 height 59
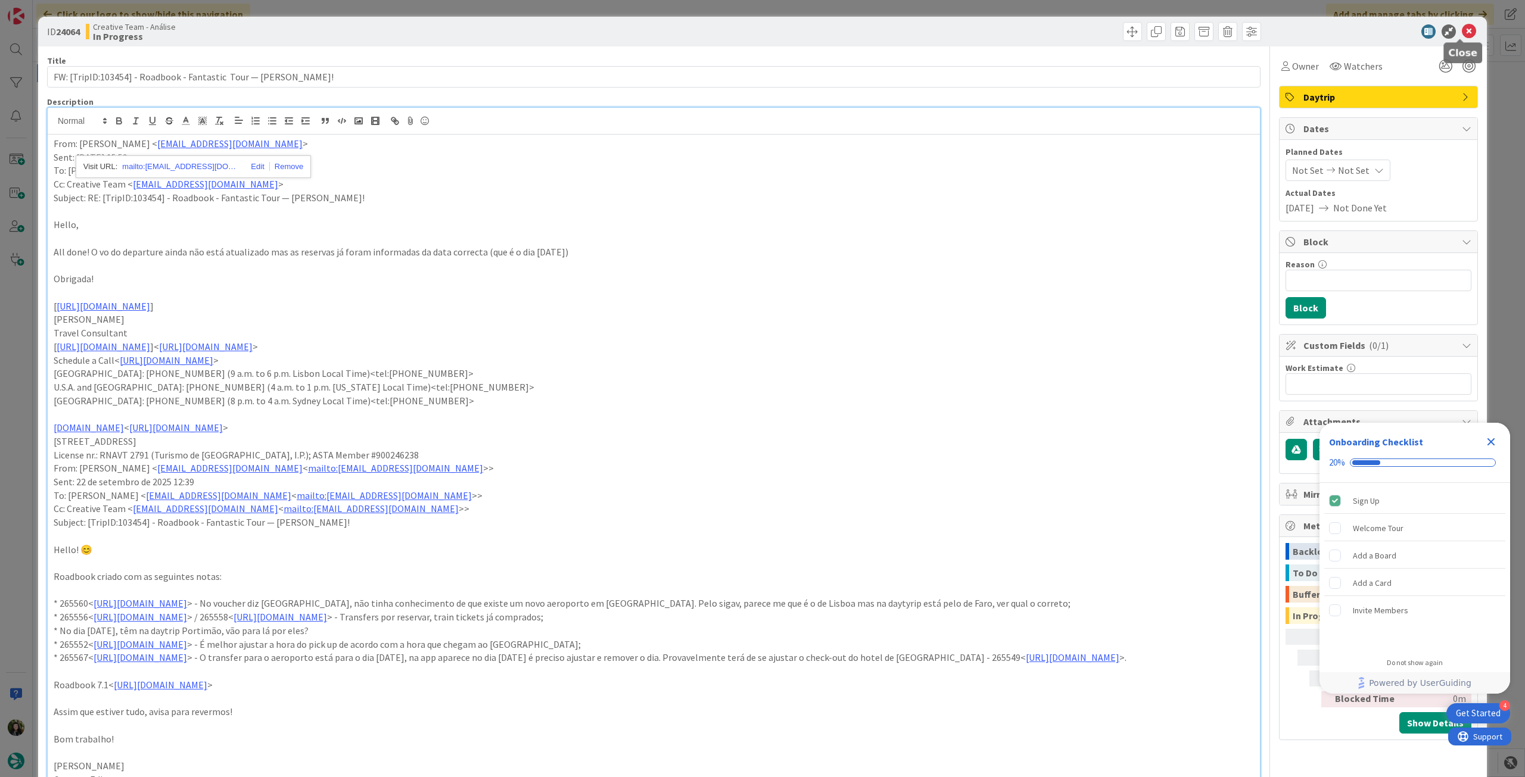
click at [1462, 27] on icon at bounding box center [1469, 31] width 14 height 14
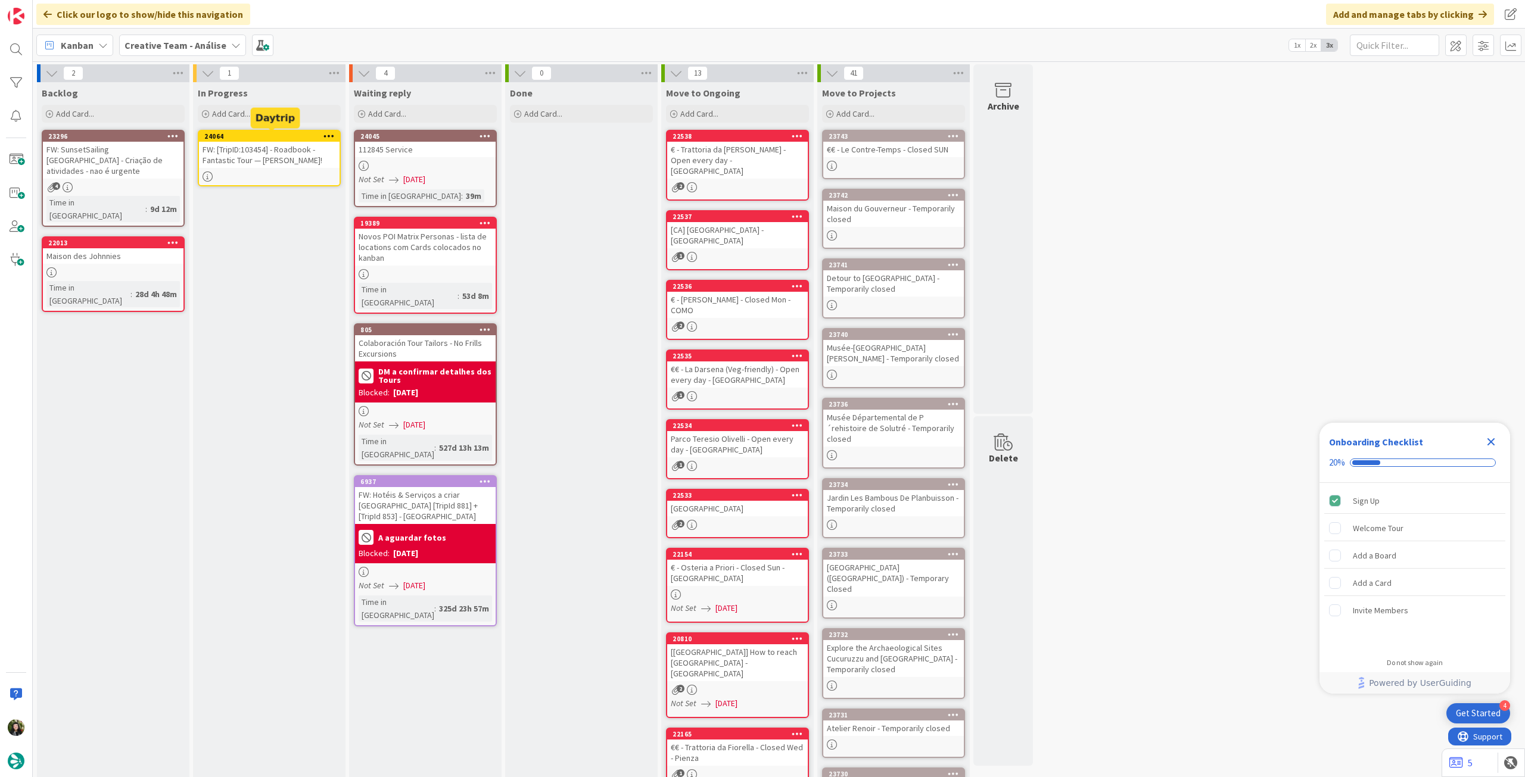
click at [326, 134] on icon at bounding box center [328, 136] width 11 height 8
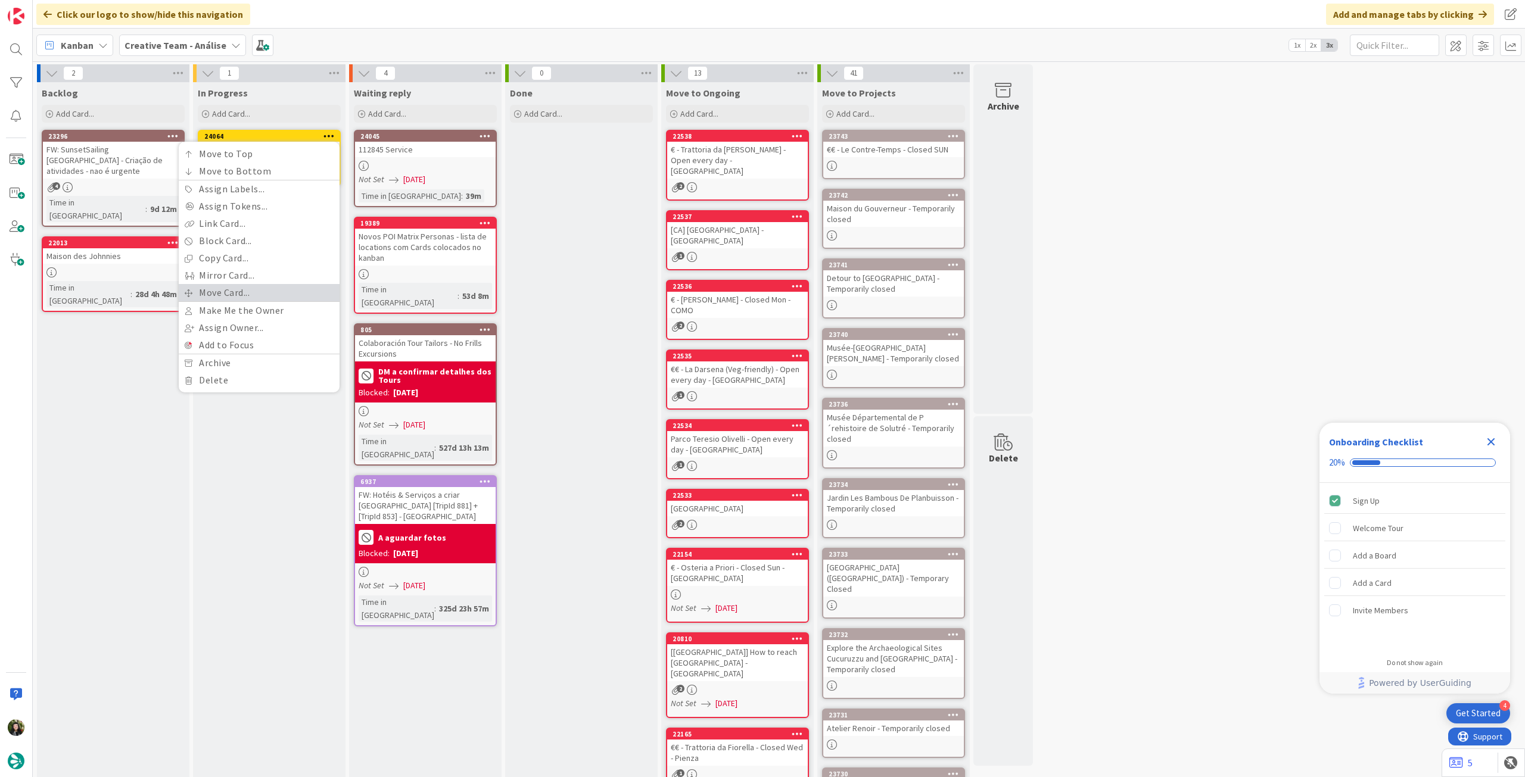
click at [265, 294] on link "Move Card..." at bounding box center [259, 292] width 161 height 17
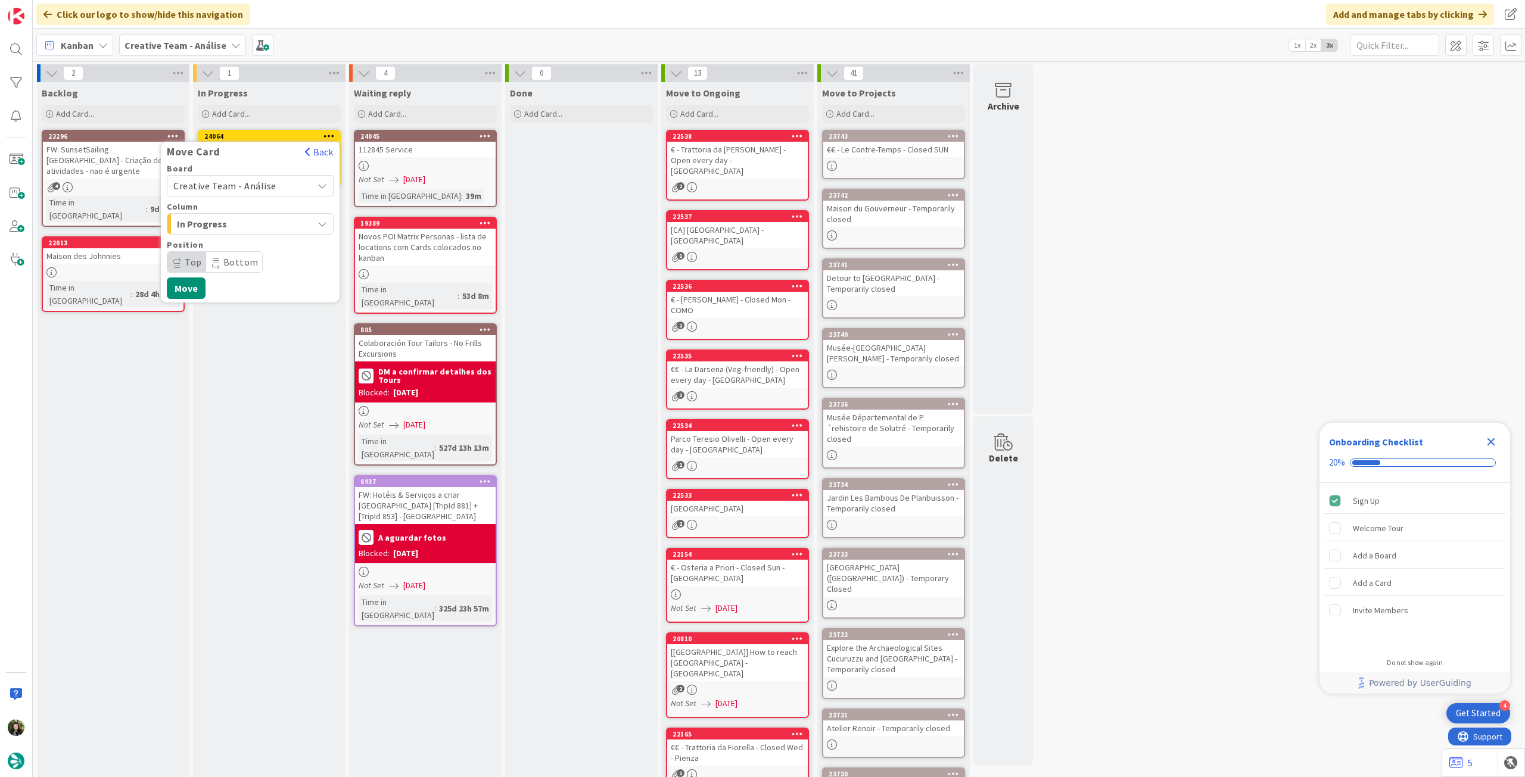
click at [250, 186] on span "Creative Team - Análise" at bounding box center [224, 186] width 103 height 12
click at [239, 244] on span "Creative Team" at bounding box center [258, 242] width 138 height 18
click at [232, 268] on span "Daytrip" at bounding box center [249, 262] width 114 height 17
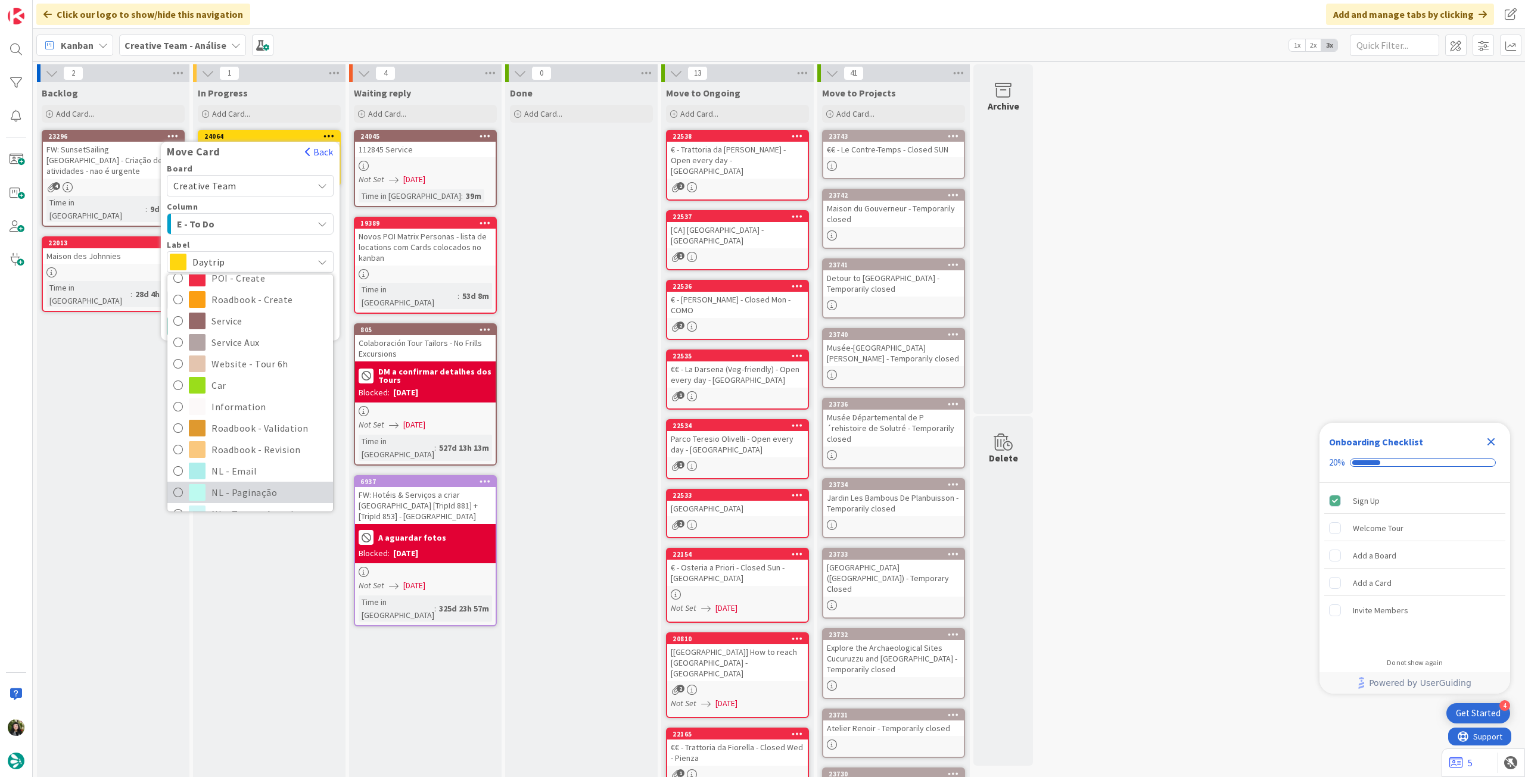
scroll to position [158, 0]
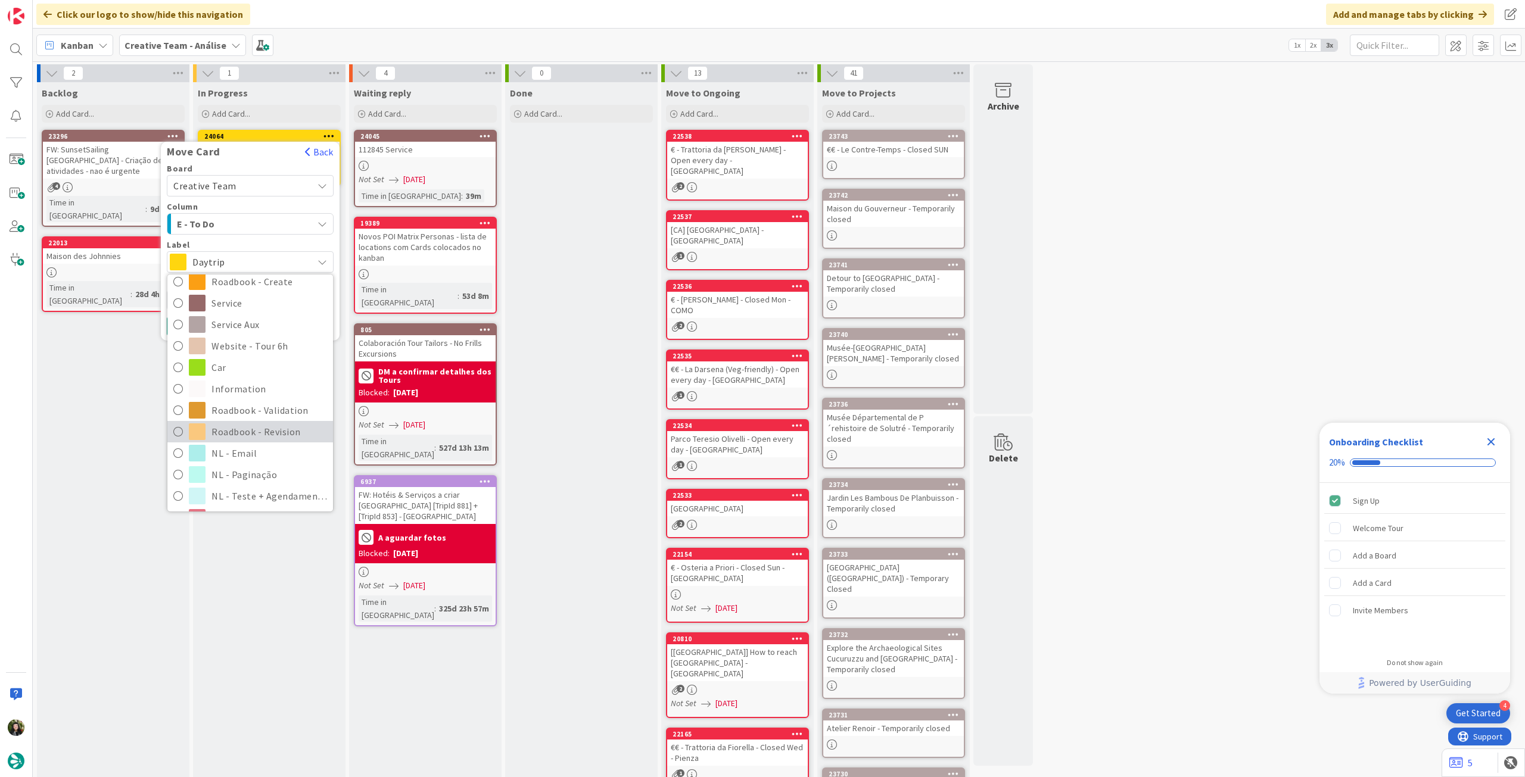
click at [260, 430] on span "Roadbook - Revision" at bounding box center [269, 432] width 116 height 18
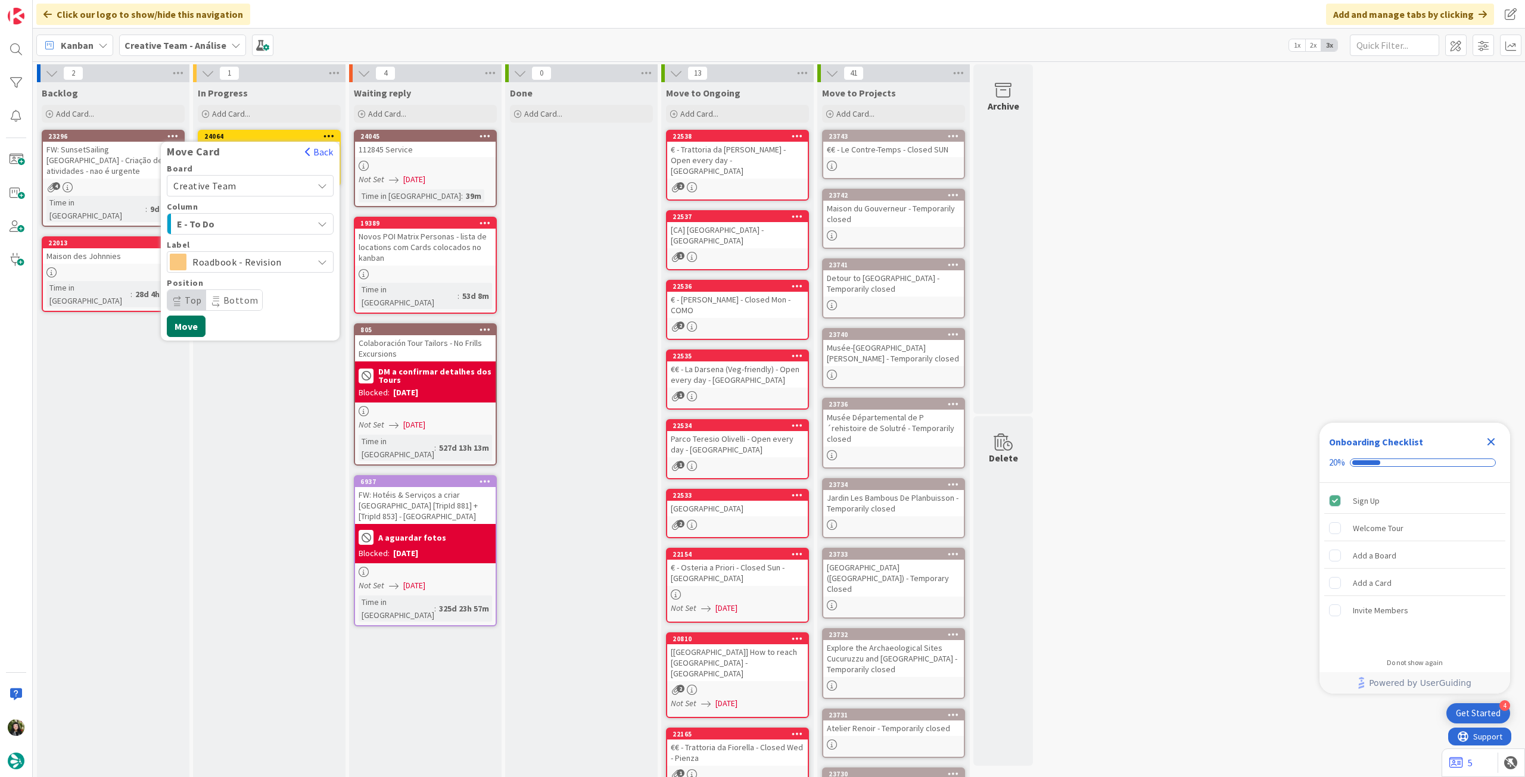
click at [179, 323] on button "Move" at bounding box center [186, 326] width 39 height 21
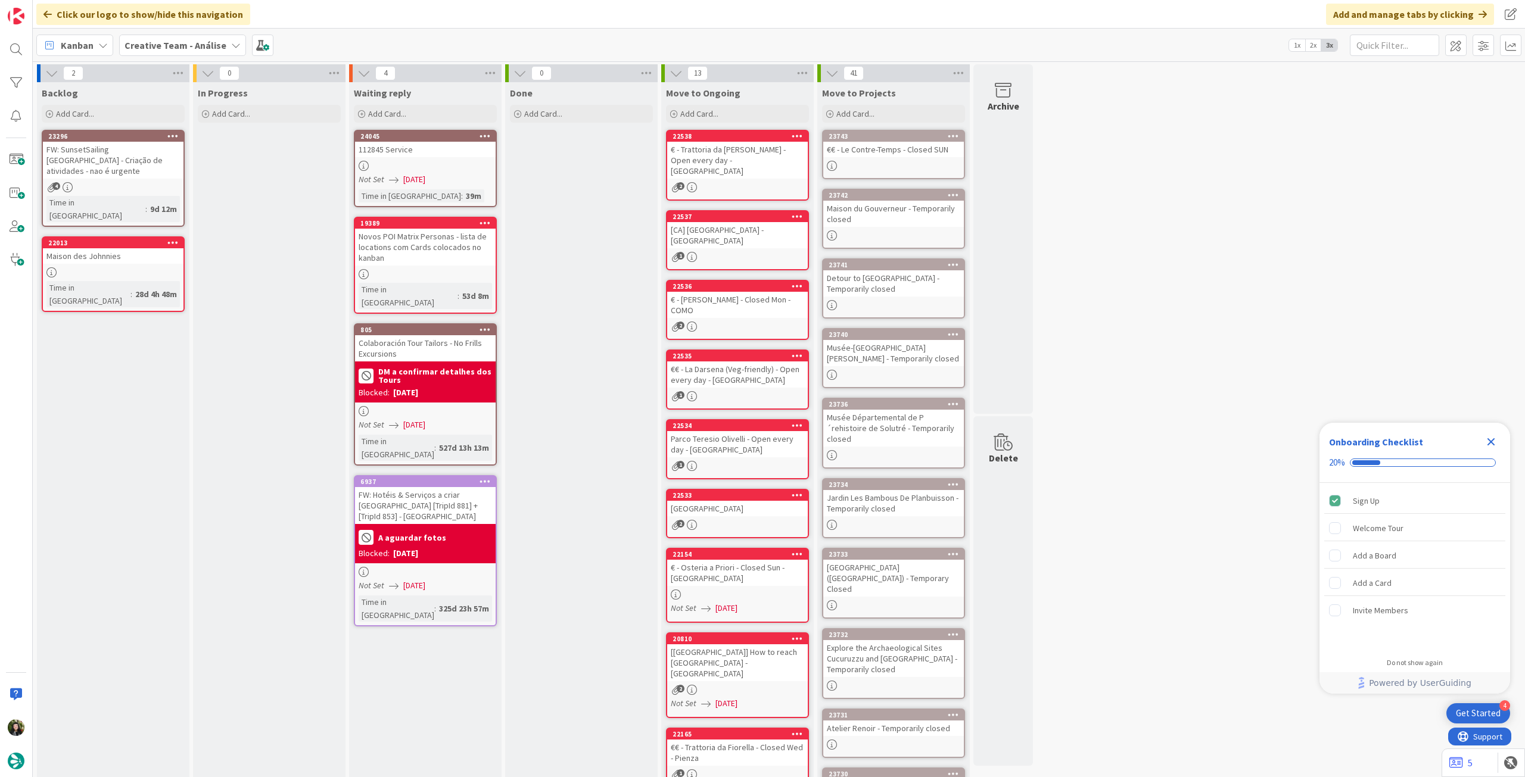
click at [153, 53] on div "Creative Team - Análise" at bounding box center [182, 45] width 127 height 21
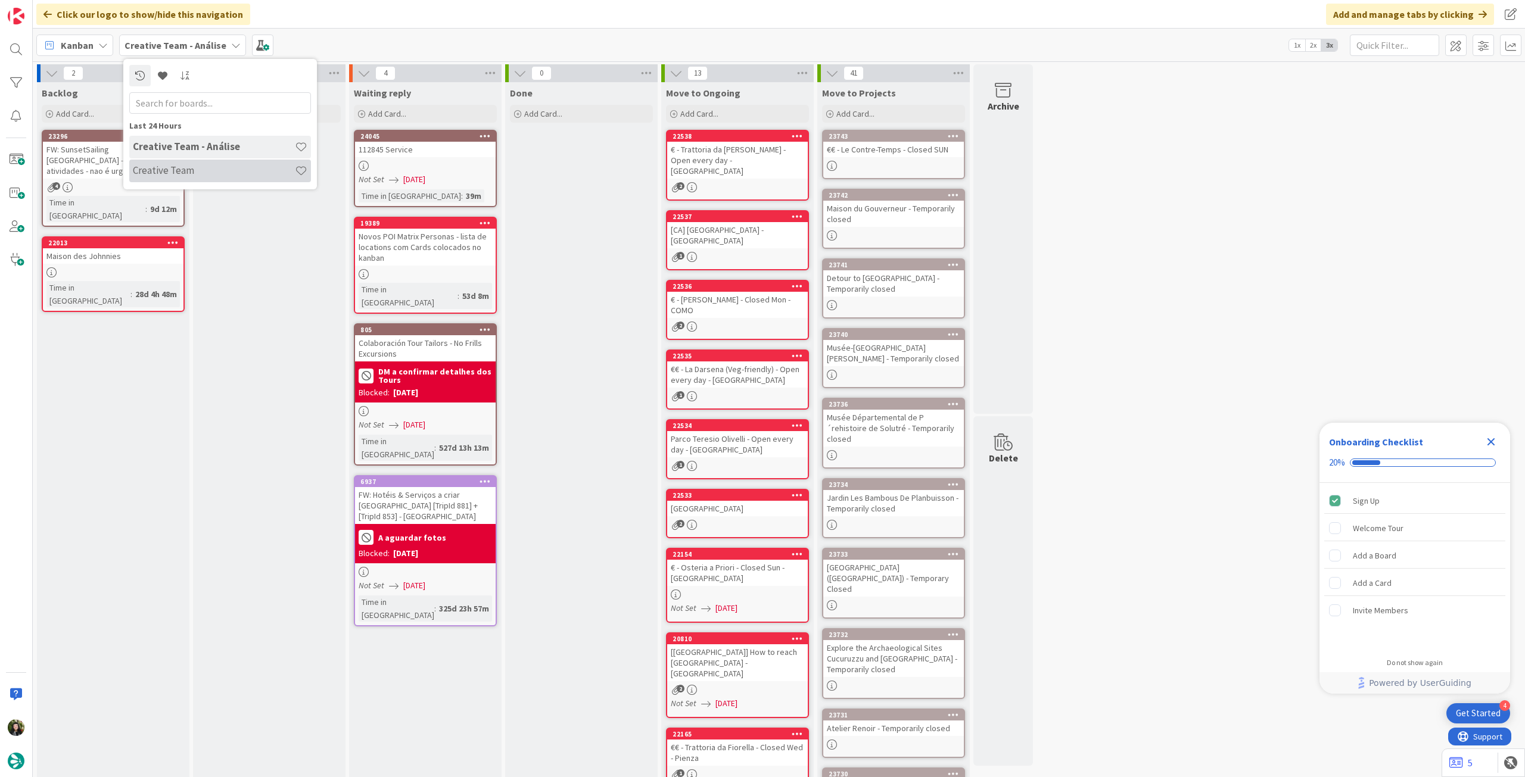
click at [196, 173] on h4 "Creative Team" at bounding box center [214, 170] width 162 height 12
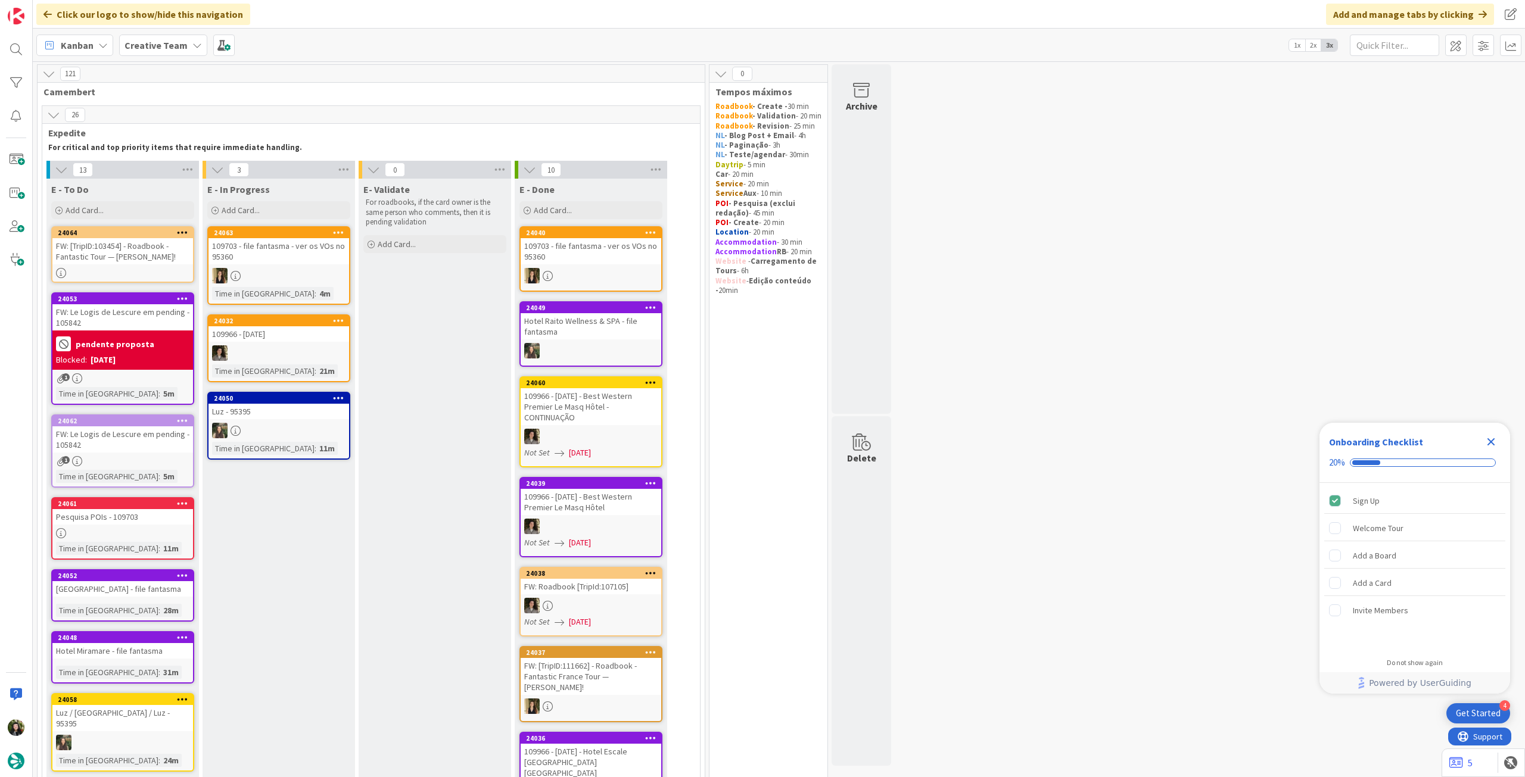
click at [155, 240] on div "FW: [TripID:103454] - Roadbook - Fantastic Tour — Frank Ford!" at bounding box center [122, 251] width 141 height 26
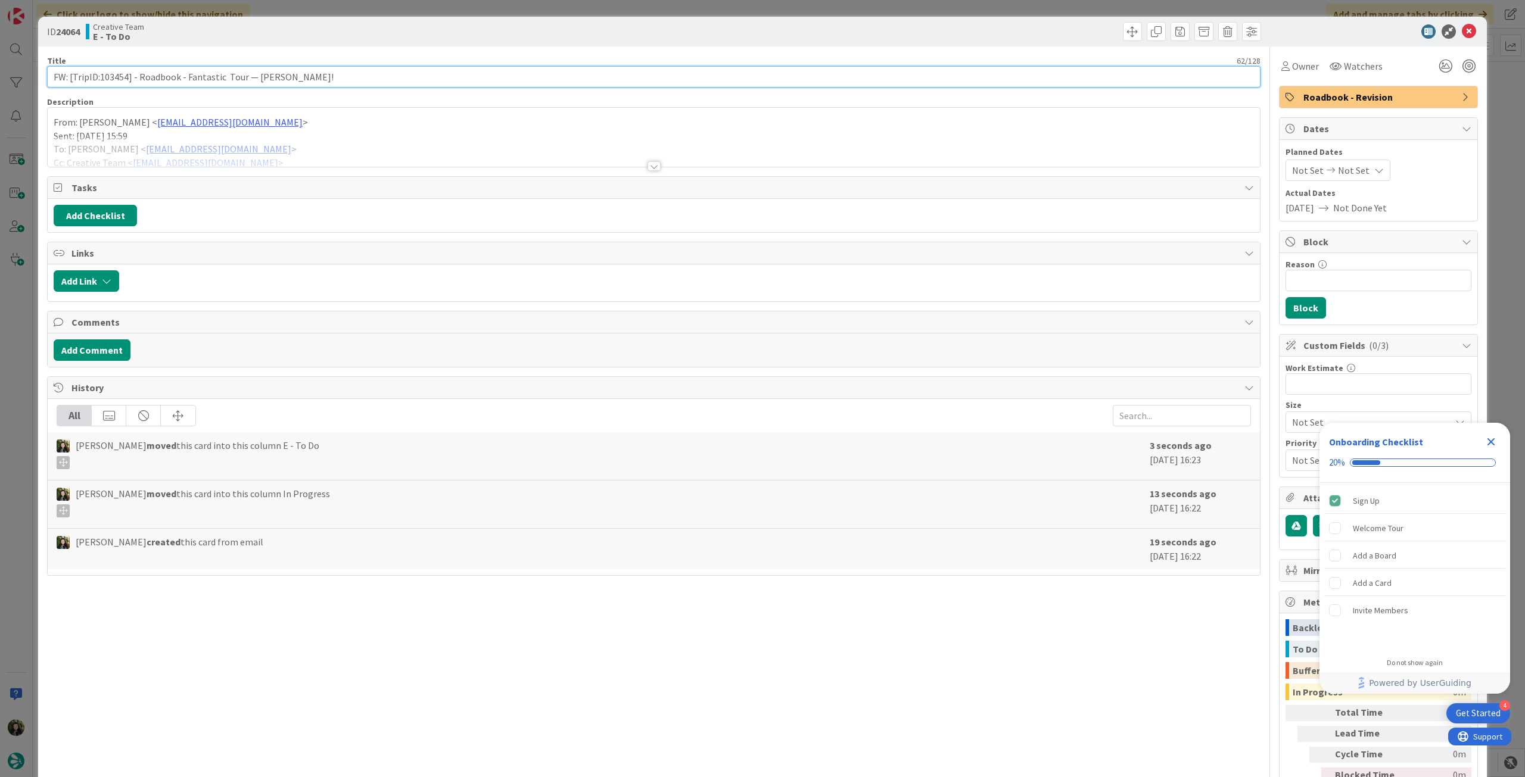
drag, startPoint x: 98, startPoint y: 76, endPoint x: 126, endPoint y: 74, distance: 28.6
click at [126, 74] on input "FW: [TripID:103454] - Roadbook - Fantastic Tour — Frank Ford!" at bounding box center [654, 76] width 1214 height 21
click at [351, 76] on input "FW: [TripID:103454] - Roadbook - Fantastic Tour — Frank Ford!" at bounding box center [654, 76] width 1214 height 21
type input "FW: [TripID:103454] - Roadbook - Fantastic Tour — Frank Ford! - 15 oct"
click at [1462, 27] on icon at bounding box center [1469, 31] width 14 height 14
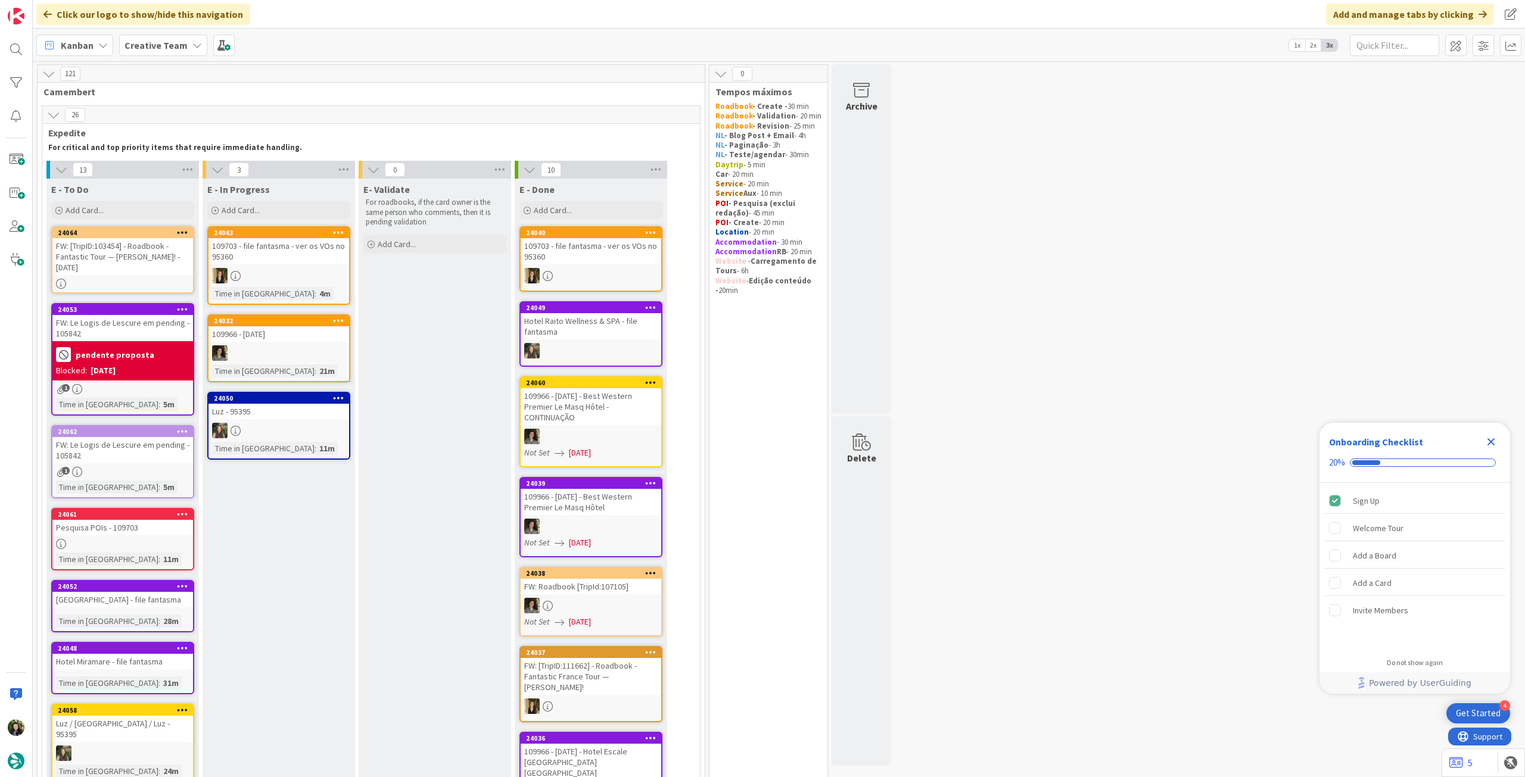
click at [1489, 435] on icon "Close Checklist" at bounding box center [1491, 442] width 14 height 14
